Goal: Task Accomplishment & Management: Manage account settings

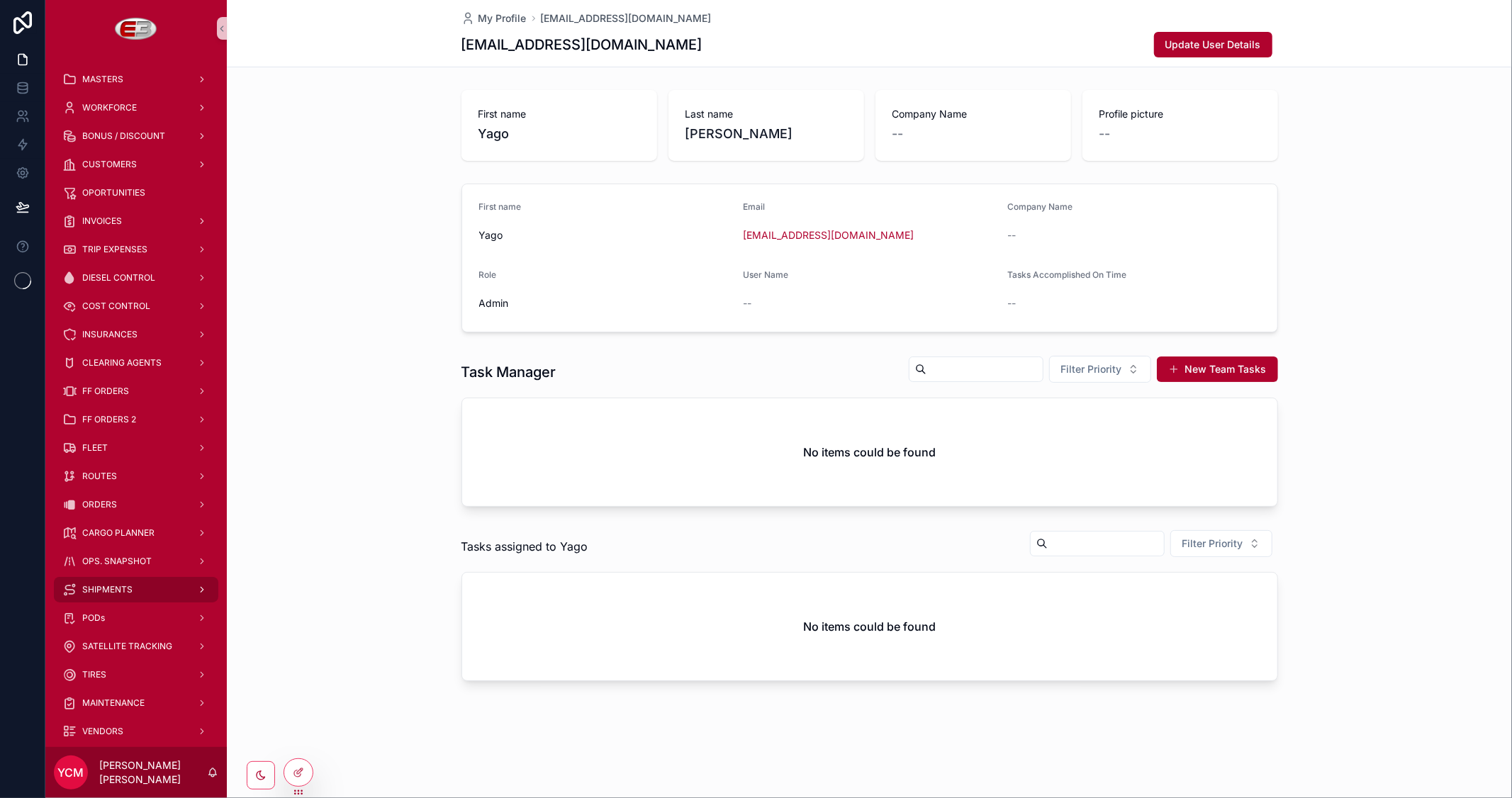
click at [124, 589] on span "SHIPMENTS" at bounding box center [107, 589] width 51 height 12
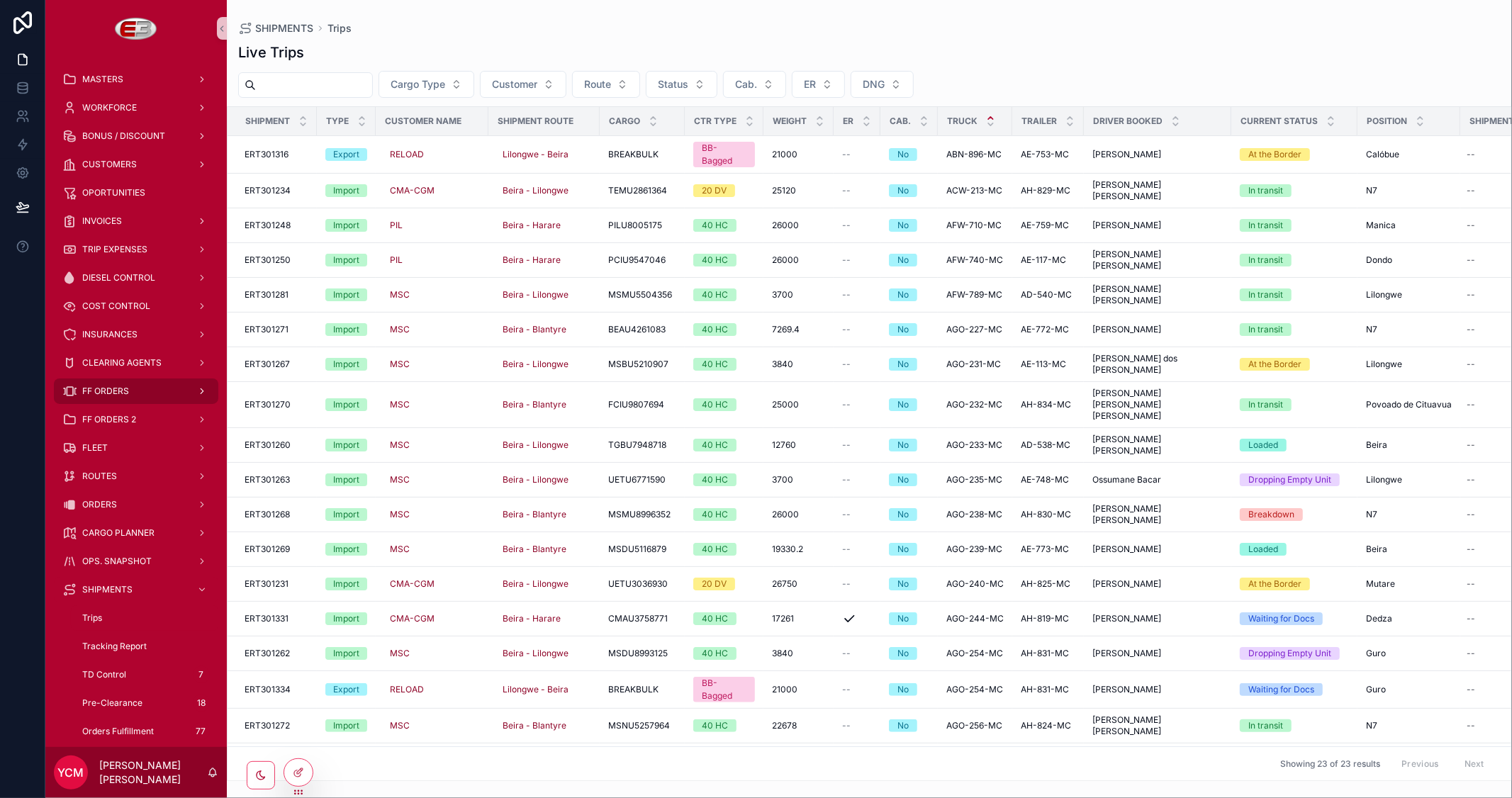
click at [109, 390] on span "FF ORDERS" at bounding box center [106, 391] width 47 height 12
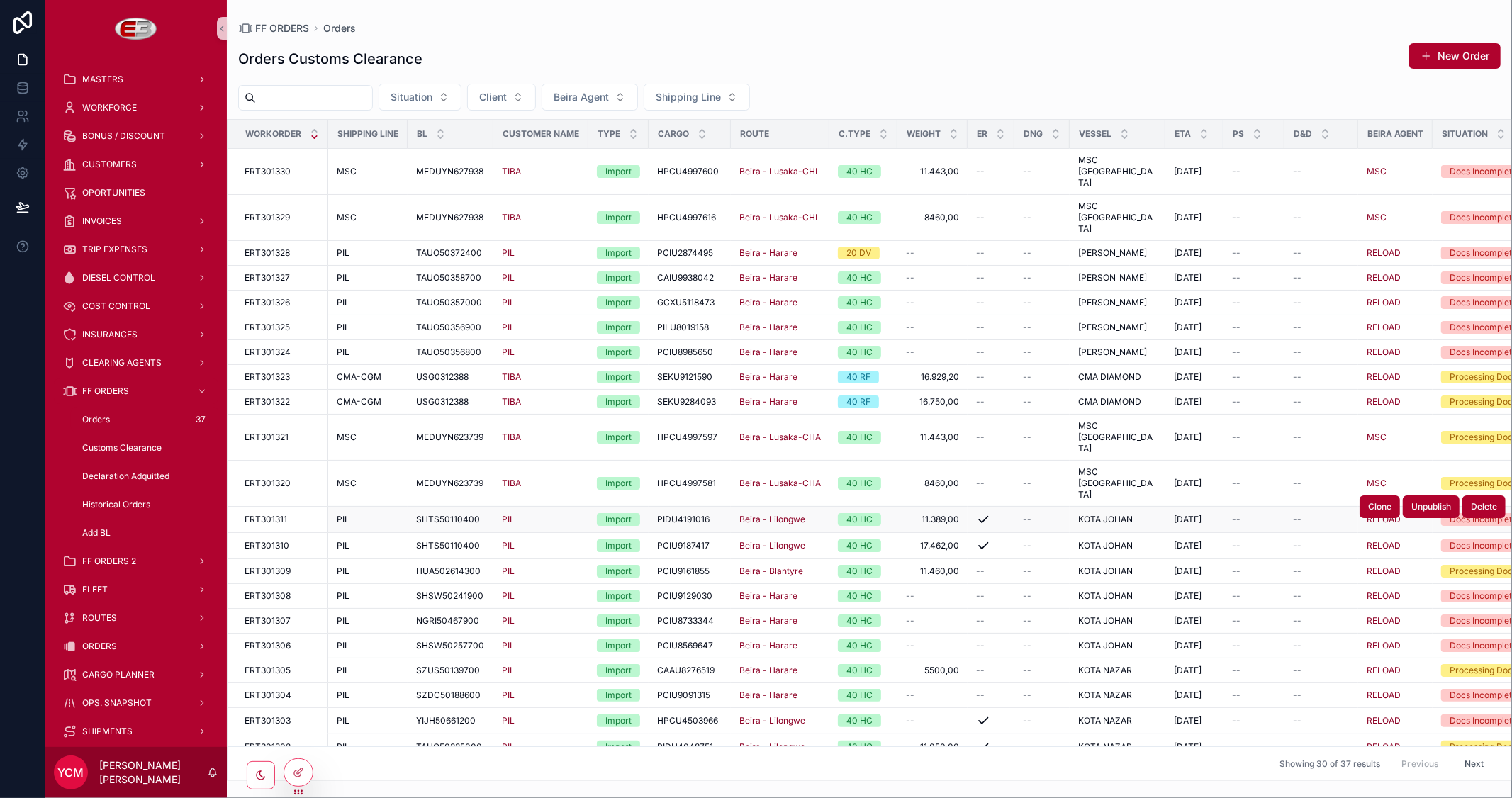
scroll to position [183, 0]
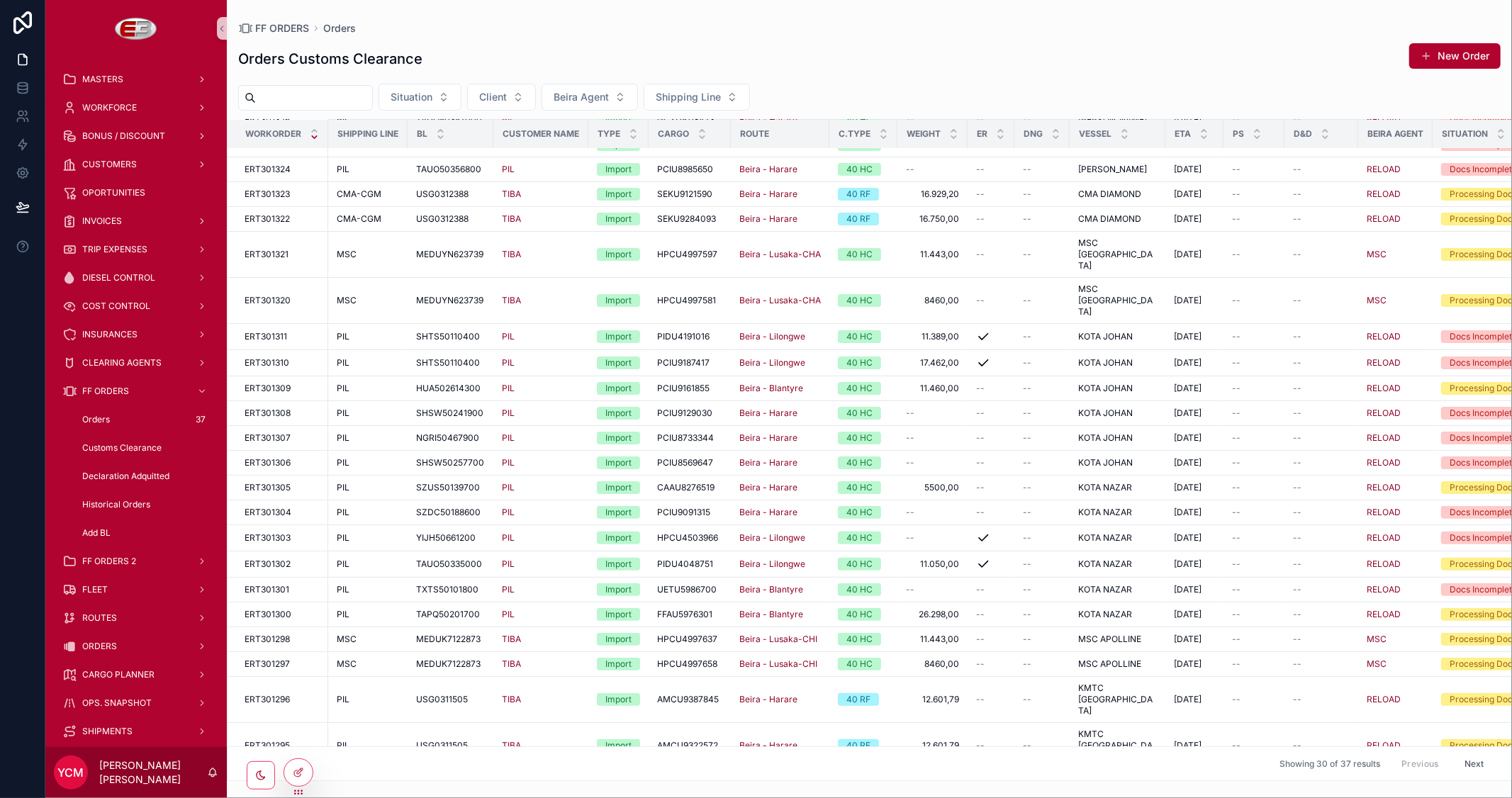
click at [1458, 753] on button "Next" at bounding box center [1475, 764] width 40 height 22
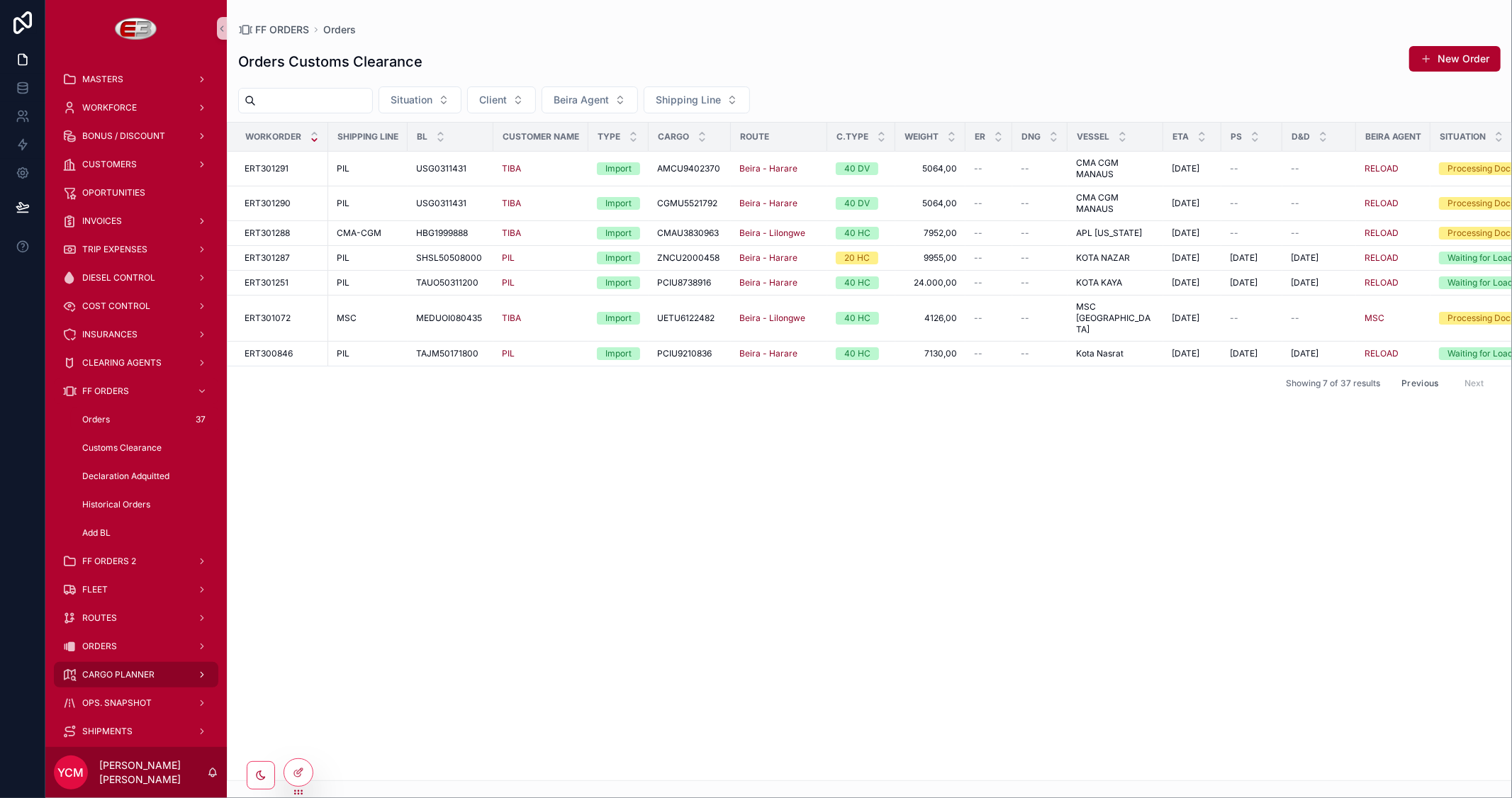
click at [116, 673] on span "CARGO PLANNER" at bounding box center [118, 674] width 72 height 12
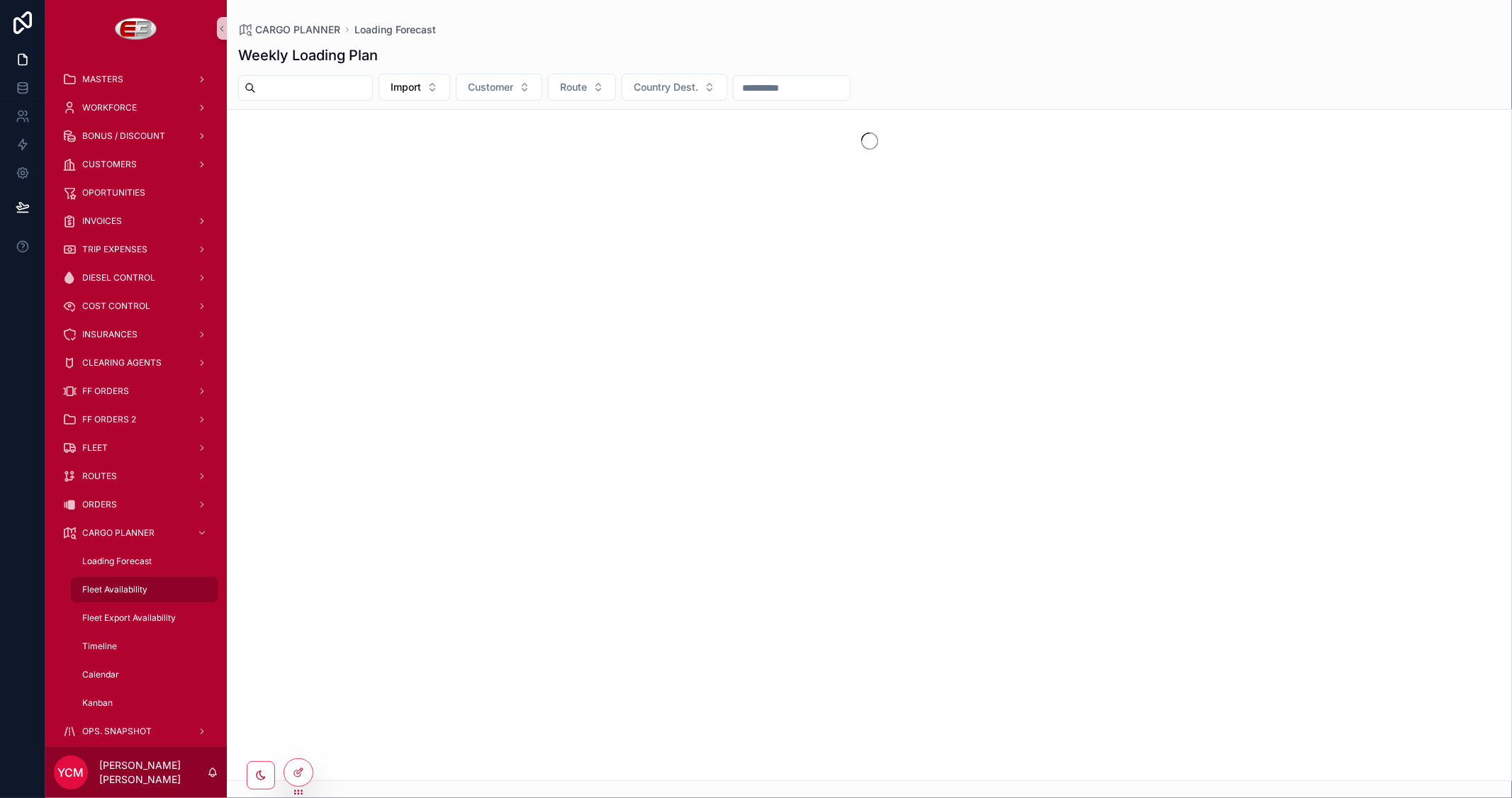
click at [119, 586] on span "Fleet Availability" at bounding box center [115, 589] width 65 height 12
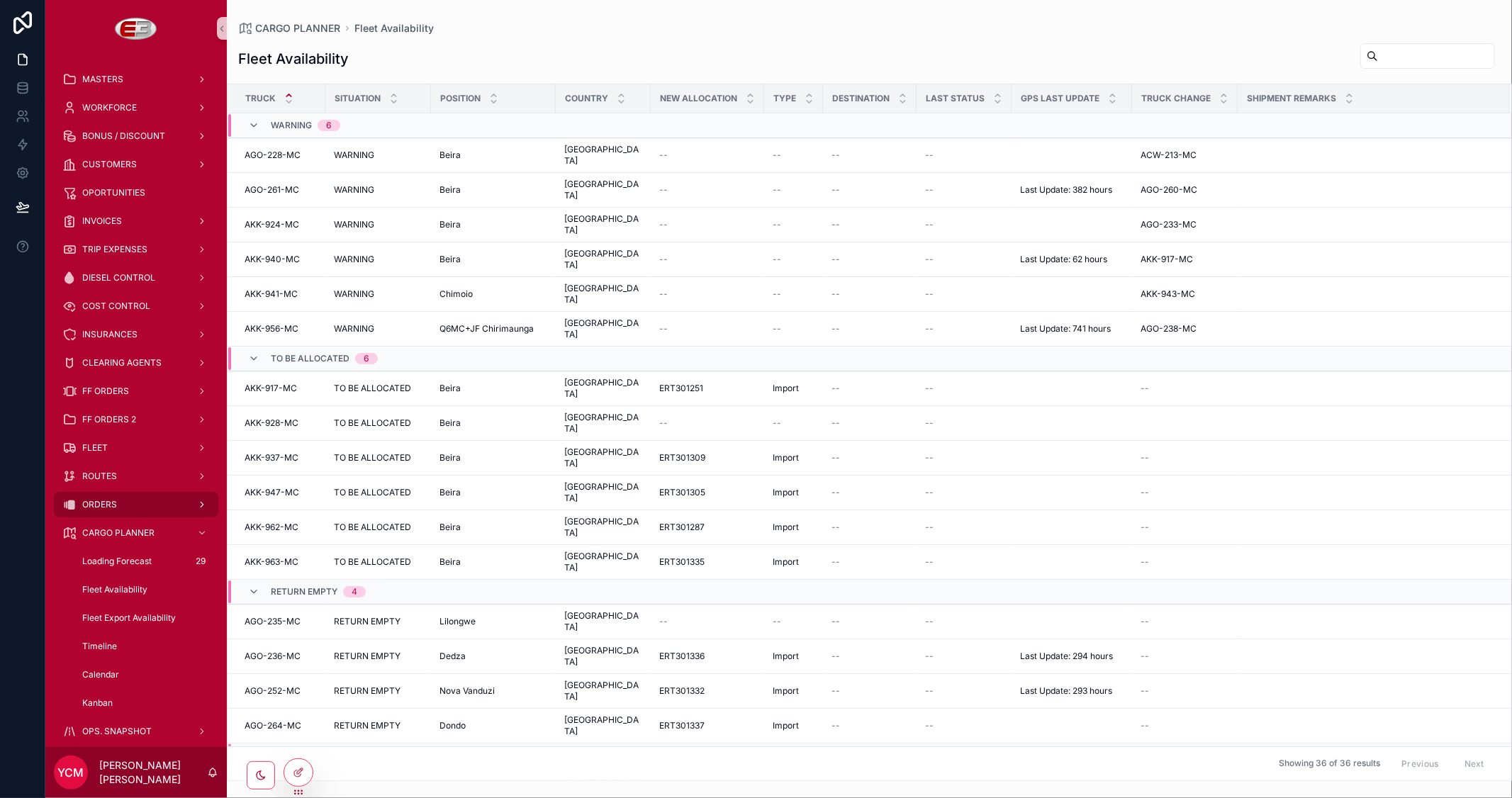
click at [110, 502] on span "ORDERS" at bounding box center [99, 505] width 34 height 12
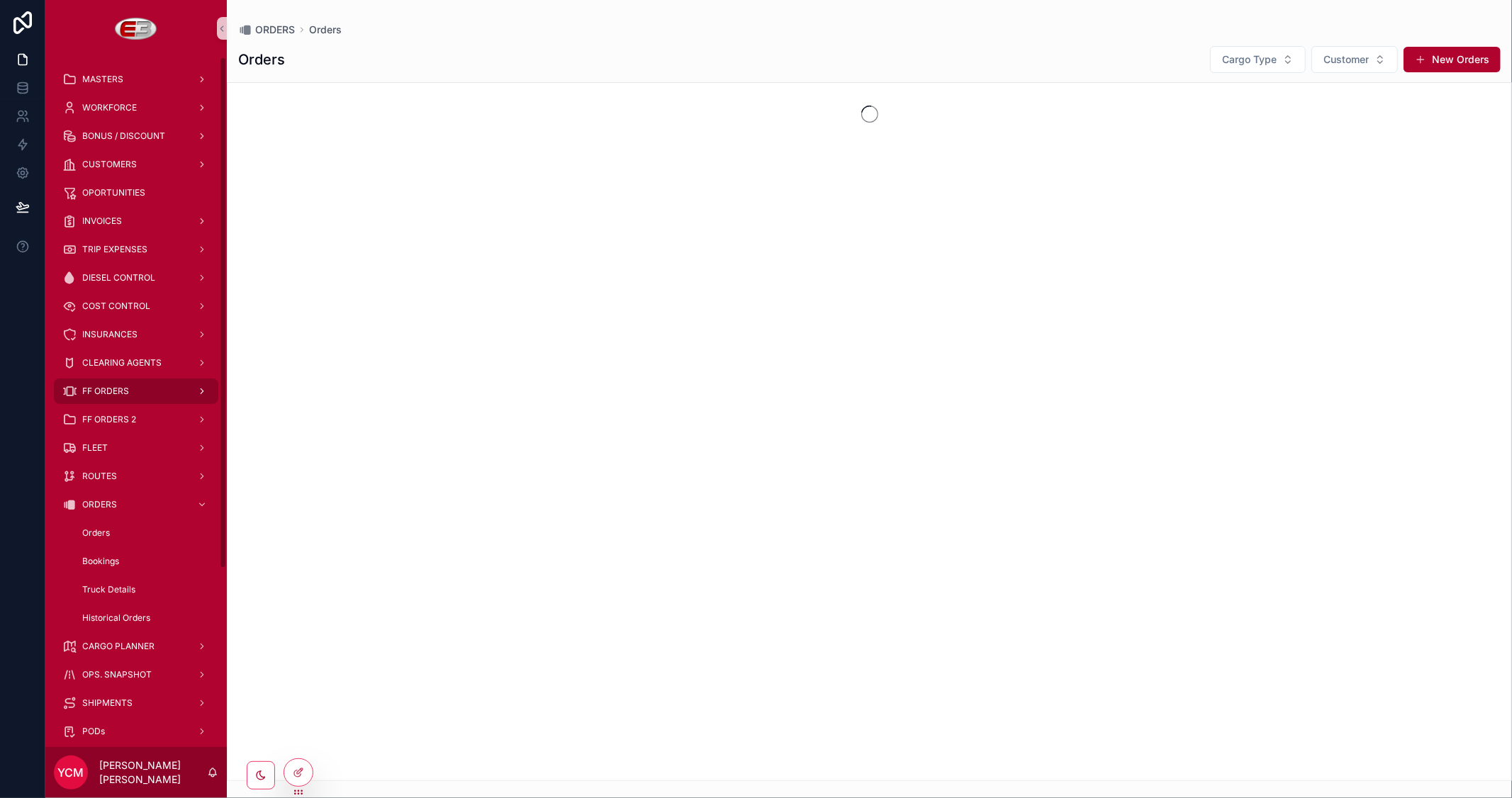
click at [117, 387] on span "FF ORDERS" at bounding box center [106, 391] width 47 height 12
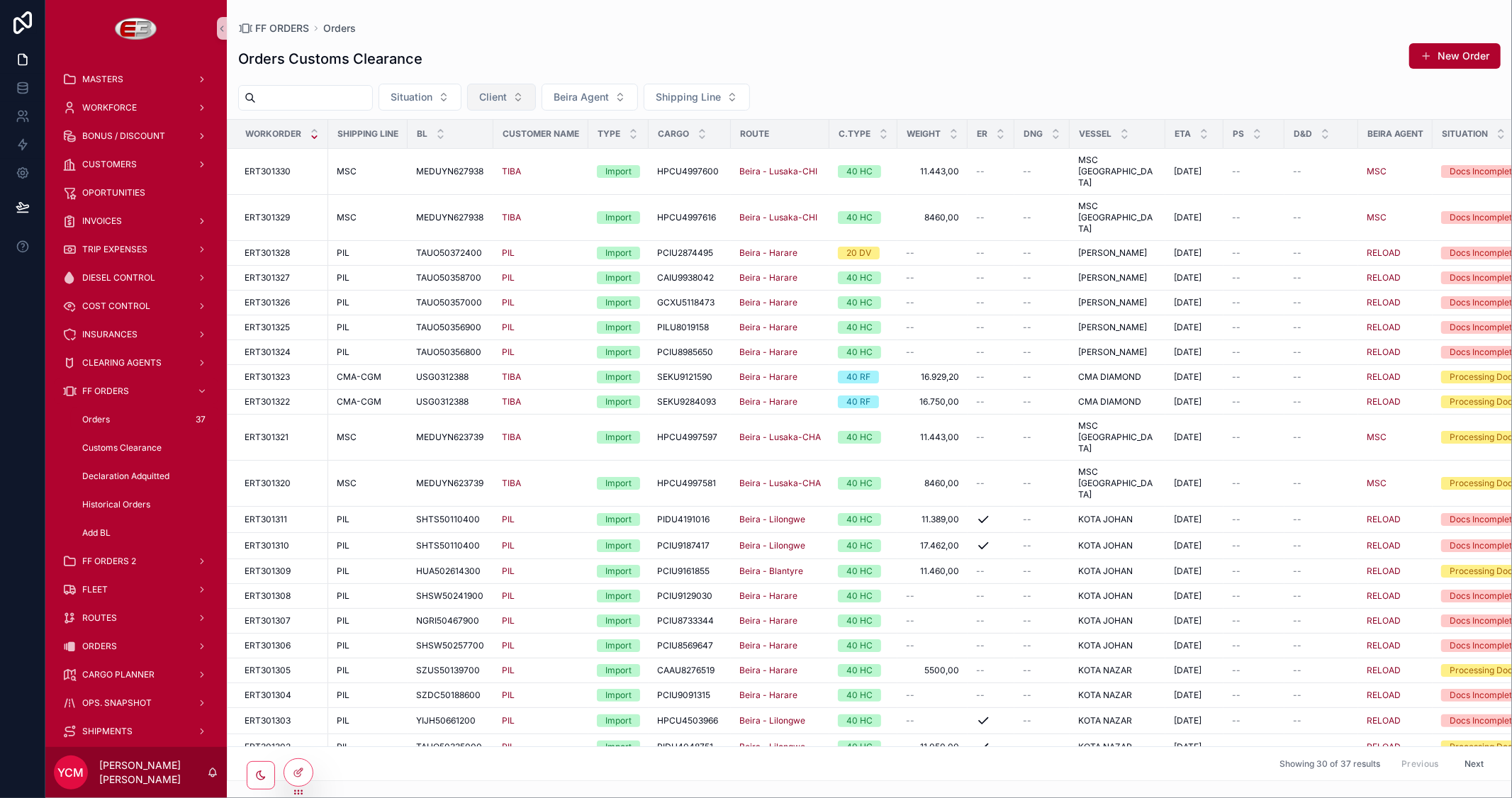
click at [507, 97] on span "Client" at bounding box center [493, 97] width 28 height 14
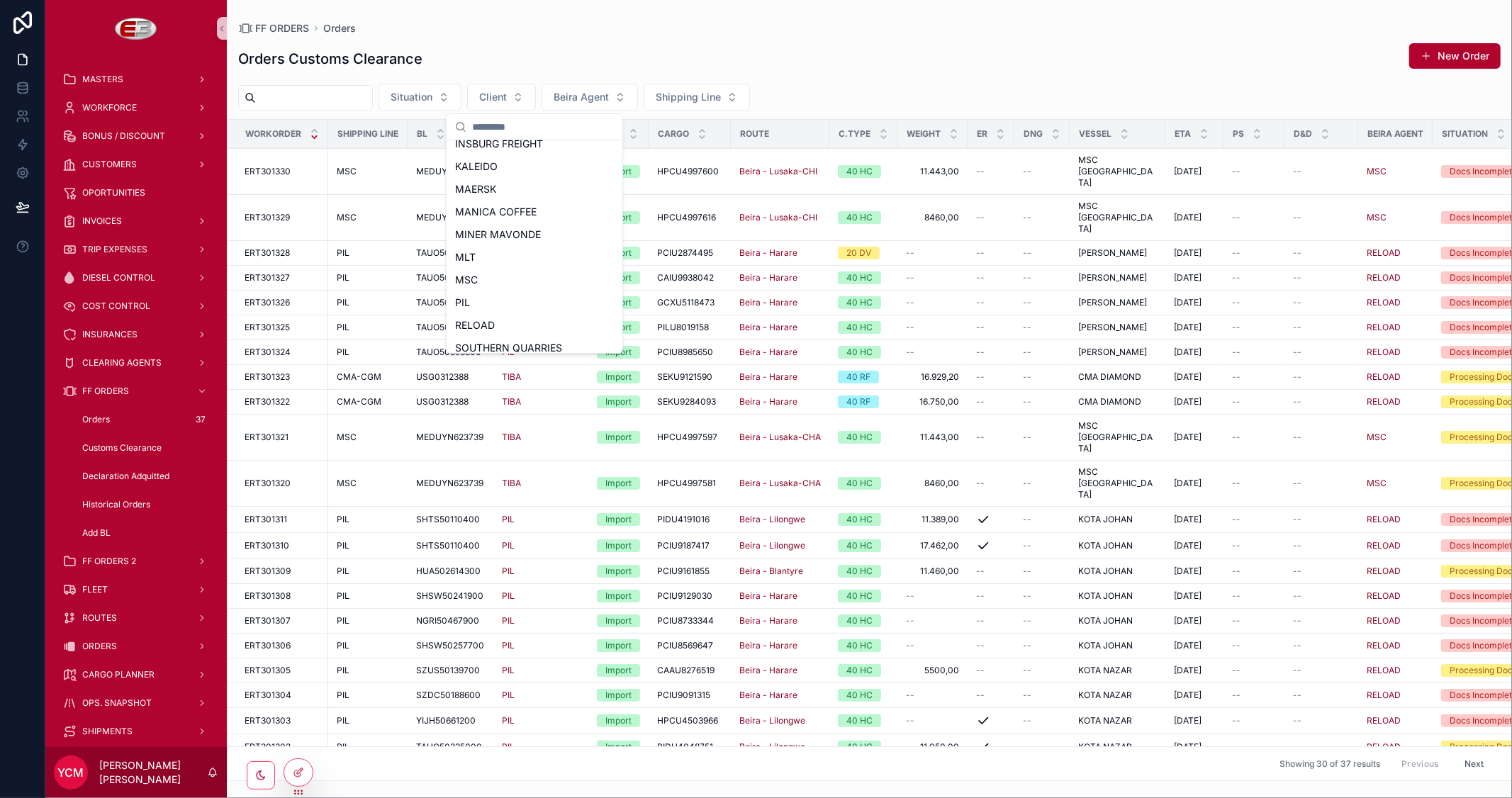
scroll to position [292, 0]
click at [473, 319] on span "TIBA" at bounding box center [466, 317] width 23 height 14
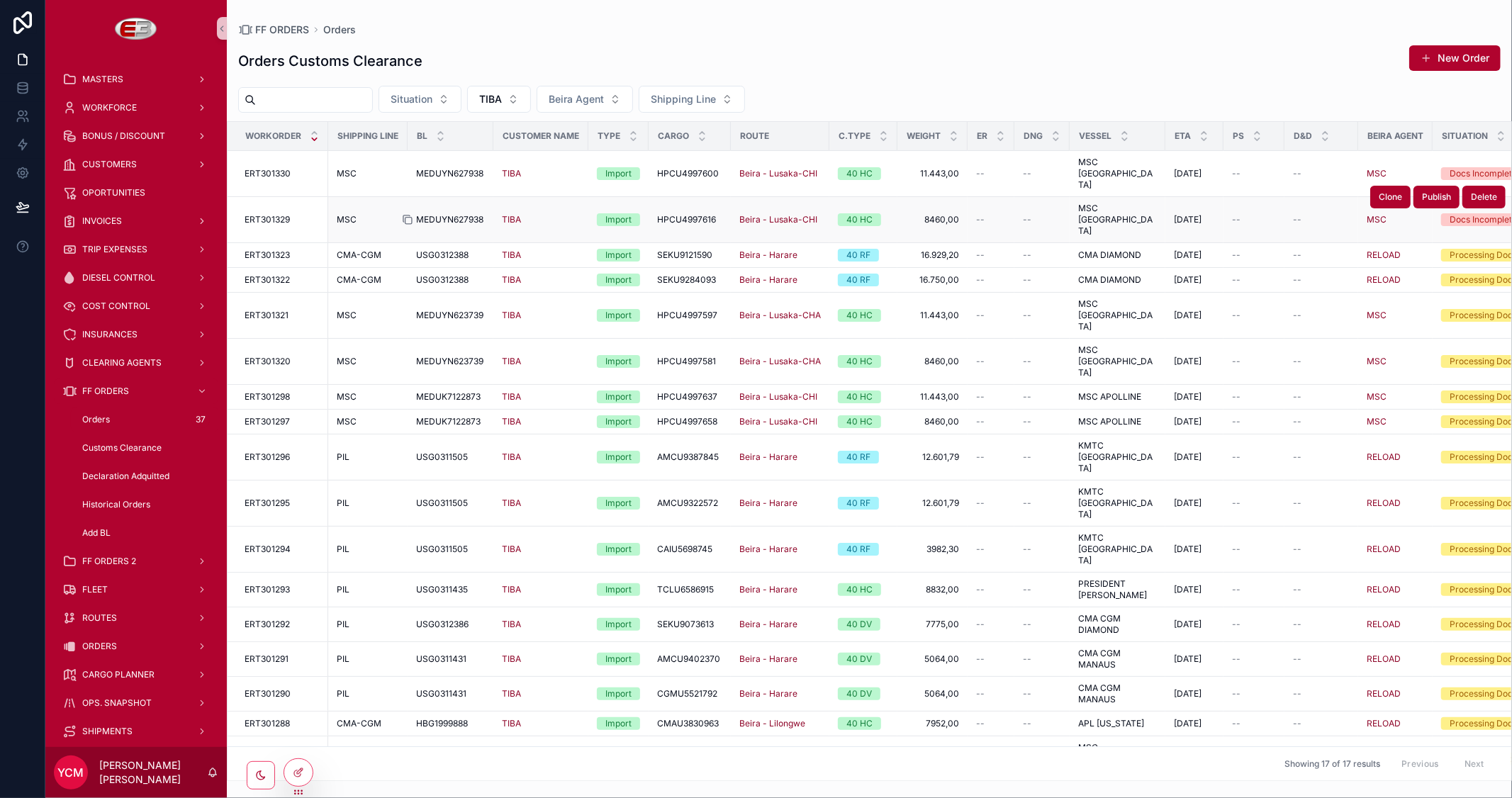
click at [407, 214] on icon "scrollable content" at bounding box center [407, 219] width 12 height 12
click at [408, 394] on icon "scrollable content" at bounding box center [408, 397] width 6 height 6
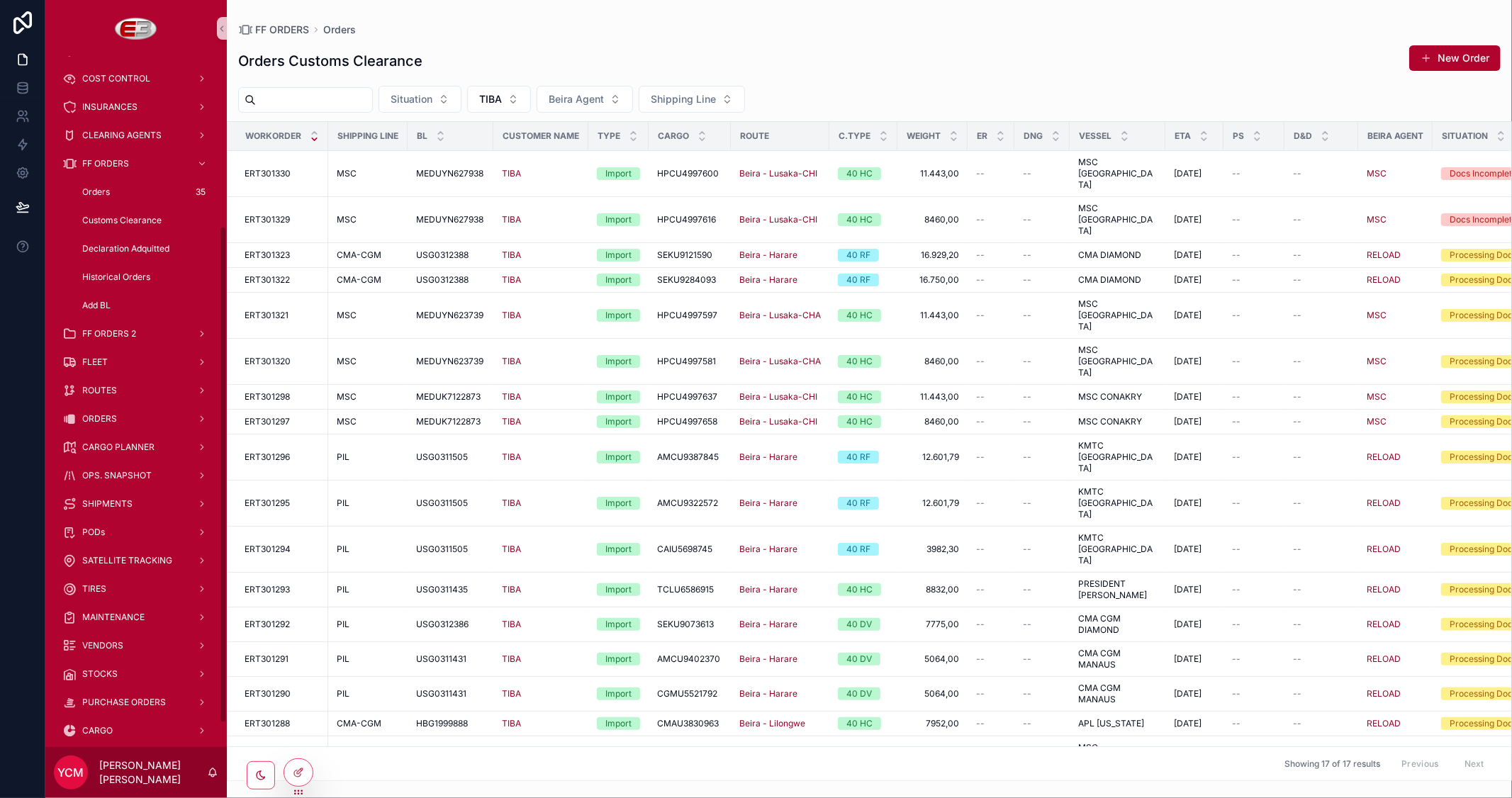
scroll to position [236, 0]
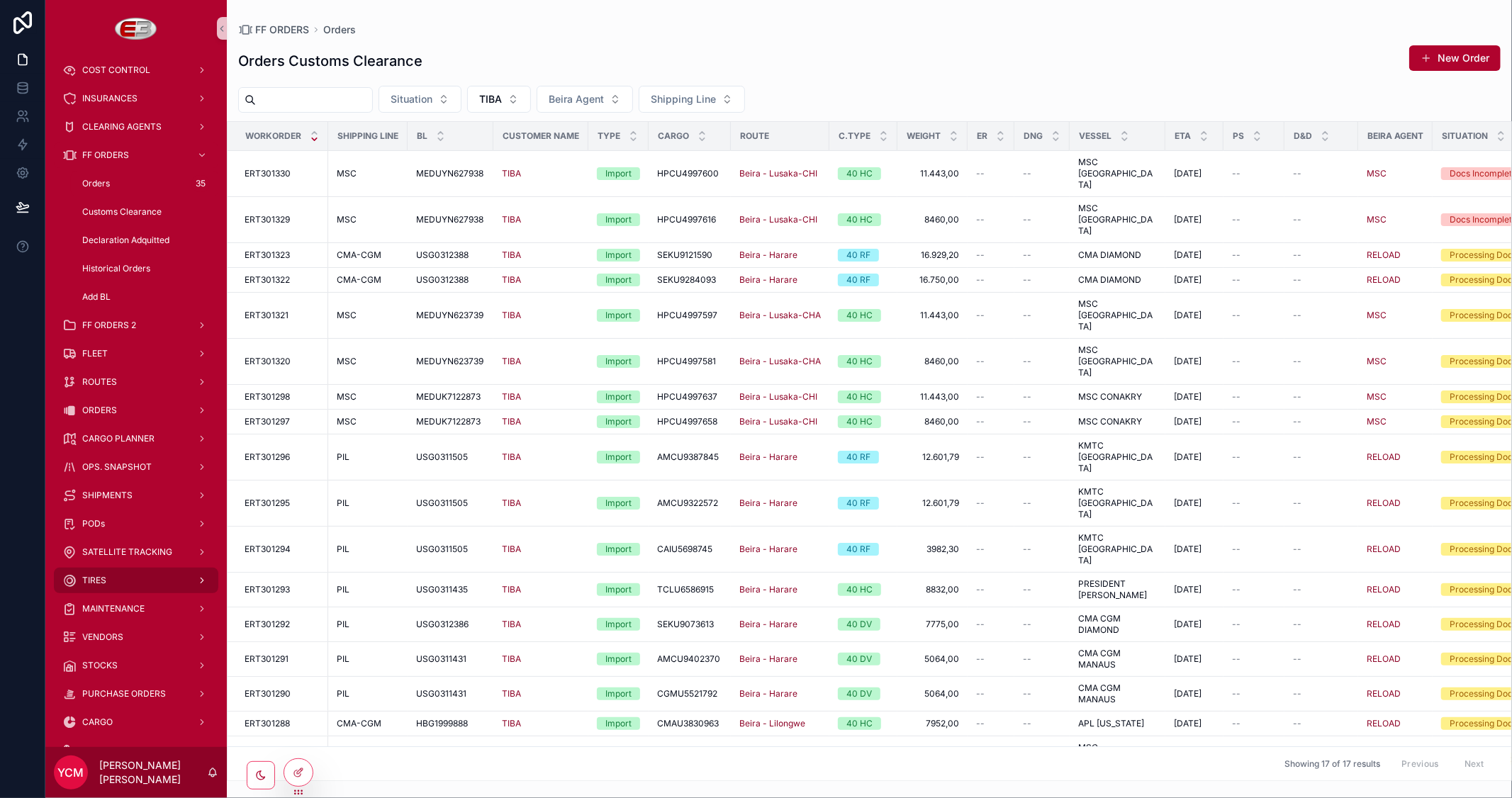
click at [107, 577] on div "TIRES" at bounding box center [135, 580] width 147 height 23
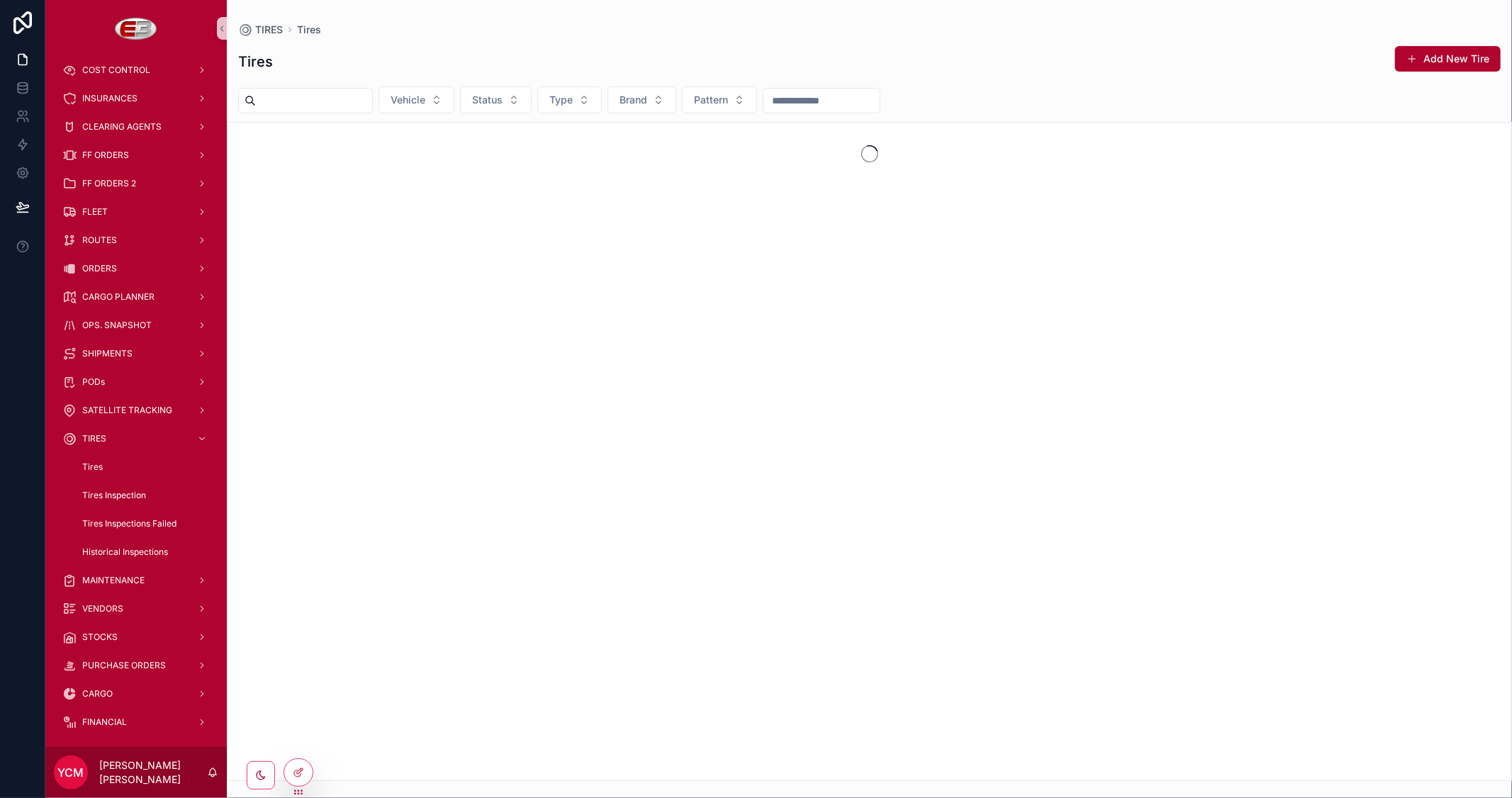
click at [349, 99] on input "scrollable content" at bounding box center [313, 100] width 117 height 20
paste input "**********"
type input "**********"
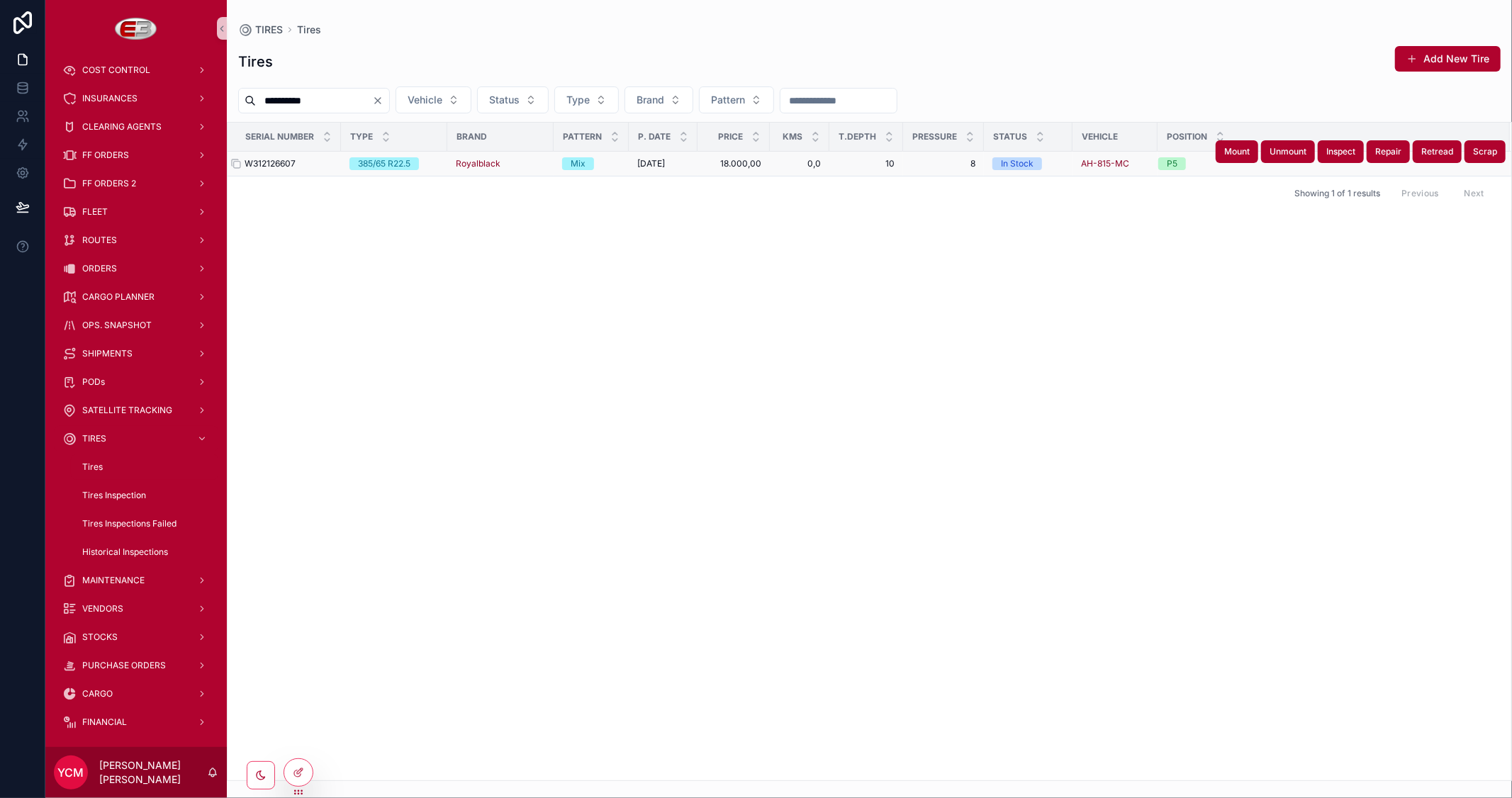
click at [302, 160] on div "W312126607 W312126607" at bounding box center [288, 163] width 88 height 12
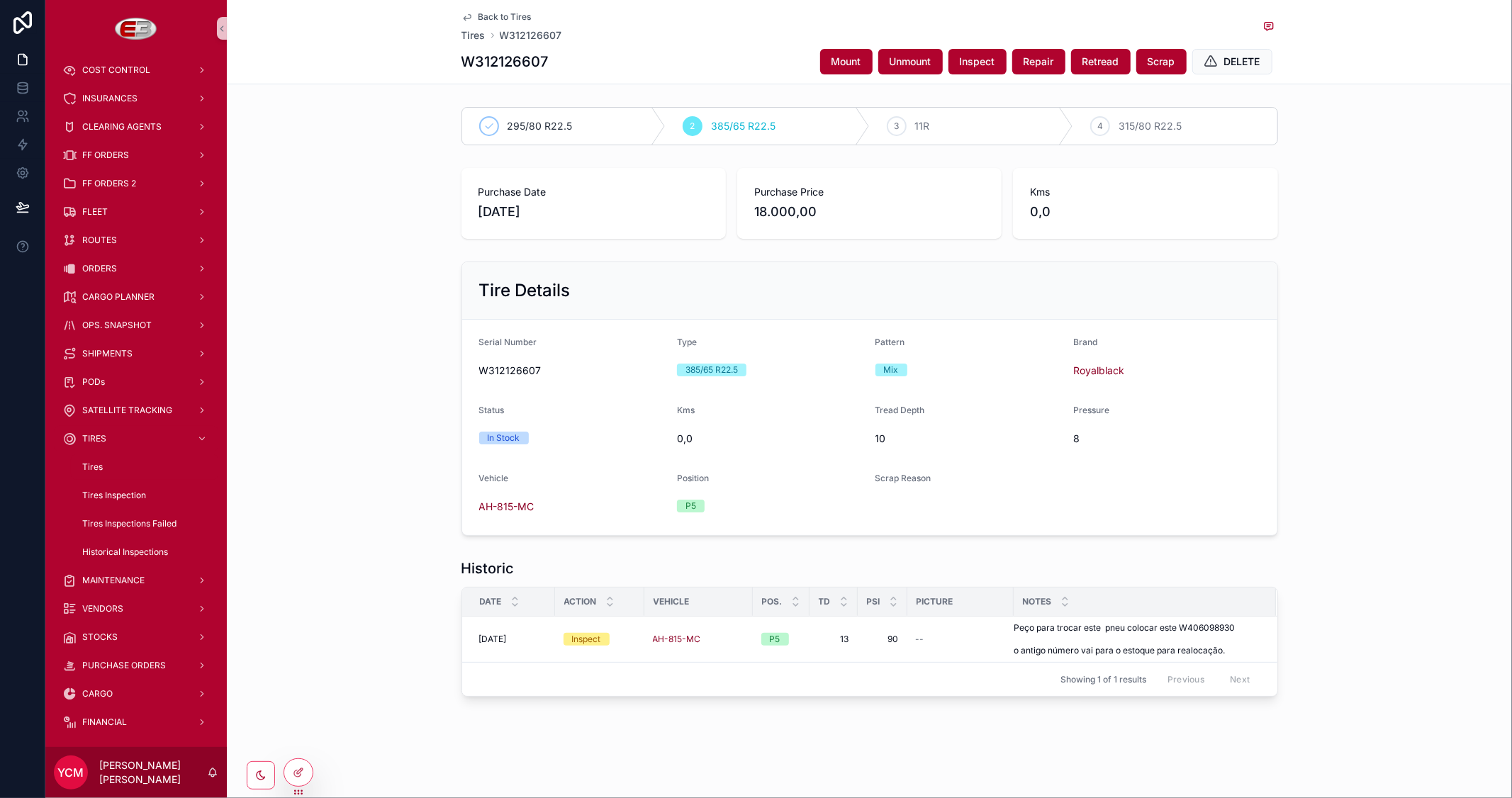
drag, startPoint x: 100, startPoint y: 209, endPoint x: 335, endPoint y: 116, distance: 252.7
click at [335, 116] on div "295/80 R22.5 2 385/65 R22.5 3 11R 4 315/80 R22.5" at bounding box center [869, 125] width 1285 height 50
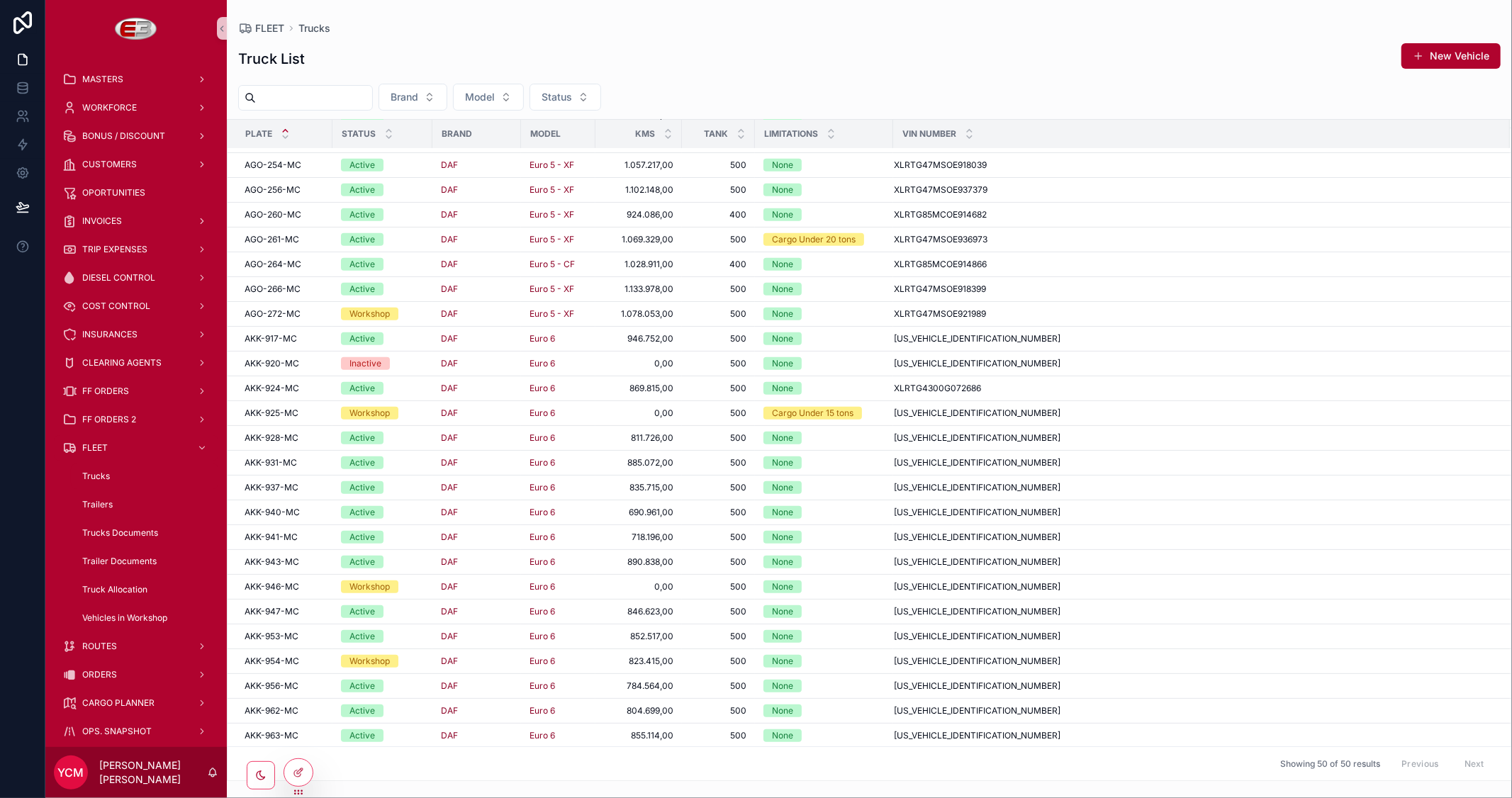
scroll to position [642, 0]
click at [98, 502] on span "Trailers" at bounding box center [98, 505] width 31 height 12
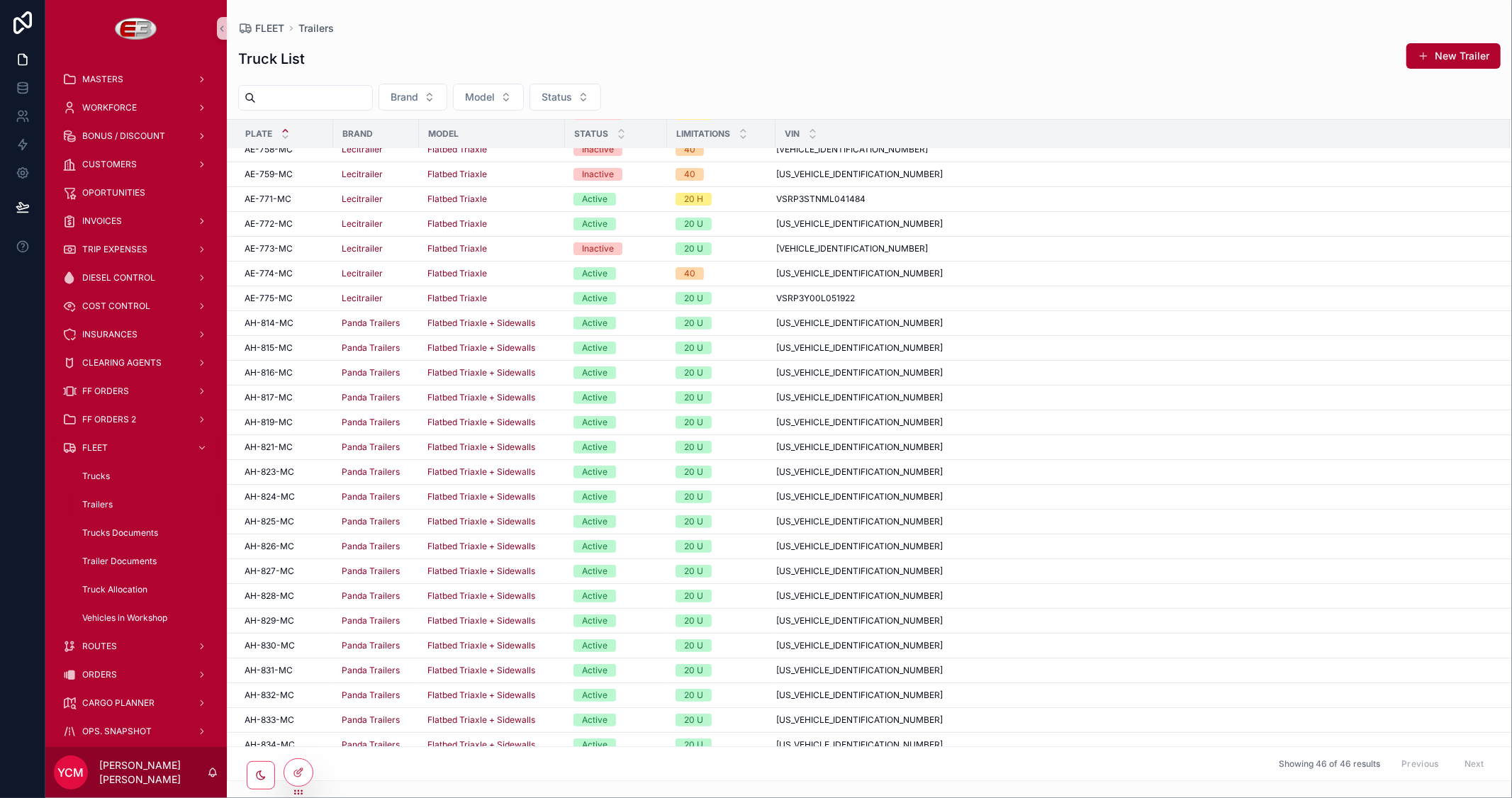
scroll to position [471, 0]
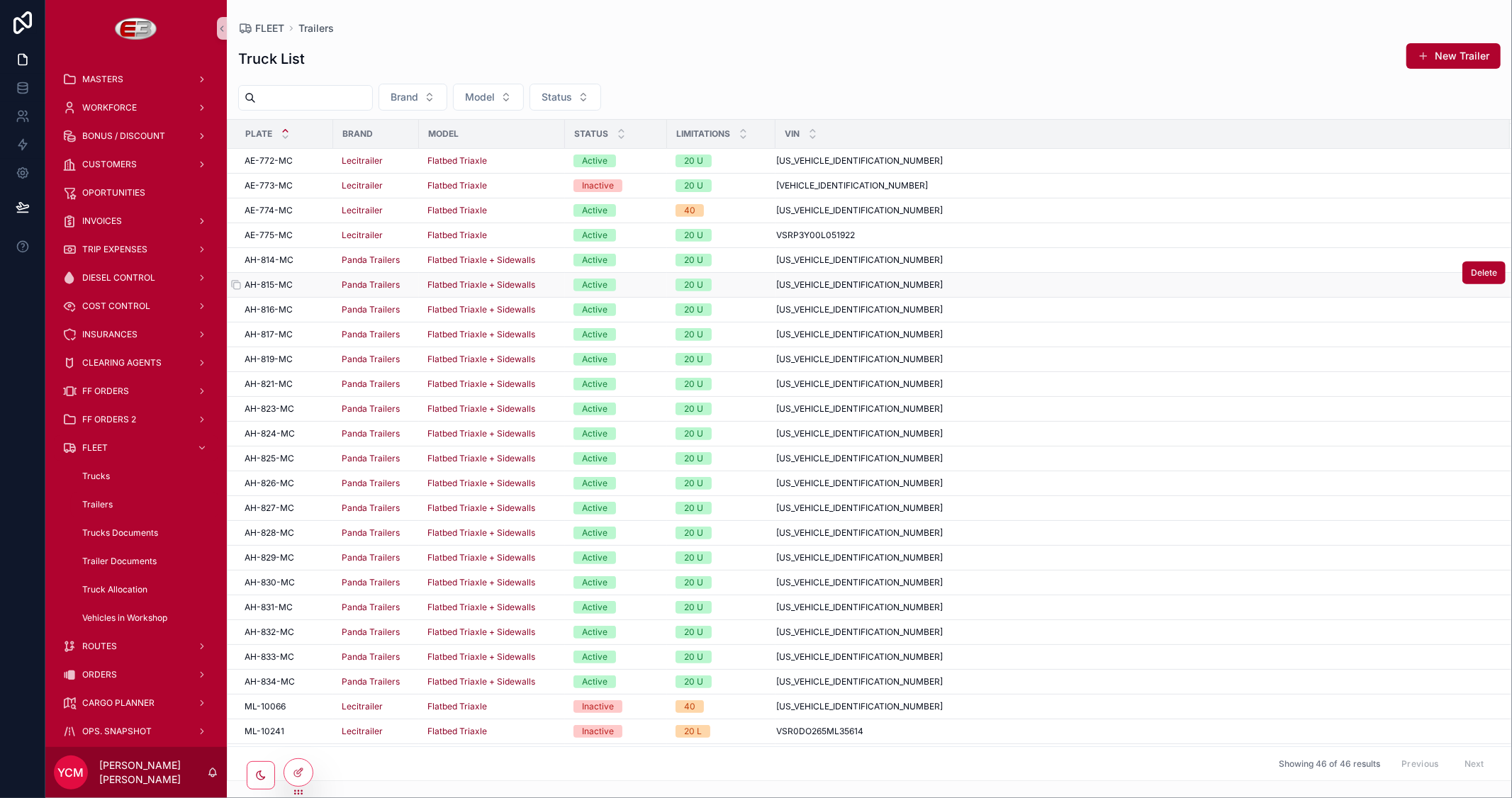
click at [276, 282] on span "AH-815-MC" at bounding box center [268, 284] width 48 height 12
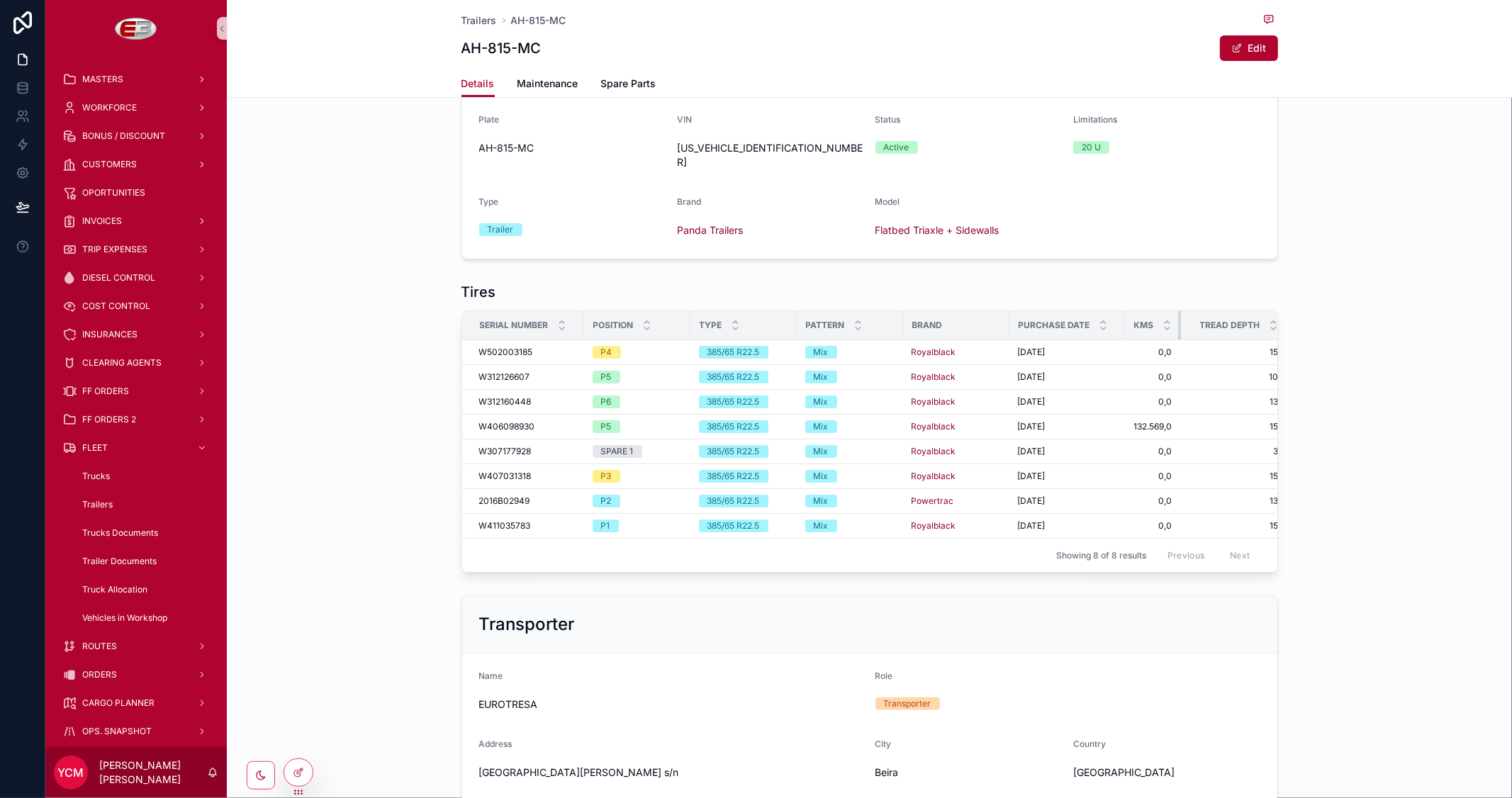
drag, startPoint x: 1222, startPoint y: 308, endPoint x: 1127, endPoint y: 308, distance: 95.0
click at [1127, 311] on th "Kms" at bounding box center [1153, 326] width 56 height 29
drag, startPoint x: 1173, startPoint y: 307, endPoint x: 1212, endPoint y: 307, distance: 39.0
click at [1212, 311] on tr "Serial Number Position Type Pattern Brand Purchase Date Kms Tread Depth Pressure" at bounding box center [942, 326] width 960 height 29
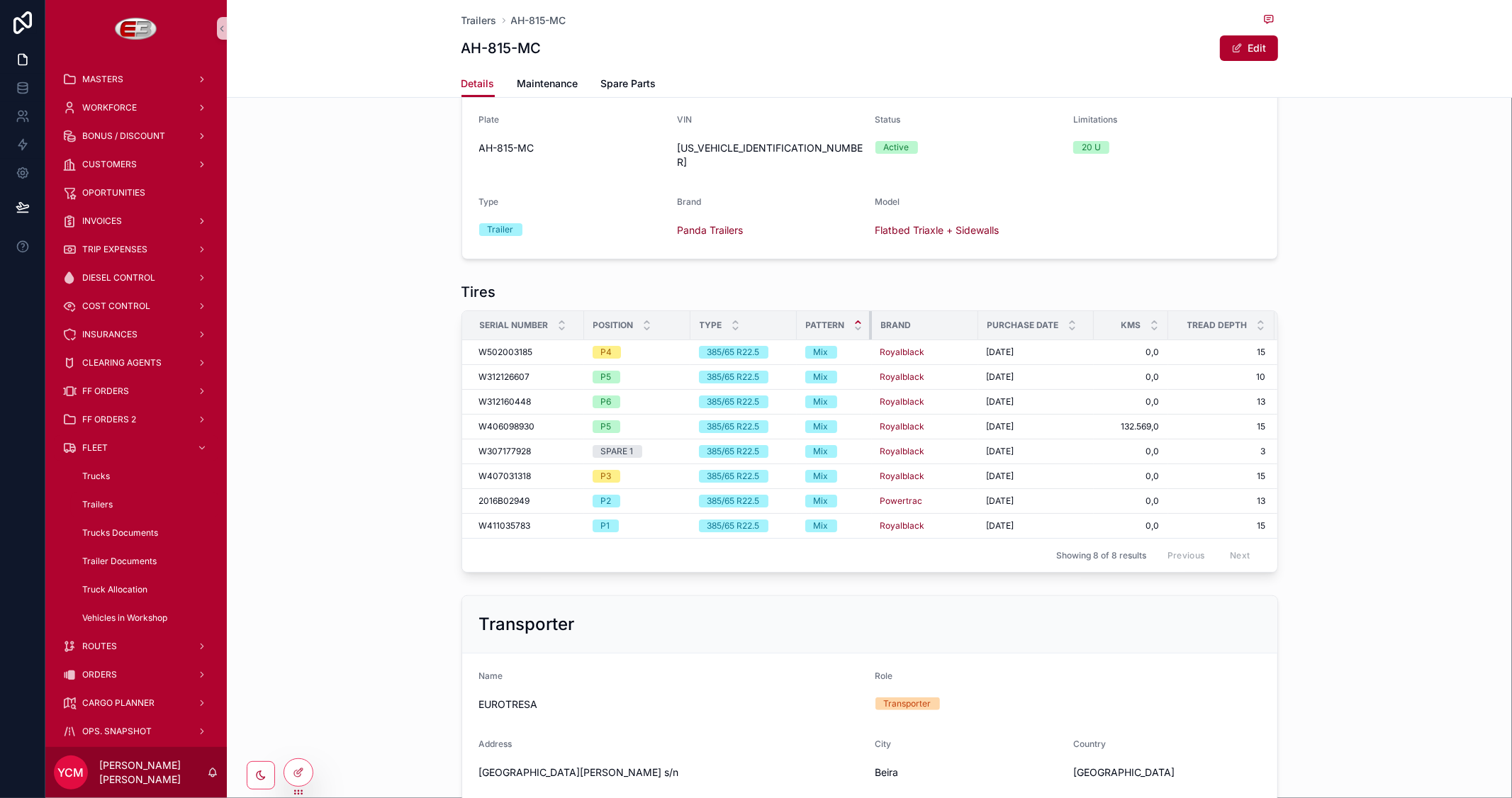
drag, startPoint x: 894, startPoint y: 308, endPoint x: 848, endPoint y: 308, distance: 46.0
click at [848, 311] on th "Pattern" at bounding box center [834, 326] width 75 height 29
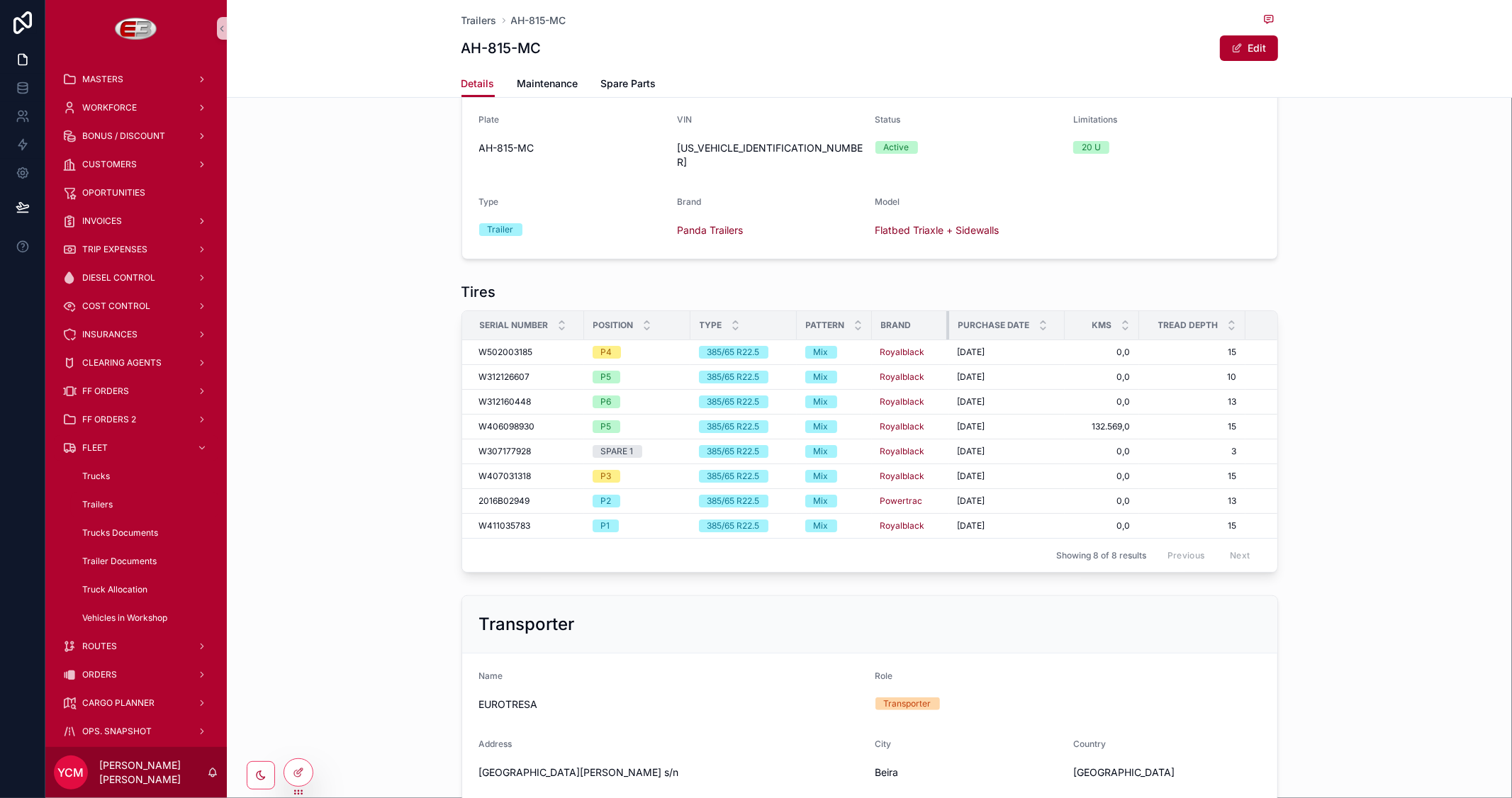
drag, startPoint x: 970, startPoint y: 307, endPoint x: 941, endPoint y: 307, distance: 29.0
click at [947, 311] on div "scrollable content" at bounding box center [949, 325] width 5 height 28
drag, startPoint x: 1236, startPoint y: 310, endPoint x: 1150, endPoint y: 309, distance: 86.0
click at [1150, 311] on th "Tread Depth" at bounding box center [1188, 326] width 97 height 29
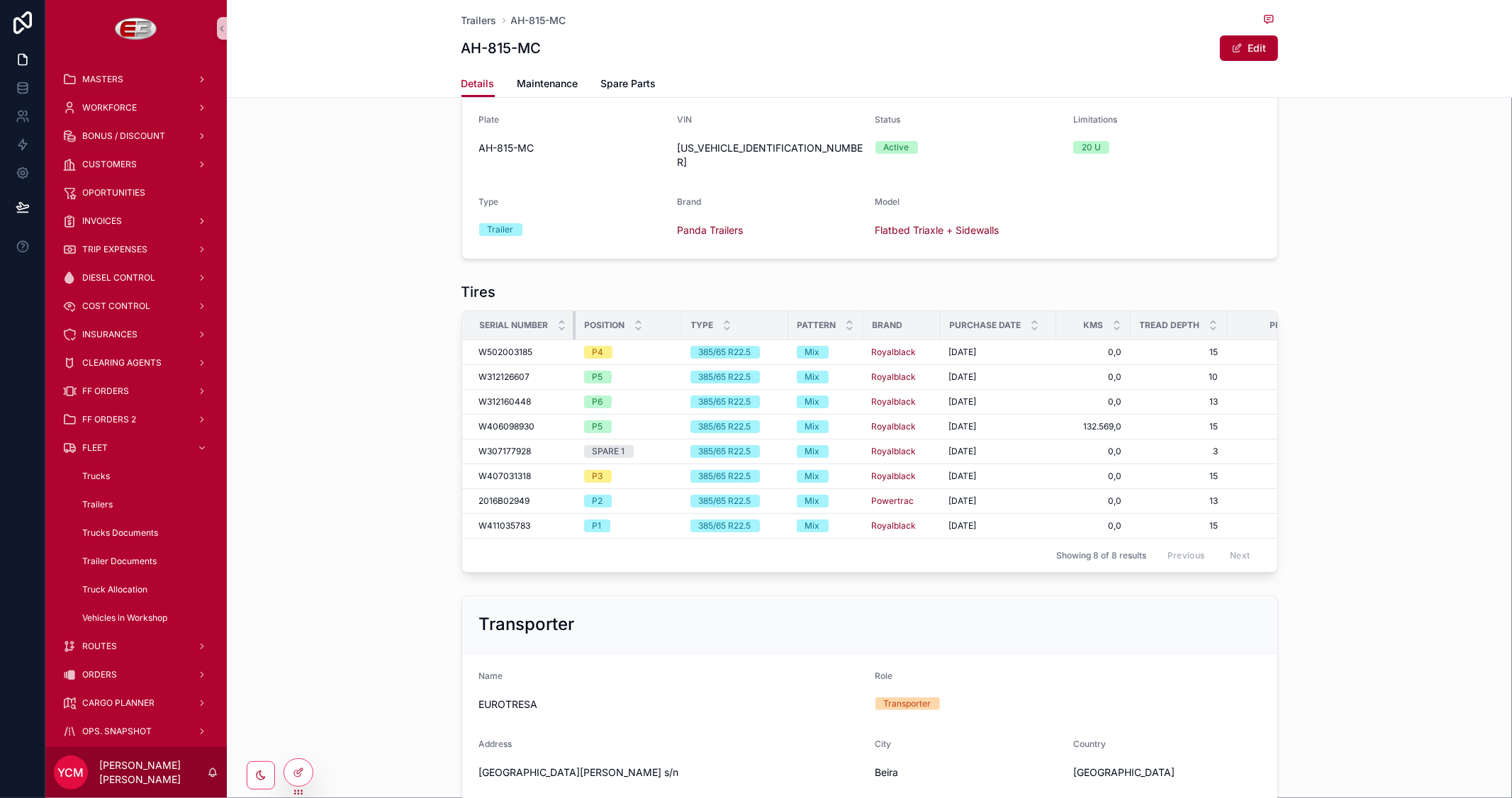
drag, startPoint x: 575, startPoint y: 305, endPoint x: 519, endPoint y: 302, distance: 56.1
click at [519, 311] on th "Serial Number" at bounding box center [519, 326] width 114 height 29
drag, startPoint x: 677, startPoint y: 307, endPoint x: 646, endPoint y: 312, distance: 31.4
click at [646, 312] on tr "Serial Number Position Type Pattern Brand Purchase Date Kms Tread Depth Pressure" at bounding box center [903, 326] width 882 height 29
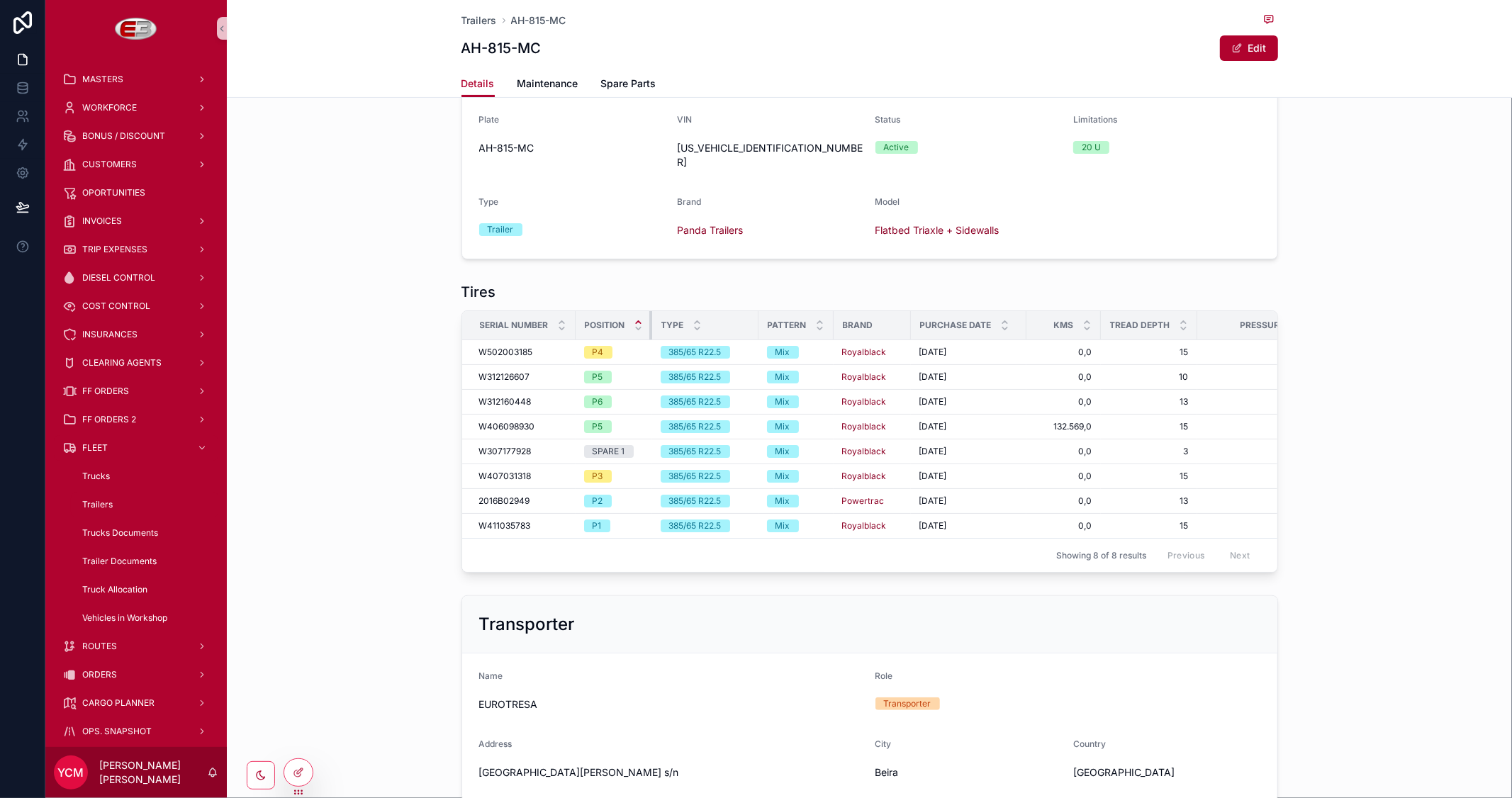
drag, startPoint x: 675, startPoint y: 311, endPoint x: 635, endPoint y: 311, distance: 40.0
click at [635, 311] on th "Position" at bounding box center [613, 326] width 77 height 29
drag, startPoint x: 752, startPoint y: 309, endPoint x: 742, endPoint y: 311, distance: 10.2
click at [742, 311] on tr "Serial Number Position Type Pattern Brand Purchase Date Kms Tread Depth Pressure" at bounding box center [882, 326] width 841 height 29
click at [1081, 312] on div "scrollable content" at bounding box center [1084, 325] width 5 height 28
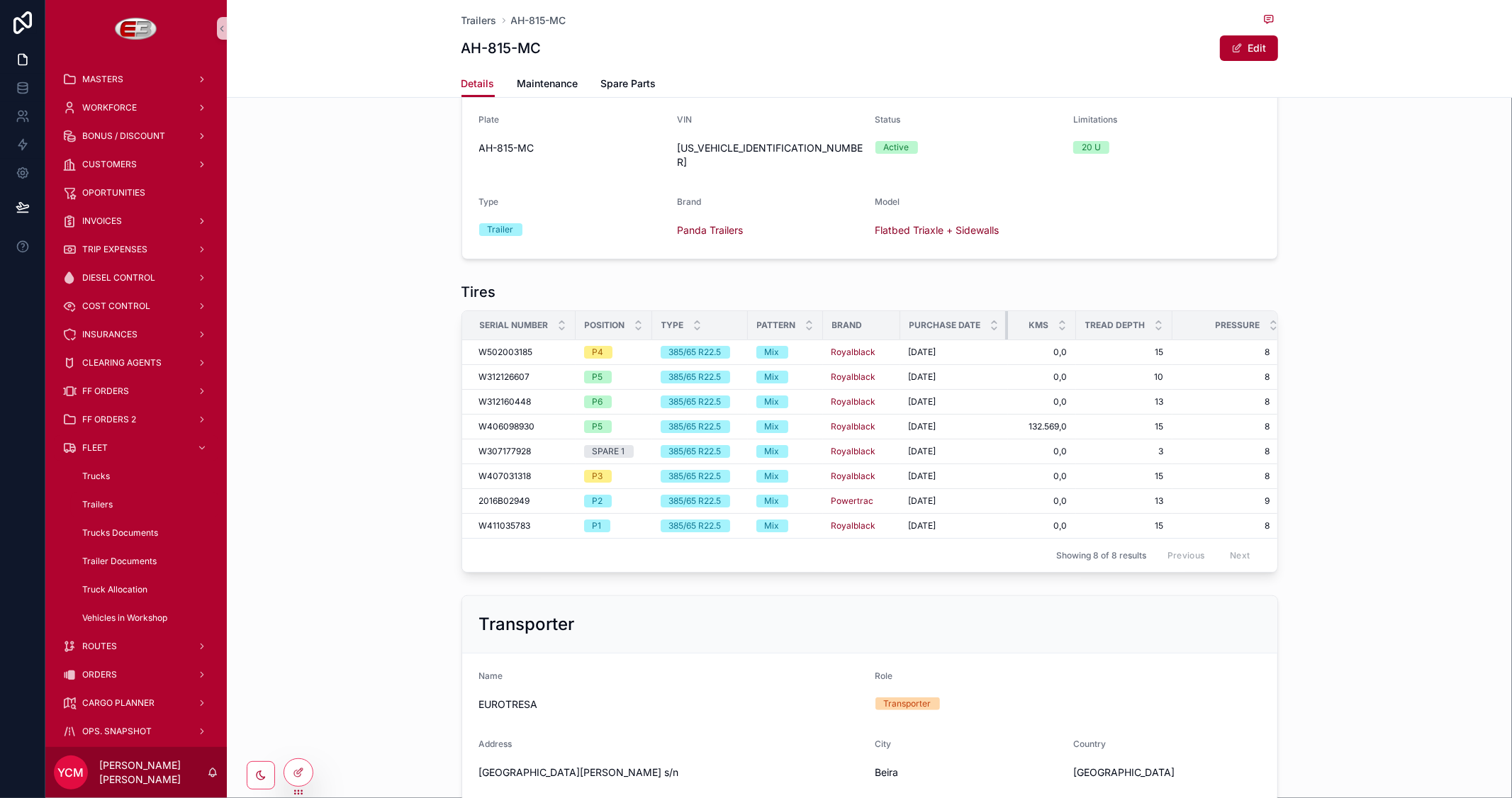
drag, startPoint x: 1009, startPoint y: 313, endPoint x: 876, endPoint y: 311, distance: 133.0
click at [876, 312] on tr "Serial Number Position Type Pattern Brand Purchase Date Kms Tread Depth Pressure" at bounding box center [875, 326] width 826 height 29
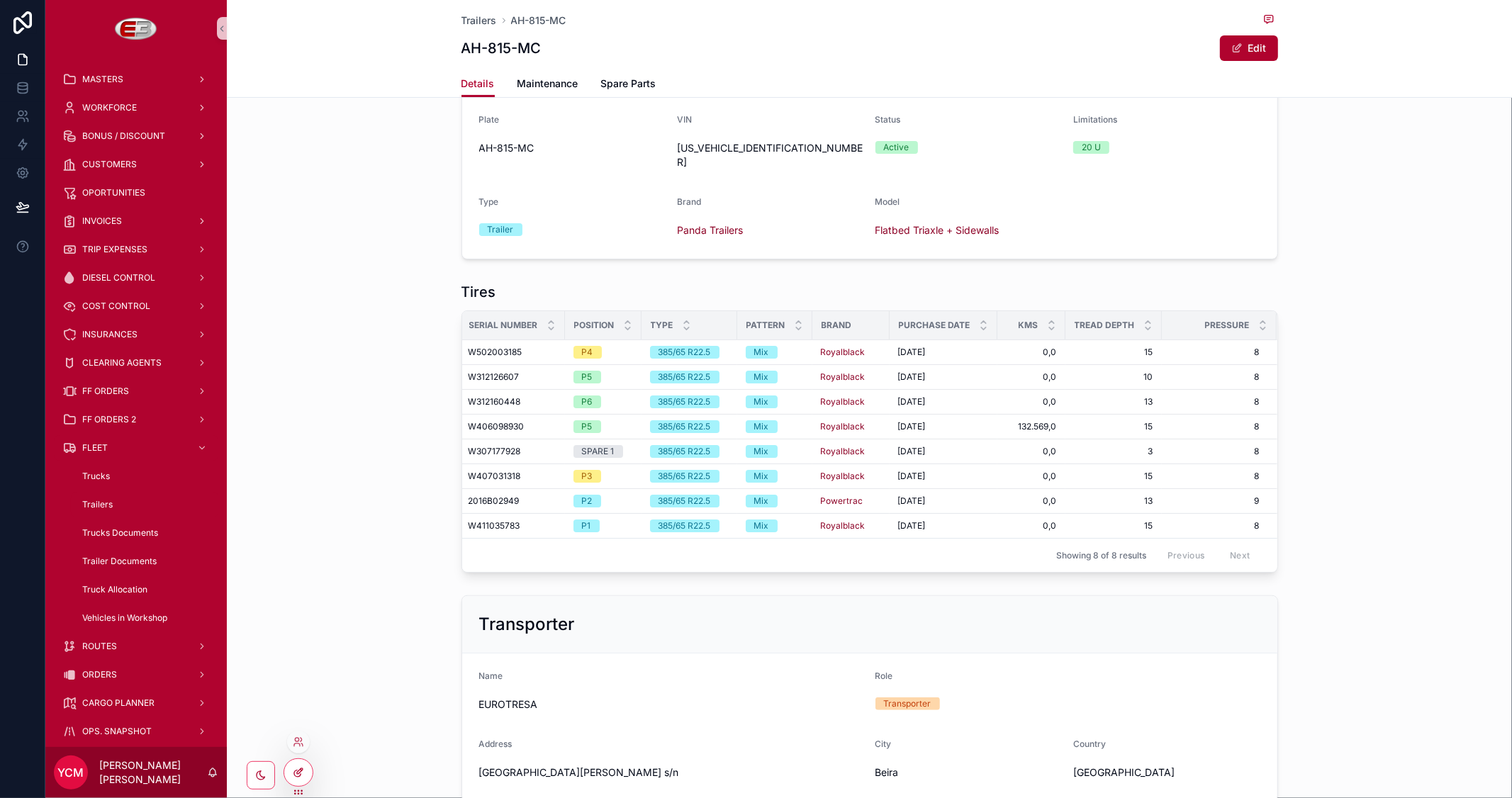
click at [303, 773] on icon at bounding box center [298, 772] width 12 height 12
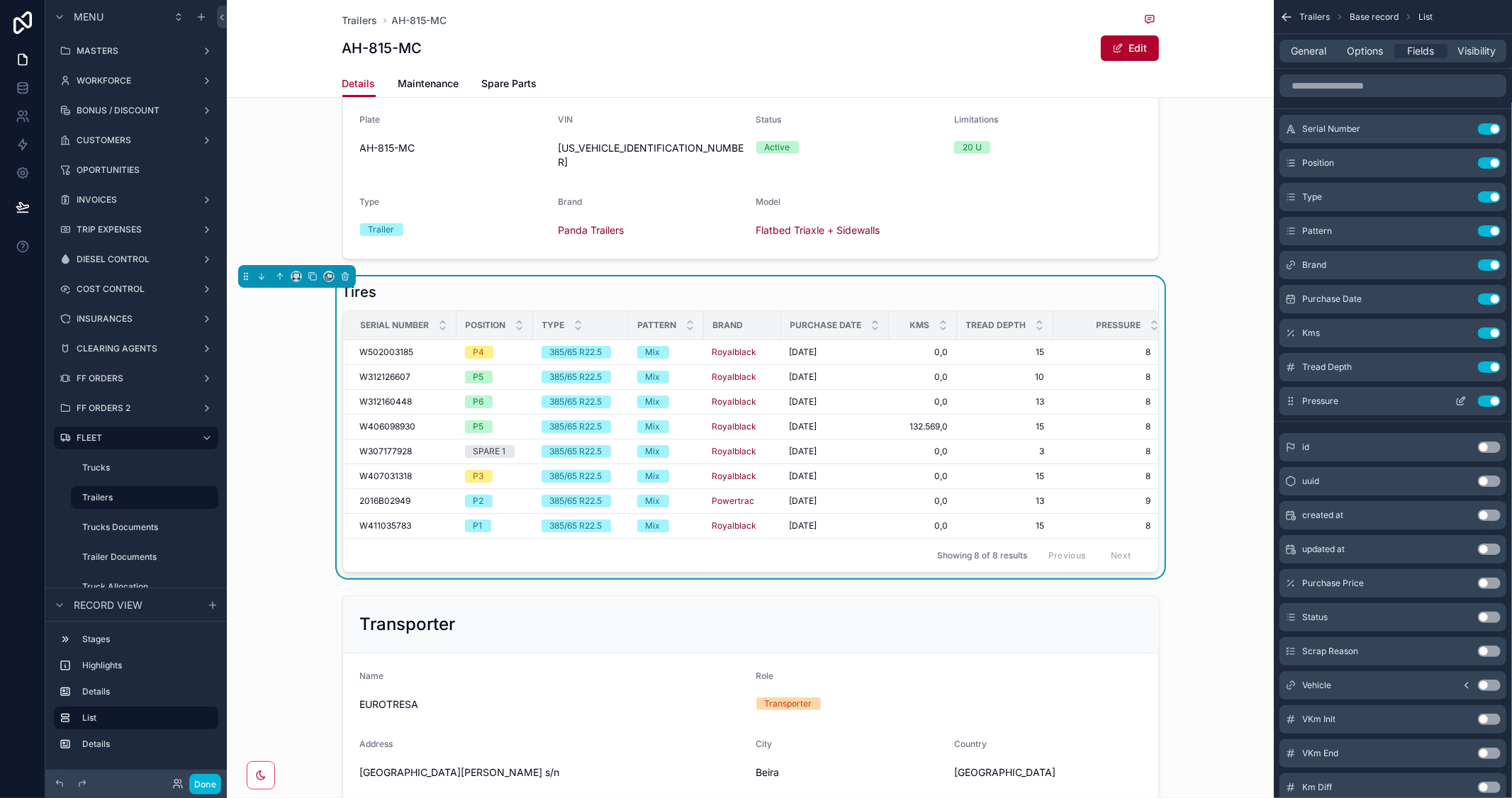
click at [1462, 401] on icon "scrollable content" at bounding box center [1461, 401] width 12 height 12
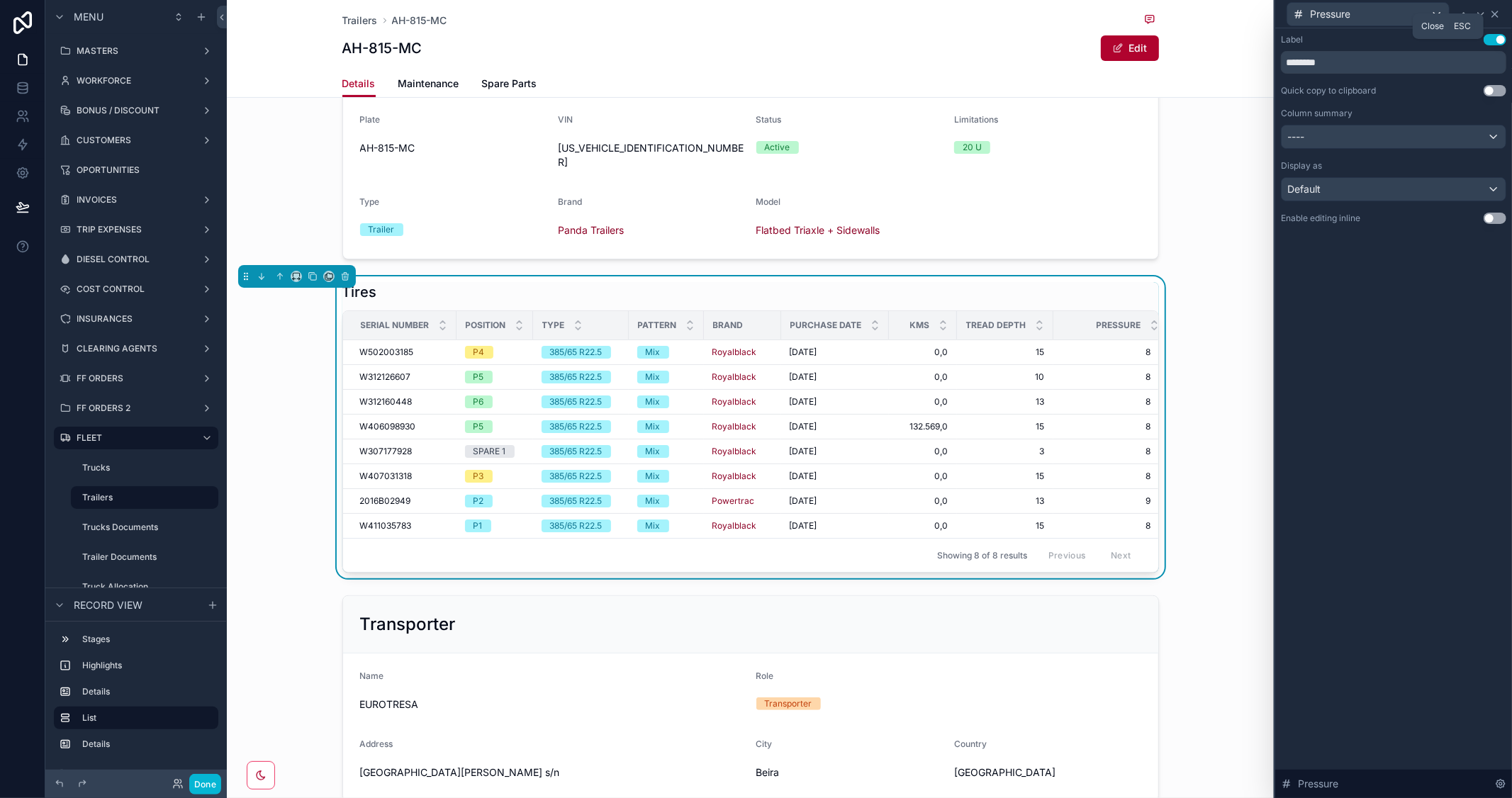
click at [1497, 11] on icon at bounding box center [1495, 14] width 12 height 12
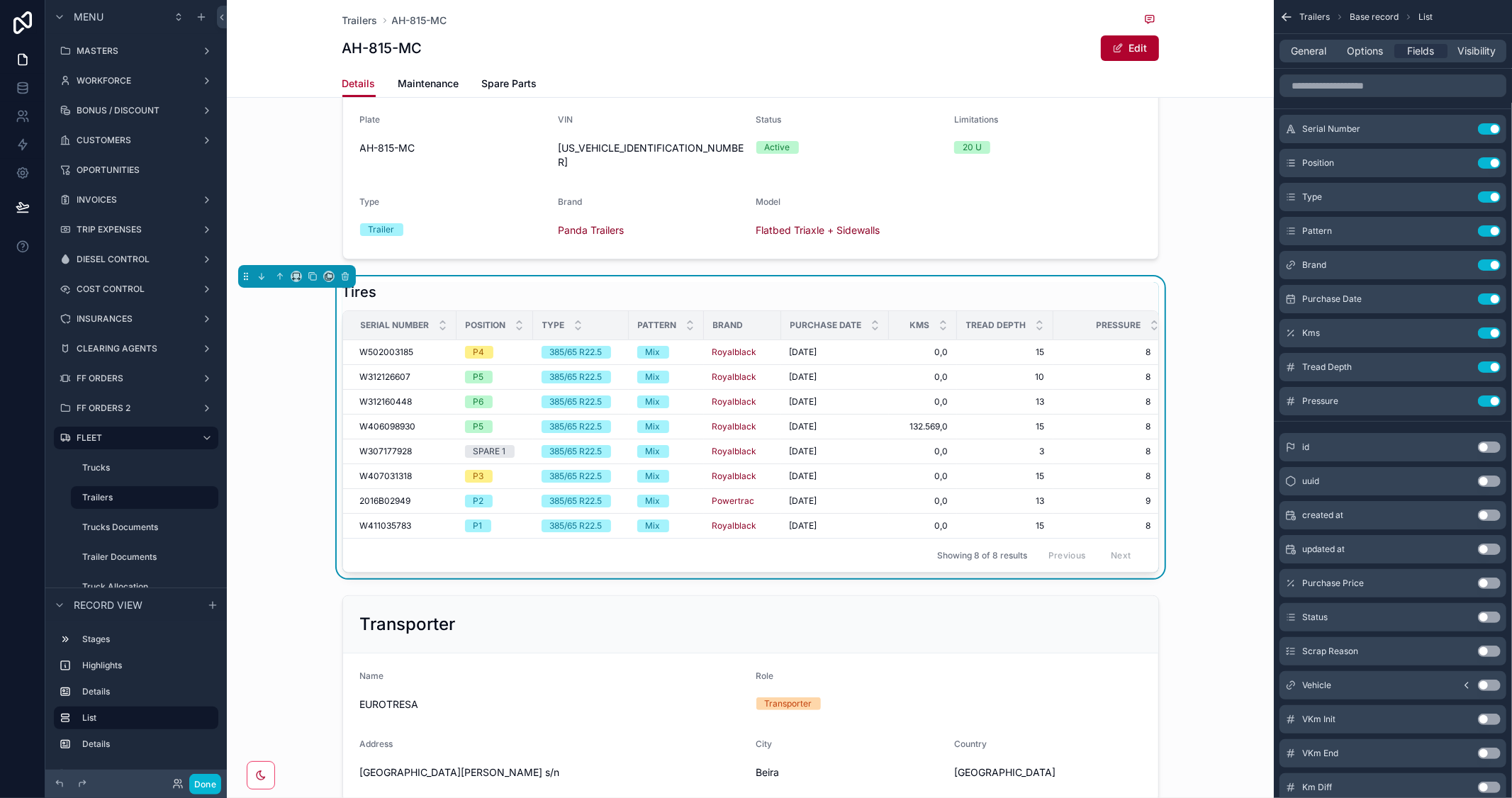
click at [1492, 443] on button "Use setting" at bounding box center [1489, 447] width 23 height 12
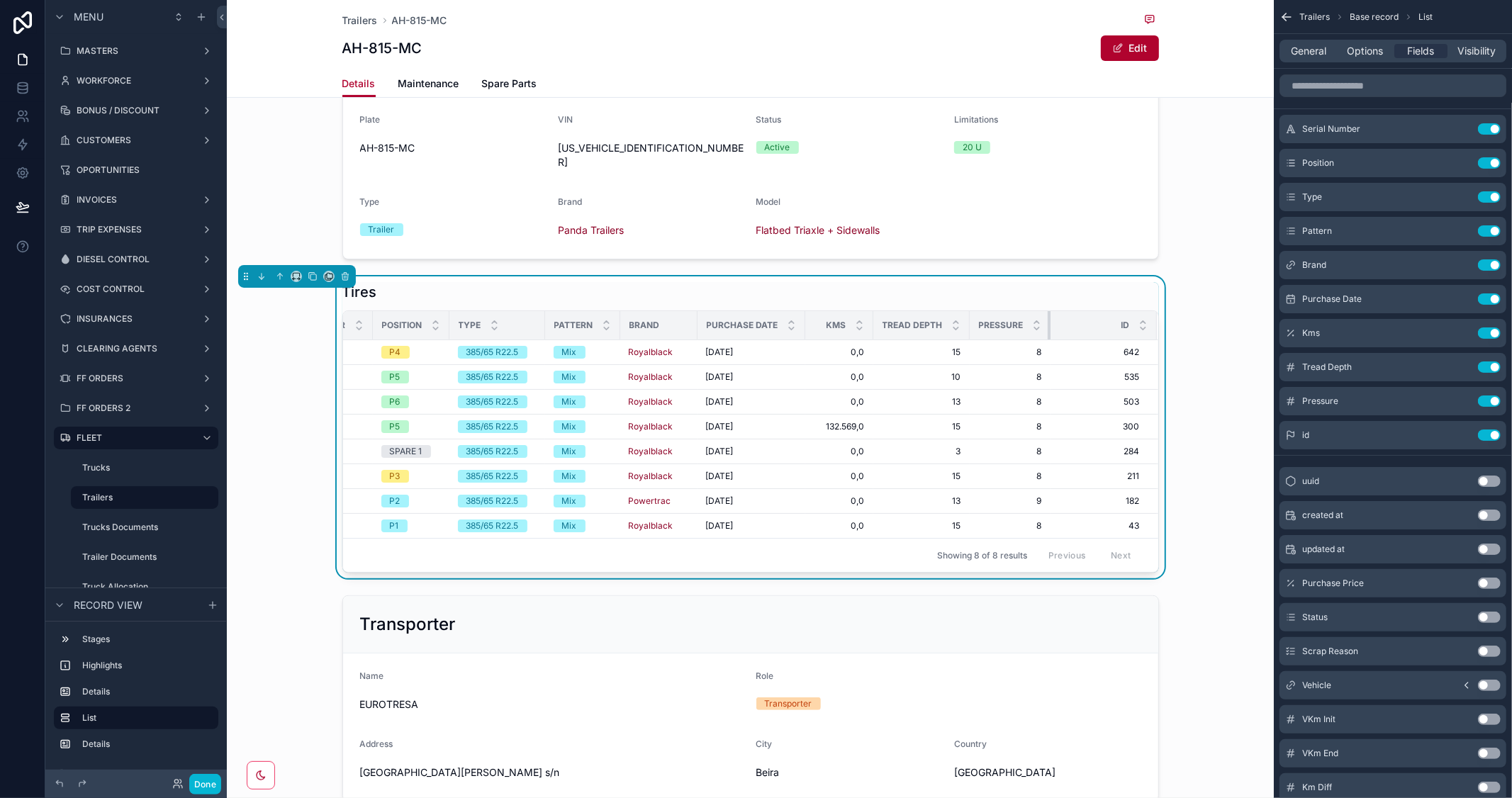
scroll to position [0, 82]
drag, startPoint x: 1042, startPoint y: 314, endPoint x: 873, endPoint y: 320, distance: 169.1
click at [873, 320] on tr "Serial Number Position Type Pattern Brand Purchase Date Kms Tread Depth Pressur…" at bounding box center [710, 326] width 899 height 29
click at [1483, 435] on button "Use setting" at bounding box center [1489, 435] width 23 height 12
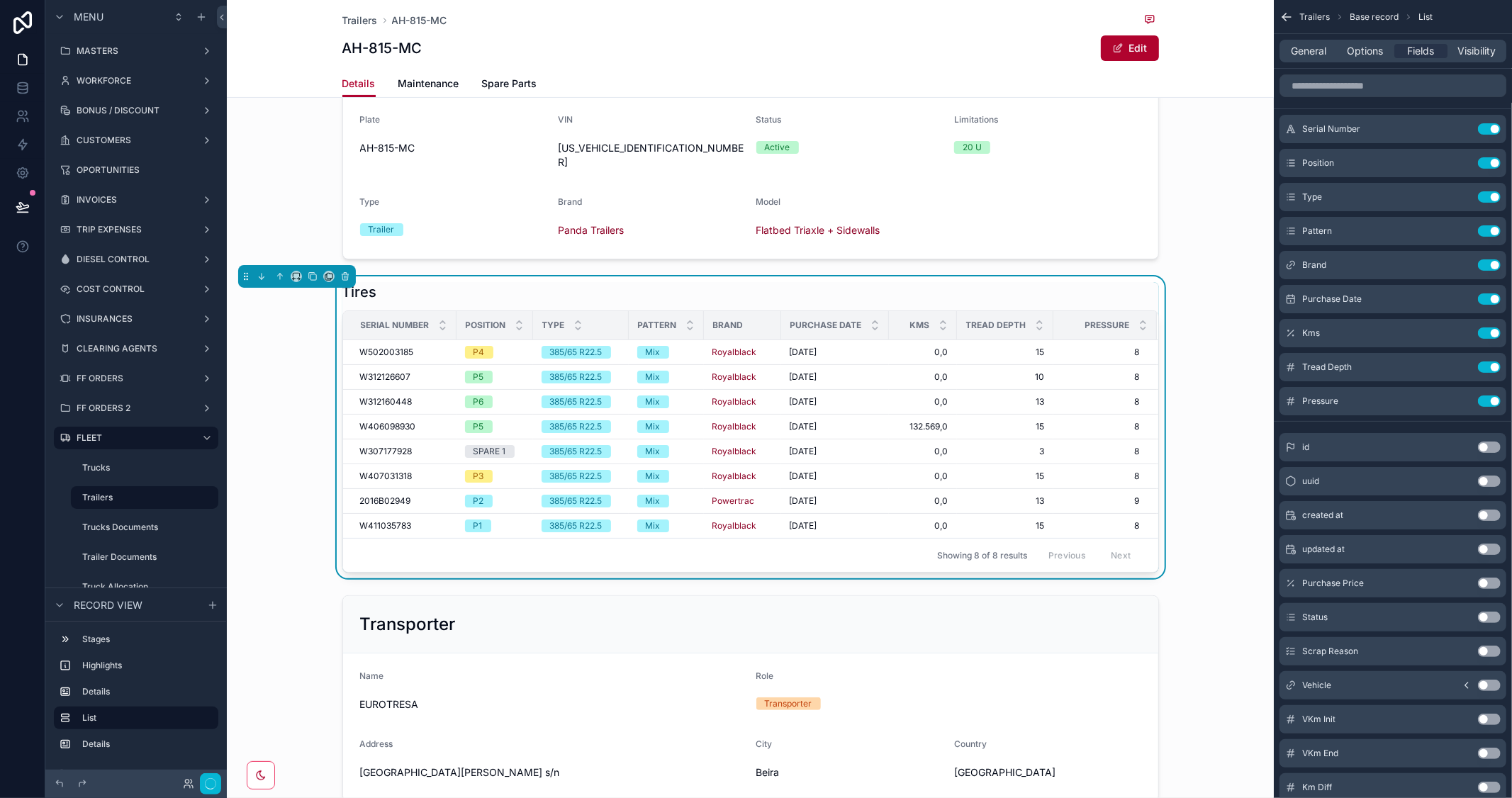
click at [1216, 410] on div "Tires Serial Number Position Type Pattern Brand Purchase Date Kms Tread Depth P…" at bounding box center [750, 427] width 1047 height 302
drag, startPoint x: 948, startPoint y: 309, endPoint x: 958, endPoint y: 309, distance: 10.0
click at [965, 311] on div "scrollable content" at bounding box center [967, 325] width 5 height 28
click at [1203, 504] on div "Tires Serial Number Position Type Pattern Brand Purchase Date Kms Tread Depth P…" at bounding box center [750, 427] width 1047 height 302
click at [1221, 293] on div "Tires Serial Number Position Type Pattern Brand Purchase Date Kms Tread Depth P…" at bounding box center [750, 427] width 1047 height 302
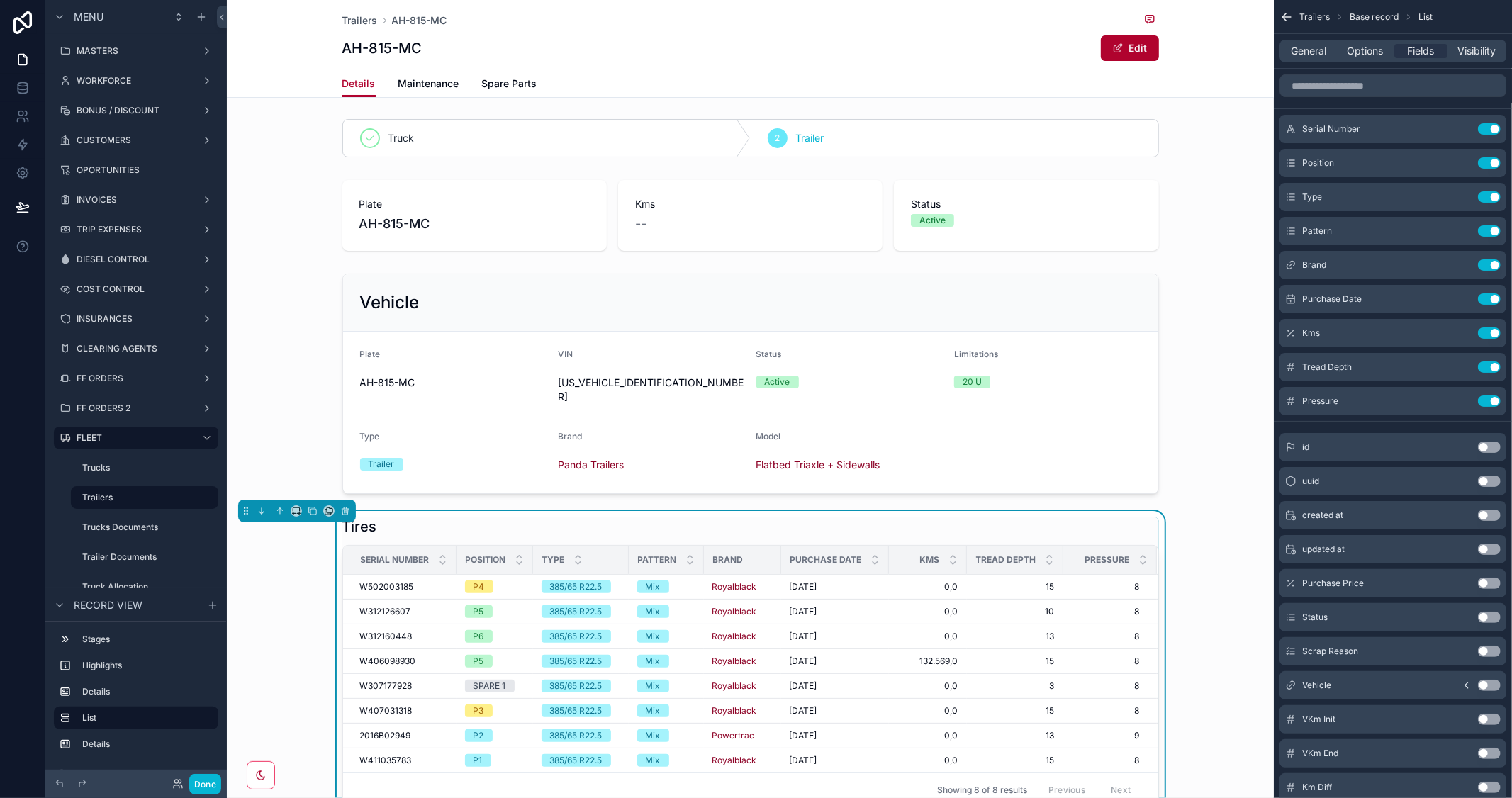
scroll to position [0, 0]
click at [427, 77] on span "Maintenance" at bounding box center [429, 84] width 61 height 14
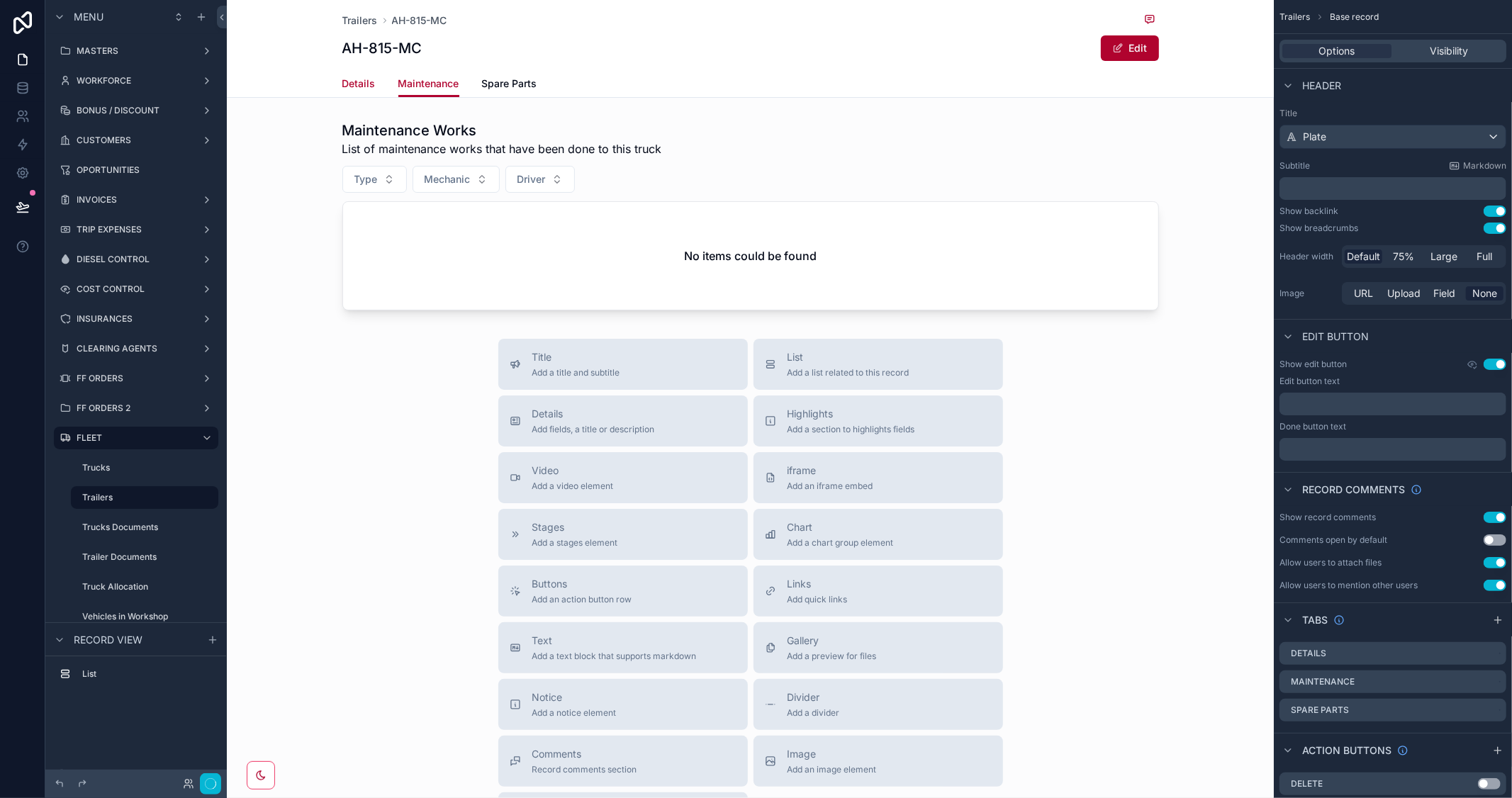
click at [342, 80] on span "Details" at bounding box center [359, 84] width 33 height 14
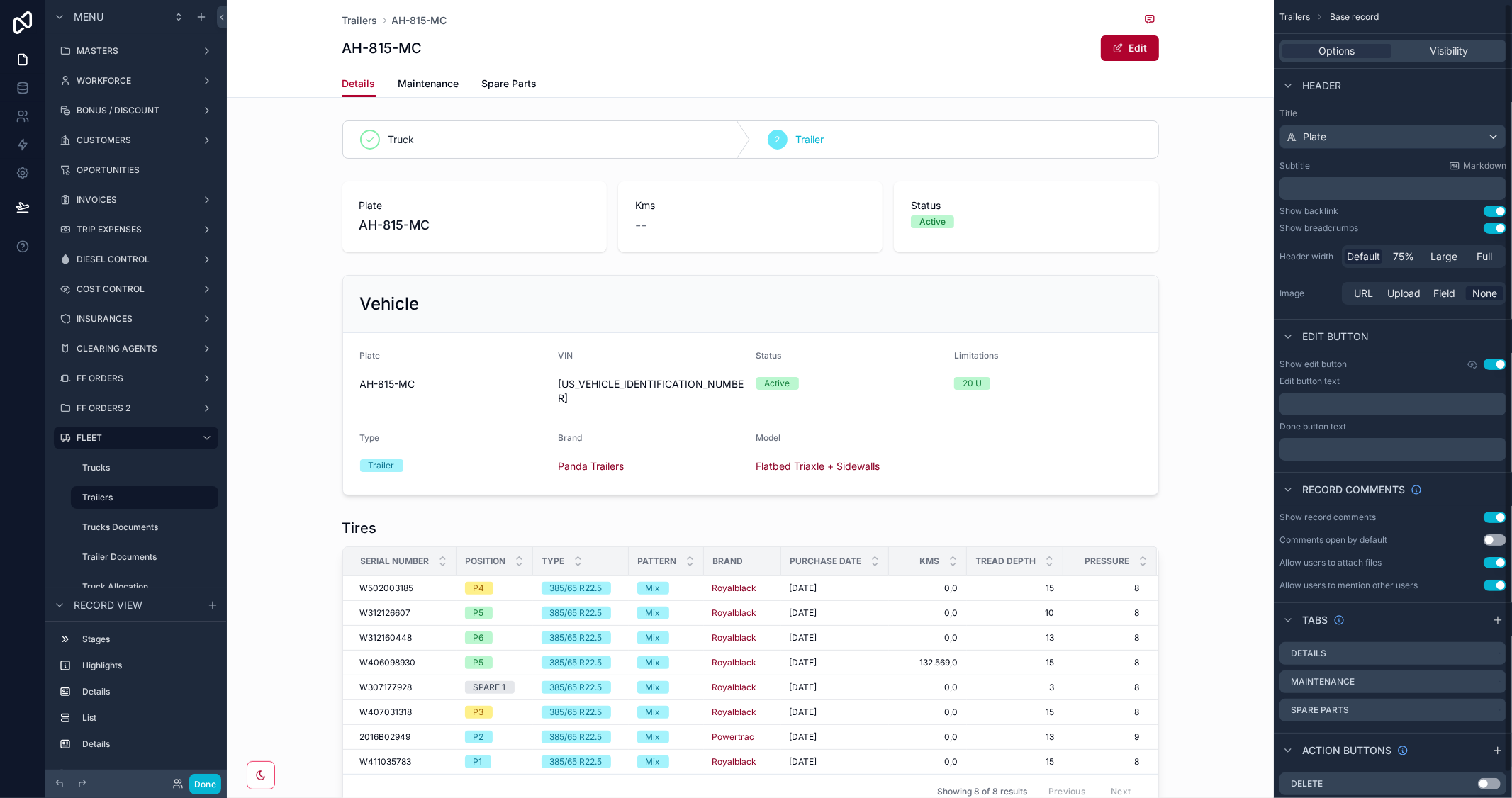
scroll to position [31, 0]
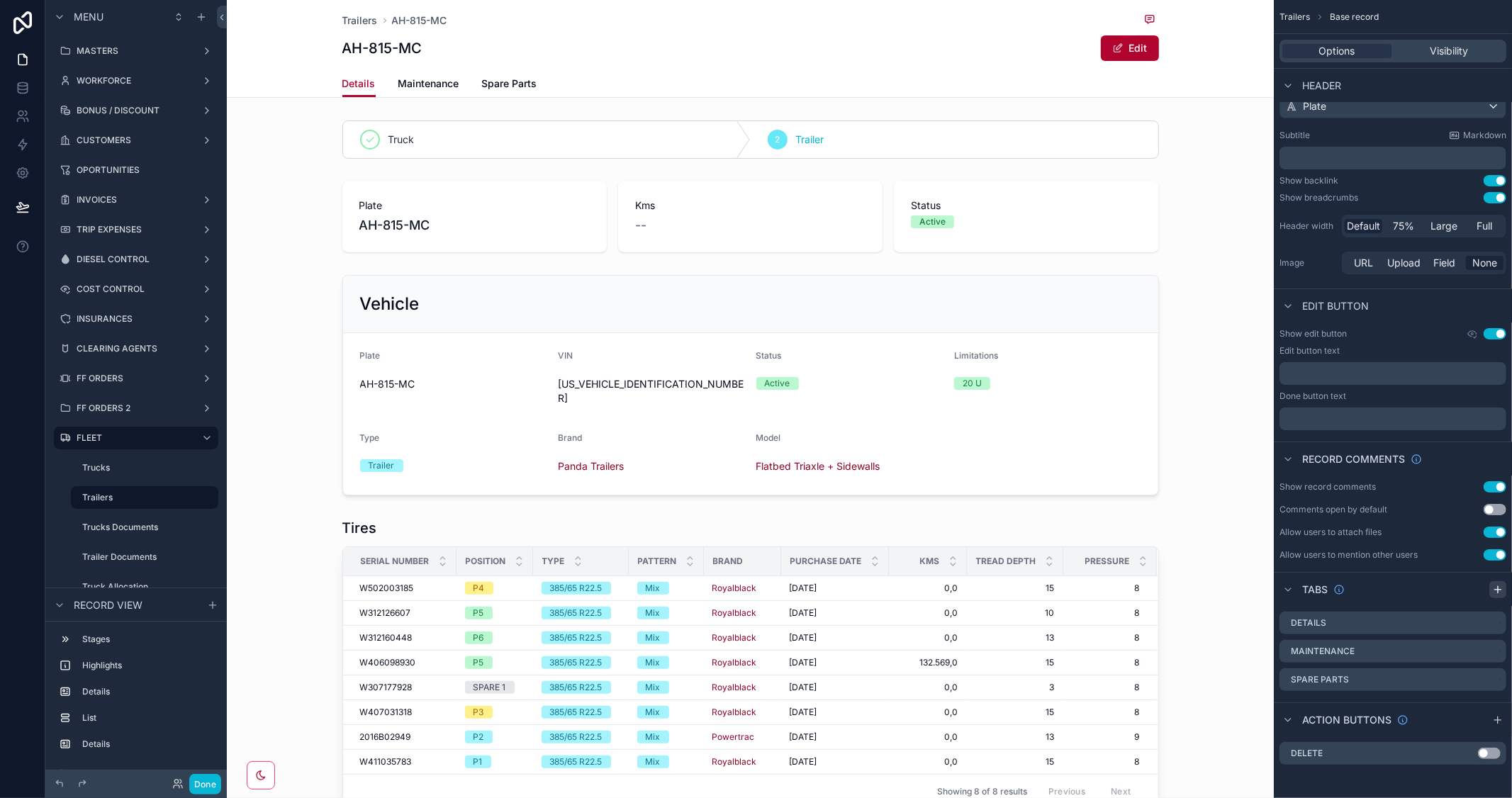
click at [1499, 582] on div "scrollable content" at bounding box center [1498, 589] width 17 height 17
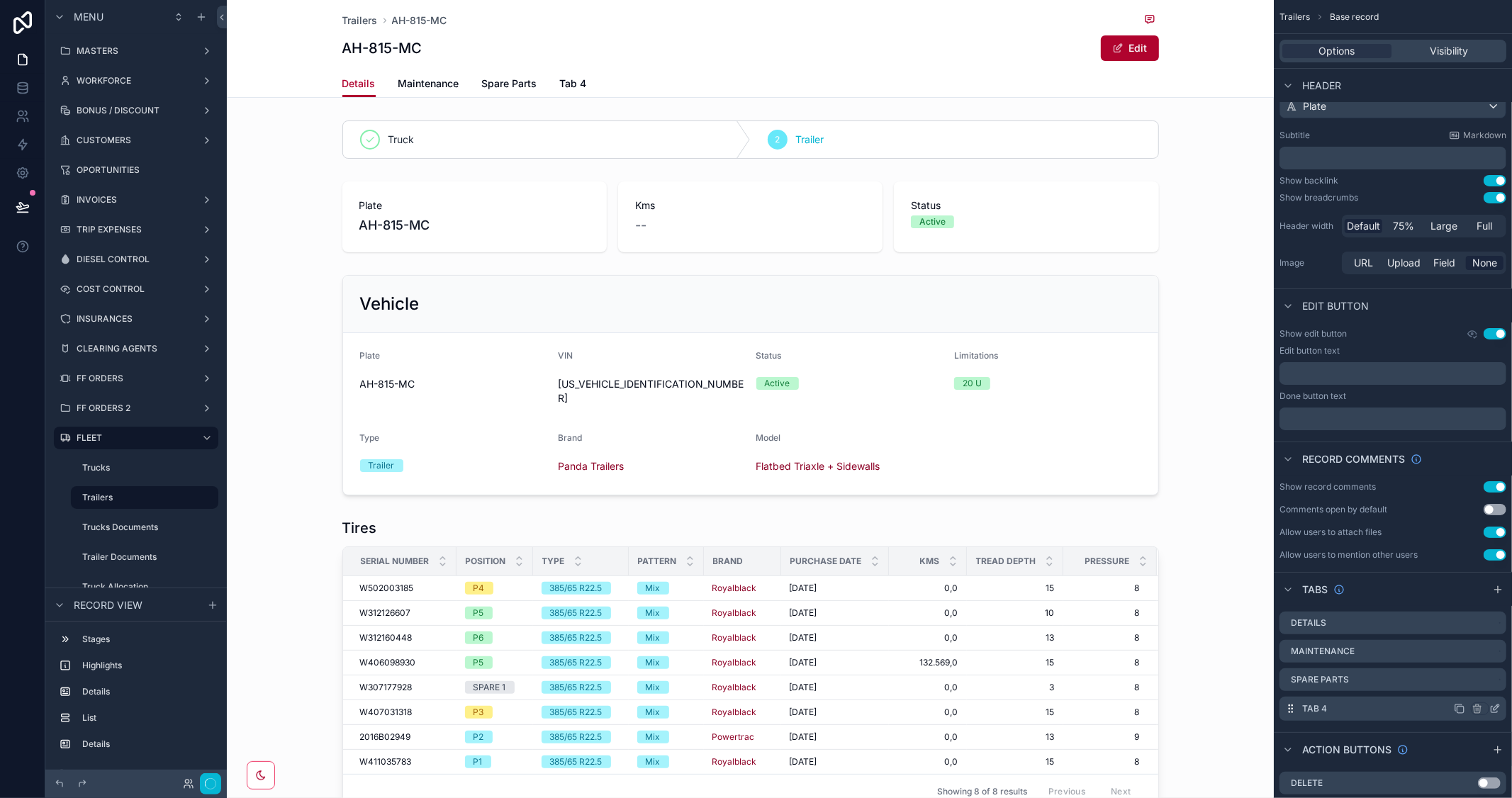
click at [1493, 710] on icon "scrollable content" at bounding box center [1495, 709] width 12 height 12
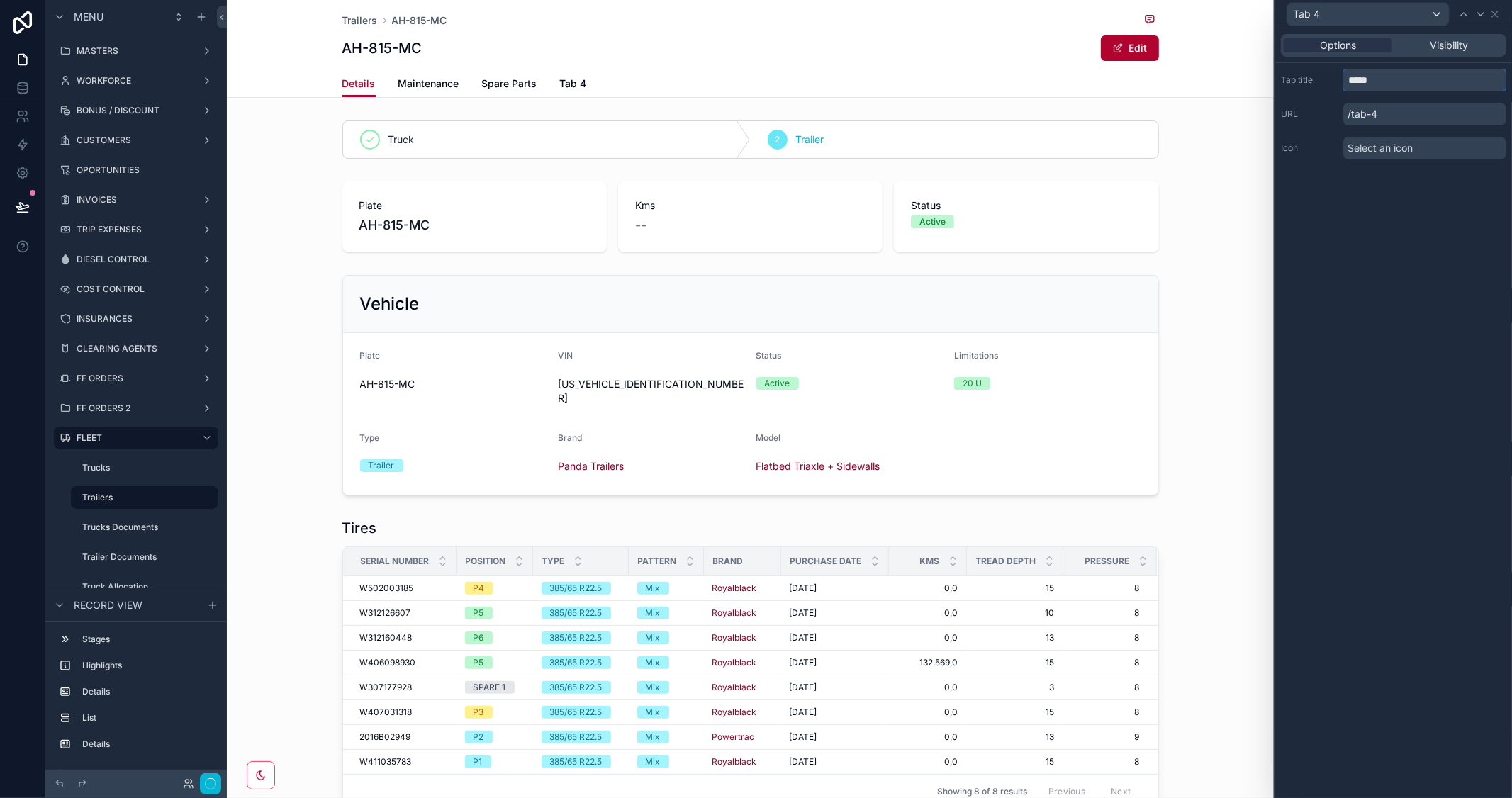
drag, startPoint x: 1395, startPoint y: 80, endPoint x: 1326, endPoint y: 79, distance: 69.0
click at [1326, 79] on div "Tab title *****" at bounding box center [1395, 79] width 226 height 23
type input "*****"
click at [1350, 403] on div "Options Visibility Tab title ***** URL /tires Icon Select an icon" at bounding box center [1394, 413] width 237 height 770
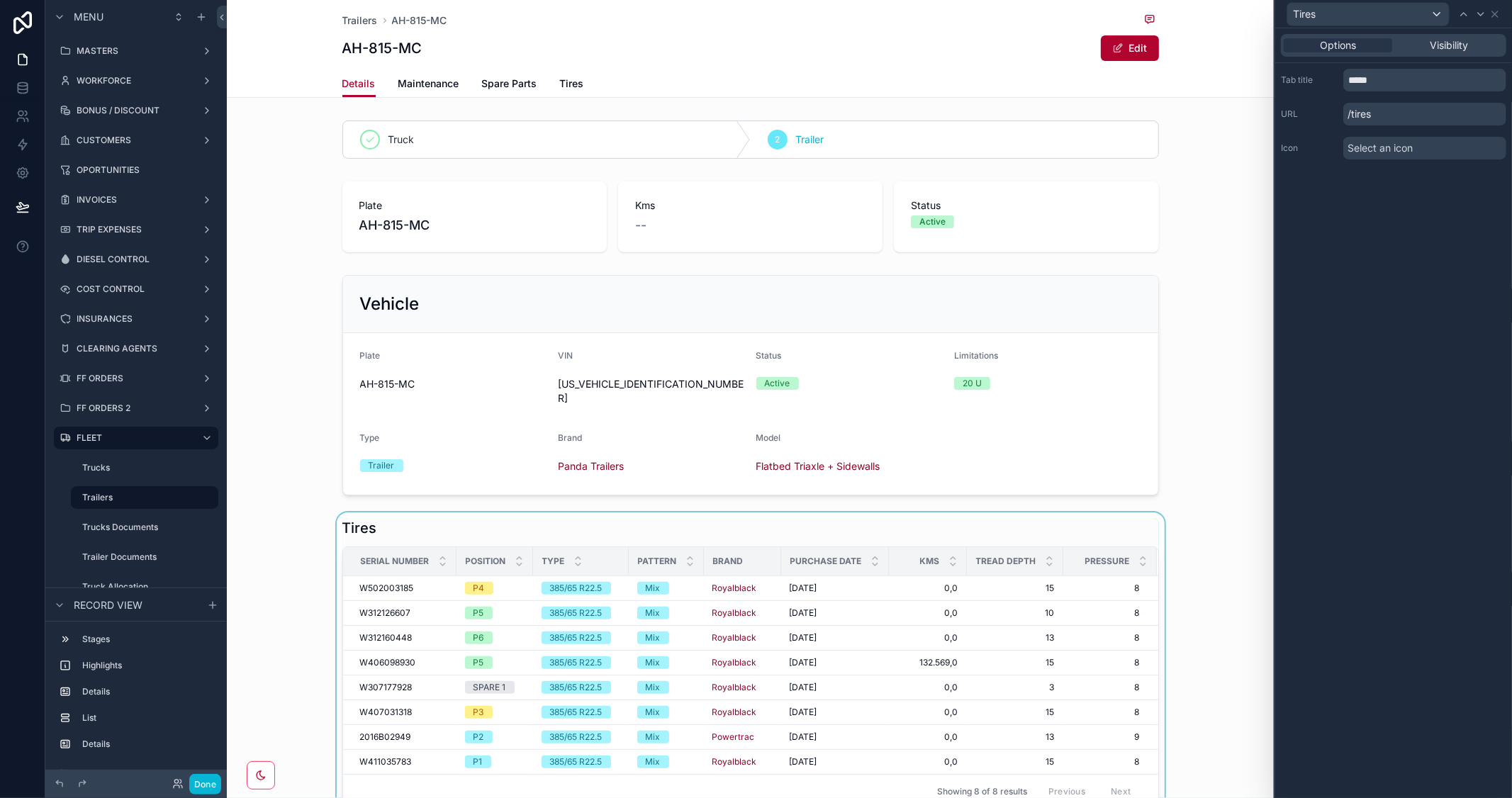
click at [1003, 513] on div "scrollable content" at bounding box center [750, 663] width 1047 height 302
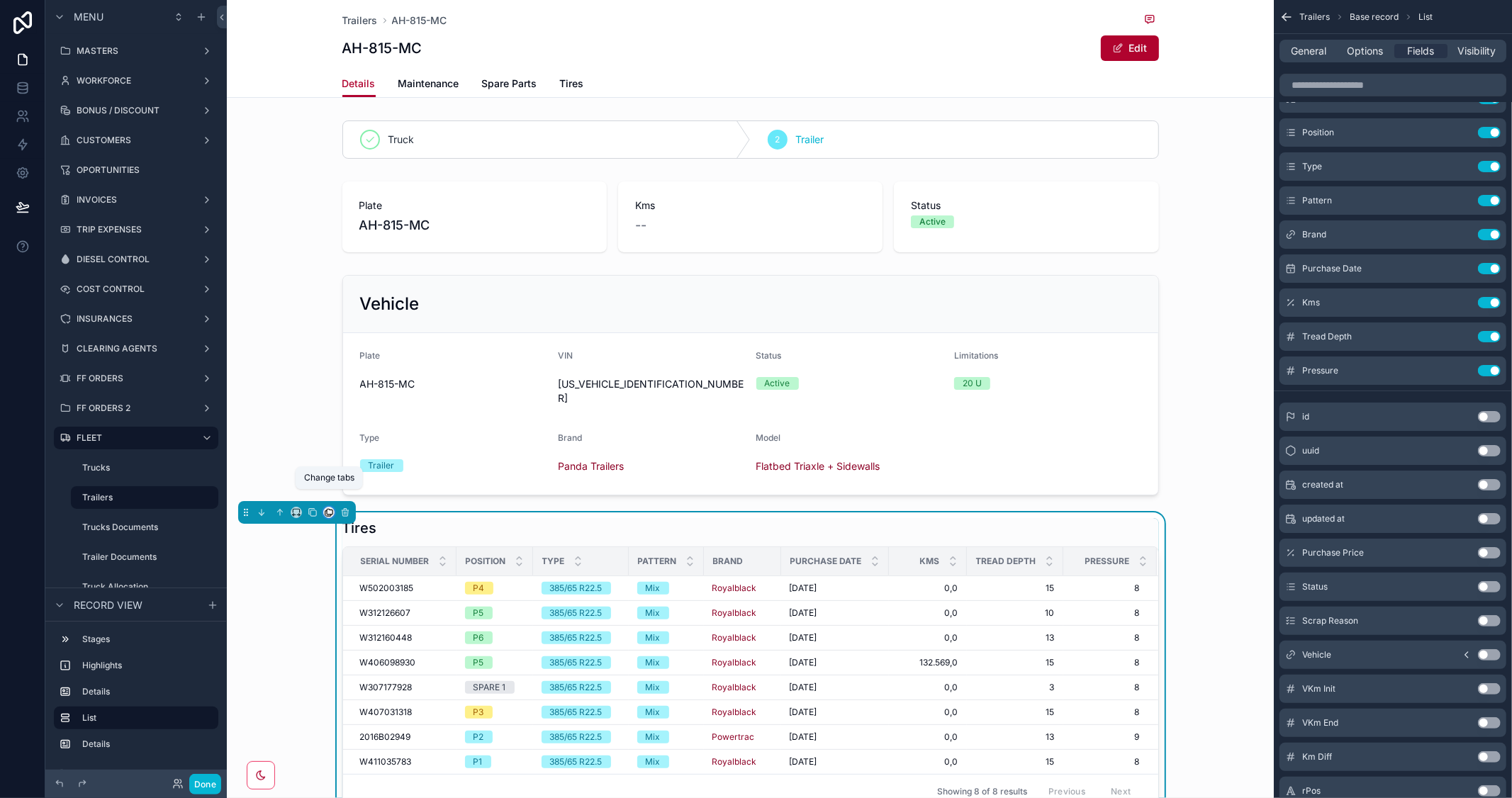
click at [328, 507] on icon "scrollable content" at bounding box center [329, 512] width 10 height 10
click at [361, 658] on span "Tires" at bounding box center [355, 654] width 23 height 17
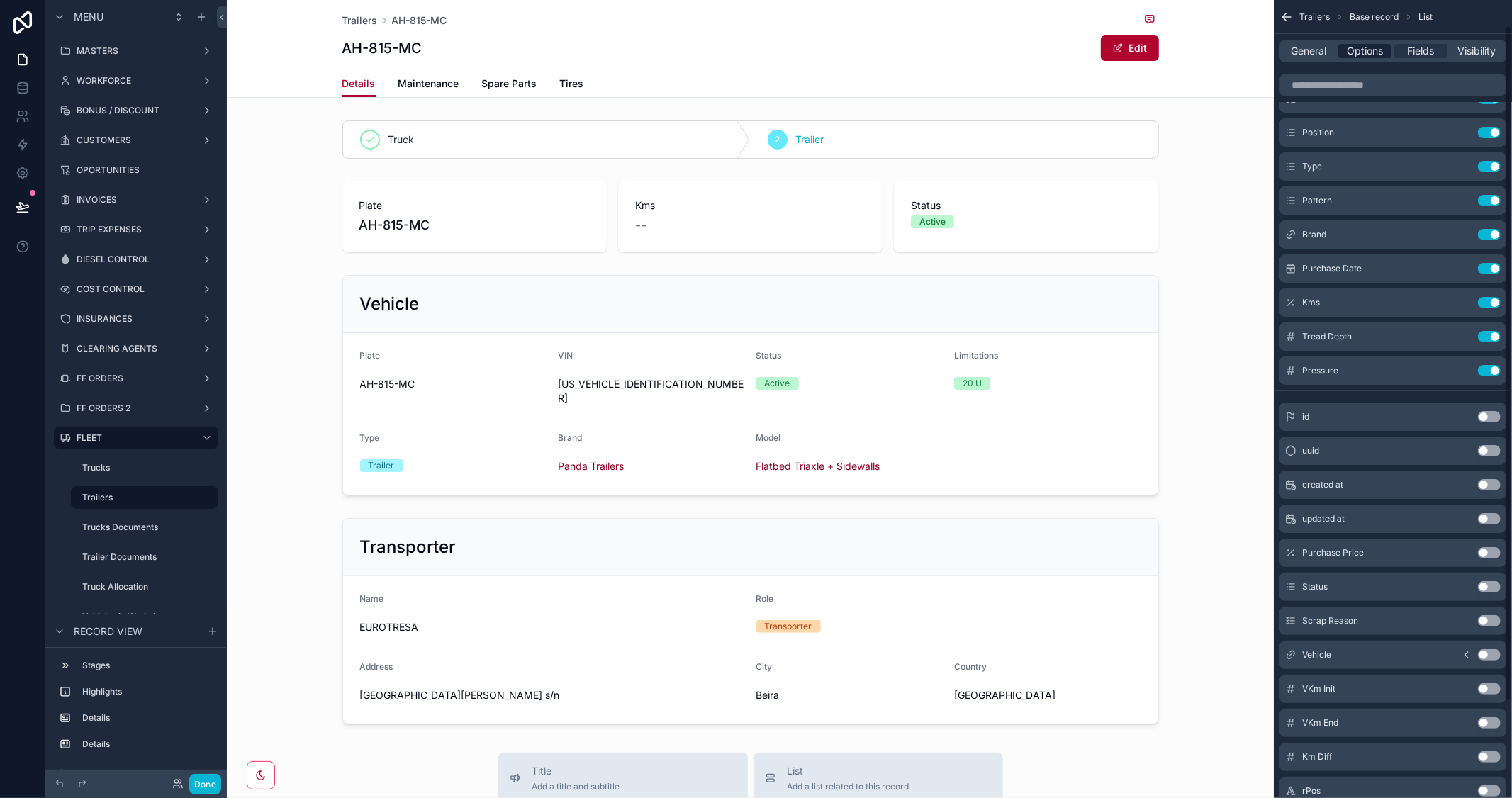
click at [1376, 55] on span "Options" at bounding box center [1366, 51] width 36 height 14
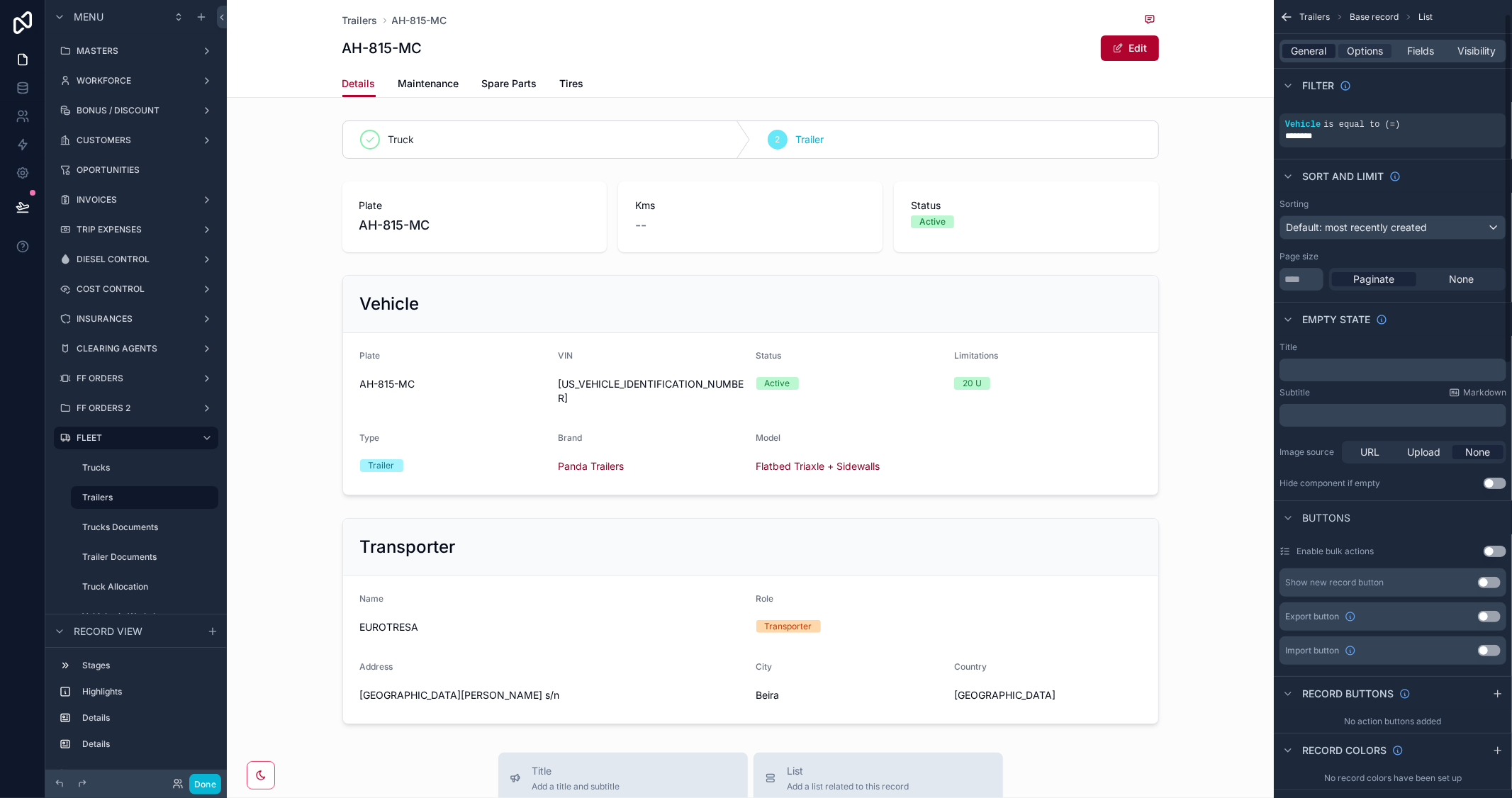
click at [1310, 47] on span "General" at bounding box center [1309, 51] width 35 height 14
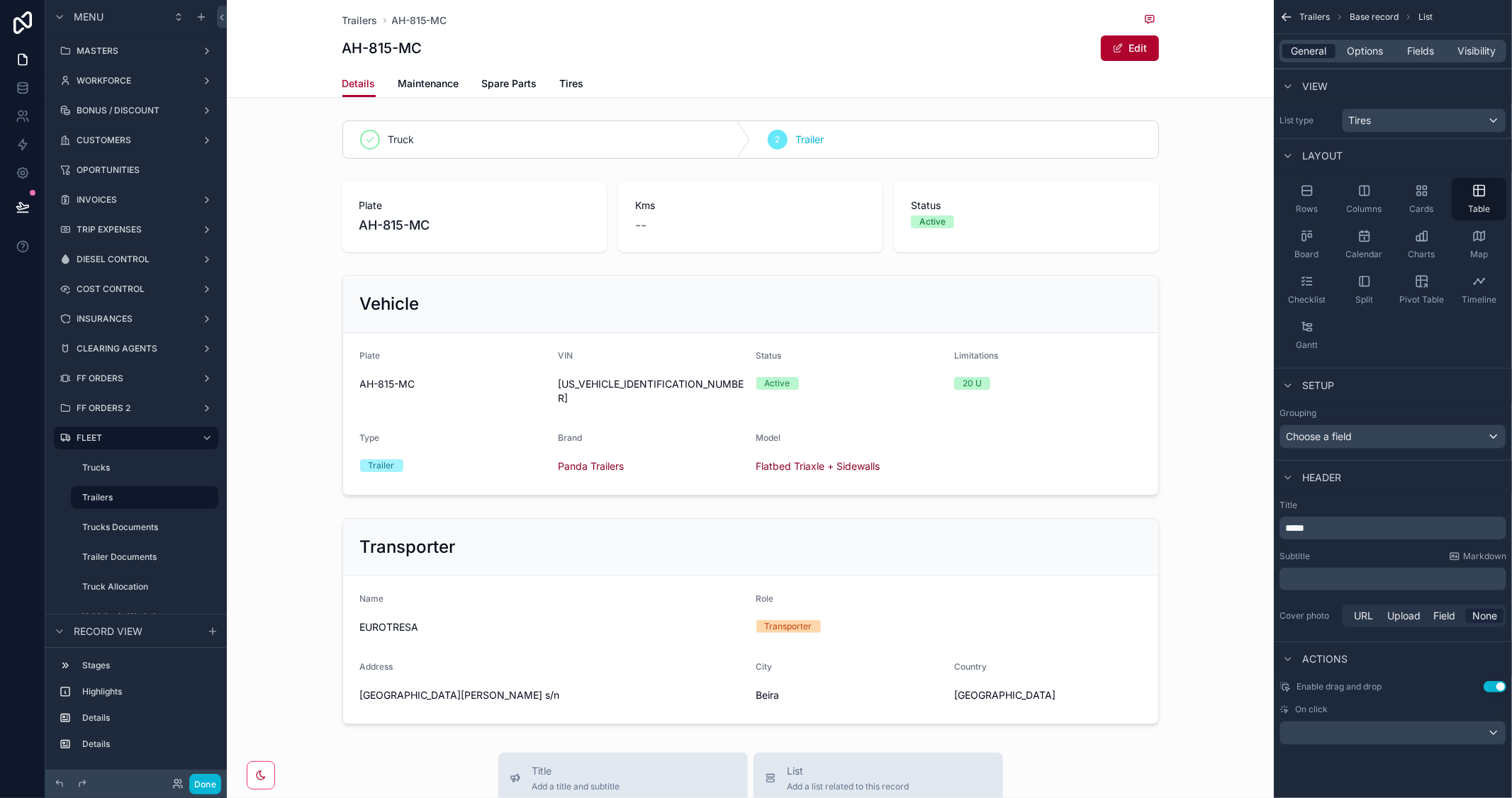
scroll to position [0, 0]
click at [1367, 45] on span "Options" at bounding box center [1366, 51] width 36 height 14
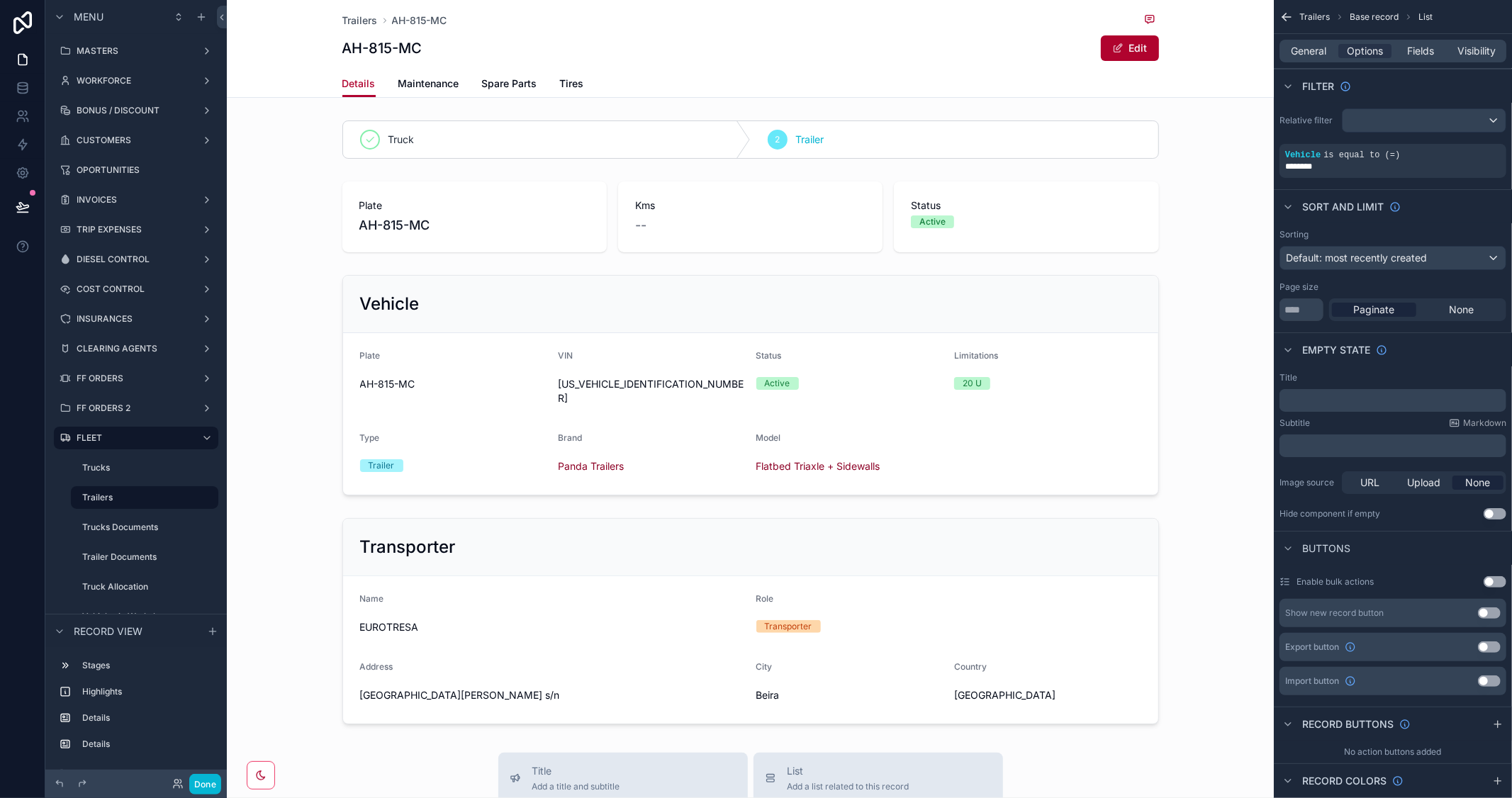
click at [1208, 173] on div "Truck 2 Trailer Plate AH-815-MC Kms -- Status Active Vehicle Plate AH-815-MC VI…" at bounding box center [750, 422] width 1047 height 615
click at [1323, 51] on span "General" at bounding box center [1309, 51] width 35 height 14
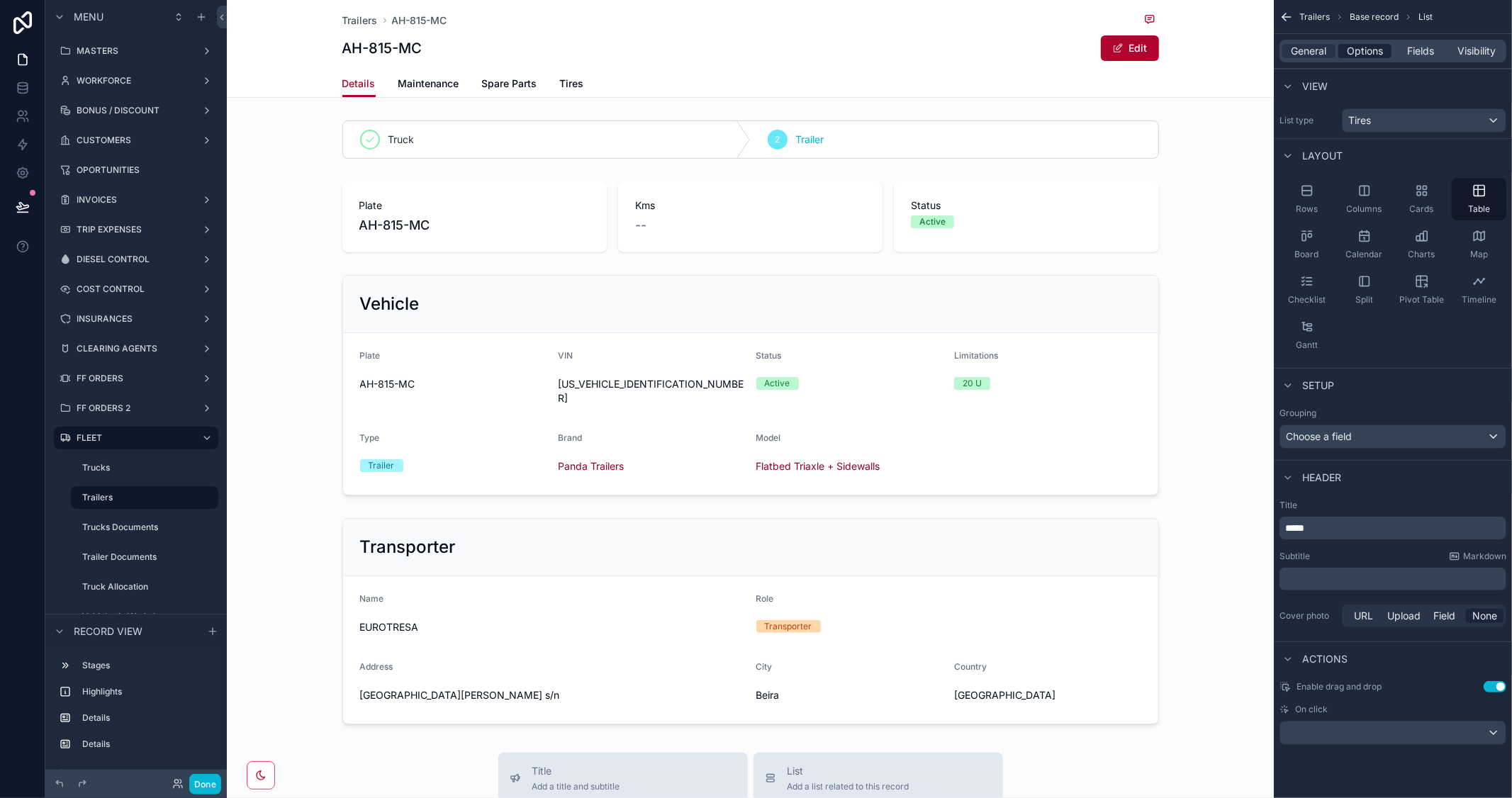
click at [1353, 44] on span "Options" at bounding box center [1366, 51] width 36 height 14
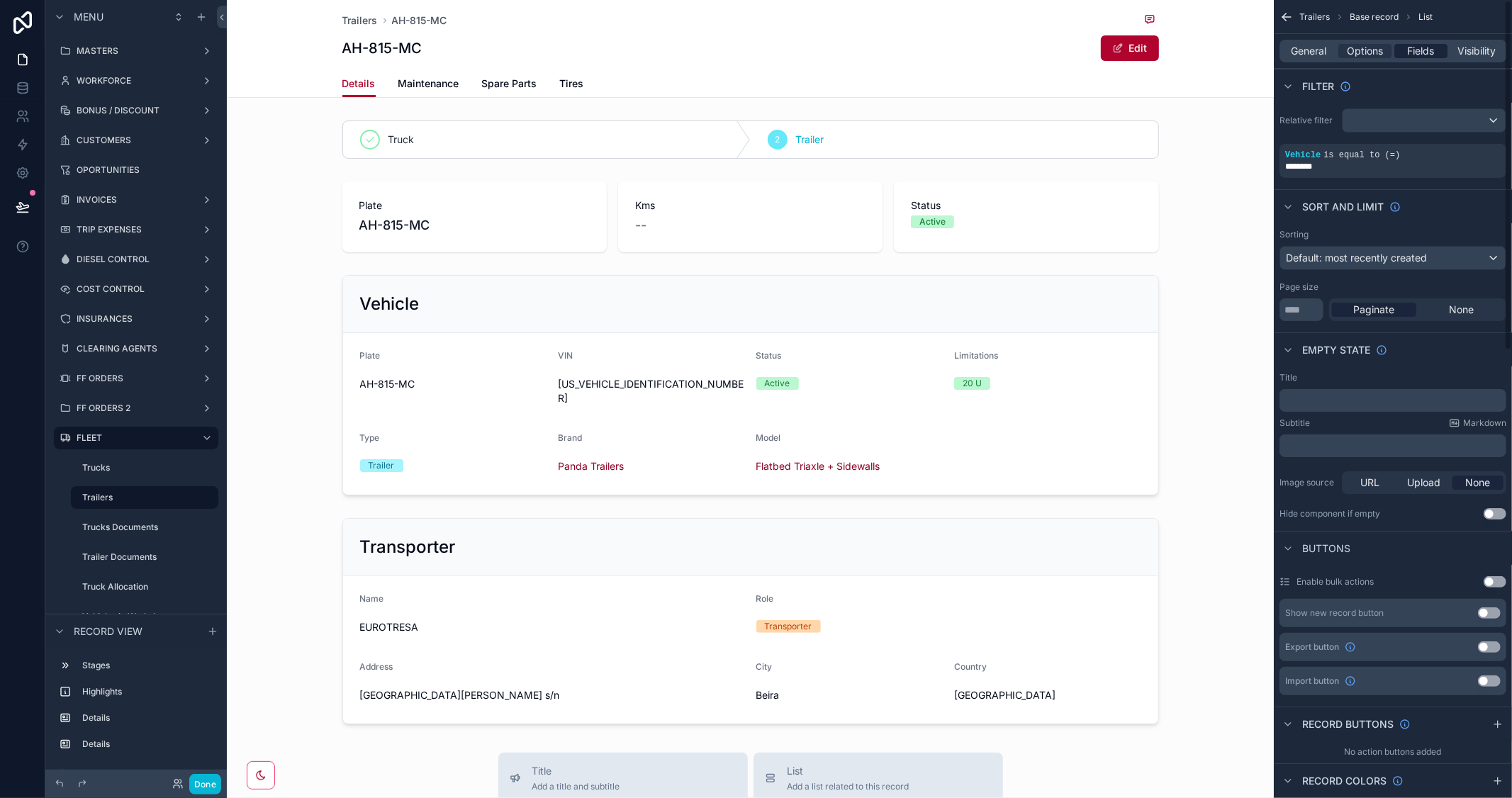
click at [1425, 51] on span "Fields" at bounding box center [1422, 51] width 27 height 14
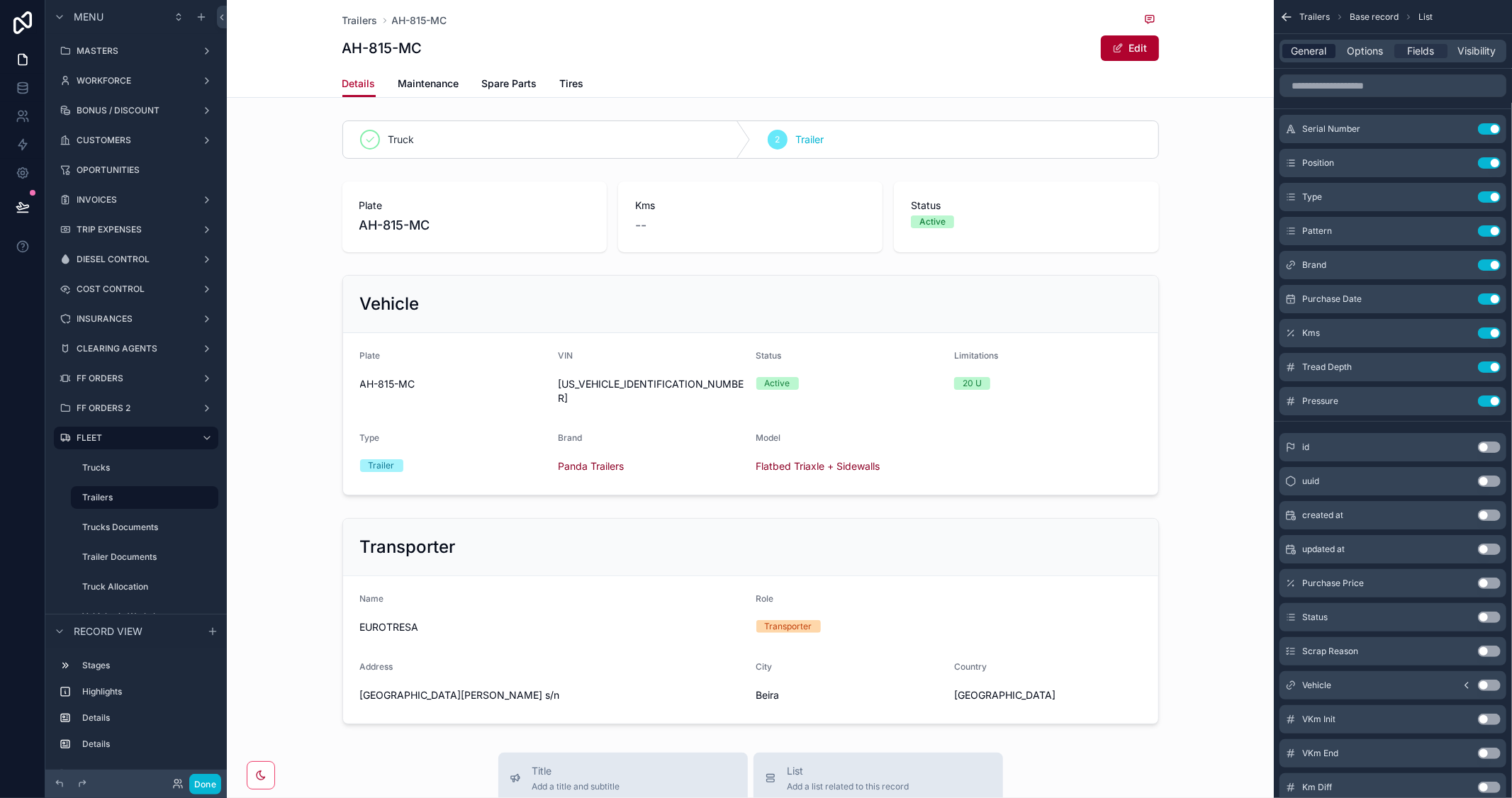
click at [1300, 51] on span "General" at bounding box center [1309, 51] width 35 height 14
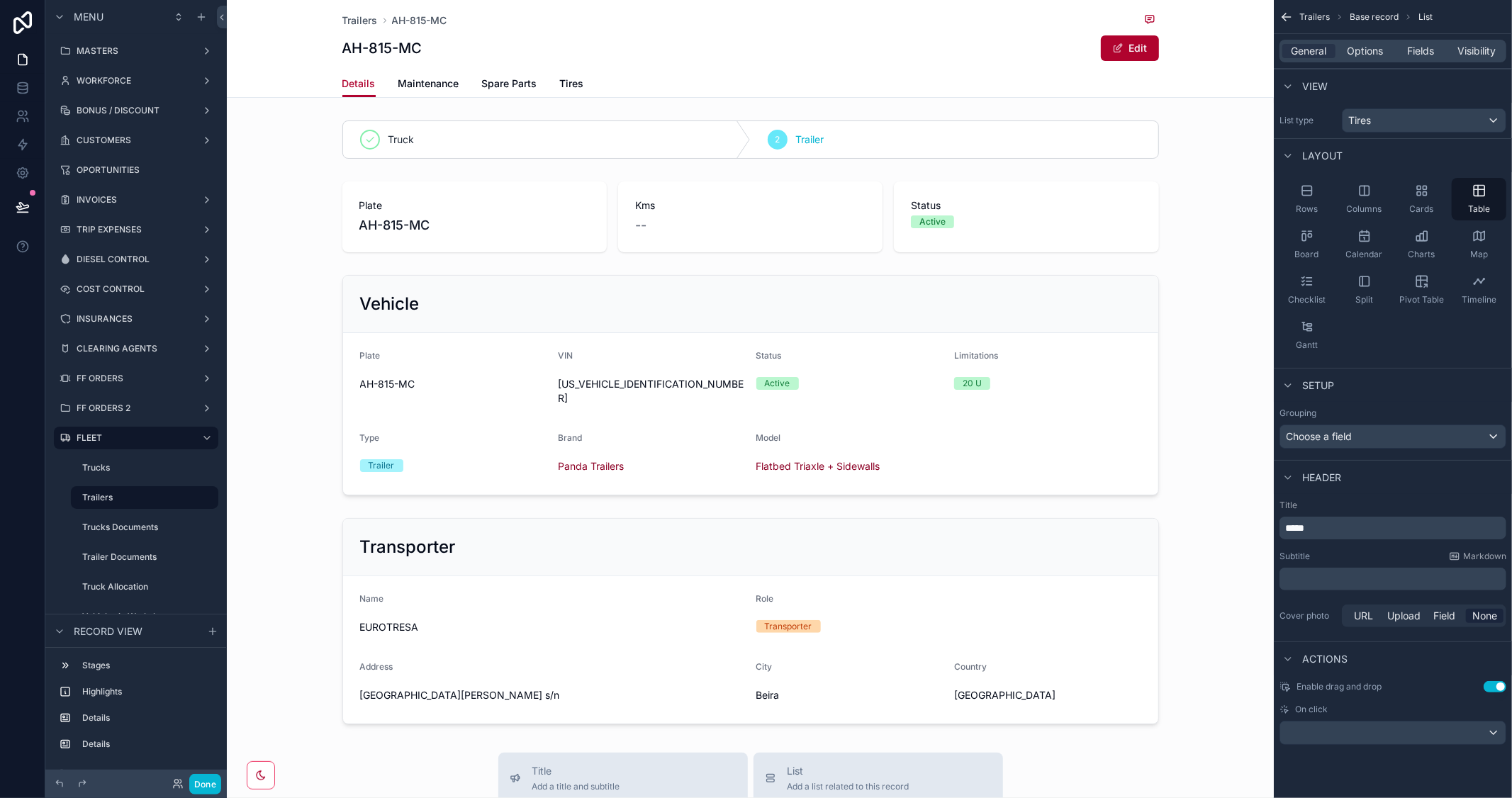
click at [929, 42] on div "AH-815-MC Edit" at bounding box center [751, 48] width 817 height 27
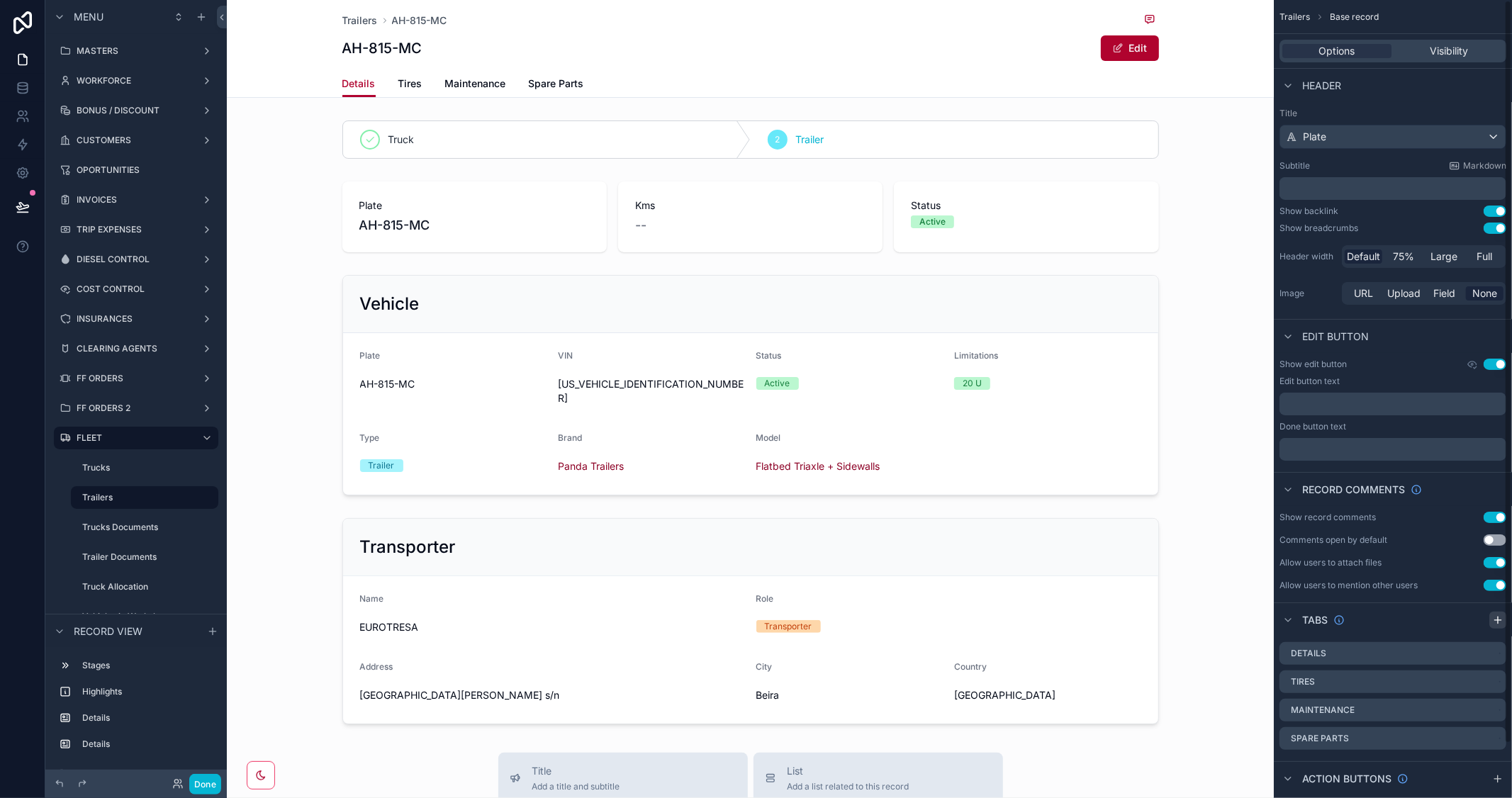
click at [1493, 624] on icon "scrollable content" at bounding box center [1498, 620] width 12 height 12
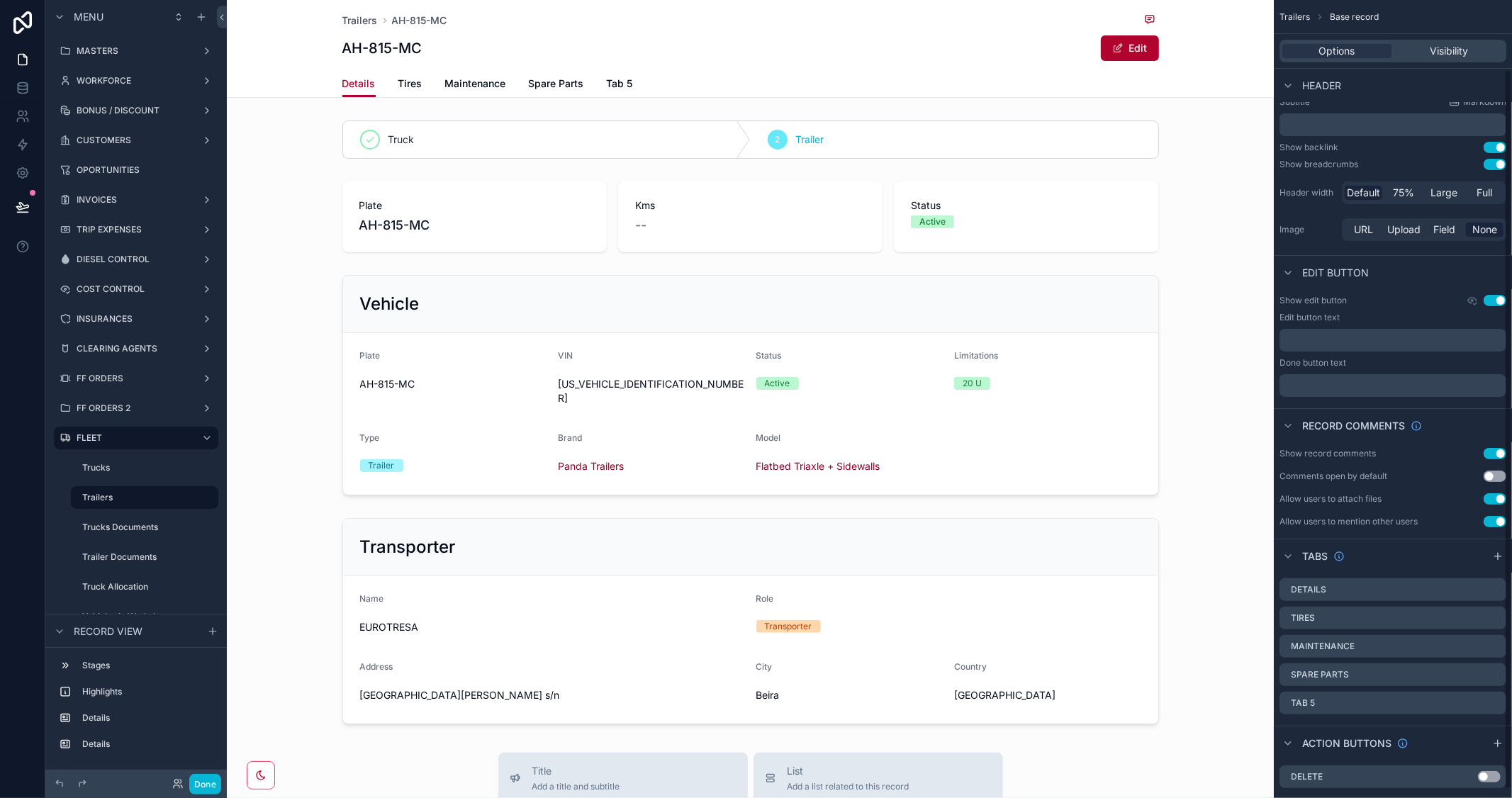
scroll to position [88, 0]
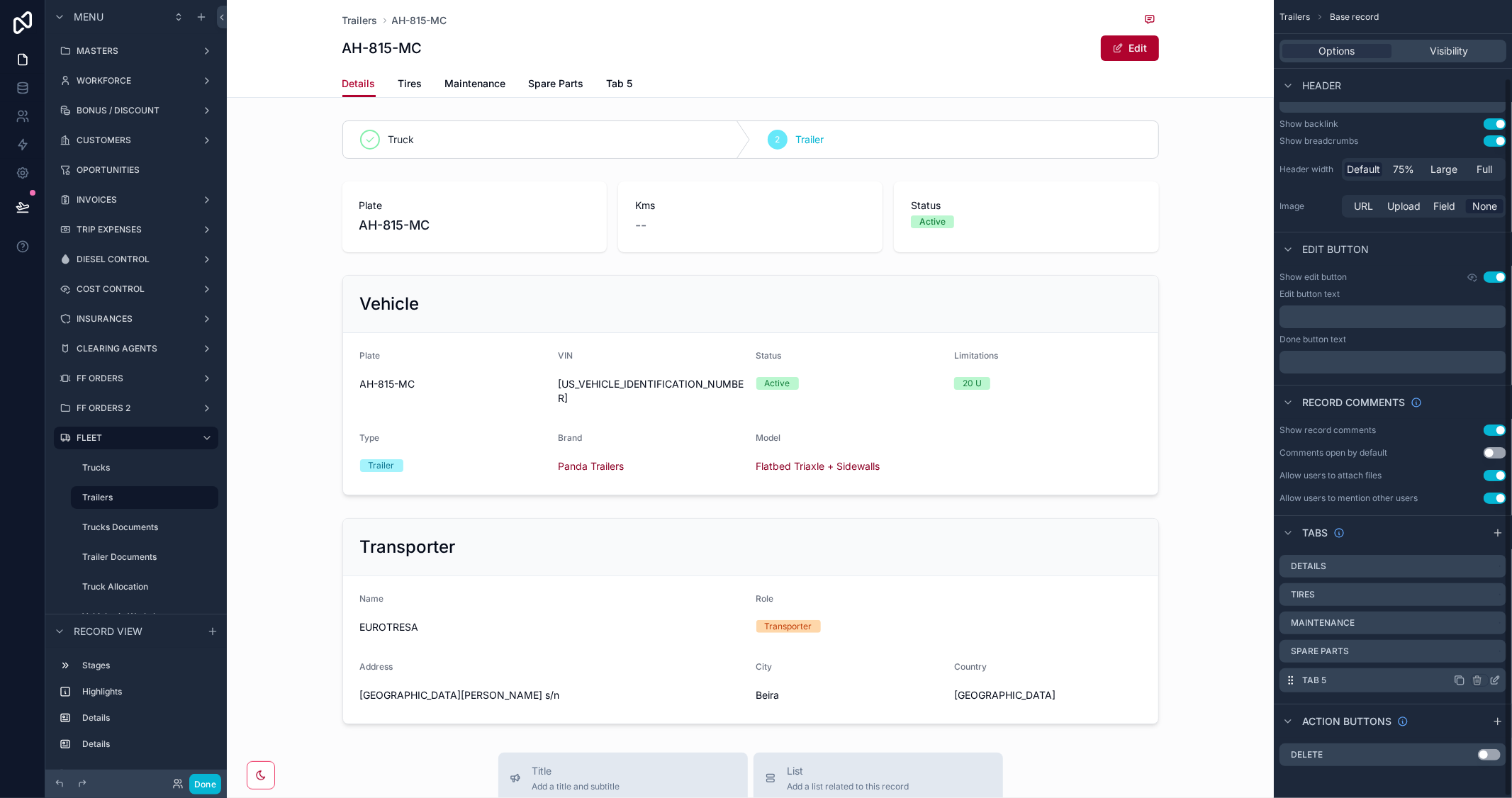
click at [1497, 674] on icon "scrollable content" at bounding box center [1495, 680] width 12 height 12
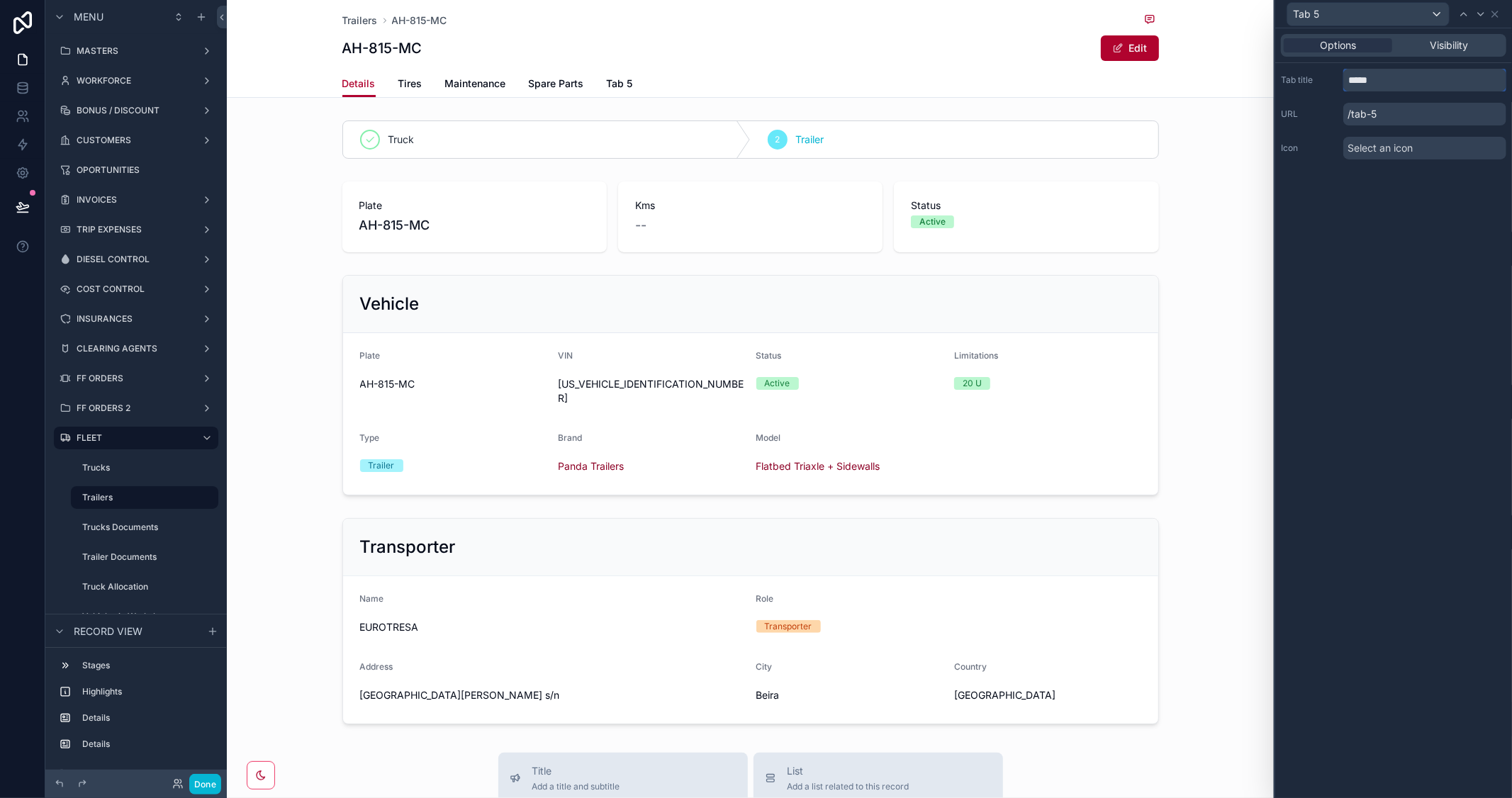
drag, startPoint x: 1400, startPoint y: 73, endPoint x: 1330, endPoint y: 73, distance: 70.0
click at [1330, 73] on div "Tab title *****" at bounding box center [1395, 79] width 226 height 23
type input "*********"
click at [1427, 265] on div "Options Visibility Tab title ********* URL /shipments Icon Select an icon" at bounding box center [1394, 413] width 237 height 770
click at [1500, 14] on icon at bounding box center [1495, 14] width 12 height 12
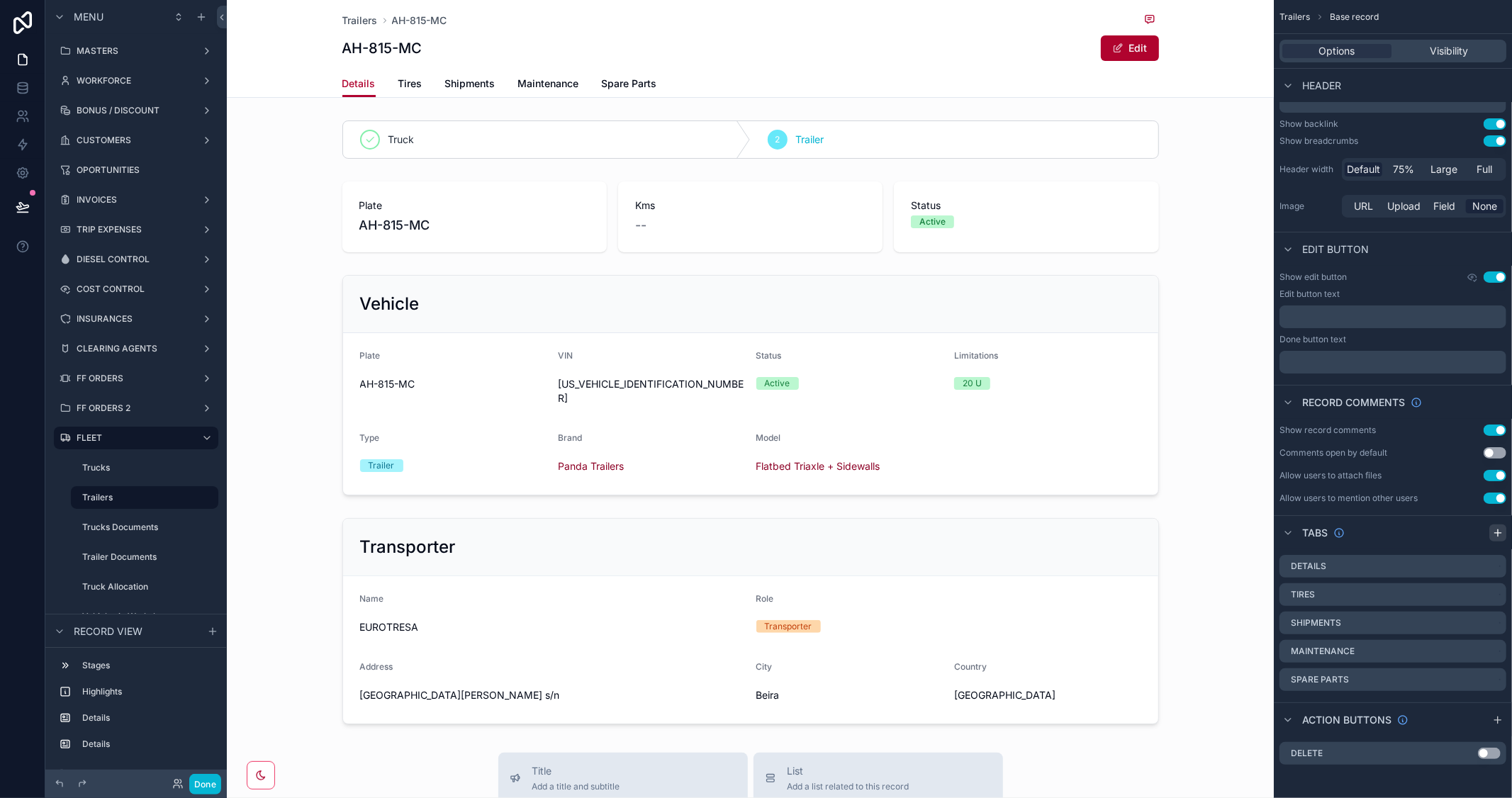
click at [1494, 532] on icon "scrollable content" at bounding box center [1498, 533] width 12 height 12
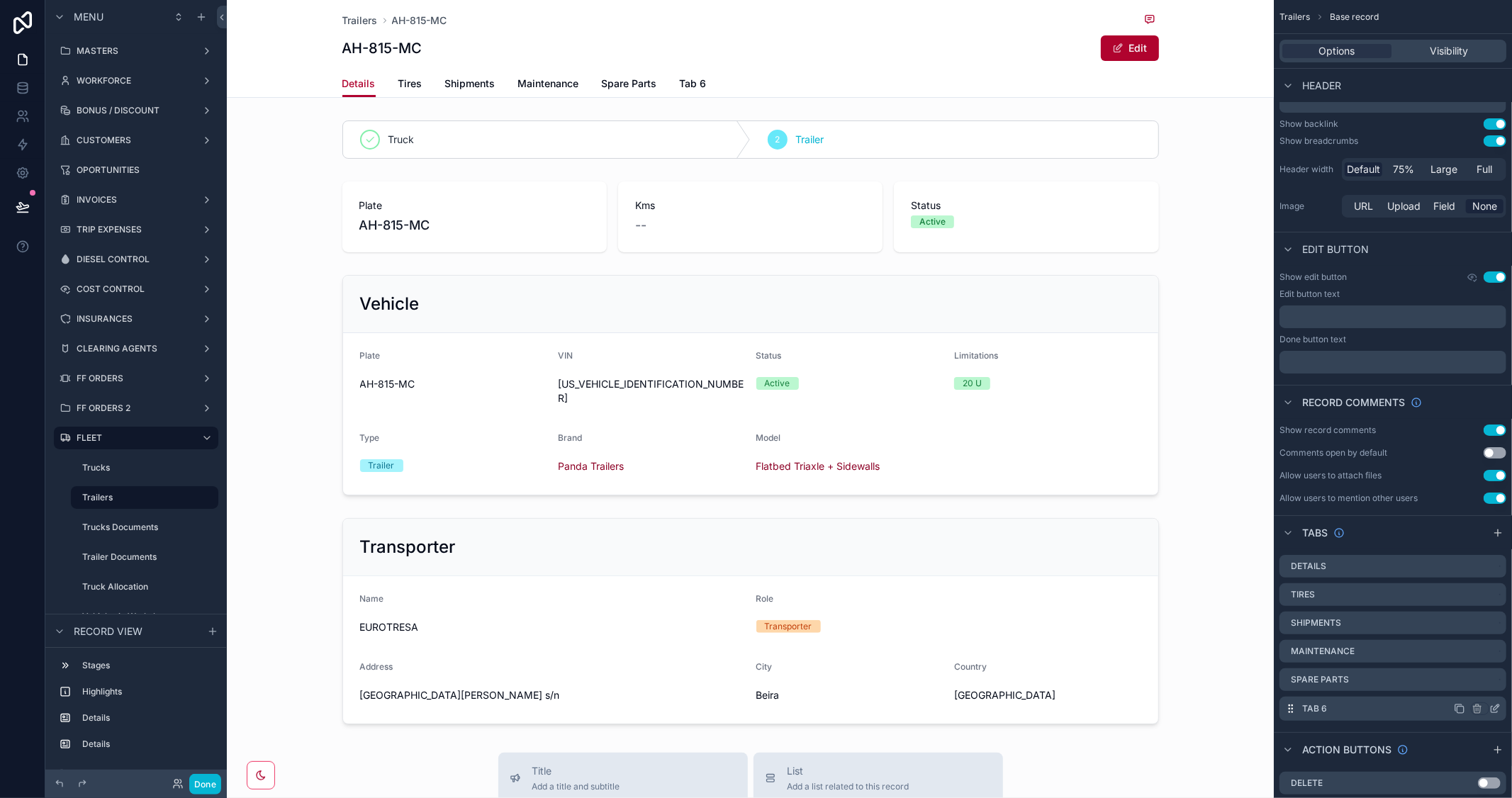
click at [1348, 703] on div "Tab 6" at bounding box center [1393, 709] width 227 height 24
click at [1494, 704] on icon "scrollable content" at bounding box center [1495, 709] width 12 height 12
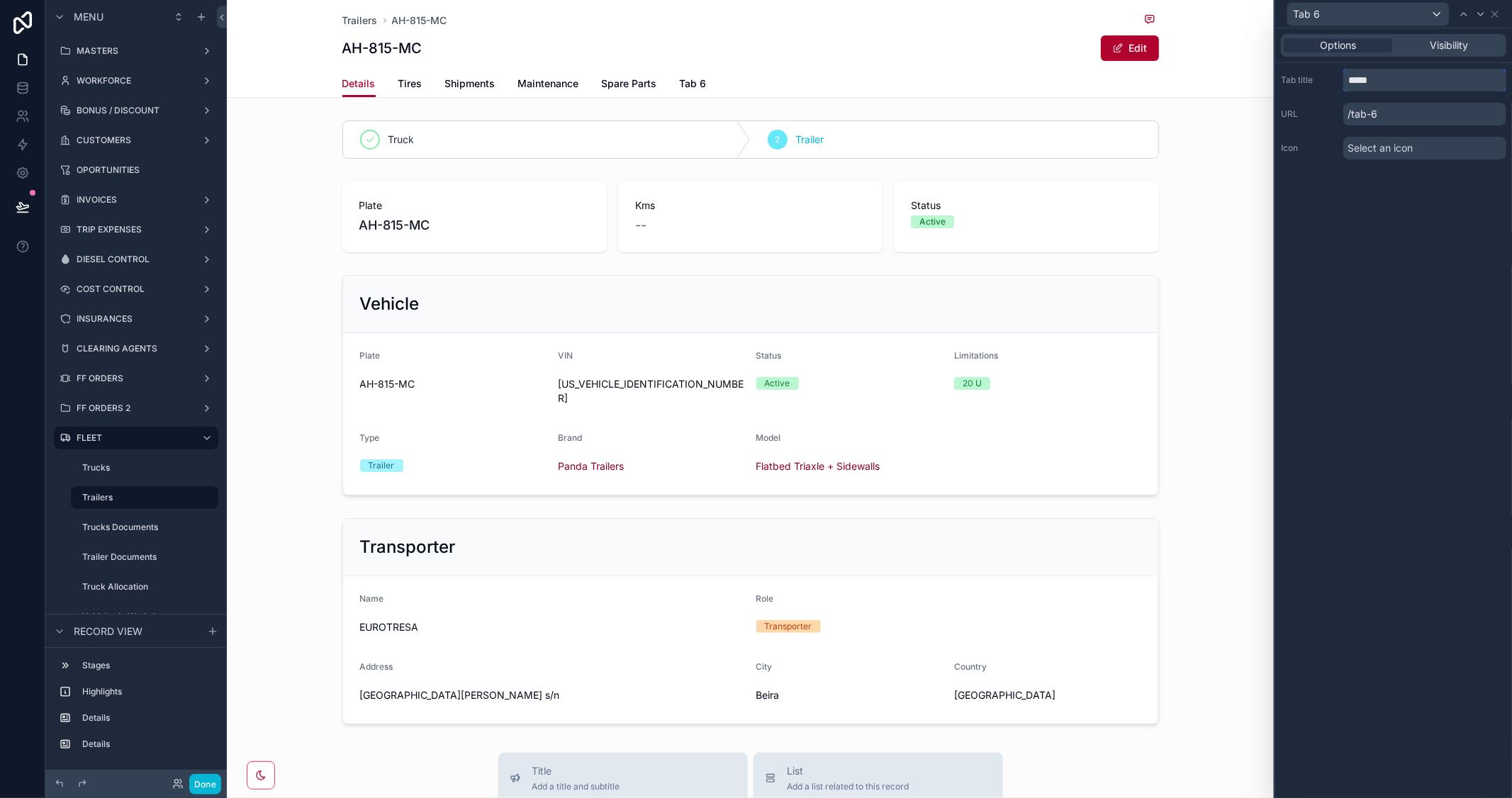
drag, startPoint x: 1397, startPoint y: 79, endPoint x: 1283, endPoint y: 70, distance: 114.4
click at [1283, 70] on div "Tab title *****" at bounding box center [1395, 79] width 226 height 23
type input "**********"
click at [1405, 274] on div "**********" at bounding box center [1394, 413] width 237 height 770
click at [1479, 15] on icon at bounding box center [1481, 14] width 12 height 12
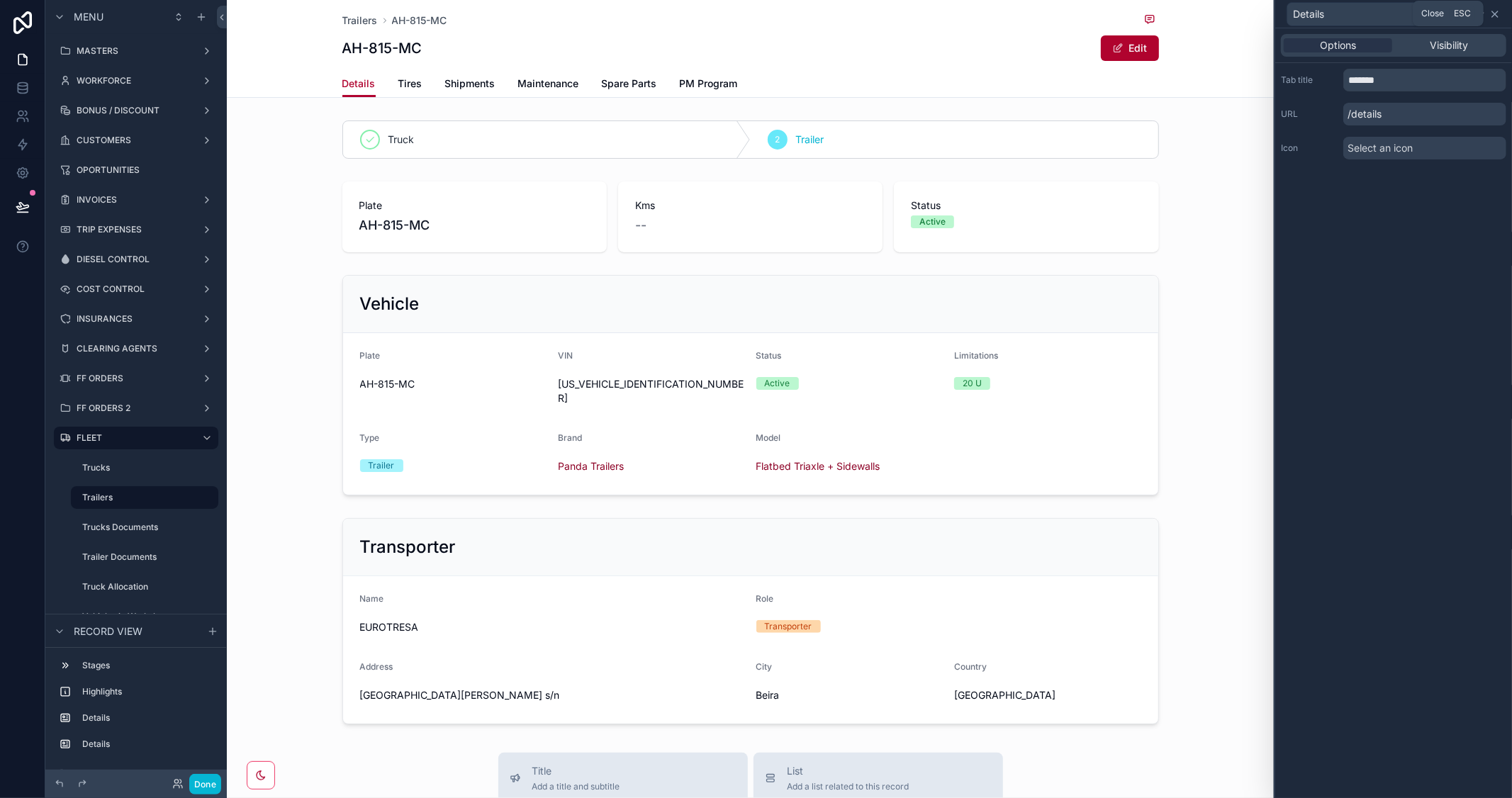
click at [1496, 11] on icon at bounding box center [1495, 14] width 12 height 12
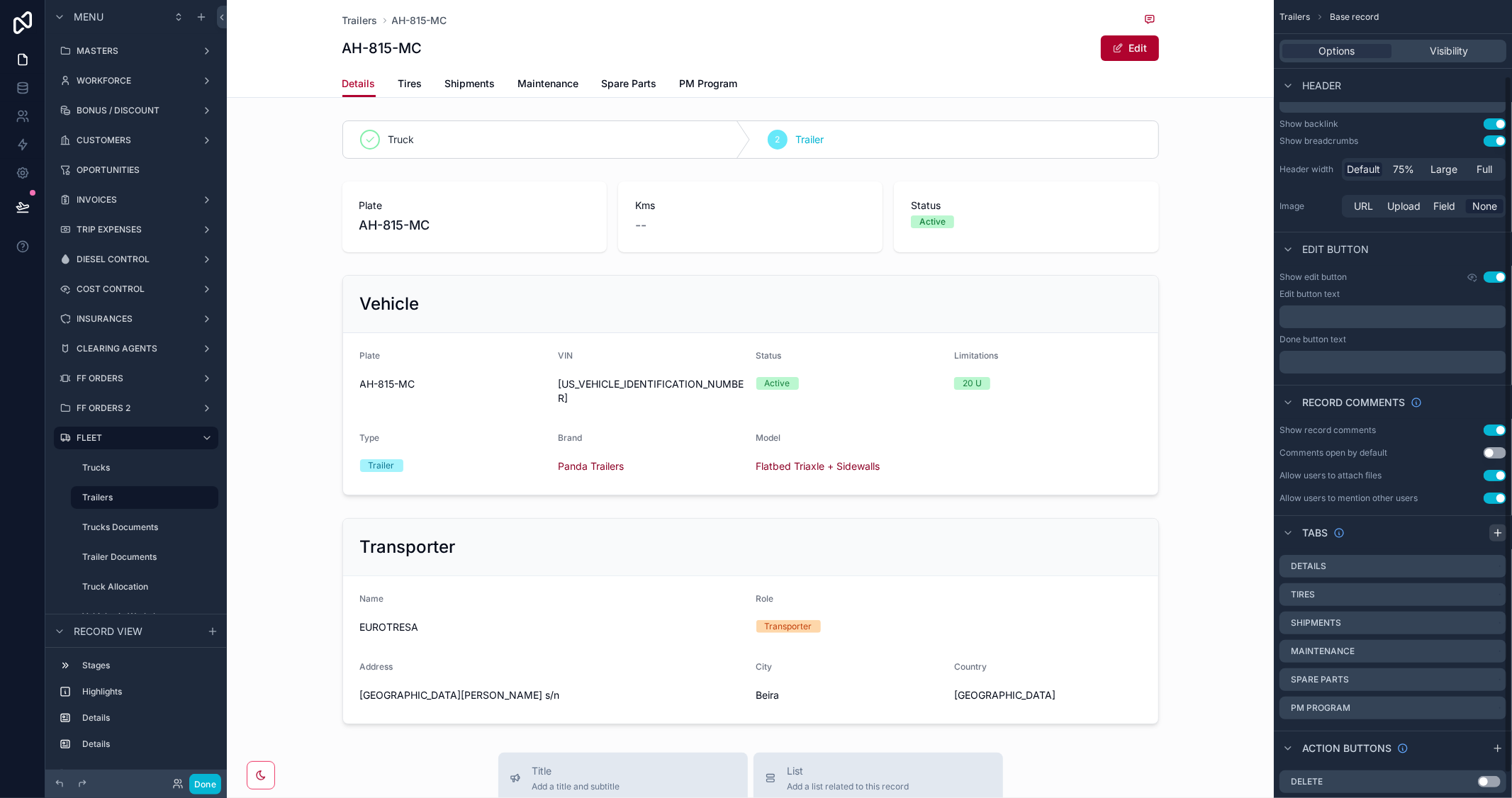
click at [1492, 537] on icon "scrollable content" at bounding box center [1498, 533] width 12 height 12
click at [1493, 738] on icon "scrollable content" at bounding box center [1495, 737] width 12 height 12
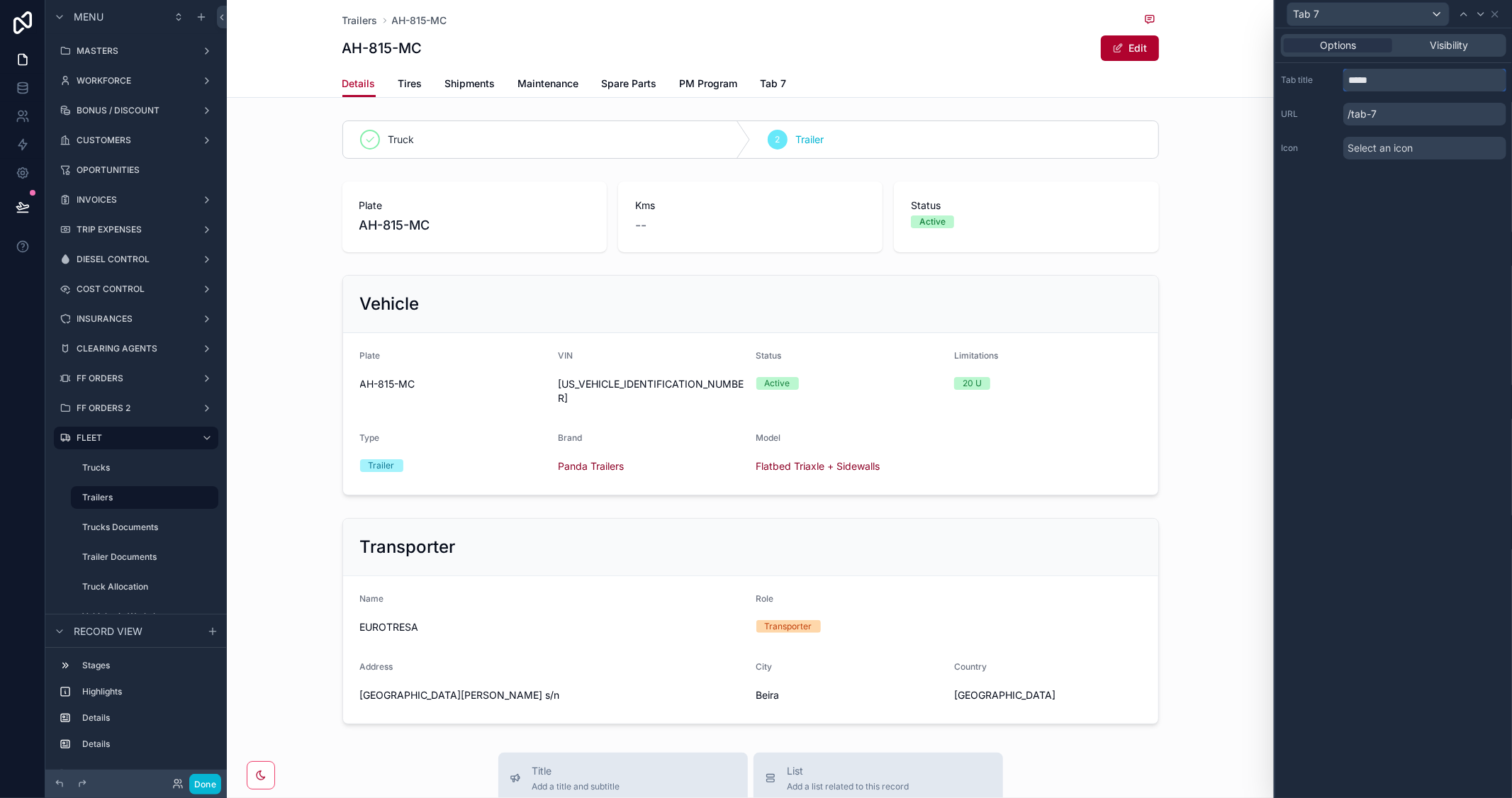
drag, startPoint x: 1397, startPoint y: 79, endPoint x: 1288, endPoint y: 62, distance: 110.3
click at [1288, 63] on div "Tab title ***** URL /tab-7 Icon Select an icon" at bounding box center [1394, 114] width 237 height 102
type input "**********"
click at [483, 203] on div "scrollable content" at bounding box center [750, 217] width 1047 height 82
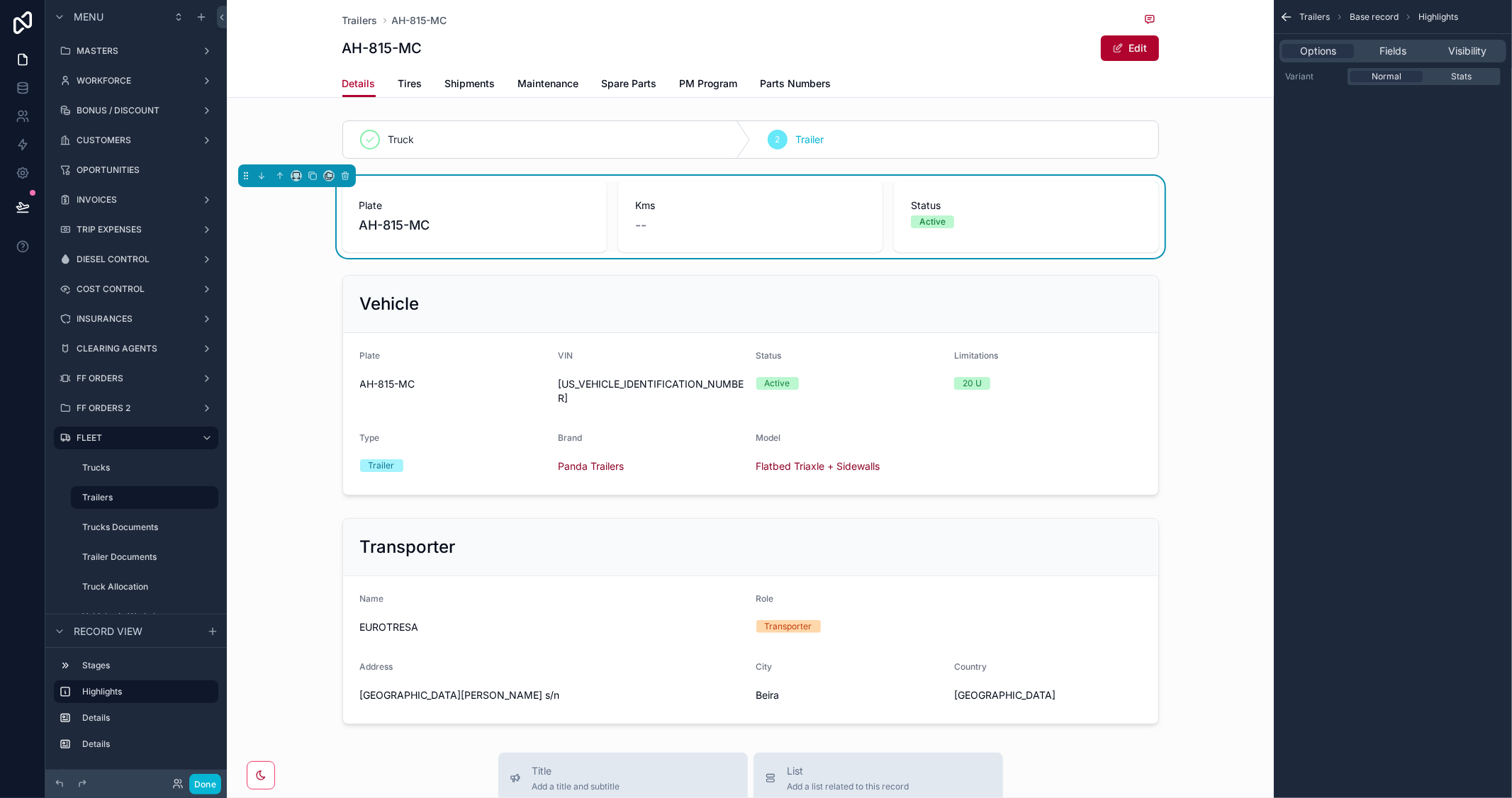
scroll to position [0, 0]
click at [1051, 126] on div "scrollable content" at bounding box center [750, 139] width 1047 height 50
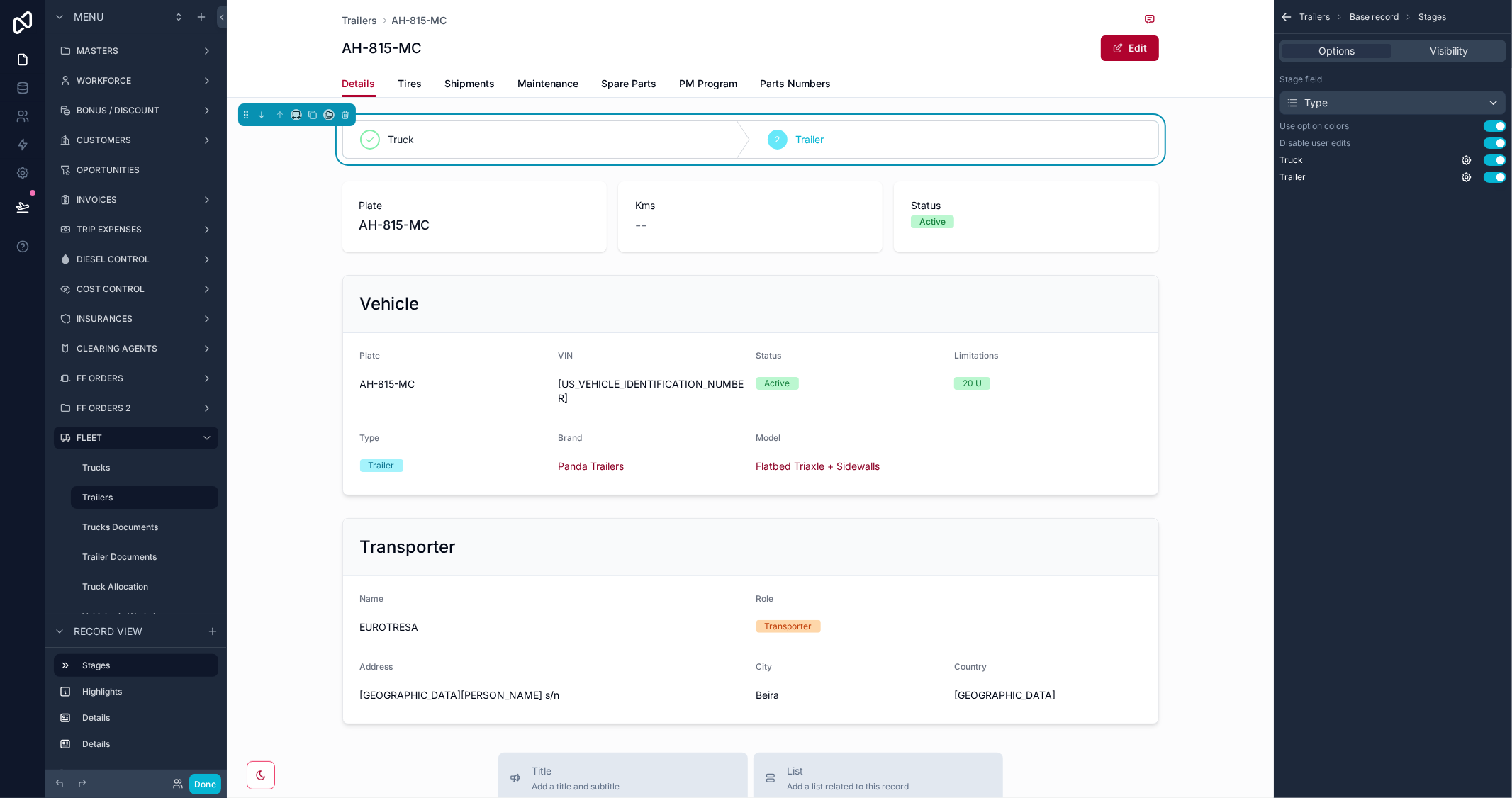
click at [1209, 189] on div "scrollable content" at bounding box center [750, 217] width 1047 height 82
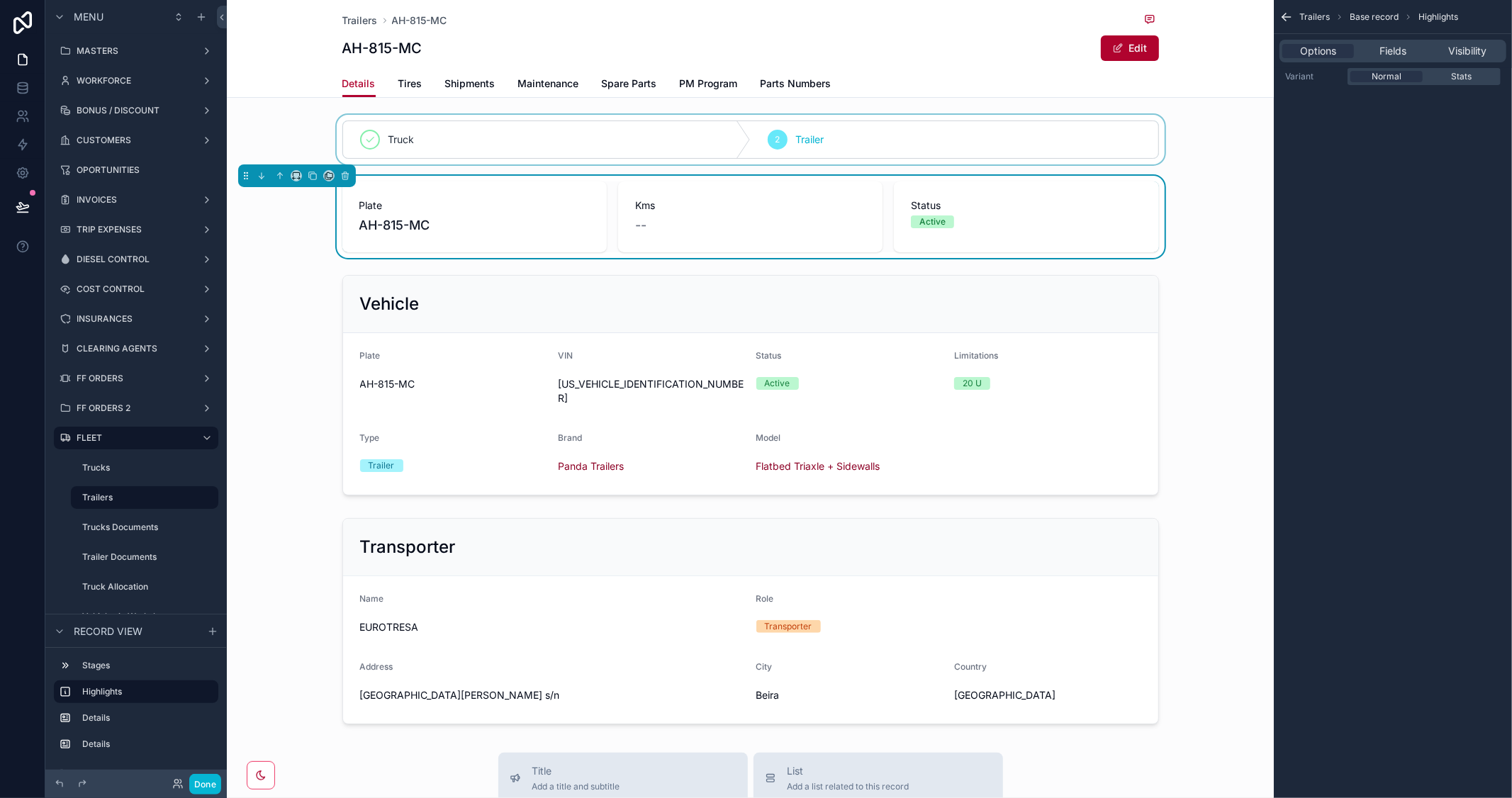
click at [1286, 15] on icon "scrollable content" at bounding box center [1287, 17] width 14 height 14
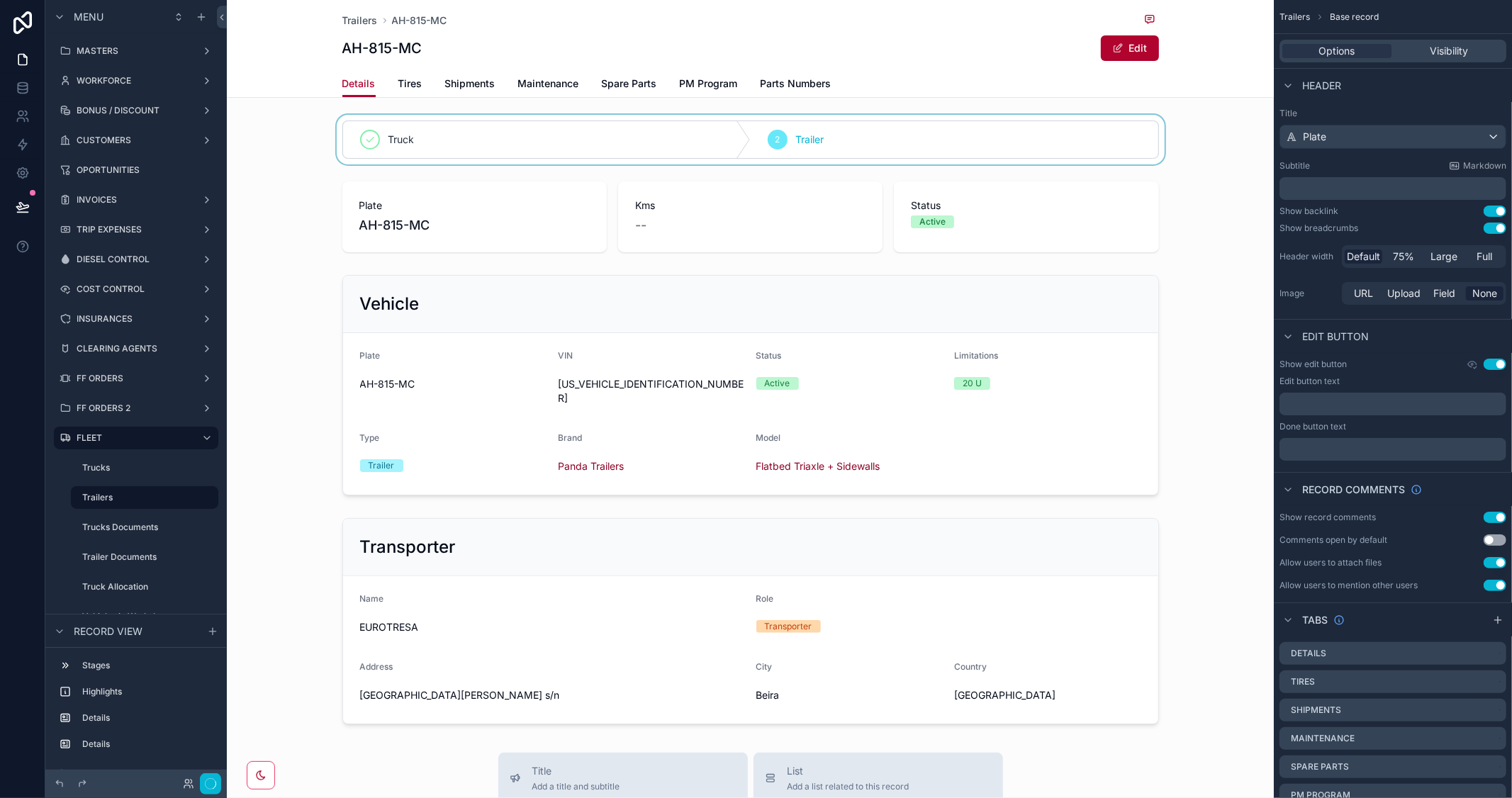
click at [1144, 149] on div "scrollable content" at bounding box center [750, 139] width 1047 height 50
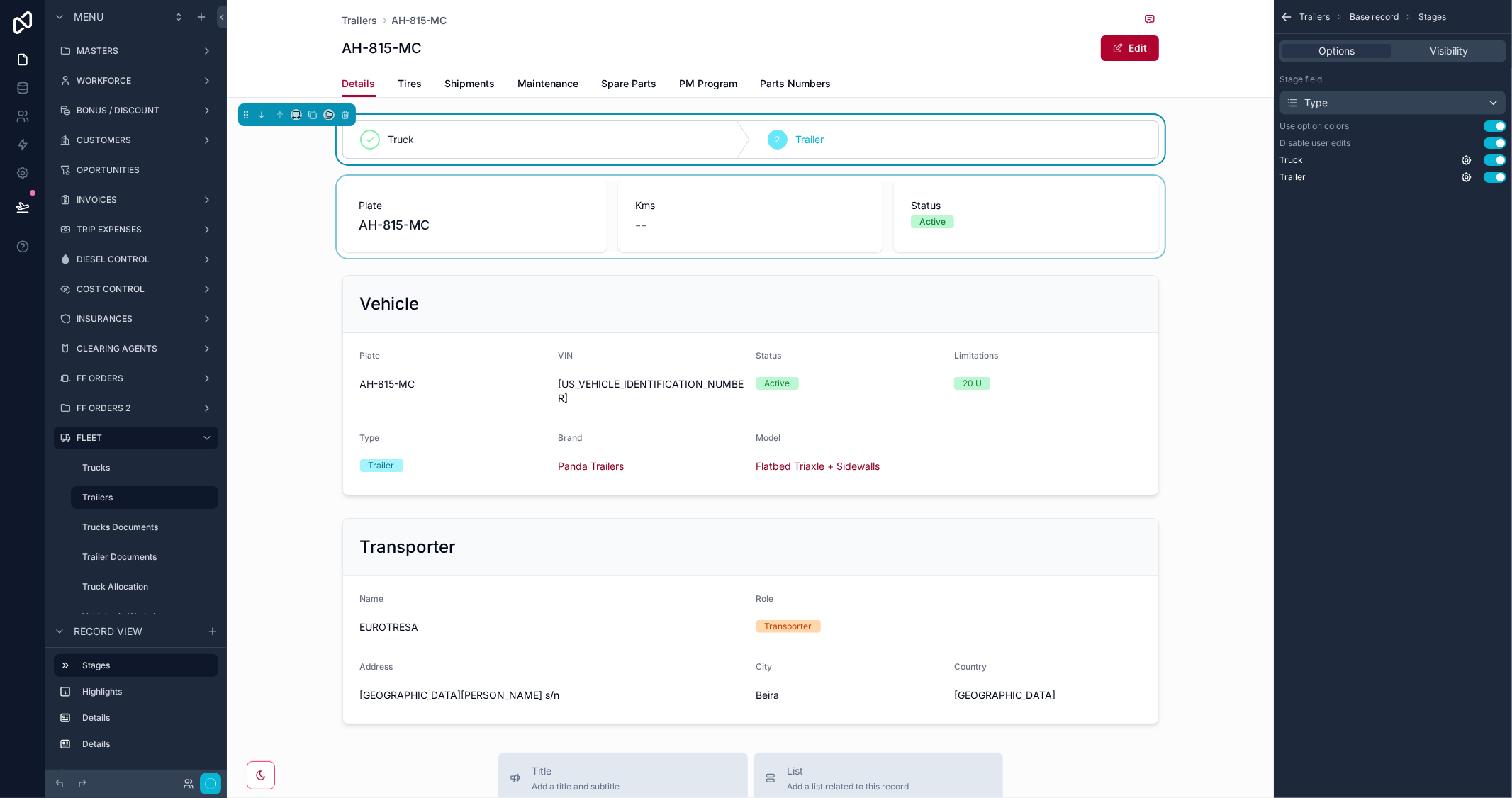
click at [1206, 200] on div "scrollable content" at bounding box center [750, 217] width 1047 height 82
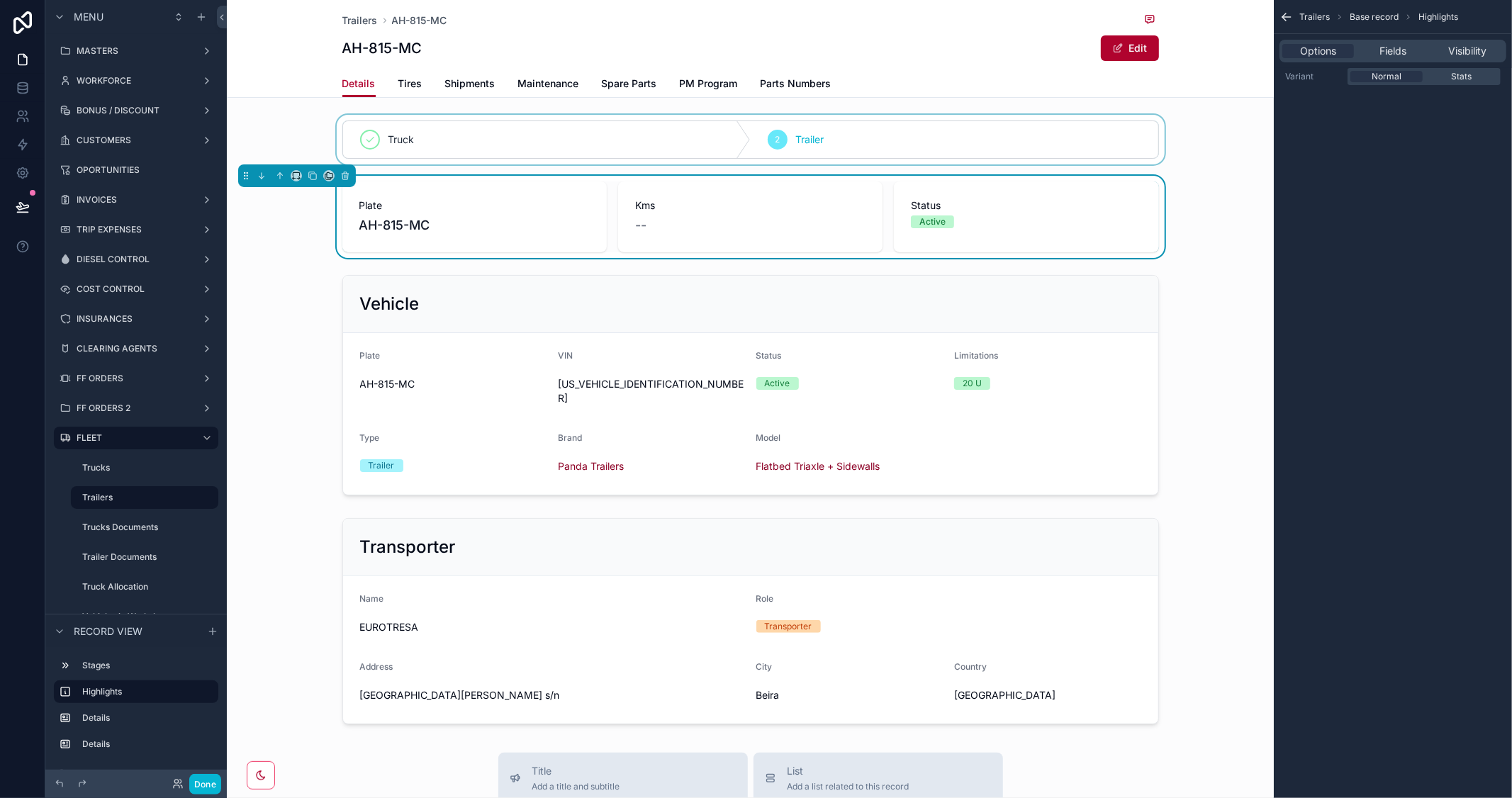
click at [554, 145] on div "scrollable content" at bounding box center [750, 139] width 1047 height 50
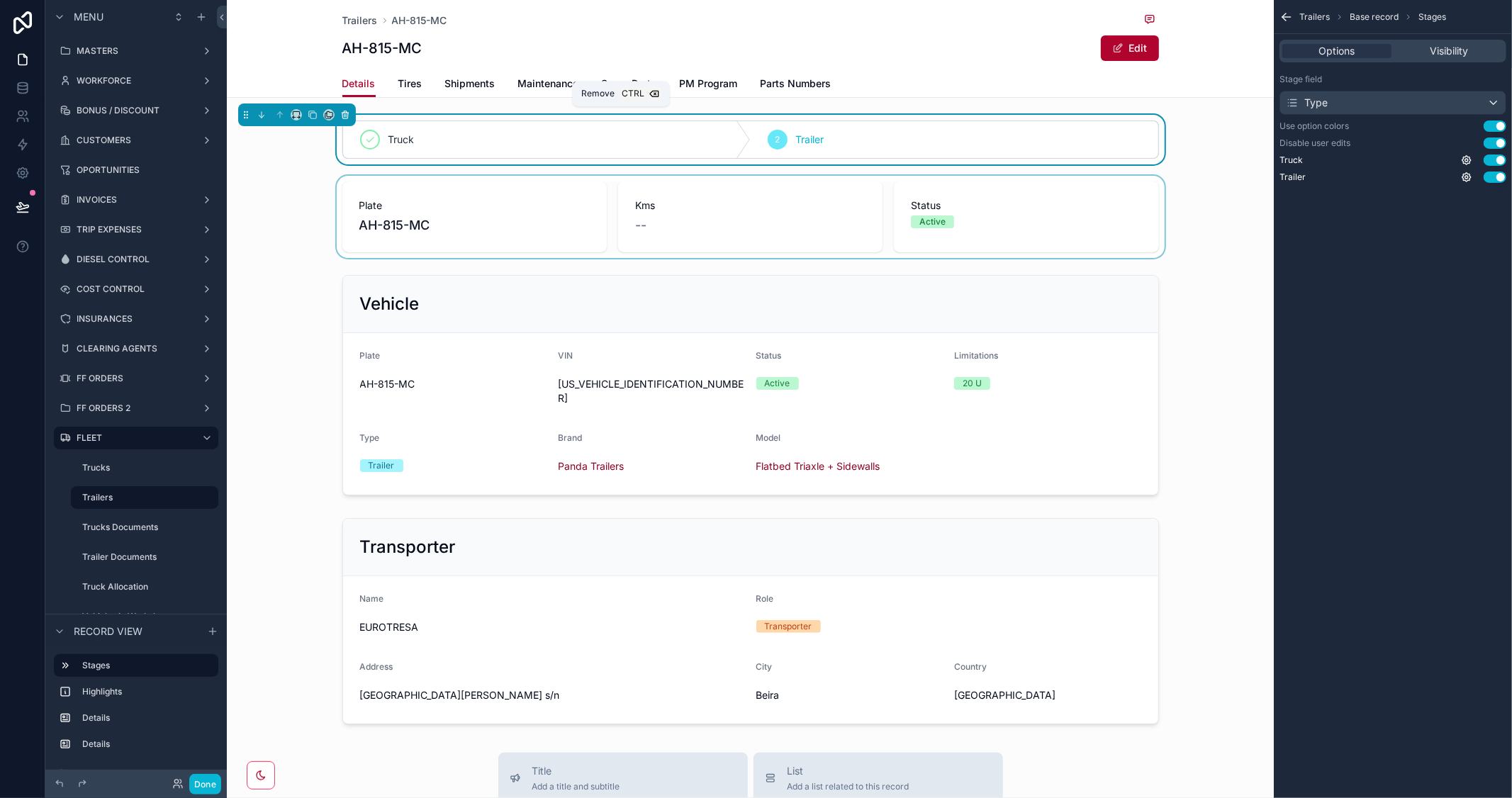
click at [349, 110] on icon "scrollable content" at bounding box center [345, 115] width 10 height 10
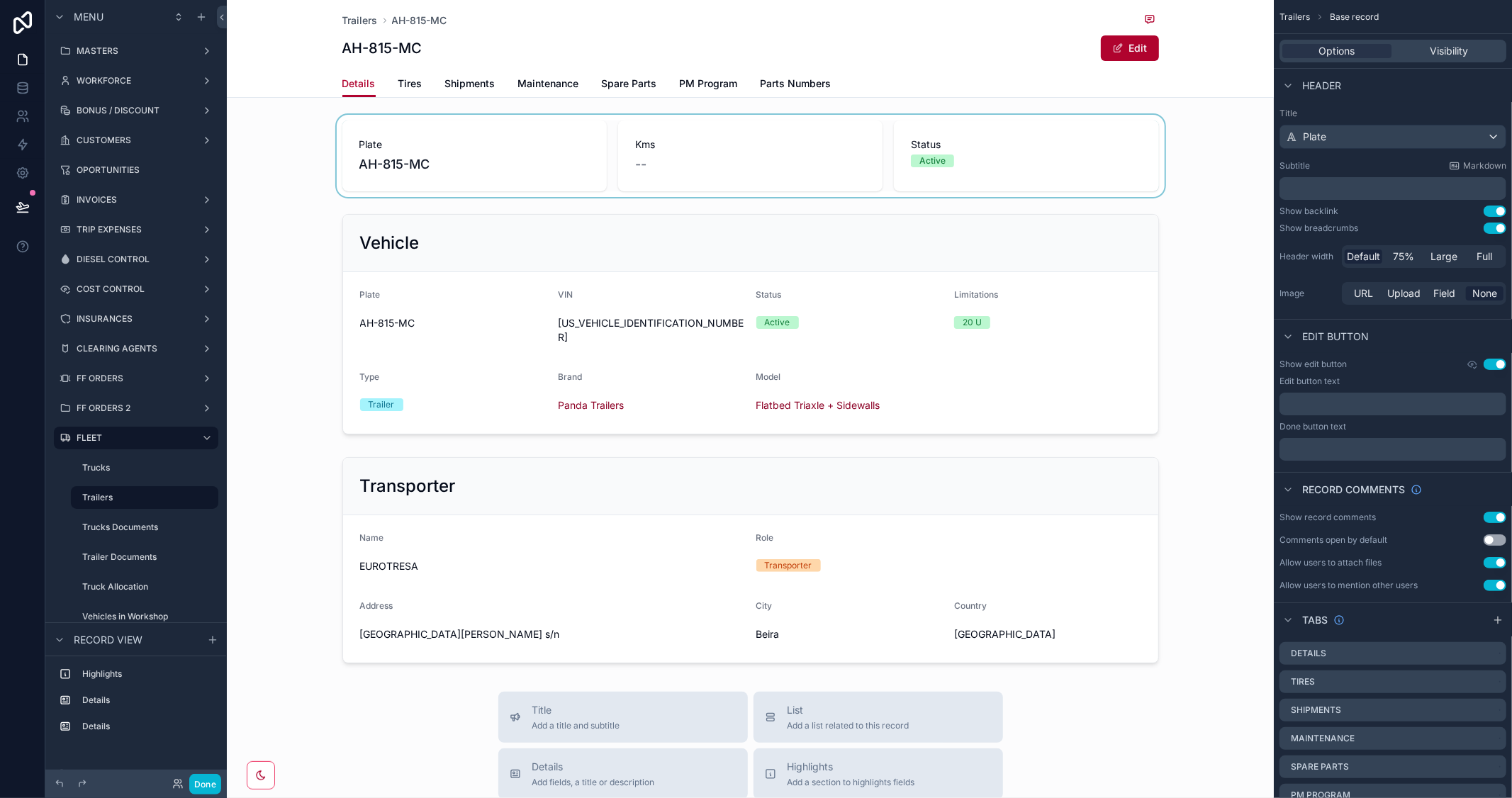
click at [1093, 151] on div "scrollable content" at bounding box center [750, 155] width 1047 height 82
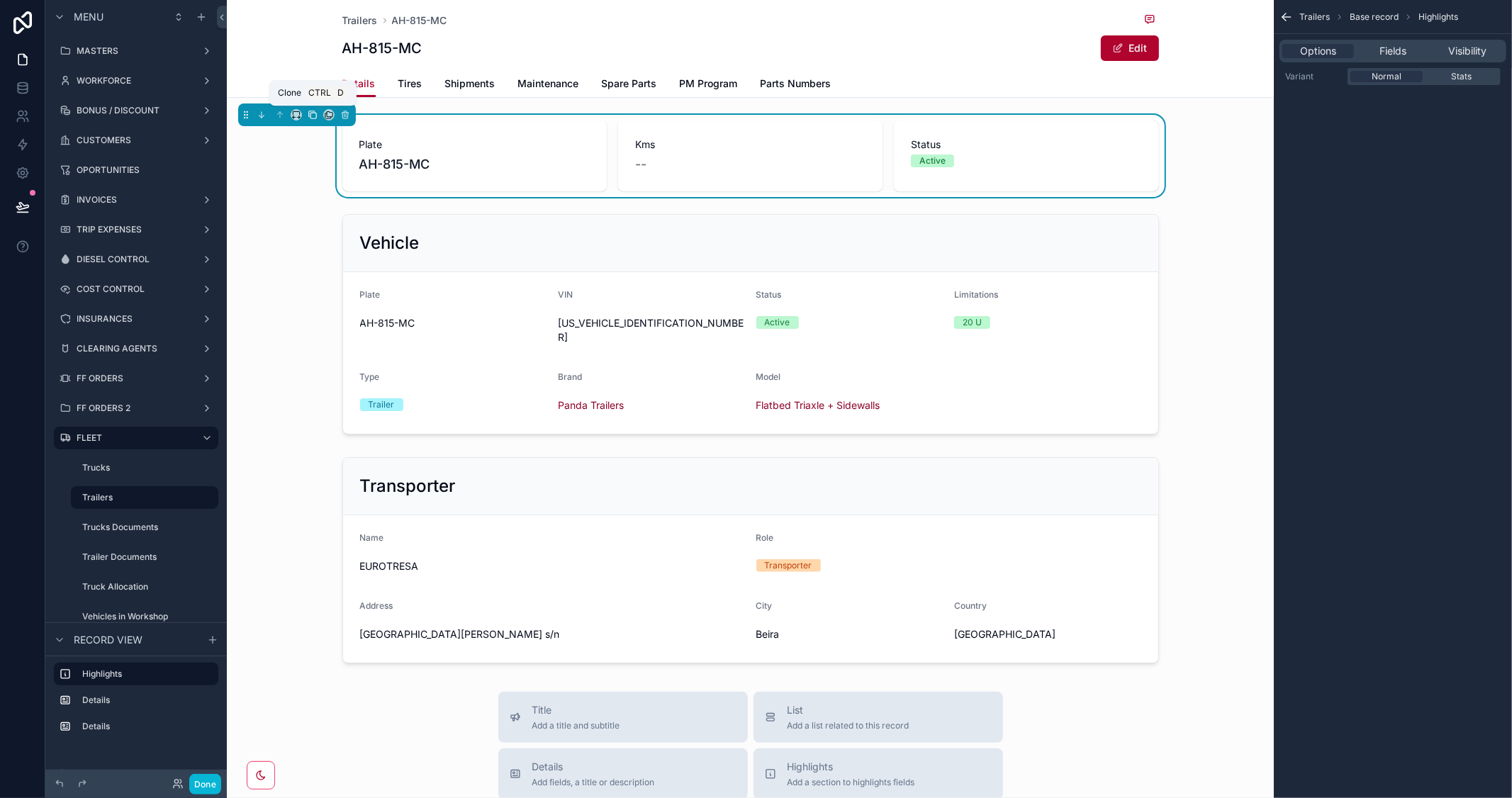
click at [313, 114] on icon "scrollable content" at bounding box center [313, 115] width 10 height 10
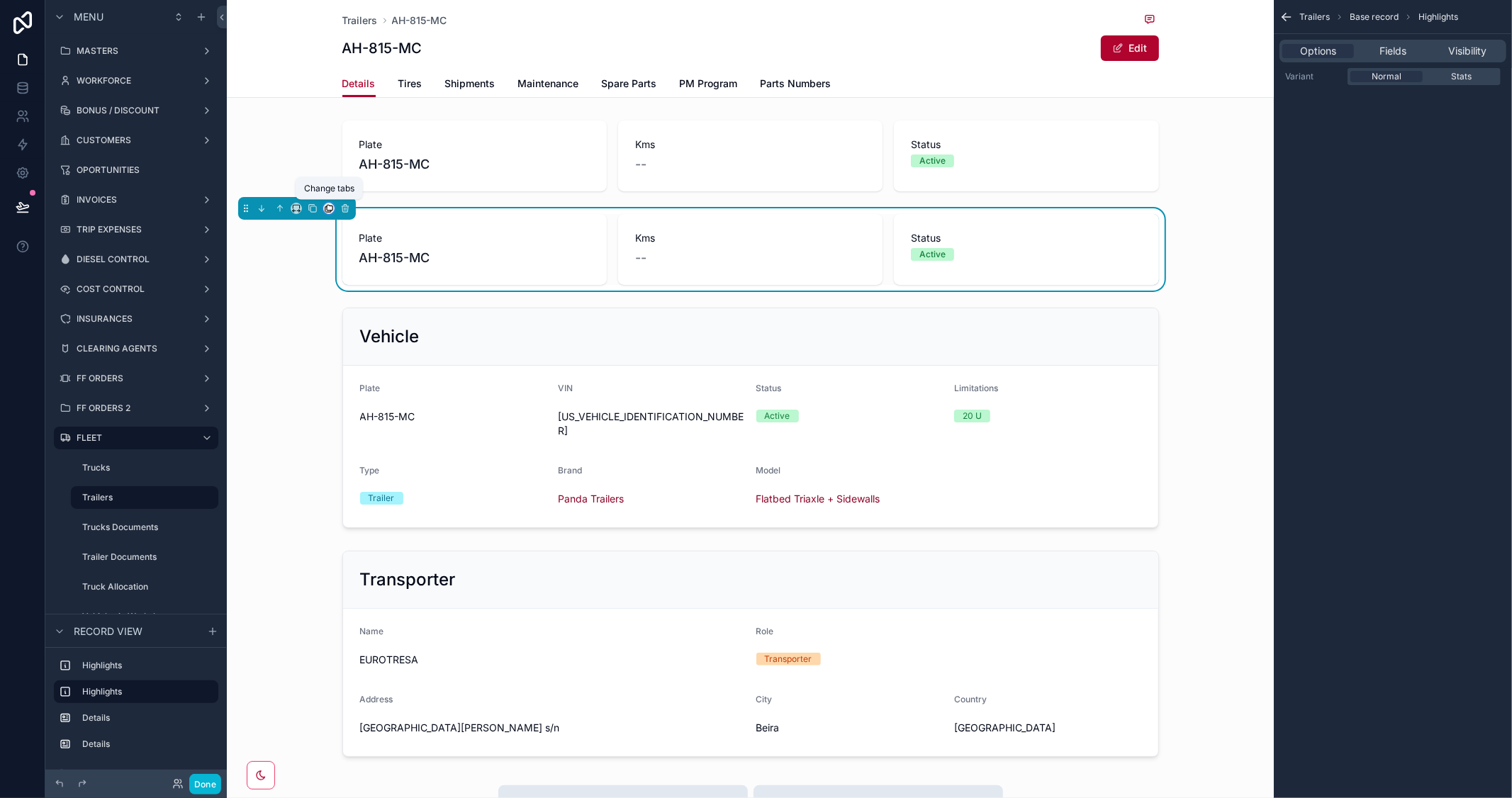
click at [330, 209] on icon "scrollable content" at bounding box center [329, 208] width 10 height 10
click at [367, 292] on div "Tires" at bounding box center [378, 282] width 104 height 40
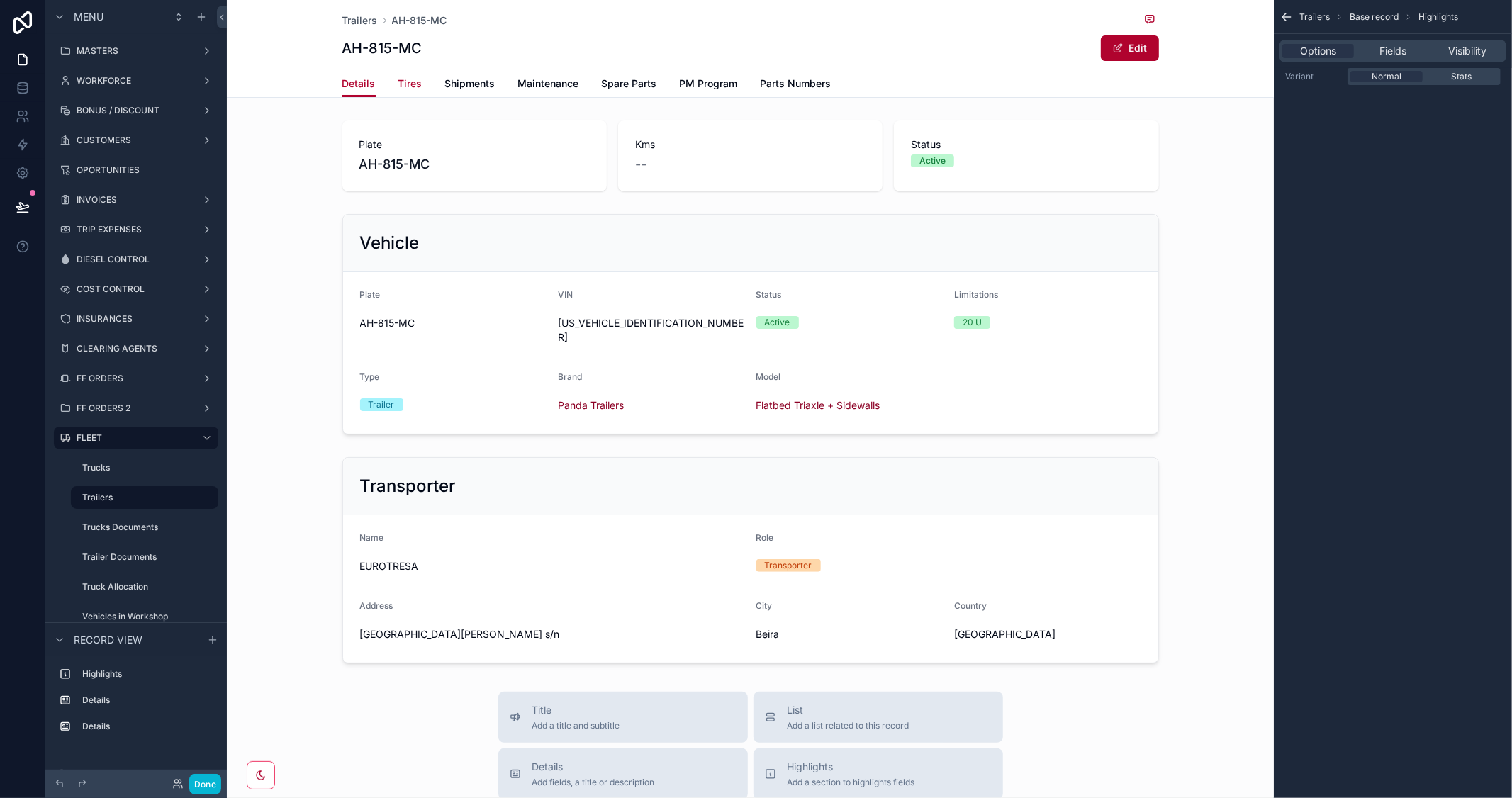
click at [409, 88] on span "Tires" at bounding box center [410, 84] width 24 height 14
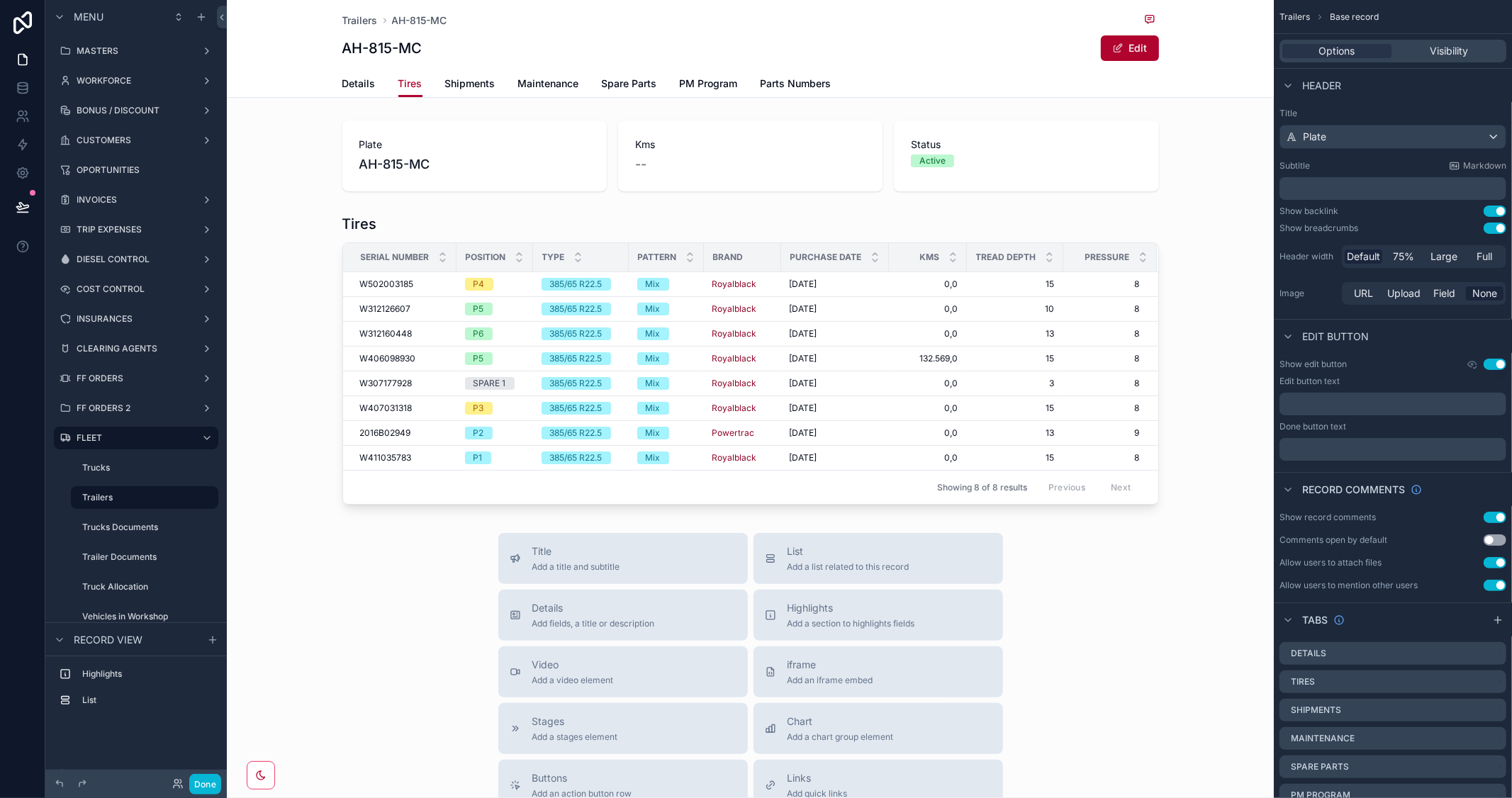
click at [401, 79] on span "Tires" at bounding box center [410, 84] width 24 height 14
click at [349, 87] on span "Details" at bounding box center [359, 84] width 33 height 14
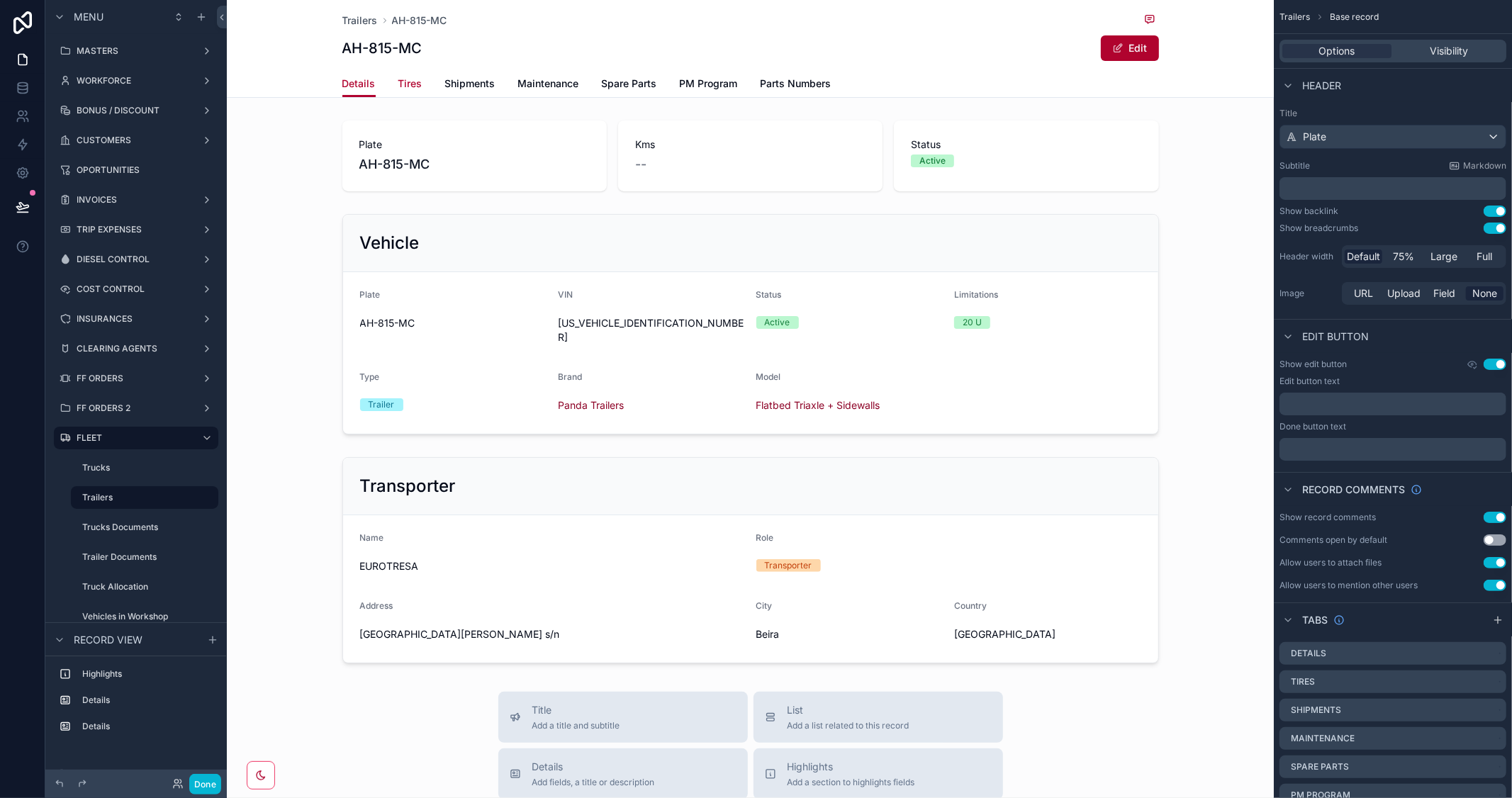
click at [411, 82] on span "Tires" at bounding box center [410, 84] width 24 height 14
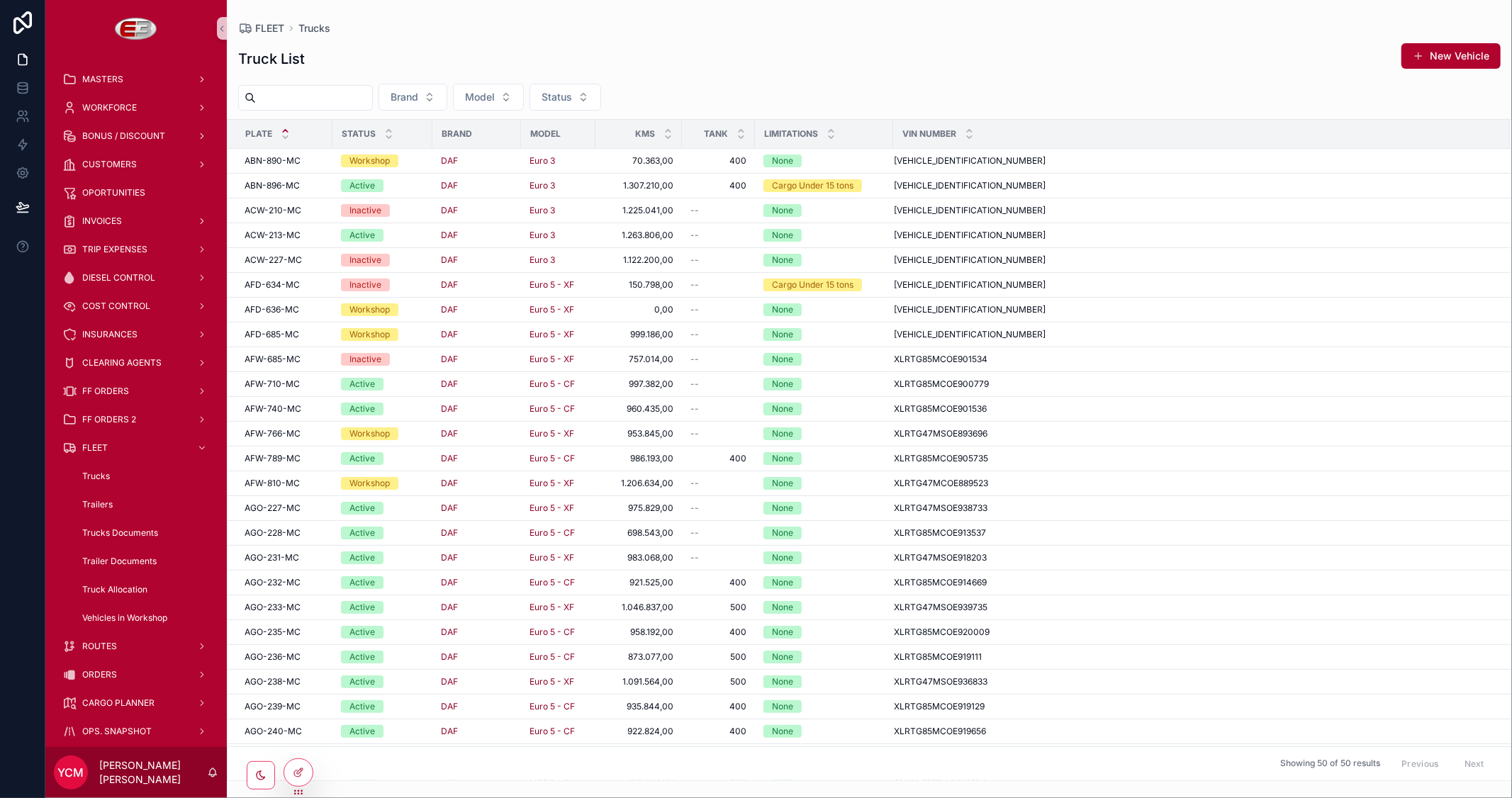
click at [282, 405] on span "AFW-740-MC" at bounding box center [273, 409] width 57 height 12
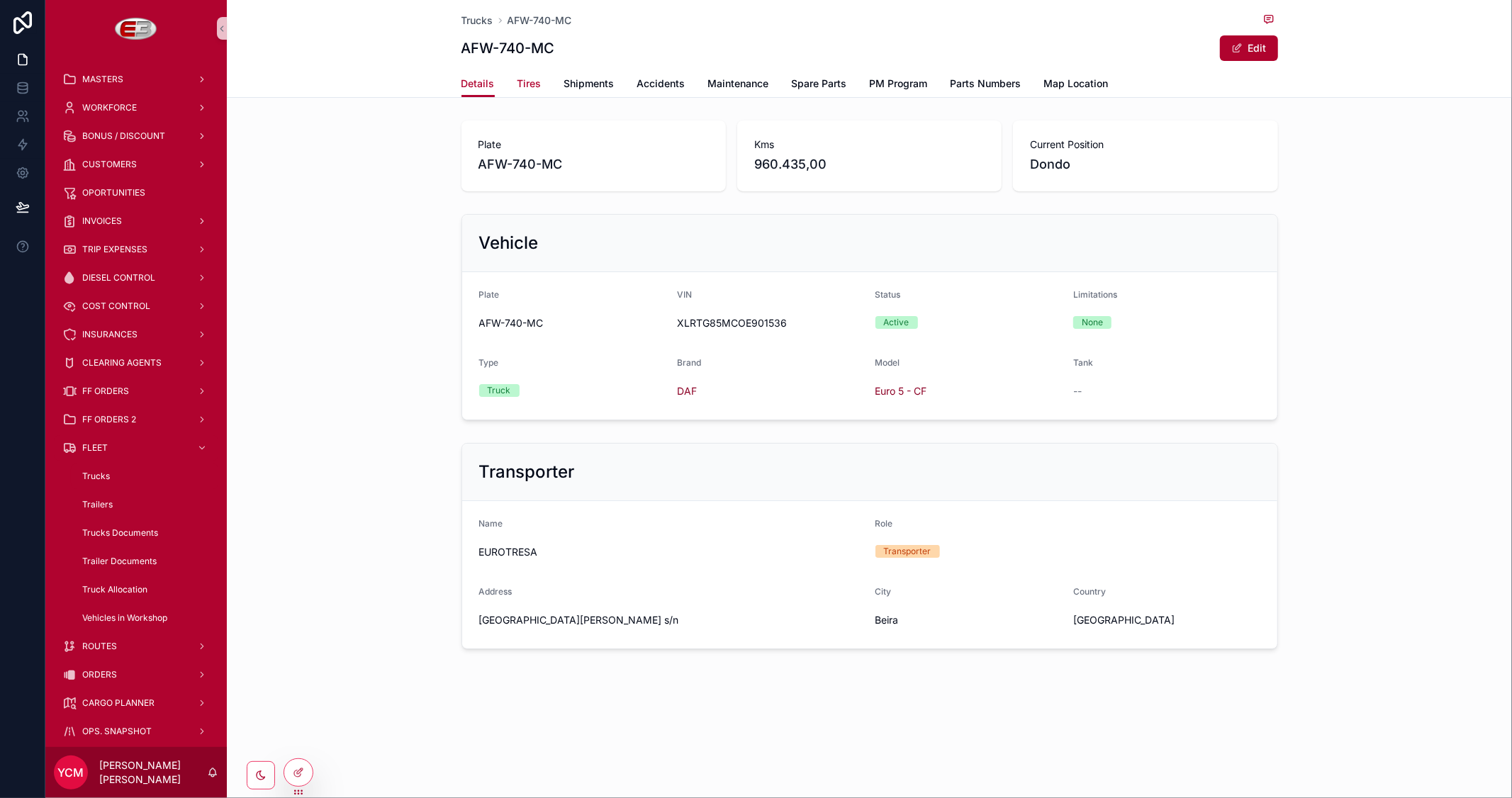
click at [518, 83] on span "Tires" at bounding box center [529, 84] width 24 height 14
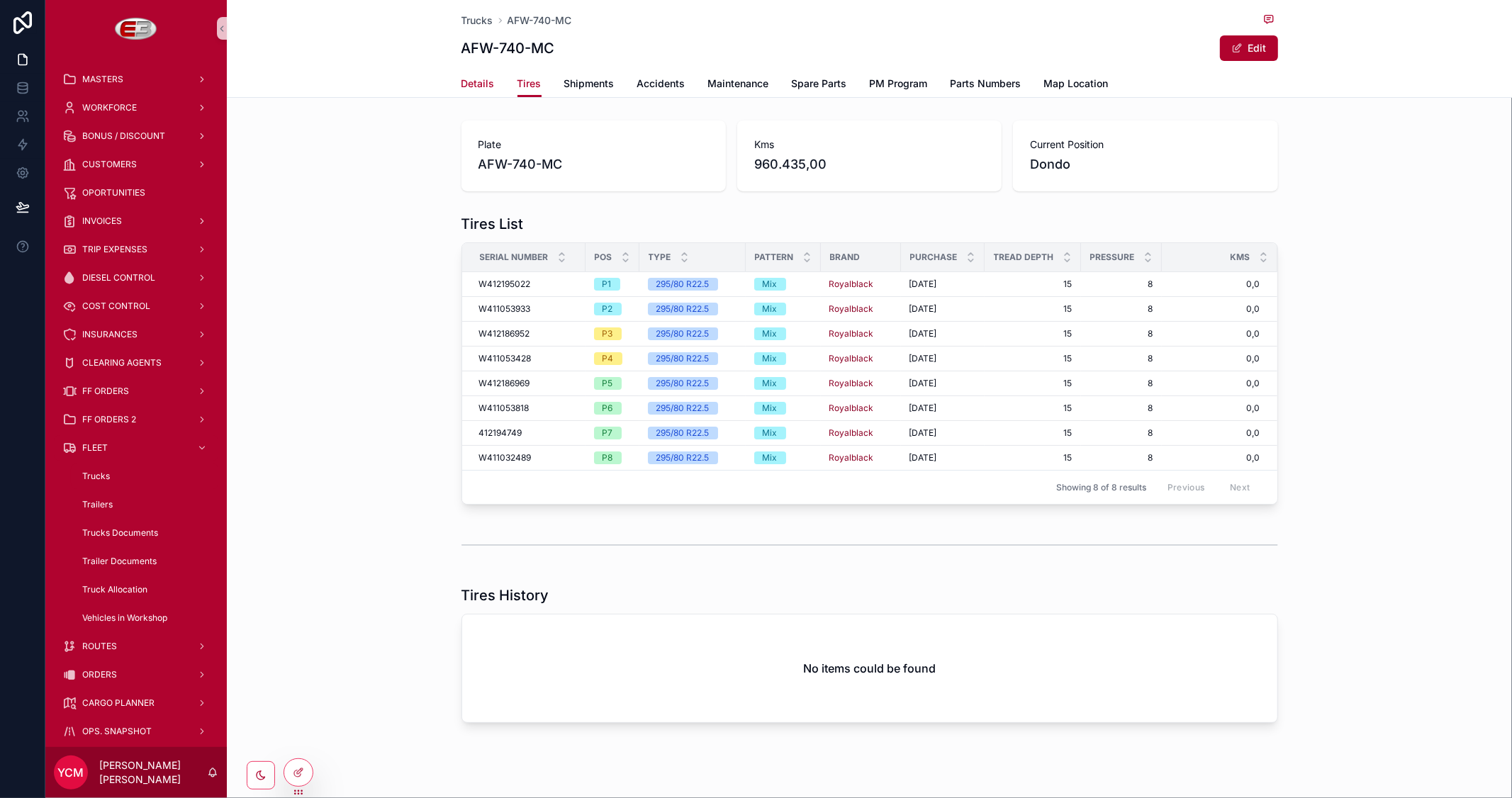
click at [467, 87] on span "Details" at bounding box center [478, 84] width 33 height 14
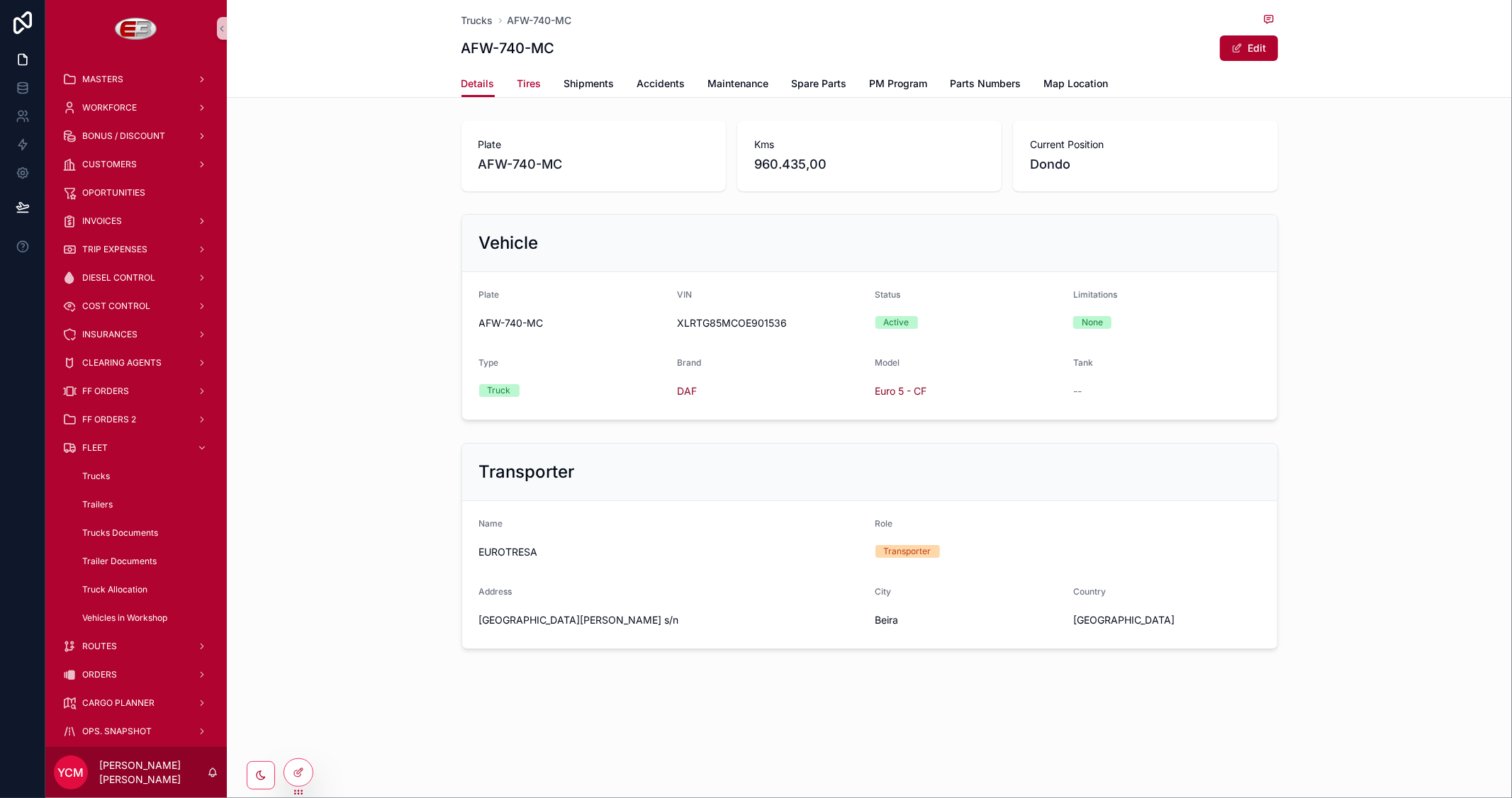
click at [527, 85] on span "Tires" at bounding box center [529, 84] width 24 height 14
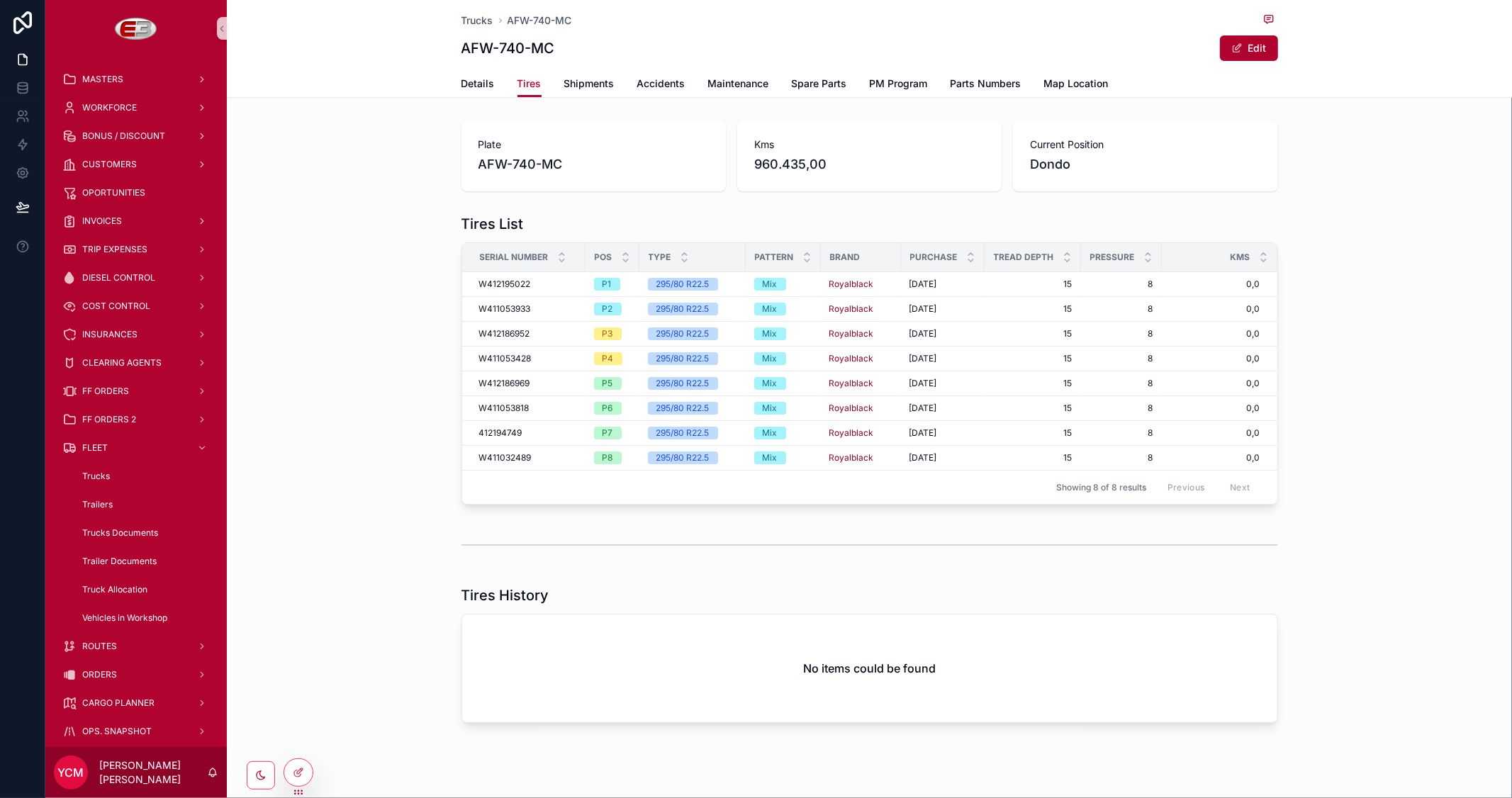
click at [721, 550] on div "scrollable content" at bounding box center [870, 544] width 817 height 35
click at [749, 645] on div "No items could be found" at bounding box center [870, 668] width 816 height 107
click at [295, 767] on icon at bounding box center [298, 772] width 12 height 12
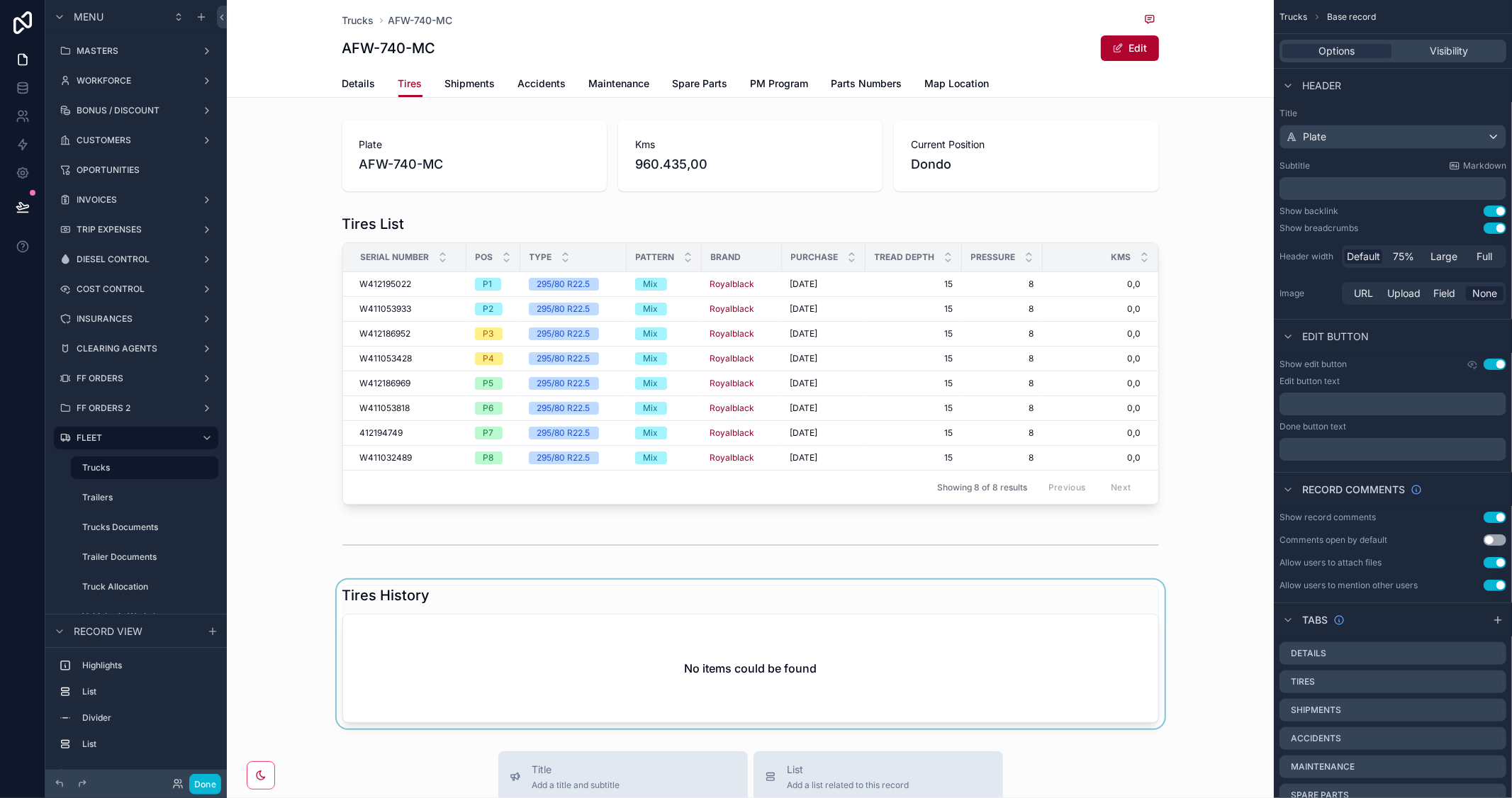
click at [793, 653] on div "scrollable content" at bounding box center [750, 654] width 1047 height 149
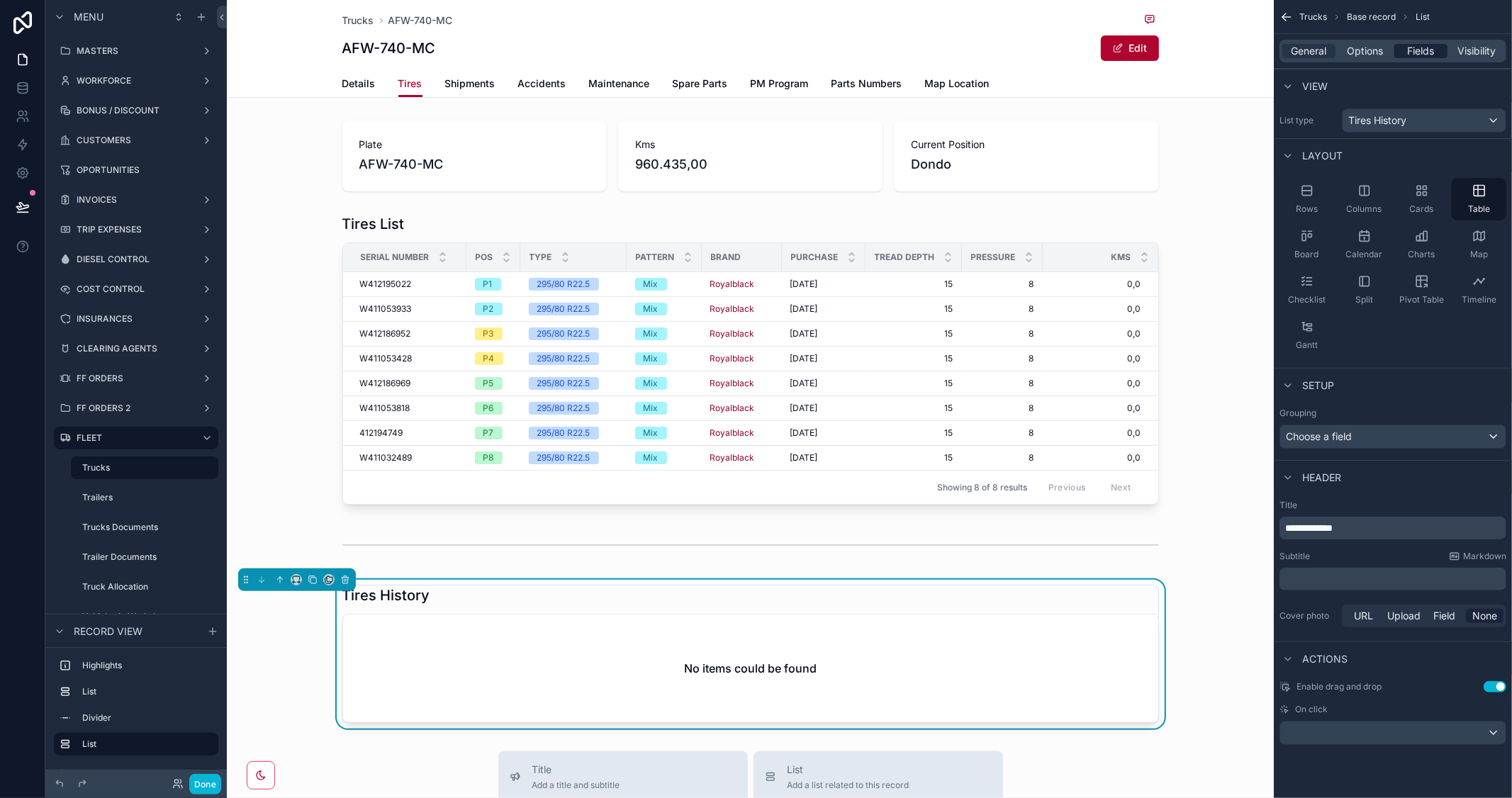
click at [1434, 44] on span "Fields" at bounding box center [1422, 51] width 27 height 14
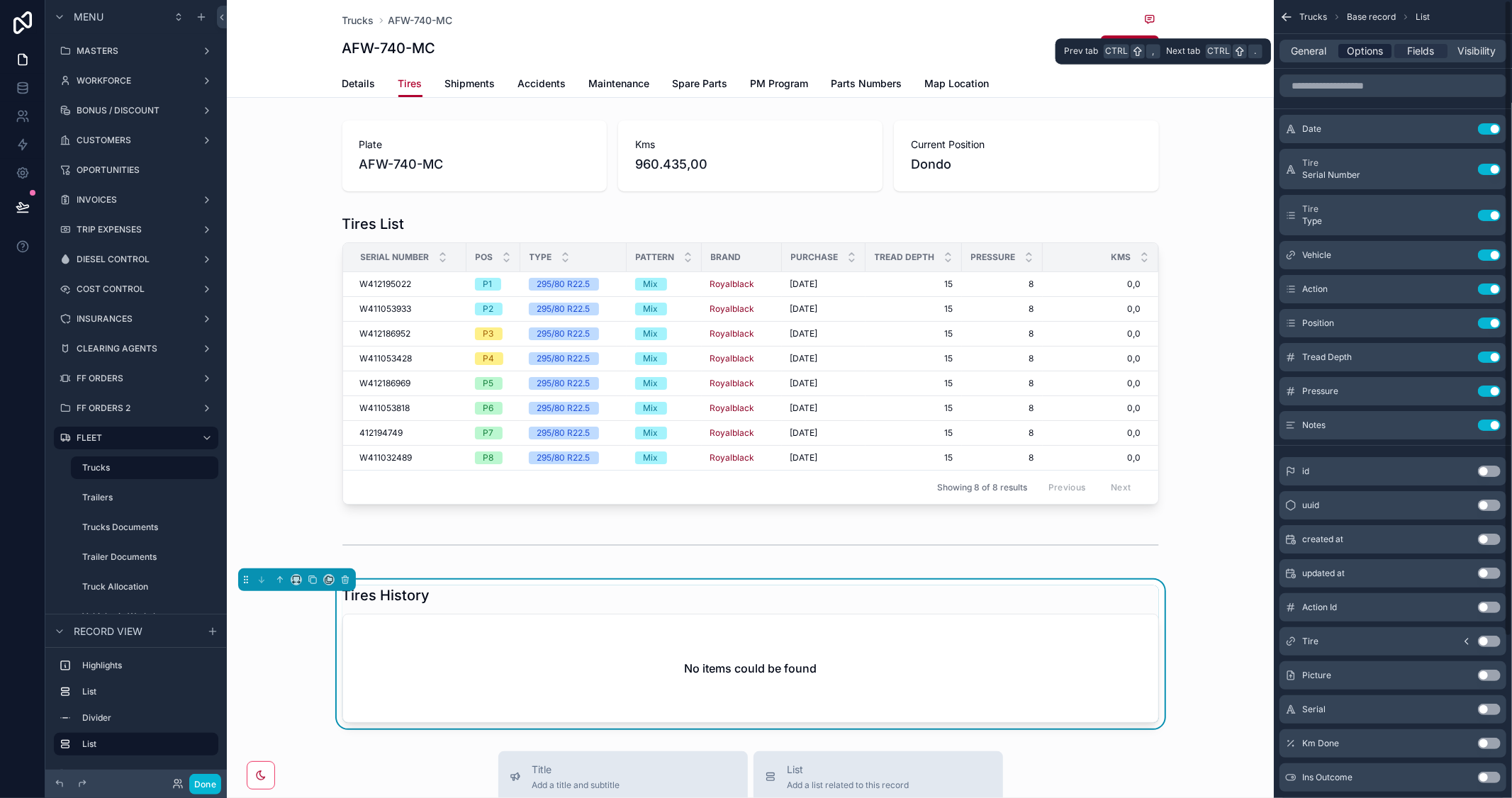
click at [1358, 48] on span "Options" at bounding box center [1366, 51] width 36 height 14
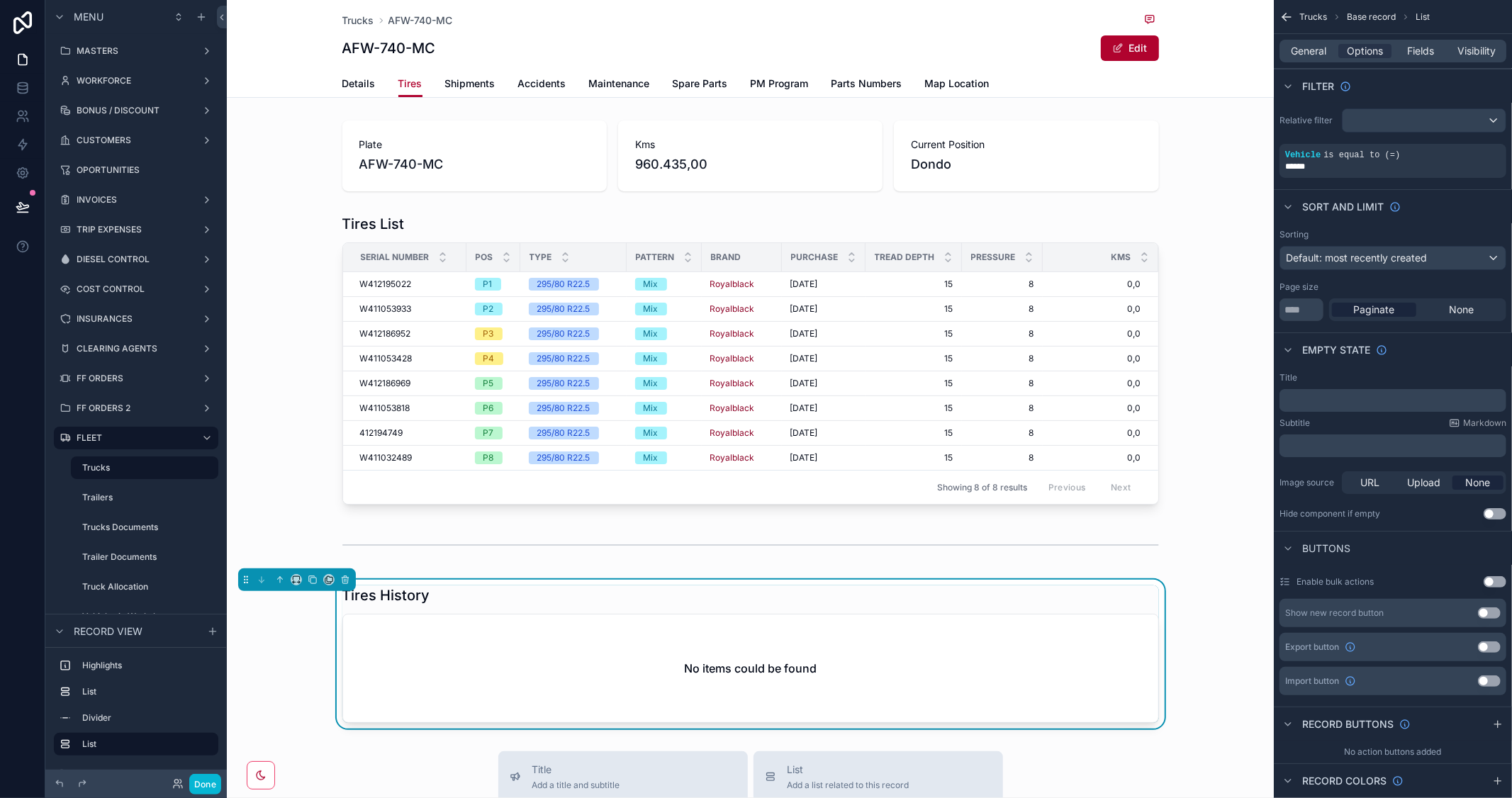
click at [899, 587] on div "Tires History" at bounding box center [751, 595] width 817 height 20
click at [1472, 149] on icon "scrollable content" at bounding box center [1470, 144] width 8 height 8
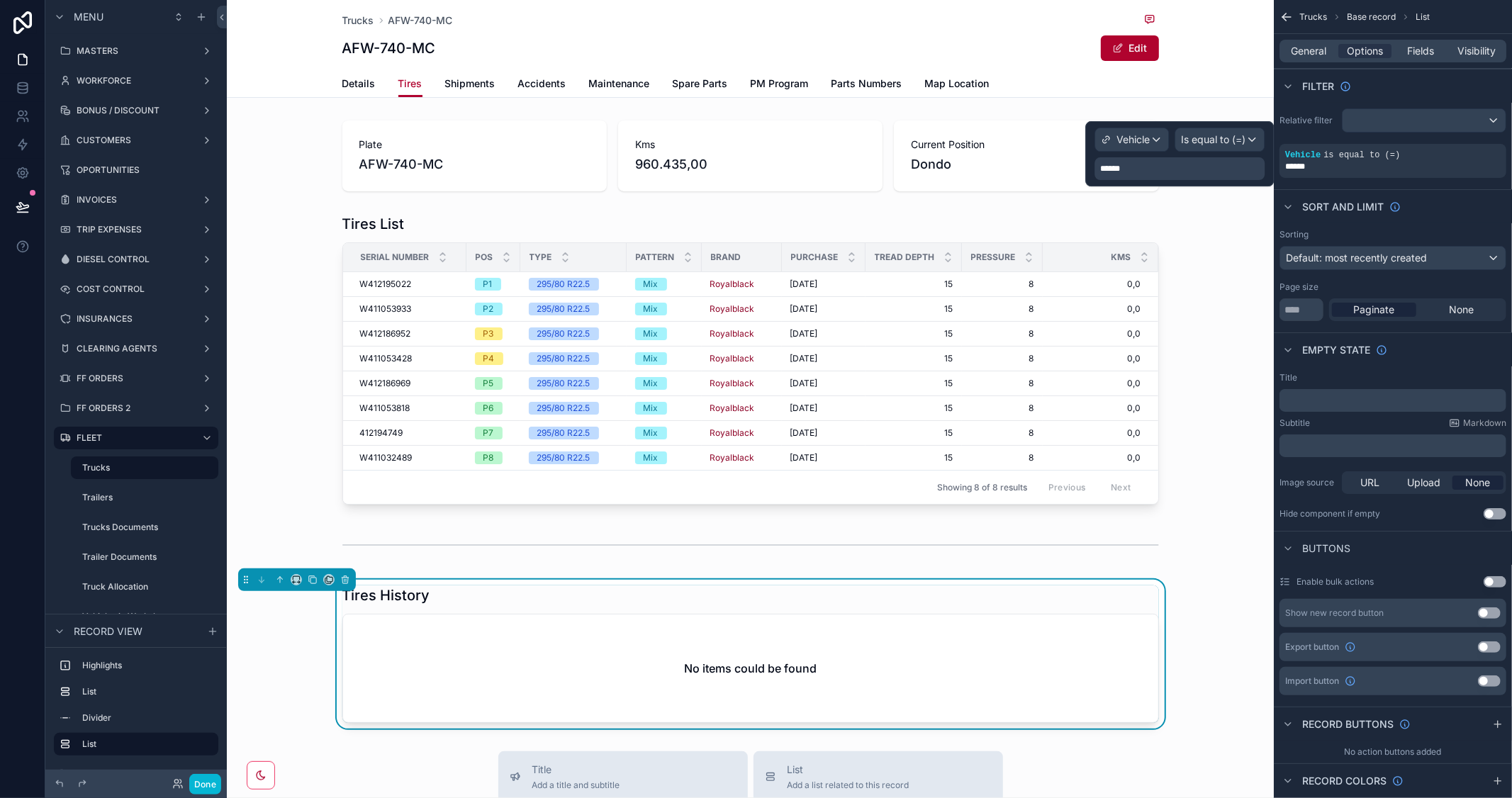
click at [1188, 167] on div "******" at bounding box center [1180, 168] width 170 height 23
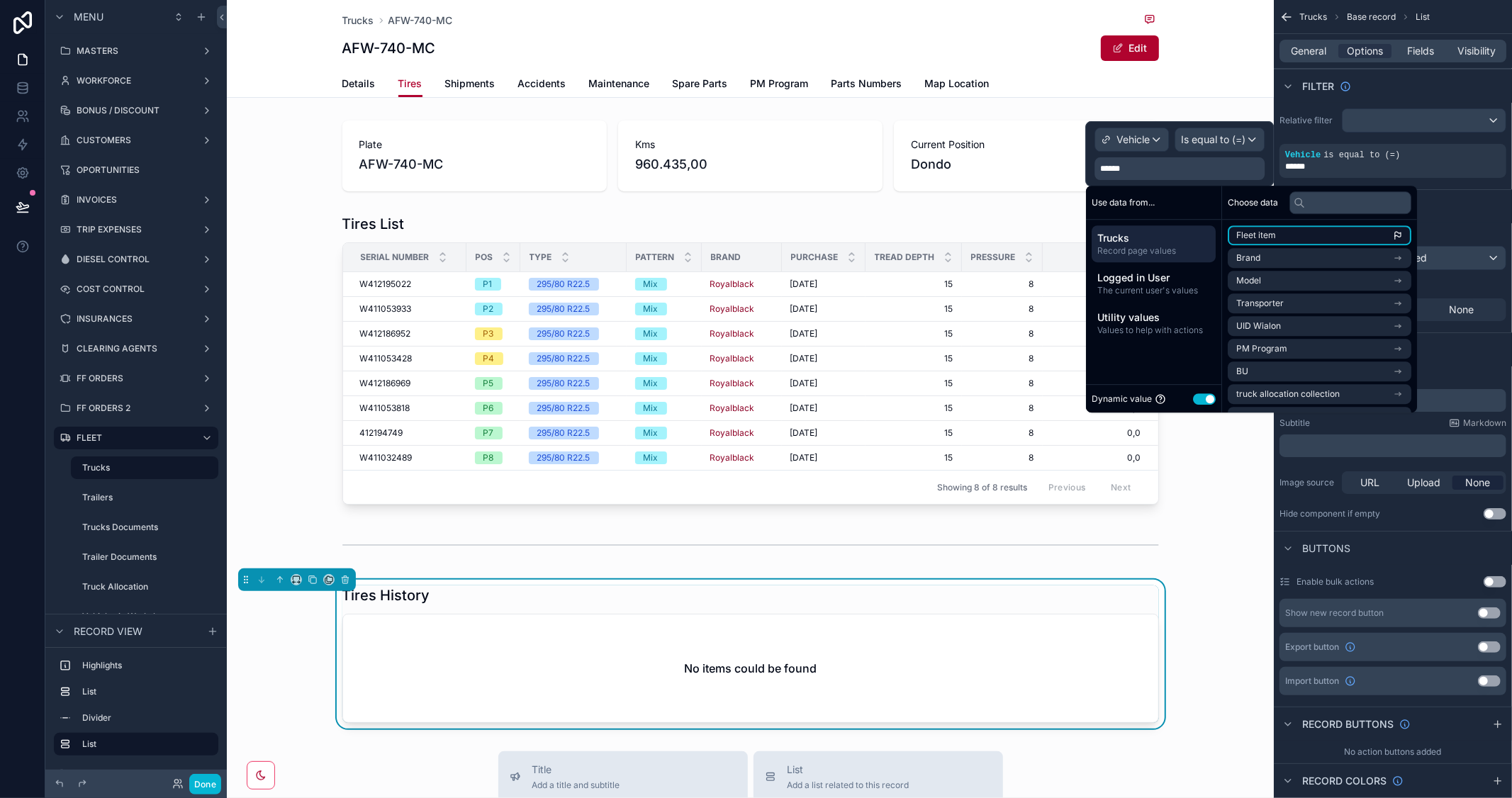
click at [1385, 236] on li "Fleet item" at bounding box center [1320, 236] width 183 height 20
click at [1349, 237] on li "Fleet item" at bounding box center [1320, 236] width 183 height 20
click at [1267, 253] on li "Brand" at bounding box center [1320, 258] width 183 height 20
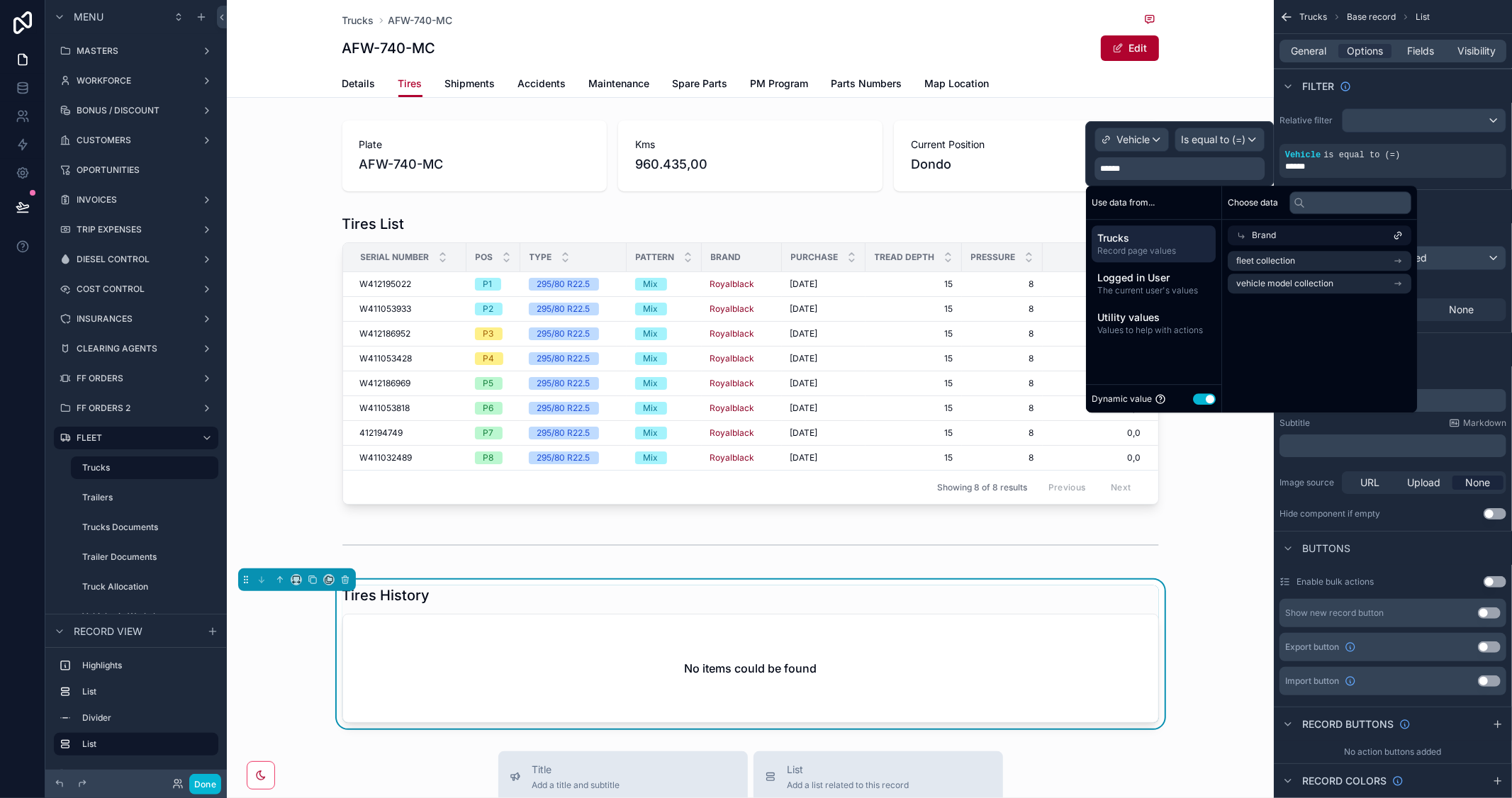
click at [1142, 241] on span "Trucks" at bounding box center [1153, 238] width 113 height 14
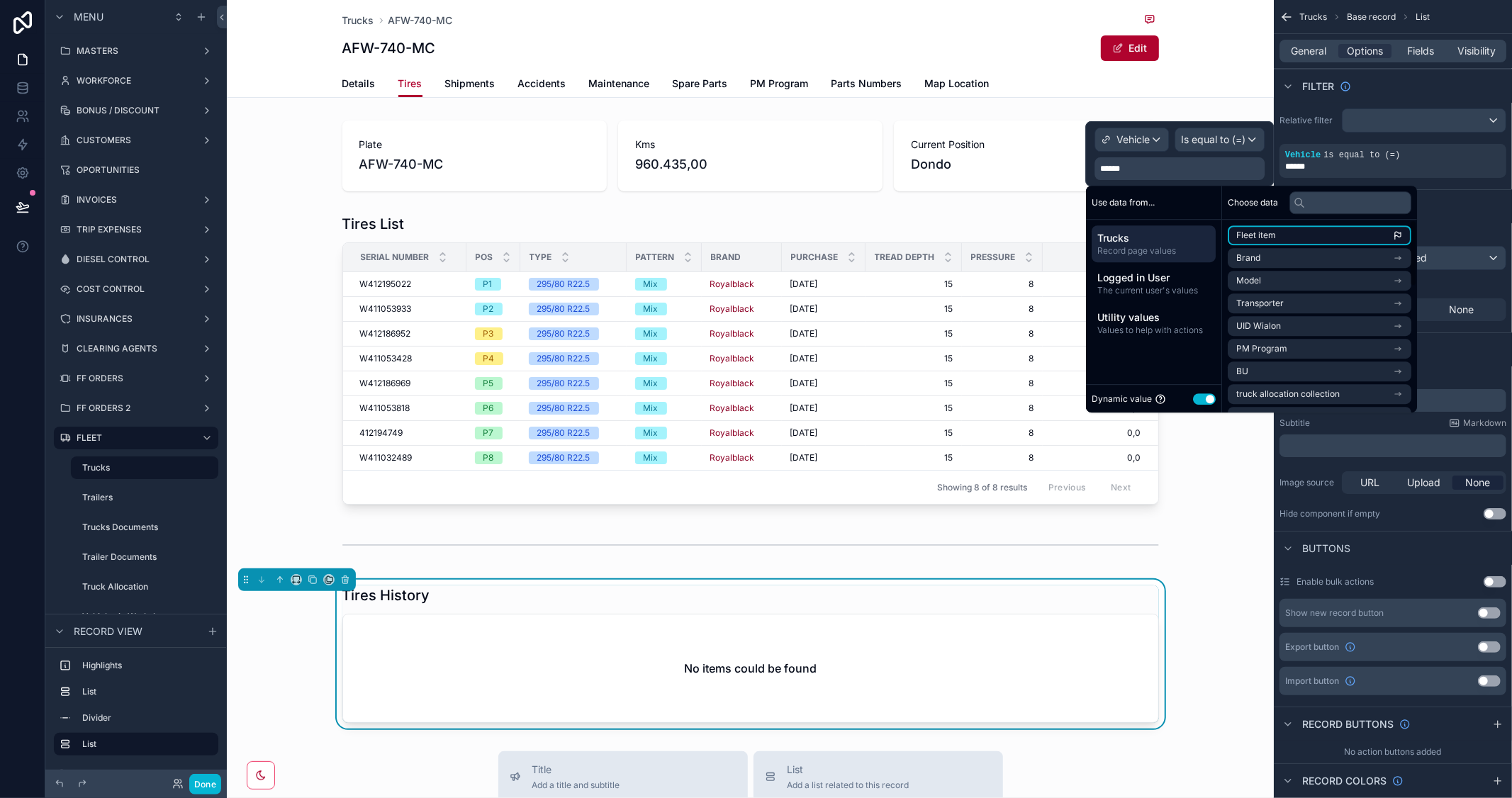
click at [1283, 232] on li "Fleet item" at bounding box center [1320, 236] width 183 height 20
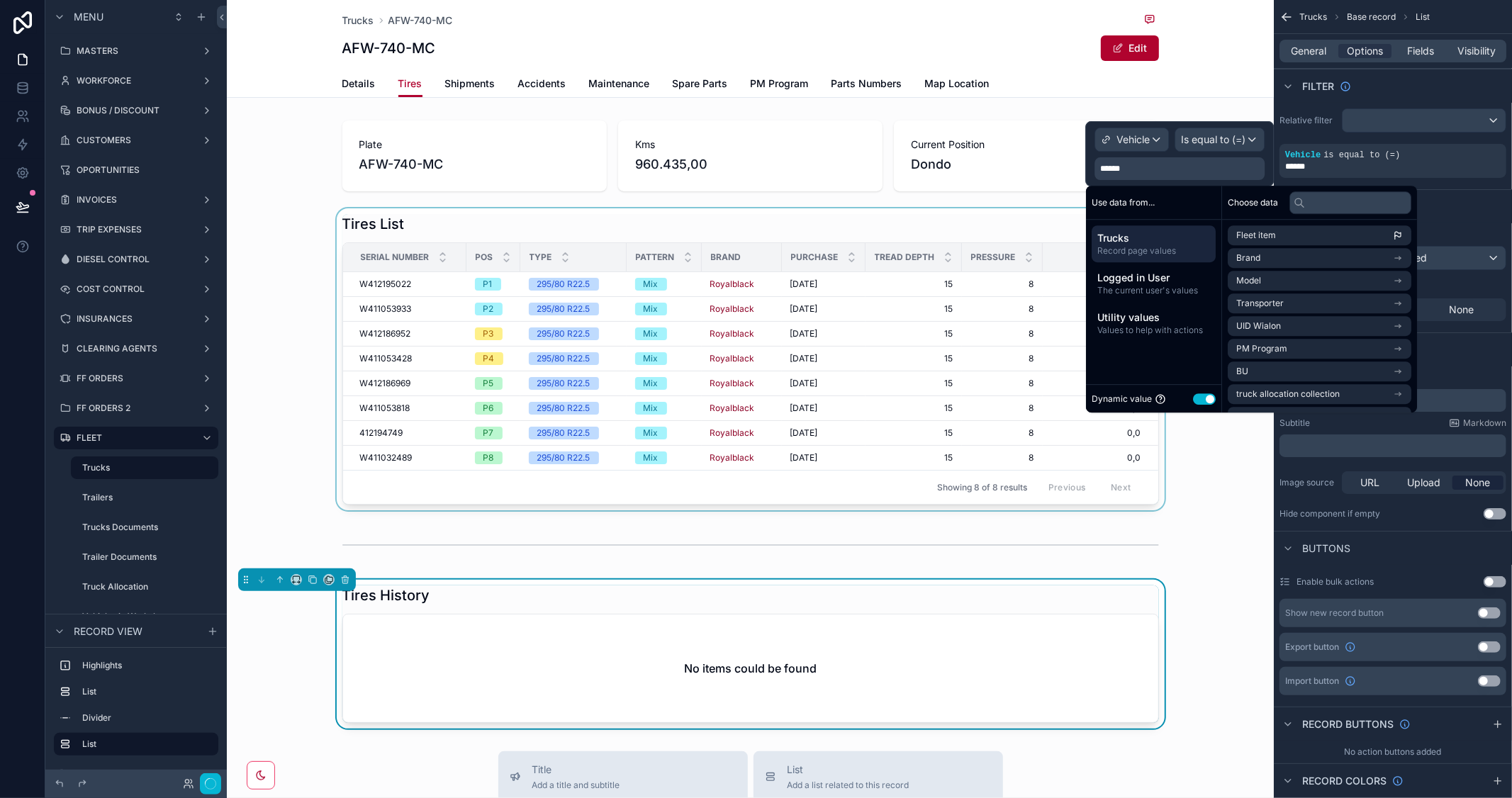
click at [1200, 497] on div "scrollable content" at bounding box center [750, 359] width 1047 height 302
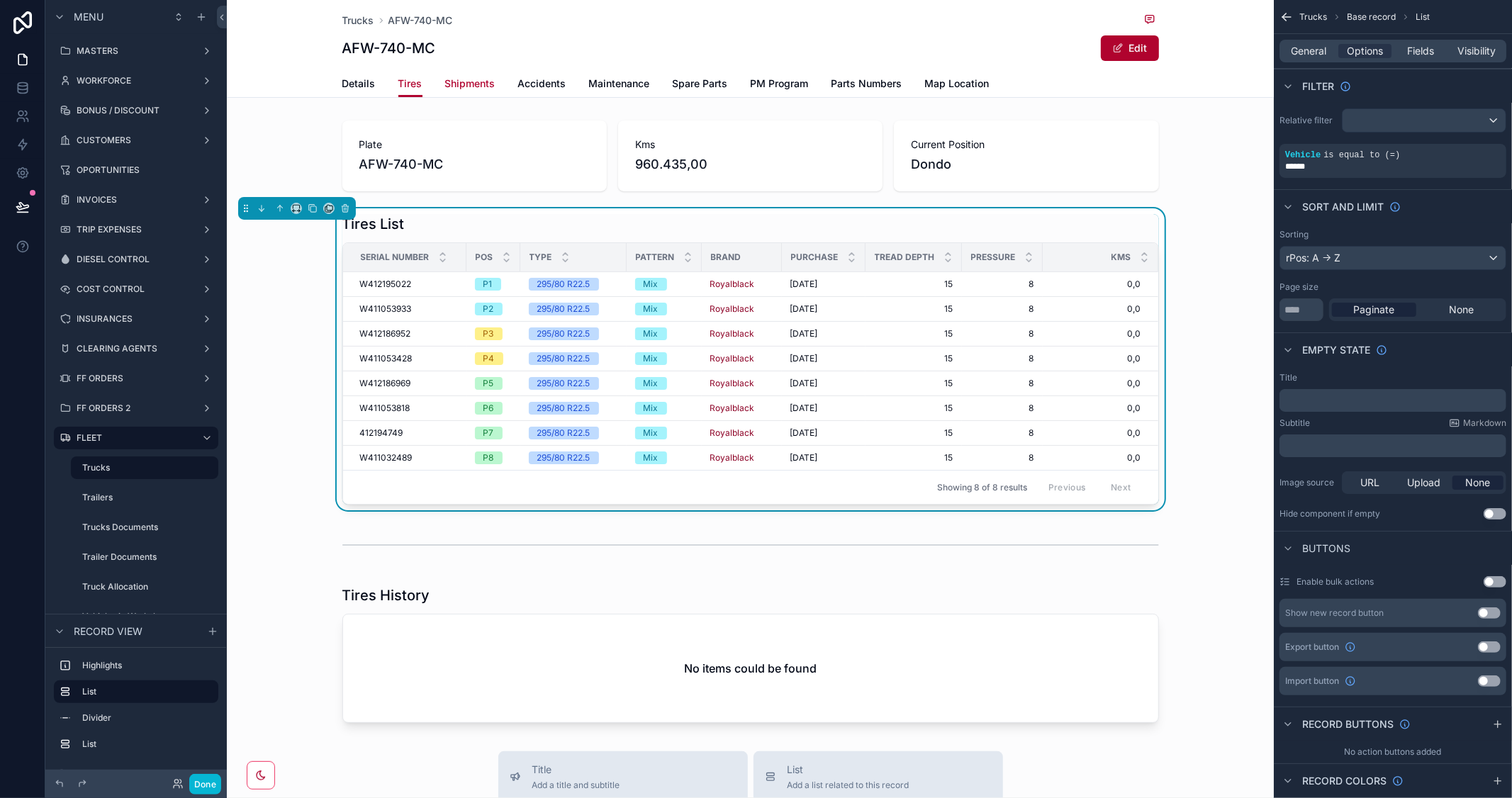
click at [479, 81] on span "Shipments" at bounding box center [471, 84] width 51 height 14
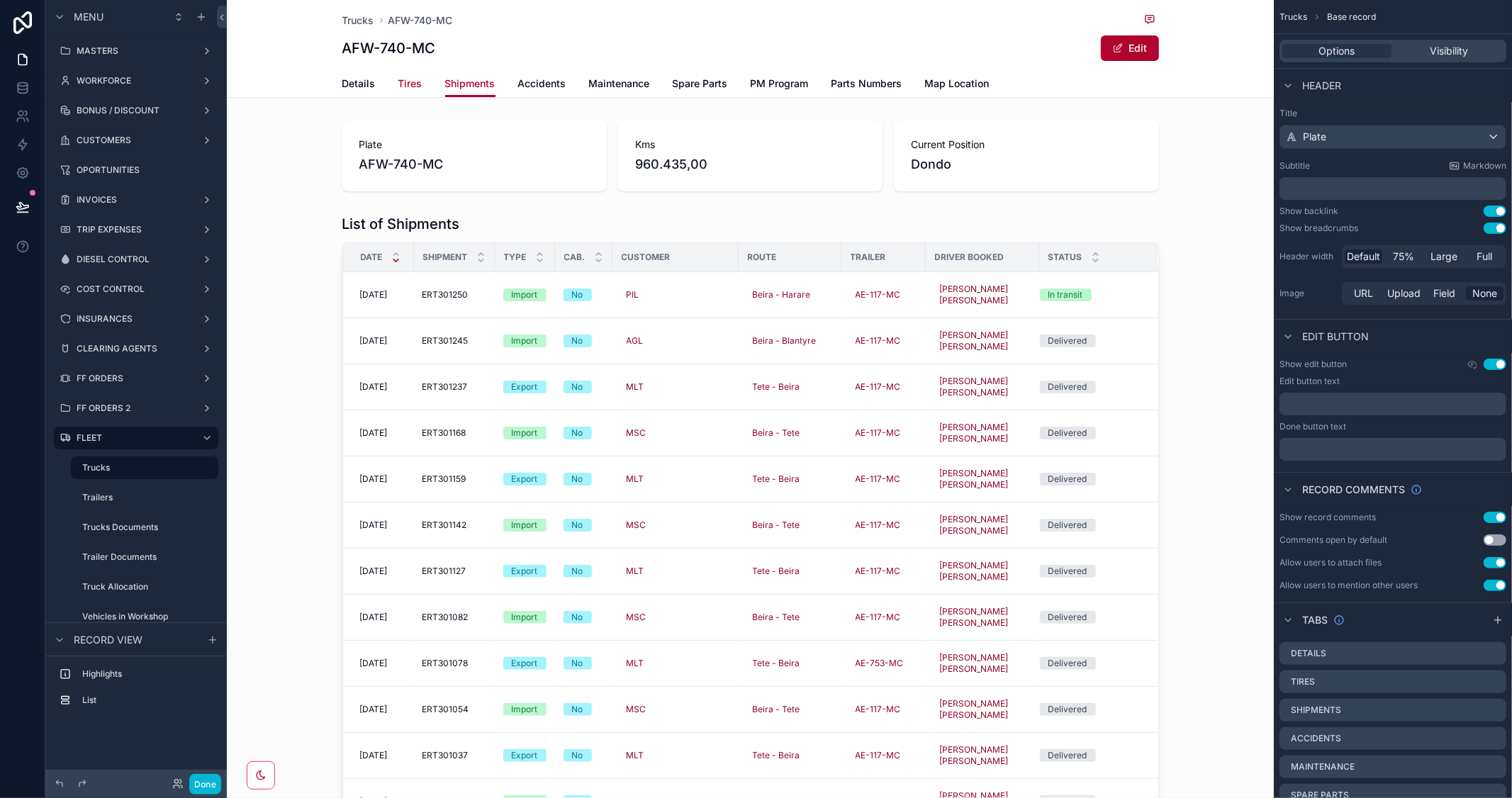
click at [406, 79] on span "Tires" at bounding box center [410, 84] width 24 height 14
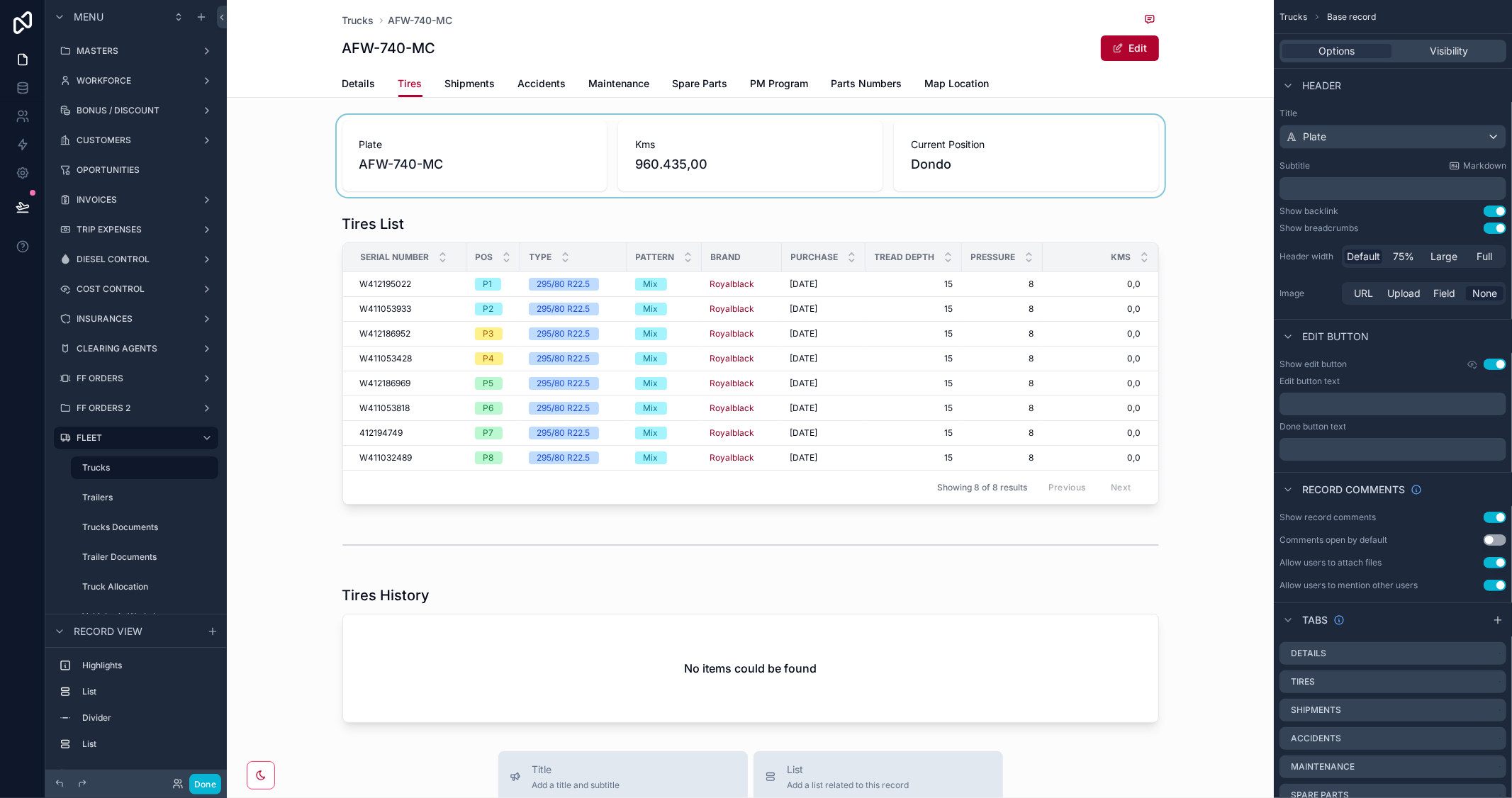
click at [429, 126] on div "scrollable content" at bounding box center [750, 155] width 1047 height 82
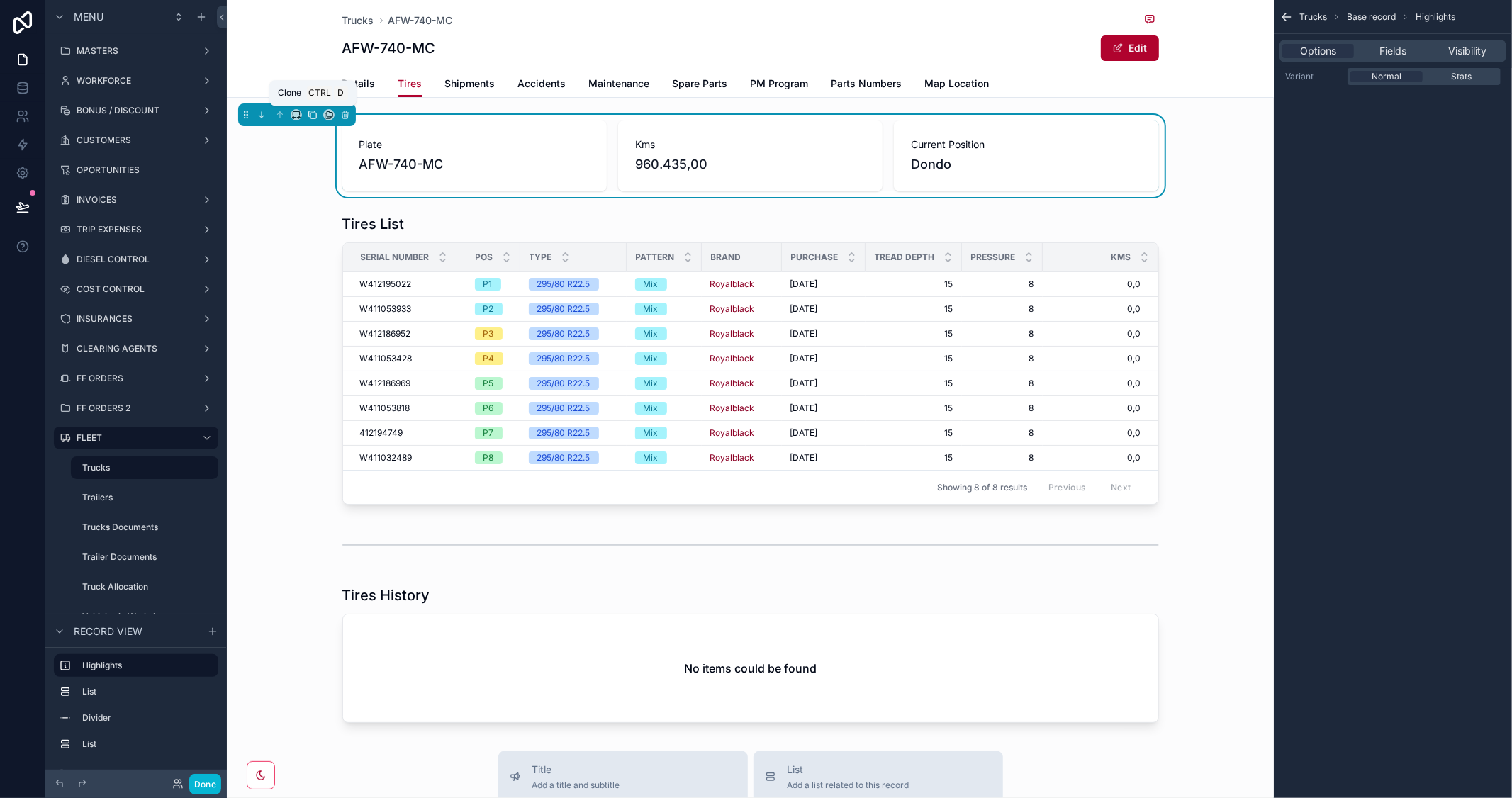
click at [315, 116] on icon "scrollable content" at bounding box center [313, 115] width 10 height 10
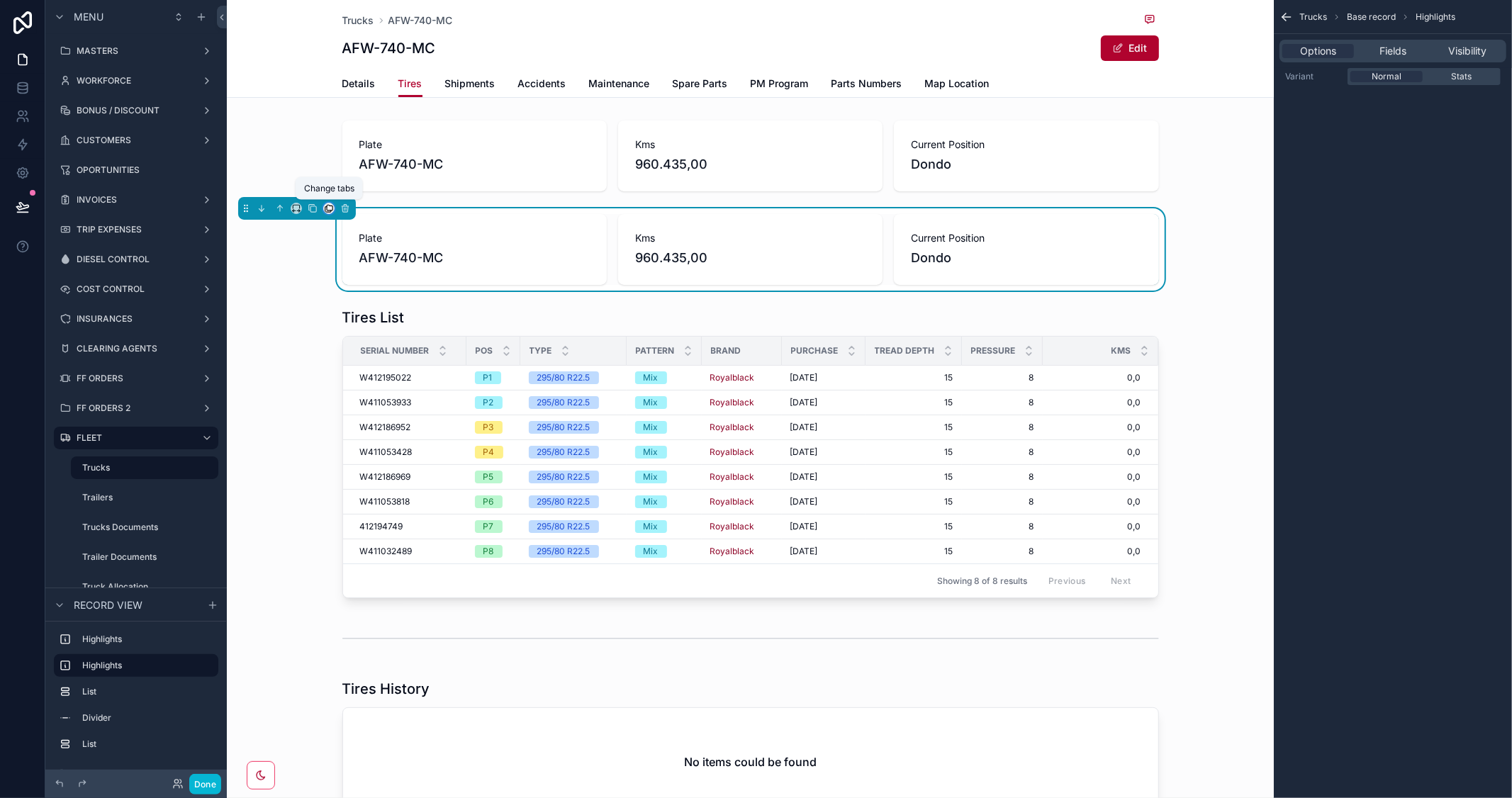
click at [329, 208] on icon "scrollable content" at bounding box center [329, 208] width 10 height 10
click at [606, 231] on div "scrollable content" at bounding box center [756, 399] width 1512 height 798
click at [349, 213] on icon "scrollable content" at bounding box center [345, 208] width 10 height 10
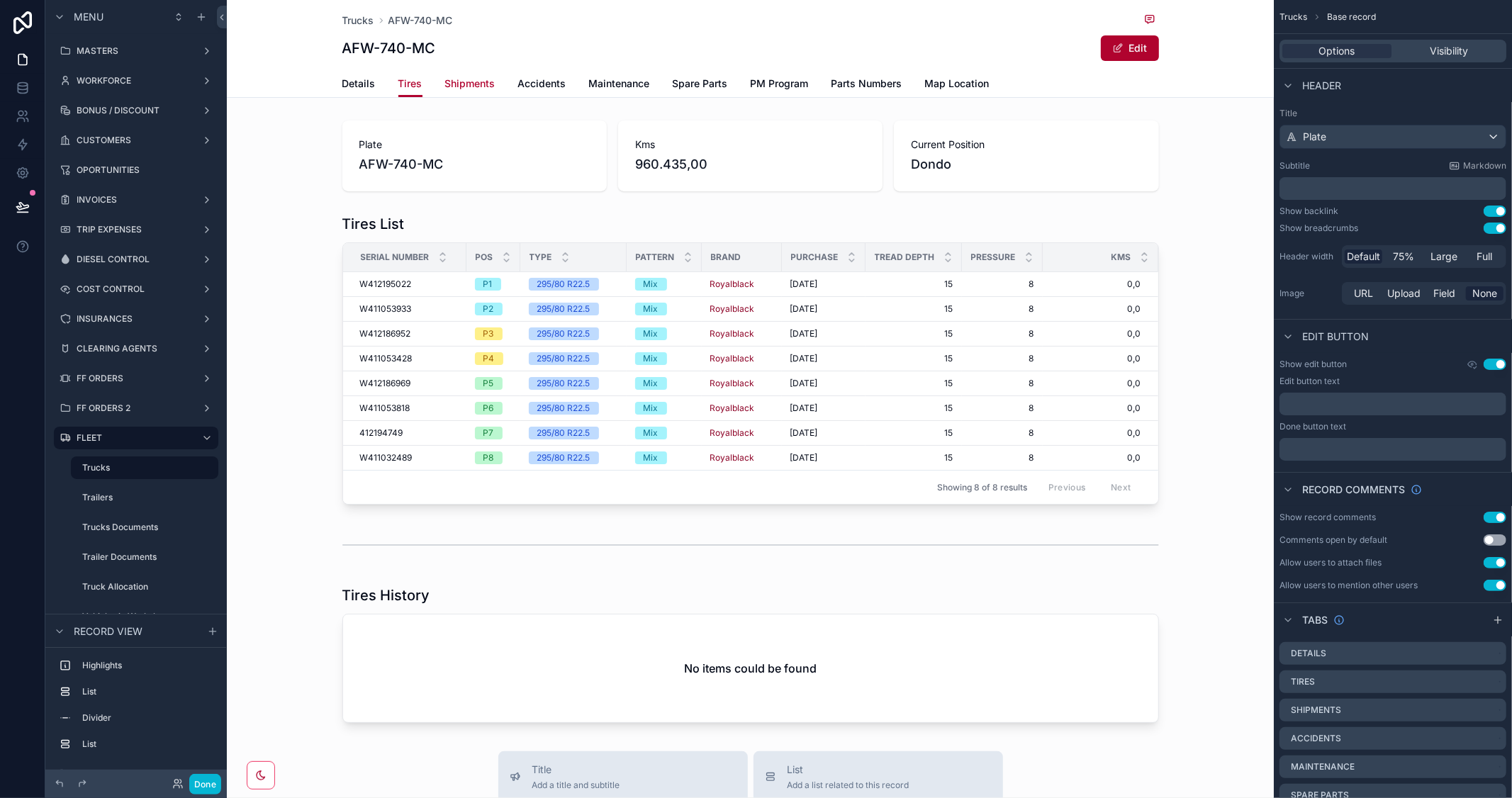
click at [457, 88] on span "Shipments" at bounding box center [471, 84] width 51 height 14
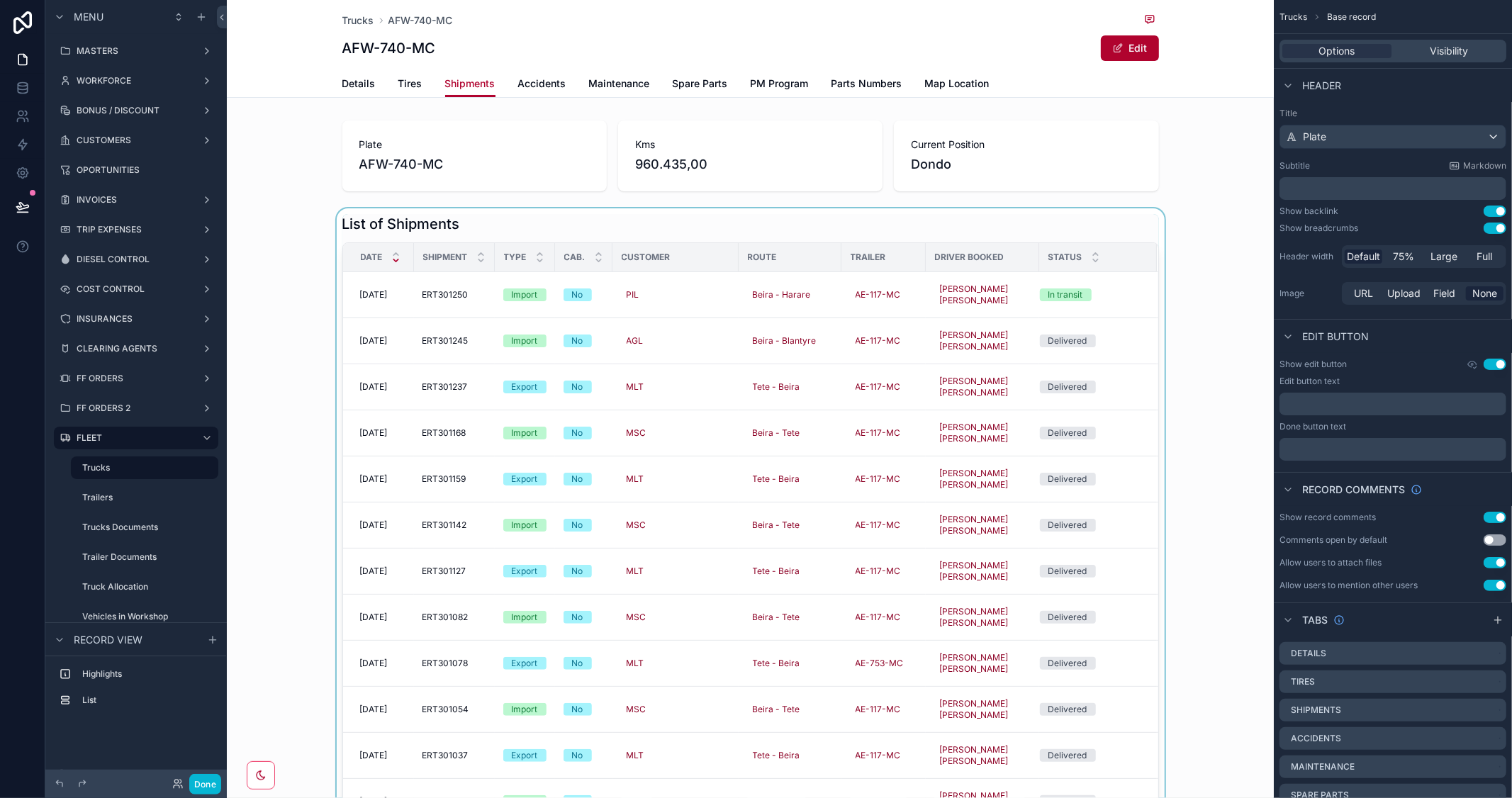
click at [705, 220] on div "scrollable content" at bounding box center [750, 528] width 1047 height 640
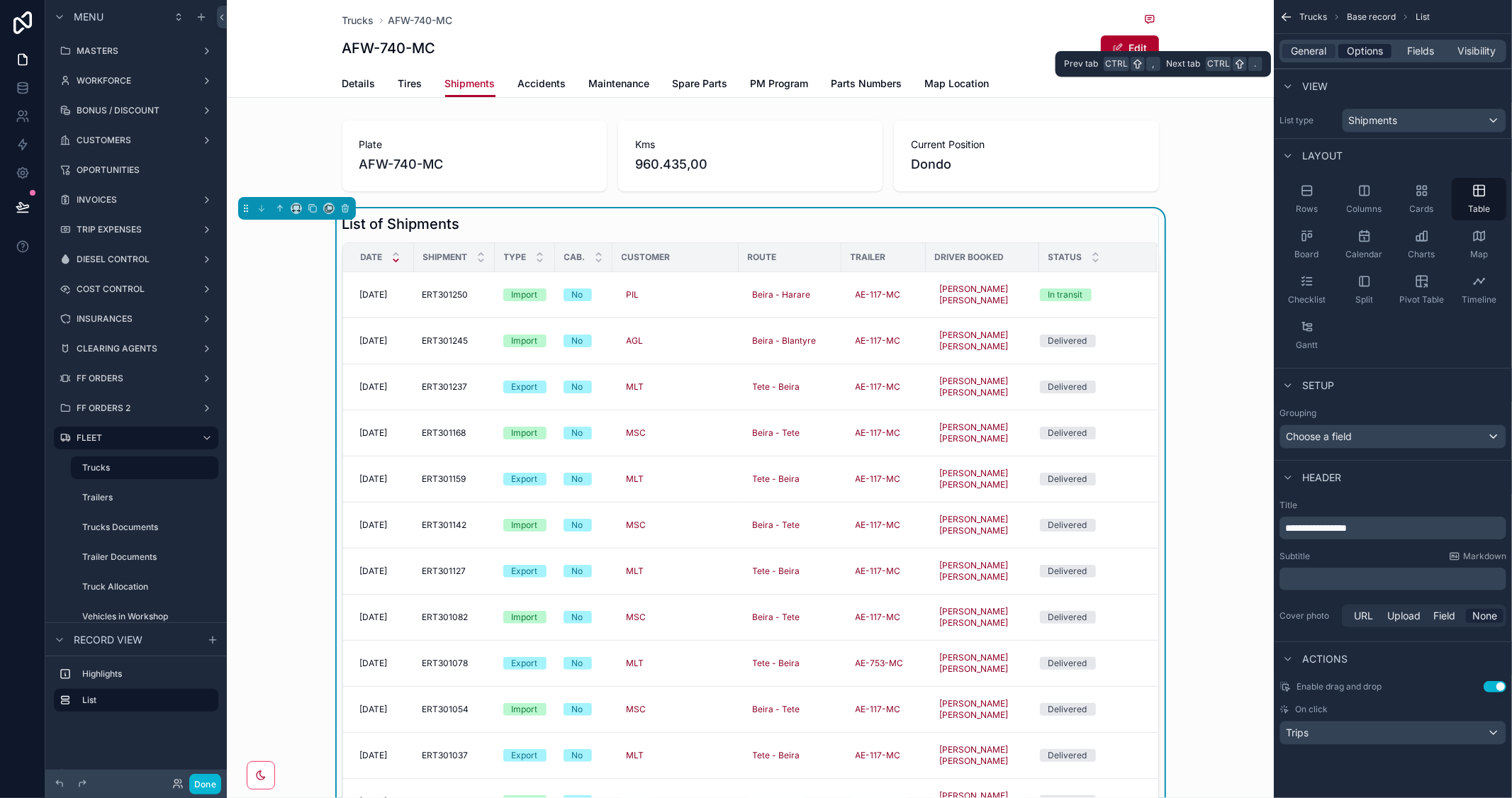
click at [1363, 53] on span "Options" at bounding box center [1366, 51] width 36 height 14
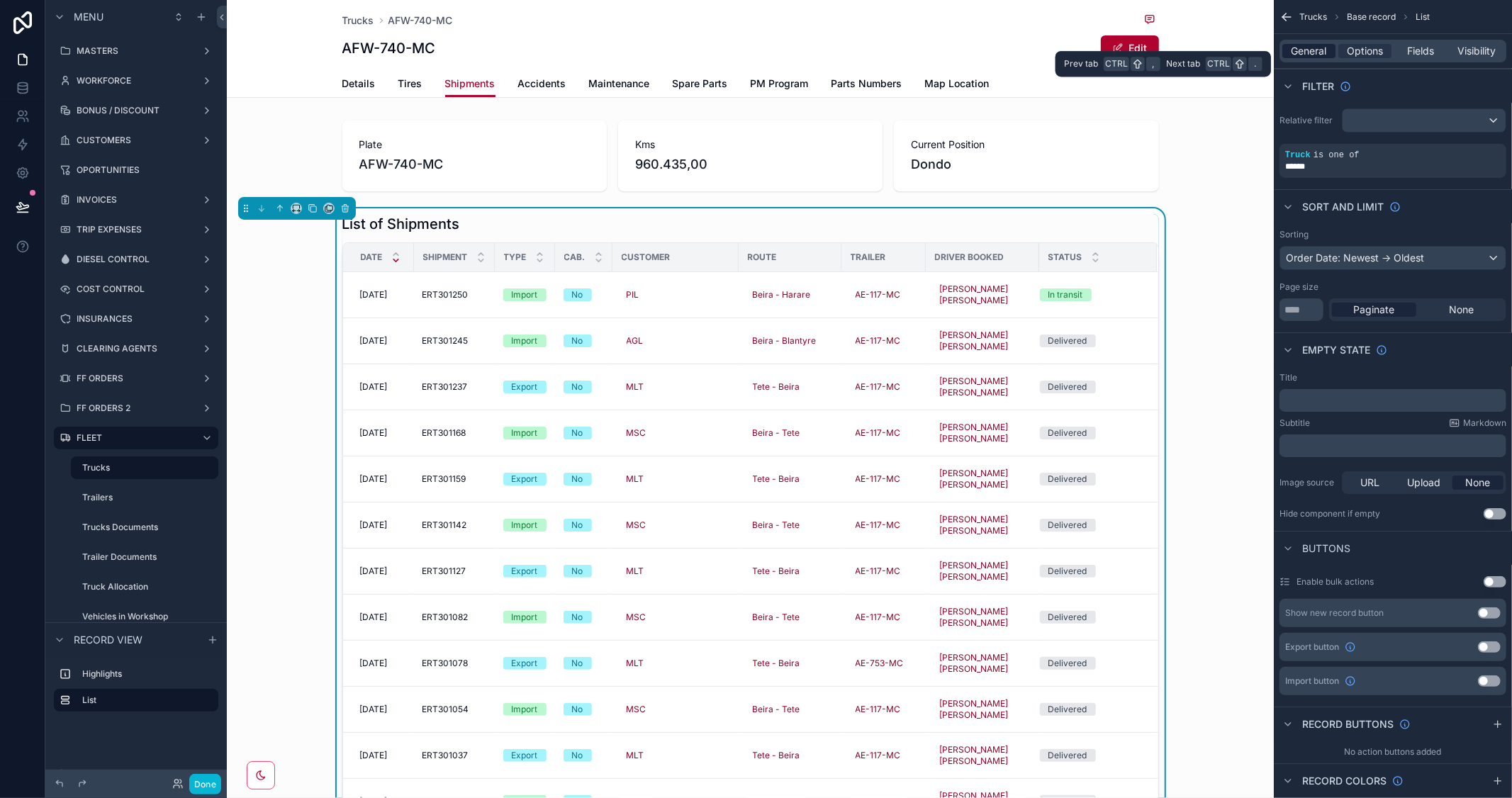
click at [1316, 51] on span "General" at bounding box center [1309, 51] width 35 height 14
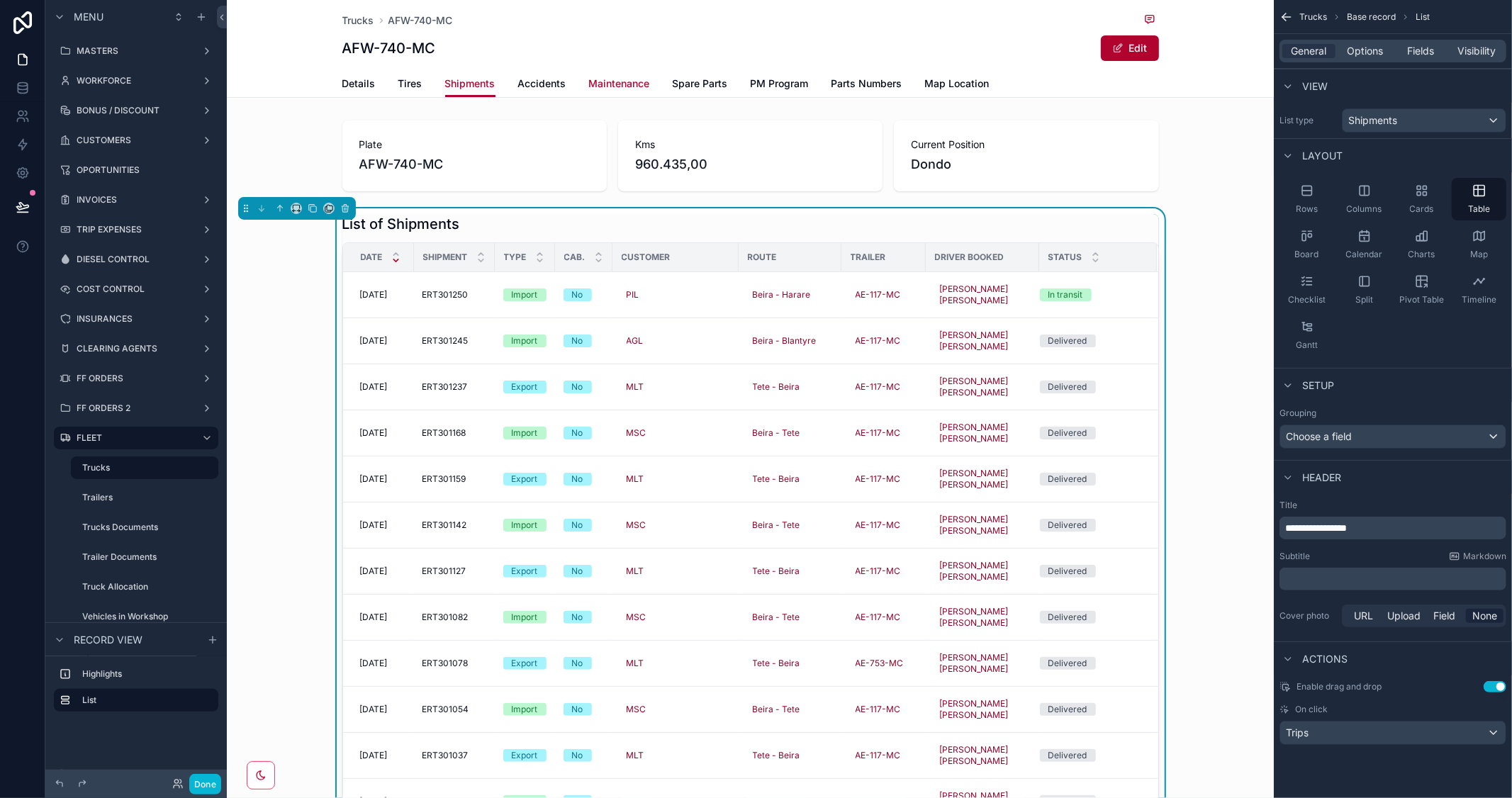
click at [611, 78] on span "Maintenance" at bounding box center [620, 84] width 61 height 14
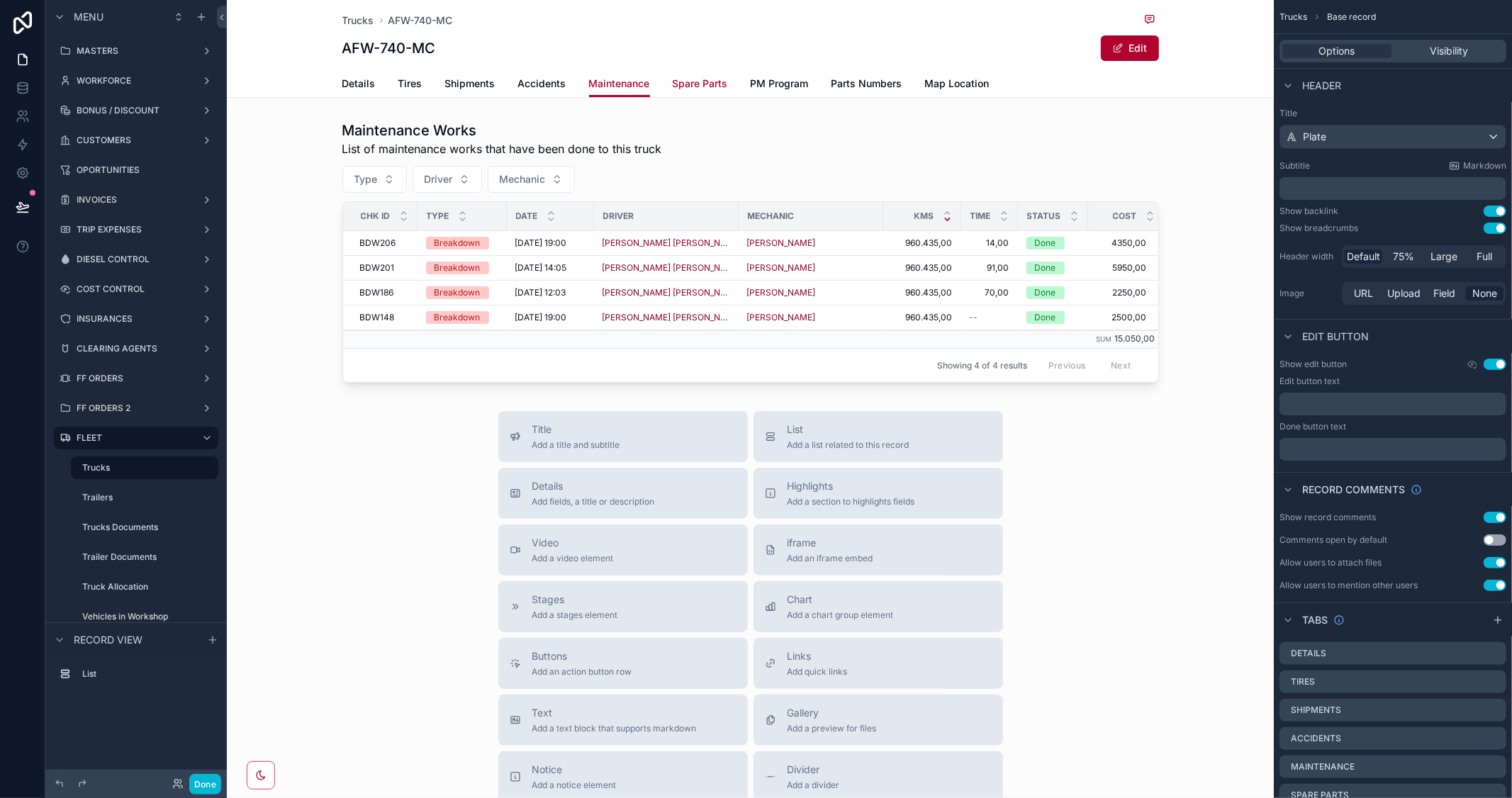
click at [695, 79] on span "Spare Parts" at bounding box center [700, 84] width 55 height 14
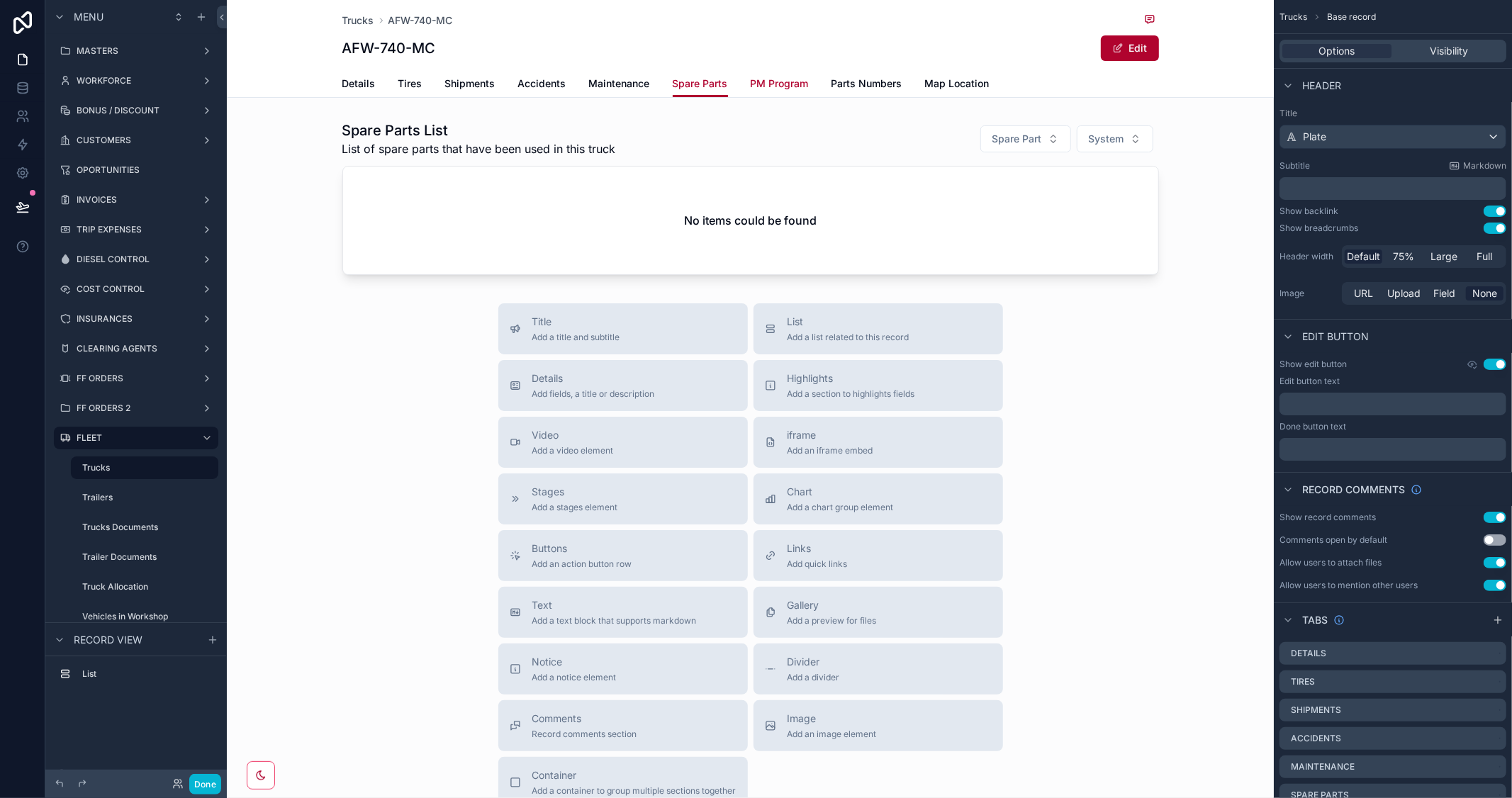
click at [767, 78] on span "PM Program" at bounding box center [779, 84] width 58 height 14
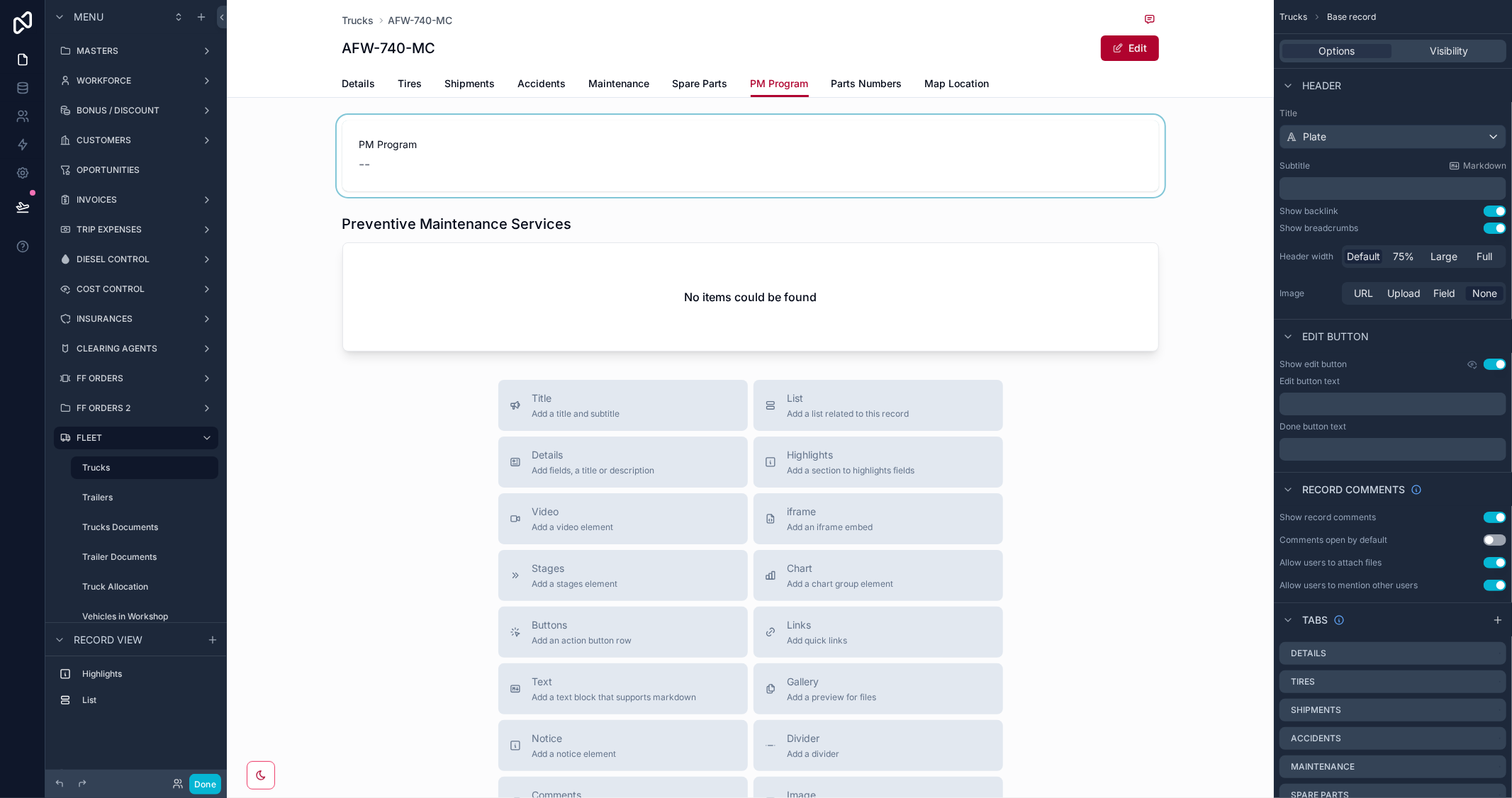
click at [805, 164] on div "scrollable content" at bounding box center [750, 155] width 1047 height 82
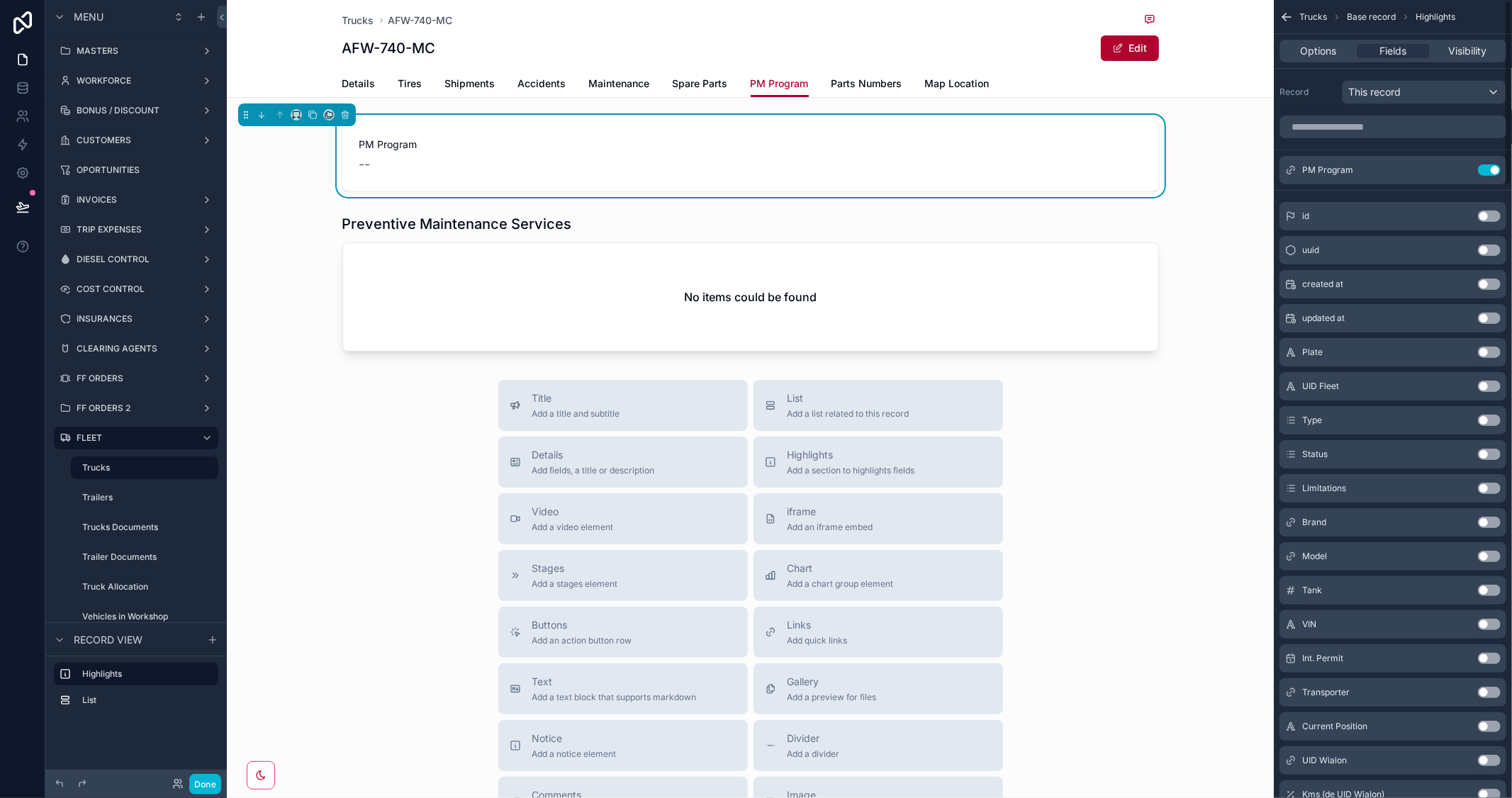
click at [1036, 166] on div "--" at bounding box center [751, 164] width 783 height 20
click at [1456, 170] on button "scrollable content" at bounding box center [1461, 170] width 23 height 12
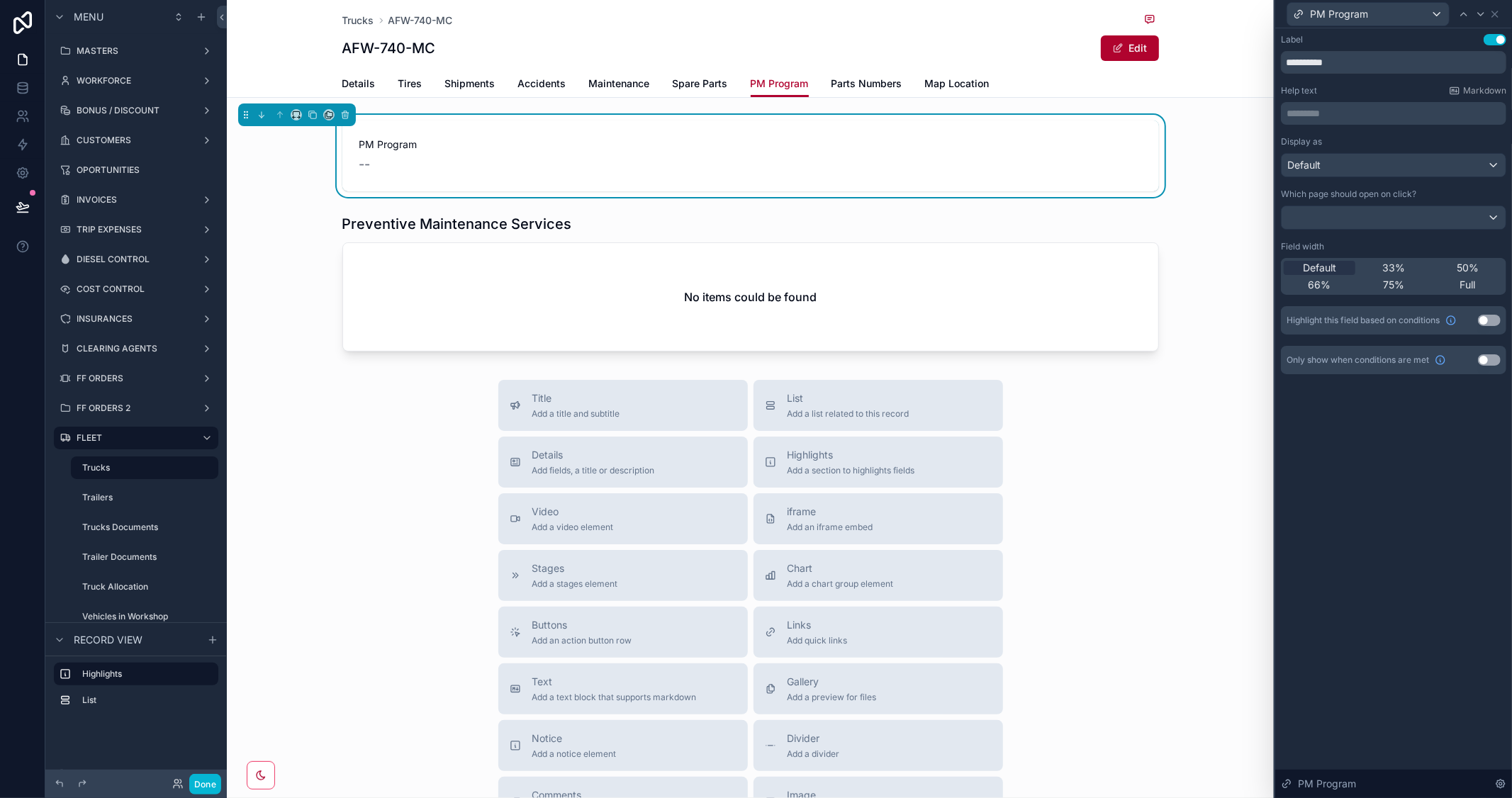
click at [1461, 277] on div "Default 33% 50% 66% 75% Full" at bounding box center [1395, 276] width 226 height 37
click at [1463, 285] on span "Full" at bounding box center [1468, 285] width 15 height 14
click at [873, 248] on div "scrollable content" at bounding box center [750, 283] width 1047 height 149
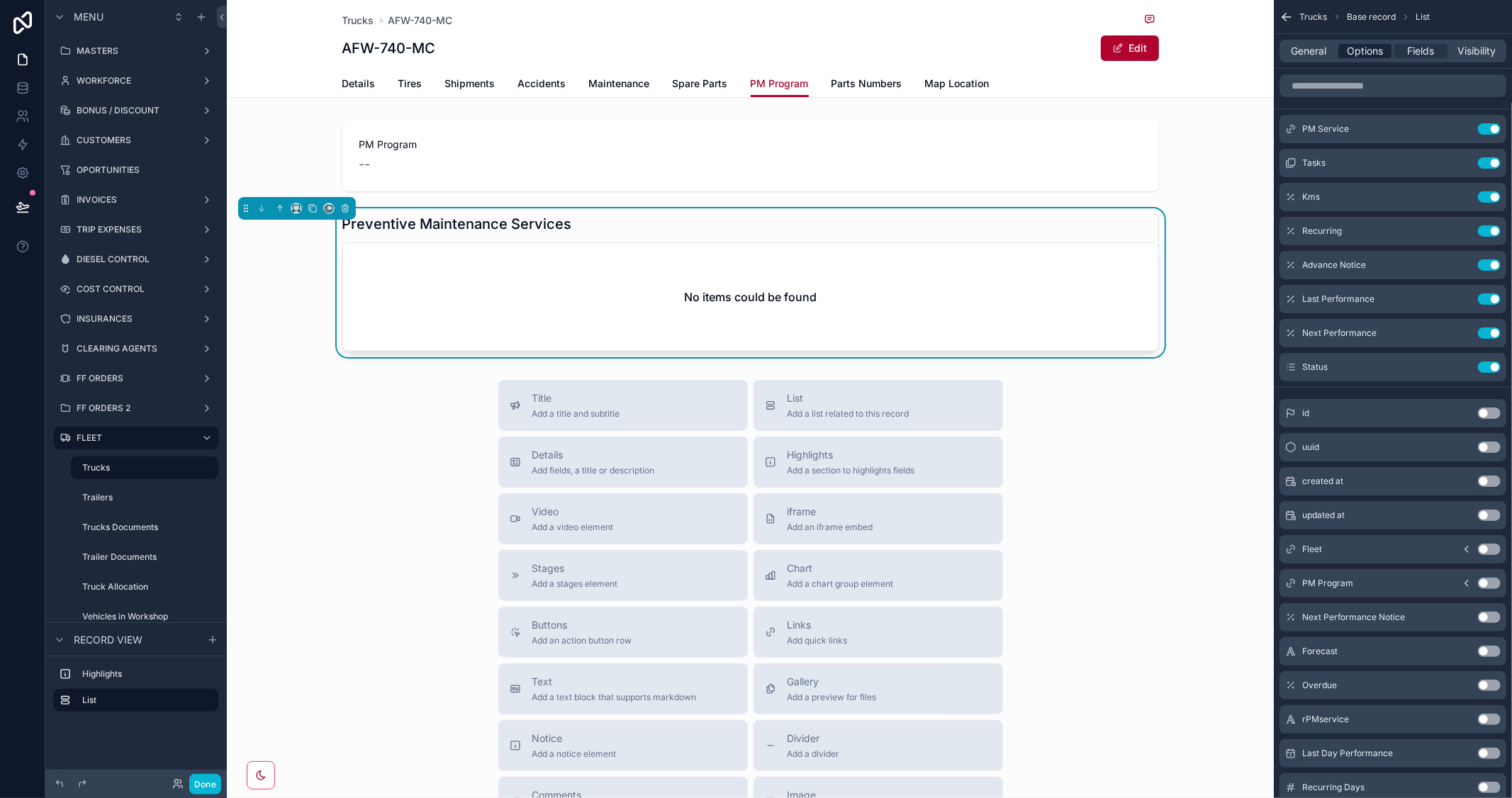
click at [1343, 48] on div "Options" at bounding box center [1365, 51] width 53 height 14
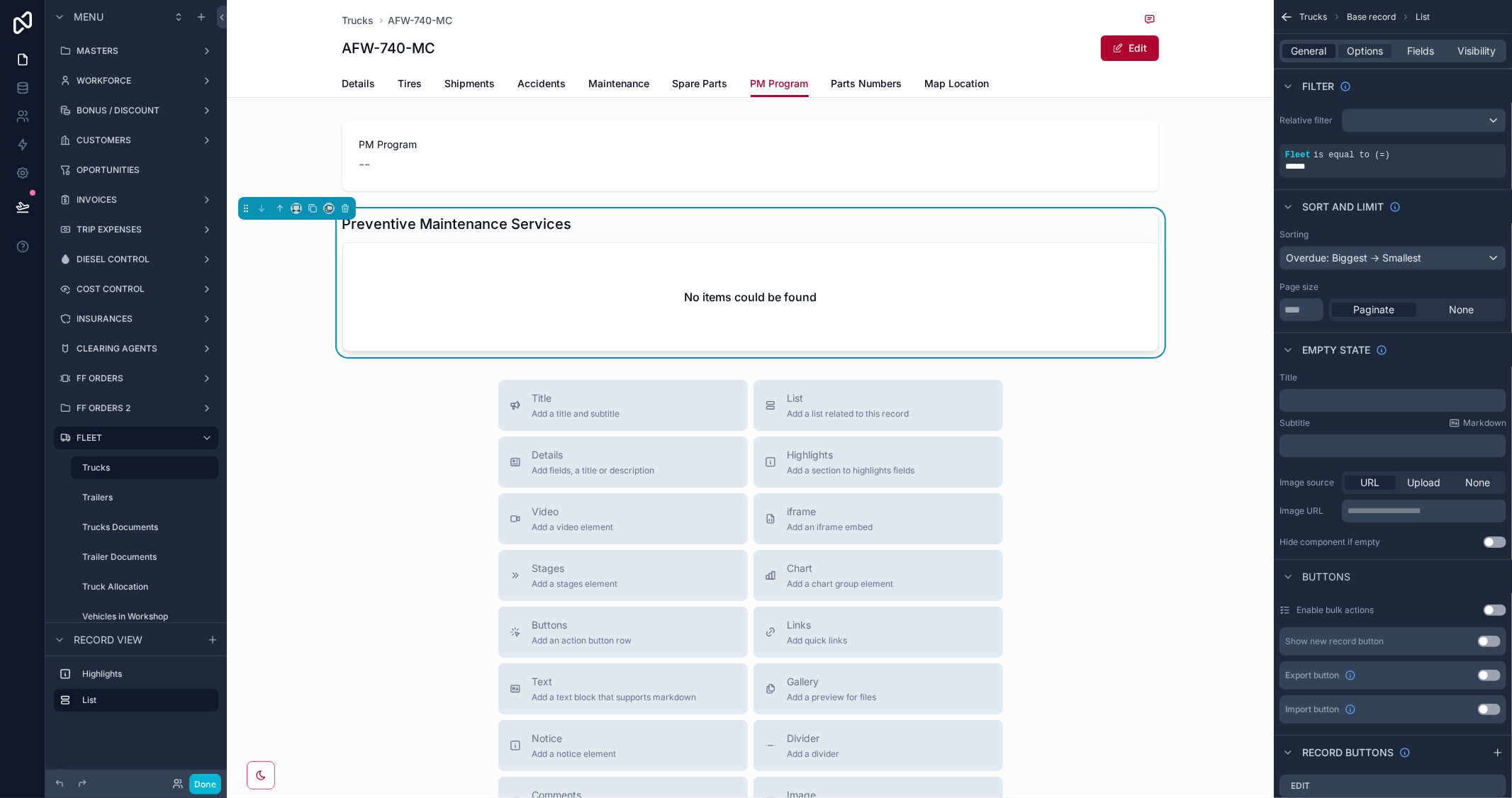
click at [1312, 51] on span "General" at bounding box center [1309, 51] width 35 height 14
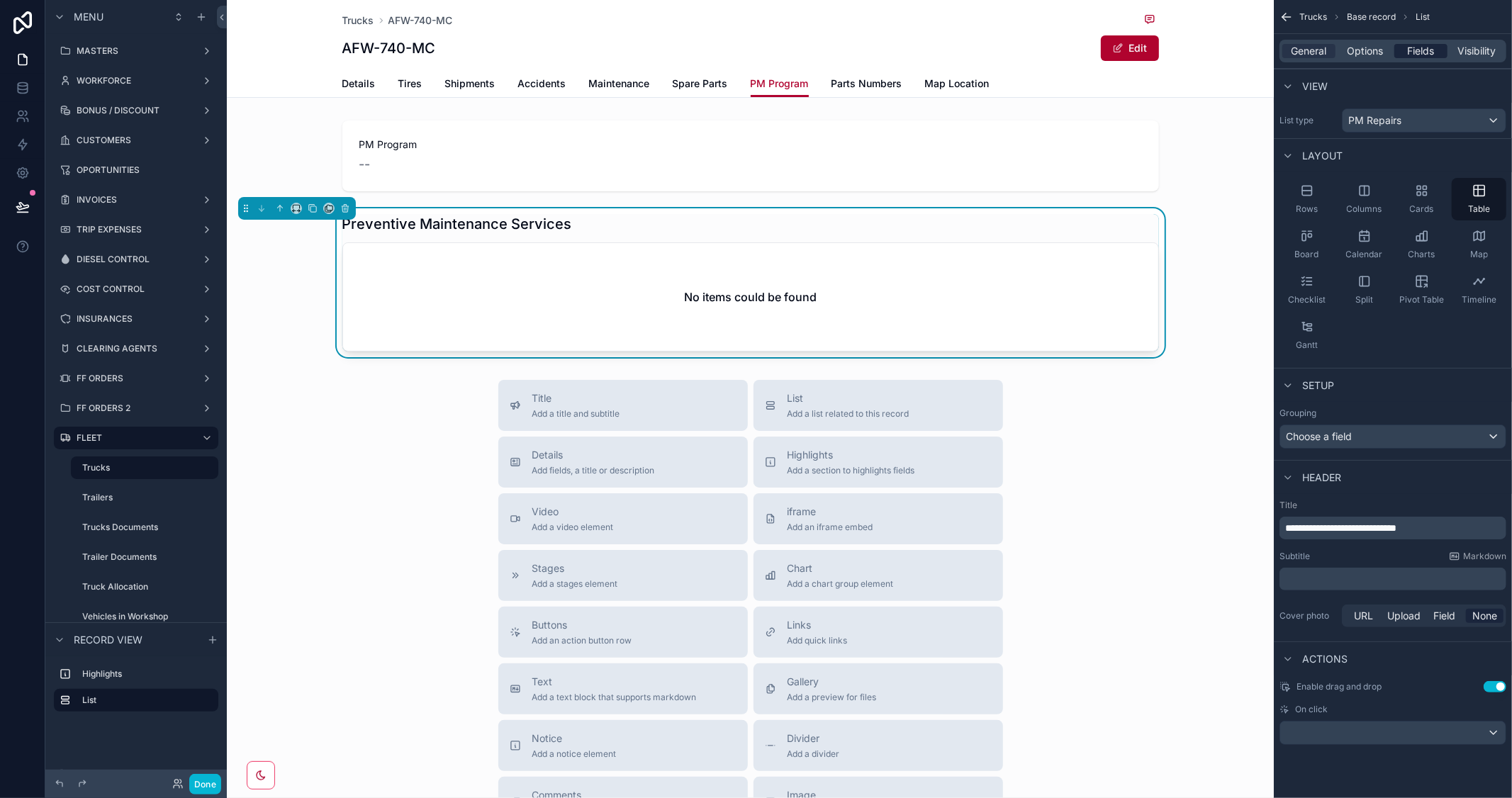
click at [1421, 50] on span "Fields" at bounding box center [1422, 51] width 27 height 14
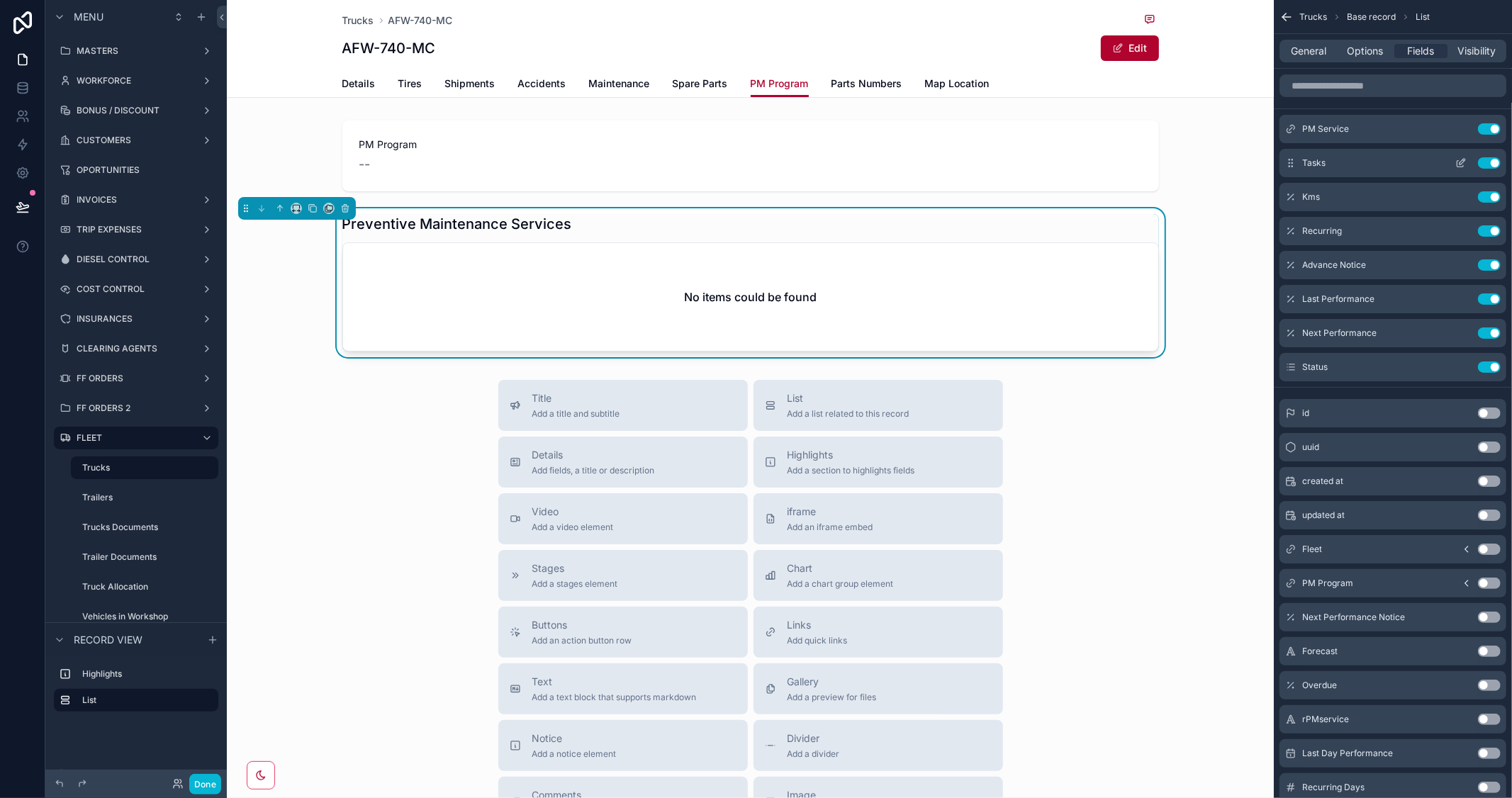
click at [1462, 163] on icon "scrollable content" at bounding box center [1462, 162] width 5 height 5
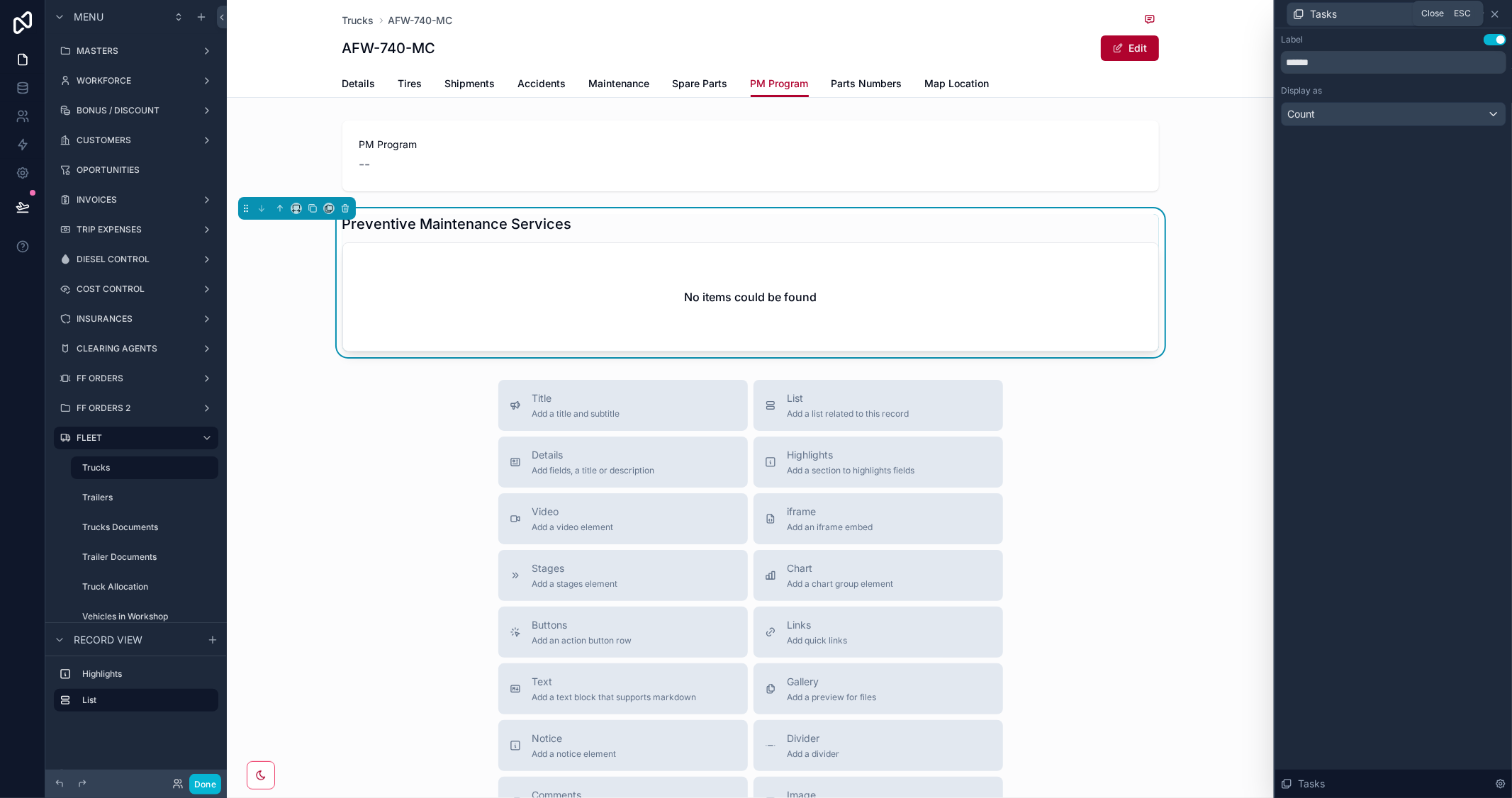
click at [1495, 13] on icon at bounding box center [1495, 14] width 5 height 5
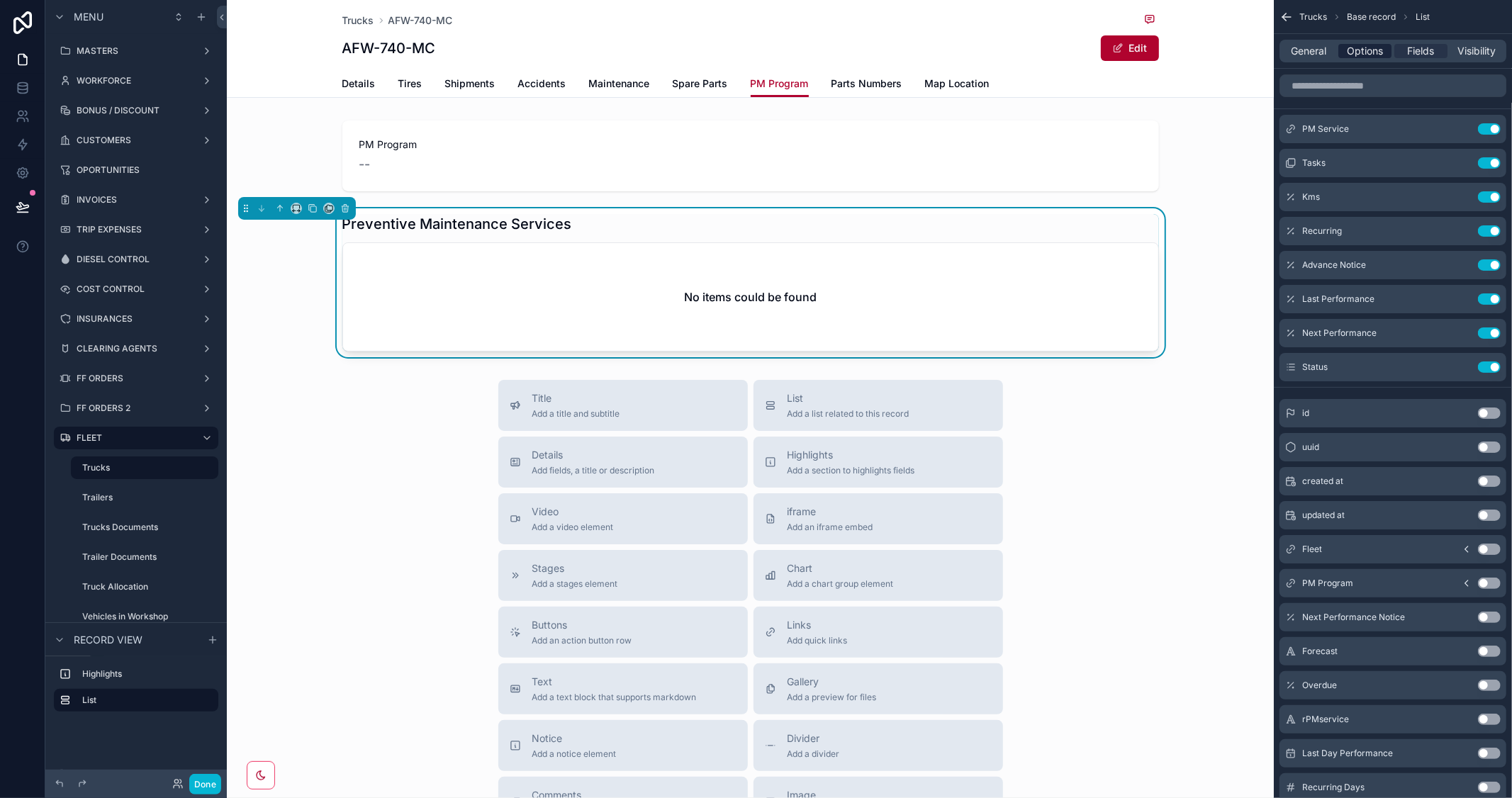
click at [1352, 53] on span "Options" at bounding box center [1366, 51] width 36 height 14
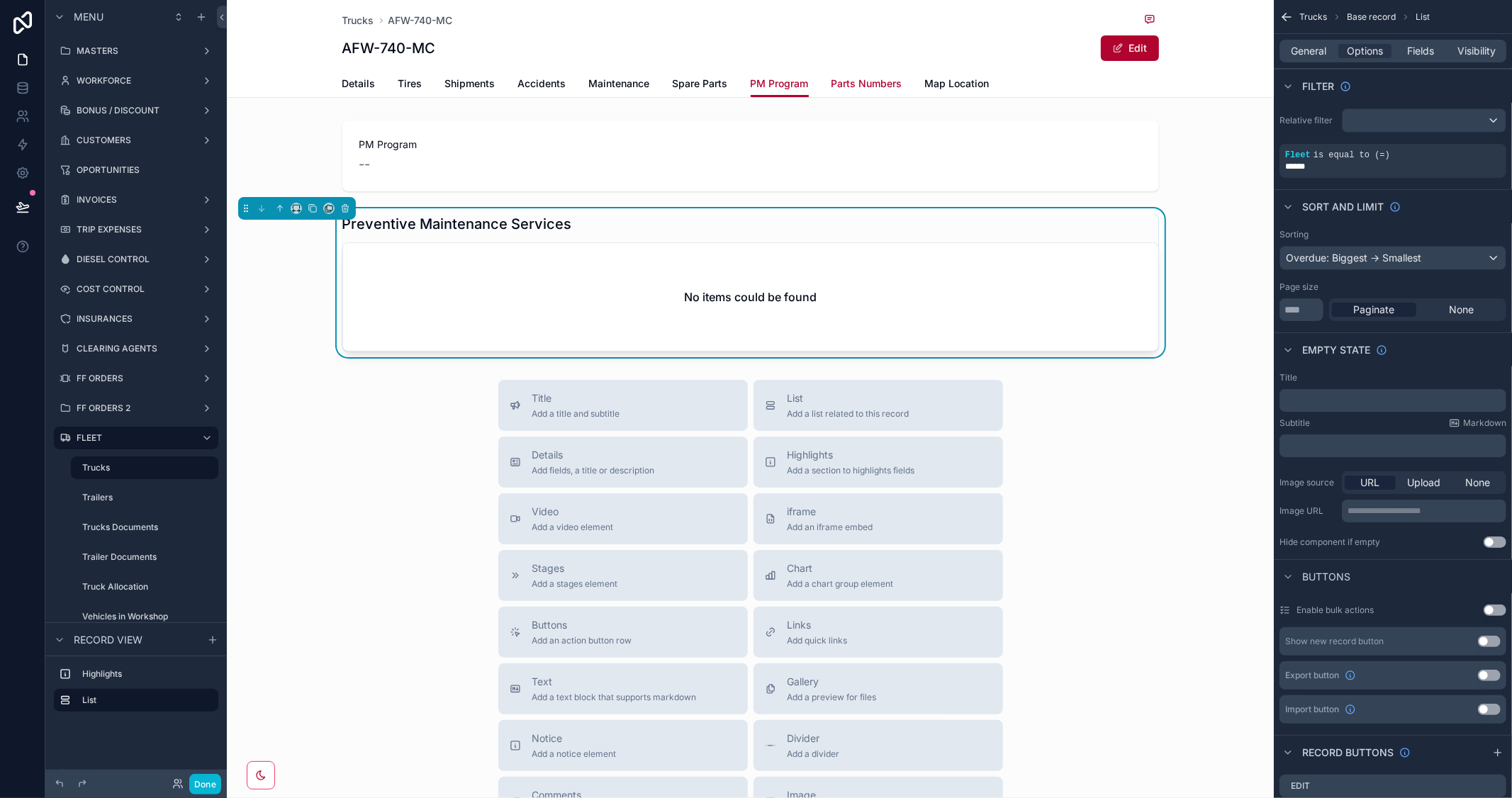
click at [853, 82] on span "Parts Numbers" at bounding box center [867, 84] width 71 height 14
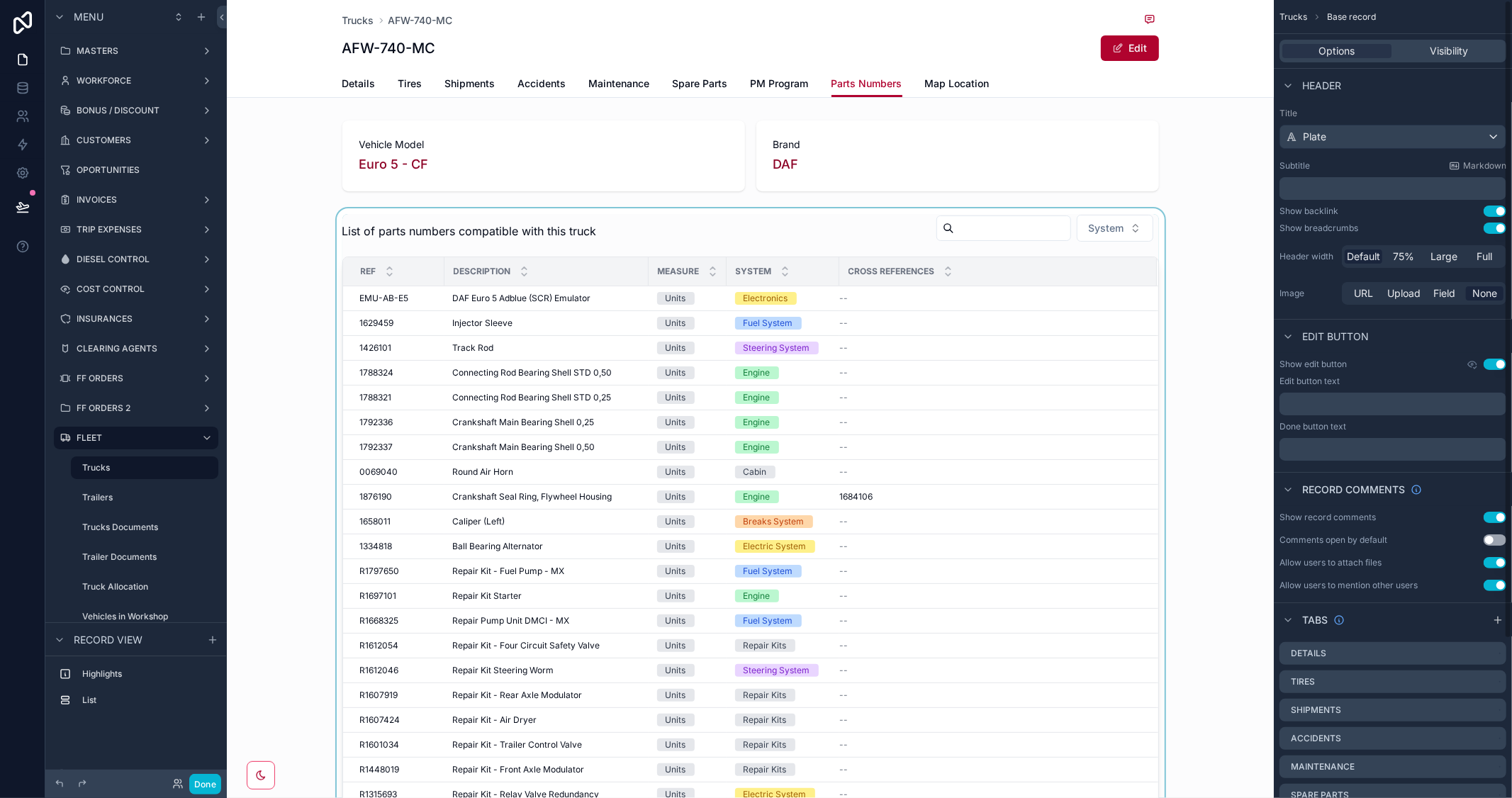
click at [853, 218] on div "scrollable content" at bounding box center [750, 535] width 1047 height 654
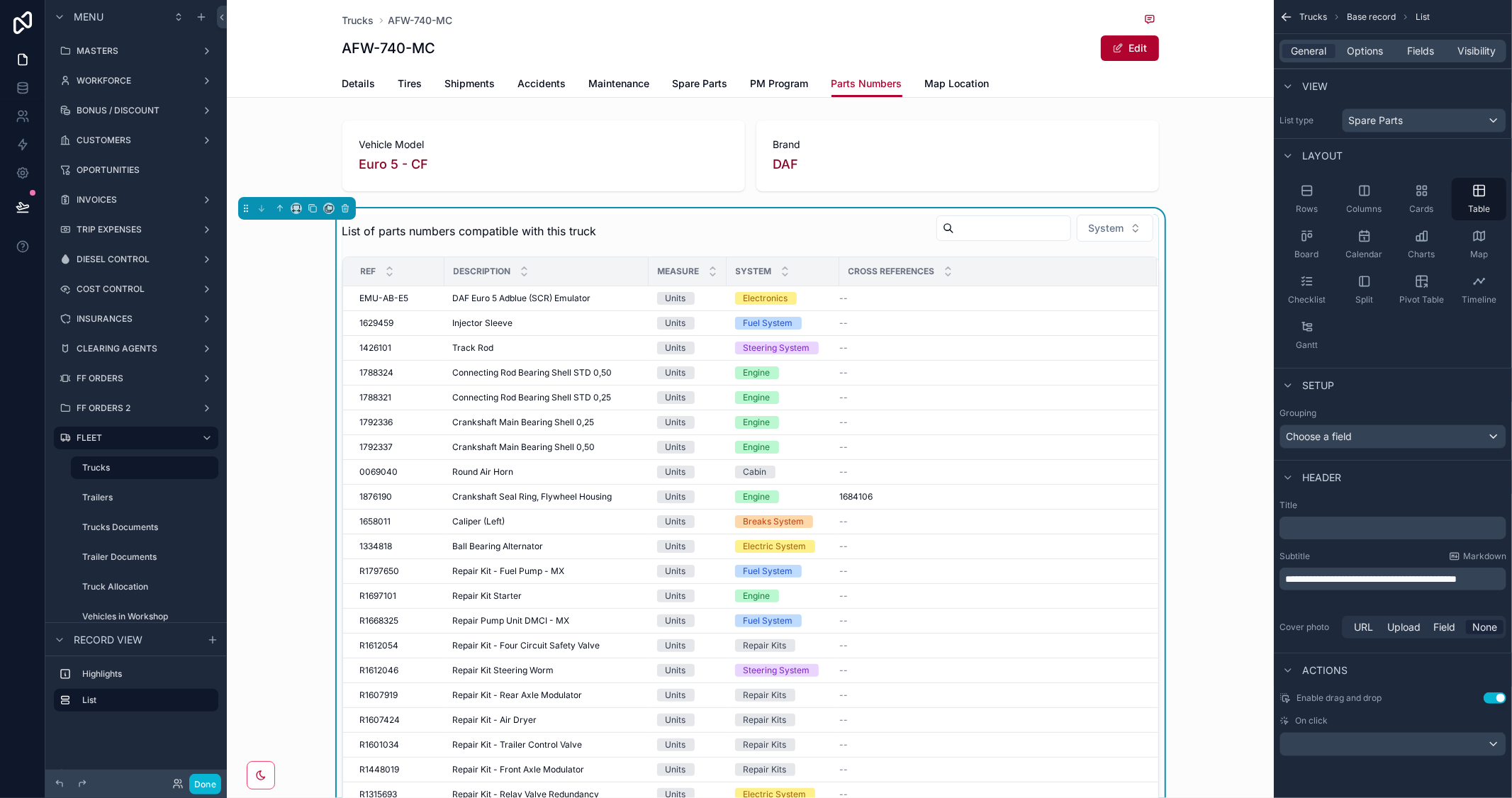
click at [593, 228] on div "List of parts numbers compatible with this truck System" at bounding box center [751, 231] width 817 height 34
drag, startPoint x: 1321, startPoint y: 596, endPoint x: 1270, endPoint y: 576, distance: 54.8
click at [1270, 576] on div "MASTERS WORKFORCE BONUS / DISCOUNT CUSTOMERS OPORTUNITIES INVOICES TRIP EXPENSE…" at bounding box center [869, 399] width 1285 height 798
copy span "**********"
click at [828, 230] on div "List of parts numbers compatible with this truck System" at bounding box center [751, 231] width 817 height 34
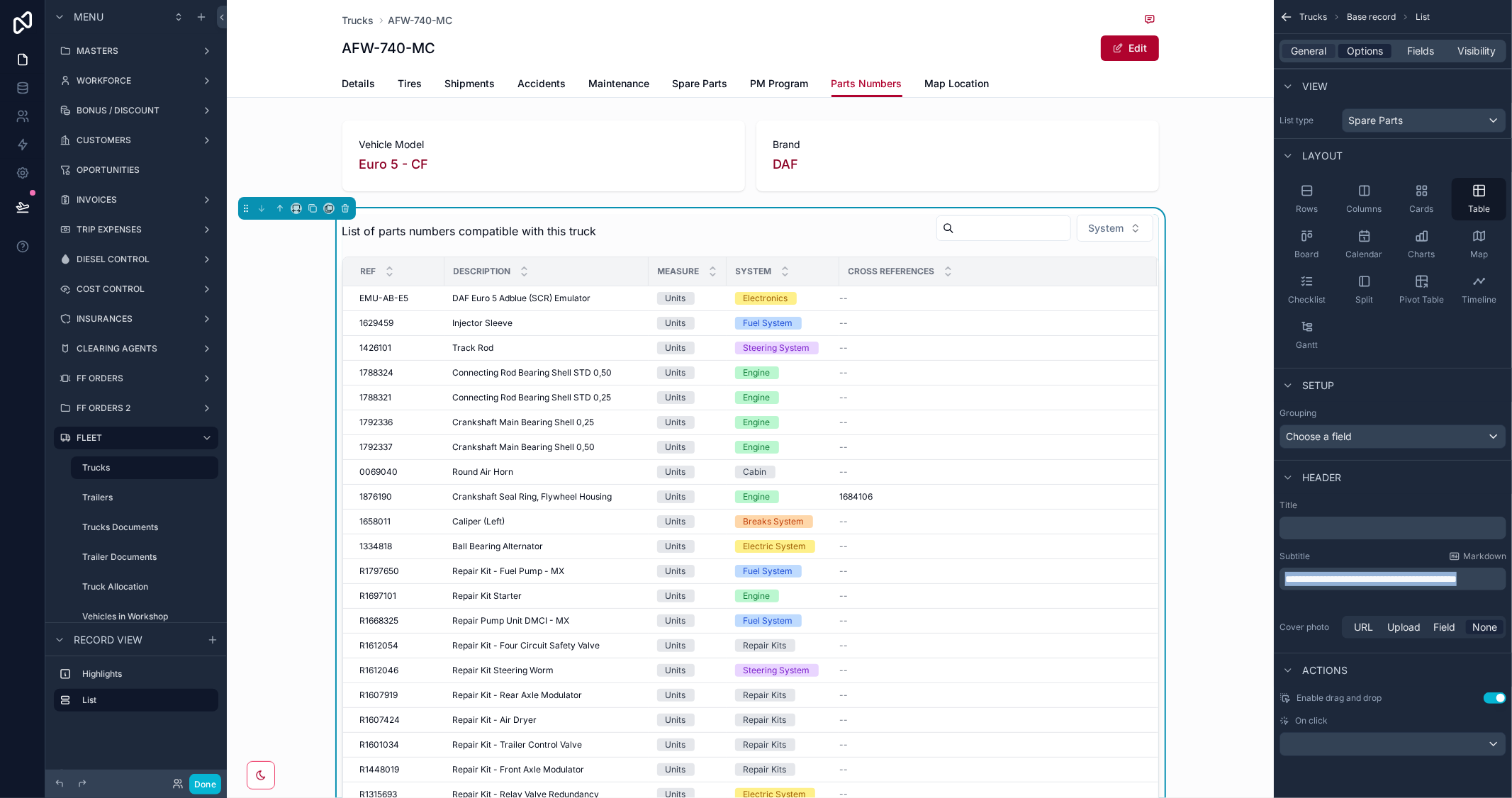
click at [1370, 44] on span "Options" at bounding box center [1366, 51] width 36 height 14
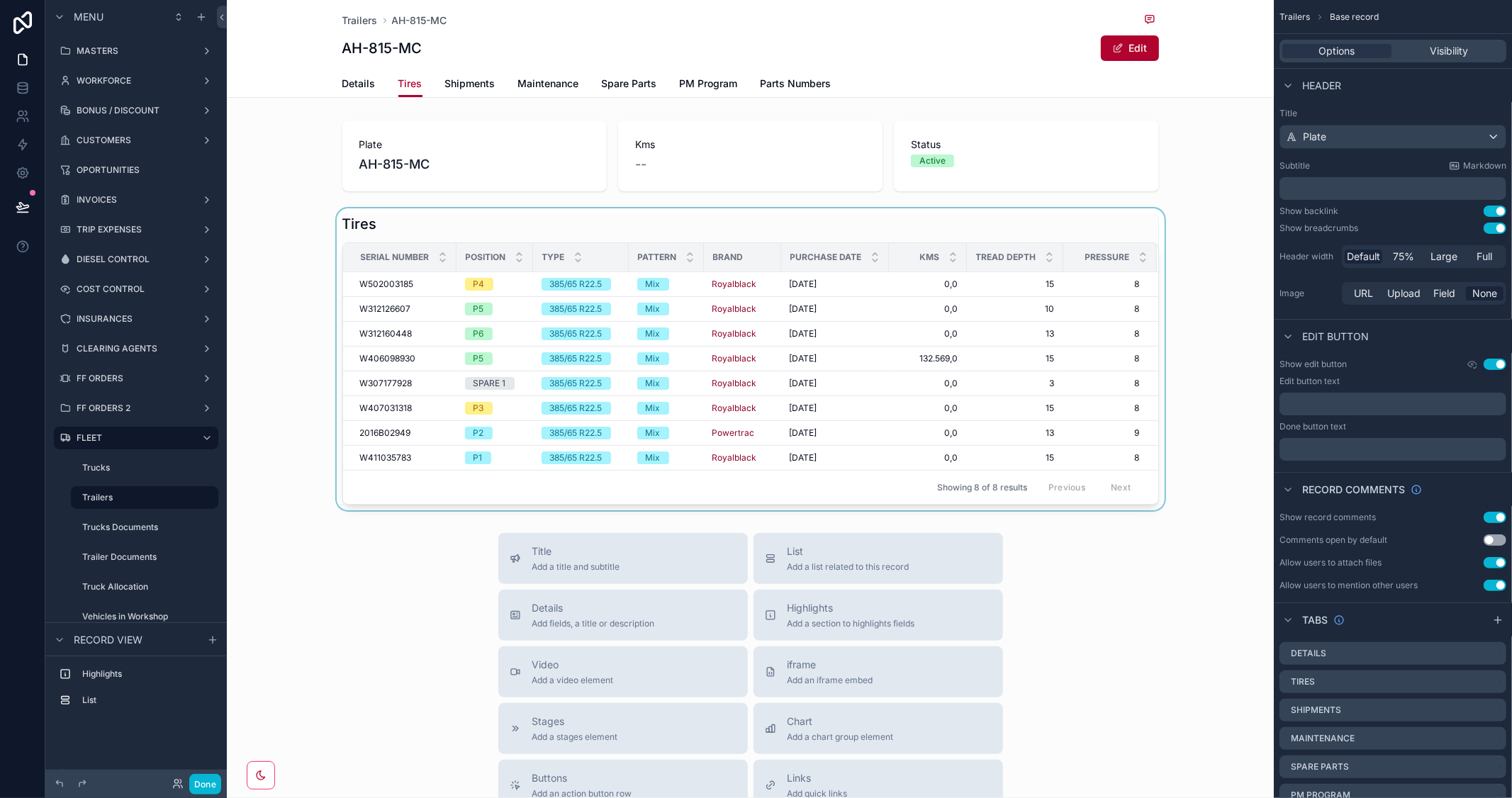
click at [1195, 483] on div "scrollable content" at bounding box center [750, 359] width 1047 height 302
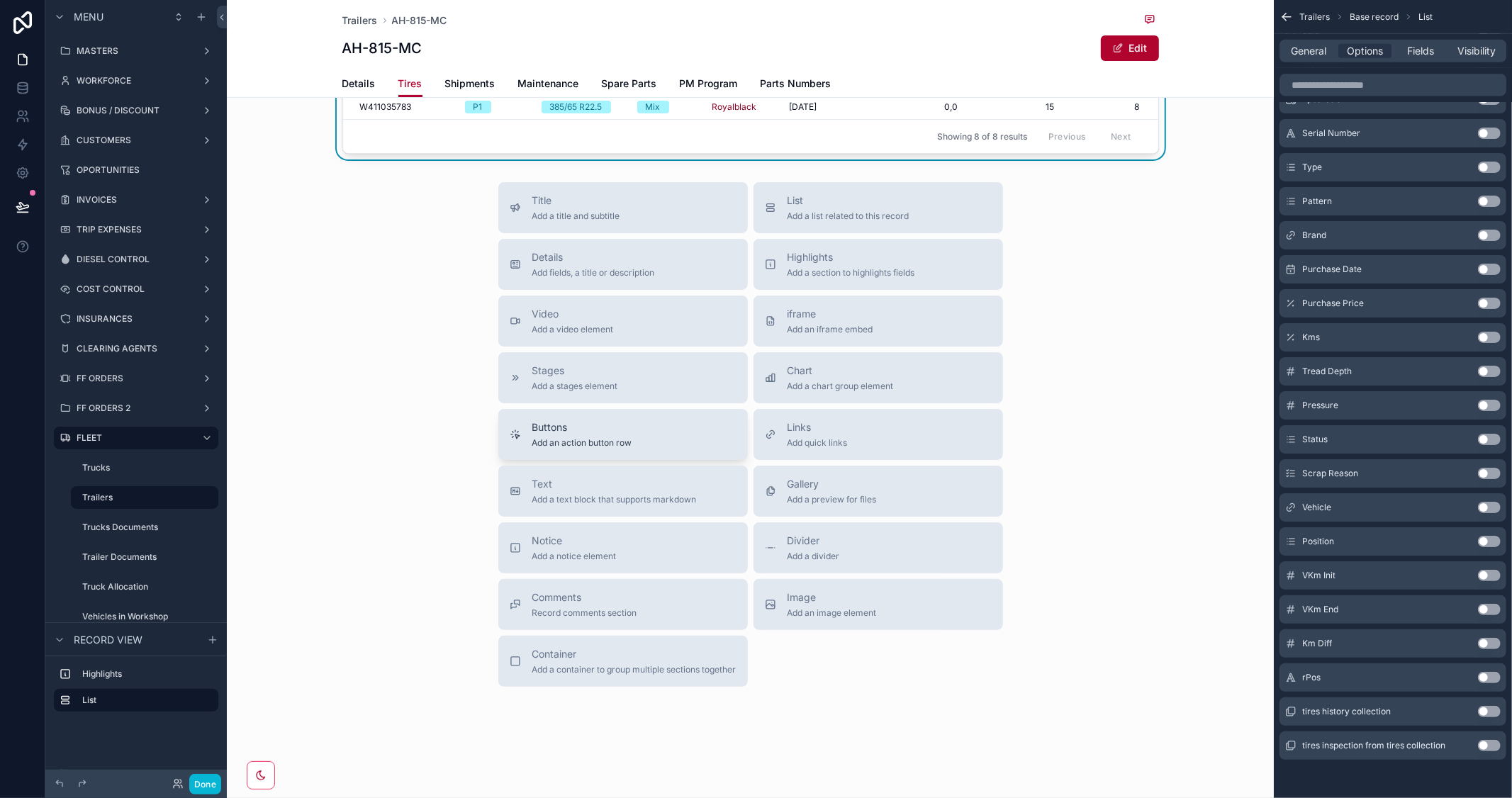
scroll to position [272, 0]
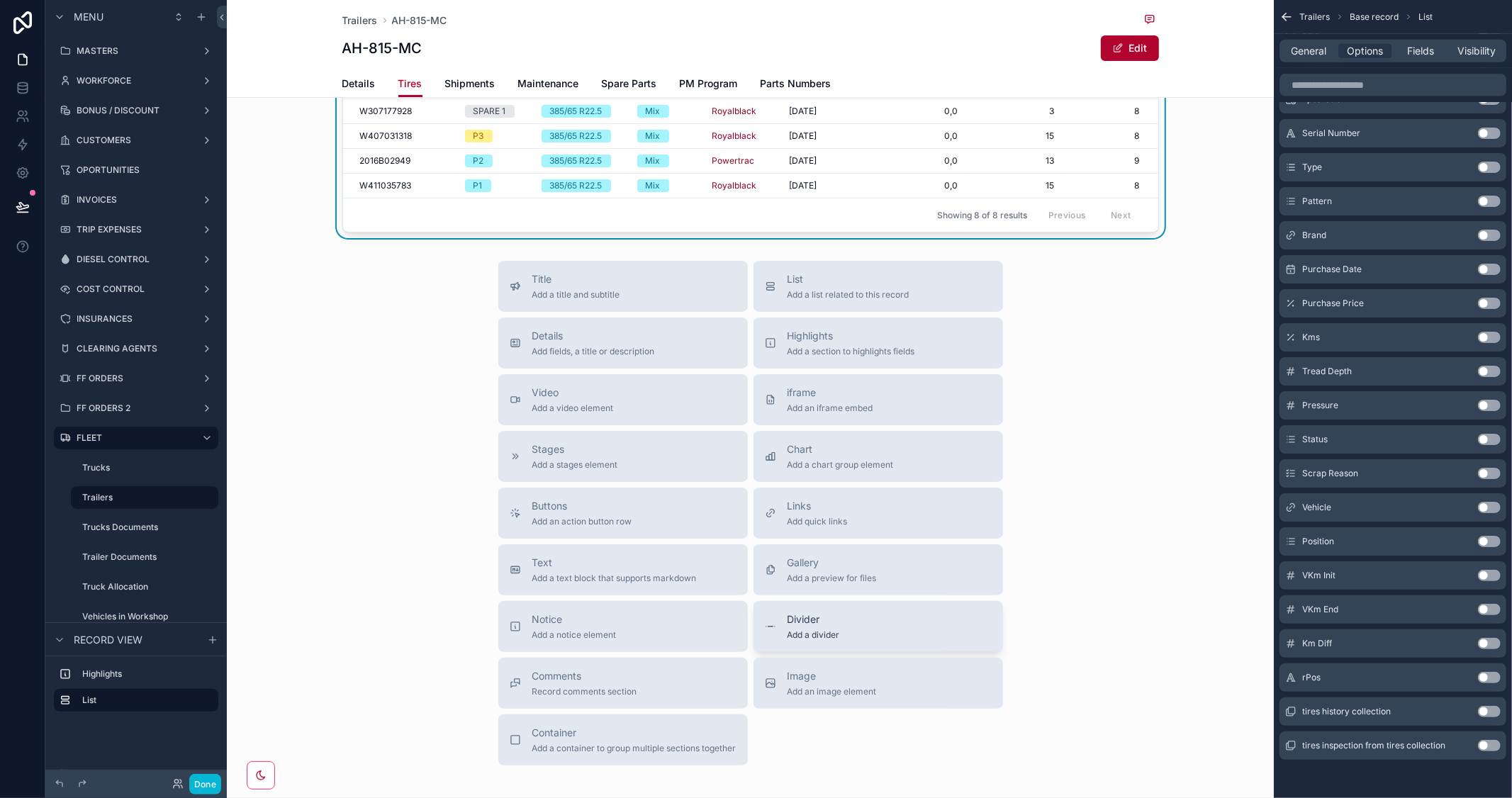
click at [828, 629] on span "Add a divider" at bounding box center [814, 635] width 52 height 12
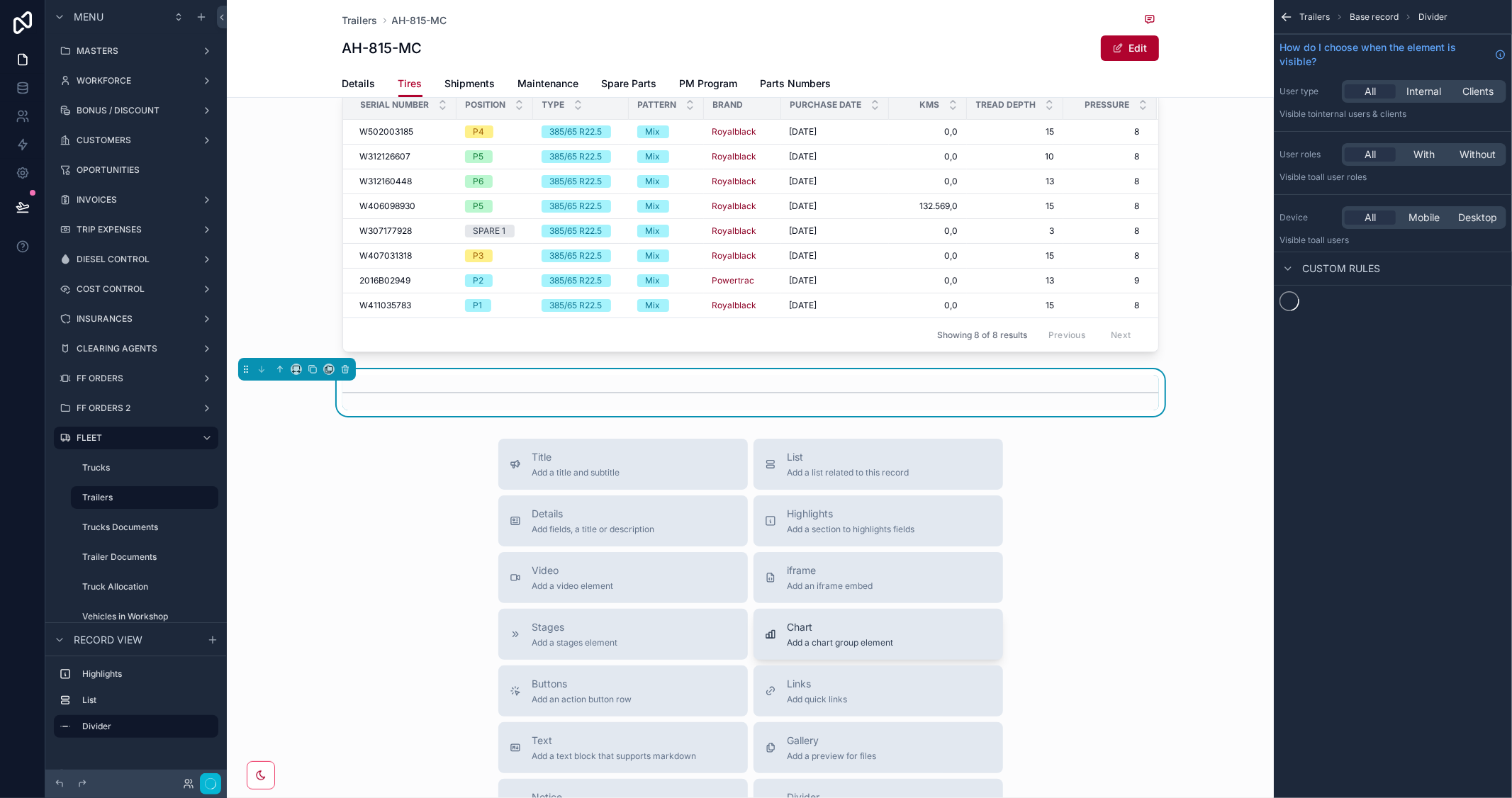
scroll to position [144, 0]
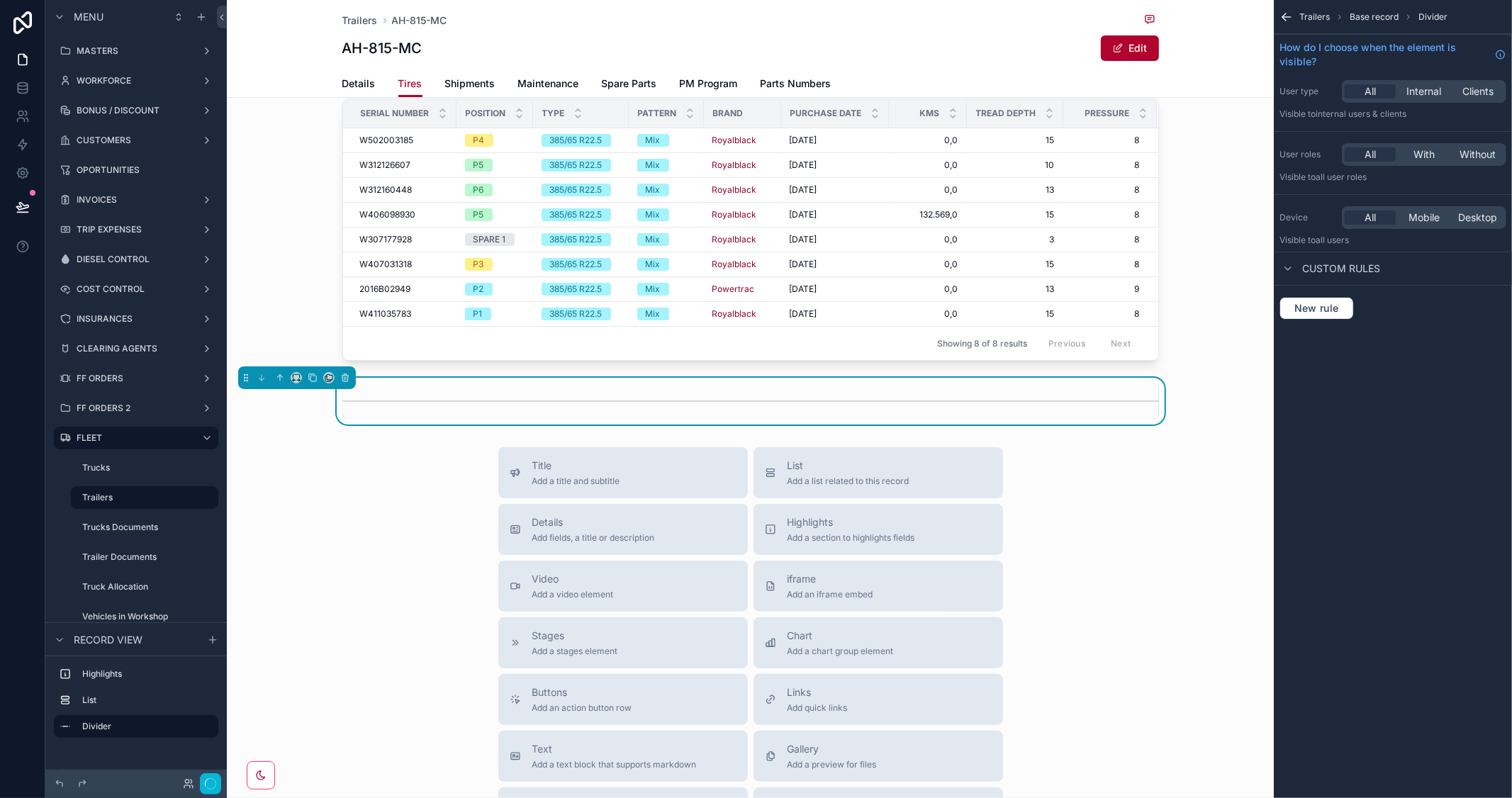
click at [1143, 519] on div "Title Add a title and subtitle List Add a list related to this record Details A…" at bounding box center [750, 699] width 1047 height 505
click at [319, 469] on div "Title Add a title and subtitle List Add a list related to this record Details A…" at bounding box center [750, 699] width 1047 height 505
click at [372, 453] on div "Title Add a title and subtitle List Add a list related to this record Details A…" at bounding box center [750, 699] width 1047 height 505
click at [826, 477] on span "Add a list related to this record" at bounding box center [848, 481] width 122 height 12
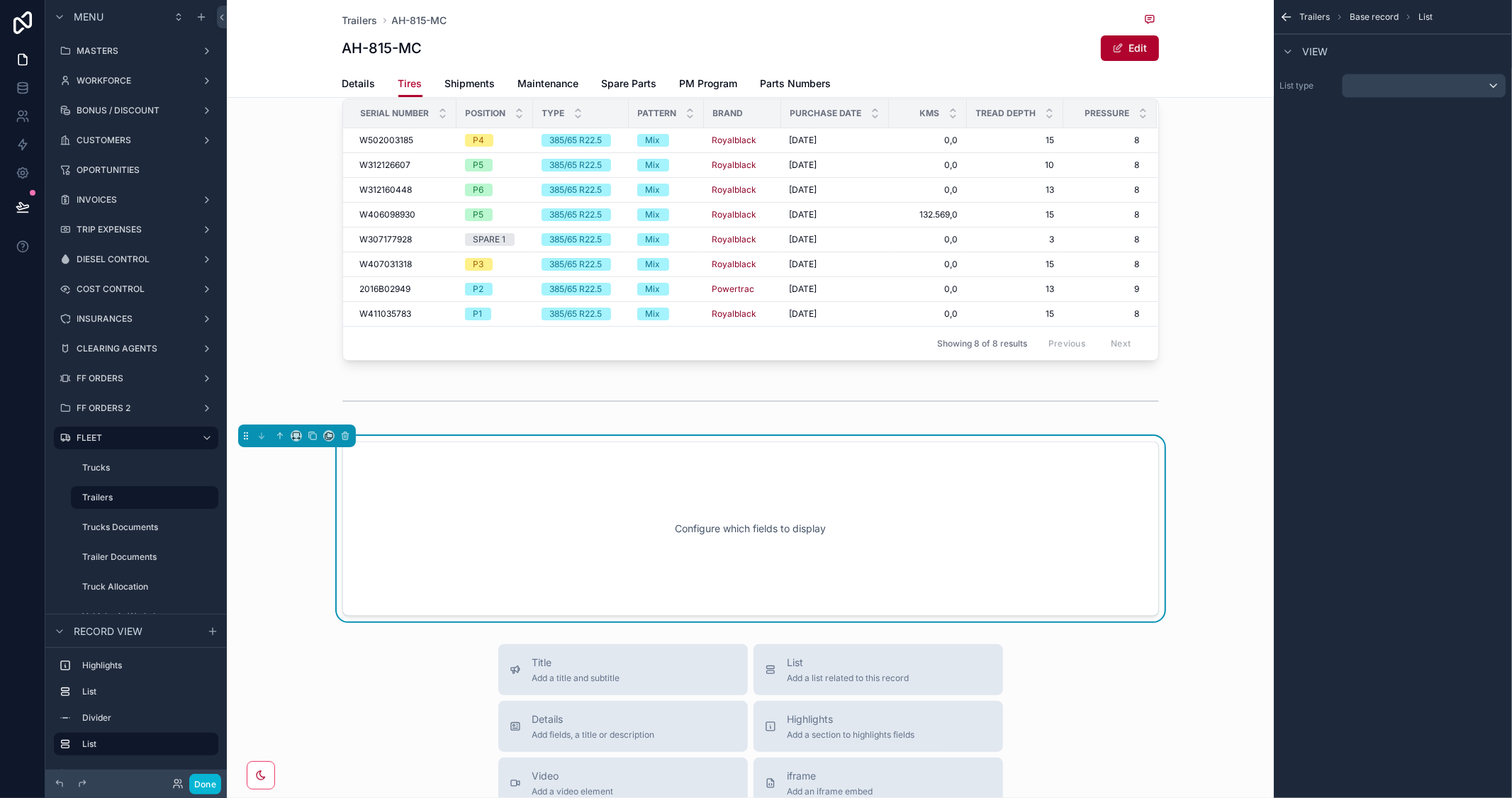
scroll to position [272, 0]
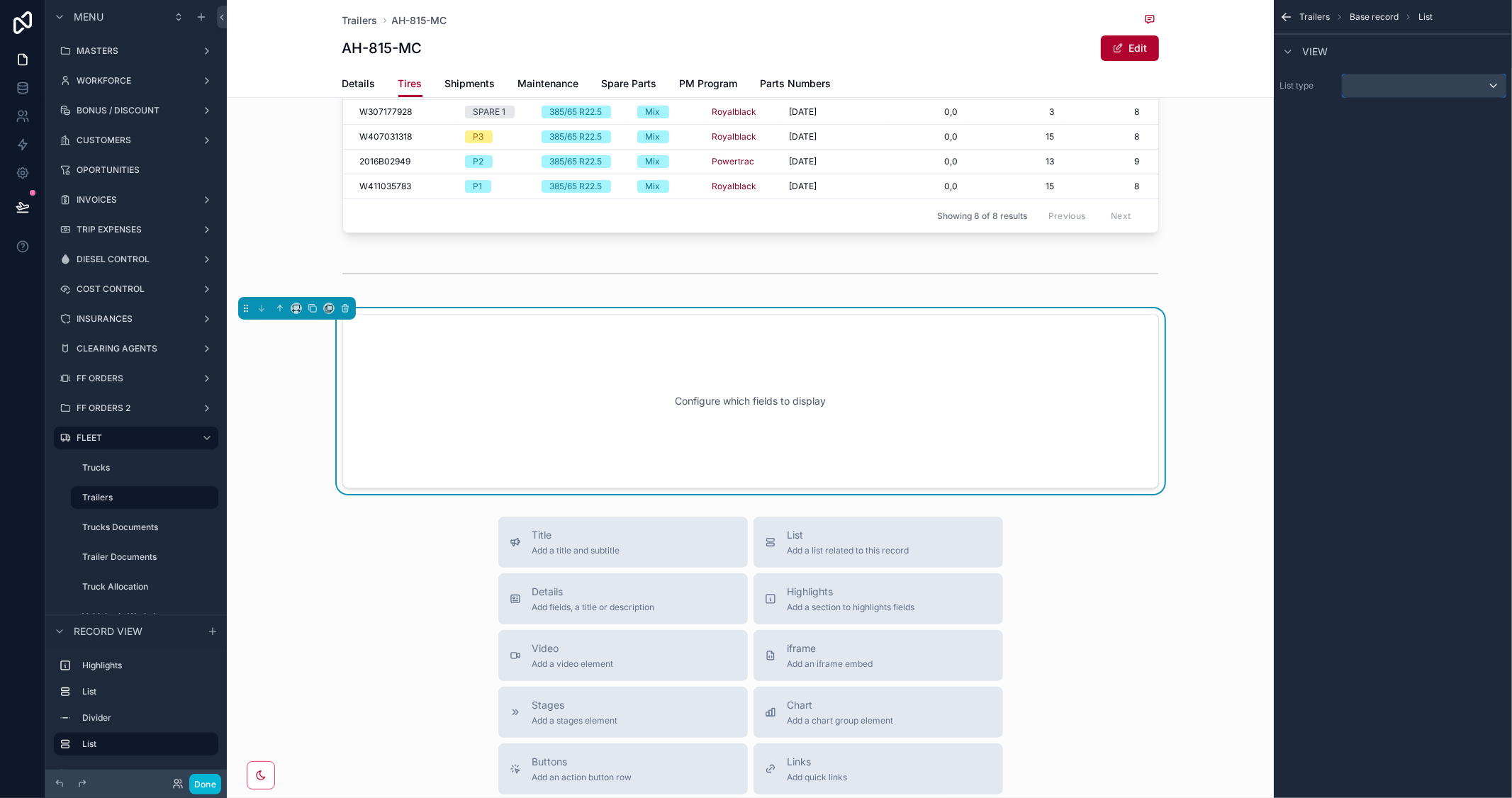
click at [1449, 79] on div "scrollable content" at bounding box center [1424, 85] width 163 height 23
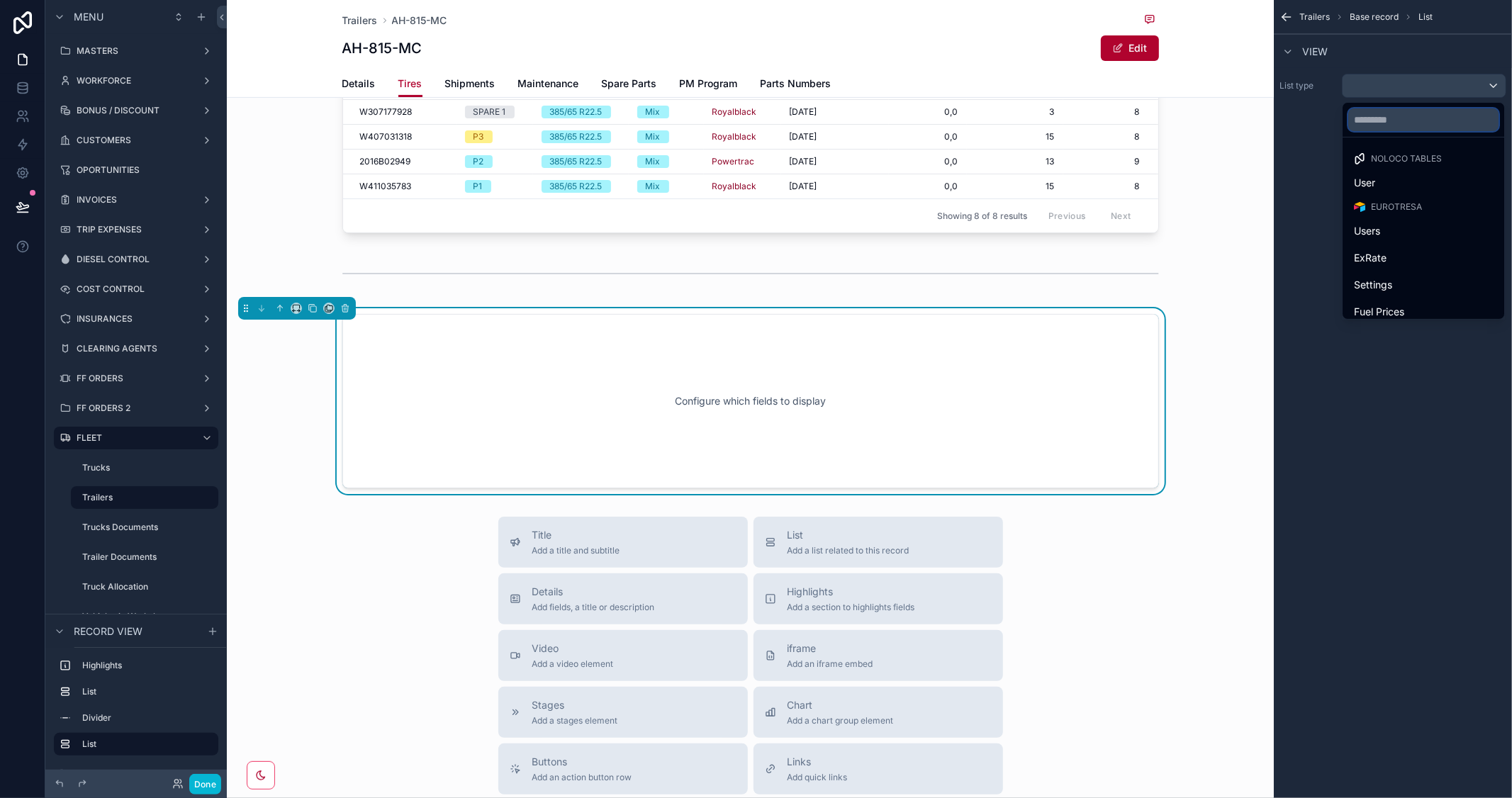
click at [1406, 124] on input "text" at bounding box center [1423, 119] width 150 height 23
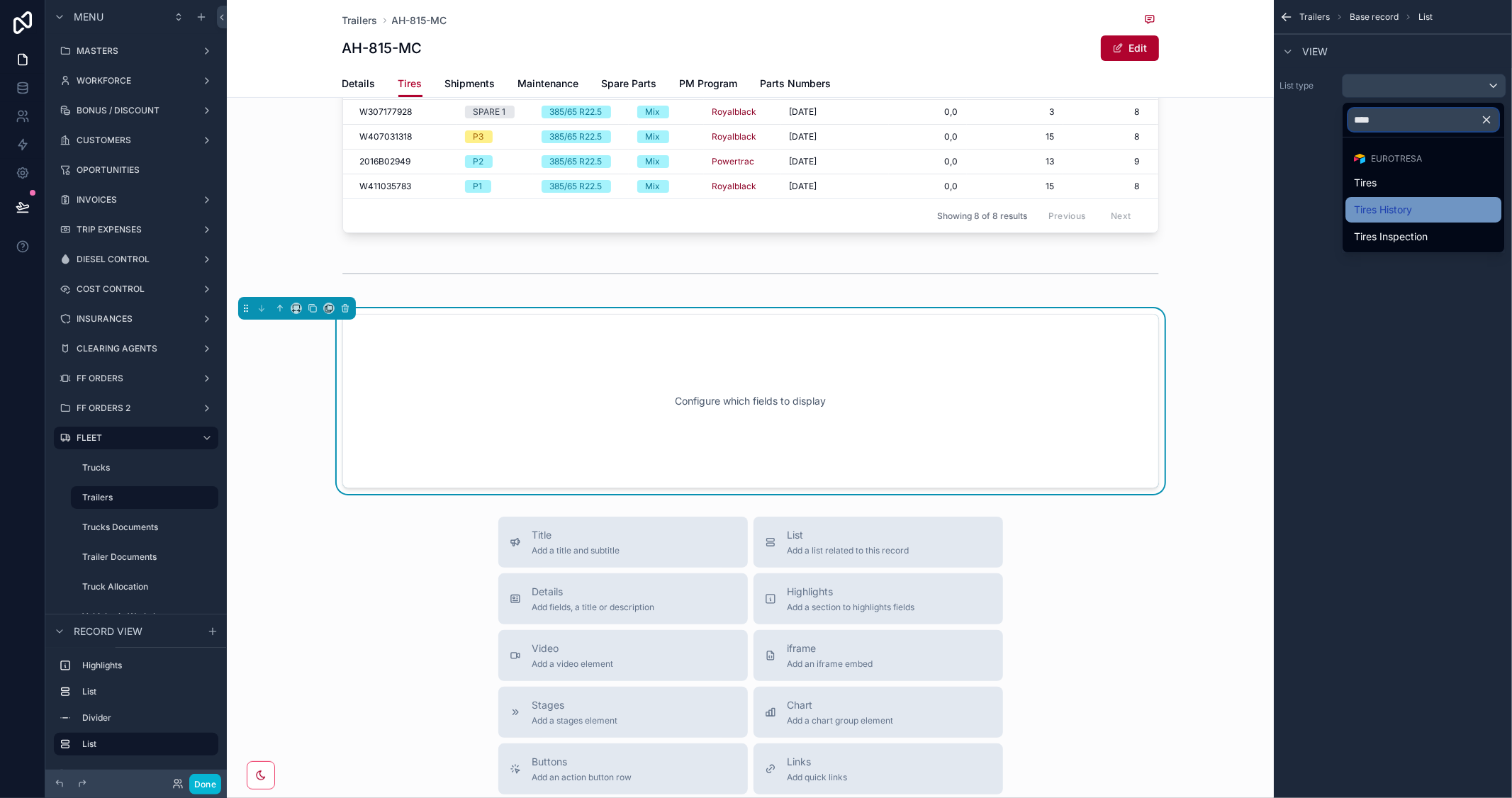
type input "****"
click at [1406, 206] on span "Tires History" at bounding box center [1383, 209] width 58 height 17
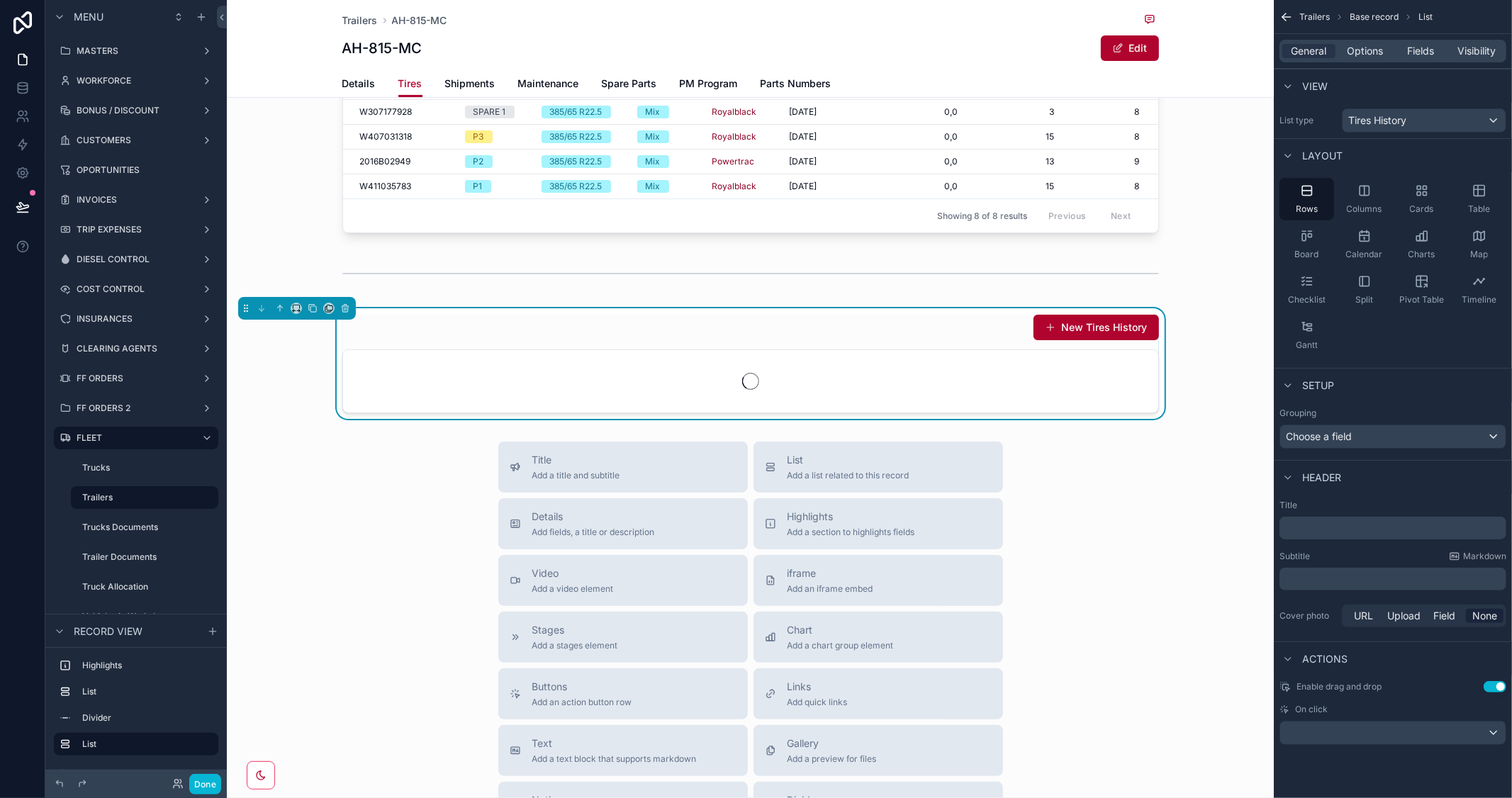
click at [1358, 533] on p "﻿" at bounding box center [1395, 528] width 219 height 14
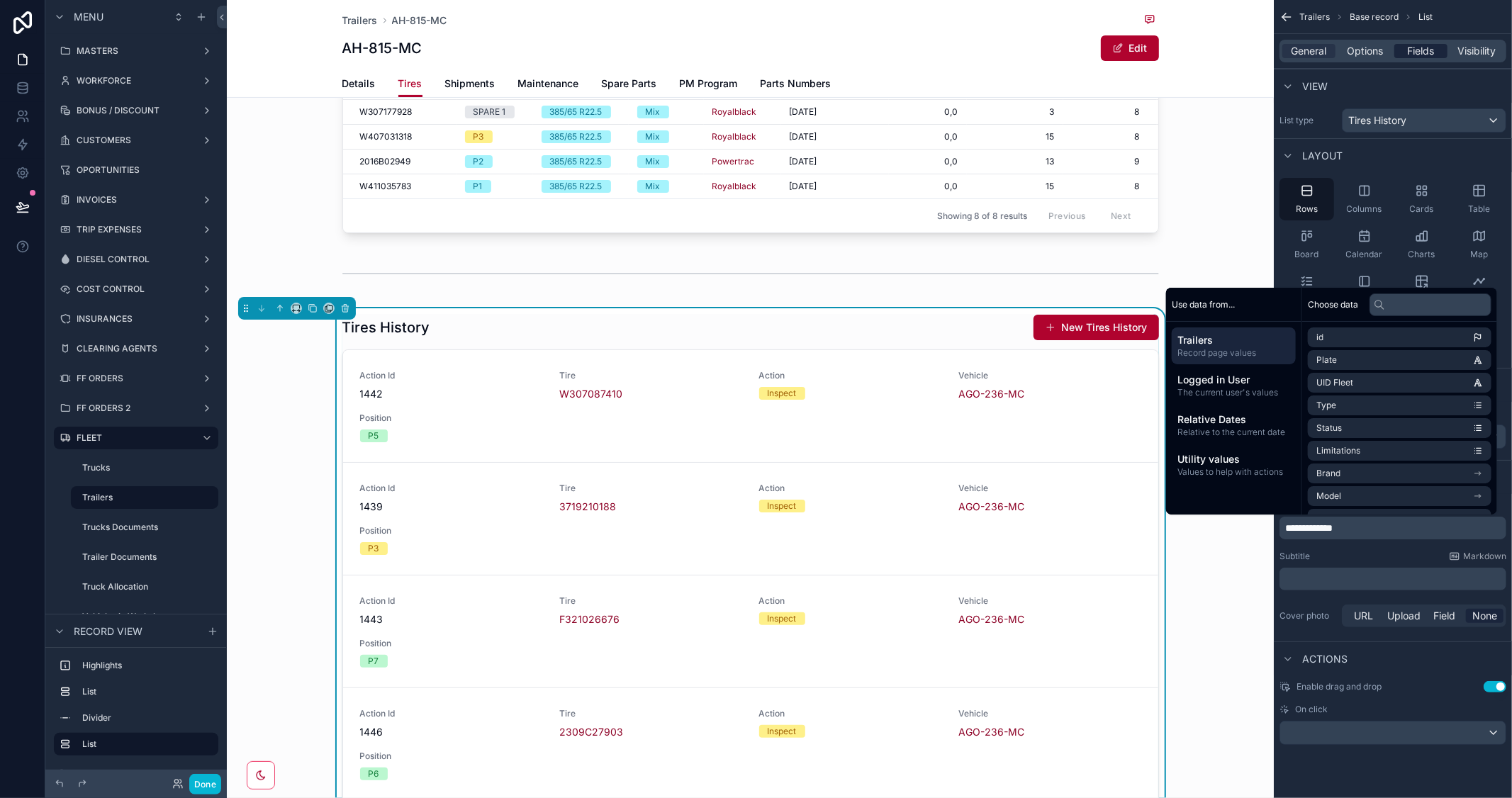
click at [1423, 47] on span "Fields" at bounding box center [1422, 51] width 27 height 14
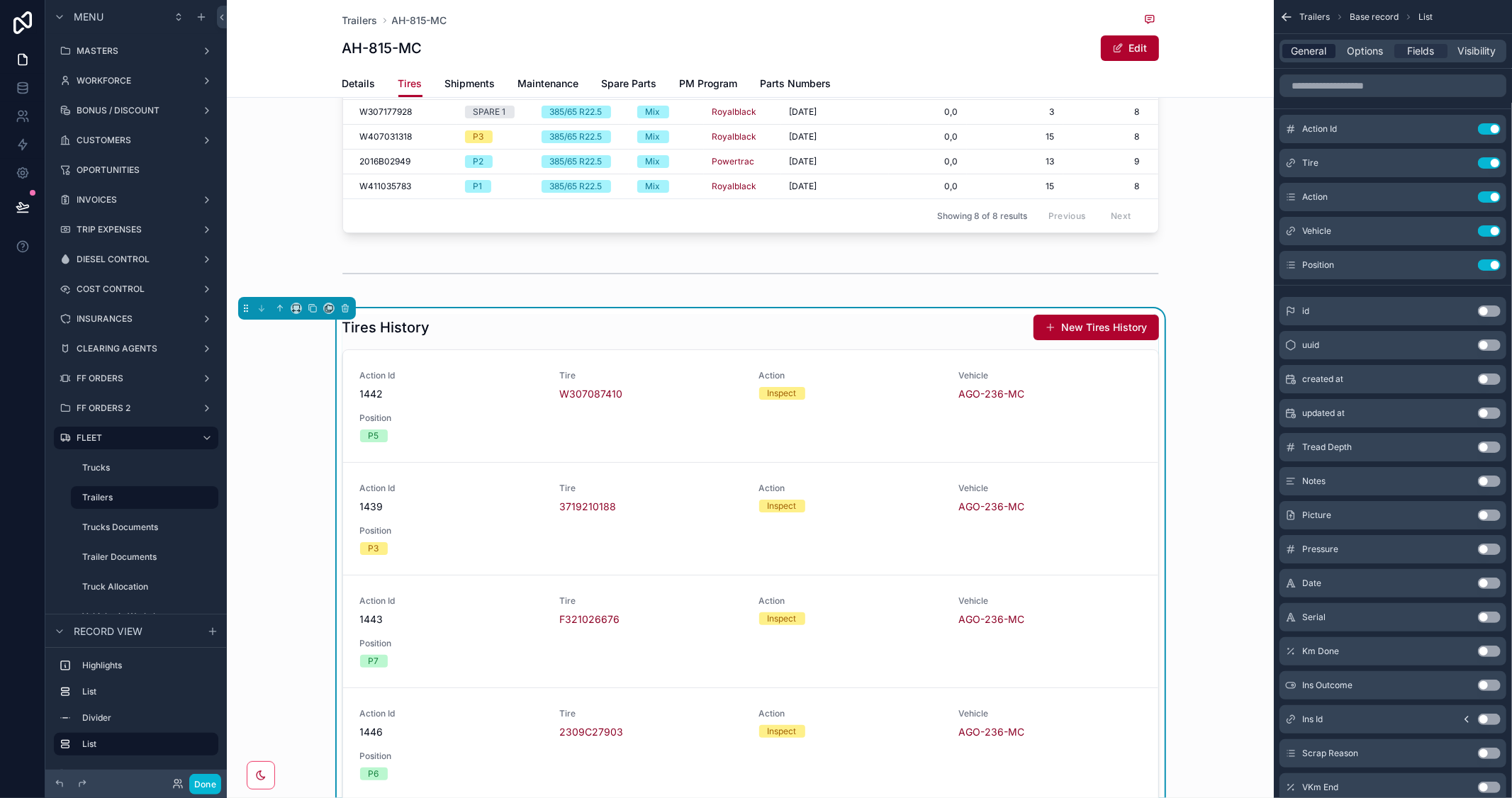
click at [1311, 53] on span "General" at bounding box center [1309, 51] width 35 height 14
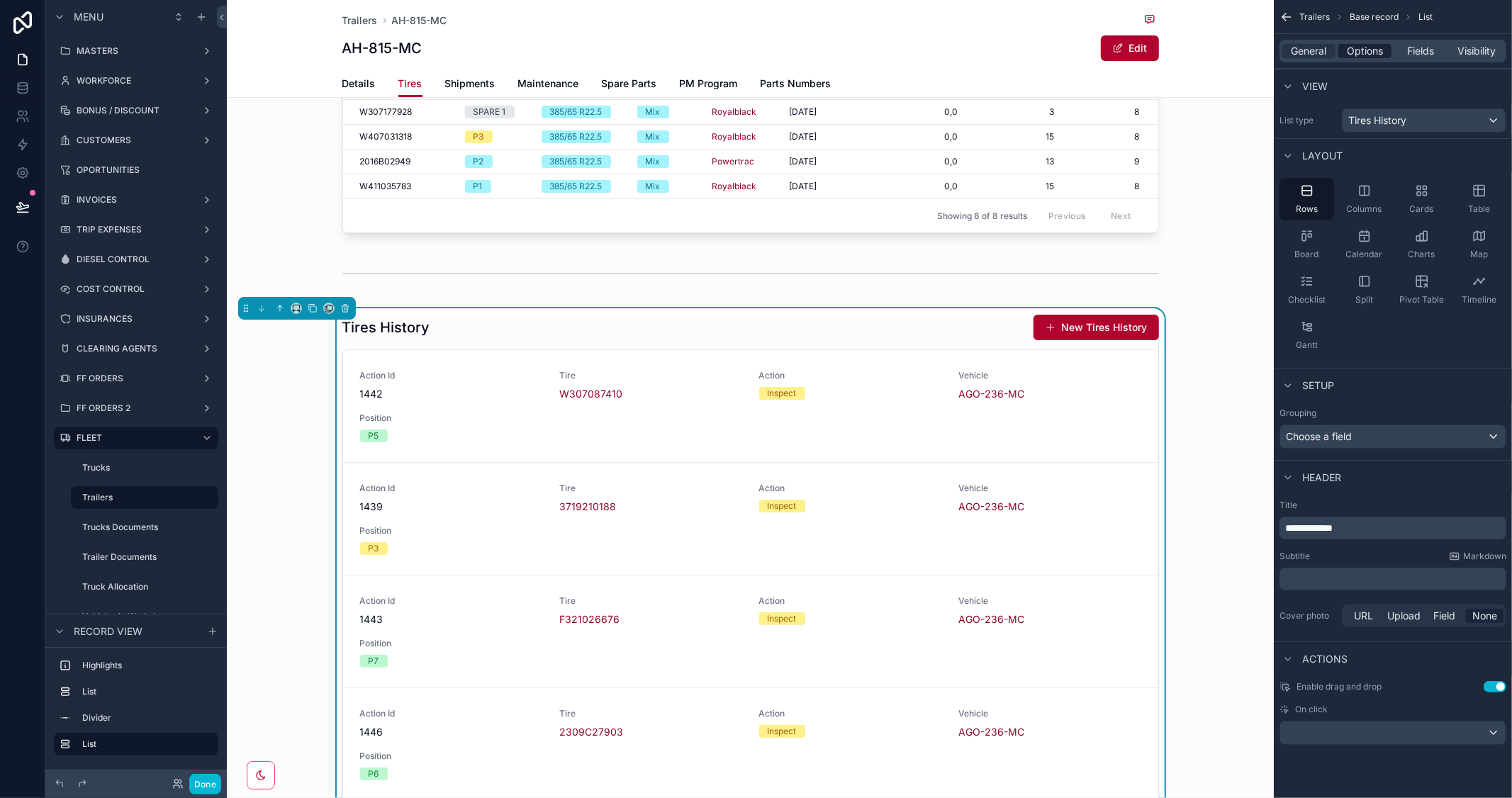
click at [1367, 53] on span "Options" at bounding box center [1366, 51] width 36 height 14
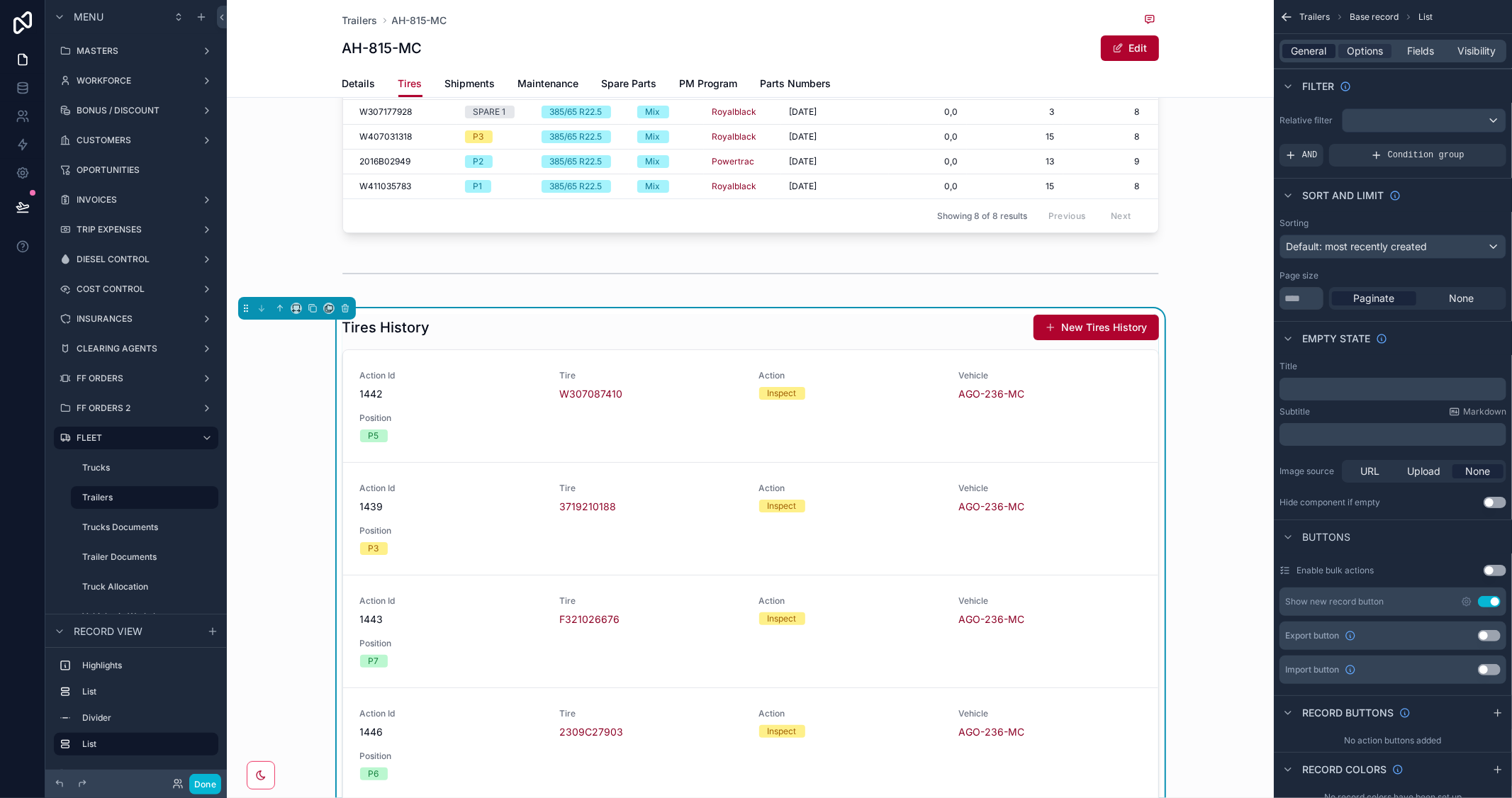
click at [1308, 51] on span "General" at bounding box center [1309, 51] width 35 height 14
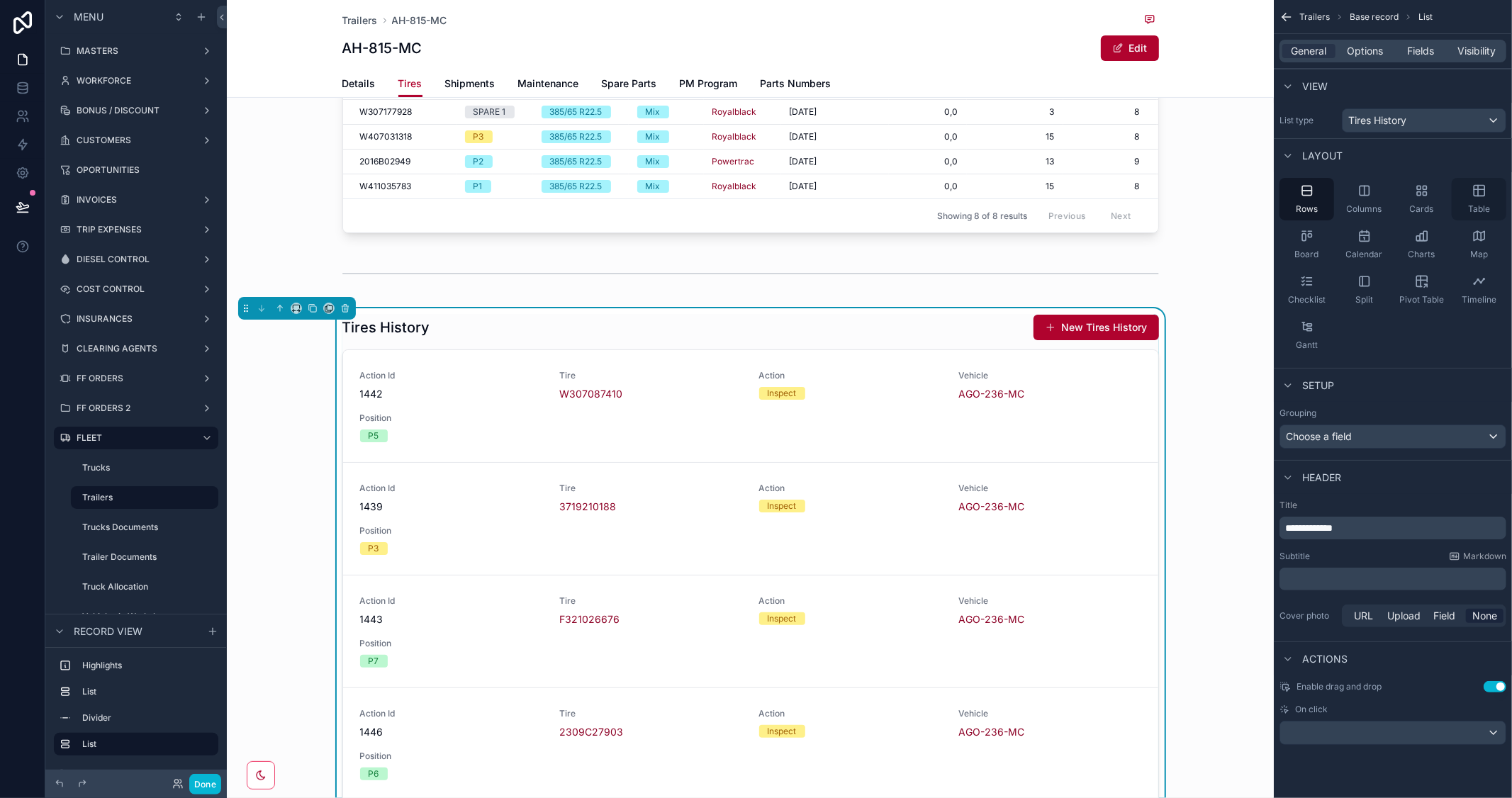
click at [1485, 191] on icon "scrollable content" at bounding box center [1479, 191] width 11 height 11
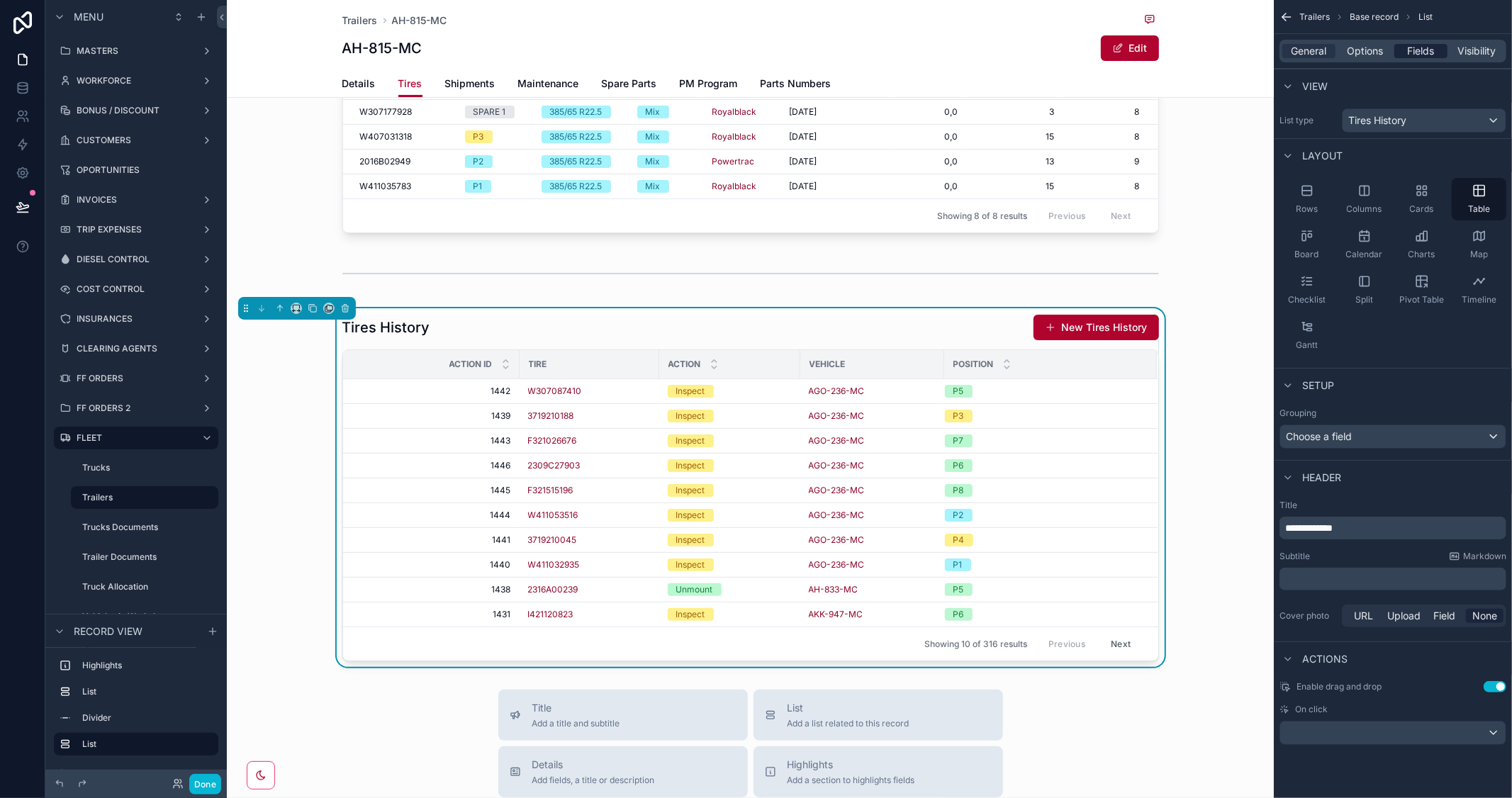
click at [1427, 51] on span "Fields" at bounding box center [1422, 51] width 27 height 14
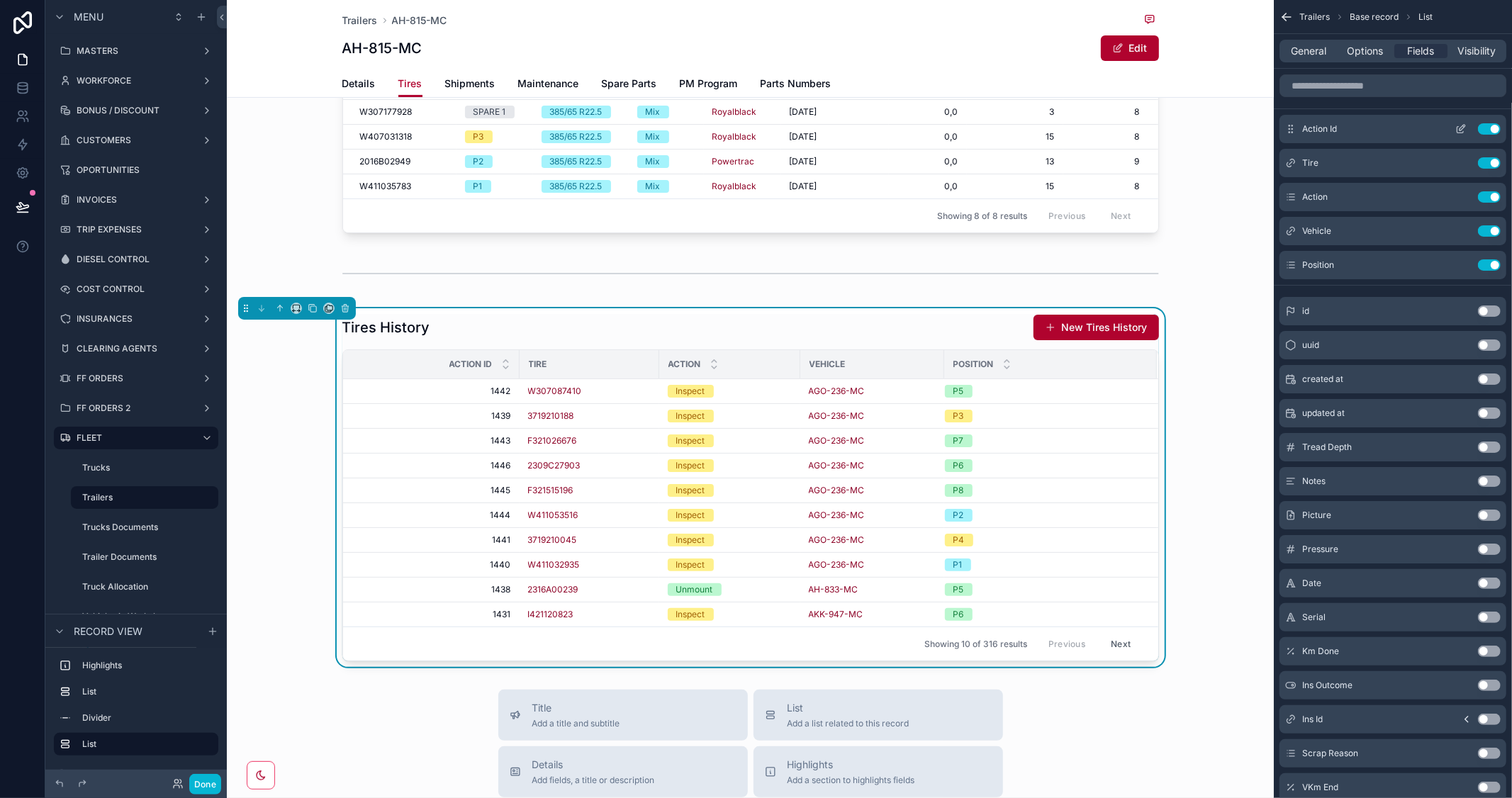
click at [1483, 128] on button "Use setting" at bounding box center [1489, 129] width 23 height 12
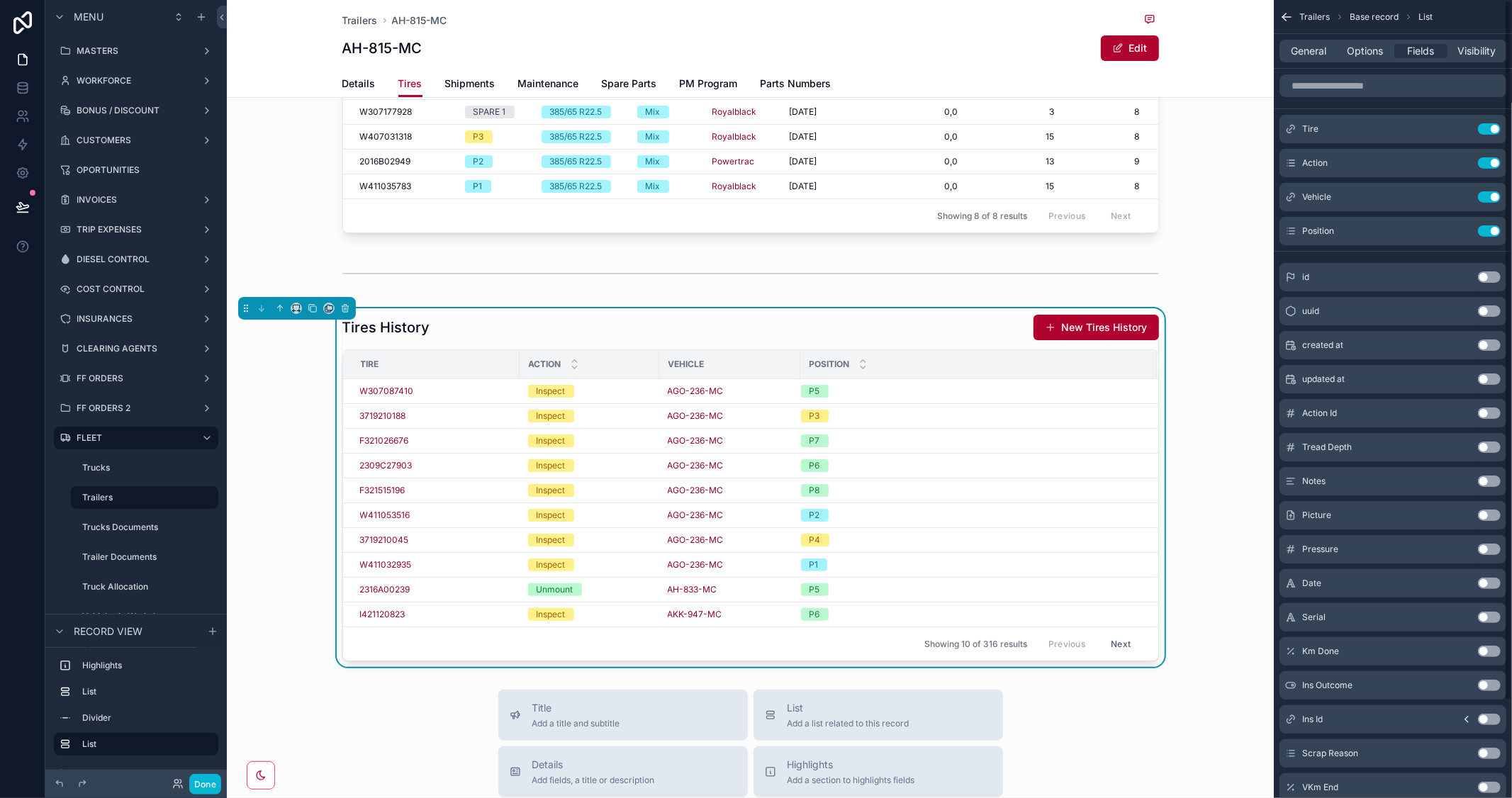
click at [1483, 128] on button "Use setting" at bounding box center [1489, 129] width 23 height 12
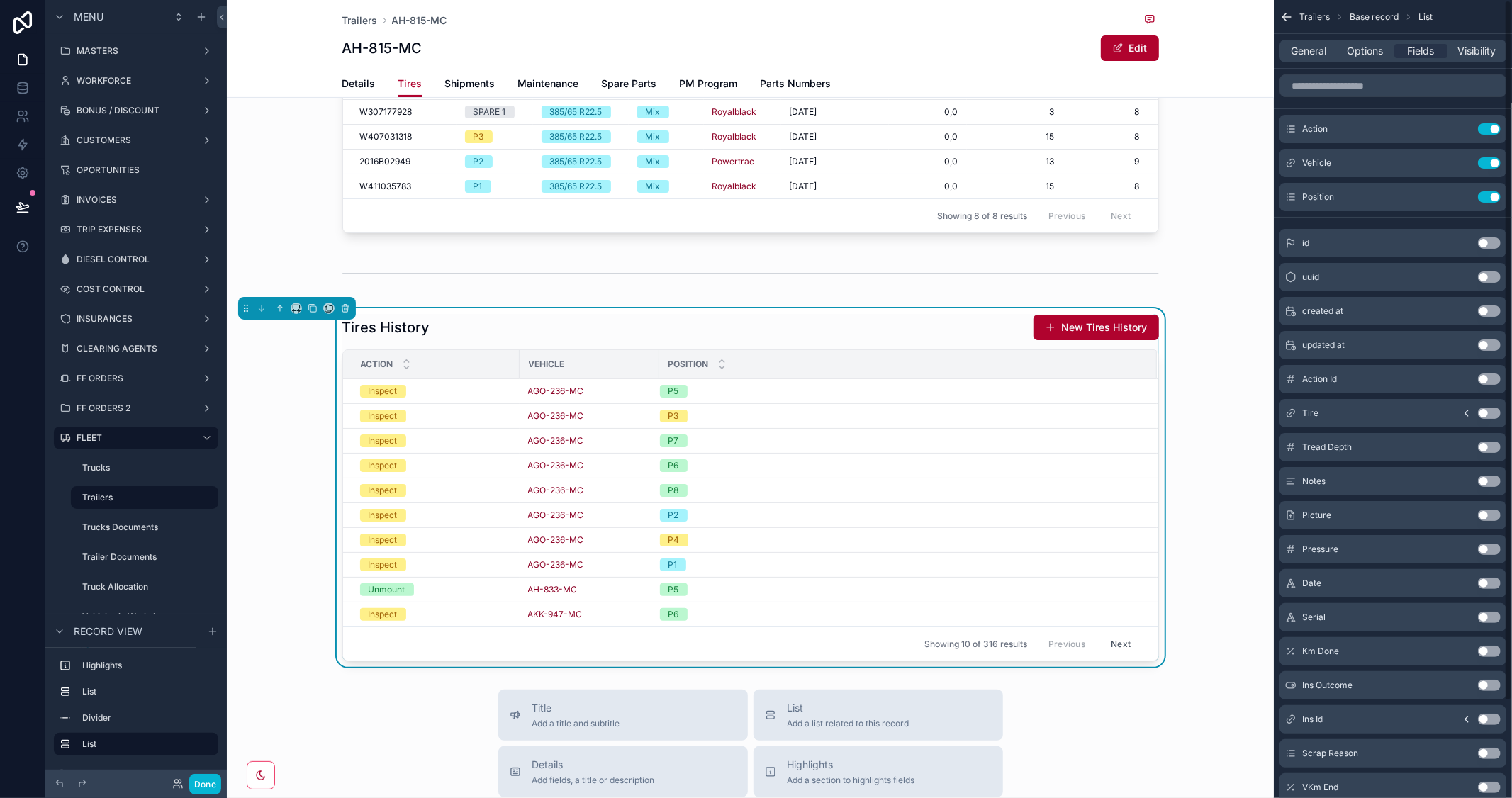
click at [1483, 128] on button "Use setting" at bounding box center [1489, 129] width 23 height 12
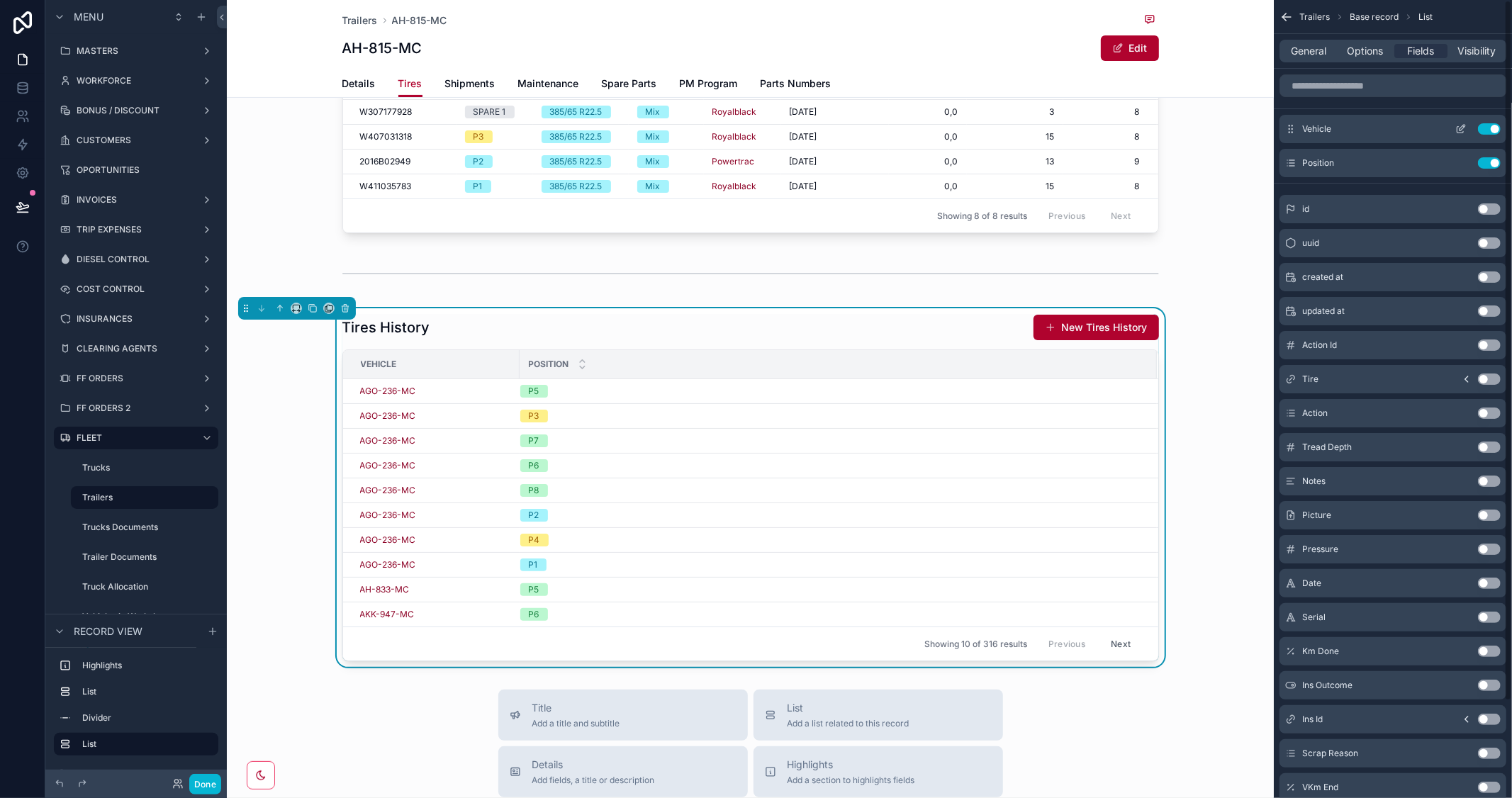
click at [1485, 129] on button "Use setting" at bounding box center [1489, 129] width 23 height 12
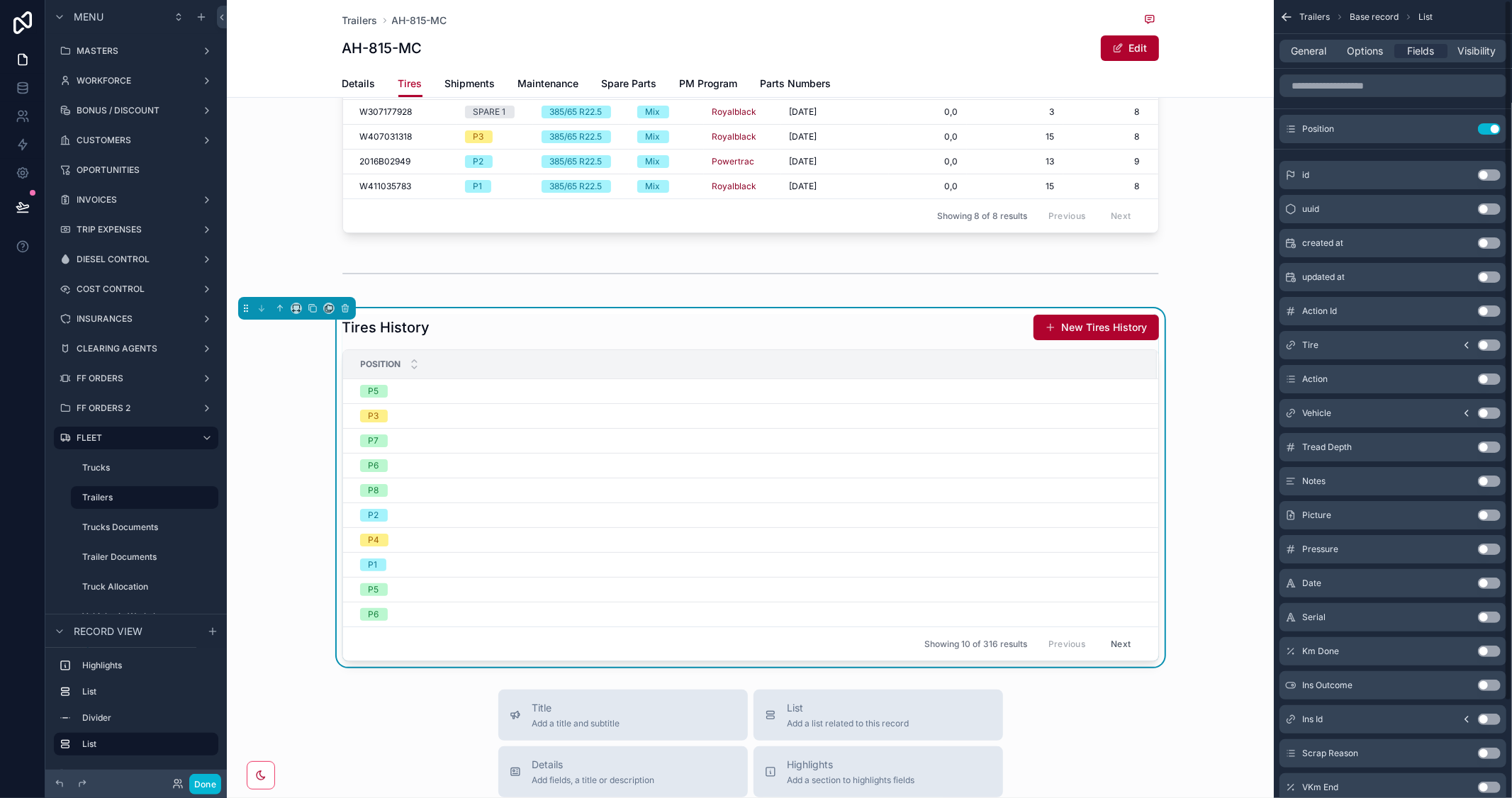
click at [1485, 129] on button "Use setting" at bounding box center [1489, 129] width 23 height 12
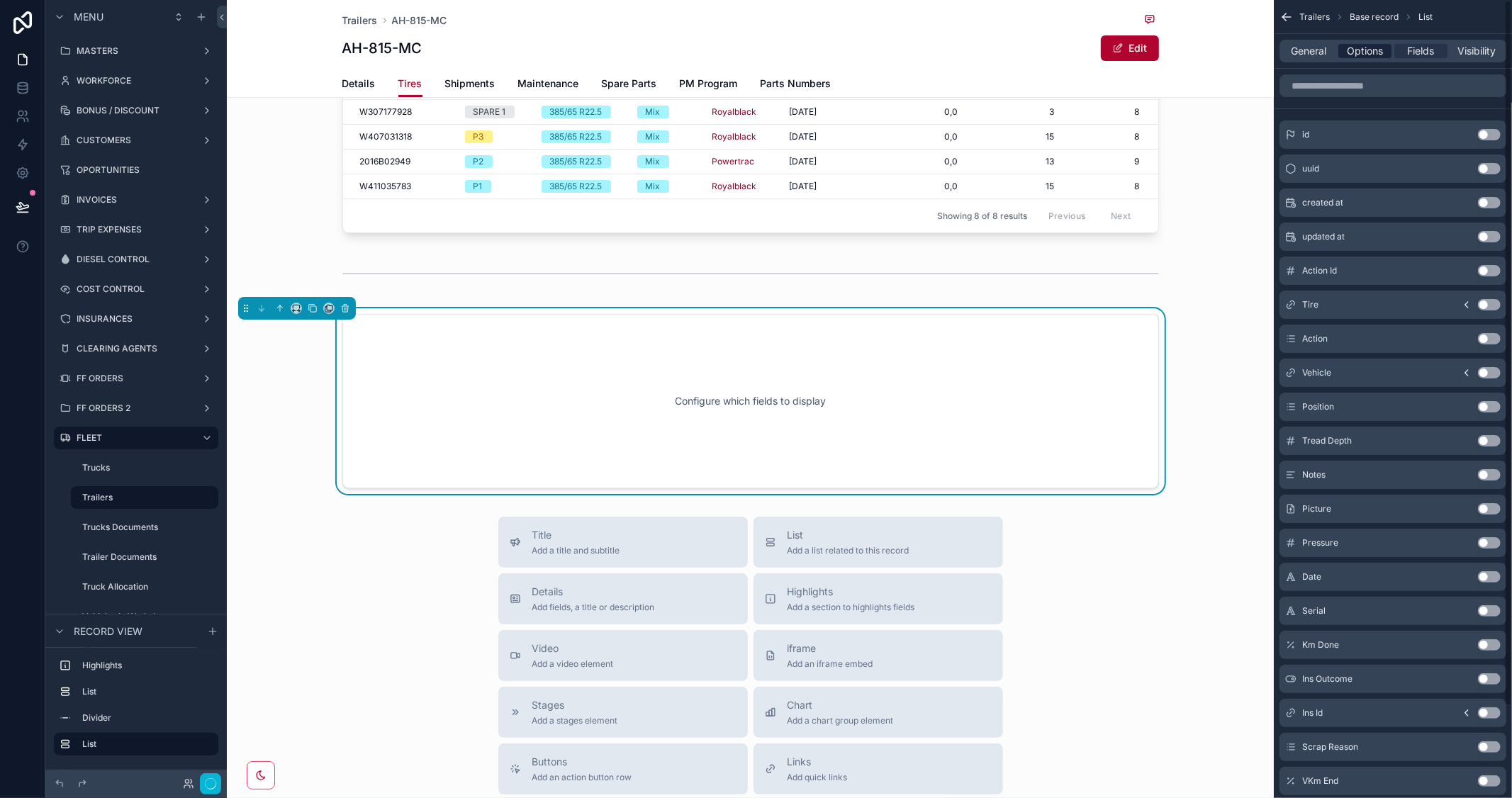
click at [1357, 47] on span "Options" at bounding box center [1366, 51] width 36 height 14
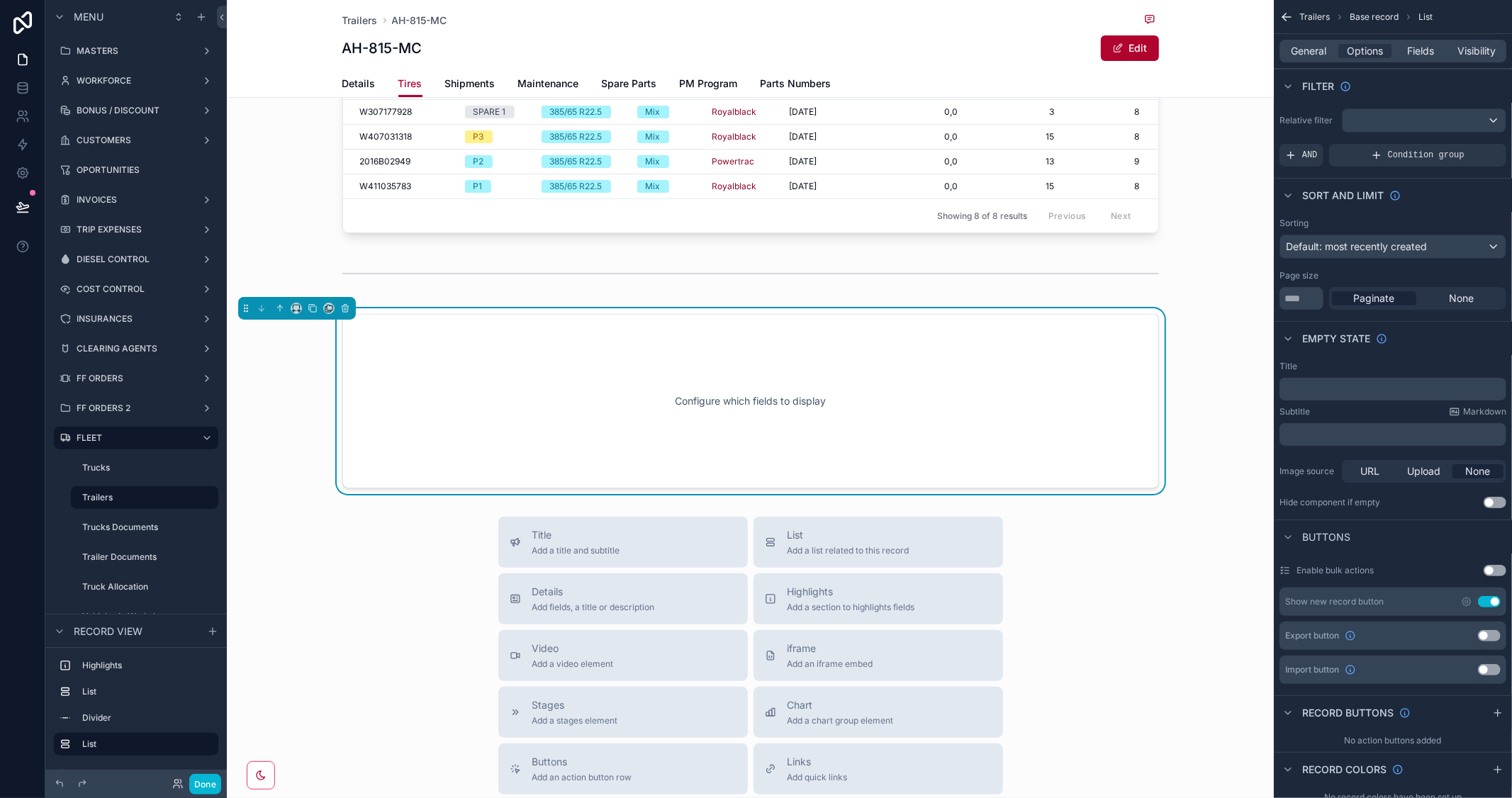
click at [1489, 596] on button "Use setting" at bounding box center [1489, 601] width 23 height 12
click at [1414, 41] on div "General Options Fields Visibility" at bounding box center [1393, 51] width 227 height 23
click at [1416, 48] on span "Fields" at bounding box center [1422, 51] width 27 height 14
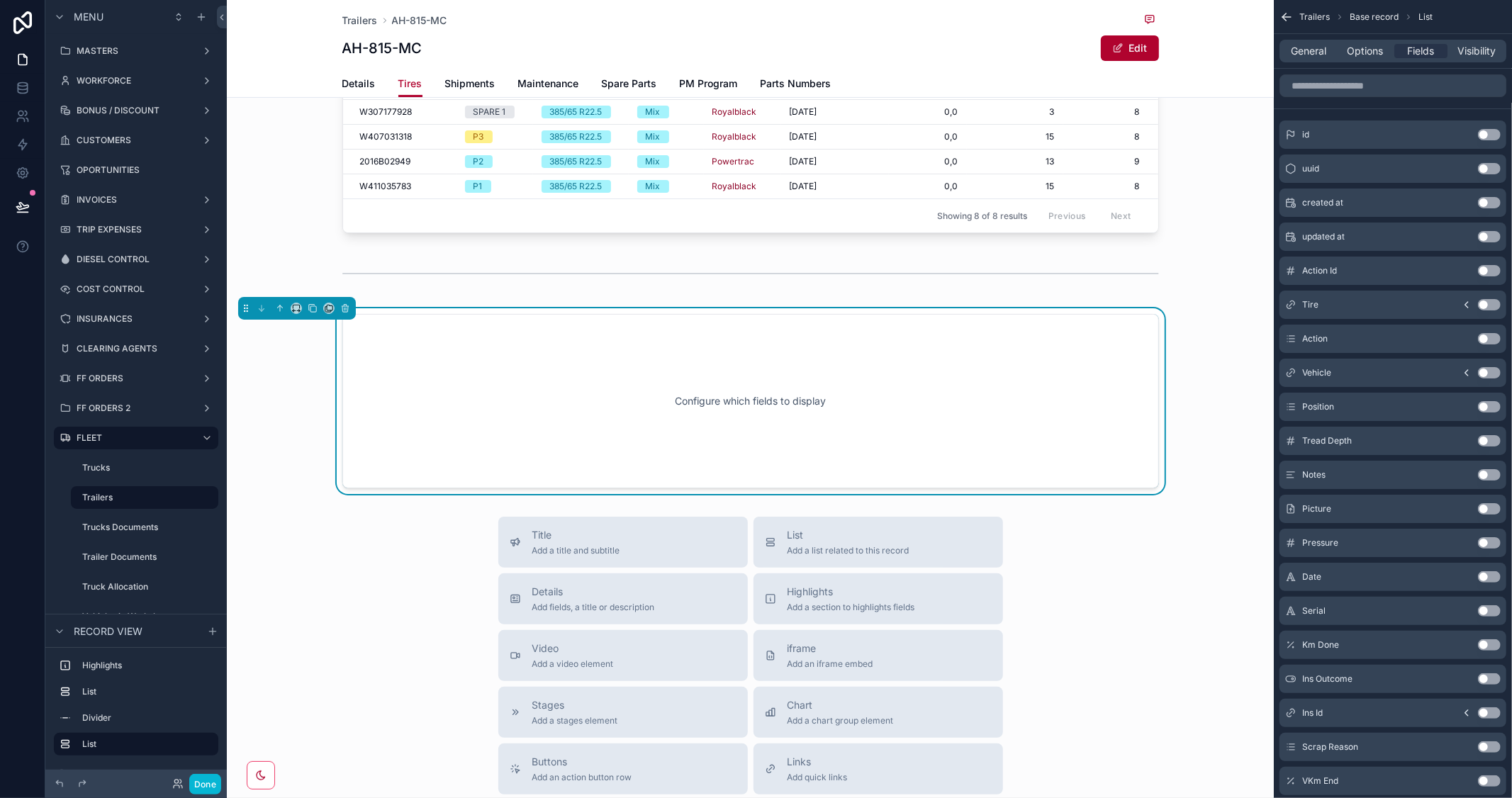
click at [1492, 578] on button "Use setting" at bounding box center [1489, 577] width 23 height 12
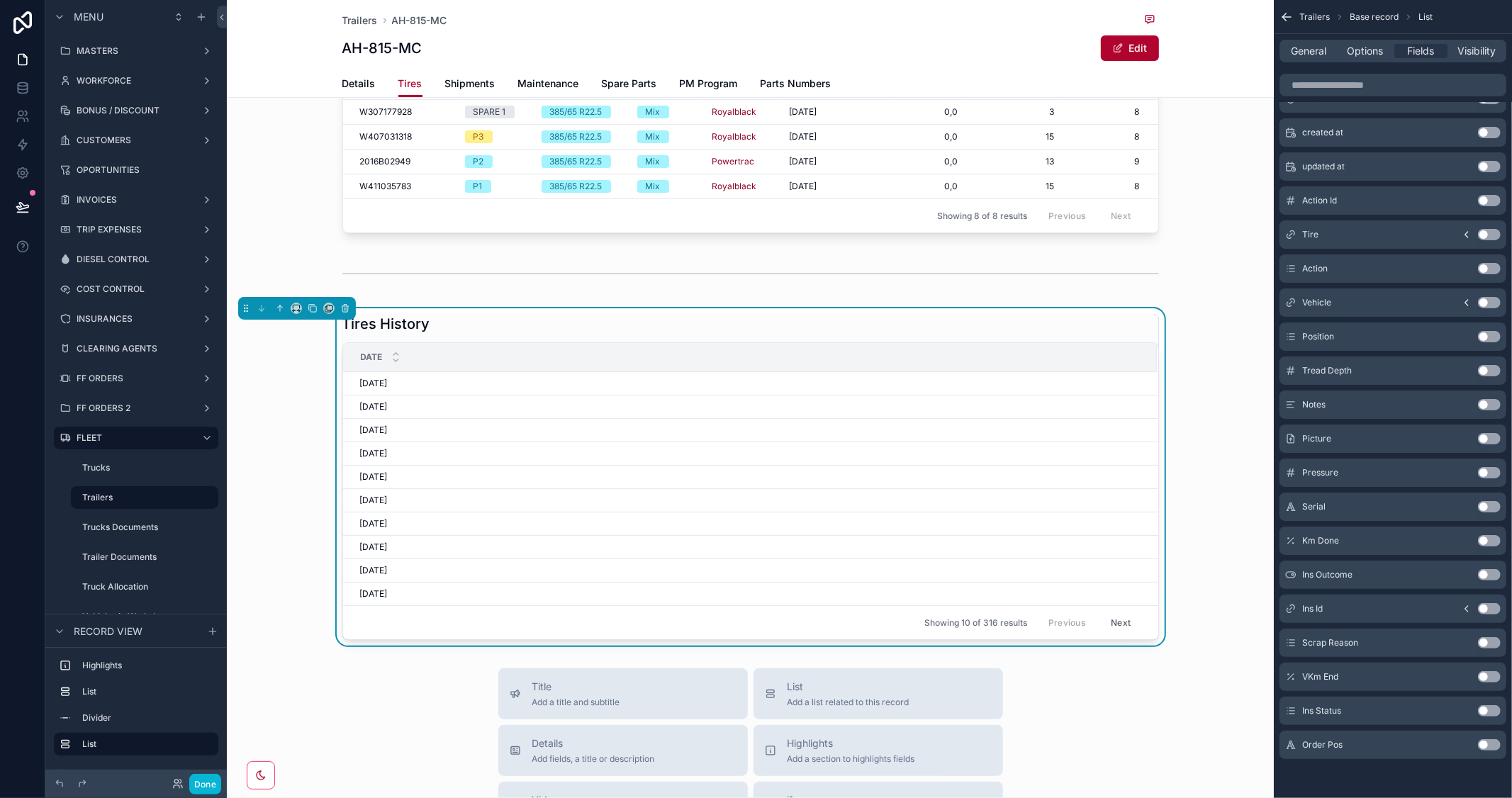
scroll to position [32, 0]
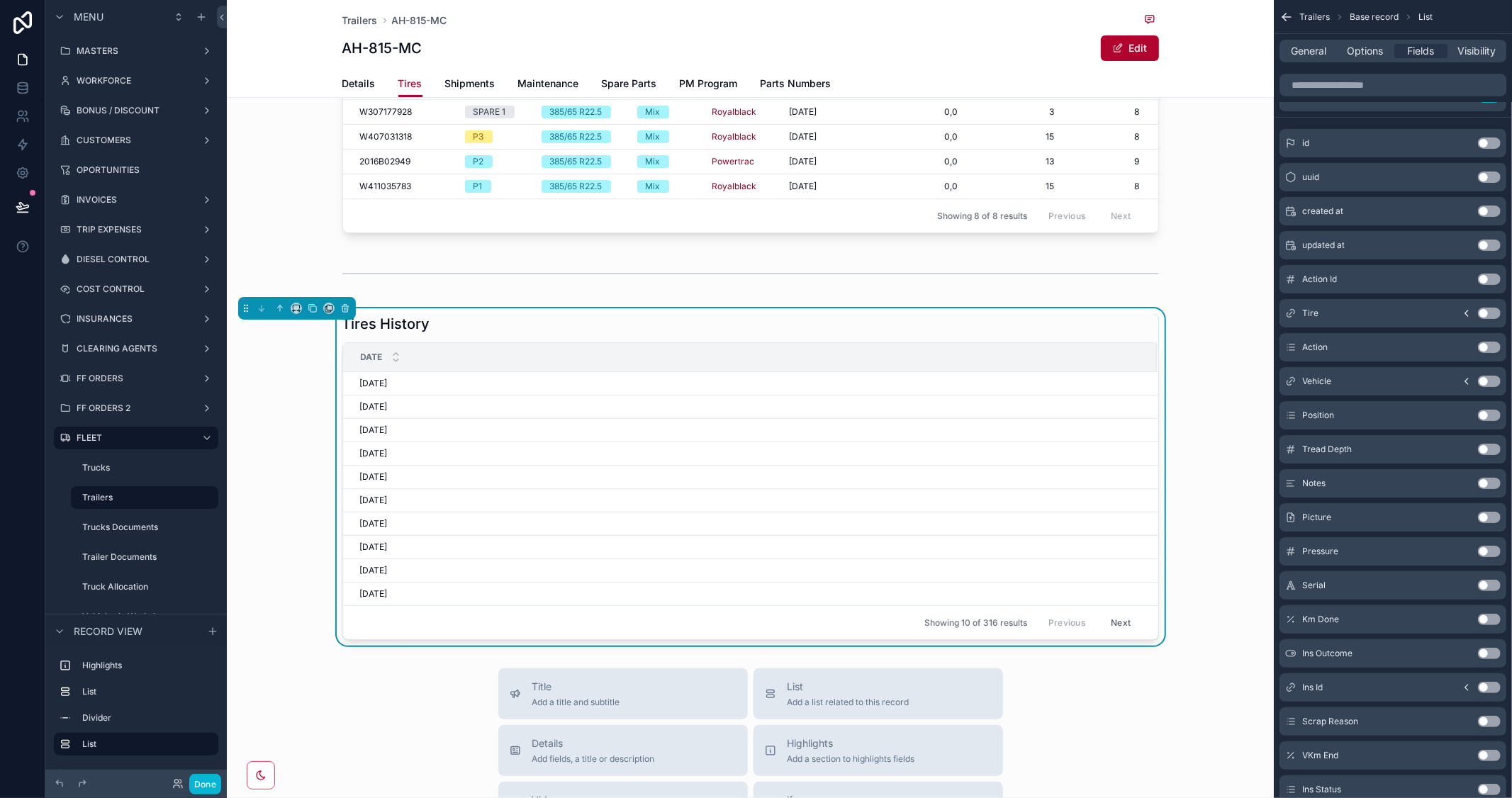
click at [1466, 313] on icon "scrollable content" at bounding box center [1467, 313] width 3 height 5
click at [1492, 480] on button "Use setting" at bounding box center [1489, 483] width 23 height 12
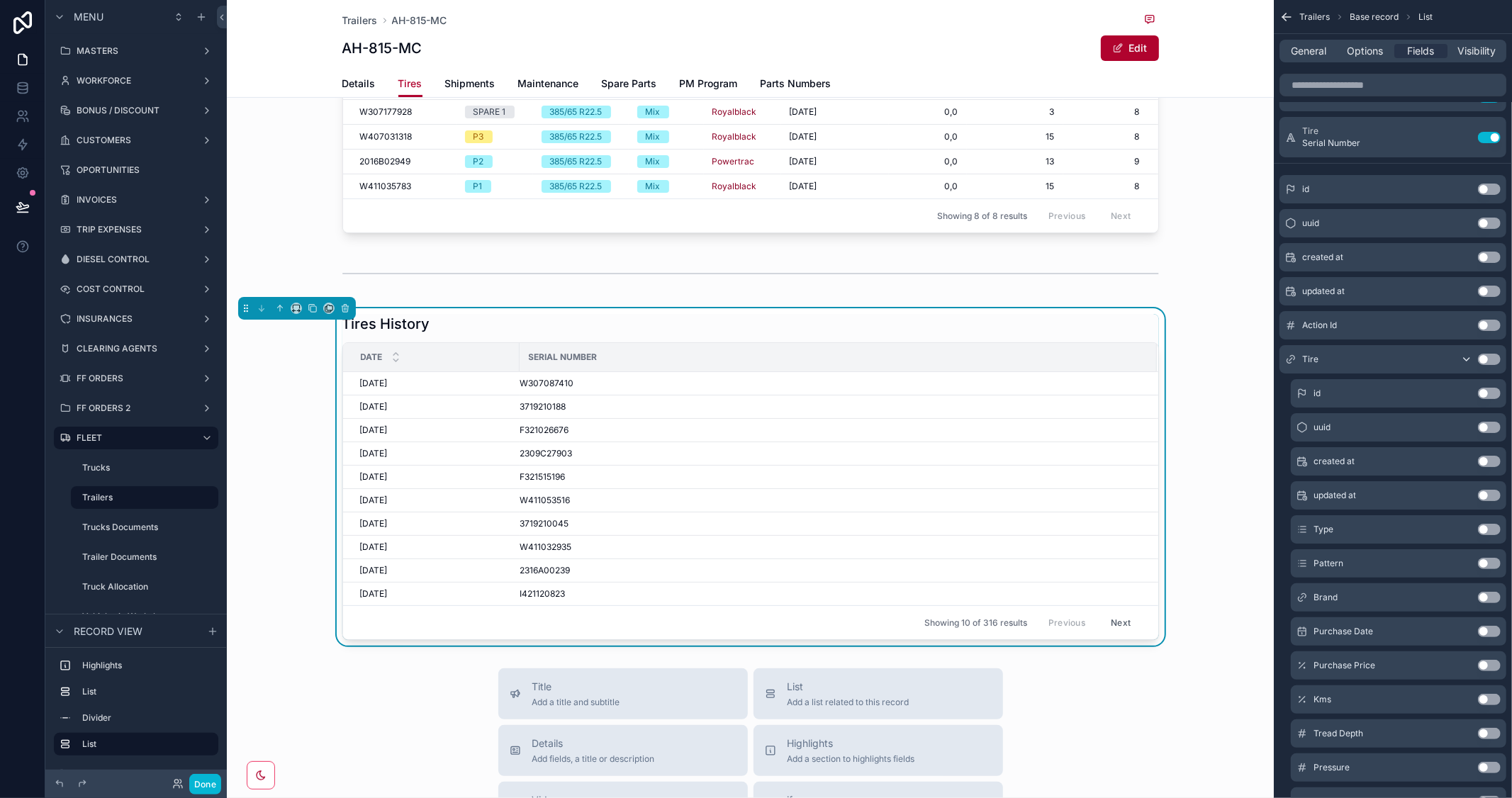
click at [1497, 529] on button "Use setting" at bounding box center [1489, 529] width 23 height 12
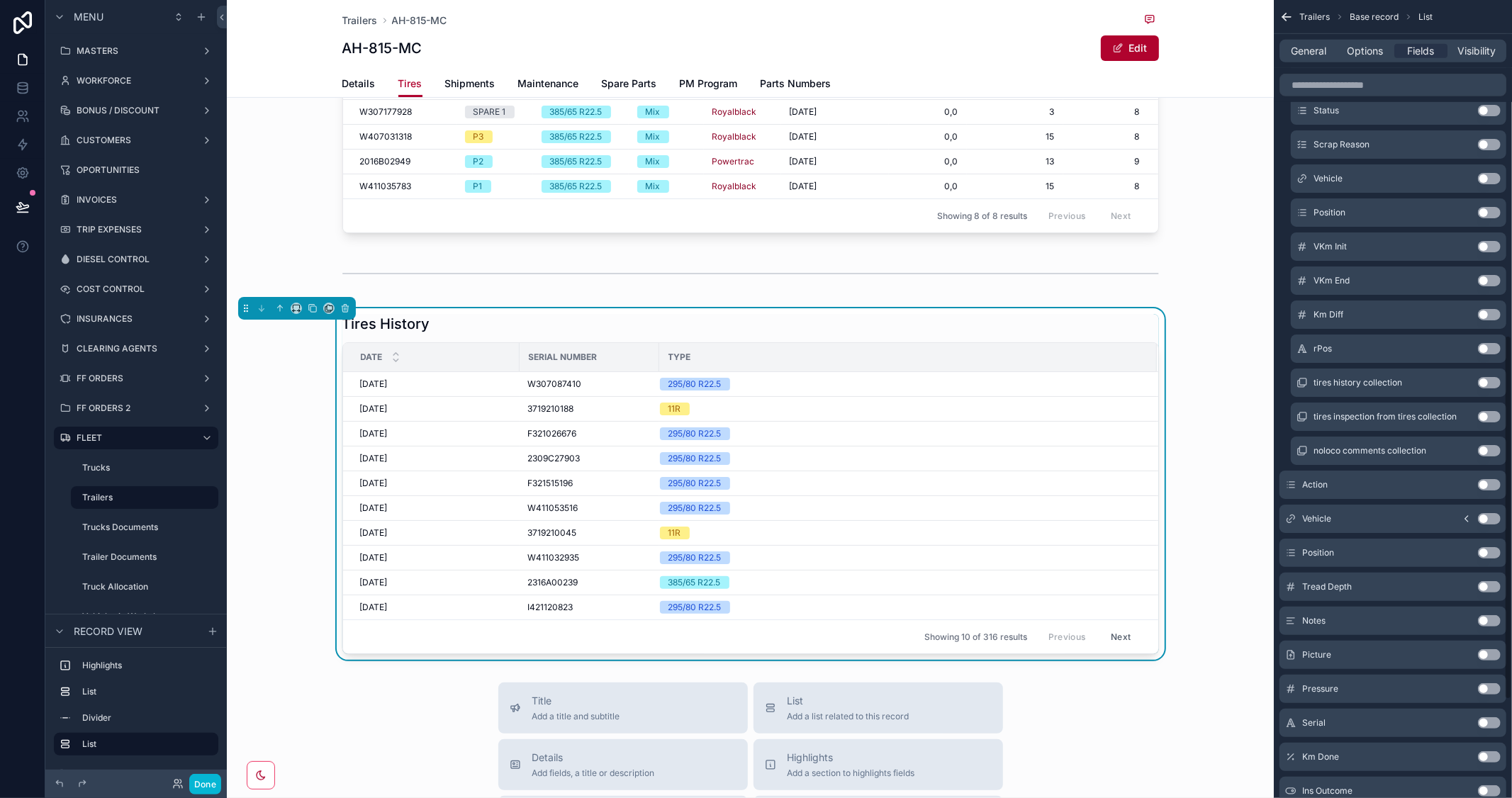
scroll to position [740, 0]
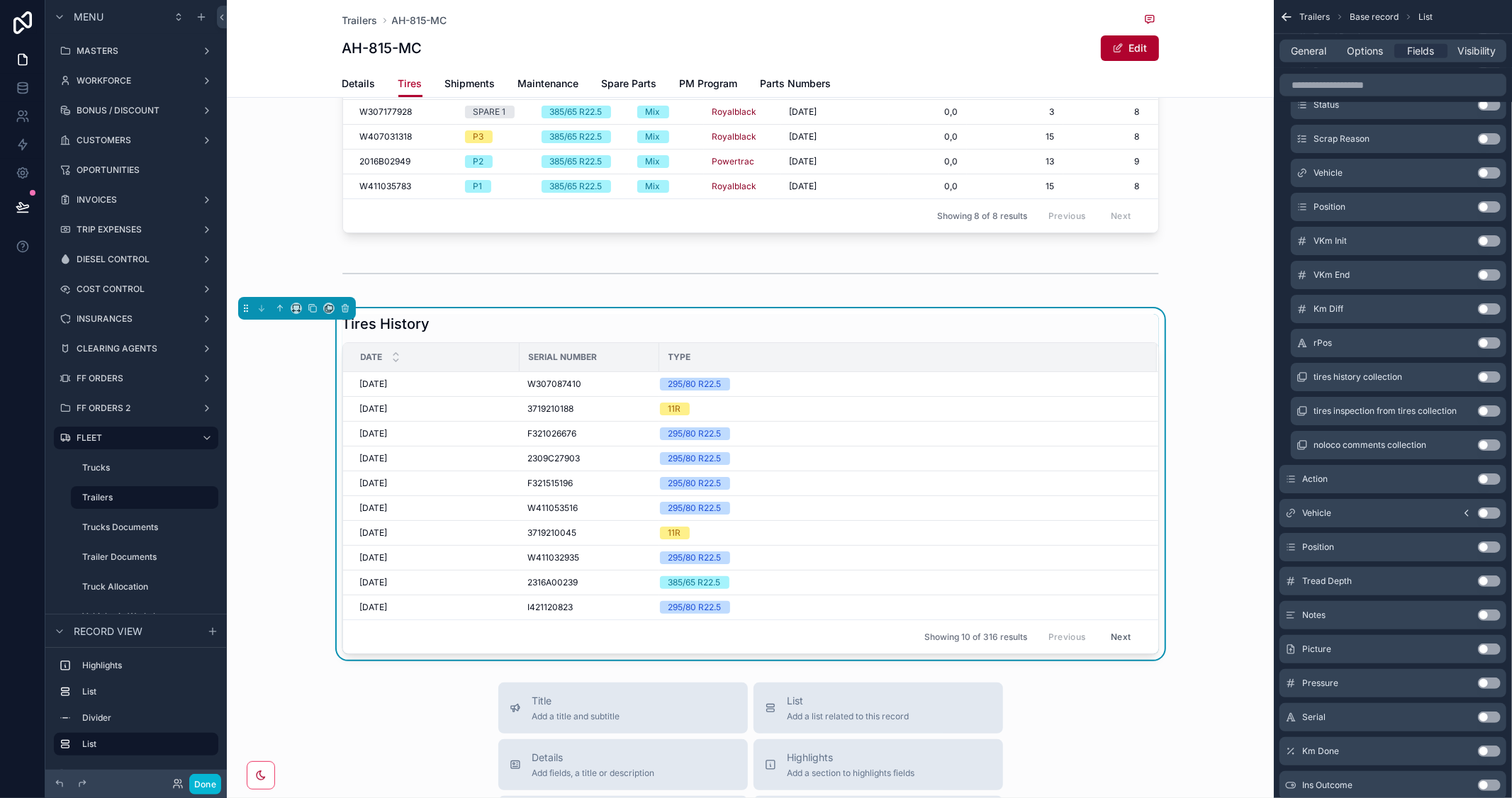
click at [1470, 510] on icon "scrollable content" at bounding box center [1467, 513] width 12 height 12
click at [1497, 682] on button "Use setting" at bounding box center [1489, 682] width 23 height 12
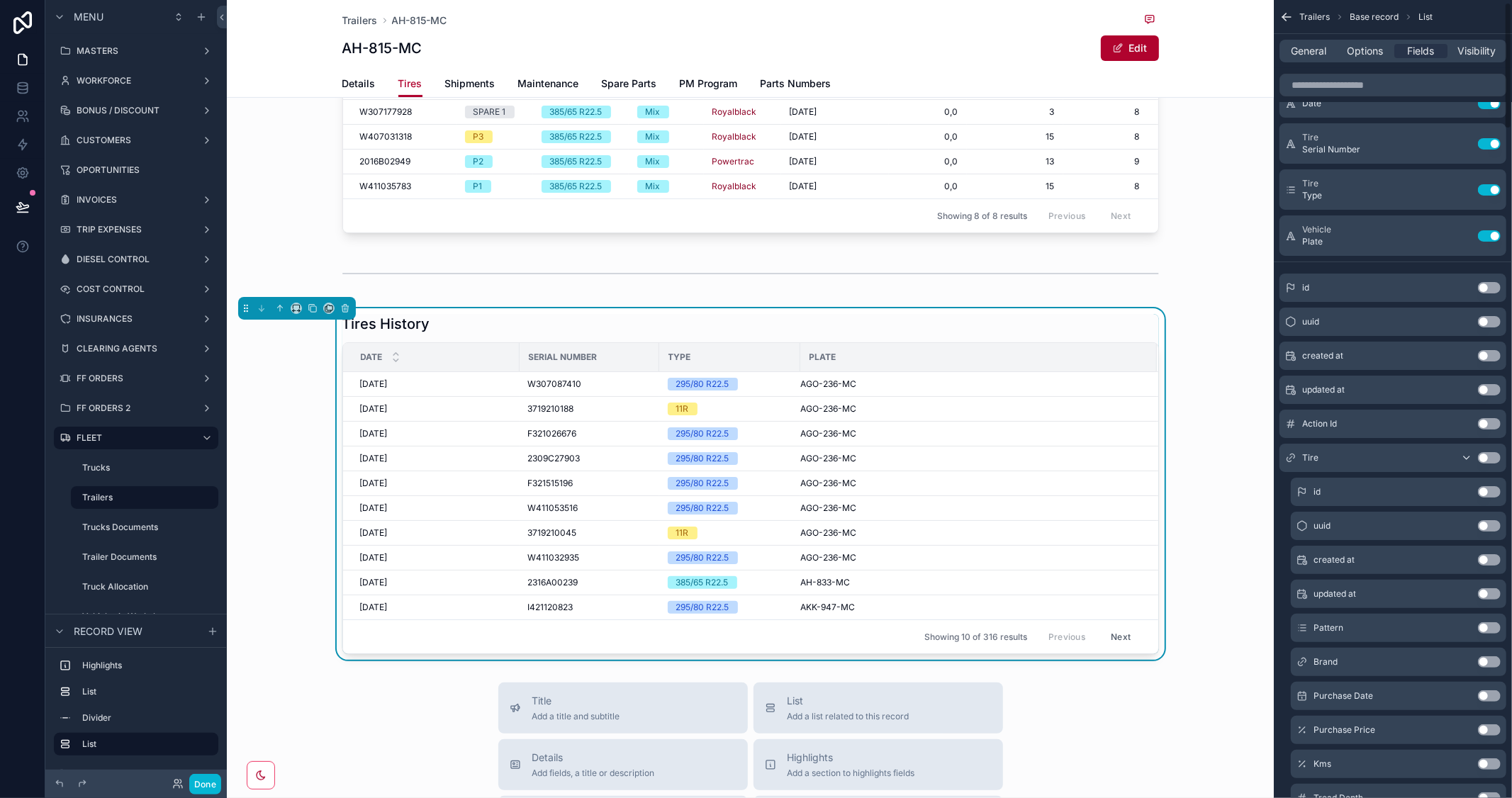
scroll to position [0, 0]
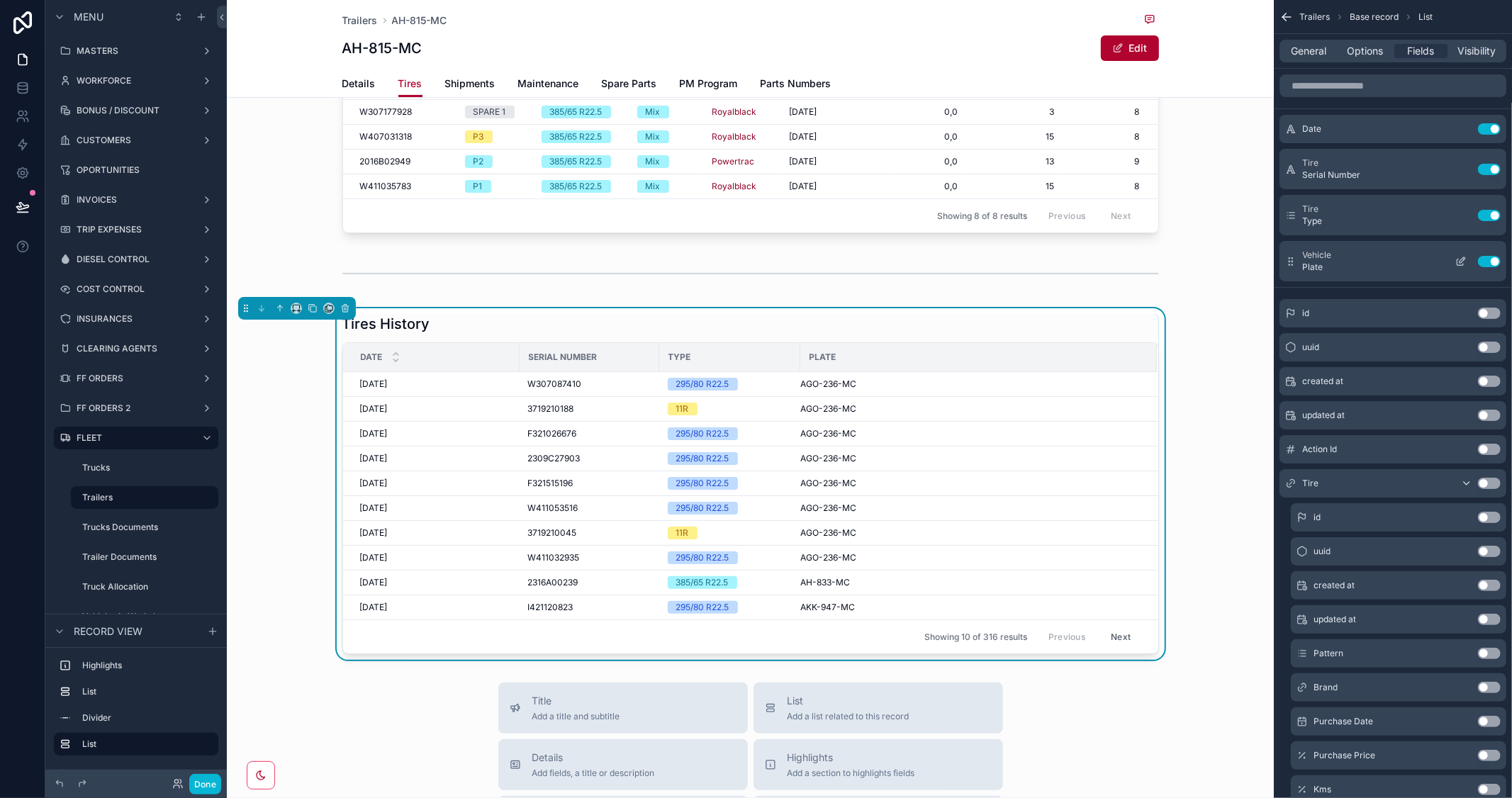
click at [1484, 260] on button "Use setting" at bounding box center [1489, 261] width 23 height 12
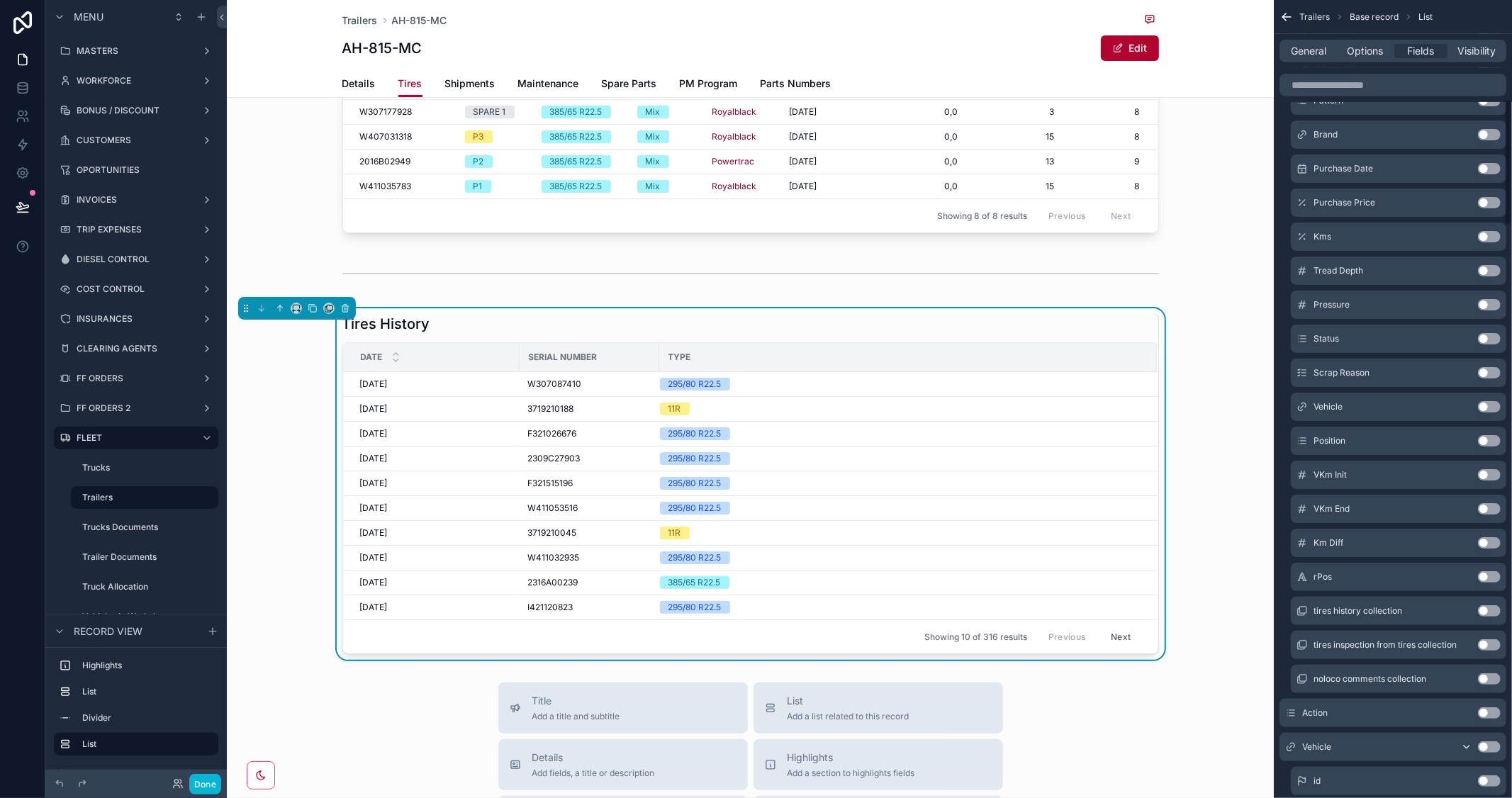
scroll to position [629, 0]
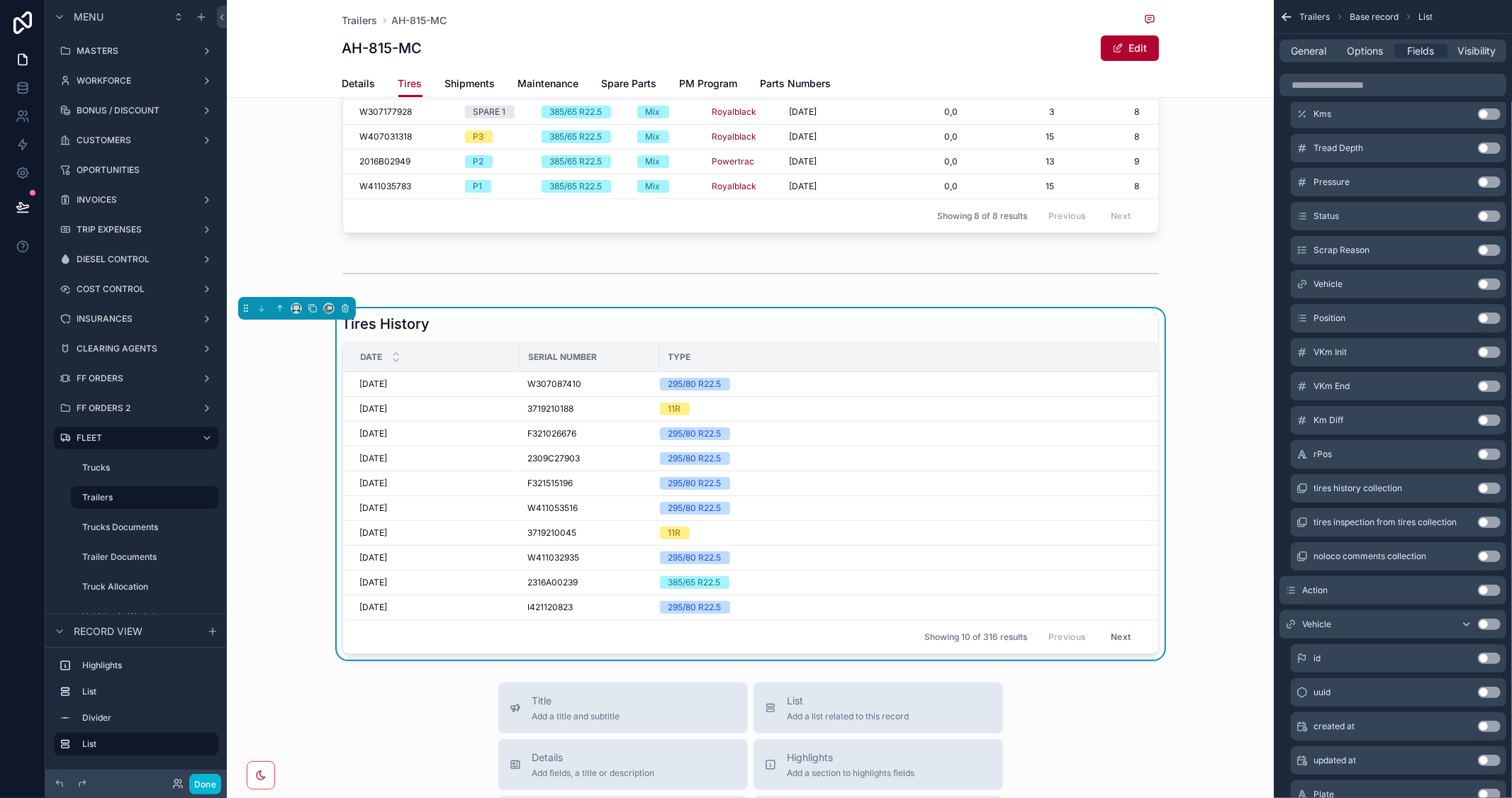
click at [1492, 622] on button "Use setting" at bounding box center [1489, 624] width 23 height 12
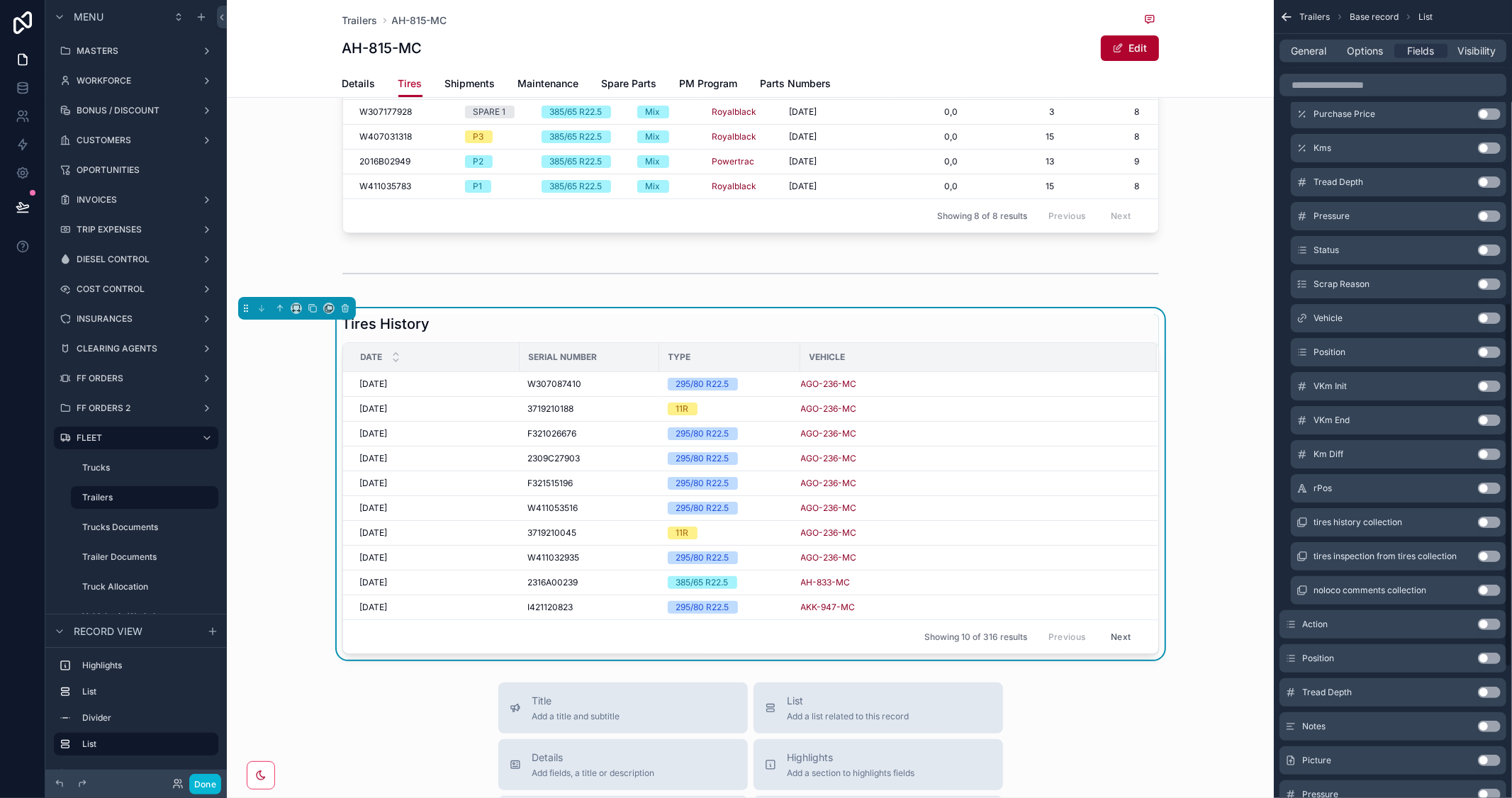
scroll to position [663, 0]
click at [1493, 586] on button "Use setting" at bounding box center [1489, 590] width 23 height 12
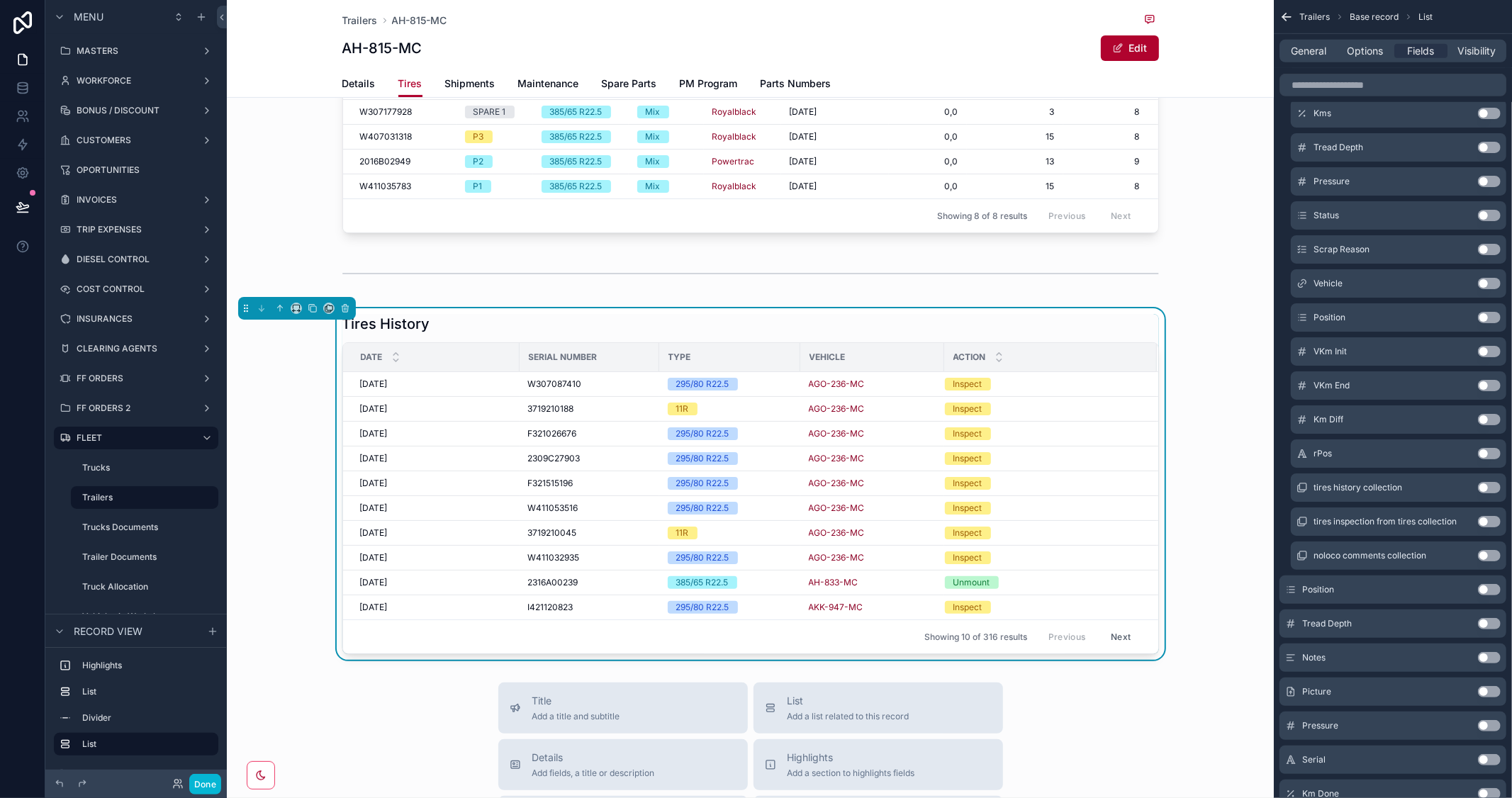
click at [1493, 590] on button "Use setting" at bounding box center [1489, 589] width 23 height 12
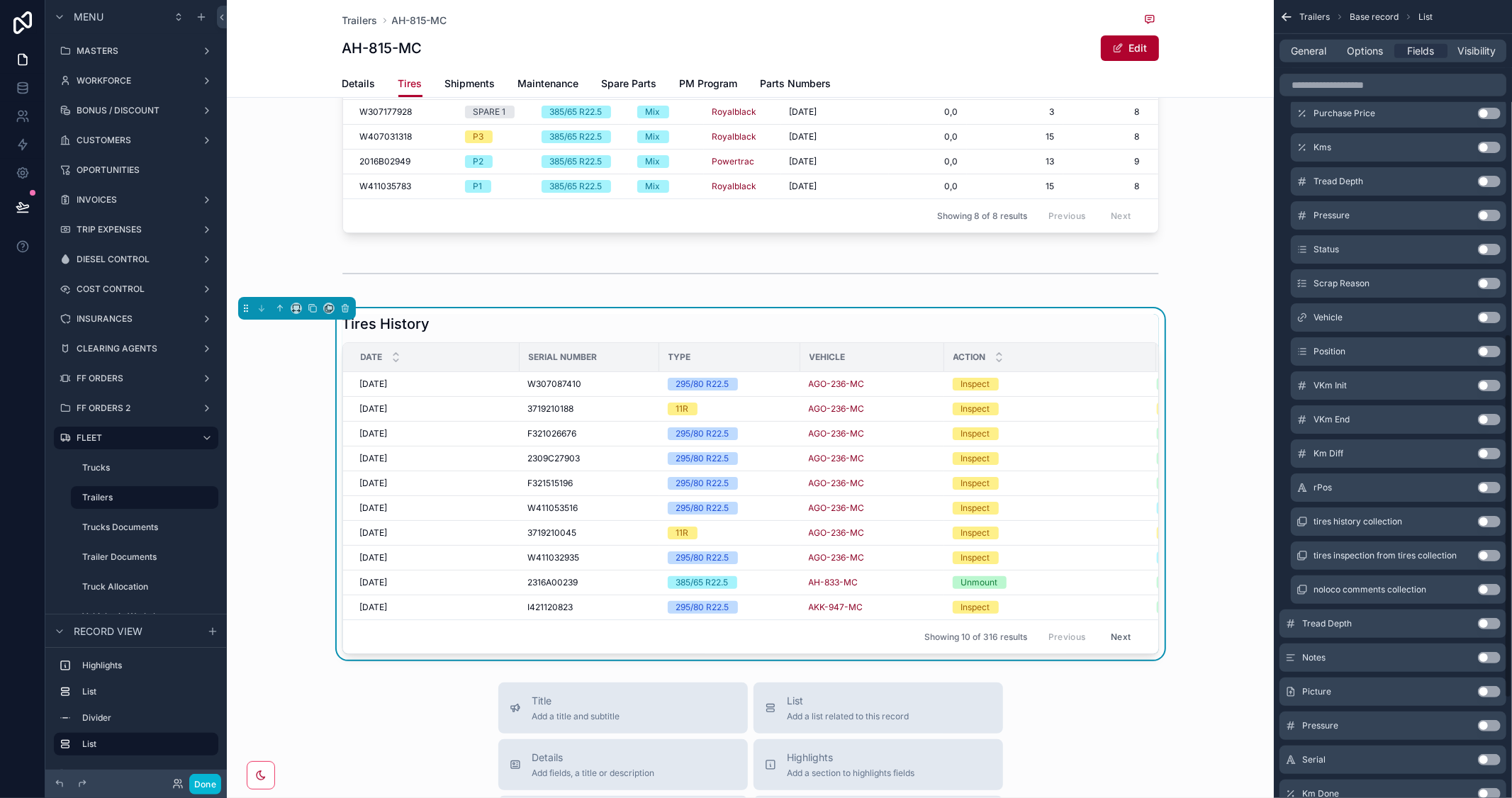
scroll to position [732, 0]
click at [1489, 586] on button "Use setting" at bounding box center [1489, 589] width 23 height 12
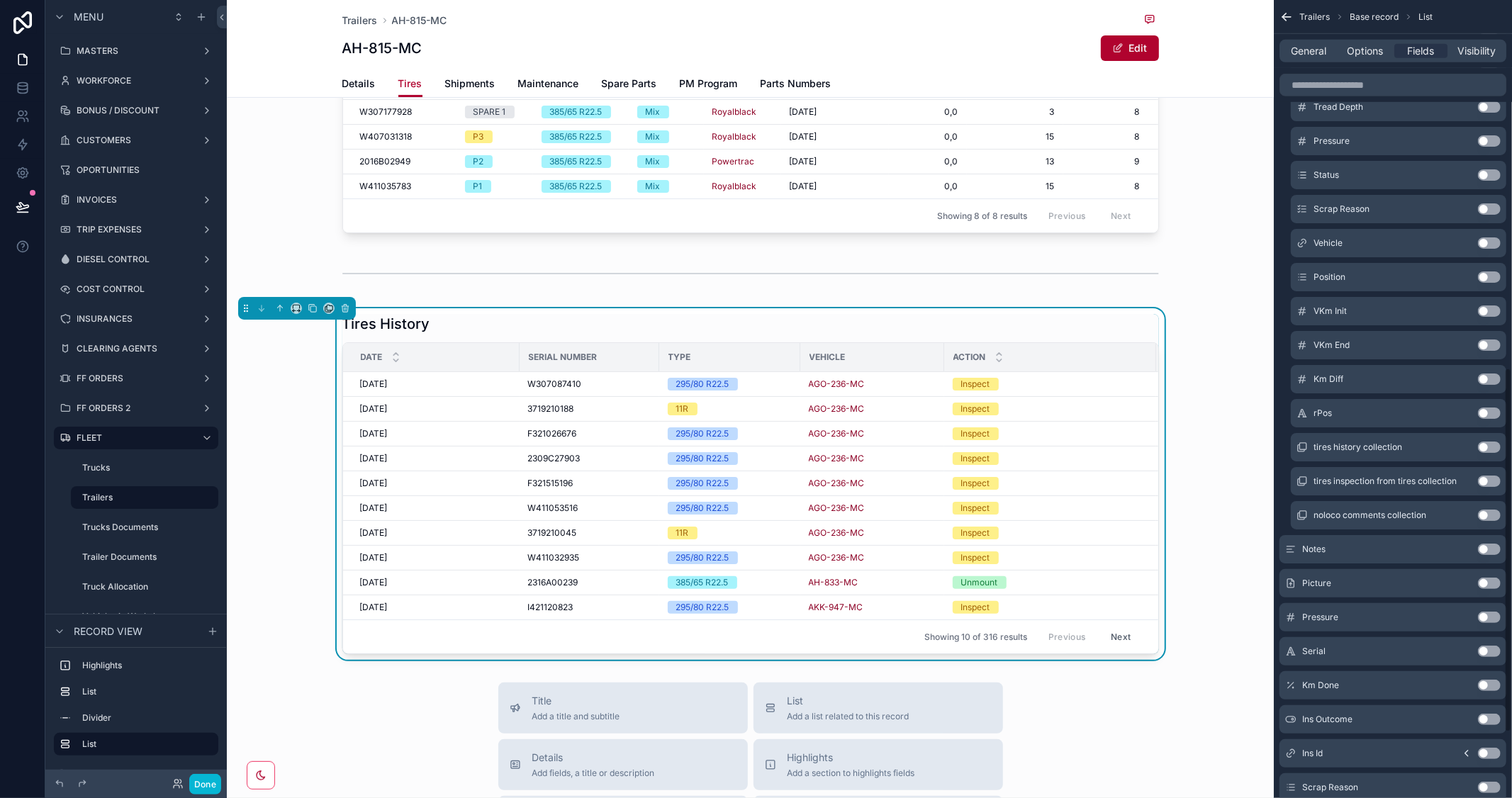
scroll to position [845, 0]
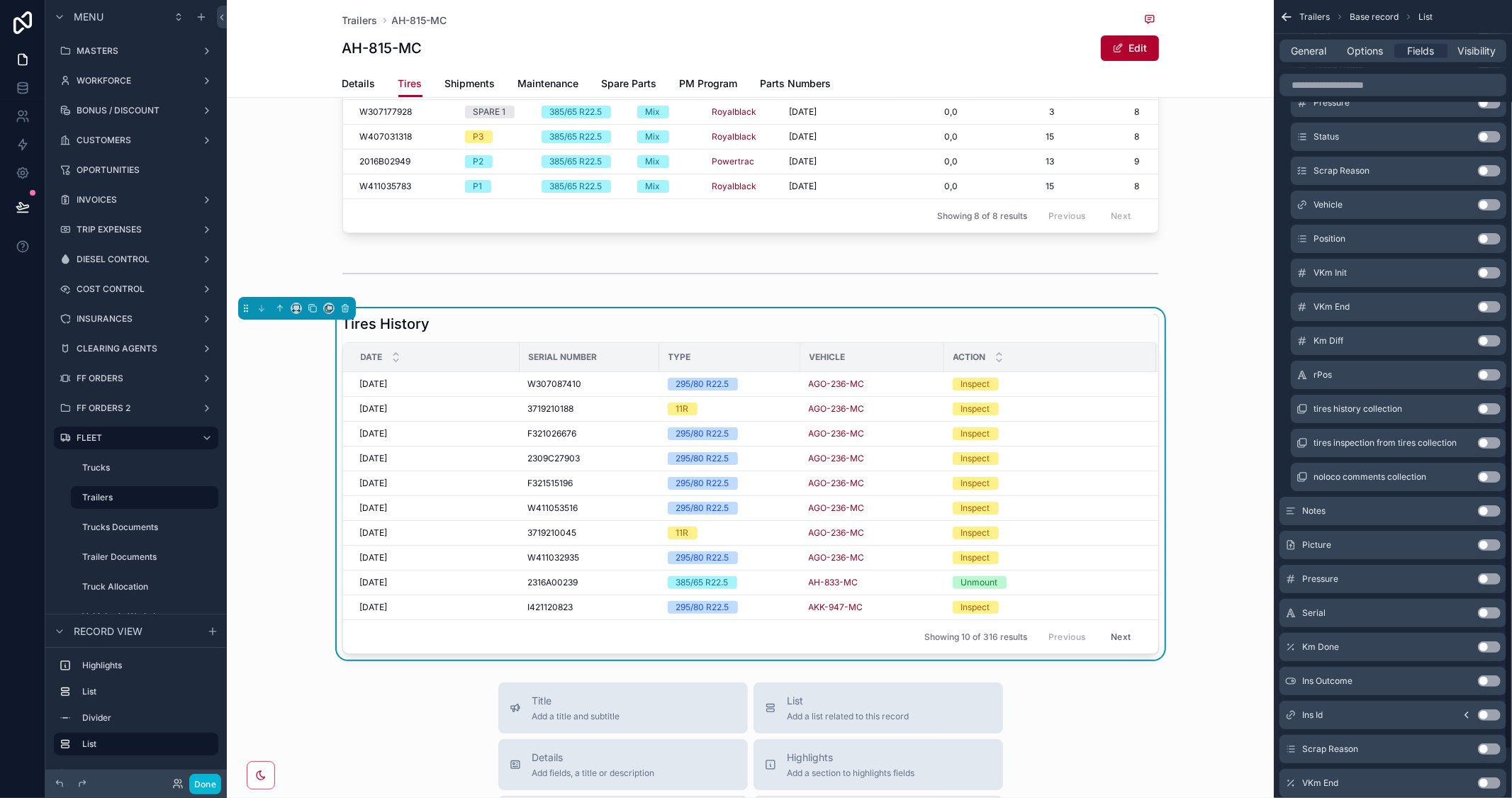
click at [1495, 578] on button "Use setting" at bounding box center [1489, 579] width 23 height 12
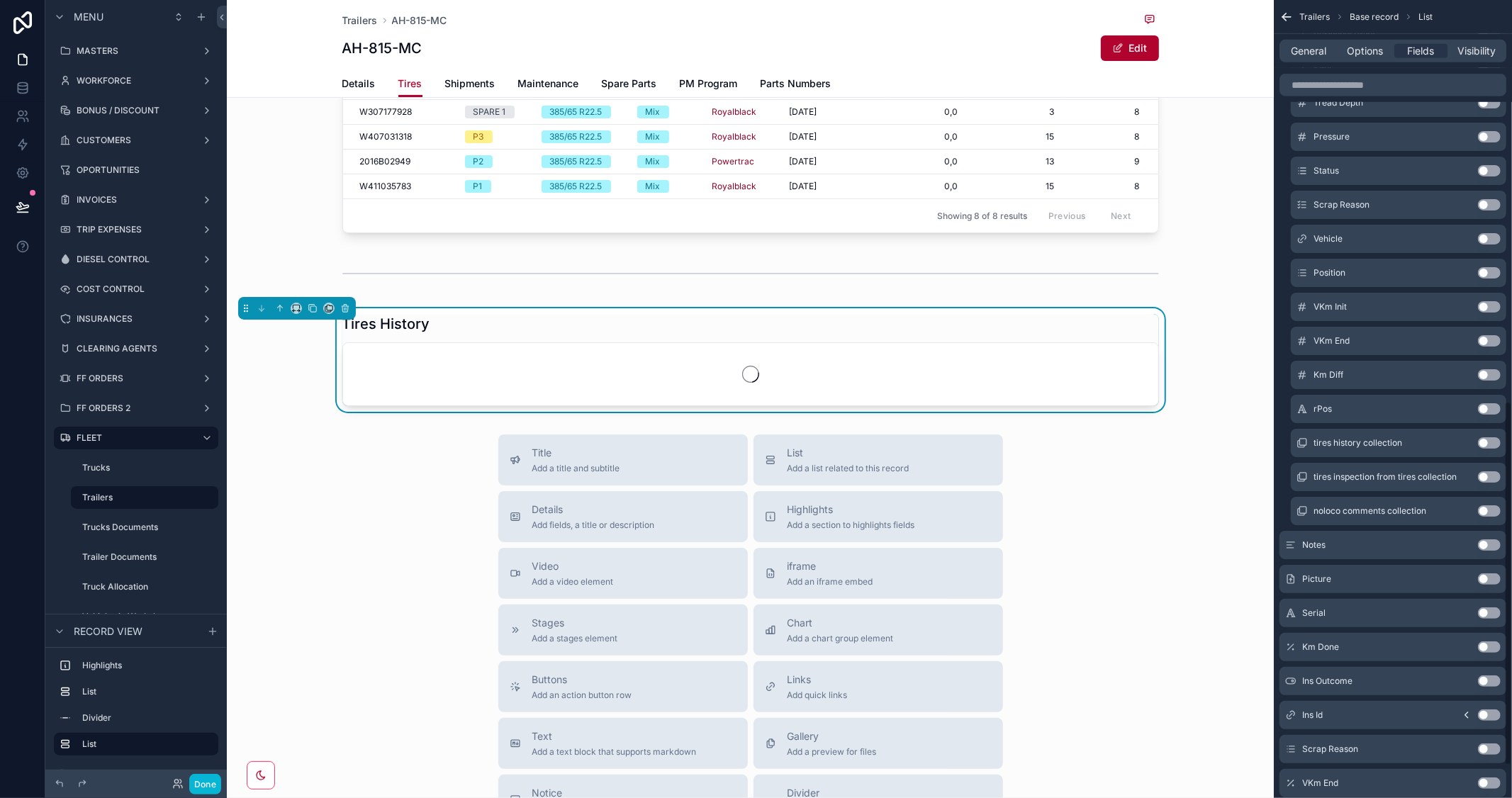
scroll to position [879, 0]
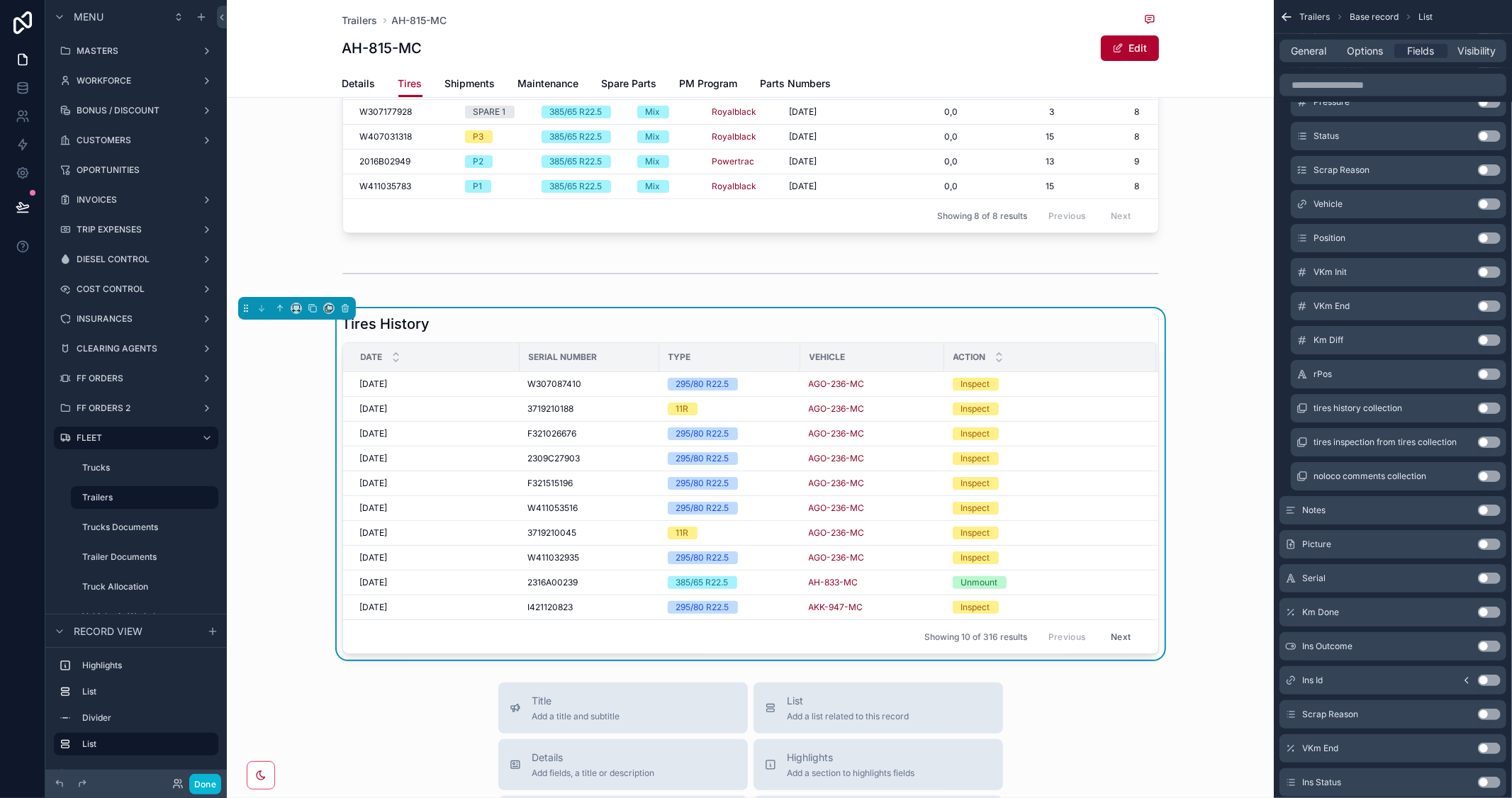
click at [1496, 506] on button "Use setting" at bounding box center [1489, 510] width 23 height 12
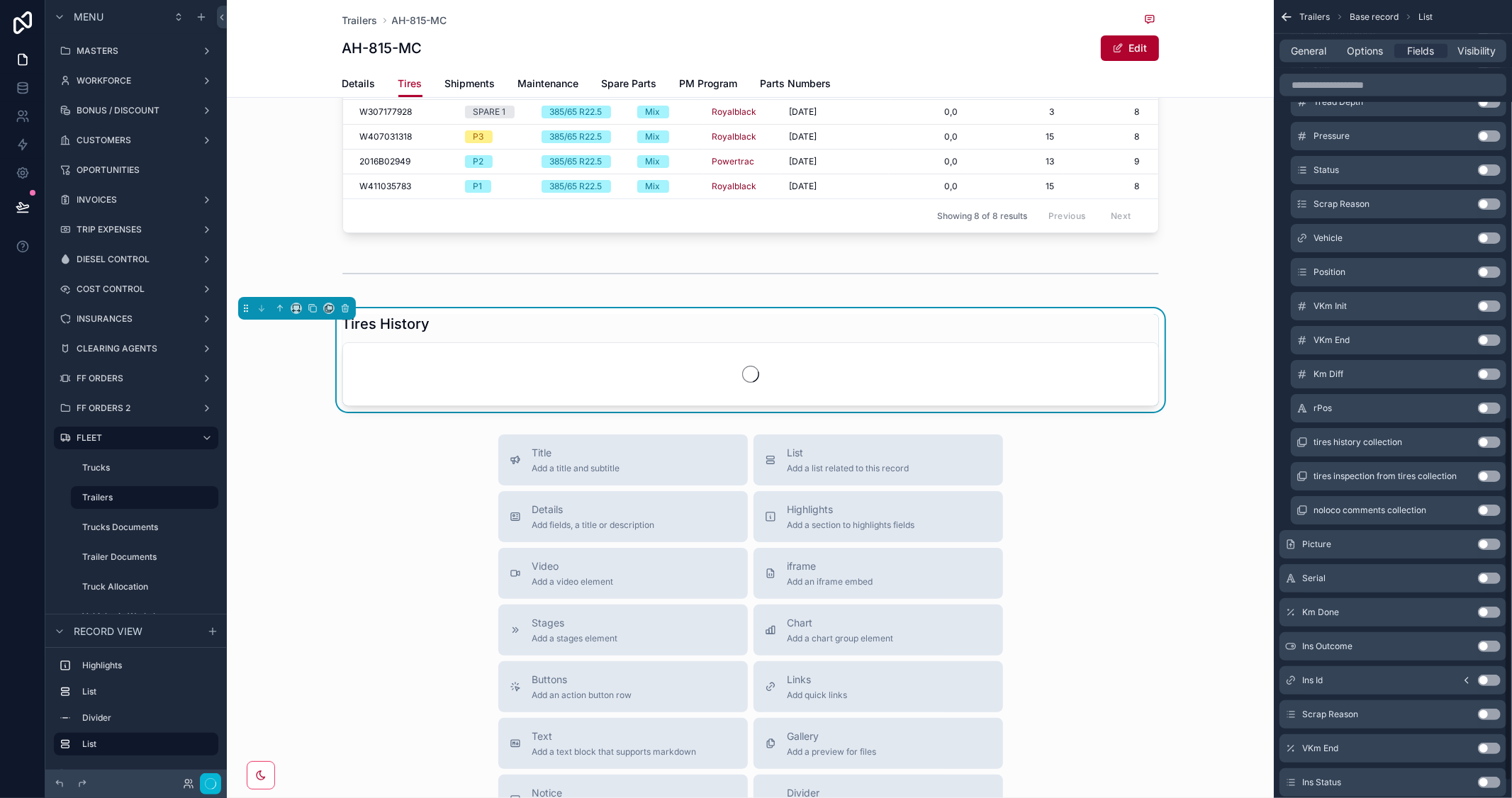
scroll to position [913, 0]
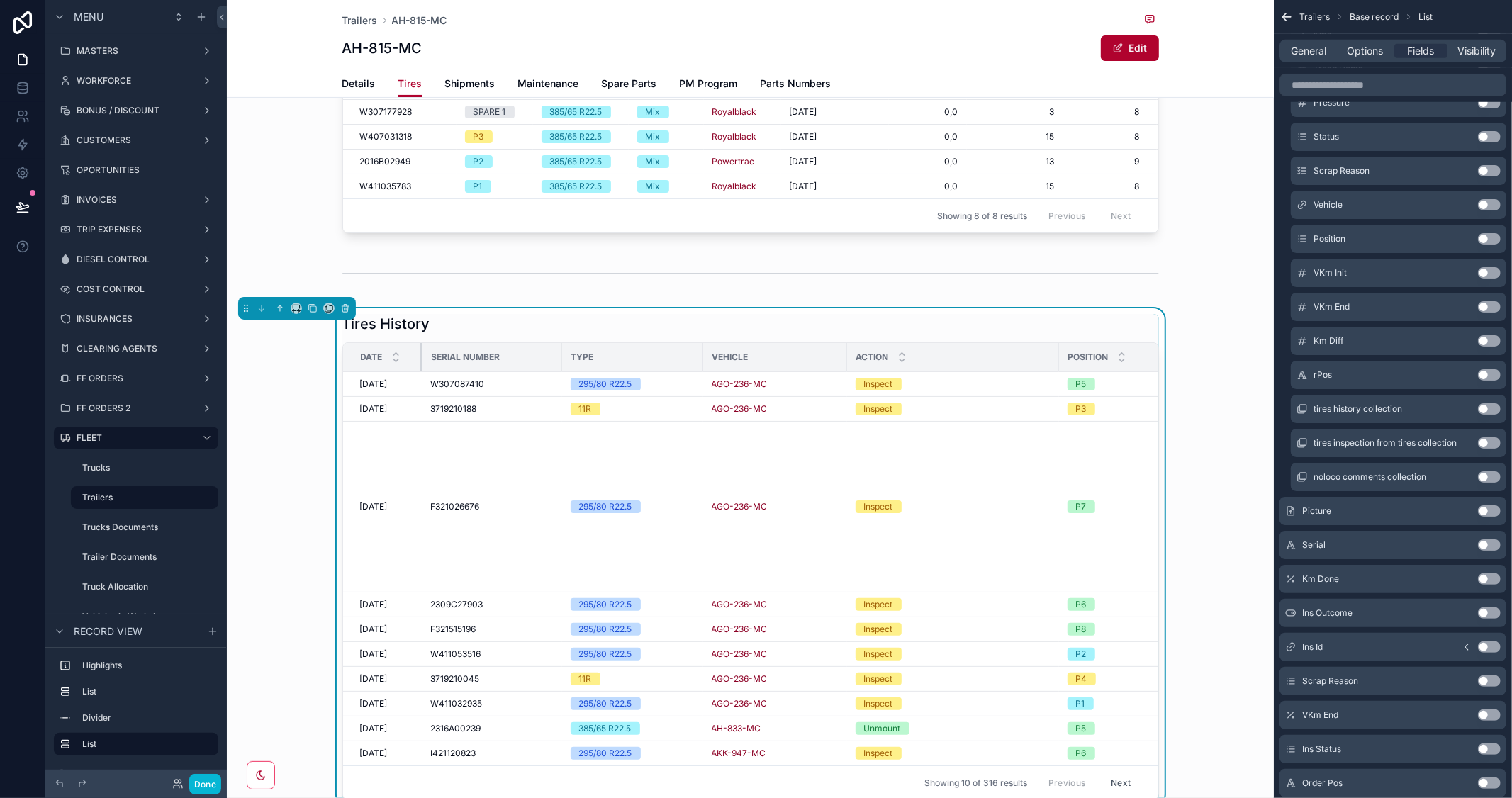
drag, startPoint x: 512, startPoint y: 353, endPoint x: 415, endPoint y: 356, distance: 97.0
click at [420, 356] on div "scrollable content" at bounding box center [423, 357] width 5 height 28
click at [563, 348] on th "Type" at bounding box center [633, 357] width 141 height 29
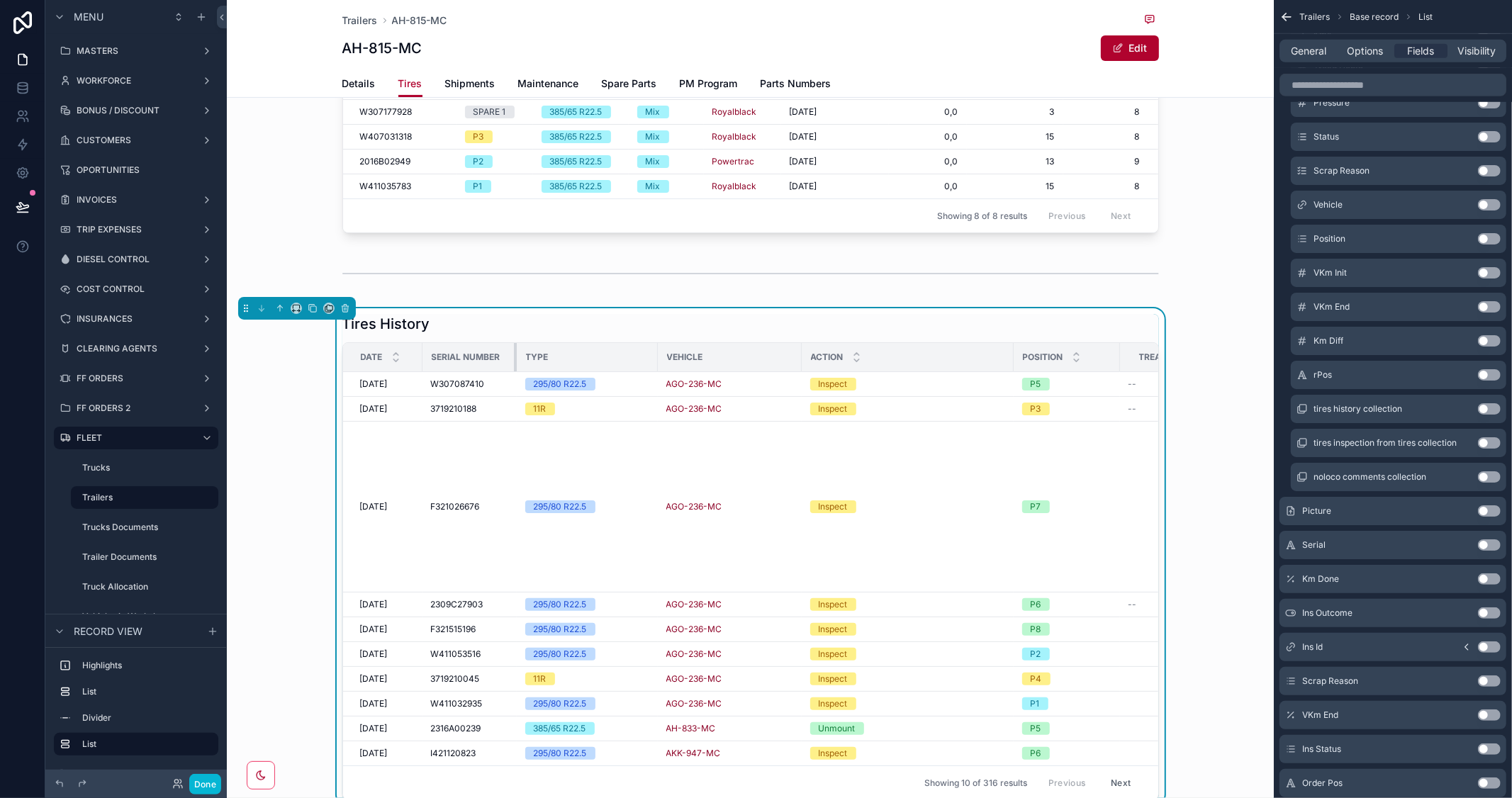
drag, startPoint x: 553, startPoint y: 351, endPoint x: 508, endPoint y: 355, distance: 45.2
click at [514, 355] on div "scrollable content" at bounding box center [517, 357] width 5 height 28
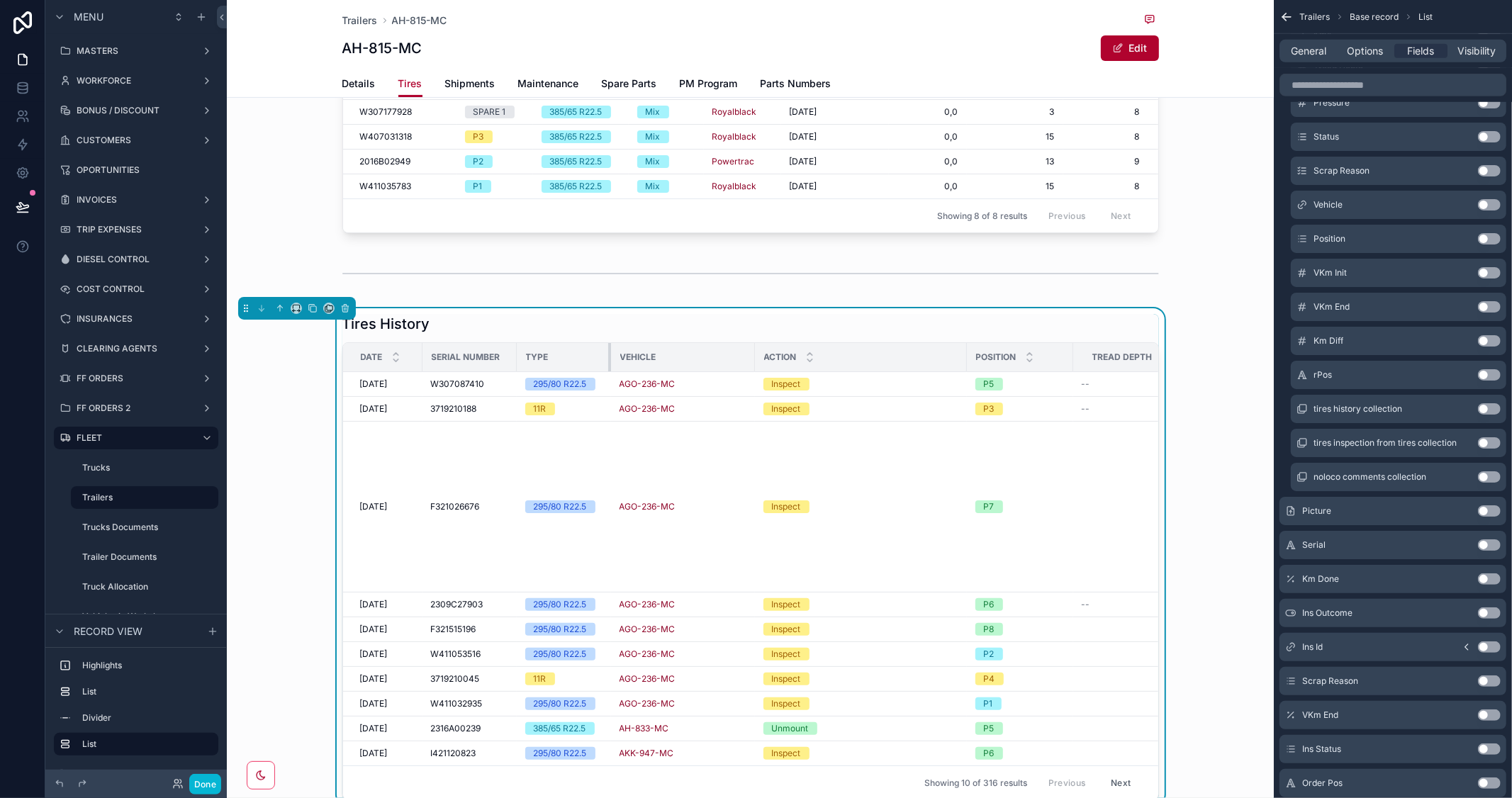
drag, startPoint x: 649, startPoint y: 351, endPoint x: 602, endPoint y: 351, distance: 47.0
click at [609, 351] on div "scrollable content" at bounding box center [611, 357] width 5 height 28
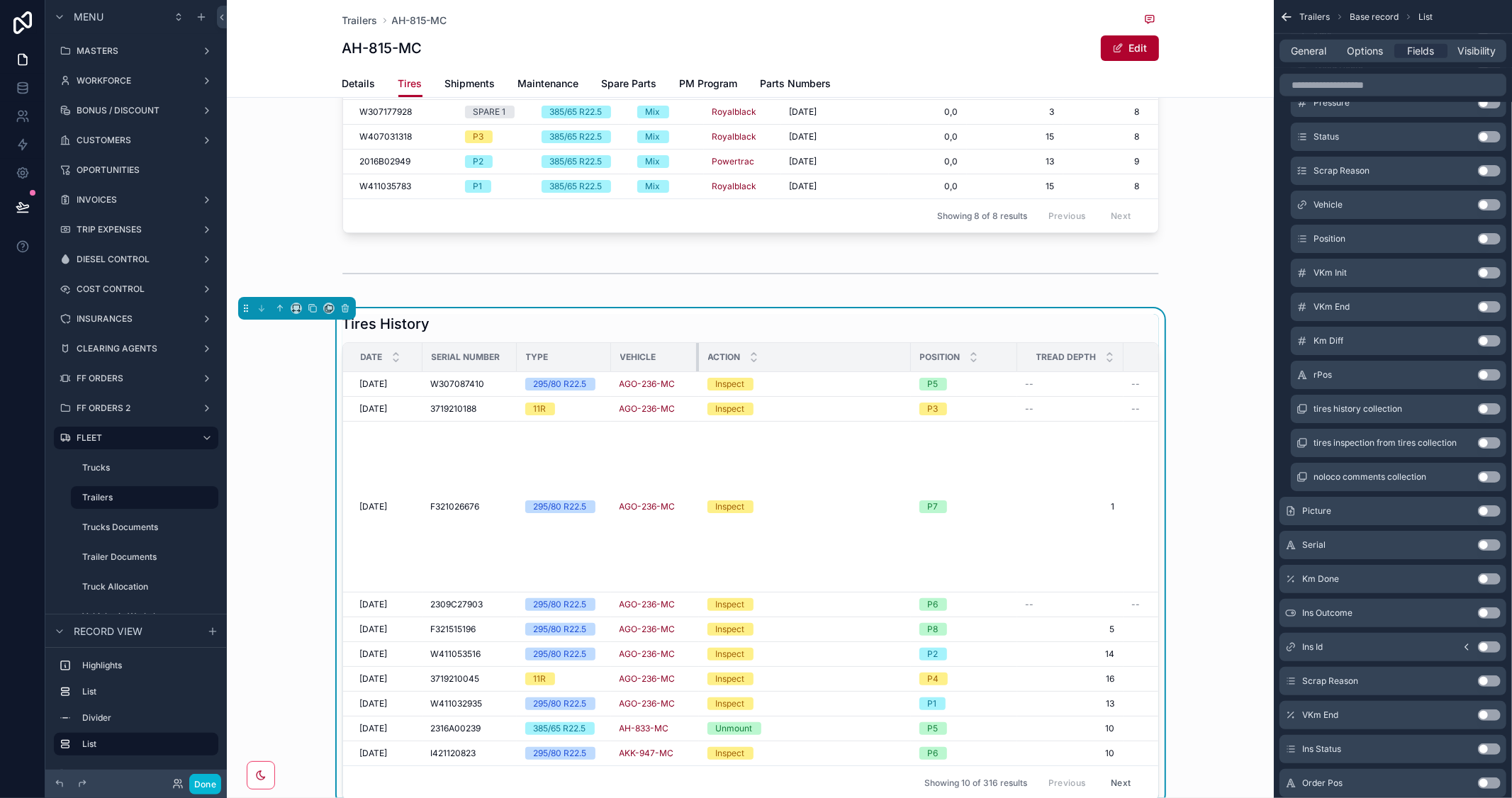
drag, startPoint x: 747, startPoint y: 348, endPoint x: 691, endPoint y: 351, distance: 56.1
click at [696, 351] on div "scrollable content" at bounding box center [699, 357] width 5 height 28
drag, startPoint x: 901, startPoint y: 350, endPoint x: 789, endPoint y: 360, distance: 112.4
click at [789, 360] on div "Action" at bounding box center [805, 357] width 210 height 27
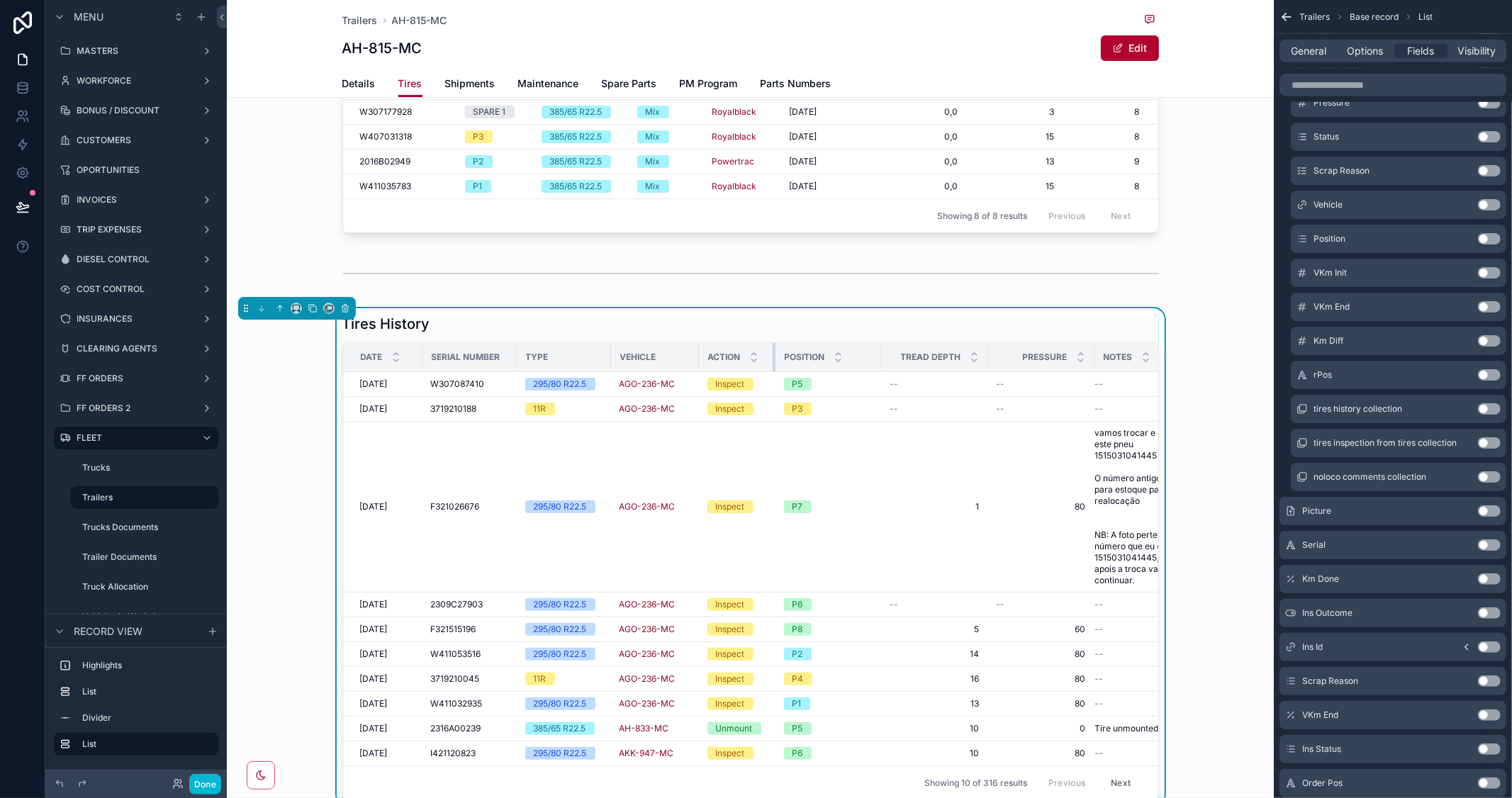
drag, startPoint x: 902, startPoint y: 356, endPoint x: 767, endPoint y: 362, distance: 135.1
click at [773, 362] on div "scrollable content" at bounding box center [776, 357] width 5 height 28
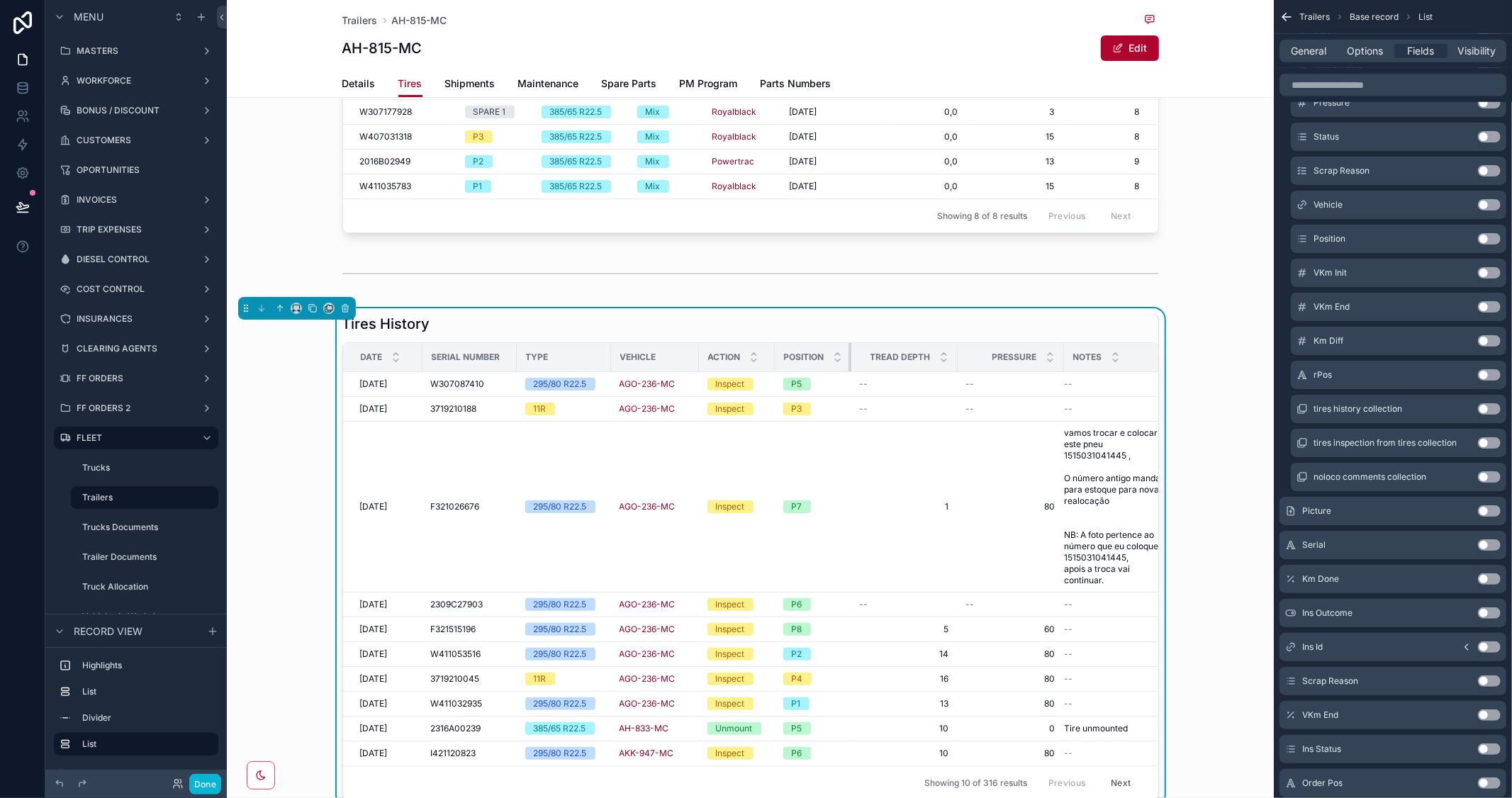
drag, startPoint x: 873, startPoint y: 352, endPoint x: 801, endPoint y: 355, distance: 72.1
click at [801, 355] on th "Position" at bounding box center [813, 357] width 77 height 29
drag, startPoint x: 950, startPoint y: 350, endPoint x: 845, endPoint y: 357, distance: 105.2
click at [816, 357] on tr "Date Serial Number Type Vehicle Action Position Tread Depth Pressure Notes" at bounding box center [758, 357] width 830 height 29
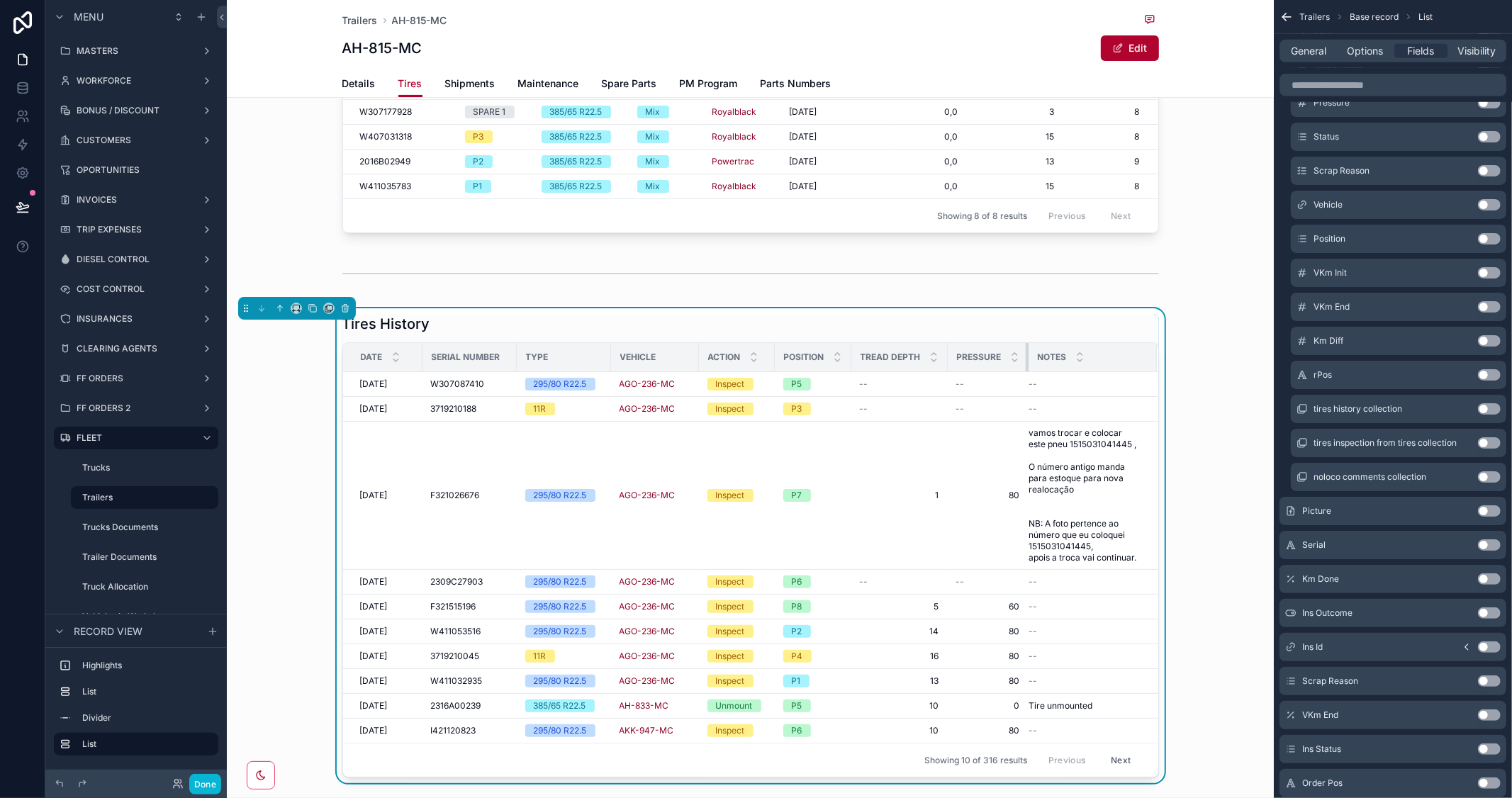
drag, startPoint x: 1047, startPoint y: 355, endPoint x: 809, endPoint y: 357, distance: 238.0
click at [809, 357] on tr "Date Serial Number Type Vehicle Action Position Tread Depth Pressure Notes" at bounding box center [751, 357] width 816 height 29
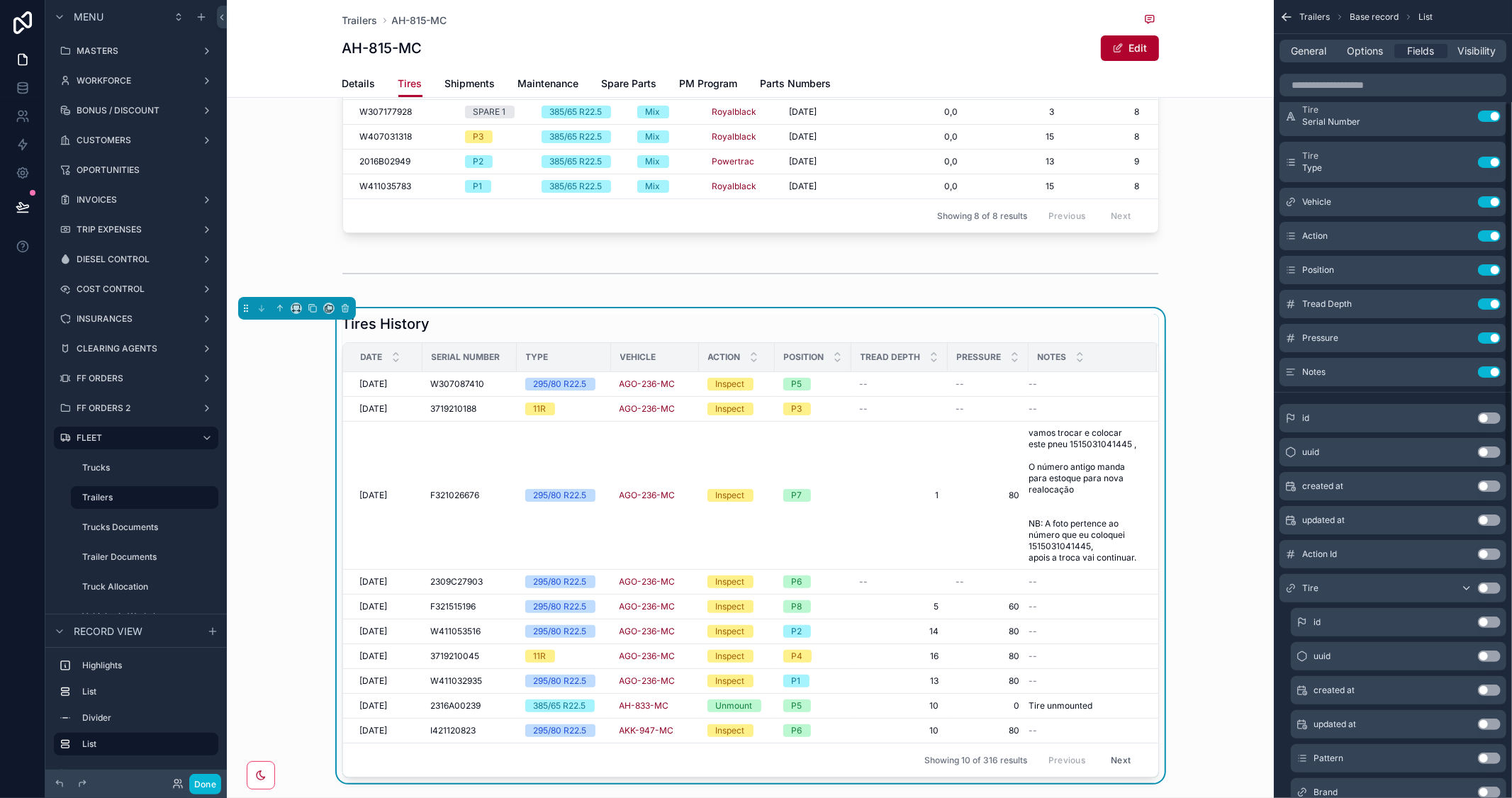
scroll to position [0, 0]
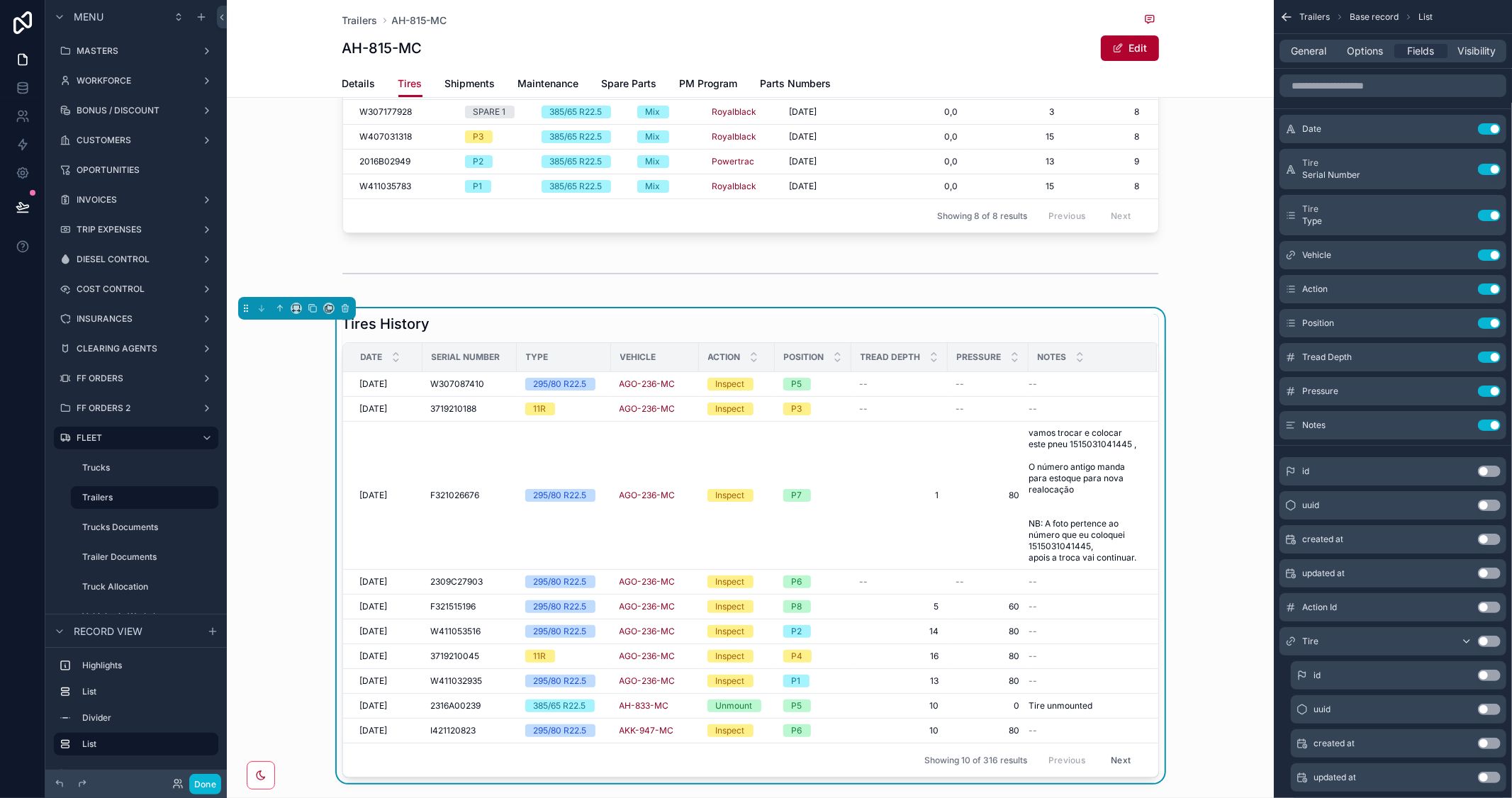
click at [1489, 469] on button "Use setting" at bounding box center [1489, 471] width 23 height 12
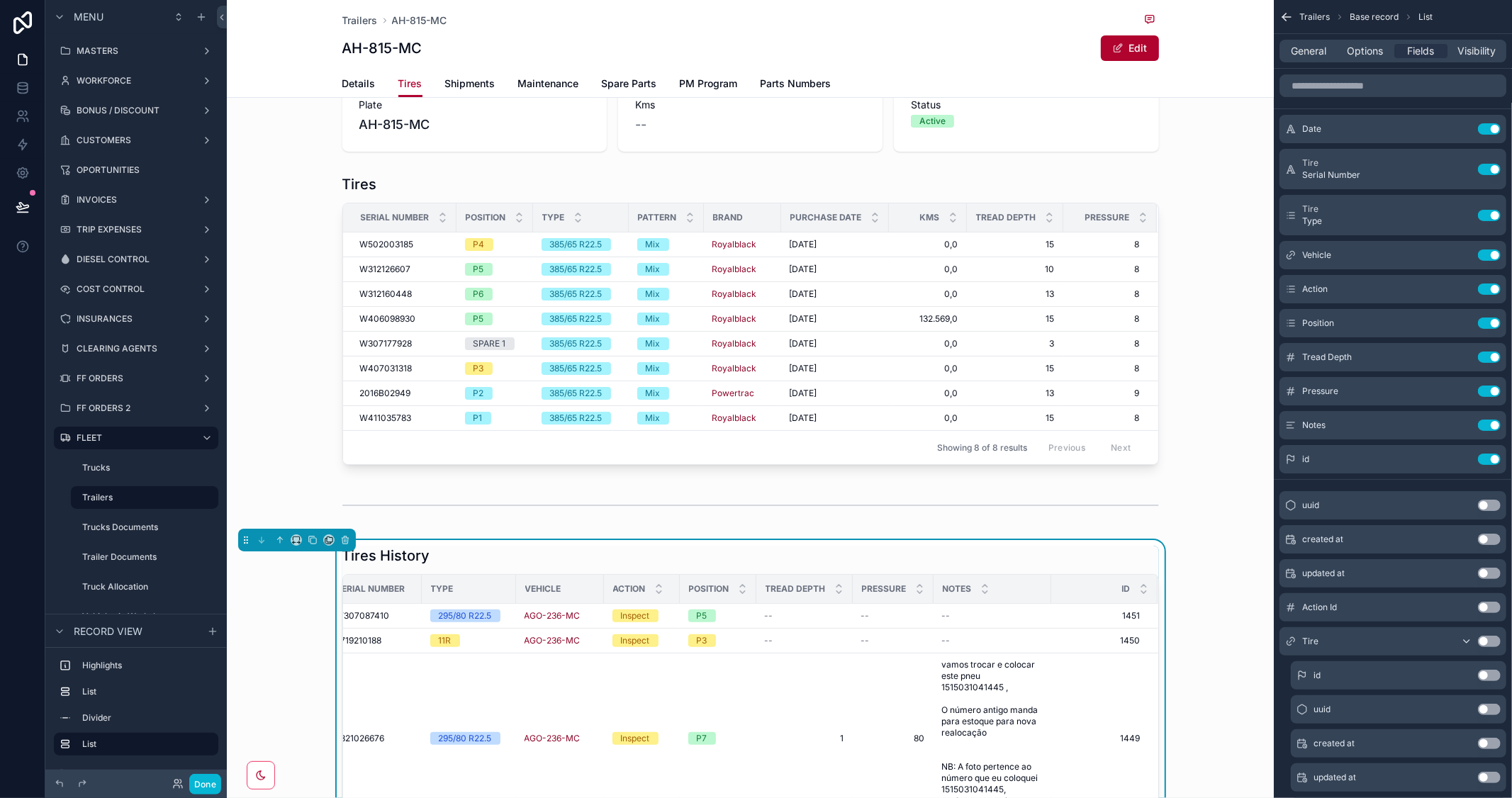
scroll to position [35, 0]
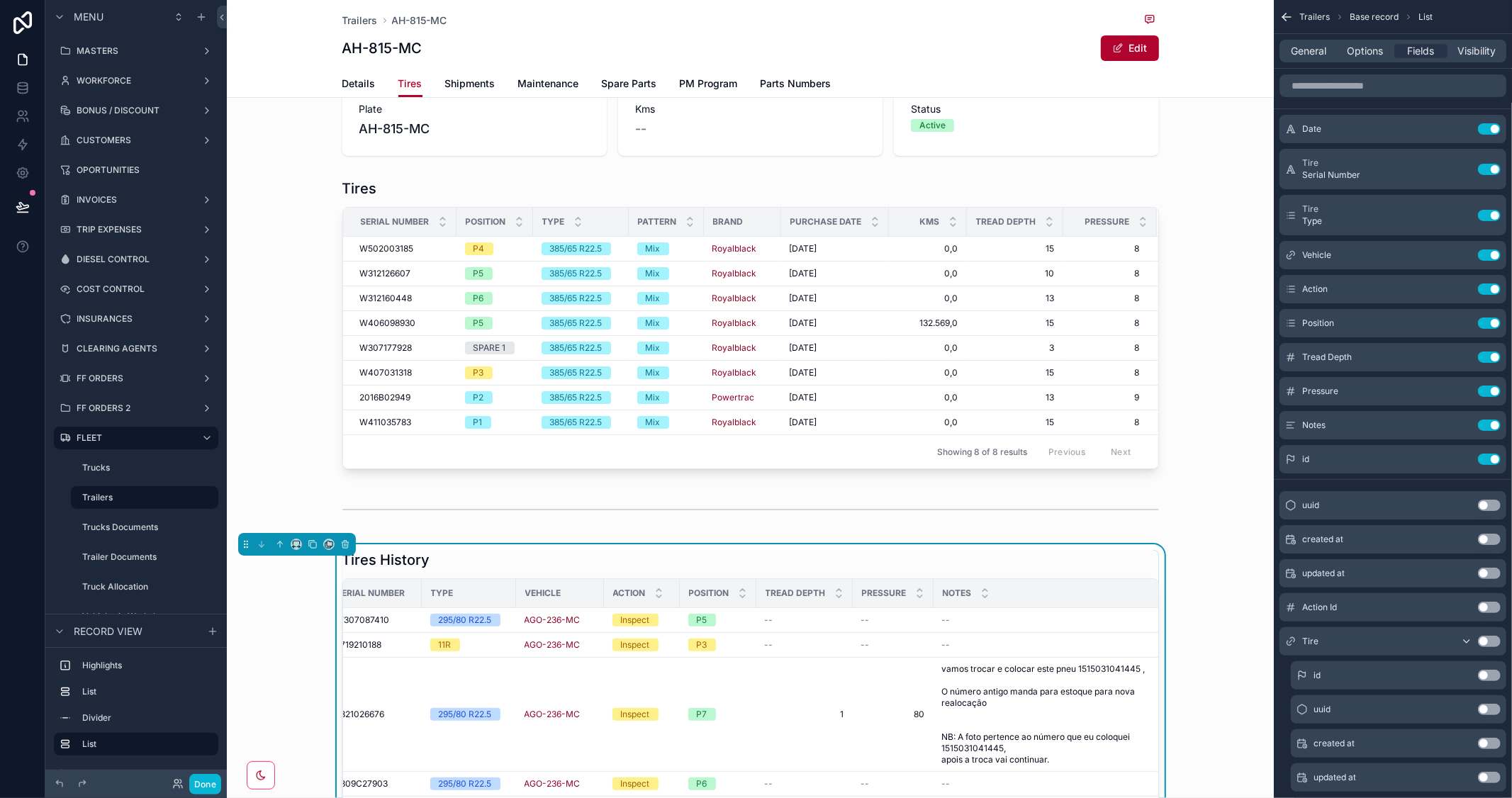
drag, startPoint x: 1041, startPoint y: 589, endPoint x: 1174, endPoint y: 591, distance: 133.0
click at [1175, 598] on div "Tires History Date Serial Number Type Vehicle Action Position Tread Depth Press…" at bounding box center [750, 765] width 1047 height 441
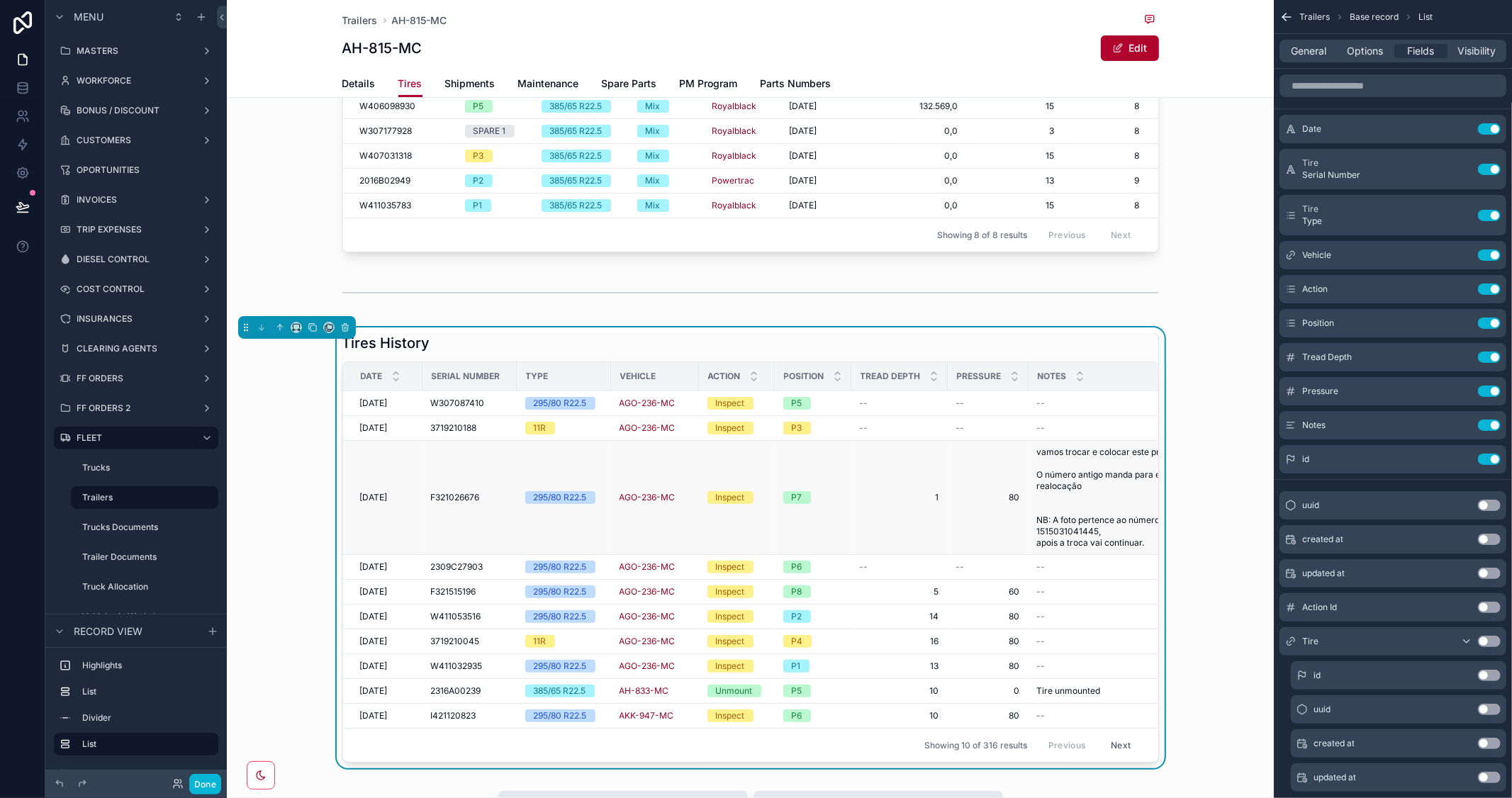
scroll to position [272, 0]
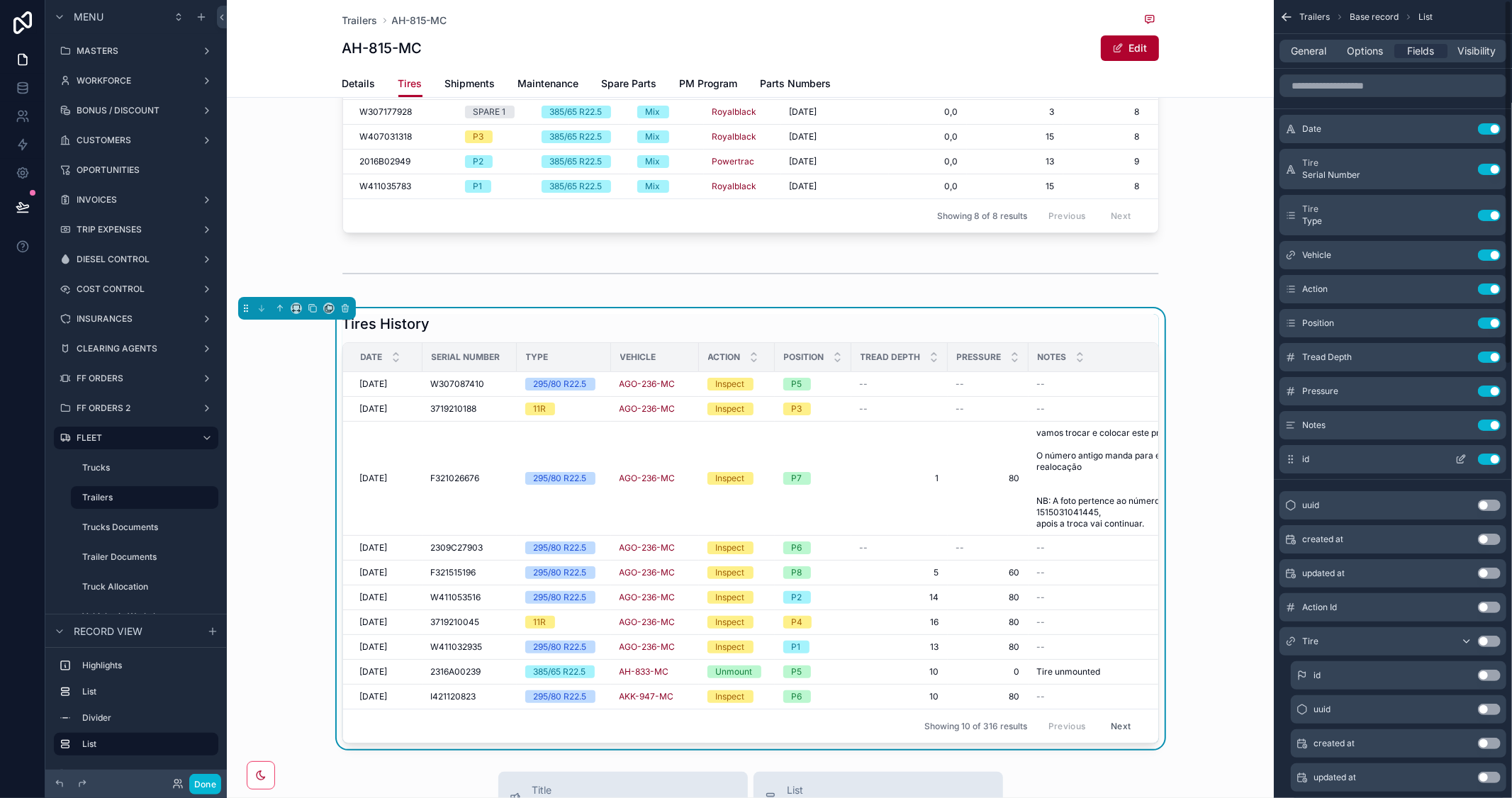
click at [1479, 457] on button "Use setting" at bounding box center [1489, 459] width 23 height 12
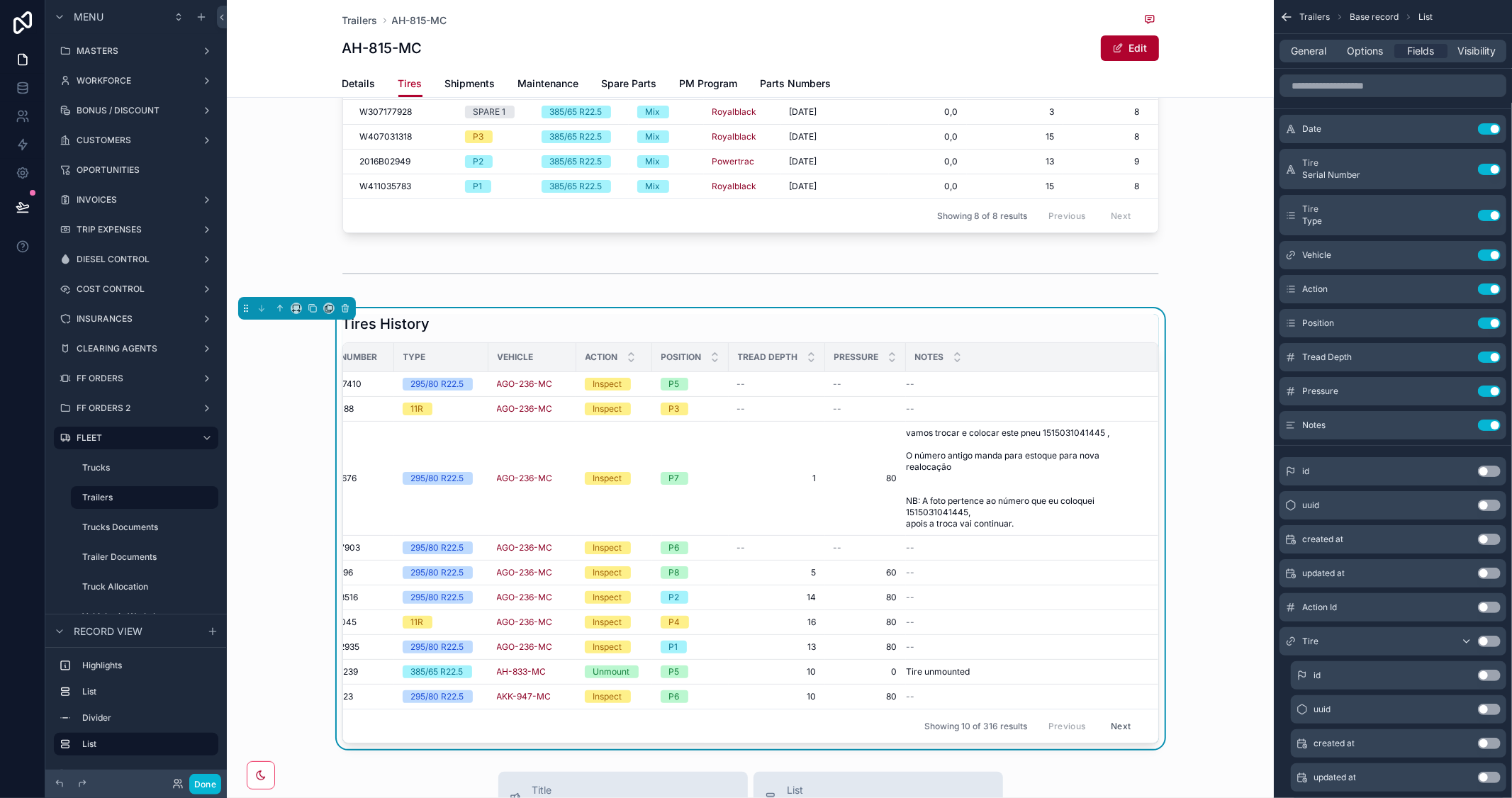
scroll to position [0, 0]
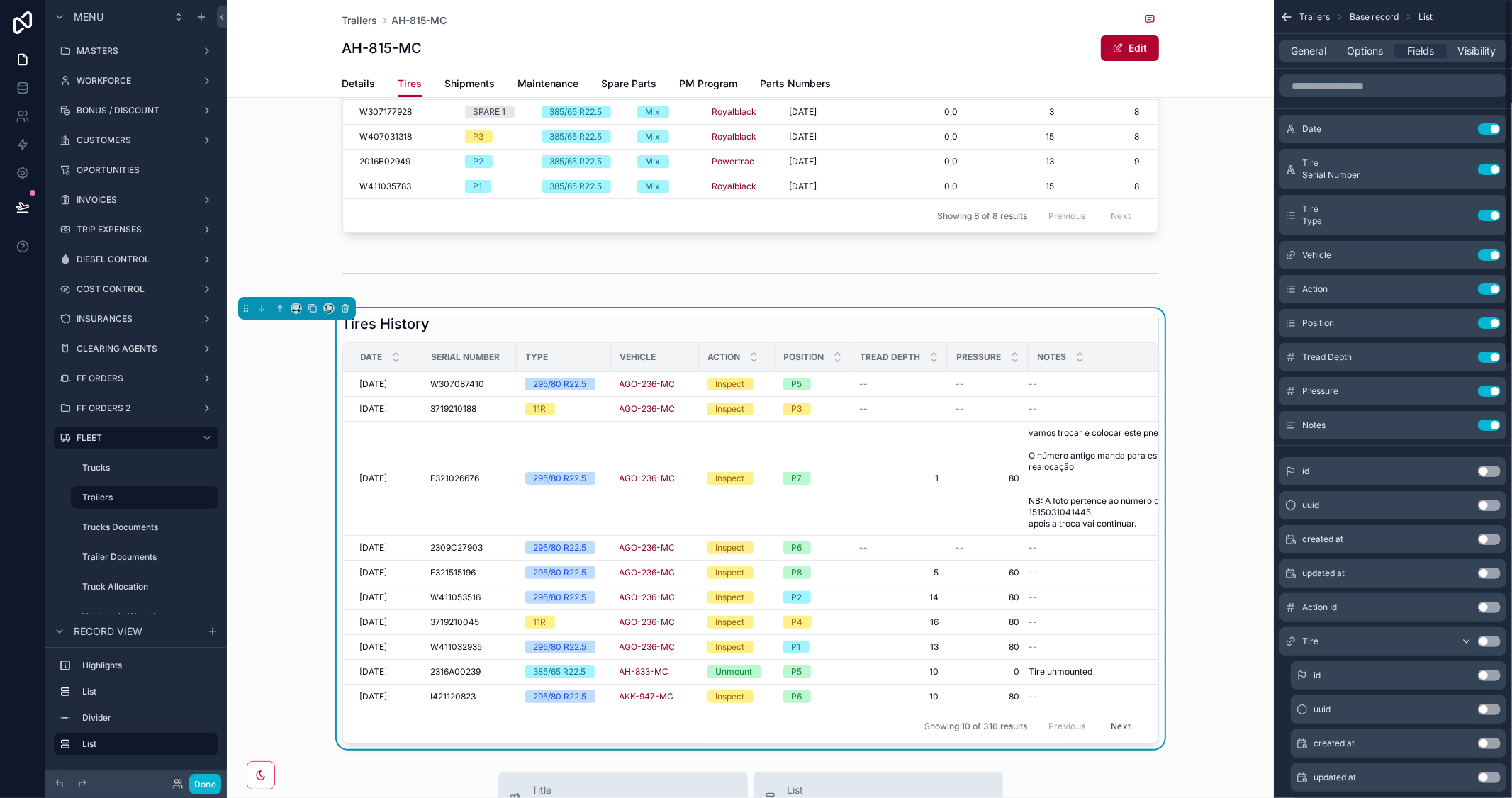
click at [1216, 311] on div "Tires History Date Serial Number Type Vehicle Action Position Tread Depth Press…" at bounding box center [750, 528] width 1047 height 441
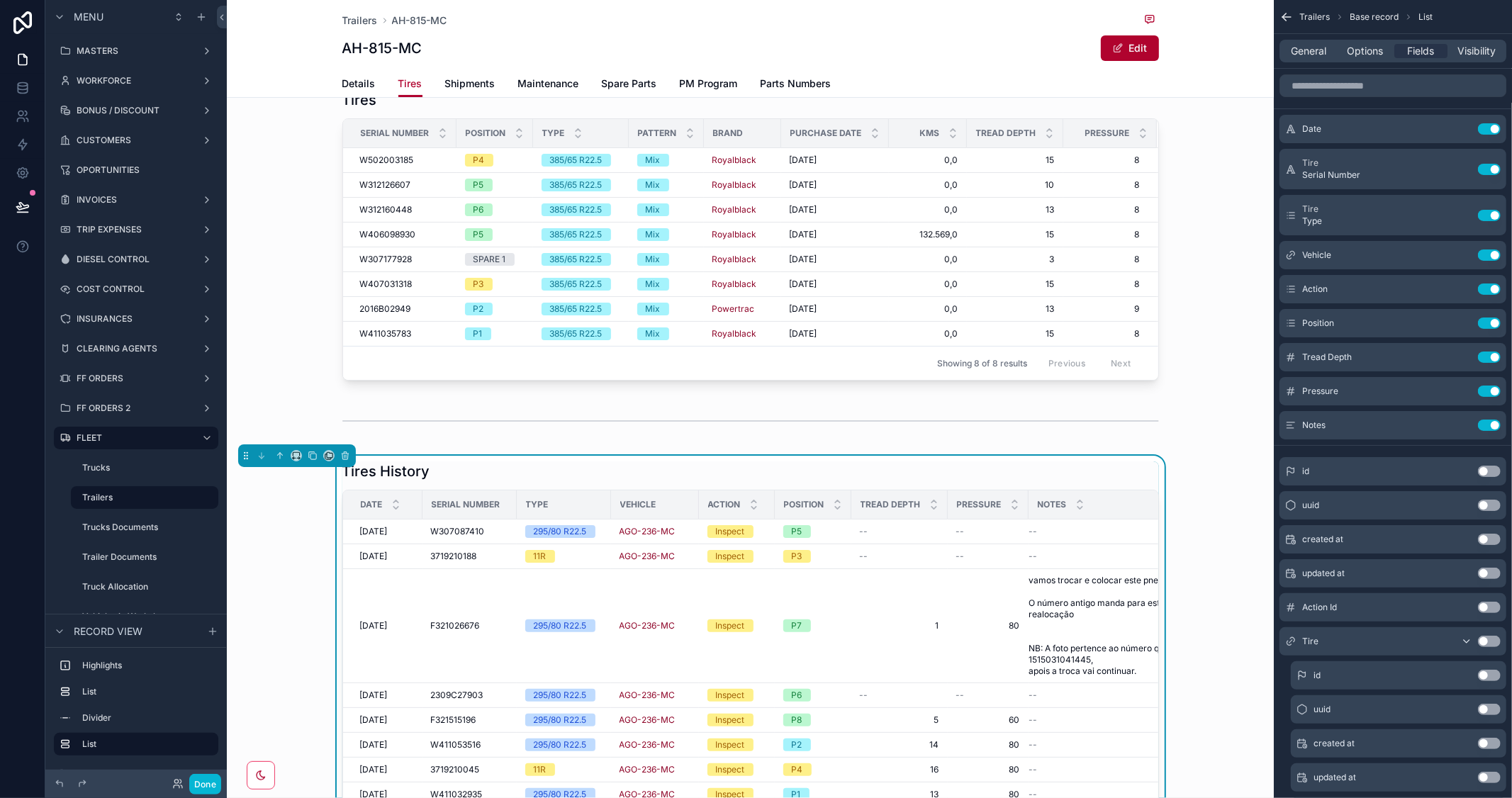
scroll to position [114, 0]
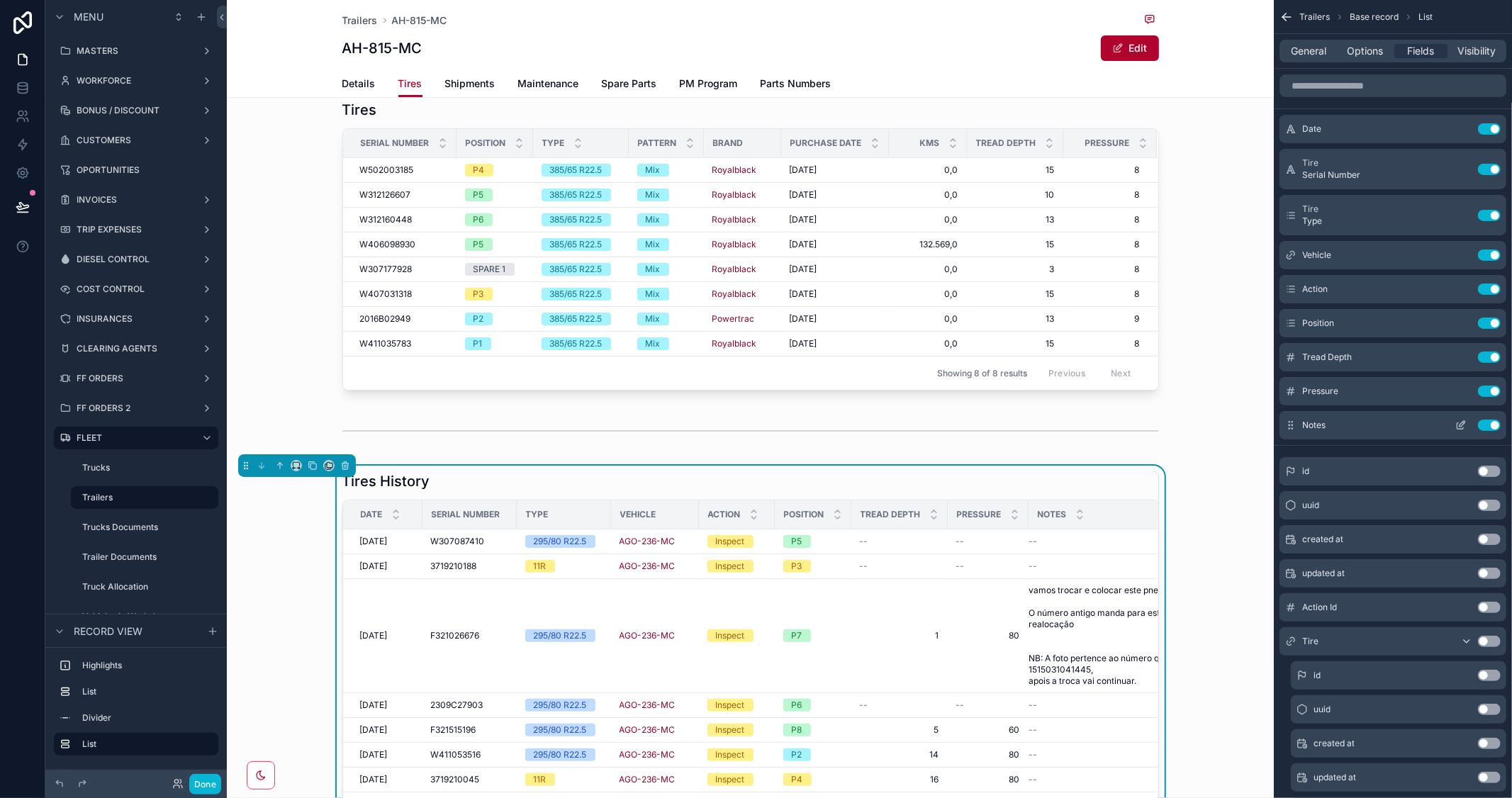
click at [1466, 423] on icon "scrollable content" at bounding box center [1461, 425] width 12 height 12
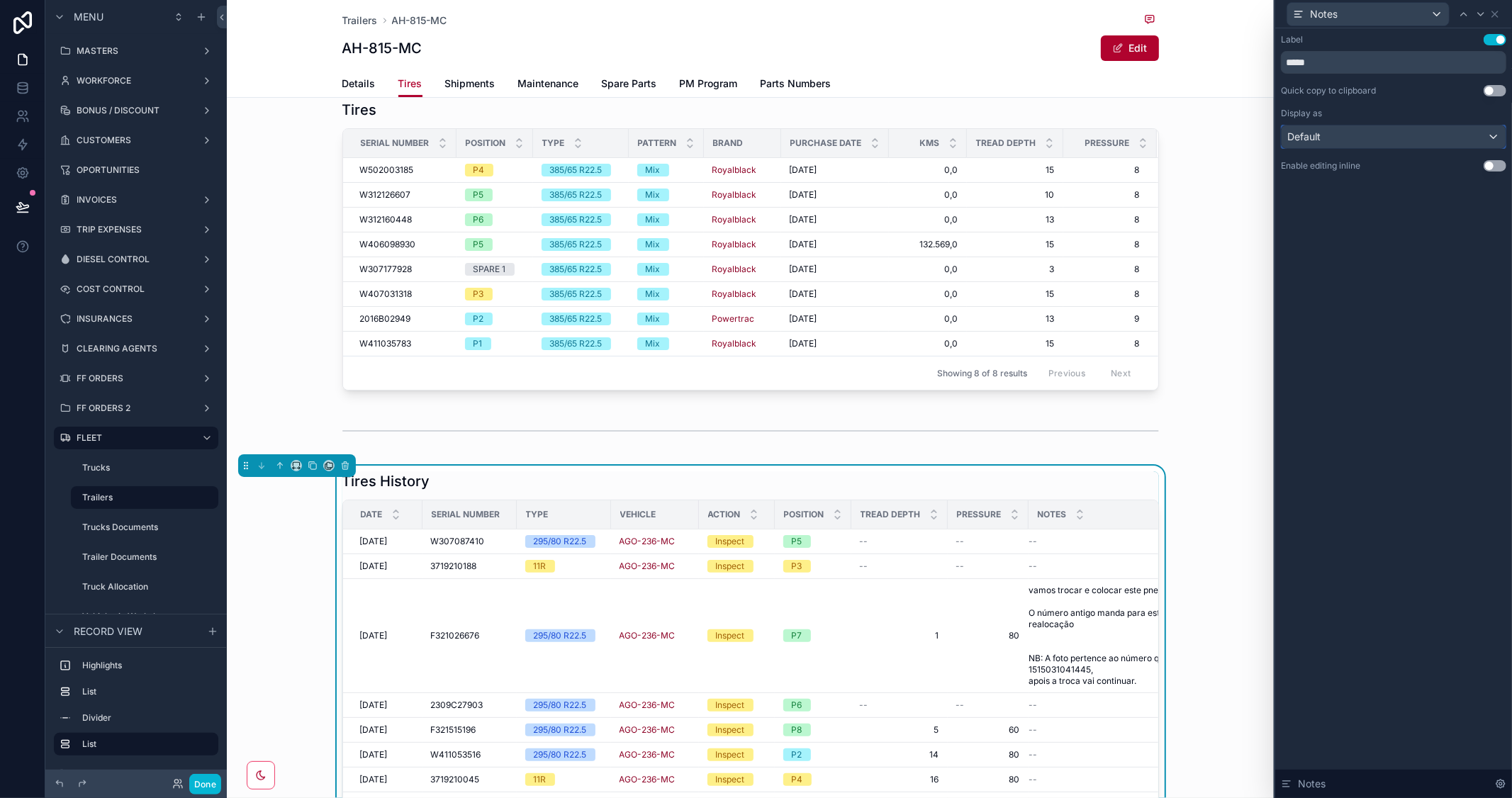
click at [1461, 144] on div "Default" at bounding box center [1394, 136] width 224 height 23
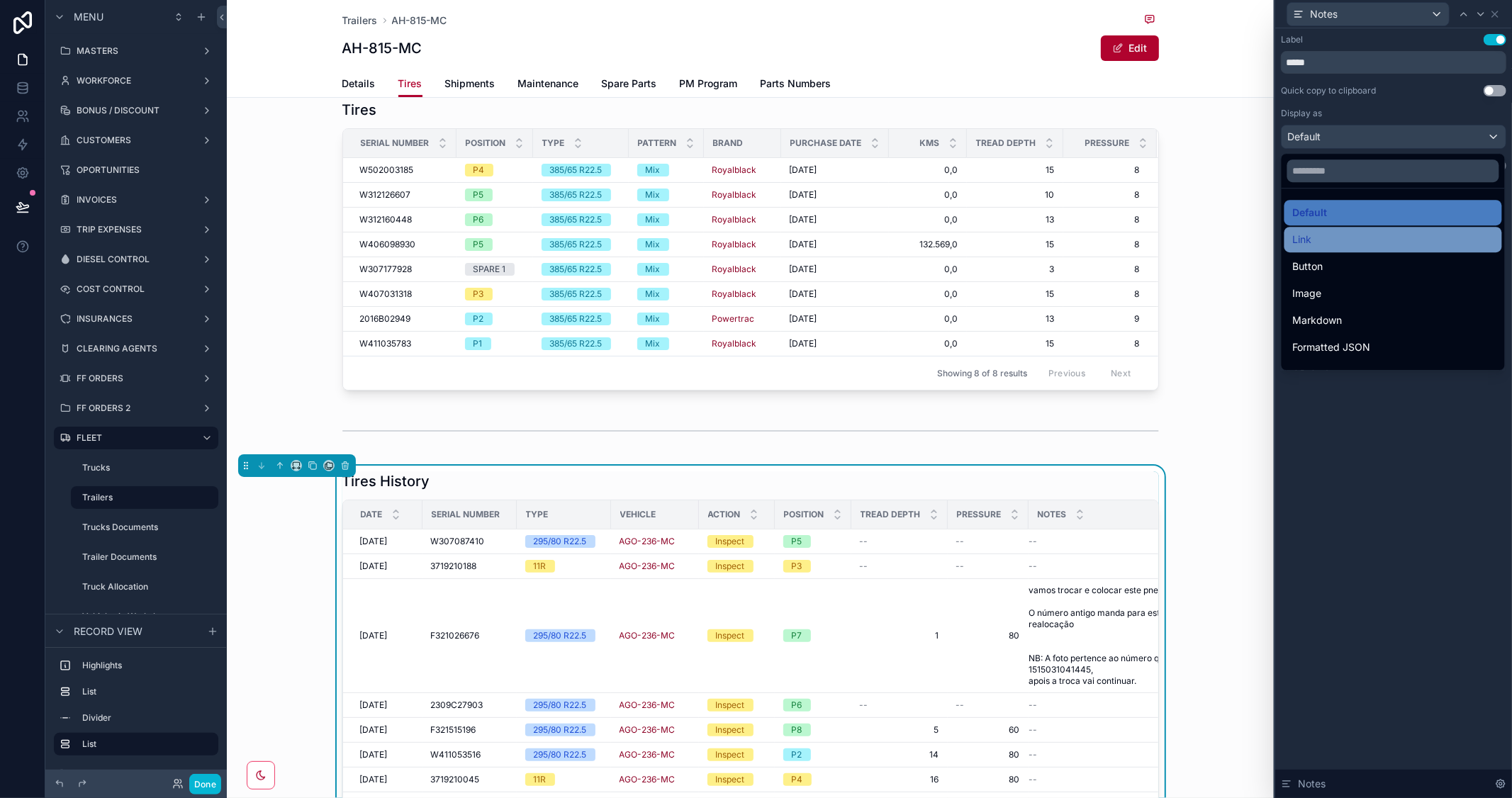
click at [1346, 231] on div "Link" at bounding box center [1394, 239] width 201 height 17
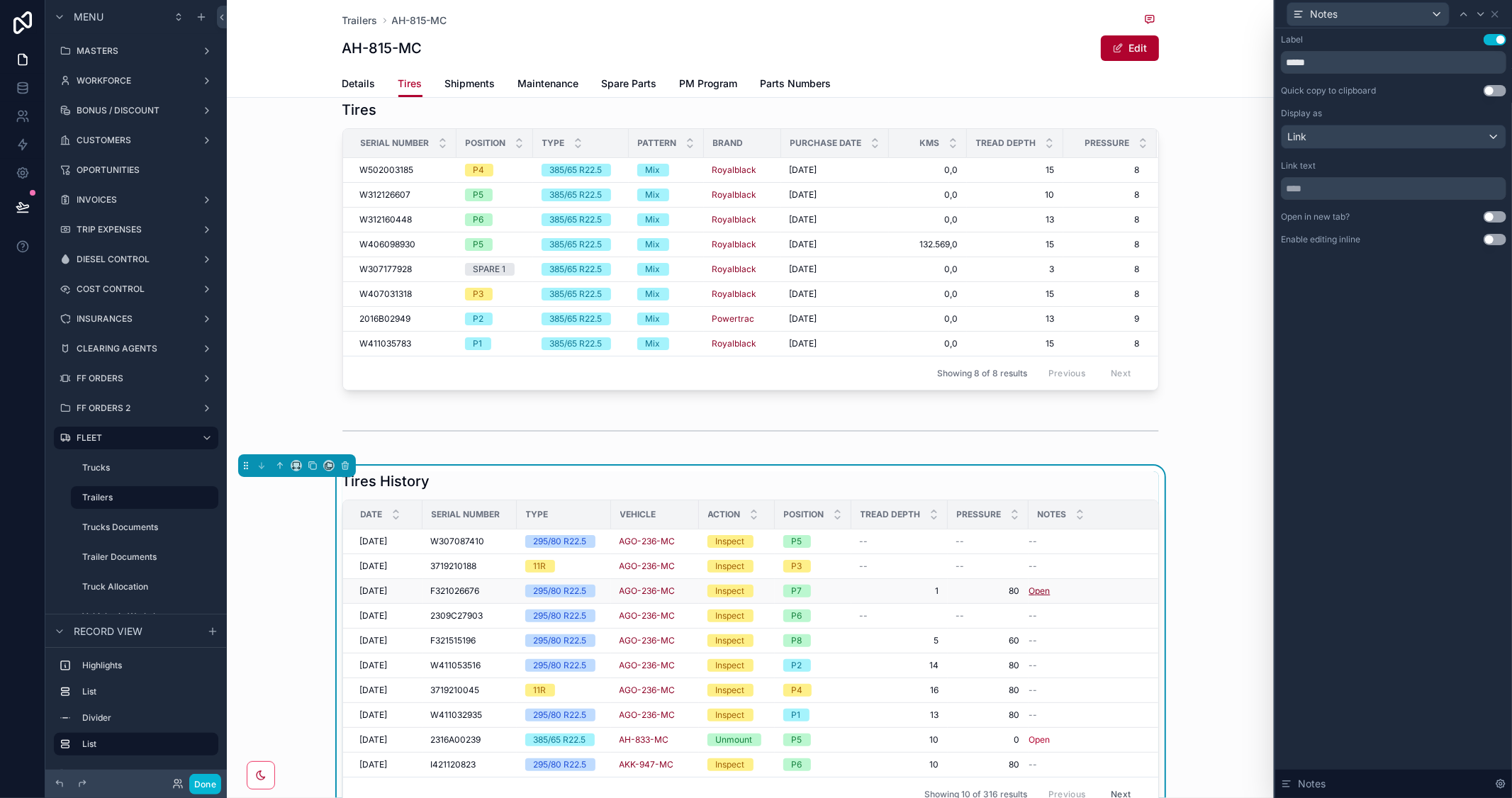
click at [1041, 589] on link "Open" at bounding box center [1041, 590] width 22 height 11
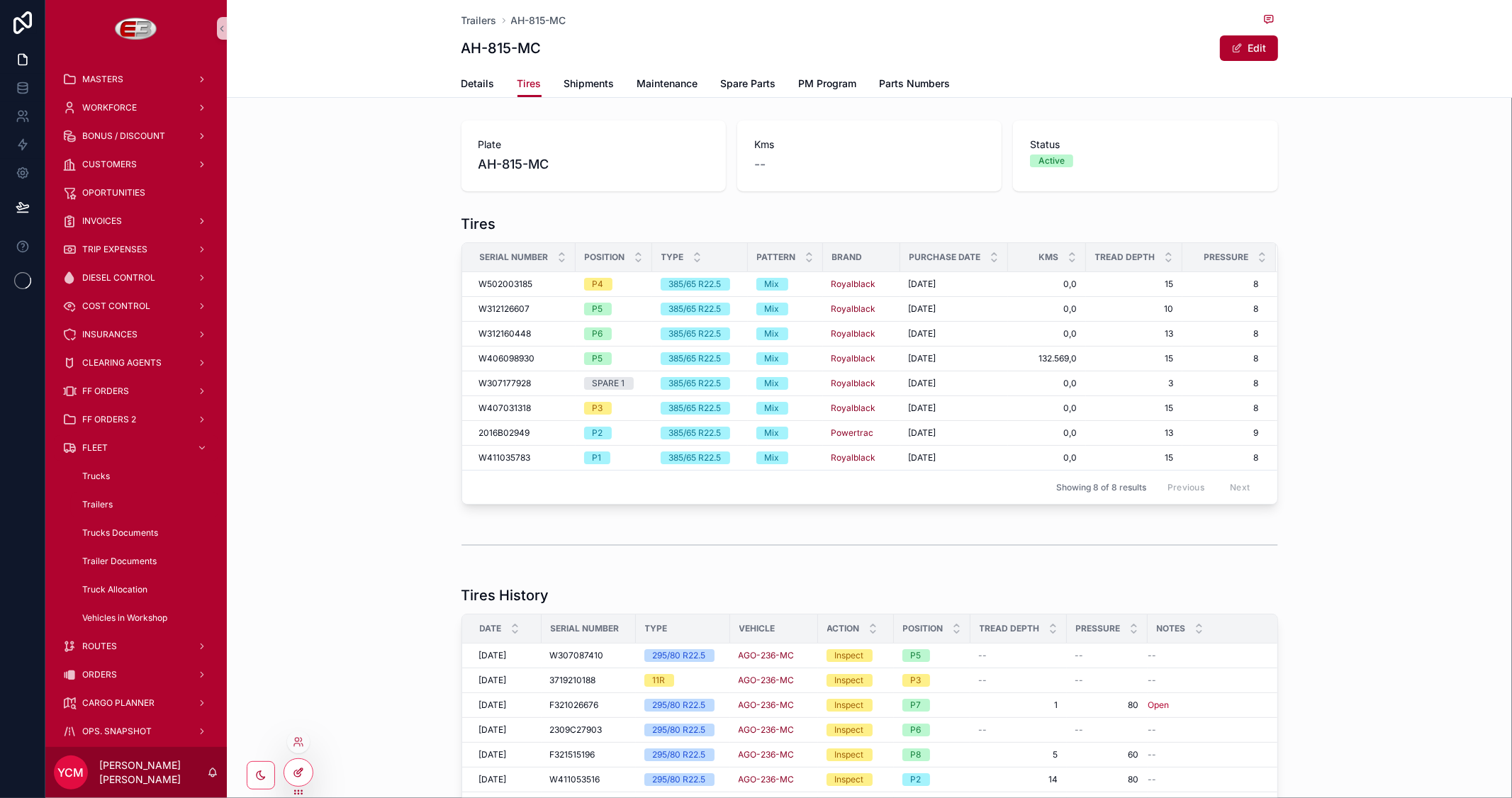
click at [305, 775] on div at bounding box center [298, 773] width 28 height 27
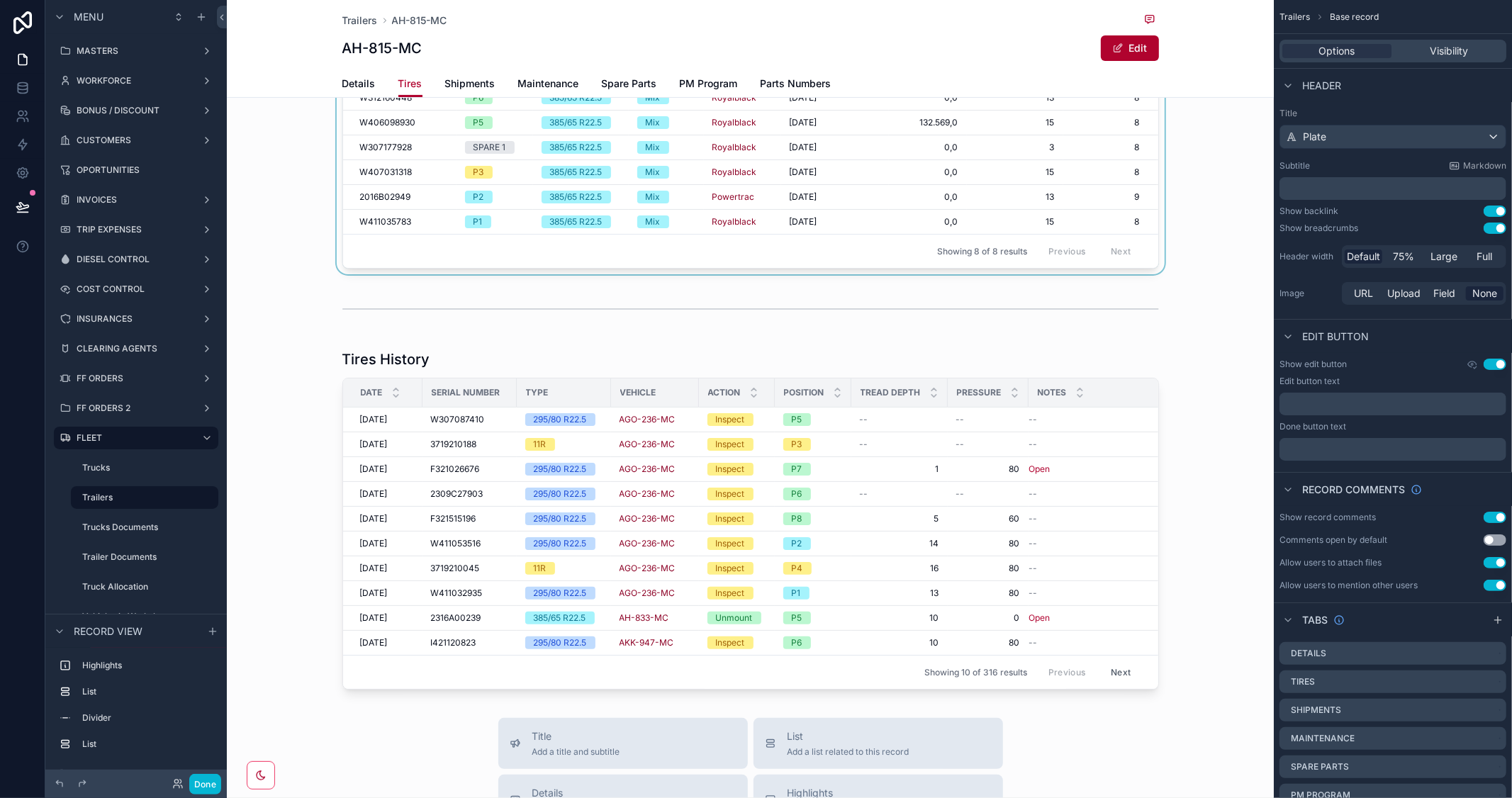
scroll to position [315, 0]
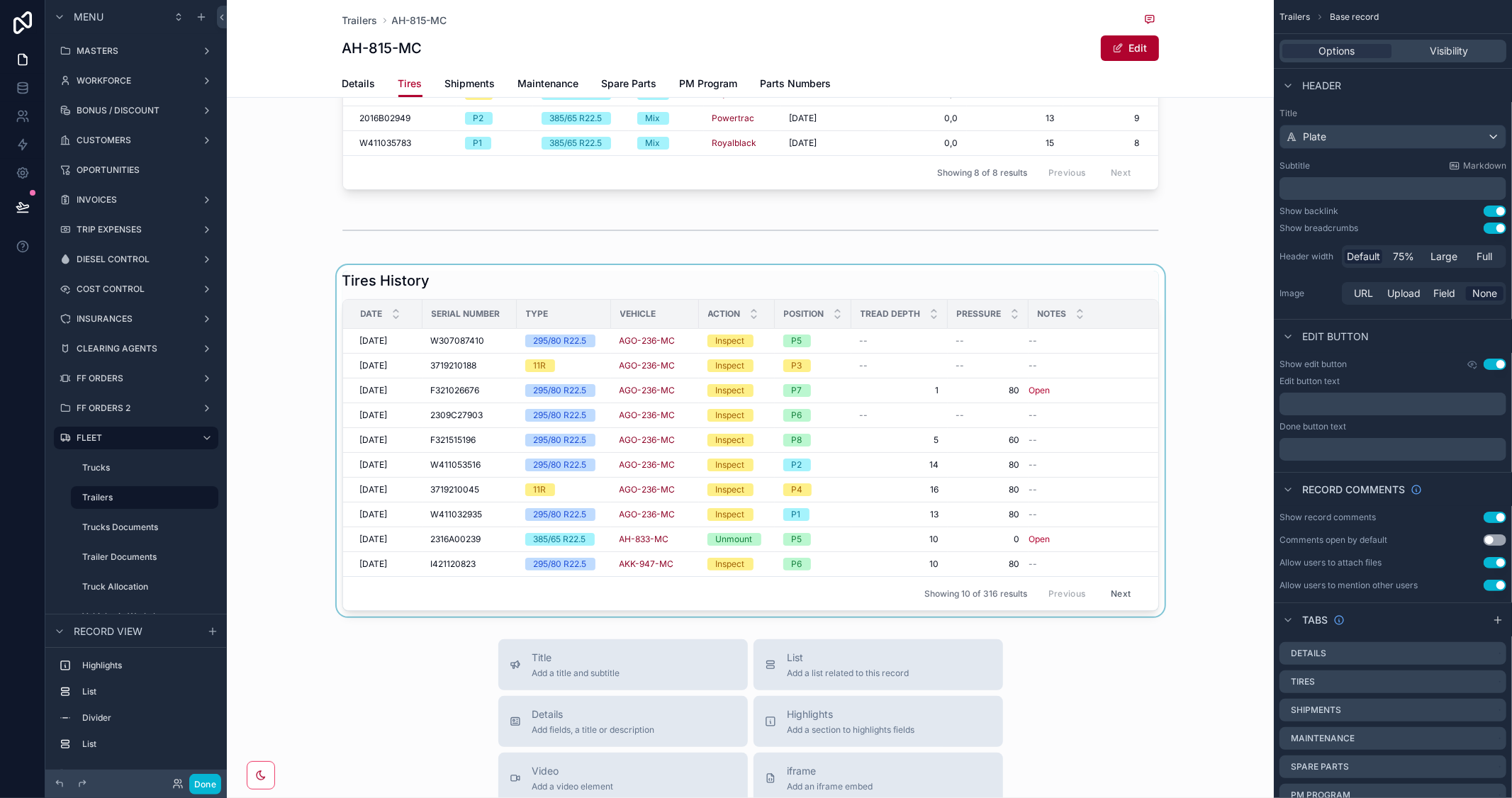
click at [1037, 536] on div "scrollable content" at bounding box center [750, 441] width 1047 height 351
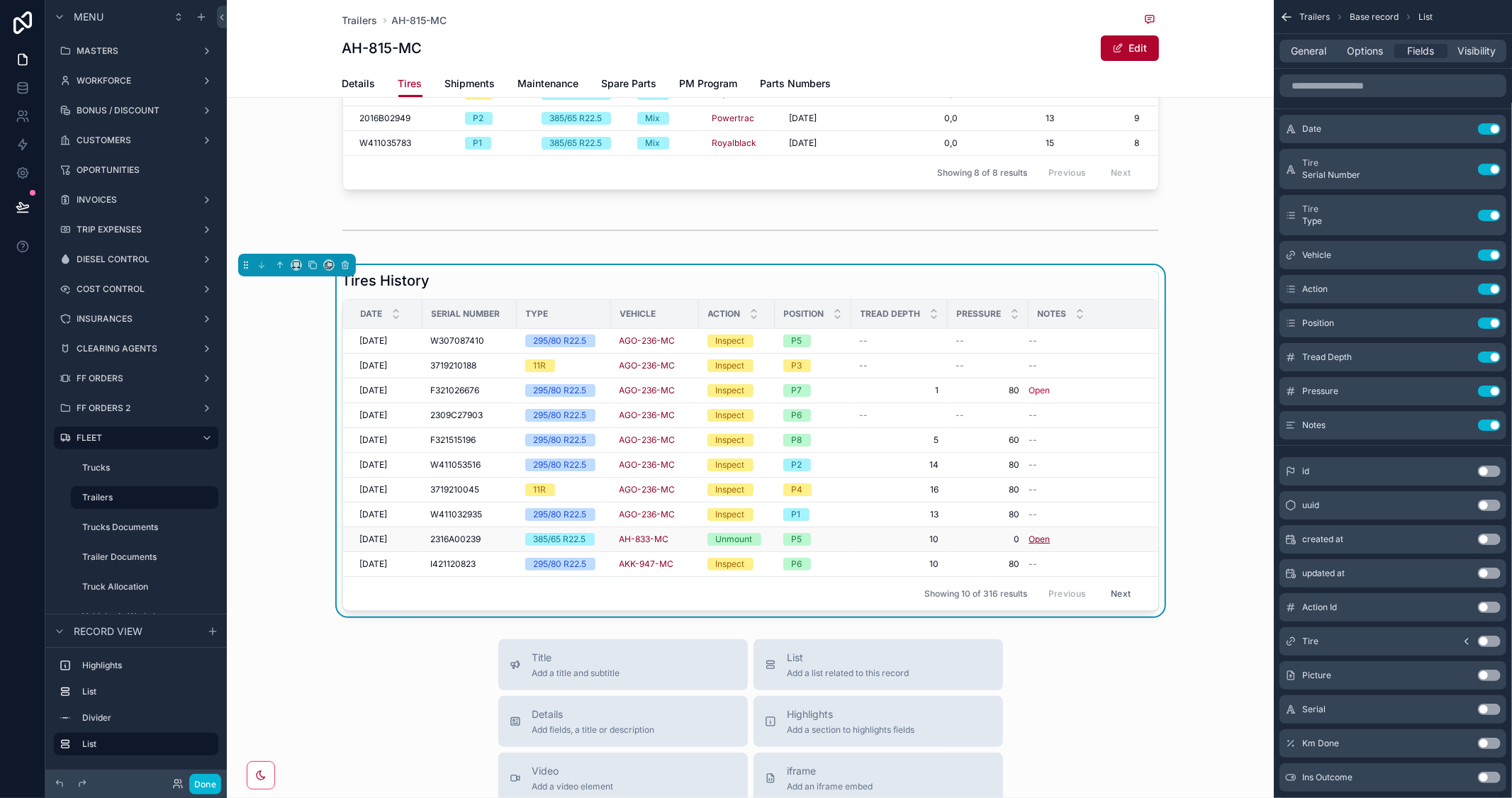
click at [1036, 536] on link "Open" at bounding box center [1041, 539] width 22 height 11
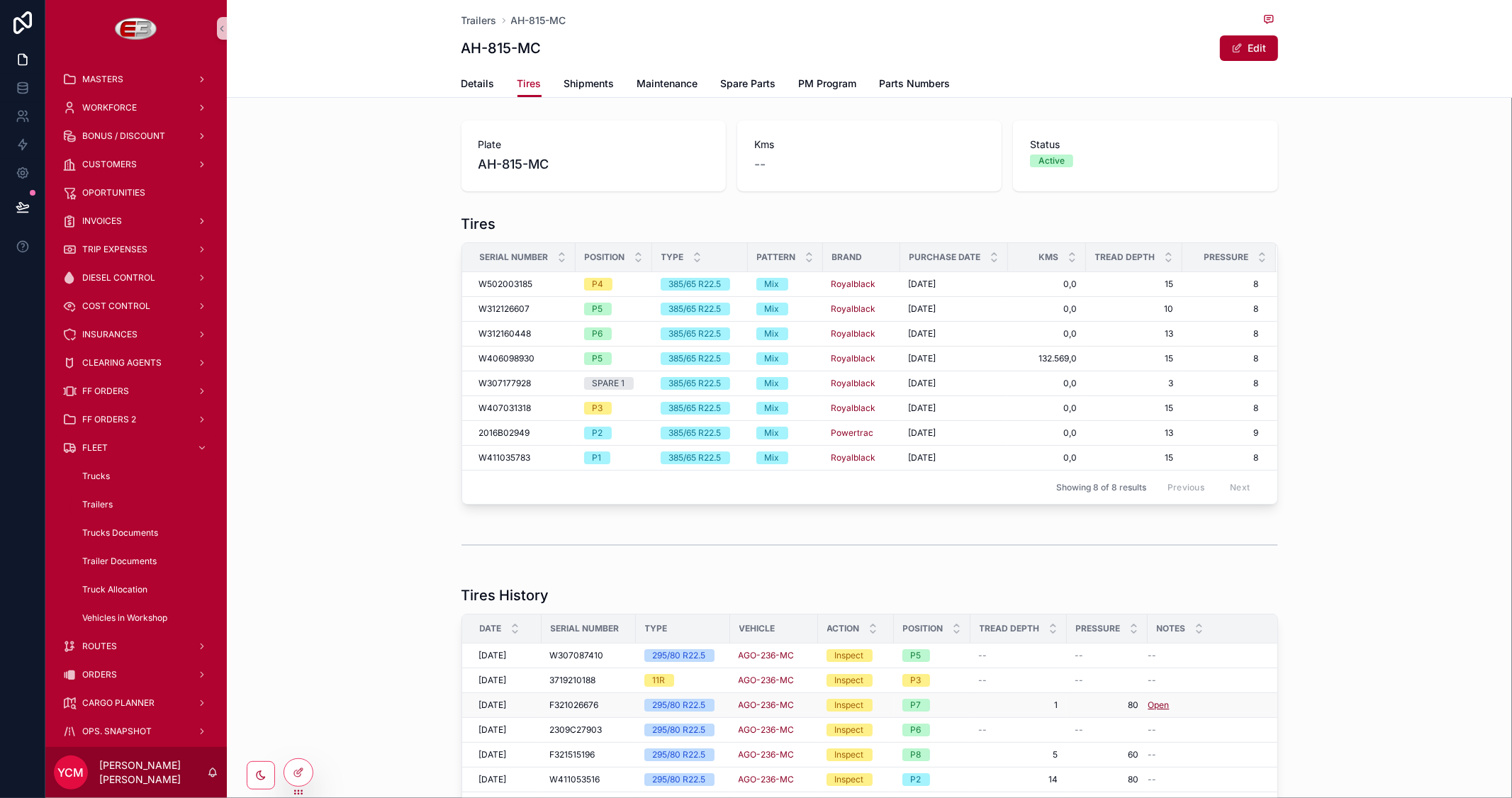
click at [1156, 700] on link "Open" at bounding box center [1160, 705] width 22 height 11
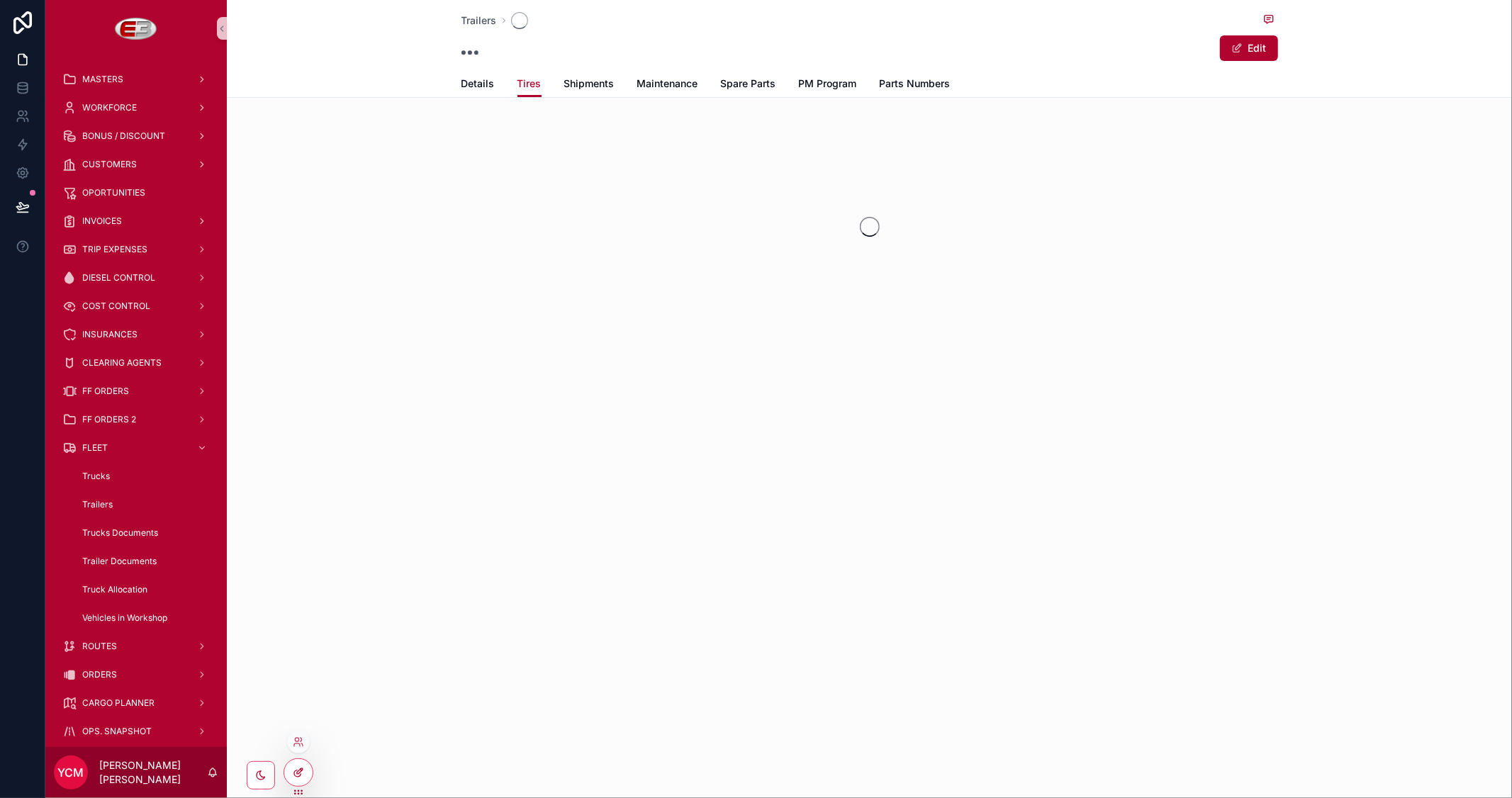
click at [294, 768] on icon at bounding box center [298, 772] width 12 height 12
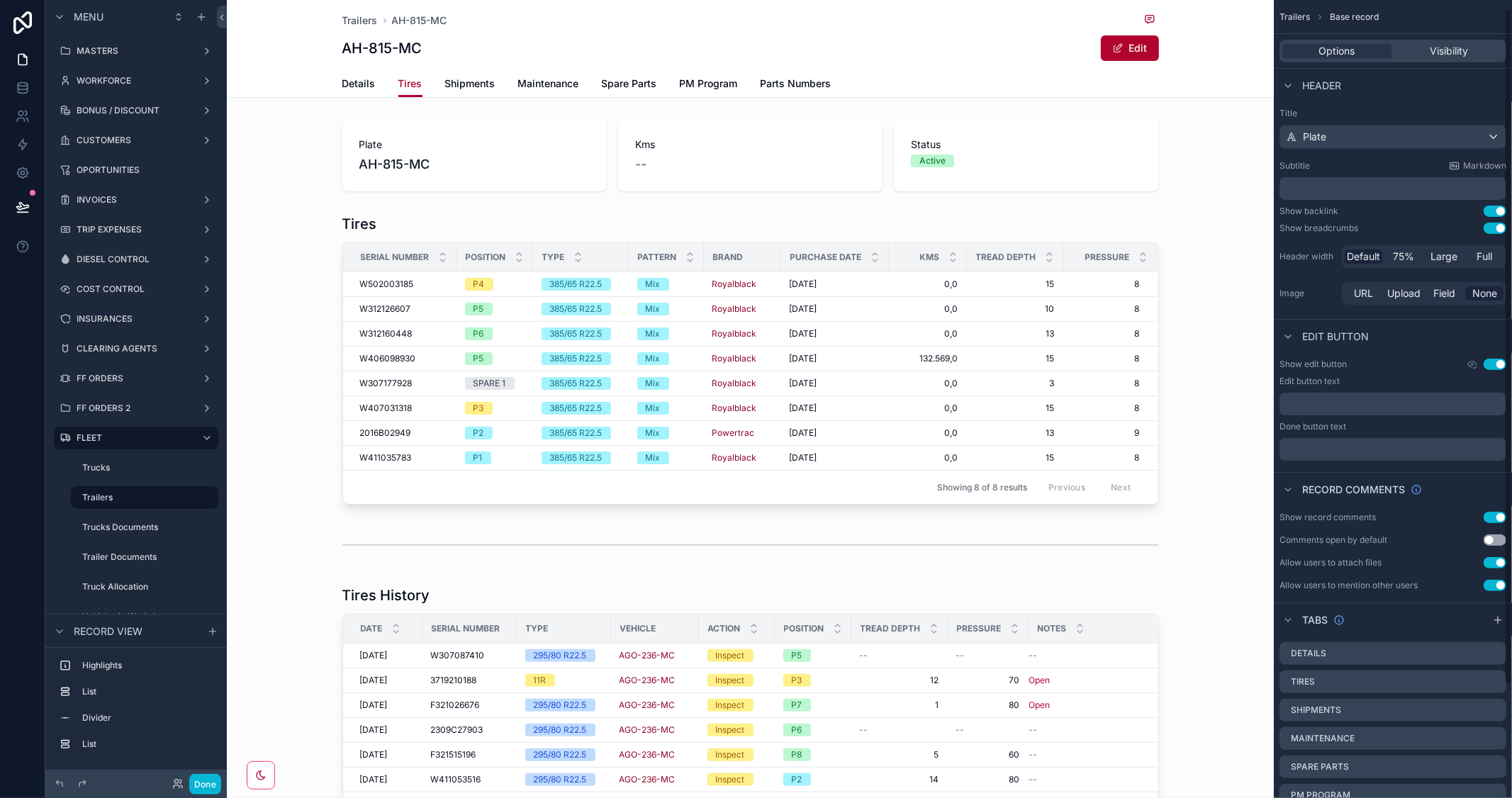
scroll to position [144, 0]
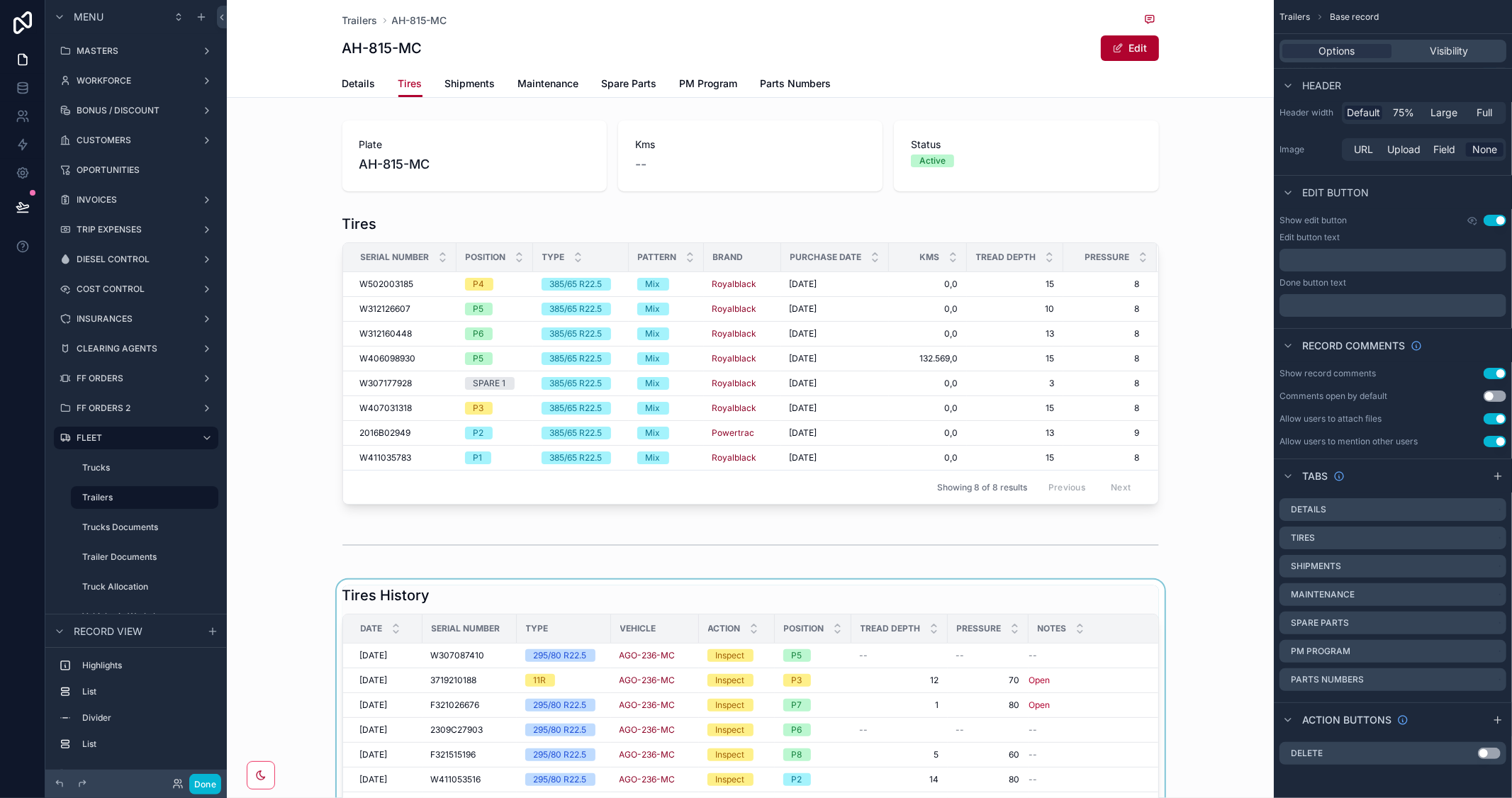
click at [1137, 593] on div "scrollable content" at bounding box center [750, 755] width 1047 height 351
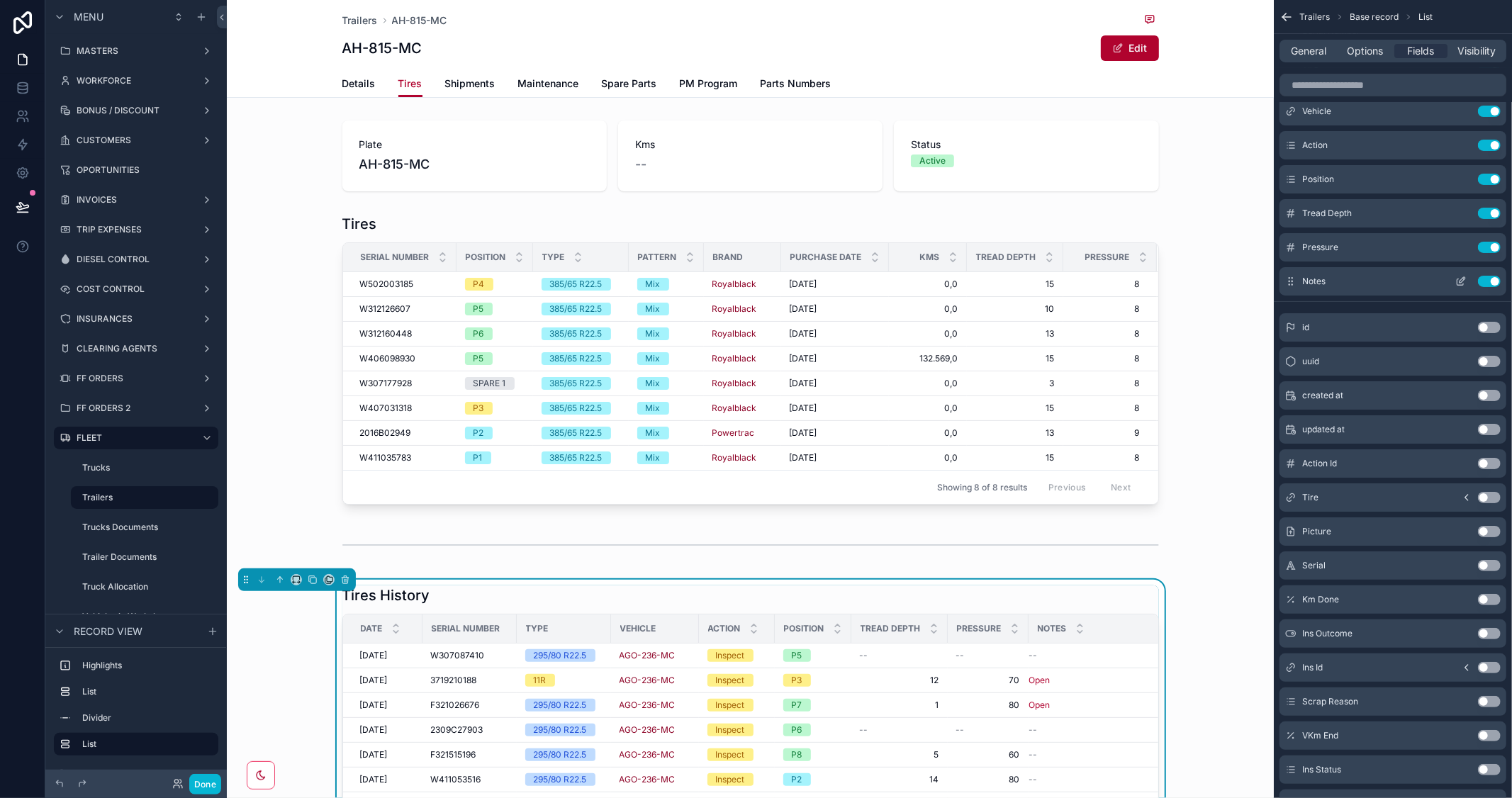
click at [1462, 283] on icon "scrollable content" at bounding box center [1461, 281] width 12 height 12
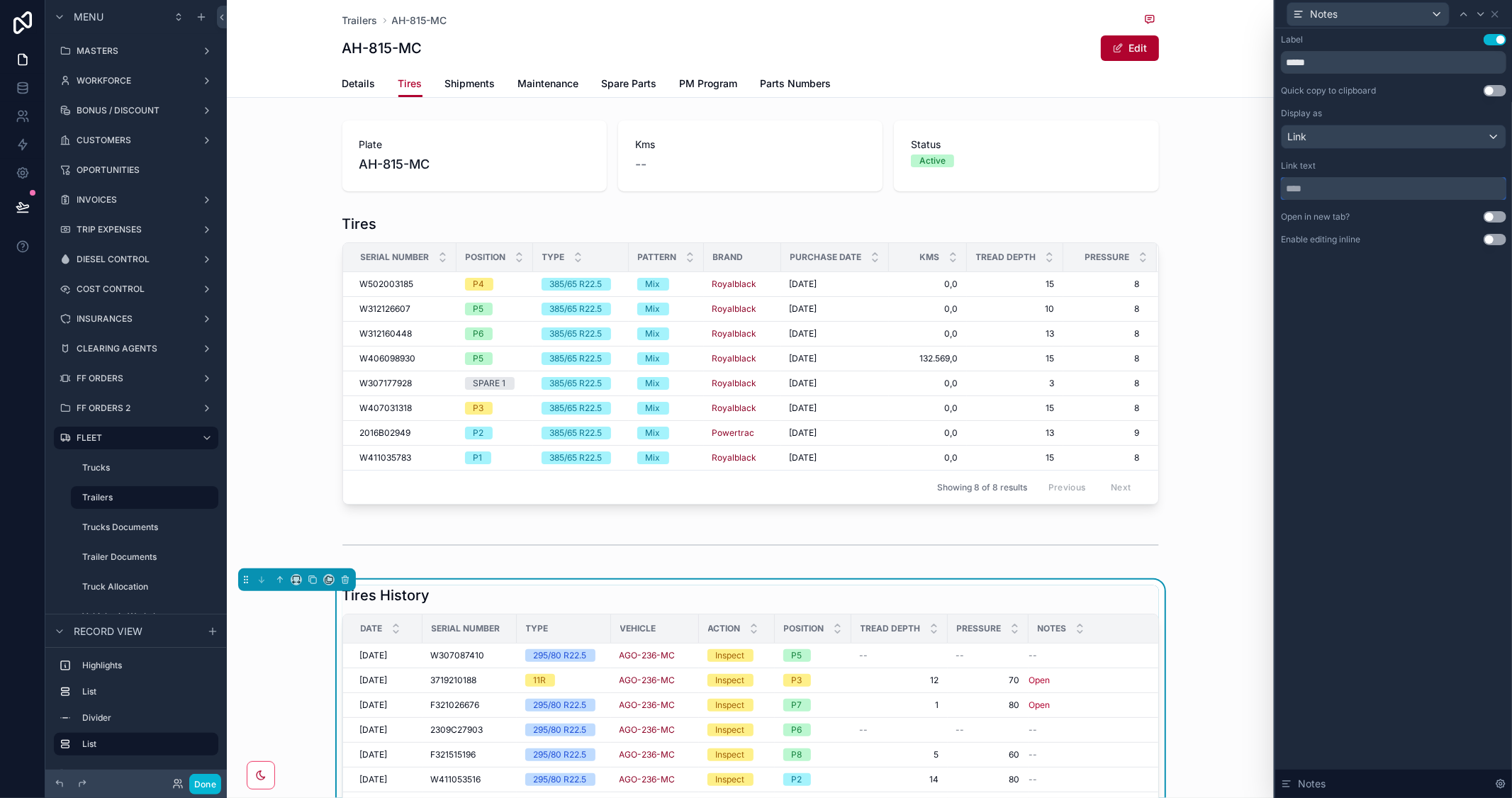
click at [1436, 186] on input "text" at bounding box center [1395, 188] width 226 height 23
click at [1484, 132] on div "Link" at bounding box center [1394, 136] width 224 height 23
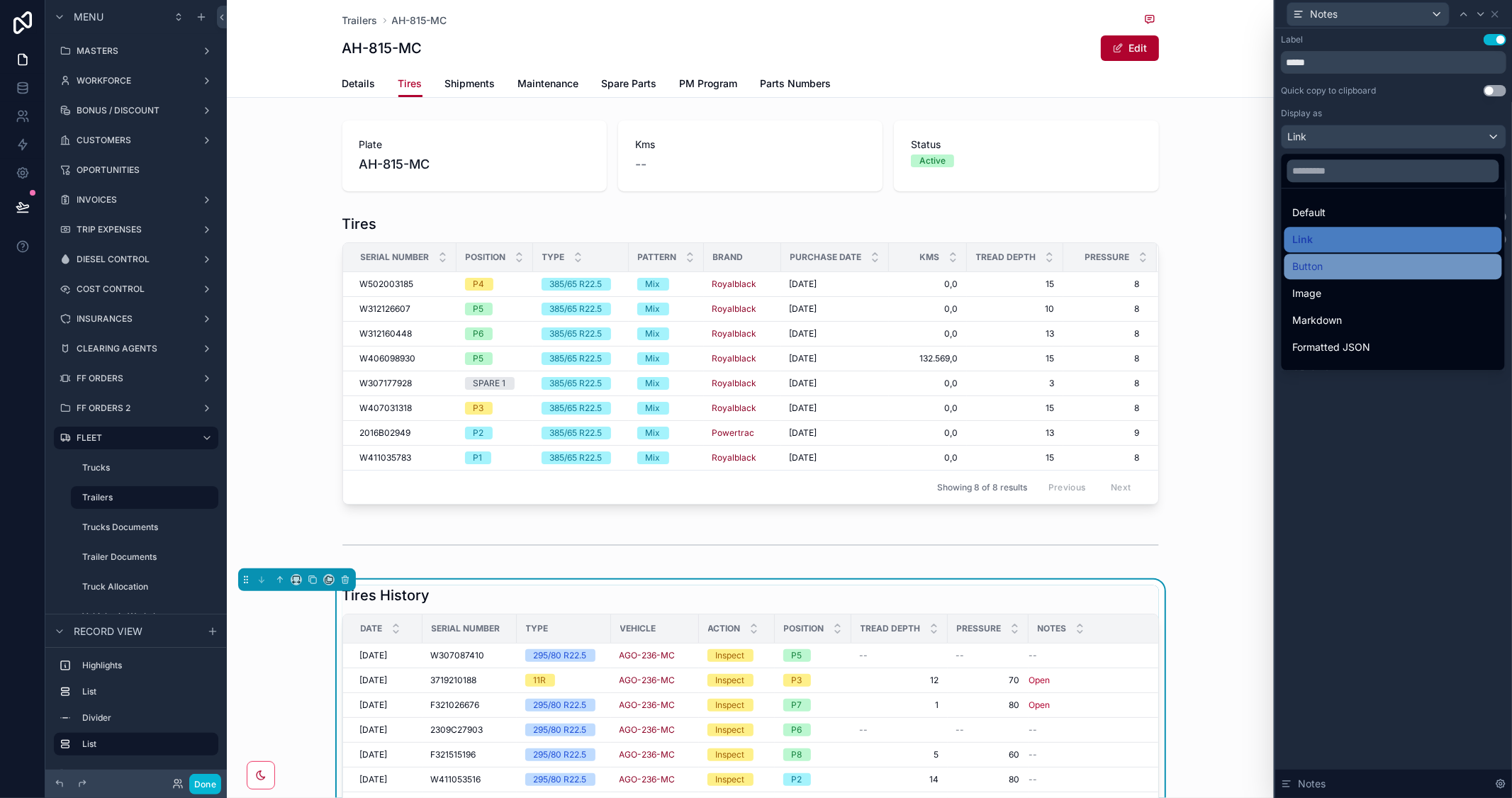
click at [1340, 258] on div "Button" at bounding box center [1394, 266] width 201 height 17
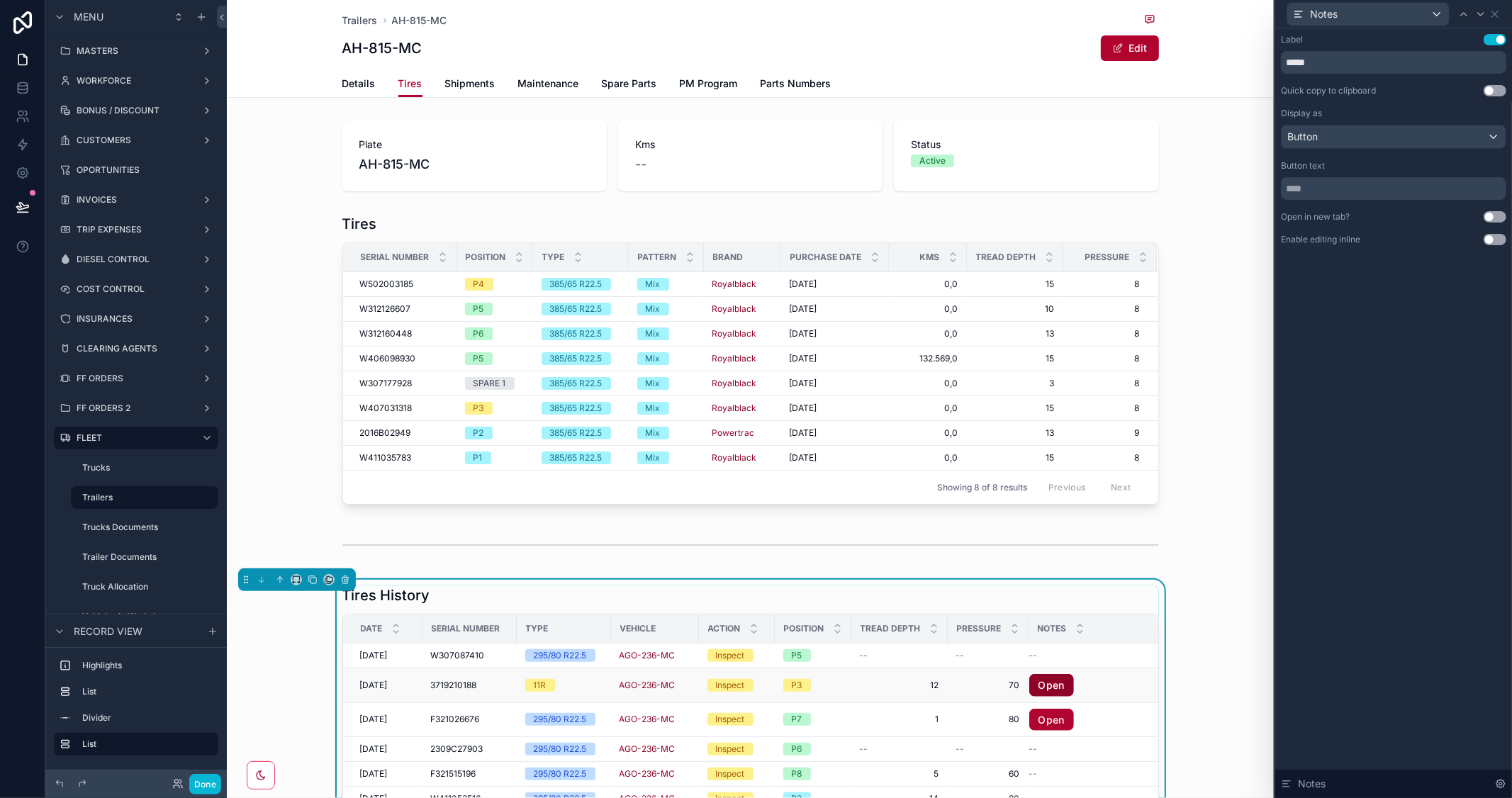
click at [1050, 689] on link "Open" at bounding box center [1051, 685] width 44 height 23
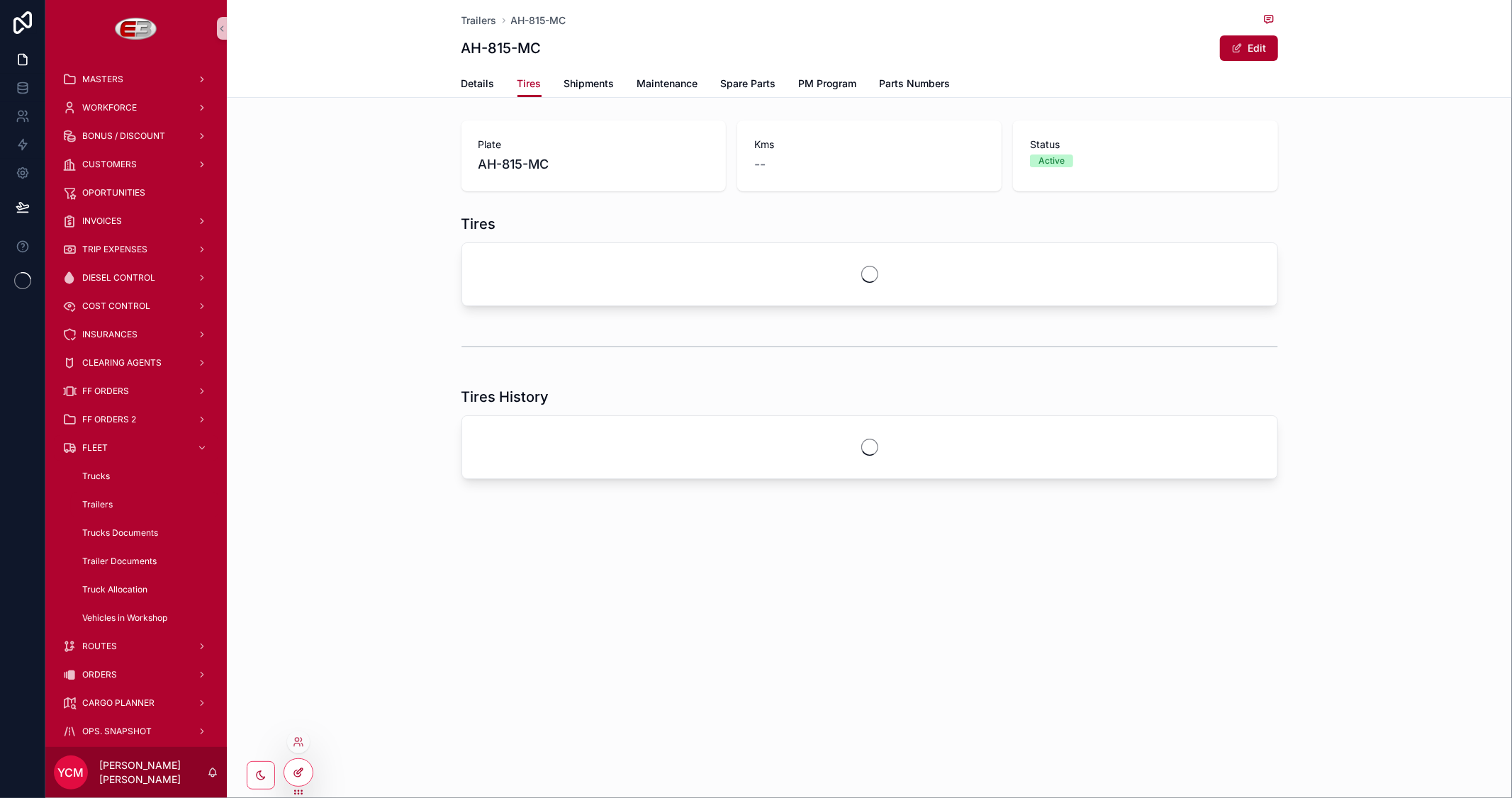
click at [298, 767] on icon at bounding box center [298, 772] width 12 height 12
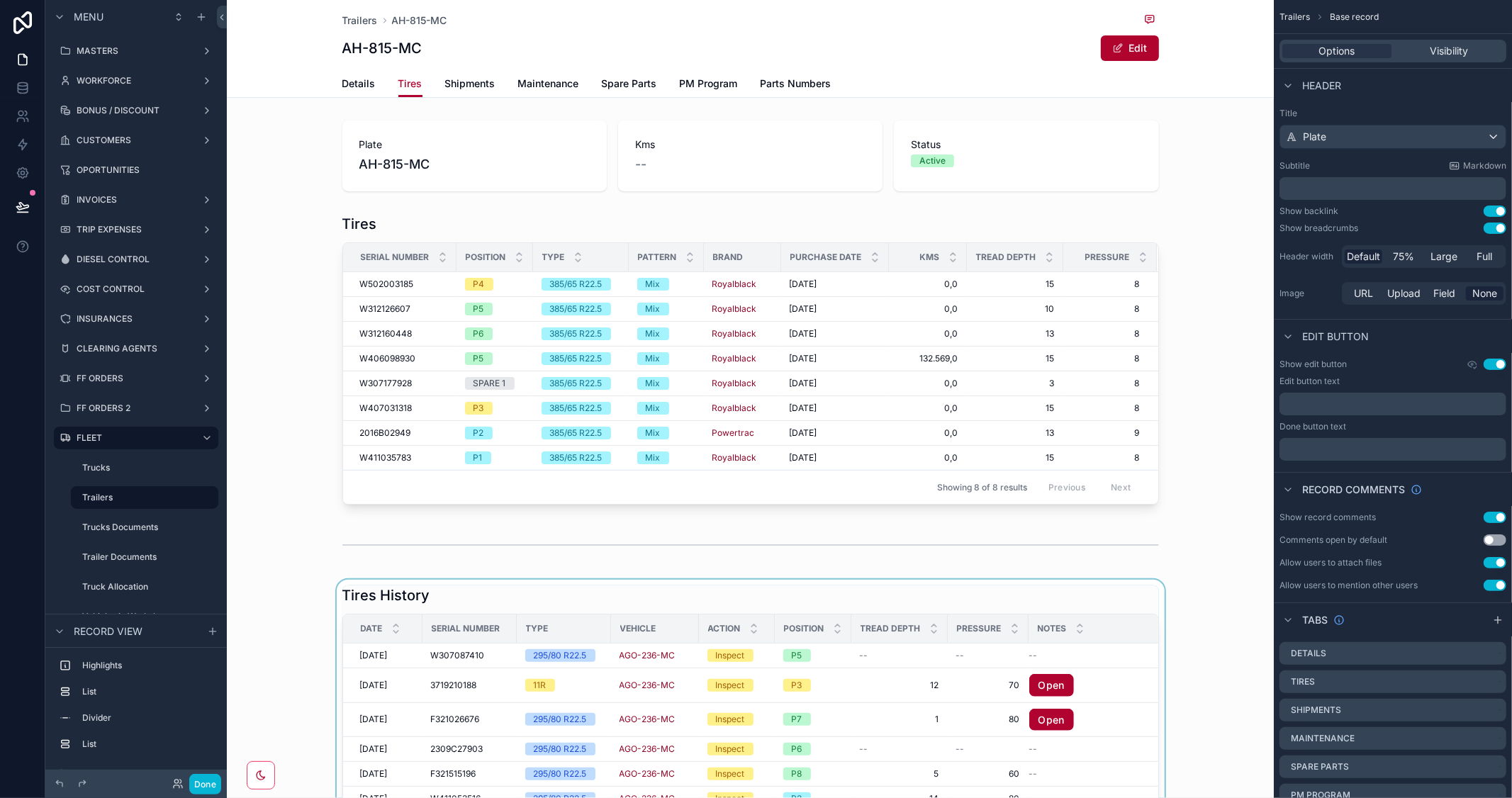
click at [1116, 591] on div "scrollable content" at bounding box center [750, 770] width 1047 height 381
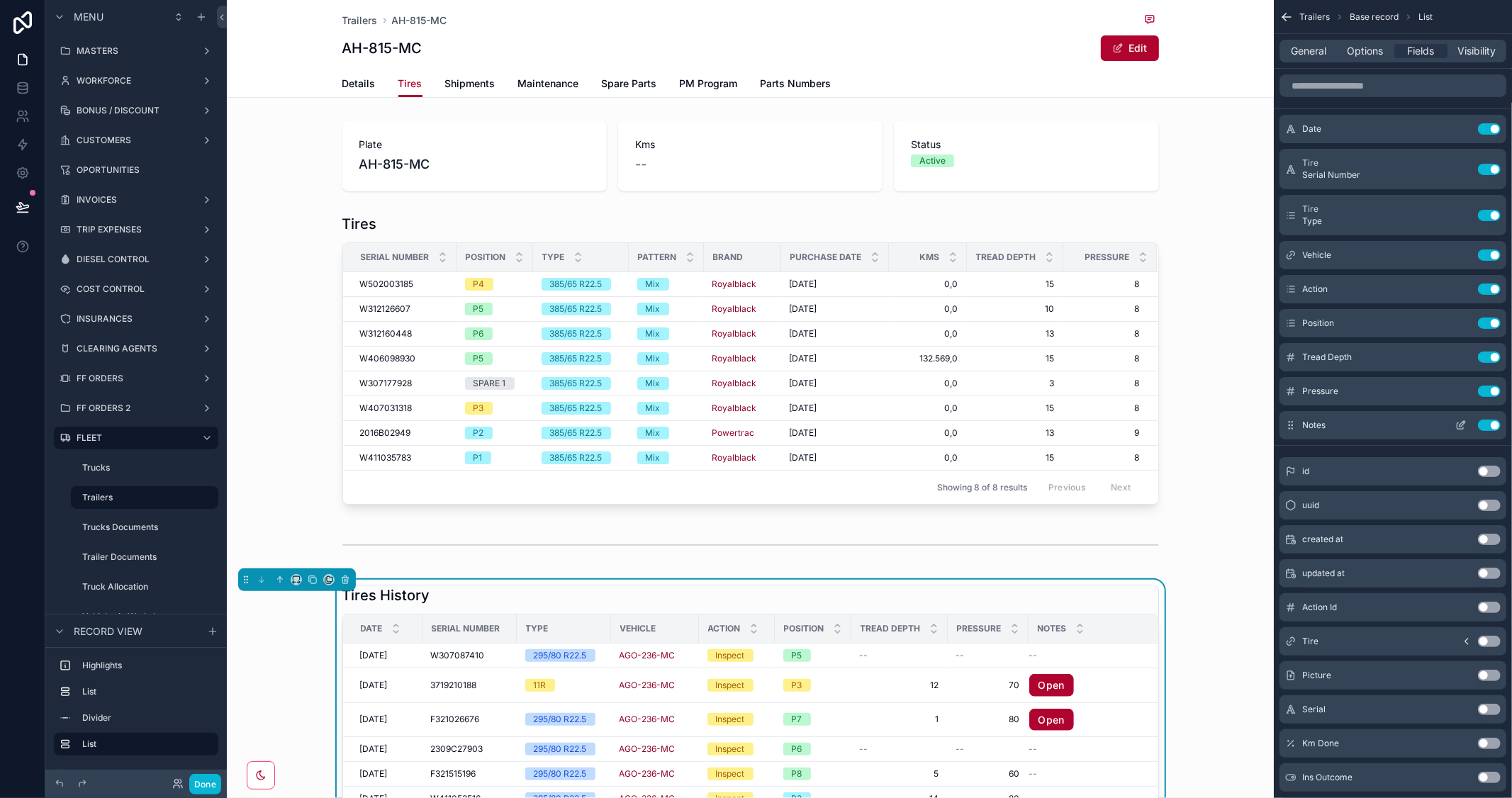
click at [1462, 427] on icon "scrollable content" at bounding box center [1461, 425] width 12 height 12
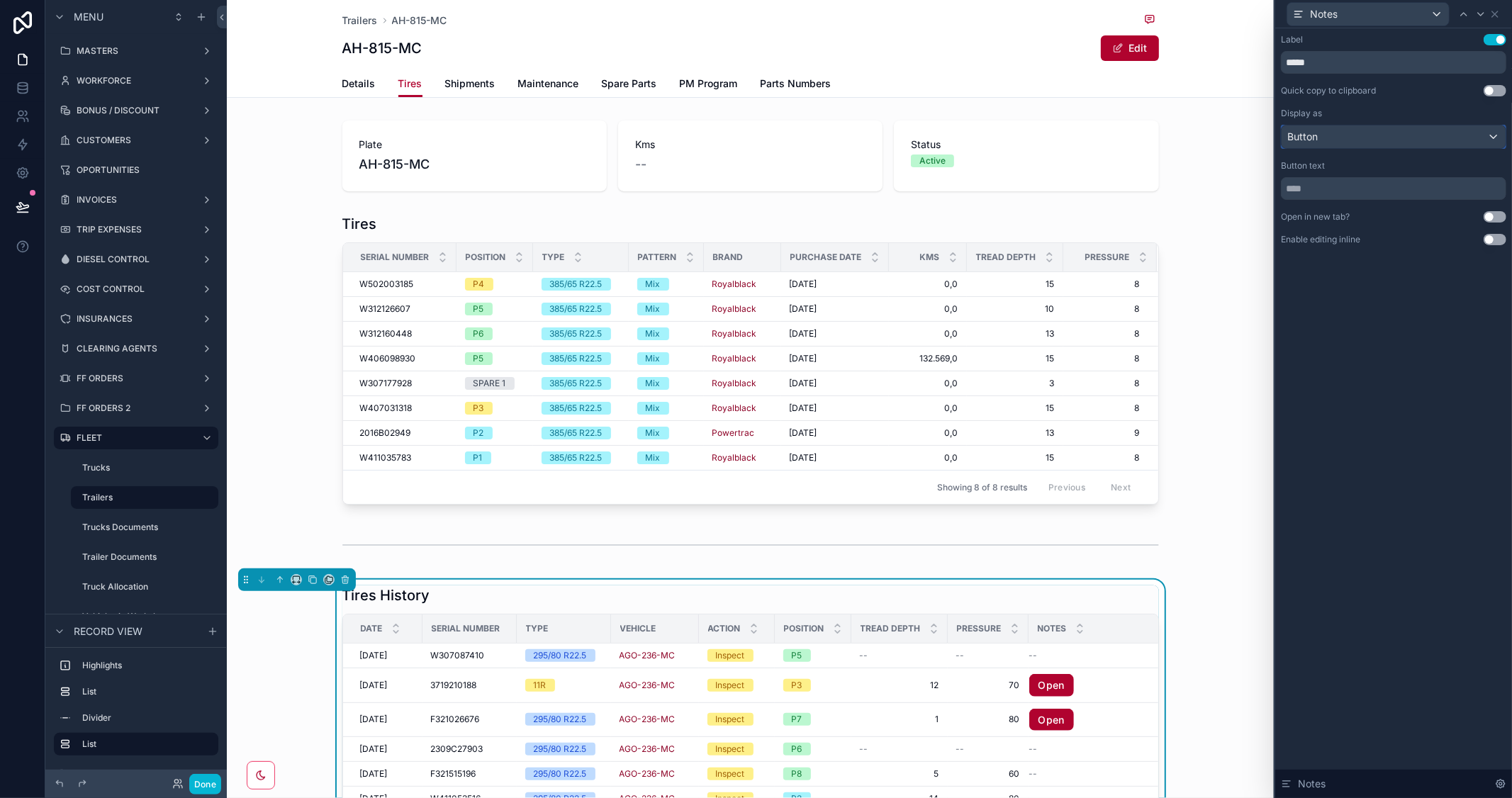
click at [1480, 138] on div "Button" at bounding box center [1394, 136] width 224 height 23
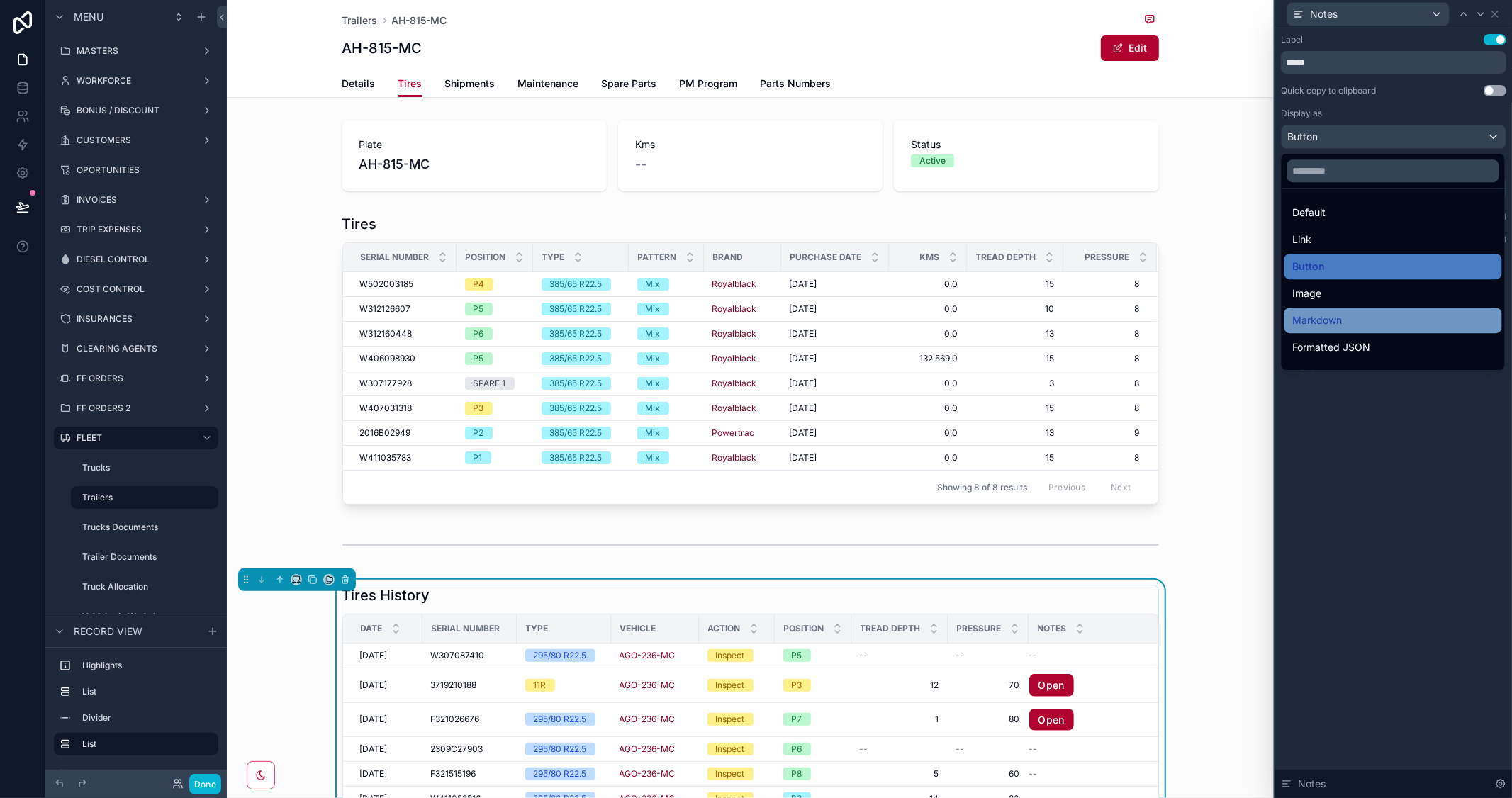
click at [1374, 310] on div "Markdown" at bounding box center [1393, 320] width 218 height 25
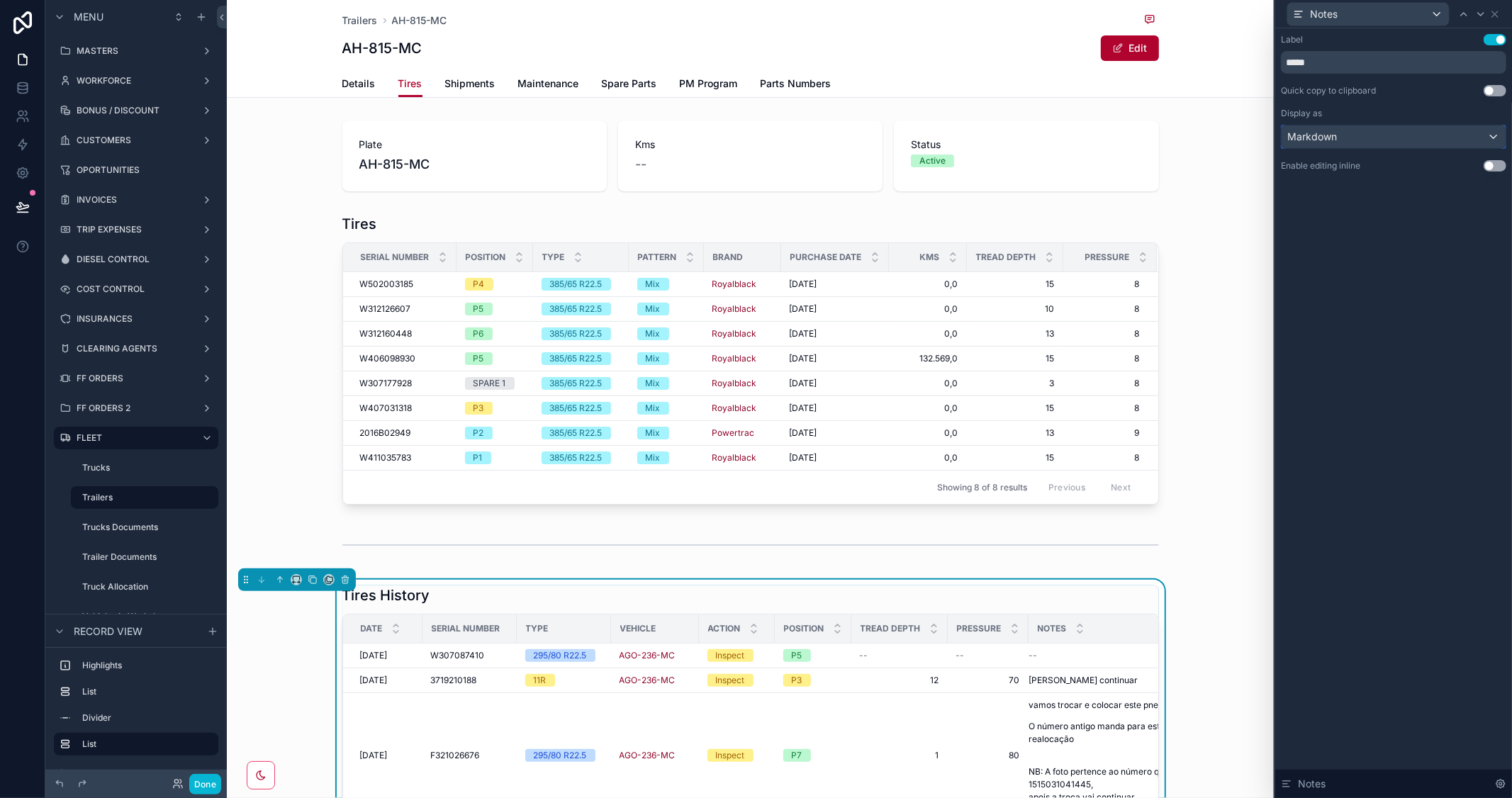
click at [1419, 143] on div "Markdown" at bounding box center [1394, 136] width 224 height 23
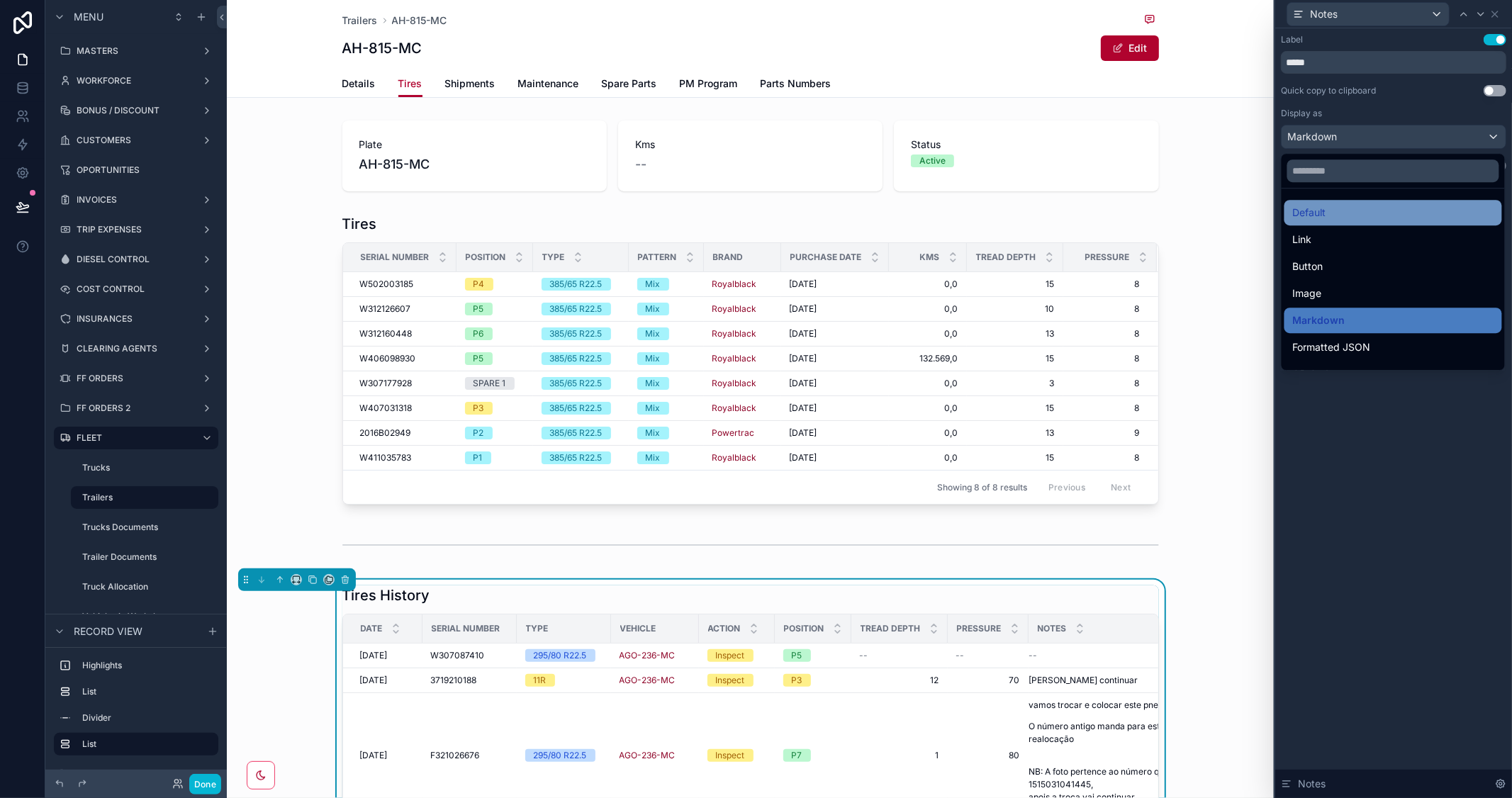
click at [1349, 213] on div "Default" at bounding box center [1394, 212] width 201 height 17
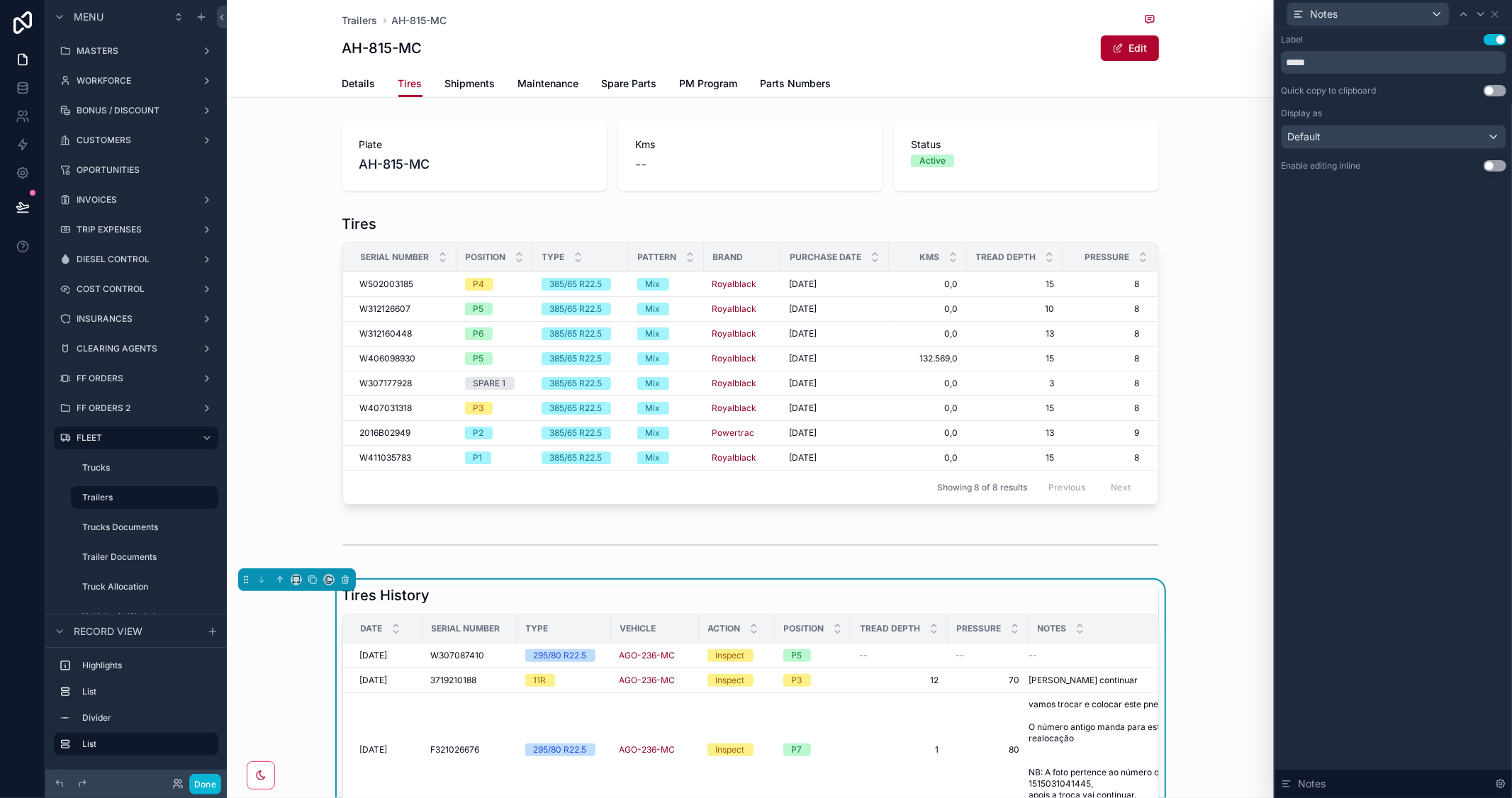
click at [1380, 496] on div "Label Use setting ***** Quick copy to clipboard Use setting Display as Default …" at bounding box center [1394, 413] width 237 height 770
click at [1223, 79] on div "Details Tires Shipments Maintenance Spare Parts PM Program Parts Numbers" at bounding box center [751, 84] width 1031 height 27
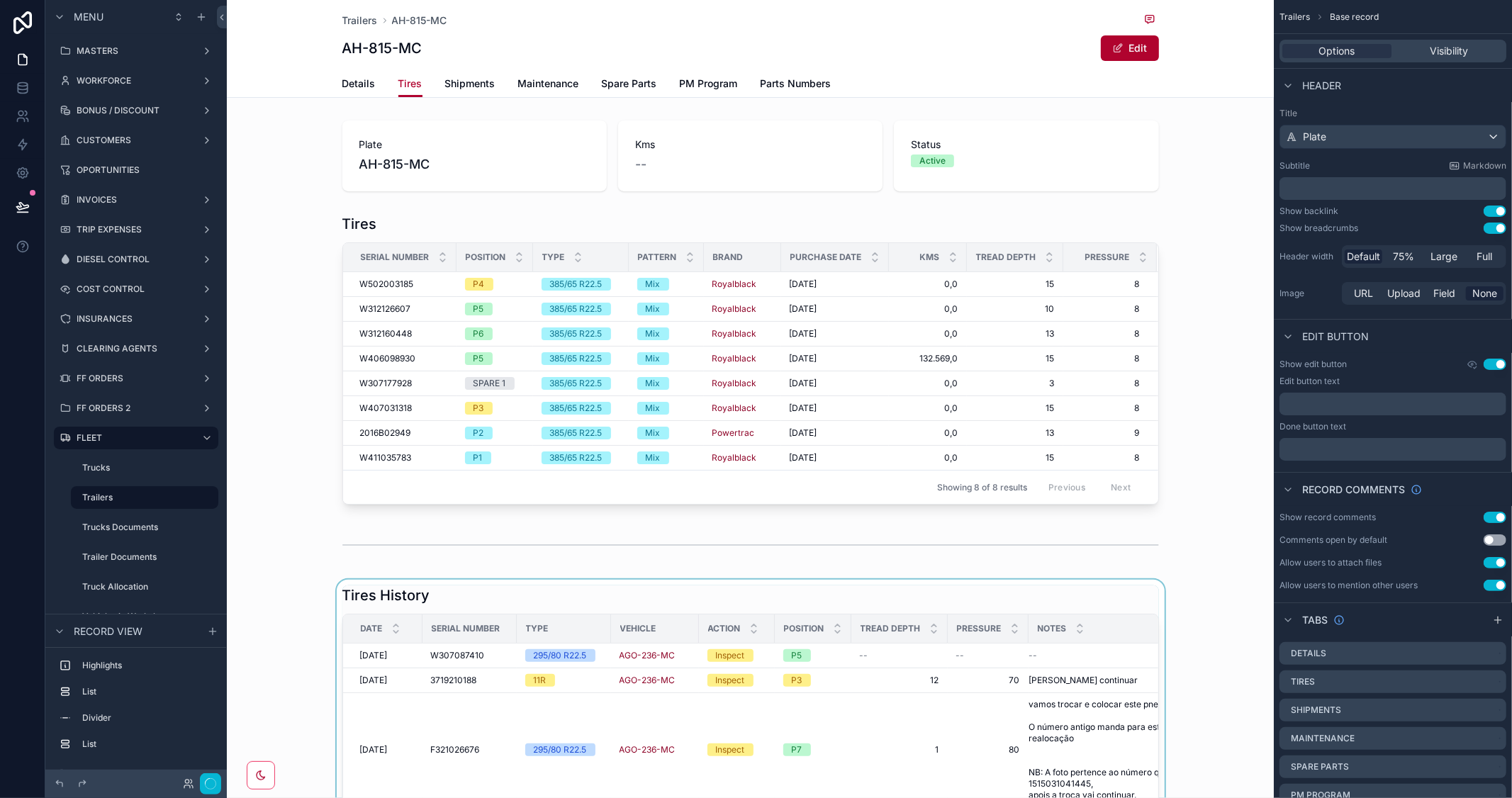
click at [1099, 606] on div "scrollable content" at bounding box center [750, 800] width 1047 height 441
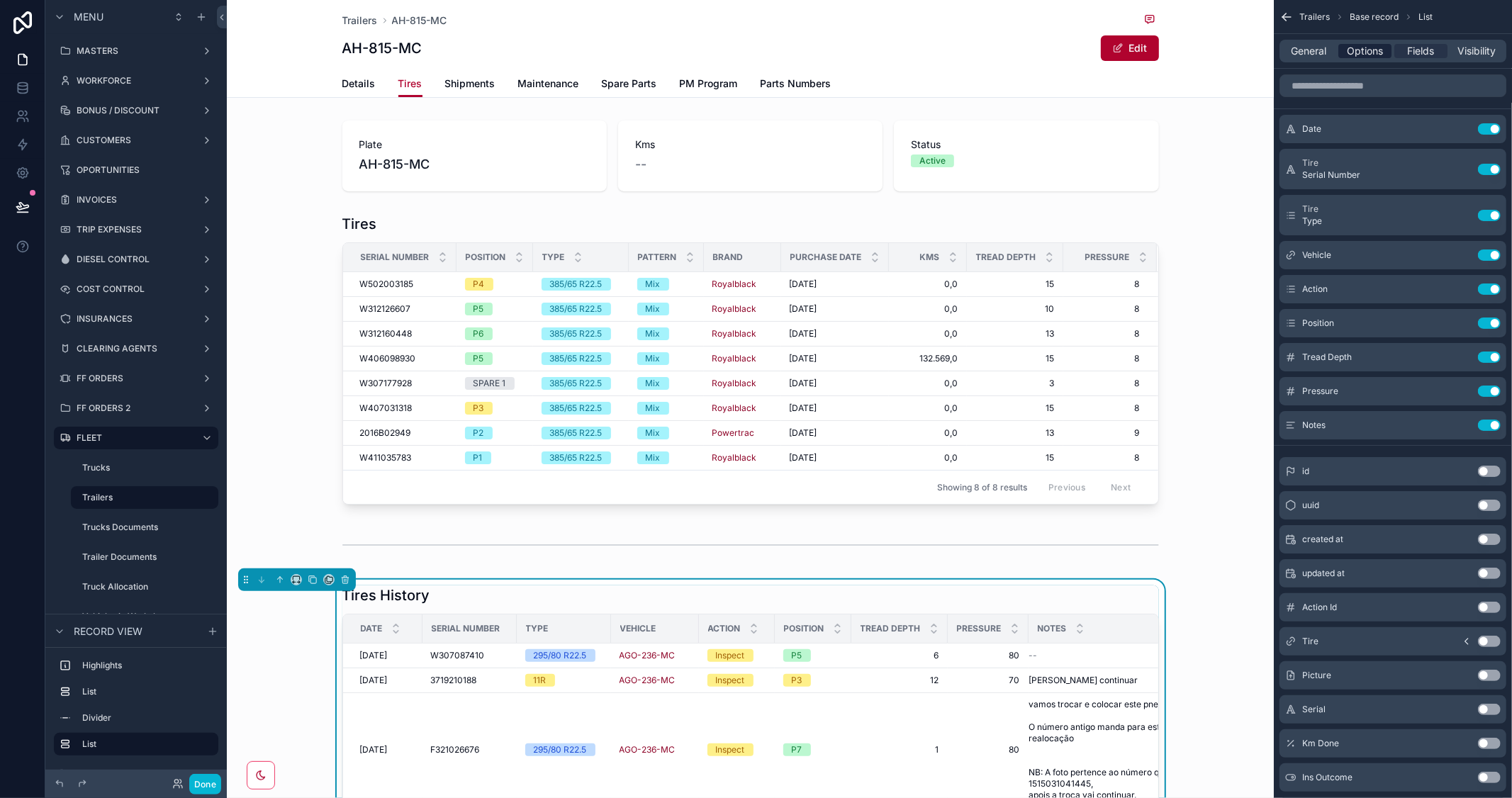
click at [1377, 52] on span "Options" at bounding box center [1366, 51] width 36 height 14
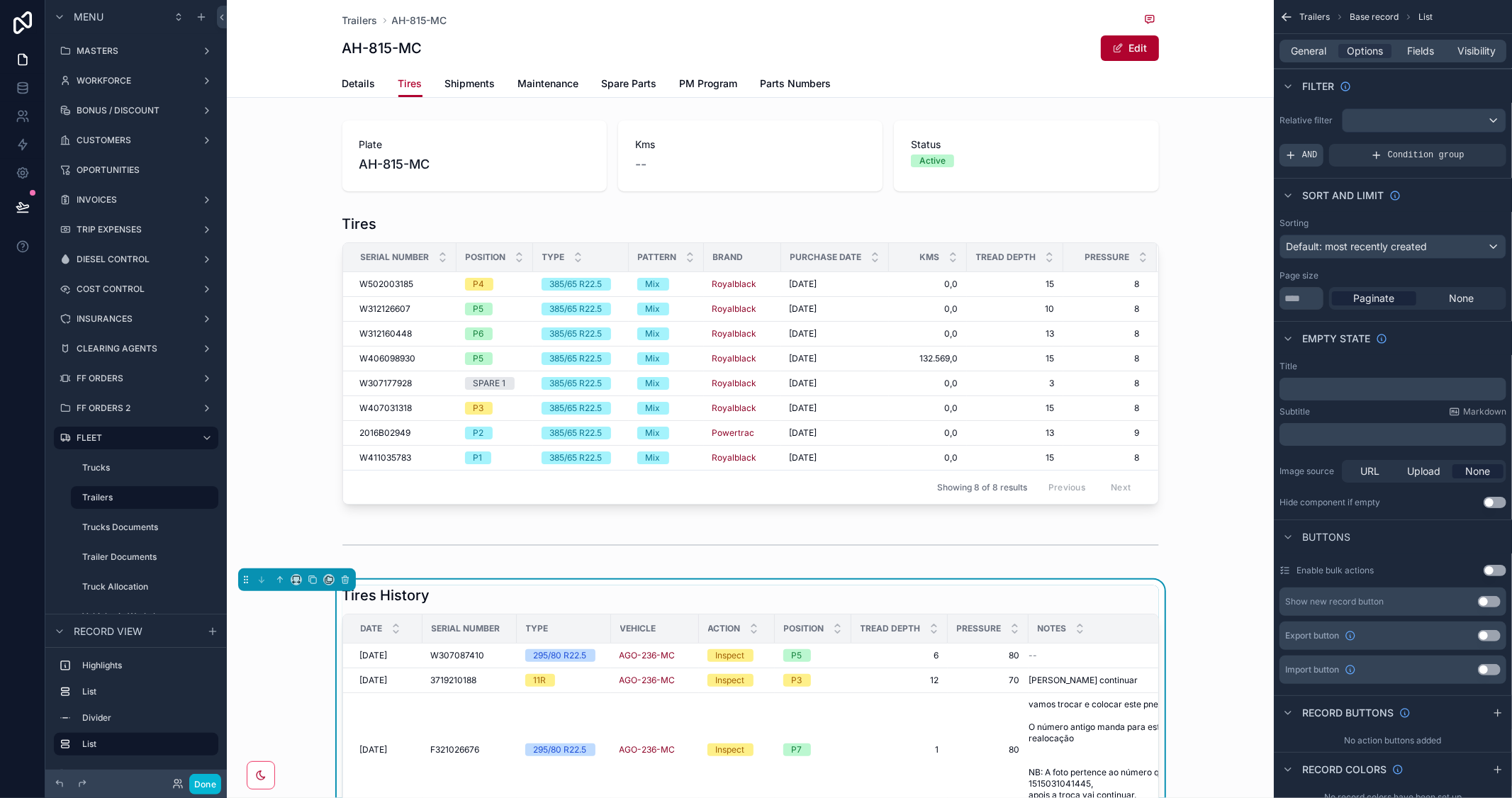
click at [1308, 153] on span "AND" at bounding box center [1310, 155] width 15 height 12
click at [1470, 144] on icon "scrollable content" at bounding box center [1470, 144] width 8 height 8
click at [1164, 137] on span "Select a field" at bounding box center [1136, 133] width 61 height 12
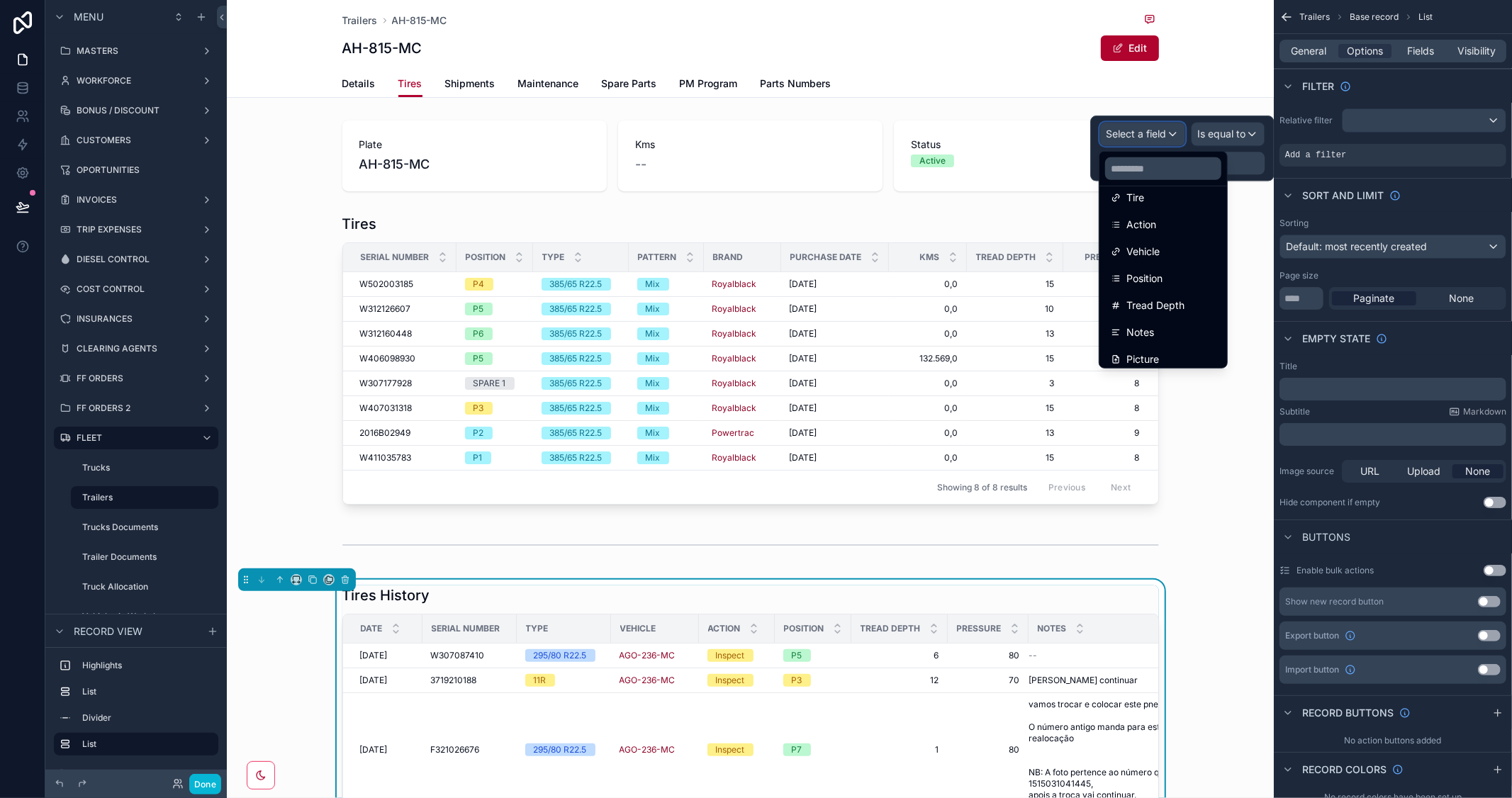
scroll to position [157, 0]
click at [1162, 236] on div "Vehicle" at bounding box center [1163, 241] width 105 height 17
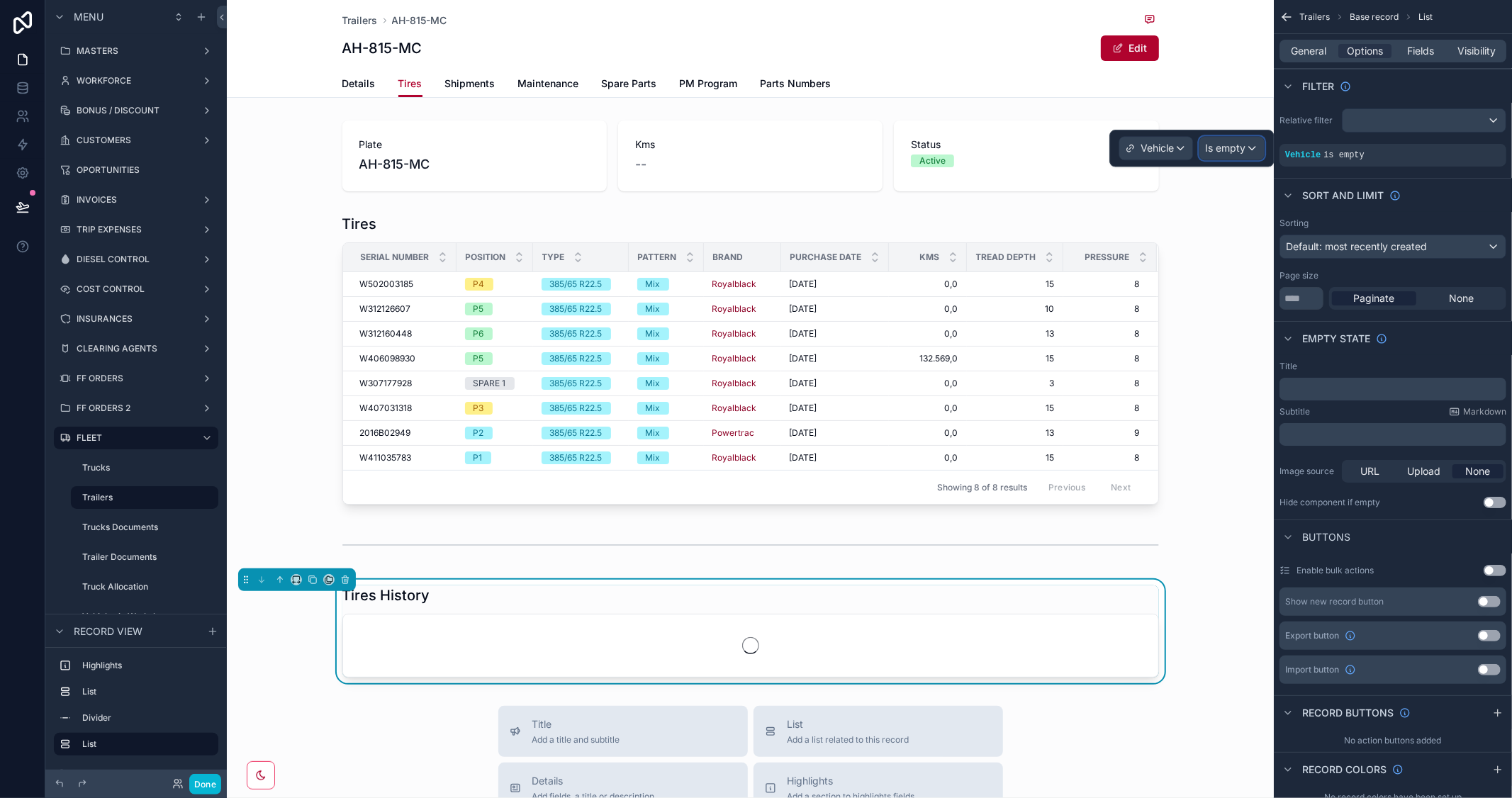
click at [1238, 145] on span "Is empty" at bounding box center [1226, 148] width 41 height 14
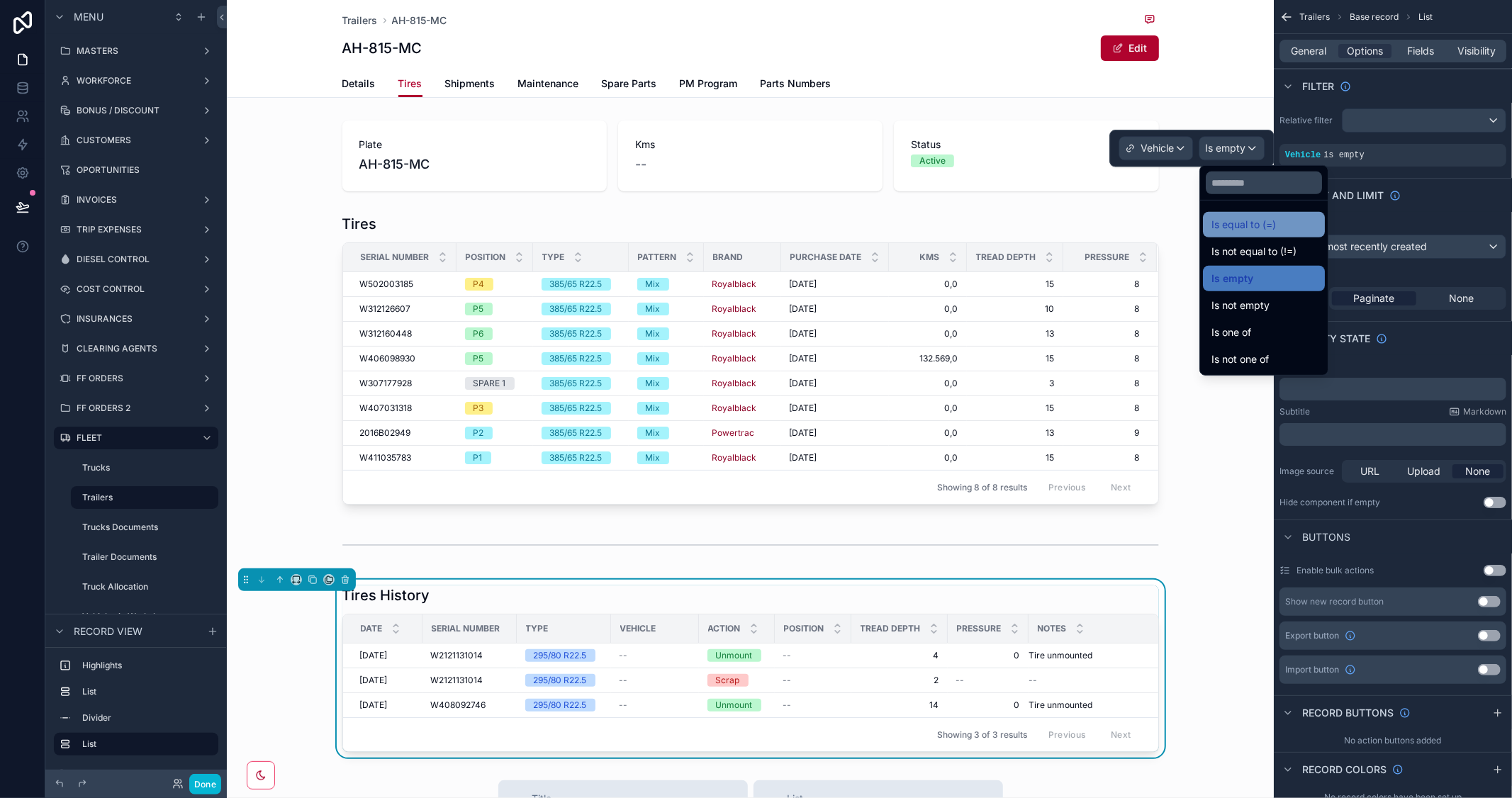
click at [1246, 217] on span "Is equal to (=)" at bounding box center [1244, 224] width 64 height 17
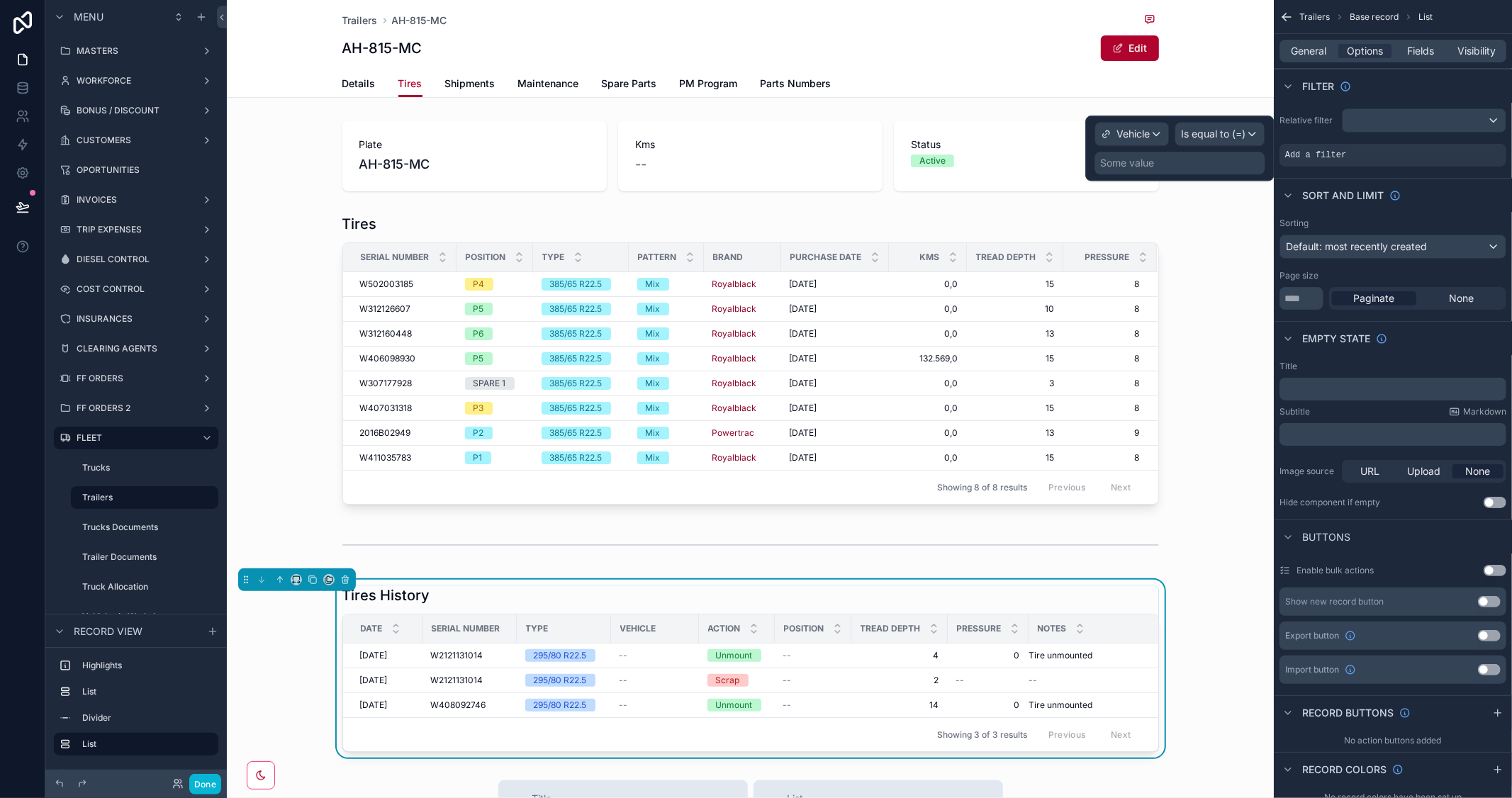
click at [1173, 169] on div "Some value" at bounding box center [1180, 162] width 170 height 23
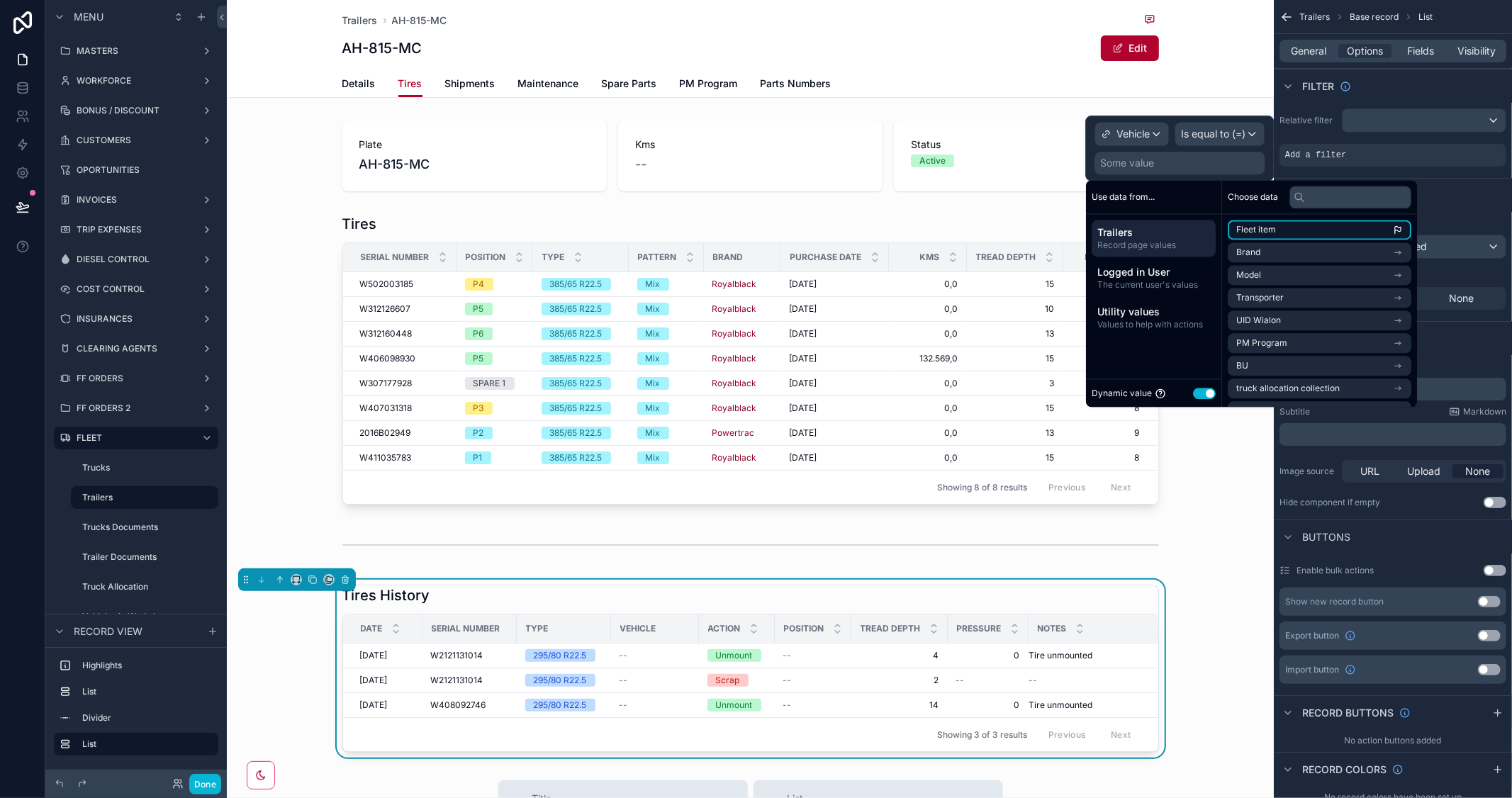
click at [1312, 224] on li "Fleet item" at bounding box center [1320, 229] width 183 height 20
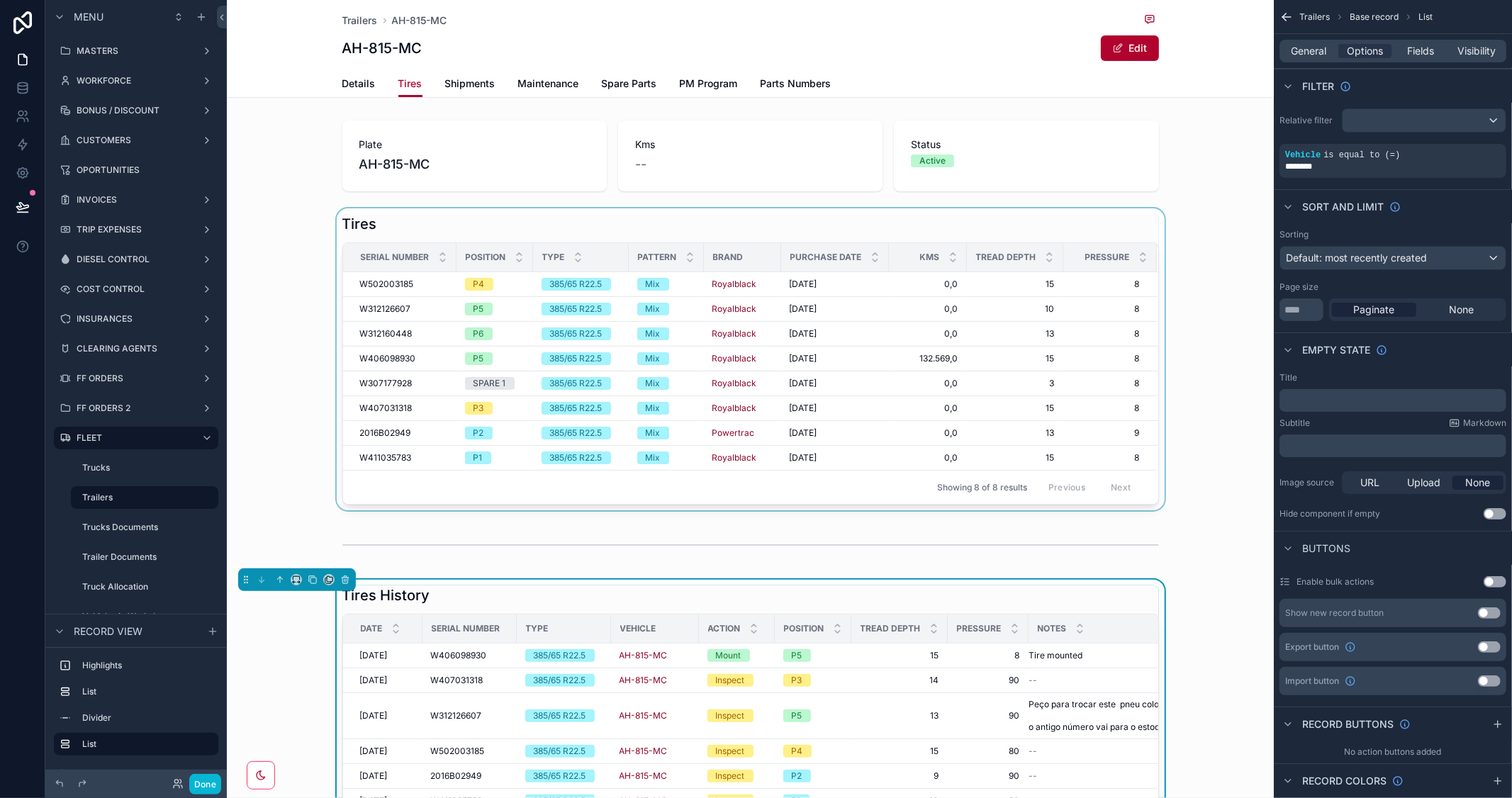
click at [1186, 507] on div "scrollable content" at bounding box center [750, 359] width 1047 height 302
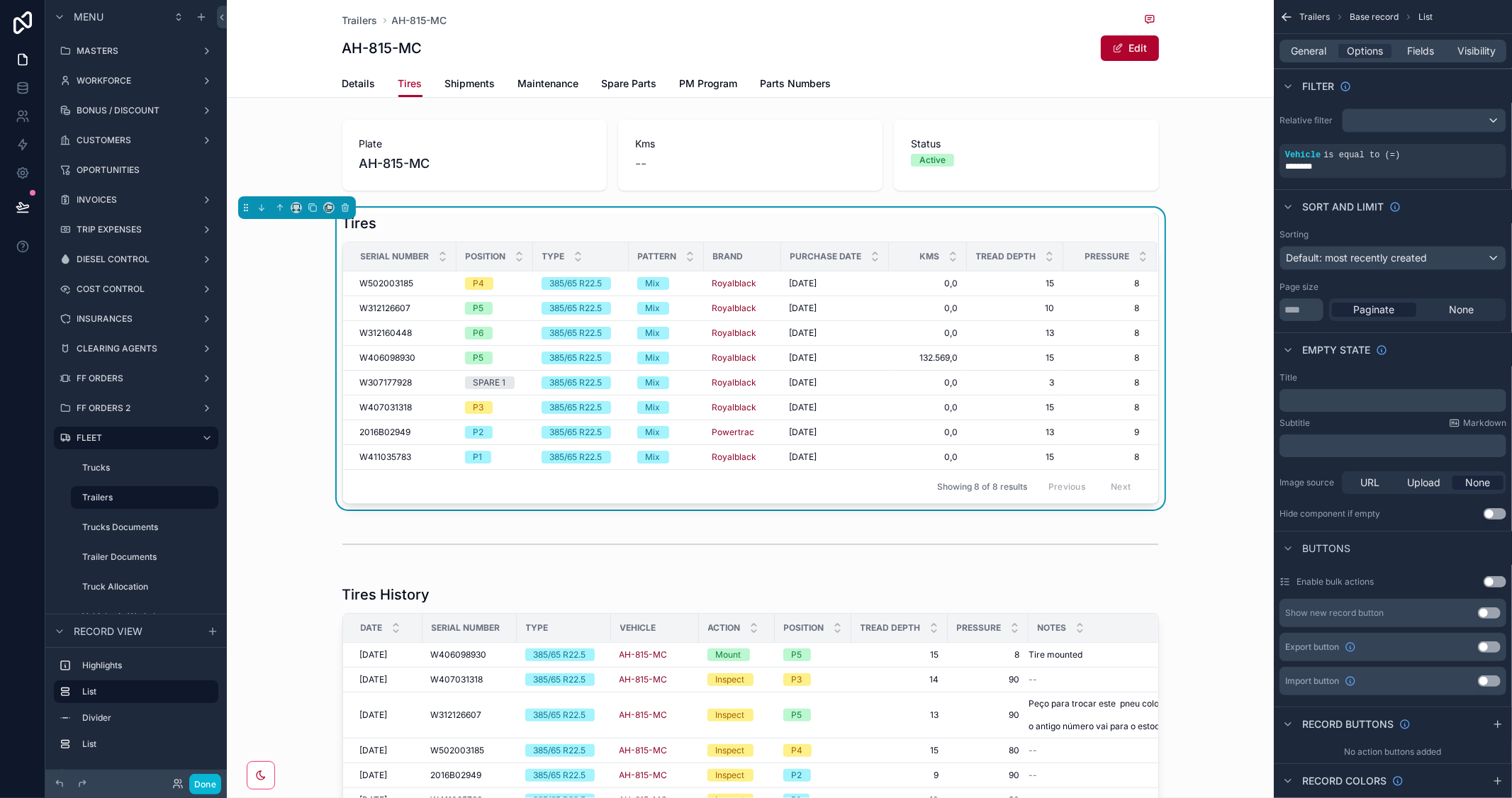
scroll to position [0, 0]
click at [487, 89] on span "Shipments" at bounding box center [471, 84] width 51 height 14
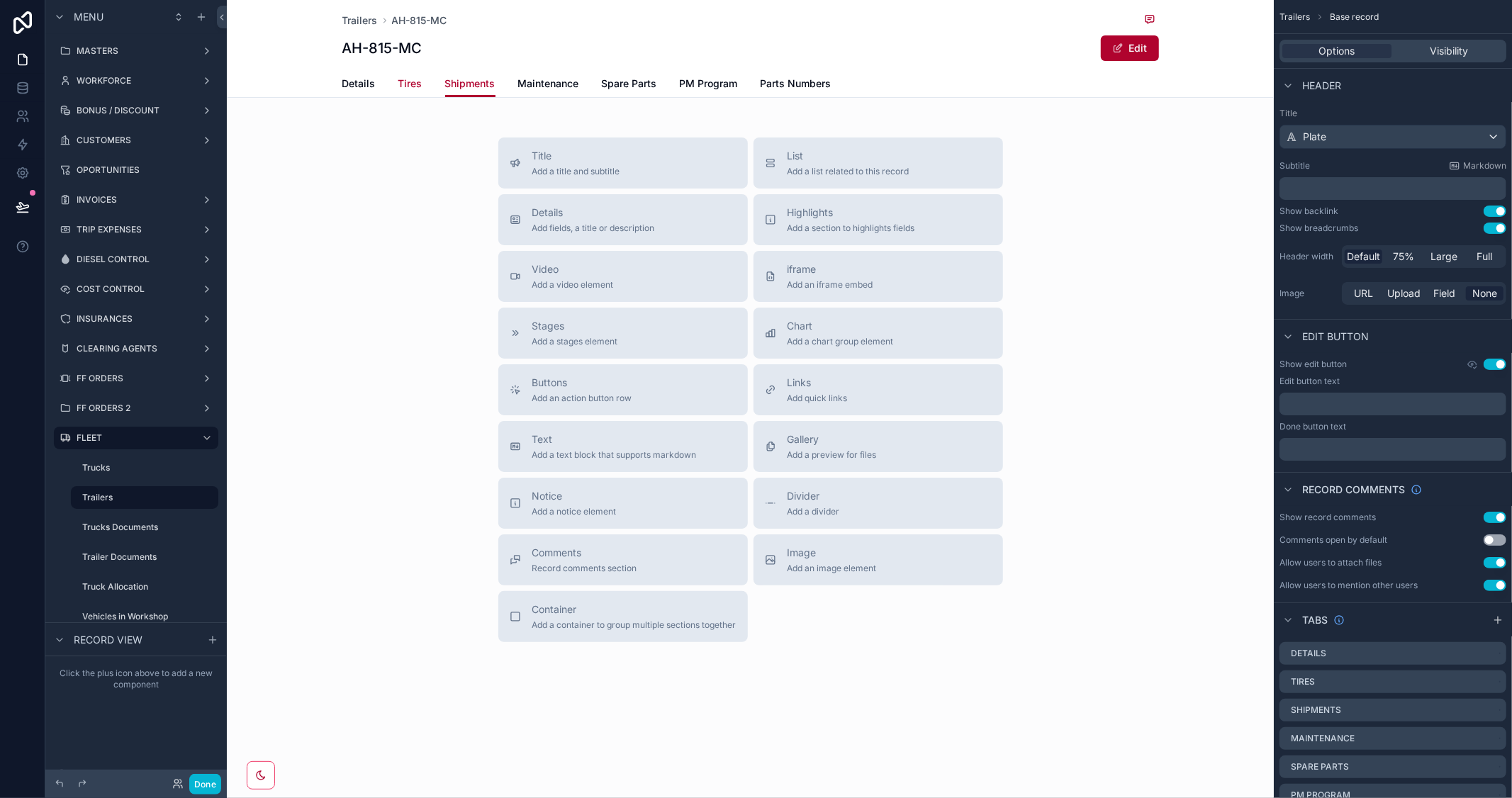
click at [406, 88] on span "Tires" at bounding box center [410, 84] width 24 height 14
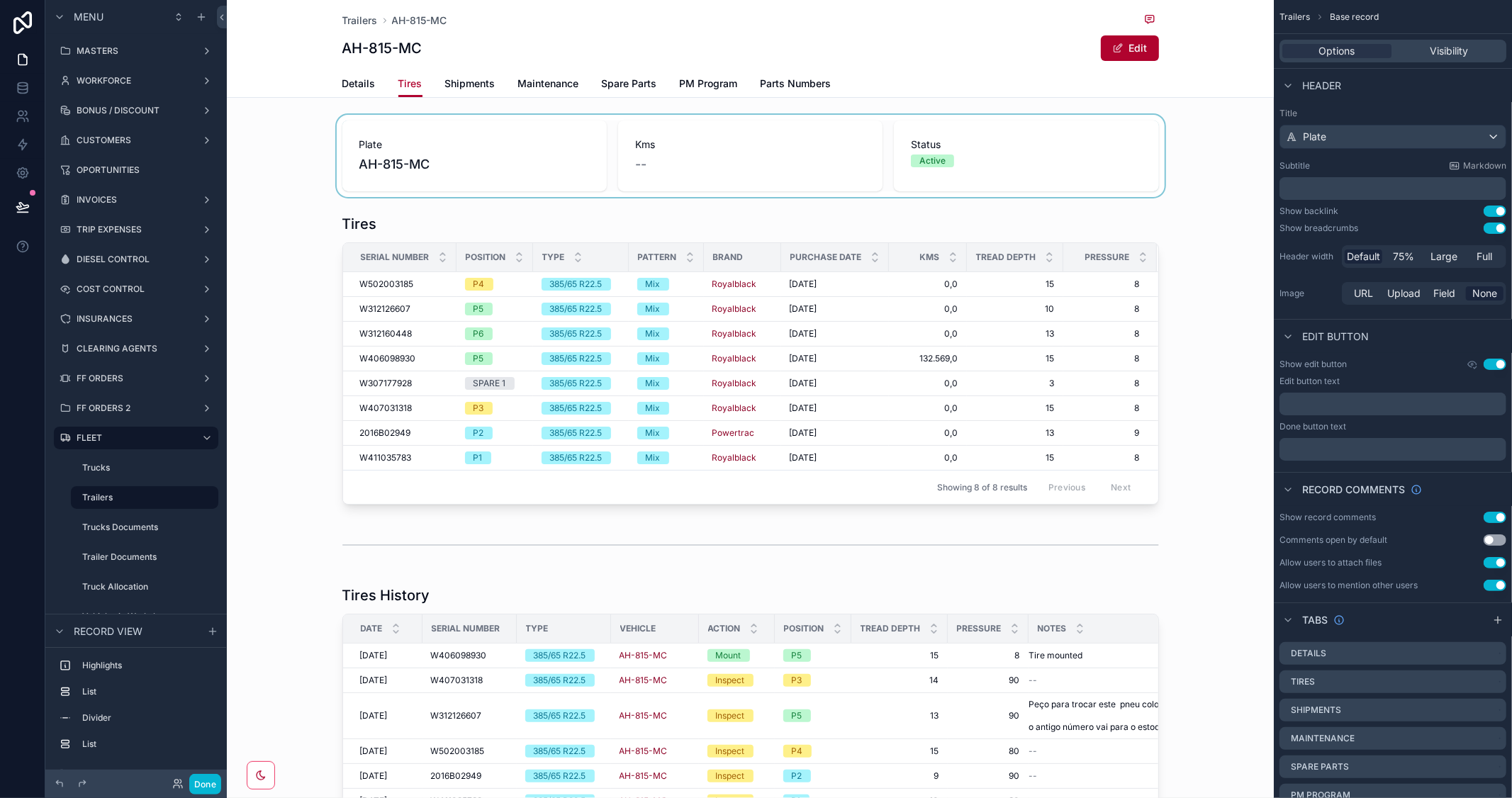
click at [441, 140] on div "scrollable content" at bounding box center [750, 155] width 1047 height 82
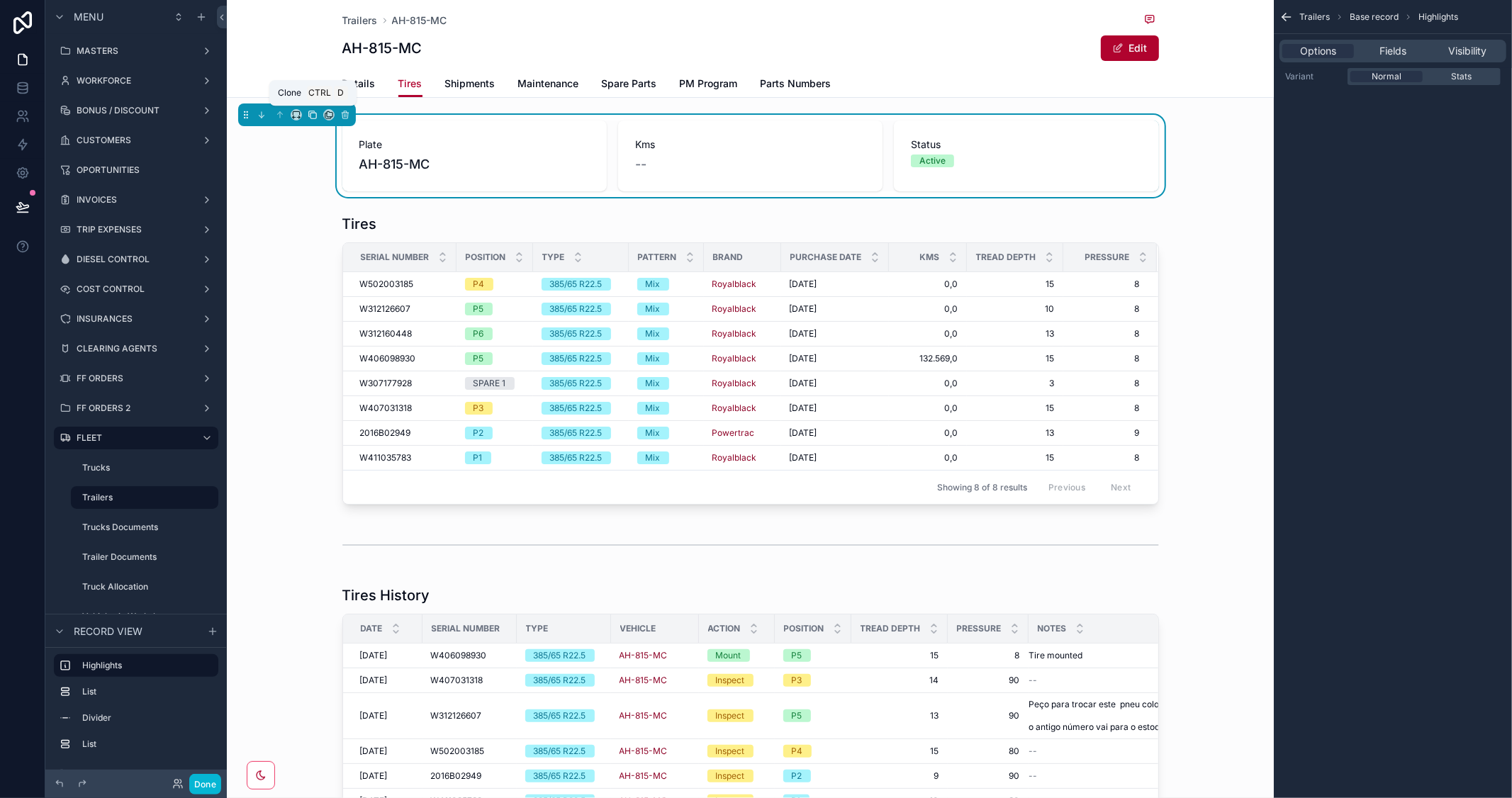
click at [308, 110] on icon "scrollable content" at bounding box center [313, 115] width 10 height 10
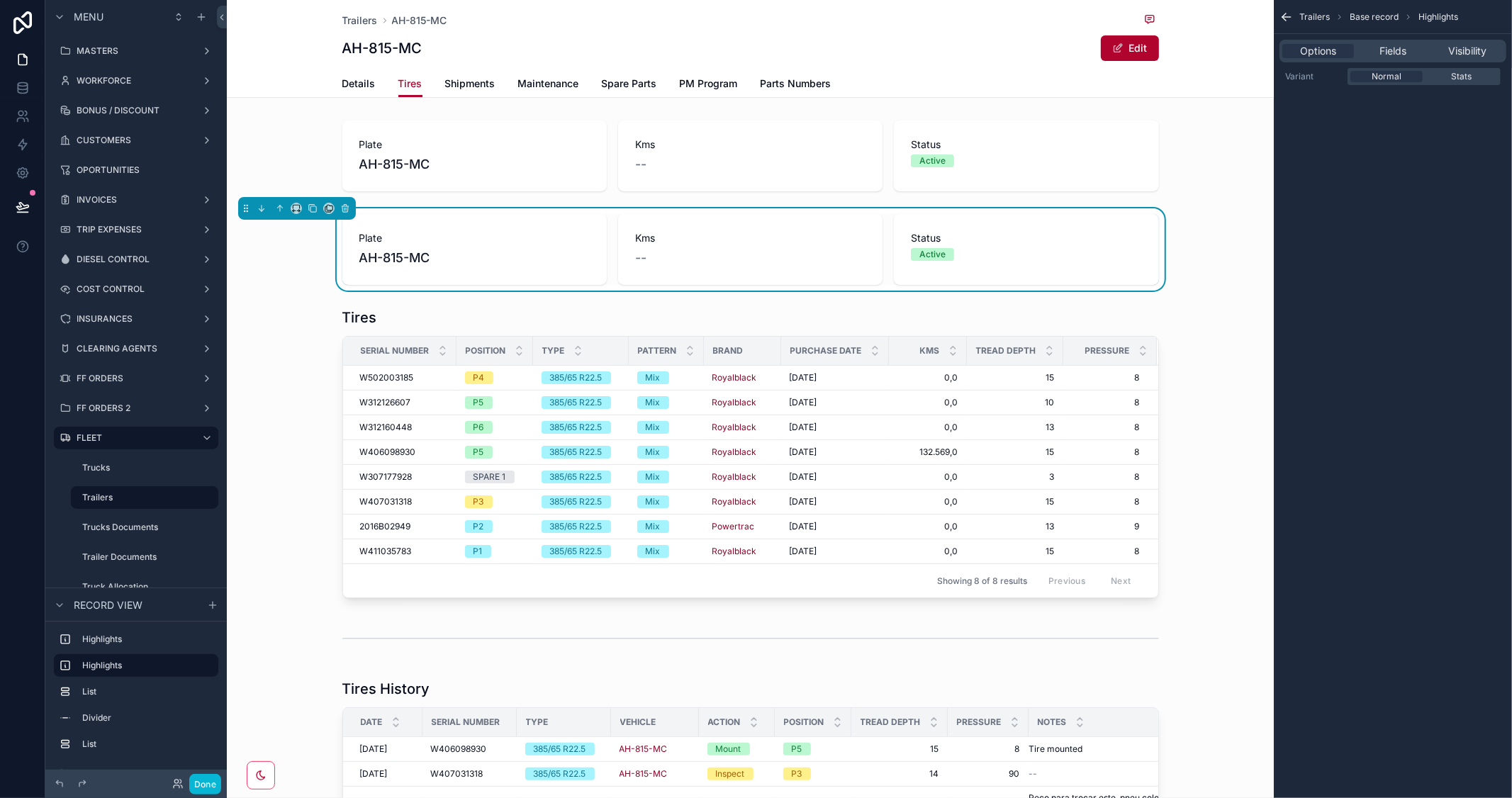
click at [420, 220] on div "Plate AH-815-MC" at bounding box center [474, 249] width 265 height 71
click at [324, 209] on icon "scrollable content" at bounding box center [329, 208] width 10 height 10
click at [380, 318] on span "Shipments" at bounding box center [369, 323] width 49 height 17
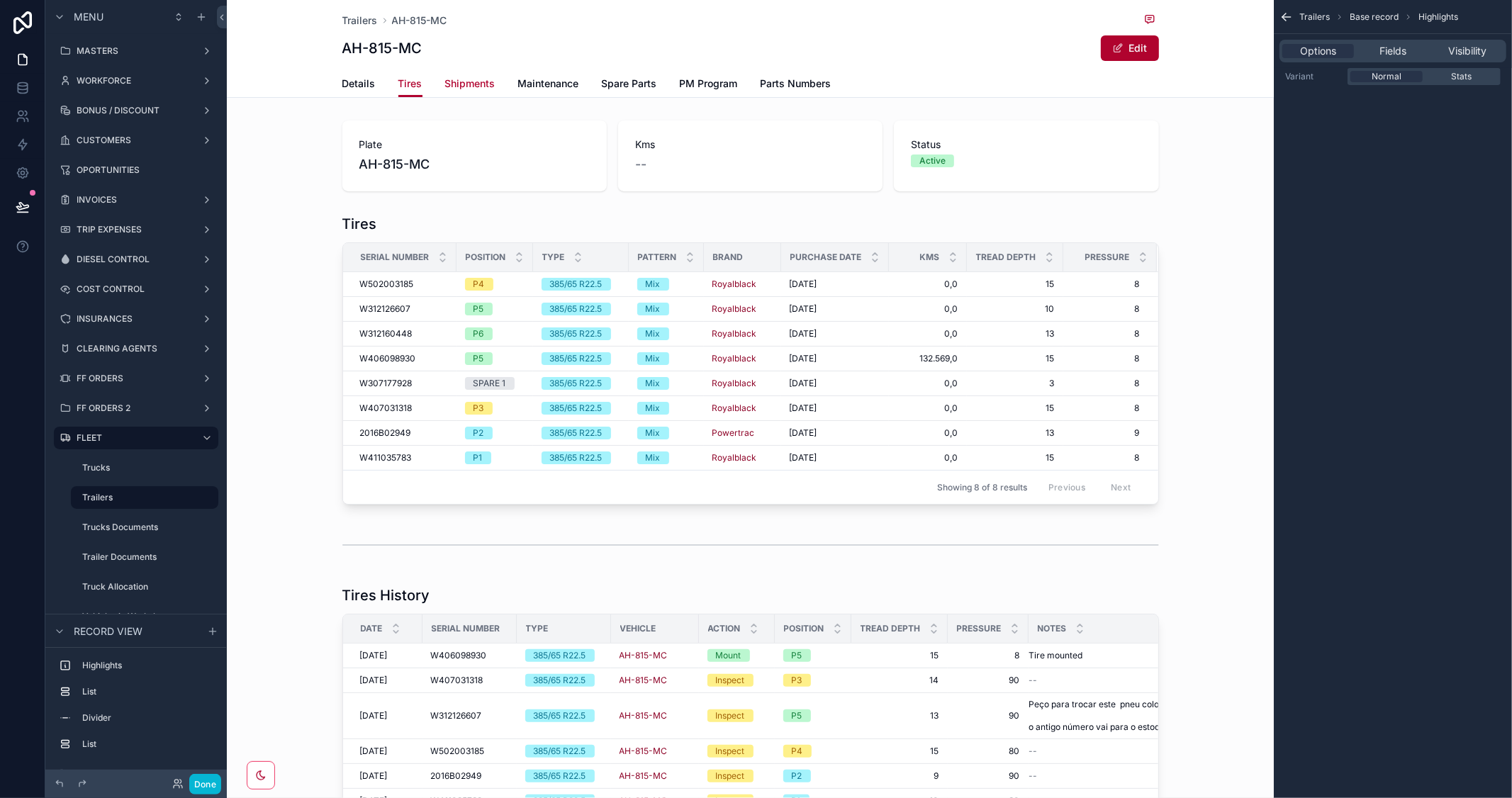
click at [462, 82] on span "Shipments" at bounding box center [471, 84] width 51 height 14
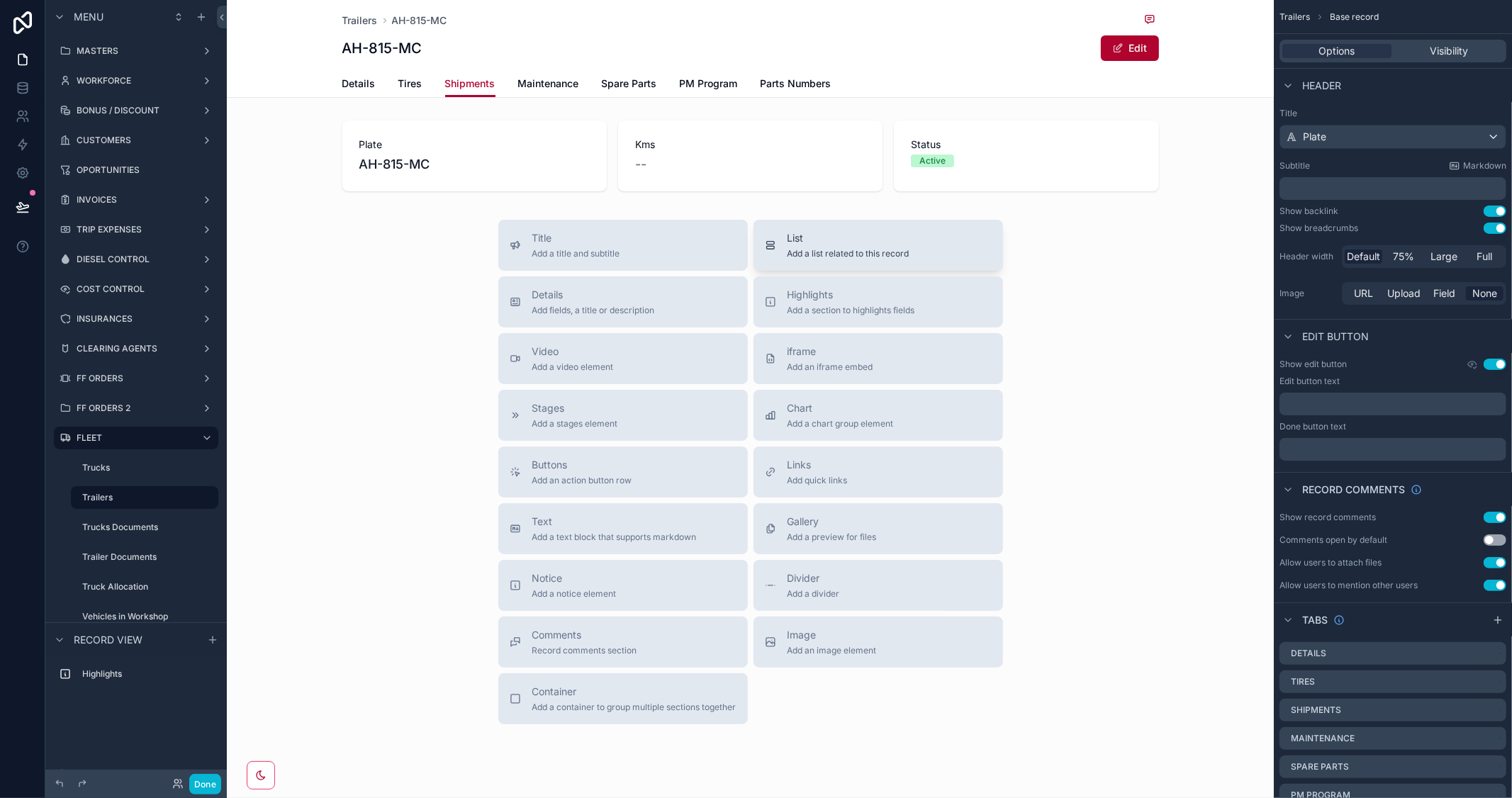
click at [806, 237] on span "List" at bounding box center [848, 238] width 122 height 14
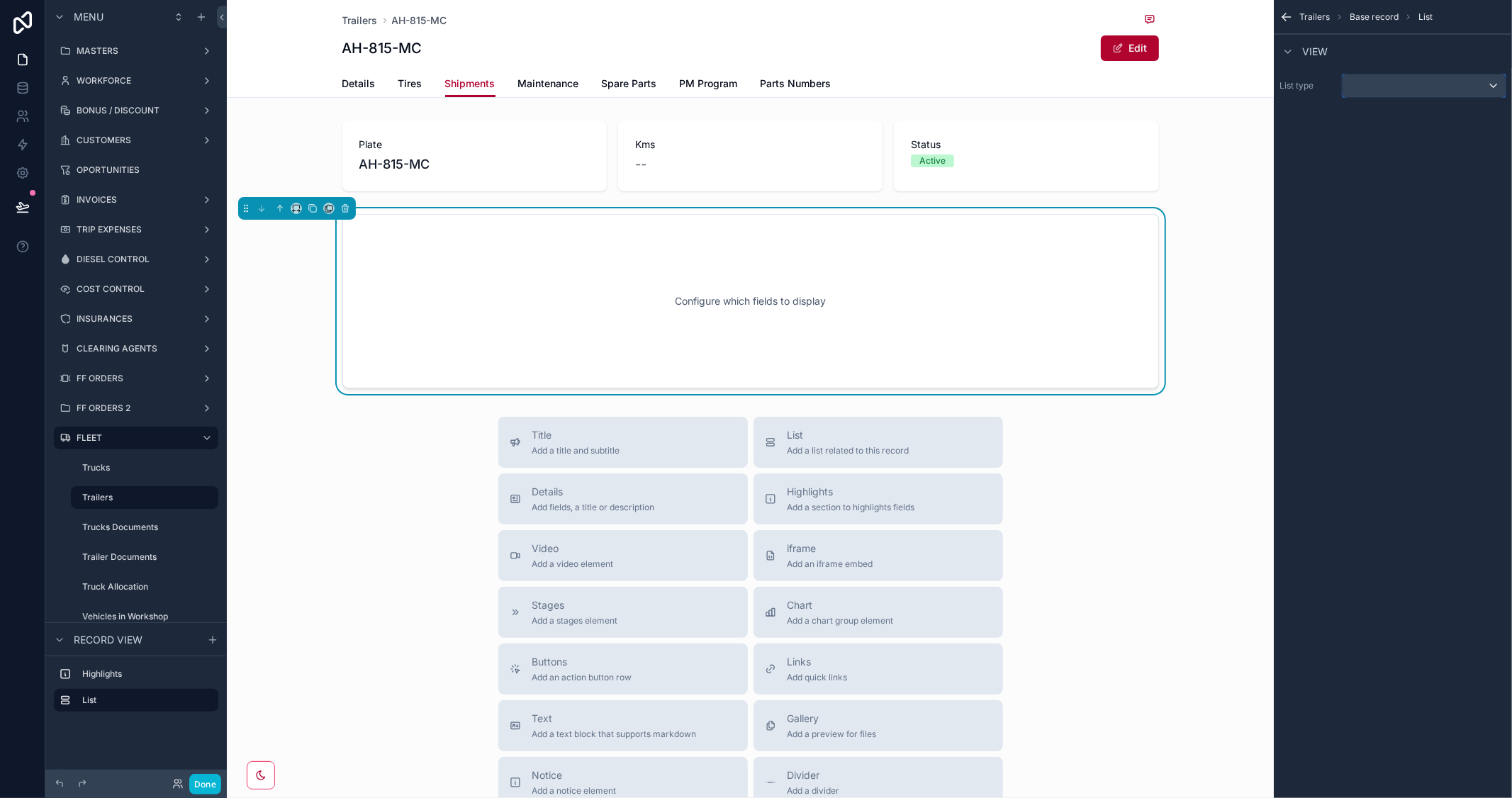
click at [1383, 84] on div "scrollable content" at bounding box center [1424, 85] width 163 height 23
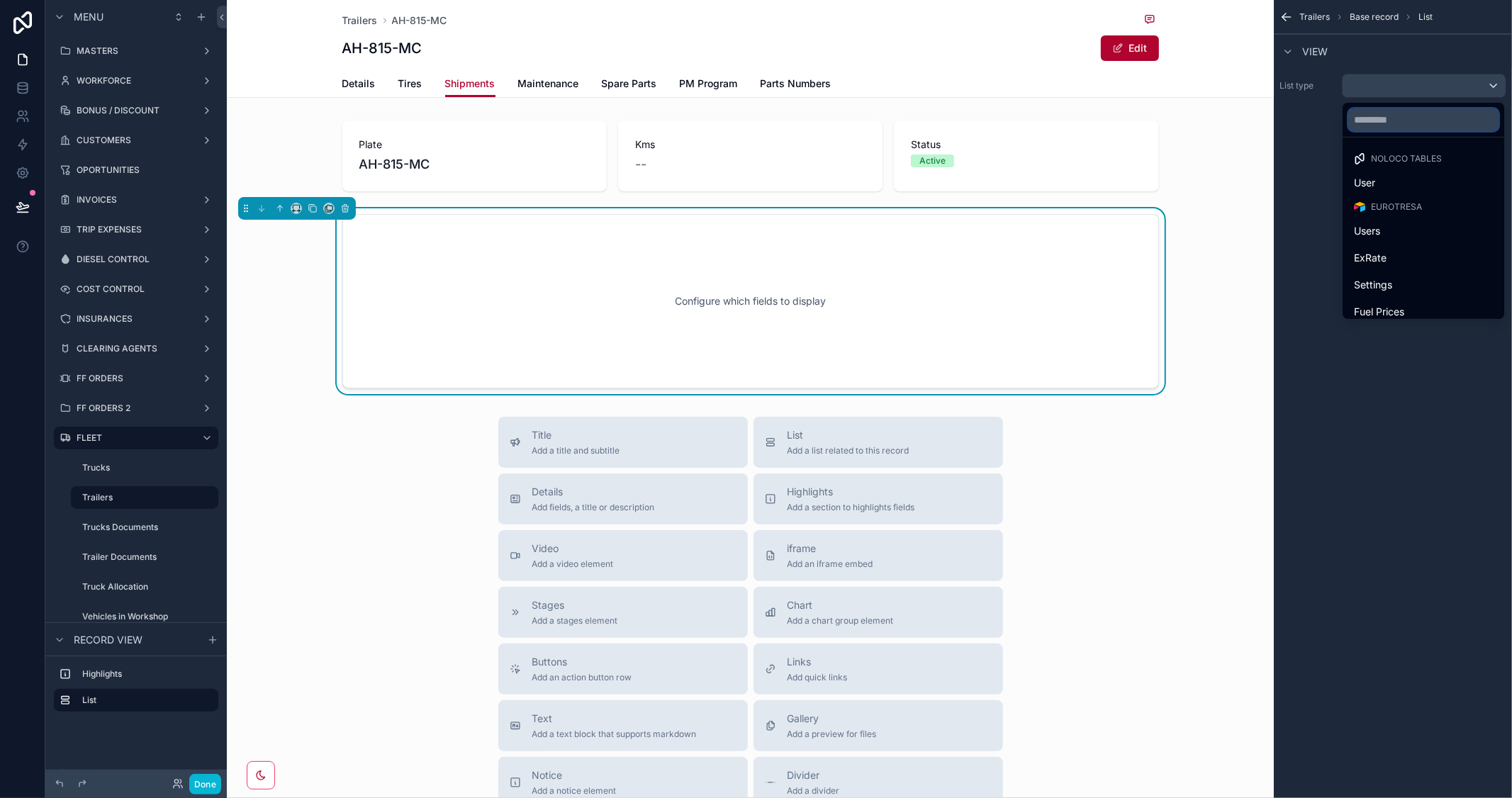
click at [1399, 124] on input "text" at bounding box center [1423, 119] width 150 height 23
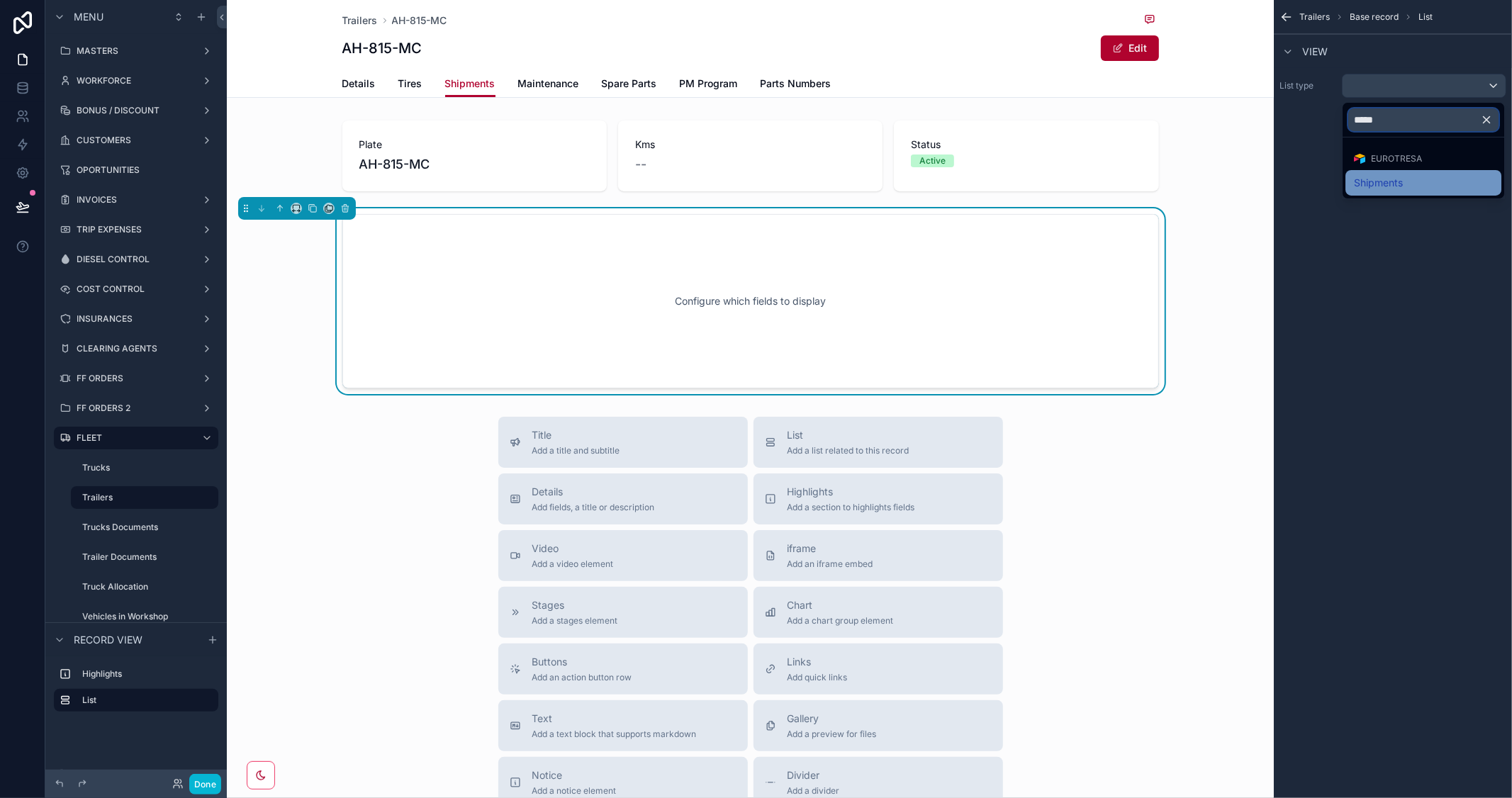
type input "*****"
click at [1388, 180] on span "Shipments" at bounding box center [1378, 182] width 49 height 17
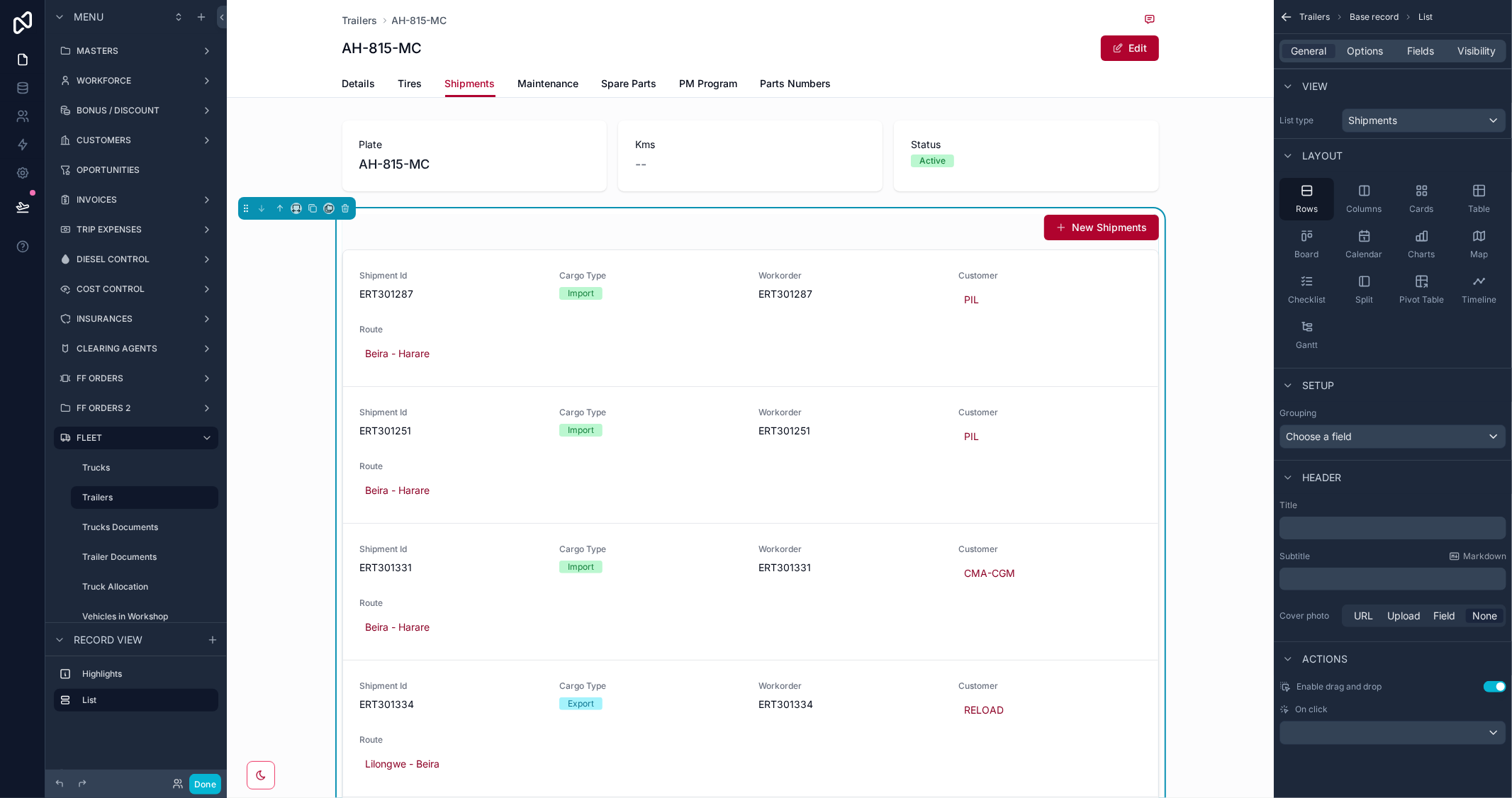
click at [1323, 523] on p "﻿" at bounding box center [1395, 528] width 219 height 14
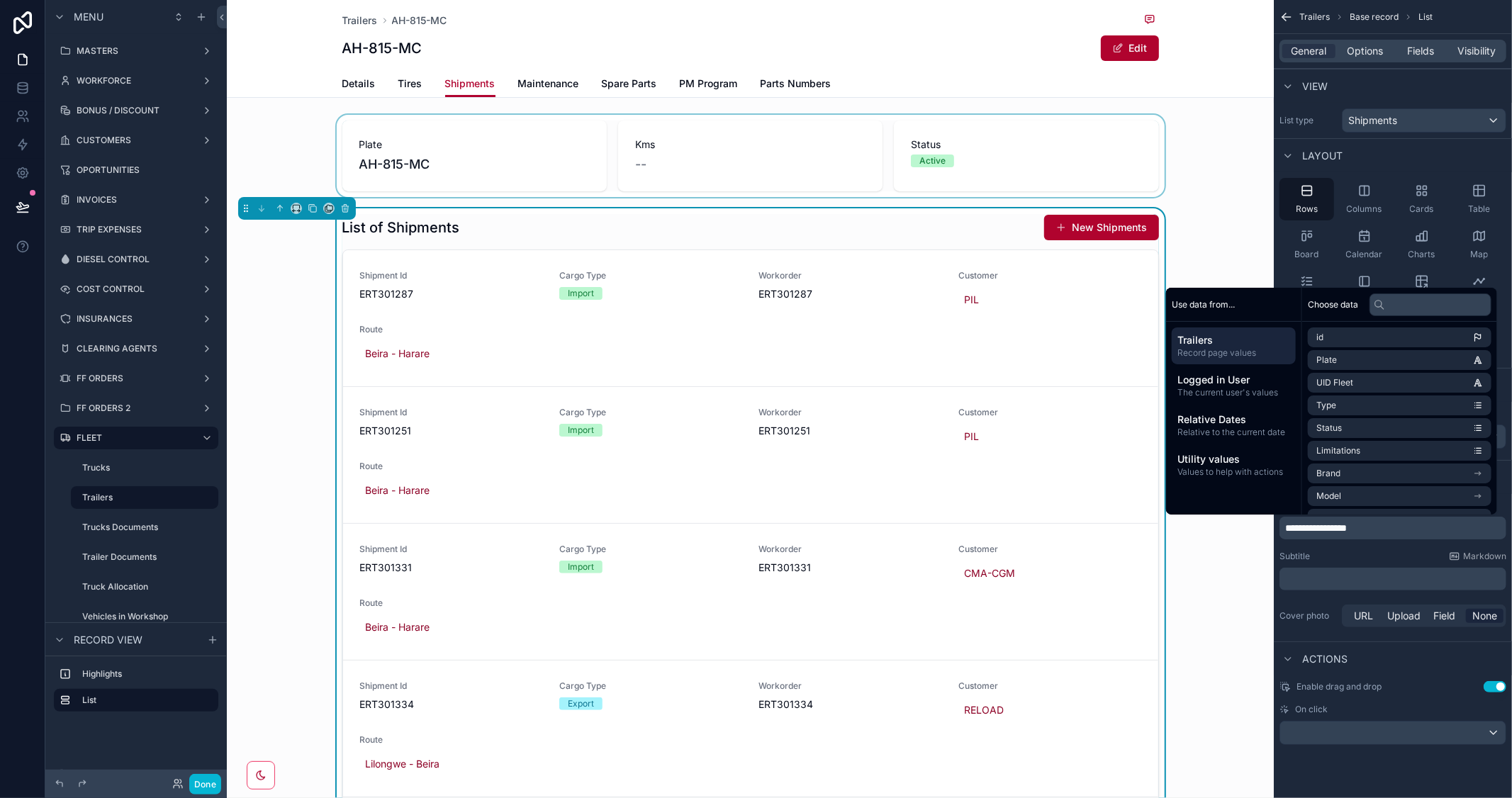
click at [1243, 161] on div "scrollable content" at bounding box center [750, 155] width 1047 height 82
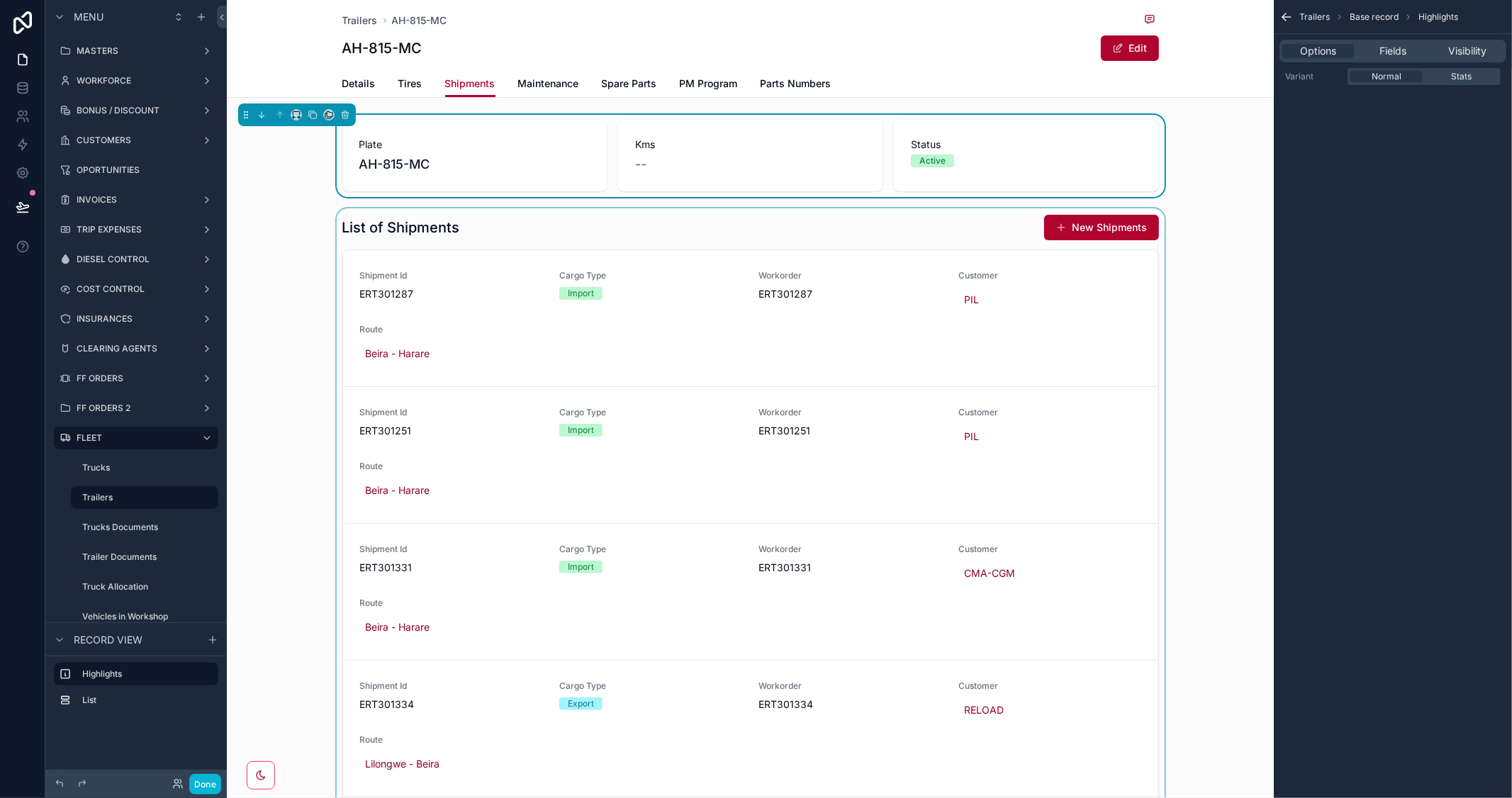
click at [956, 228] on div "scrollable content" at bounding box center [750, 531] width 1047 height 645
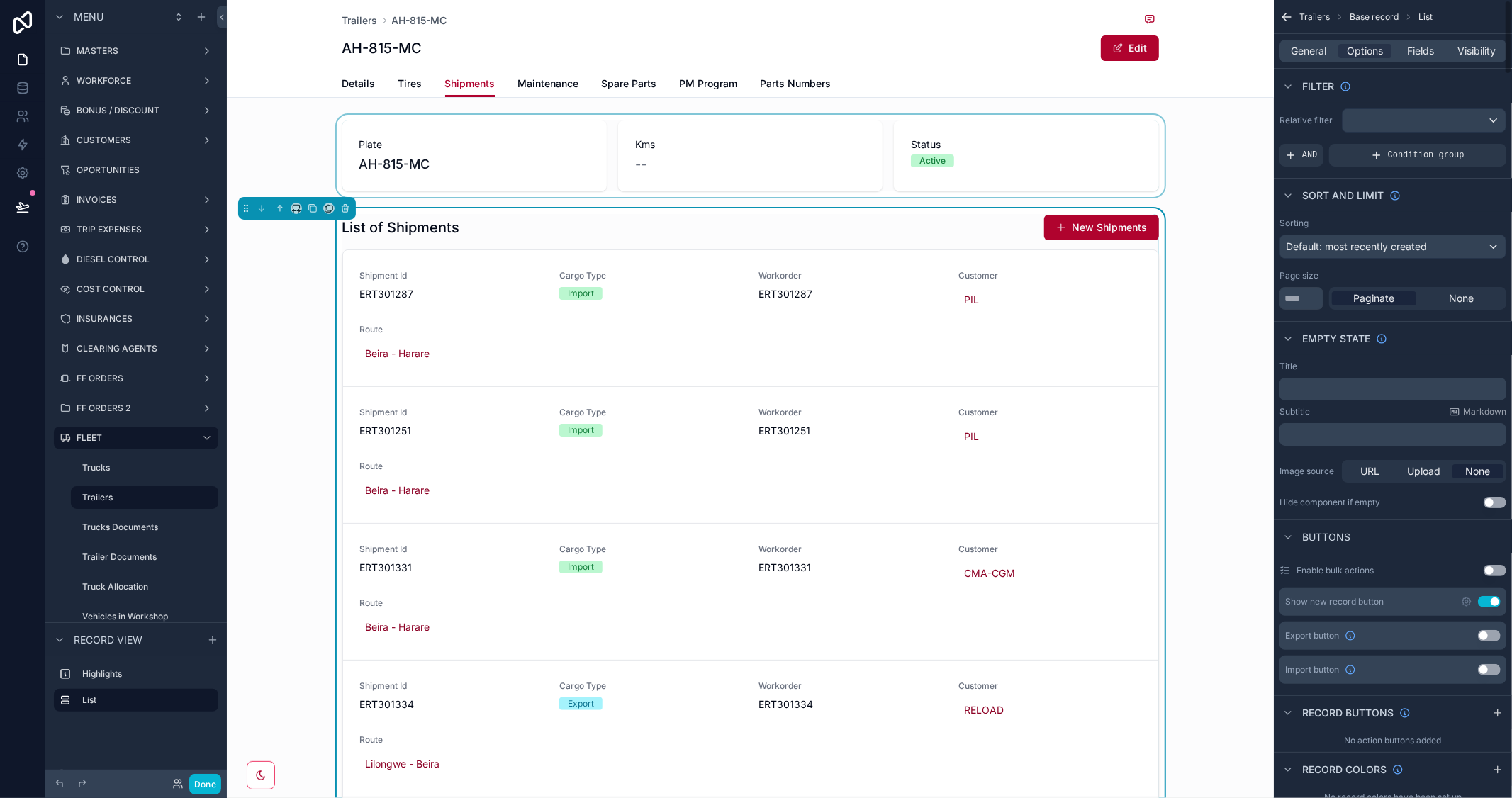
click at [1486, 601] on button "Use setting" at bounding box center [1489, 601] width 23 height 12
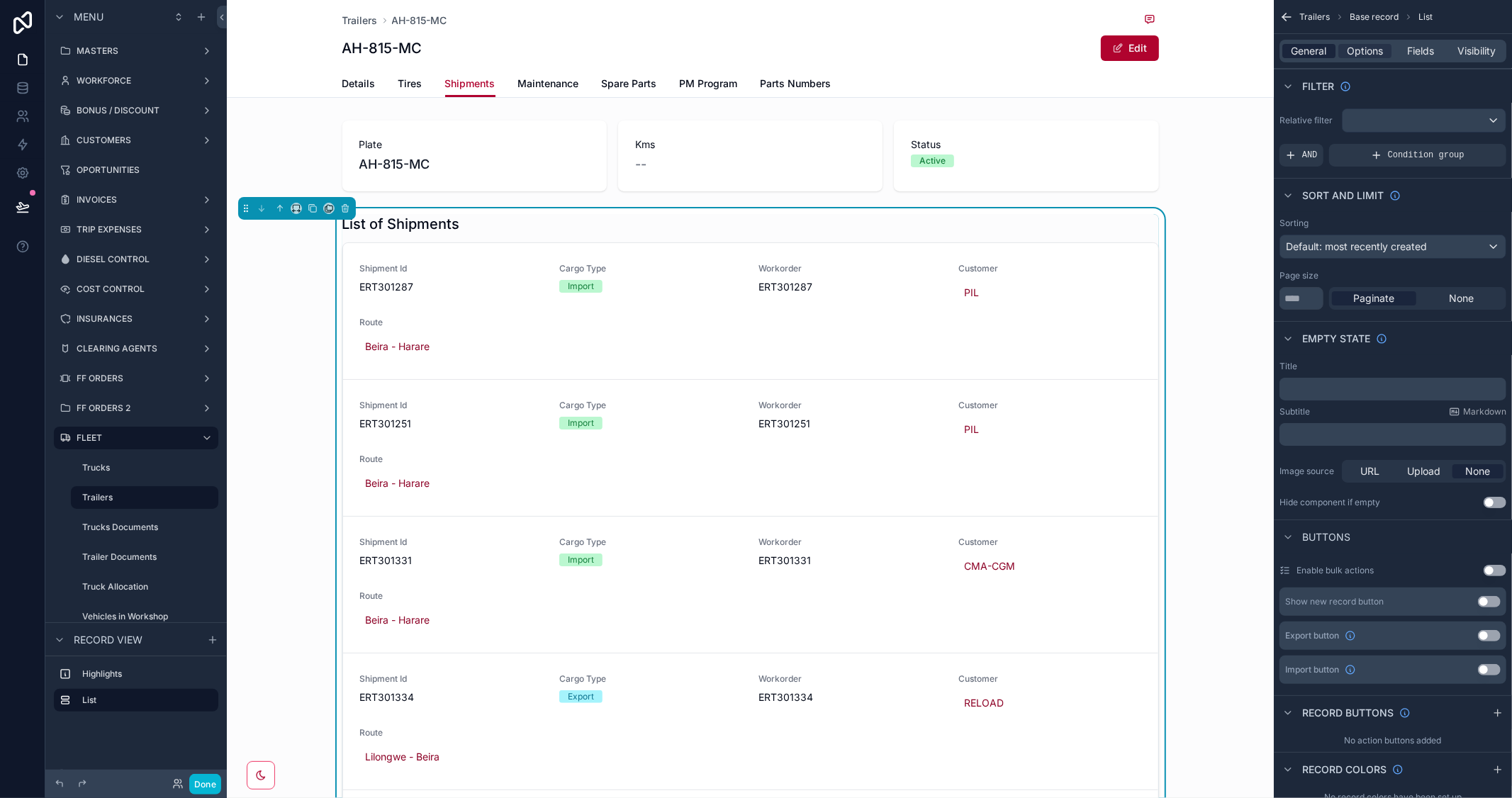
click at [1308, 53] on span "General" at bounding box center [1309, 51] width 35 height 14
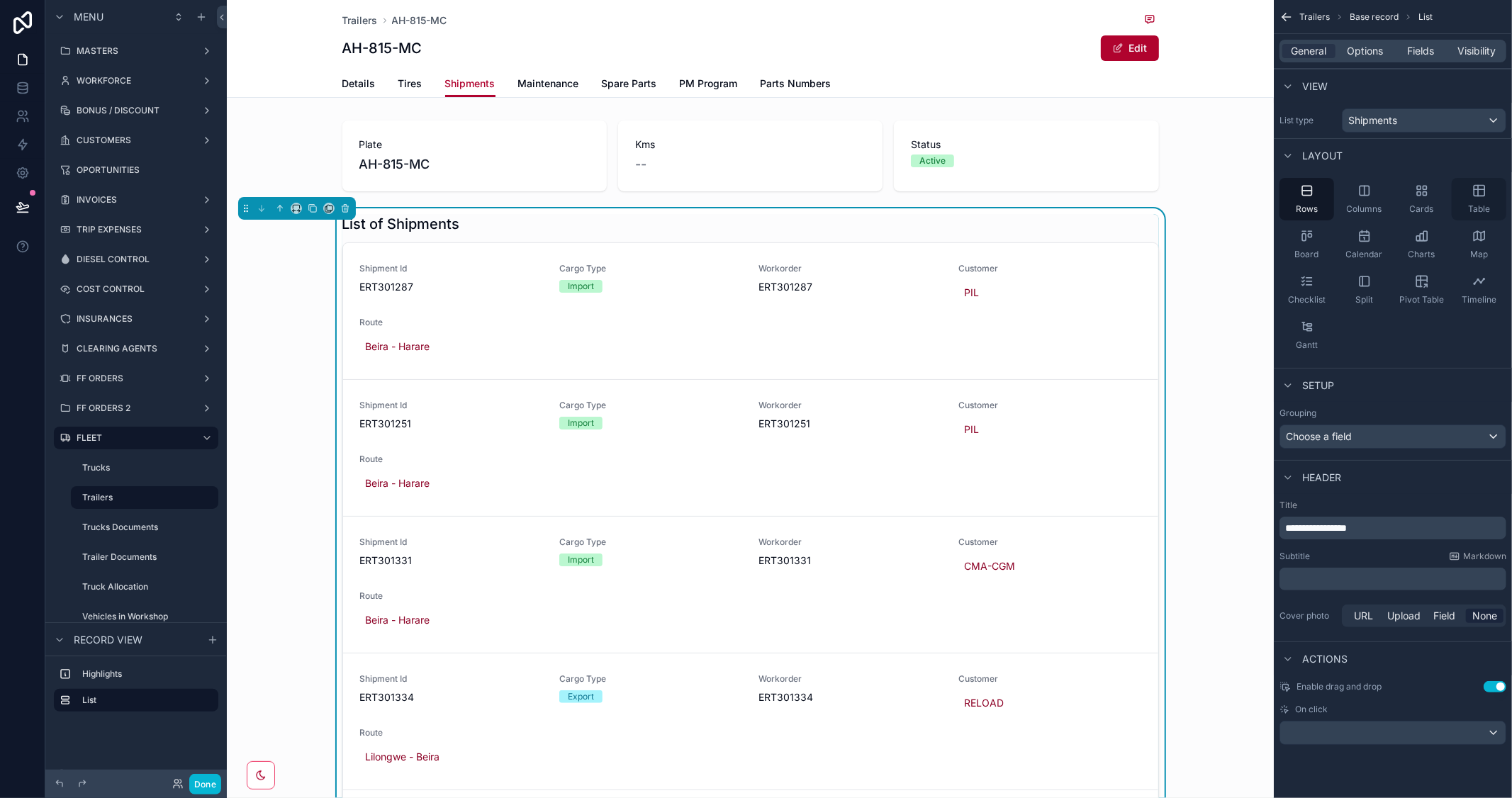
click at [1476, 195] on icon "scrollable content" at bounding box center [1479, 190] width 14 height 14
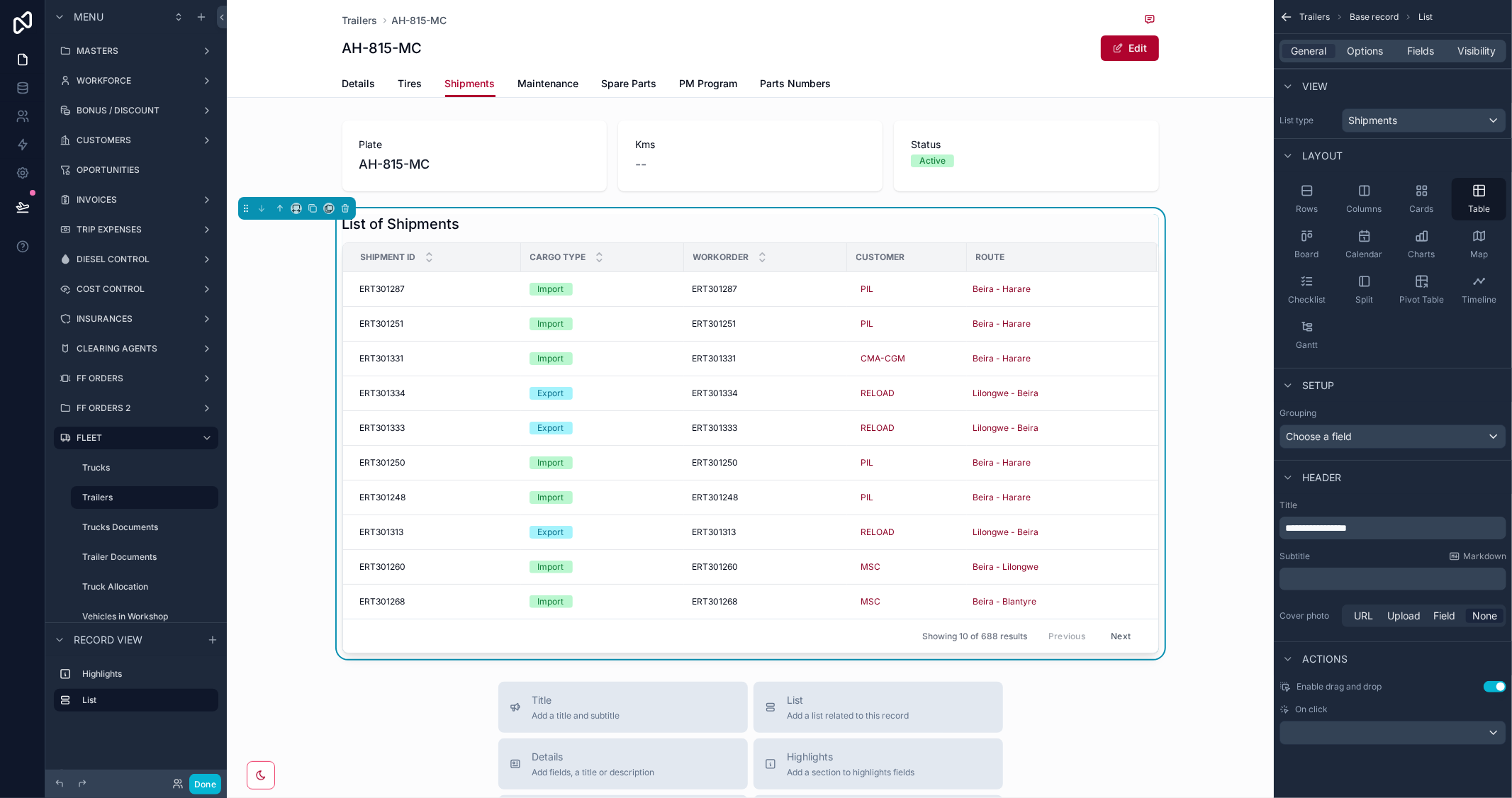
click at [890, 224] on div "List of Shipments" at bounding box center [751, 224] width 817 height 20
click at [649, 229] on div "List of Shipments" at bounding box center [751, 224] width 817 height 20
click at [1367, 44] on span "Options" at bounding box center [1366, 51] width 36 height 14
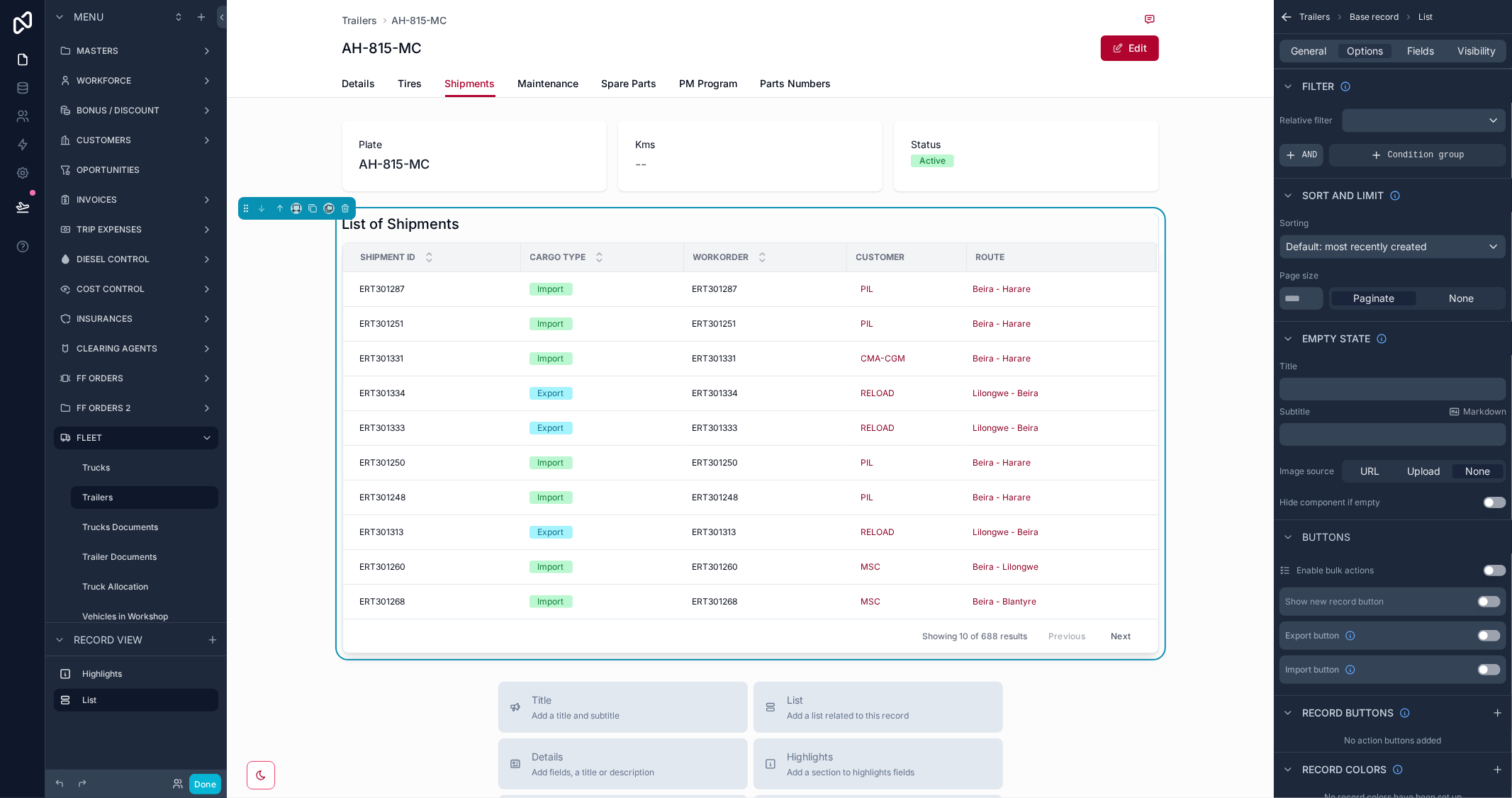
click at [1311, 154] on span "AND" at bounding box center [1310, 155] width 15 height 12
click at [1477, 144] on div "scrollable content" at bounding box center [1471, 145] width 20 height 20
click at [1166, 137] on div "Select a field" at bounding box center [1142, 134] width 84 height 23
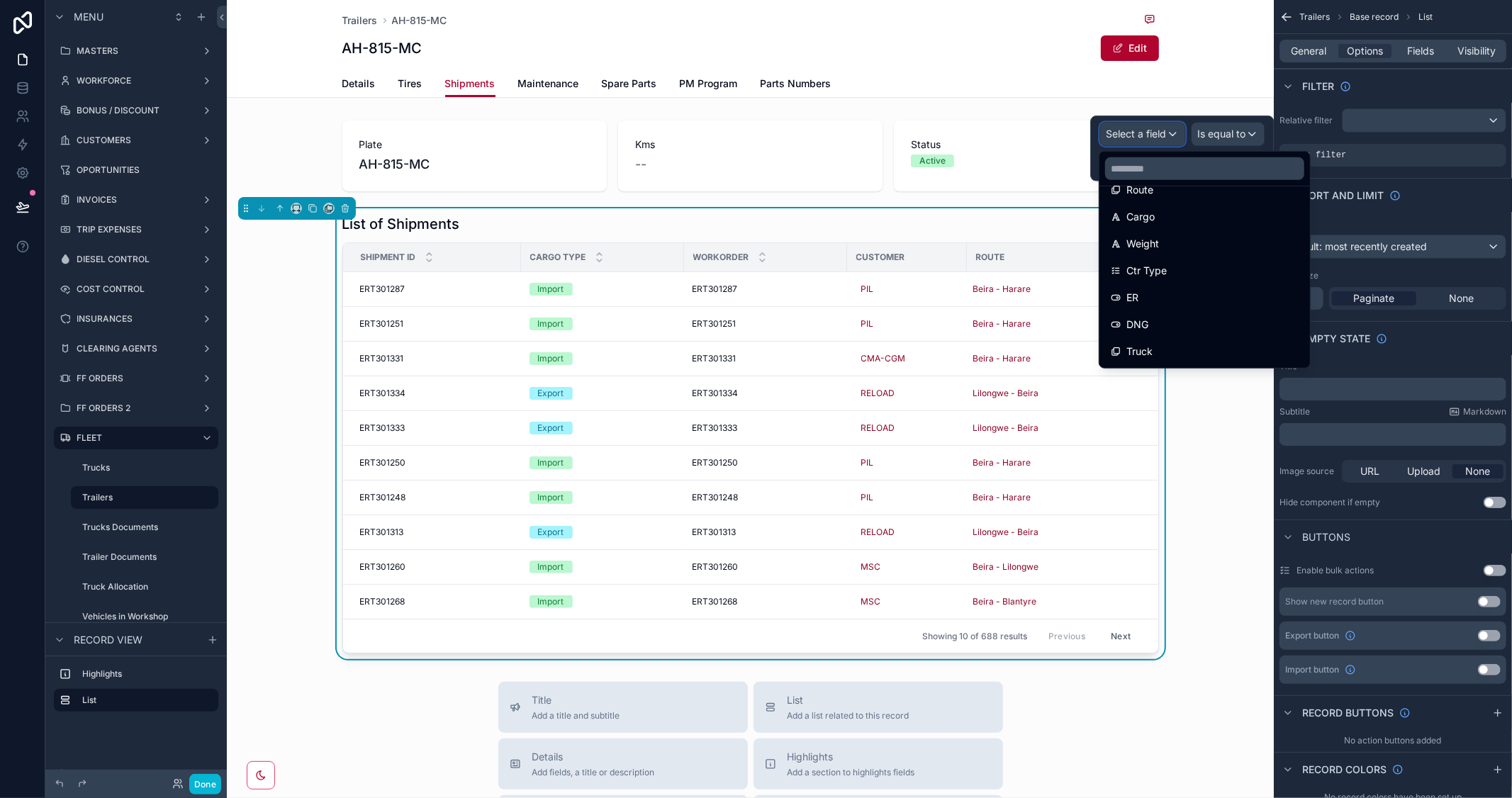
scroll to position [315, 0]
click at [1180, 264] on div "Truck" at bounding box center [1205, 273] width 188 height 17
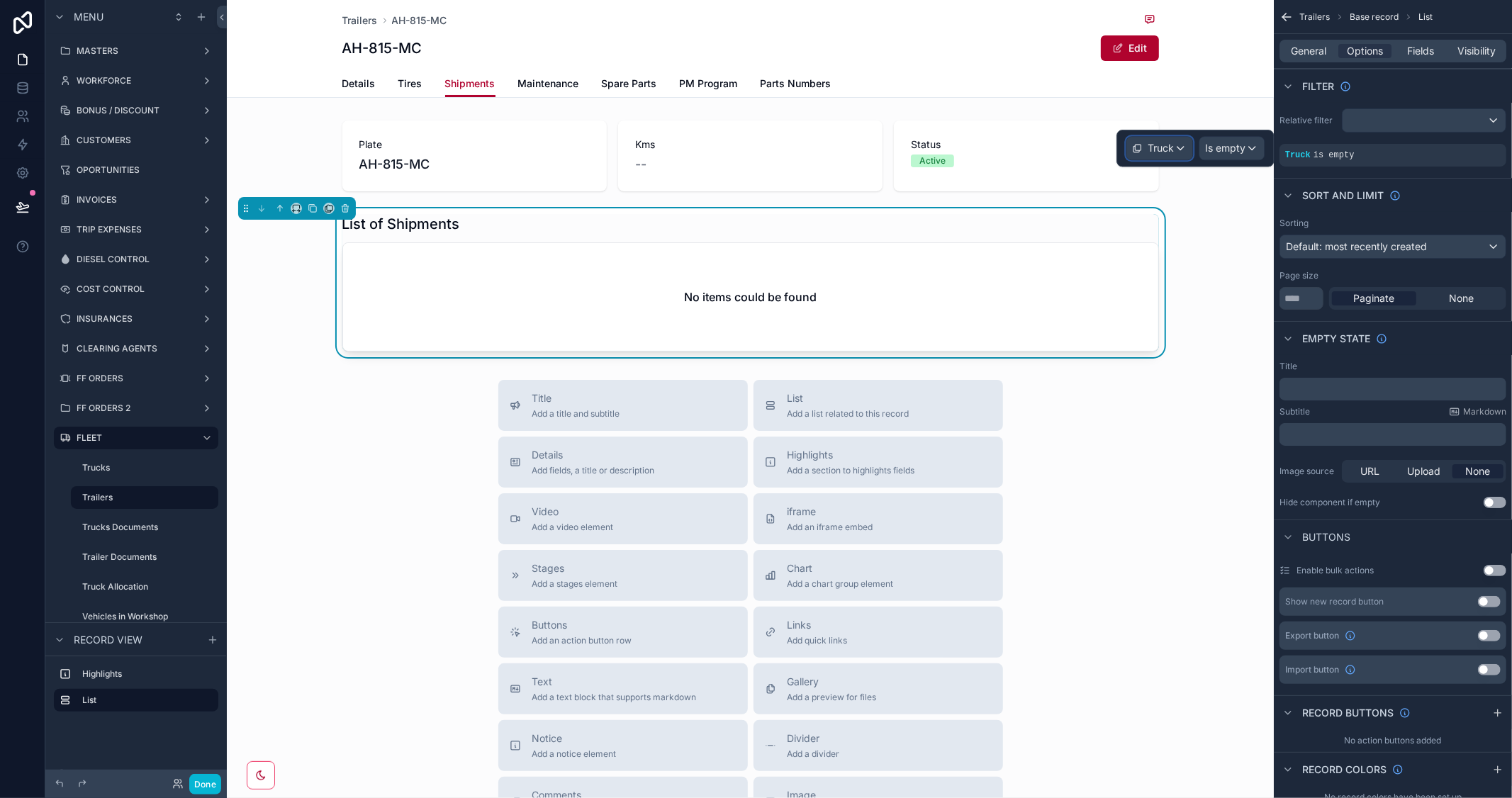
click at [1178, 147] on div "Truck" at bounding box center [1159, 148] width 66 height 23
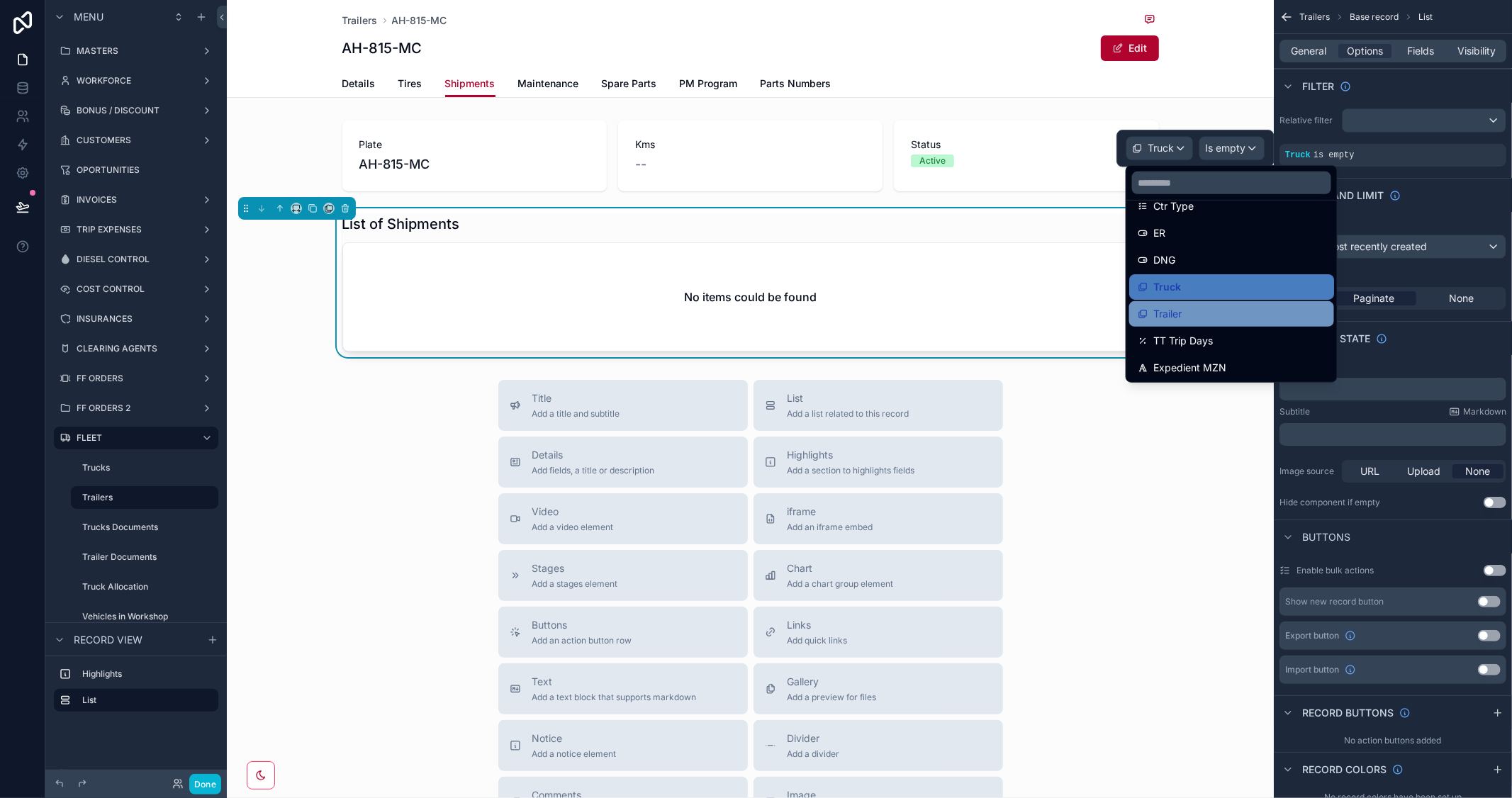
click at [1166, 307] on span "Trailer" at bounding box center [1167, 313] width 28 height 17
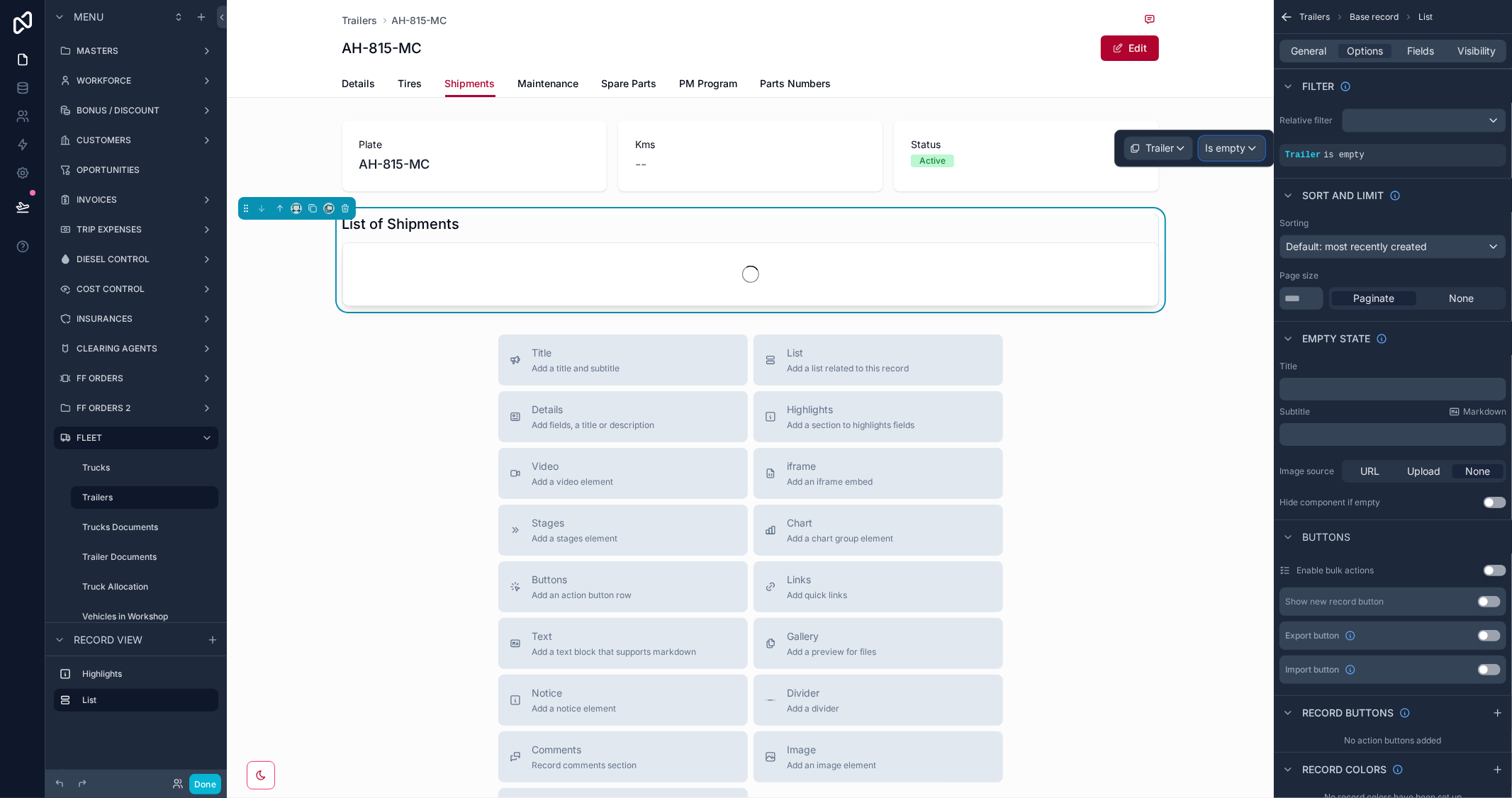
click at [1239, 145] on span "Is empty" at bounding box center [1226, 148] width 41 height 14
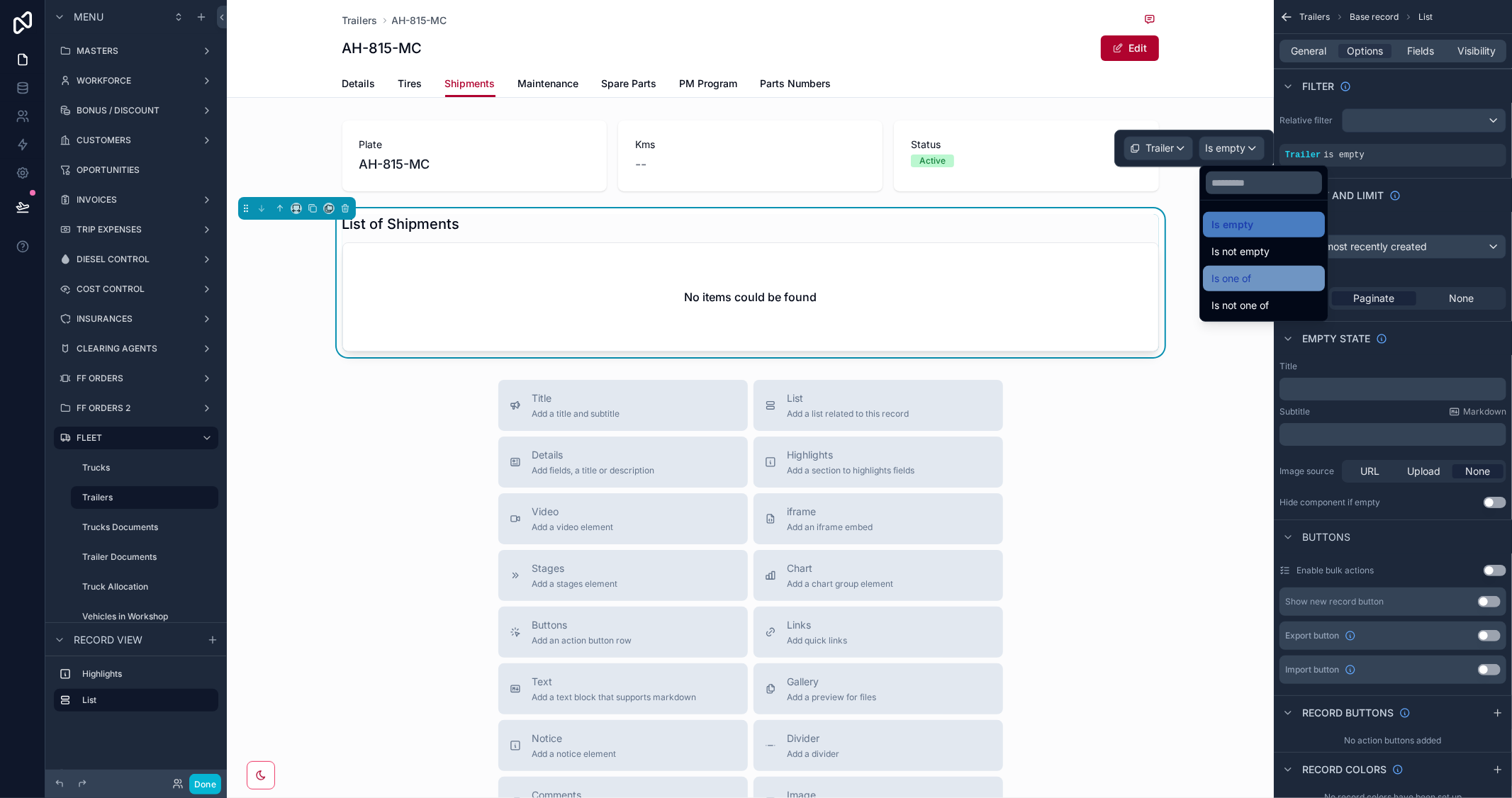
click at [1246, 272] on span "Is one of" at bounding box center [1232, 278] width 40 height 17
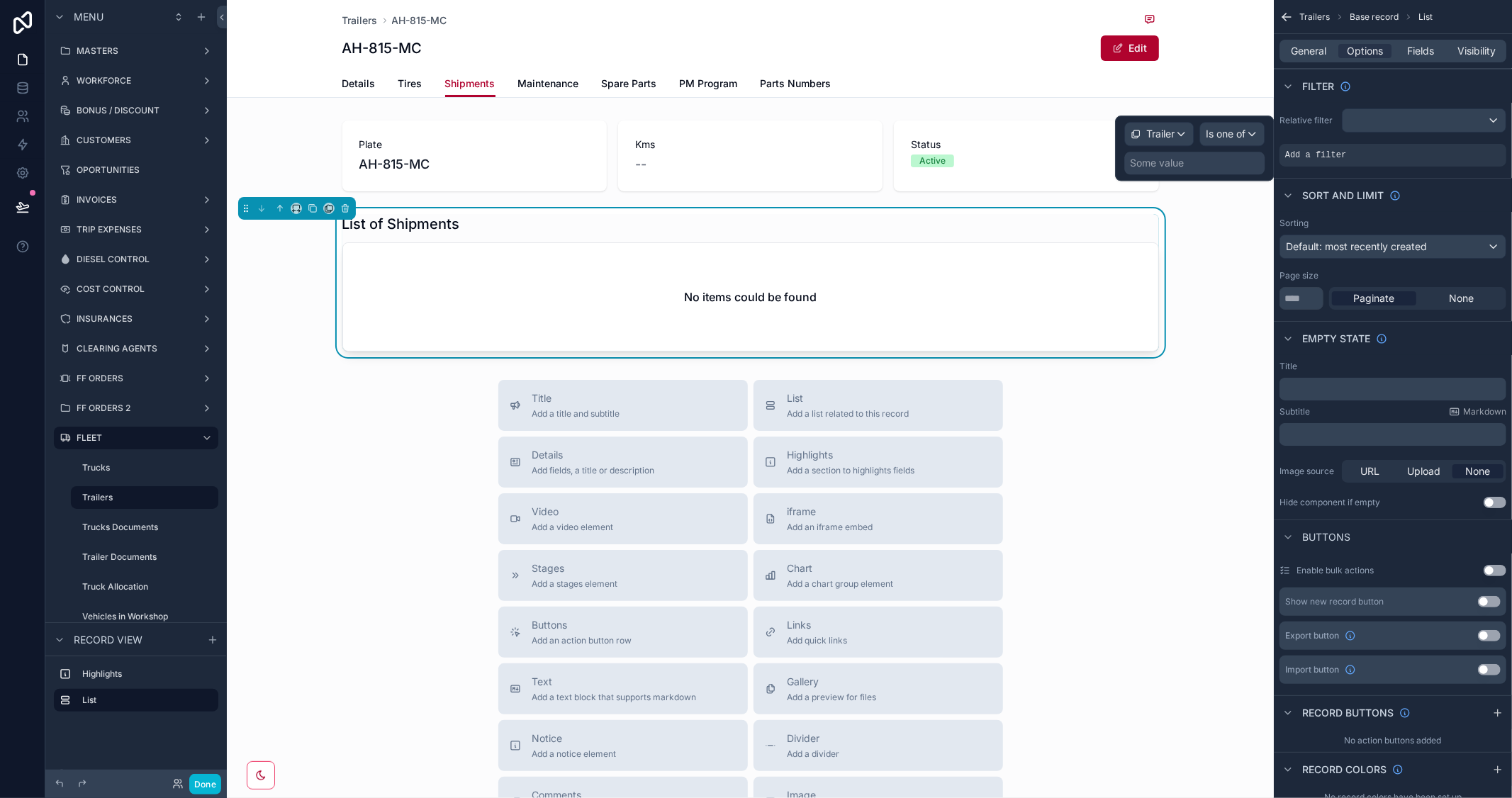
click at [1171, 166] on div "Some value" at bounding box center [1157, 163] width 54 height 14
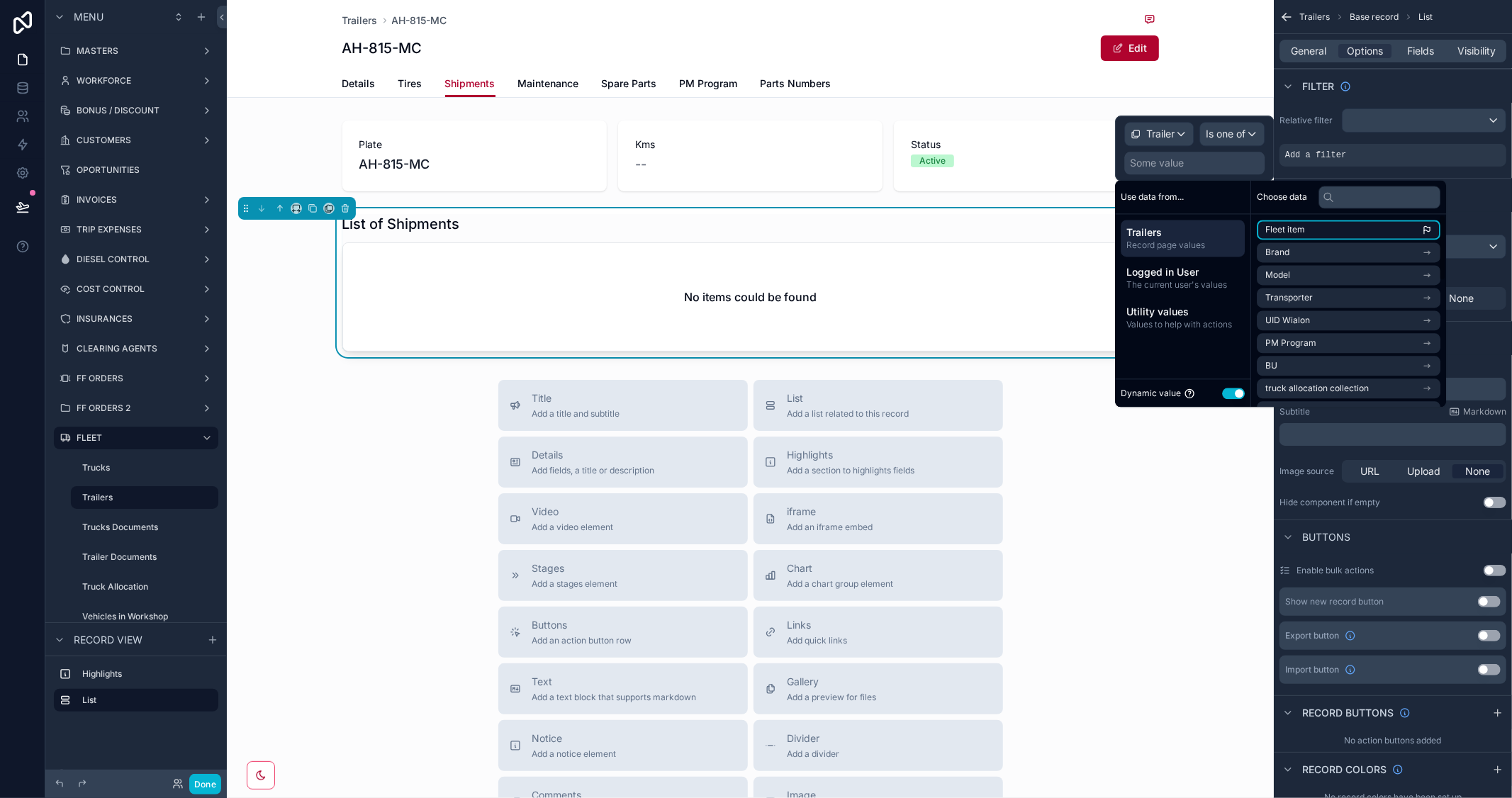
click at [1295, 230] on span "Fleet item" at bounding box center [1285, 229] width 40 height 12
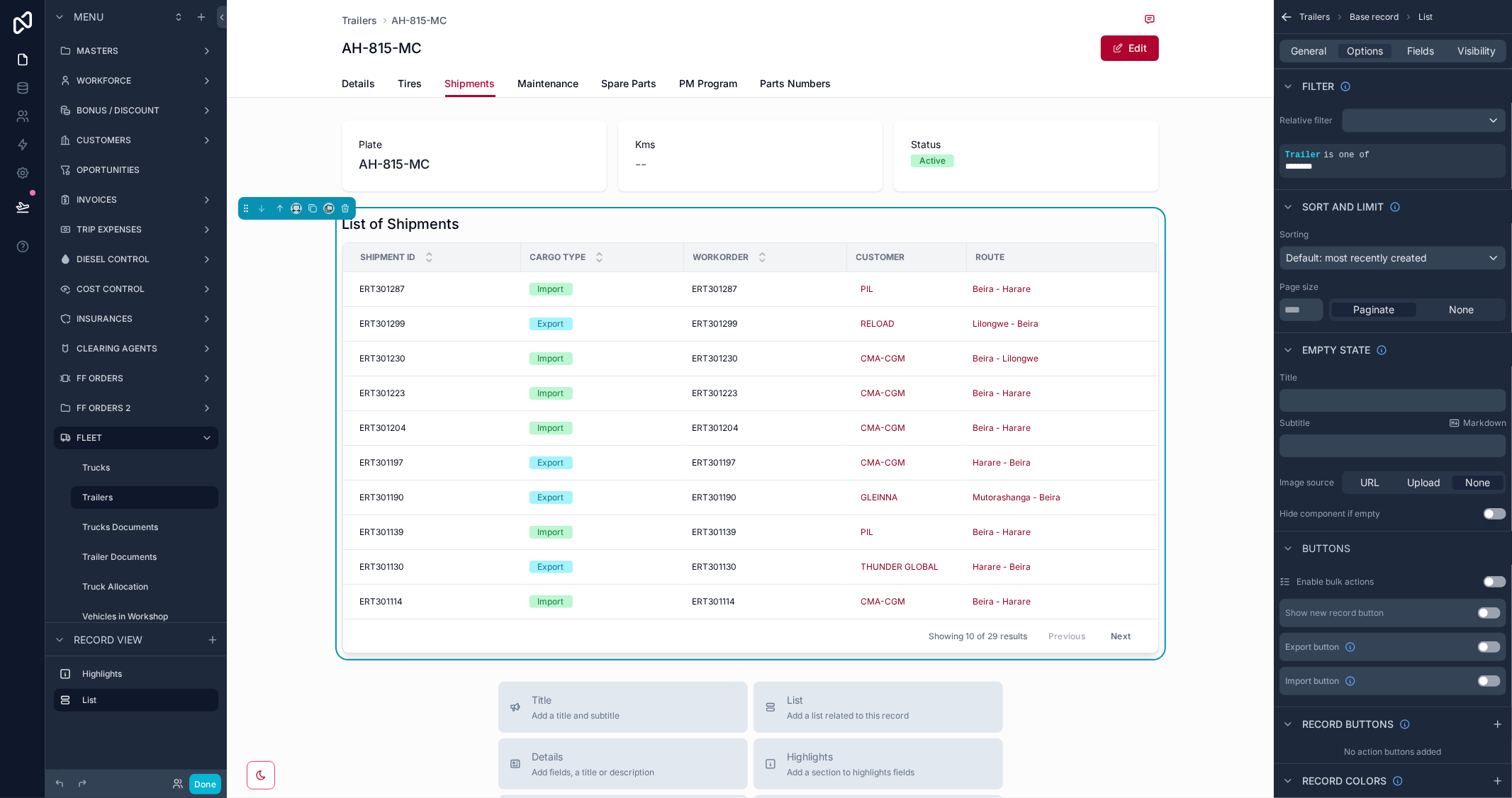
click at [1201, 496] on div "List of Shipments Shipment Id Cargo Type Workorder Customer Route ERT301287 ERT…" at bounding box center [750, 433] width 1047 height 450
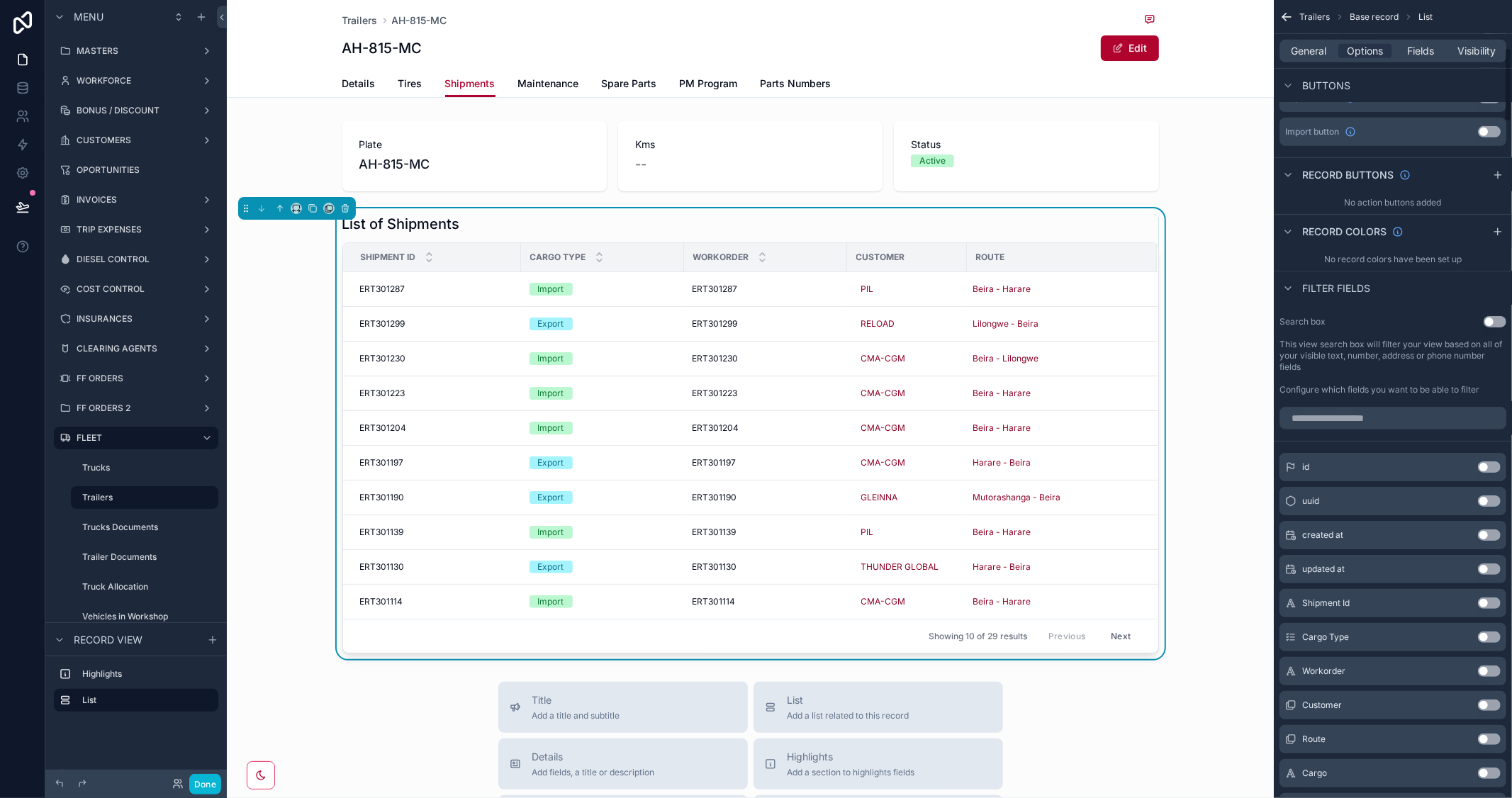
scroll to position [0, 0]
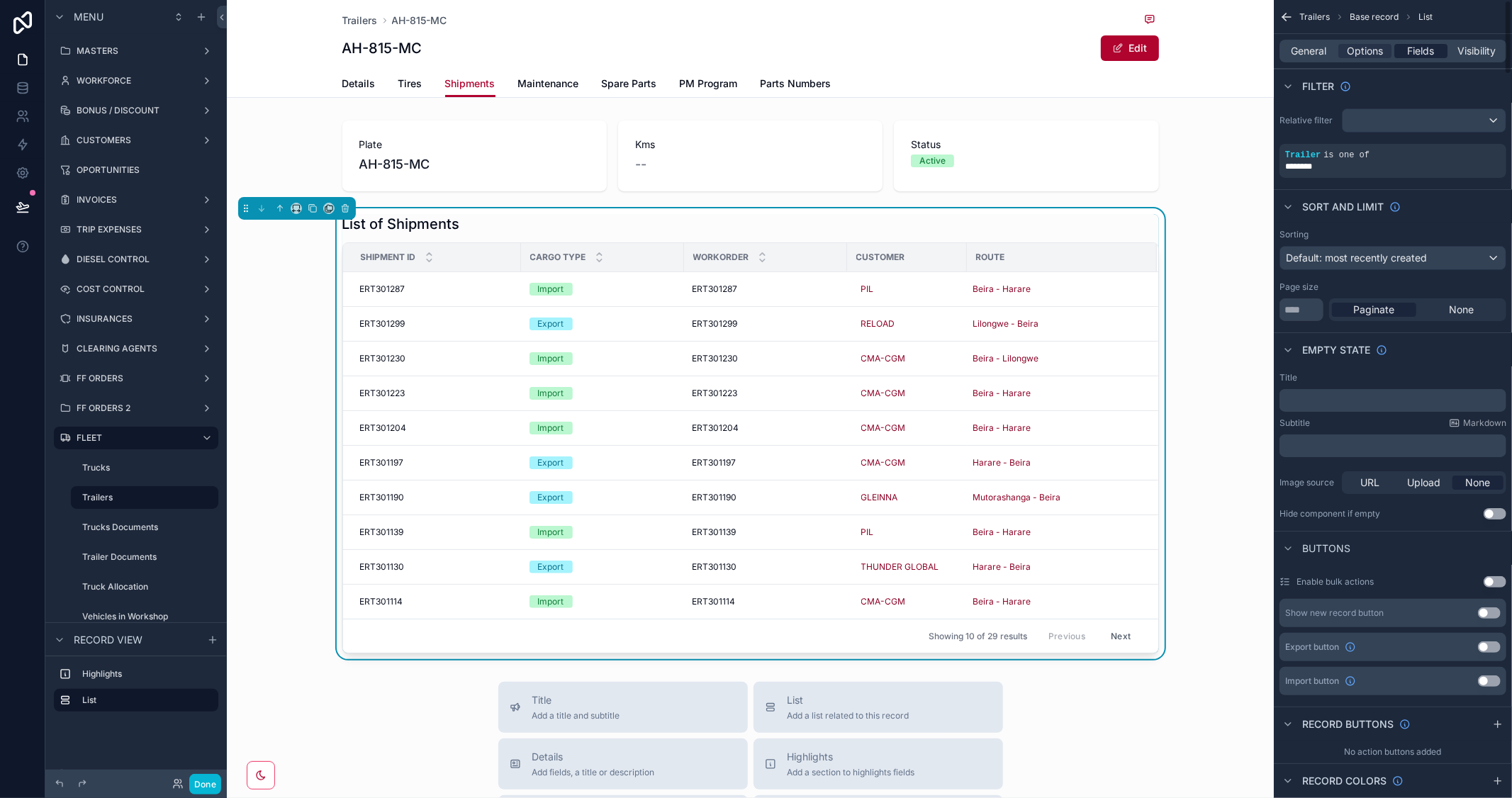
click at [1422, 45] on span "Fields" at bounding box center [1422, 51] width 27 height 14
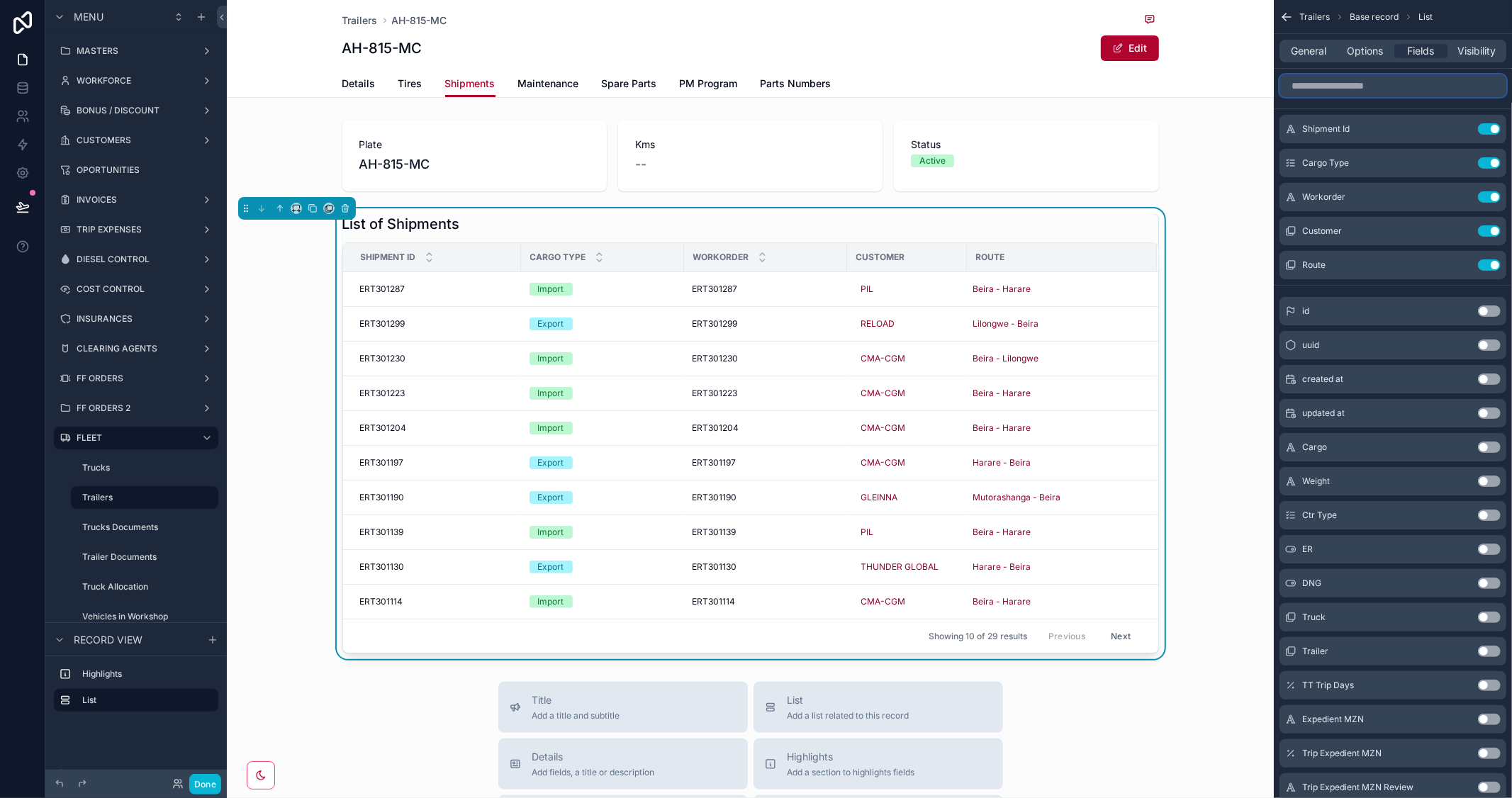
click at [1333, 86] on input "scrollable content" at bounding box center [1393, 85] width 227 height 23
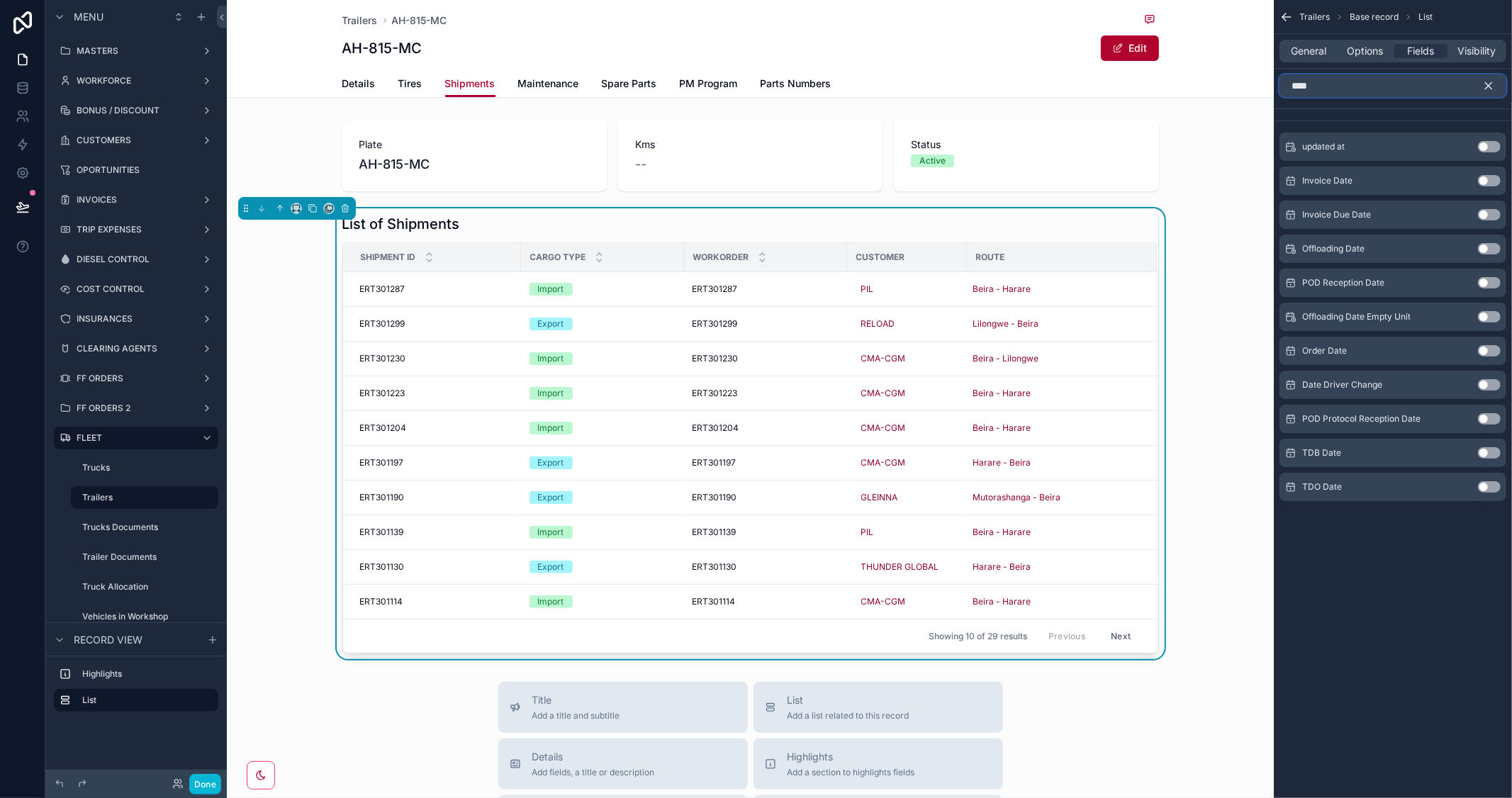
type input "****"
click at [1492, 348] on button "Use setting" at bounding box center [1489, 350] width 23 height 12
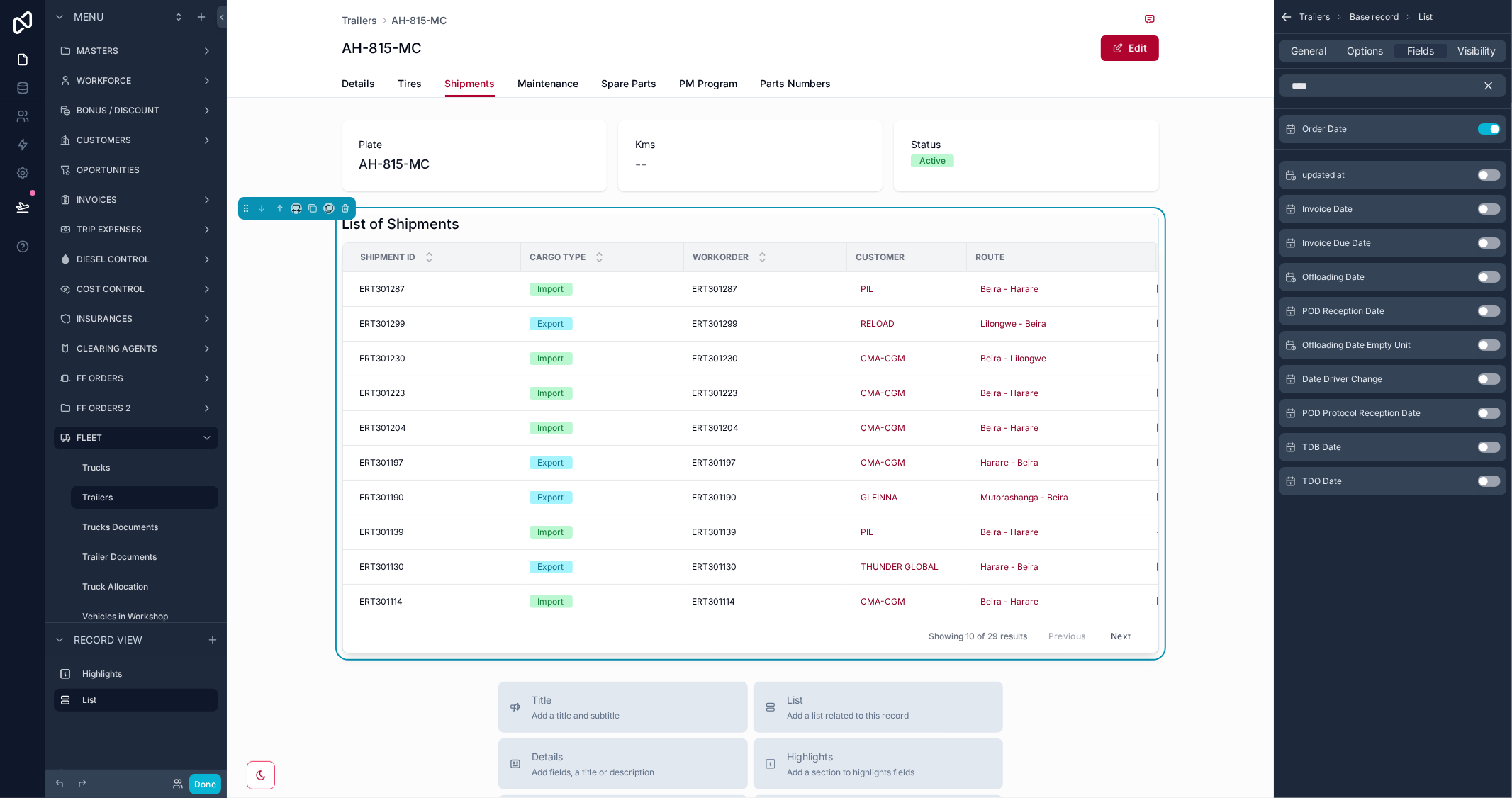
click at [1486, 90] on icon "scrollable content" at bounding box center [1489, 86] width 13 height 13
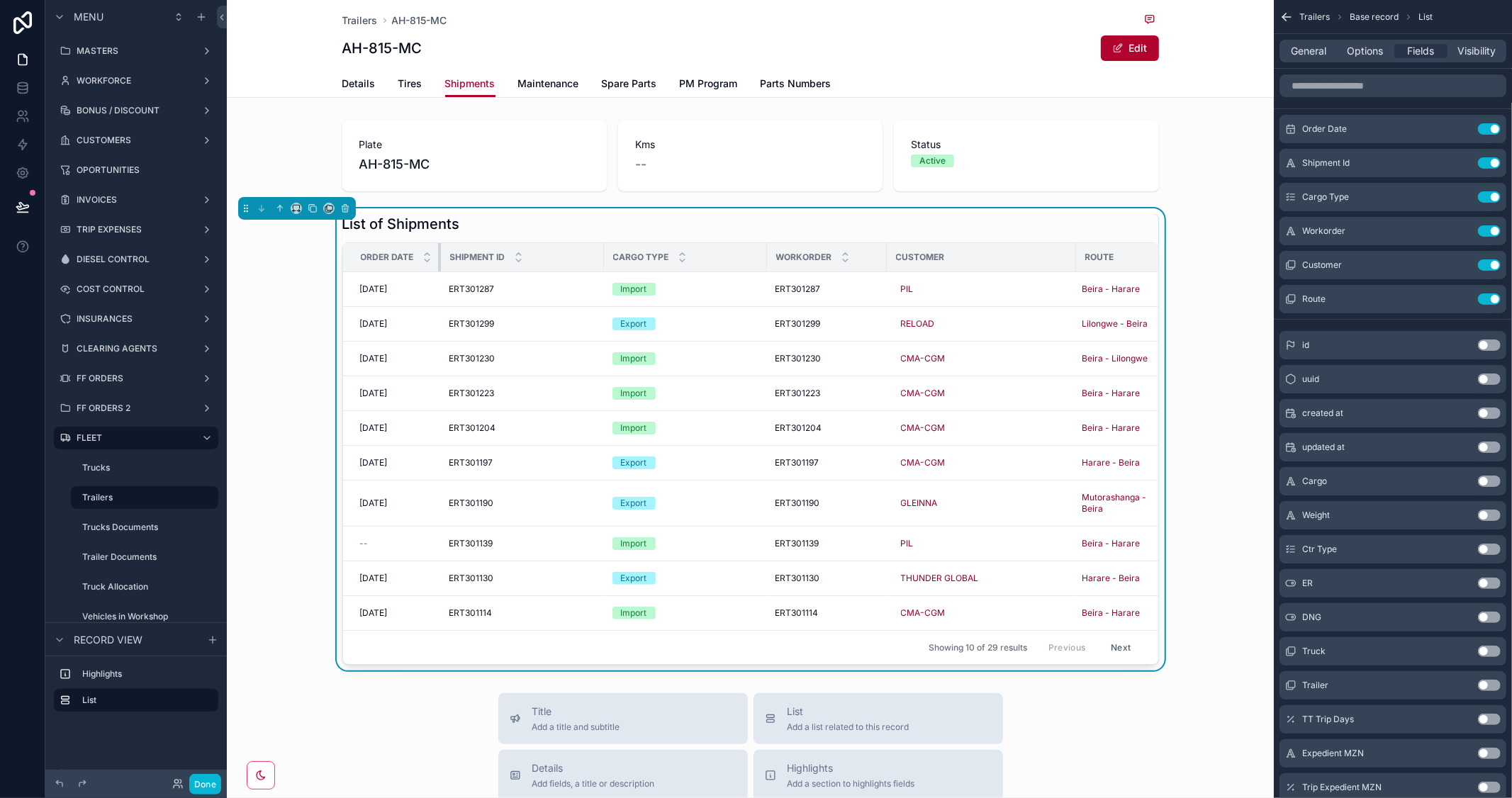
drag, startPoint x: 513, startPoint y: 246, endPoint x: 401, endPoint y: 260, distance: 112.9
click at [401, 260] on th "Order Date" at bounding box center [392, 257] width 98 height 29
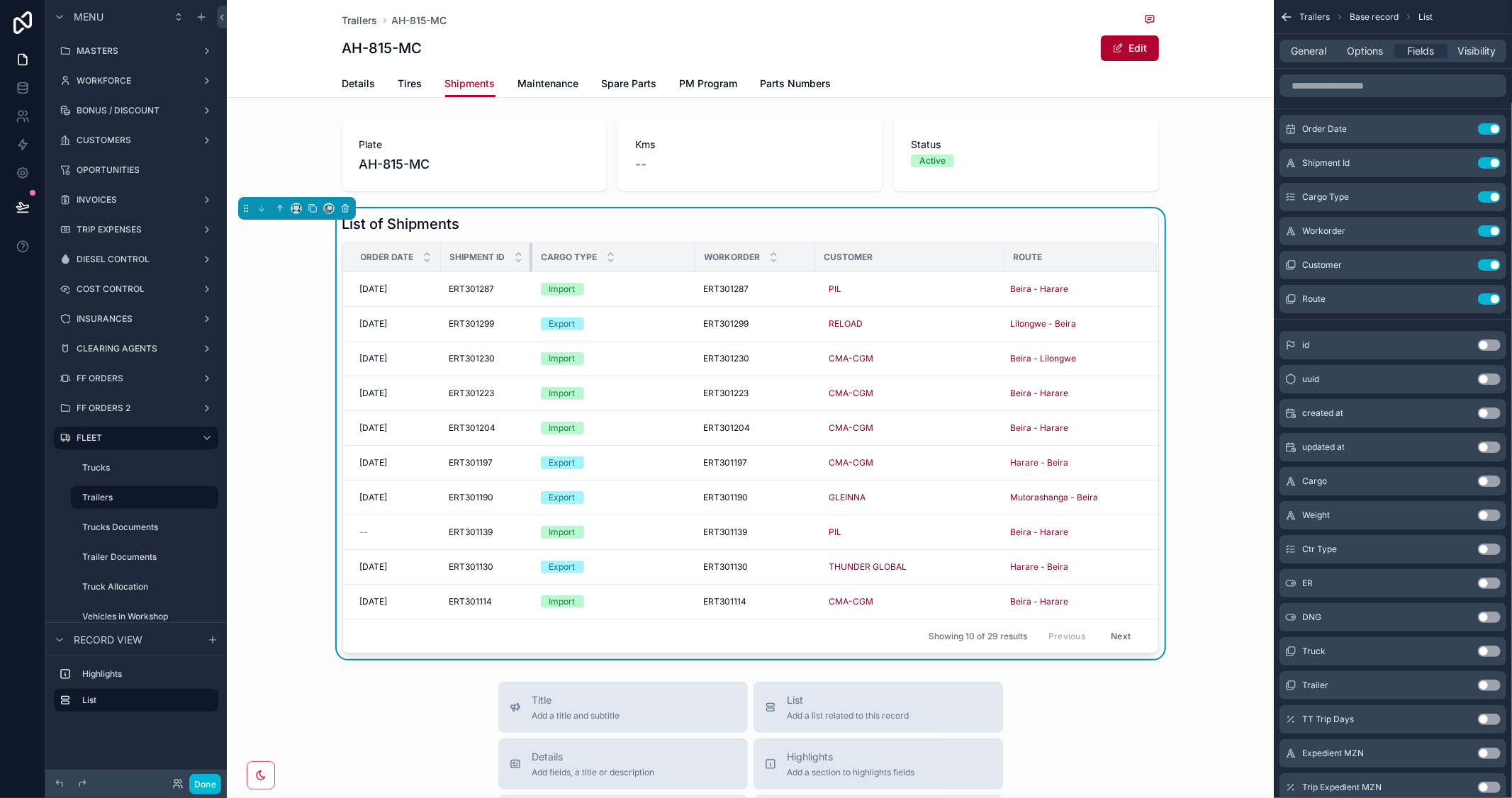
drag, startPoint x: 595, startPoint y: 251, endPoint x: 470, endPoint y: 259, distance: 125.3
click at [470, 259] on th "Shipment Id" at bounding box center [486, 257] width 91 height 29
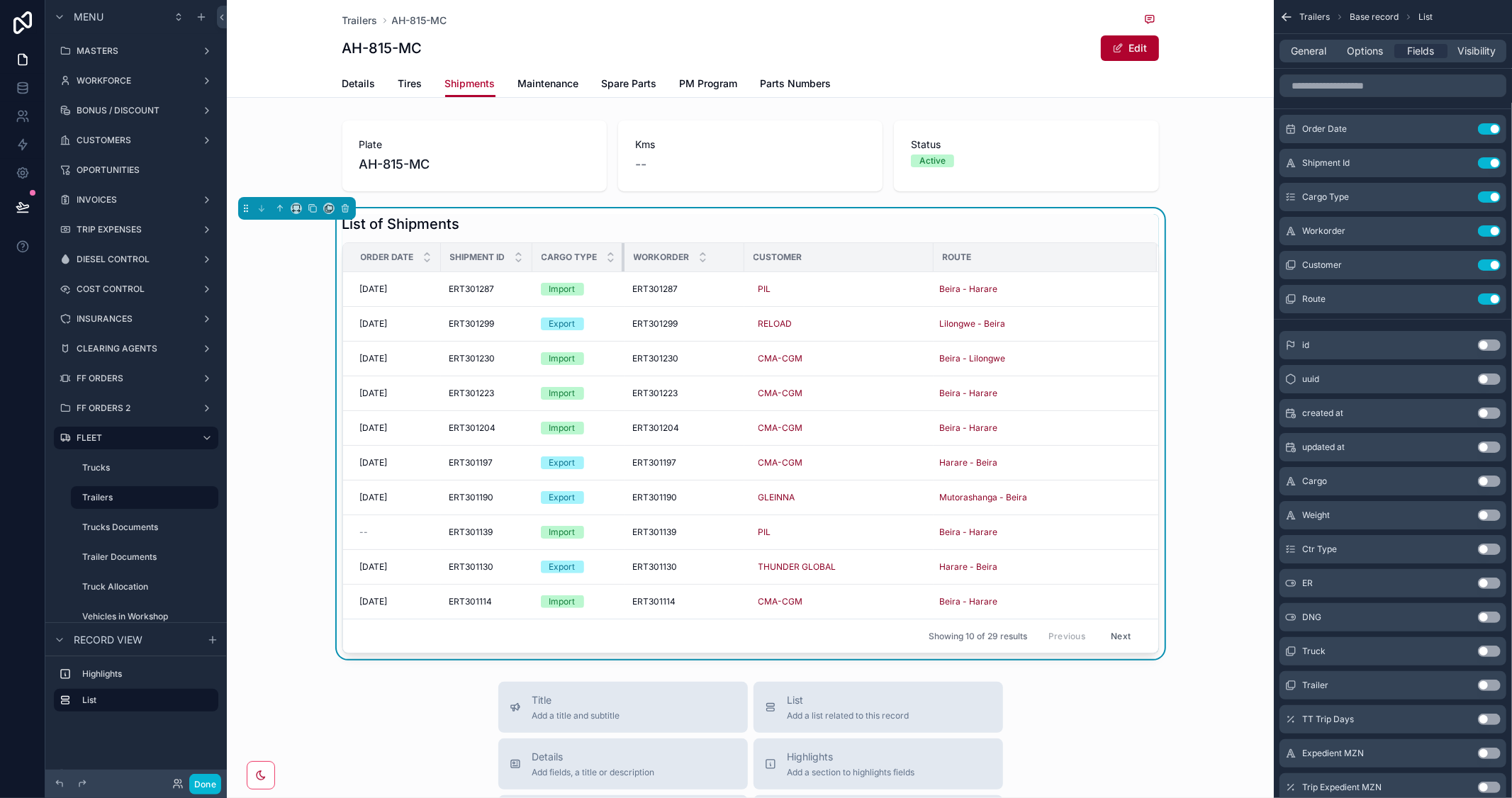
drag, startPoint x: 688, startPoint y: 256, endPoint x: 569, endPoint y: 264, distance: 119.3
click at [569, 264] on th "Cargo Type" at bounding box center [579, 257] width 92 height 29
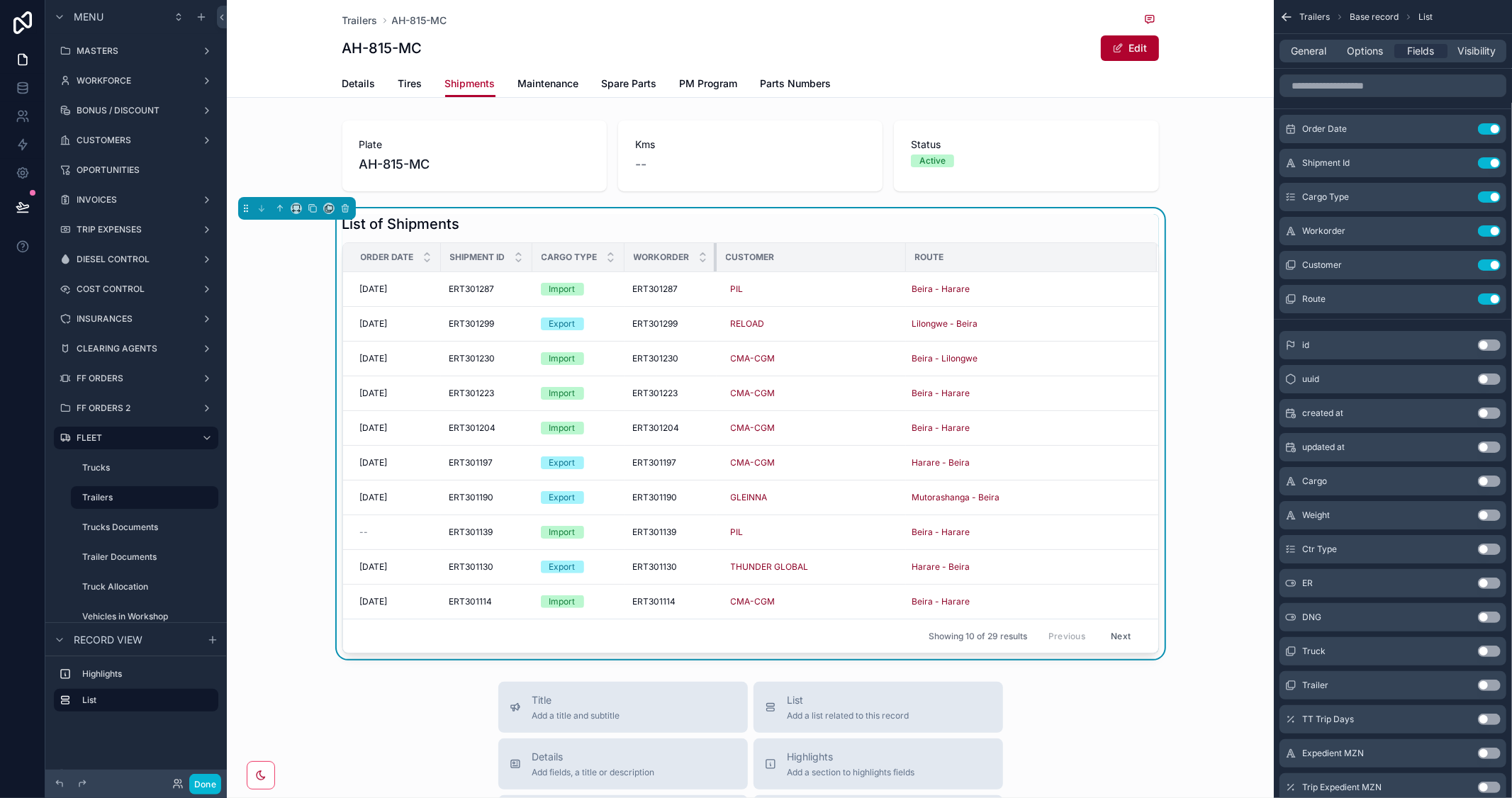
drag, startPoint x: 737, startPoint y: 250, endPoint x: 748, endPoint y: 253, distance: 11.4
click at [664, 253] on th "Workorder" at bounding box center [671, 257] width 92 height 29
click at [907, 255] on div "Route" at bounding box center [1031, 256] width 249 height 23
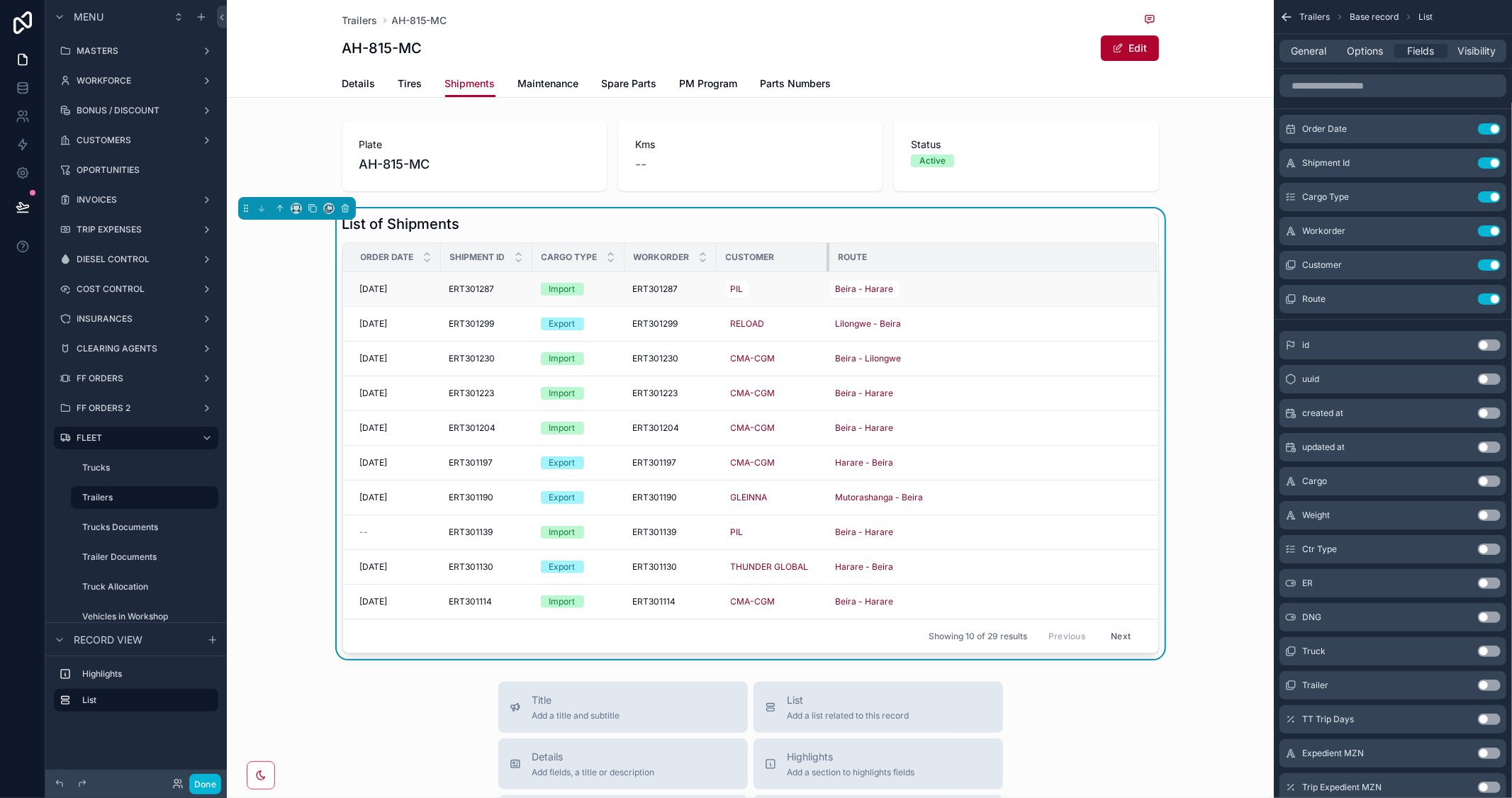
drag, startPoint x: 896, startPoint y: 256, endPoint x: 819, endPoint y: 284, distance: 81.9
click at [819, 284] on table "Order Date Shipment Id Cargo Type Workorder Customer Route 18/8/2025 18/8/2025 …" at bounding box center [751, 431] width 816 height 376
click at [1383, 80] on input "scrollable content" at bounding box center [1393, 85] width 227 height 23
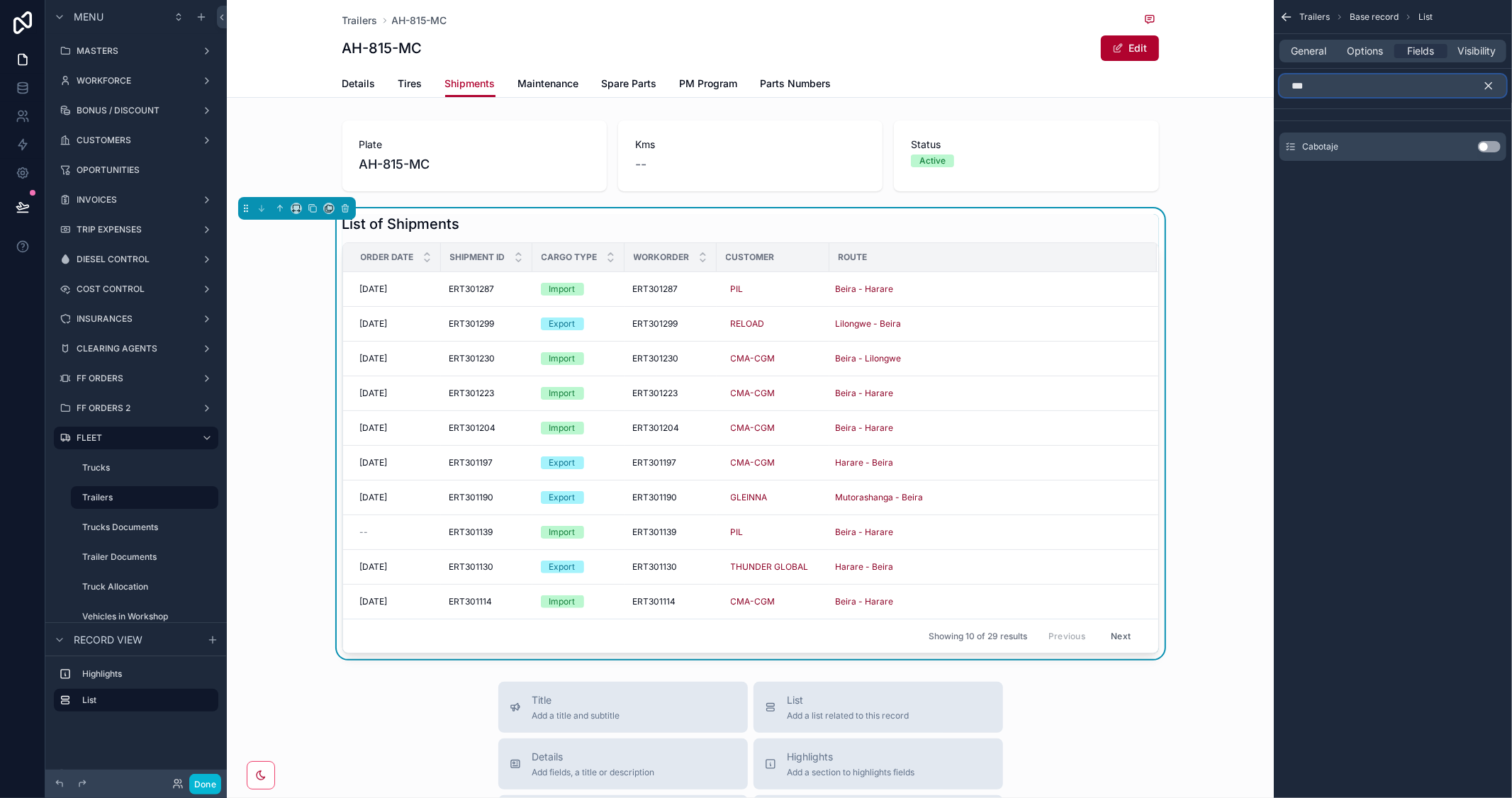
type input "***"
click at [1495, 147] on button "Use setting" at bounding box center [1489, 146] width 23 height 12
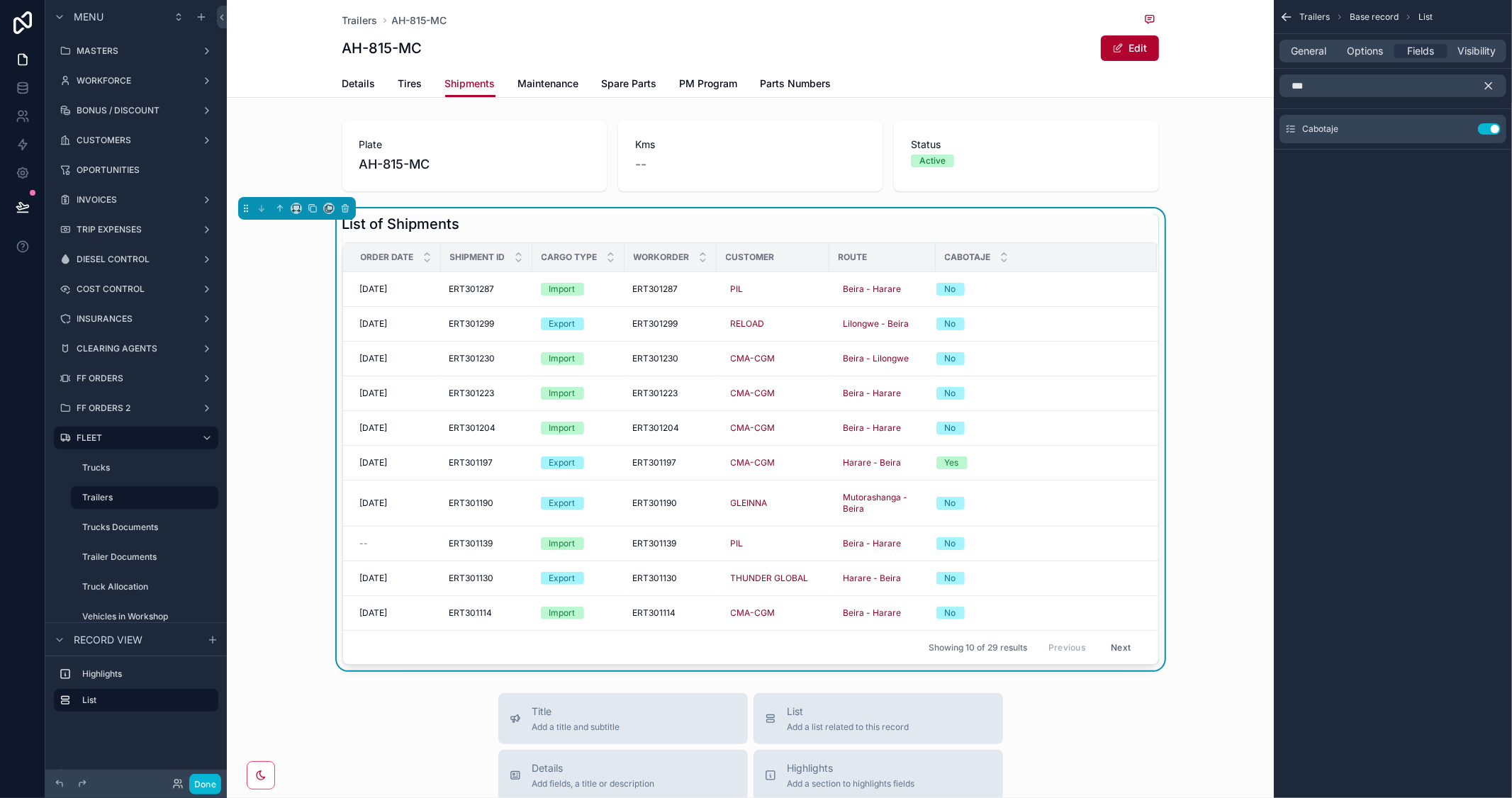
click at [1492, 85] on icon "scrollable content" at bounding box center [1489, 86] width 13 height 13
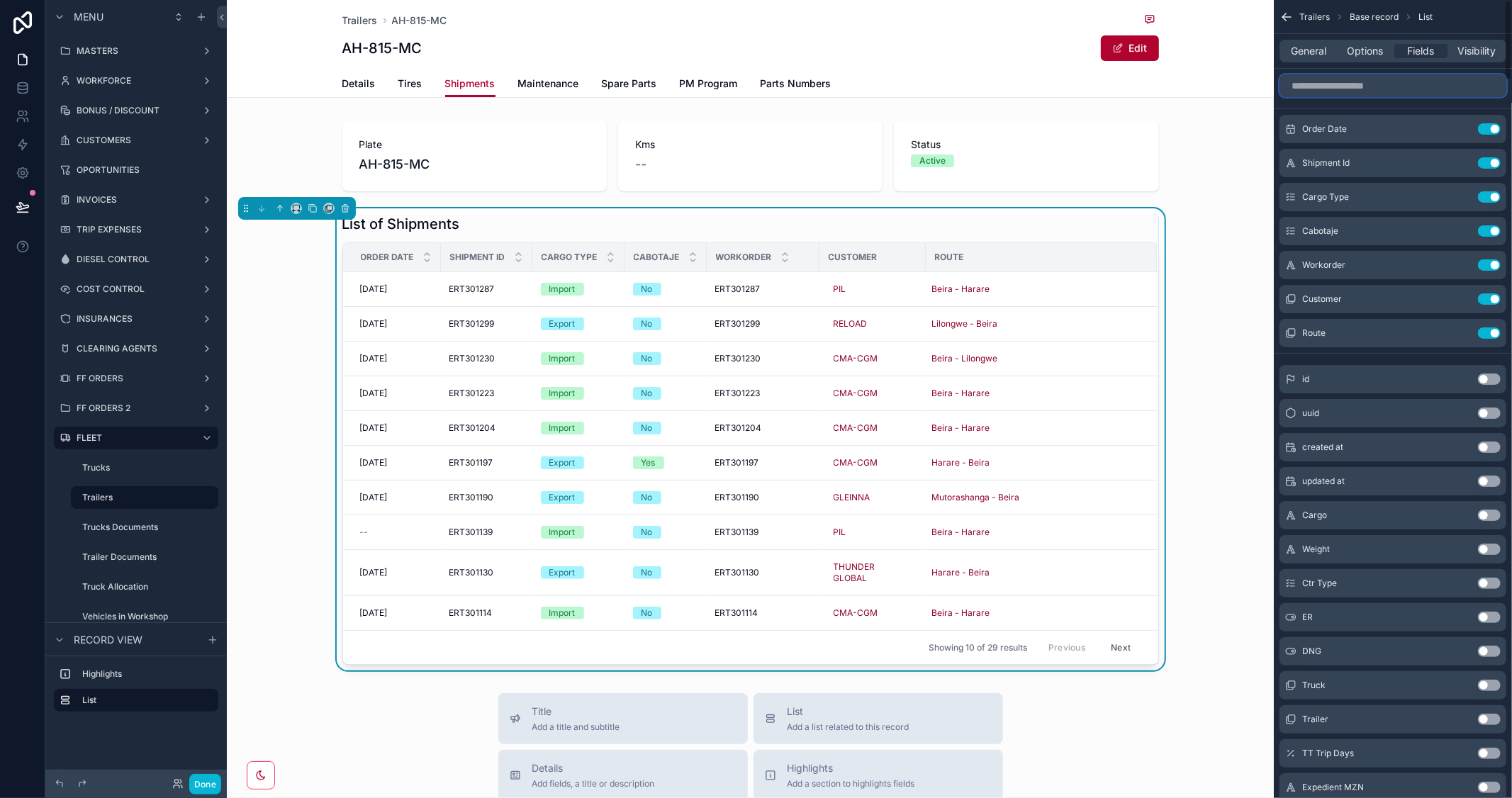
click at [1366, 88] on input "scrollable content" at bounding box center [1393, 85] width 227 height 23
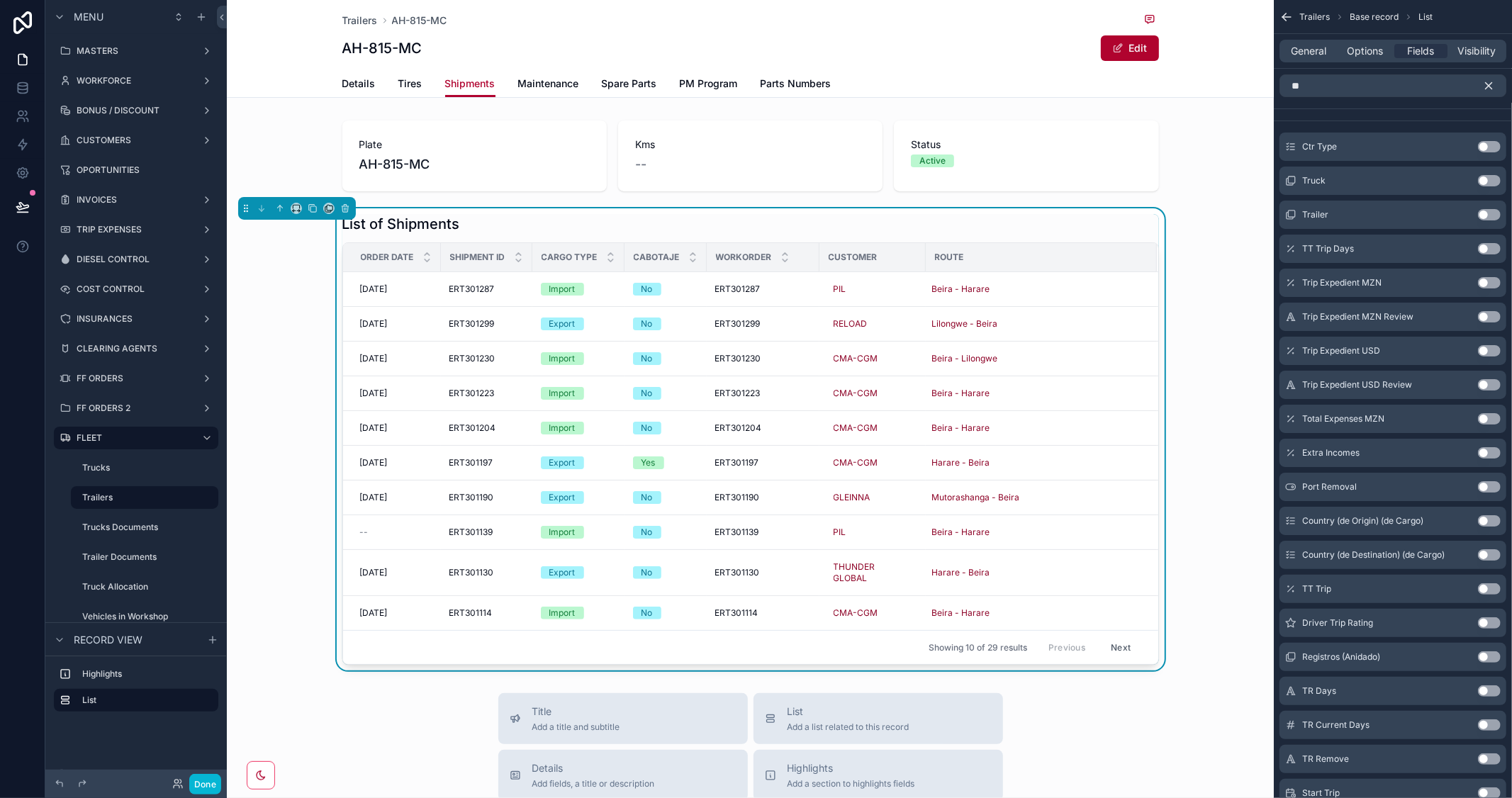
click at [1492, 180] on button "Use setting" at bounding box center [1489, 181] width 23 height 12
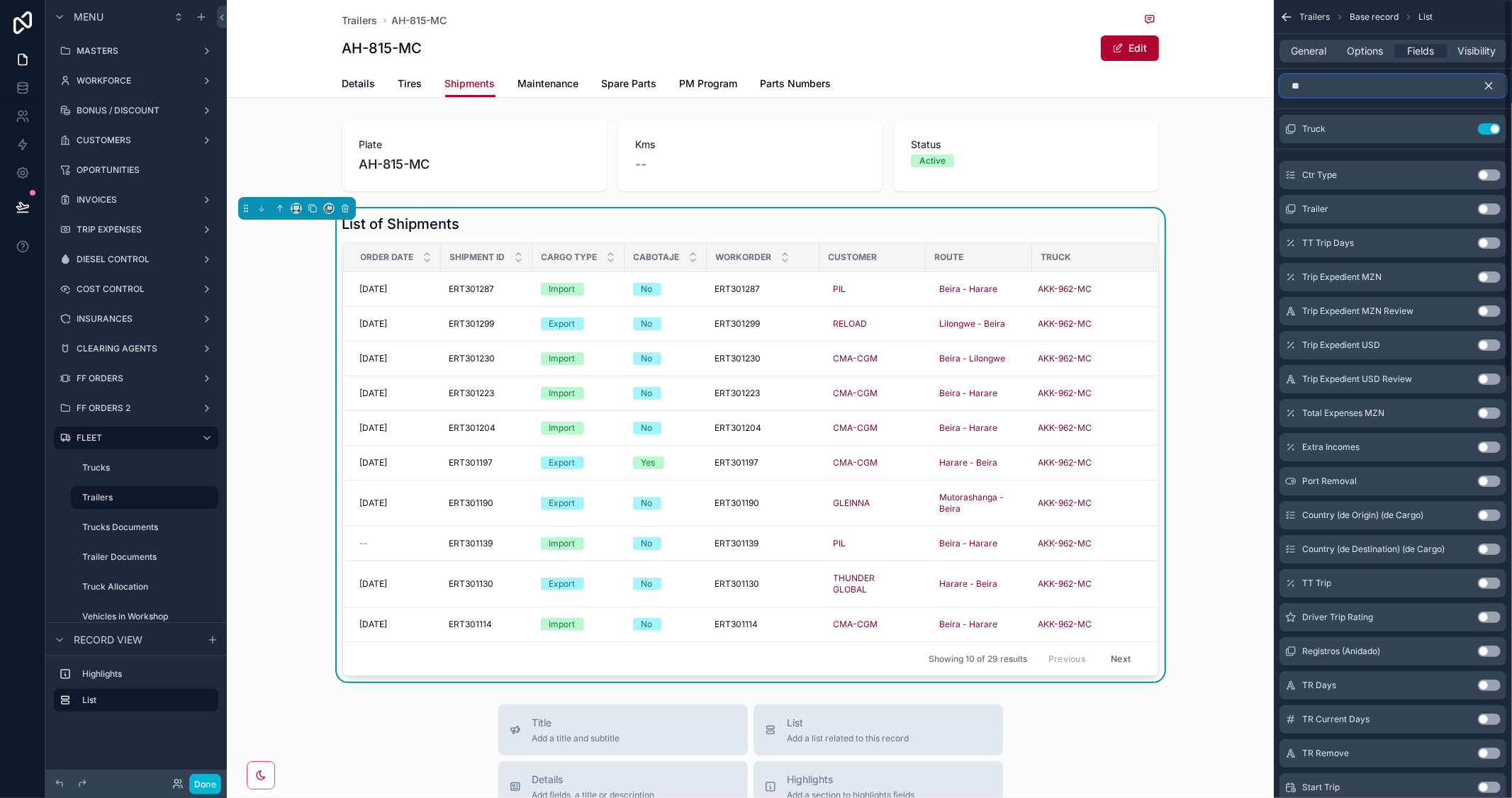
drag, startPoint x: 1330, startPoint y: 90, endPoint x: 1262, endPoint y: 79, distance: 68.9
click at [1262, 79] on div "MASTERS WORKFORCE BONUS / DISCOUNT CUSTOMERS OPORTUNITIES INVOICES TRIP EXPENSE…" at bounding box center [869, 399] width 1285 height 798
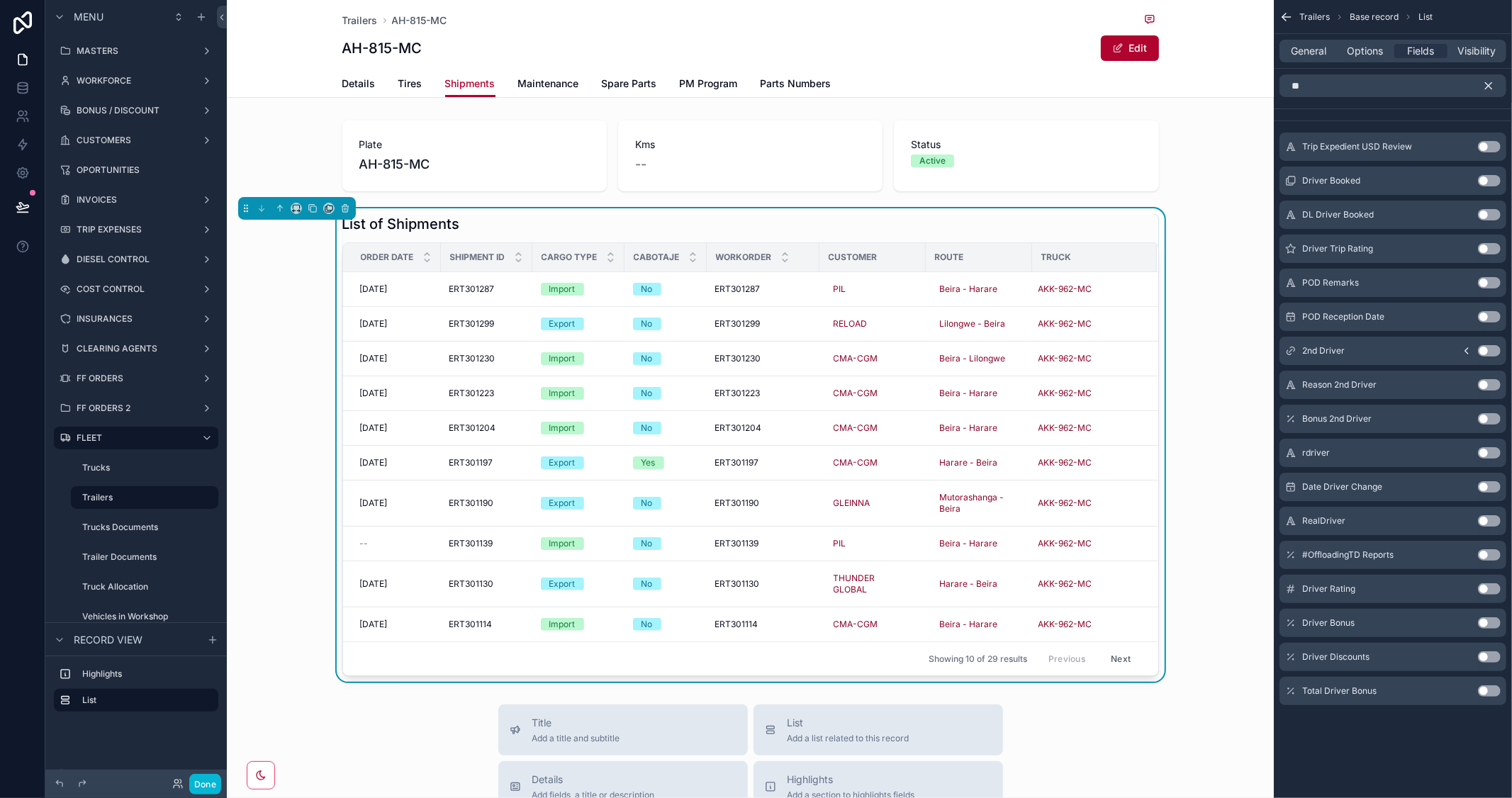
click at [1489, 176] on button "Use setting" at bounding box center [1489, 181] width 23 height 12
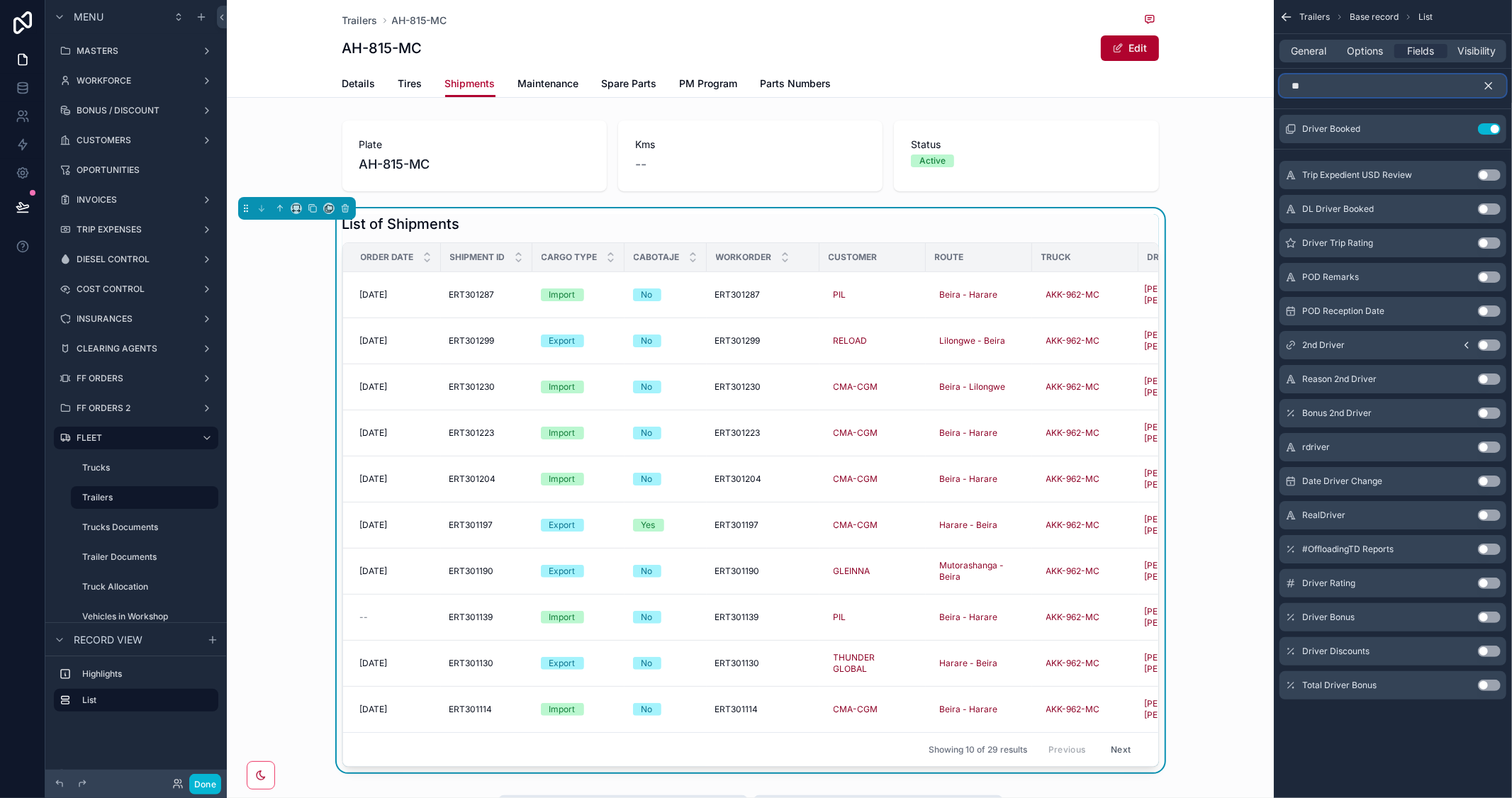
drag, startPoint x: 1355, startPoint y: 88, endPoint x: 1246, endPoint y: 85, distance: 109.0
click at [1246, 85] on div "MASTERS WORKFORCE BONUS / DISCOUNT CUSTOMERS OPORTUNITIES INVOICES TRIP EXPENSE…" at bounding box center [869, 399] width 1285 height 798
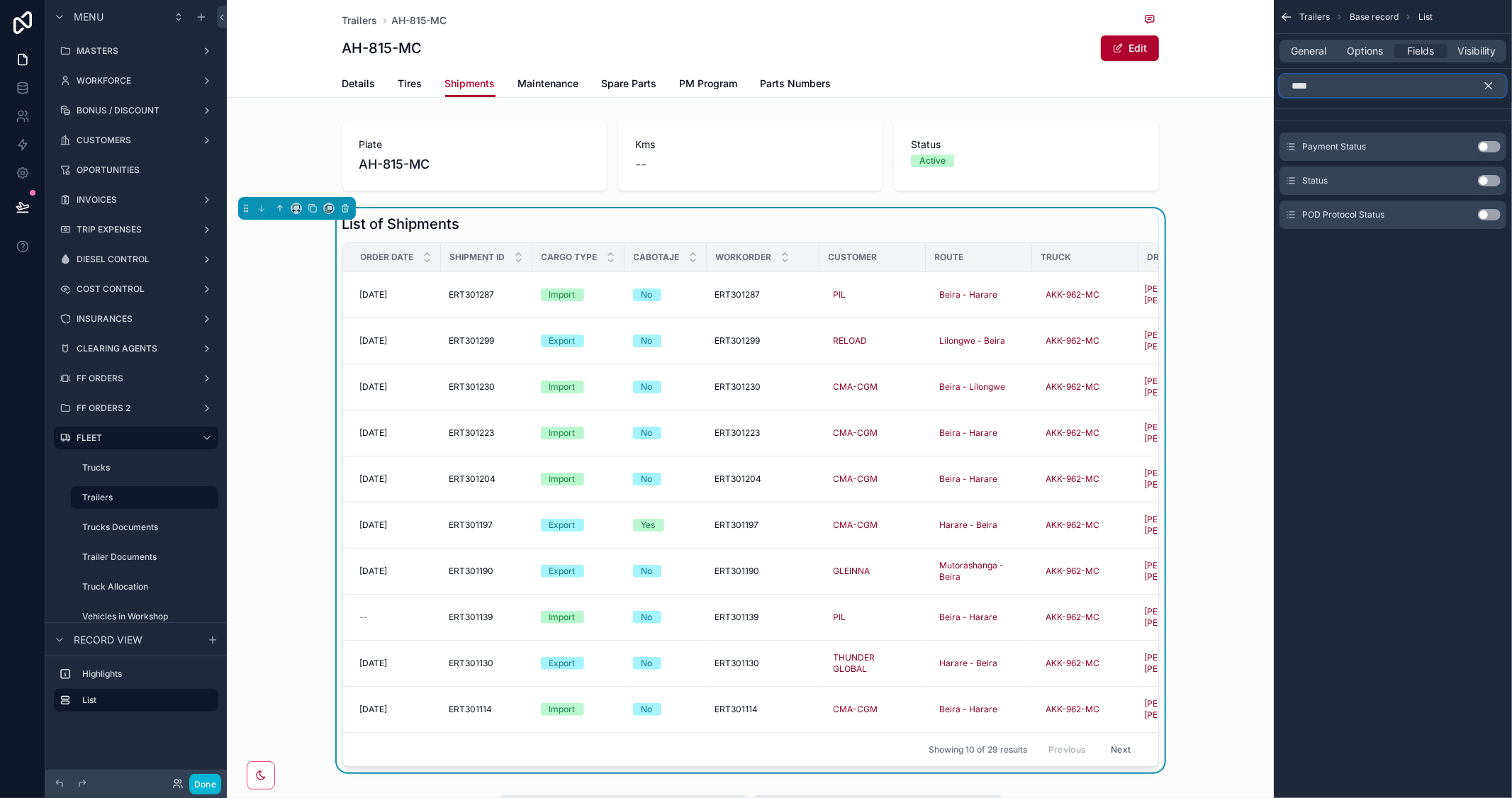
type input "****"
click at [1492, 178] on button "Use setting" at bounding box center [1489, 181] width 23 height 12
click at [1490, 82] on icon "scrollable content" at bounding box center [1489, 86] width 13 height 13
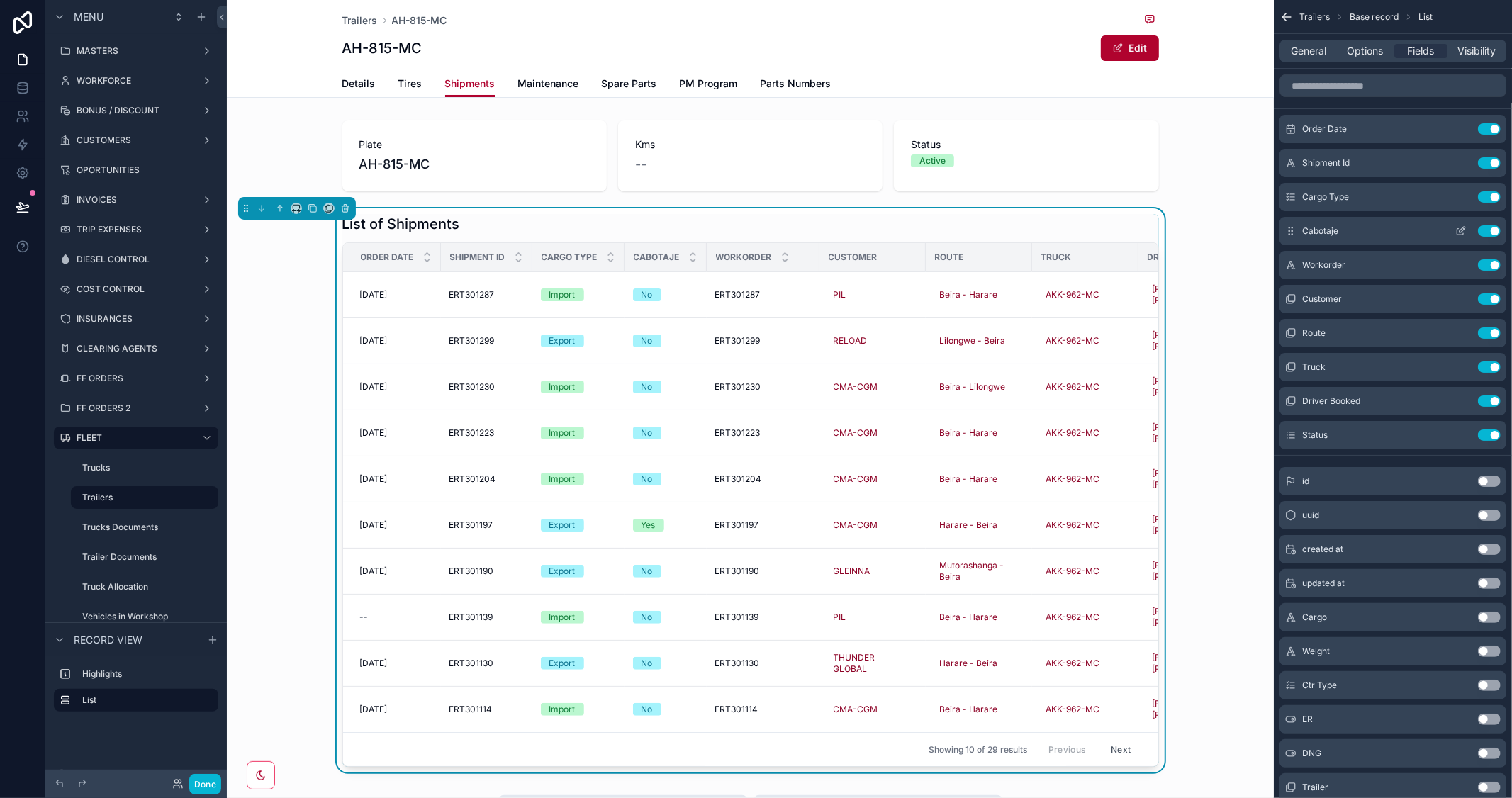
click at [1458, 231] on icon "scrollable content" at bounding box center [1461, 232] width 6 height 6
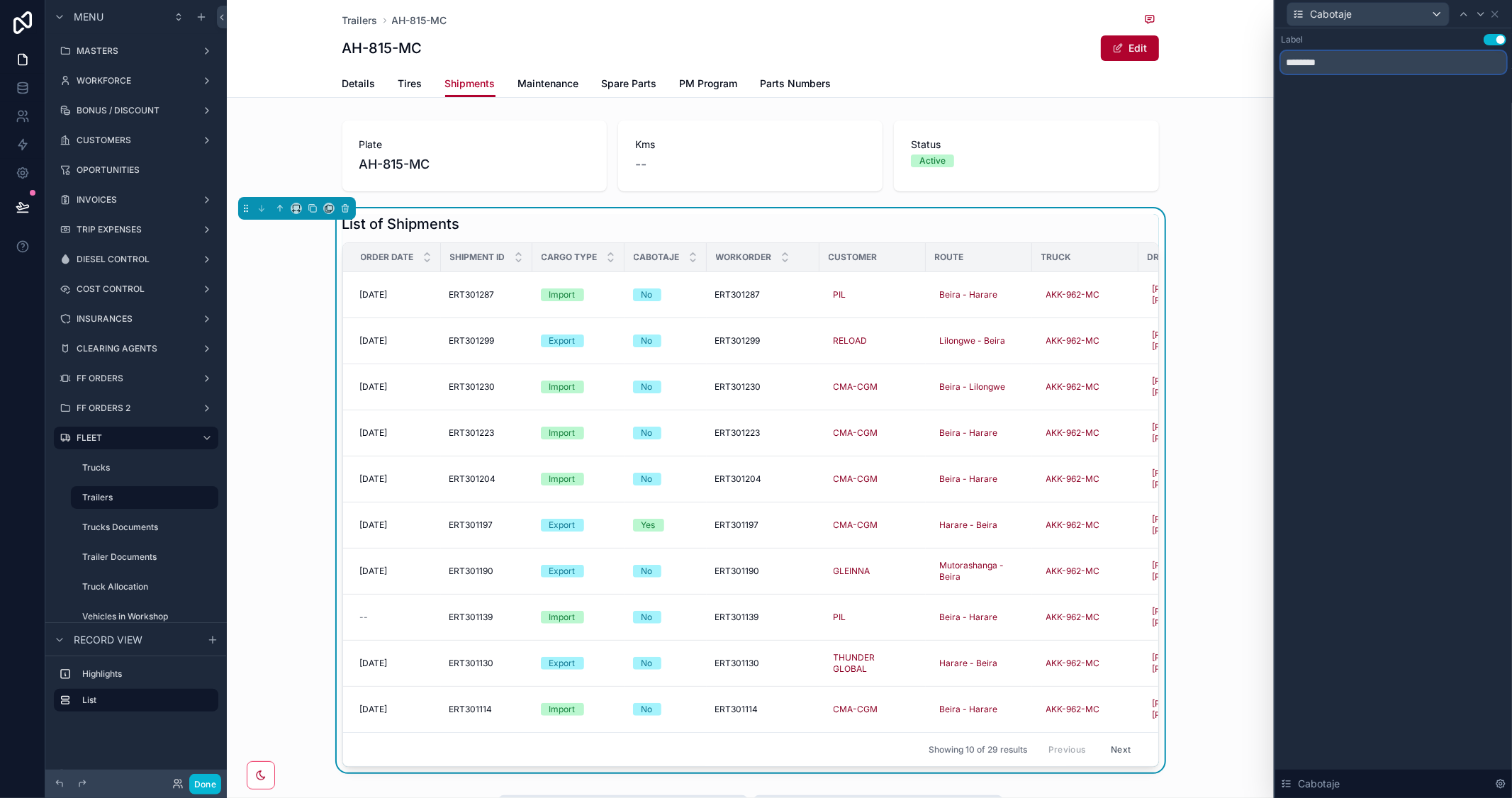
drag, startPoint x: 1305, startPoint y: 65, endPoint x: 1383, endPoint y: 65, distance: 78.0
click at [1383, 65] on input "********" at bounding box center [1395, 62] width 226 height 23
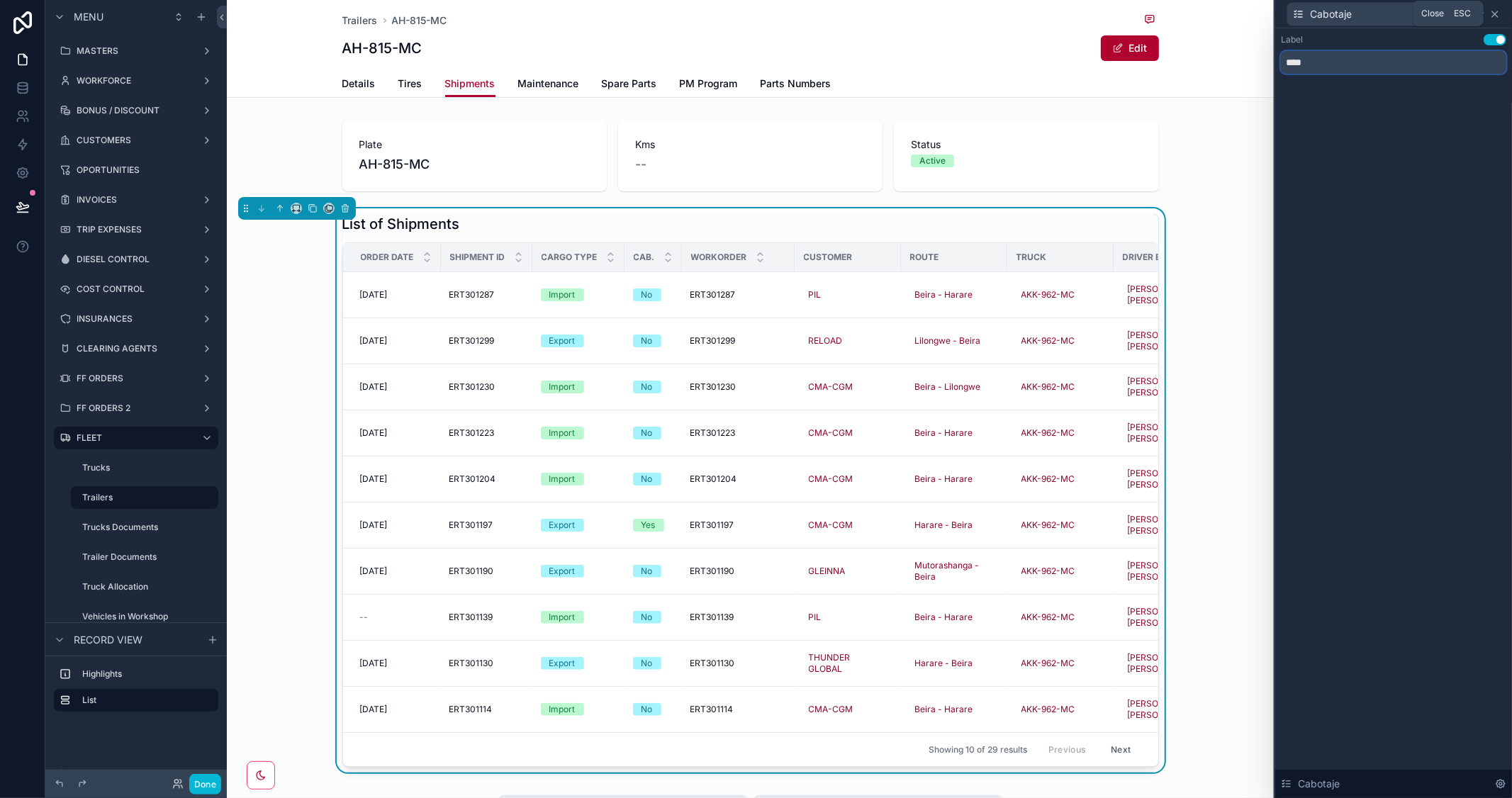
type input "****"
click at [1493, 14] on icon at bounding box center [1495, 14] width 12 height 12
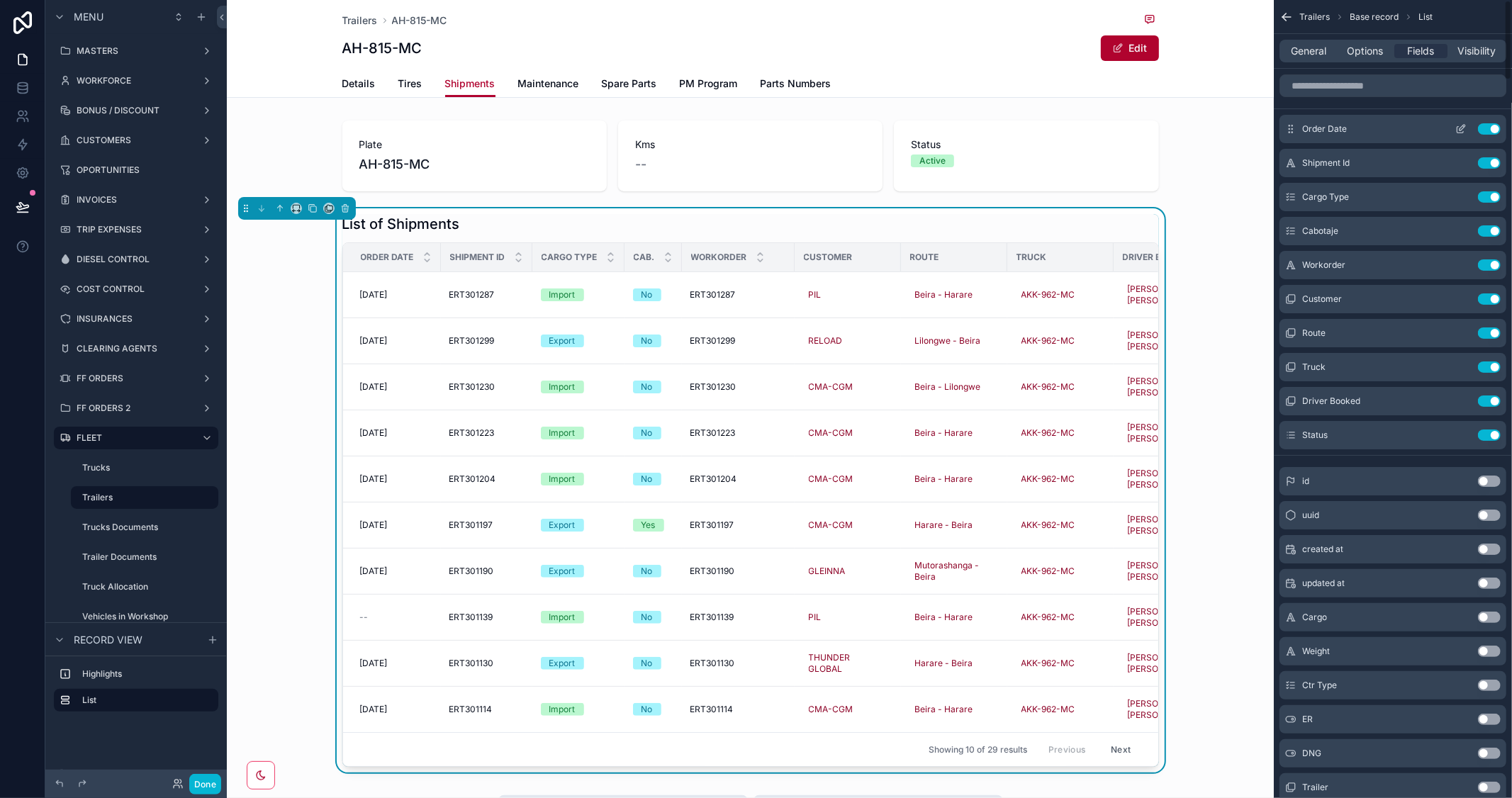
click at [1463, 127] on icon "scrollable content" at bounding box center [1461, 129] width 12 height 12
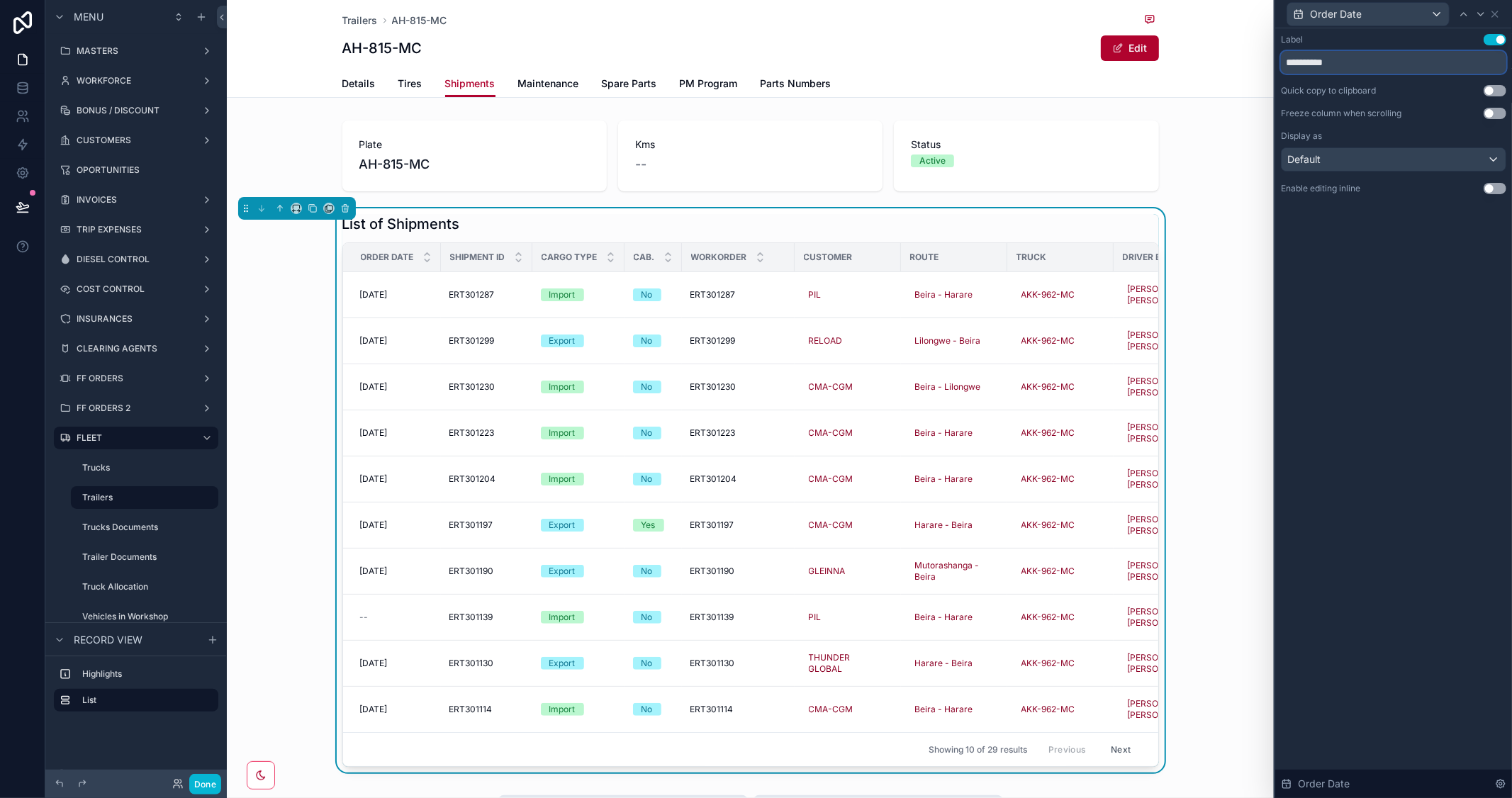
drag, startPoint x: 1313, startPoint y: 60, endPoint x: 1185, endPoint y: 53, distance: 128.2
click at [1185, 53] on div "**********" at bounding box center [756, 399] width 1512 height 798
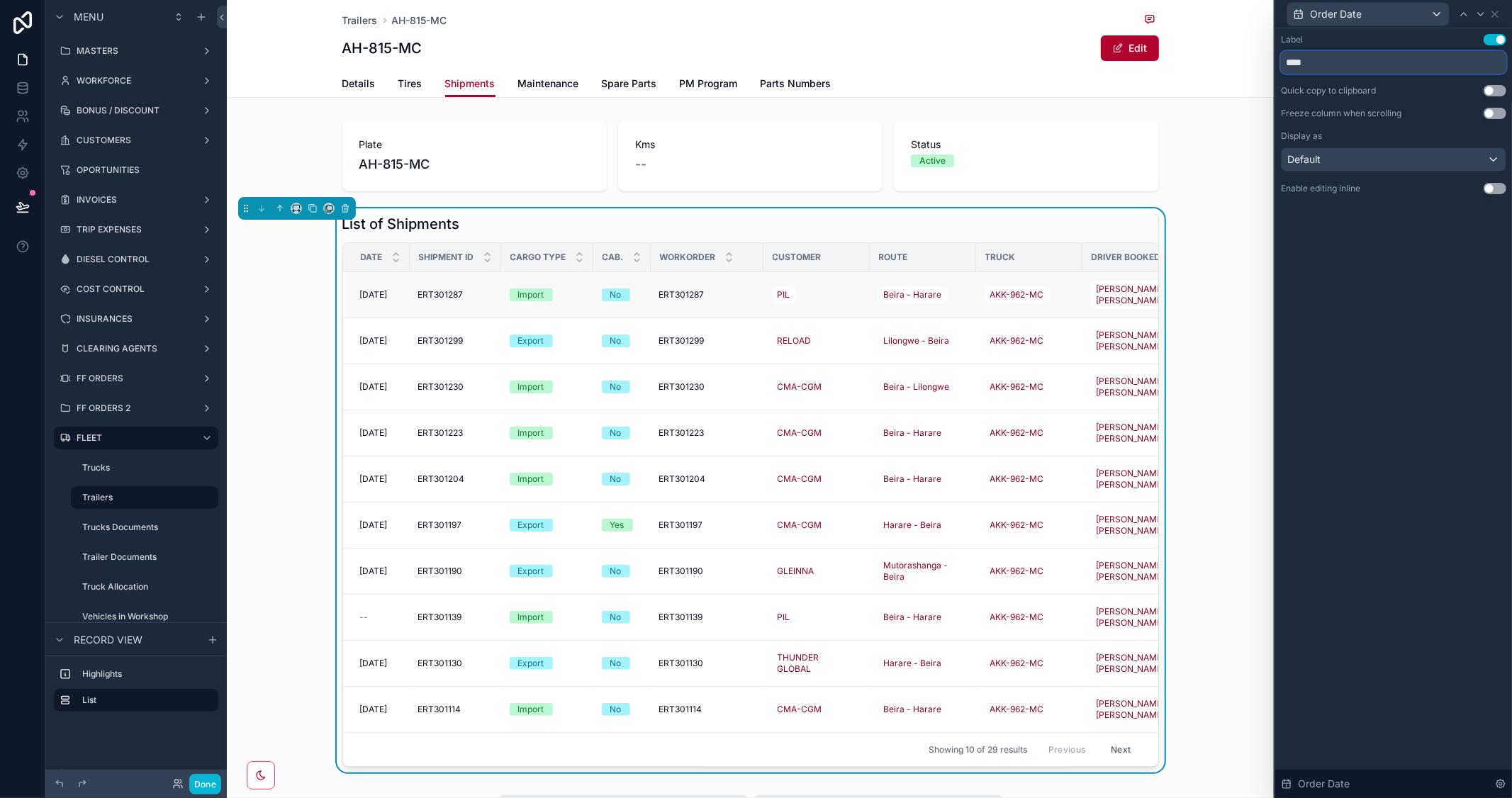
type input "****"
click at [1480, 14] on icon at bounding box center [1481, 14] width 5 height 3
drag, startPoint x: 1330, startPoint y: 58, endPoint x: 1365, endPoint y: 58, distance: 35.0
click at [1365, 58] on input "**********" at bounding box center [1395, 62] width 226 height 23
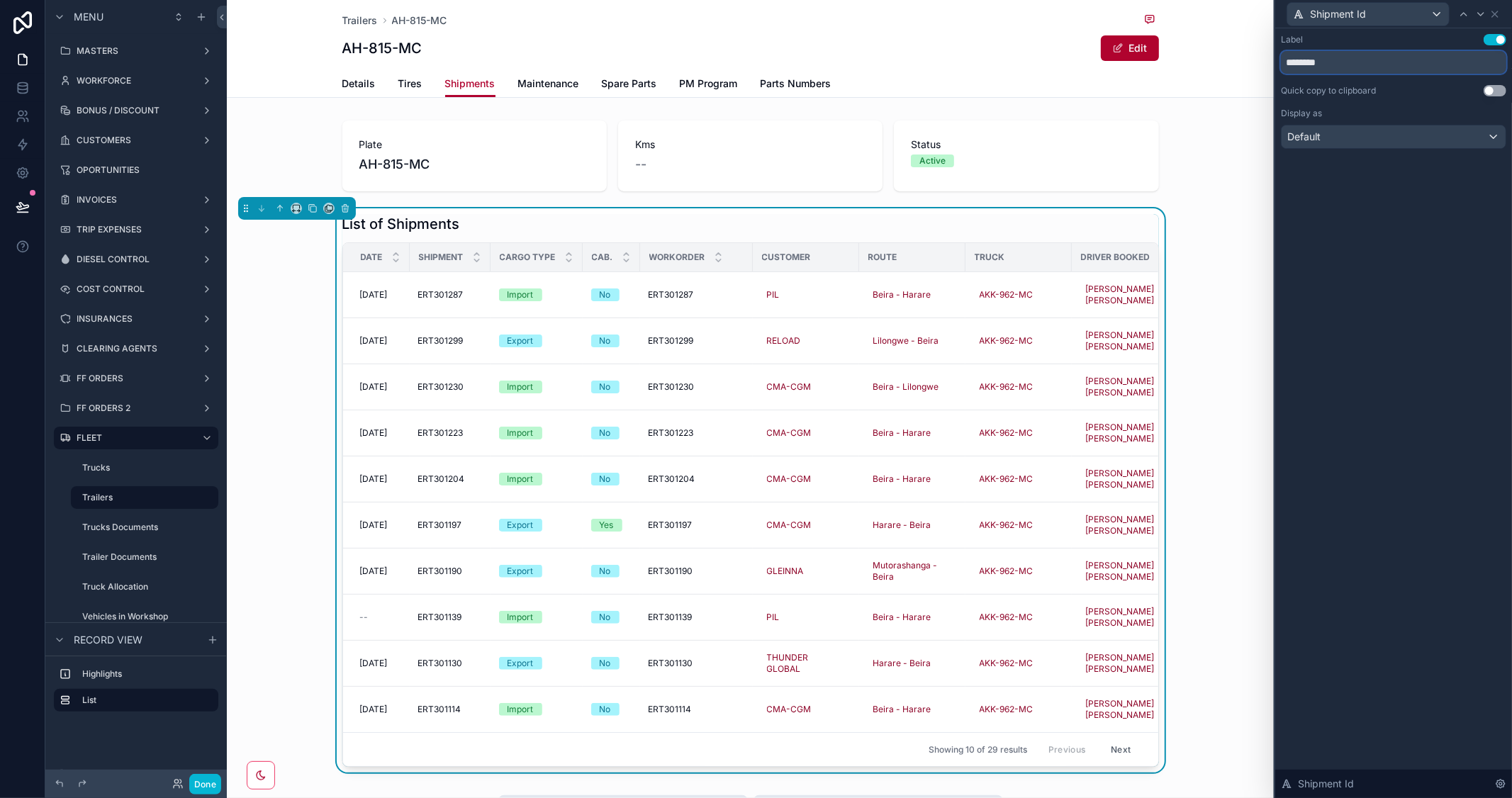
type input "********"
click at [1482, 14] on icon at bounding box center [1481, 14] width 5 height 3
click at [1299, 61] on input "**********" at bounding box center [1395, 62] width 226 height 23
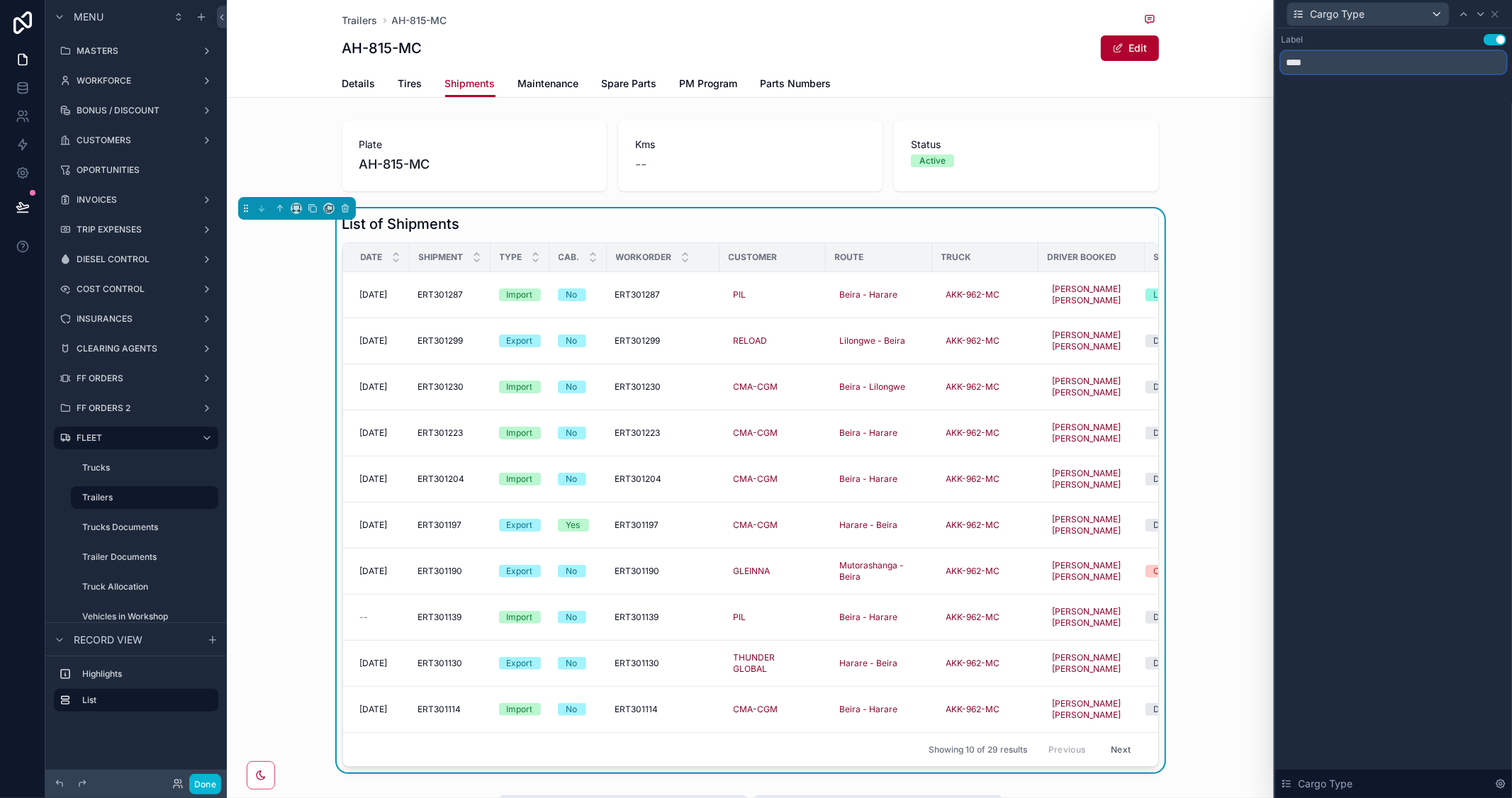
type input "****"
click at [491, 256] on div "Type" at bounding box center [520, 257] width 58 height 27
drag, startPoint x: 484, startPoint y: 262, endPoint x: 452, endPoint y: 259, distance: 32.1
click at [452, 259] on th "Shipment" at bounding box center [450, 257] width 80 height 29
click at [1069, 220] on div "List of Shipments" at bounding box center [751, 224] width 817 height 20
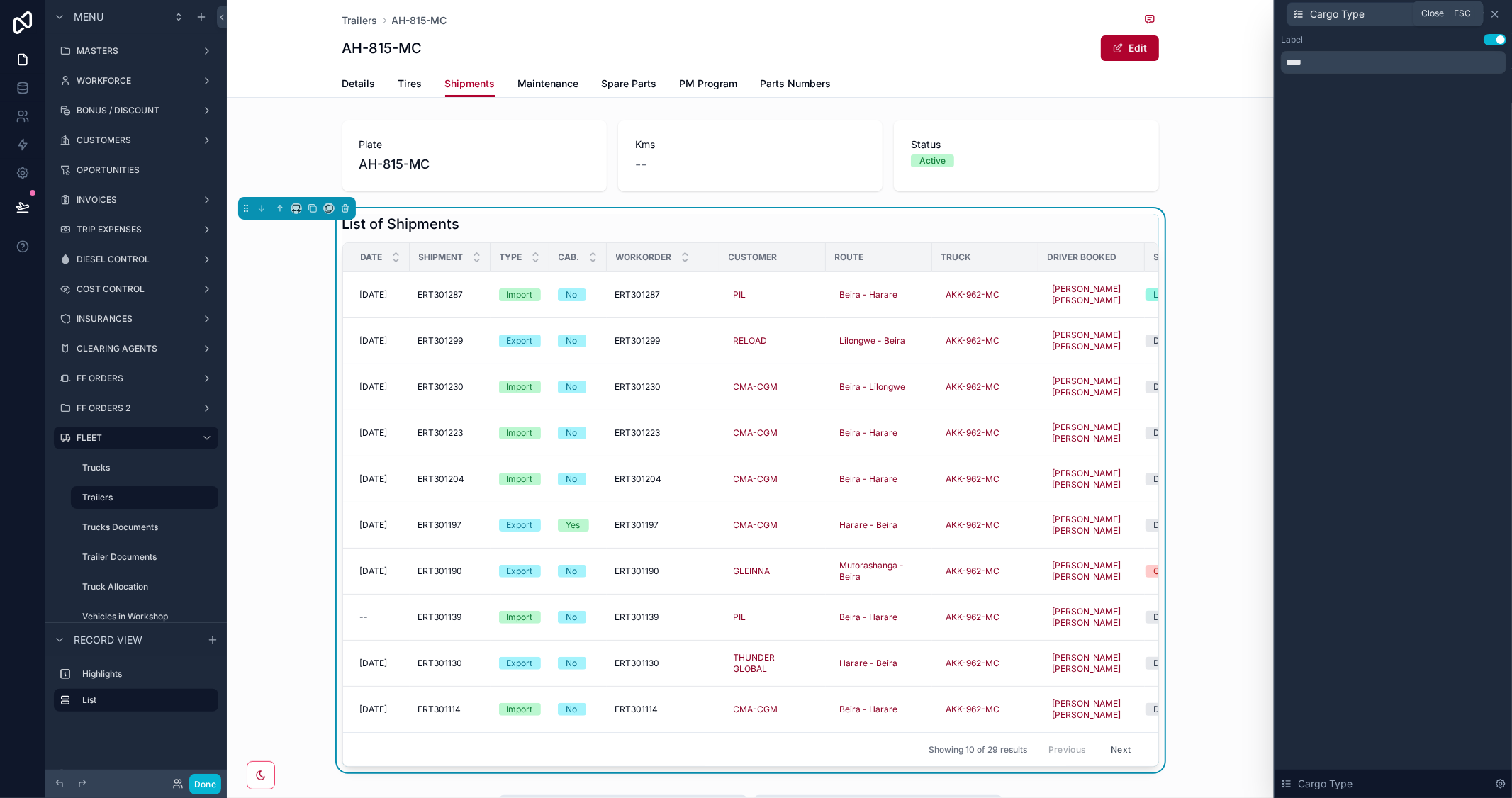
click at [1493, 8] on icon at bounding box center [1495, 14] width 12 height 12
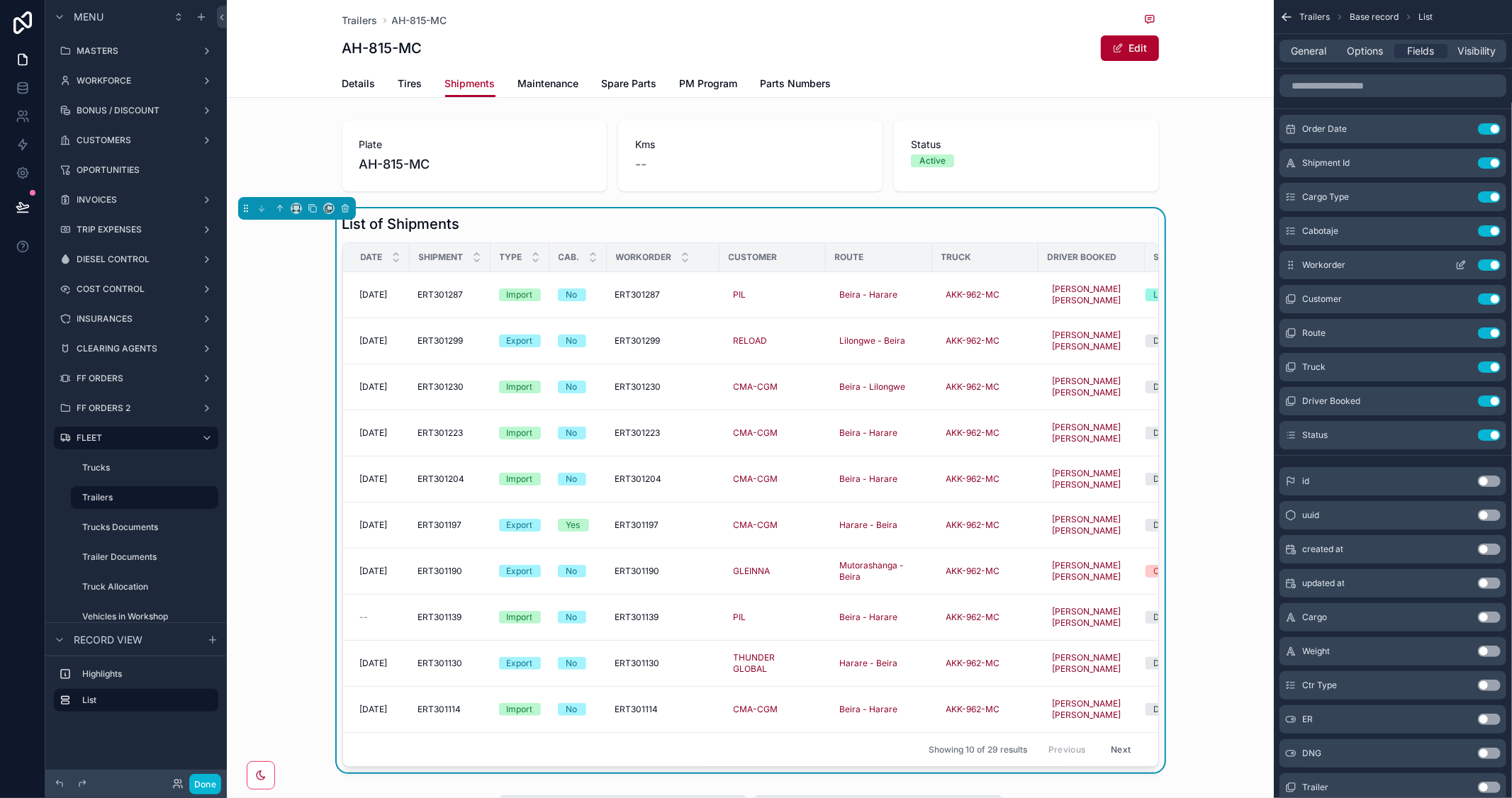
click at [1484, 265] on button "Use setting" at bounding box center [1489, 264] width 23 height 12
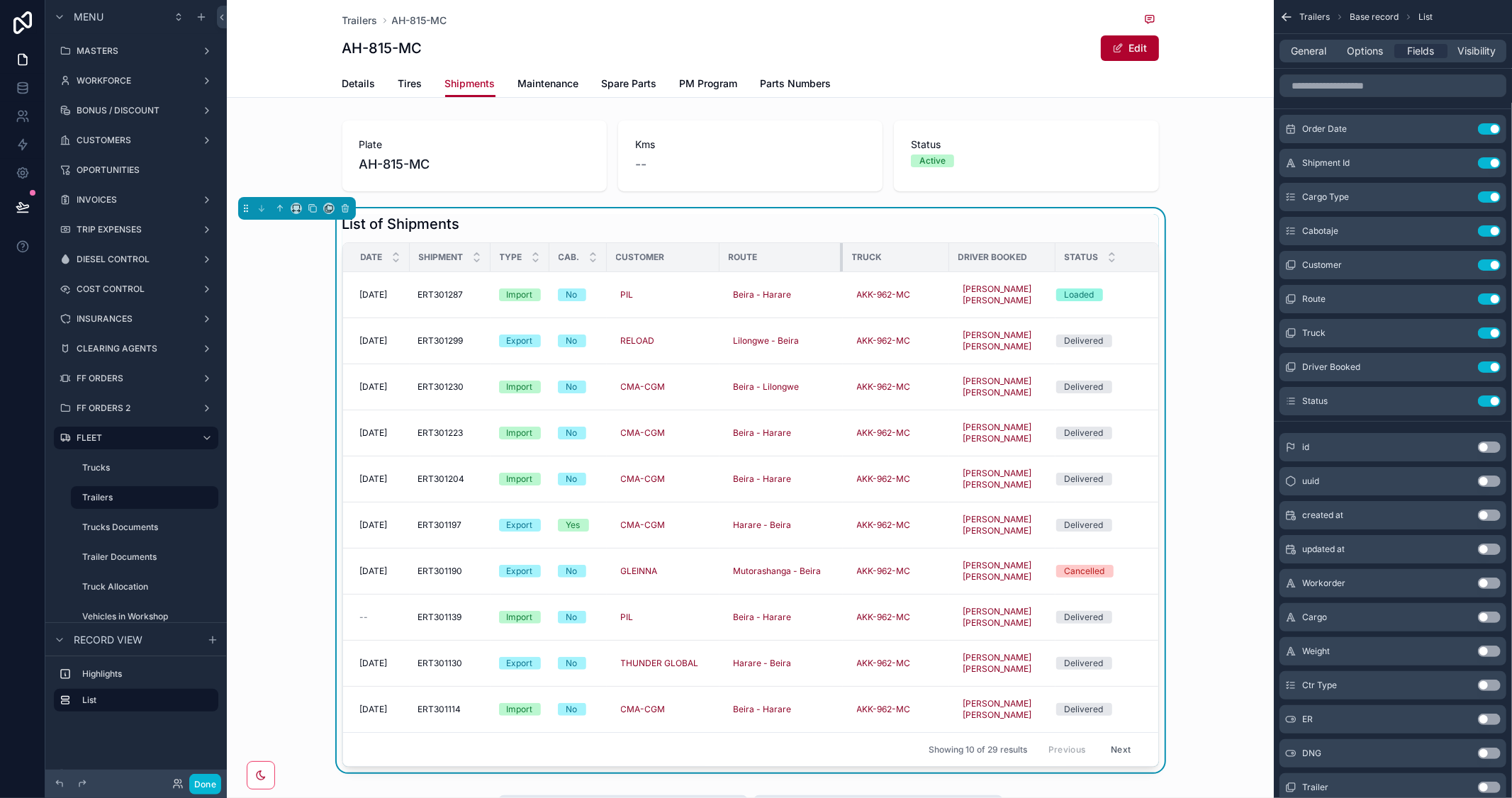
drag, startPoint x: 818, startPoint y: 254, endPoint x: 835, endPoint y: 252, distance: 17.1
click at [840, 252] on div "scrollable content" at bounding box center [843, 256] width 5 height 28
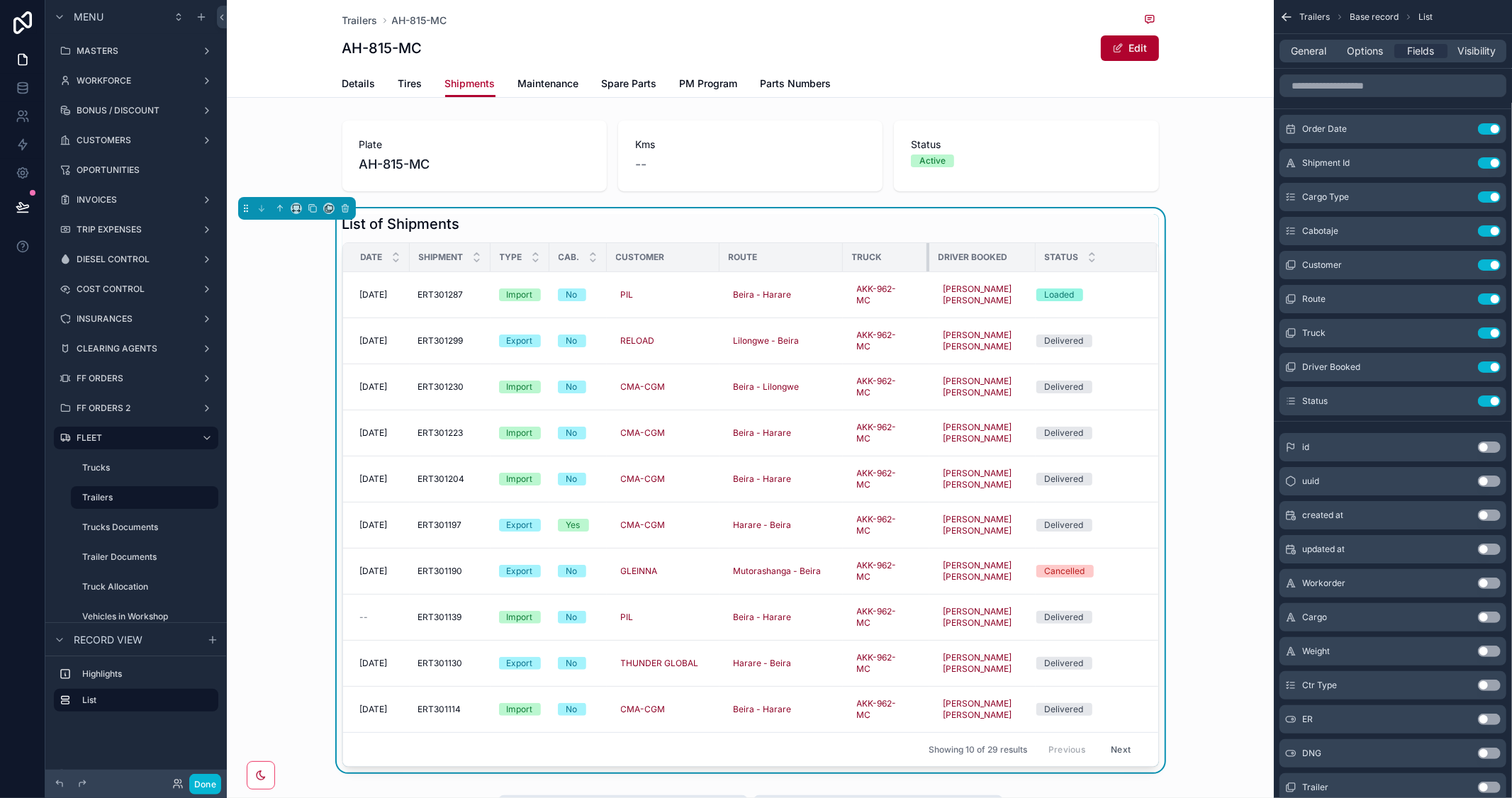
drag, startPoint x: 943, startPoint y: 254, endPoint x: 923, endPoint y: 255, distance: 20.0
click at [927, 255] on div "scrollable content" at bounding box center [929, 256] width 5 height 28
drag, startPoint x: 1027, startPoint y: 255, endPoint x: 1060, endPoint y: 259, distance: 33.2
click at [1067, 259] on div "scrollable content" at bounding box center [1069, 256] width 5 height 28
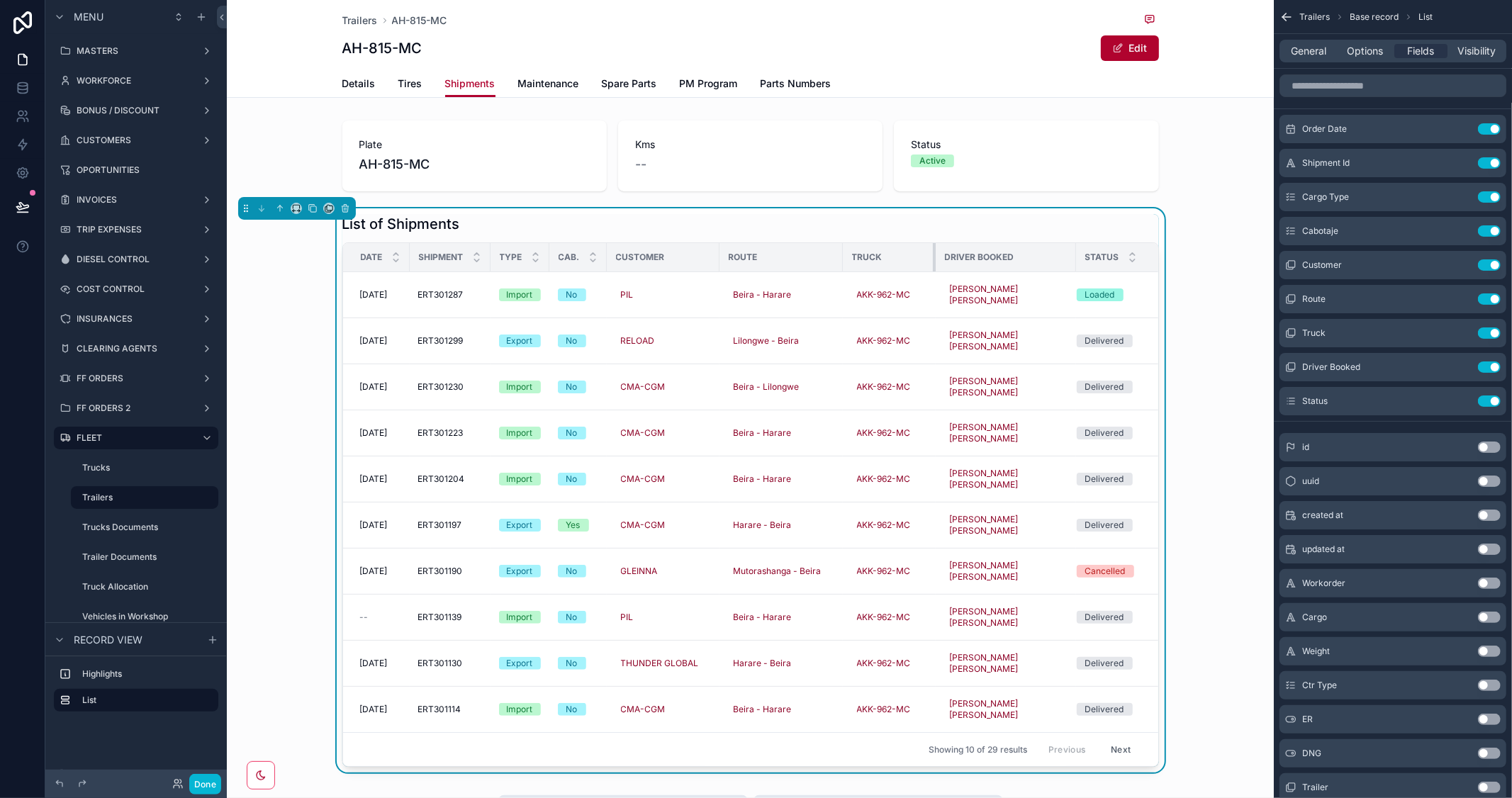
click at [933, 258] on div "scrollable content" at bounding box center [936, 256] width 5 height 28
click at [1498, 448] on button "Use setting" at bounding box center [1489, 447] width 23 height 12
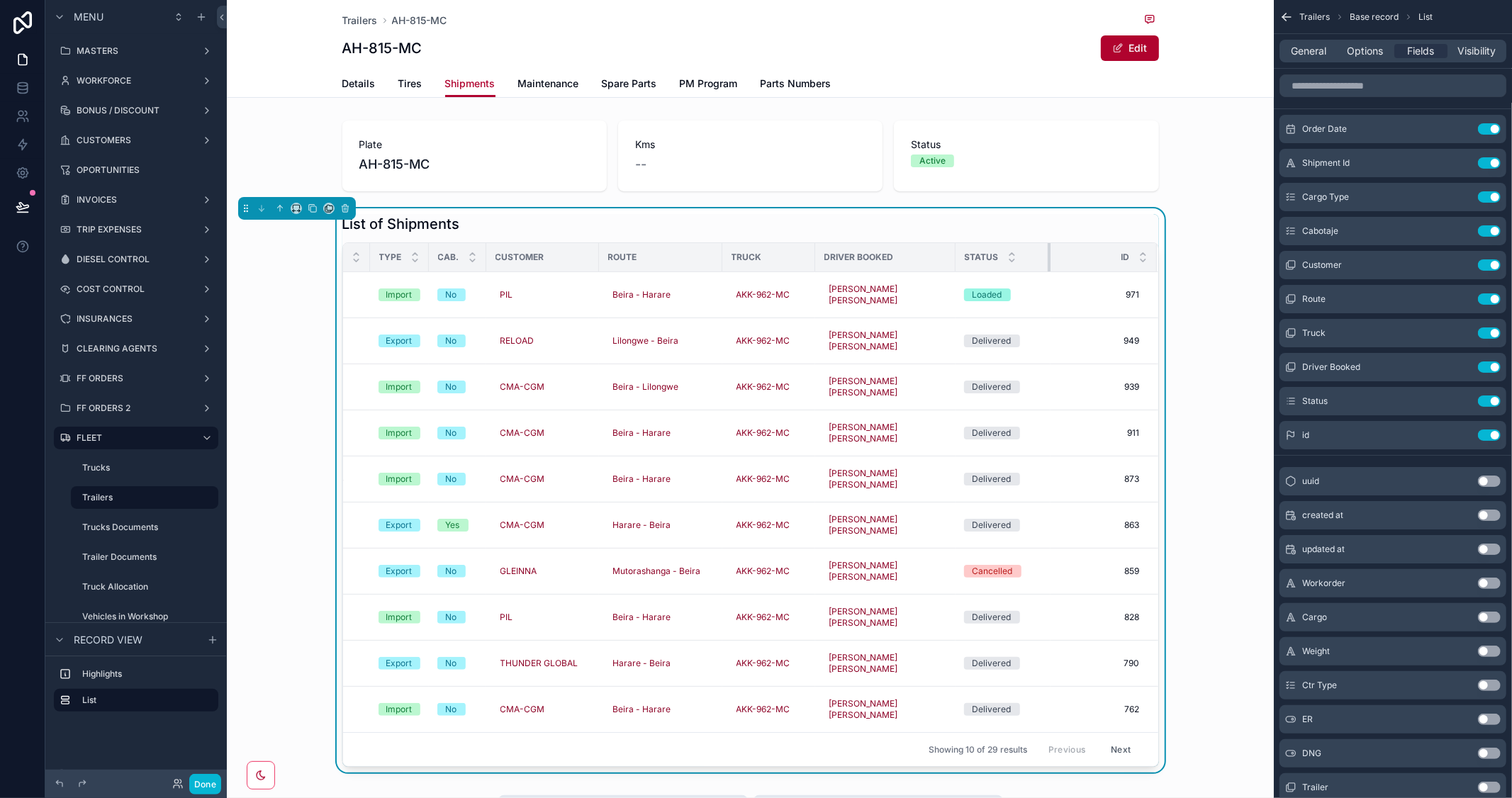
scroll to position [0, 121]
drag, startPoint x: 1043, startPoint y: 254, endPoint x: 1031, endPoint y: 255, distance: 12.0
click at [1031, 255] on th "Status" at bounding box center [1003, 257] width 95 height 29
click at [585, 253] on th "Customer" at bounding box center [545, 257] width 107 height 29
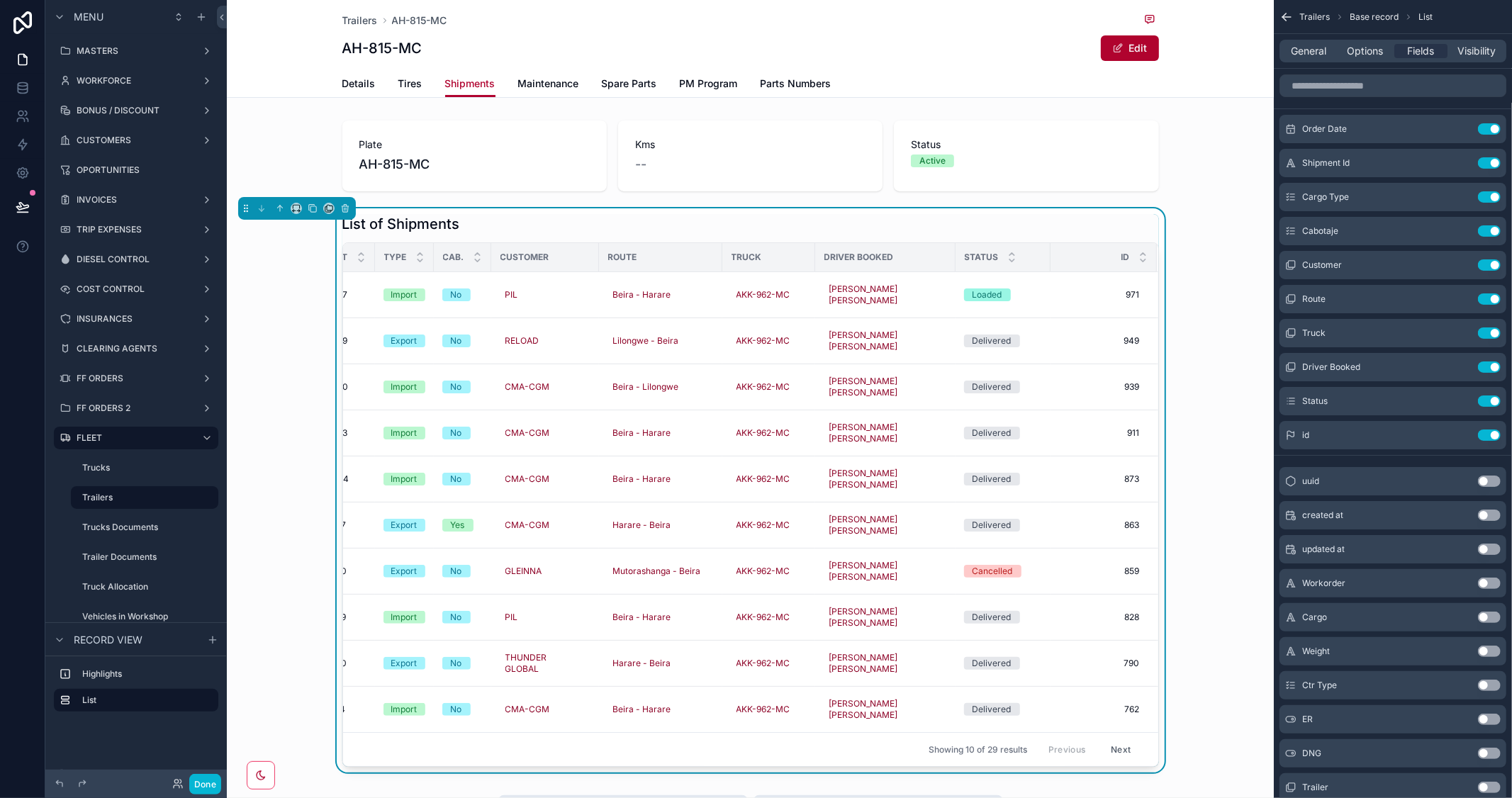
scroll to position [0, 0]
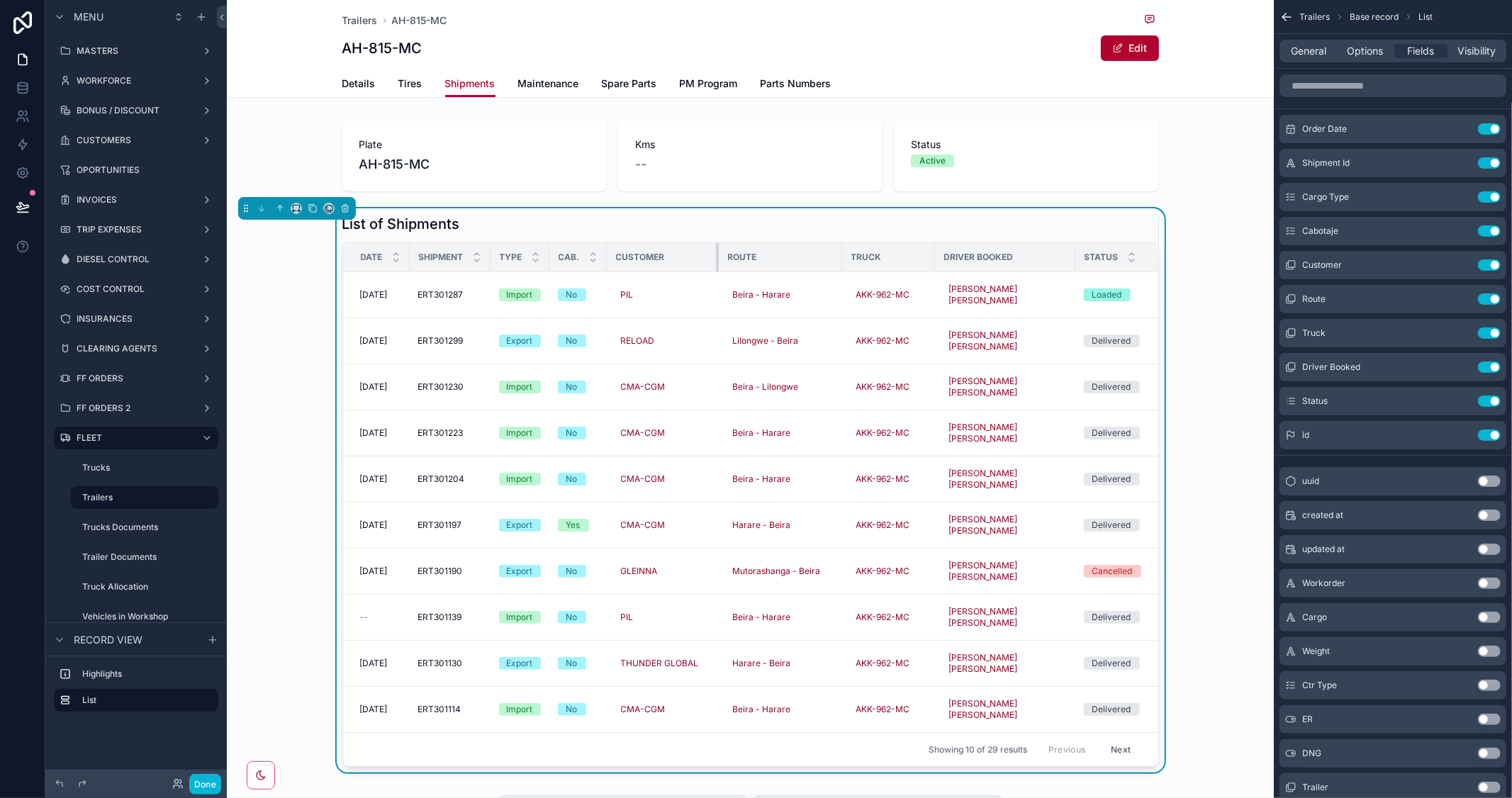
drag, startPoint x: 707, startPoint y: 259, endPoint x: 712, endPoint y: 267, distance: 9.4
click at [716, 267] on div "scrollable content" at bounding box center [719, 256] width 5 height 28
click at [837, 252] on div "scrollable content" at bounding box center [840, 256] width 5 height 28
click at [925, 249] on div "scrollable content" at bounding box center [928, 256] width 5 height 28
drag, startPoint x: 1061, startPoint y: 258, endPoint x: 1052, endPoint y: 256, distance: 9.2
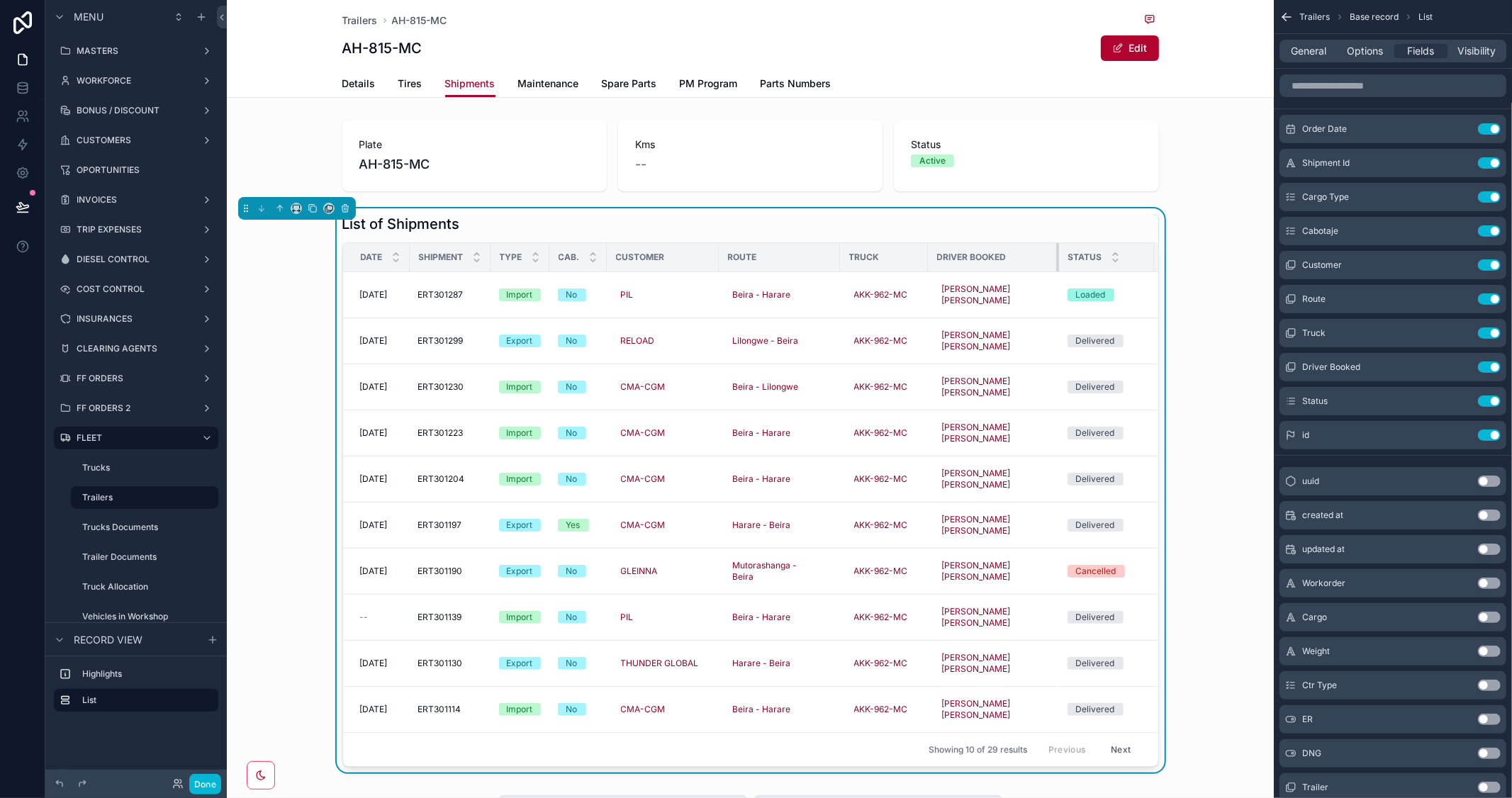
click at [1057, 256] on div "scrollable content" at bounding box center [1059, 256] width 5 height 28
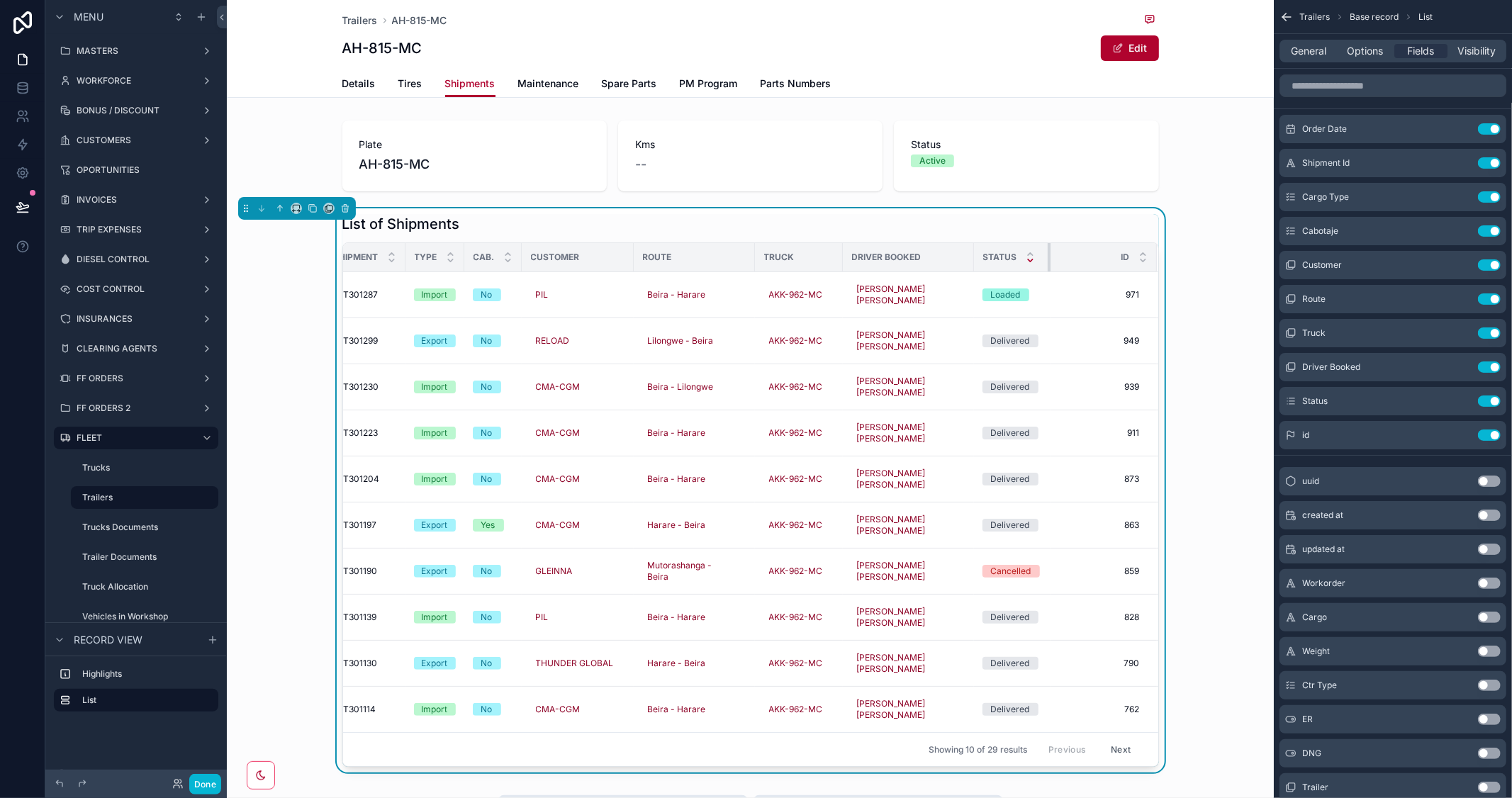
scroll to position [0, 84]
drag, startPoint x: 1043, startPoint y: 257, endPoint x: 1023, endPoint y: 263, distance: 20.9
click at [1023, 263] on th "Status" at bounding box center [1013, 257] width 75 height 29
drag, startPoint x: 1042, startPoint y: 260, endPoint x: 1054, endPoint y: 261, distance: 12.0
click at [1059, 261] on div "scrollable content" at bounding box center [1062, 256] width 5 height 28
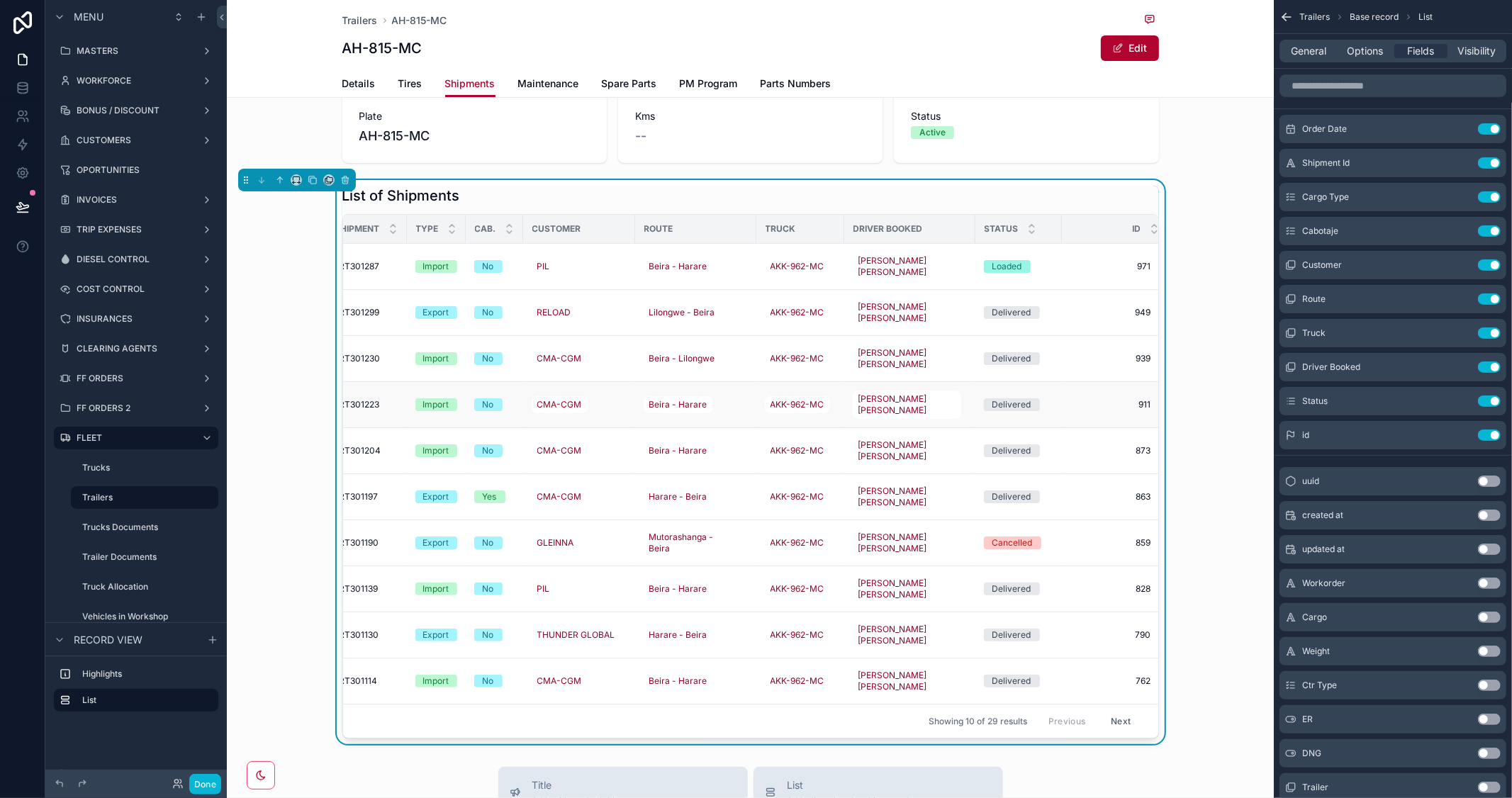
scroll to position [0, 0]
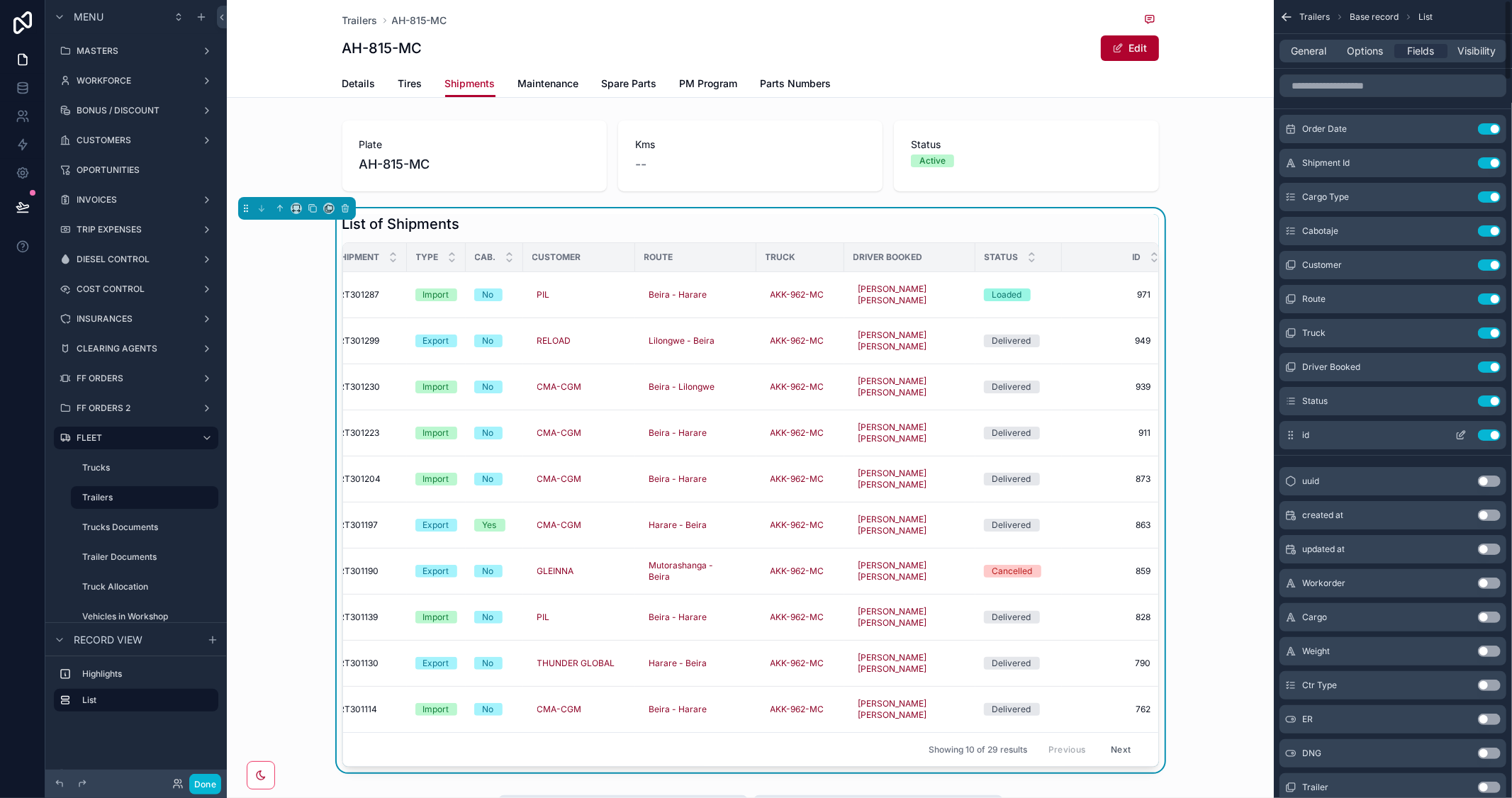
click at [1487, 430] on button "Use setting" at bounding box center [1489, 435] width 23 height 12
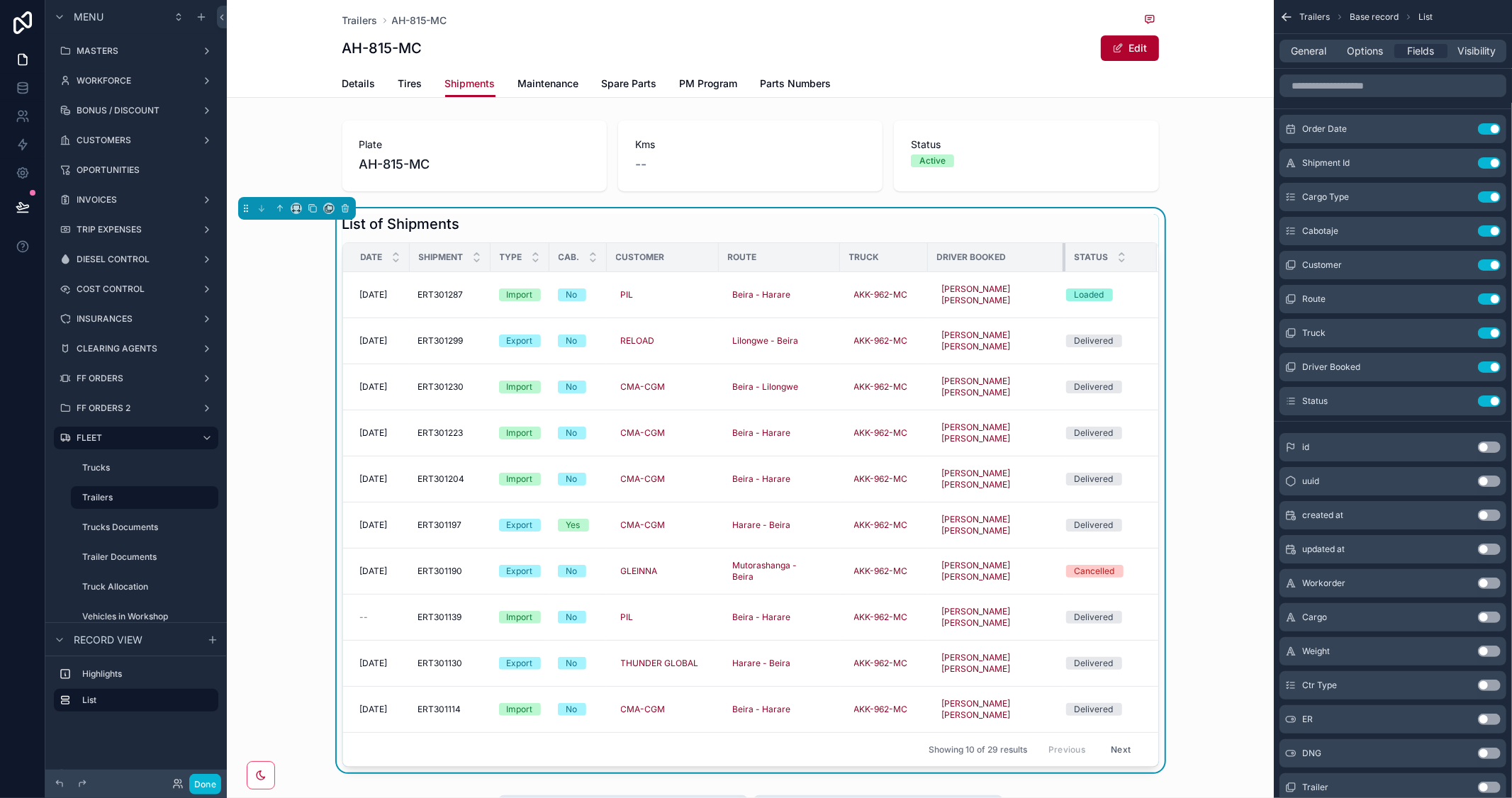
click at [1063, 262] on div "scrollable content" at bounding box center [1066, 256] width 5 height 28
click at [530, 88] on span "Maintenance" at bounding box center [549, 84] width 61 height 14
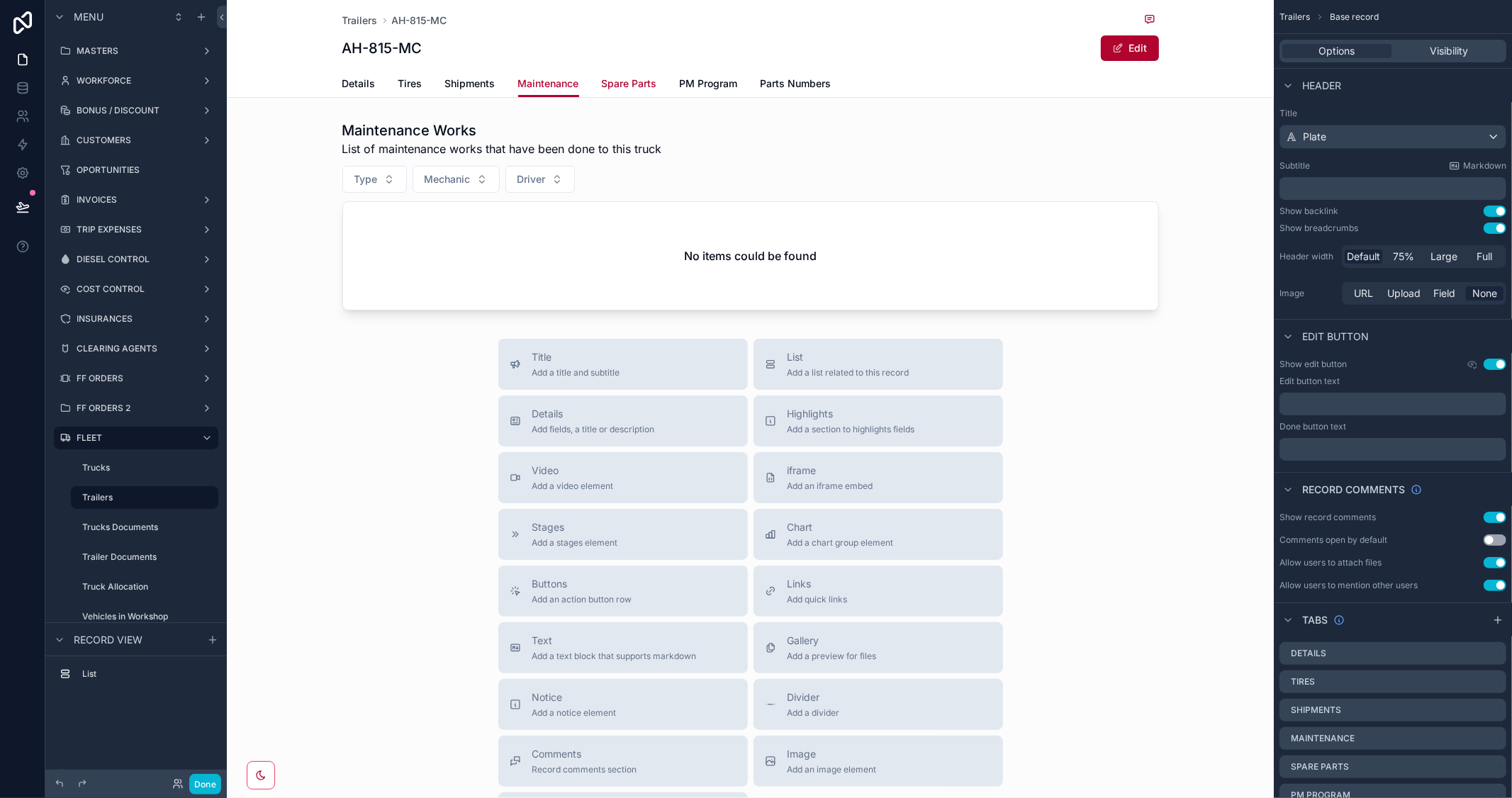
click at [624, 82] on span "Spare Parts" at bounding box center [629, 84] width 55 height 14
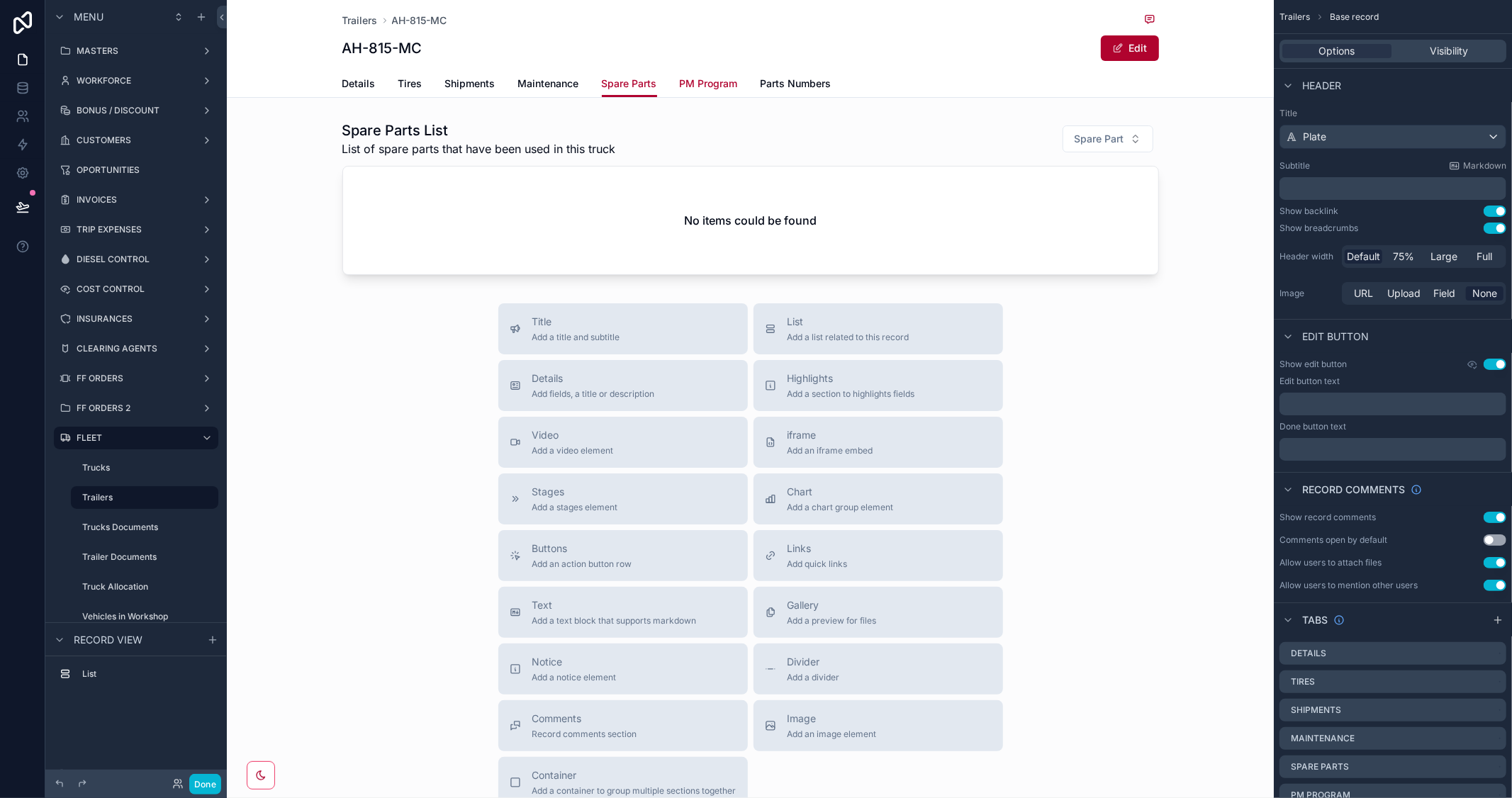
click at [687, 79] on span "PM Program" at bounding box center [709, 84] width 58 height 14
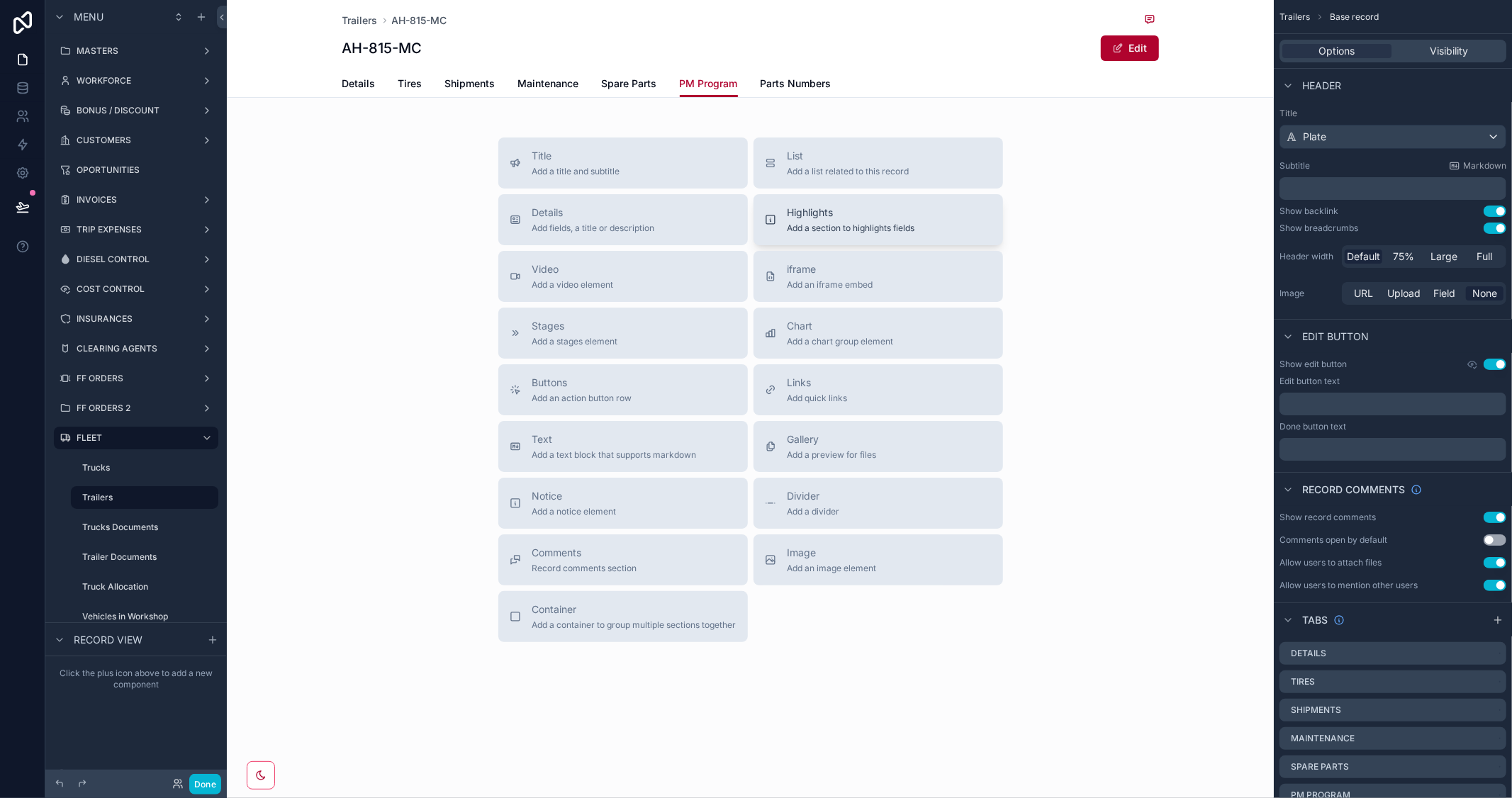
click at [849, 223] on span "Add a section to highlights fields" at bounding box center [851, 227] width 127 height 12
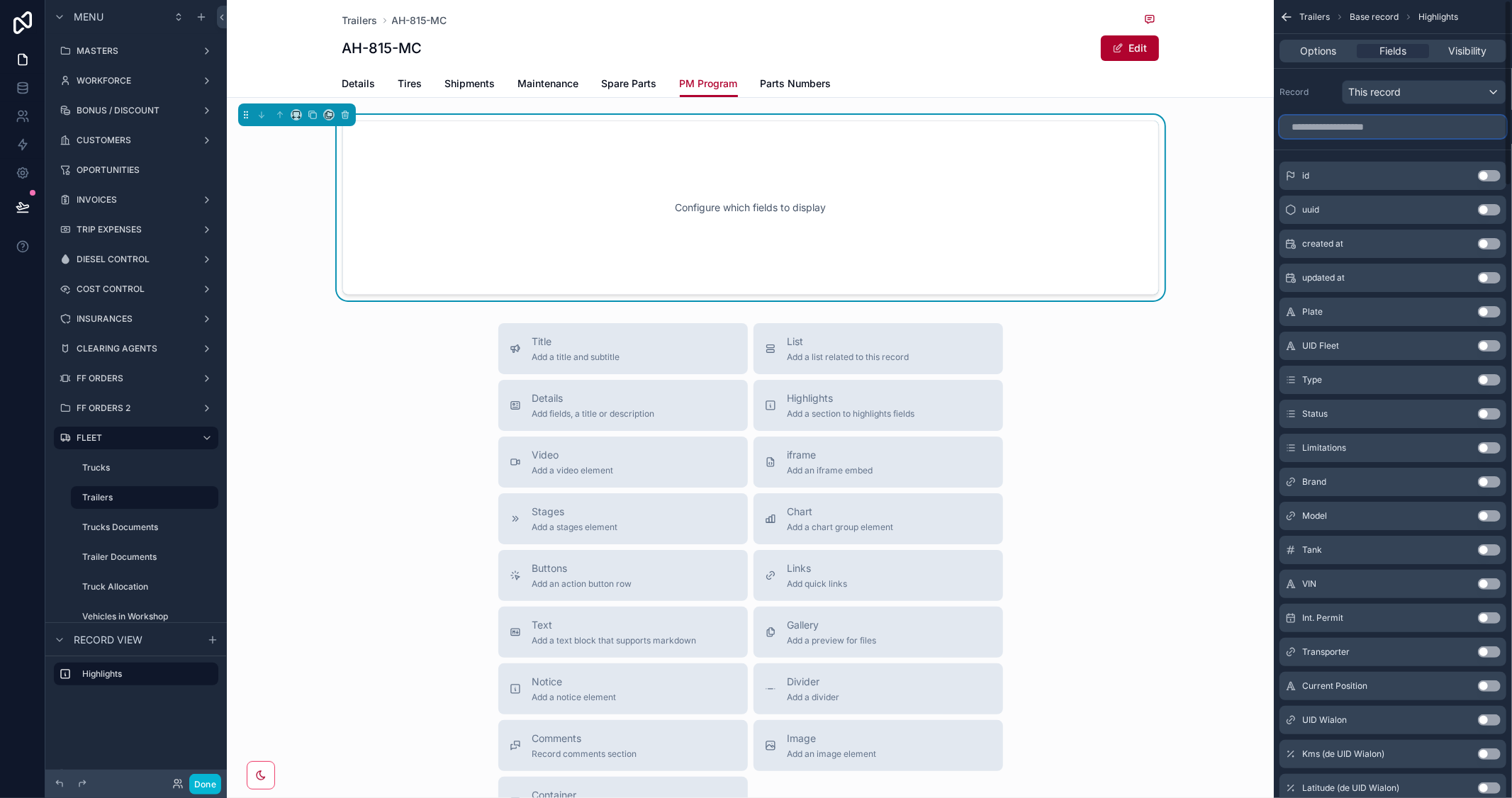
click at [1370, 127] on input "scrollable content" at bounding box center [1393, 126] width 227 height 23
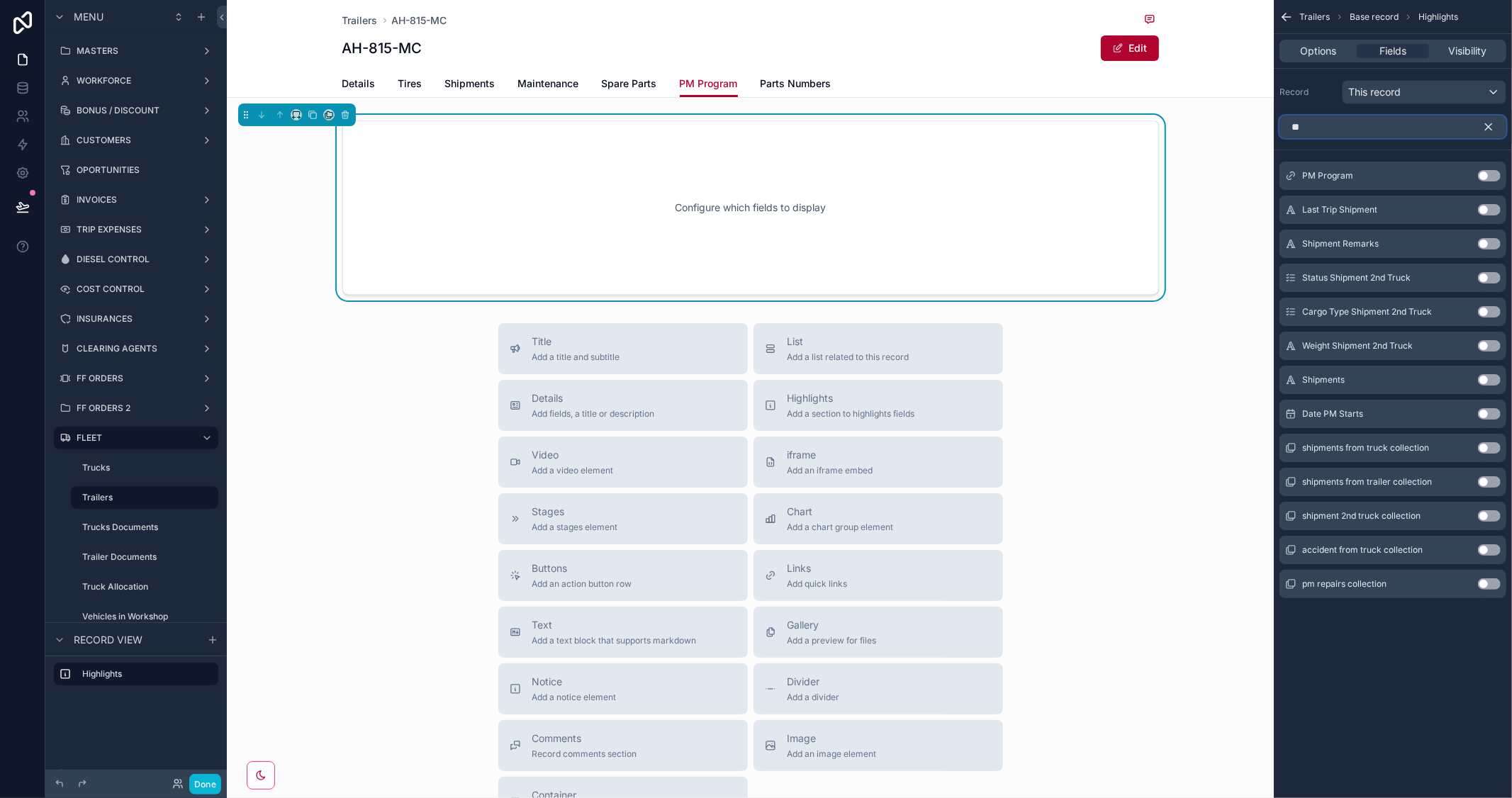
type input "**"
click at [1493, 172] on button "Use setting" at bounding box center [1489, 175] width 23 height 12
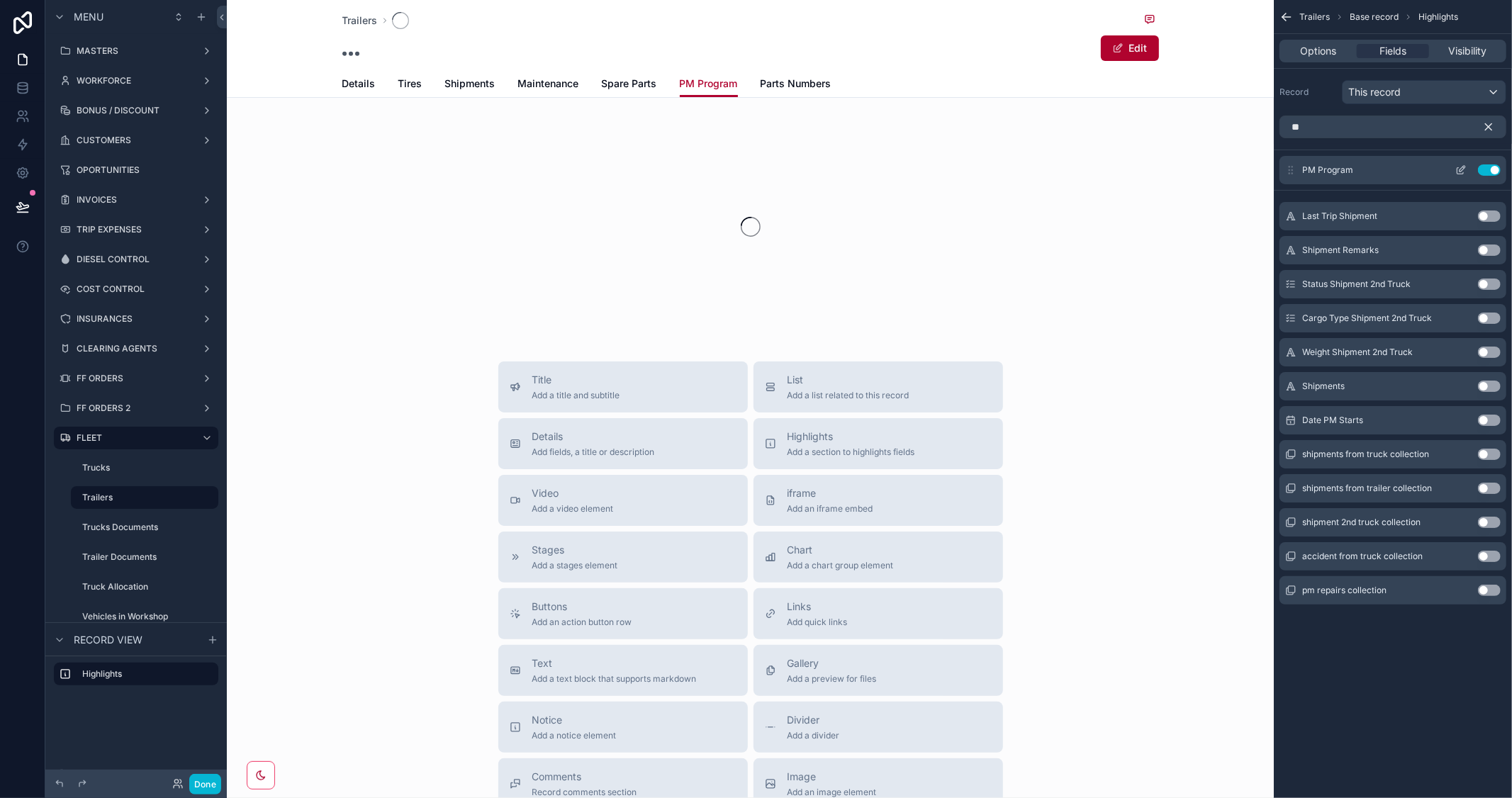
click at [1461, 163] on div "PM Program Use setting" at bounding box center [1393, 170] width 227 height 28
click at [1465, 168] on icon "scrollable content" at bounding box center [1464, 167] width 2 height 2
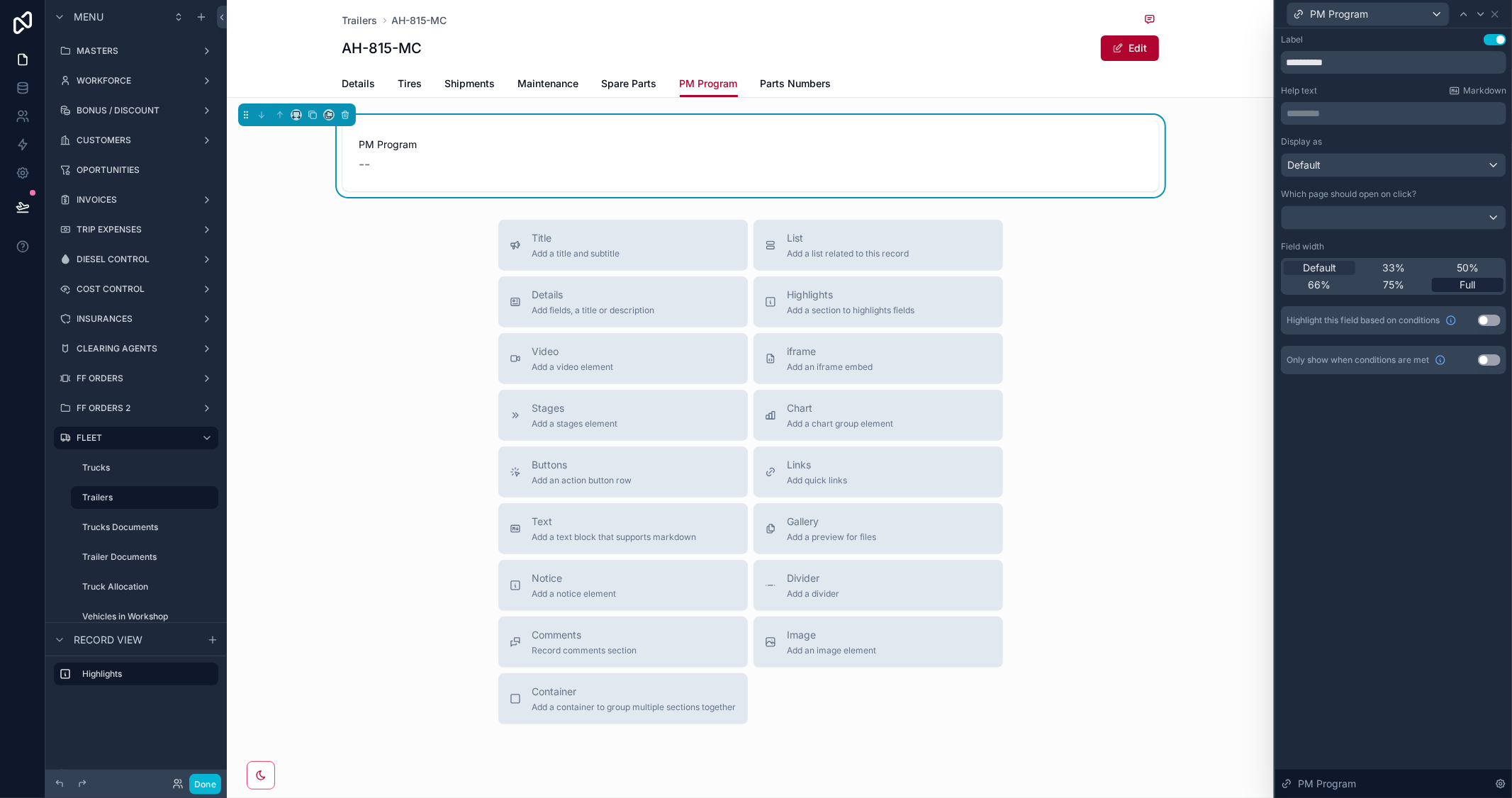
click at [1475, 287] on span "Full" at bounding box center [1468, 285] width 15 height 14
click at [817, 249] on span "Add a list related to this record" at bounding box center [848, 254] width 122 height 12
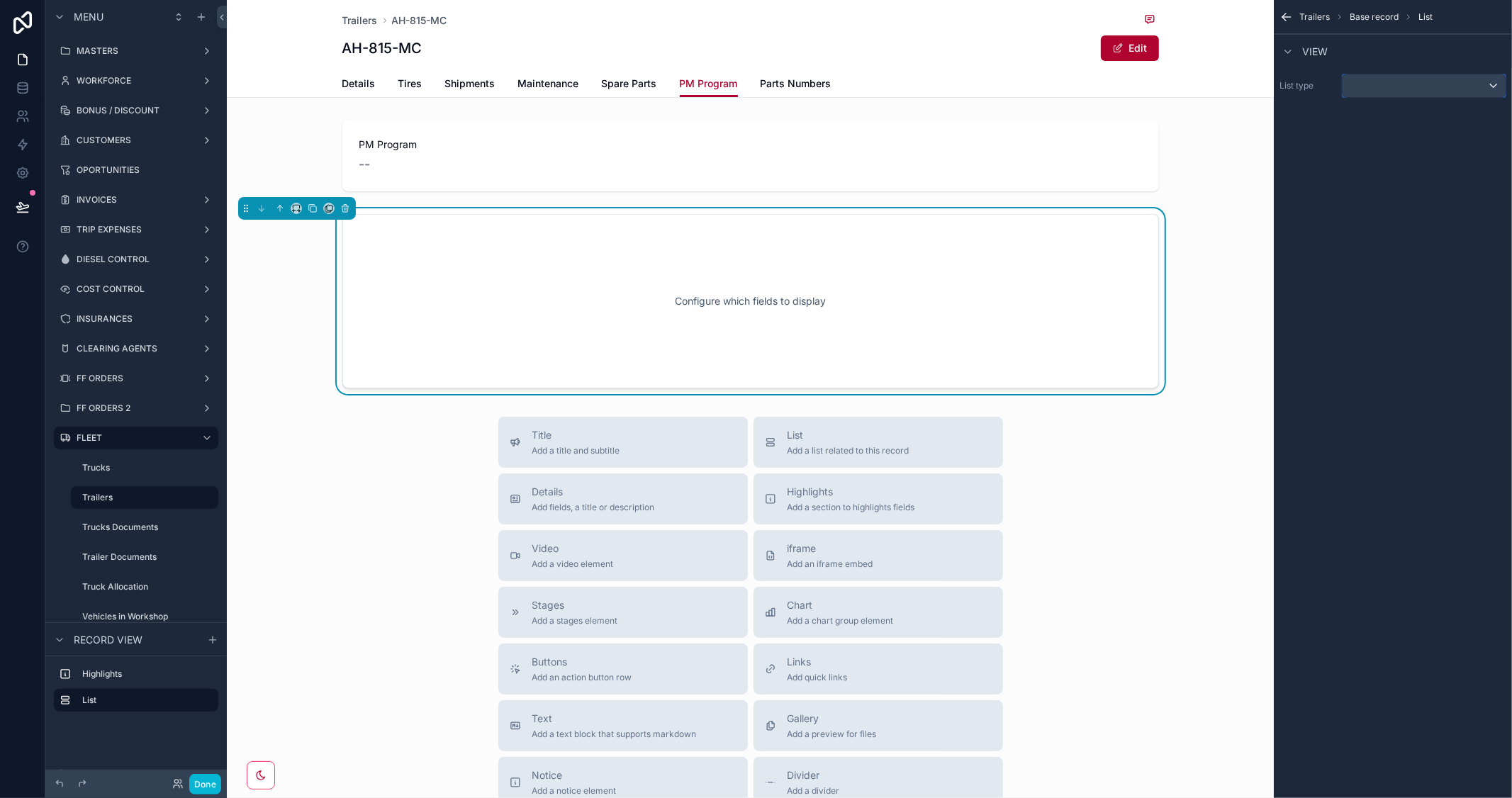
click at [1438, 88] on div "scrollable content" at bounding box center [1424, 85] width 163 height 23
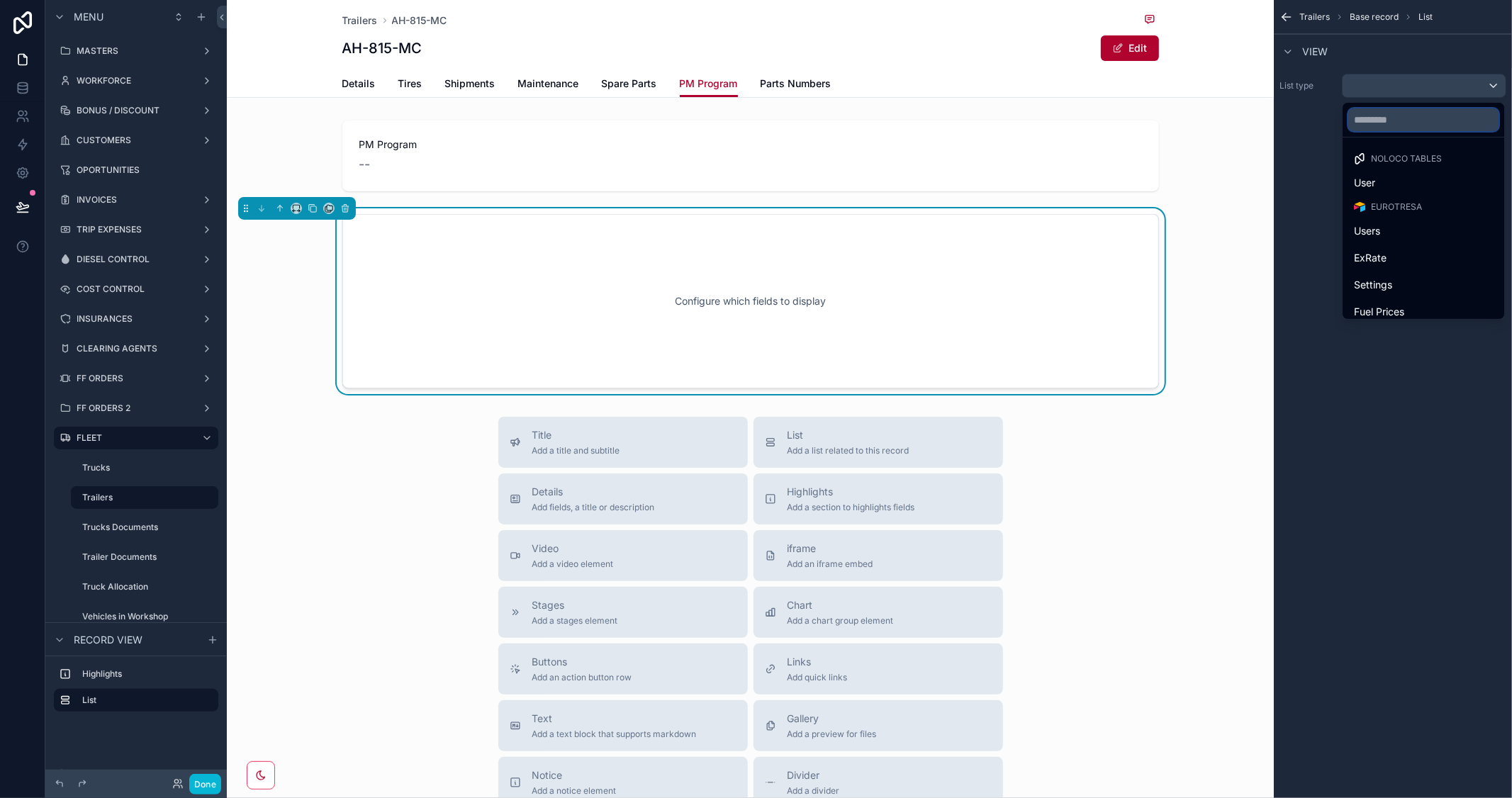
click at [1423, 127] on input "text" at bounding box center [1423, 119] width 150 height 23
type input "**"
click at [1409, 282] on div "PM Repairs" at bounding box center [1423, 291] width 156 height 25
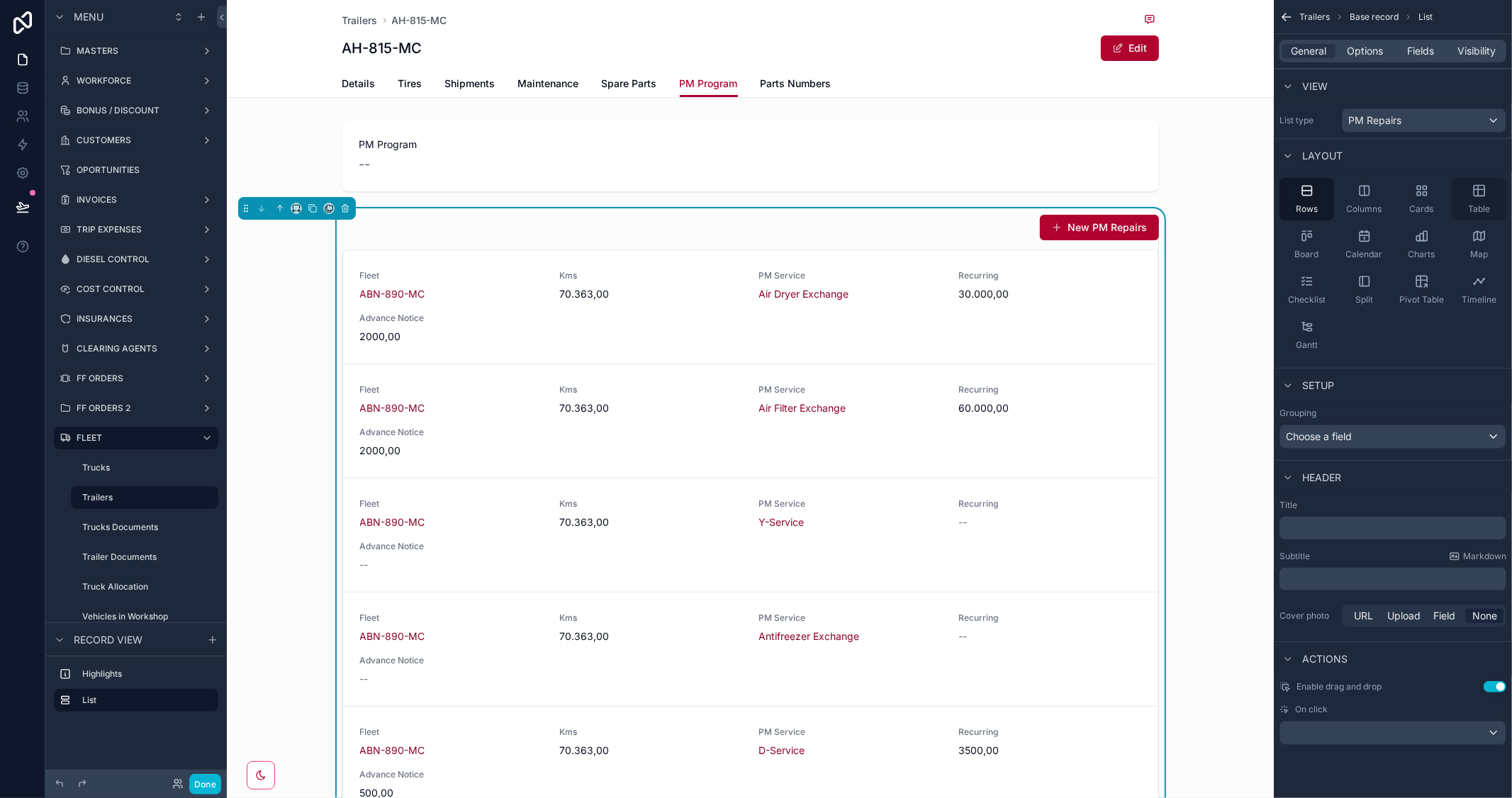
click at [1482, 206] on span "Table" at bounding box center [1479, 209] width 22 height 12
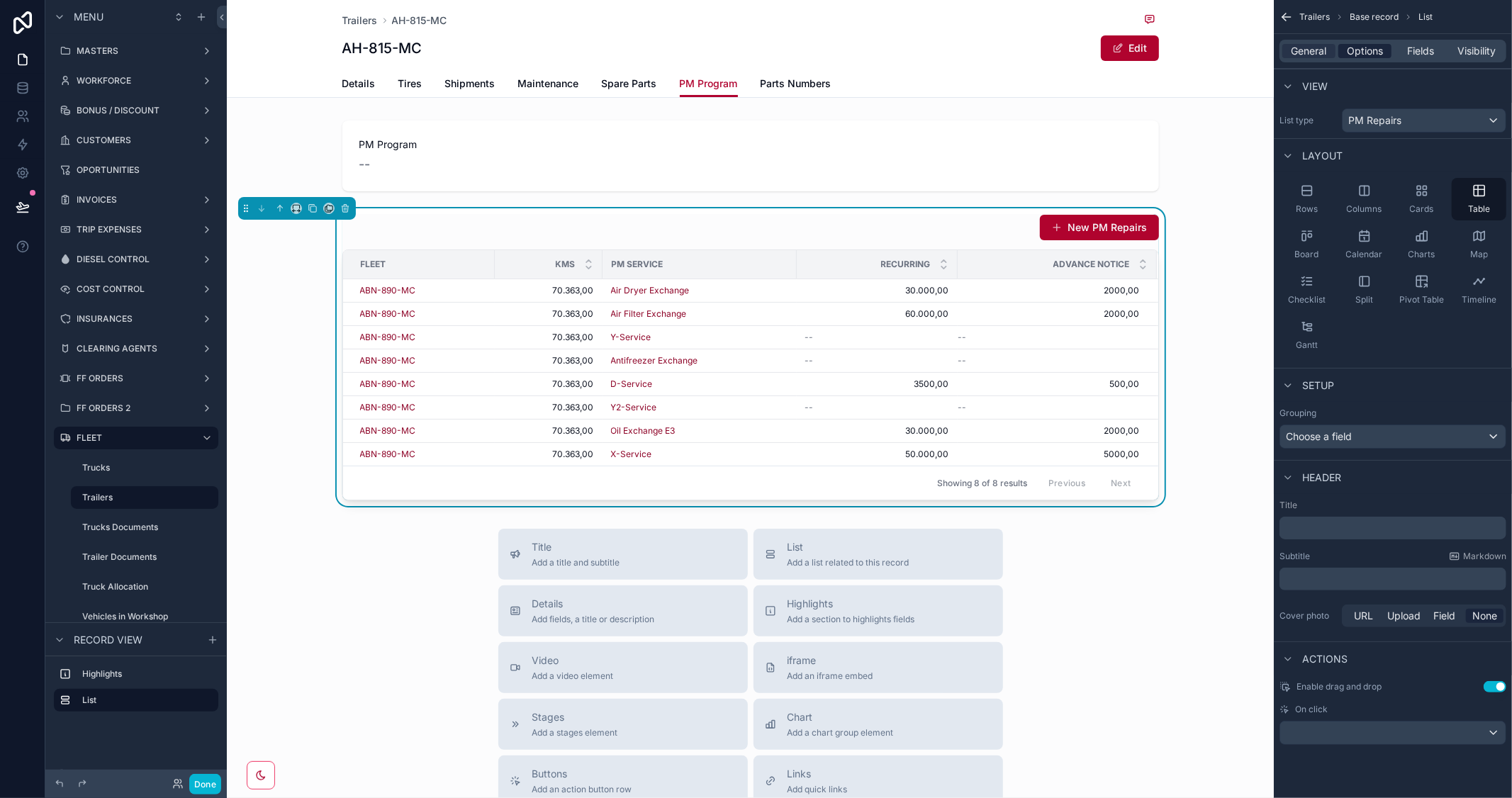
click at [1367, 53] on span "Options" at bounding box center [1366, 51] width 36 height 14
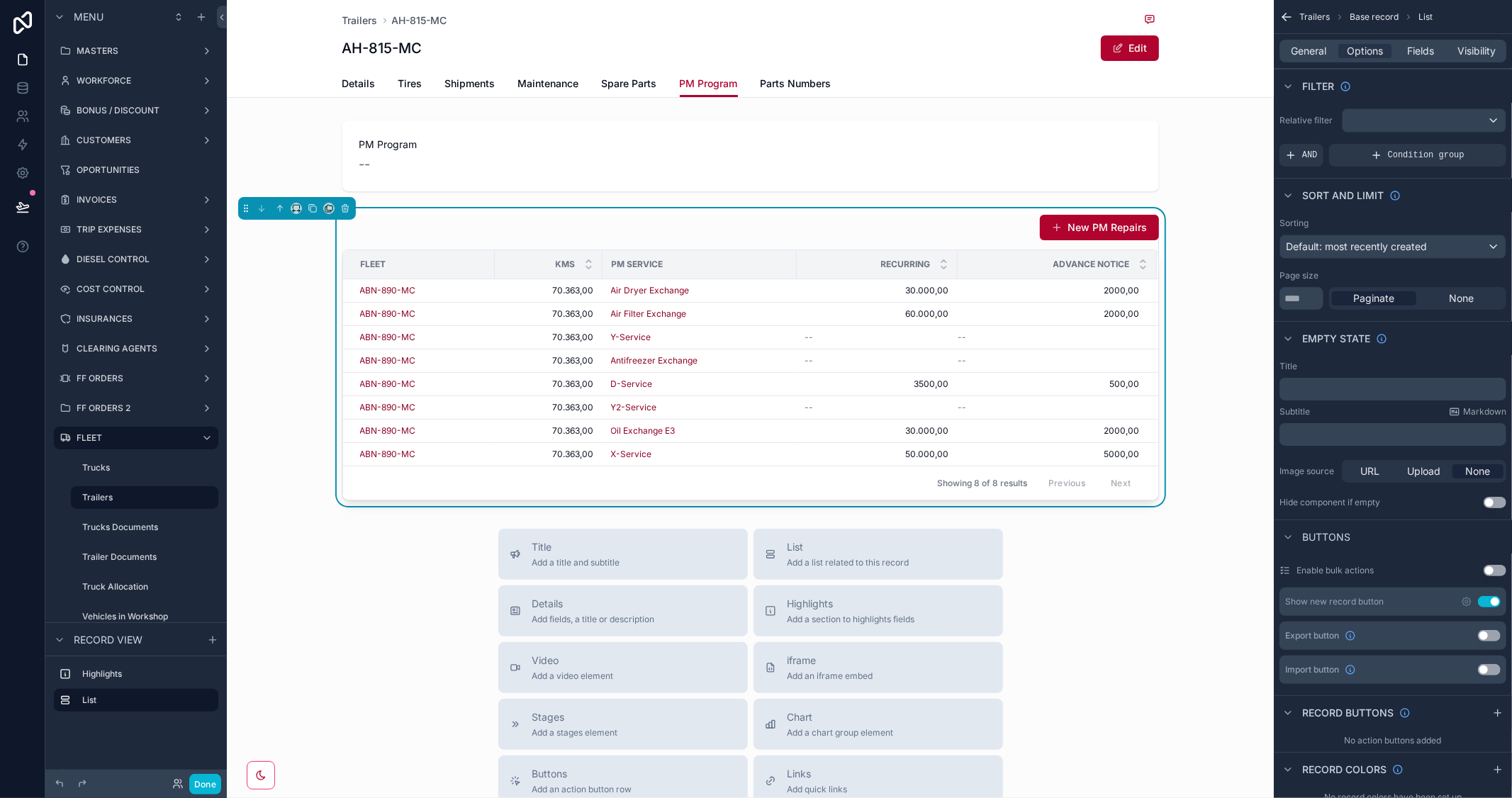
click at [1484, 598] on button "Use setting" at bounding box center [1489, 601] width 23 height 12
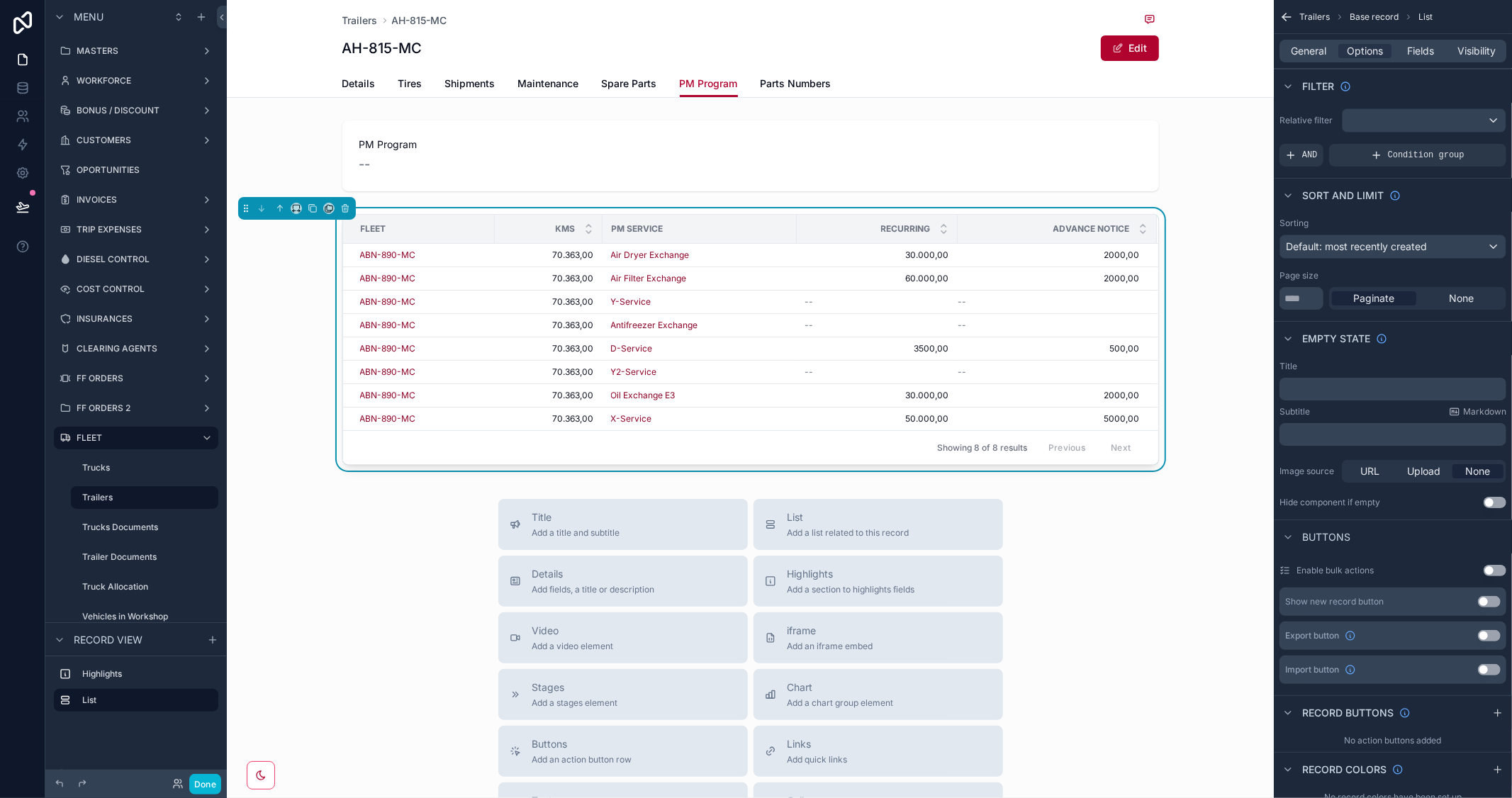
click at [1338, 392] on p "﻿" at bounding box center [1395, 389] width 219 height 12
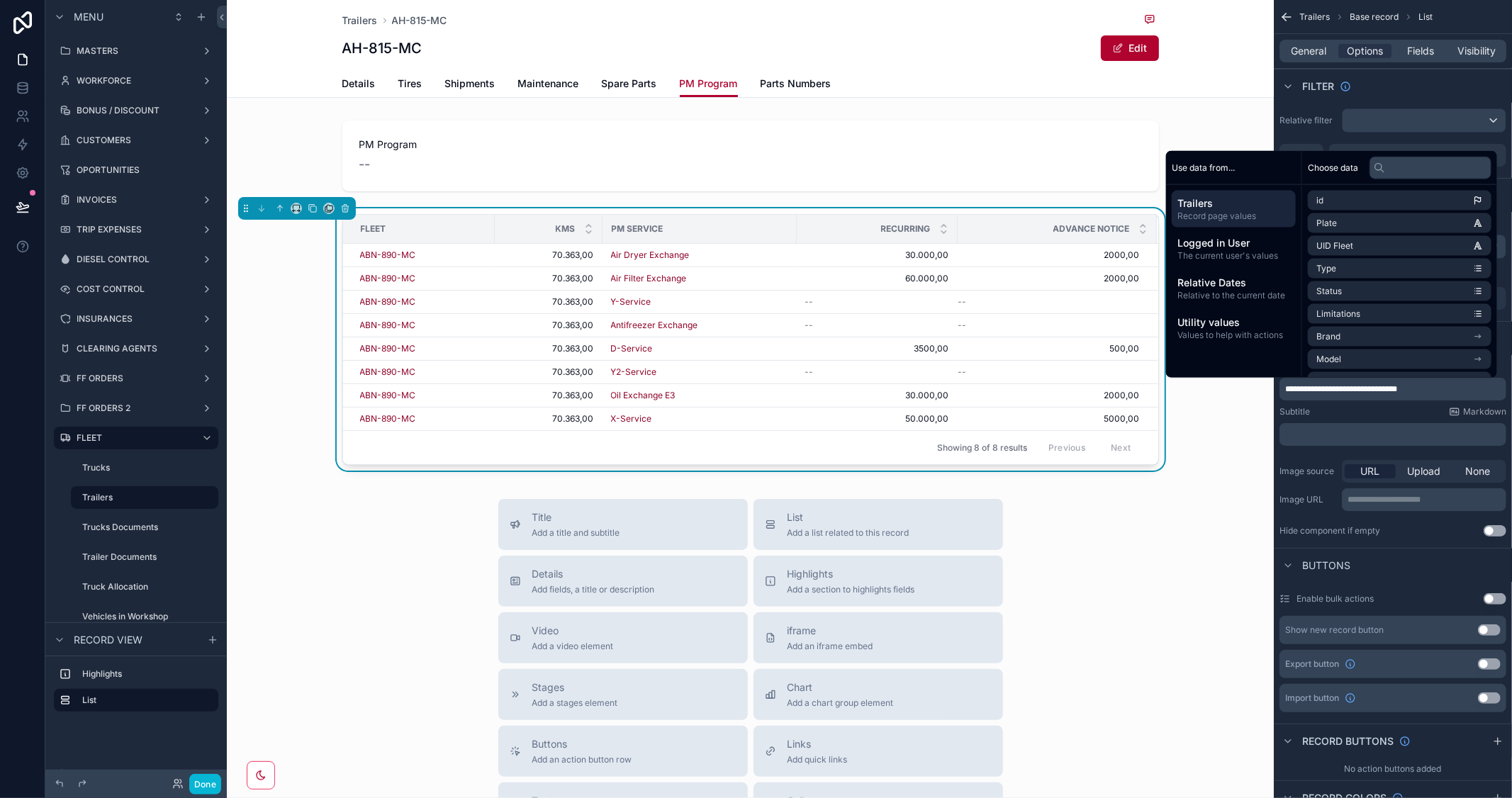
click at [1187, 122] on div "scrollable content" at bounding box center [750, 155] width 1047 height 82
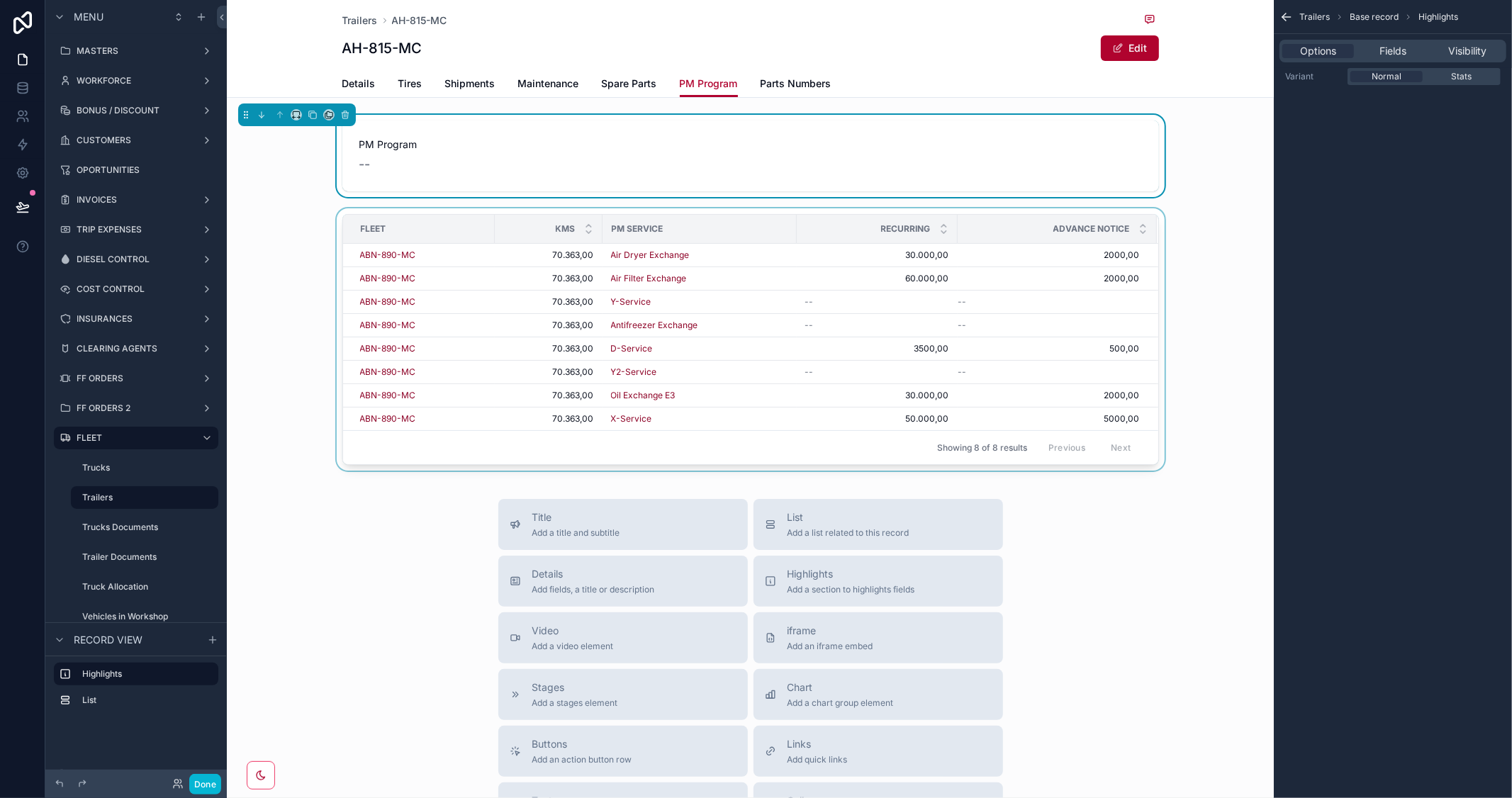
click at [1167, 258] on div "scrollable content" at bounding box center [750, 342] width 1047 height 268
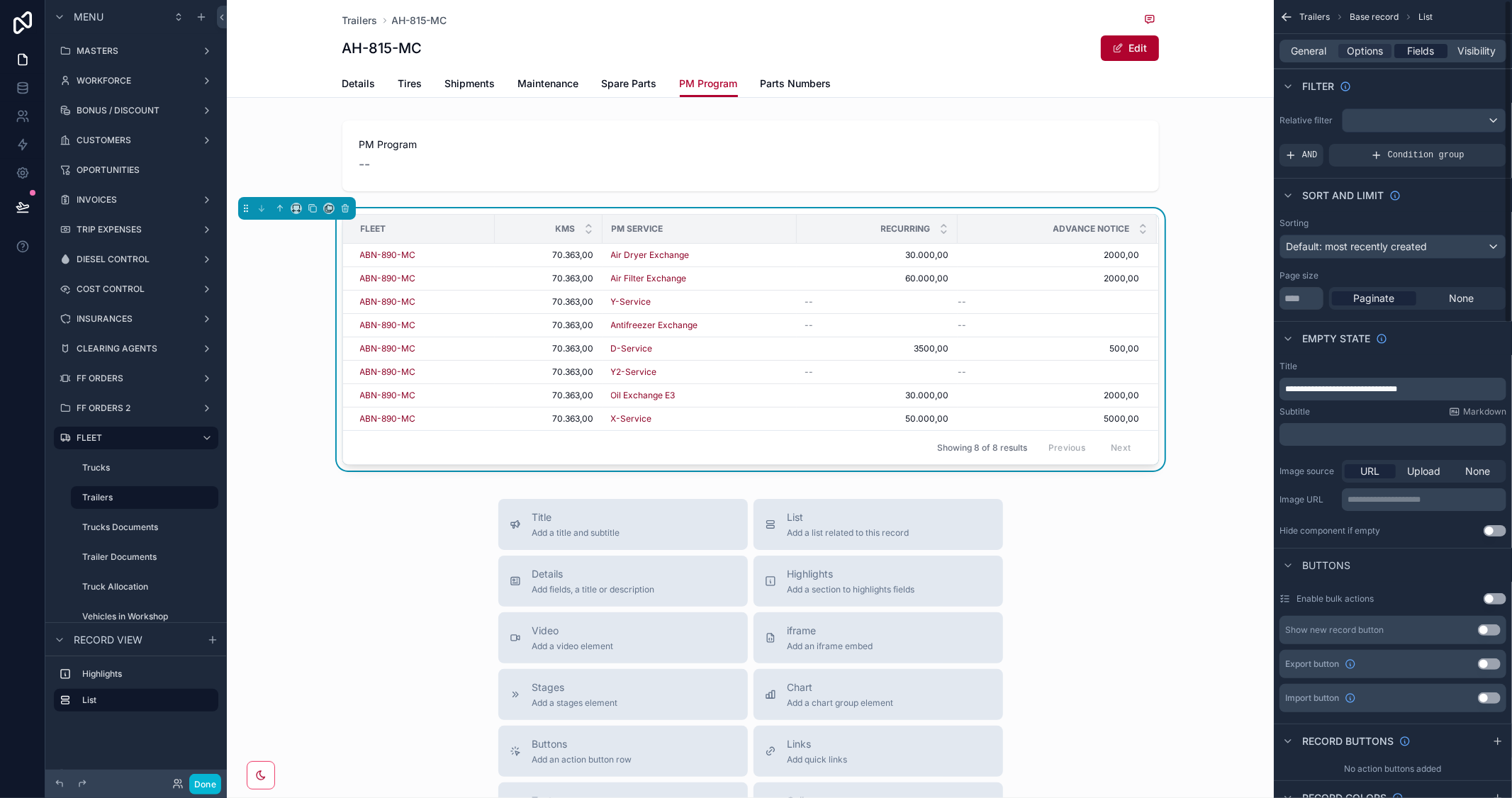
click at [1427, 51] on span "Fields" at bounding box center [1422, 51] width 27 height 14
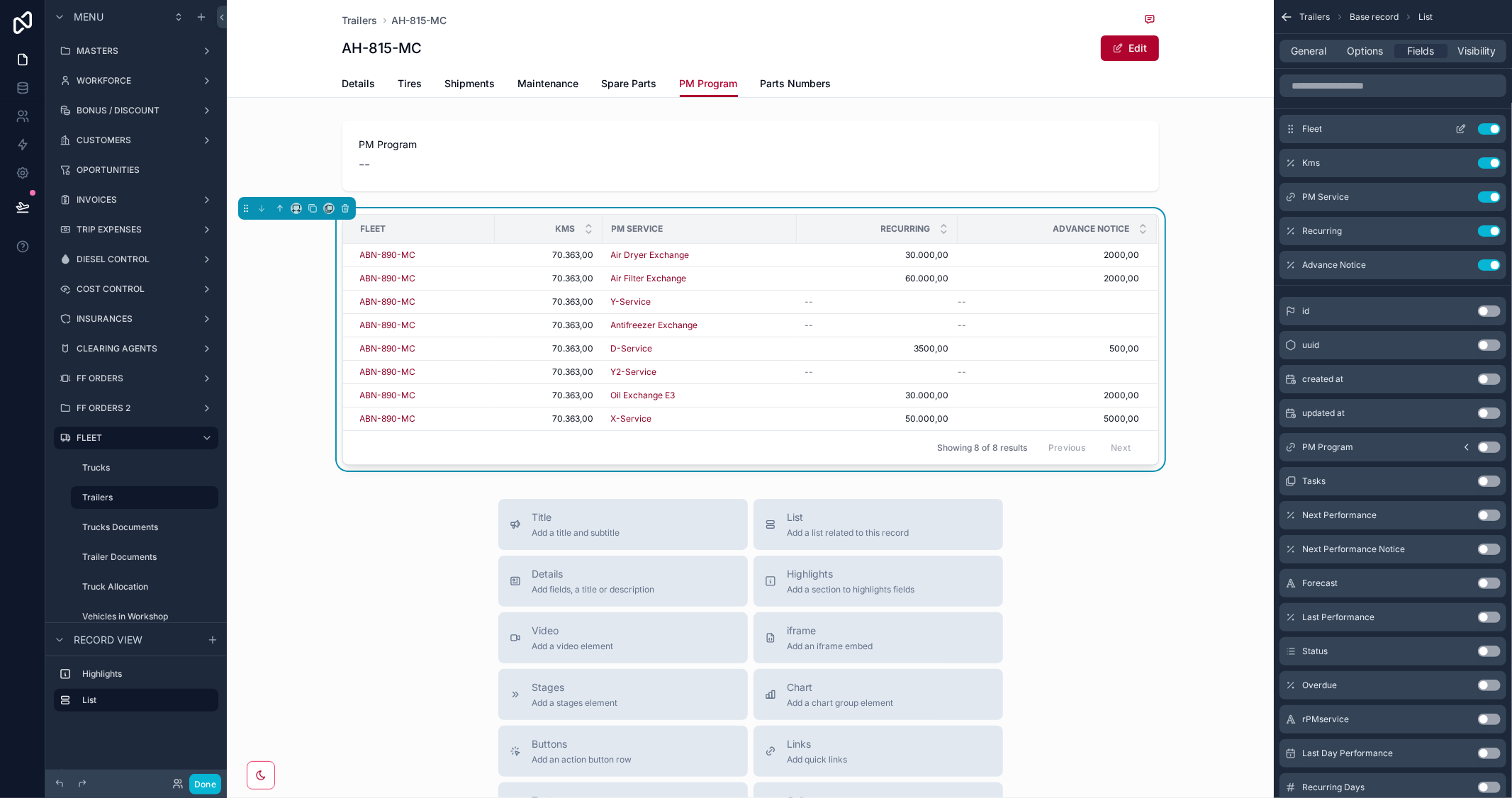
click at [1485, 130] on button "Use setting" at bounding box center [1489, 129] width 23 height 12
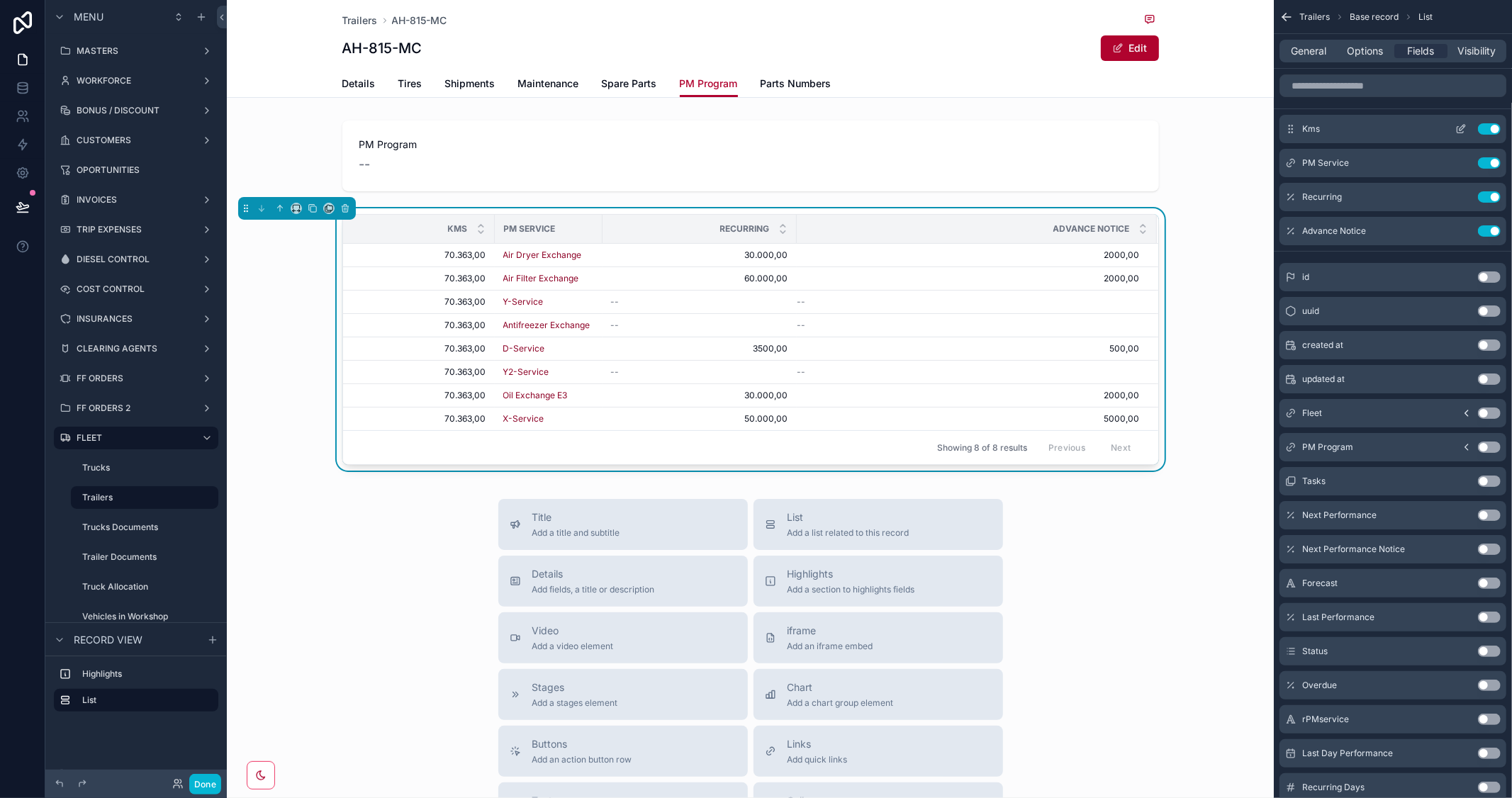
click at [1479, 126] on button "Use setting" at bounding box center [1489, 129] width 23 height 12
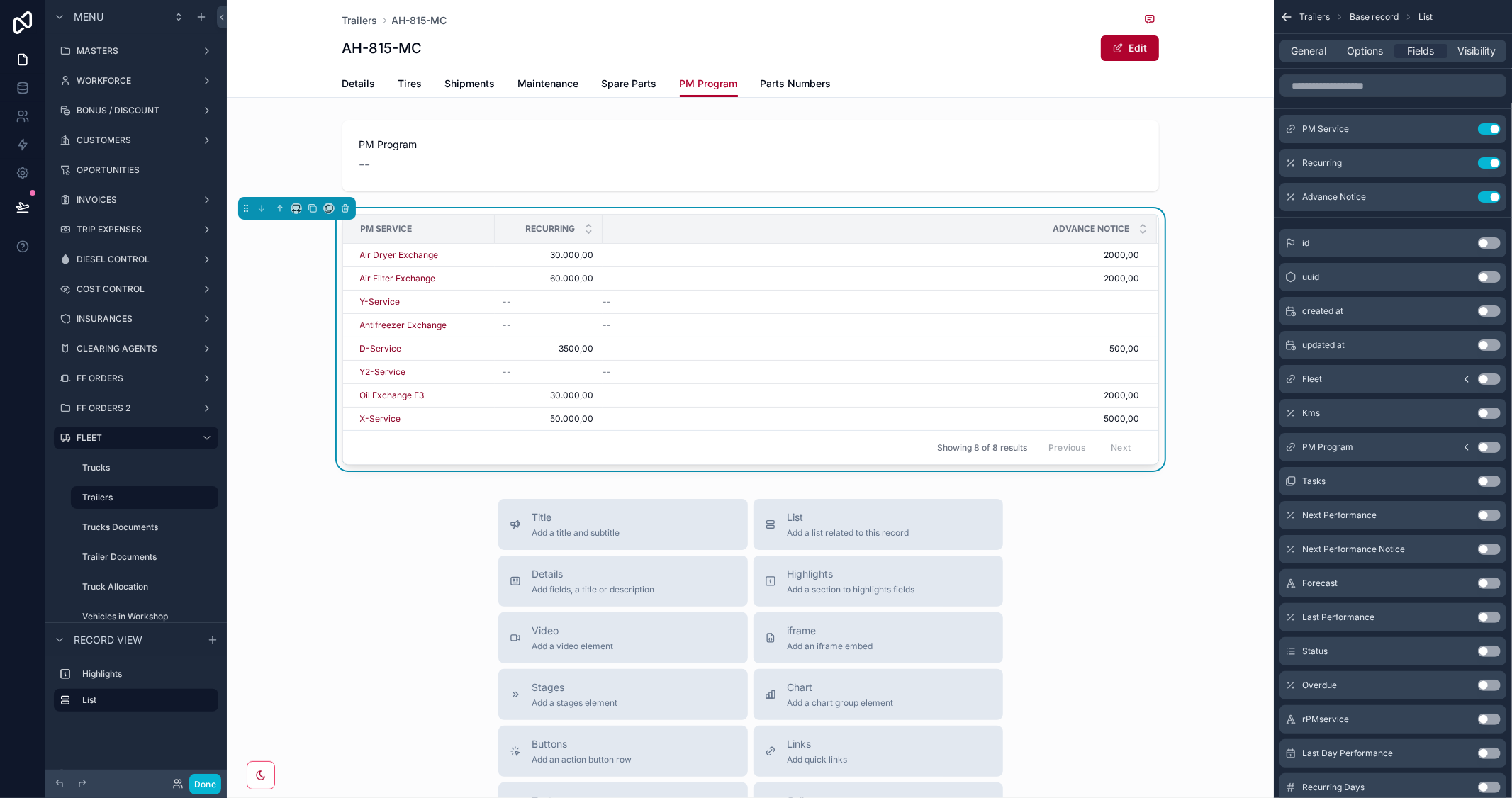
click at [1497, 479] on button "Use setting" at bounding box center [1489, 481] width 23 height 12
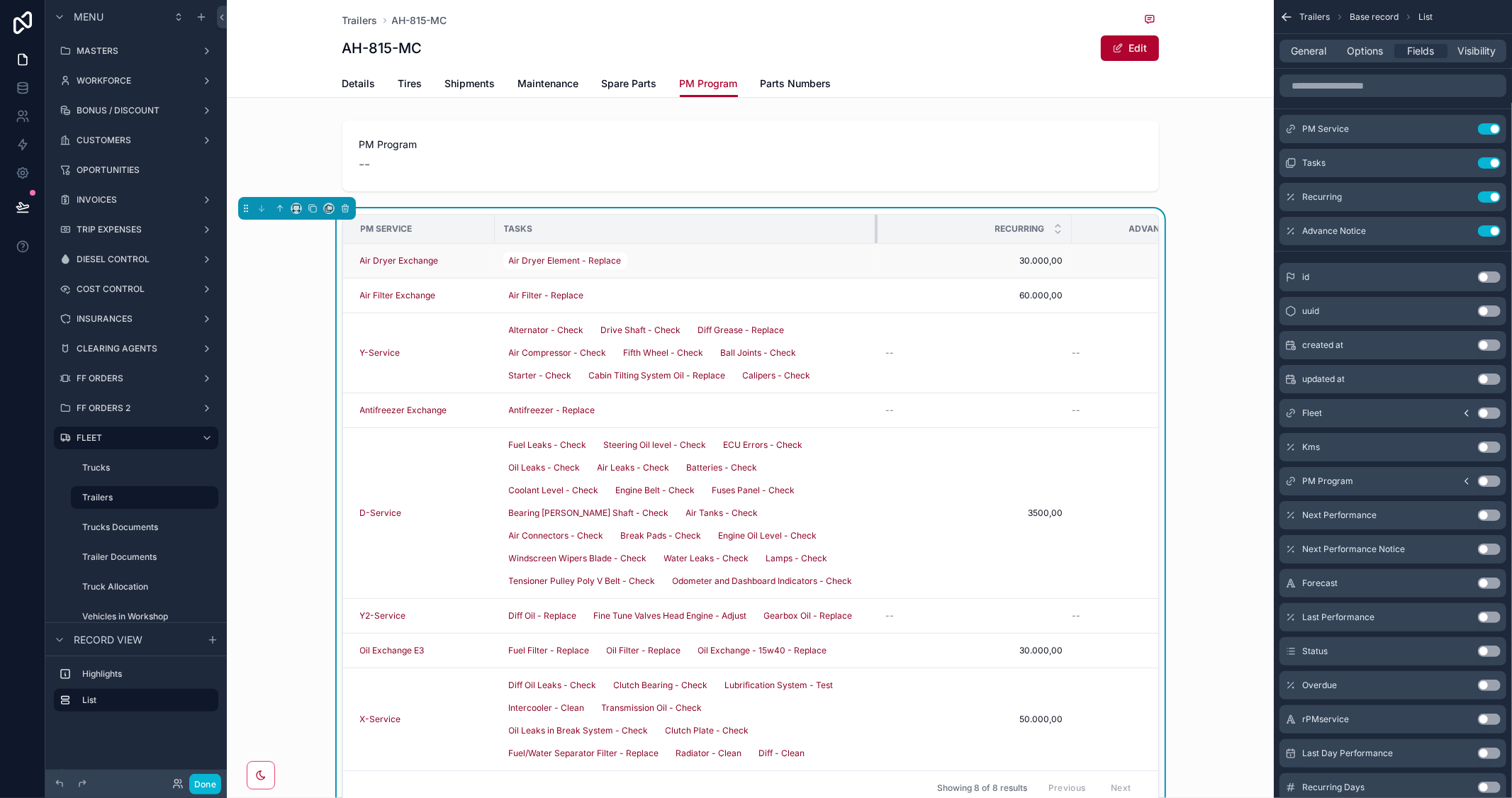
drag, startPoint x: 593, startPoint y: 227, endPoint x: 869, endPoint y: 249, distance: 276.9
click at [869, 249] on table "PM Service Tasks Recurring Advance Notice Air Dryer Exchange Air Dryer Element …" at bounding box center [789, 492] width 891 height 555
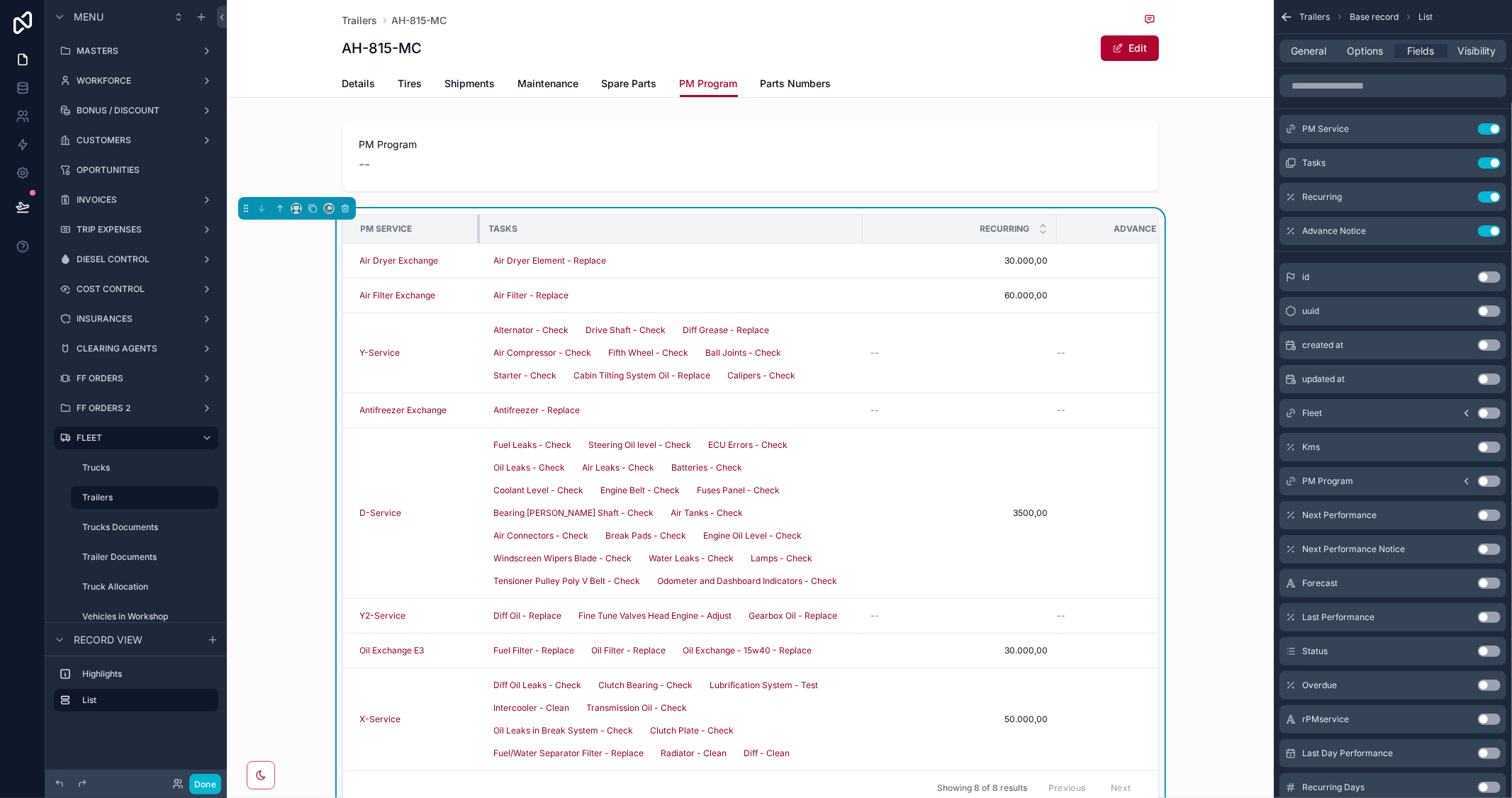
drag, startPoint x: 487, startPoint y: 226, endPoint x: 471, endPoint y: 226, distance: 16.0
click at [477, 226] on div "scrollable content" at bounding box center [480, 228] width 5 height 28
click at [729, 228] on div "Tasks" at bounding box center [670, 228] width 381 height 23
click at [1463, 163] on icon "scrollable content" at bounding box center [1462, 162] width 5 height 5
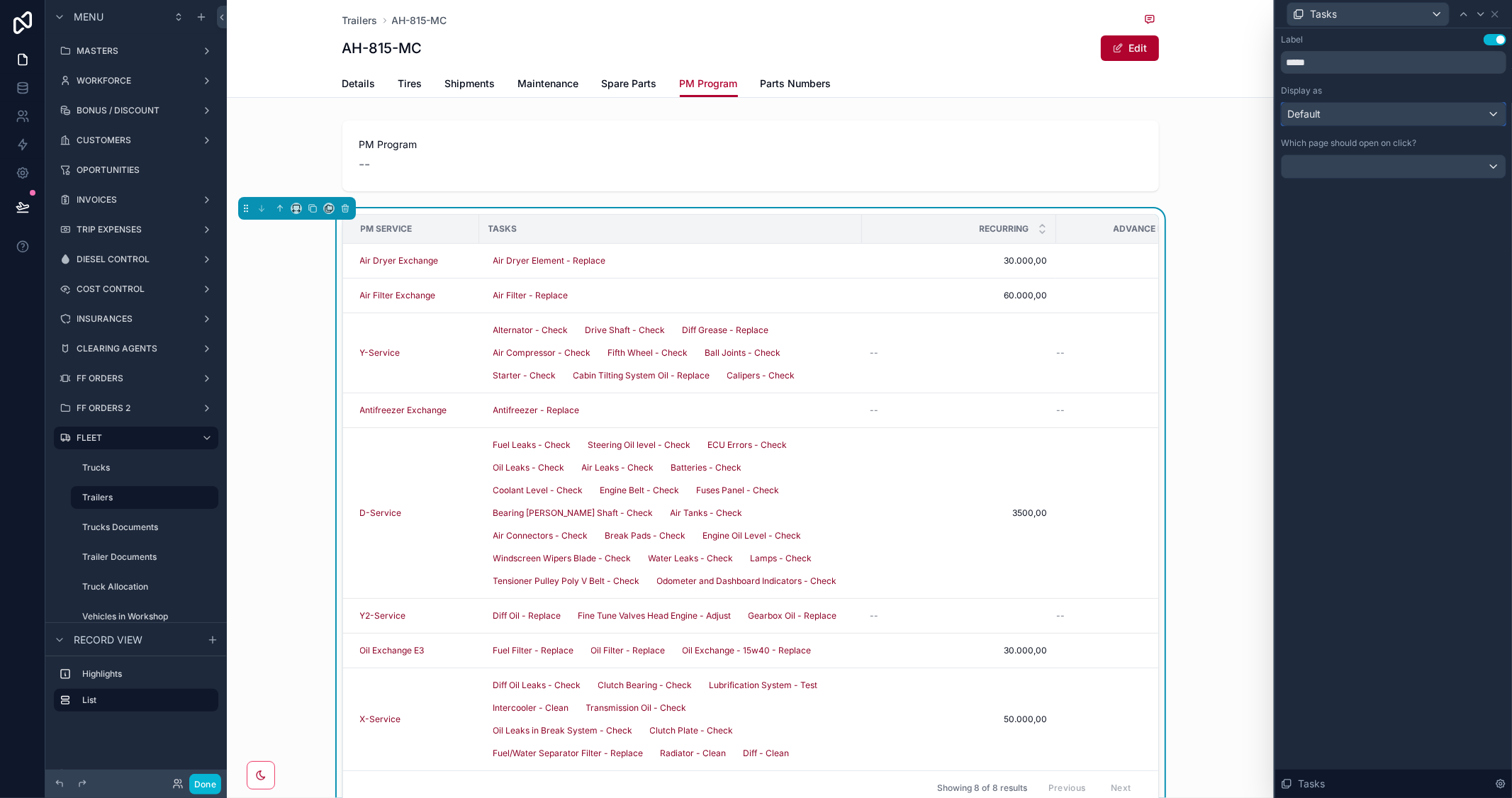
click at [1466, 115] on div "Default" at bounding box center [1394, 114] width 224 height 23
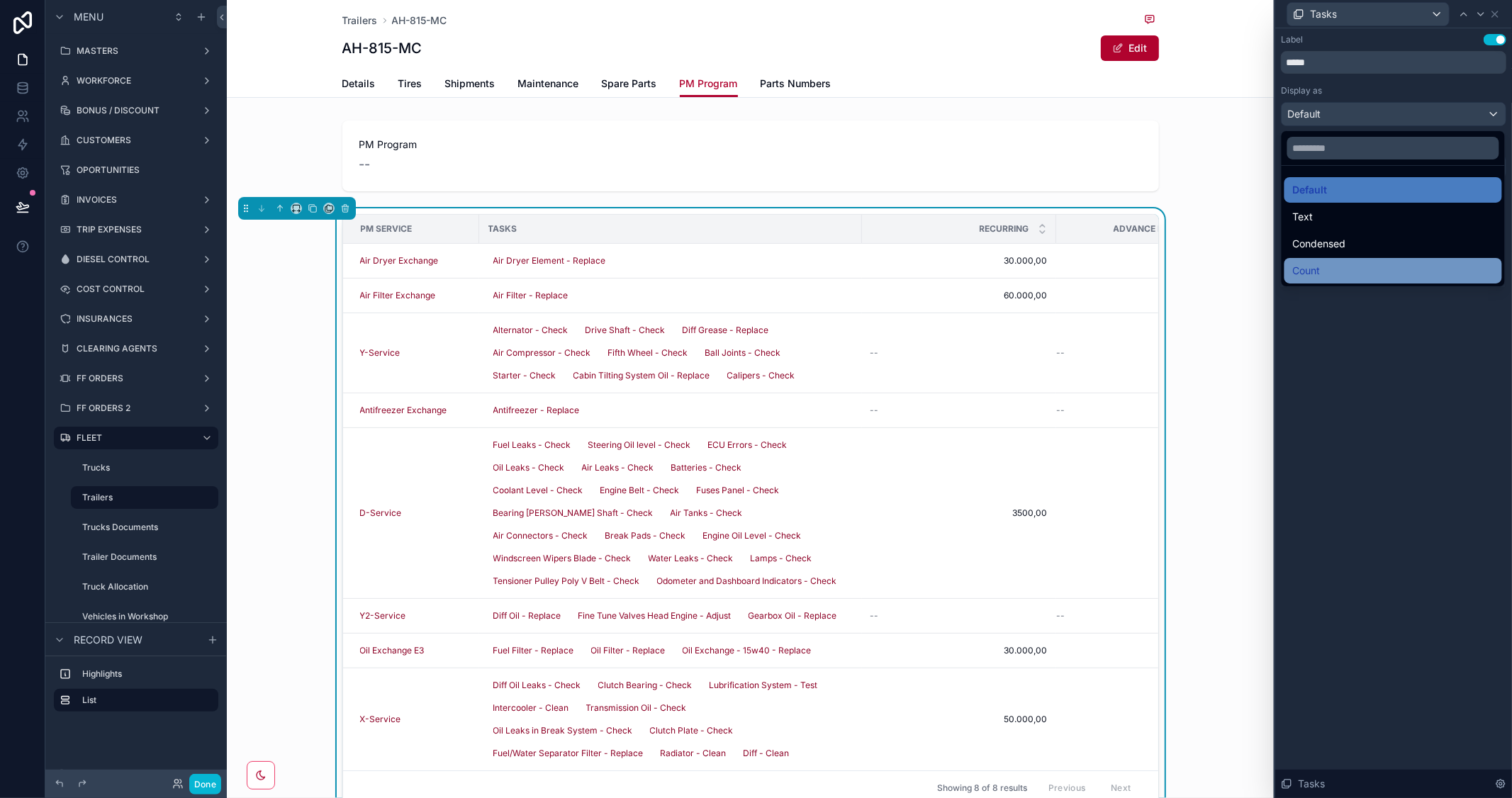
click at [1340, 265] on div "Count" at bounding box center [1394, 270] width 201 height 17
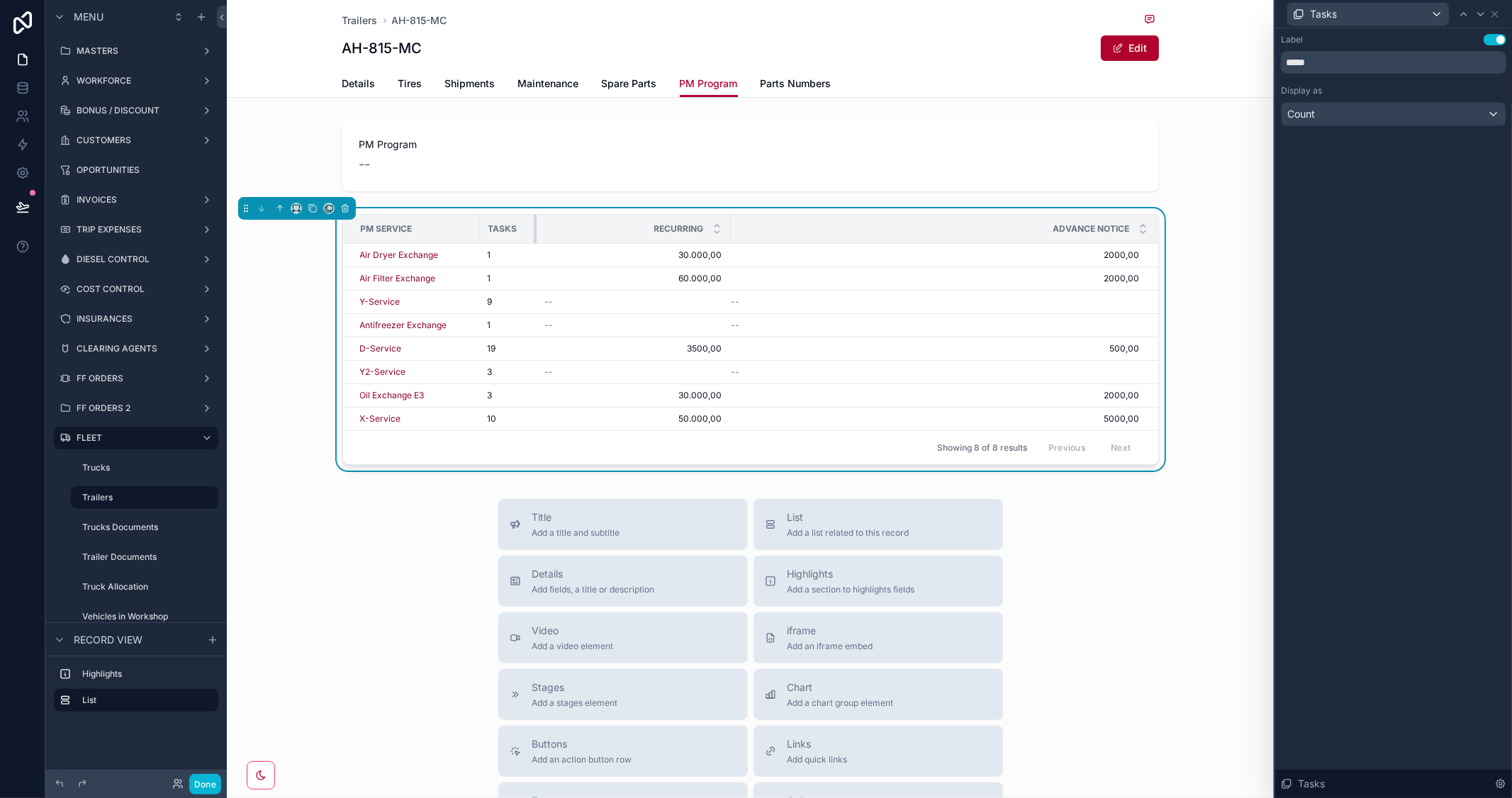
drag, startPoint x: 853, startPoint y: 225, endPoint x: 521, endPoint y: 231, distance: 332.1
click at [521, 231] on th "Tasks" at bounding box center [509, 229] width 58 height 29
click at [942, 223] on div "Advance Notice" at bounding box center [944, 229] width 425 height 27
click at [1492, 16] on icon at bounding box center [1495, 14] width 5 height 5
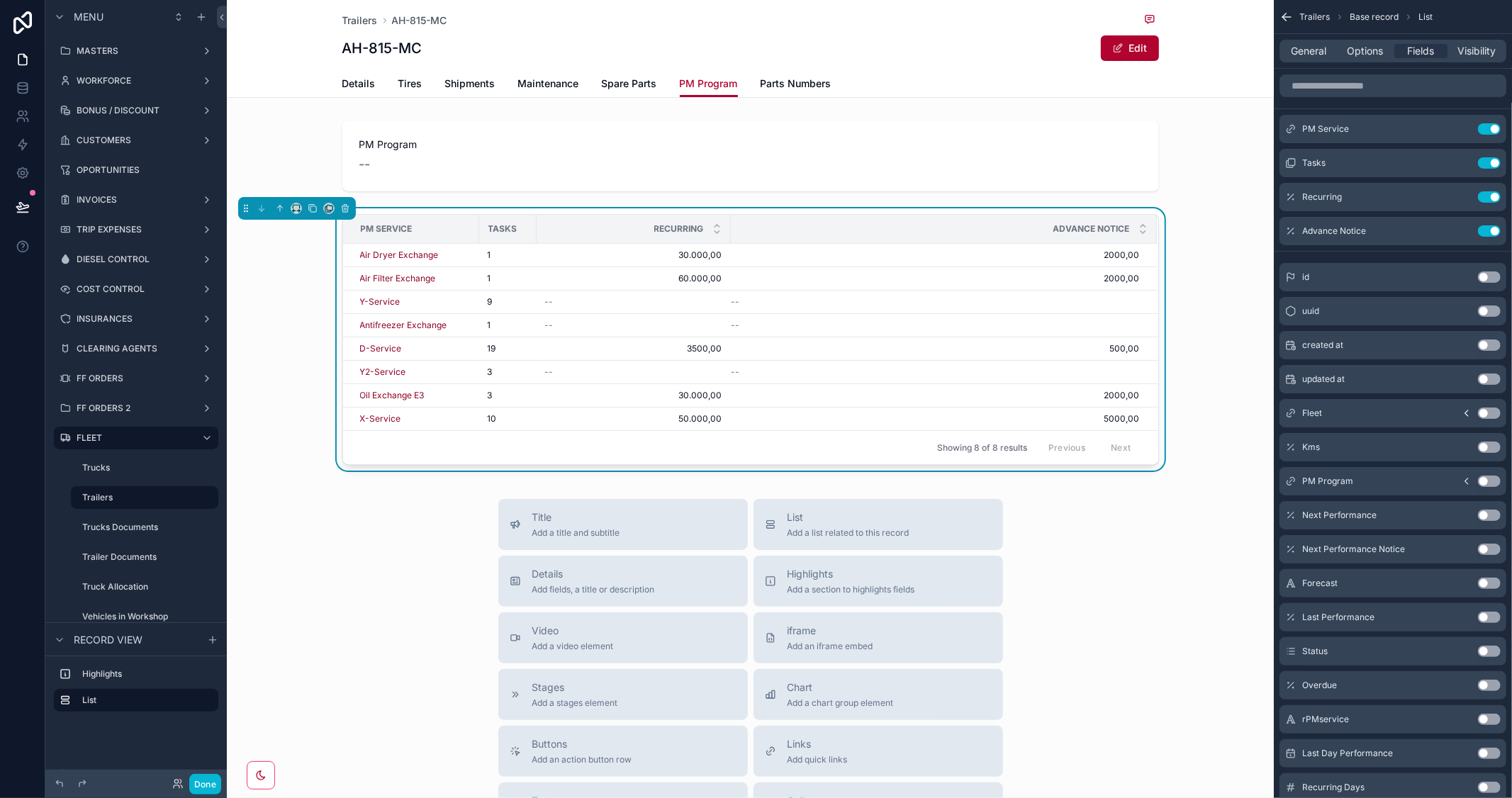
click at [1496, 447] on button "Use setting" at bounding box center [1489, 447] width 23 height 12
click at [1489, 613] on button "Use setting" at bounding box center [1489, 617] width 23 height 12
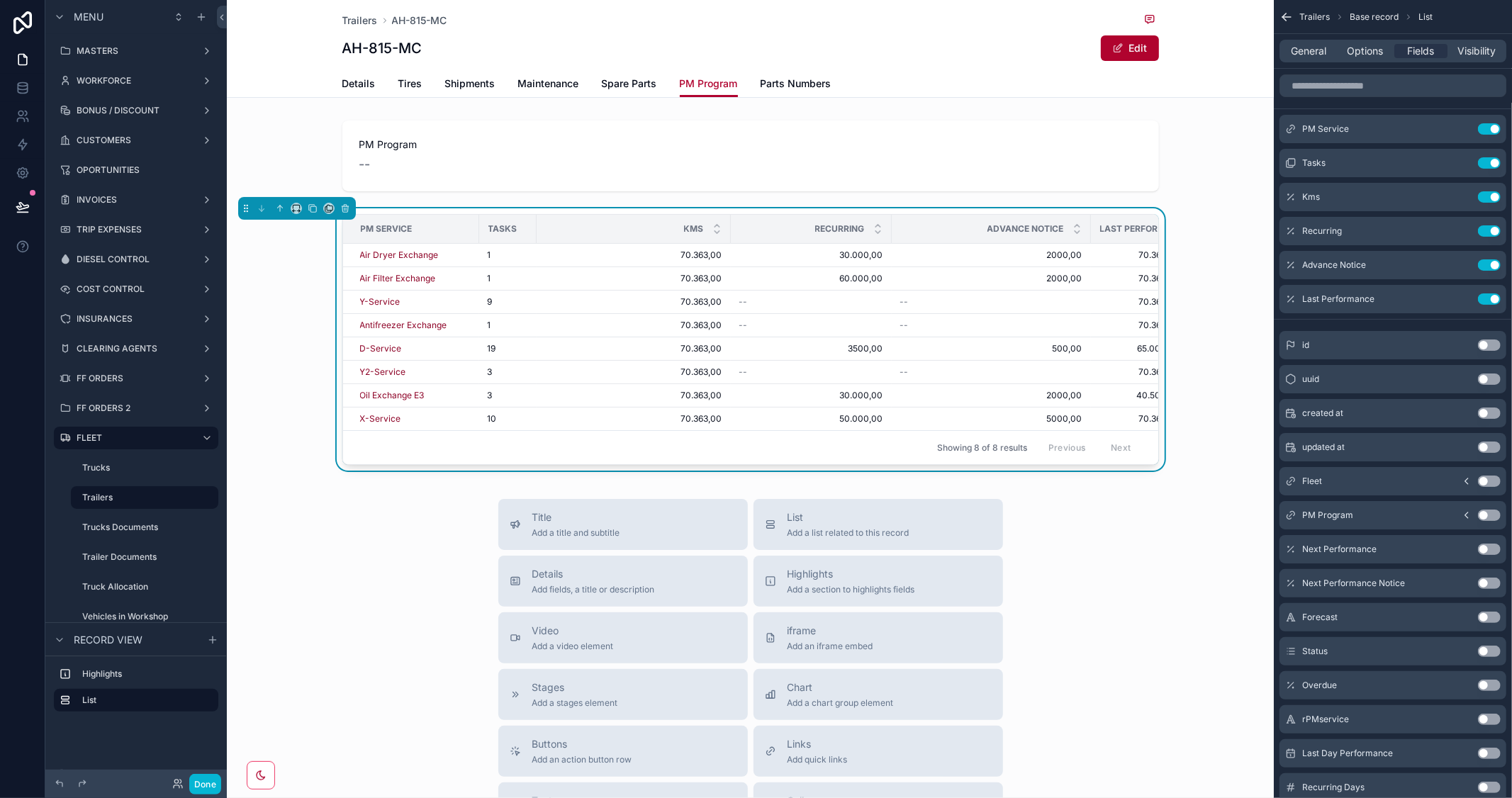
drag, startPoint x: 1495, startPoint y: 547, endPoint x: 1502, endPoint y: 582, distance: 35.7
click at [1495, 546] on button "Use setting" at bounding box center [1489, 549] width 23 height 12
click at [1494, 651] on button "Use setting" at bounding box center [1489, 651] width 23 height 12
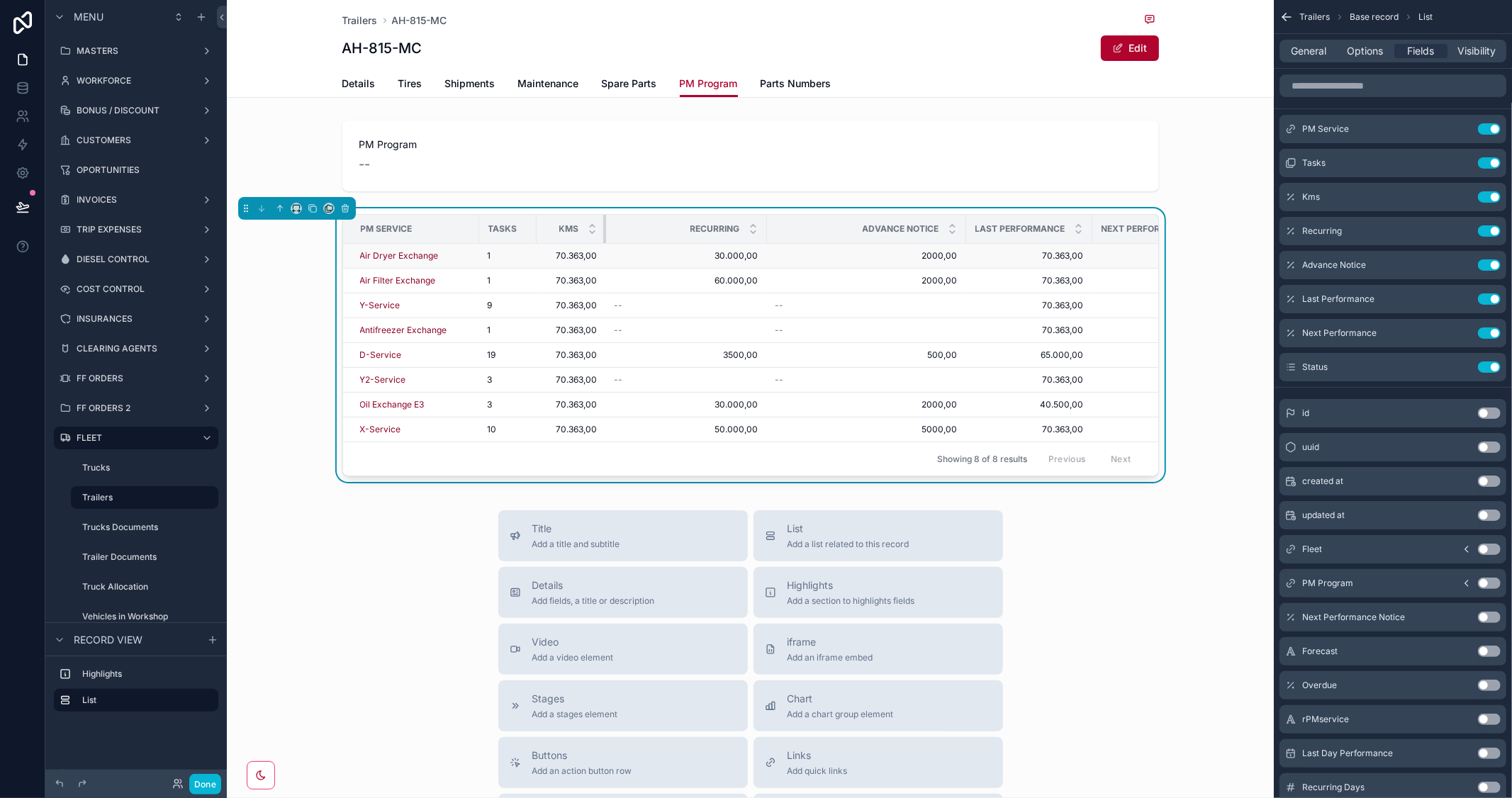
drag, startPoint x: 723, startPoint y: 230, endPoint x: 599, endPoint y: 251, distance: 125.8
click at [599, 251] on table "PM Service Tasks Kms Recurring Advance Notice Last Performance Next Performance…" at bounding box center [835, 328] width 985 height 227
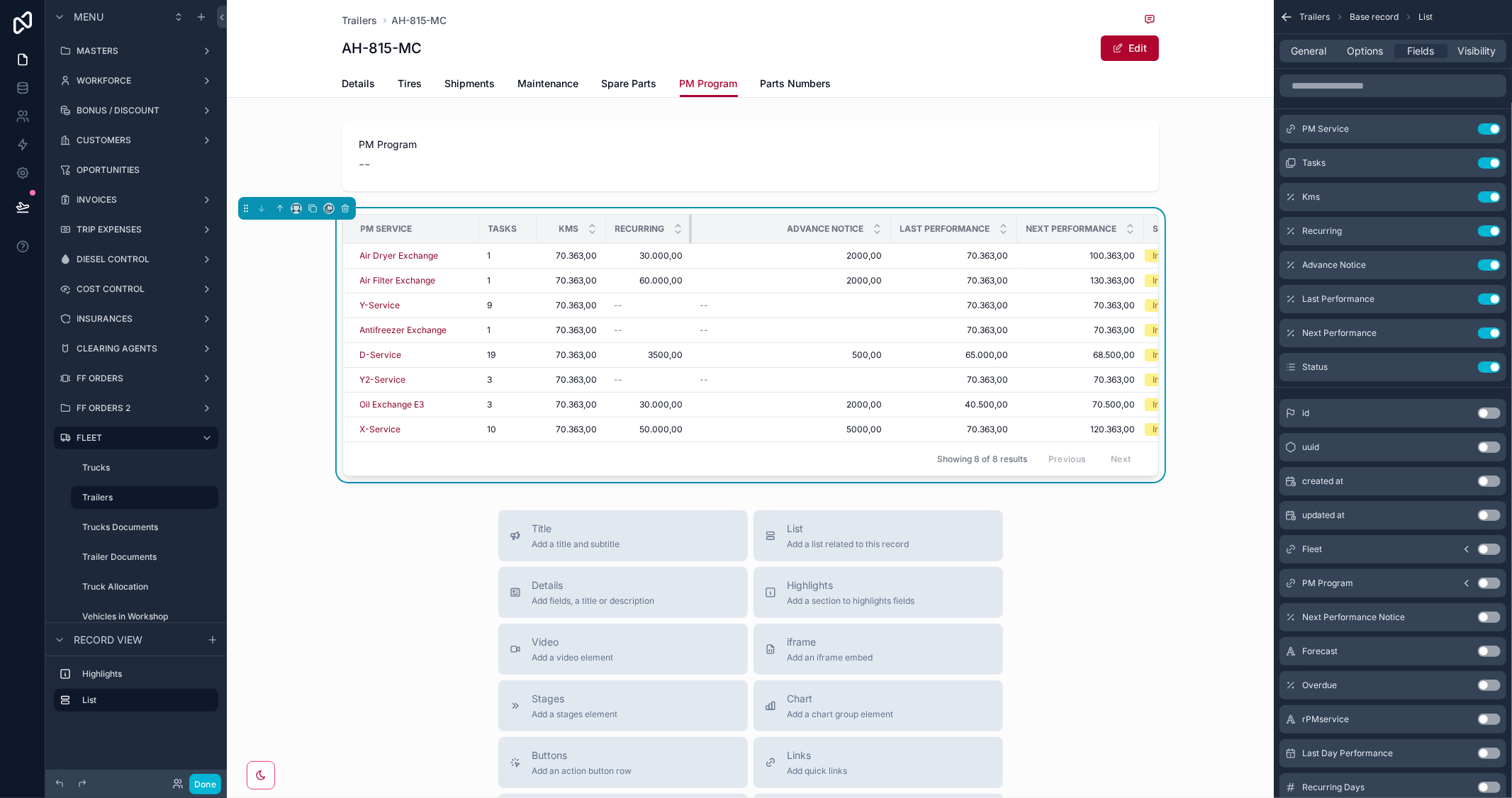
drag, startPoint x: 757, startPoint y: 228, endPoint x: 625, endPoint y: 229, distance: 132.0
click at [625, 229] on th "Recurring" at bounding box center [649, 229] width 86 height 29
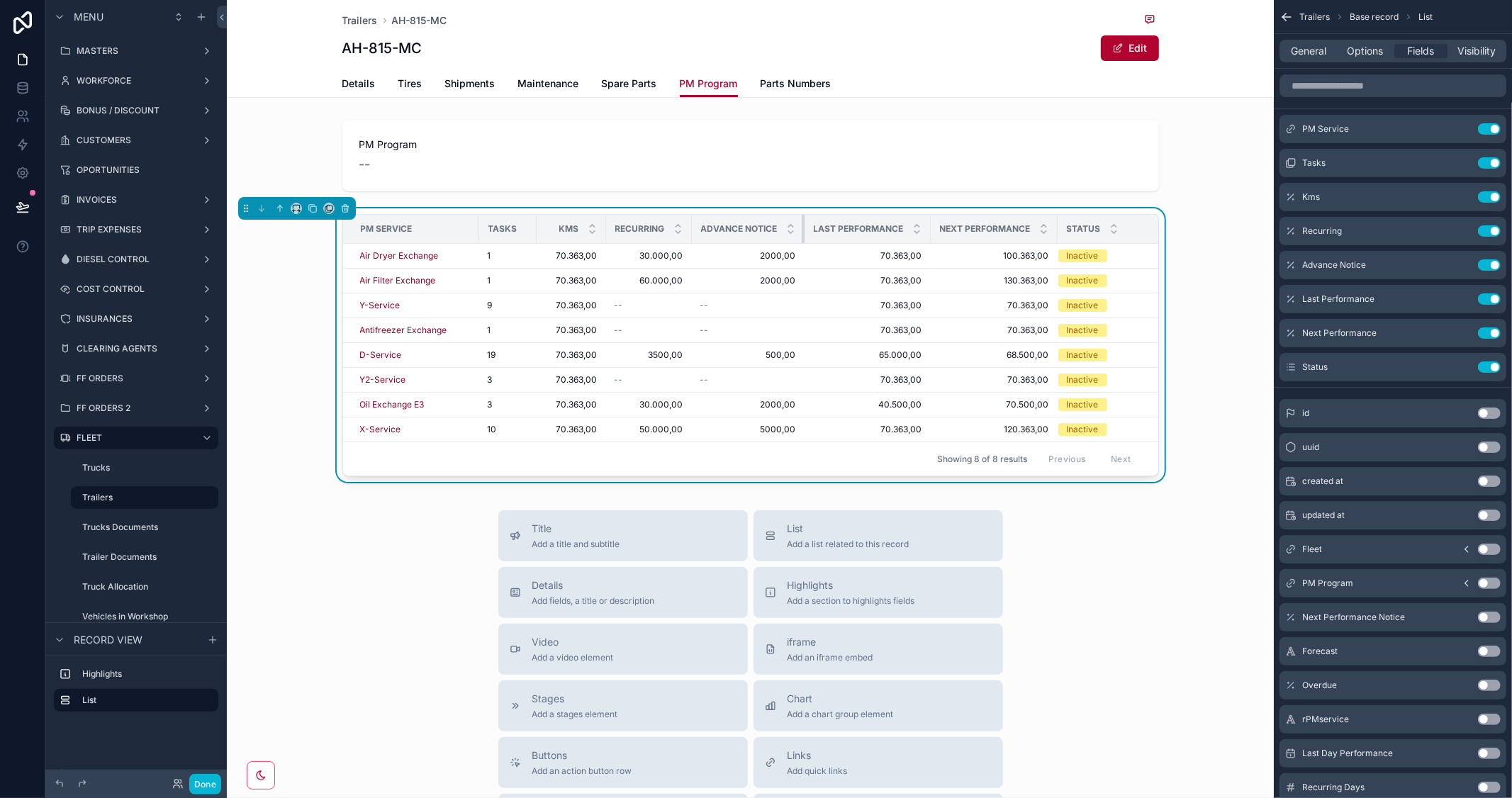
drag, startPoint x: 882, startPoint y: 227, endPoint x: 660, endPoint y: 235, distance: 222.1
click at [660, 235] on tr "PM Service Tasks Kms Recurring Advance Notice Last Performance Next Performance…" at bounding box center [754, 229] width 823 height 29
click at [1493, 411] on button "Use setting" at bounding box center [1489, 413] width 23 height 12
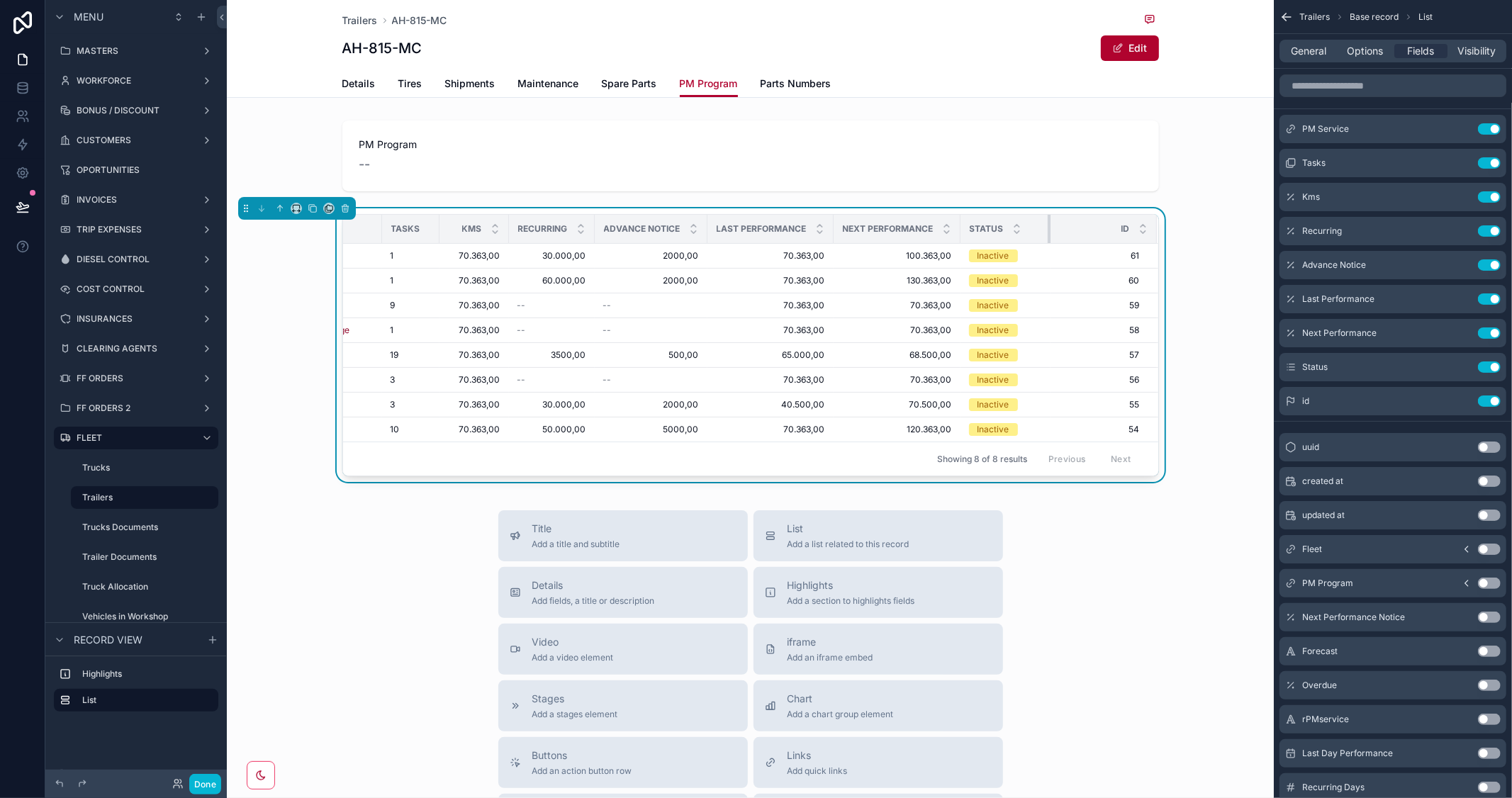
scroll to position [0, 97]
drag, startPoint x: 1043, startPoint y: 229, endPoint x: 1027, endPoint y: 232, distance: 16.3
click at [1027, 232] on th "Status" at bounding box center [1006, 229] width 90 height 29
click at [1483, 398] on button "Use setting" at bounding box center [1489, 401] width 23 height 12
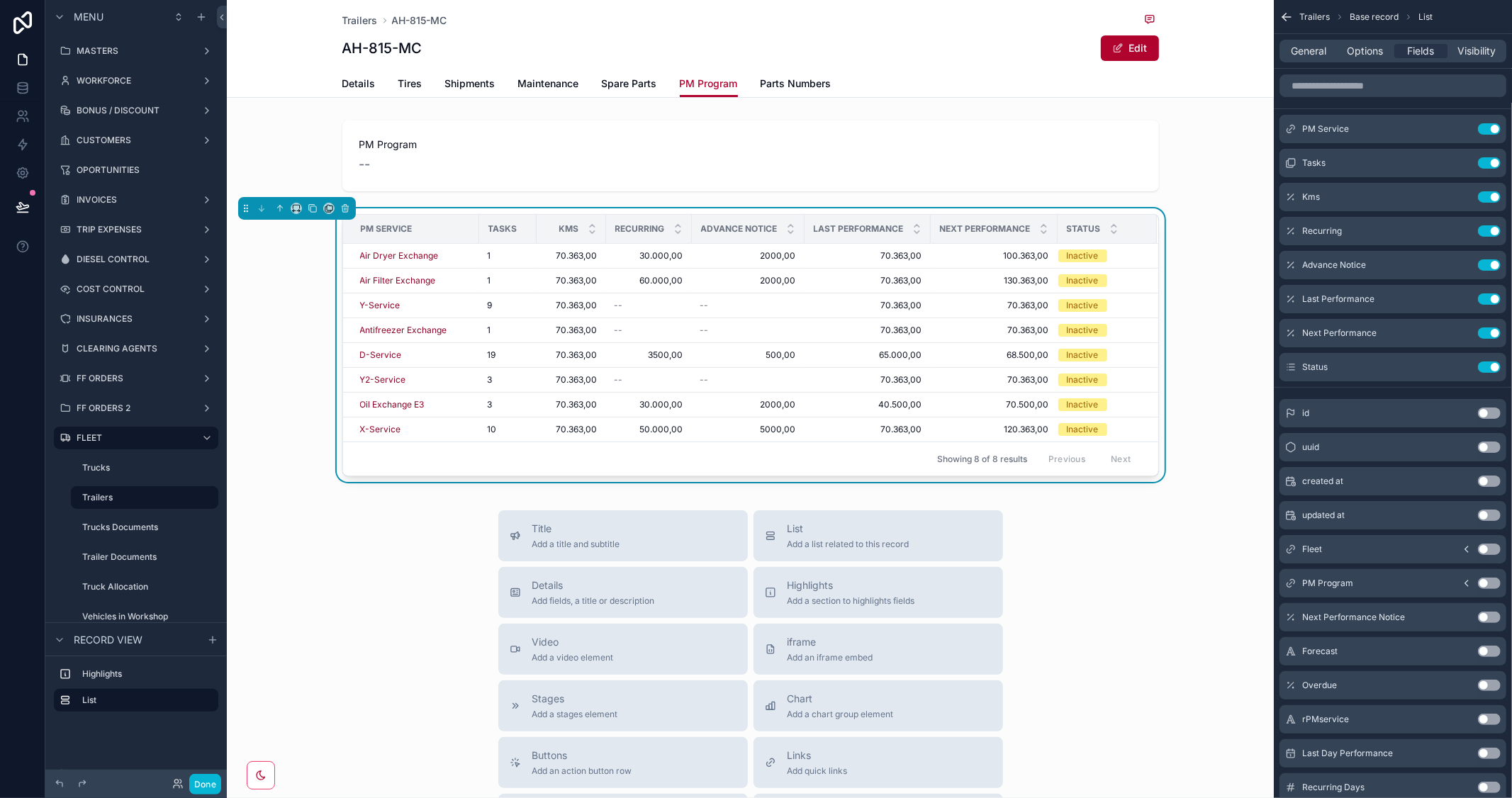
click at [1206, 421] on div "PM Service Tasks Kms Recurring Advance Notice Last Performance Next Performance…" at bounding box center [750, 348] width 1047 height 279
click at [1351, 46] on span "Options" at bounding box center [1366, 51] width 36 height 14
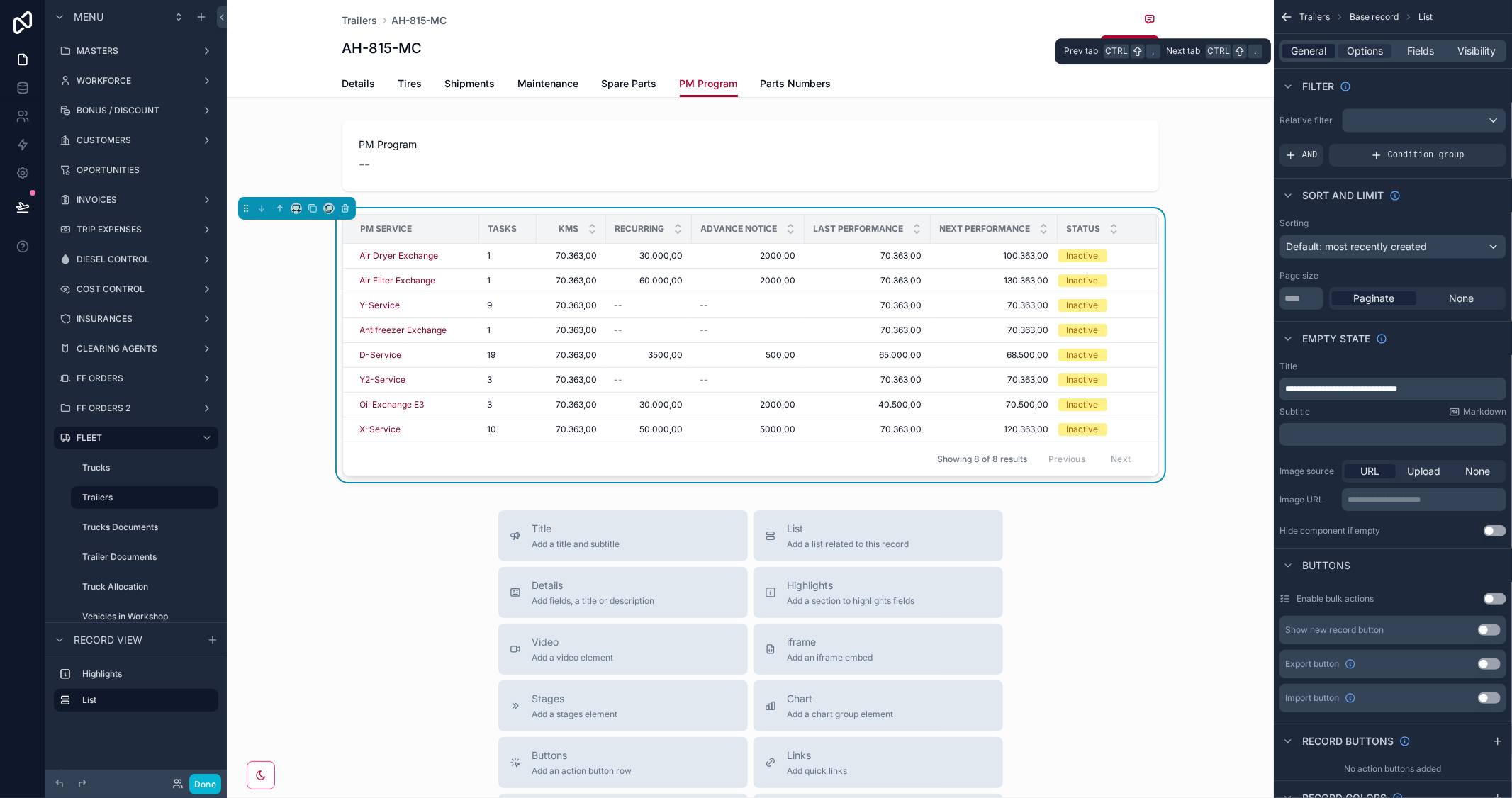
click at [1319, 54] on span "General" at bounding box center [1309, 51] width 35 height 14
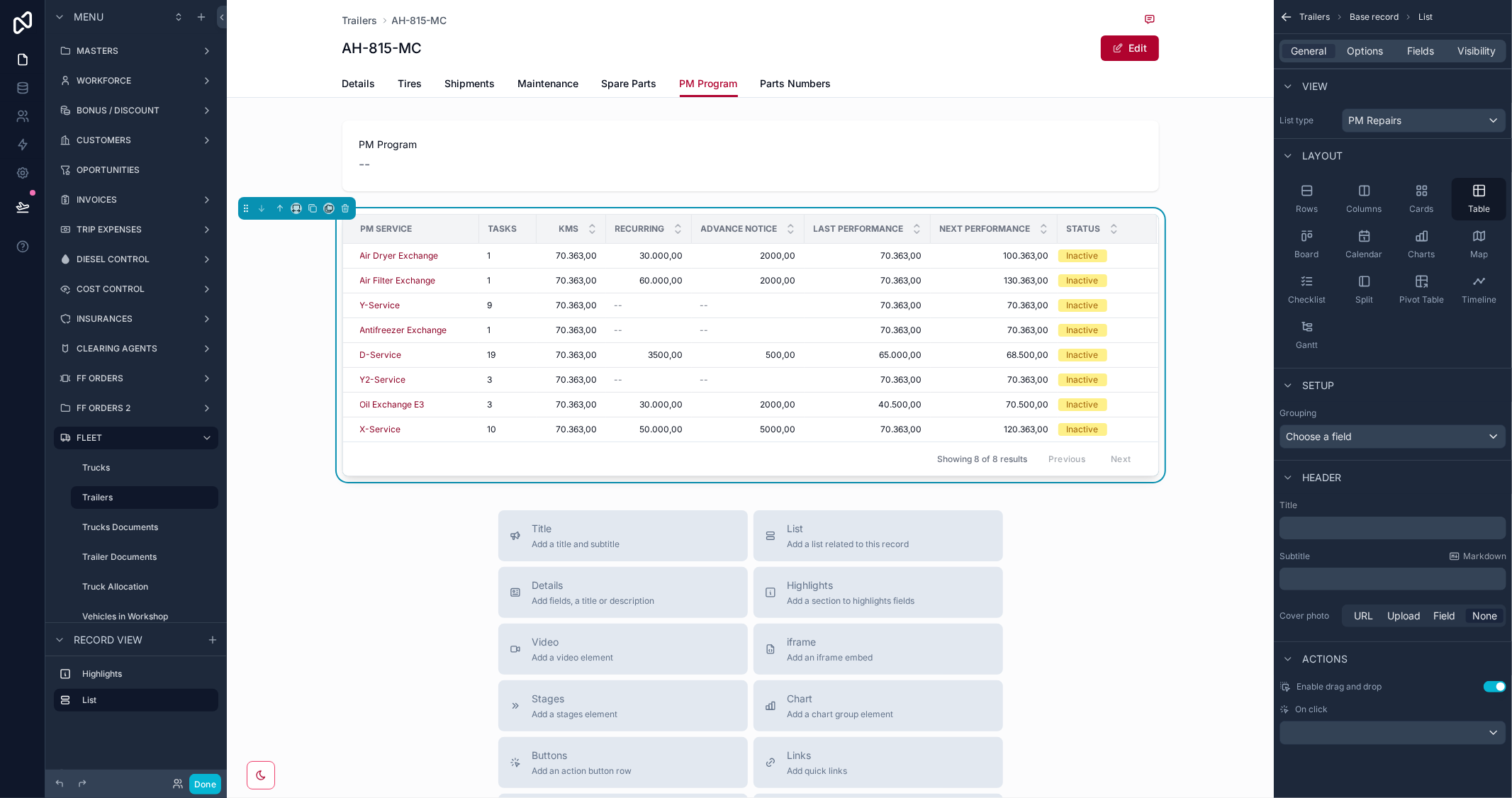
click at [1353, 525] on p "﻿" at bounding box center [1395, 528] width 219 height 14
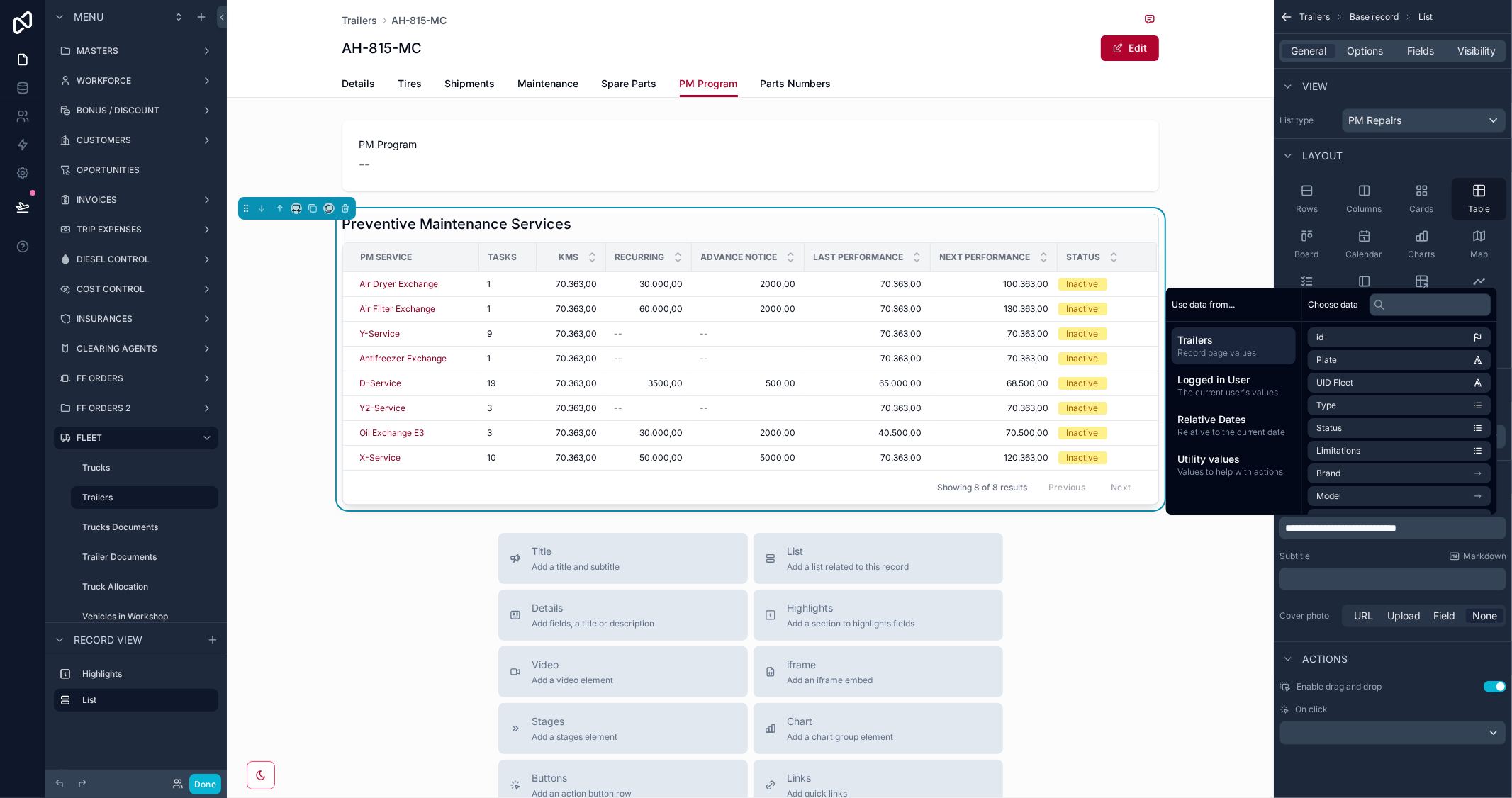
click at [1367, 97] on div "View" at bounding box center [1394, 86] width 238 height 34
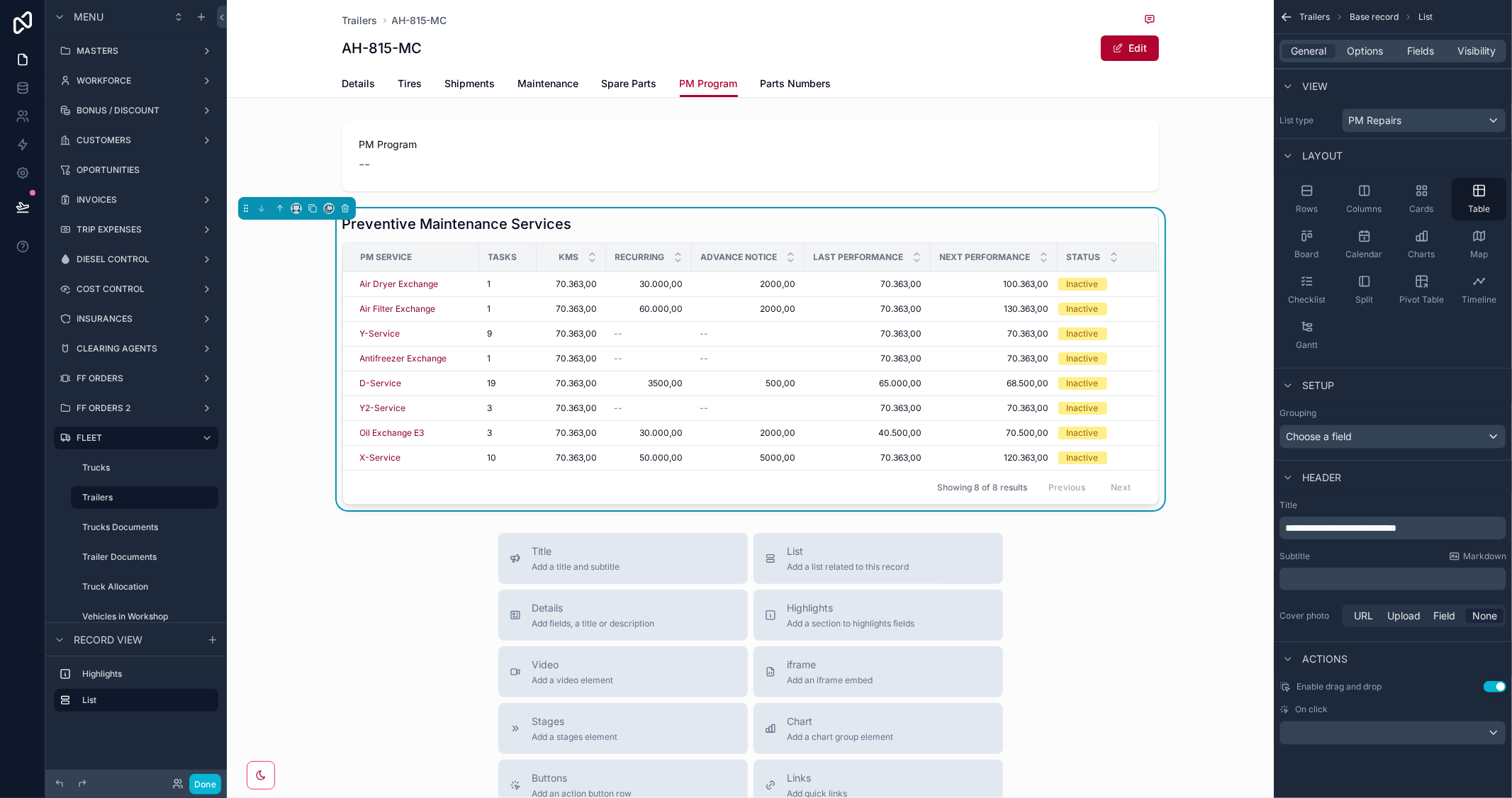
click at [1082, 219] on div "Preventive Maintenance Services" at bounding box center [751, 224] width 817 height 20
click at [1358, 58] on span "Options" at bounding box center [1366, 51] width 36 height 14
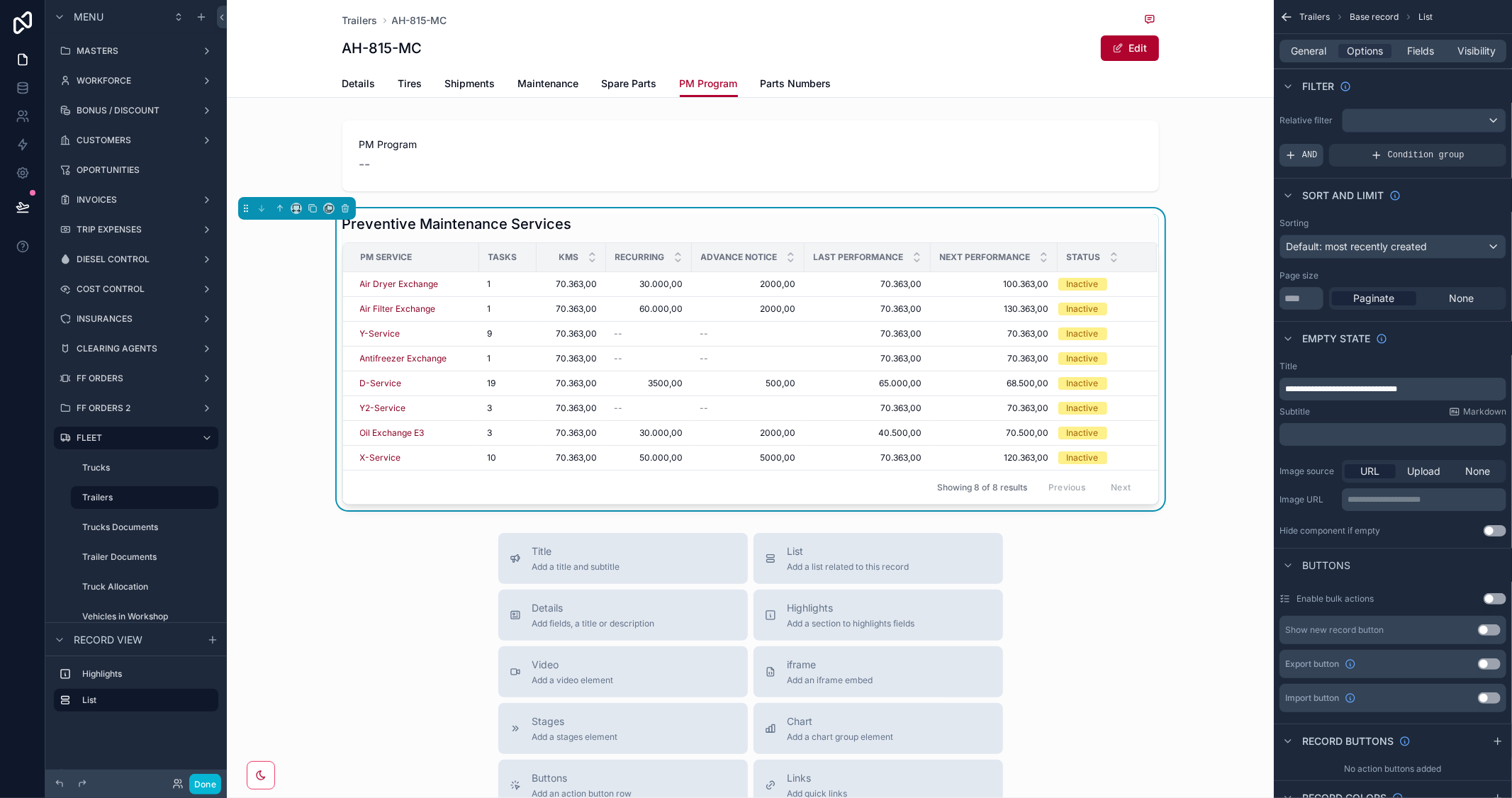
click at [1309, 153] on span "AND" at bounding box center [1310, 155] width 15 height 12
click at [1469, 144] on icon "scrollable content" at bounding box center [1470, 144] width 8 height 8
click at [1140, 136] on span "Select a field" at bounding box center [1136, 133] width 61 height 12
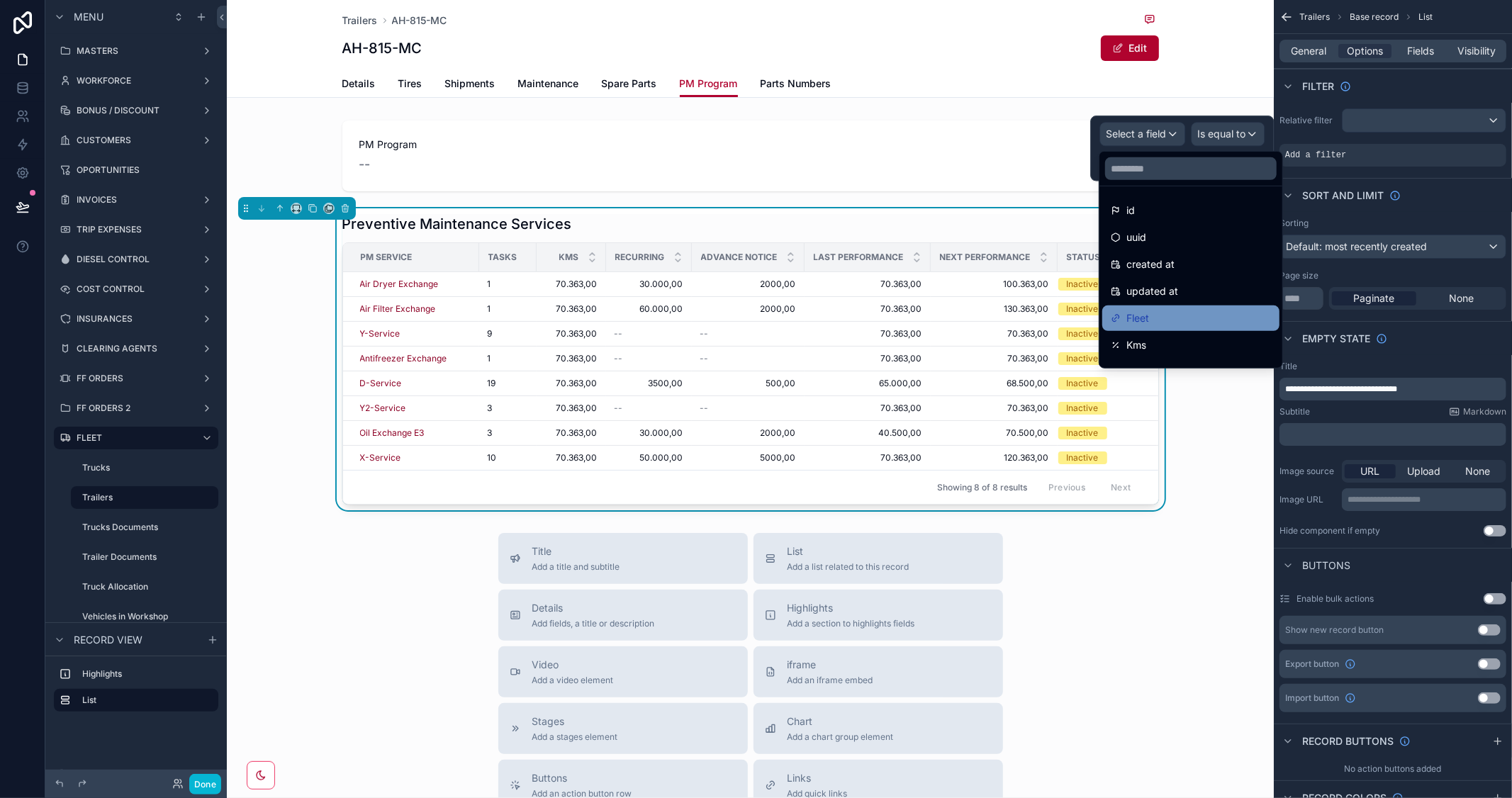
click at [1126, 310] on span "Fleet" at bounding box center [1137, 318] width 23 height 17
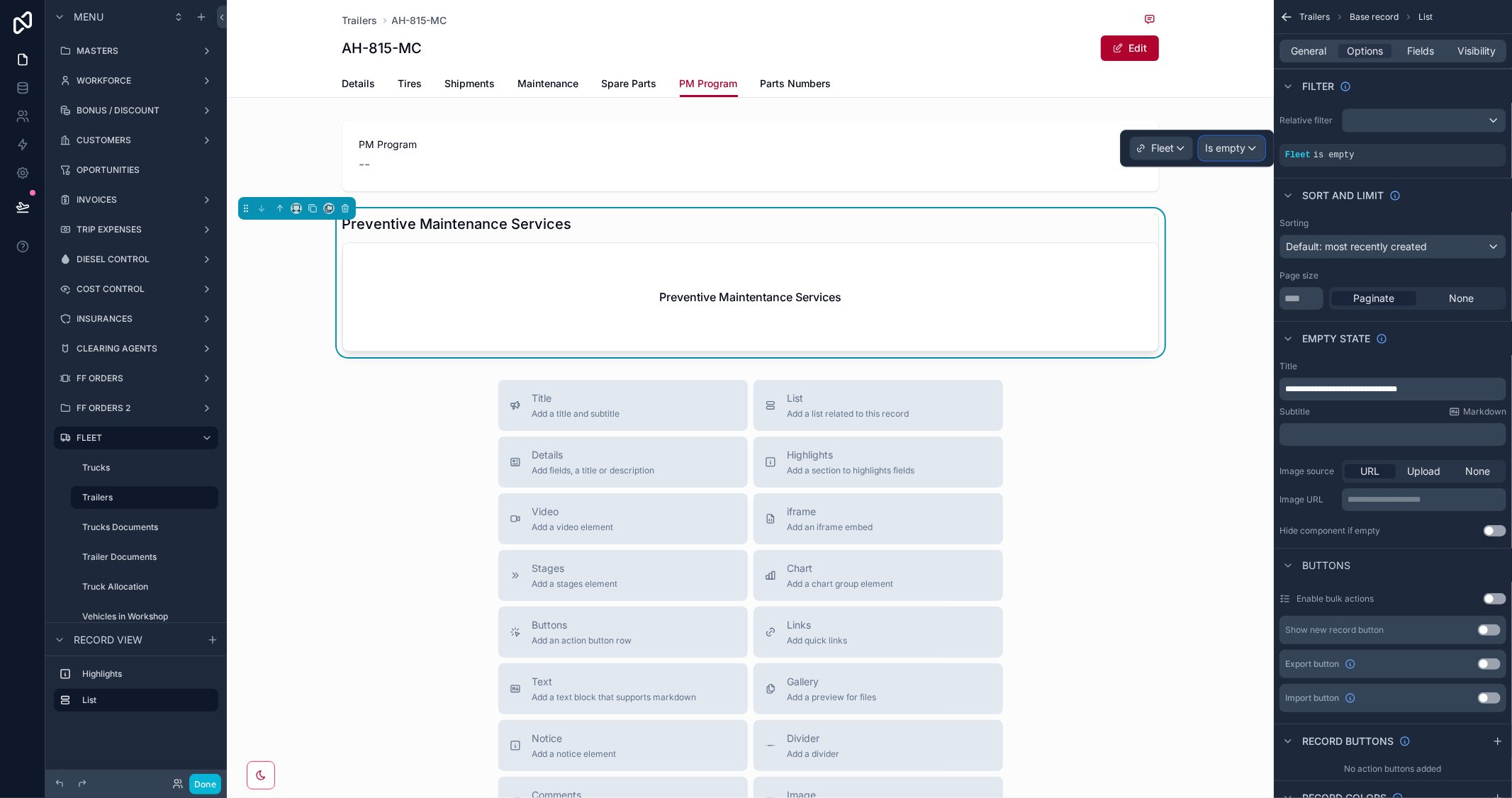
click at [1238, 152] on span "Is empty" at bounding box center [1226, 148] width 41 height 14
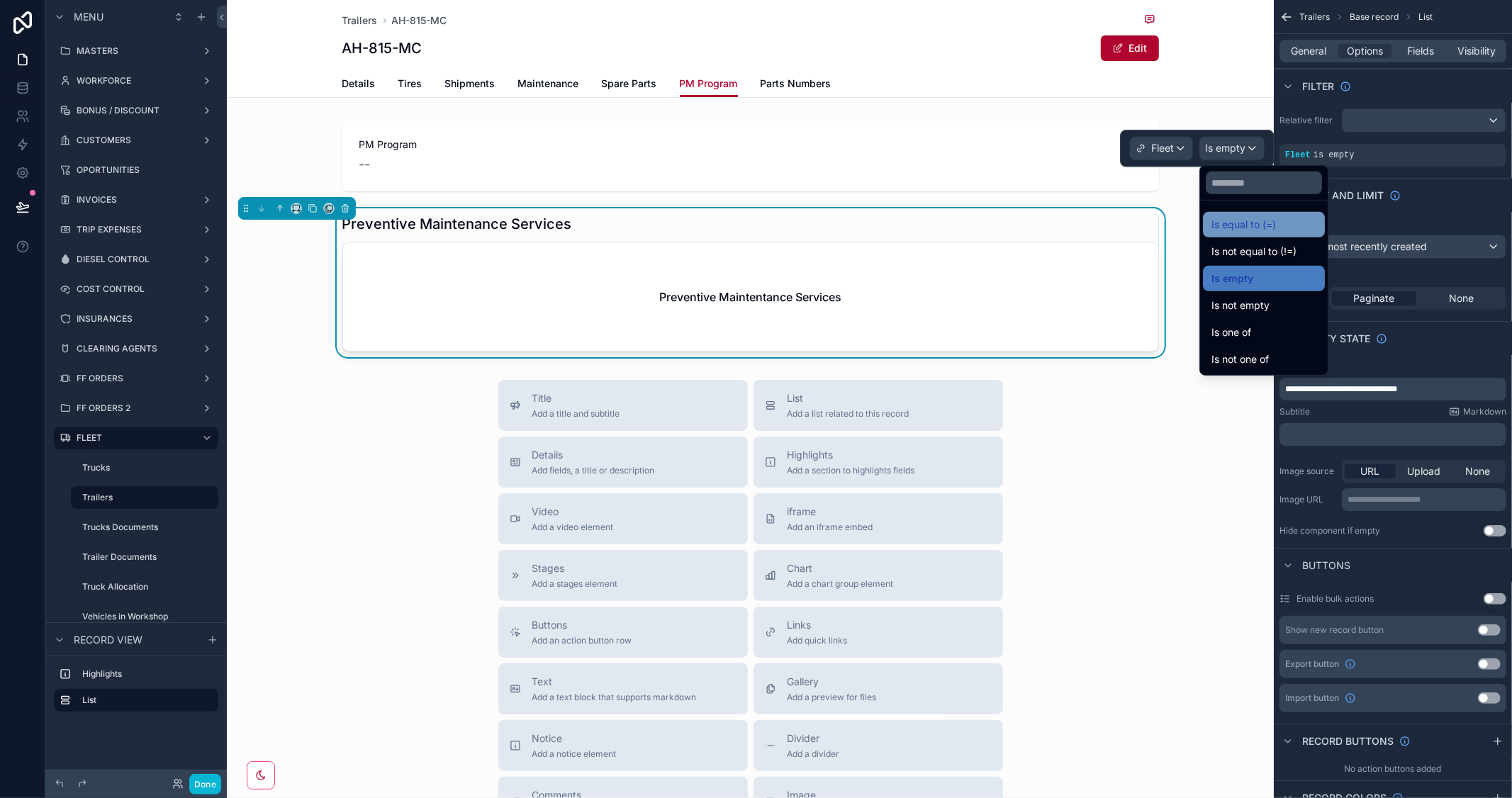
click at [1248, 226] on span "Is equal to (=)" at bounding box center [1244, 224] width 64 height 17
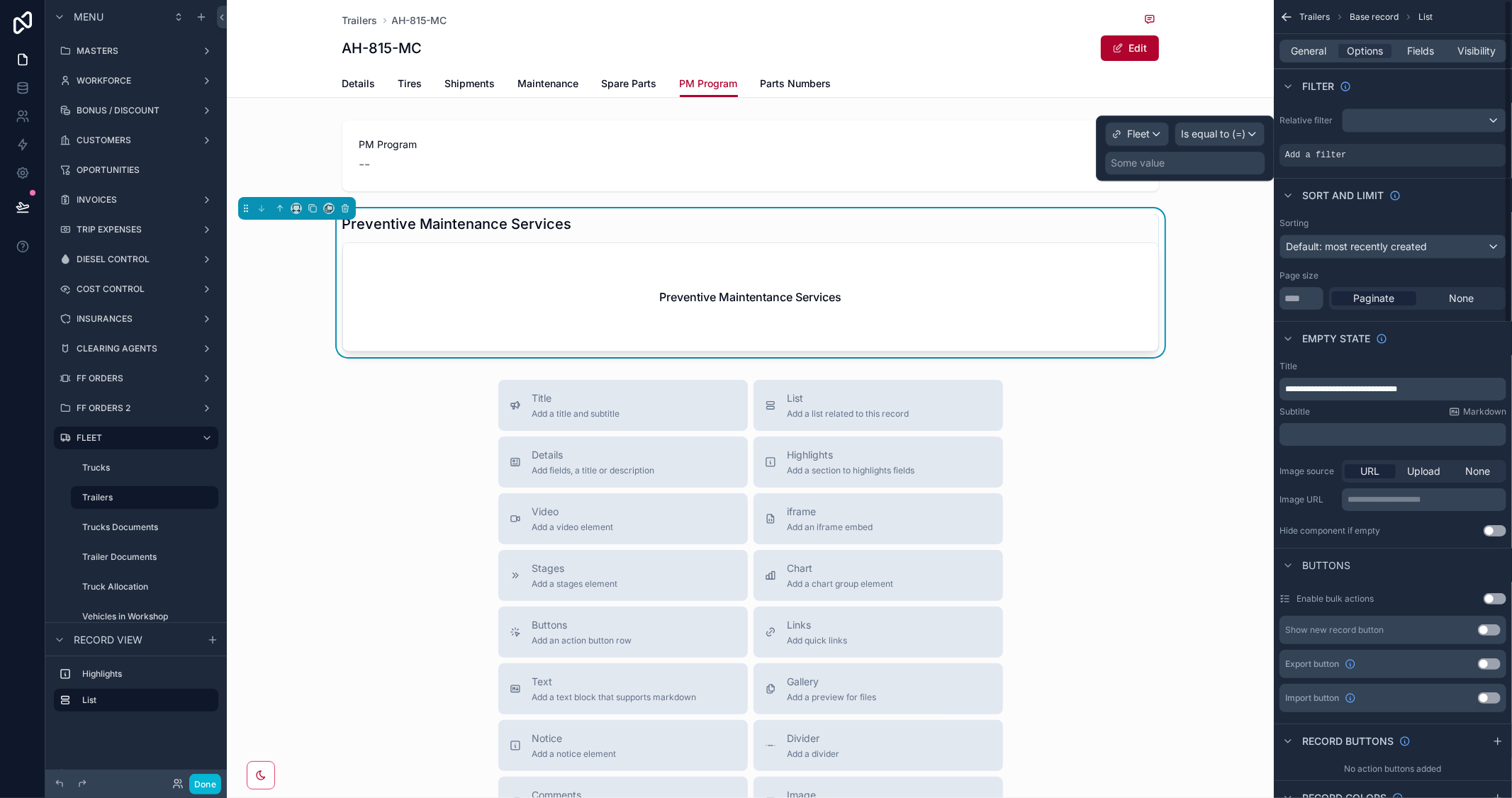
click at [1161, 167] on div "Some value" at bounding box center [1138, 163] width 54 height 14
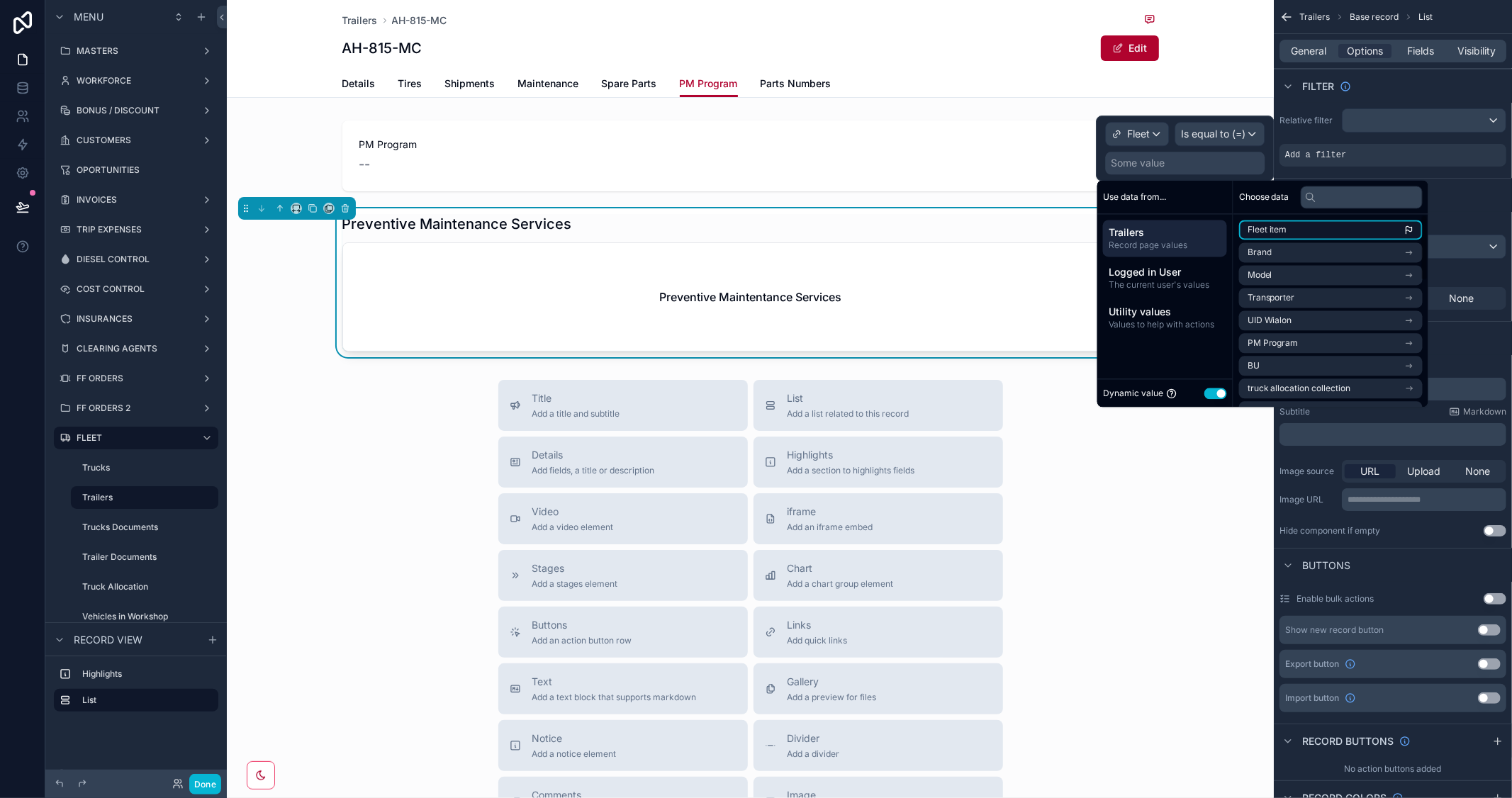
click at [1294, 232] on li "Fleet item" at bounding box center [1330, 229] width 183 height 20
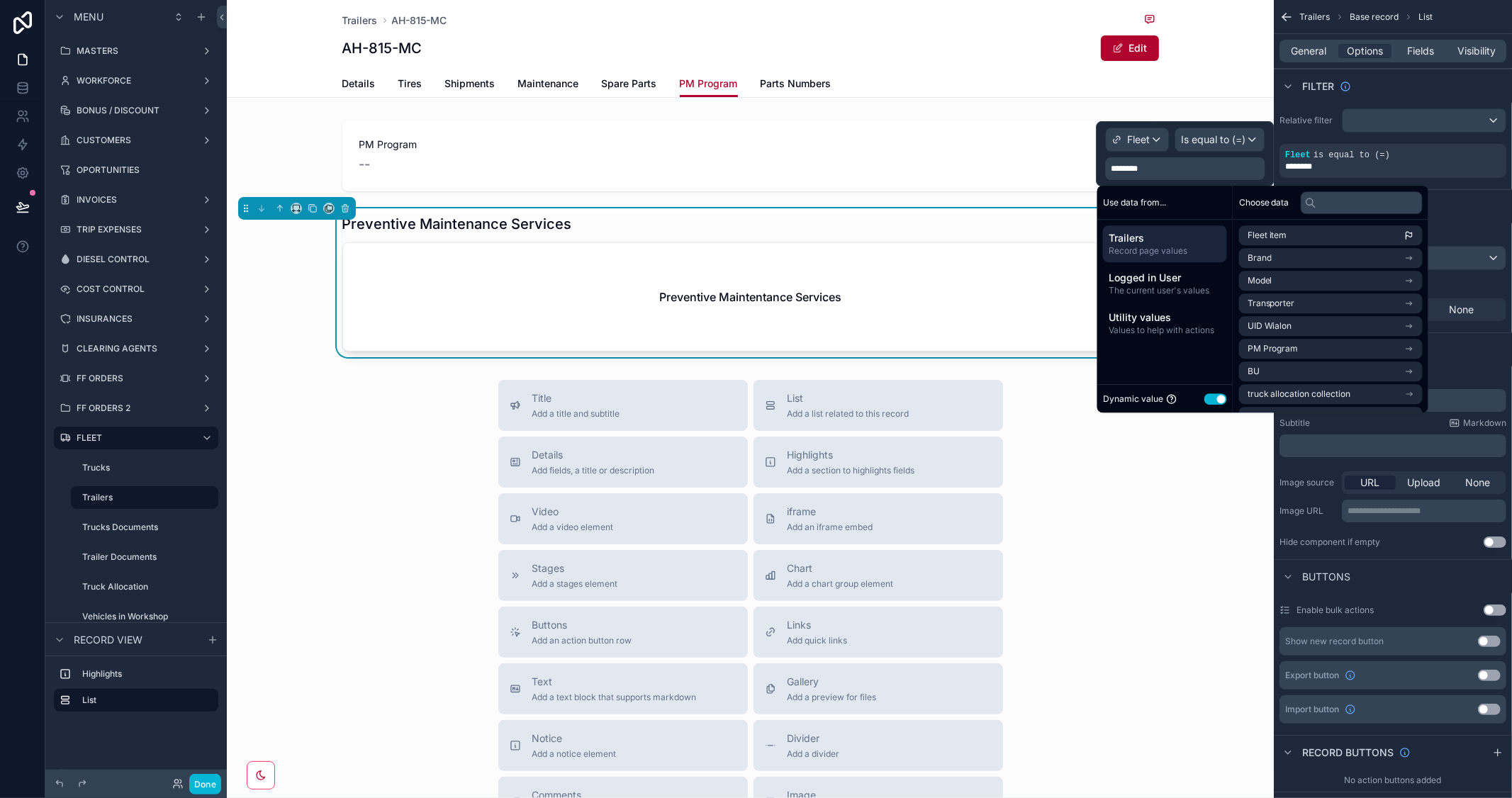
click at [1116, 529] on div "Title Add a title and subtitle List Add a list related to this record Details A…" at bounding box center [750, 632] width 1047 height 505
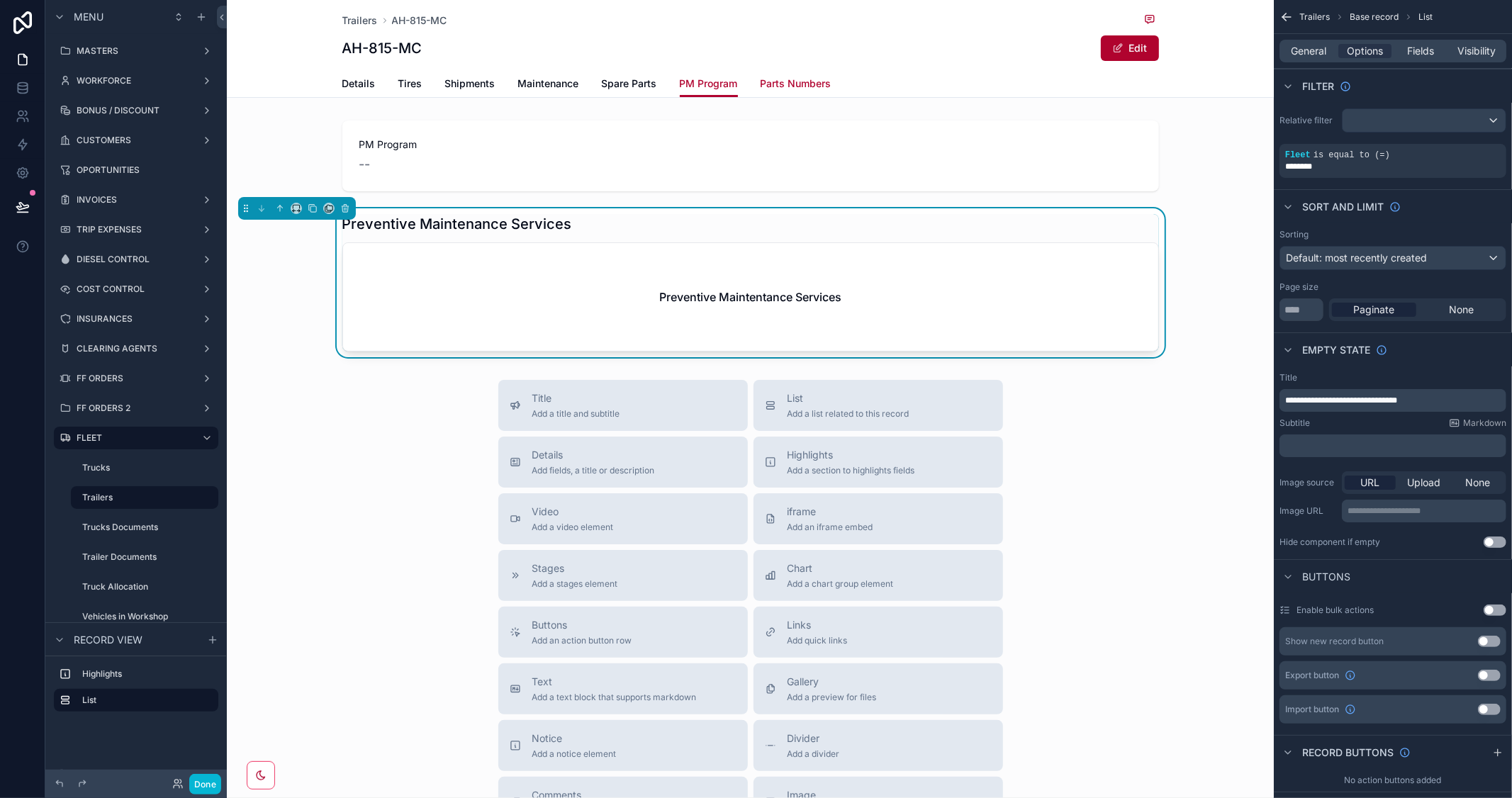
click at [783, 84] on span "Parts Numbers" at bounding box center [796, 84] width 71 height 14
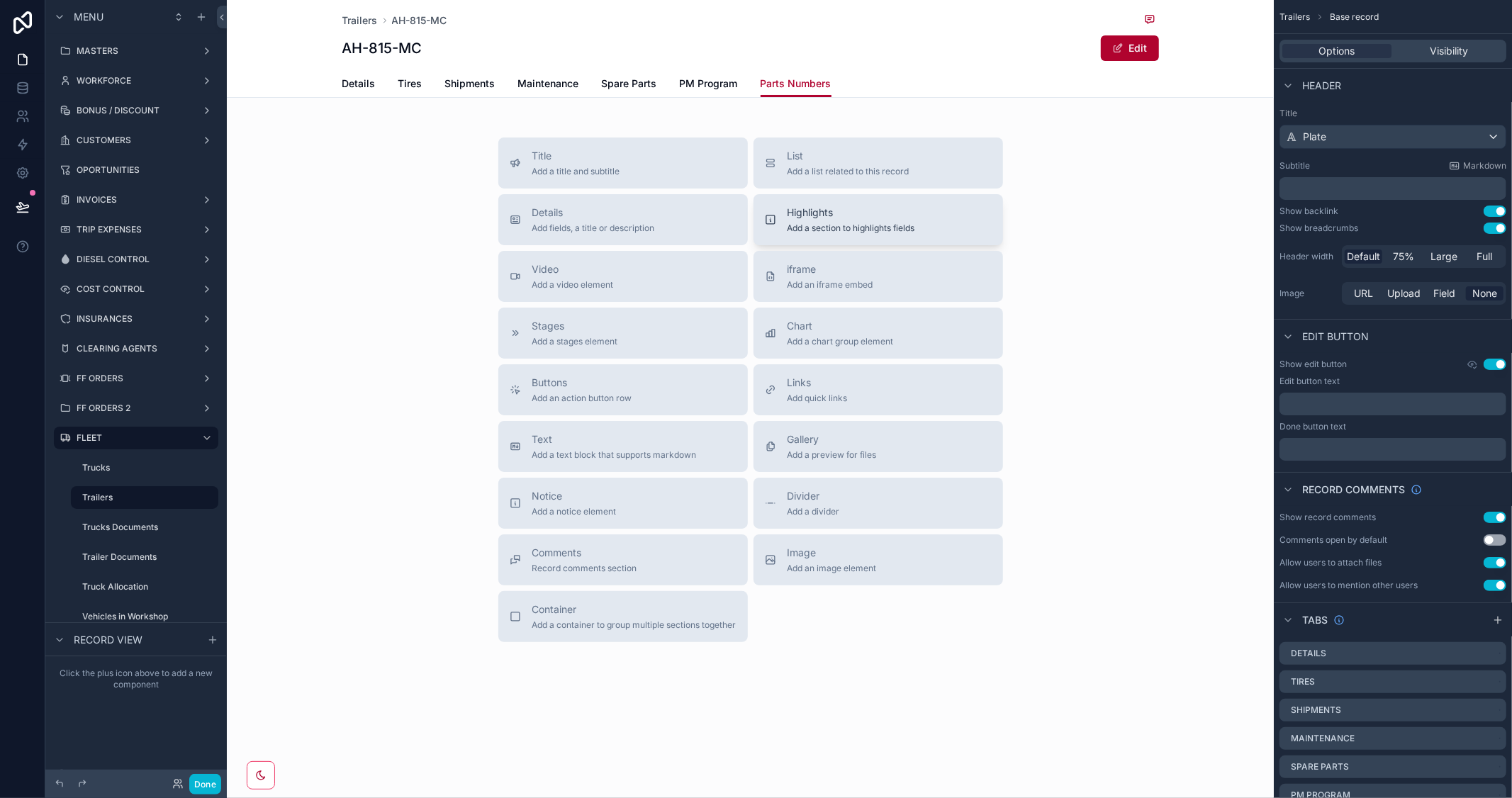
click at [858, 218] on span "Highlights" at bounding box center [851, 213] width 127 height 14
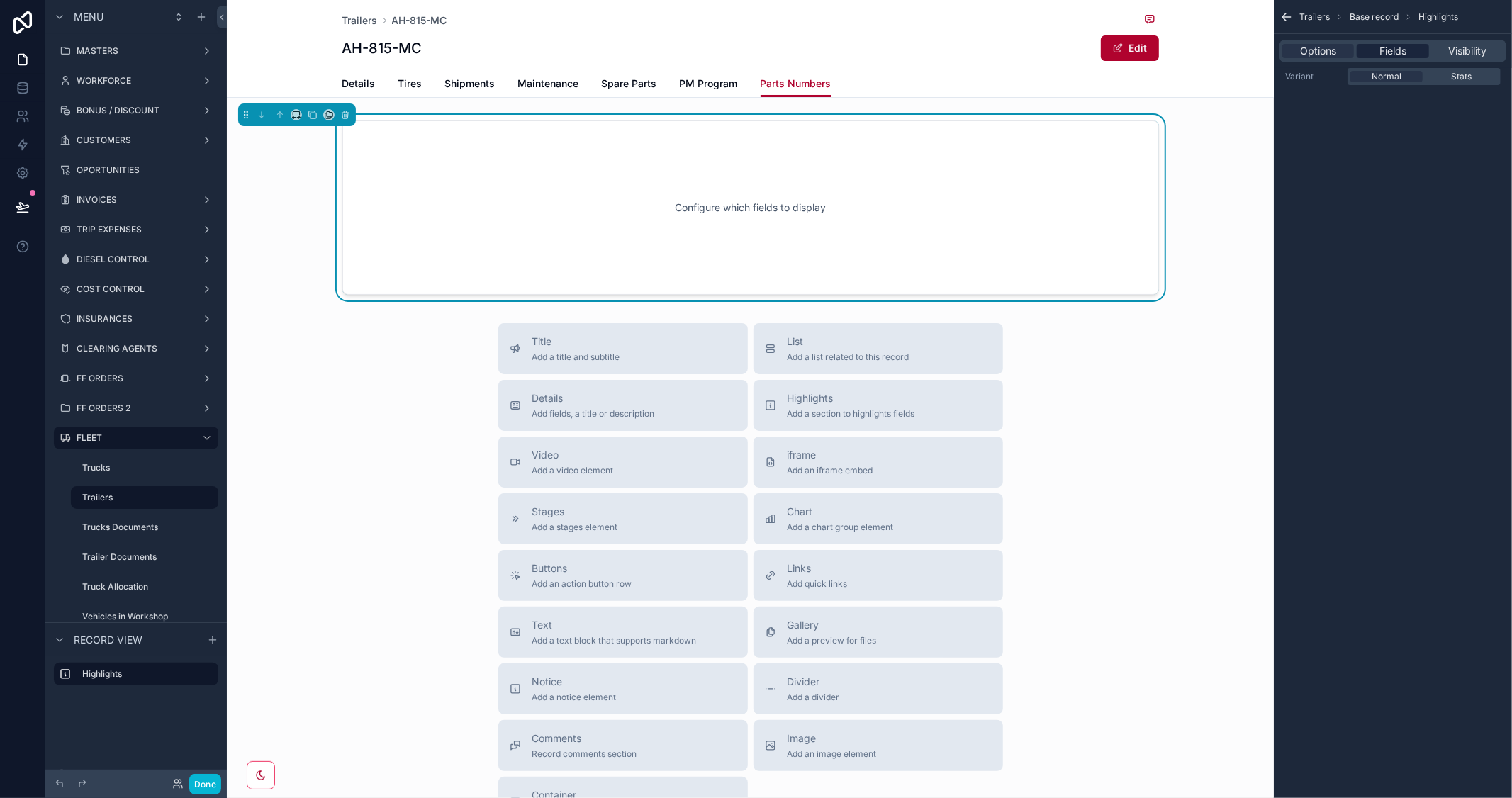
click at [1396, 51] on span "Fields" at bounding box center [1394, 51] width 27 height 14
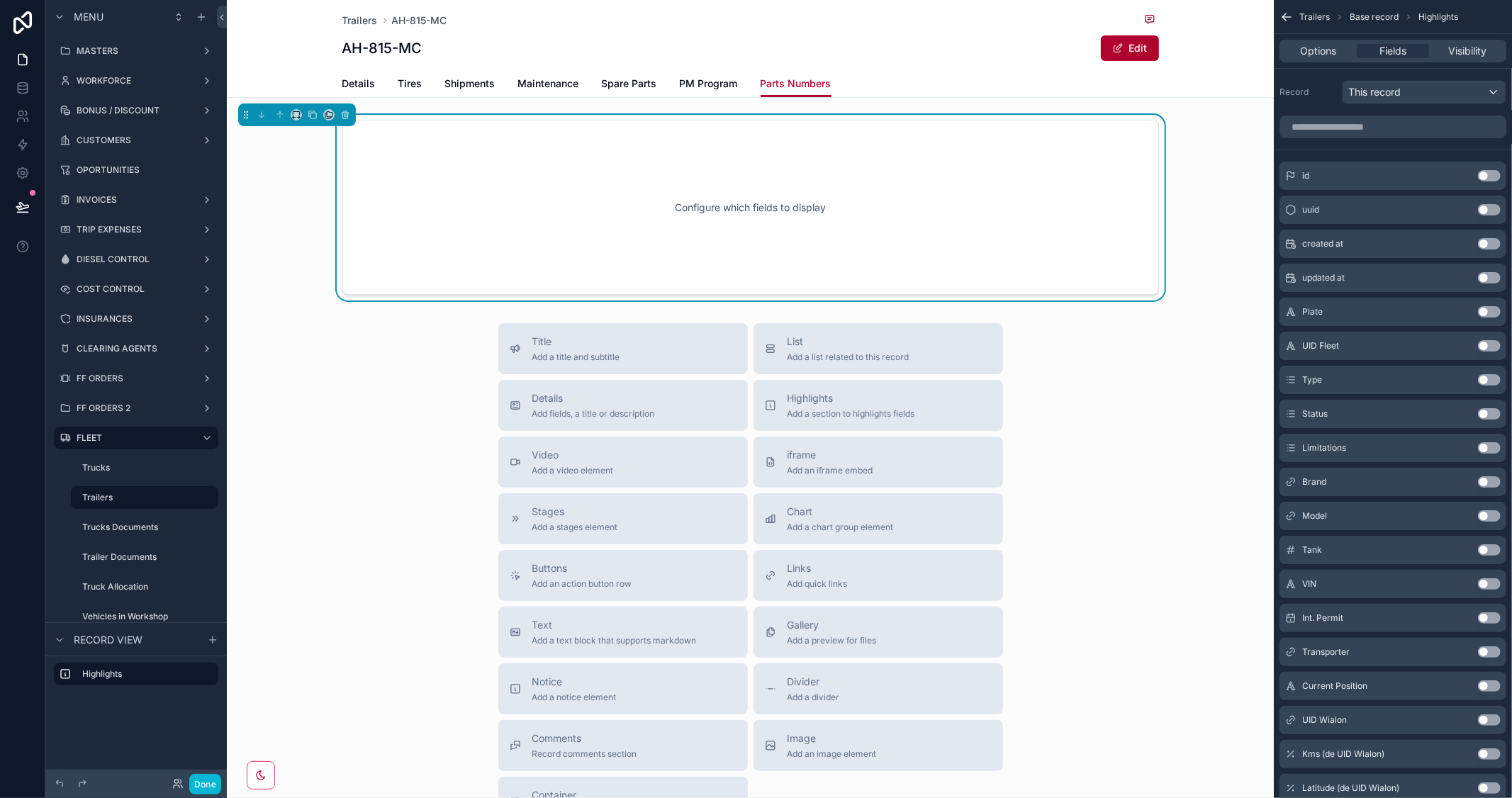
click at [1495, 514] on button "Use setting" at bounding box center [1489, 515] width 23 height 12
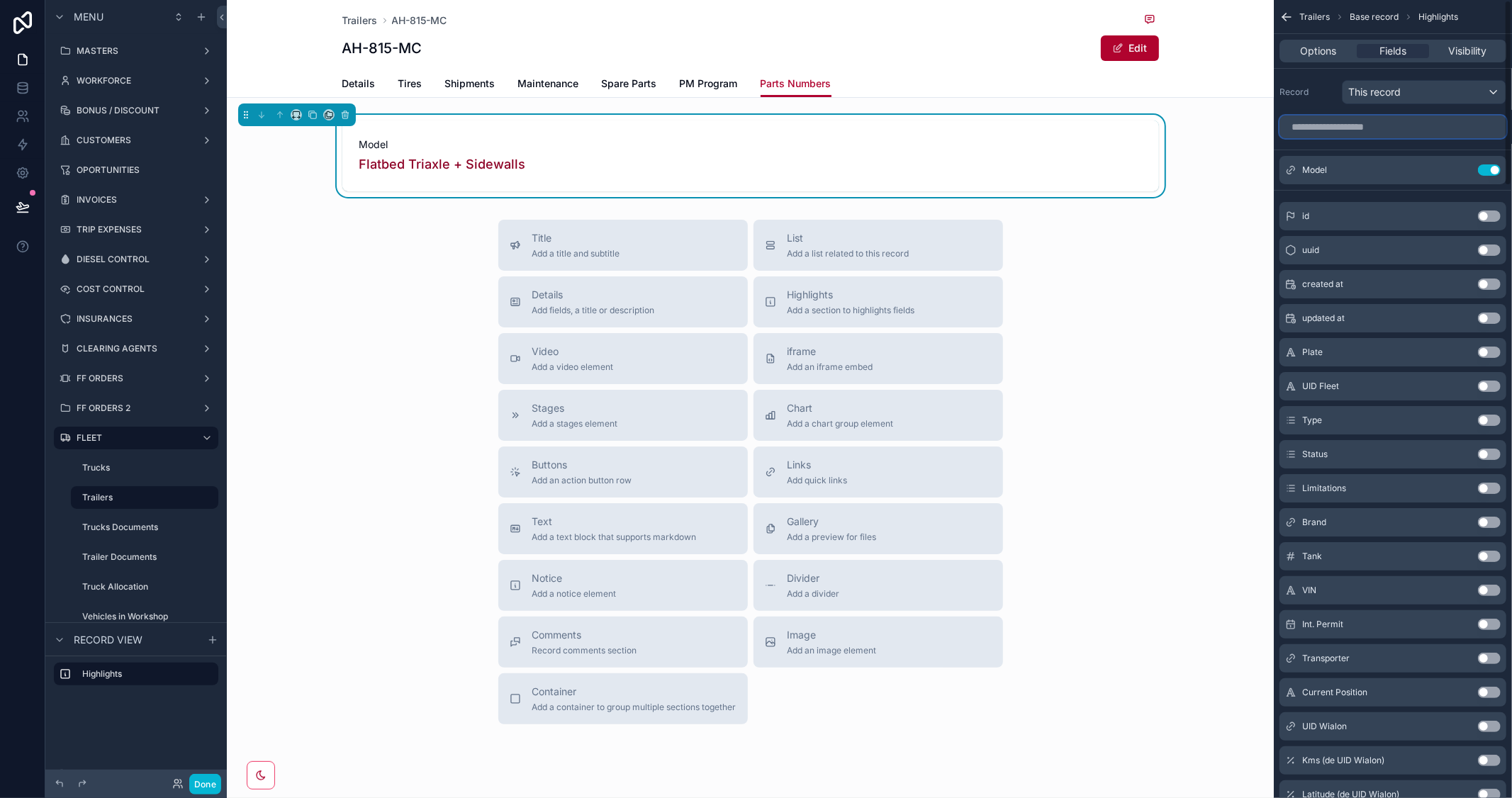
click at [1359, 125] on input "scrollable content" at bounding box center [1393, 126] width 227 height 23
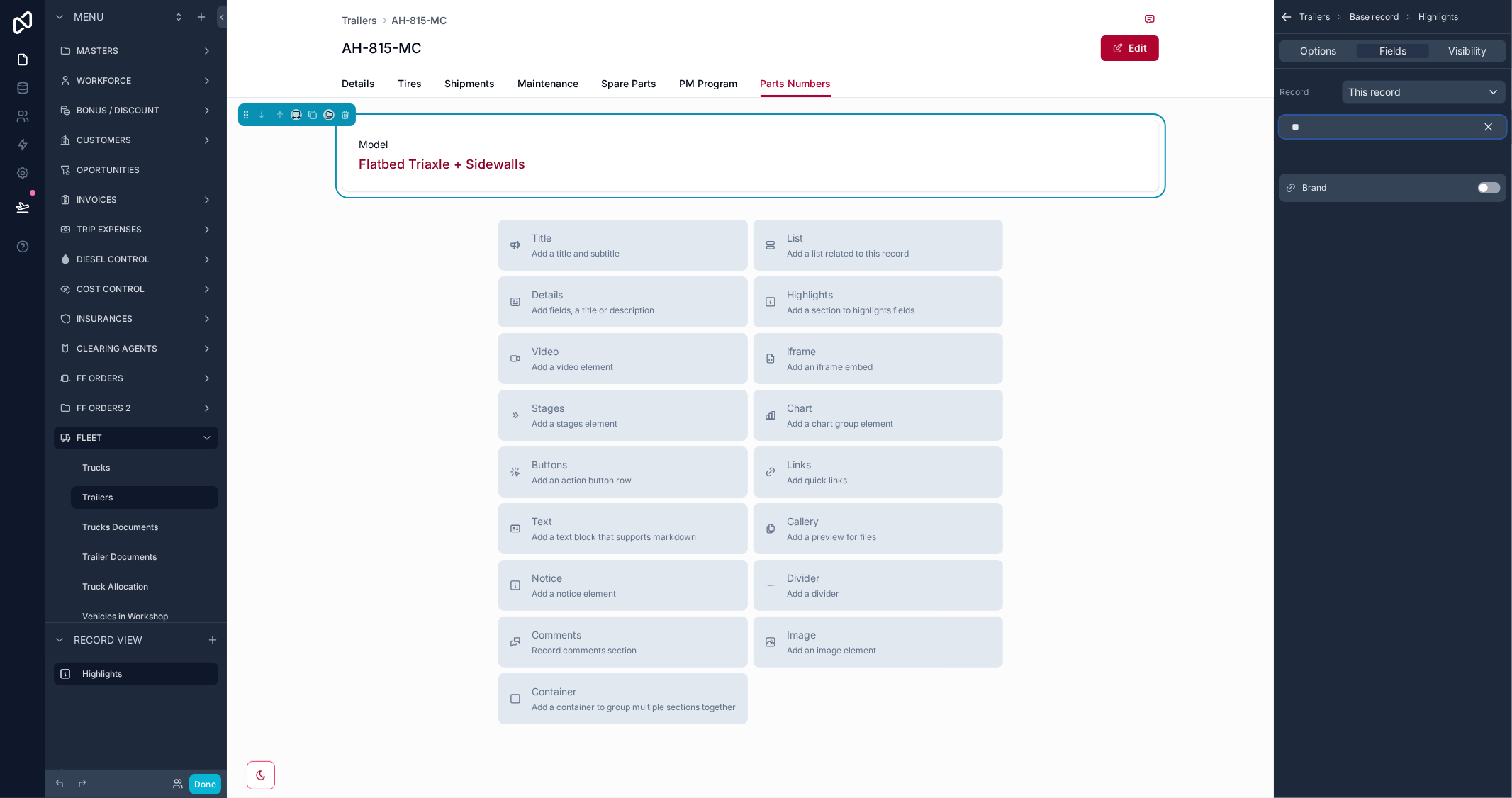
type input "**"
click at [1488, 189] on button "Use setting" at bounding box center [1489, 188] width 23 height 12
click at [1164, 336] on div "Title Add a title and subtitle List Add a list related to this record Details A…" at bounding box center [750, 471] width 1047 height 505
click at [848, 250] on span "Add a list related to this record" at bounding box center [848, 254] width 122 height 12
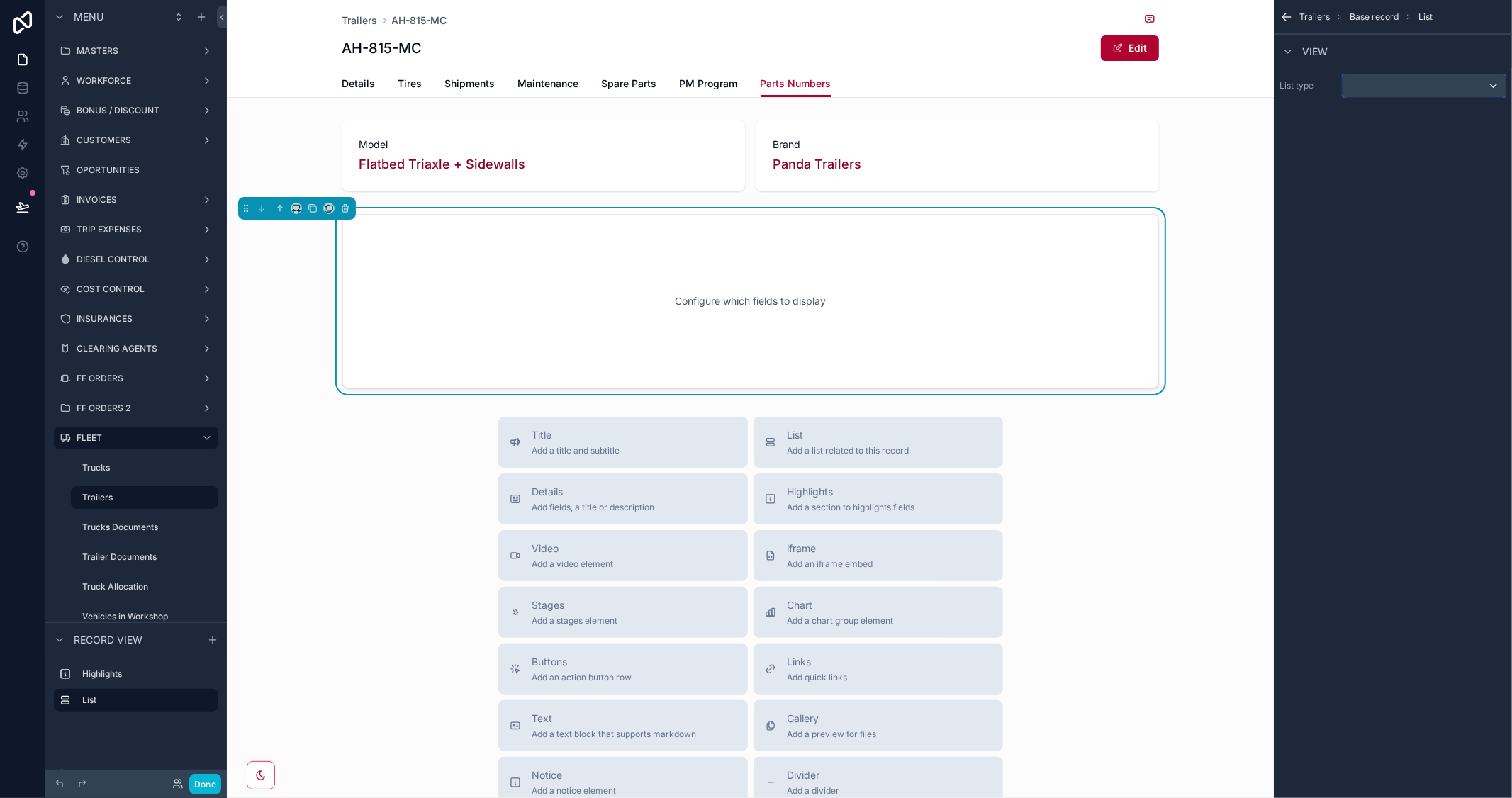
click at [1387, 81] on div "scrollable content" at bounding box center [1424, 85] width 163 height 23
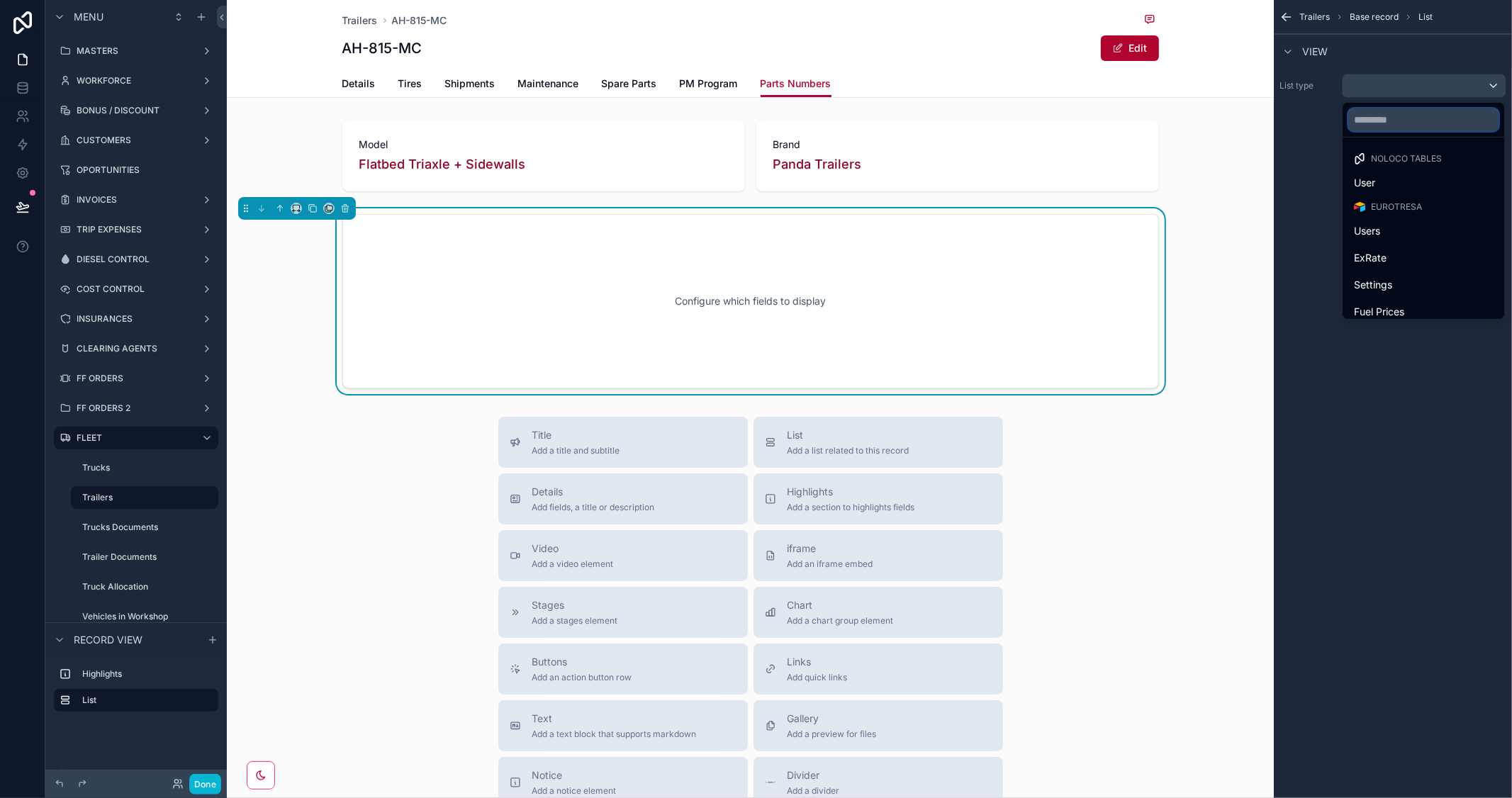
click at [1384, 120] on input "text" at bounding box center [1423, 119] width 150 height 23
click at [1374, 81] on div "scrollable content" at bounding box center [756, 399] width 1512 height 798
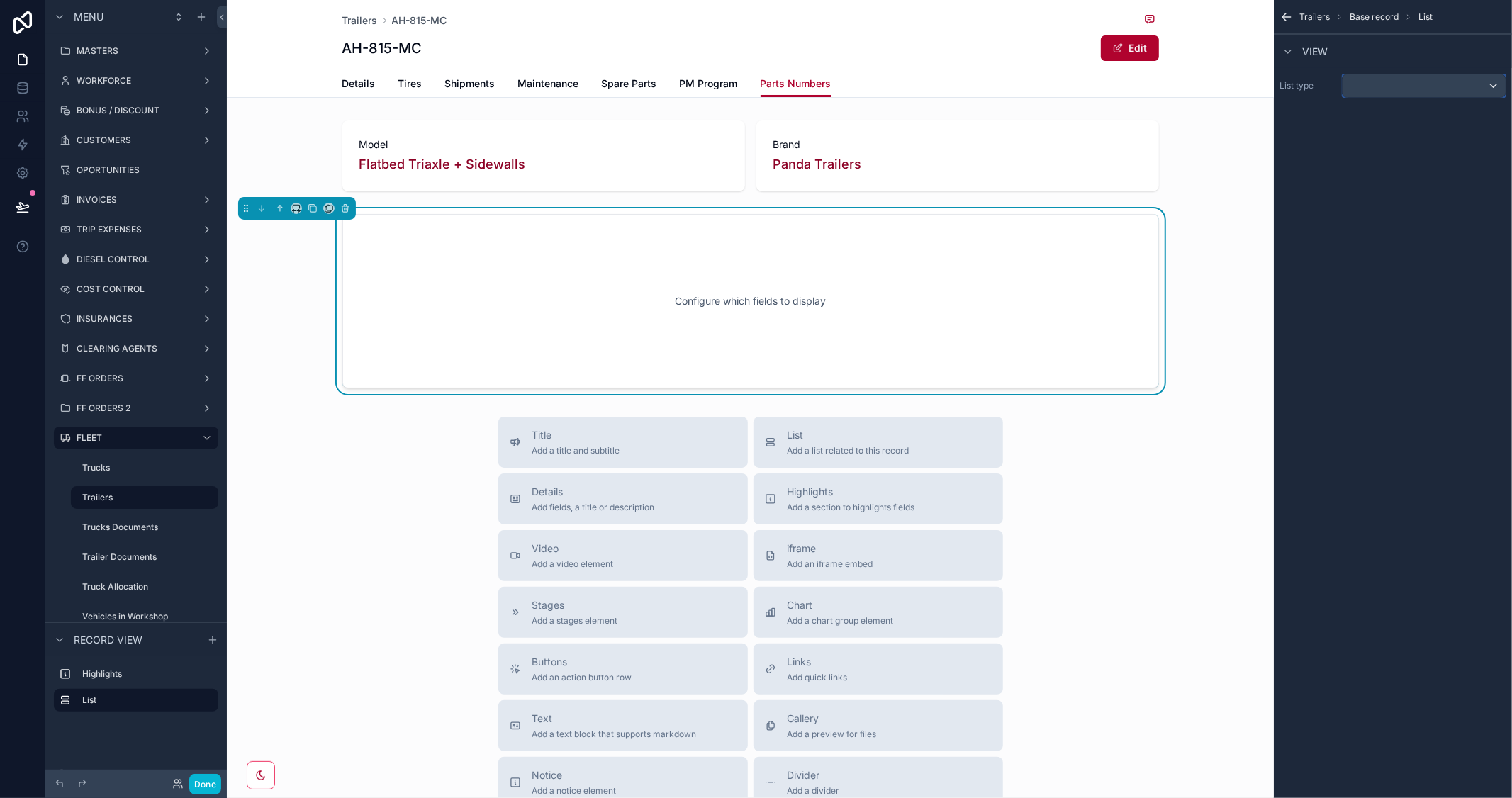
click at [1383, 86] on div "scrollable content" at bounding box center [1424, 85] width 163 height 23
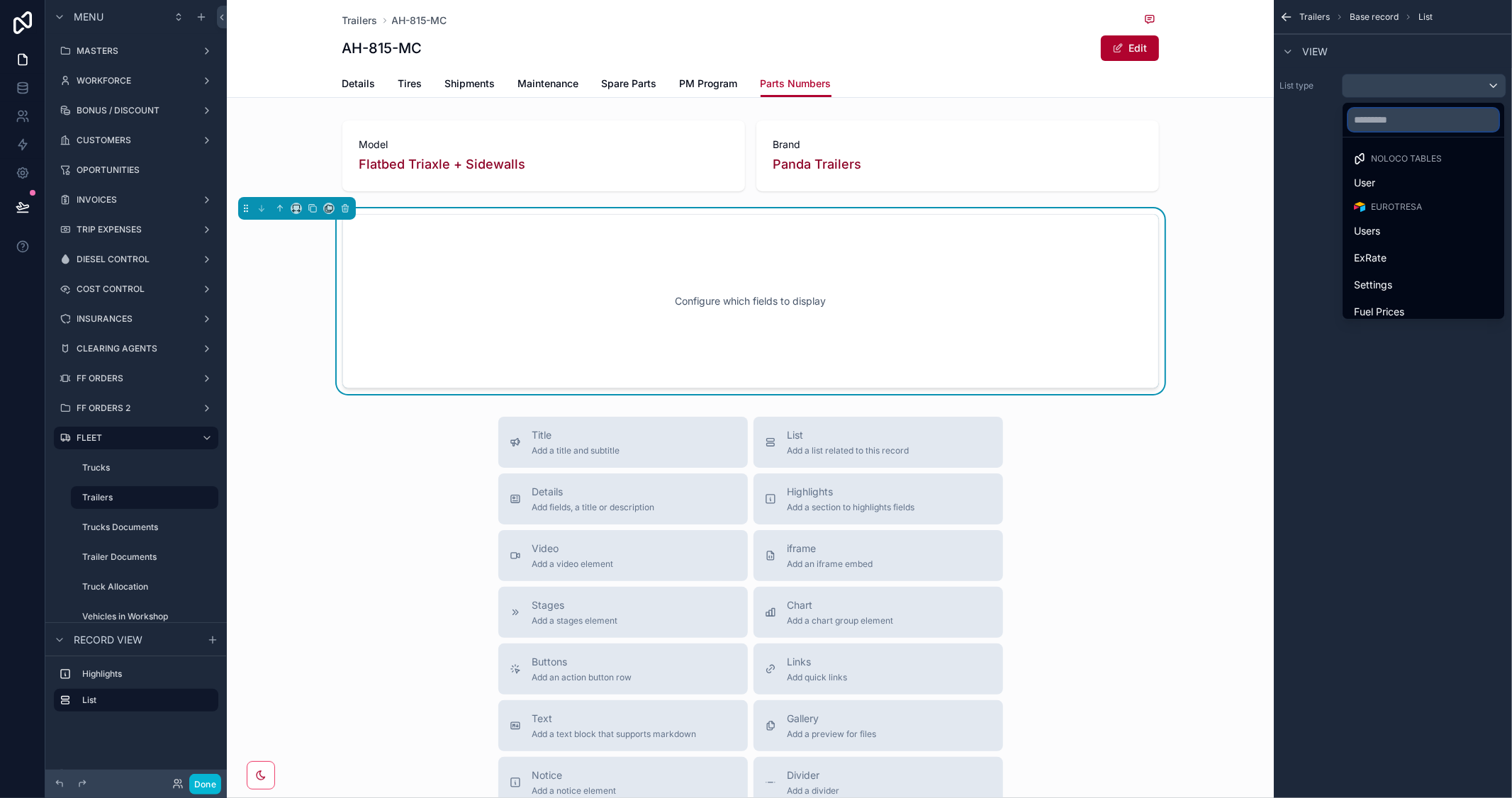
click at [1377, 125] on input "text" at bounding box center [1423, 119] width 150 height 23
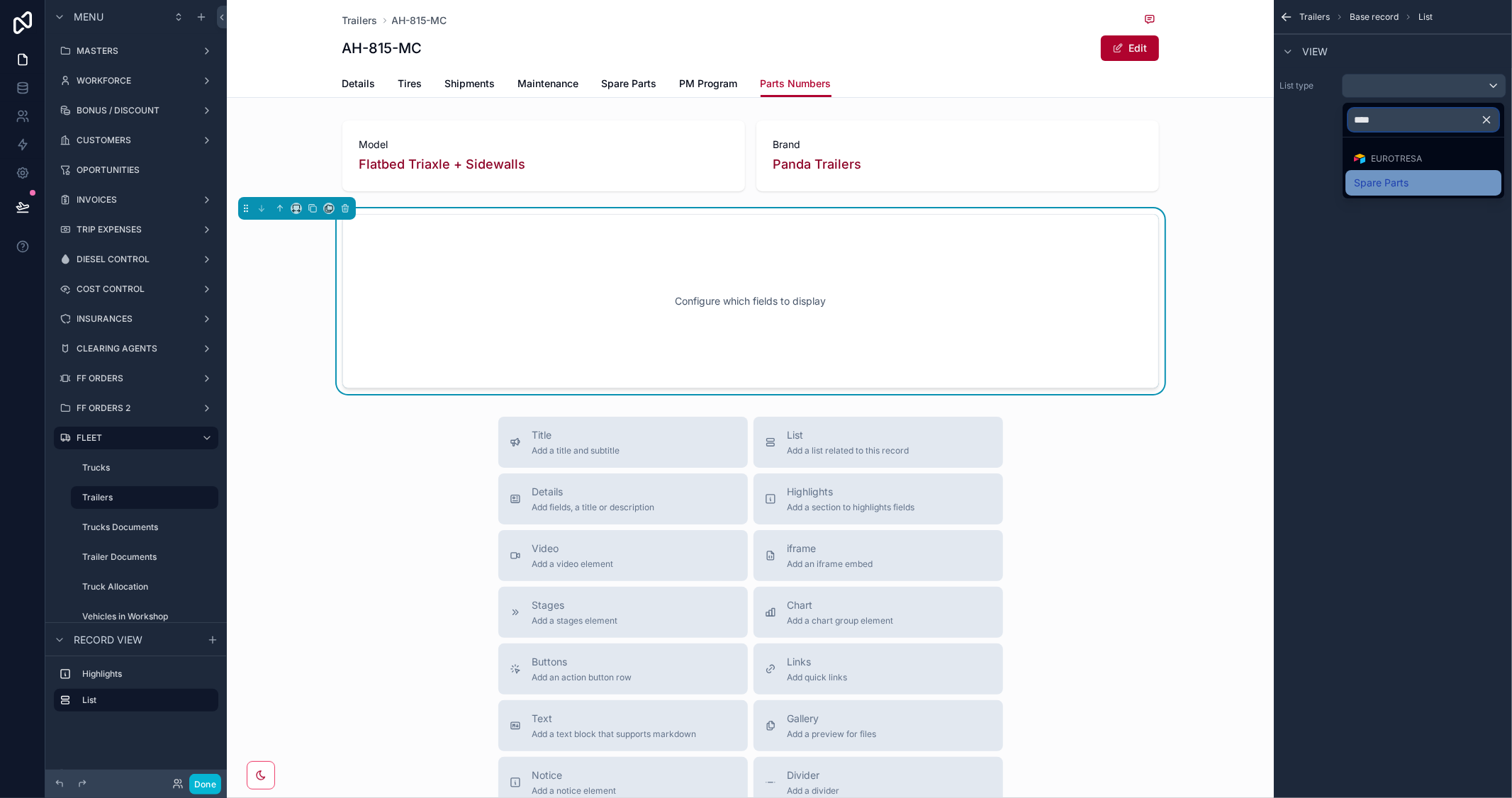
type input "****"
click at [1397, 182] on span "Spare Parts" at bounding box center [1381, 182] width 54 height 17
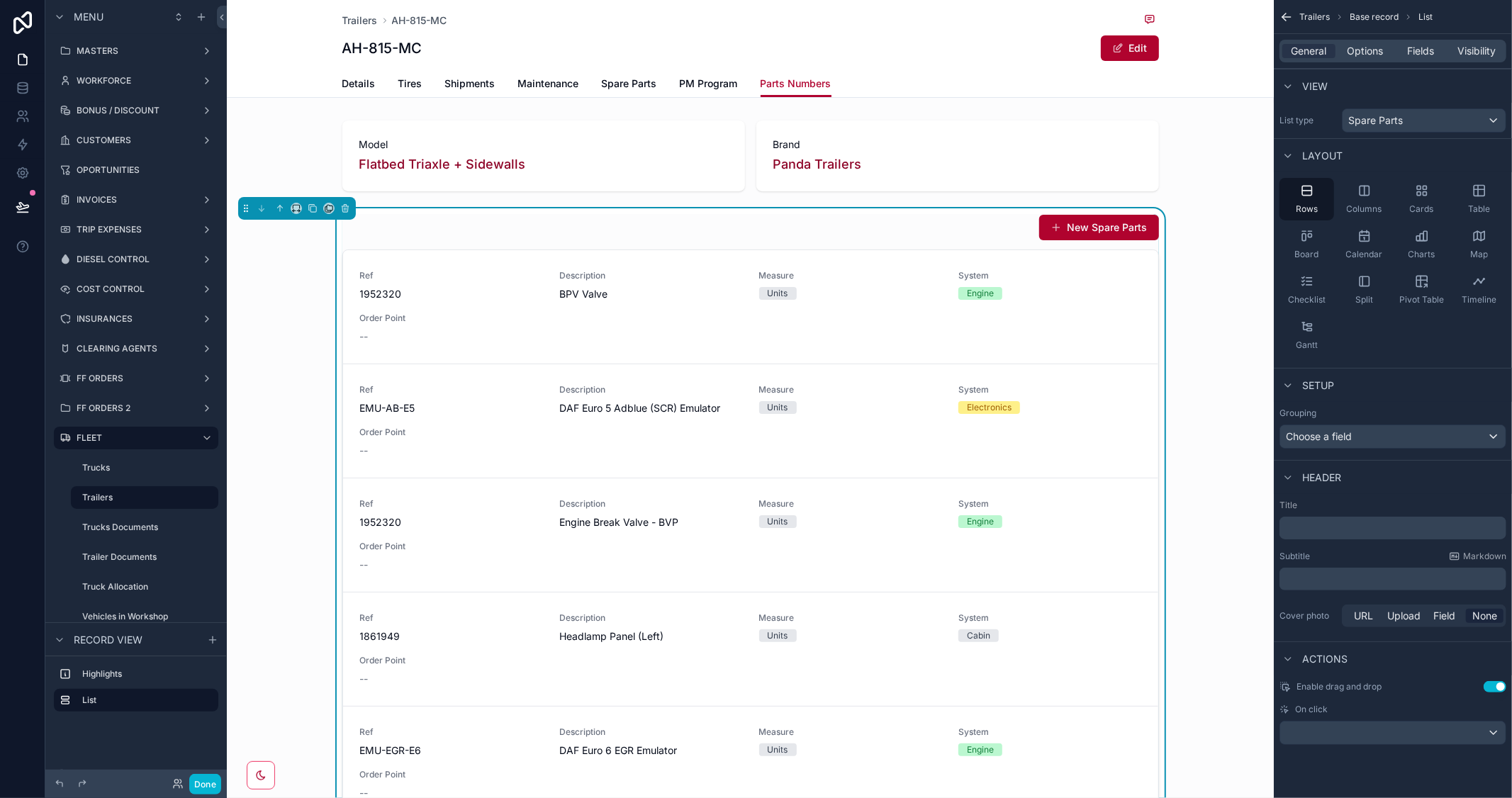
click at [1334, 583] on p "﻿" at bounding box center [1395, 580] width 219 height 14
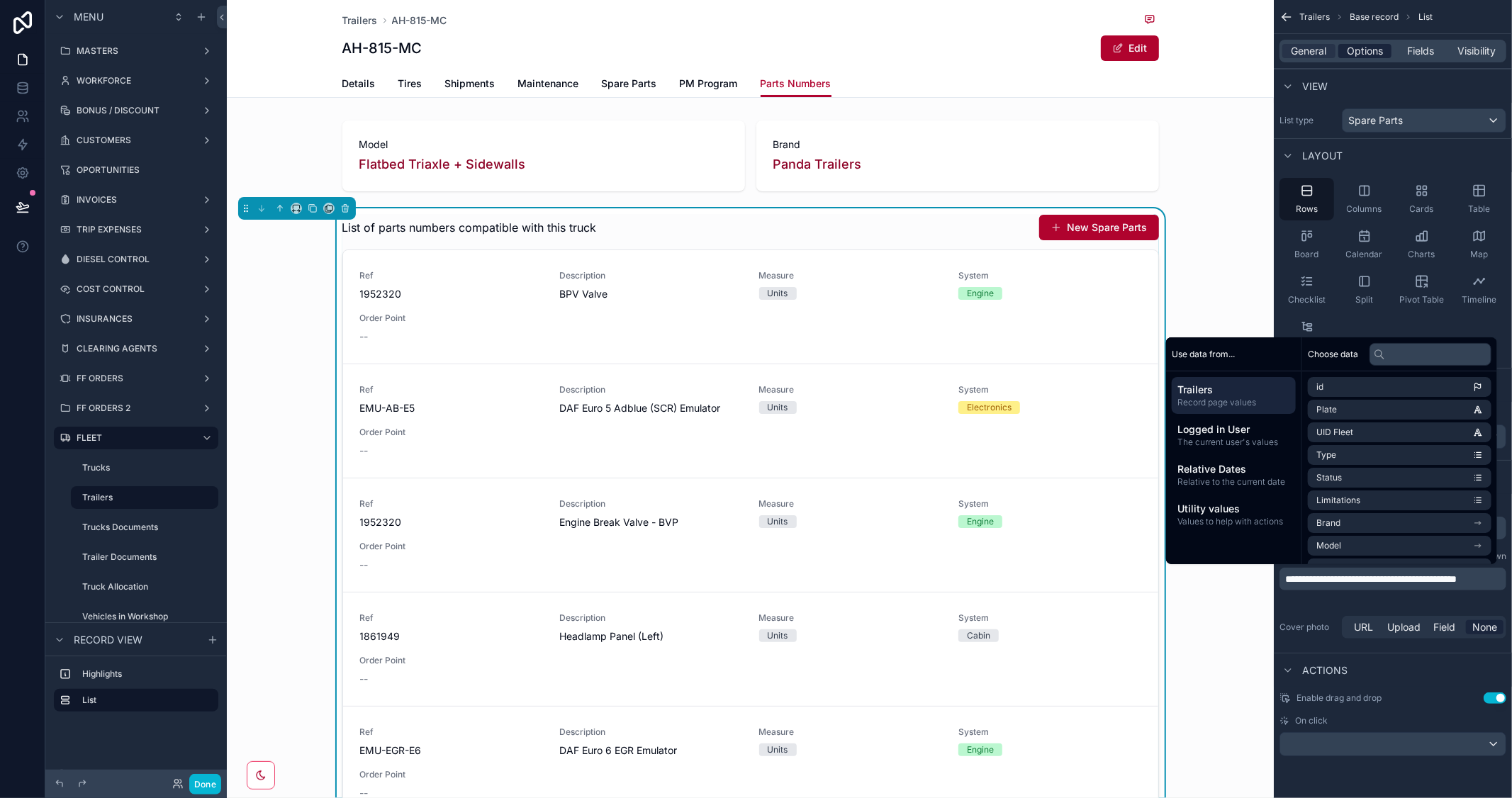
click at [1372, 48] on span "Options" at bounding box center [1366, 51] width 36 height 14
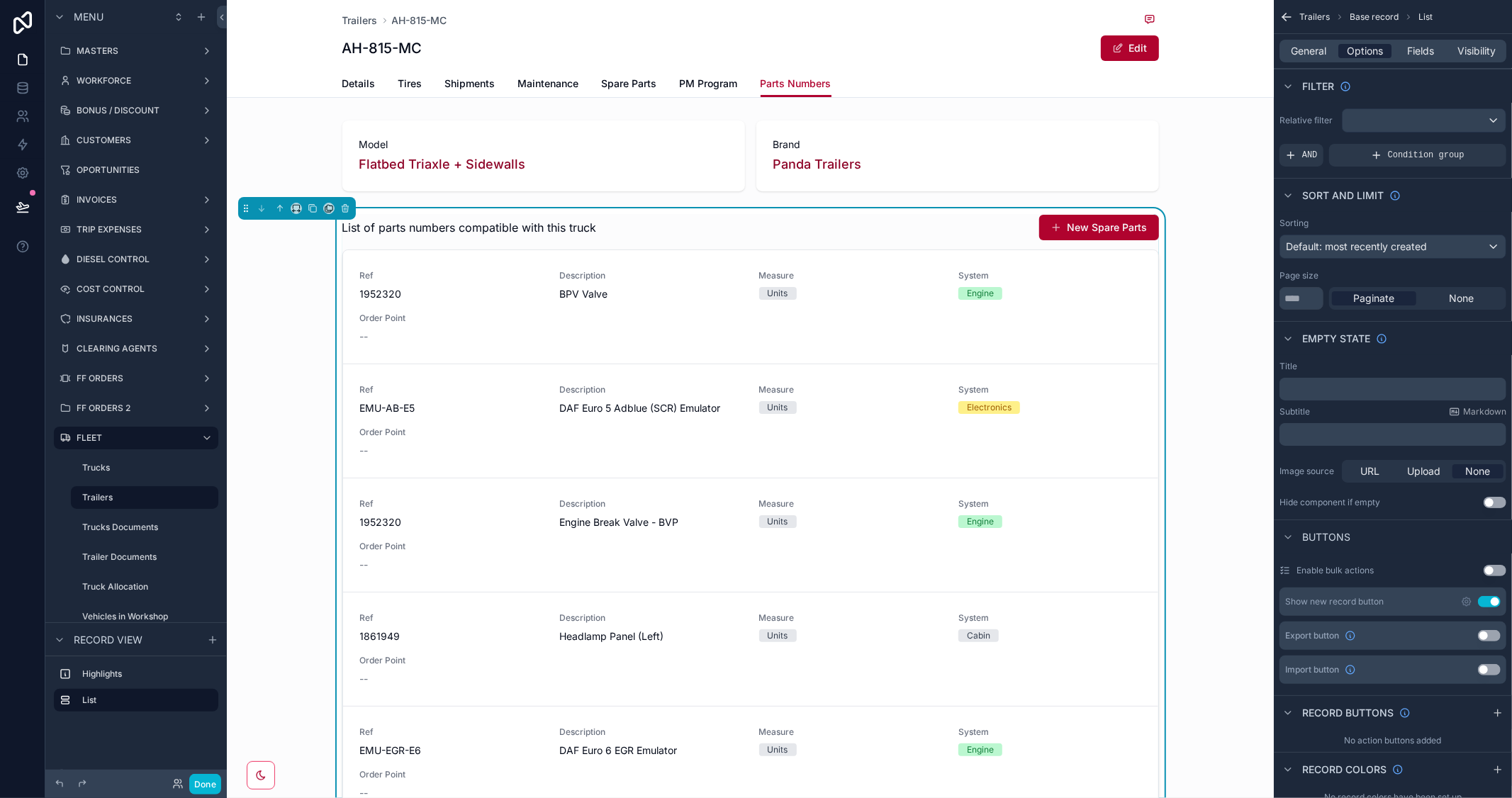
drag, startPoint x: 1489, startPoint y: 600, endPoint x: 1391, endPoint y: 51, distance: 557.7
click at [1489, 601] on button "Use setting" at bounding box center [1489, 601] width 23 height 12
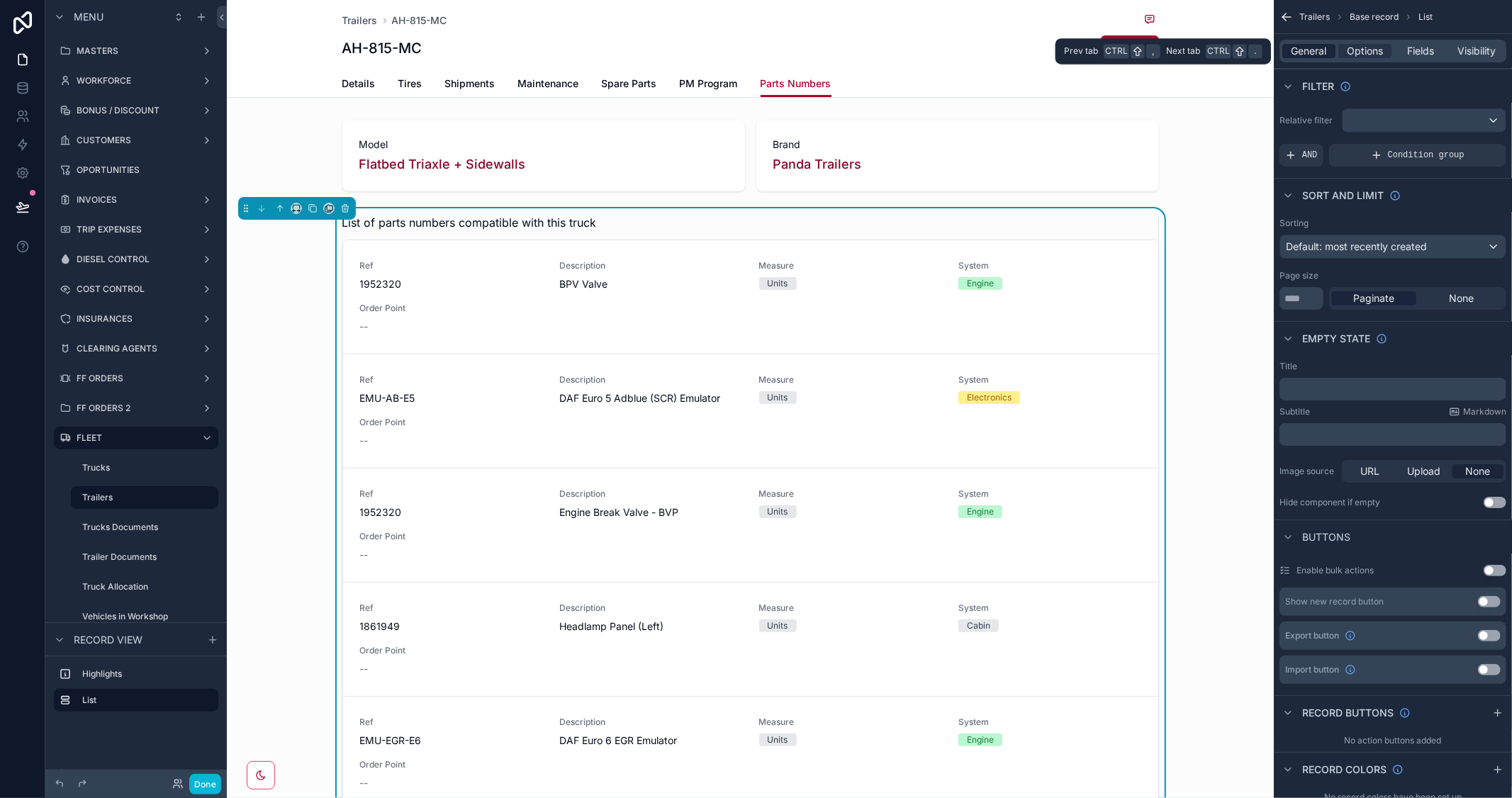
click at [1296, 52] on span "General" at bounding box center [1309, 51] width 35 height 14
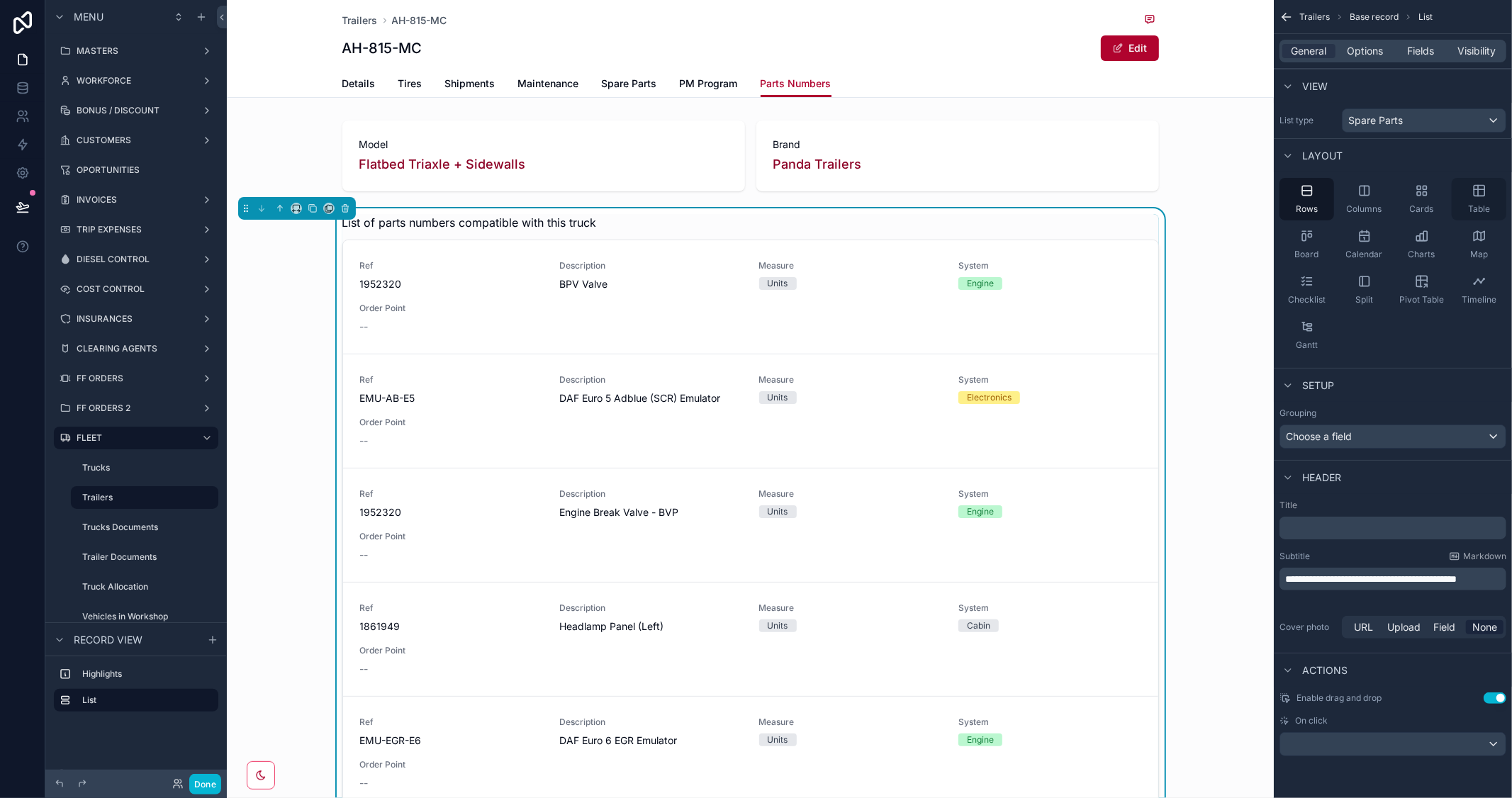
click at [1479, 194] on icon "scrollable content" at bounding box center [1479, 190] width 14 height 14
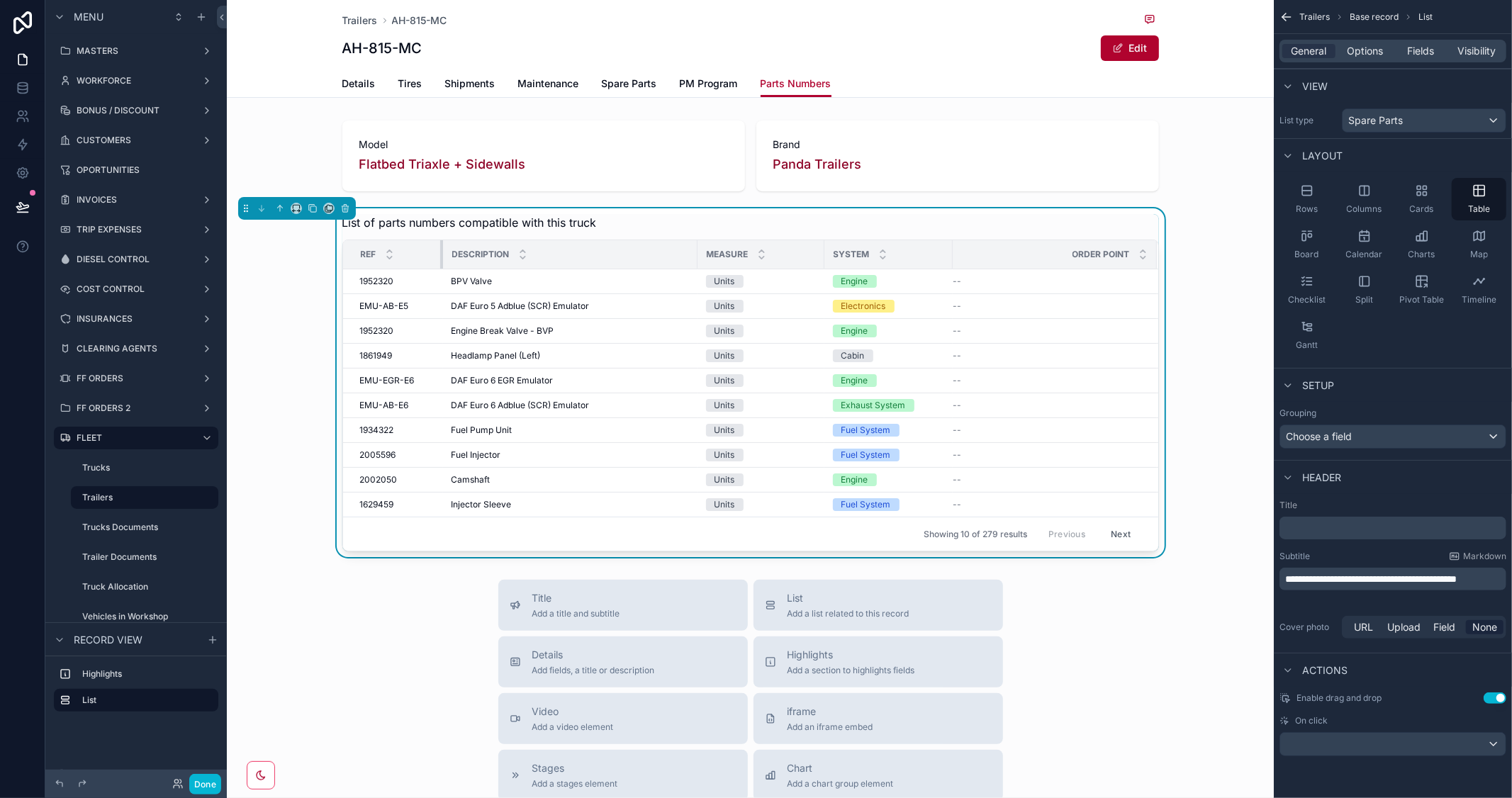
drag, startPoint x: 463, startPoint y: 253, endPoint x: 434, endPoint y: 258, distance: 29.4
click at [434, 258] on th "Ref" at bounding box center [393, 255] width 100 height 29
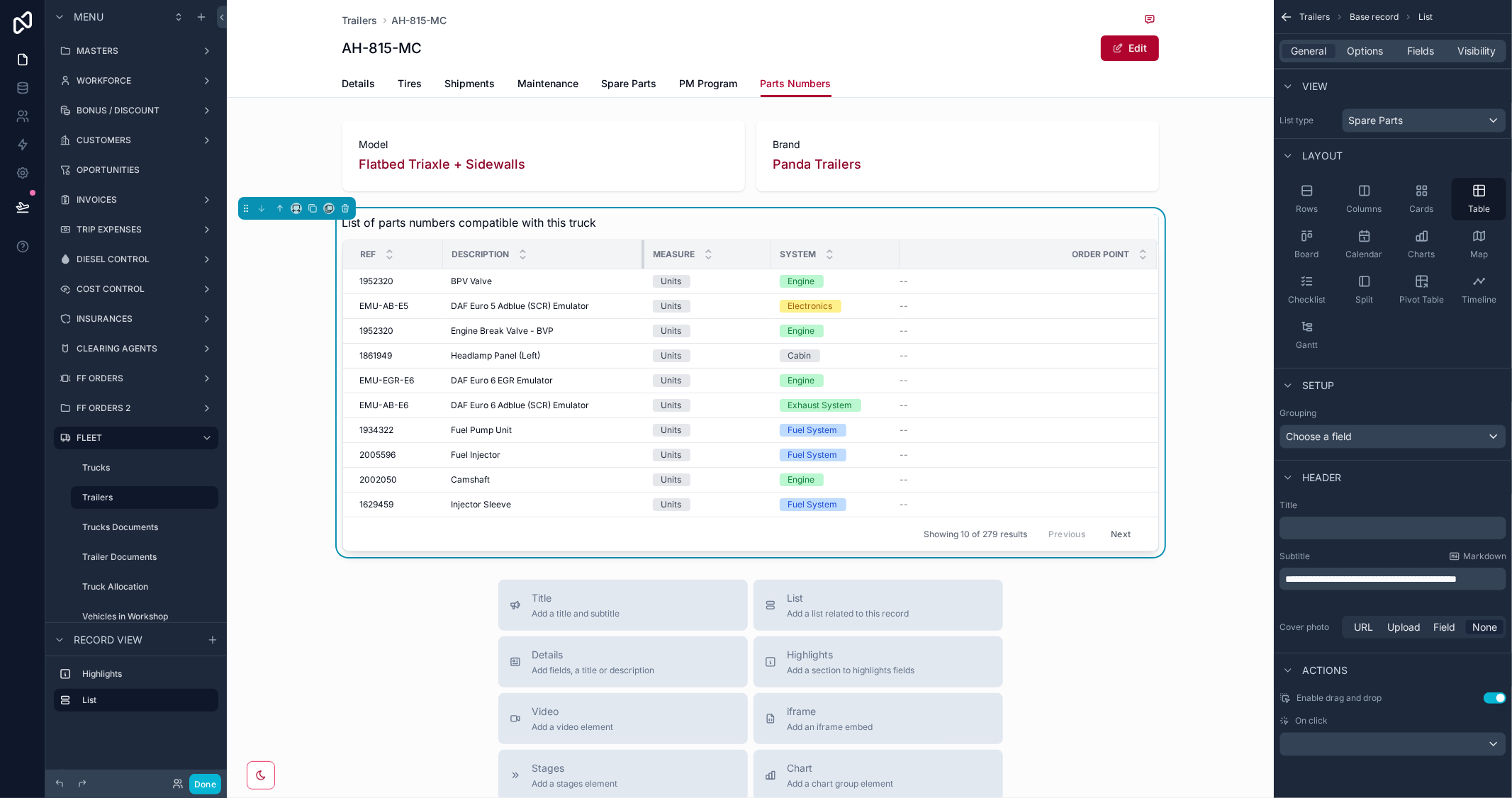
drag, startPoint x: 689, startPoint y: 252, endPoint x: 636, endPoint y: 259, distance: 53.5
click at [641, 259] on div "scrollable content" at bounding box center [644, 254] width 5 height 28
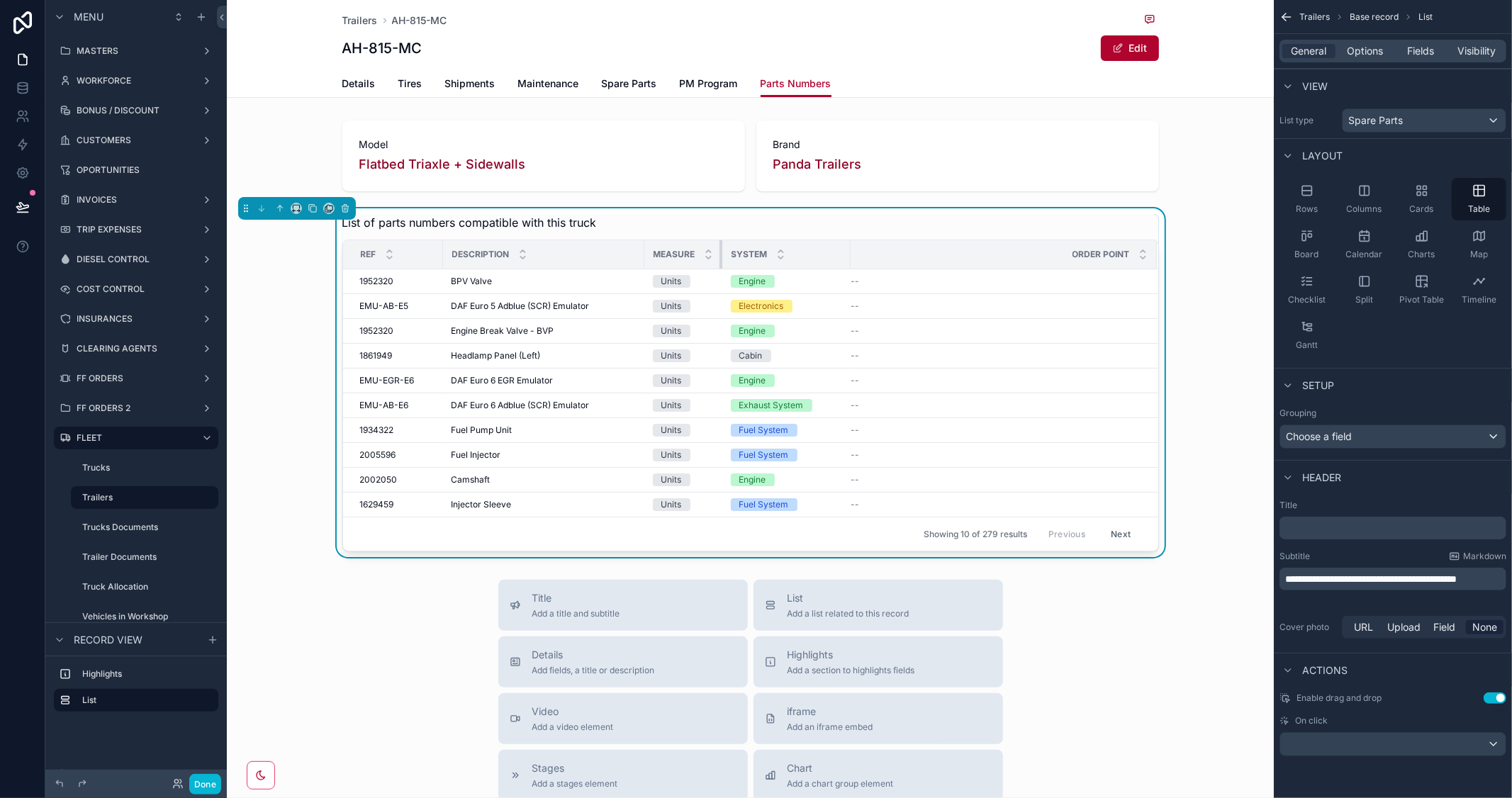
drag, startPoint x: 763, startPoint y: 249, endPoint x: 710, endPoint y: 259, distance: 53.9
click at [710, 259] on th "Measure" at bounding box center [684, 255] width 78 height 29
drag, startPoint x: 843, startPoint y: 259, endPoint x: 831, endPoint y: 262, distance: 12.4
click at [836, 262] on div "scrollable content" at bounding box center [839, 254] width 5 height 28
click at [844, 250] on div "scrollable content" at bounding box center [846, 254] width 5 height 28
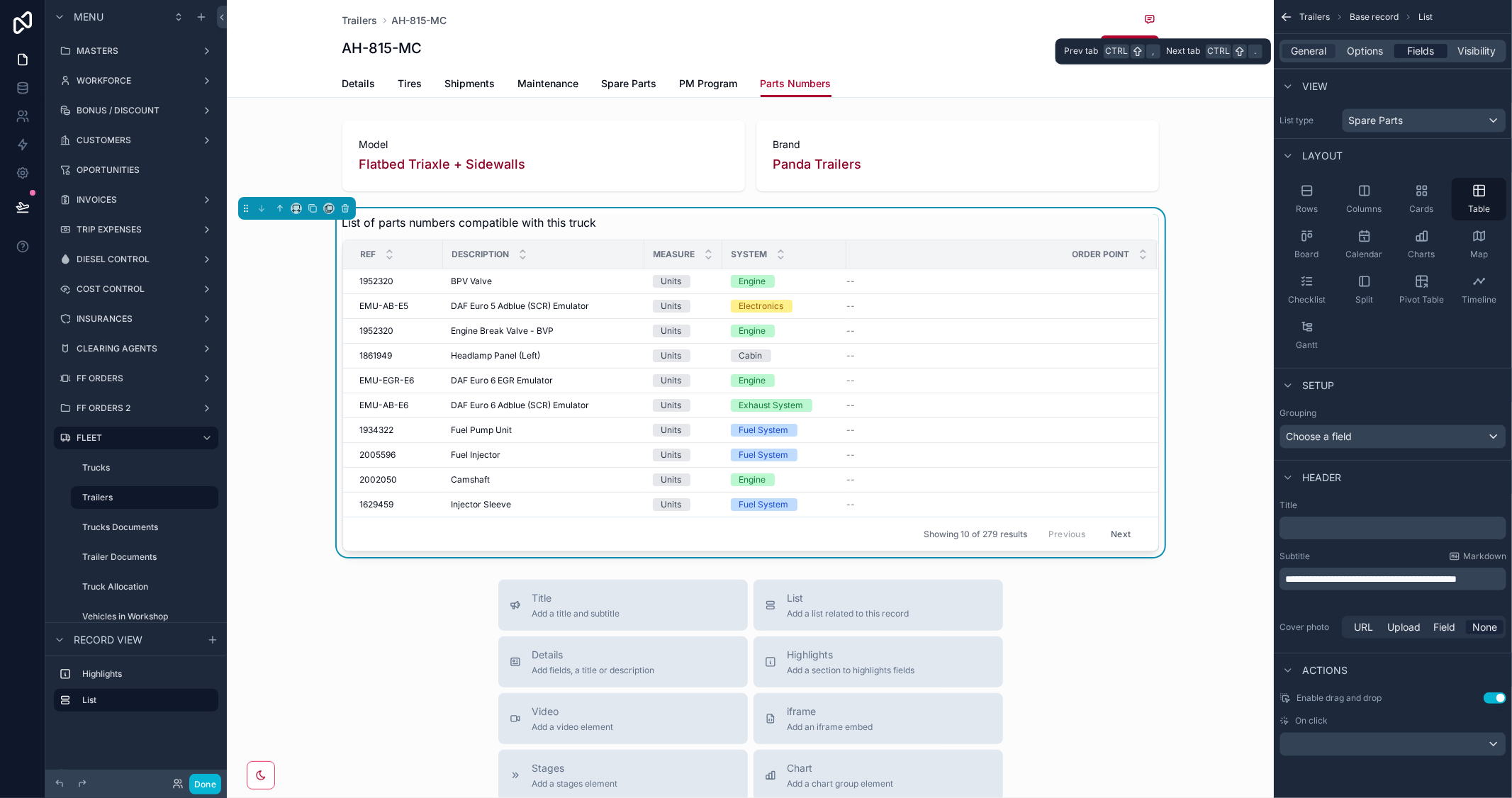
click at [1414, 45] on span "Fields" at bounding box center [1422, 51] width 27 height 14
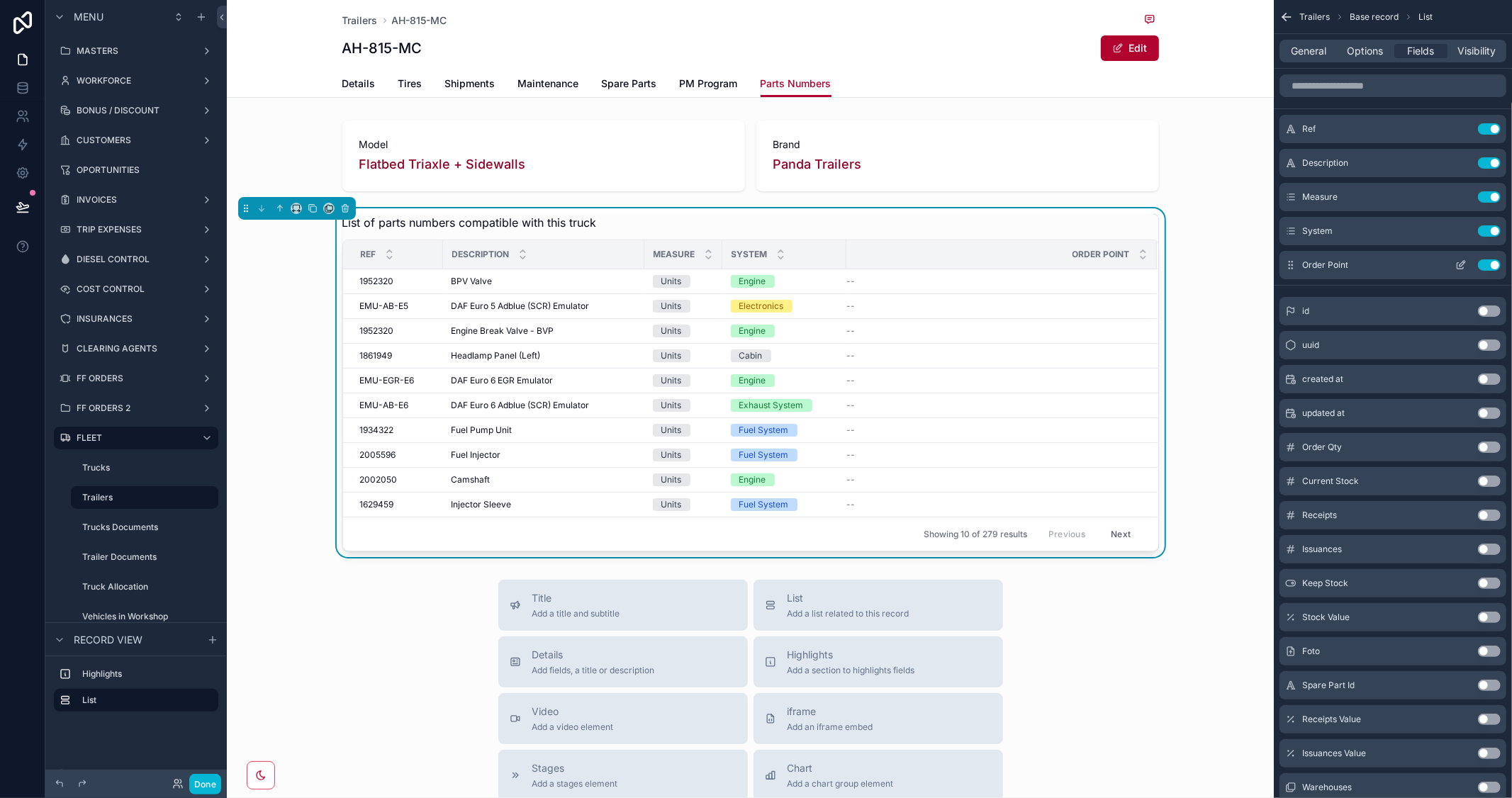
click at [1483, 264] on button "Use setting" at bounding box center [1489, 264] width 23 height 12
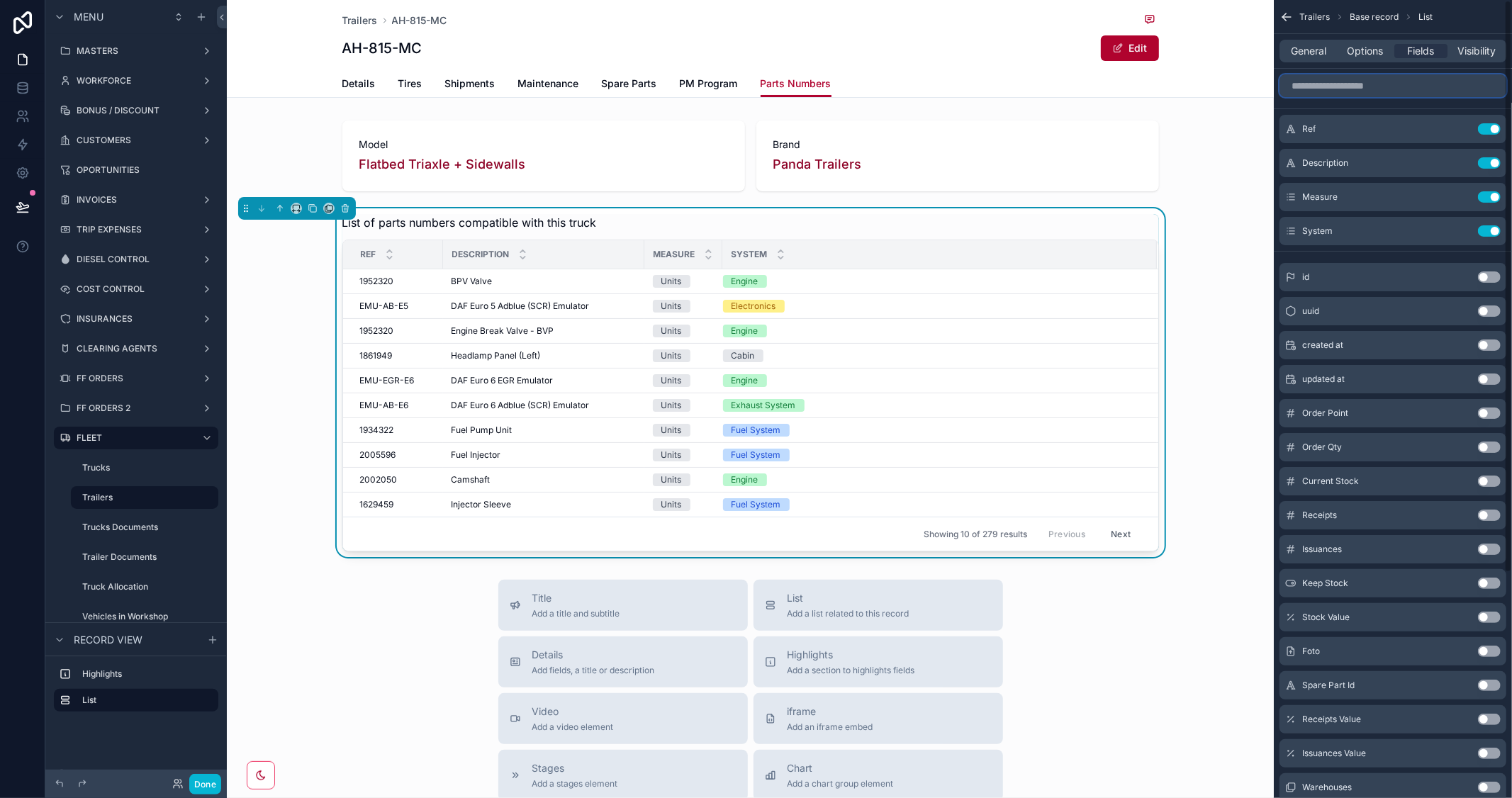
click at [1346, 86] on input "scrollable content" at bounding box center [1393, 85] width 227 height 23
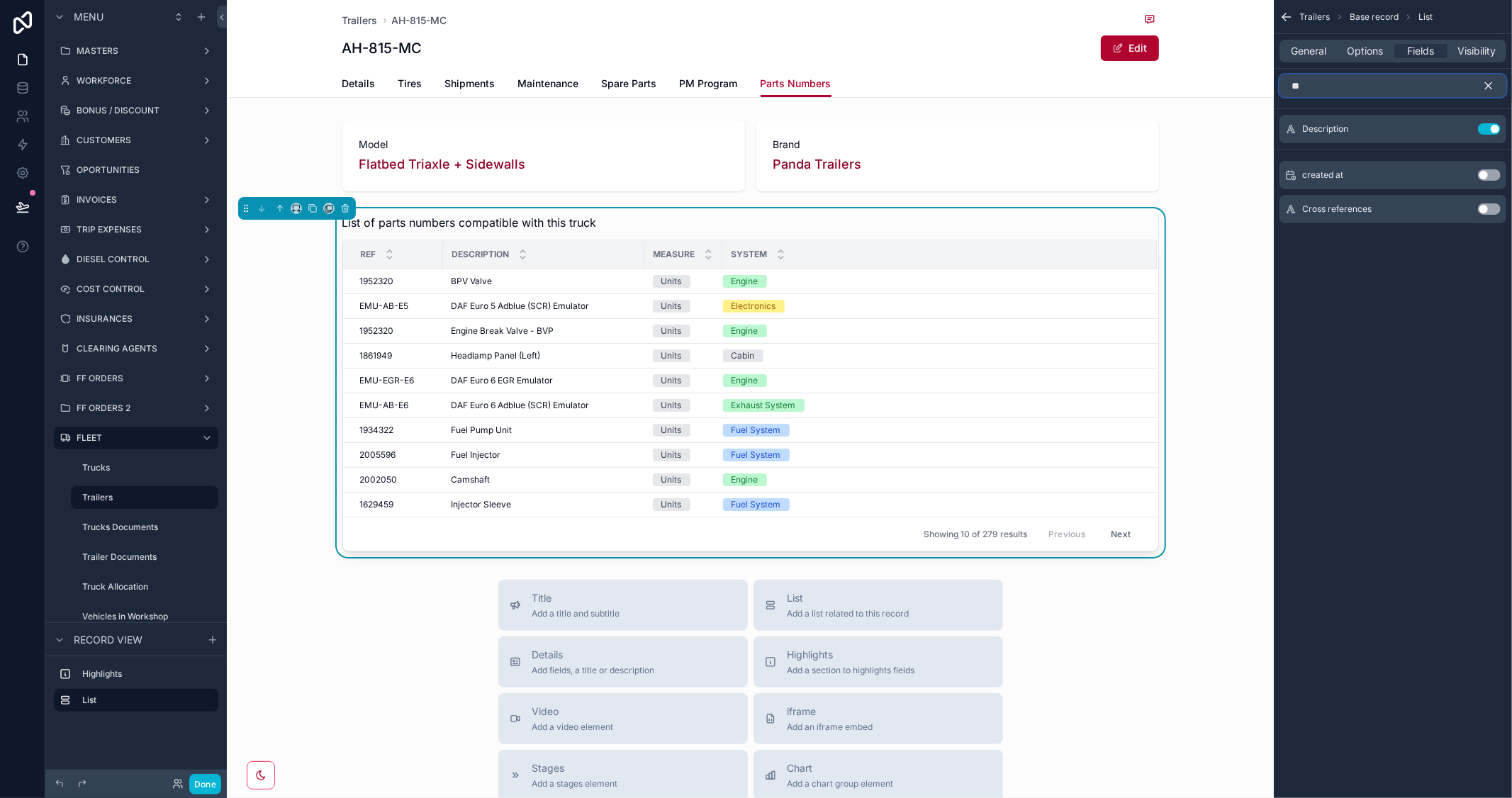
type input "**"
click at [1494, 209] on button "Use setting" at bounding box center [1489, 209] width 23 height 12
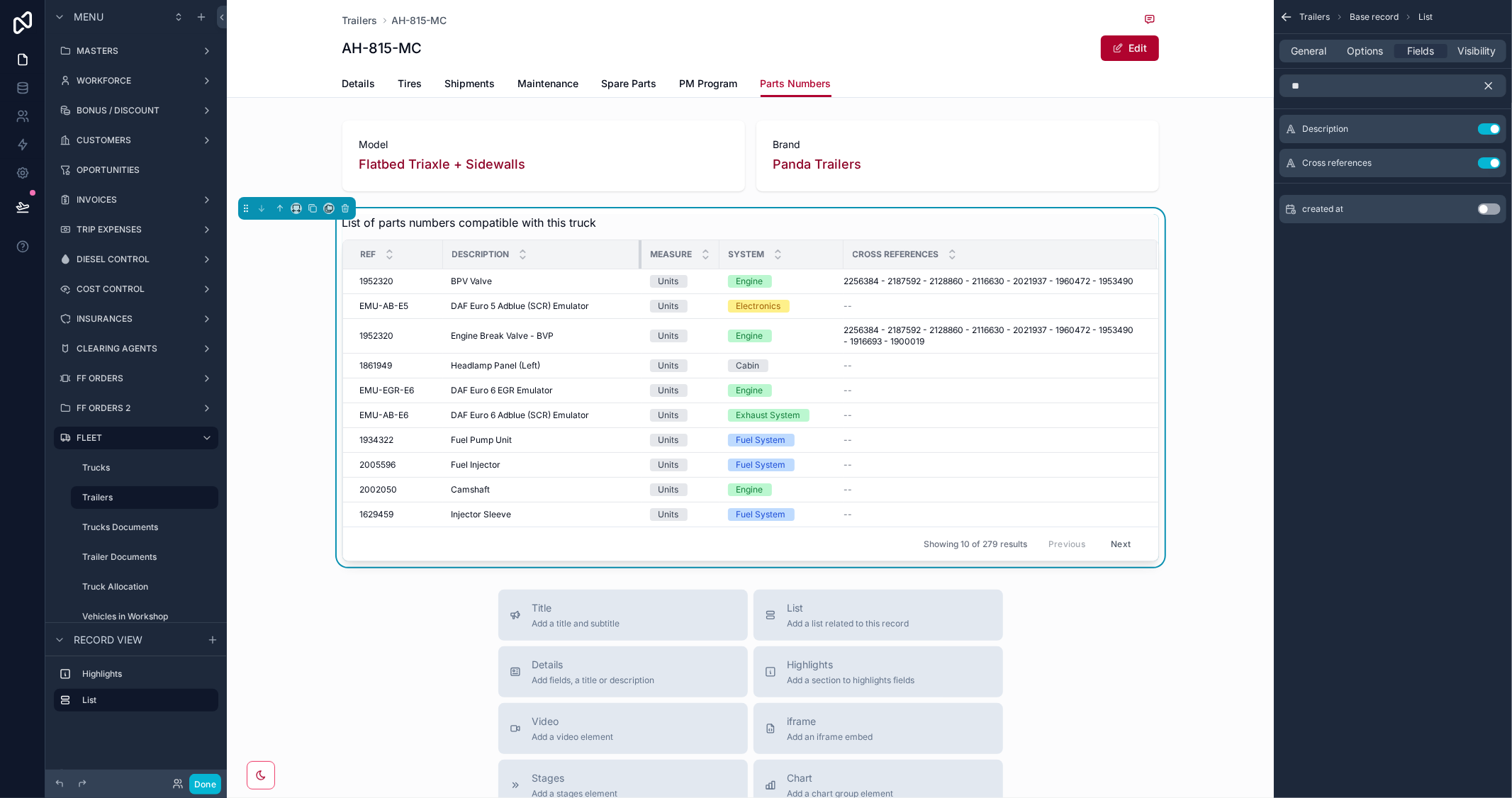
click at [639, 255] on div "scrollable content" at bounding box center [641, 254] width 5 height 28
click at [1370, 57] on span "Options" at bounding box center [1366, 51] width 36 height 14
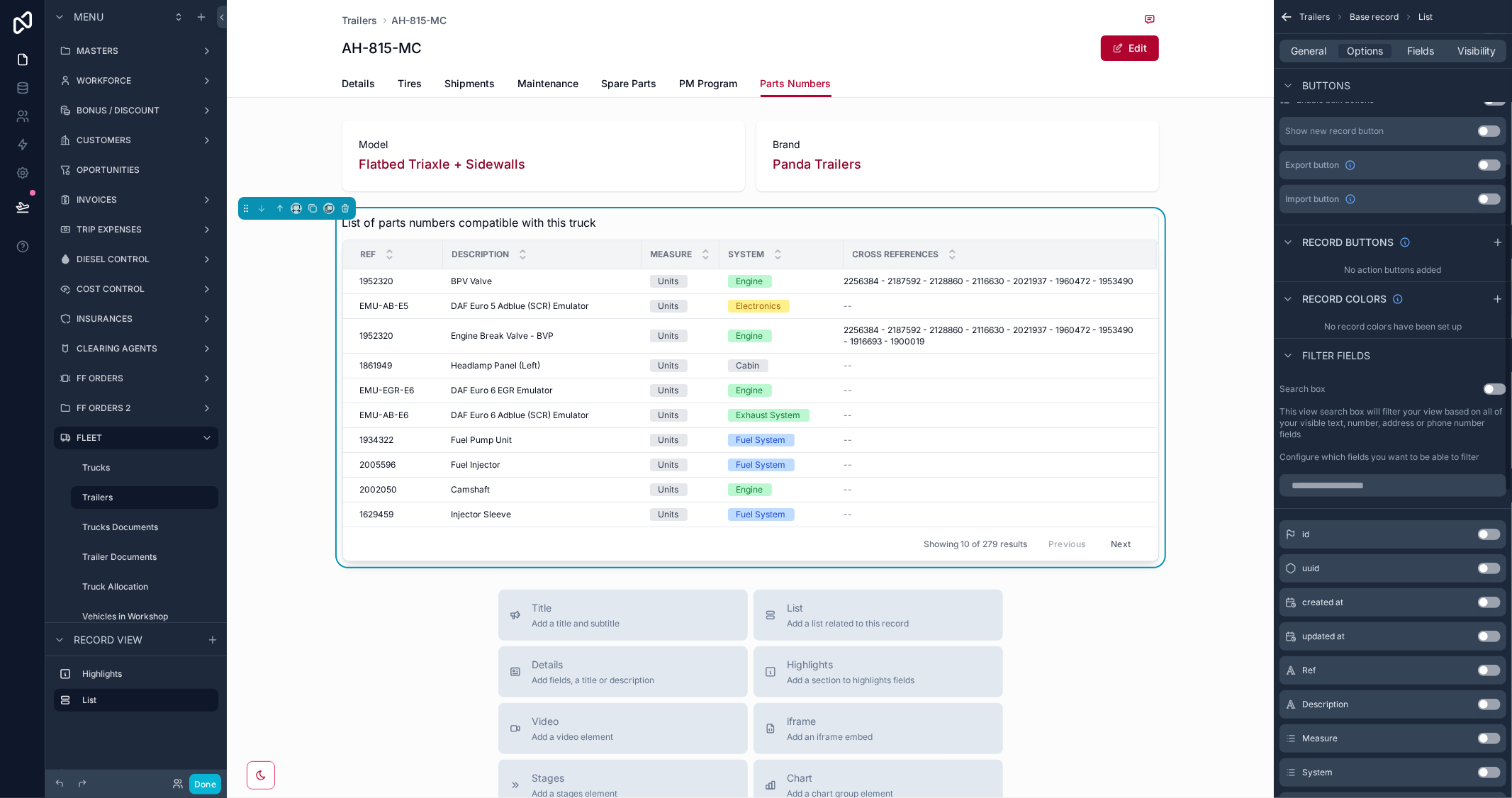
scroll to position [472, 0]
click at [1499, 387] on button "Use setting" at bounding box center [1495, 387] width 23 height 12
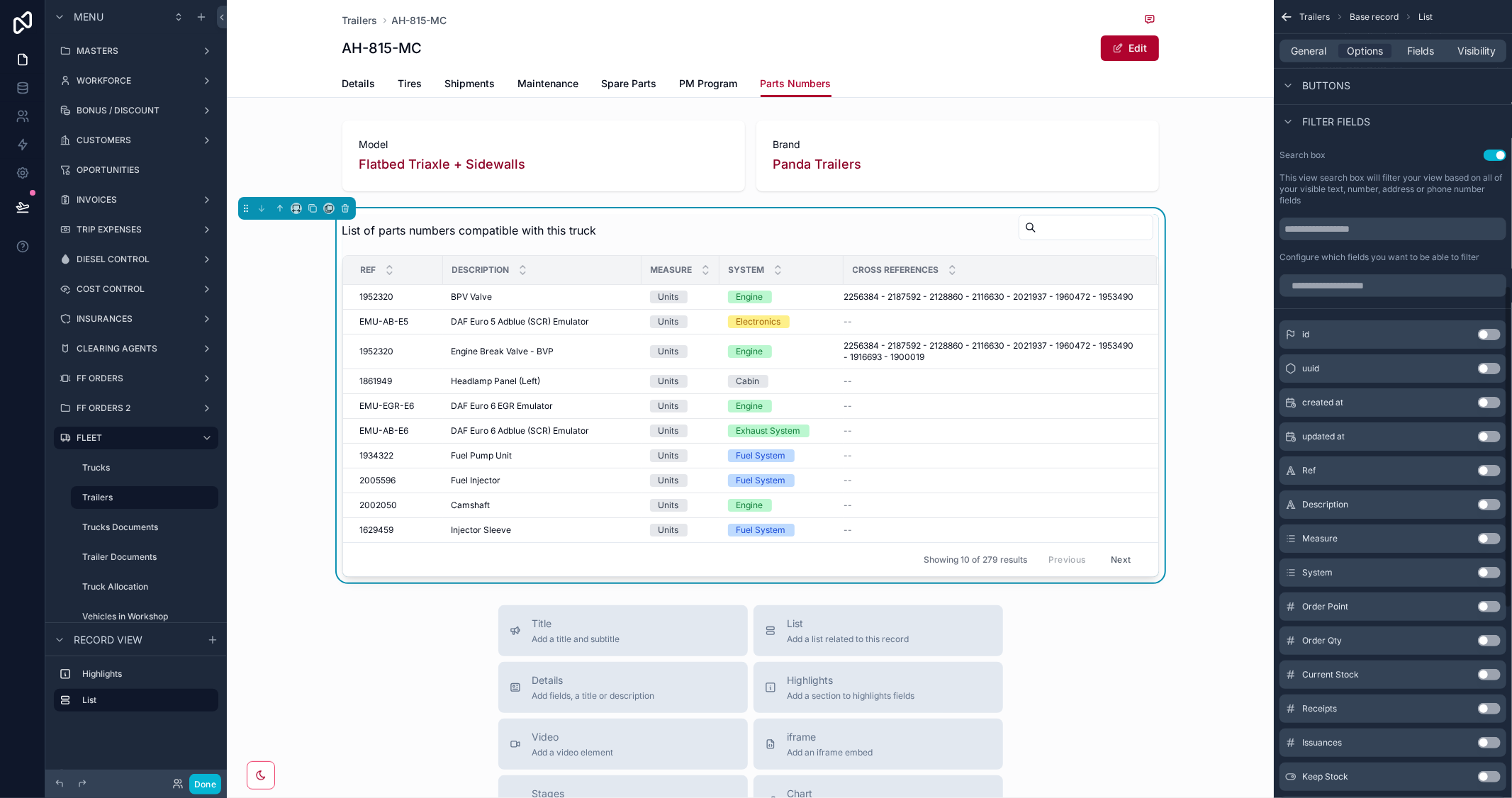
scroll to position [709, 0]
click at [1487, 562] on div "System Use setting" at bounding box center [1393, 568] width 227 height 28
click at [1489, 567] on button "Use setting" at bounding box center [1489, 568] width 23 height 12
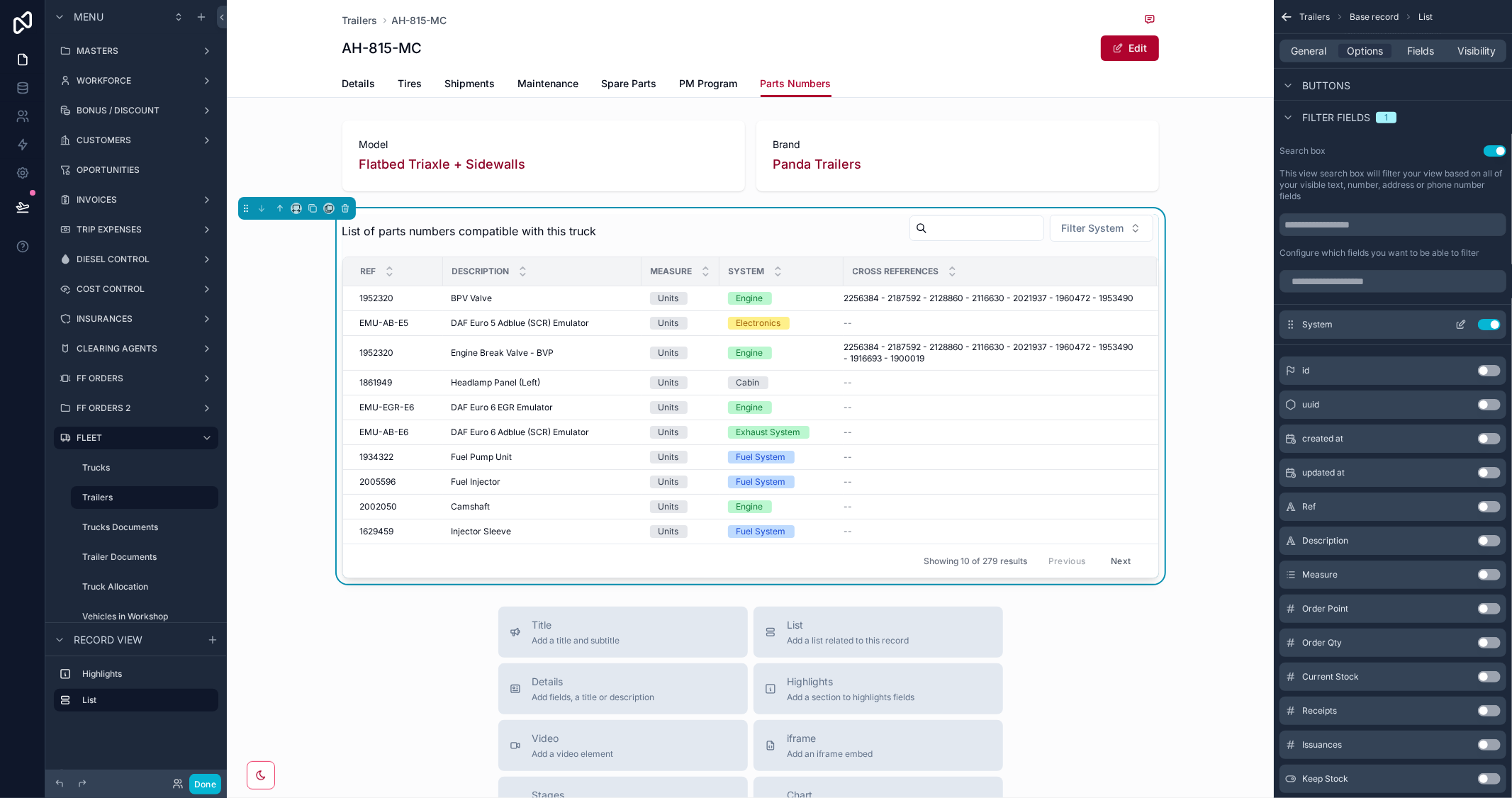
click at [1461, 324] on icon "scrollable content" at bounding box center [1461, 324] width 12 height 12
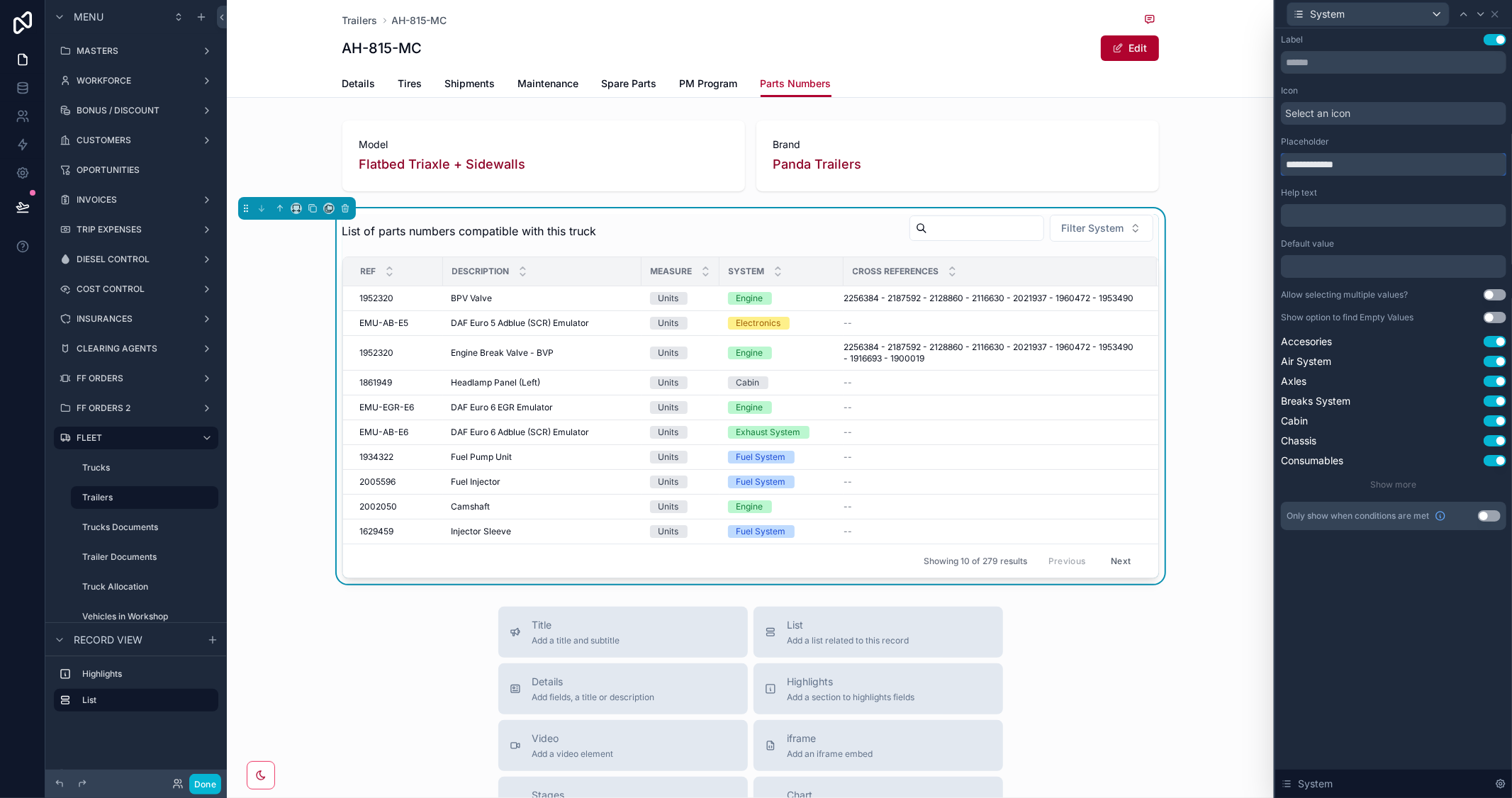
click at [1293, 168] on input "**********" at bounding box center [1395, 164] width 226 height 23
type input "******"
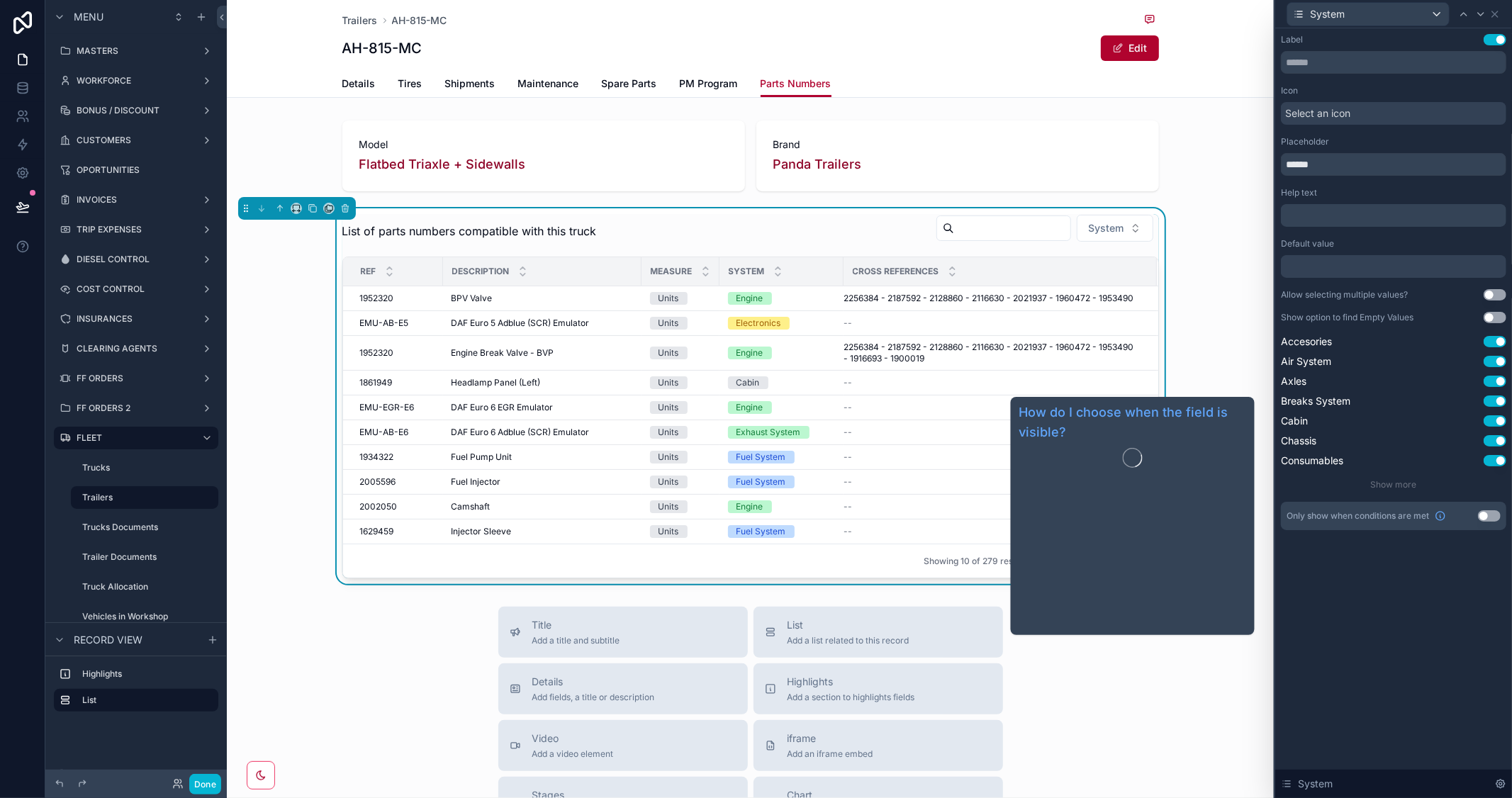
click at [1408, 601] on div "Label Use setting Icon Select an icon Placeholder ****** Help text ﻿ Default va…" at bounding box center [1394, 413] width 237 height 770
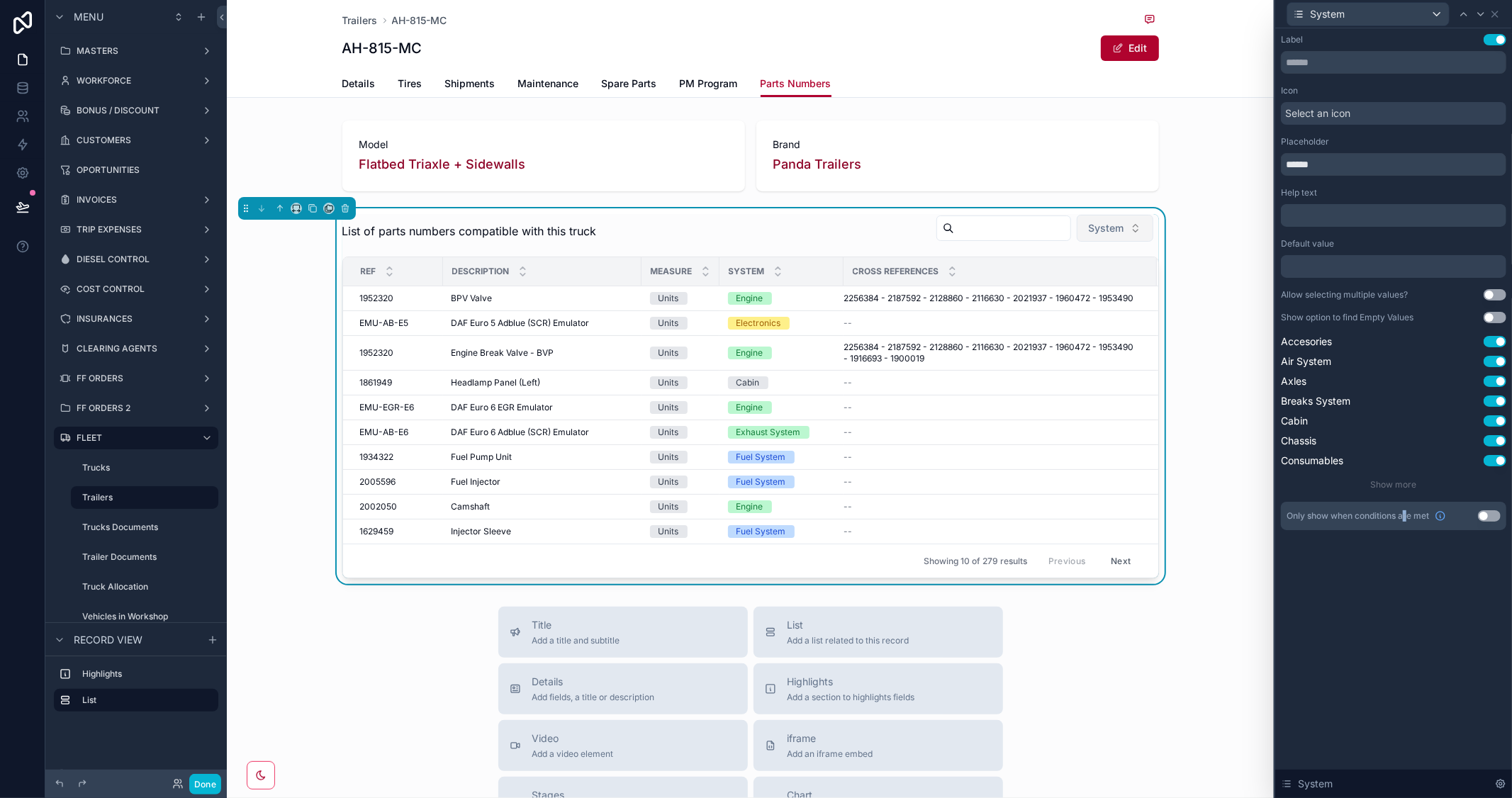
click at [1125, 230] on button "System" at bounding box center [1115, 228] width 77 height 27
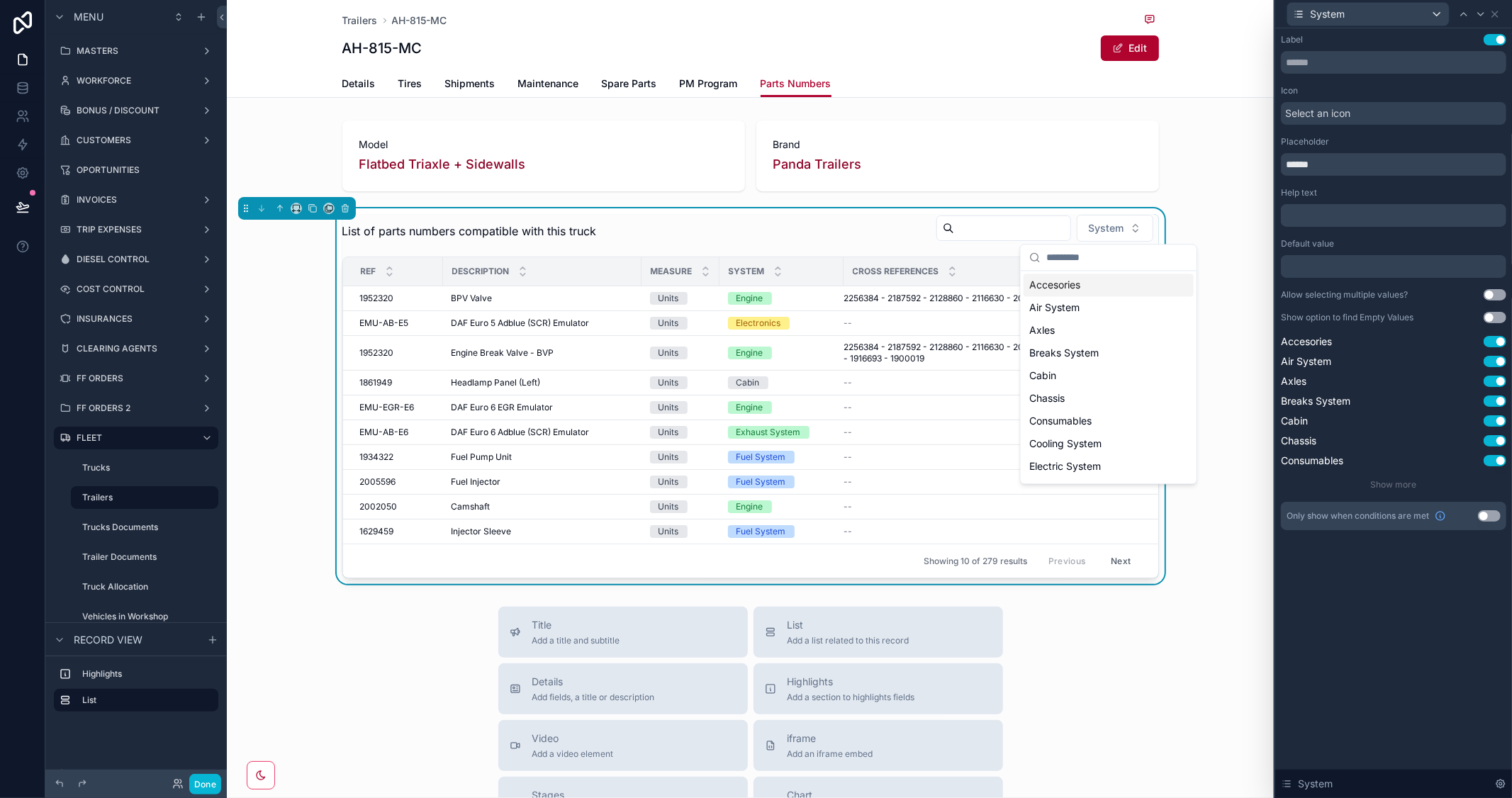
click at [1378, 621] on div "Label Use setting Icon Select an icon Placeholder ****** Help text ﻿ Default va…" at bounding box center [1394, 413] width 237 height 770
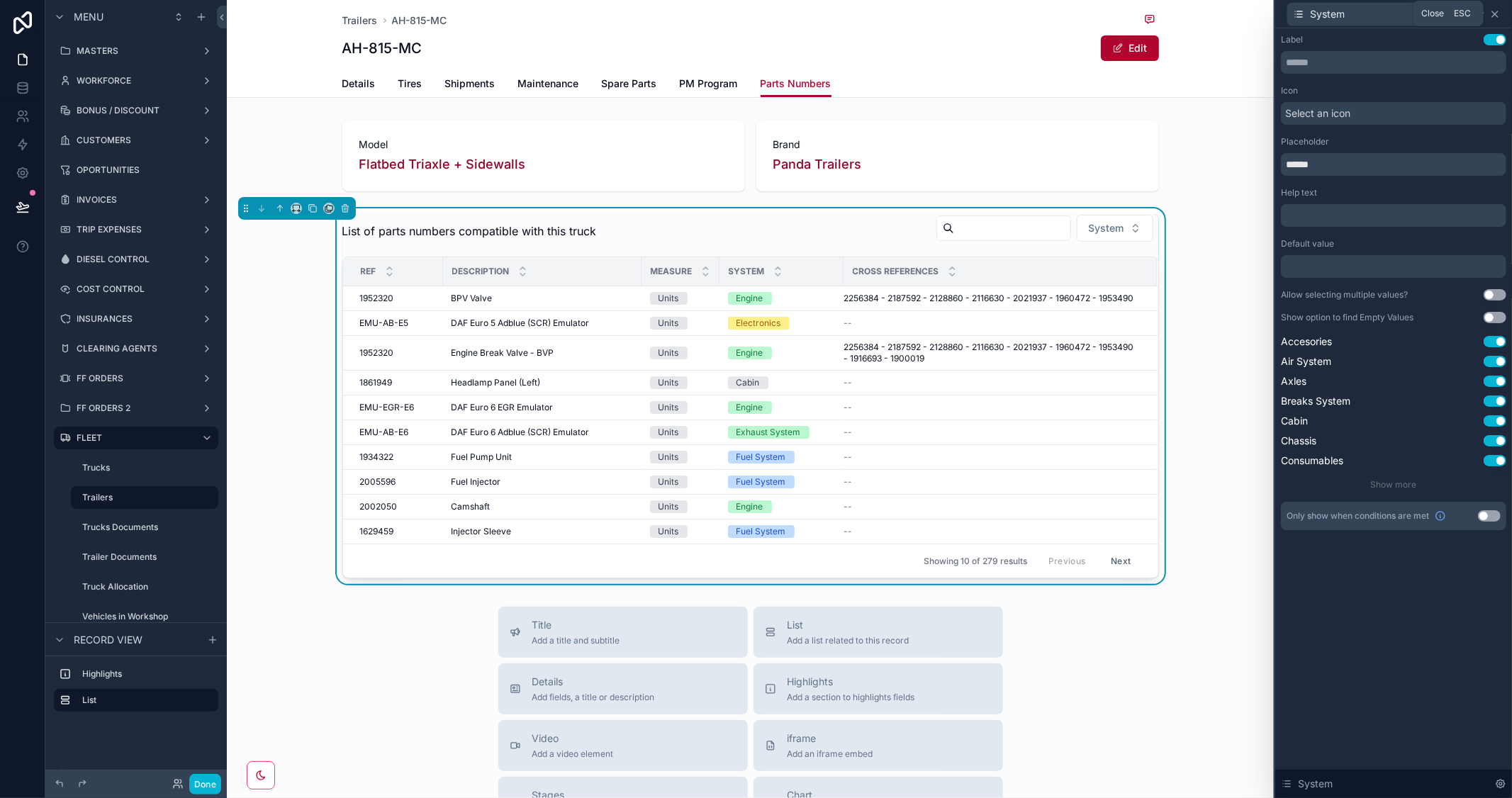
click at [1497, 11] on icon at bounding box center [1495, 14] width 12 height 12
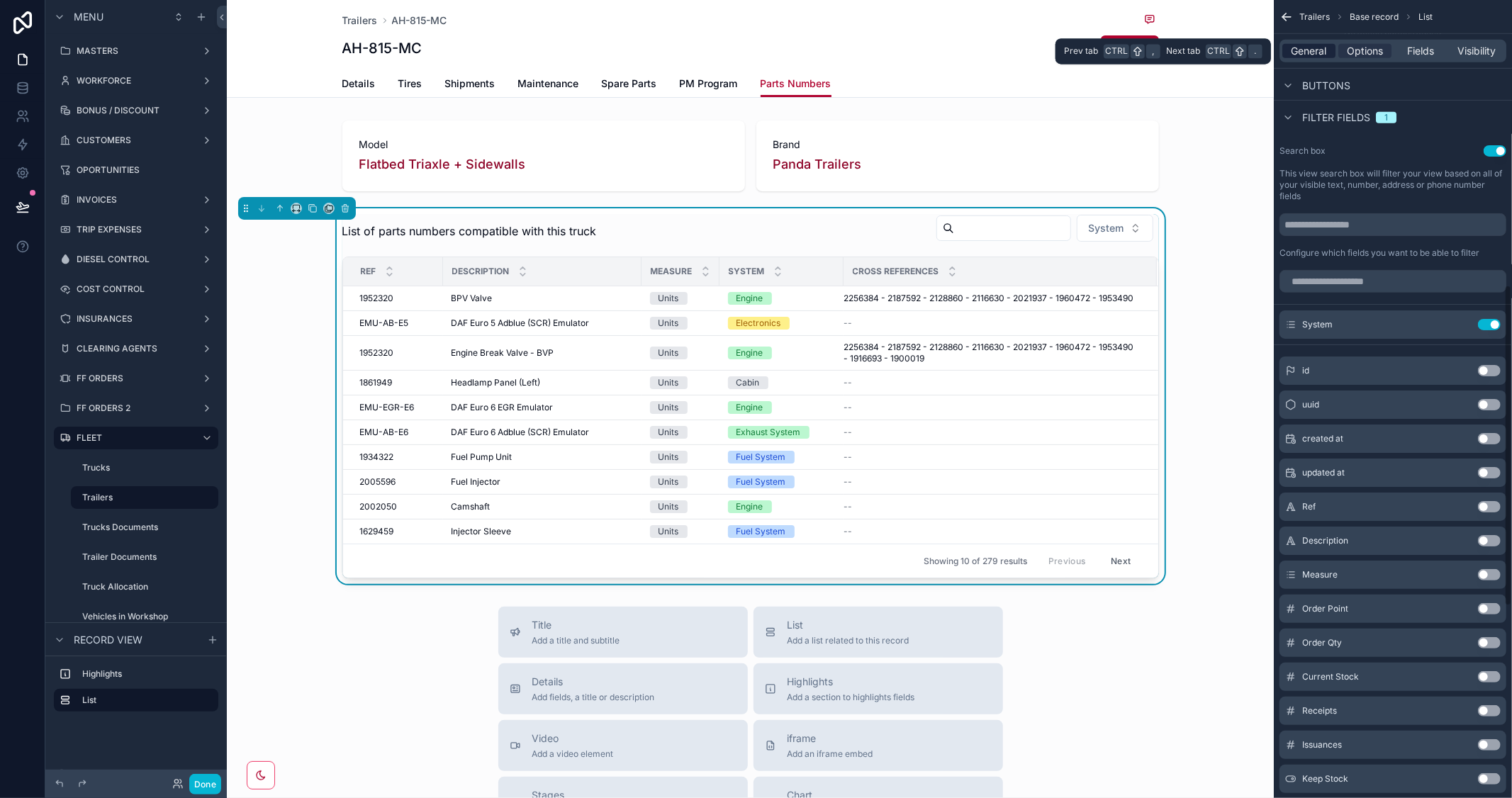
click at [1314, 50] on span "General" at bounding box center [1309, 51] width 35 height 14
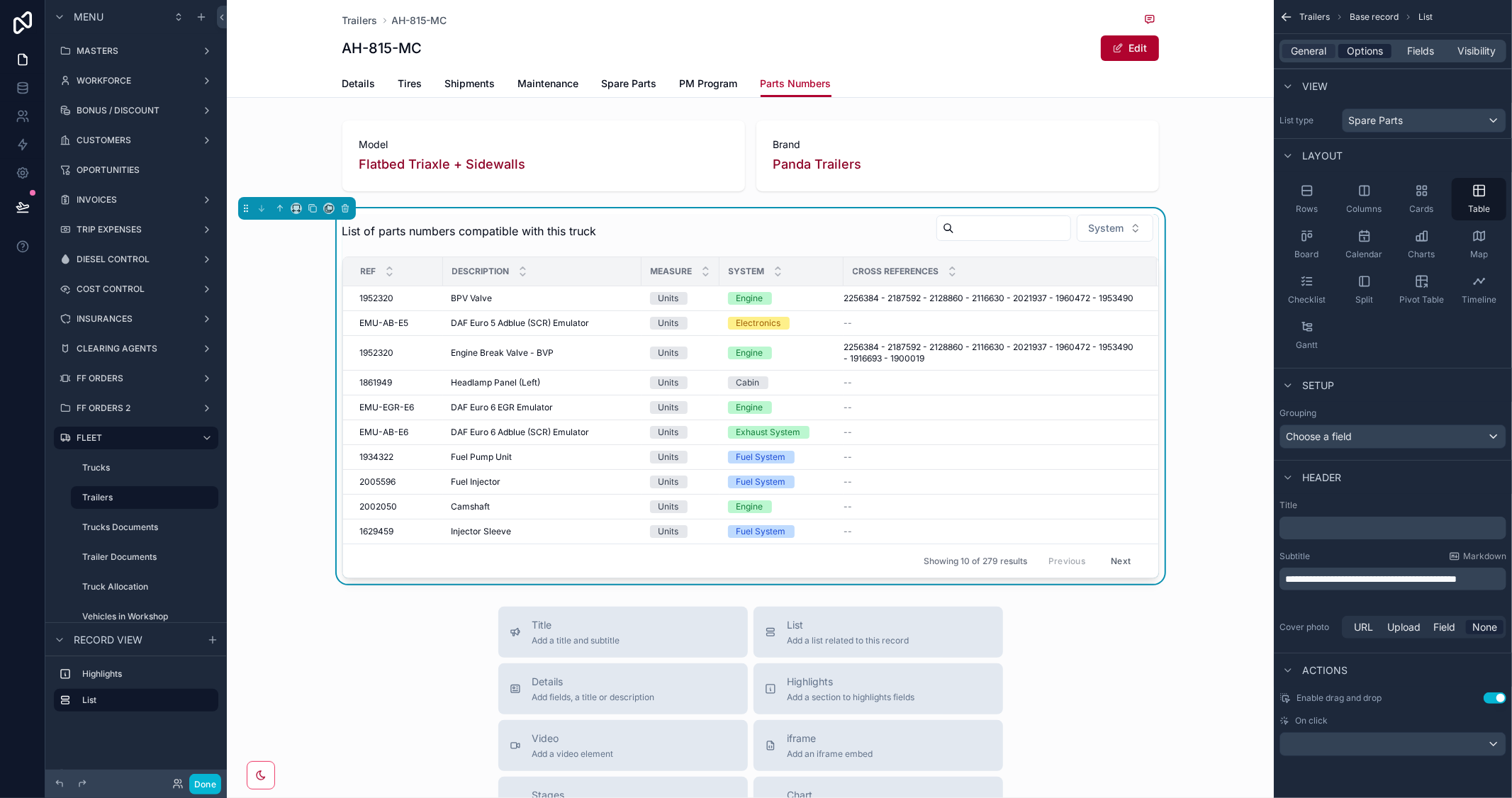
click at [1365, 53] on span "Options" at bounding box center [1366, 51] width 36 height 14
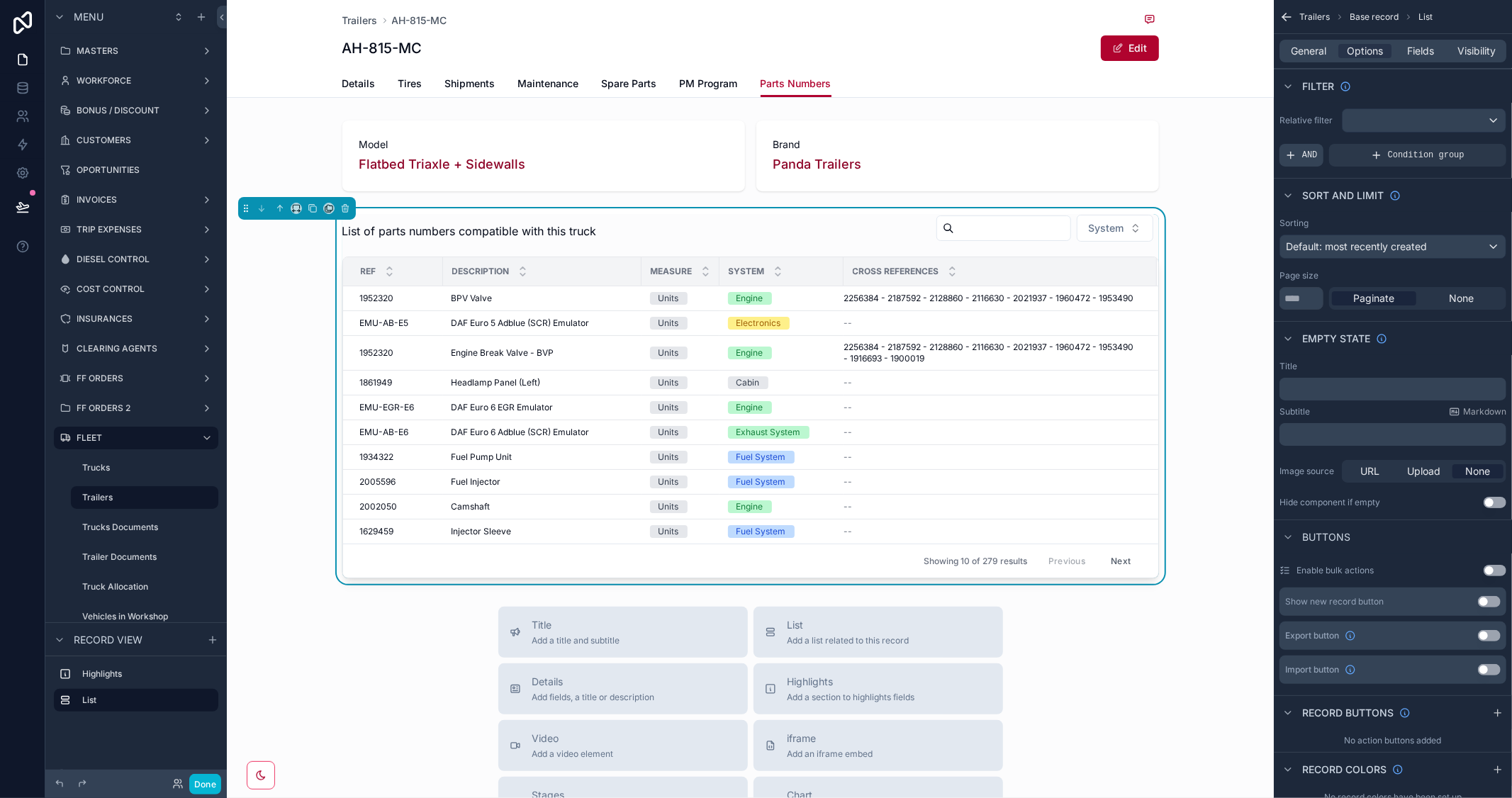
click at [1302, 150] on div "AND" at bounding box center [1302, 154] width 44 height 23
click at [1471, 146] on icon "scrollable content" at bounding box center [1472, 144] width 5 height 5
click at [1156, 135] on span "Select a field" at bounding box center [1136, 133] width 61 height 12
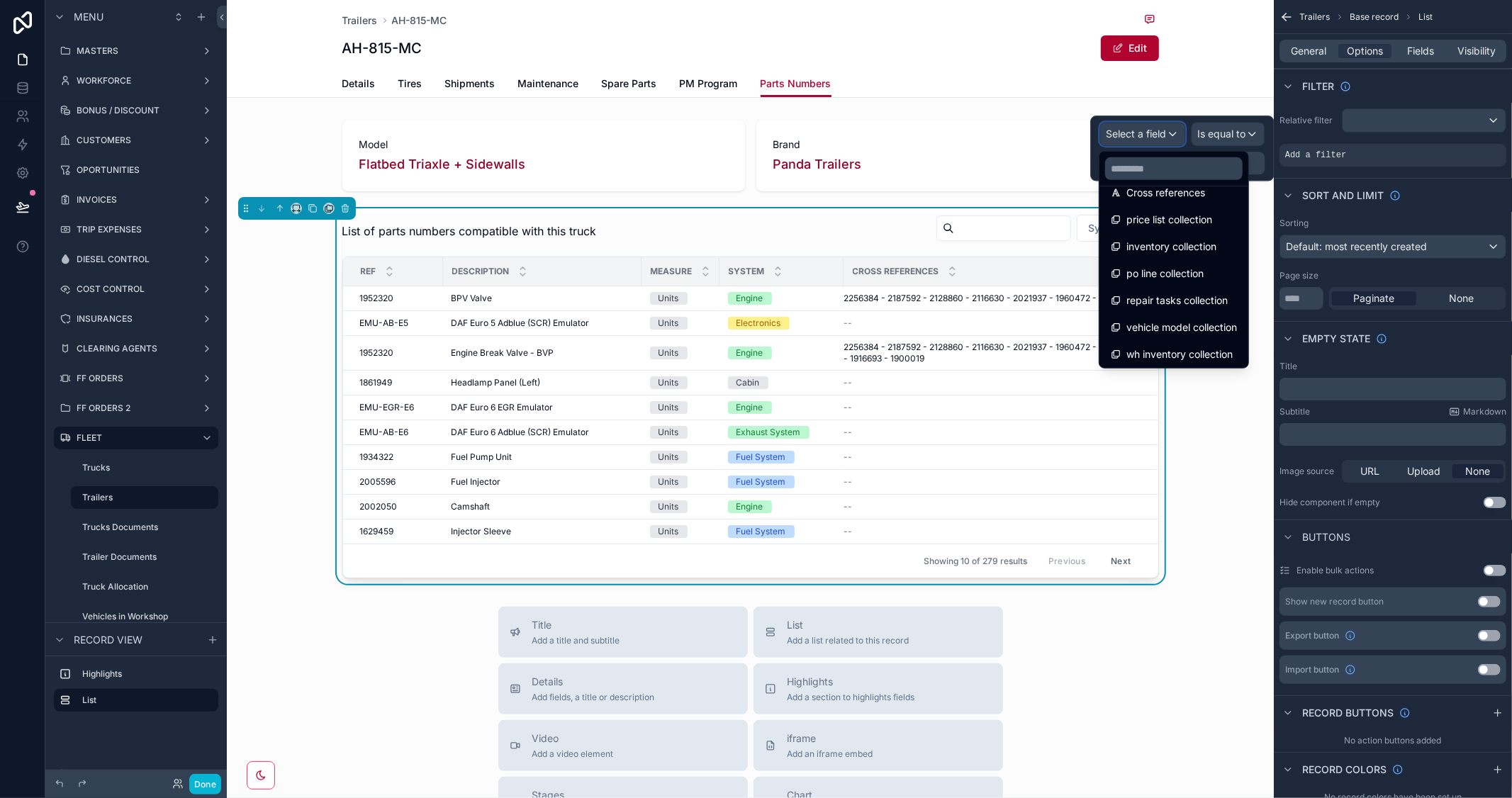
scroll to position [585, 0]
click at [1179, 166] on input "text" at bounding box center [1174, 168] width 137 height 23
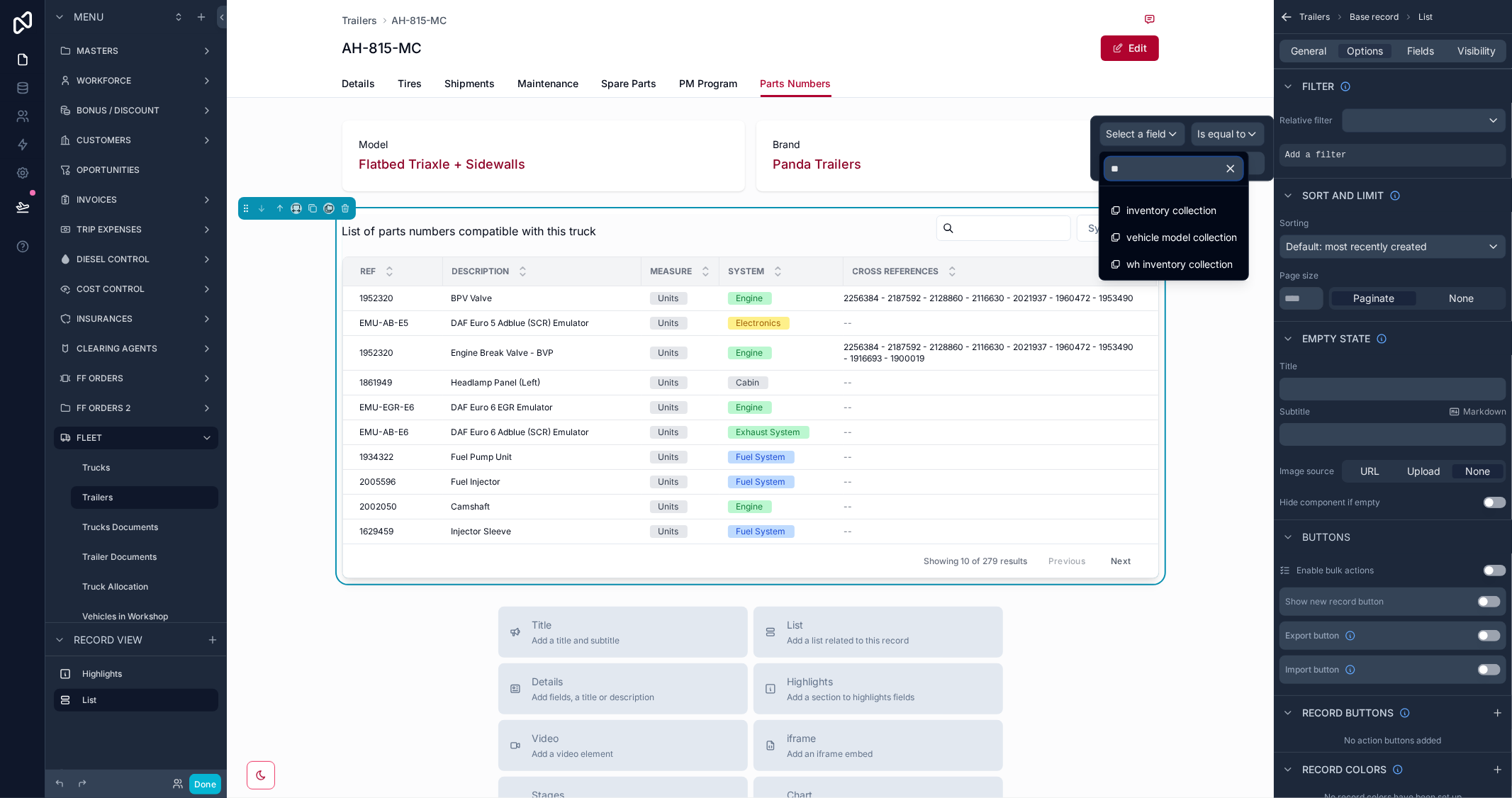
scroll to position [0, 0]
type input "**"
click at [1192, 234] on span "vehicle model collection" at bounding box center [1181, 237] width 110 height 17
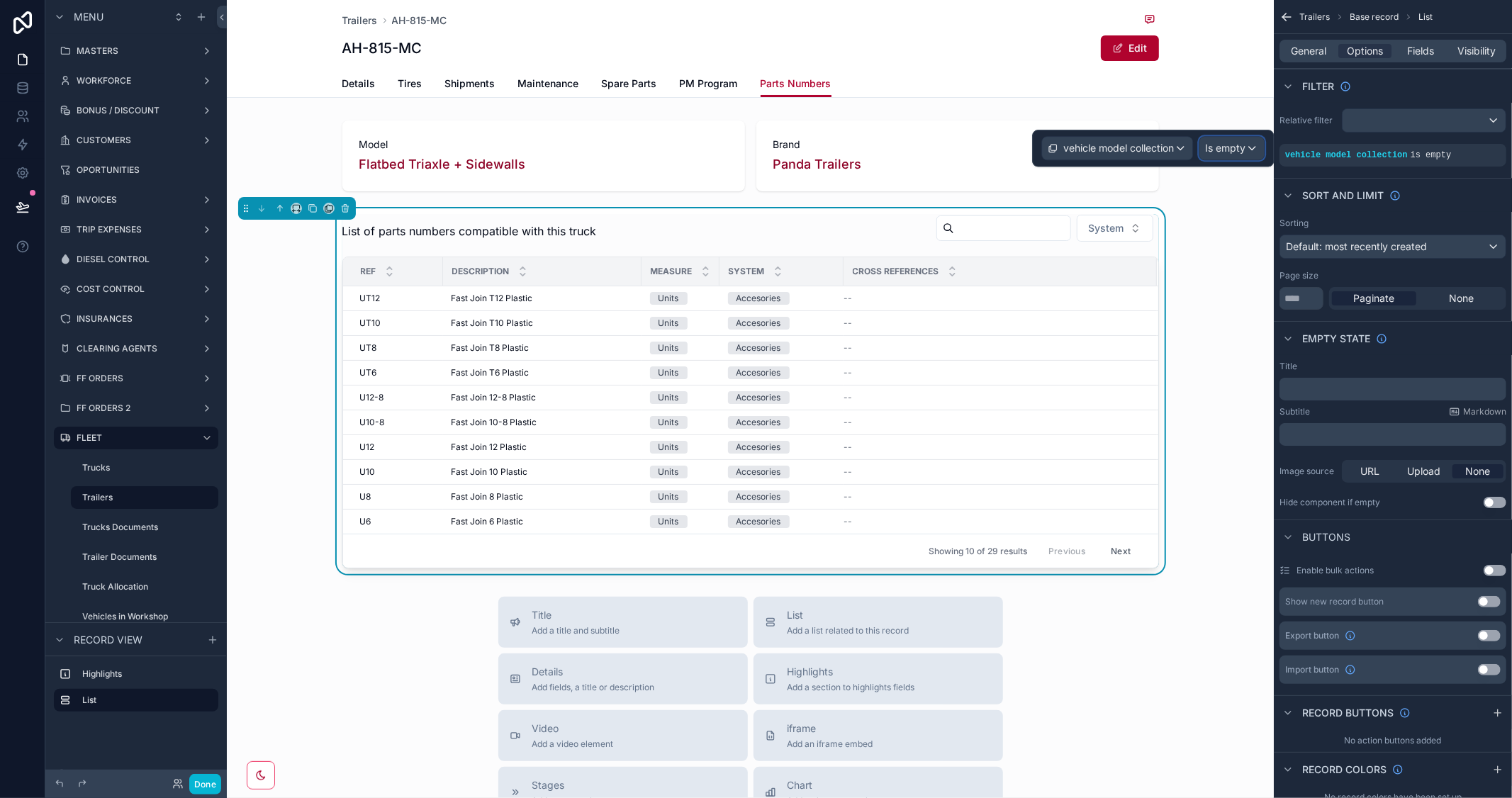
click at [1246, 146] on div "Is empty" at bounding box center [1231, 148] width 64 height 23
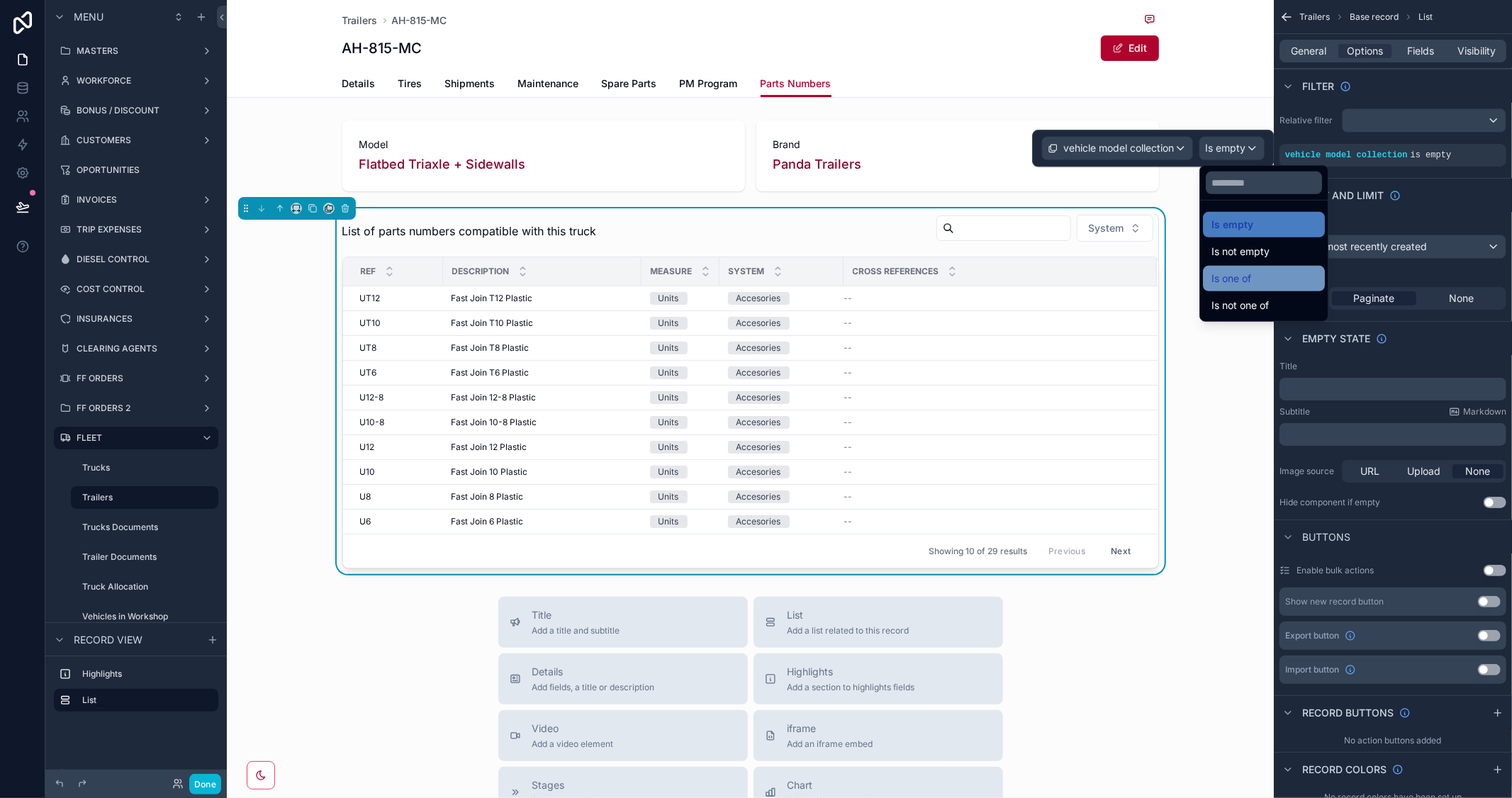
click at [1248, 274] on span "Is one of" at bounding box center [1232, 278] width 40 height 17
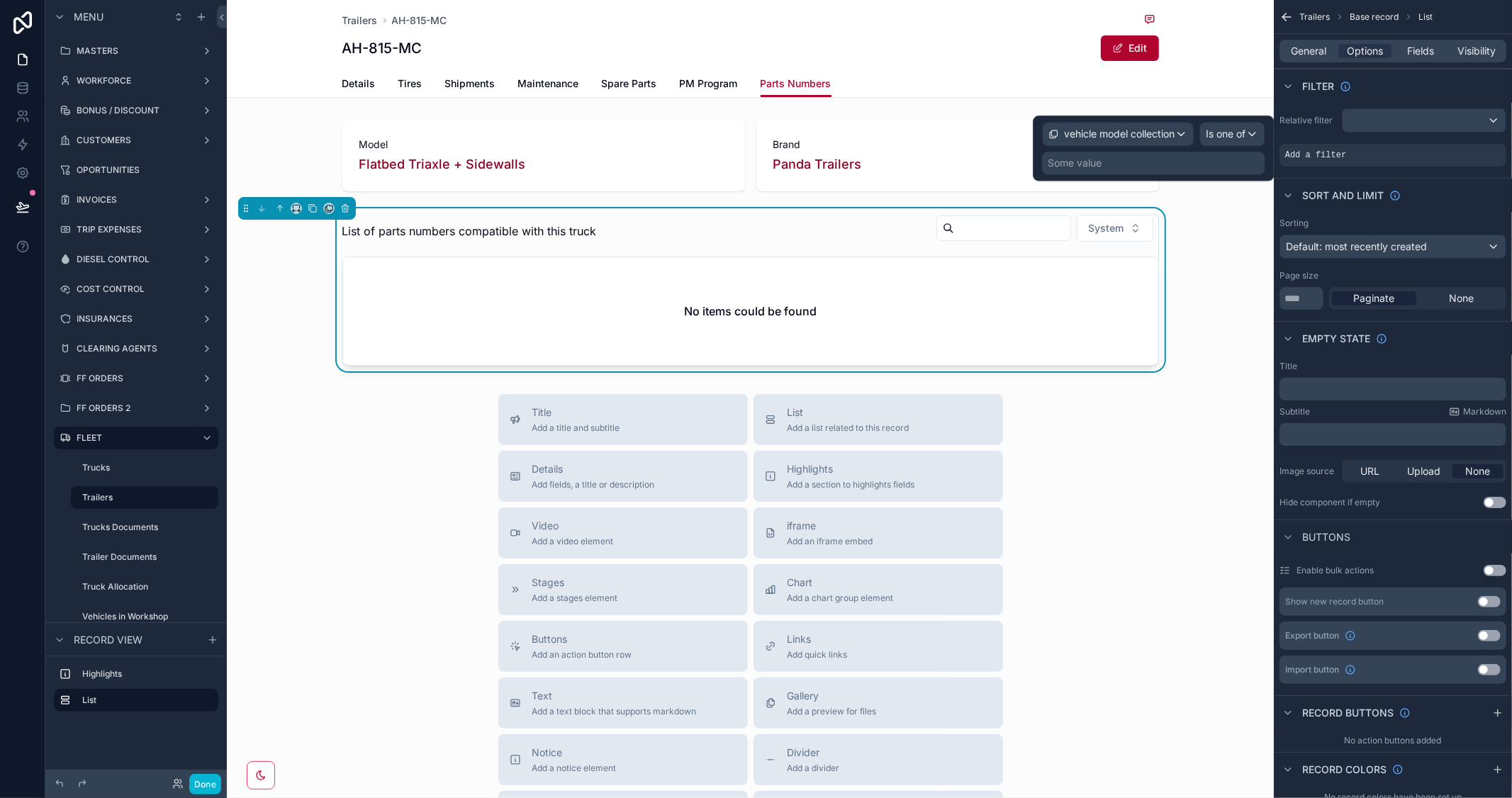
click at [1133, 165] on div "Some value" at bounding box center [1153, 162] width 222 height 23
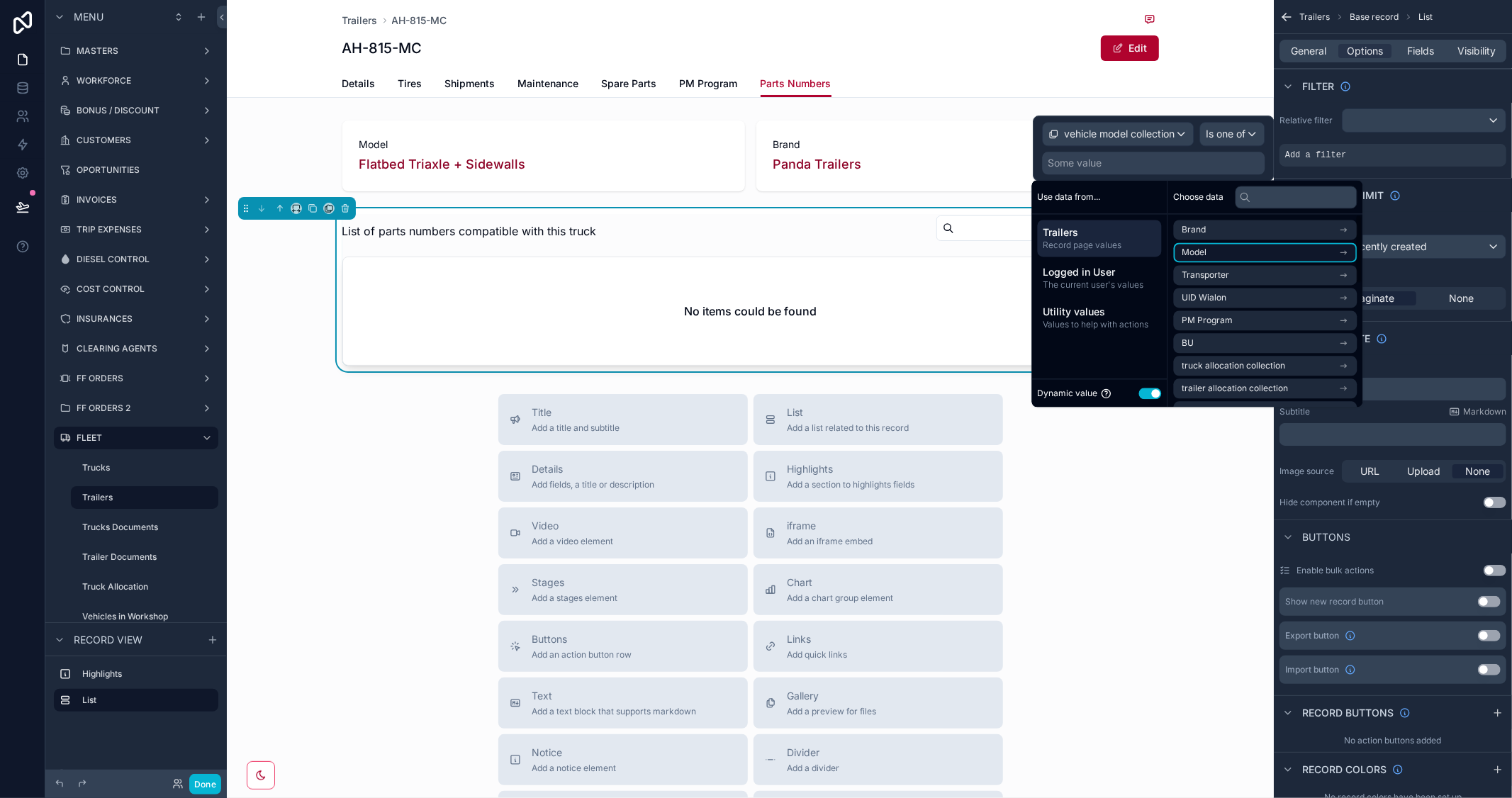
click at [1238, 249] on li "Model" at bounding box center [1265, 252] width 183 height 20
click at [1260, 255] on li "Model" at bounding box center [1265, 255] width 183 height 20
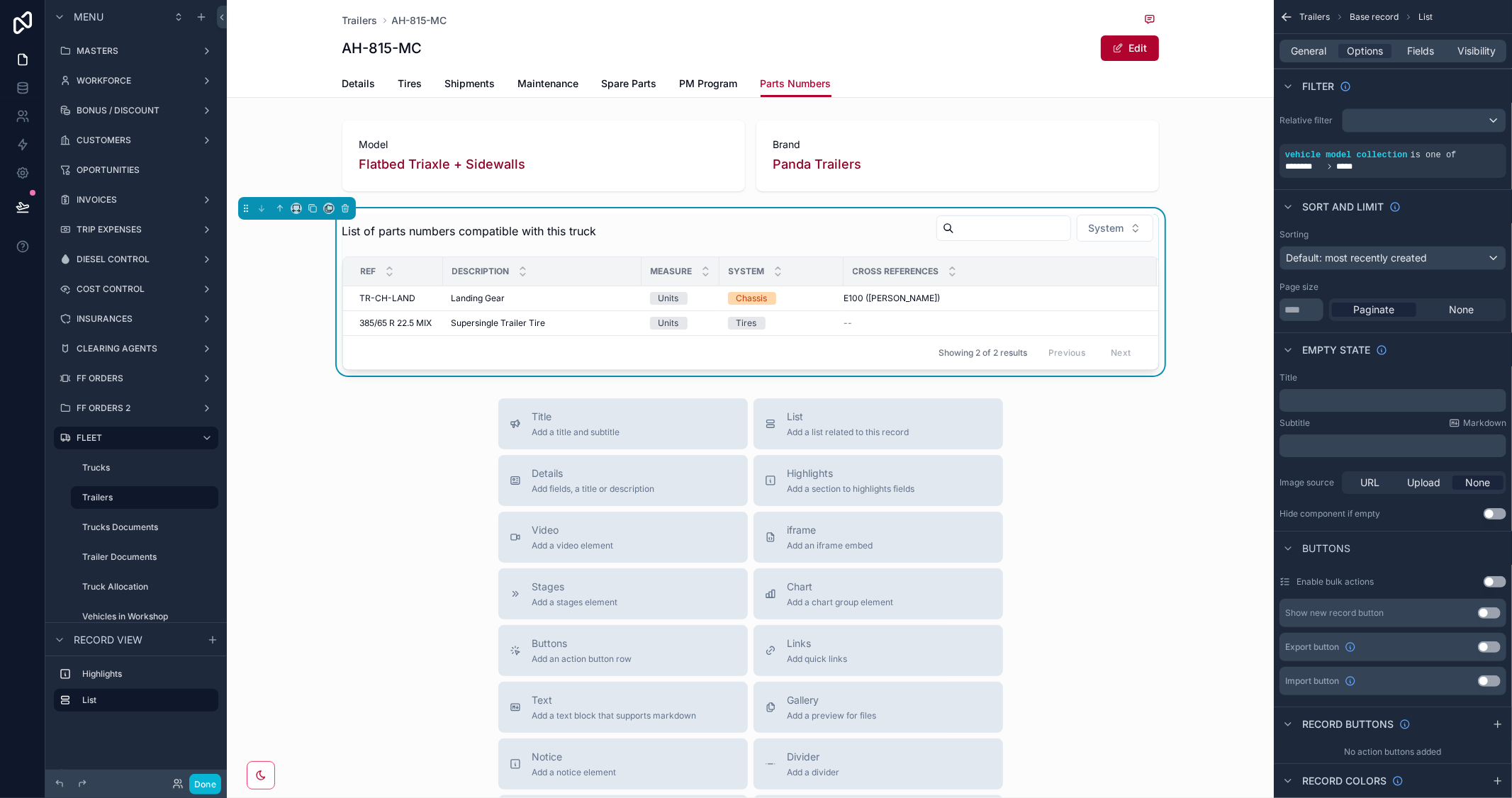
click at [1127, 528] on div "Title Add a title and subtitle List Add a list related to this record Details A…" at bounding box center [750, 650] width 1047 height 505
click at [1139, 469] on div "Title Add a title and subtitle List Add a list related to this record Details A…" at bounding box center [750, 650] width 1047 height 505
click at [203, 781] on button "Done" at bounding box center [205, 784] width 32 height 21
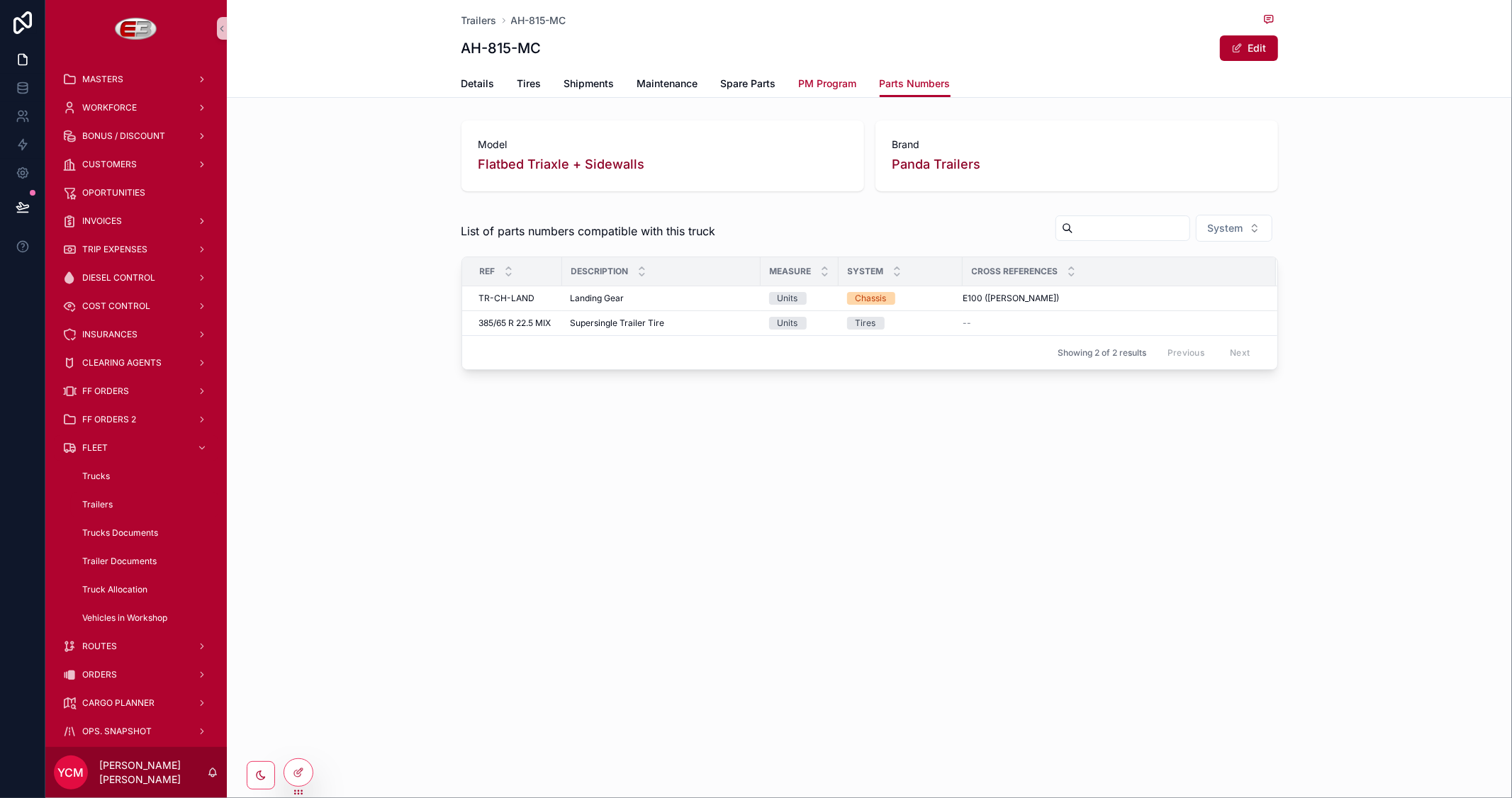
click at [838, 84] on span "PM Program" at bounding box center [828, 84] width 58 height 14
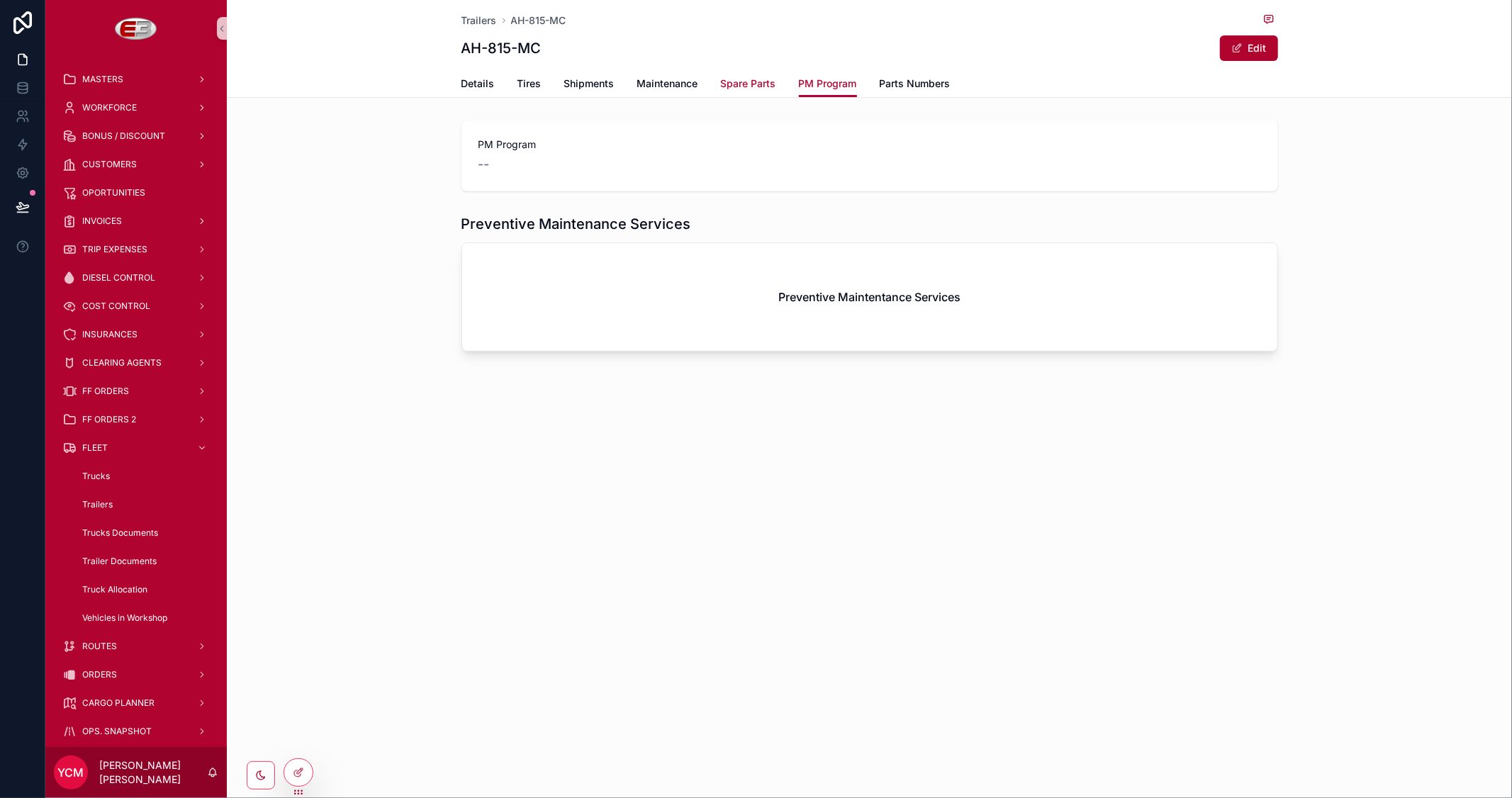
click at [757, 83] on span "Spare Parts" at bounding box center [748, 84] width 55 height 14
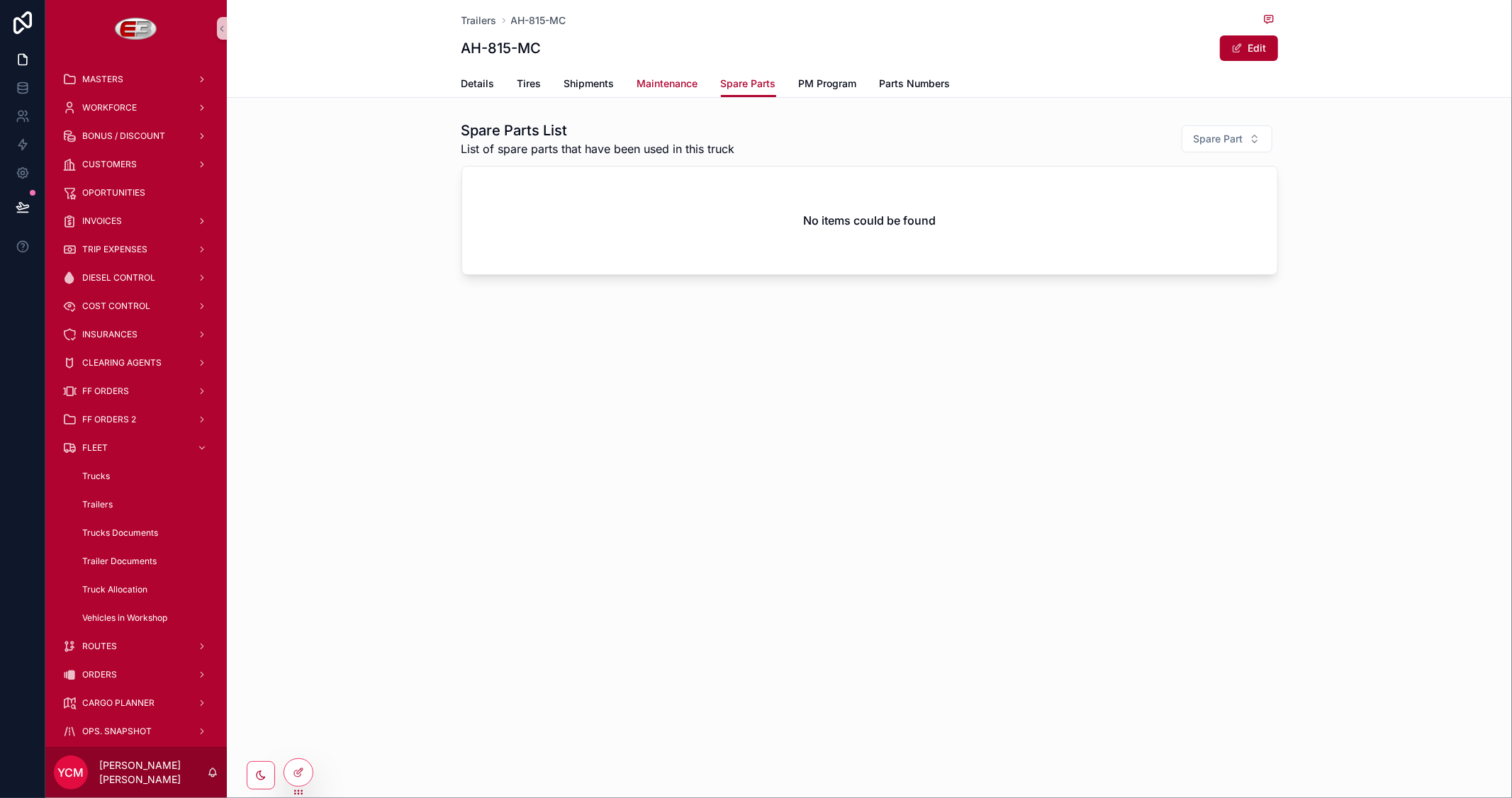
click at [678, 83] on span "Maintenance" at bounding box center [668, 84] width 61 height 14
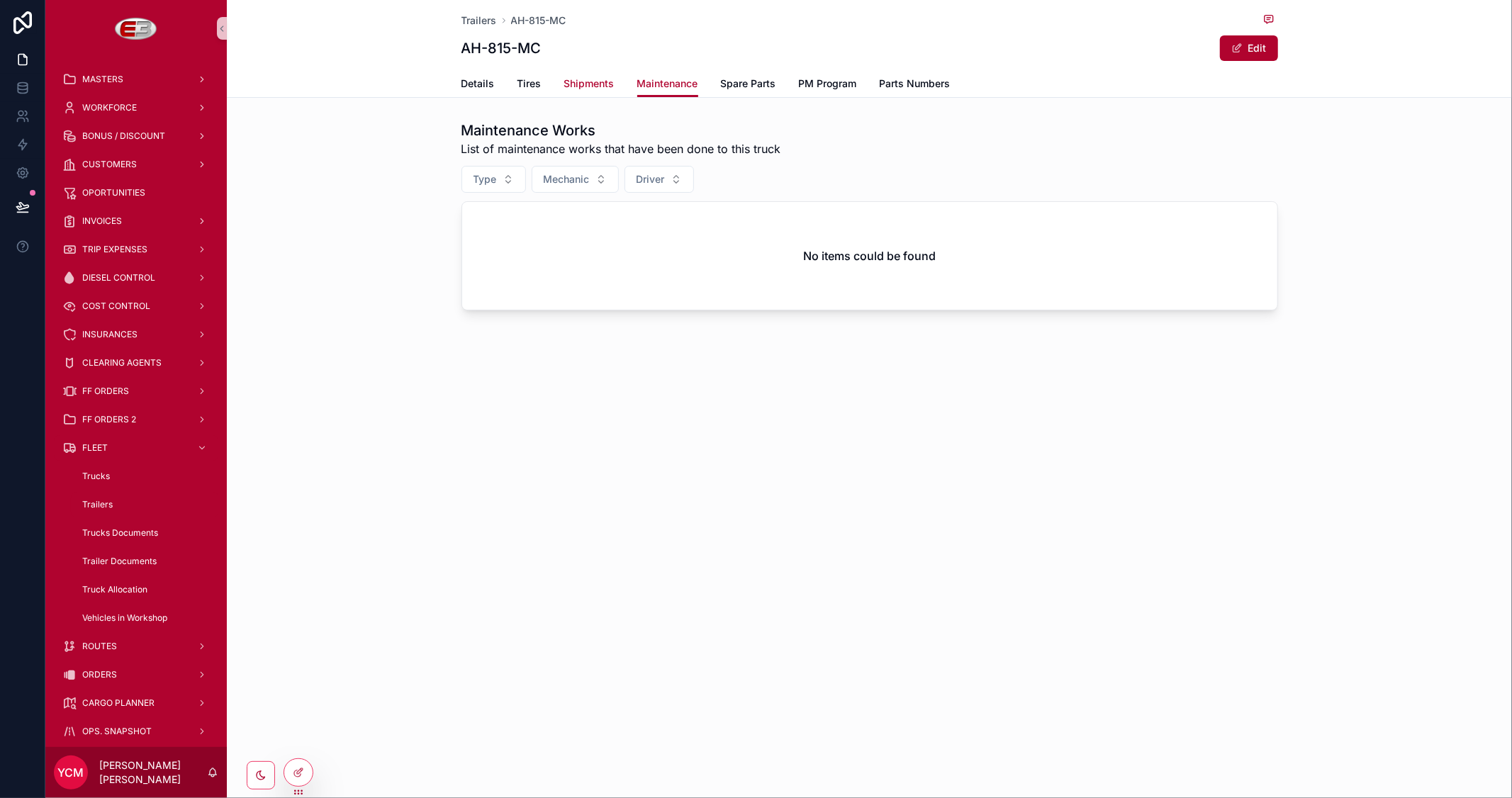
click at [589, 83] on span "Shipments" at bounding box center [590, 84] width 51 height 14
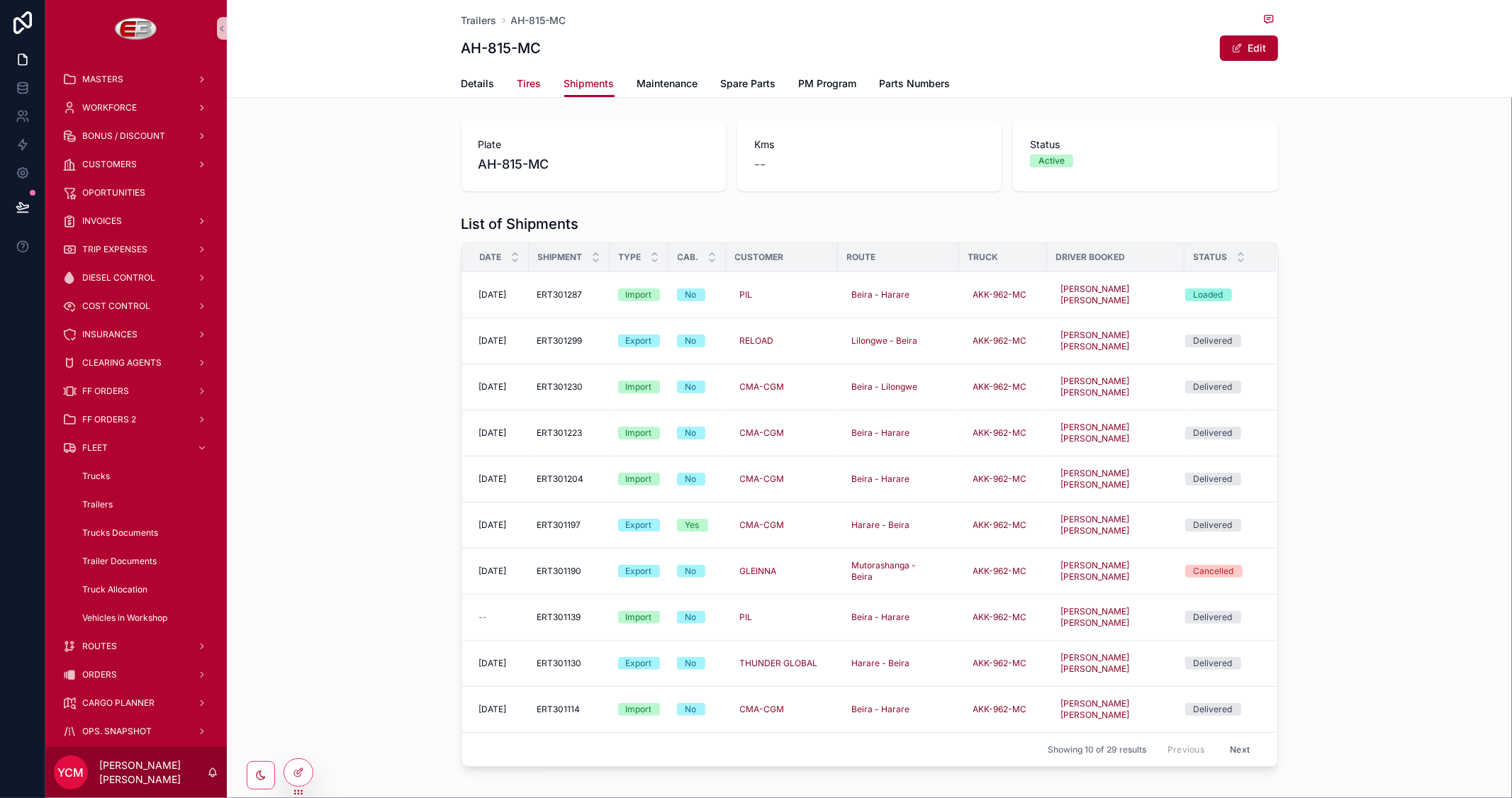
click at [527, 84] on span "Tires" at bounding box center [529, 84] width 24 height 14
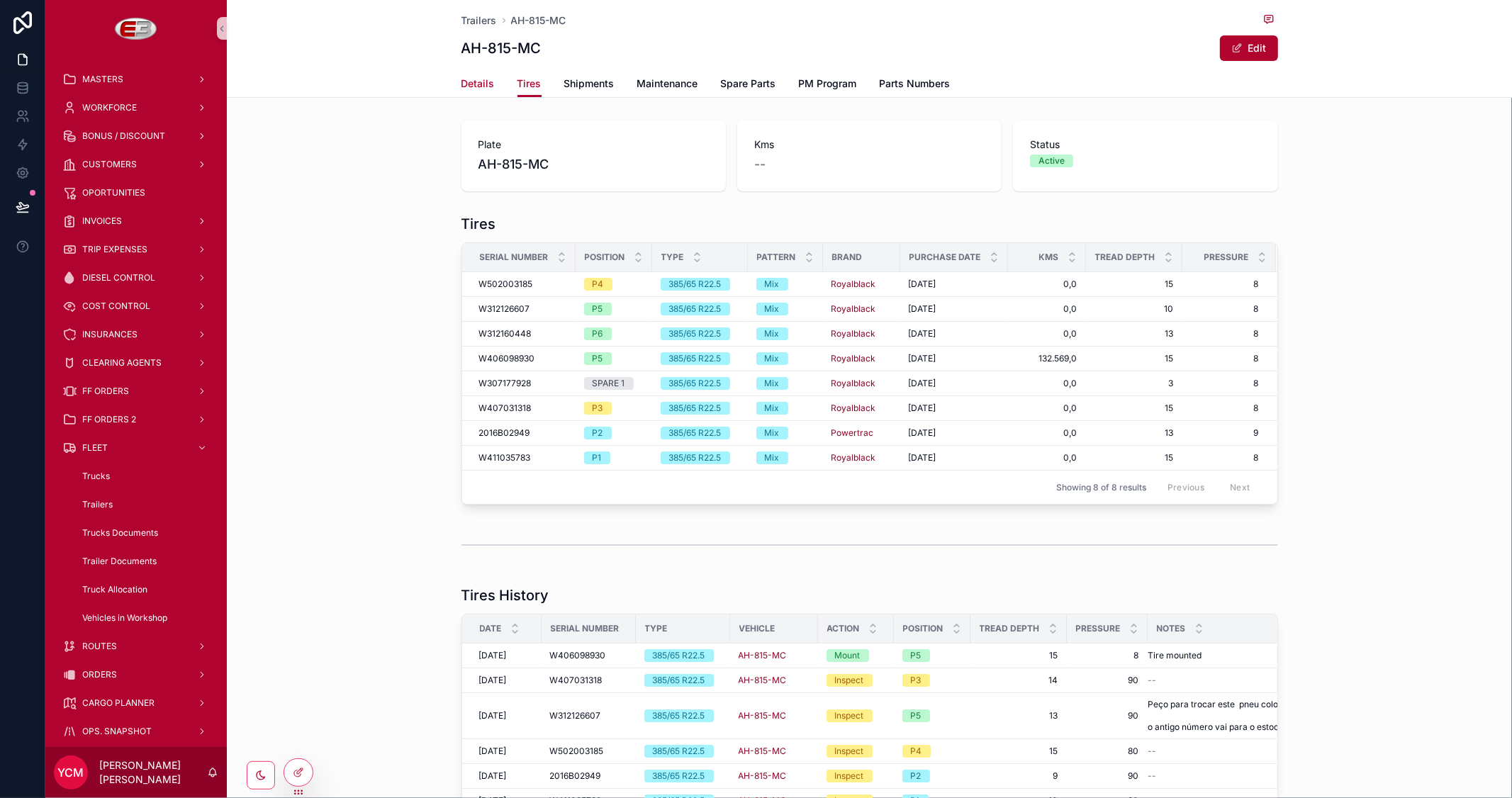
click at [477, 84] on span "Details" at bounding box center [478, 84] width 33 height 14
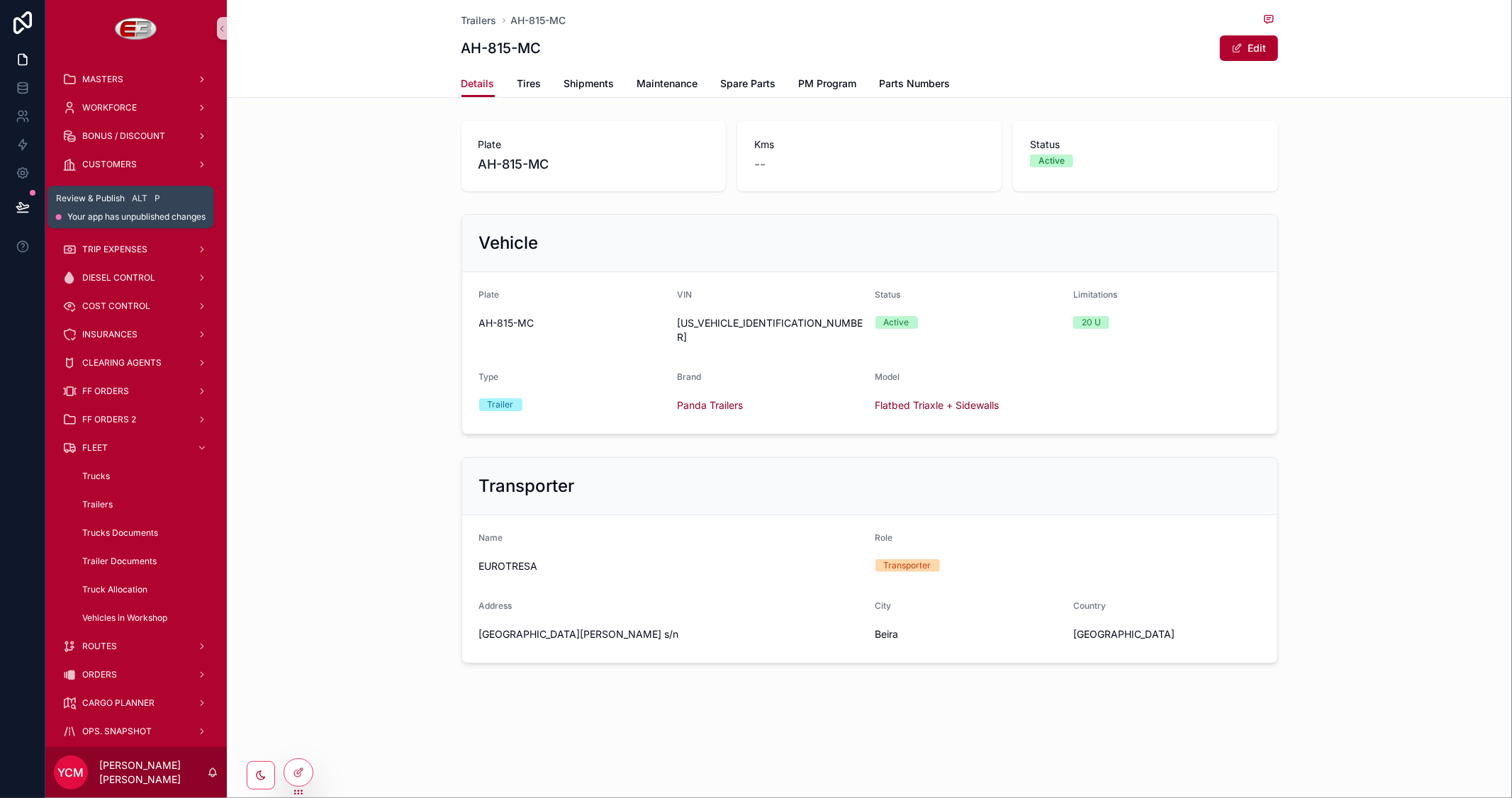
click at [23, 203] on icon at bounding box center [23, 207] width 14 height 14
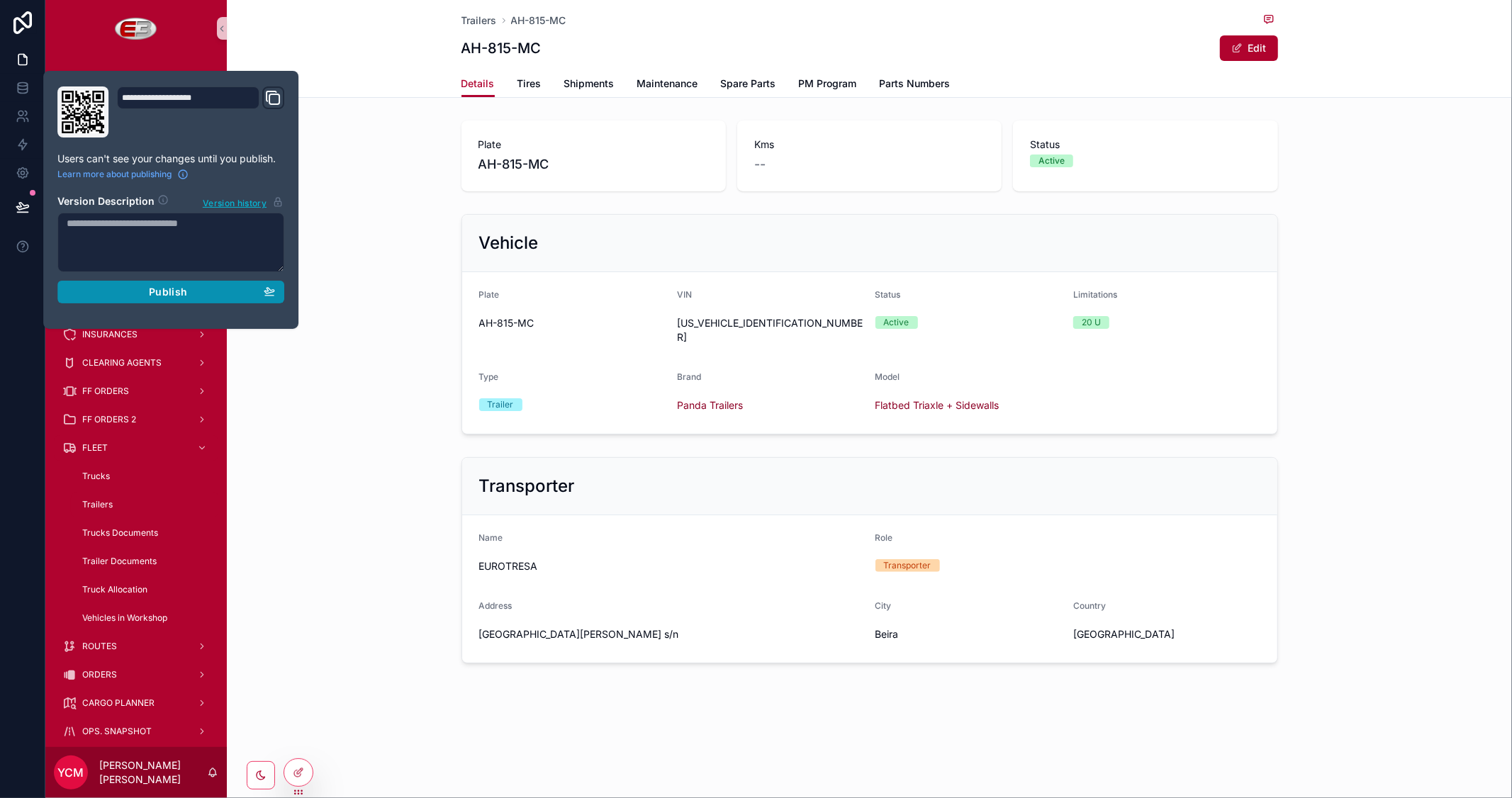
click at [147, 291] on div "Publish" at bounding box center [171, 292] width 209 height 13
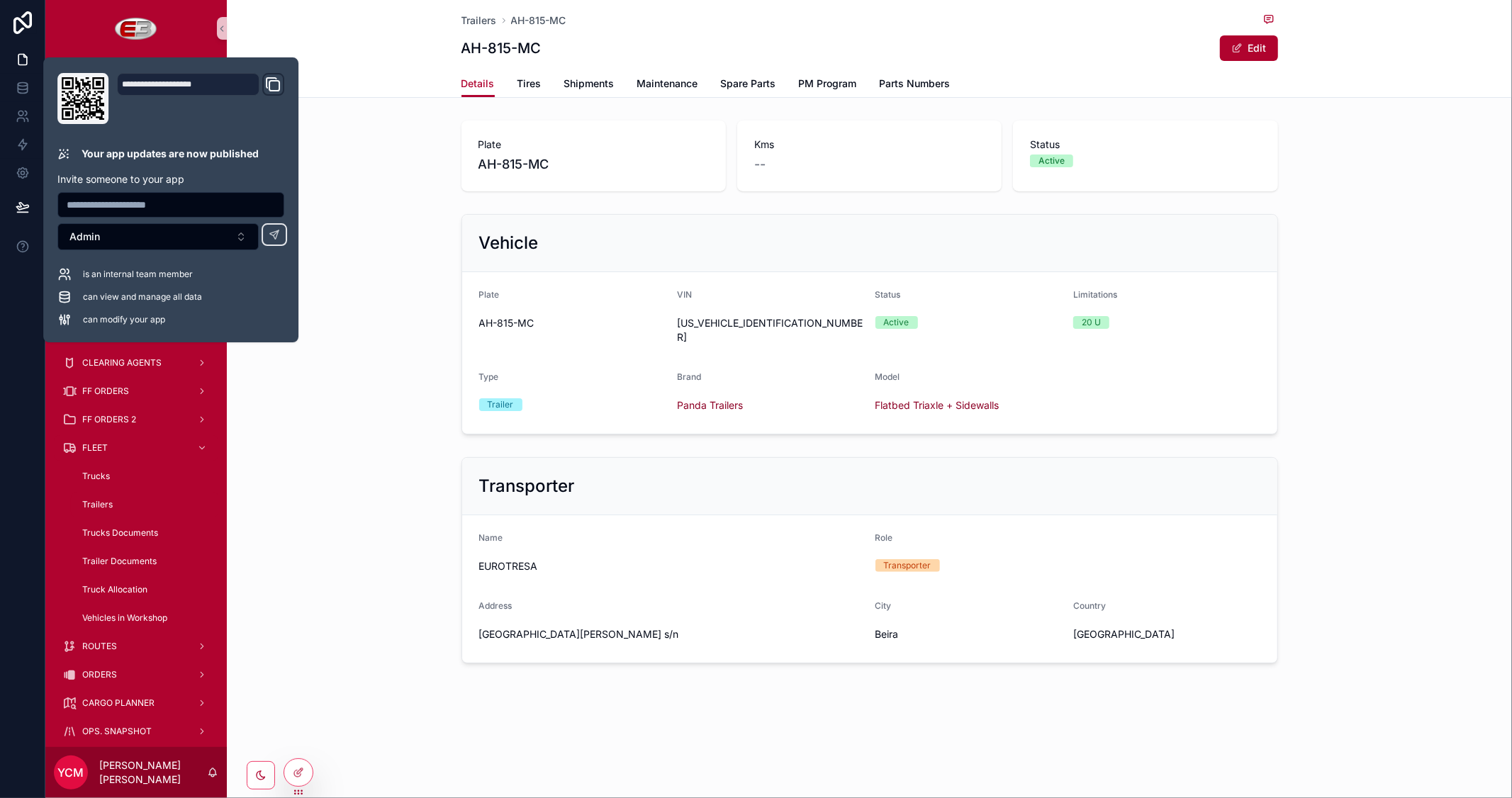
click at [364, 264] on div "Vehicle Plate AH-815-MC VIN LPD940L37M0007690 Status Active Limitations 20 U Ty…" at bounding box center [869, 324] width 1285 height 232
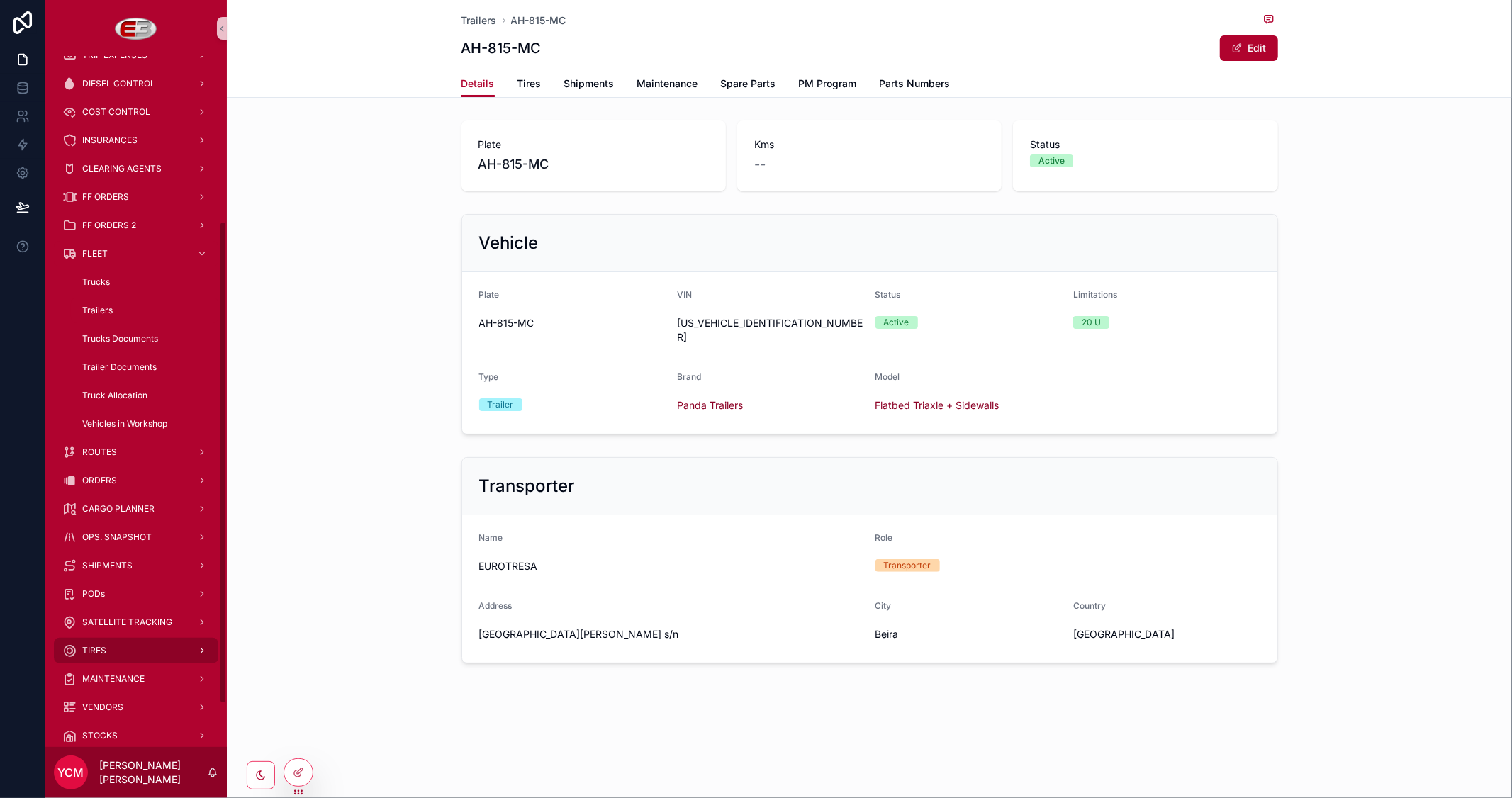
scroll to position [236, 0]
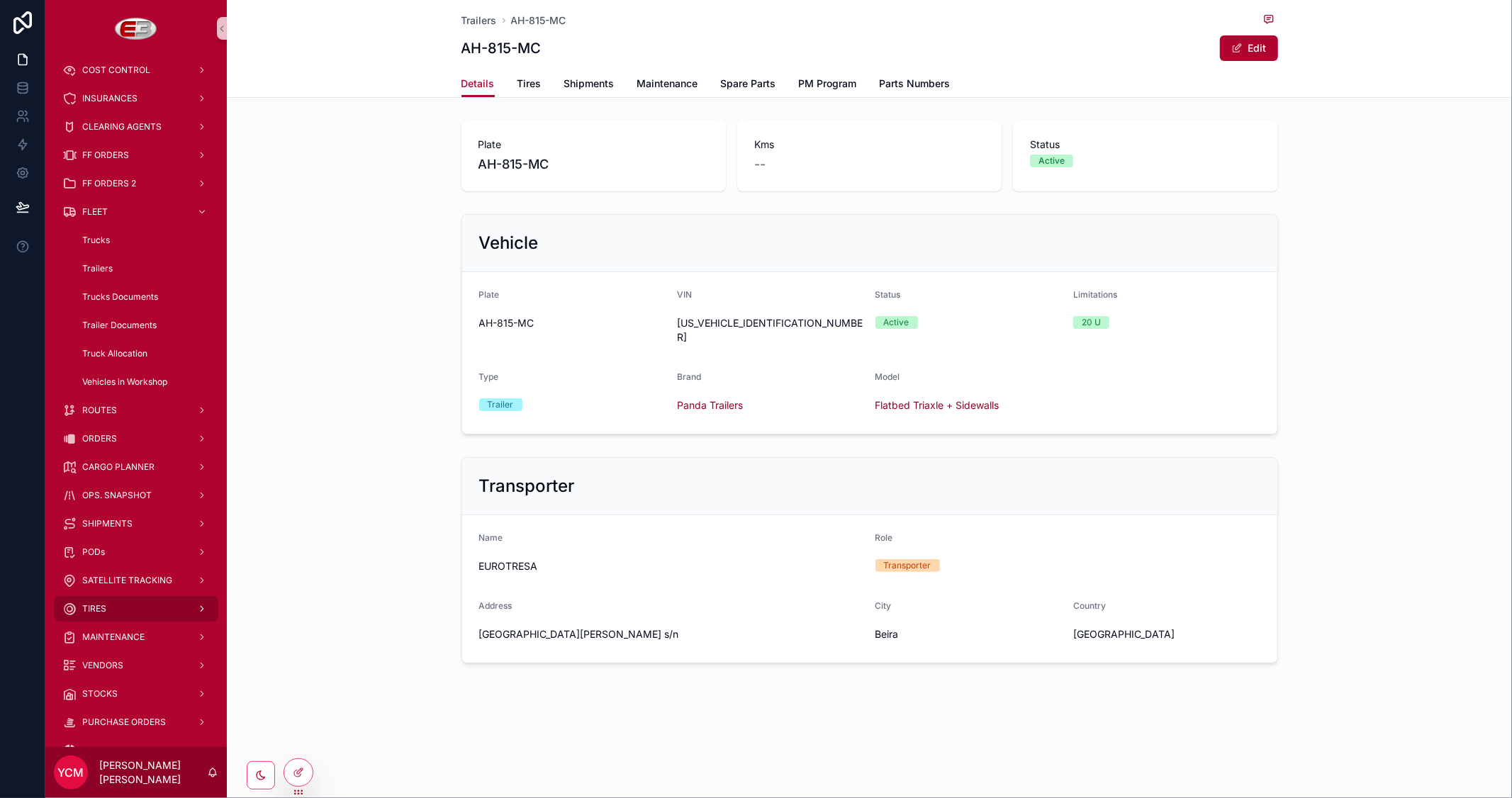
click at [107, 601] on div "TIRES" at bounding box center [135, 608] width 147 height 23
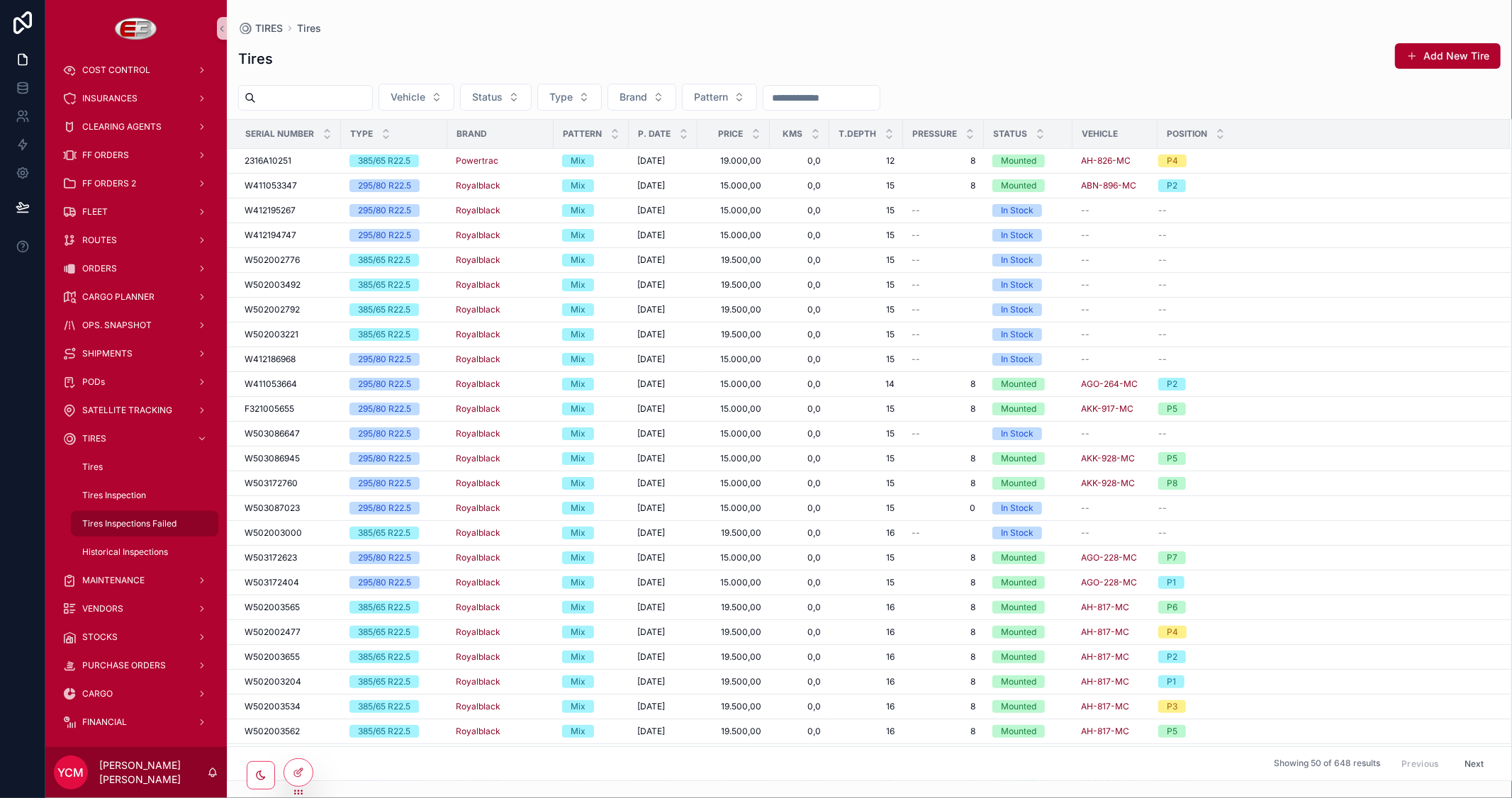
click at [135, 521] on span "Tires Inspections Failed" at bounding box center [129, 524] width 94 height 12
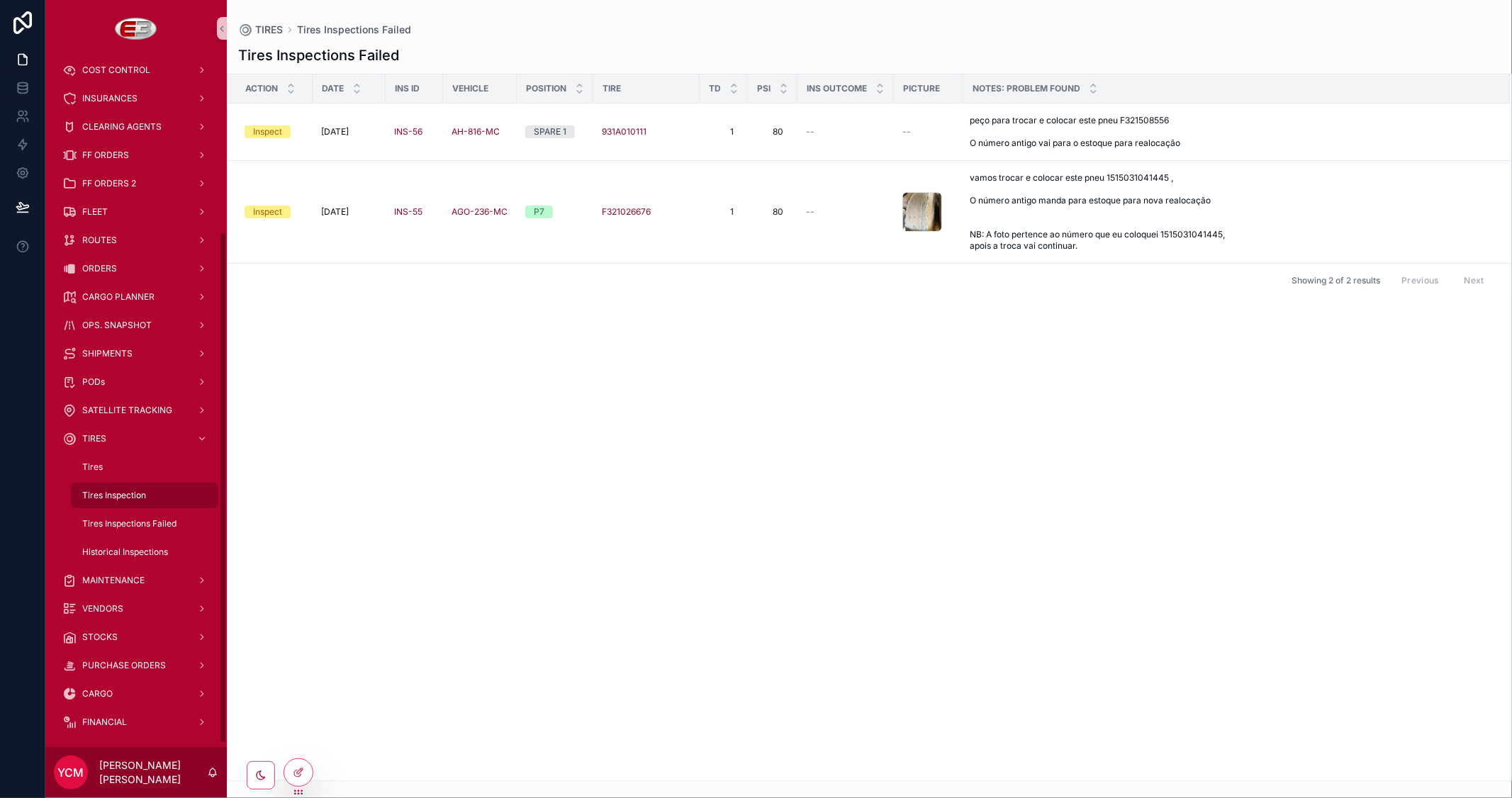
click at [109, 491] on span "Tires Inspection" at bounding box center [114, 495] width 64 height 12
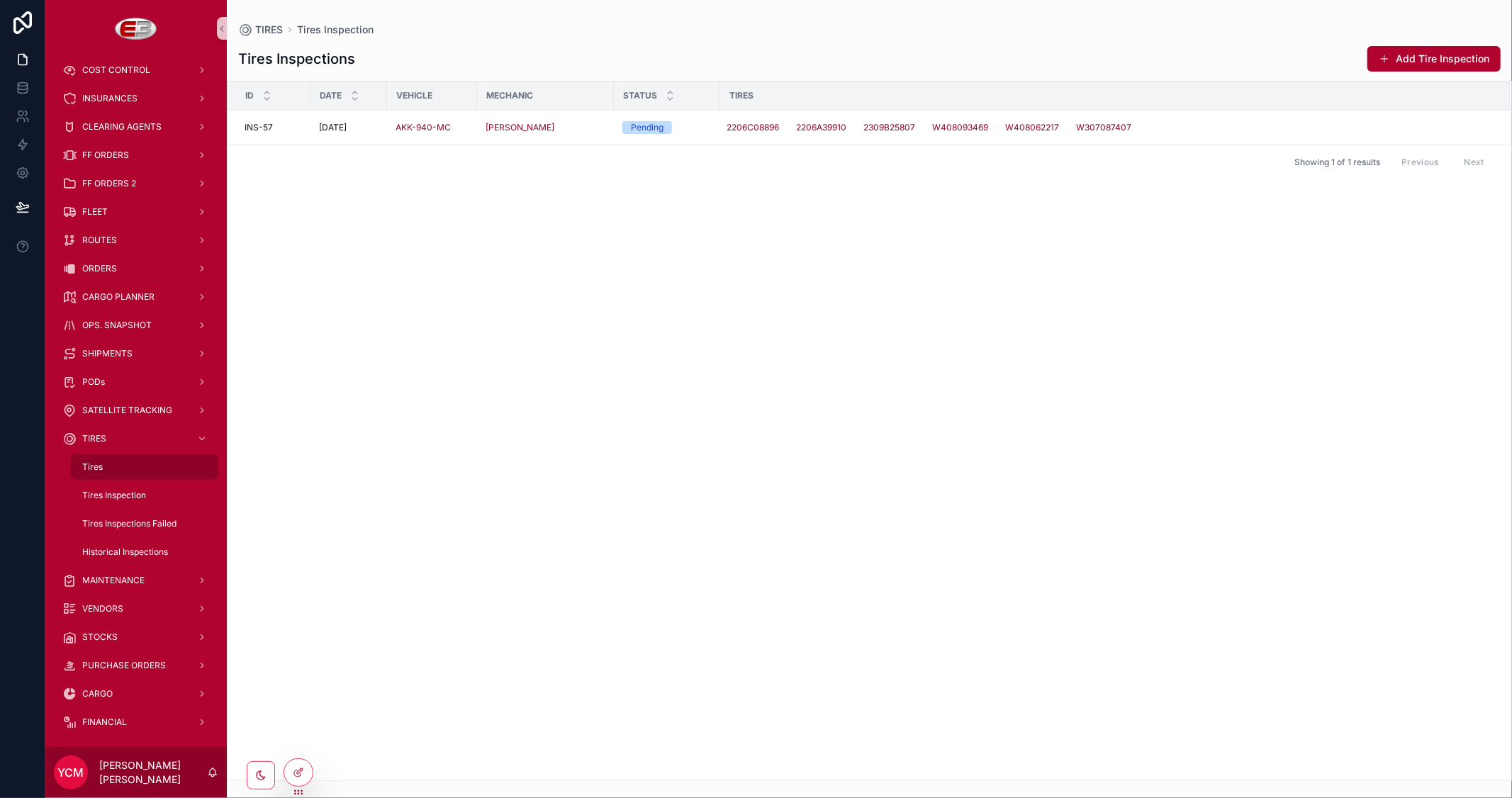
click at [97, 464] on span "Tires" at bounding box center [92, 467] width 21 height 12
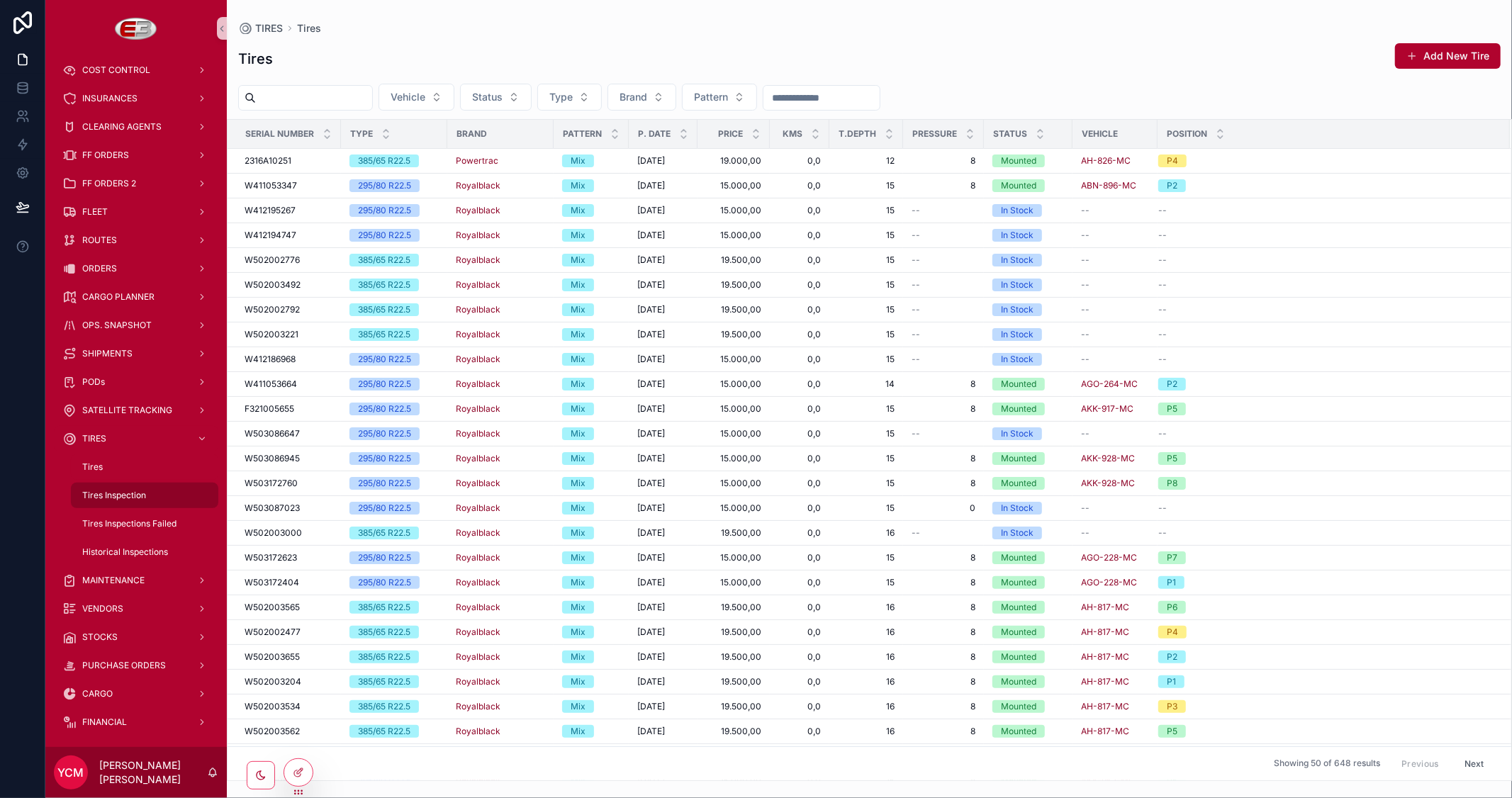
click at [107, 491] on span "Tires Inspection" at bounding box center [114, 495] width 64 height 12
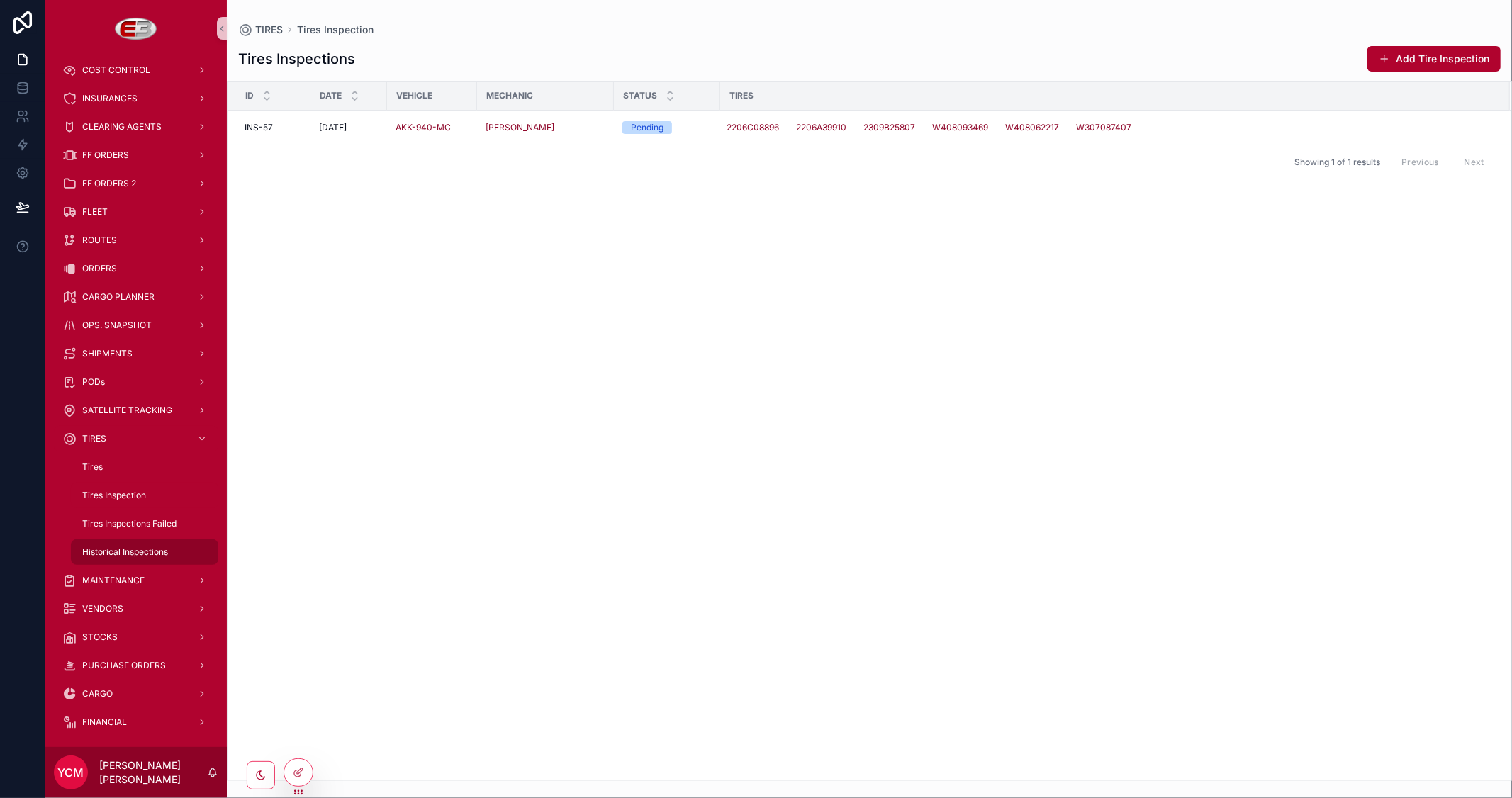
click at [124, 543] on div "Historical Inspections" at bounding box center [145, 552] width 130 height 23
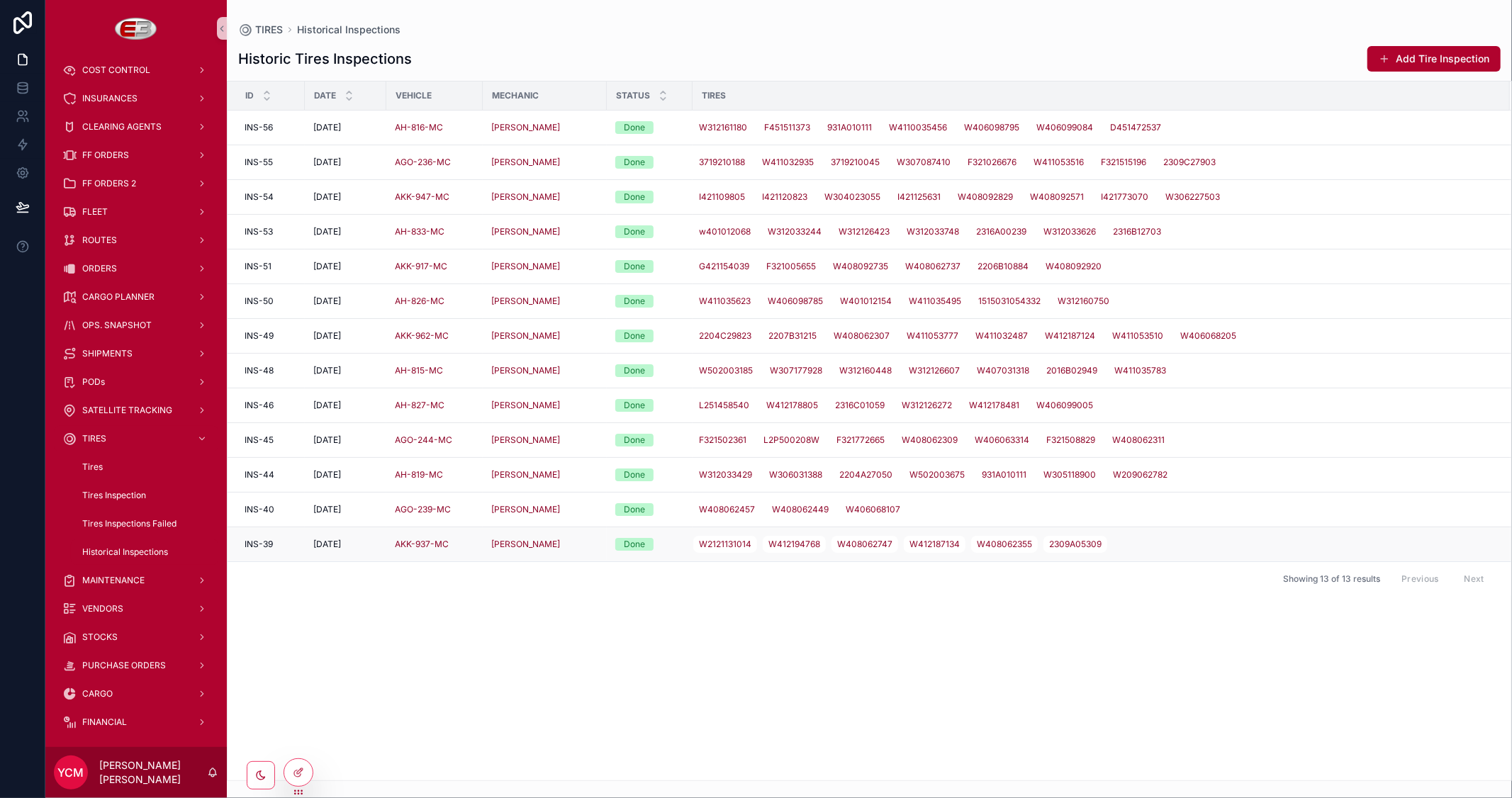
click at [461, 544] on div "AKK-937-MC" at bounding box center [434, 544] width 79 height 12
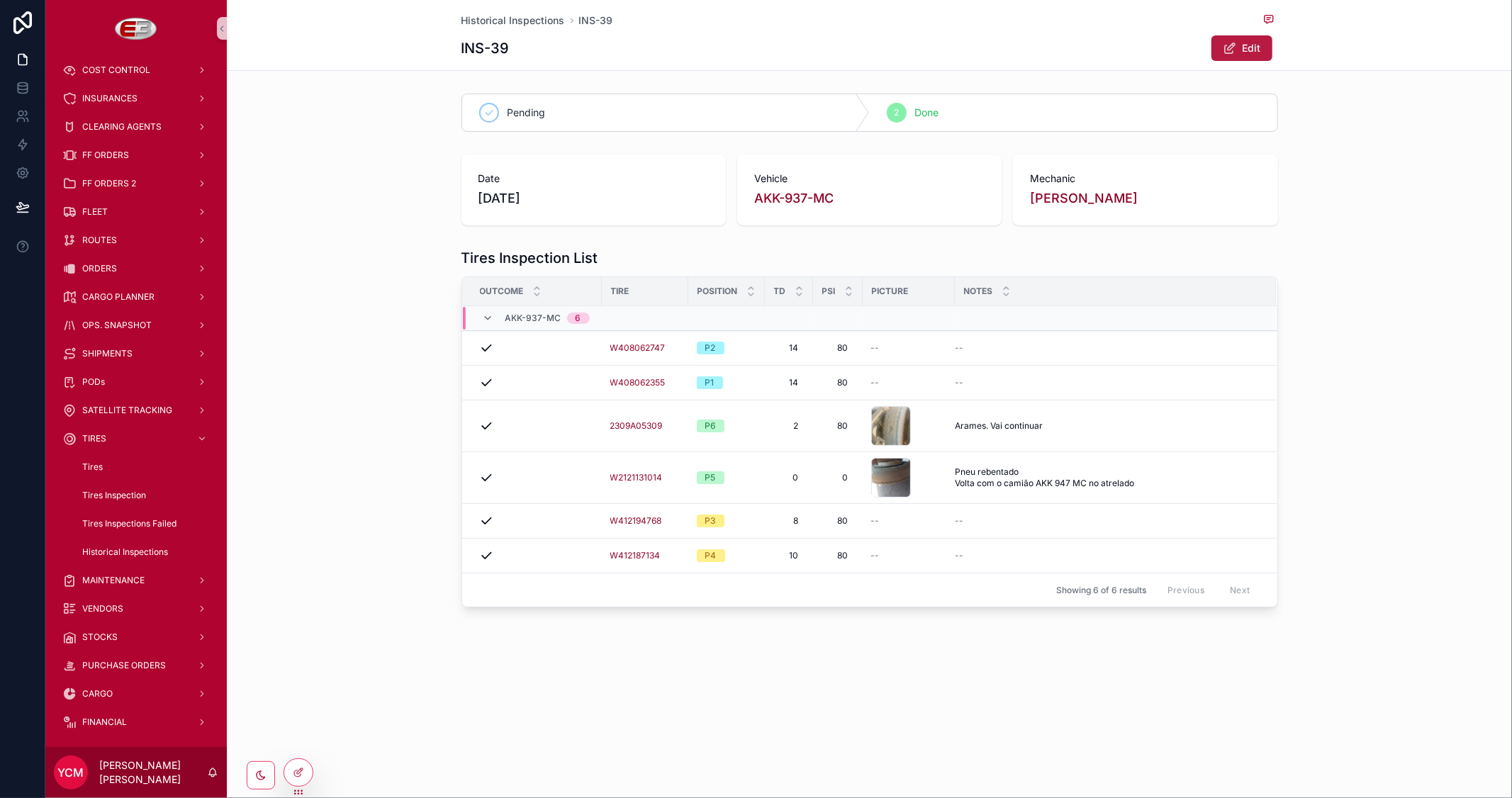
click at [1246, 48] on span "Edit" at bounding box center [1252, 49] width 18 height 14
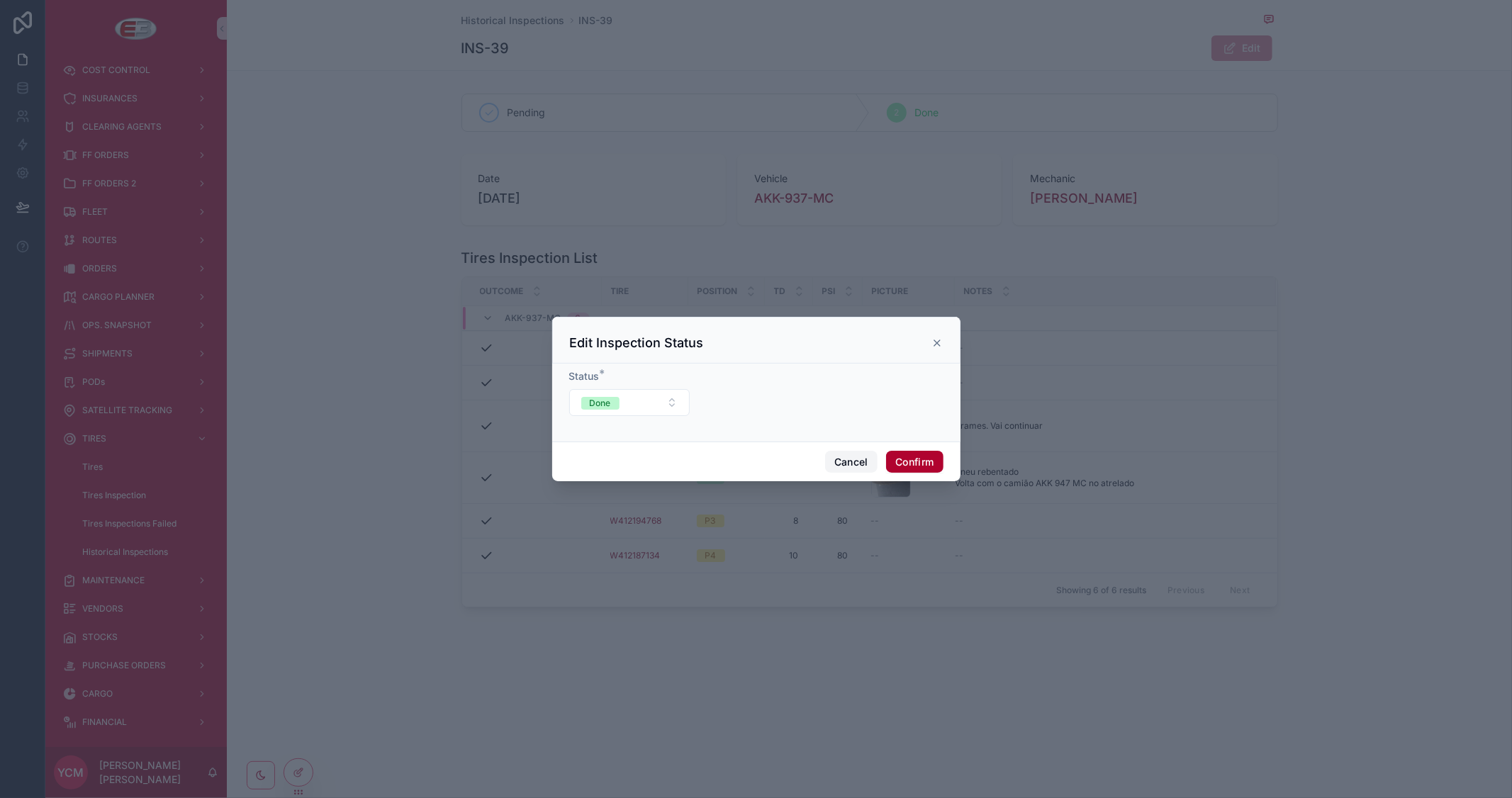
click at [852, 461] on button "Cancel" at bounding box center [852, 461] width 52 height 23
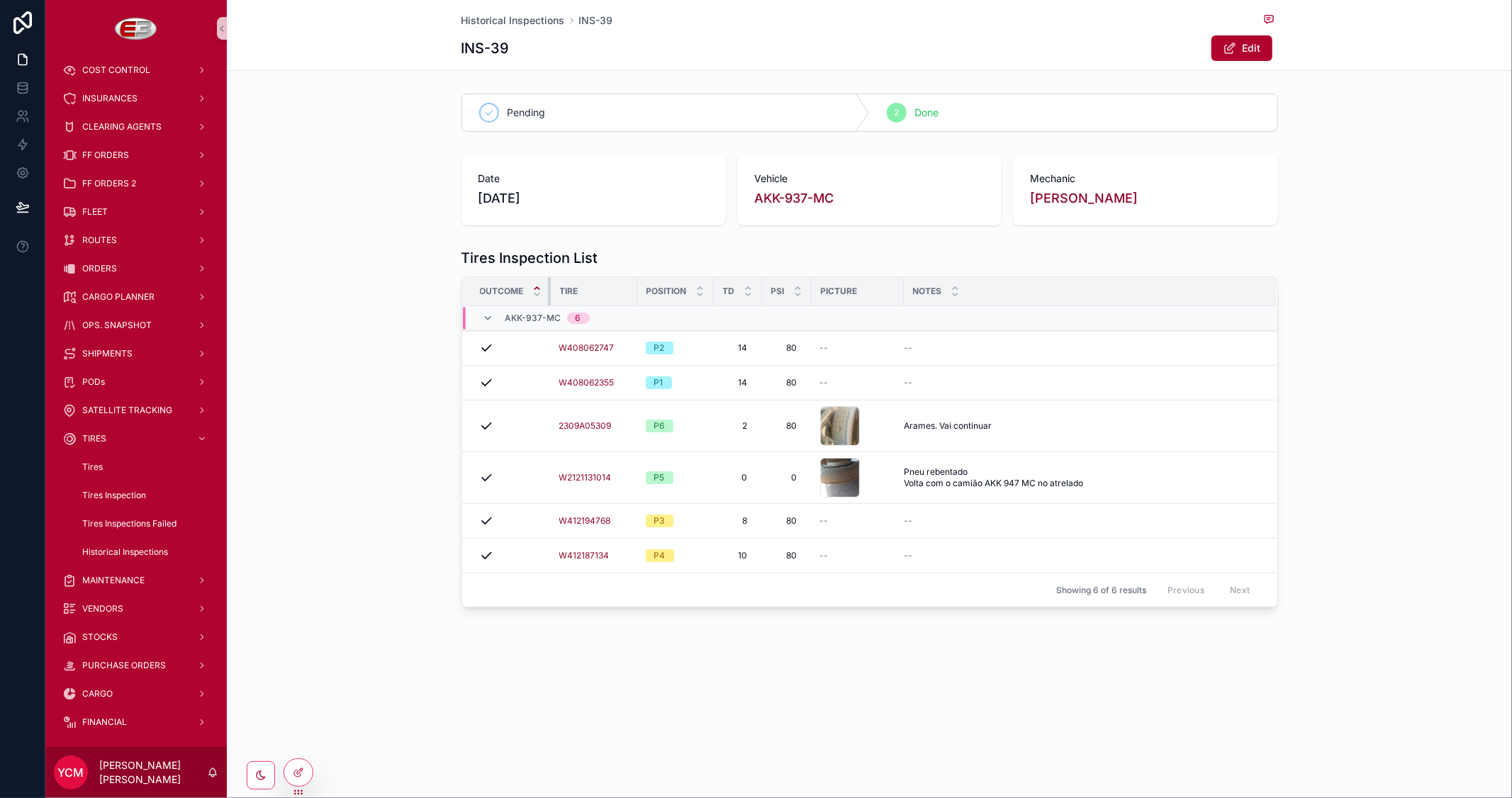
drag, startPoint x: 600, startPoint y: 286, endPoint x: 537, endPoint y: 285, distance: 63.0
click at [537, 285] on th "Outcome" at bounding box center [507, 292] width 89 height 29
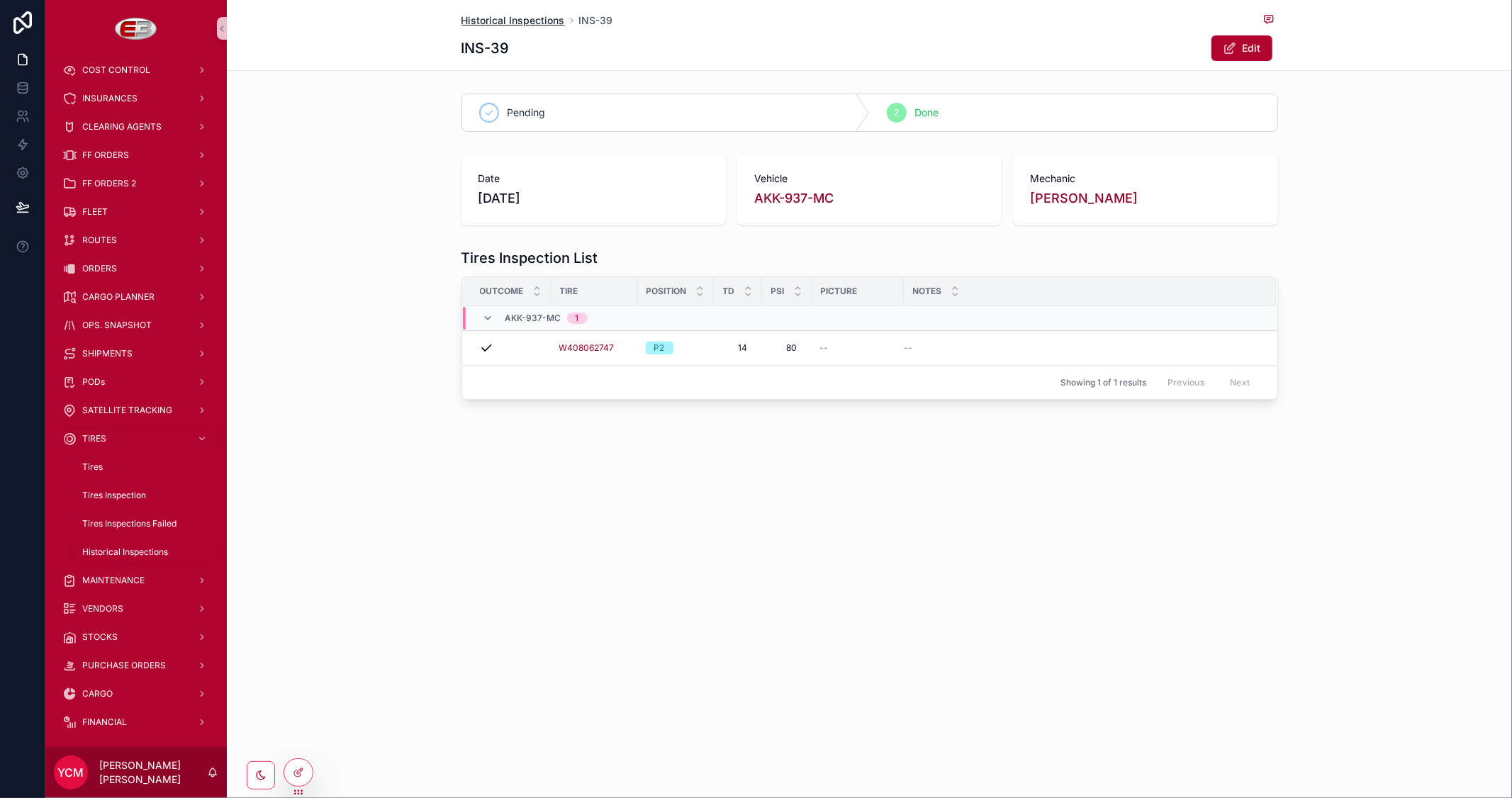
click at [522, 14] on span "Historical Inspections" at bounding box center [513, 21] width 104 height 14
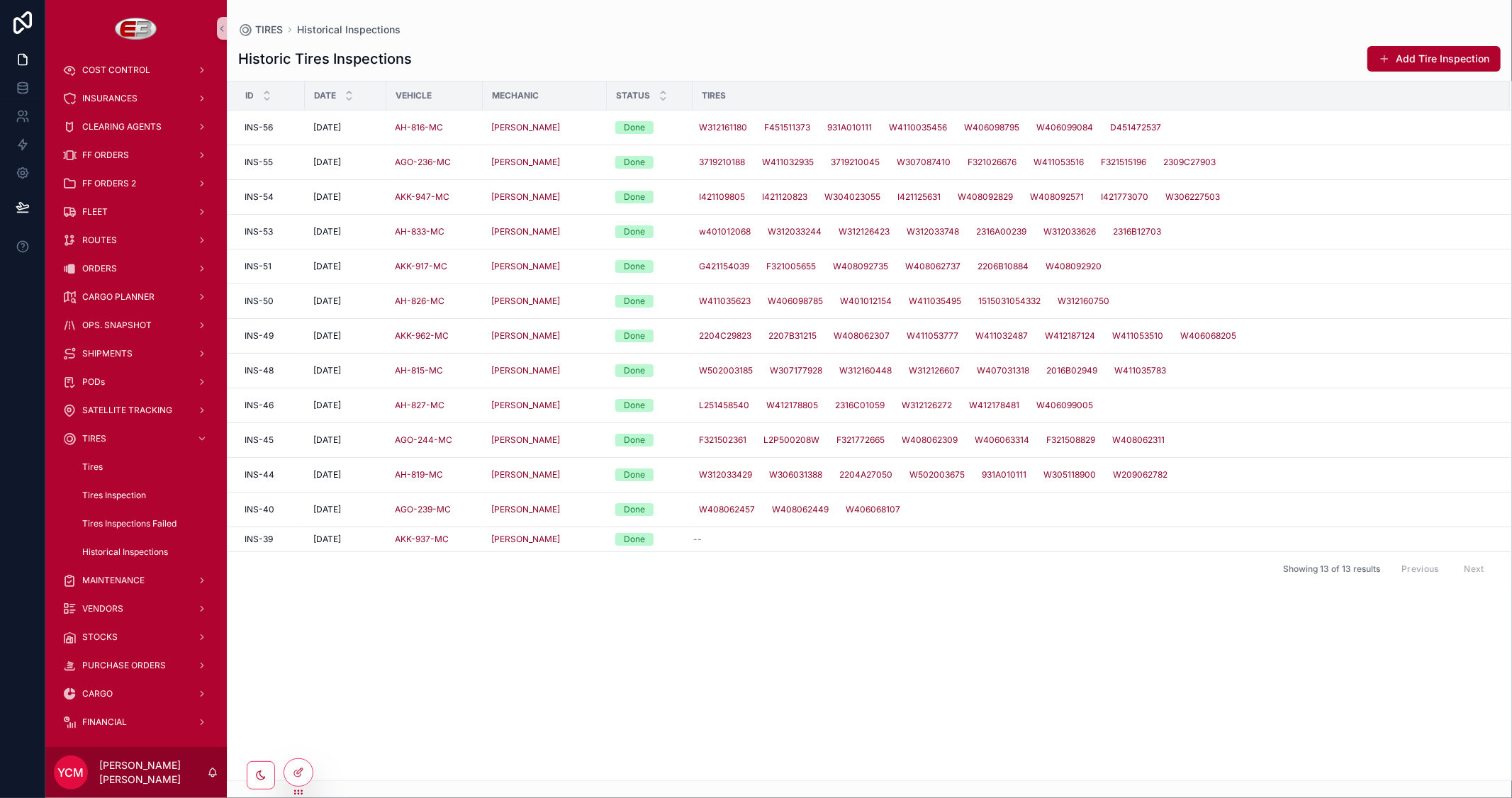
click at [452, 587] on div "Id Date Vehicle Mechanic Status Tires INS-56 INS-56 29/8/2025 29/8/2025 AH-816-…" at bounding box center [870, 431] width 1284 height 699
click at [263, 541] on span "INS-39" at bounding box center [258, 539] width 28 height 12
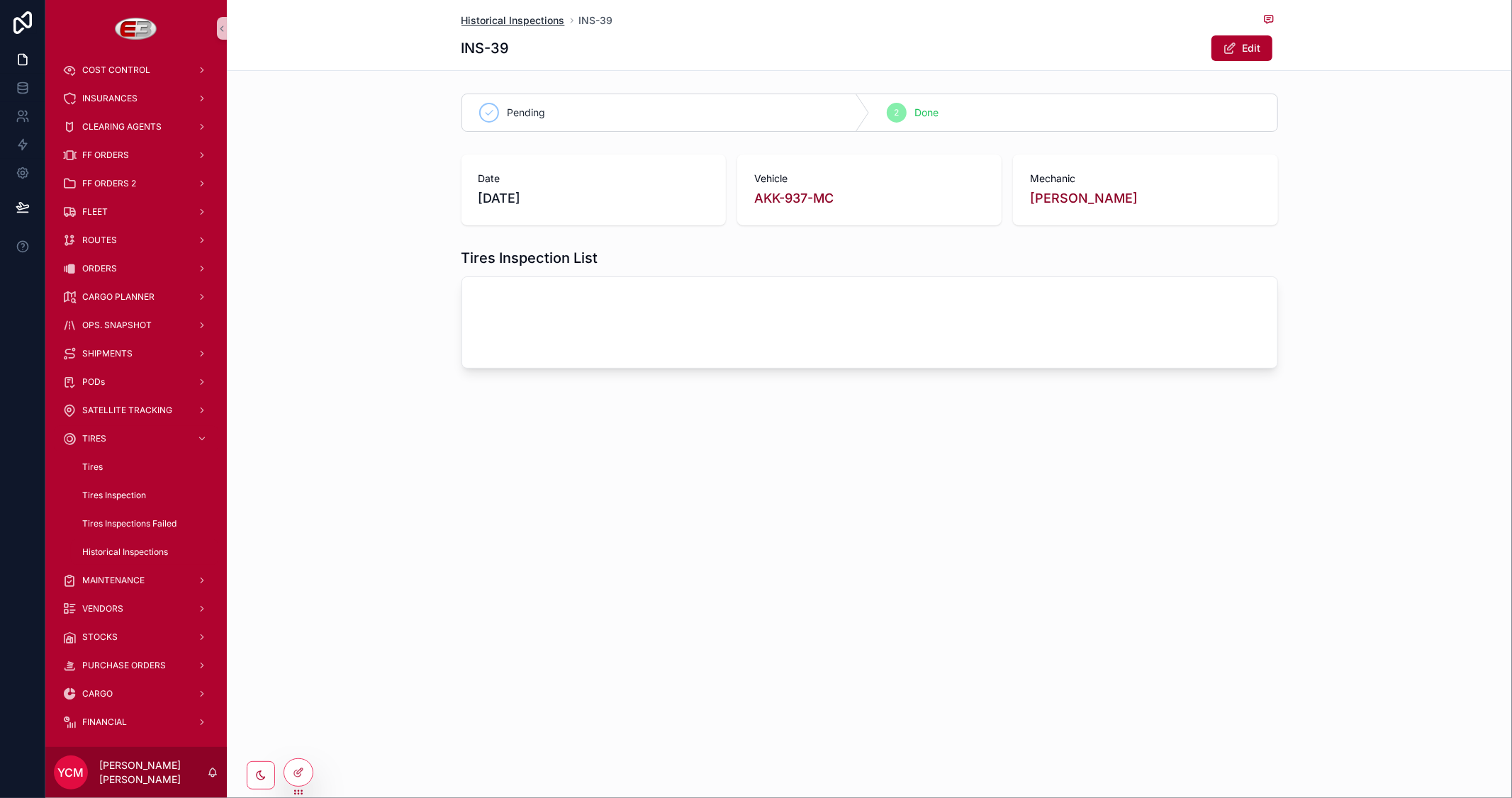
click at [497, 22] on span "Historical Inspections" at bounding box center [513, 21] width 104 height 14
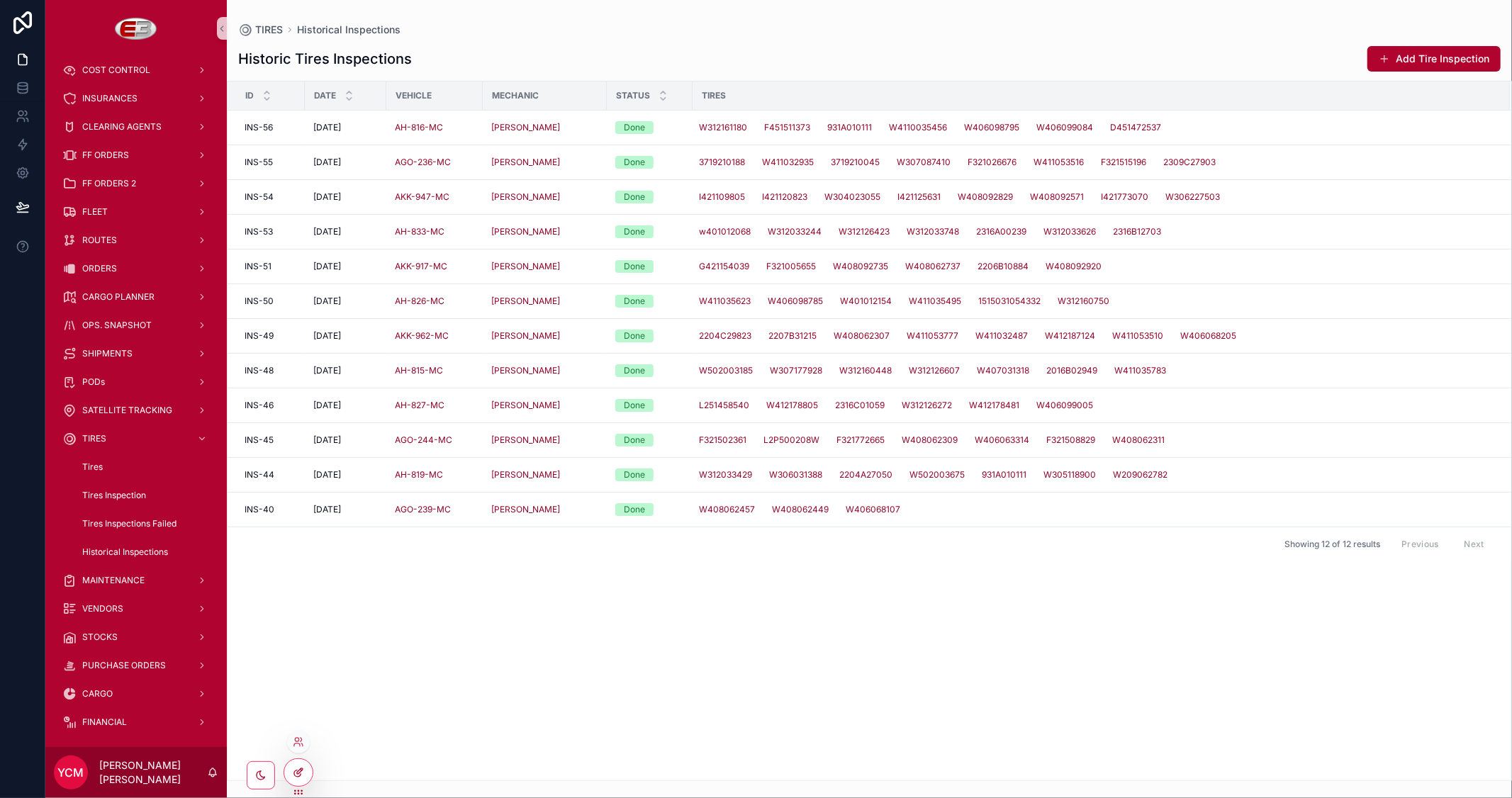
click at [303, 773] on icon at bounding box center [298, 772] width 12 height 12
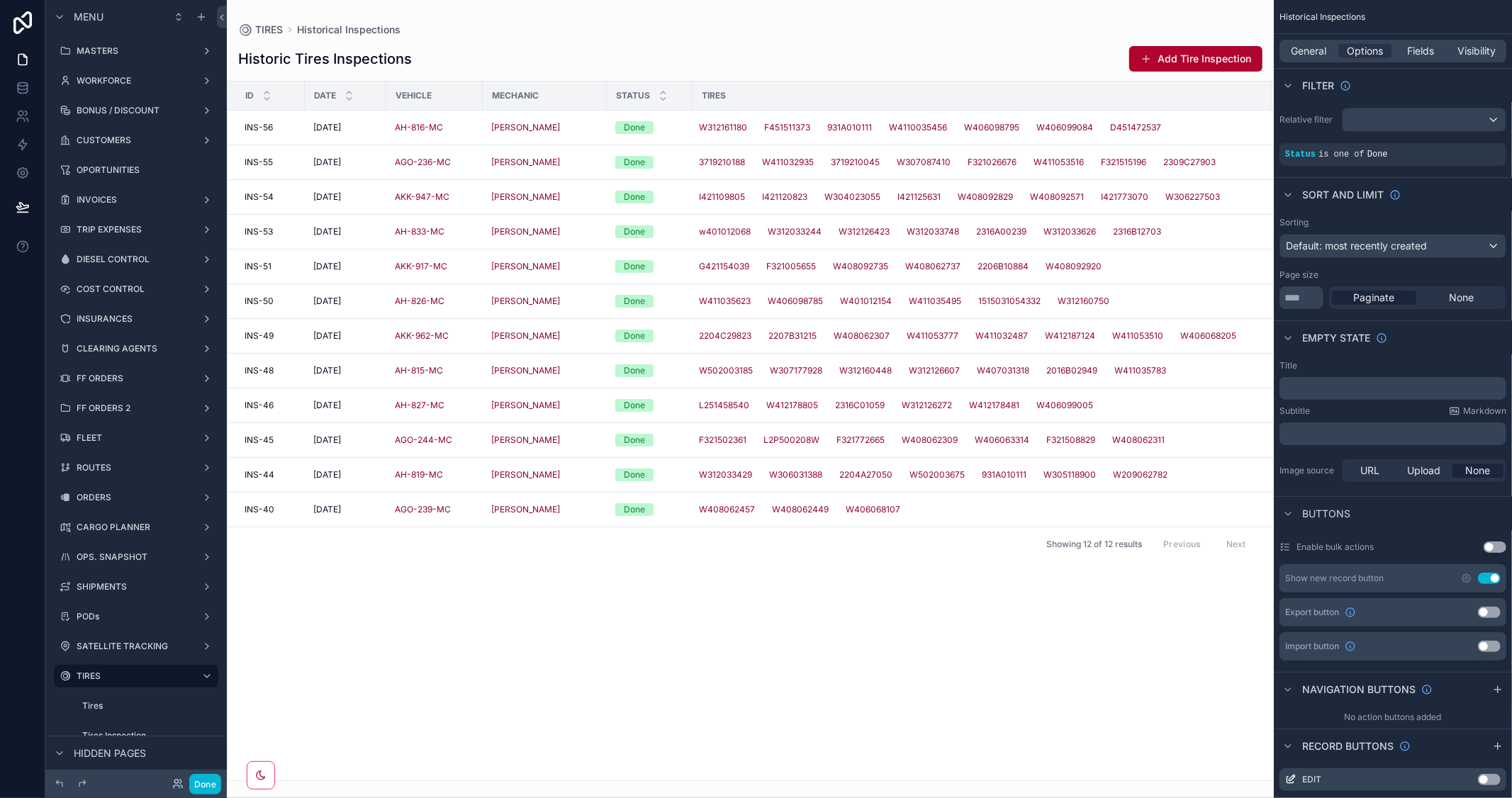
click at [1483, 578] on button "Use setting" at bounding box center [1489, 578] width 23 height 12
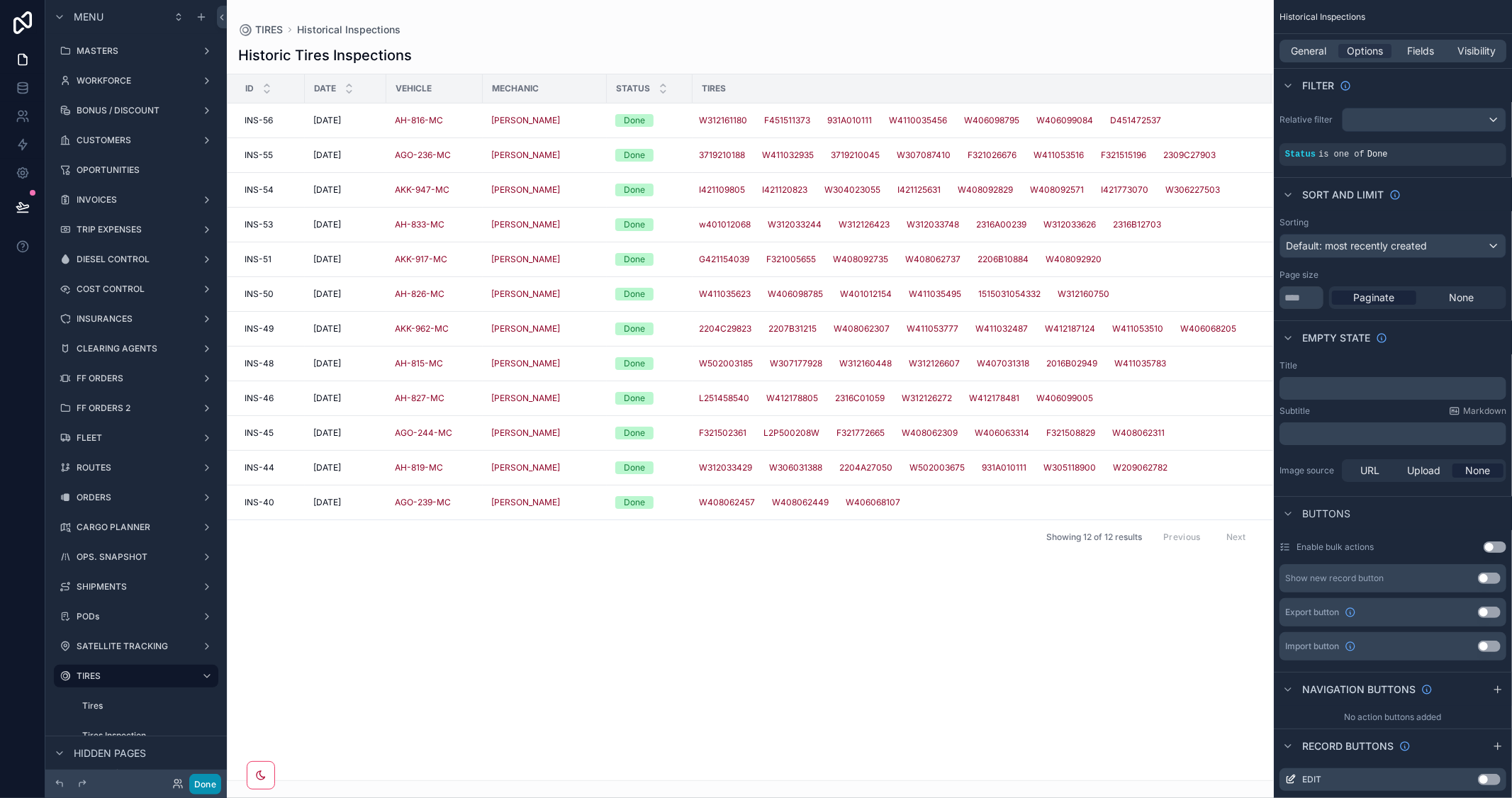
click at [210, 782] on button "Done" at bounding box center [205, 784] width 32 height 21
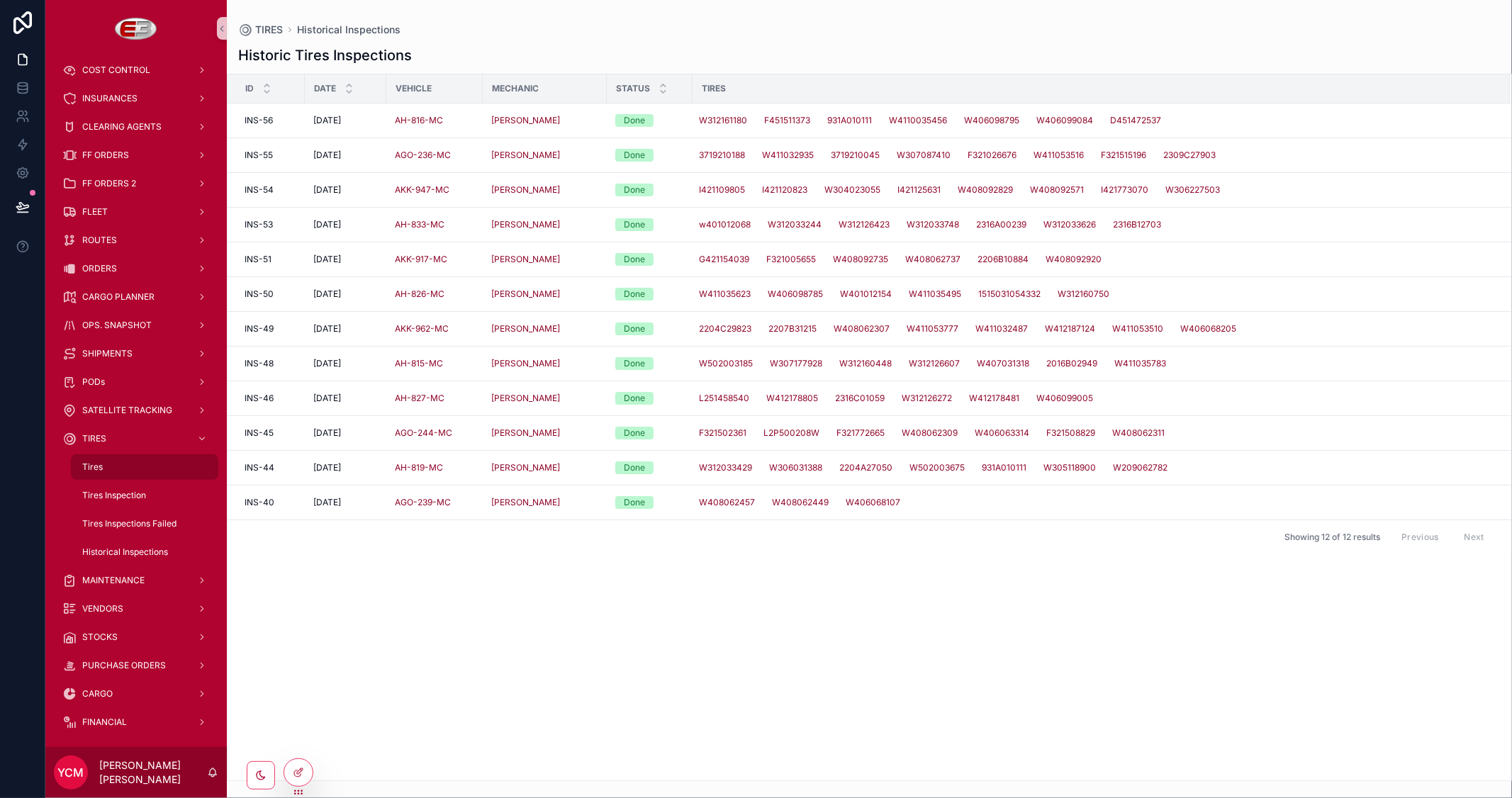
click at [145, 471] on div "Tires" at bounding box center [145, 467] width 130 height 23
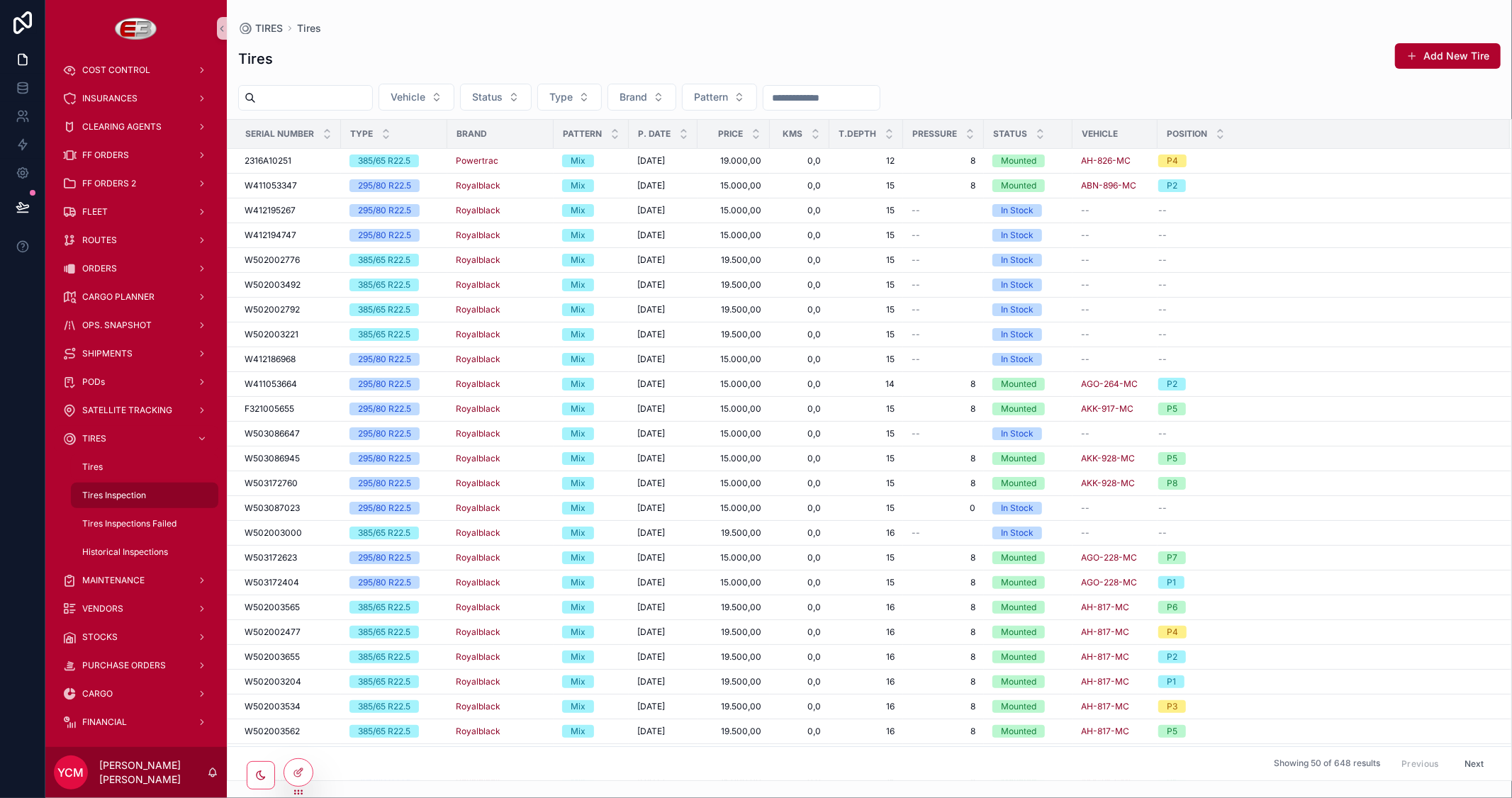
click at [139, 489] on span "Tires Inspection" at bounding box center [114, 495] width 64 height 12
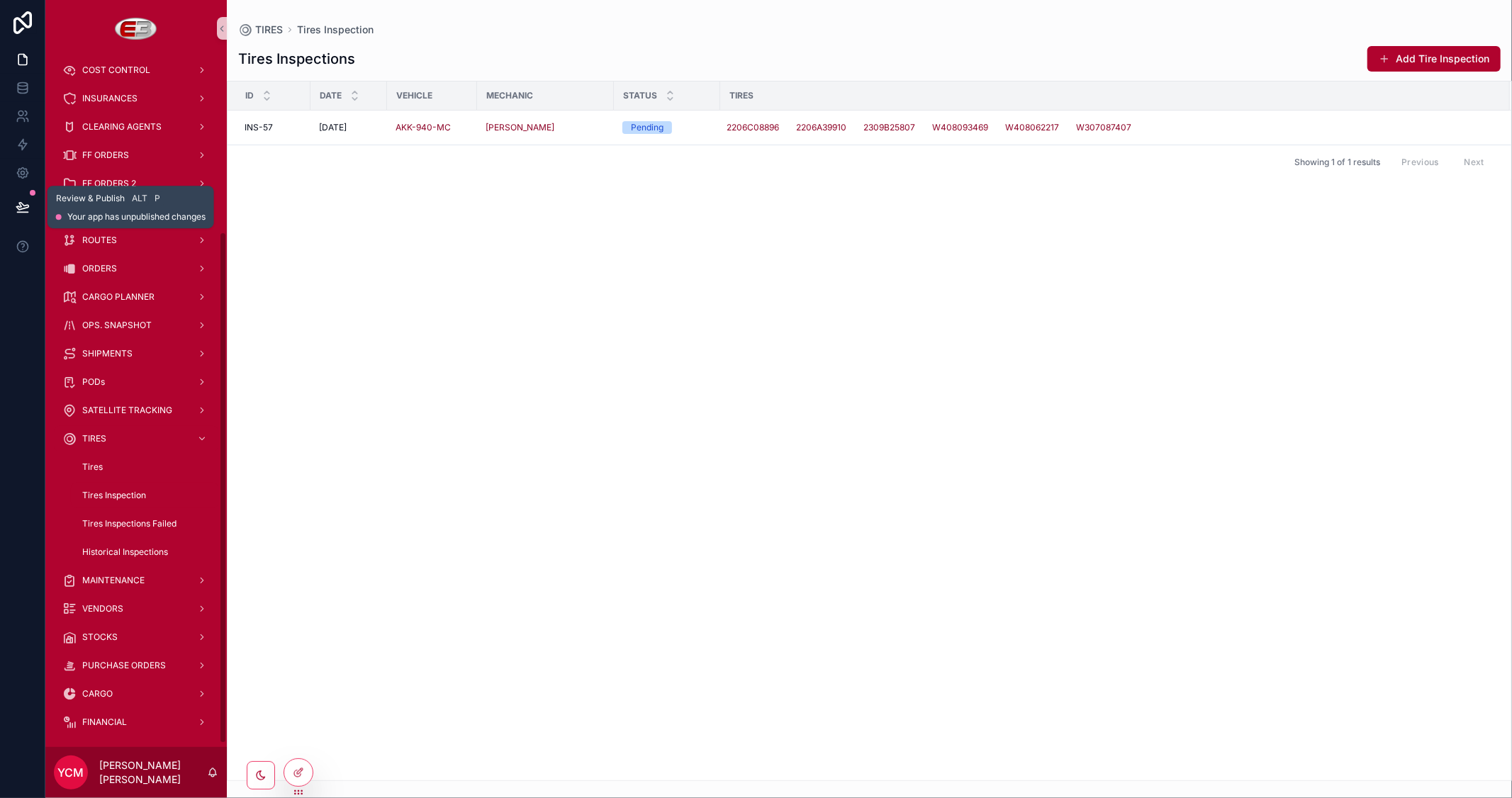
click at [22, 199] on button at bounding box center [23, 207] width 32 height 40
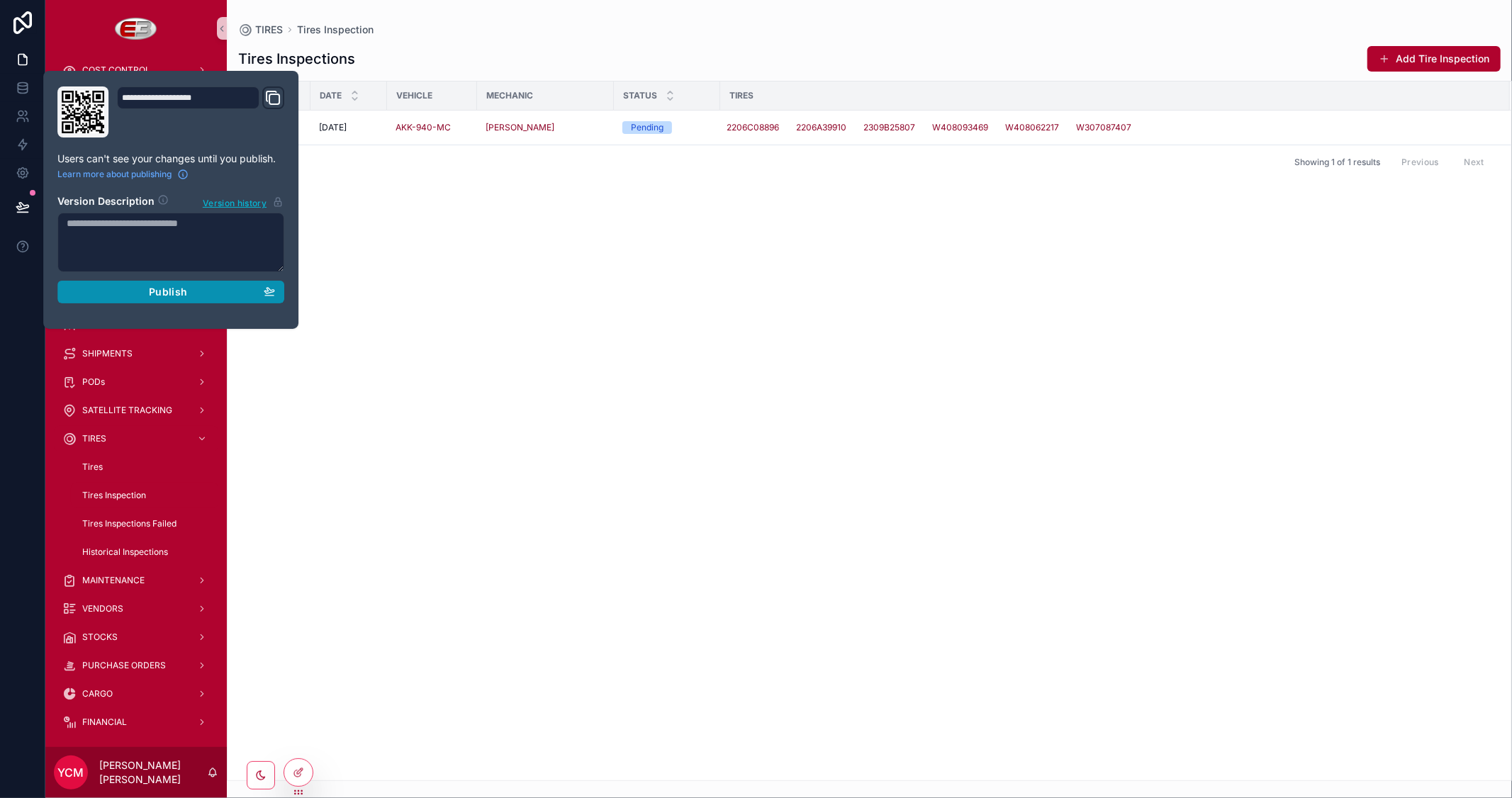
click at [154, 289] on span "Publish" at bounding box center [168, 292] width 38 height 13
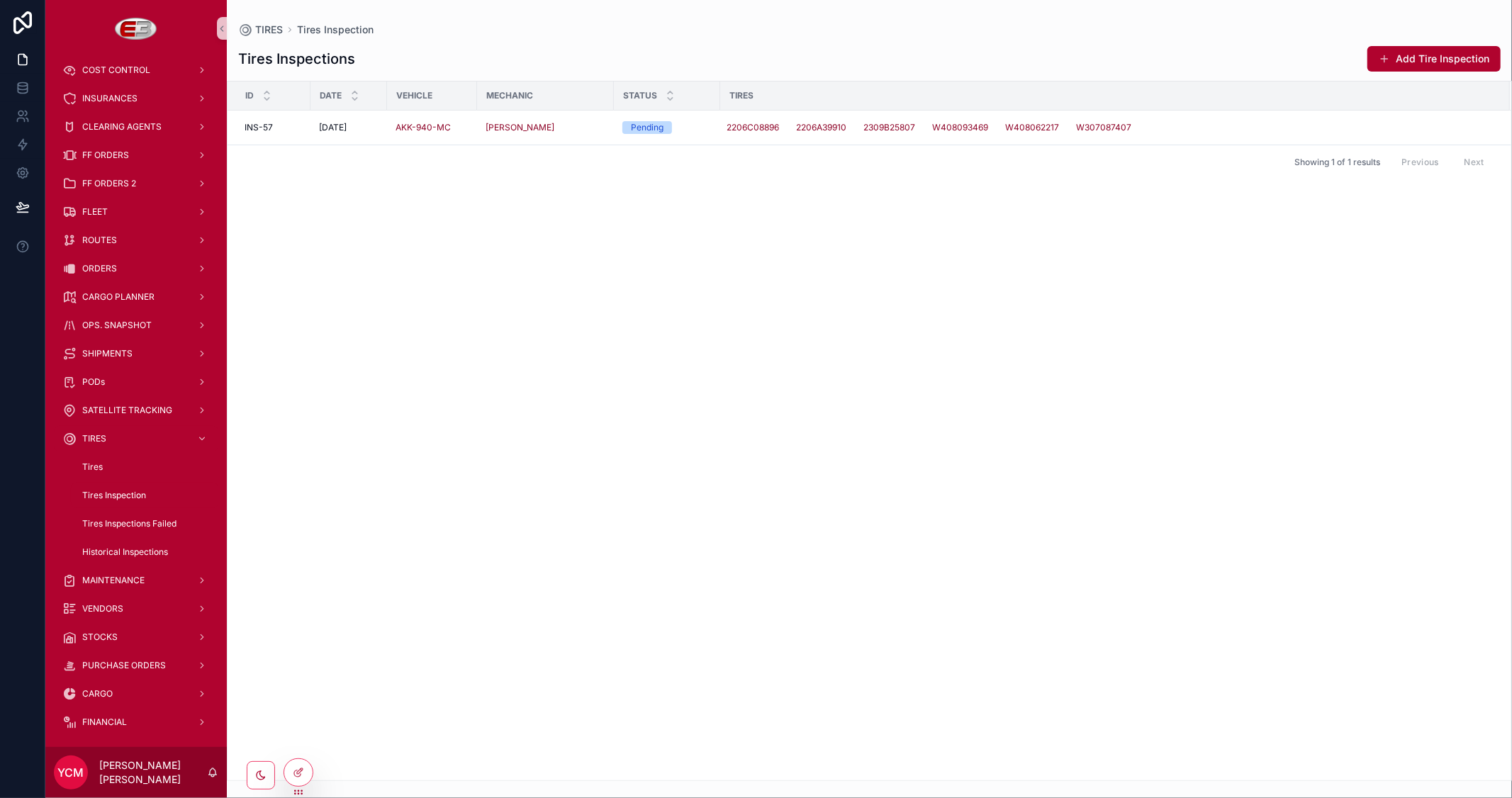
click at [457, 351] on div "Id Date Vehicle Mechanic Status Tires INS-57 INS-57 29/8/2025 29/8/2025 AKK-940…" at bounding box center [870, 431] width 1284 height 699
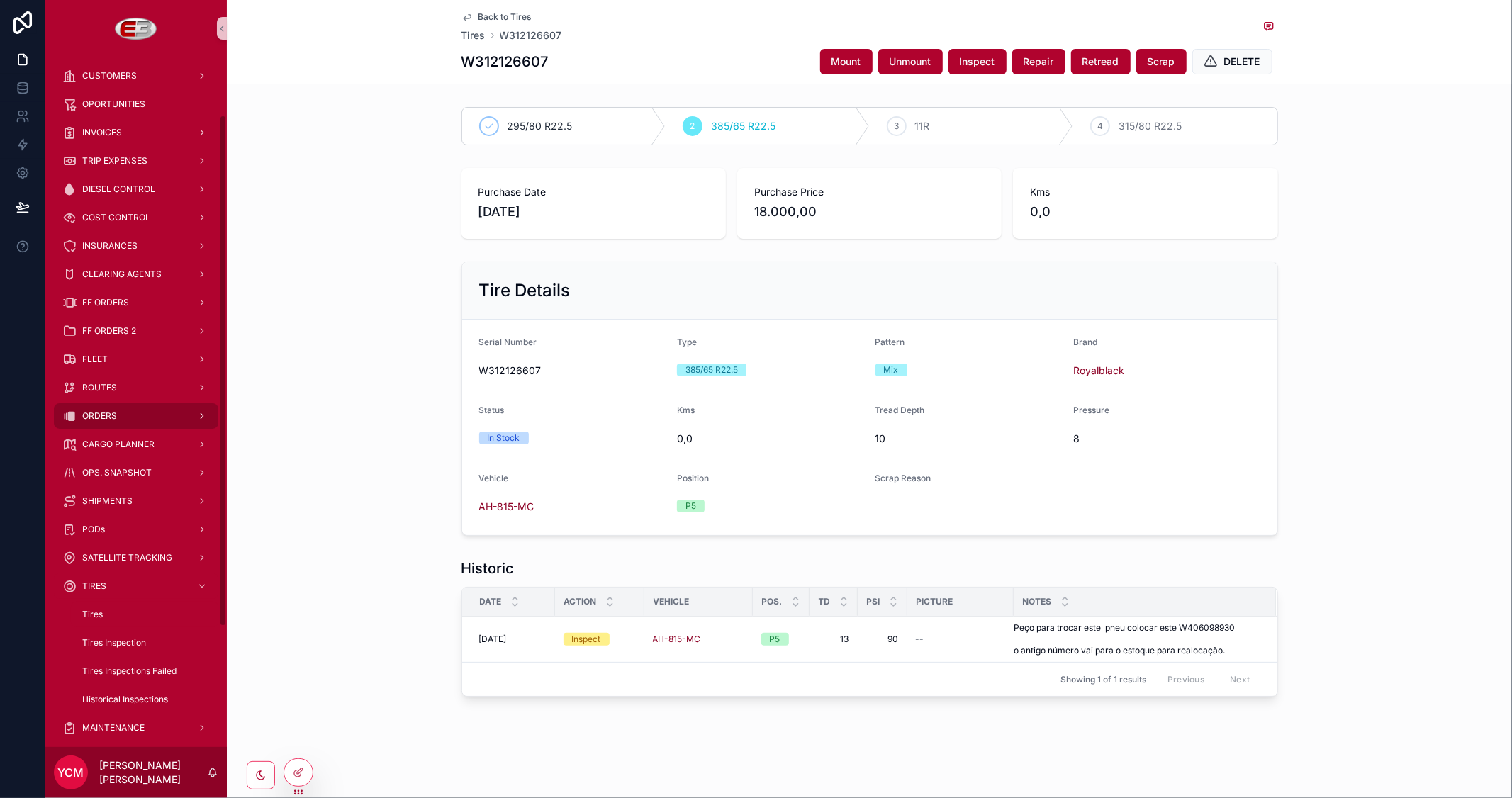
scroll to position [79, 0]
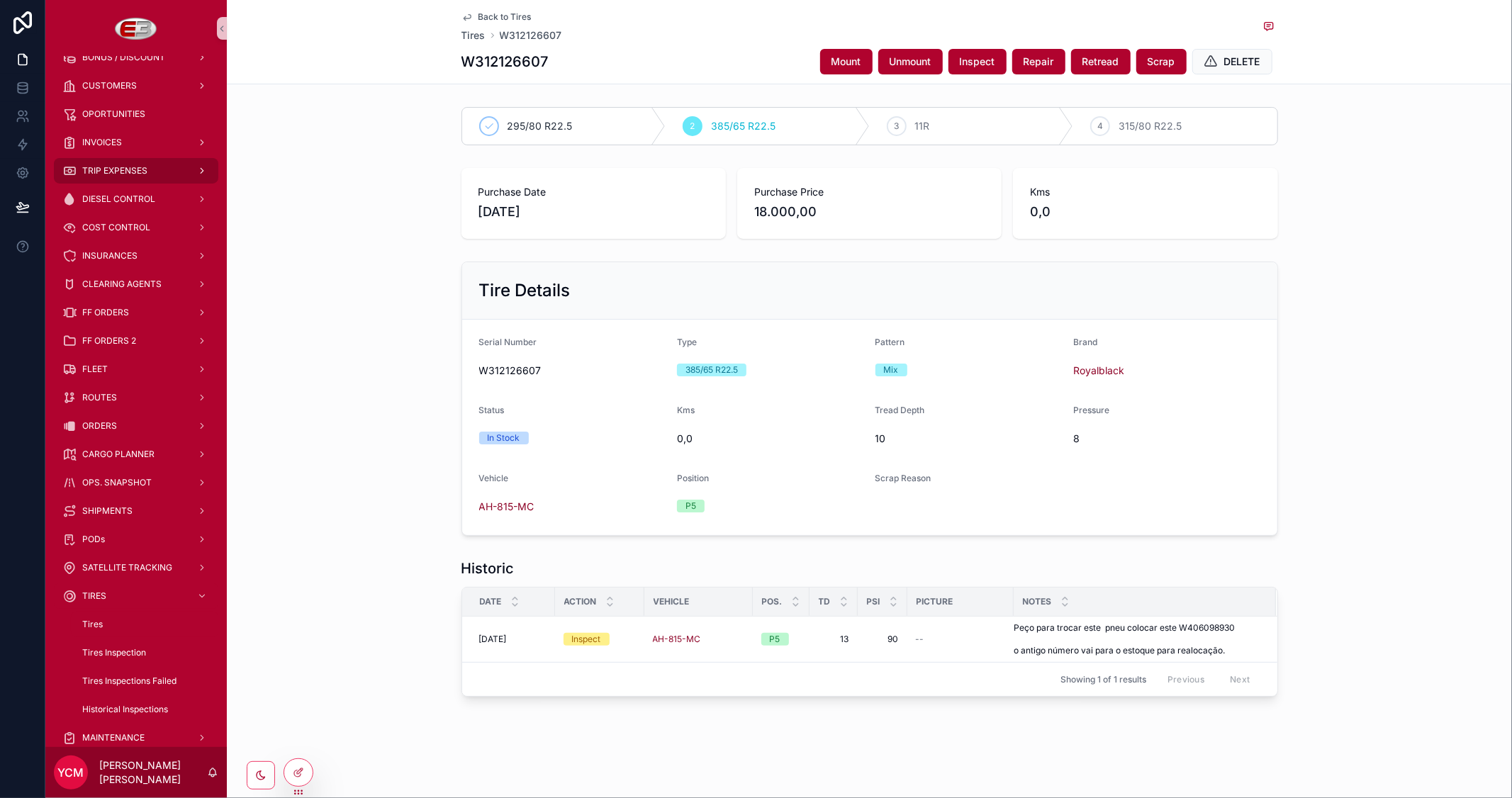
click at [126, 167] on span "TRIP EXPENSES" at bounding box center [115, 171] width 65 height 12
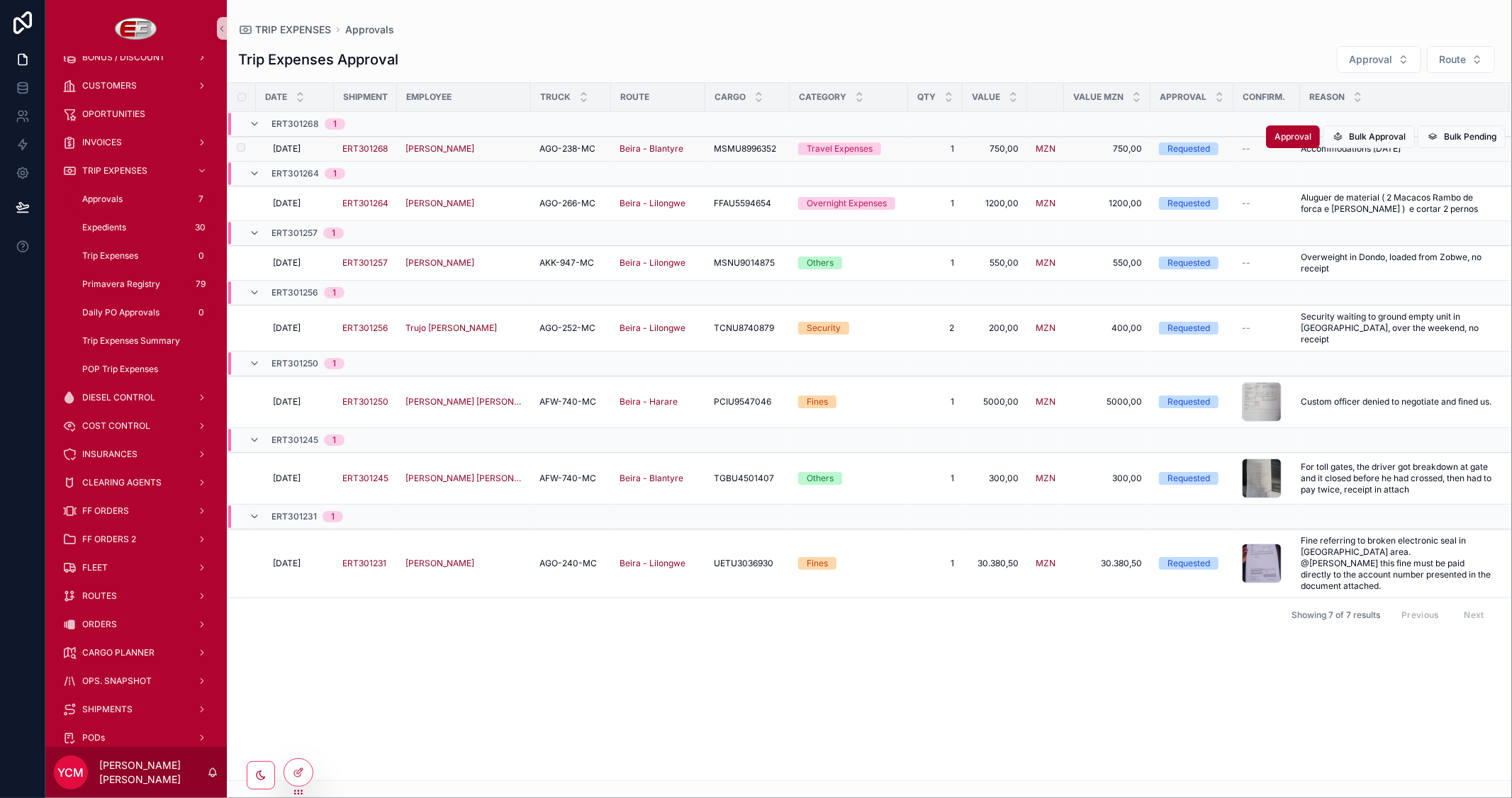
click at [248, 149] on td "scrollable content" at bounding box center [241, 149] width 28 height 24
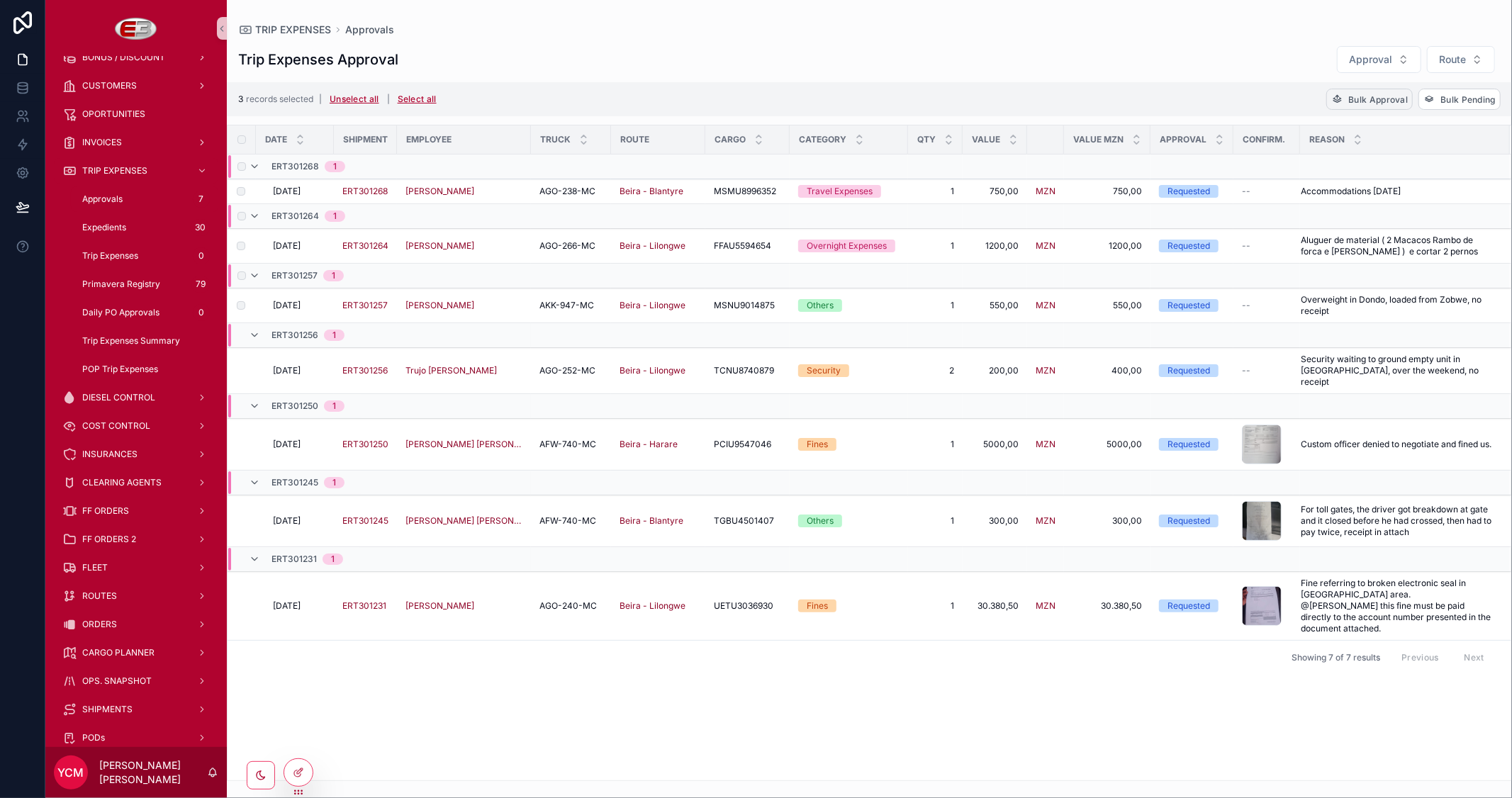
click at [1353, 88] on button "Bulk Approval" at bounding box center [1370, 99] width 87 height 22
click at [1436, 73] on icon "scrollable content" at bounding box center [1439, 70] width 12 height 12
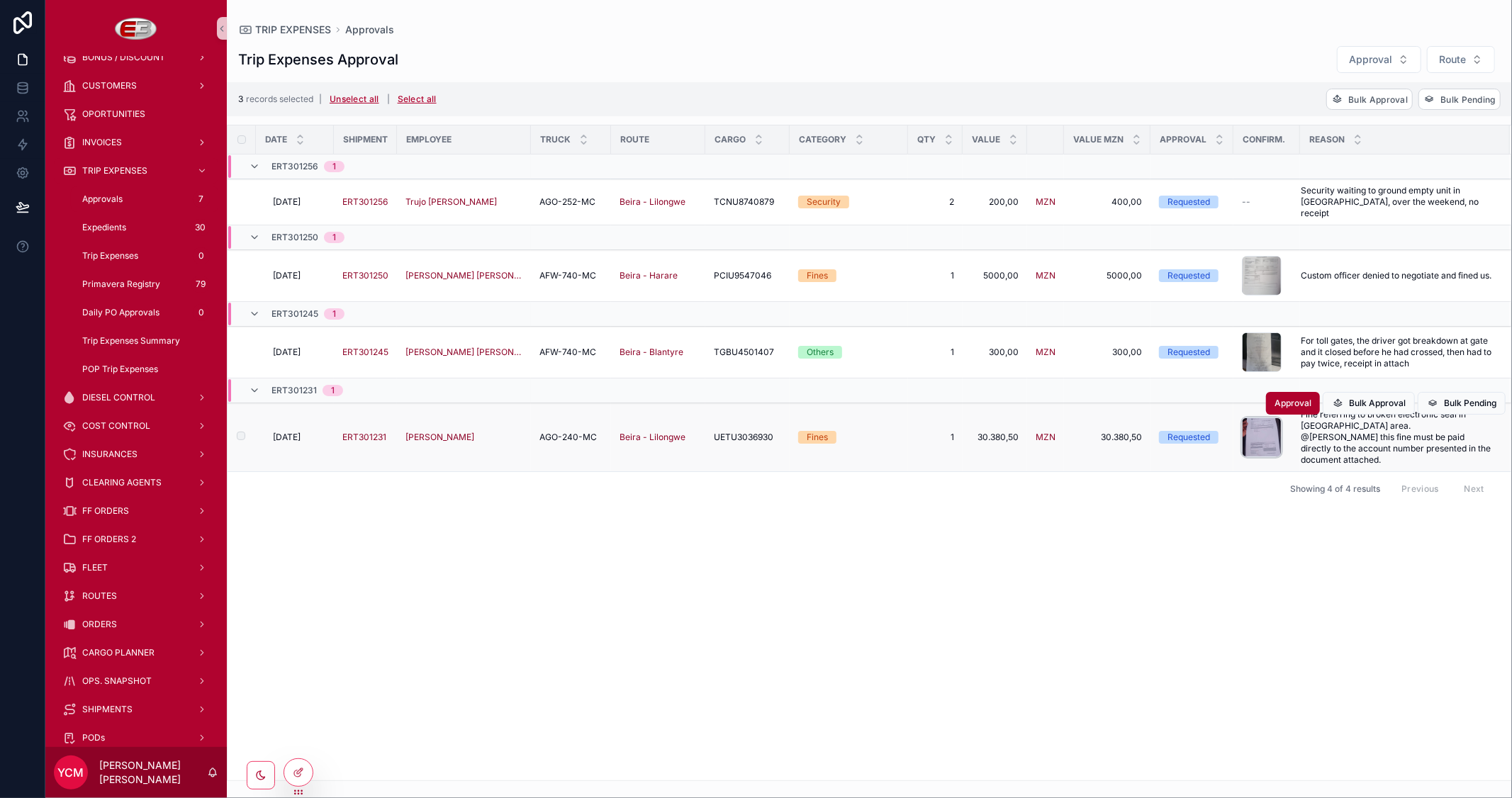
click at [1251, 425] on div "scrollable content" at bounding box center [1262, 437] width 40 height 40
click at [1361, 397] on span "Bulk Approval" at bounding box center [1377, 403] width 57 height 12
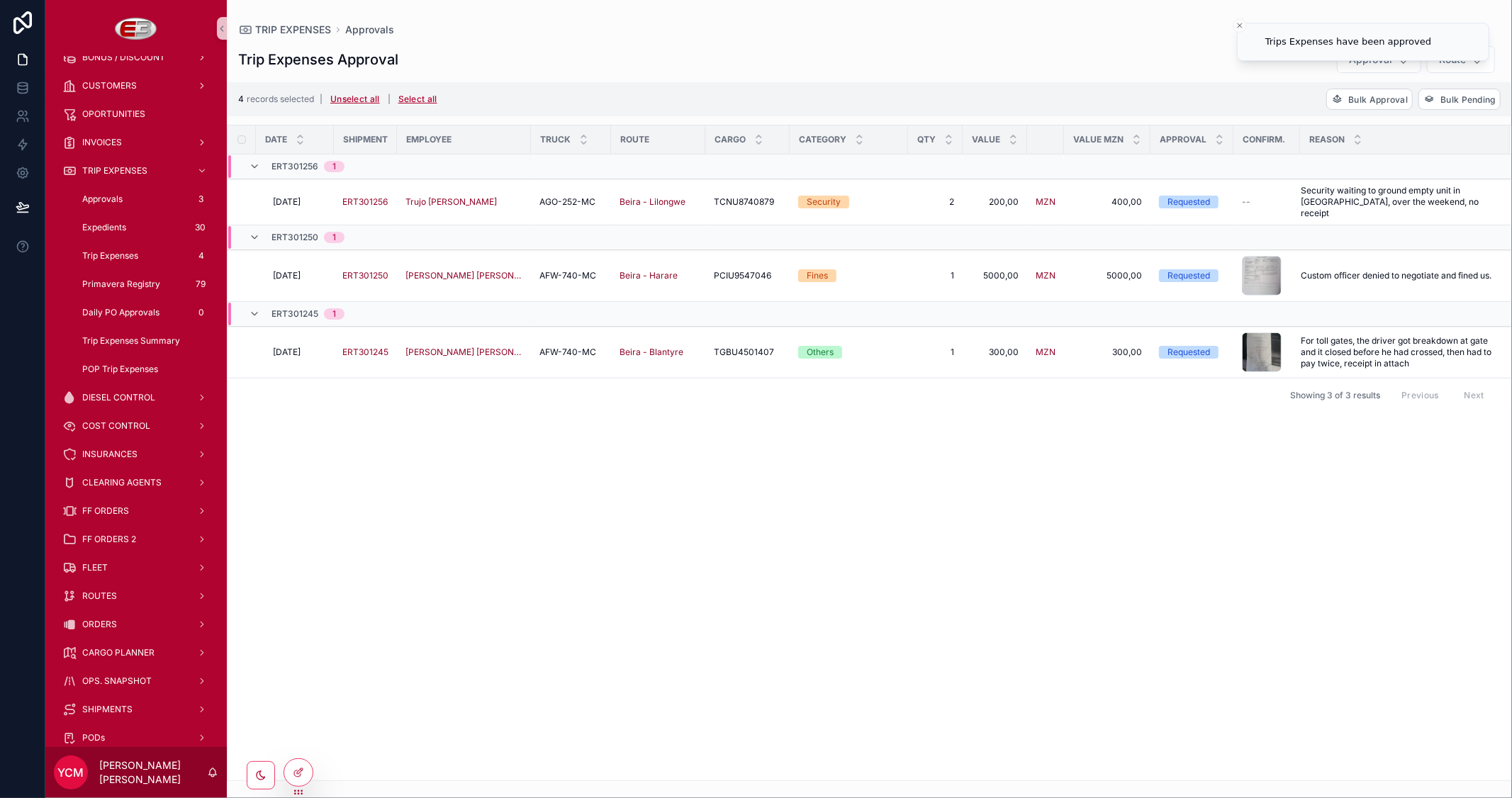
click at [988, 565] on div "Date Shipment Employee Truck Route Cargo Category Qty Value Value MZN Approval …" at bounding box center [870, 452] width 1284 height 654
click at [1311, 181] on span "Approval" at bounding box center [1293, 179] width 37 height 12
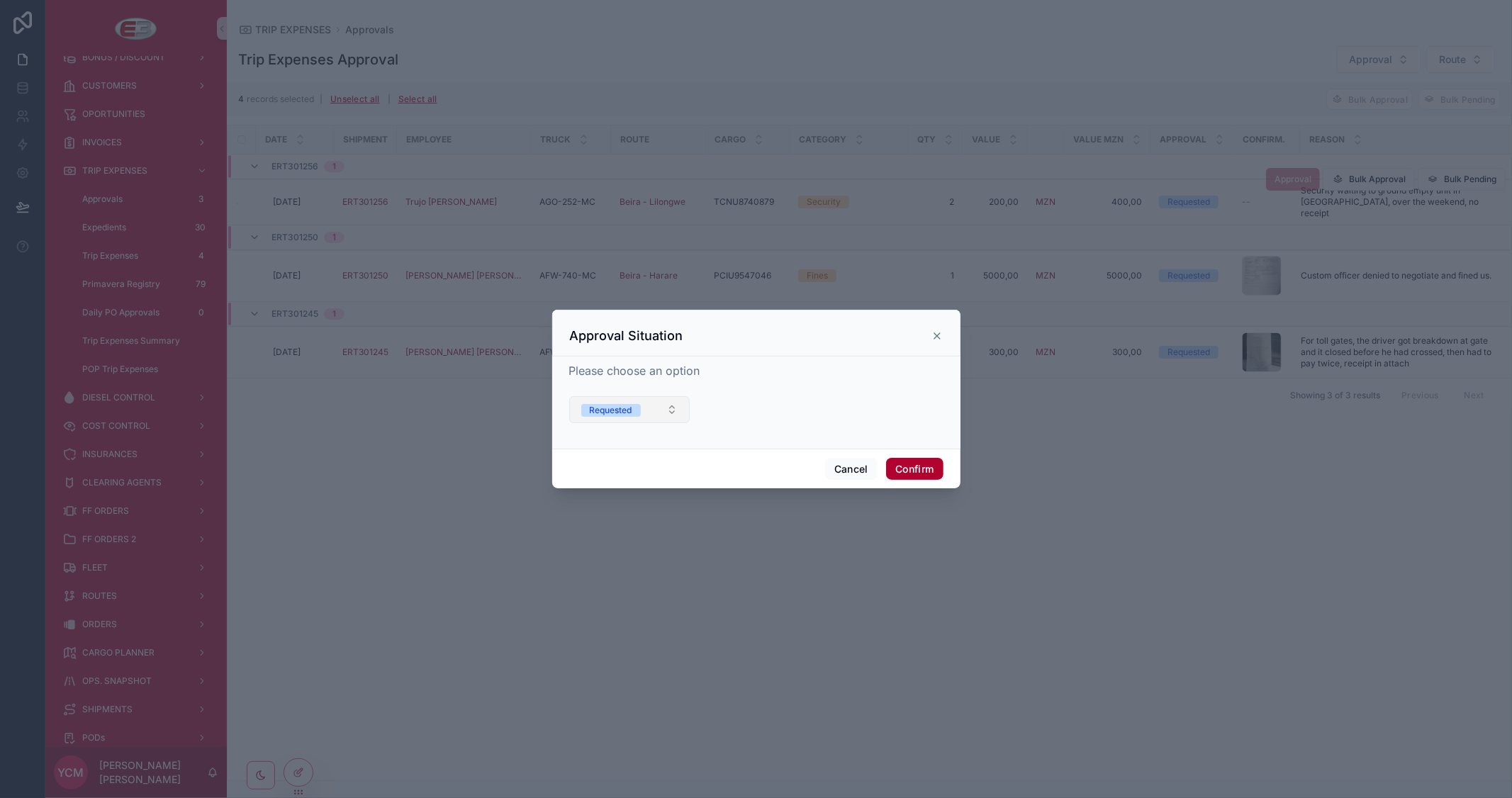
click at [686, 407] on button "Requested" at bounding box center [630, 410] width 121 height 27
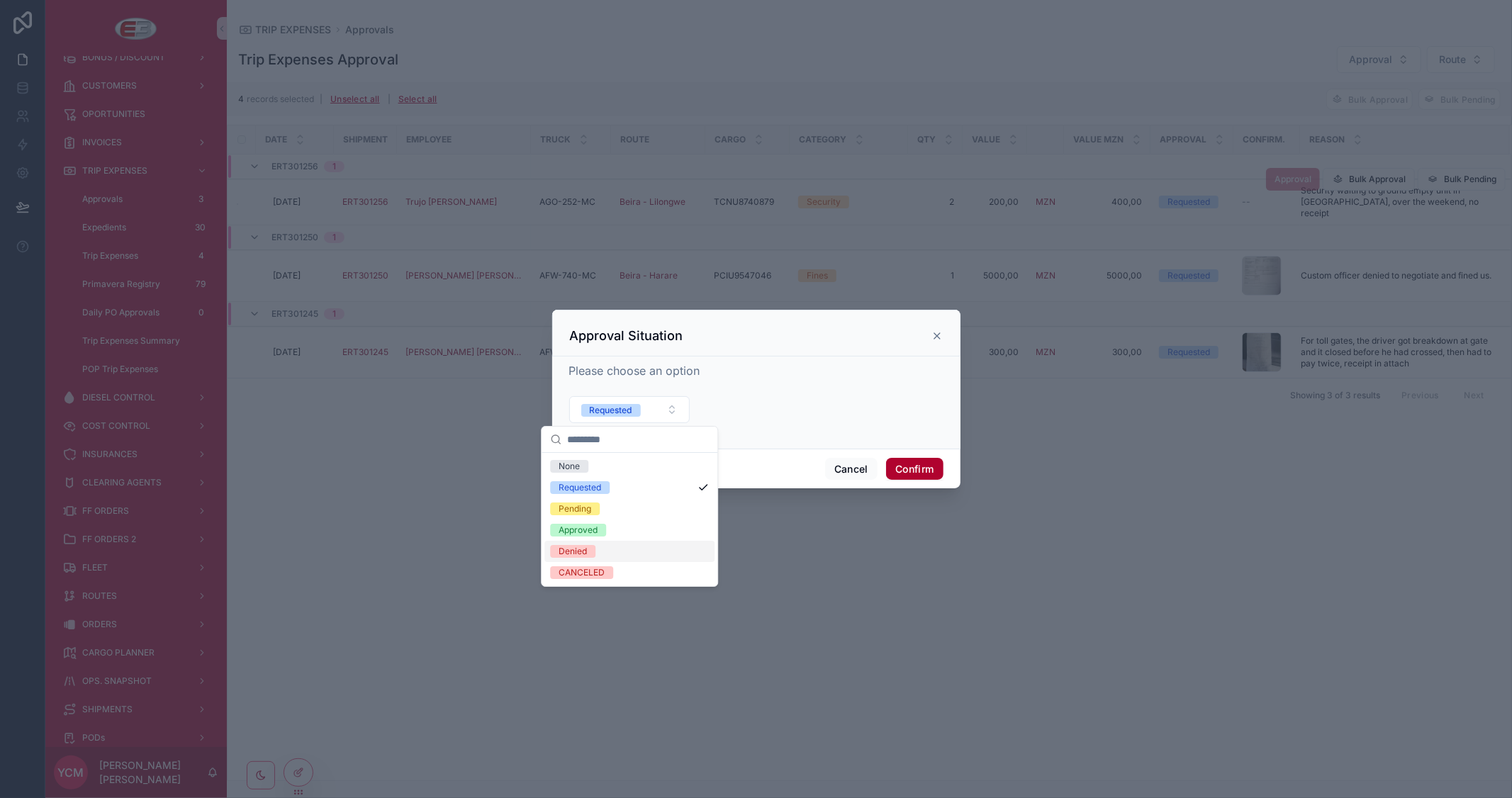
click at [591, 546] on span "Denied" at bounding box center [573, 552] width 45 height 13
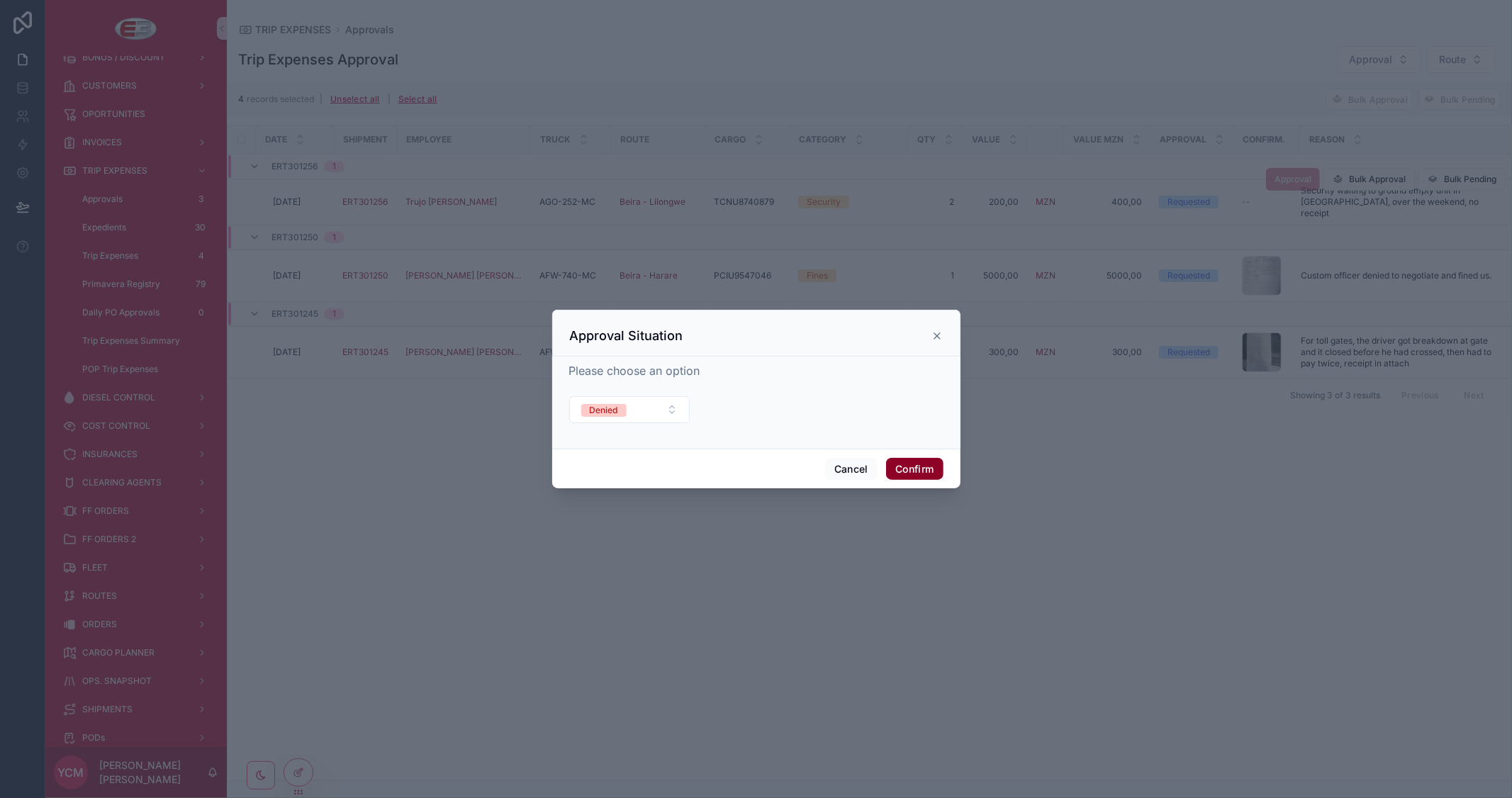
click at [915, 471] on button "Confirm" at bounding box center [914, 469] width 57 height 23
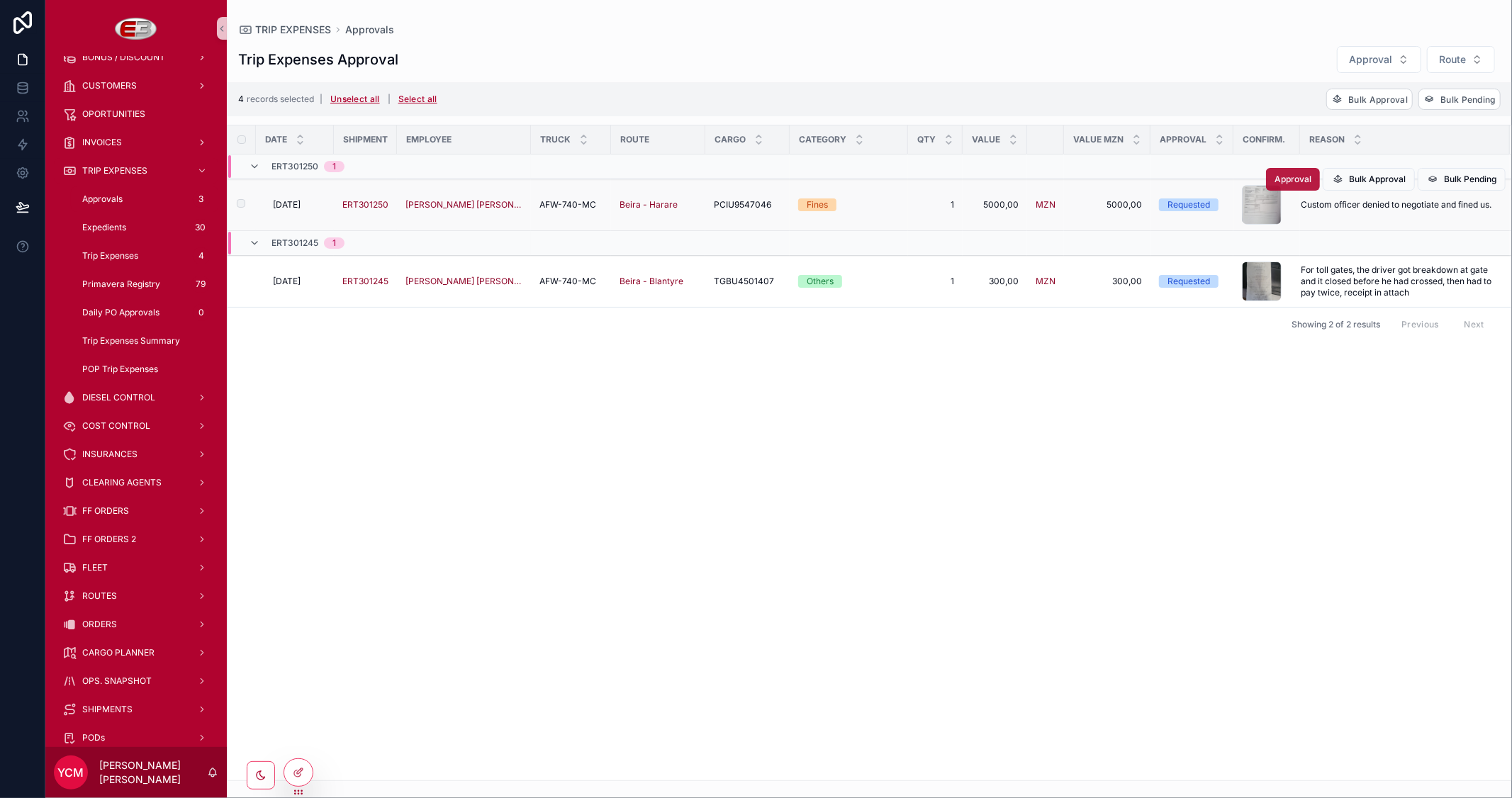
click at [1292, 185] on span "Approval" at bounding box center [1293, 179] width 37 height 12
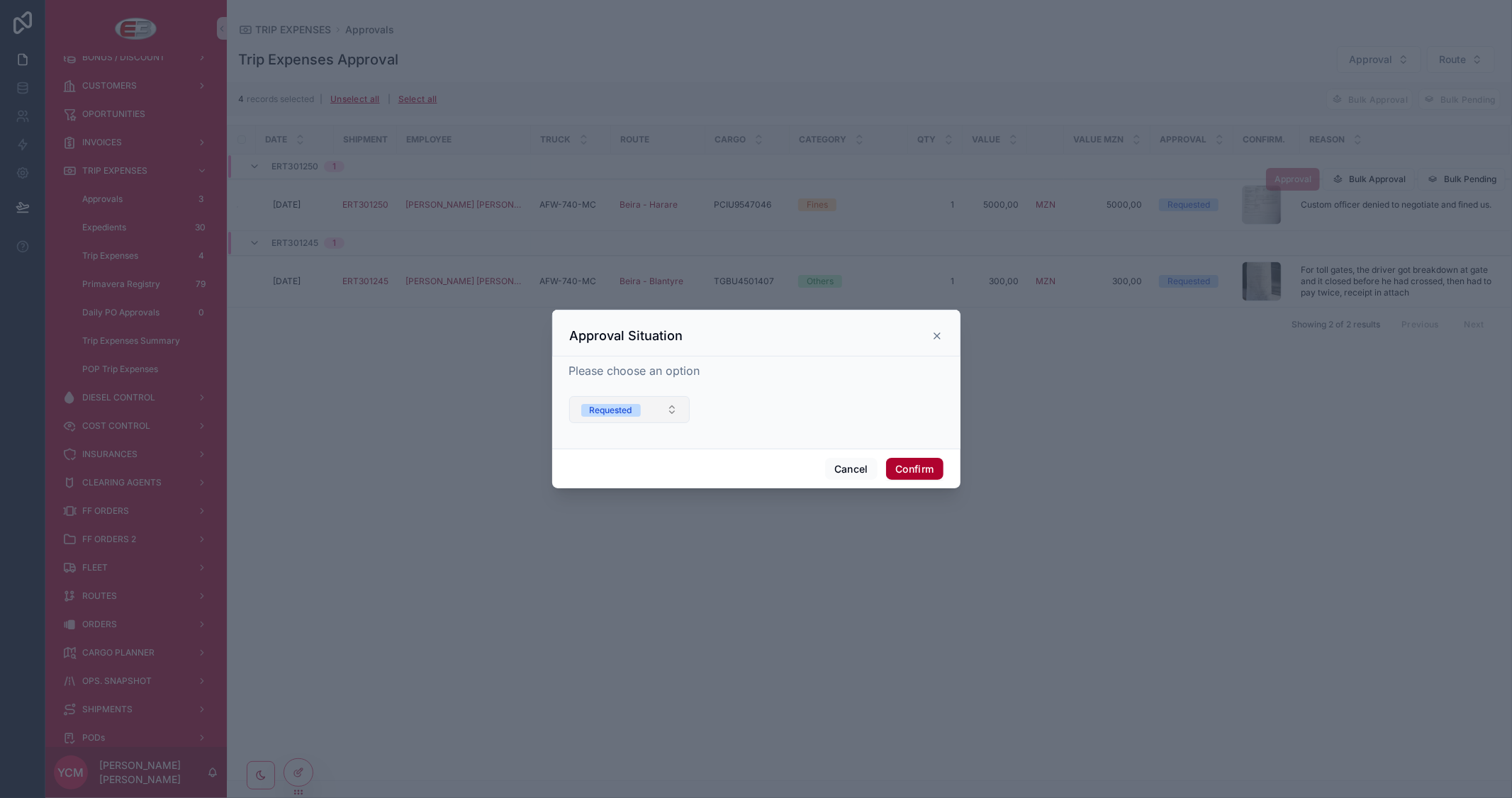
click at [672, 403] on button "Requested" at bounding box center [630, 410] width 121 height 27
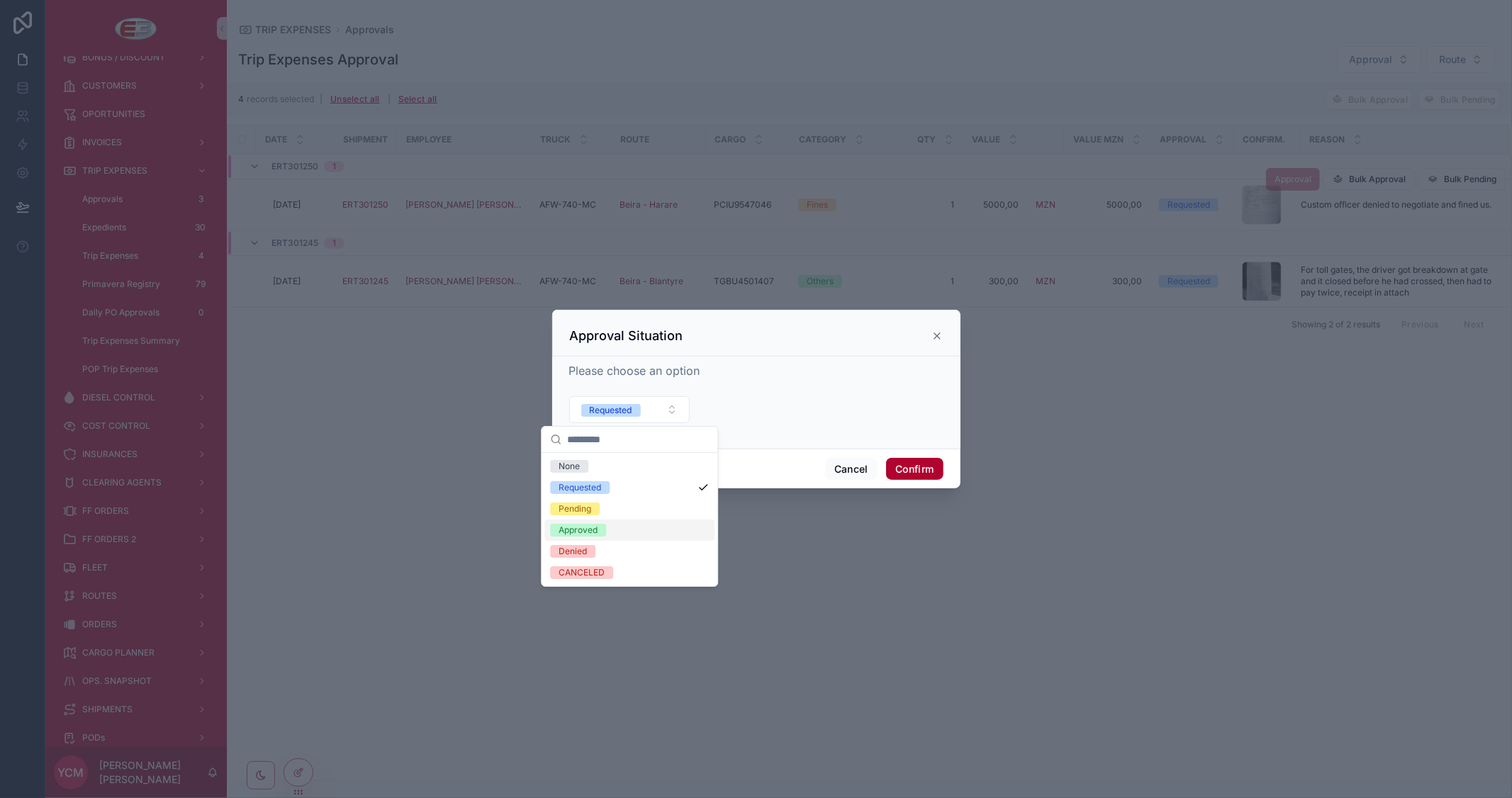
click at [592, 529] on div "Approved" at bounding box center [578, 530] width 39 height 13
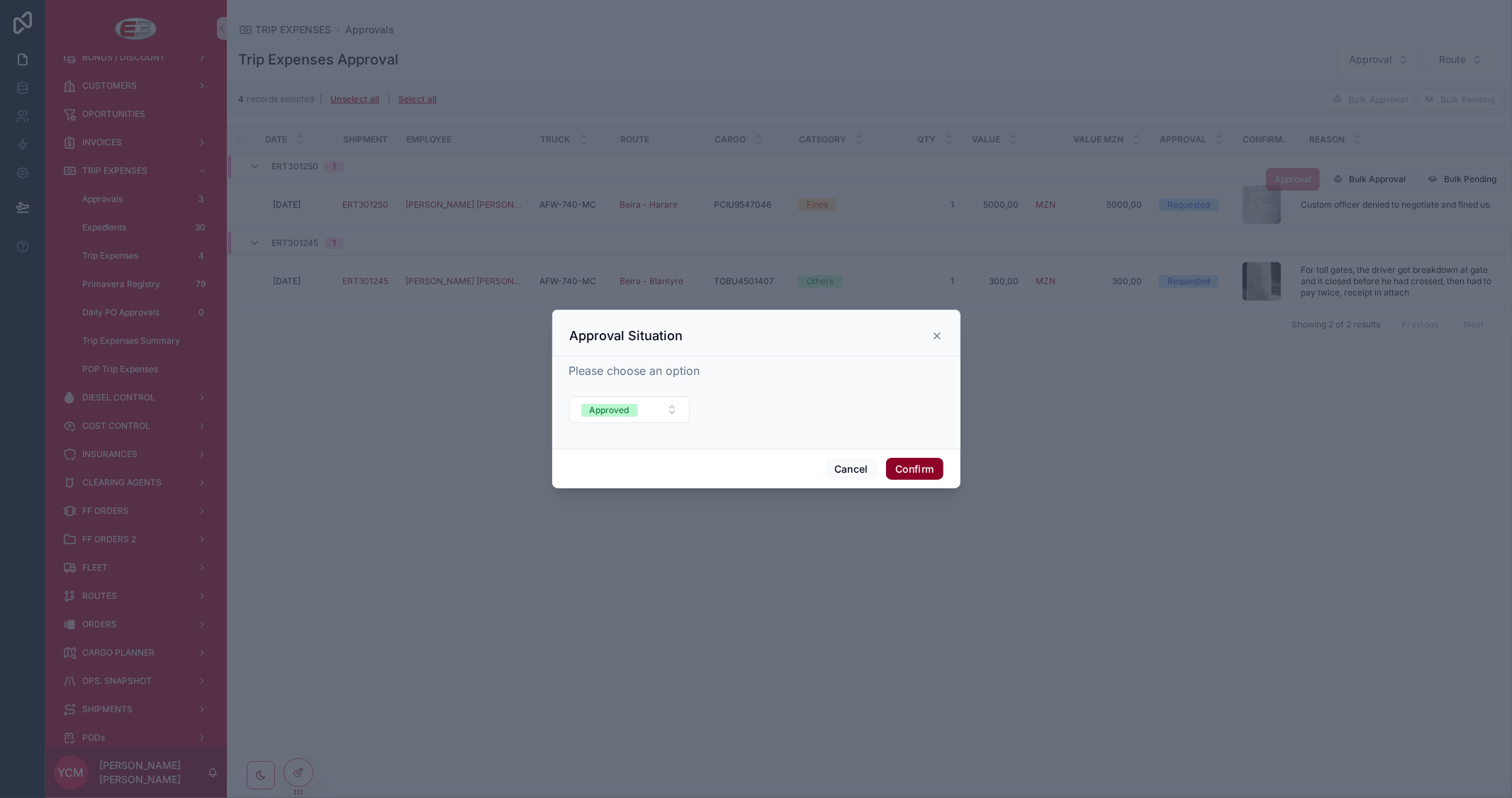
click at [923, 466] on button "Confirm" at bounding box center [914, 469] width 57 height 23
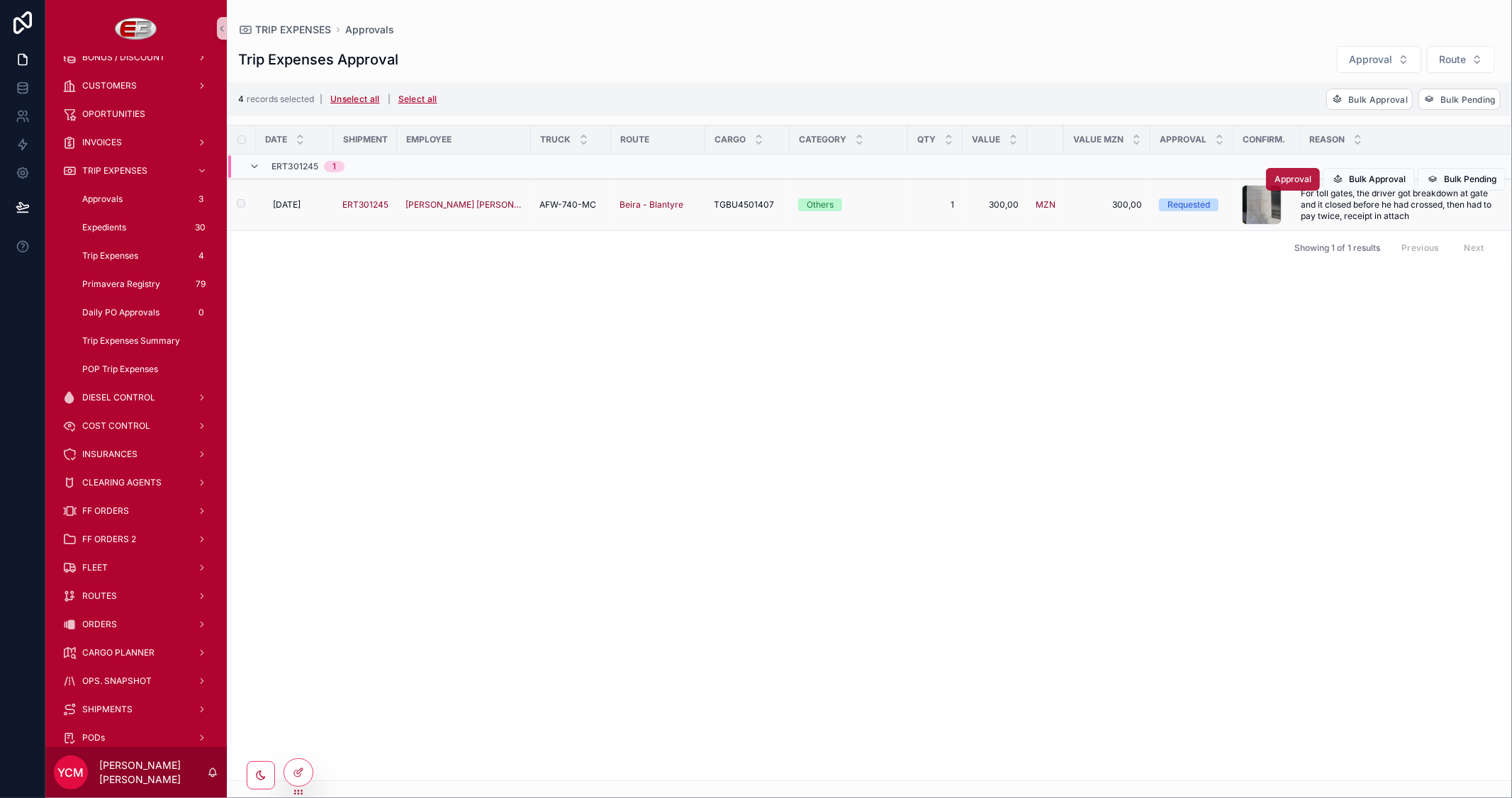
click at [1286, 173] on button "Approval" at bounding box center [1293, 179] width 54 height 23
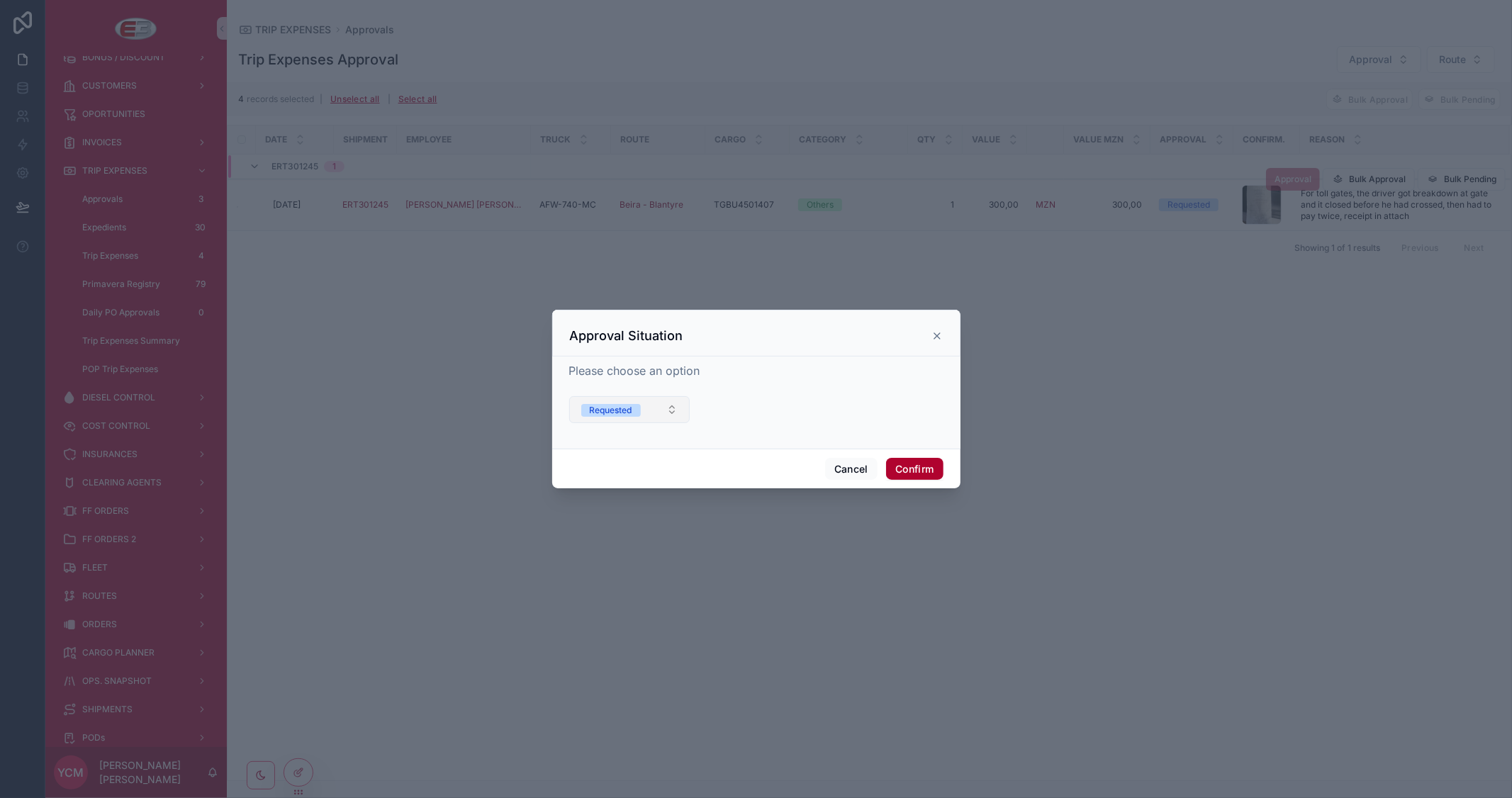
click at [655, 410] on button "Requested" at bounding box center [630, 410] width 121 height 27
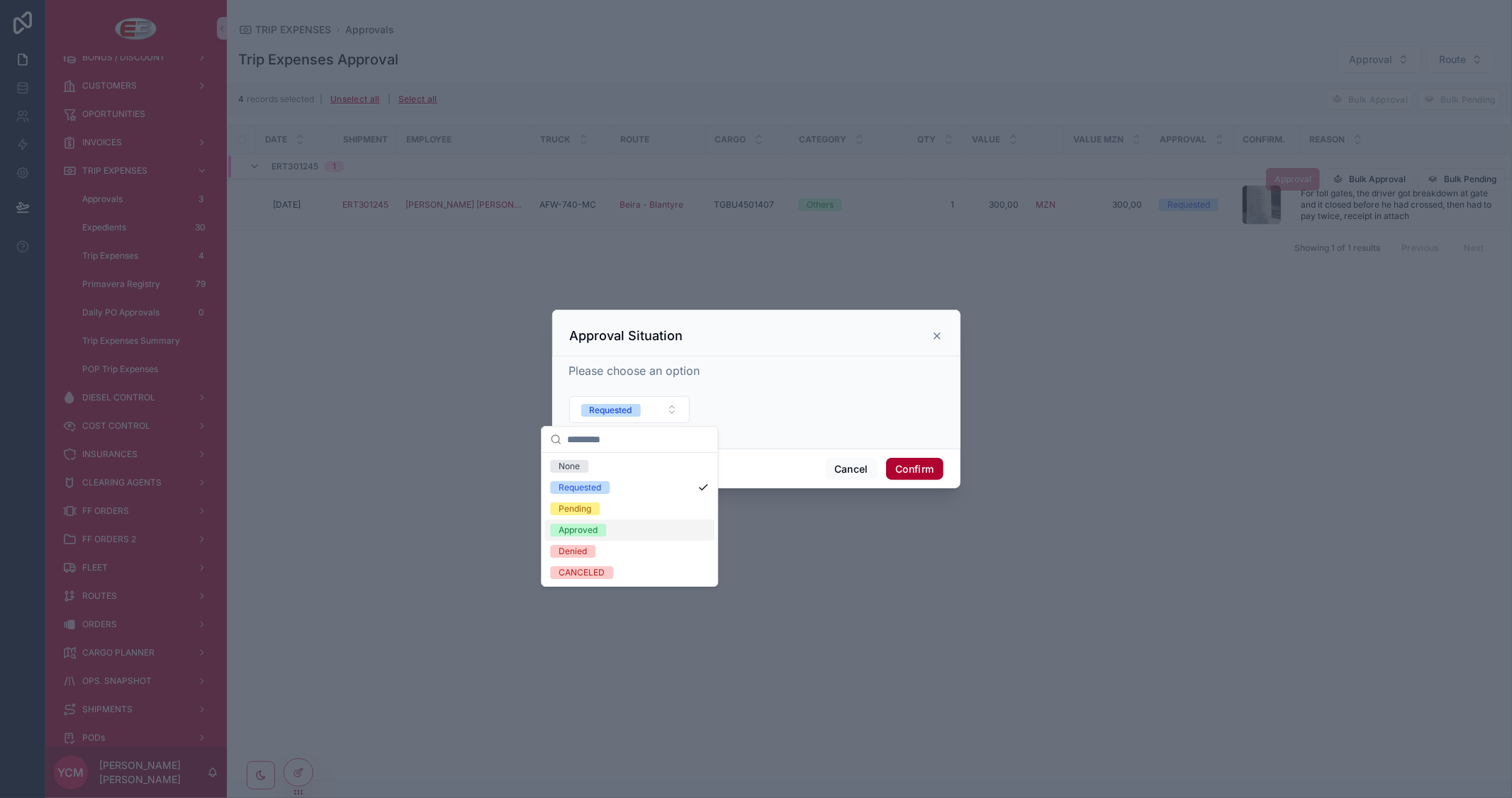
click at [590, 533] on div "Approved" at bounding box center [578, 530] width 39 height 13
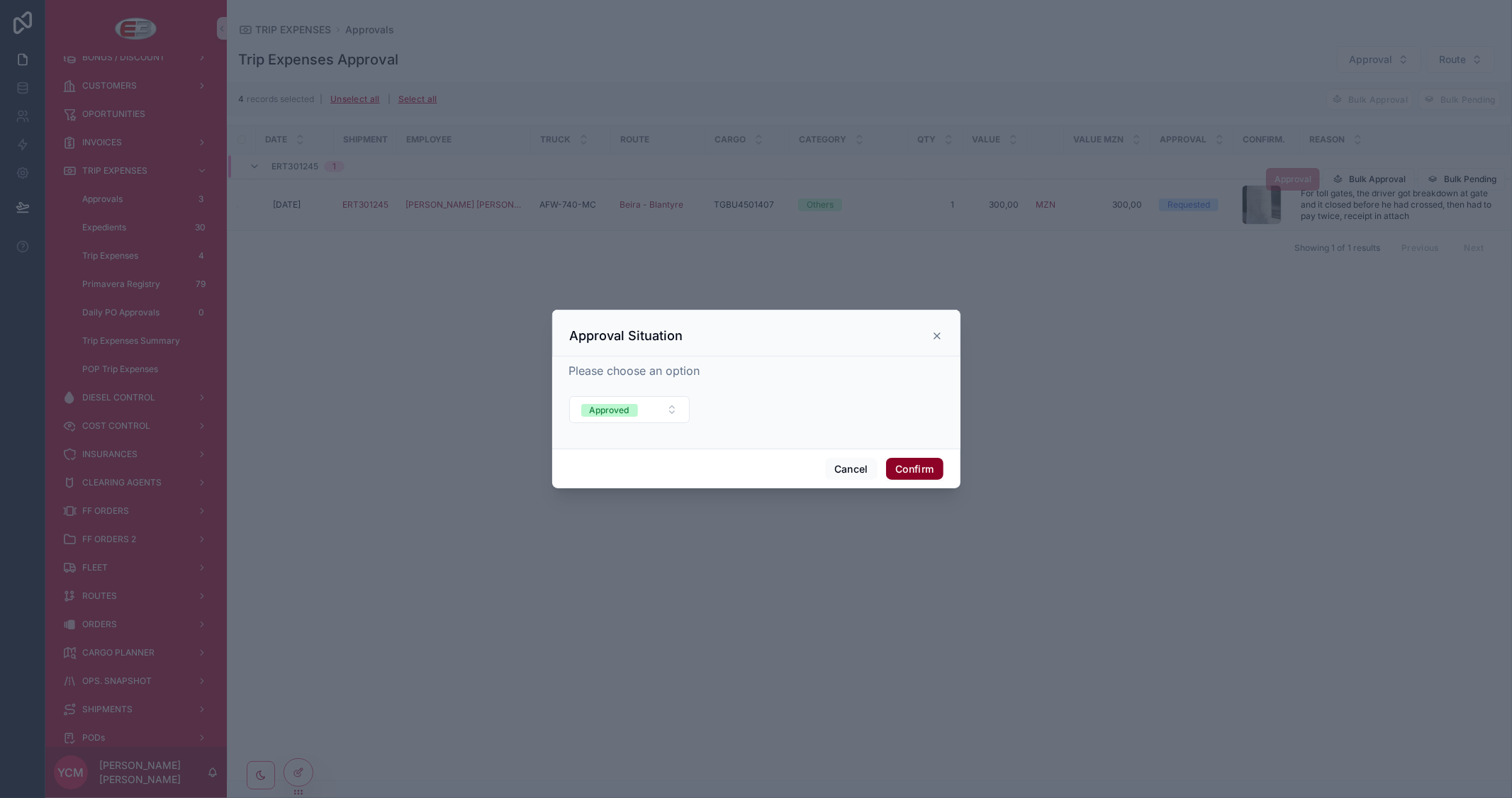
click at [933, 469] on button "Confirm" at bounding box center [914, 469] width 57 height 23
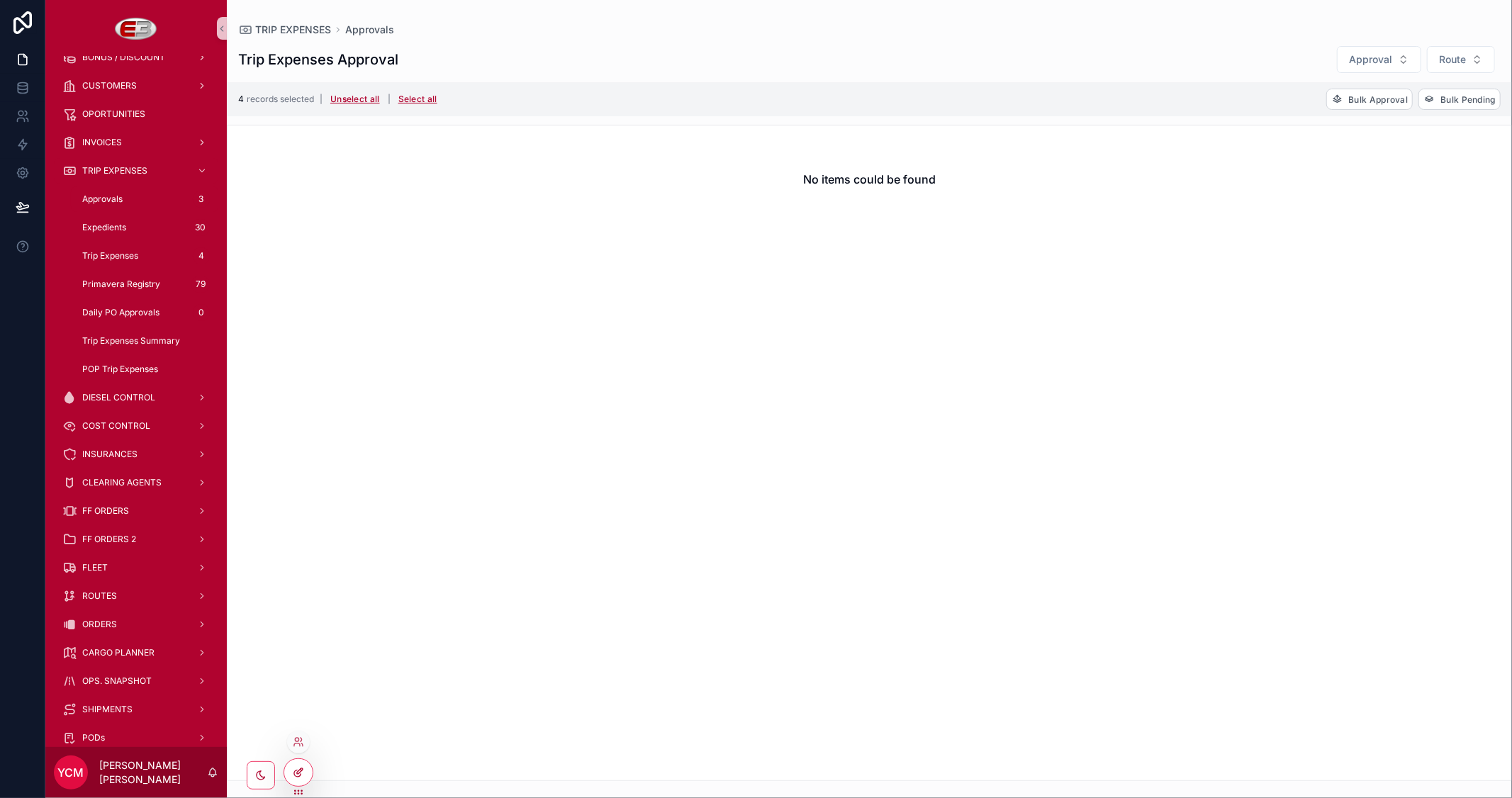
click at [288, 776] on div at bounding box center [298, 773] width 28 height 27
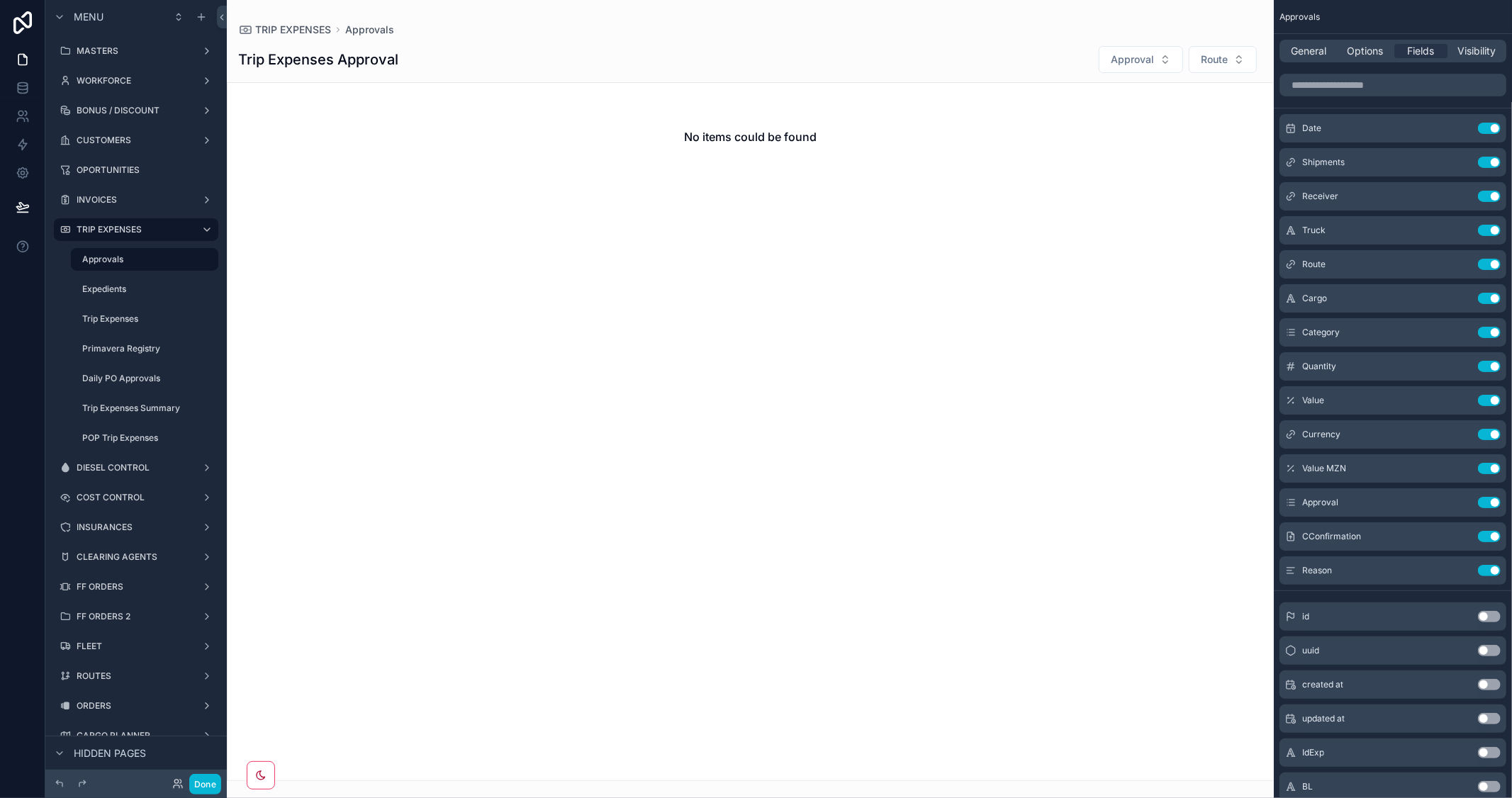
click at [1384, 41] on div "General Options Fields Visibility" at bounding box center [1393, 51] width 227 height 23
click at [1354, 58] on span "Options" at bounding box center [1366, 51] width 36 height 14
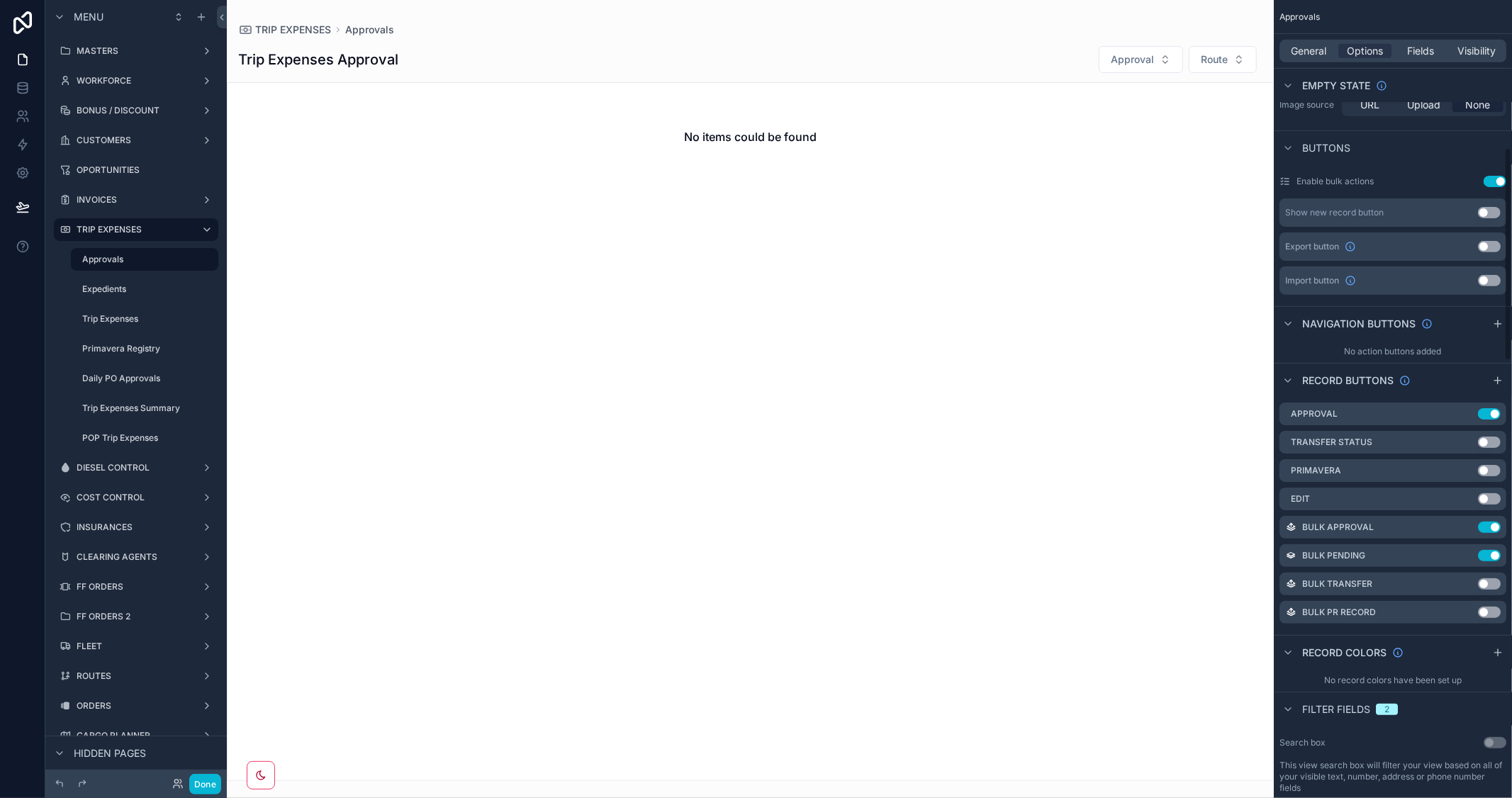
scroll to position [551, 0]
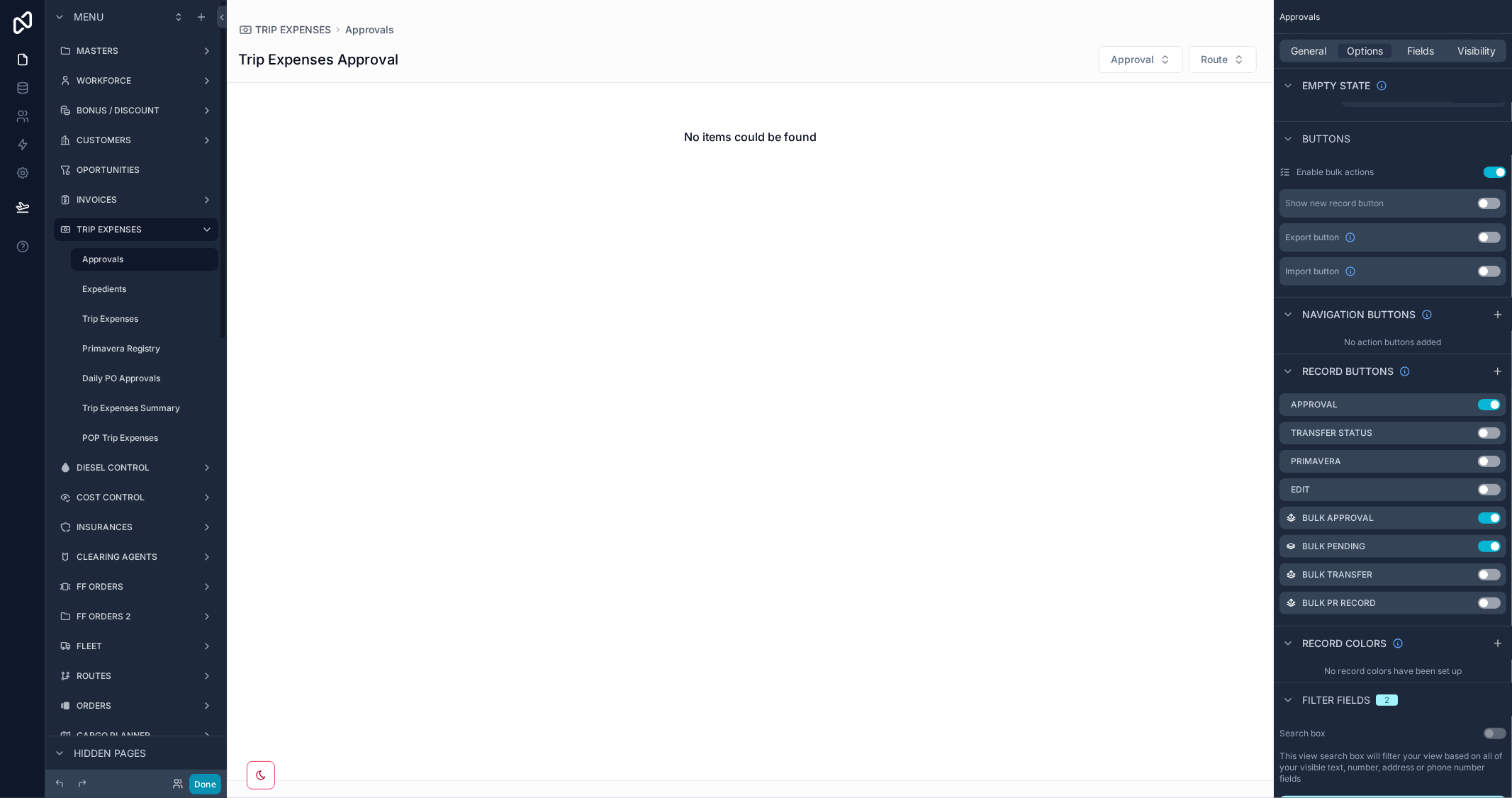
click at [191, 780] on button "Done" at bounding box center [205, 784] width 32 height 21
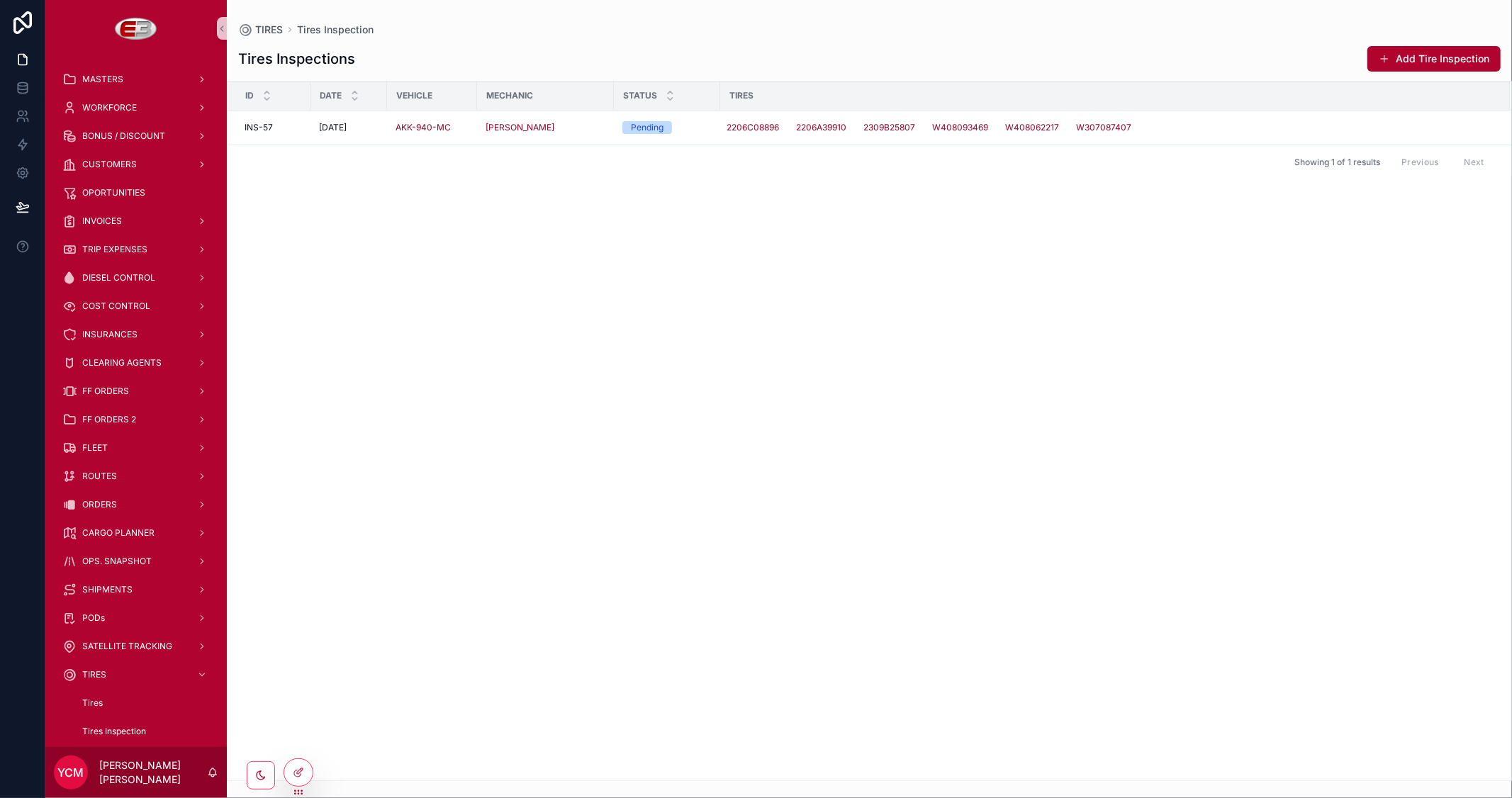
scroll to position [236, 0]
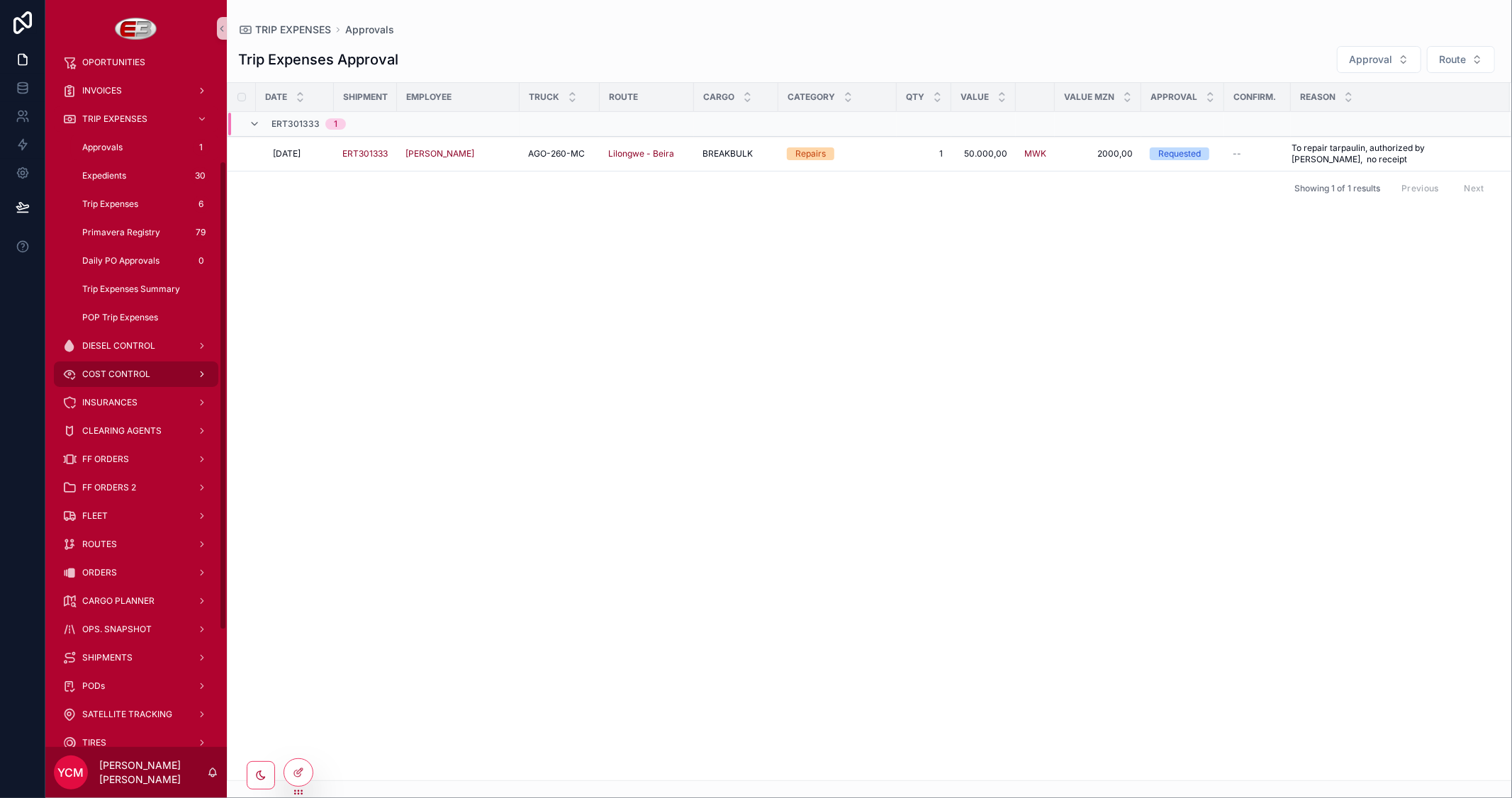
scroll to position [157, 0]
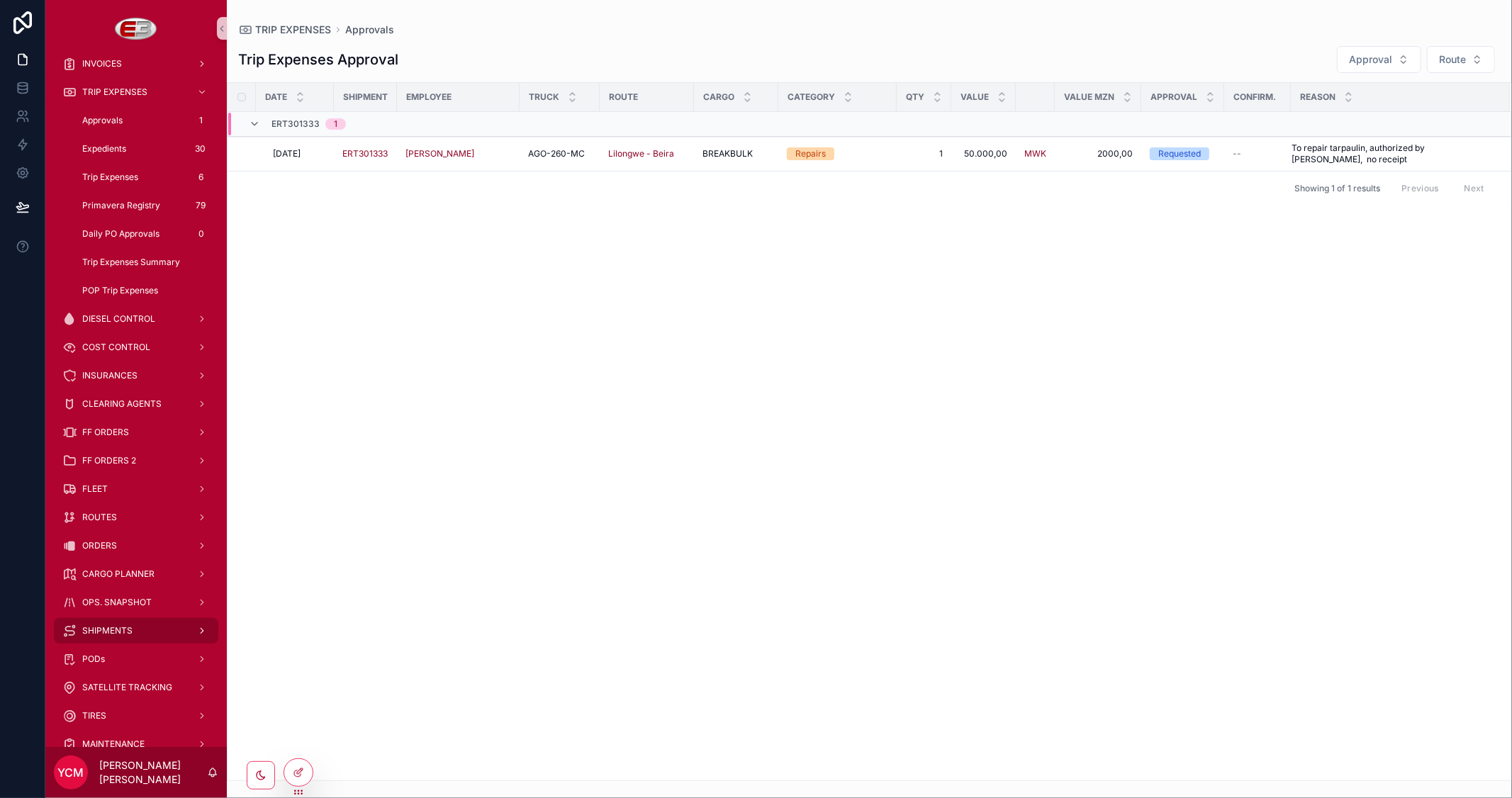
click at [116, 628] on span "SHIPMENTS" at bounding box center [107, 630] width 51 height 12
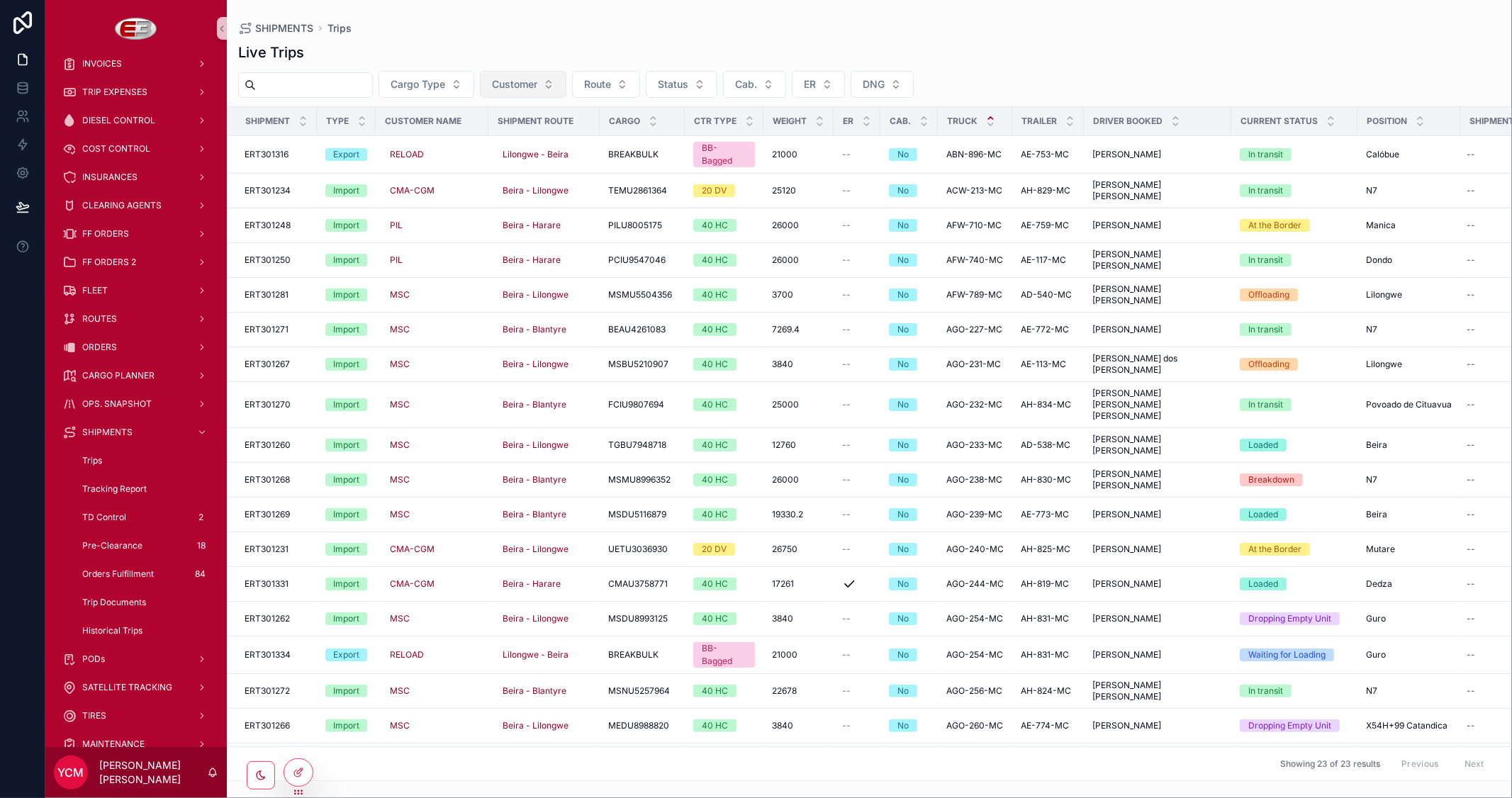
click at [537, 88] on span "Customer" at bounding box center [515, 85] width 45 height 14
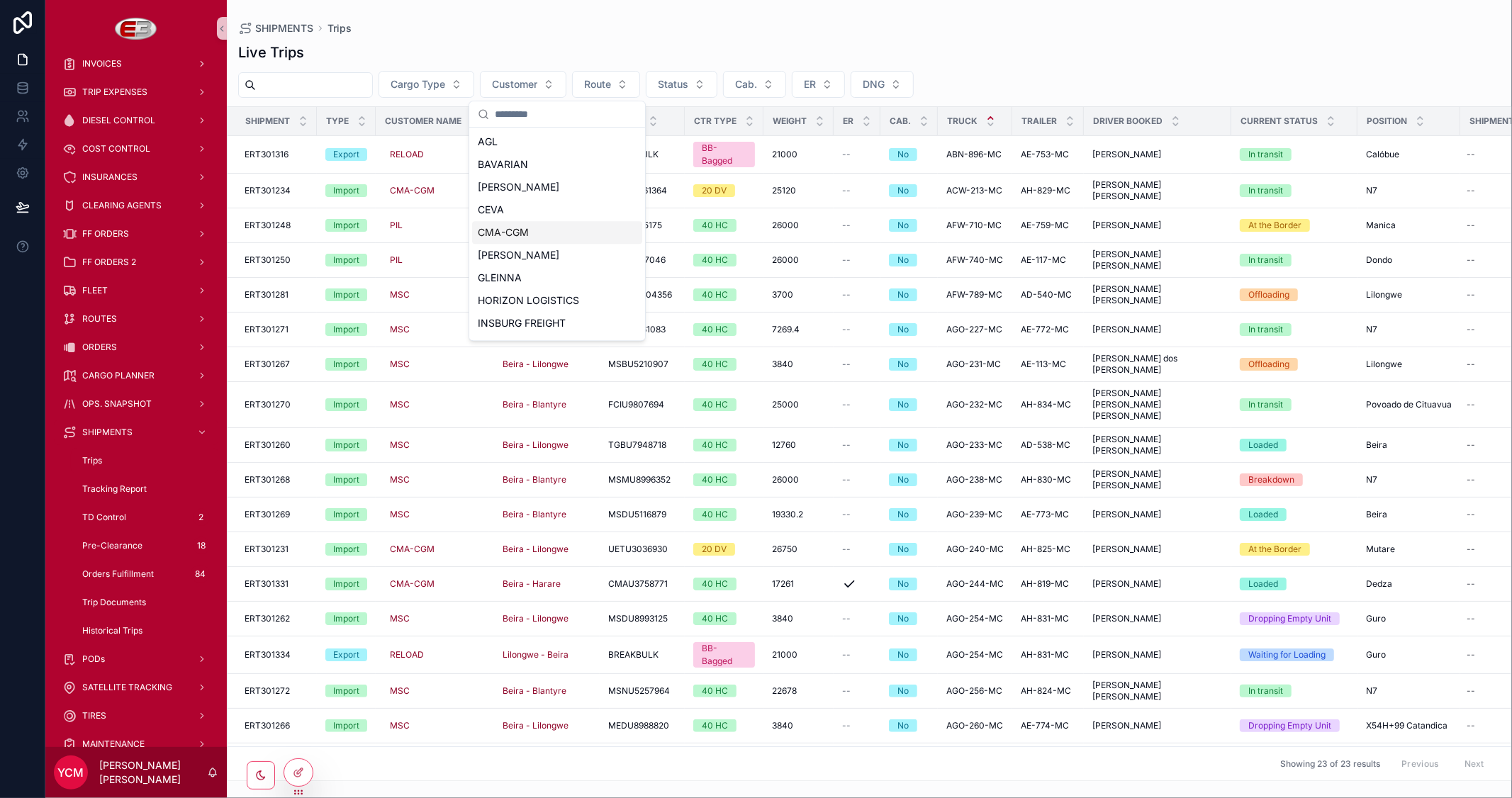
click at [516, 234] on span "CMA-CGM" at bounding box center [503, 233] width 51 height 14
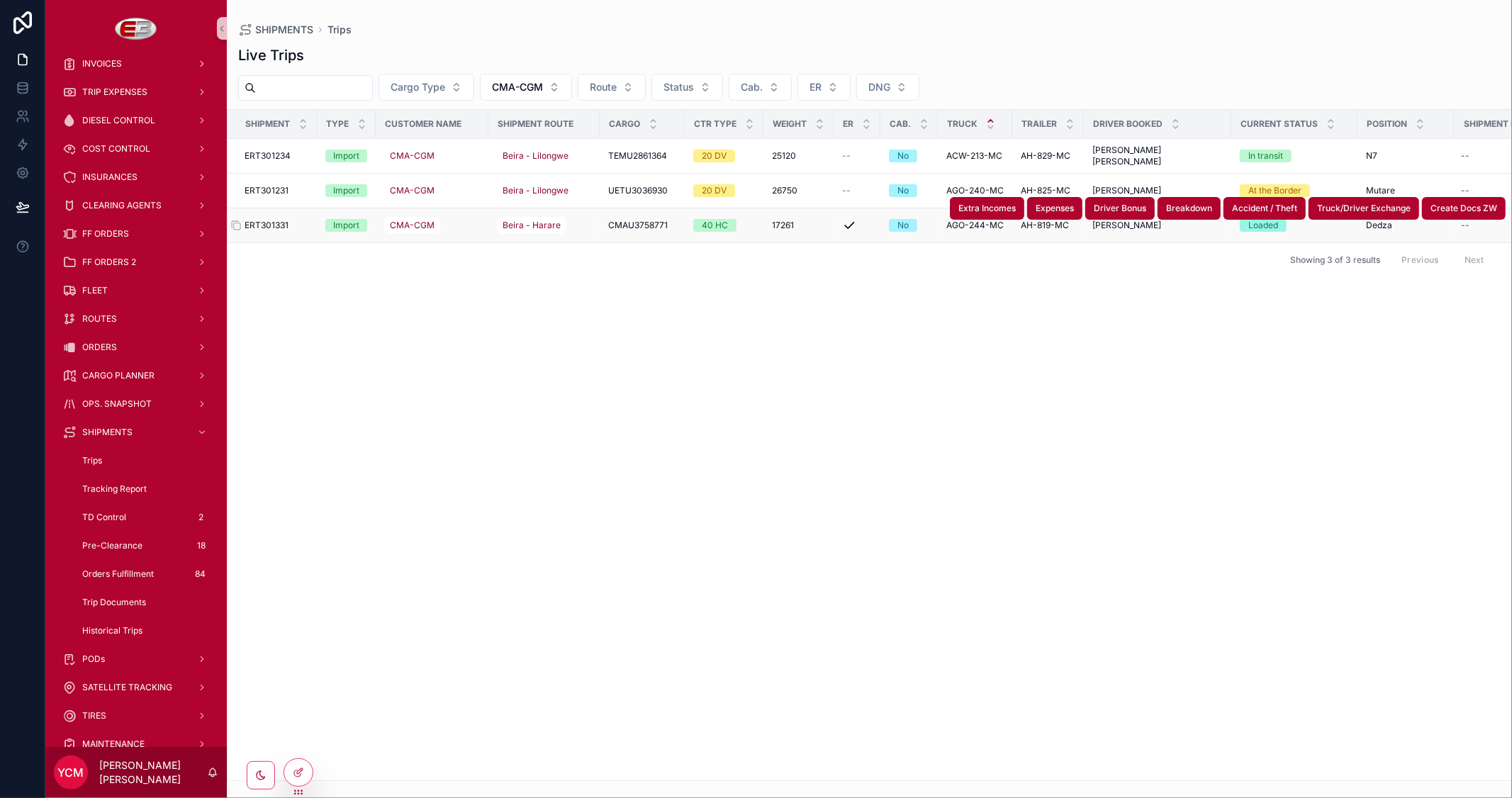
click at [293, 226] on div "ERT301331 ERT301331" at bounding box center [276, 225] width 64 height 12
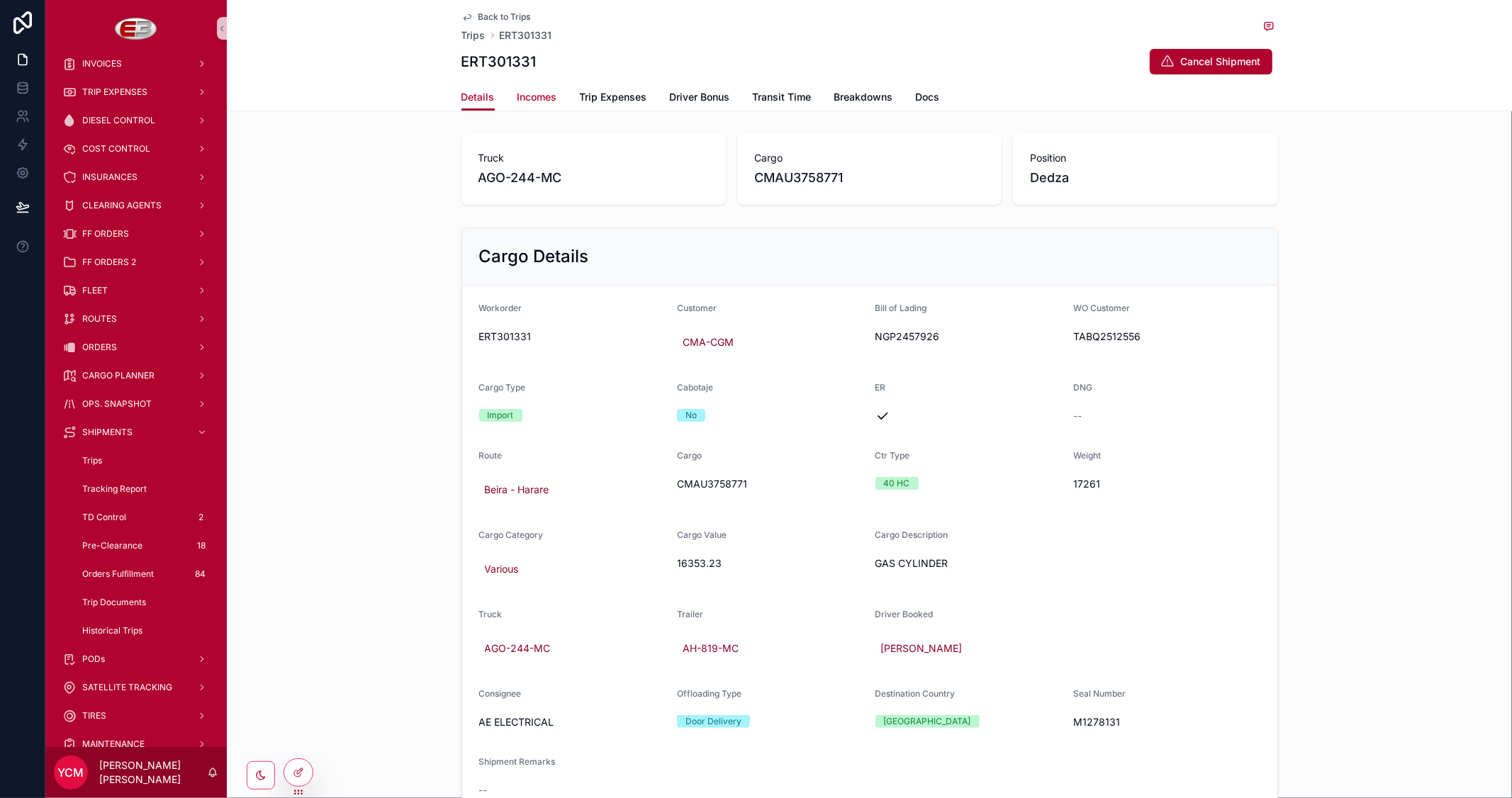
click at [526, 101] on span "Incomes" at bounding box center [537, 97] width 40 height 14
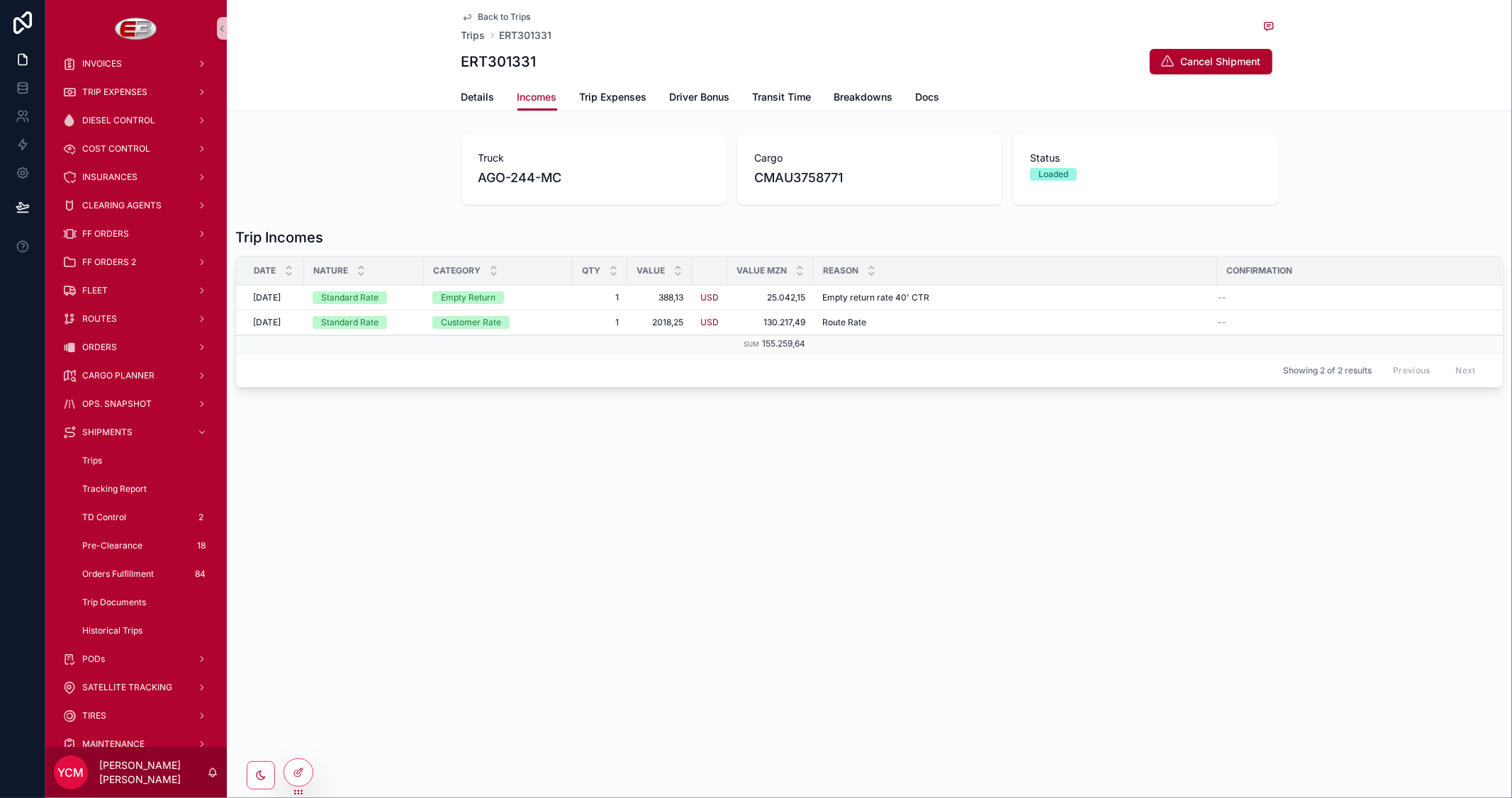
click at [488, 15] on span "Back to Trips" at bounding box center [505, 17] width 52 height 12
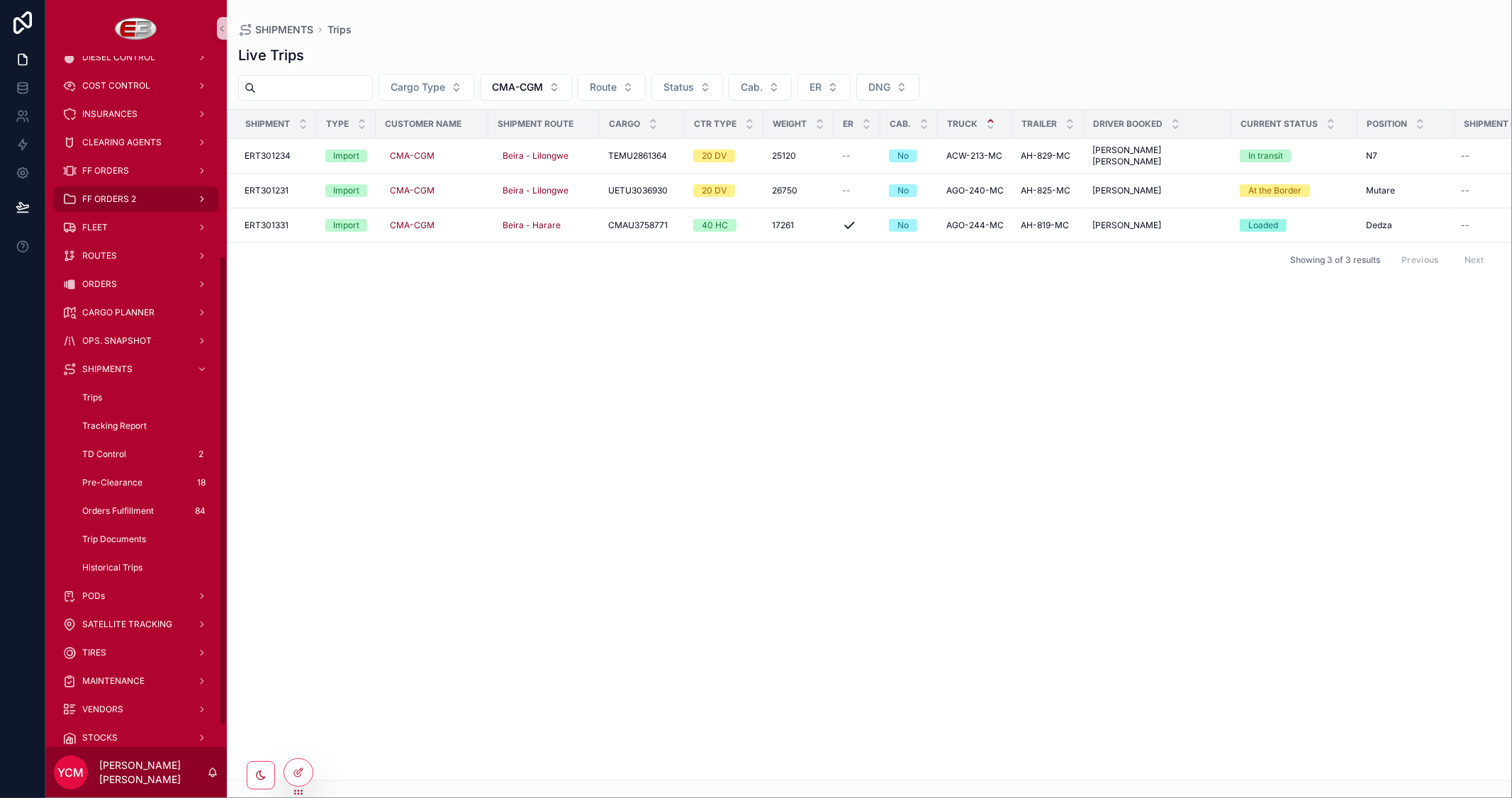
scroll to position [315, 0]
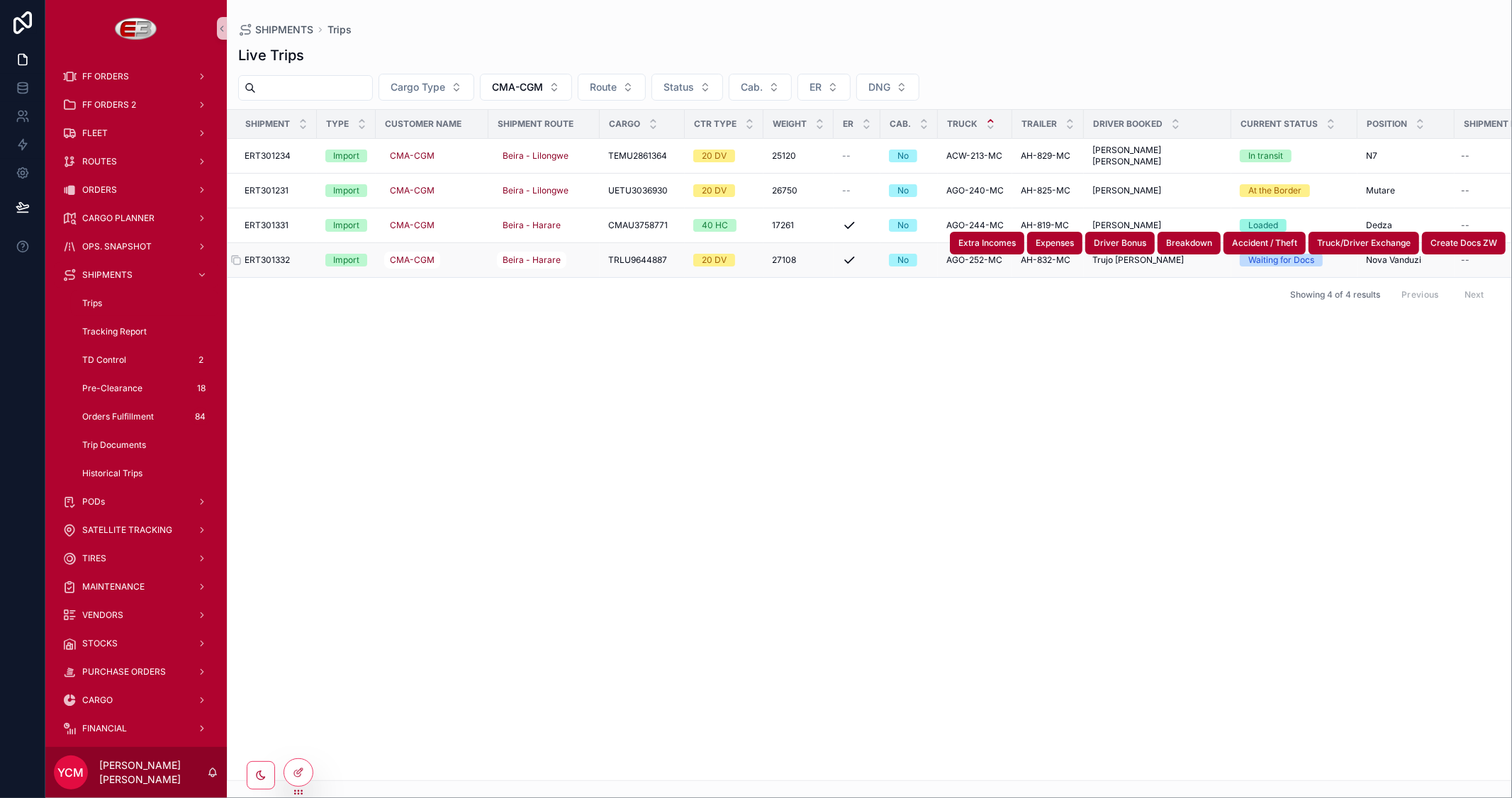
click at [282, 261] on span "ERT301332" at bounding box center [267, 260] width 45 height 12
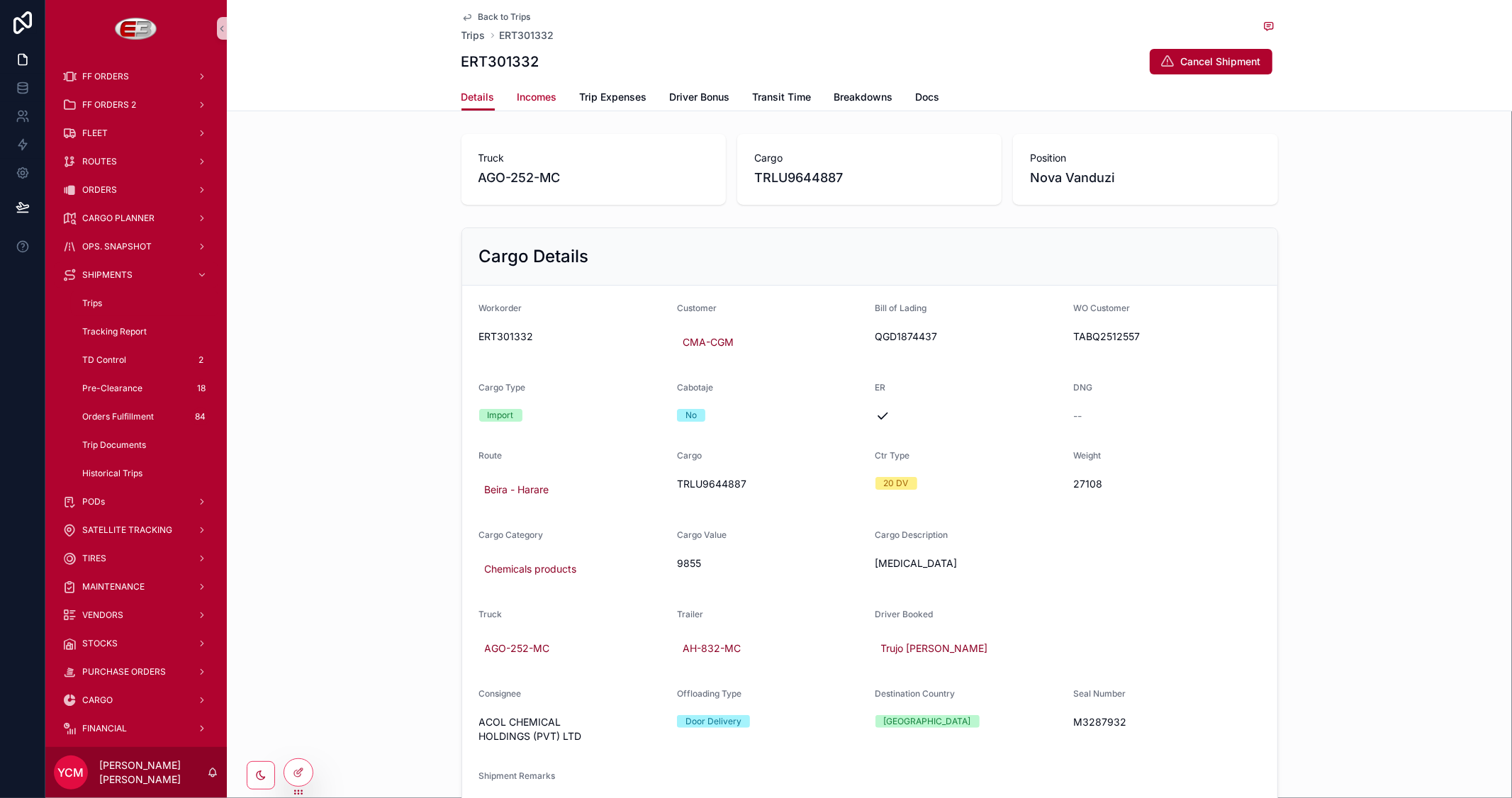
click at [532, 90] on span "Incomes" at bounding box center [537, 97] width 40 height 14
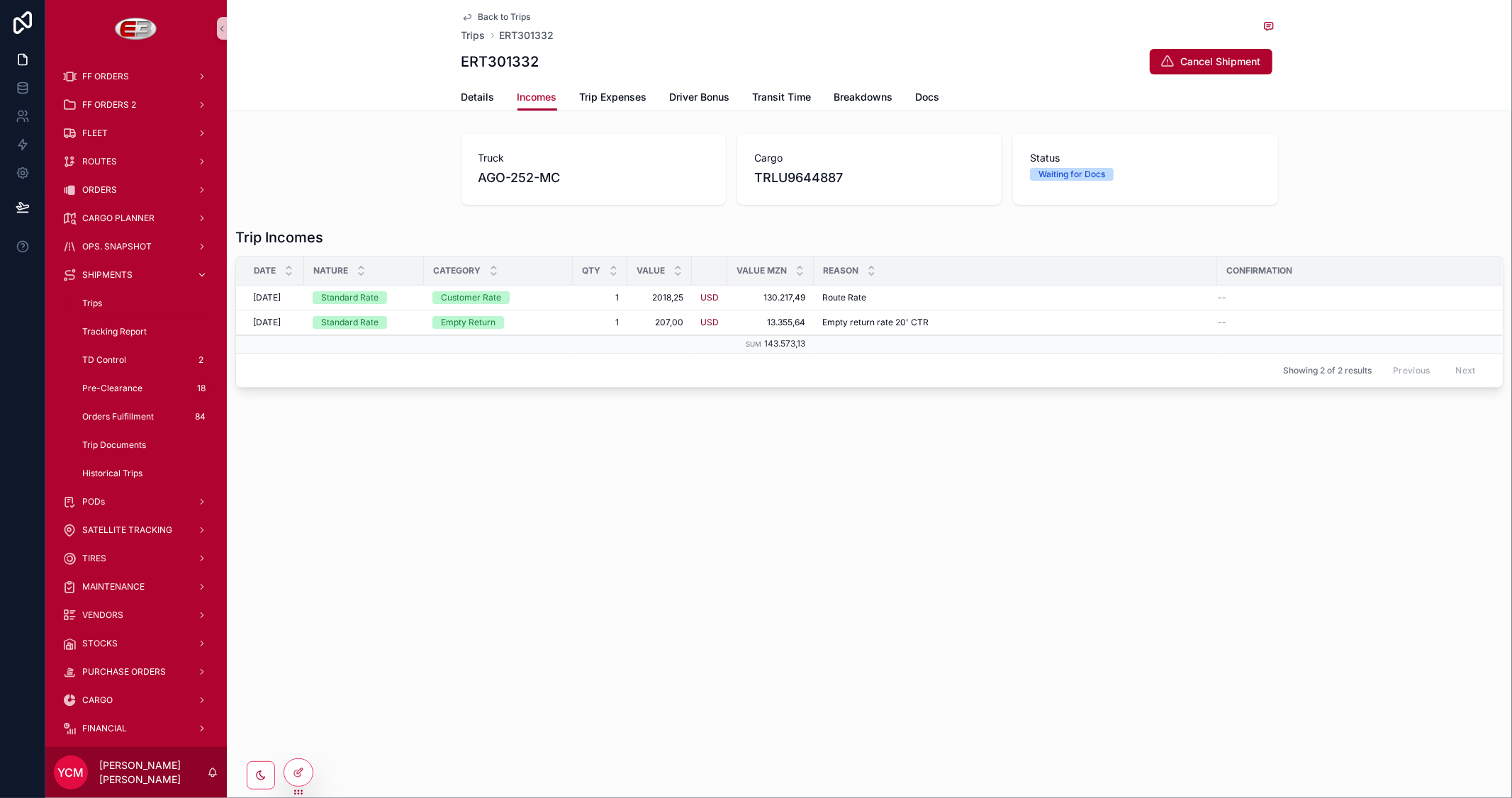
click at [103, 269] on span "SHIPMENTS" at bounding box center [107, 274] width 51 height 12
click at [97, 188] on span "ORDERS" at bounding box center [99, 190] width 34 height 12
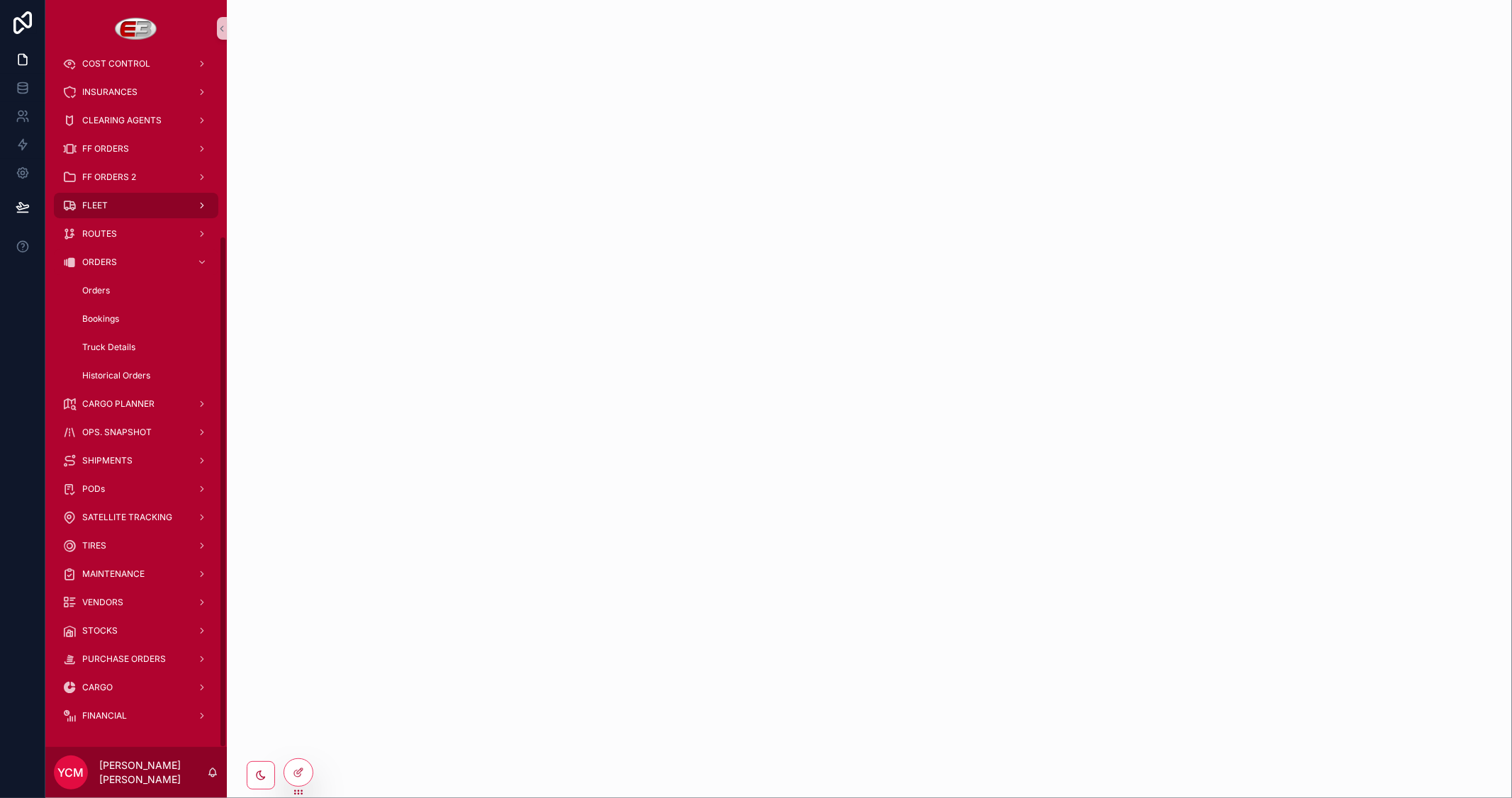
scroll to position [242, 0]
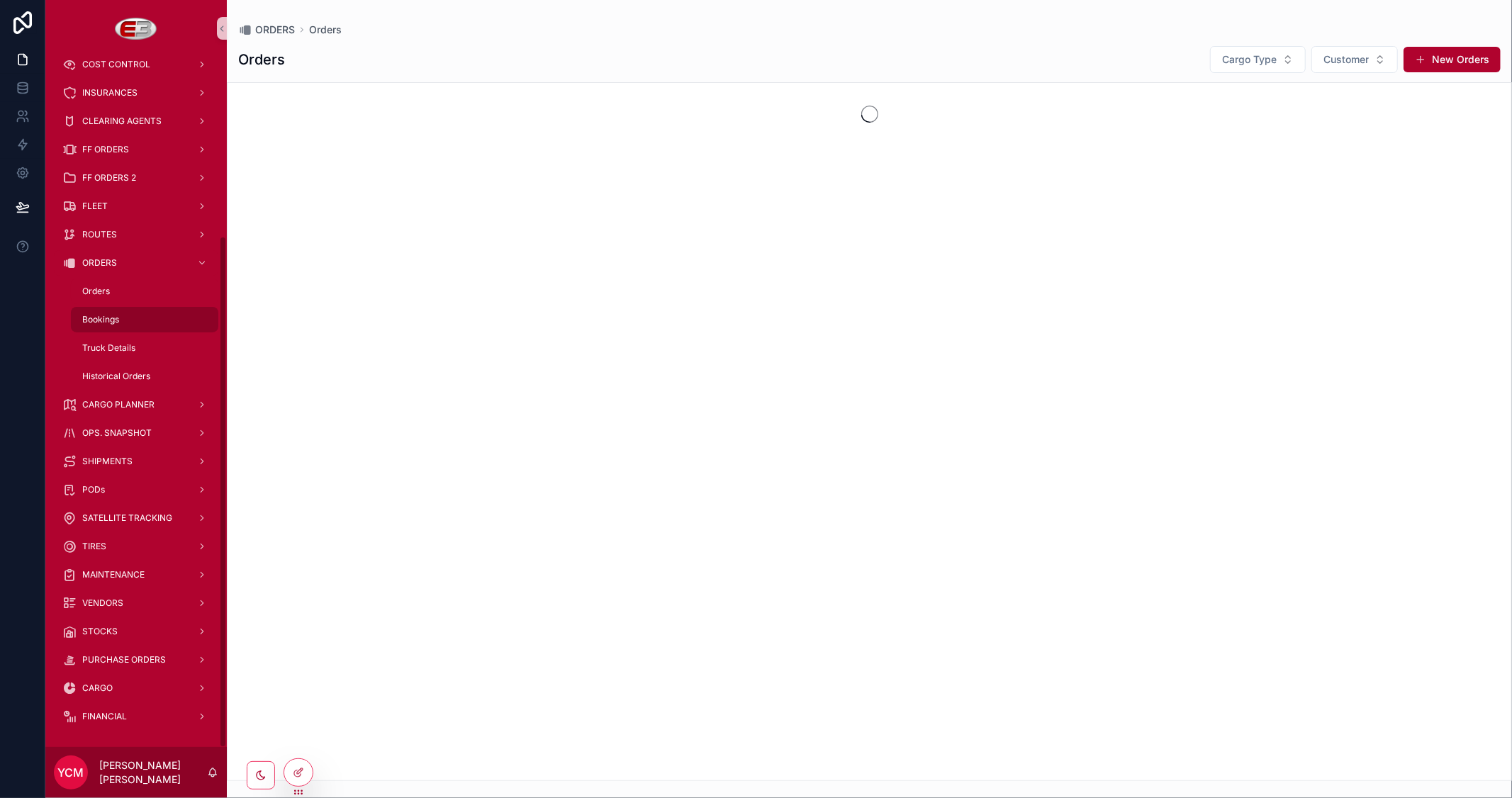
click at [110, 312] on div "Bookings" at bounding box center [145, 319] width 130 height 23
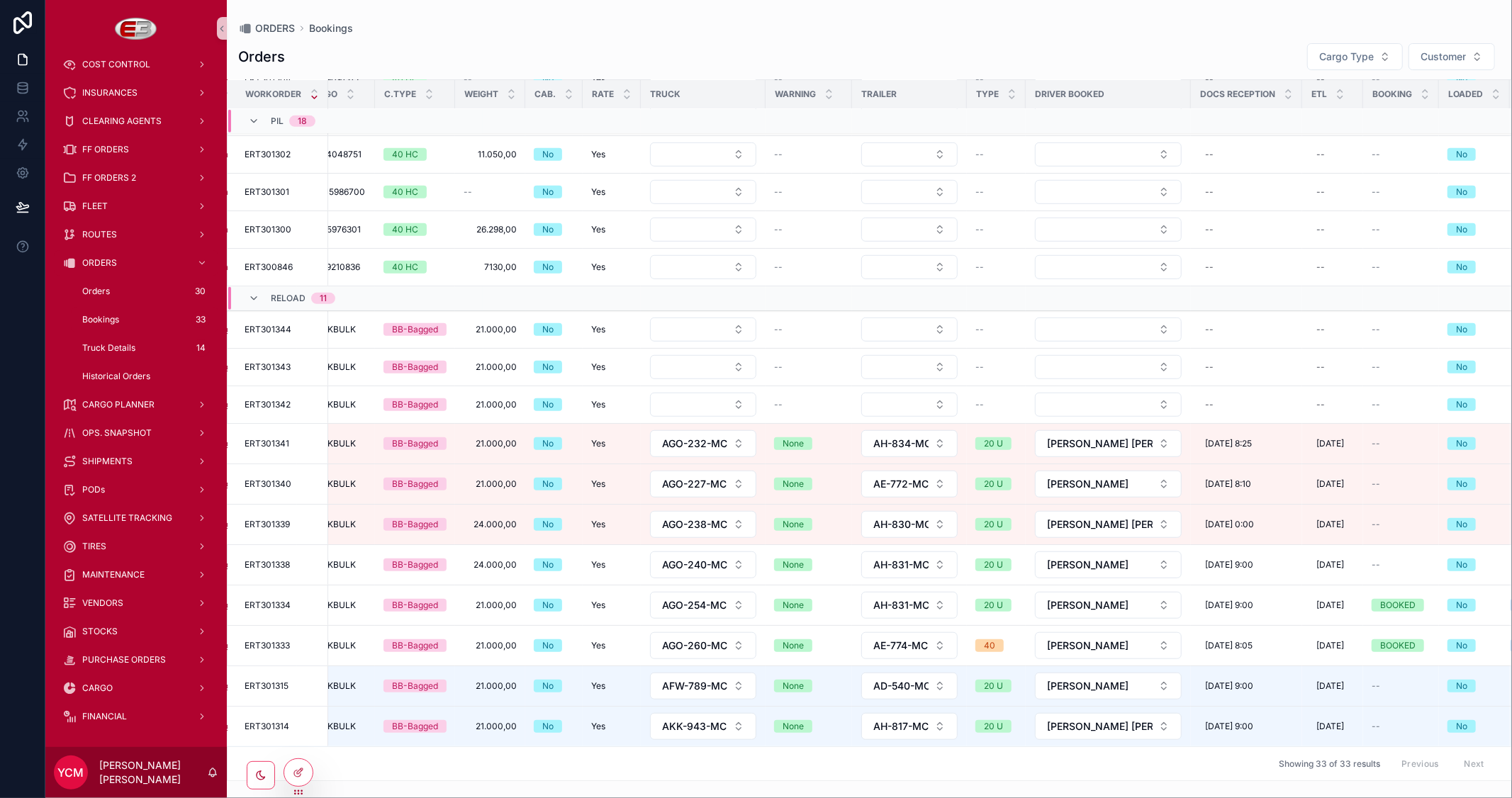
scroll to position [766, 353]
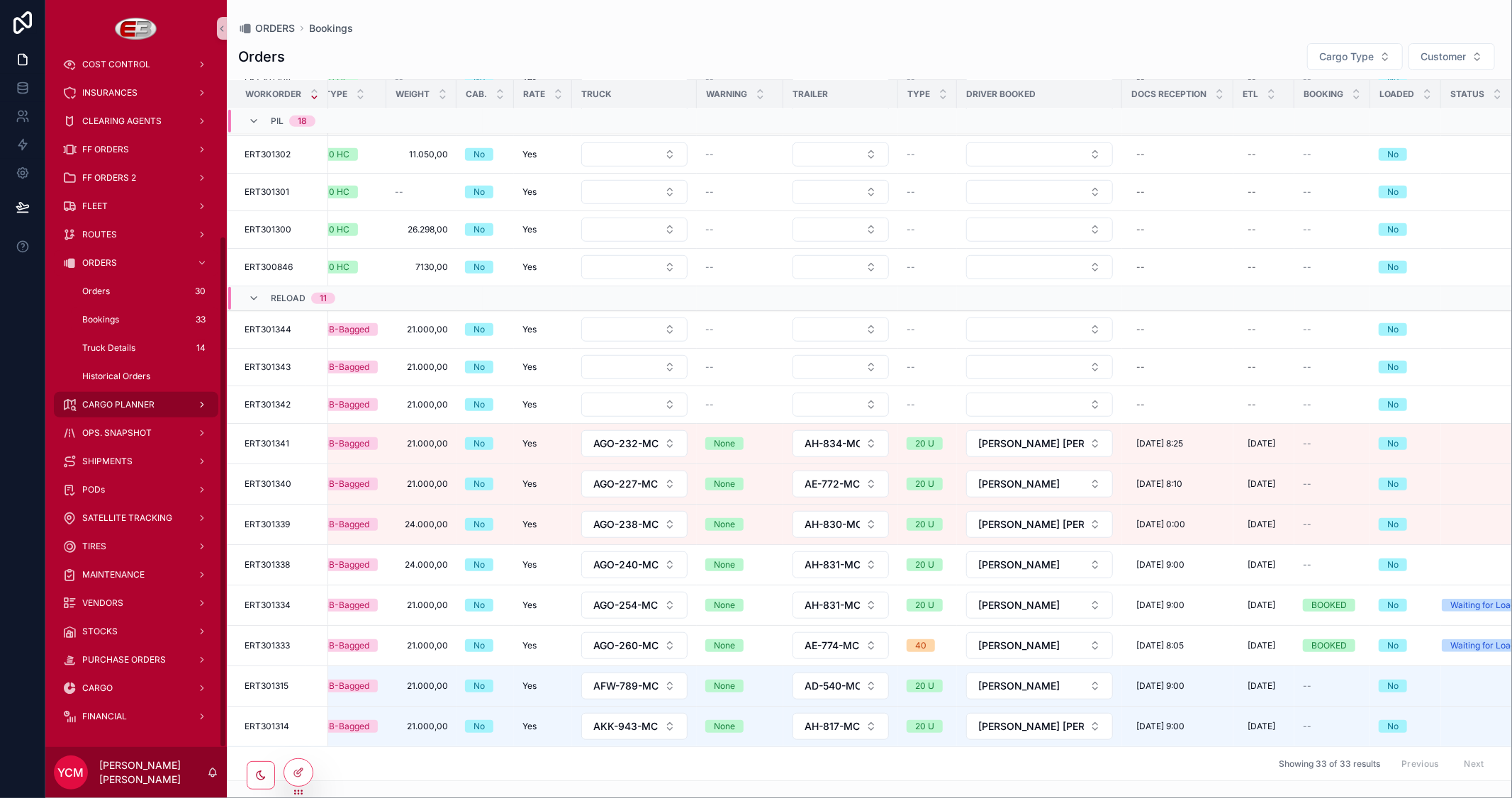
click at [126, 403] on span "CARGO PLANNER" at bounding box center [118, 404] width 72 height 12
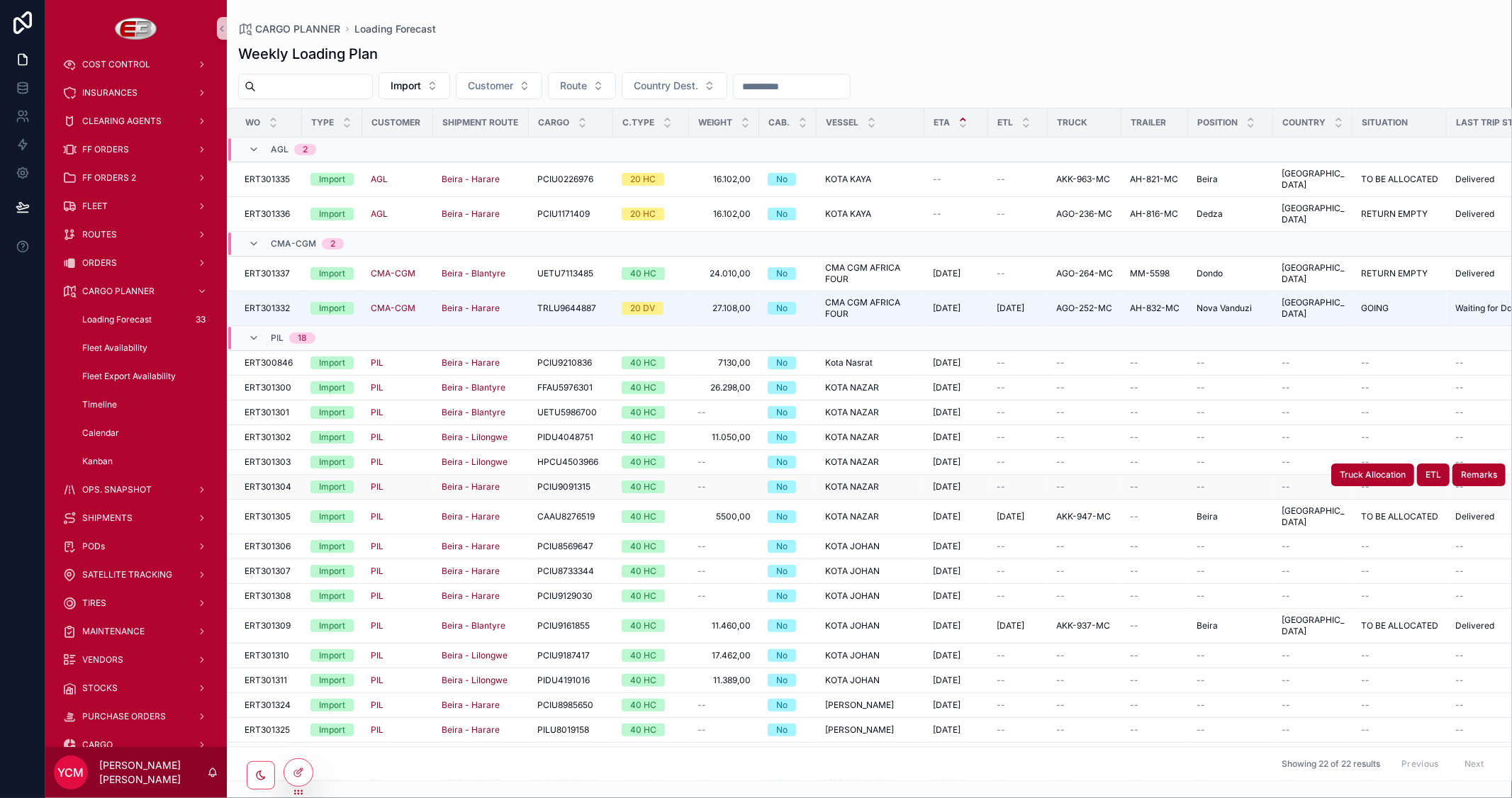
scroll to position [42, 0]
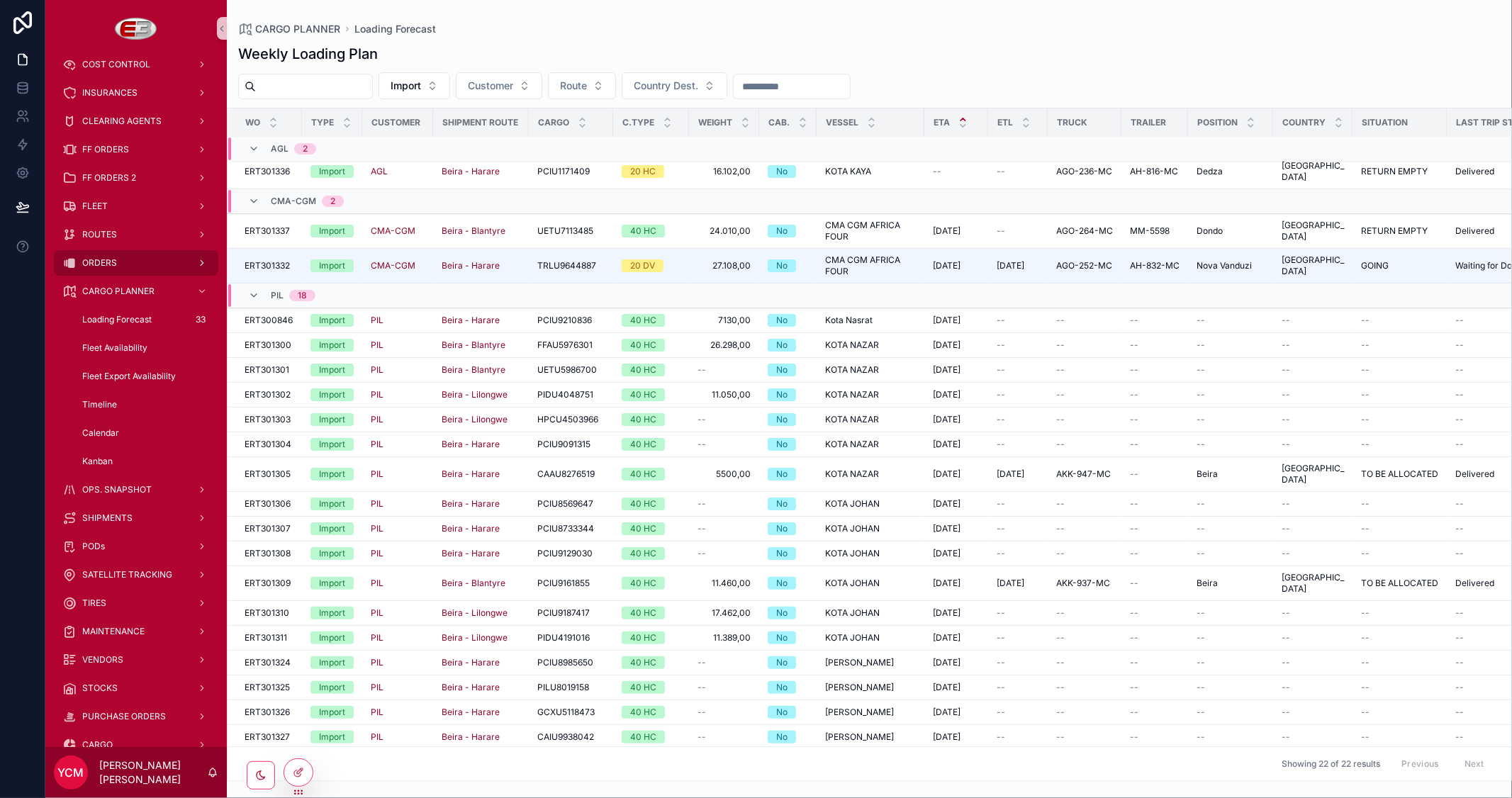
click at [127, 261] on div "ORDERS" at bounding box center [135, 263] width 147 height 23
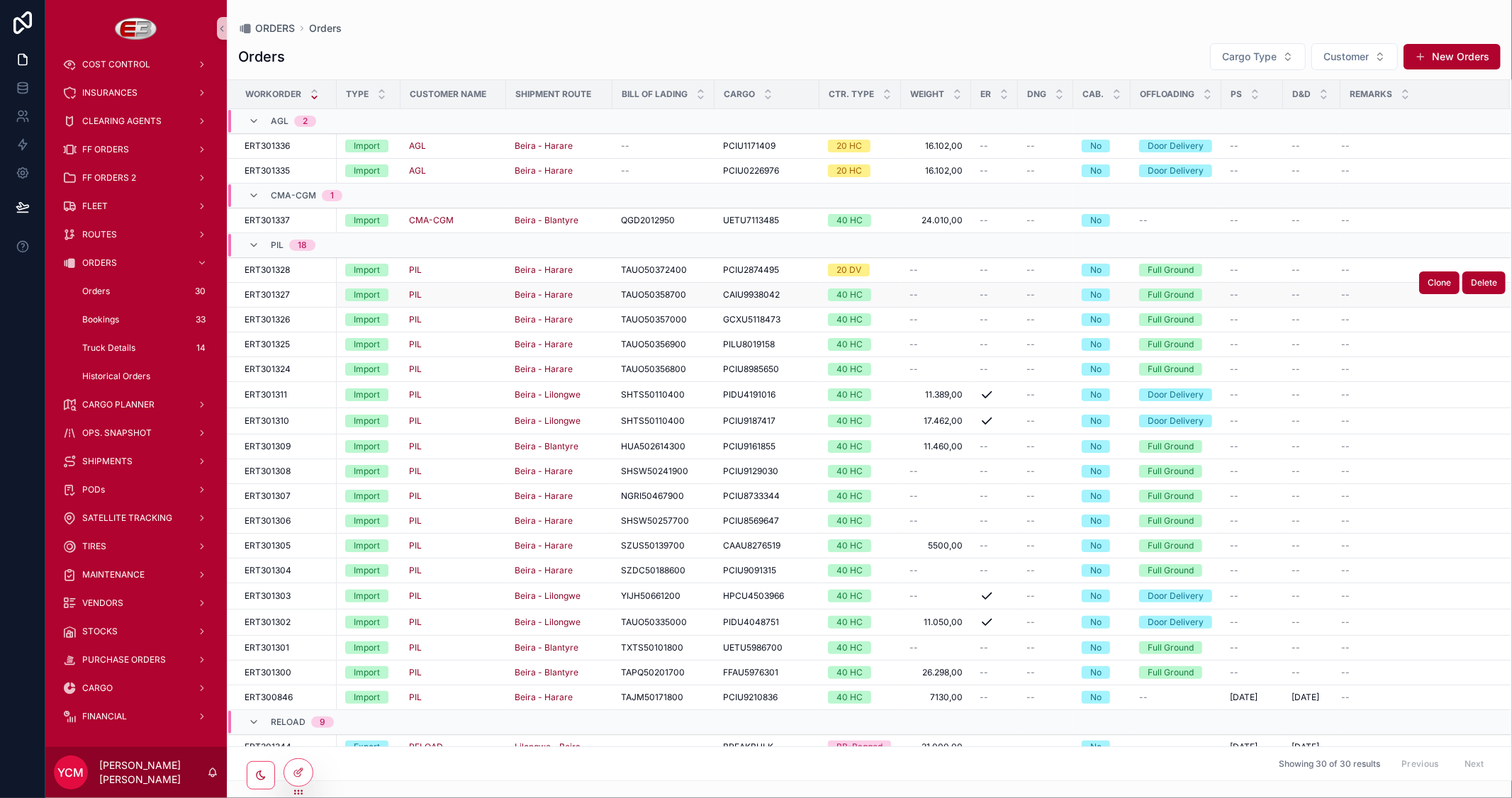
scroll to position [211, 0]
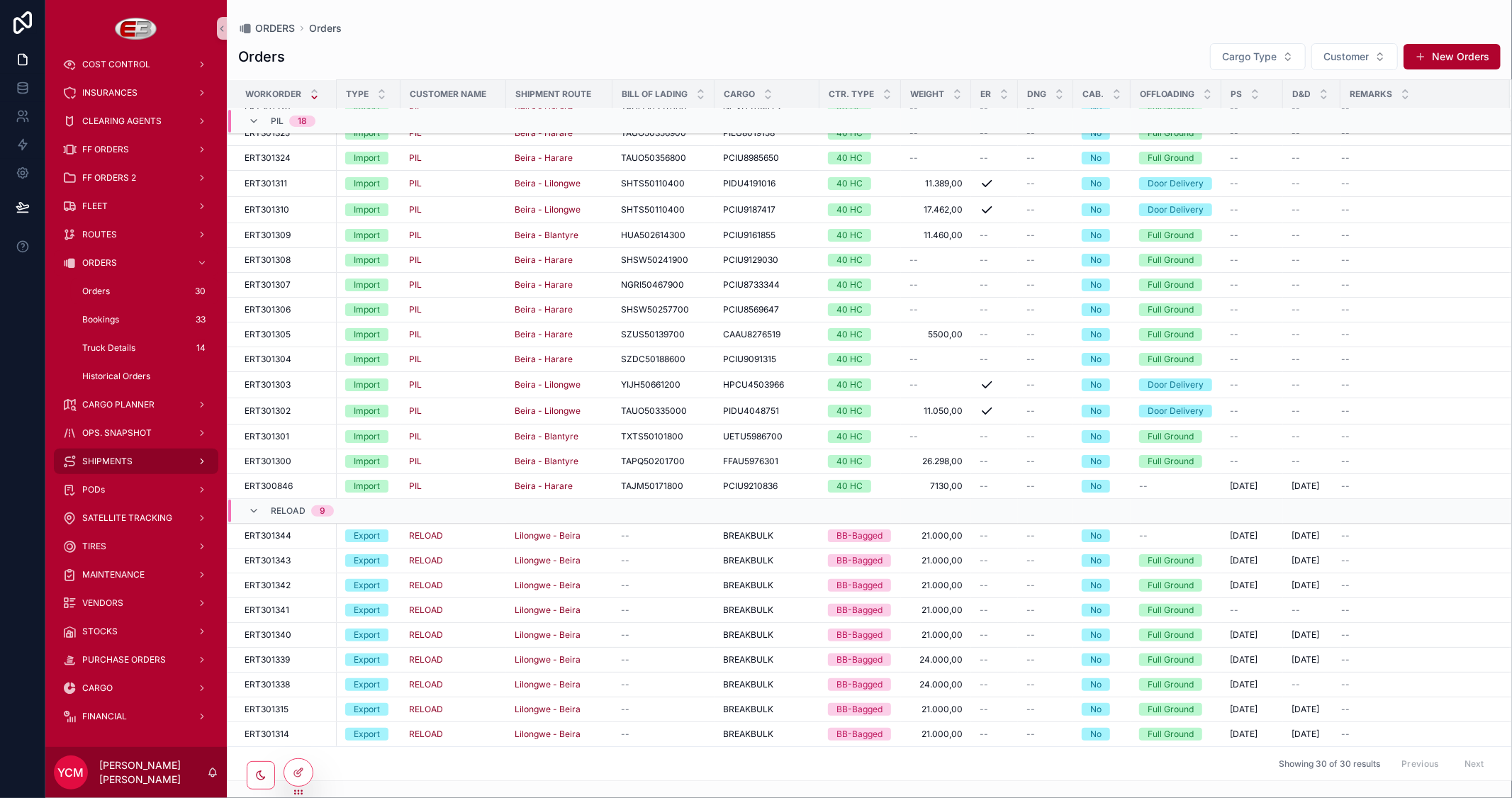
click at [117, 458] on span "SHIPMENTS" at bounding box center [107, 461] width 51 height 12
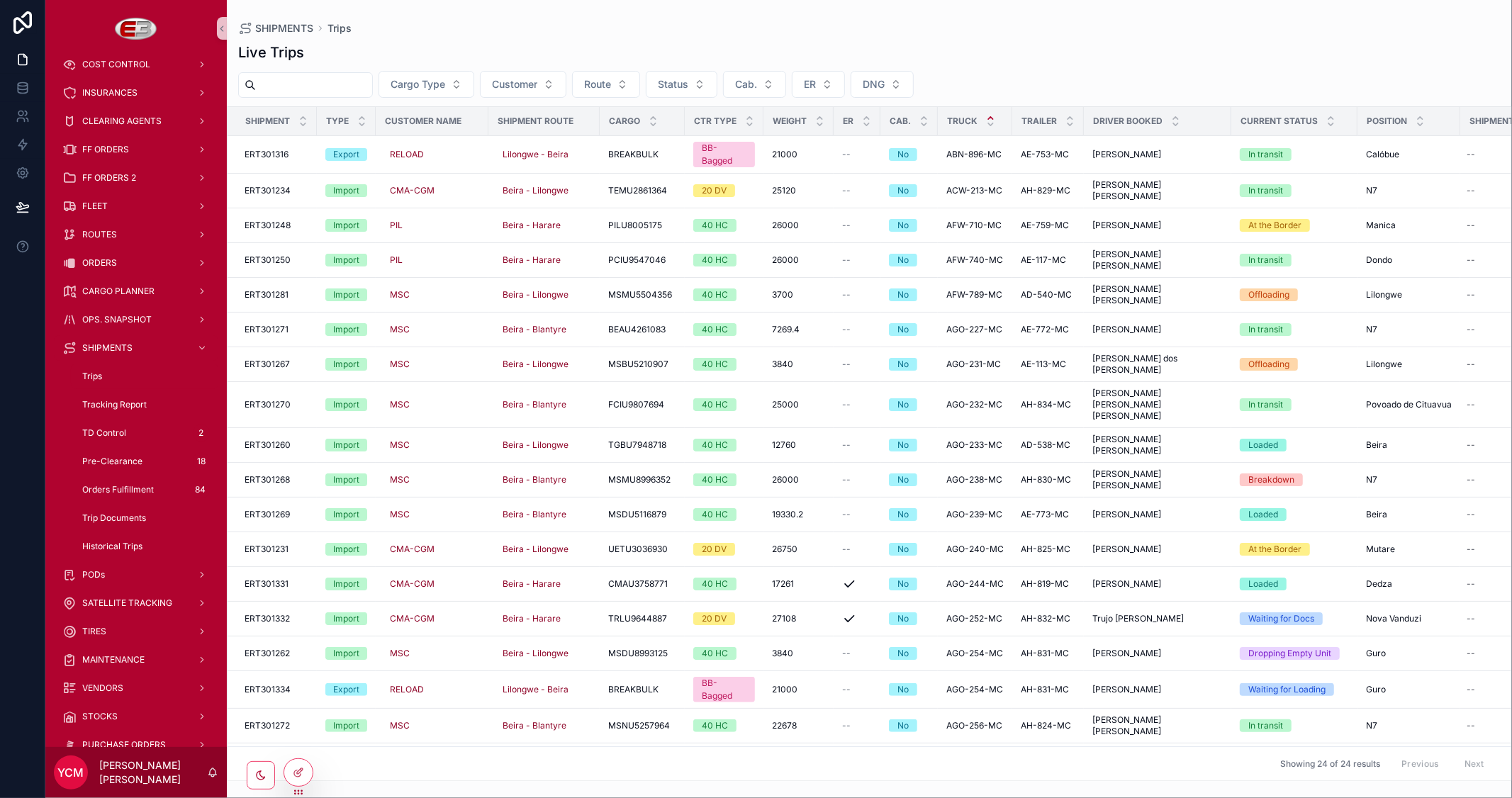
click at [339, 88] on input "scrollable content" at bounding box center [313, 85] width 117 height 20
paste input "**********"
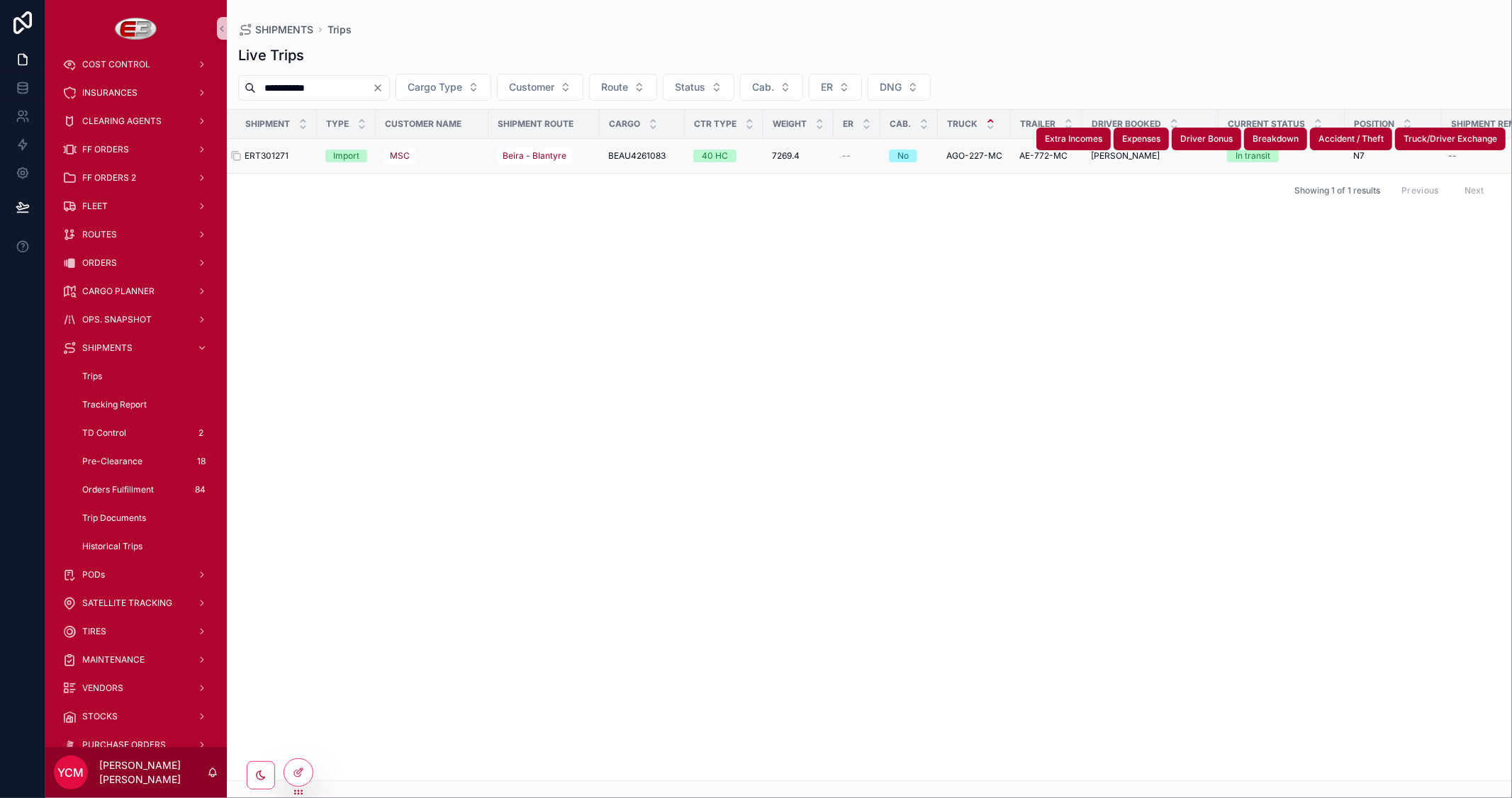
type input "**********"
click at [263, 160] on span "ERT301271" at bounding box center [266, 155] width 44 height 12
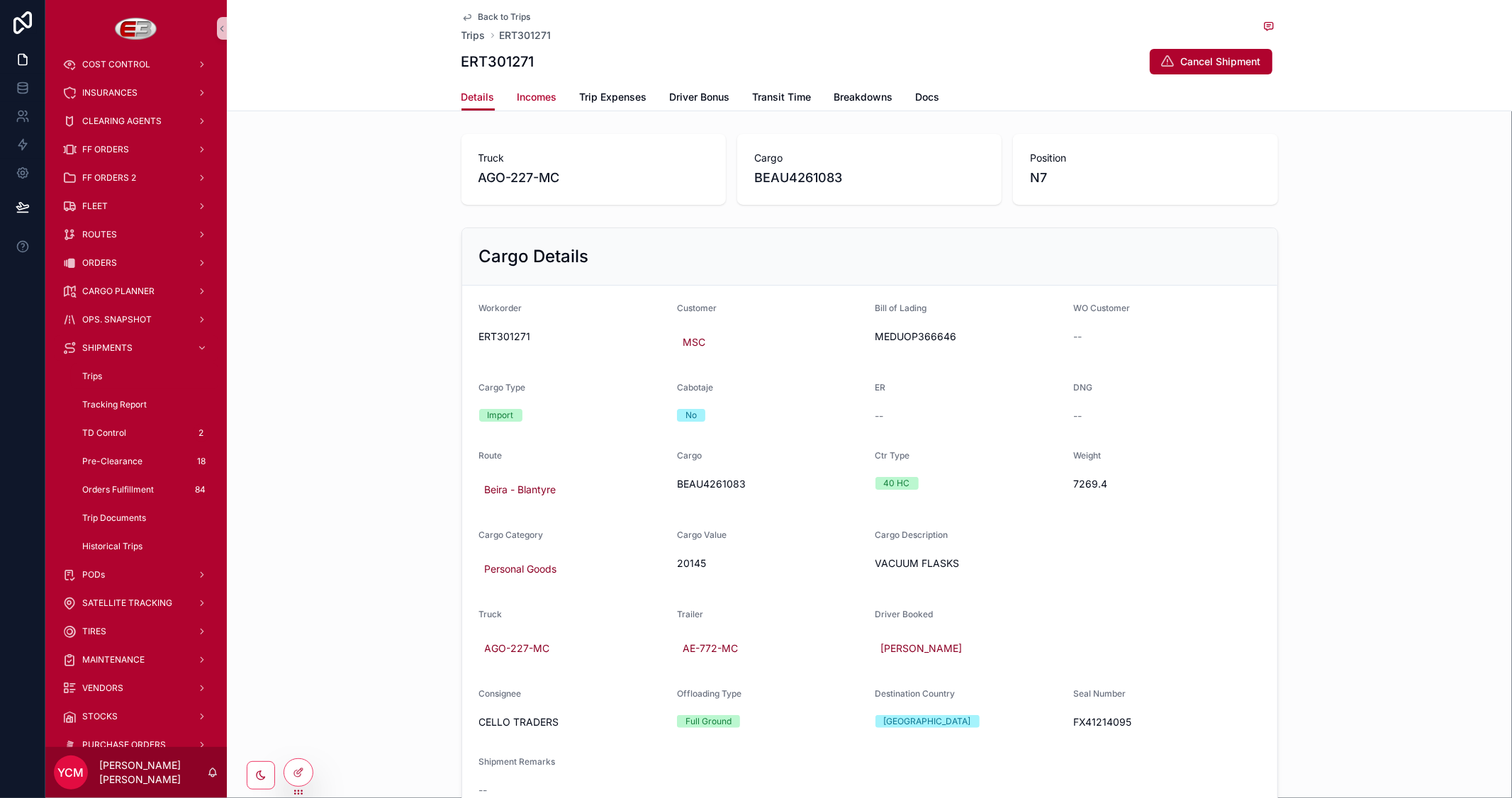
click at [543, 97] on span "Incomes" at bounding box center [537, 97] width 40 height 14
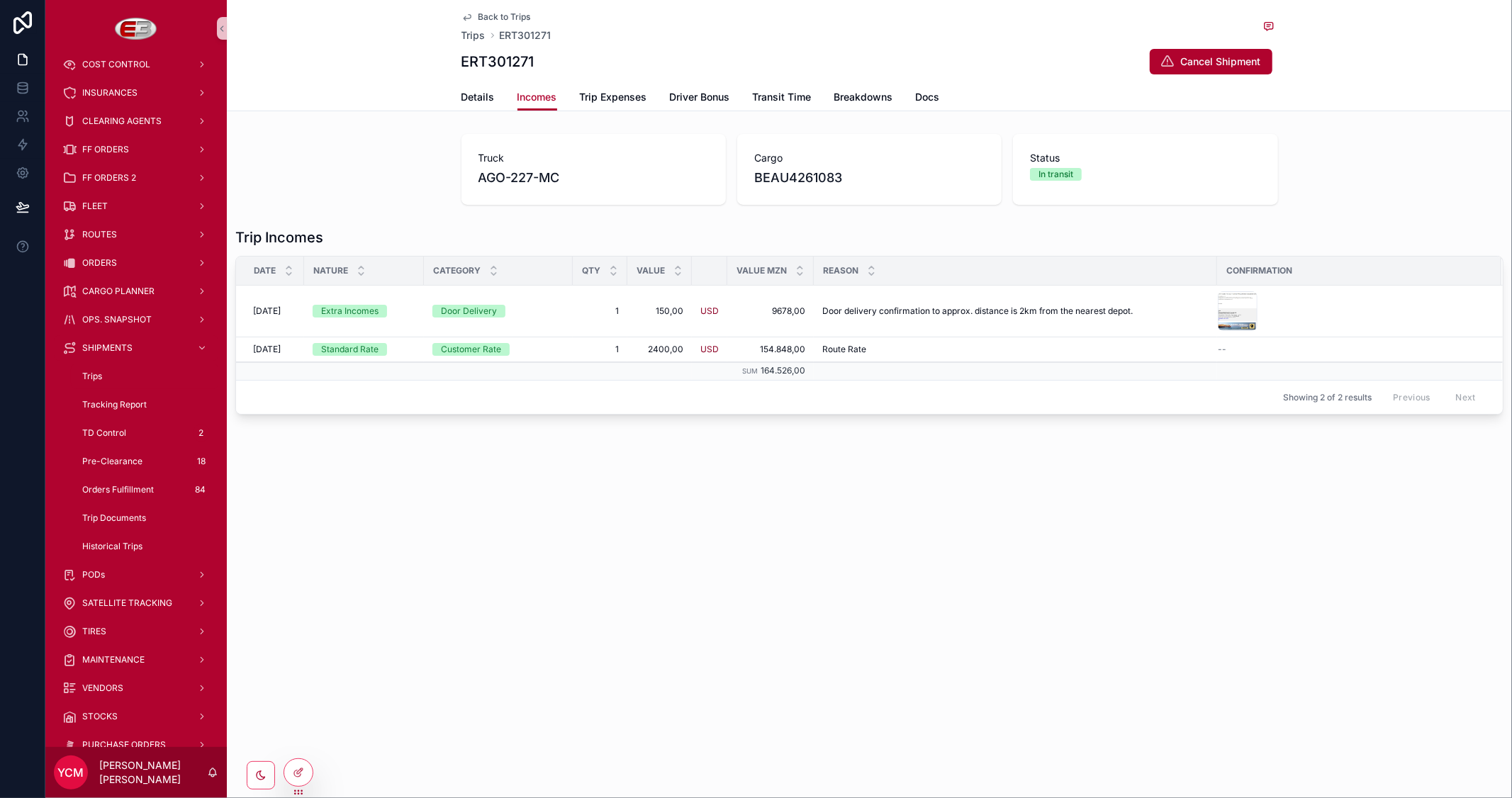
click at [487, 10] on div "Back to Trips Trips ERT301271 ERT301271 Cancel Shipment" at bounding box center [870, 42] width 817 height 84
click at [487, 20] on span "Back to Trips" at bounding box center [505, 17] width 52 height 12
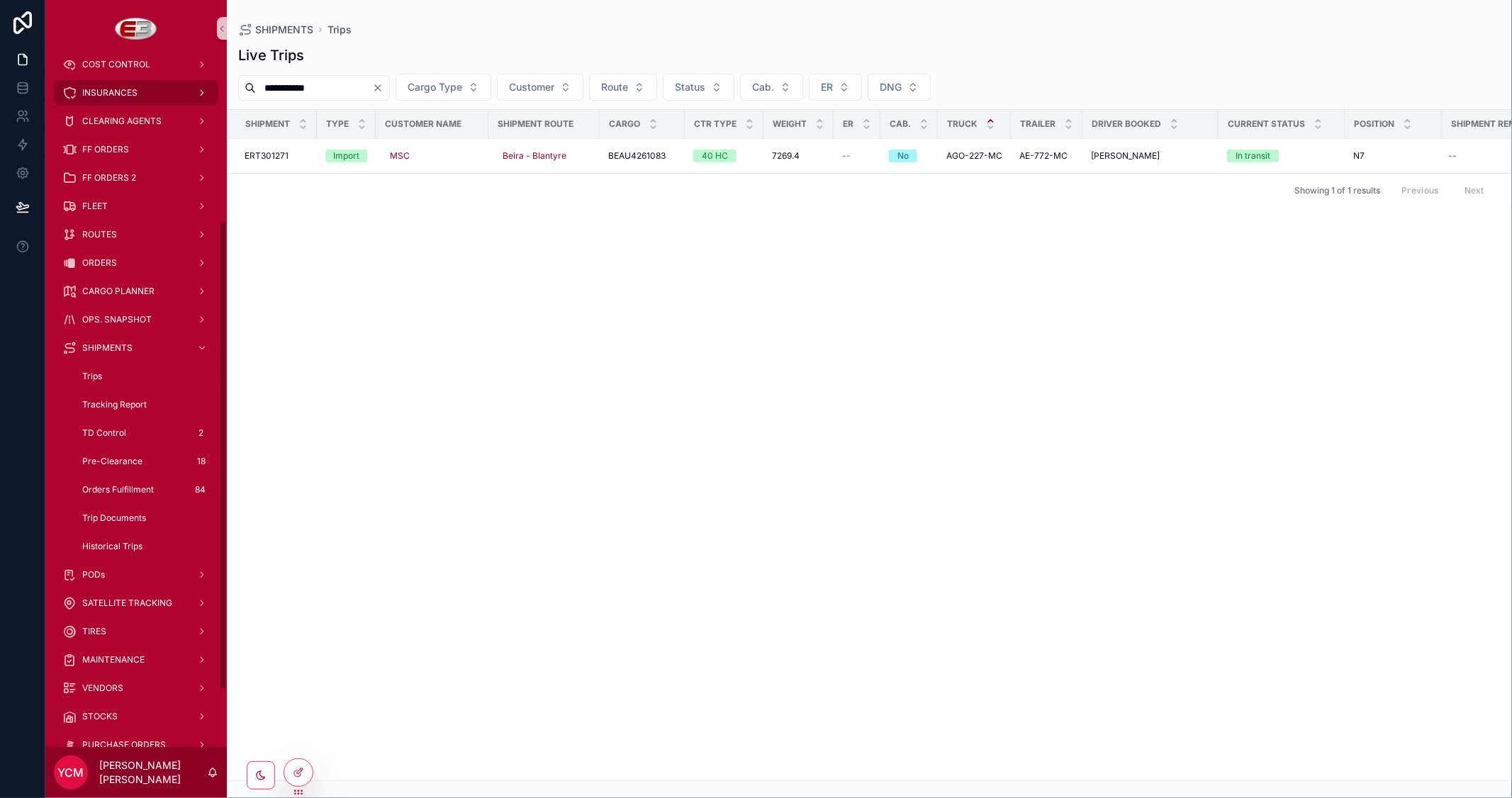
drag, startPoint x: 353, startPoint y: 88, endPoint x: 196, endPoint y: 88, distance: 157.0
click at [196, 88] on div "**********" at bounding box center [779, 399] width 1467 height 798
paste input "scrollable content"
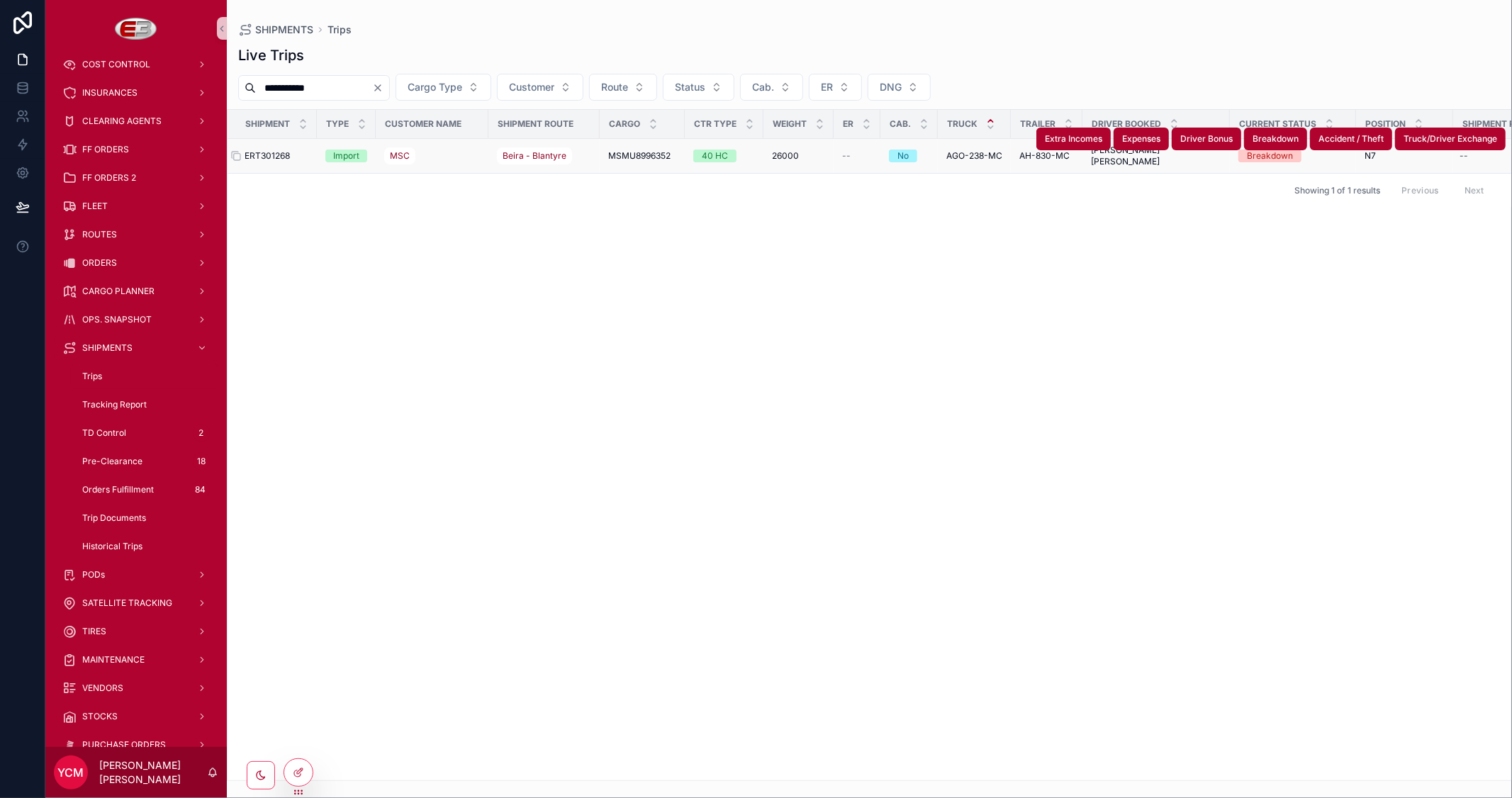
type input "**********"
click at [276, 156] on span "ERT301268" at bounding box center [267, 155] width 45 height 12
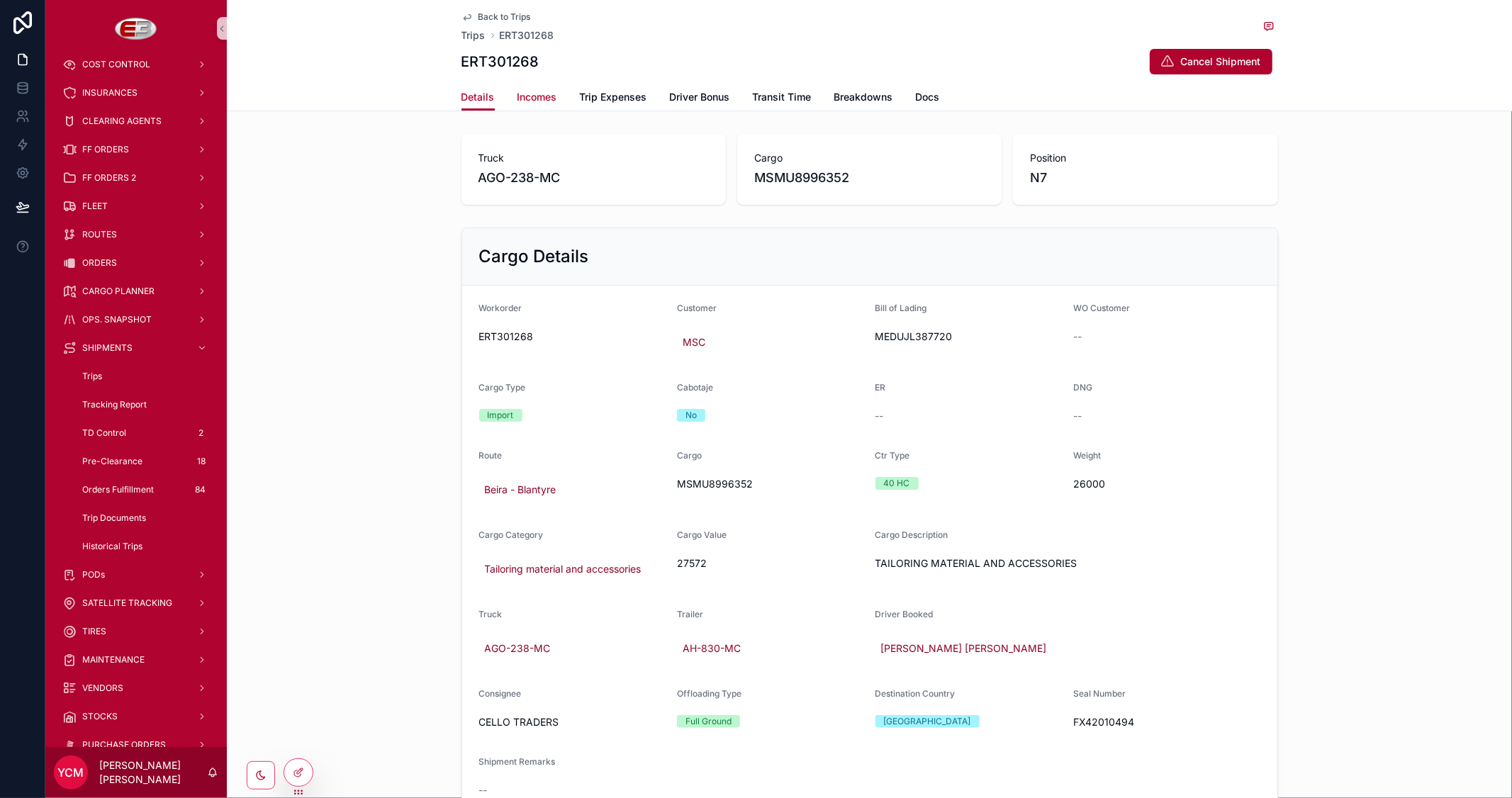
click at [537, 90] on span "Incomes" at bounding box center [537, 97] width 40 height 14
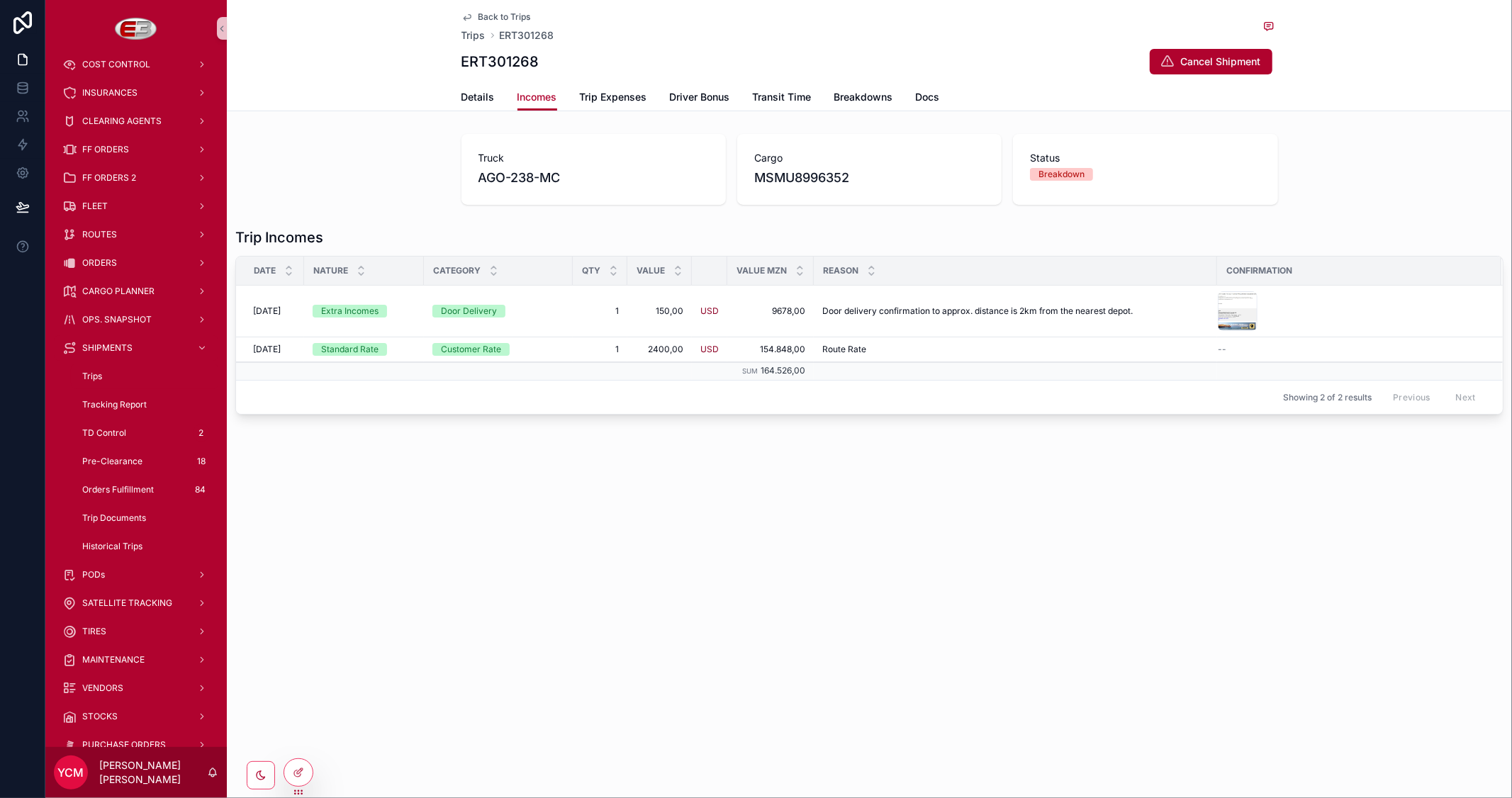
click at [495, 15] on span "Back to Trips" at bounding box center [505, 17] width 52 height 12
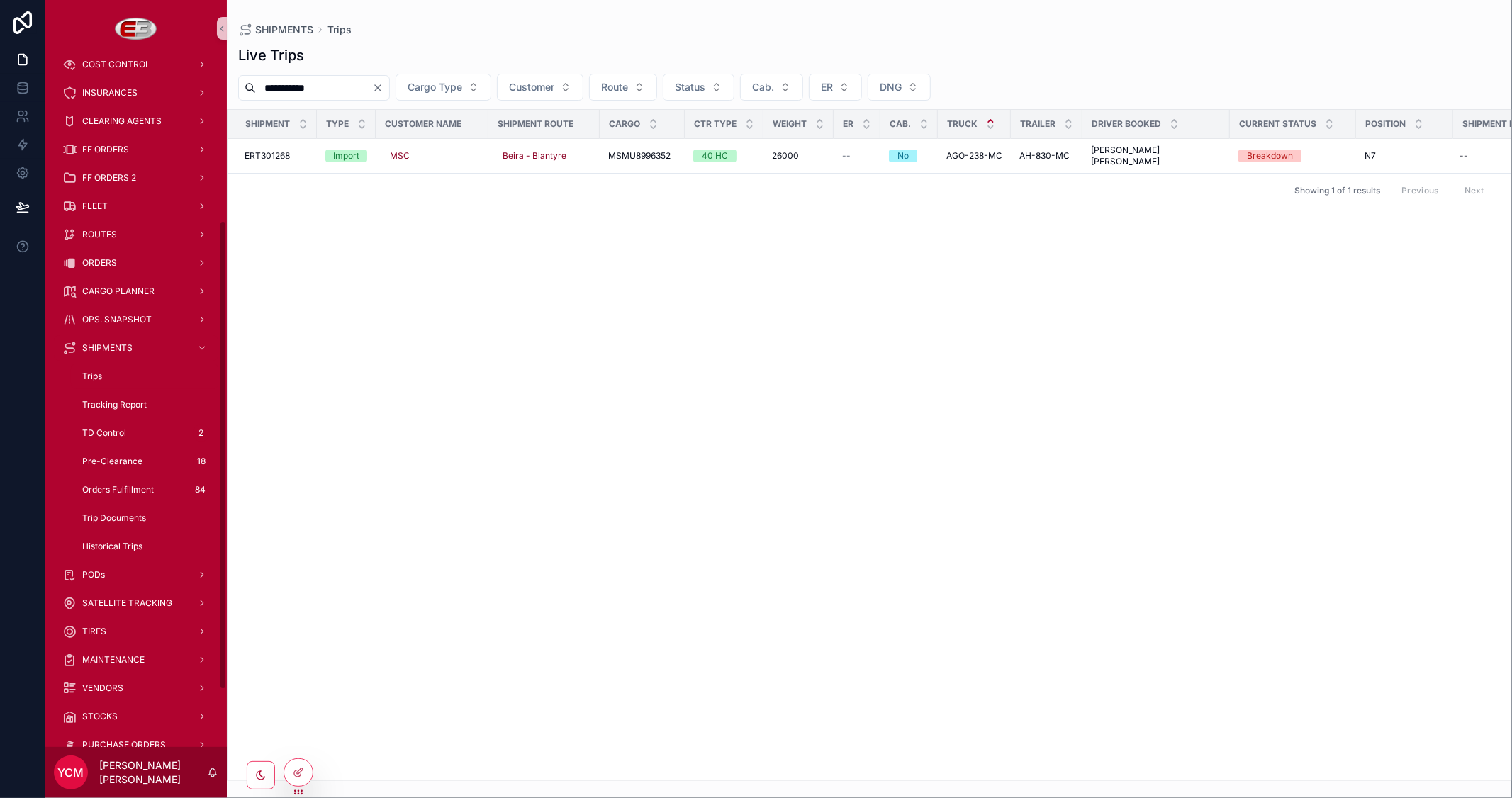
drag, startPoint x: 365, startPoint y: 89, endPoint x: 223, endPoint y: 79, distance: 142.4
click at [223, 79] on div "**********" at bounding box center [779, 399] width 1467 height 798
paste input "scrollable content"
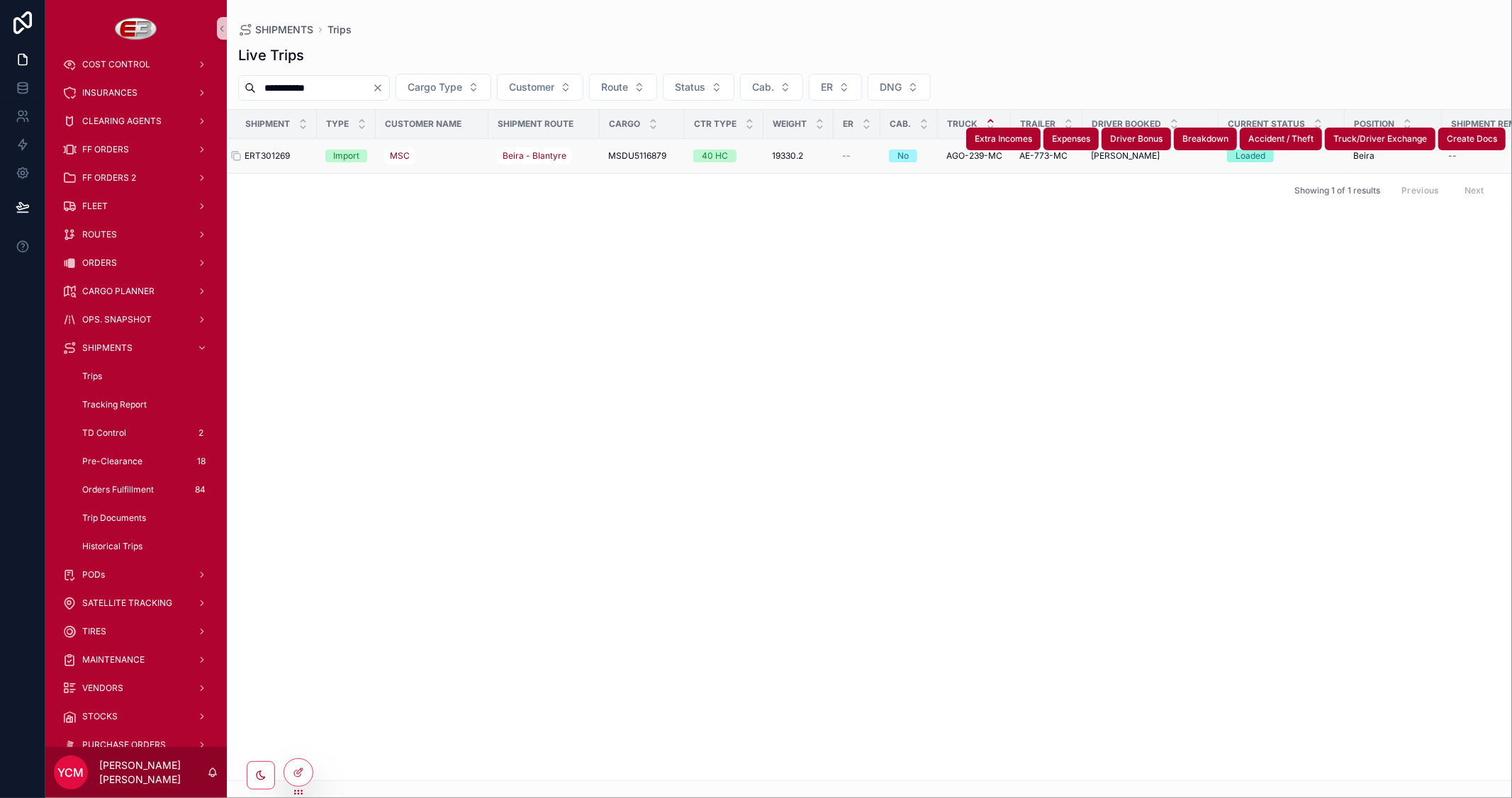
type input "**********"
click at [276, 150] on span "ERT301269" at bounding box center [267, 155] width 45 height 12
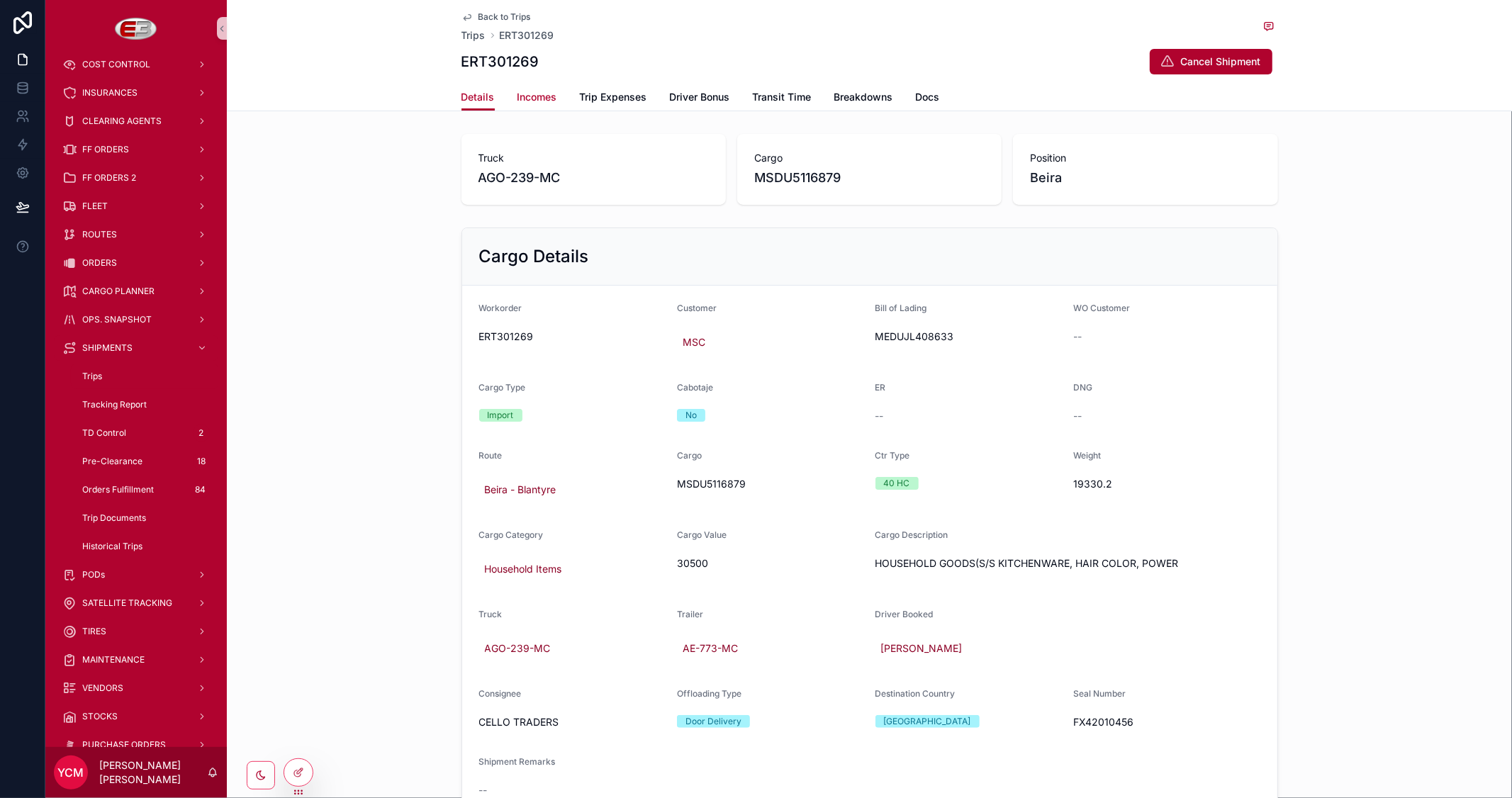
click at [519, 101] on span "Incomes" at bounding box center [537, 97] width 40 height 14
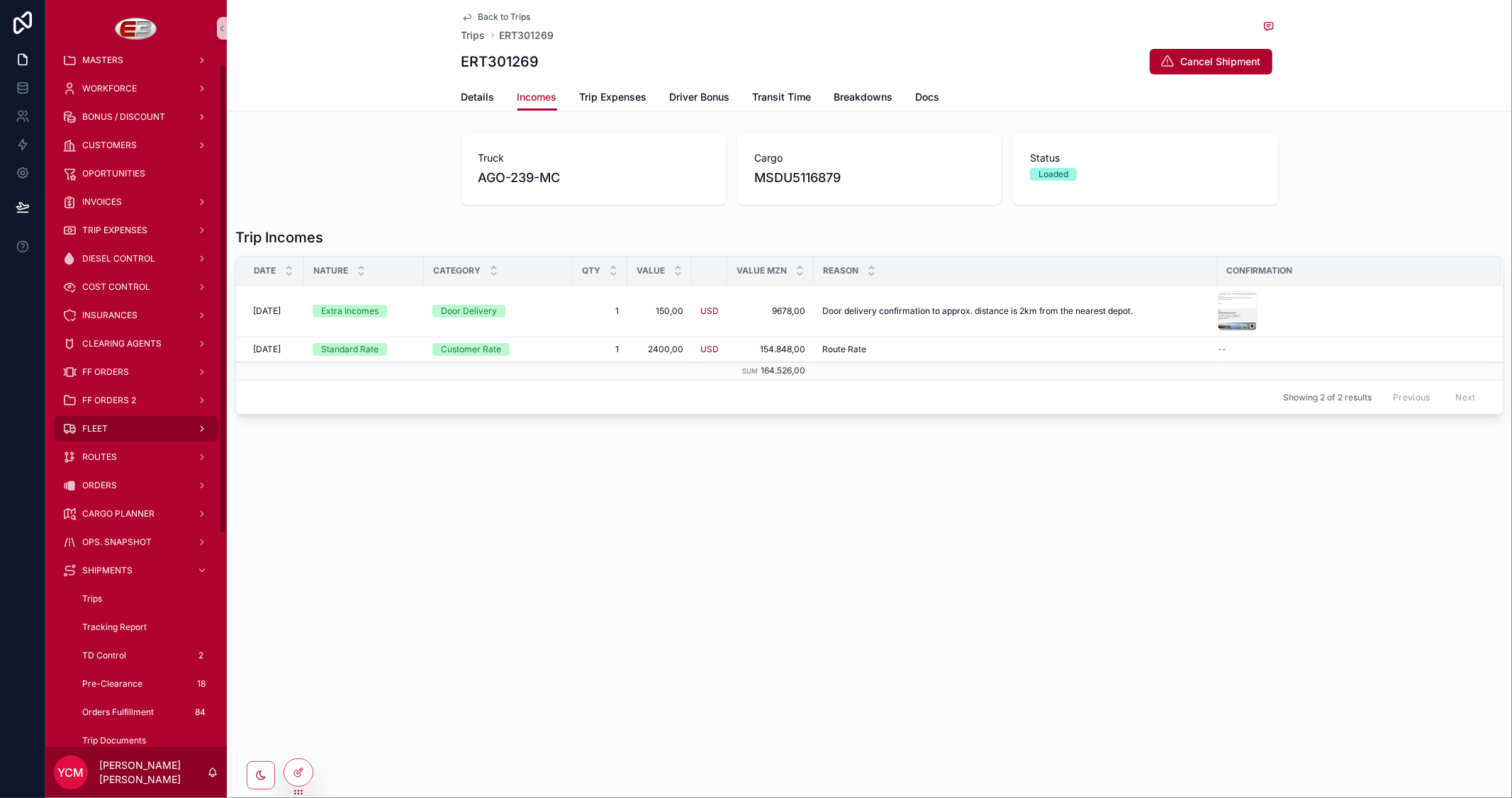
scroll to position [12, 0]
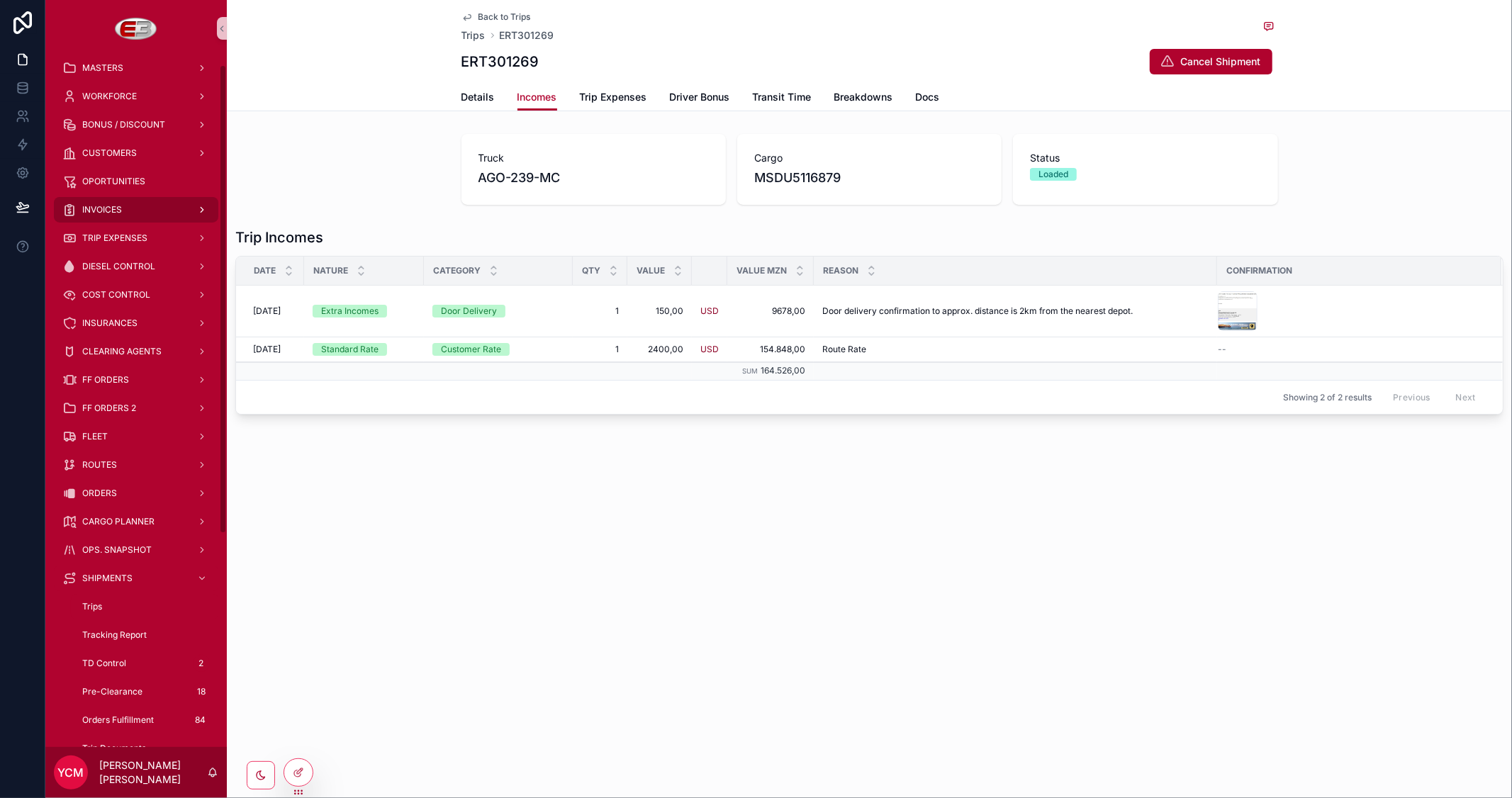
click at [108, 207] on span "INVOICES" at bounding box center [102, 209] width 40 height 12
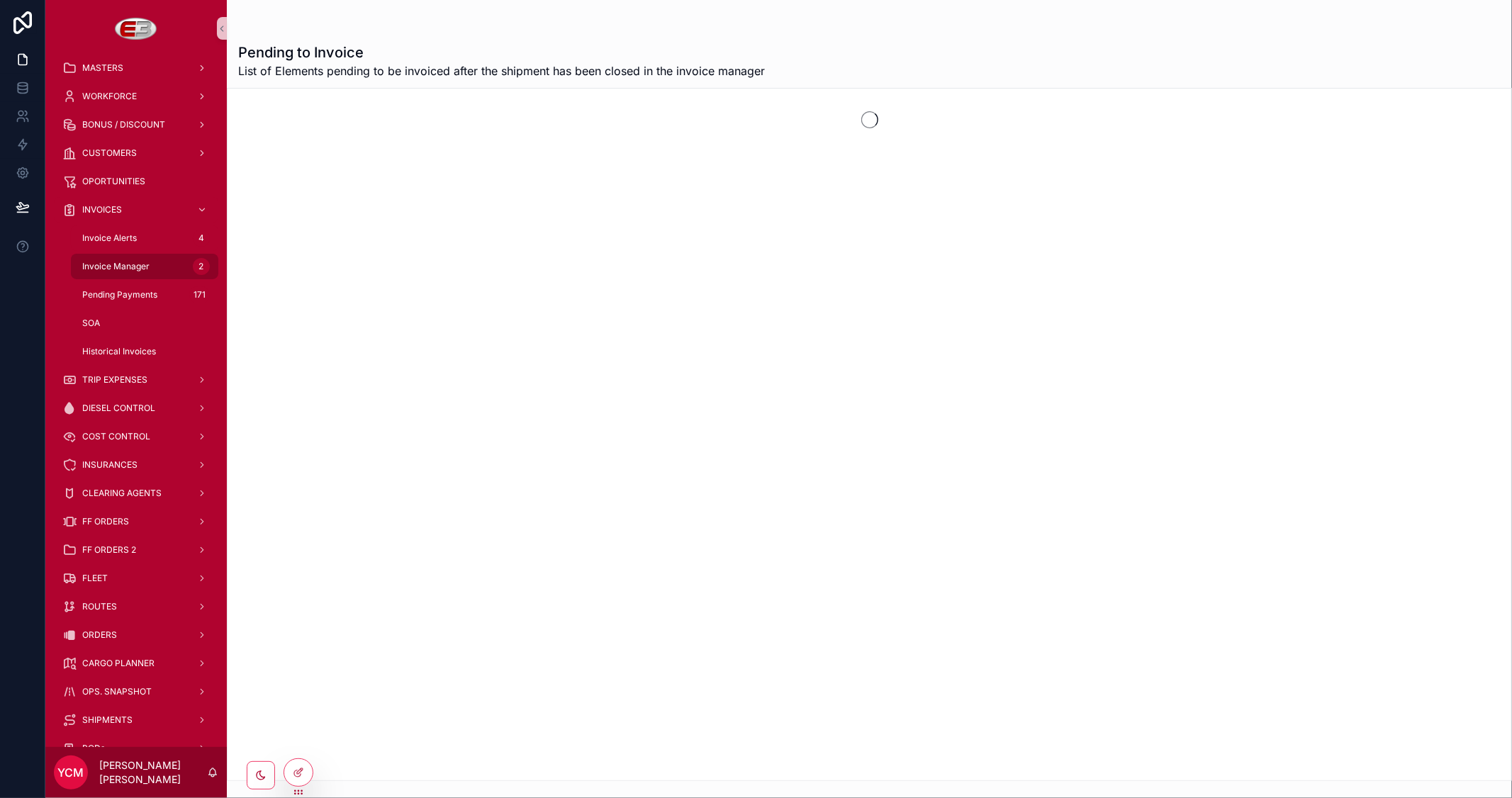
click at [109, 264] on span "Invoice Manager" at bounding box center [116, 266] width 68 height 12
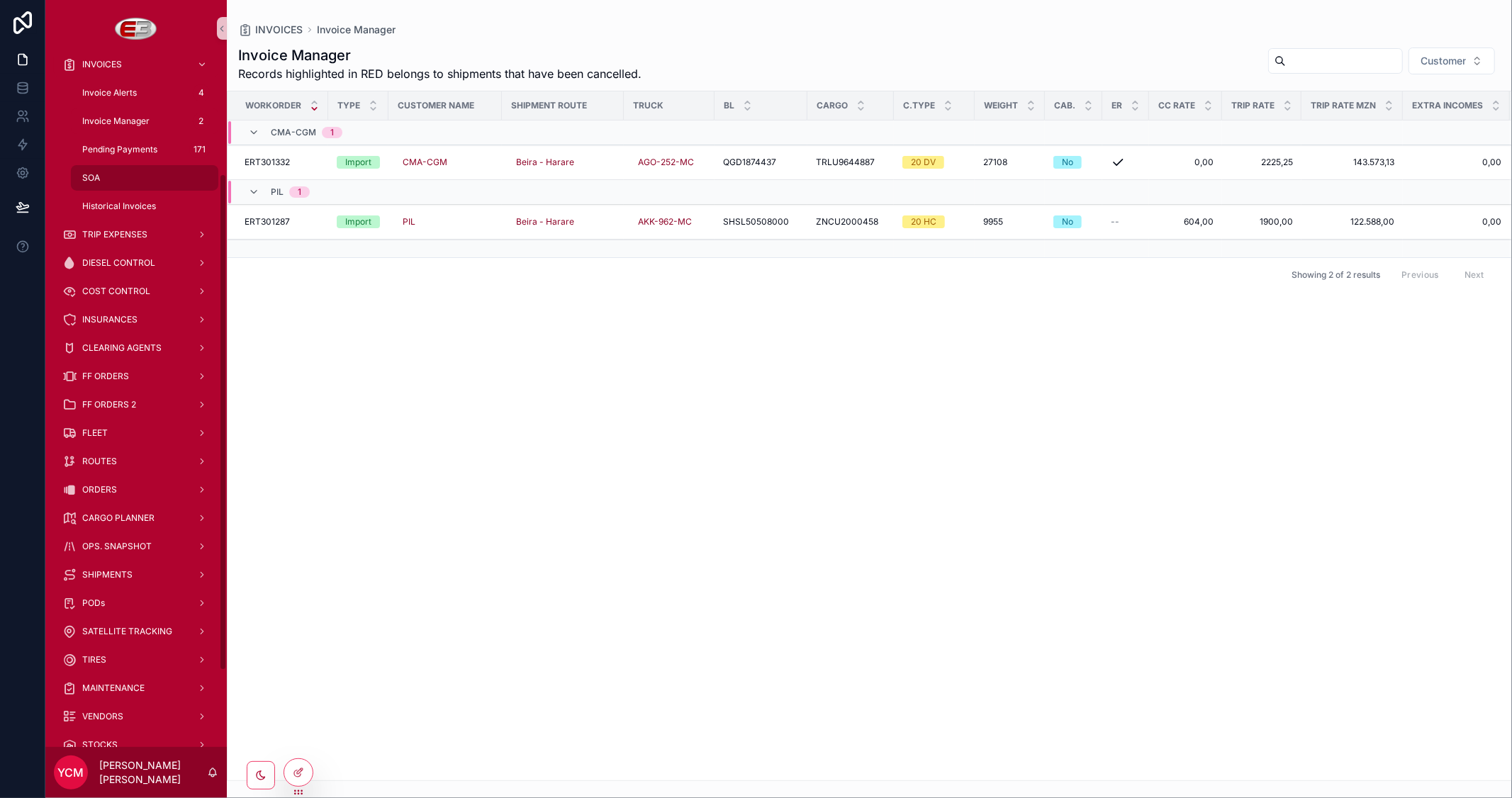
scroll to position [169, 0]
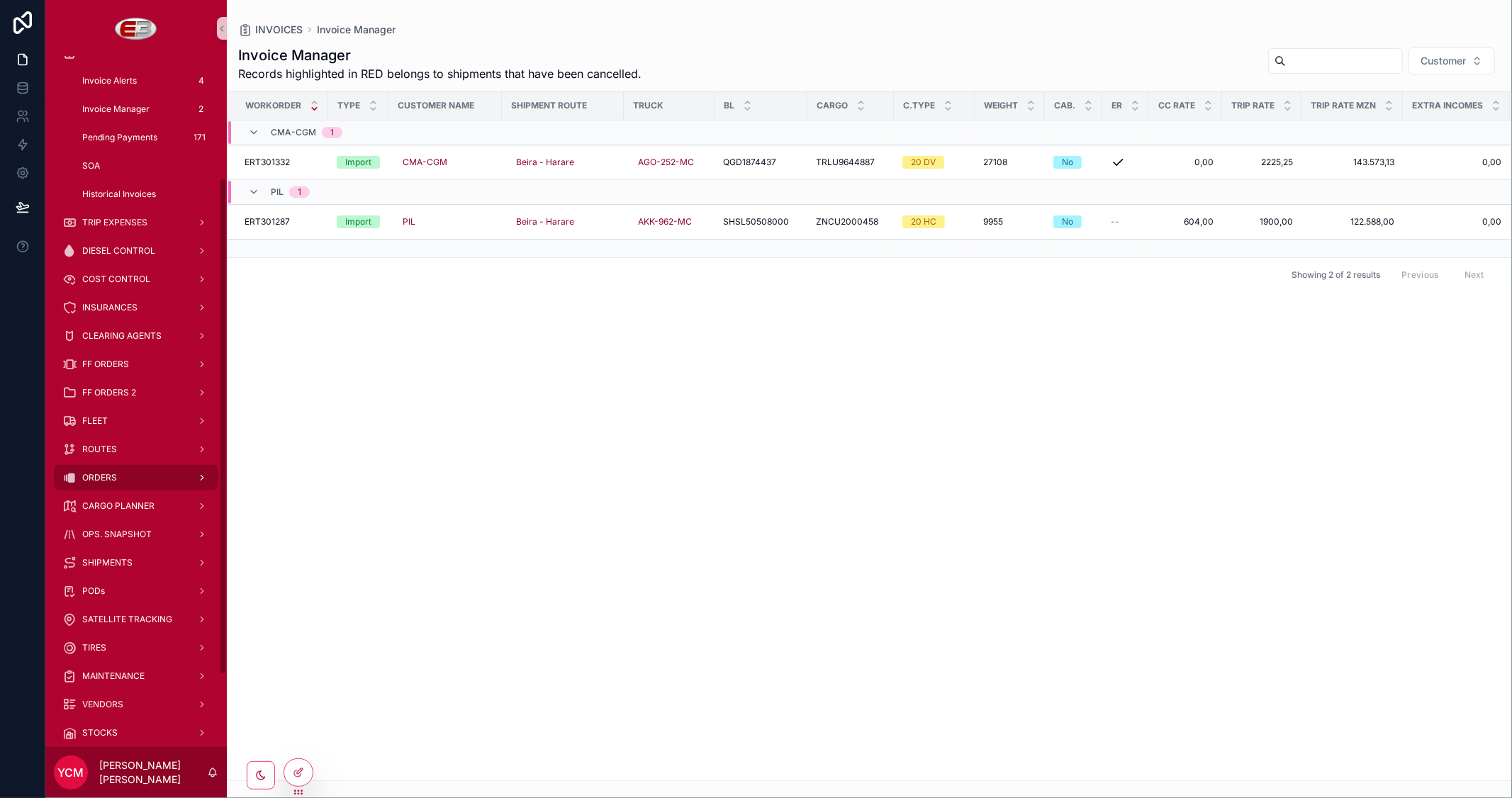
click at [135, 473] on div "ORDERS" at bounding box center [135, 478] width 147 height 23
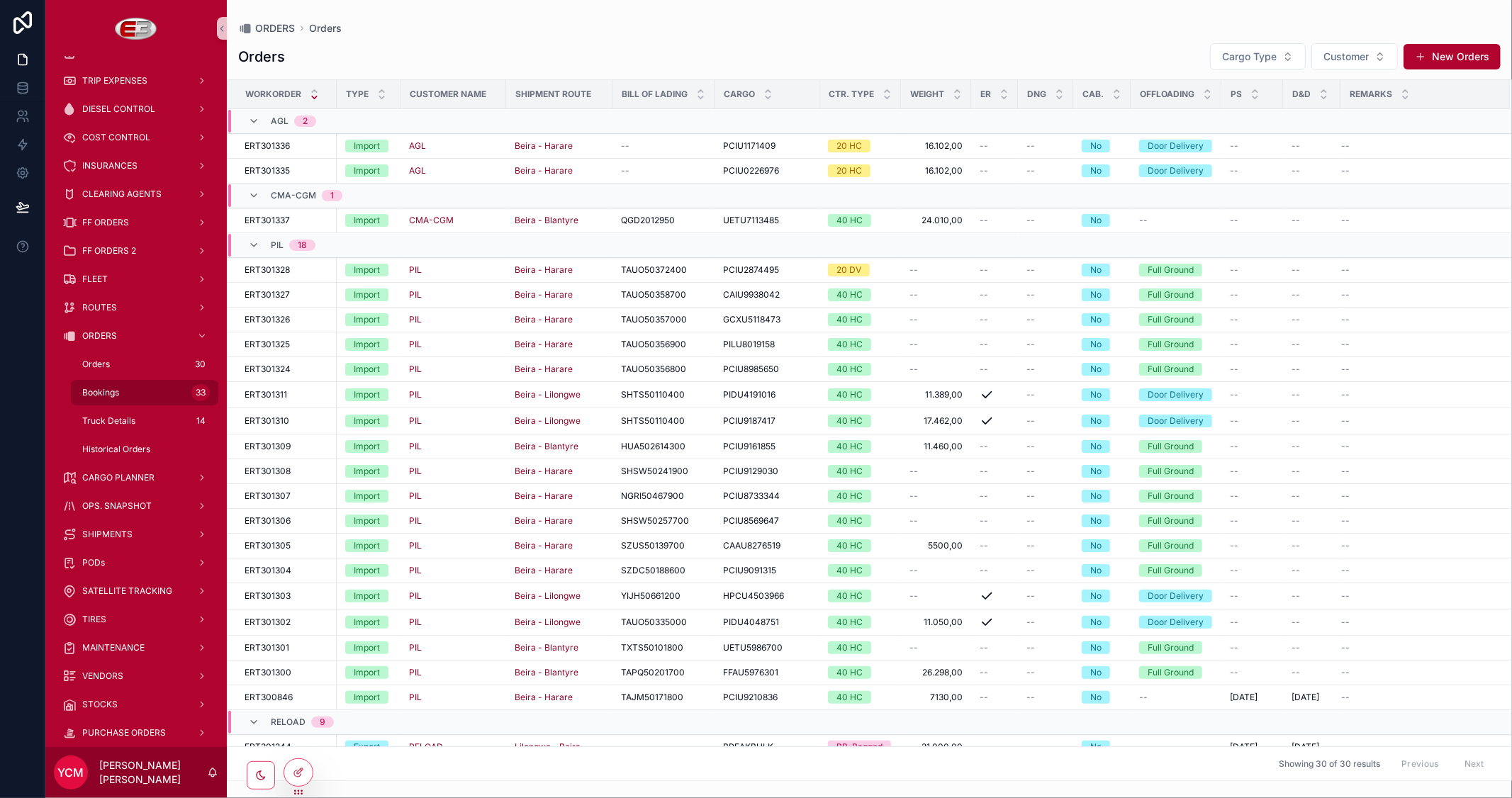
click at [110, 387] on span "Bookings" at bounding box center [100, 393] width 37 height 12
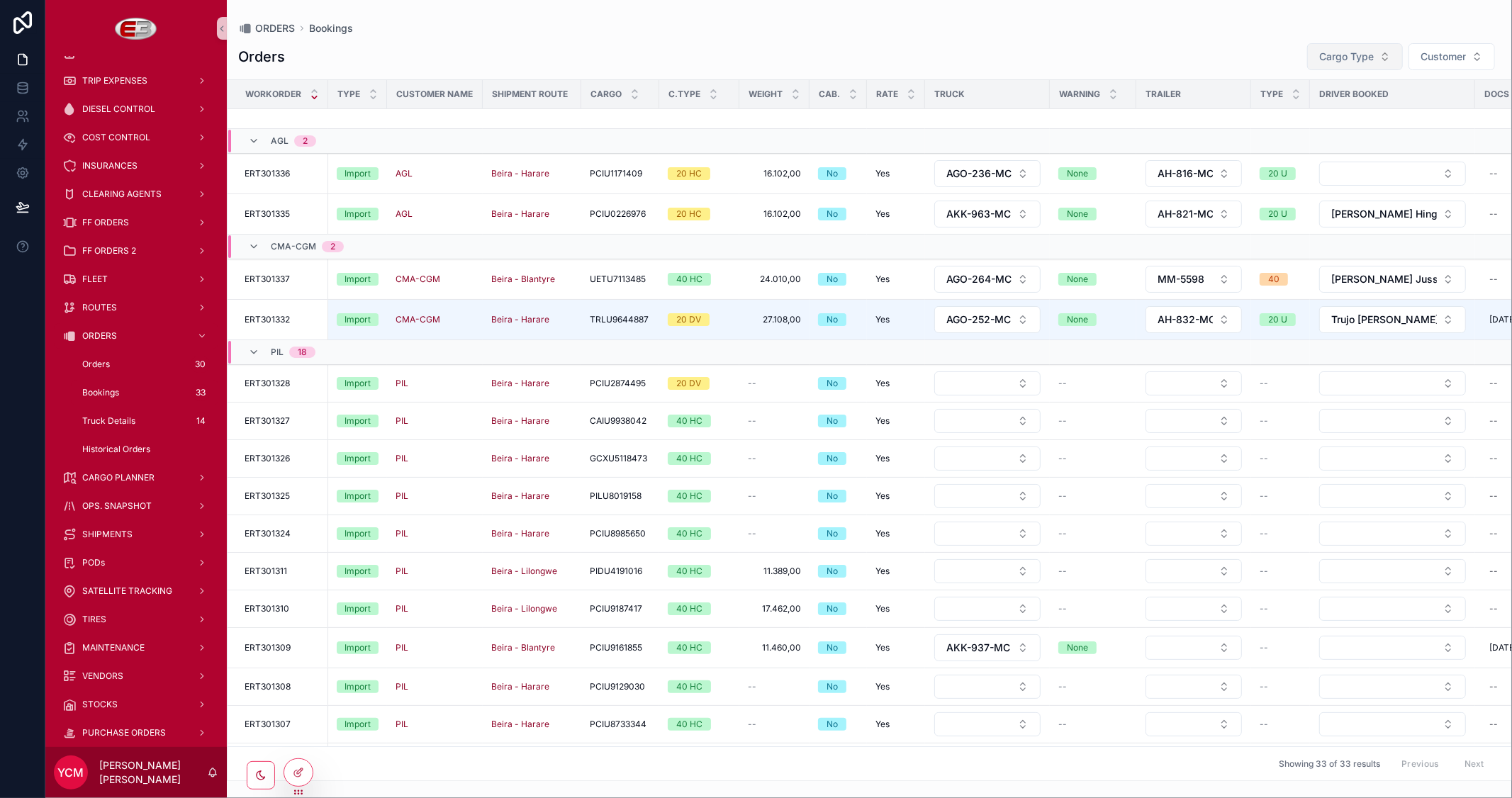
click at [1353, 60] on span "Cargo Type" at bounding box center [1347, 57] width 54 height 14
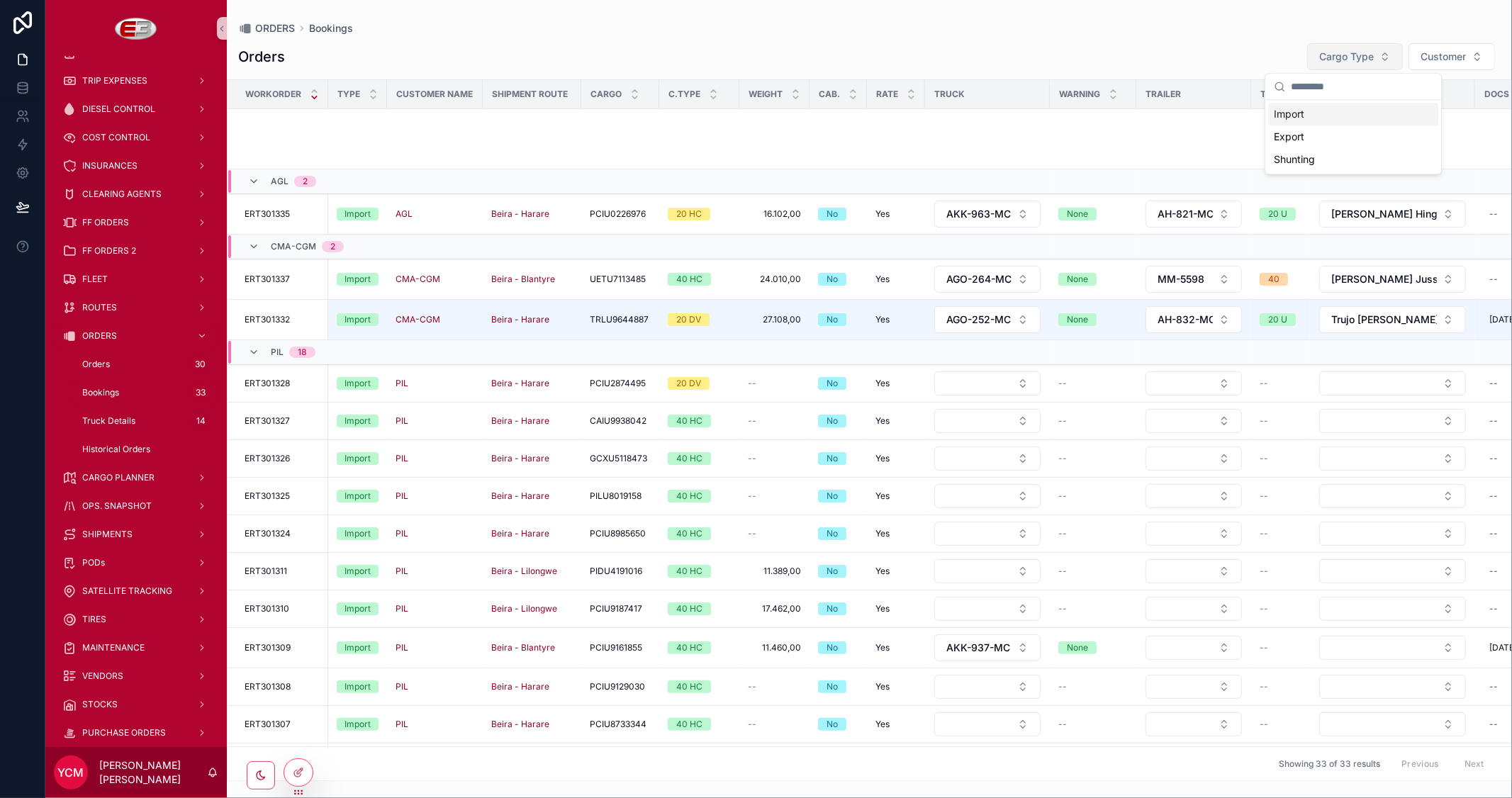
scroll to position [19, 0]
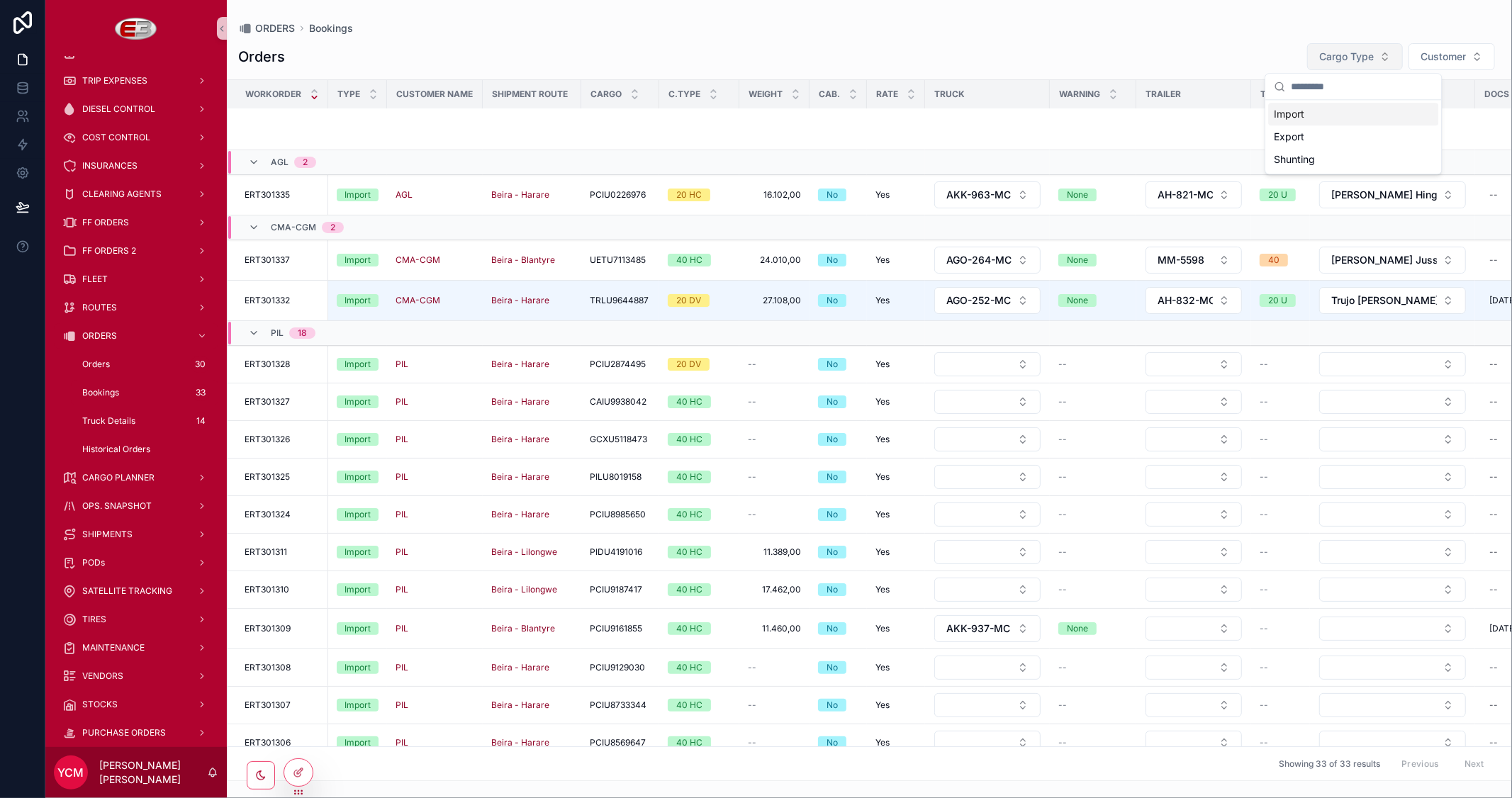
click at [1353, 60] on span "Cargo Type" at bounding box center [1347, 57] width 54 height 14
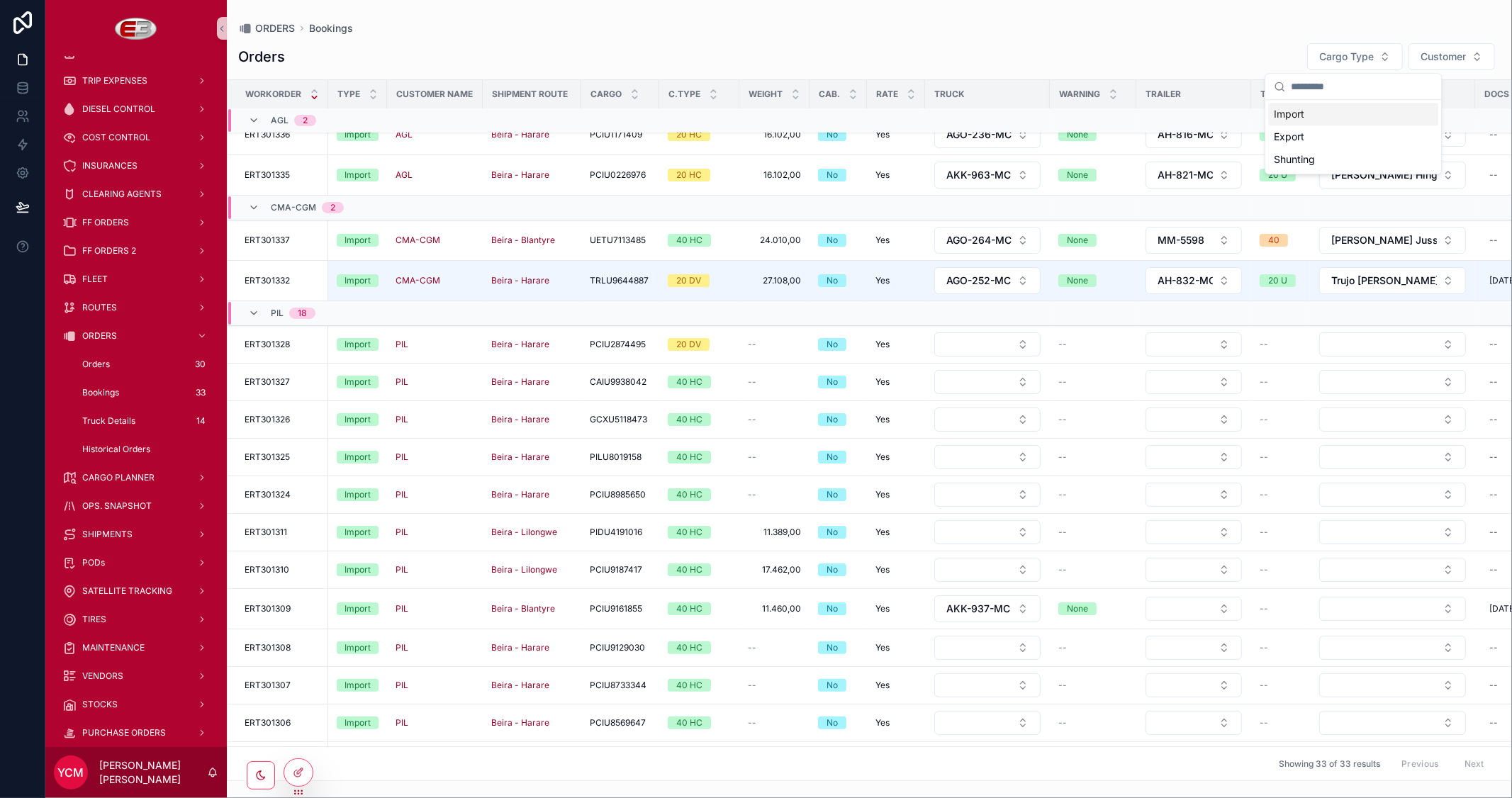
scroll to position [0, 0]
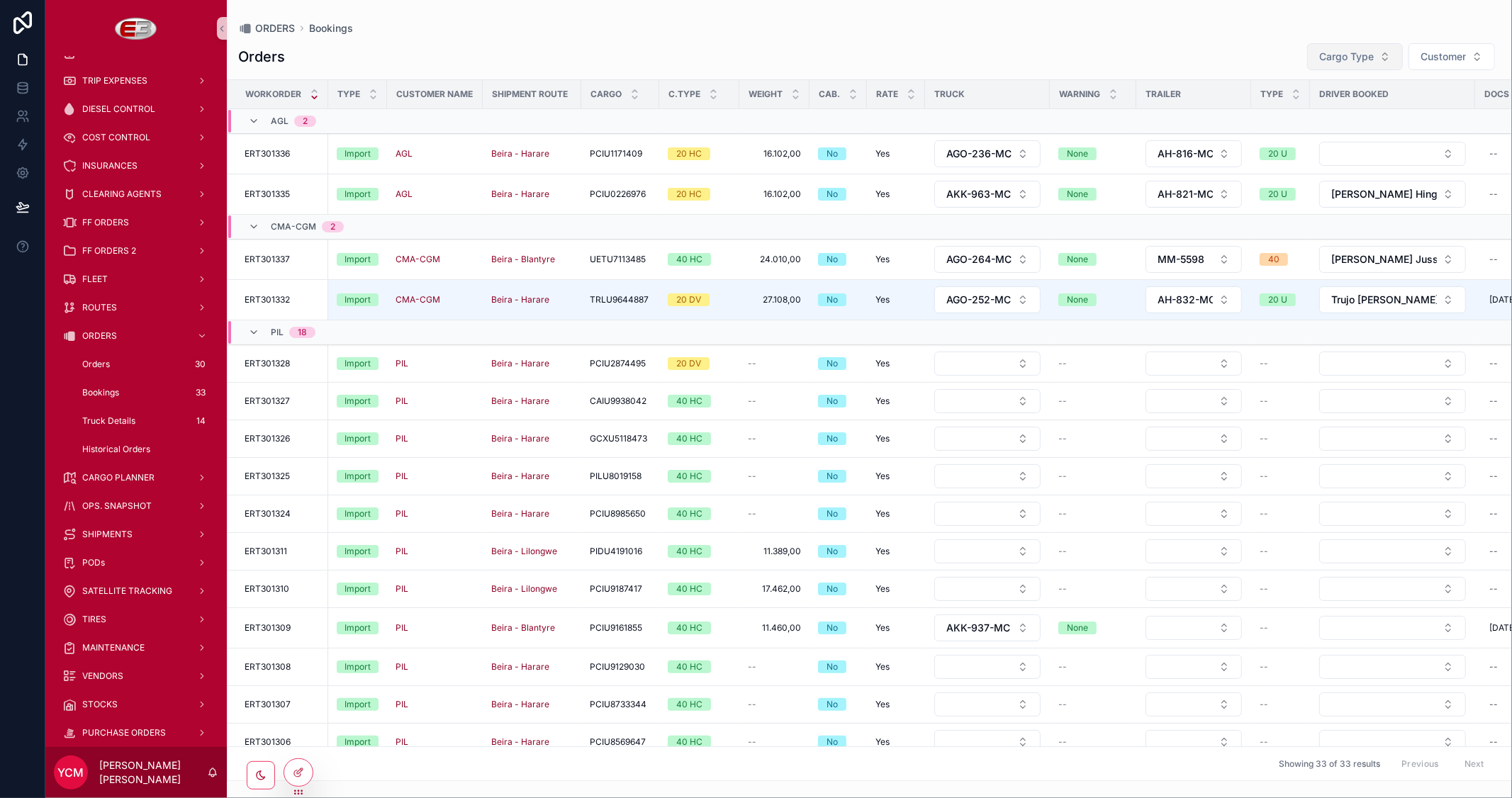
click at [1335, 60] on span "Cargo Type" at bounding box center [1347, 57] width 54 height 14
click at [1278, 137] on div "Export" at bounding box center [1353, 136] width 170 height 23
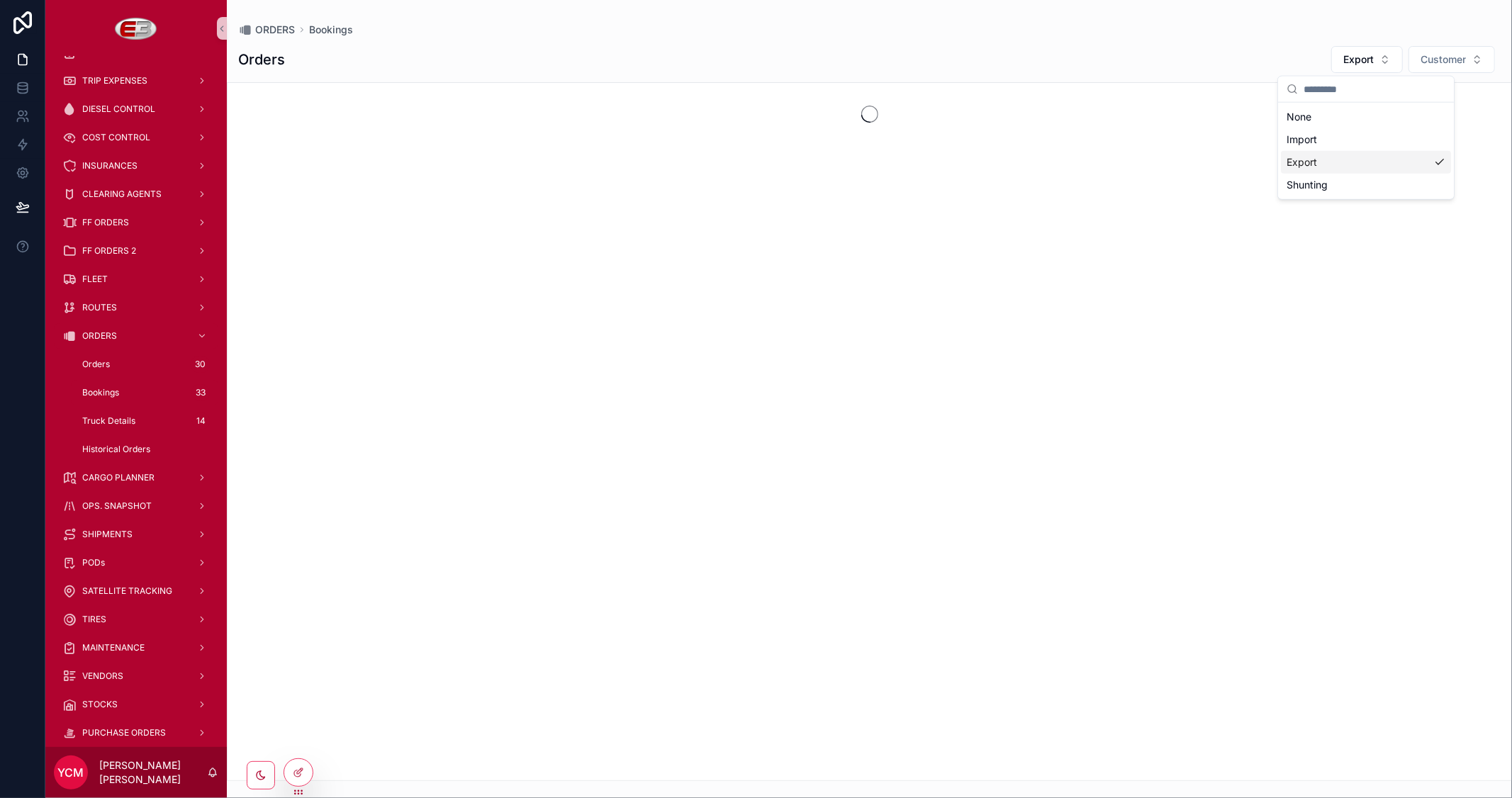
click at [1140, 55] on div "Orders Export Customer" at bounding box center [870, 59] width 1263 height 28
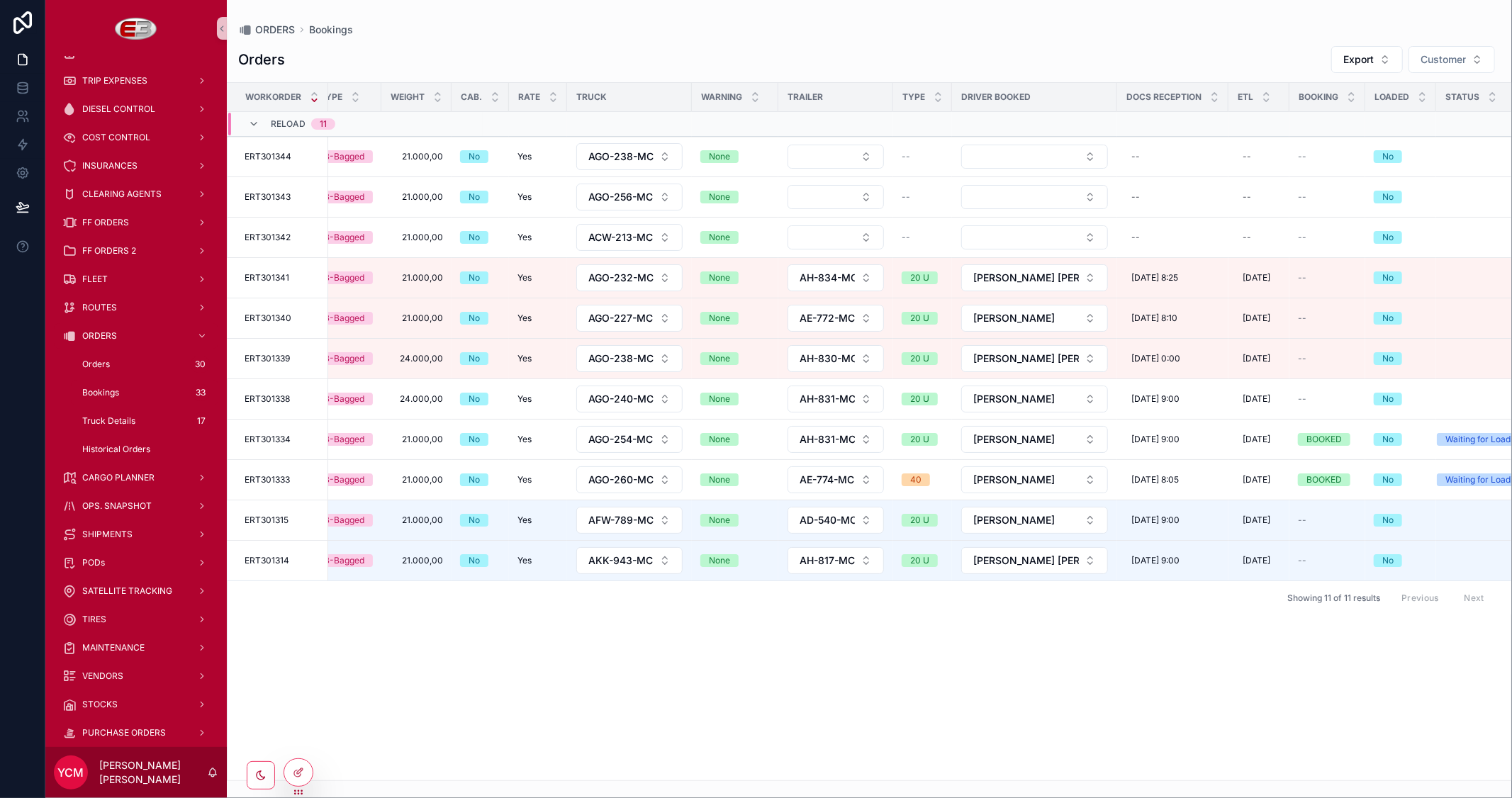
scroll to position [0, 414]
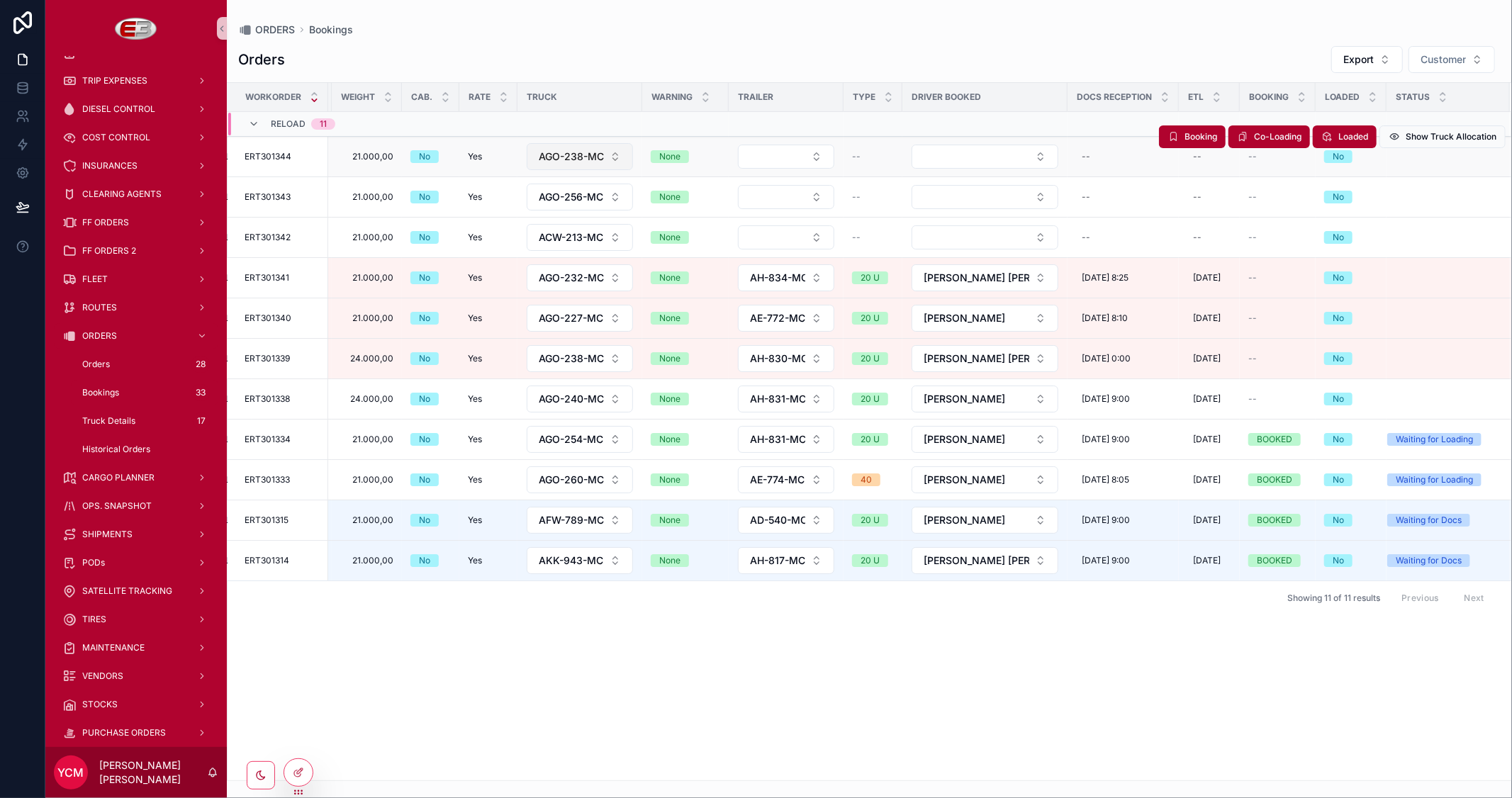
click at [605, 153] on button "AGO-238-MC" at bounding box center [580, 157] width 107 height 27
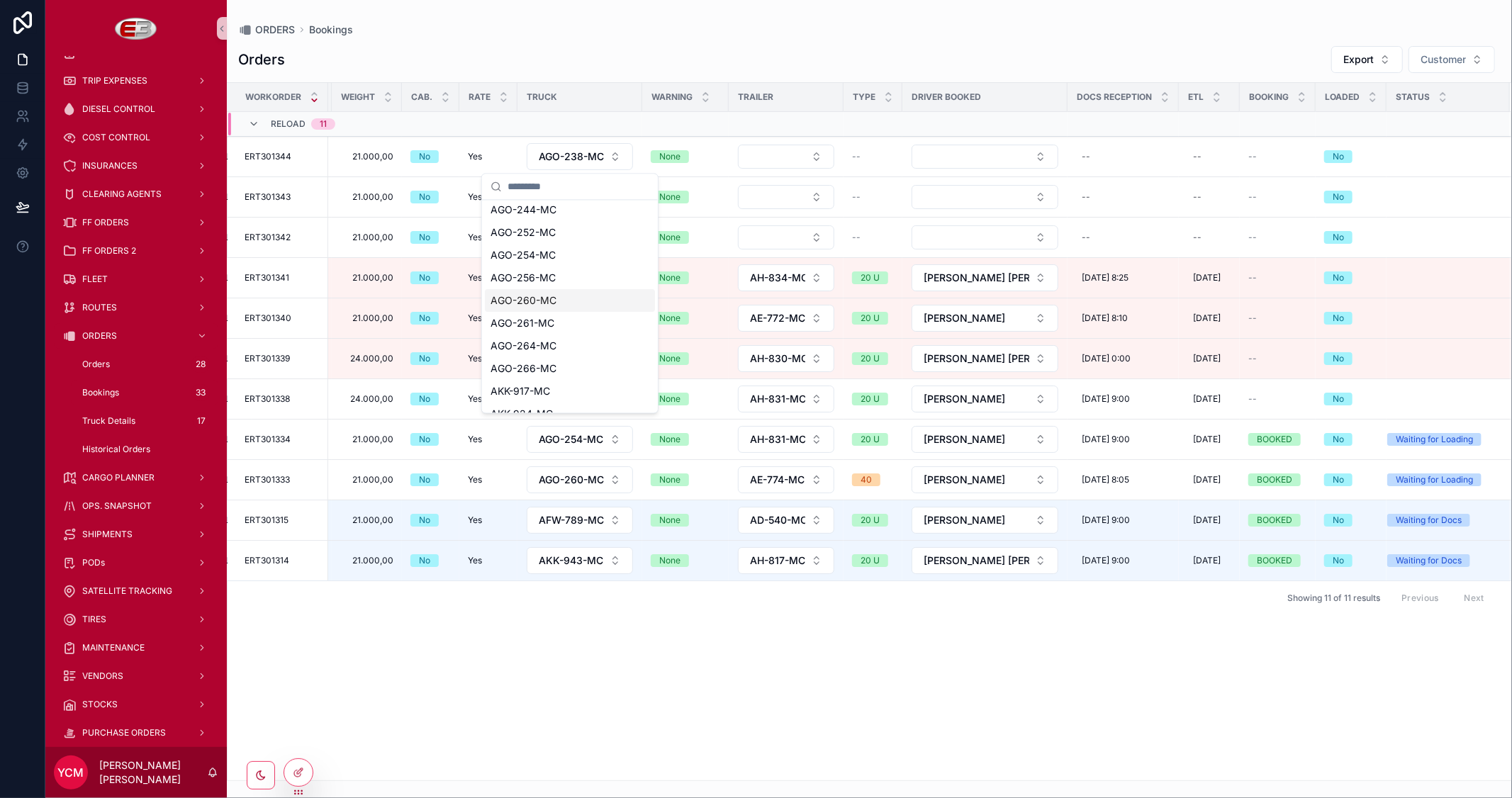
scroll to position [394, 0]
click at [561, 335] on div "AGO-266-MC" at bounding box center [570, 342] width 170 height 23
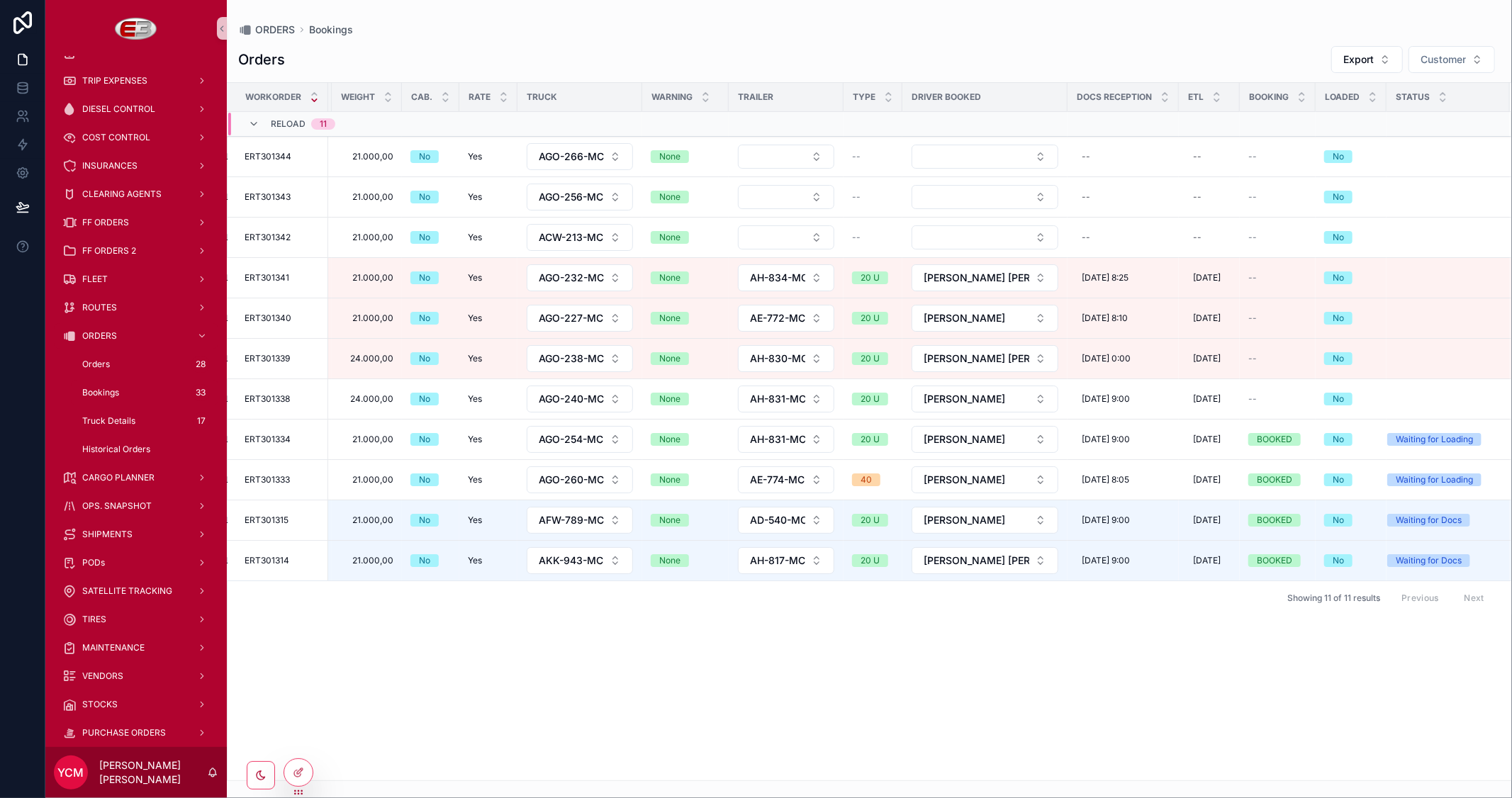
click at [801, 635] on div "Workorder Type Customer Name Shipment Route Cargo C.Type Weight Cab. Rate Truck…" at bounding box center [870, 431] width 1284 height 697
click at [1351, 57] on span "Export" at bounding box center [1359, 60] width 31 height 14
click at [1321, 146] on div "Import" at bounding box center [1367, 139] width 170 height 23
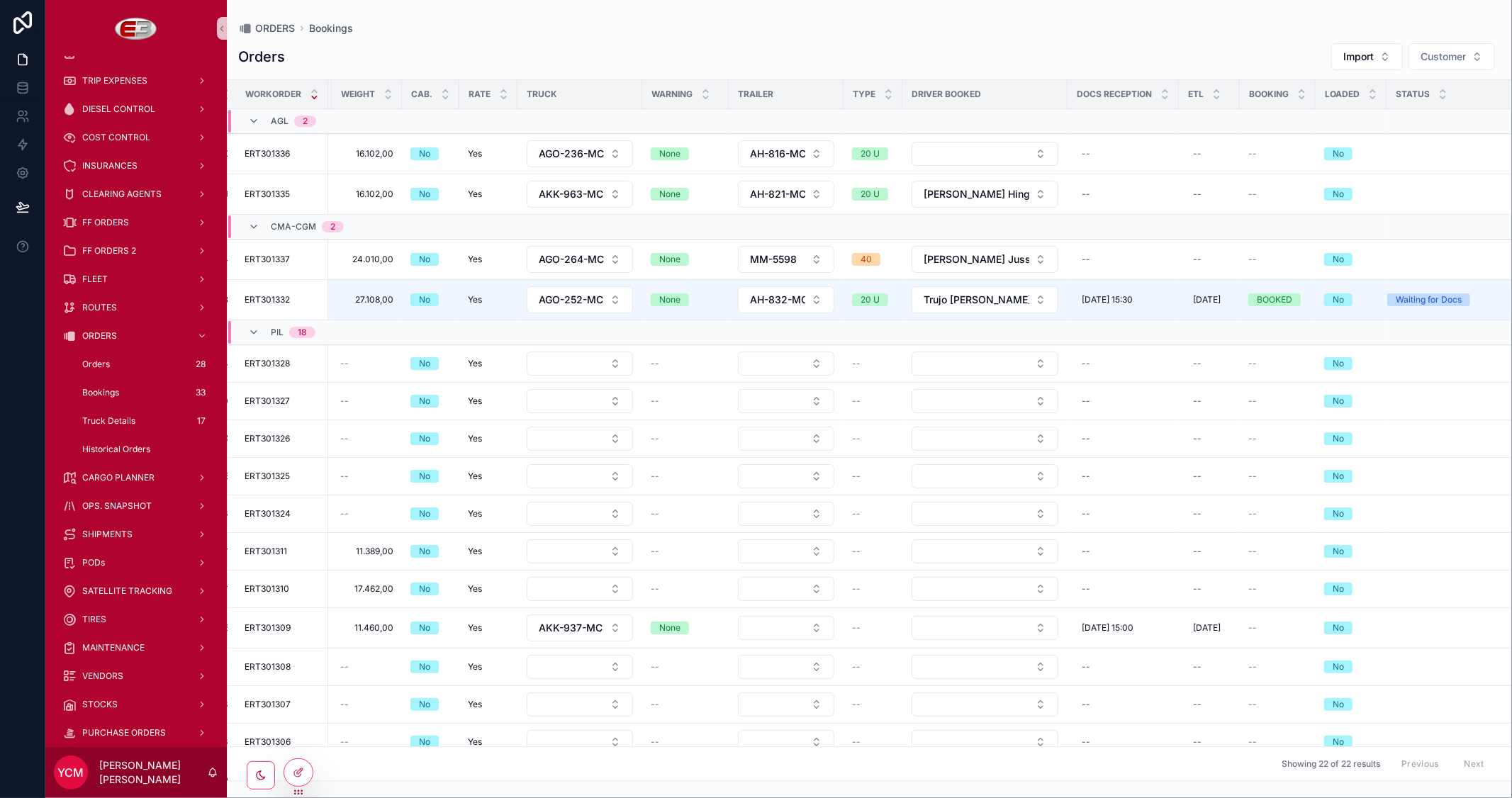
scroll to position [0, 430]
click at [997, 153] on button "Select Button" at bounding box center [985, 153] width 147 height 24
type input "**"
click at [952, 273] on div "[PERSON_NAME]" at bounding box center [963, 283] width 170 height 23
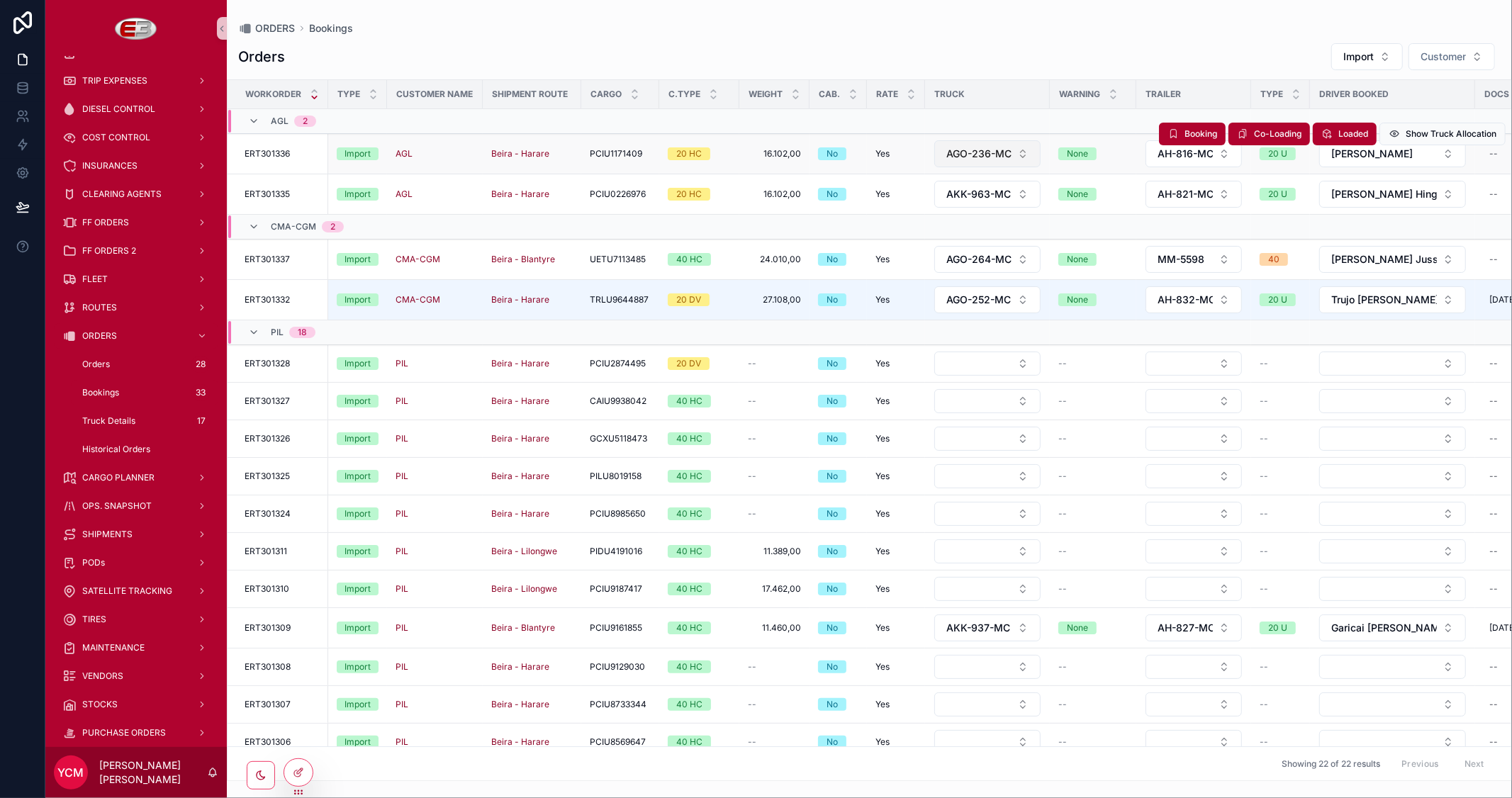
click at [1027, 154] on button "AGO-236-MC" at bounding box center [988, 153] width 107 height 27
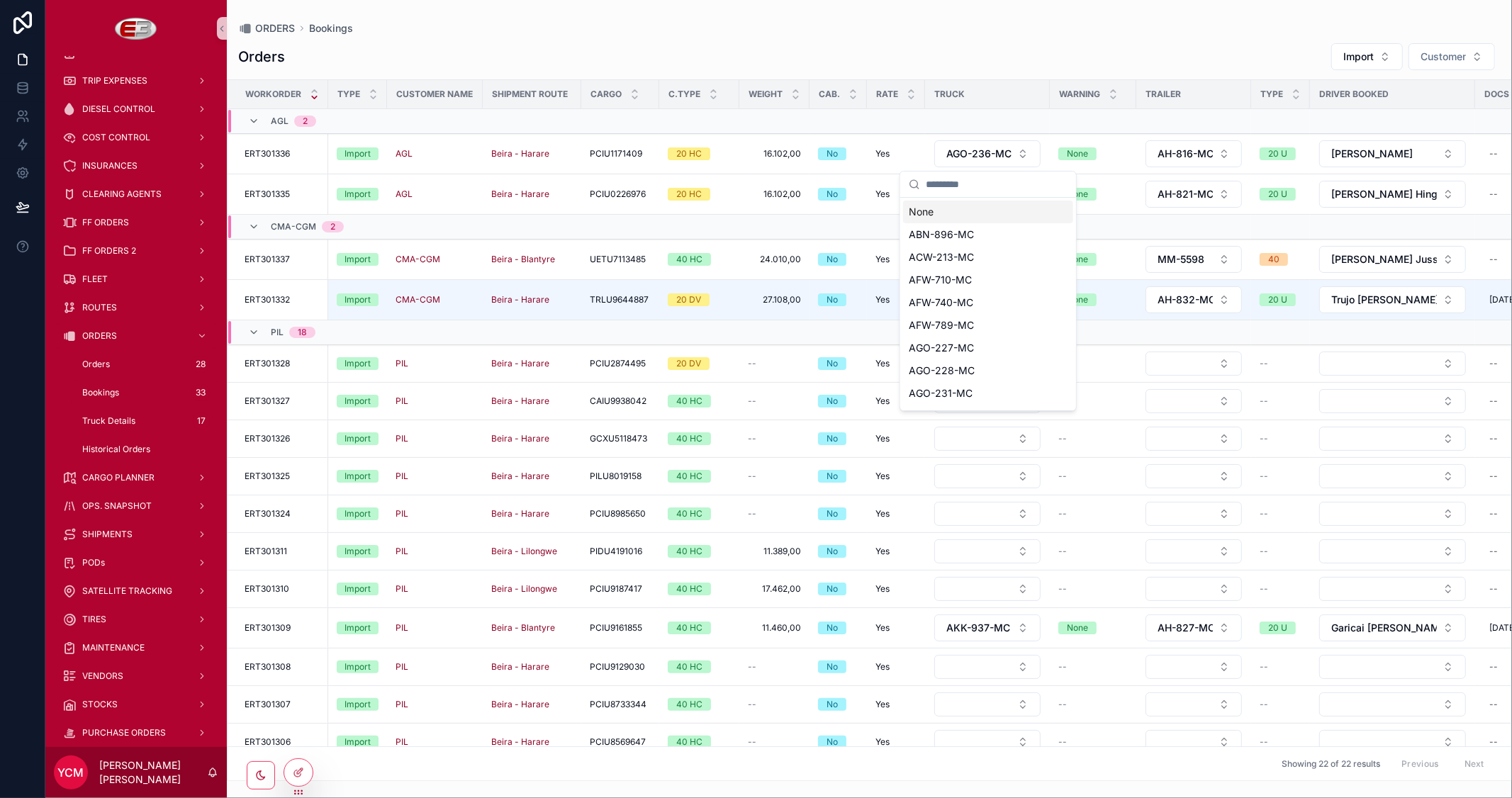
click at [937, 207] on div "None" at bounding box center [988, 211] width 170 height 23
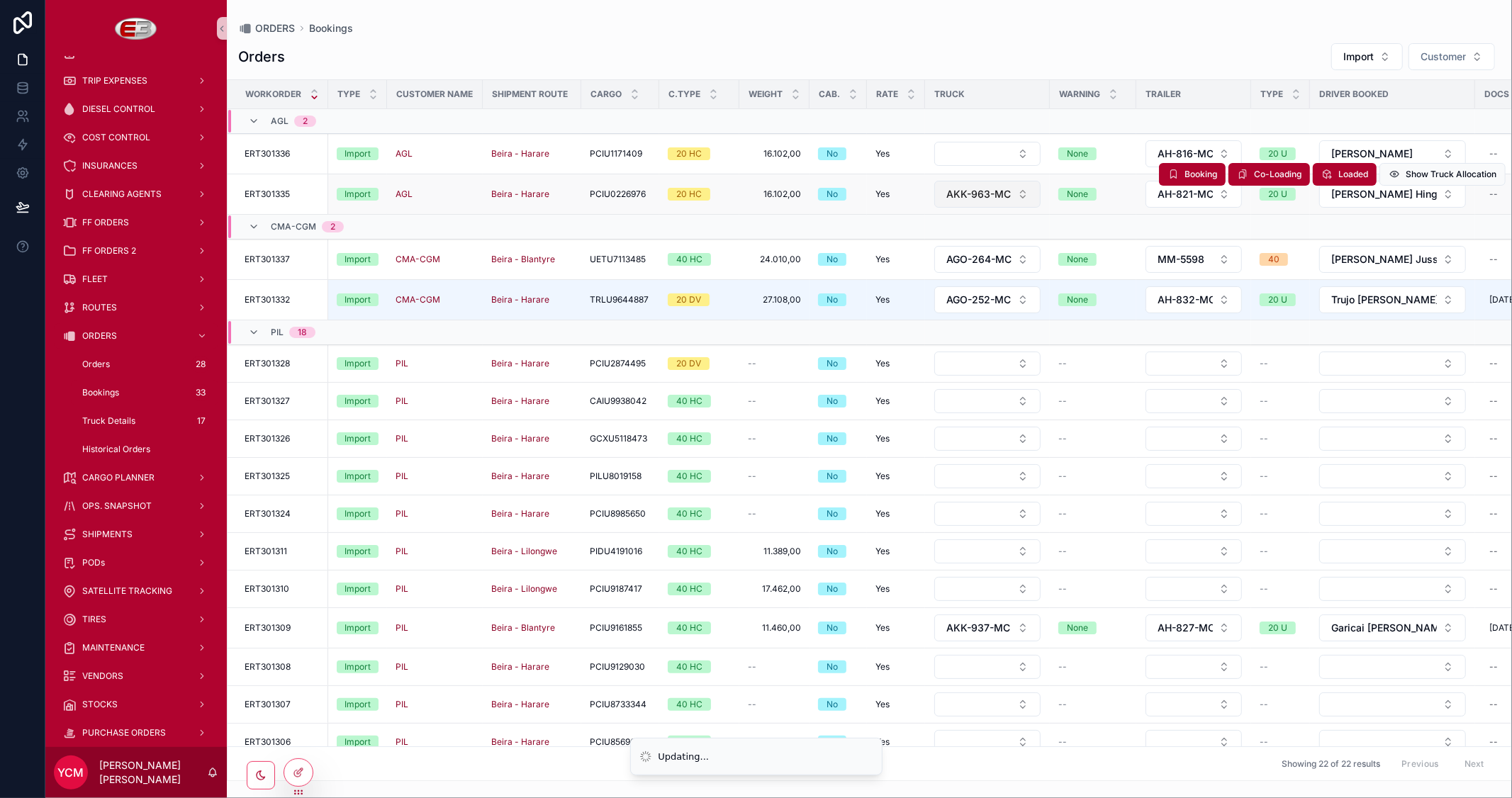
click at [1024, 190] on button "AKK-963-MC" at bounding box center [988, 194] width 107 height 27
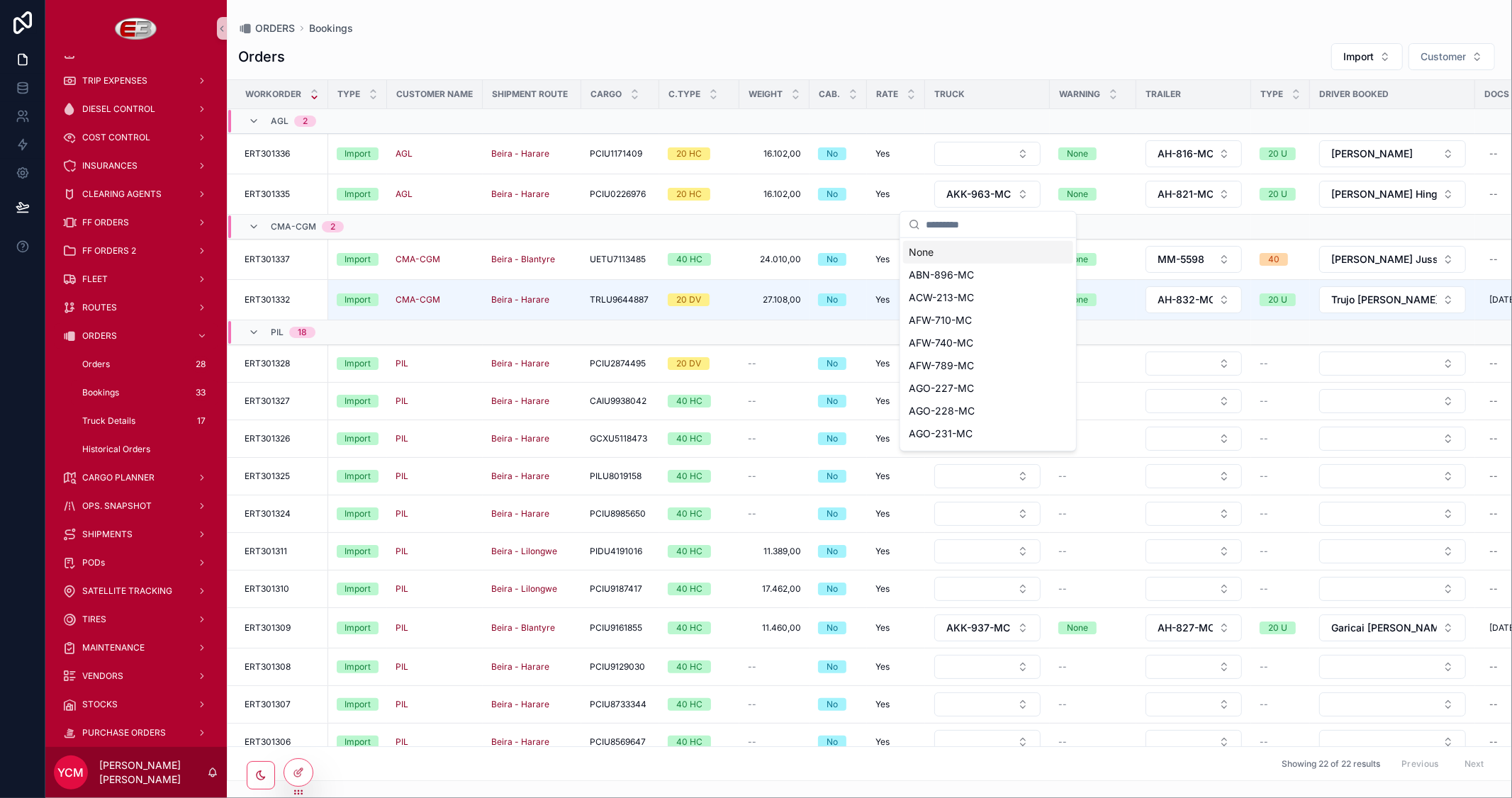
click at [943, 252] on div "None" at bounding box center [988, 252] width 170 height 23
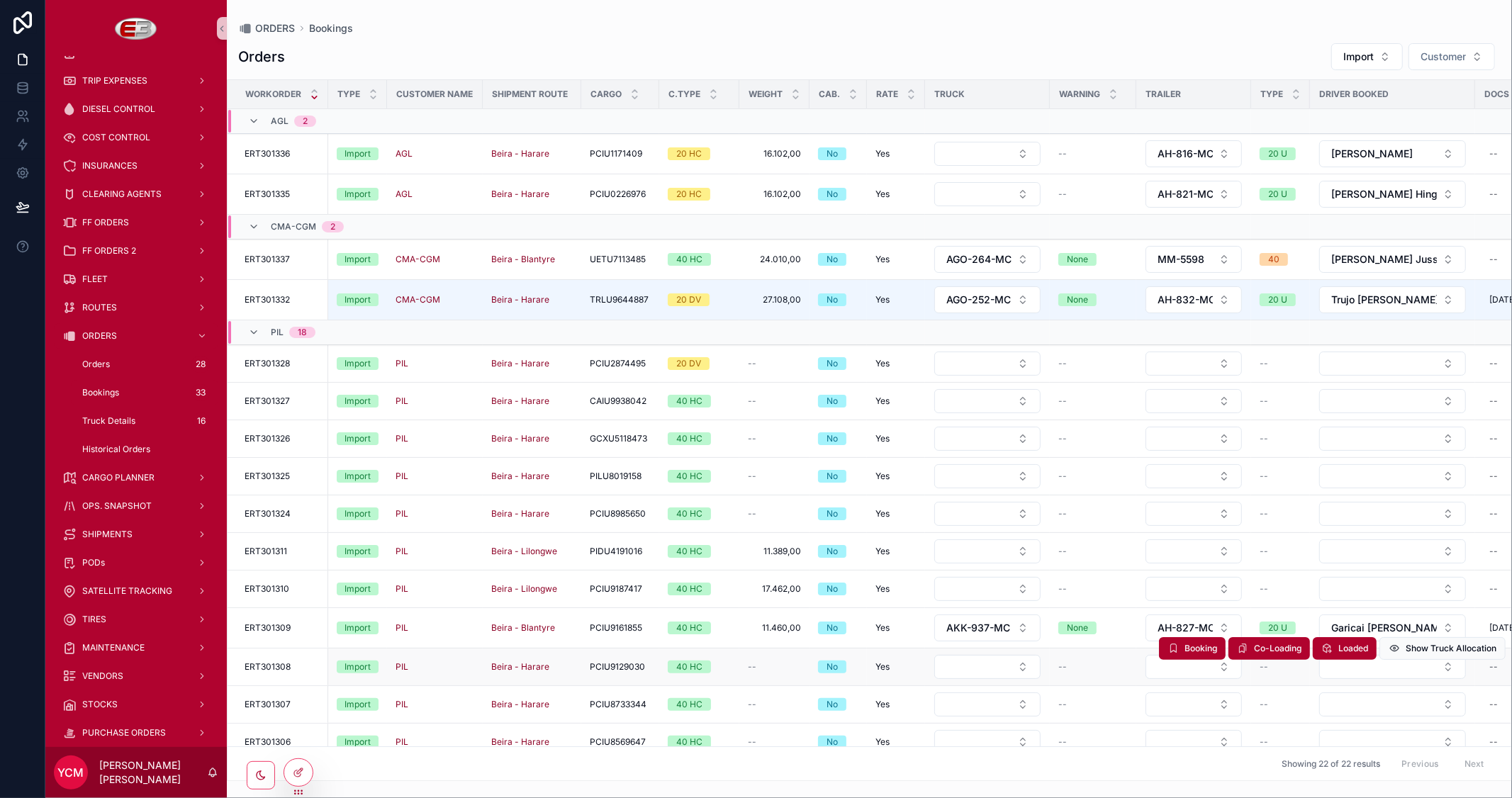
scroll to position [157, 0]
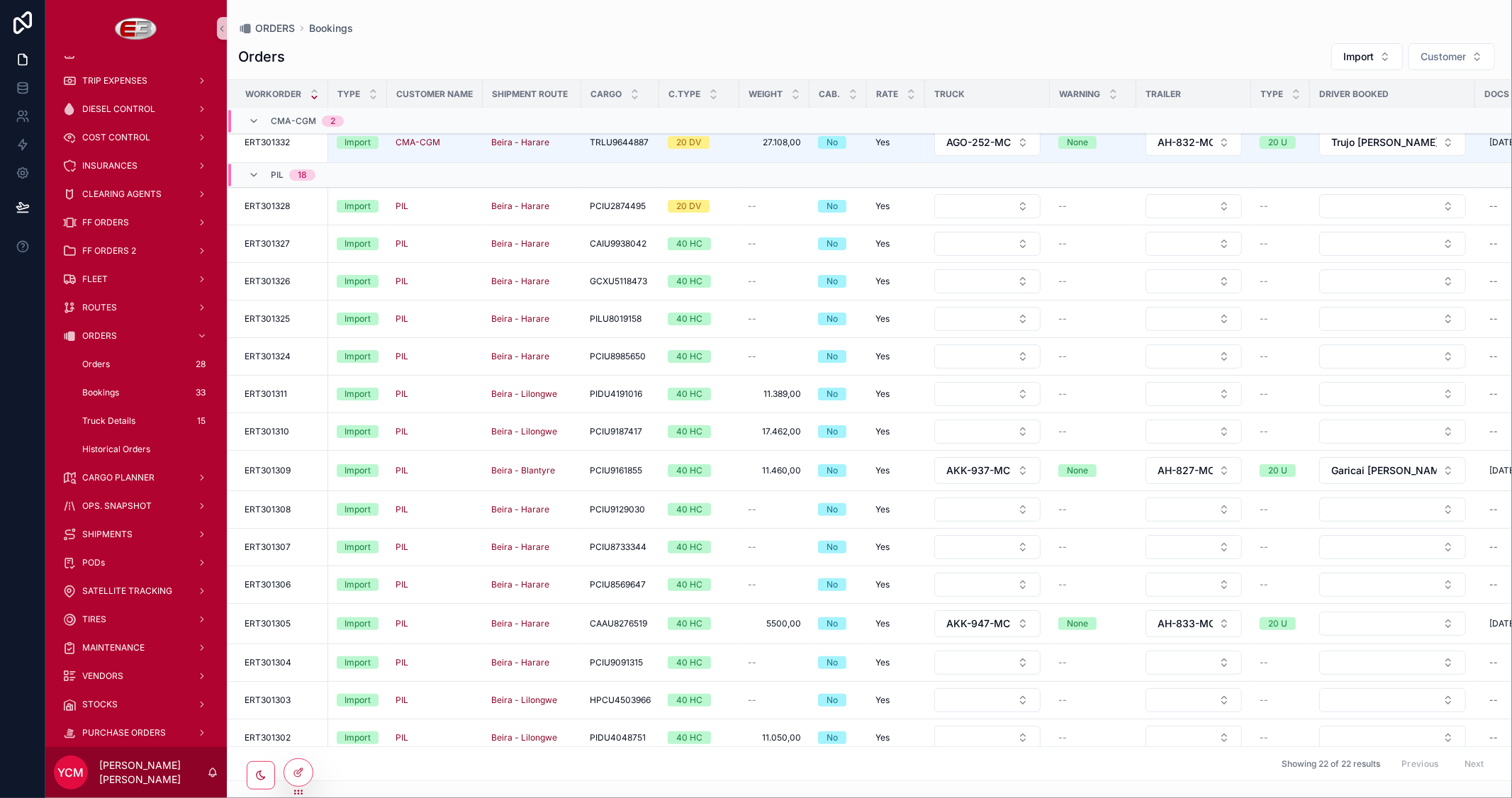
click at [986, 394] on button "Select Button" at bounding box center [988, 394] width 107 height 24
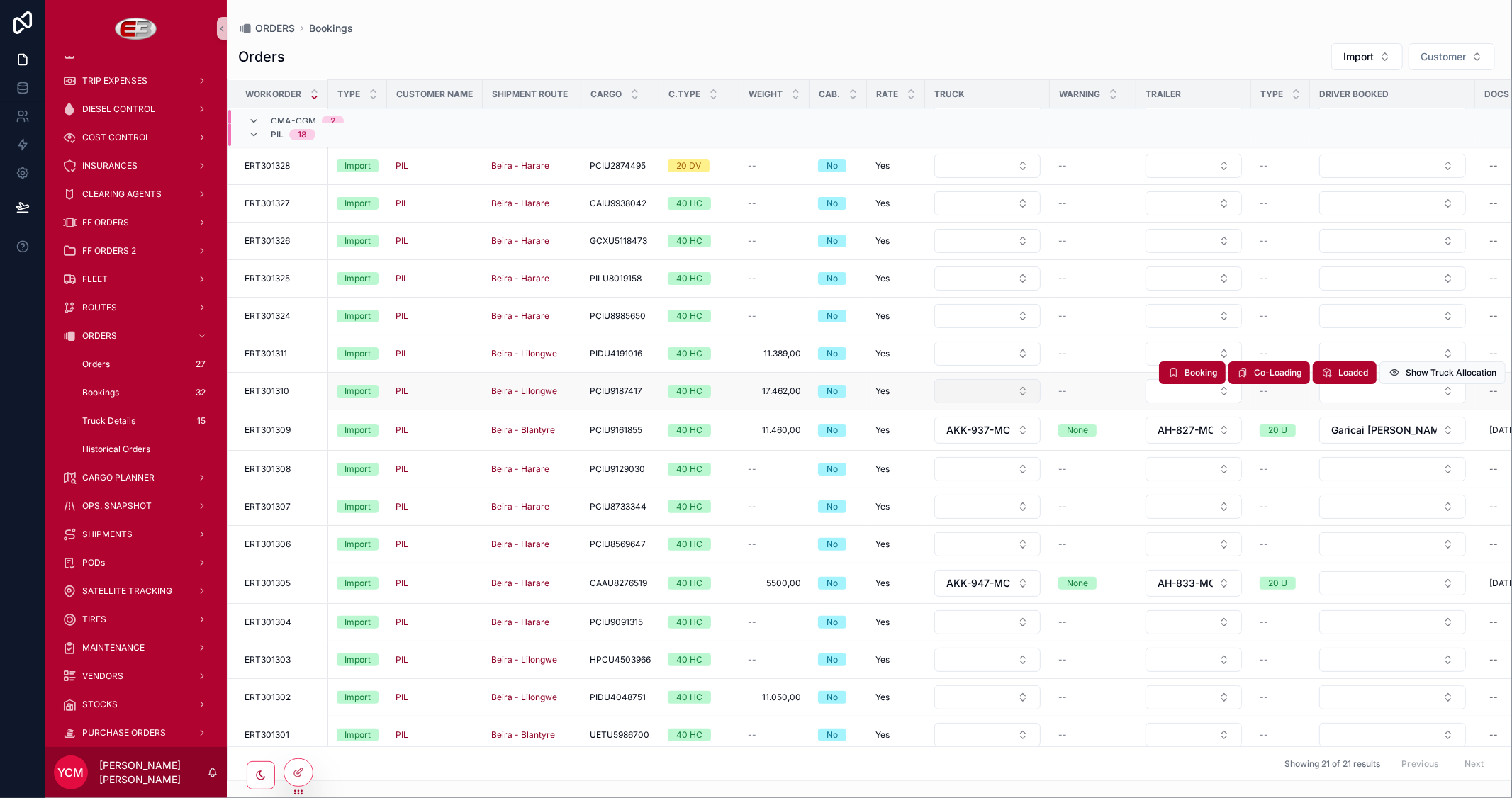
scroll to position [173, 0]
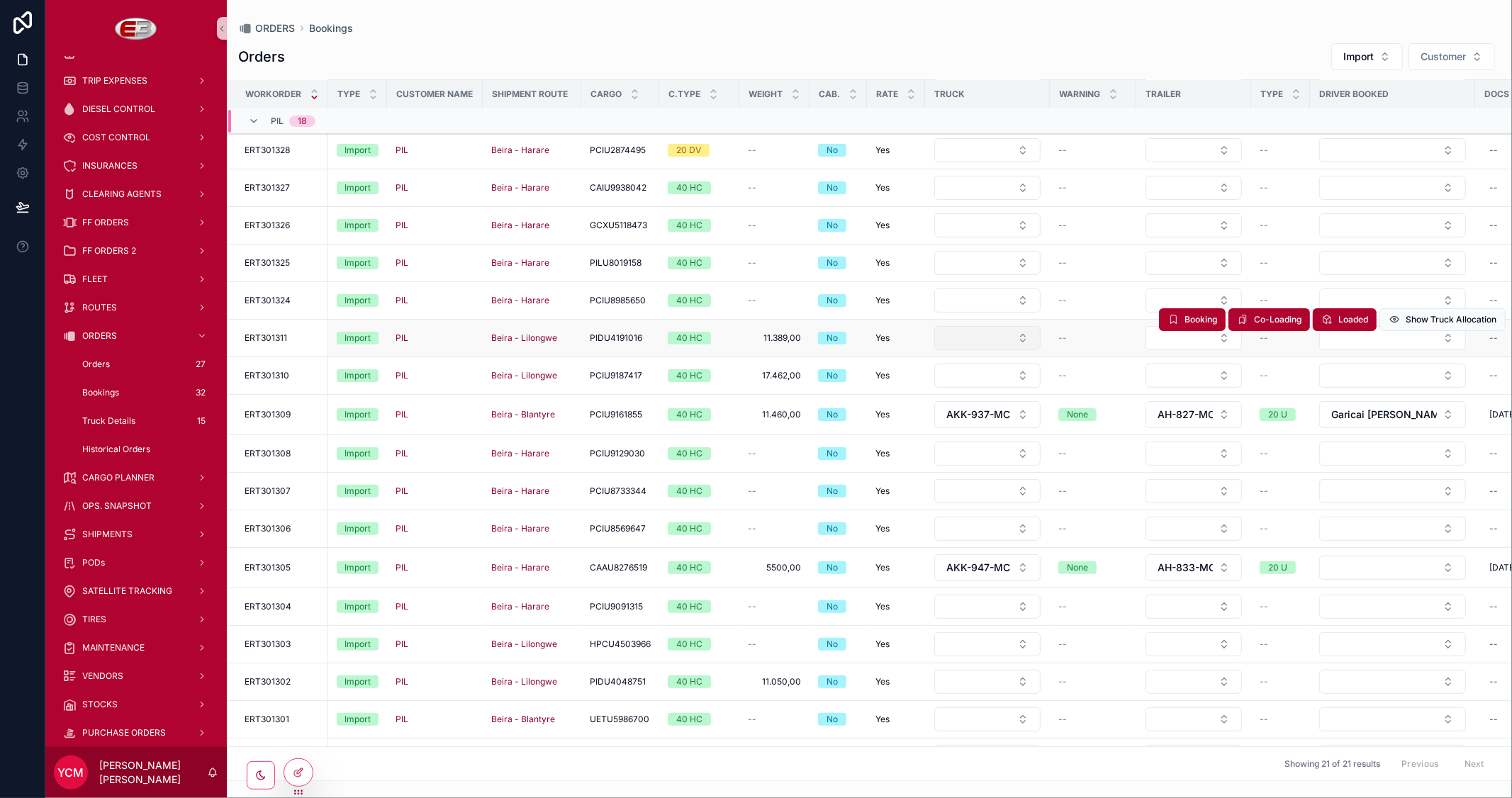
click at [961, 341] on button "Select Button" at bounding box center [988, 338] width 107 height 24
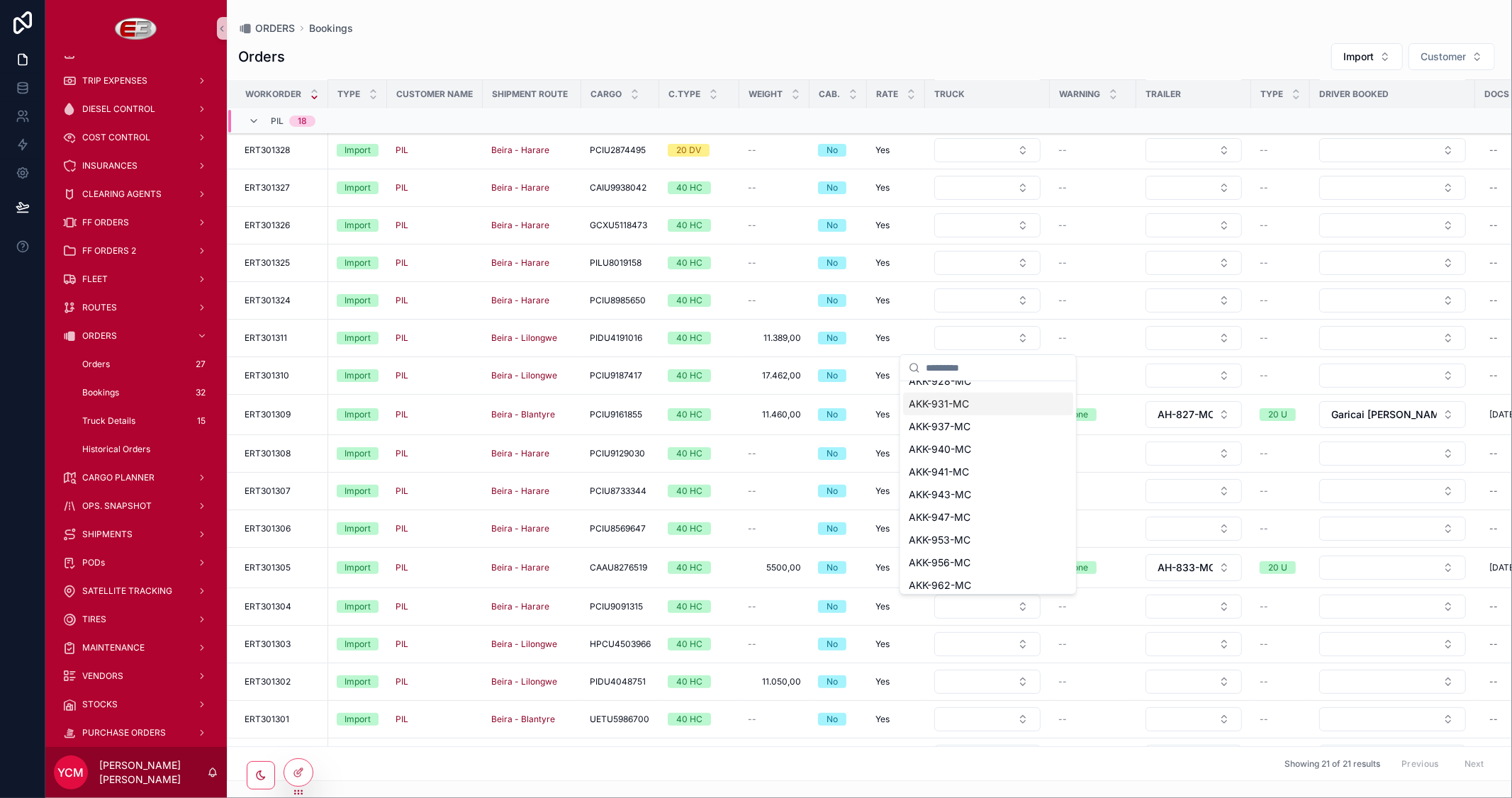
scroll to position [608, 0]
click at [961, 576] on span "AKK-963-MC" at bounding box center [939, 581] width 62 height 14
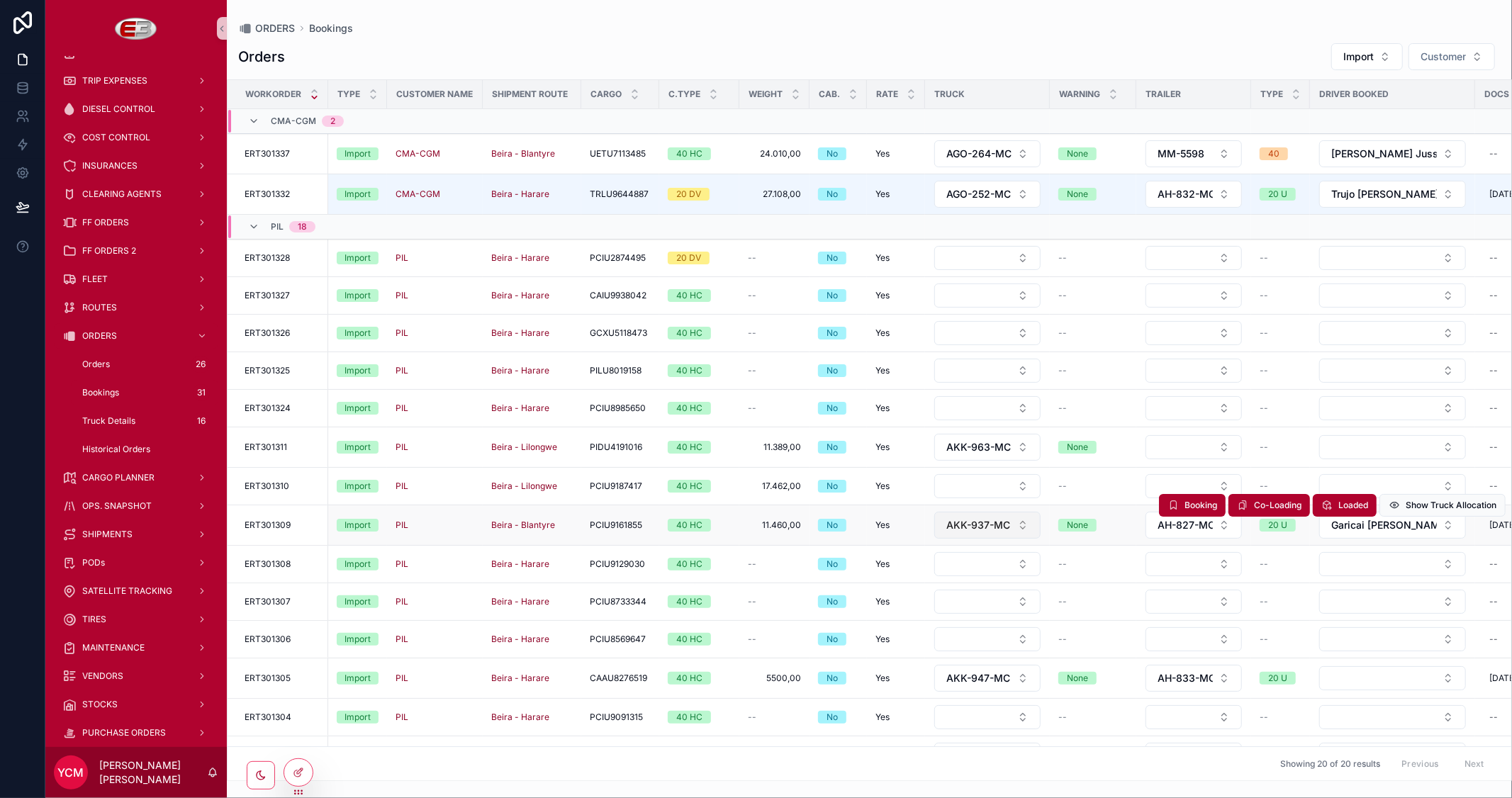
scroll to position [157, 0]
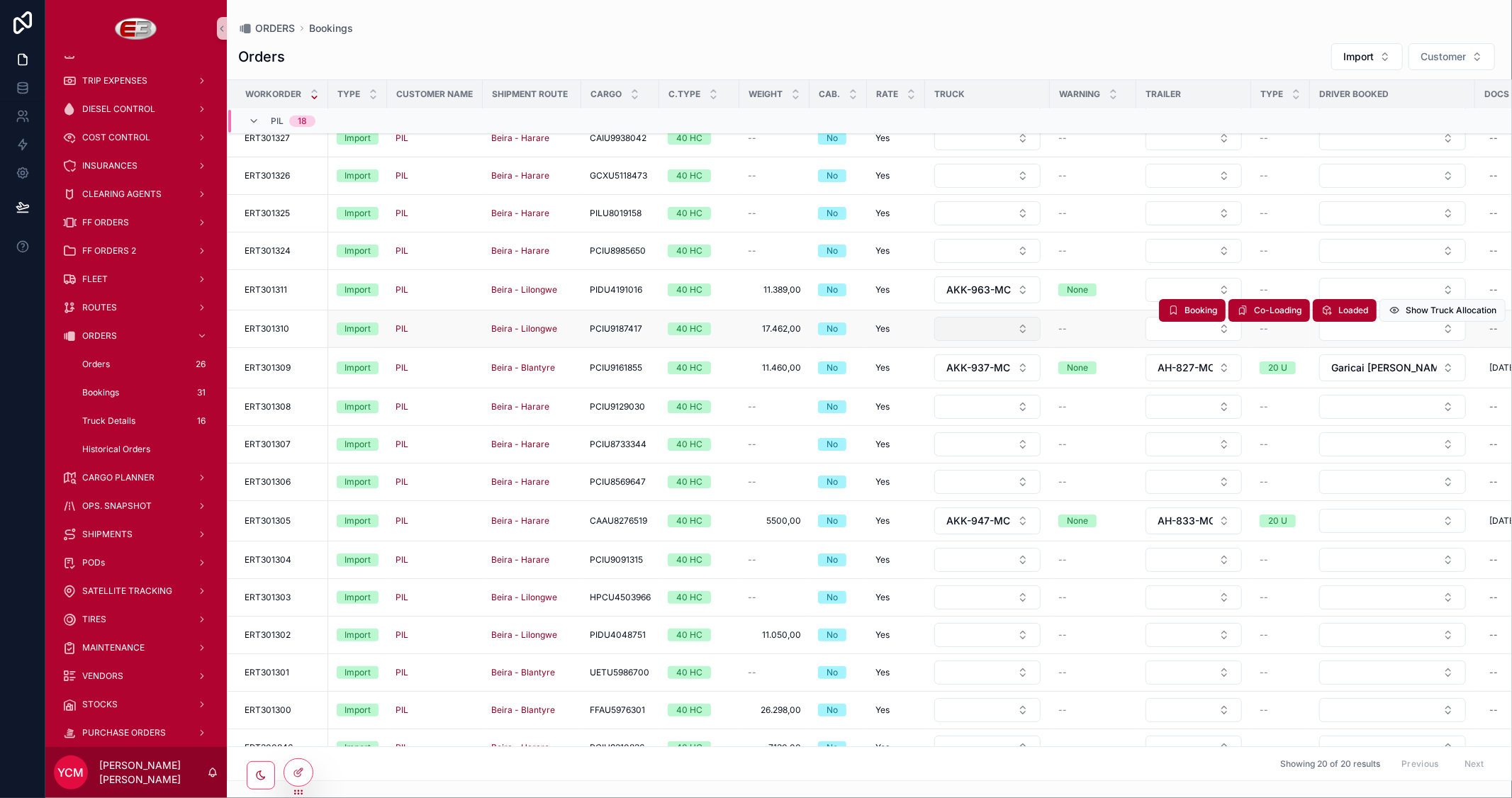
click at [1001, 327] on button "Select Button" at bounding box center [988, 329] width 107 height 24
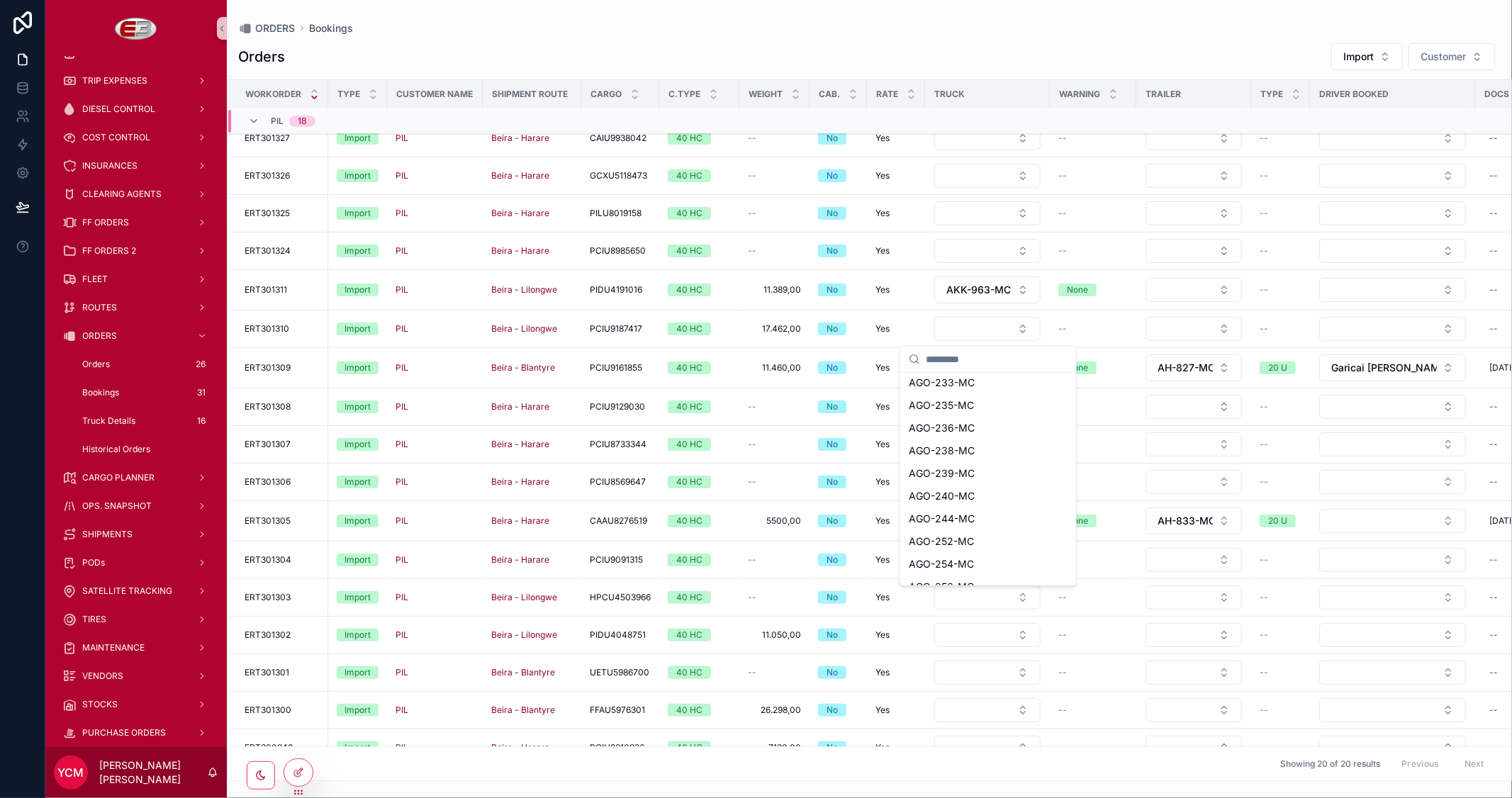
scroll to position [236, 0]
click at [967, 401] on span "AGO-236-MC" at bounding box center [941, 401] width 66 height 14
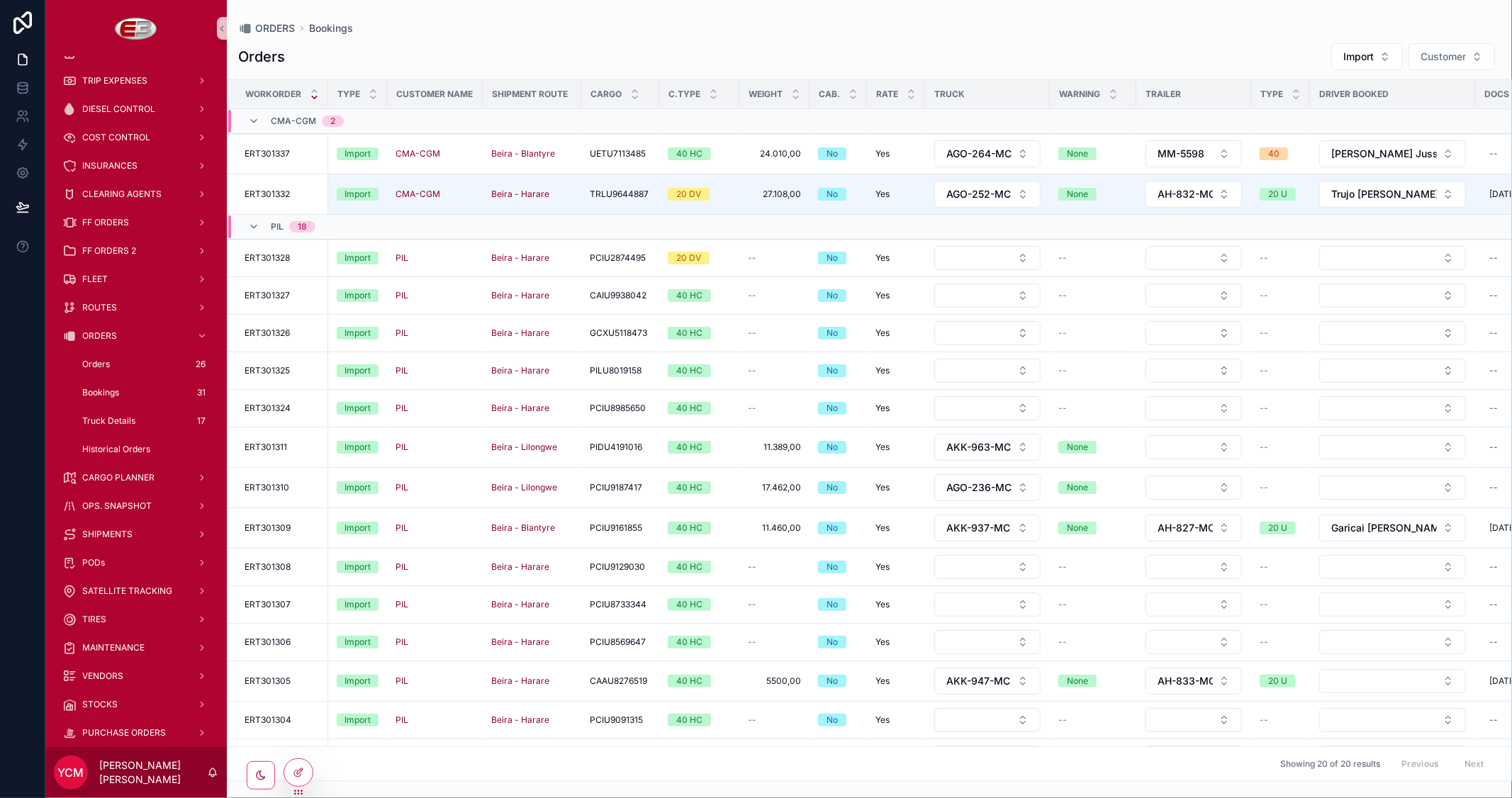
scroll to position [157, 0]
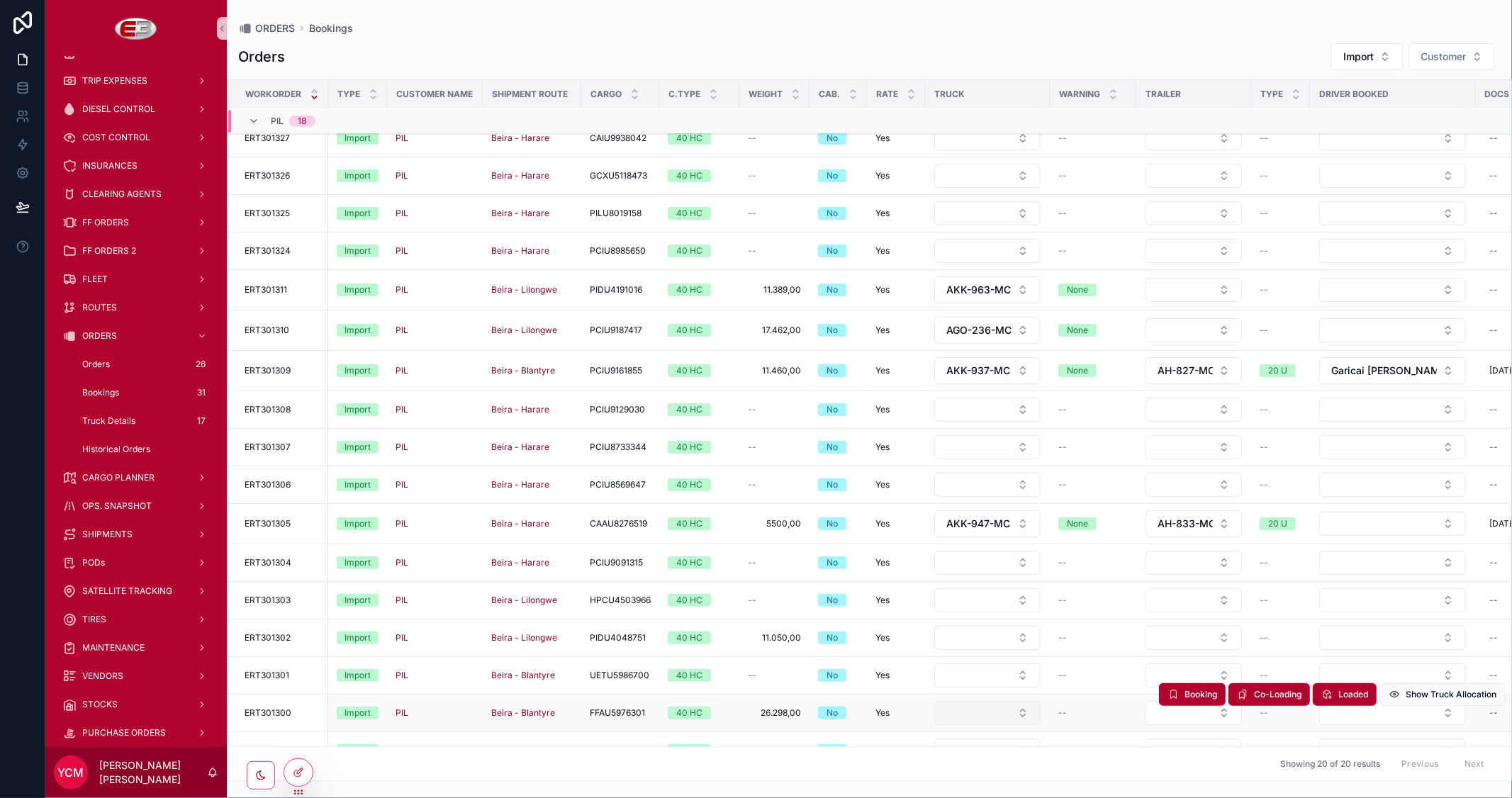
click at [998, 716] on button "Select Button" at bounding box center [988, 712] width 107 height 24
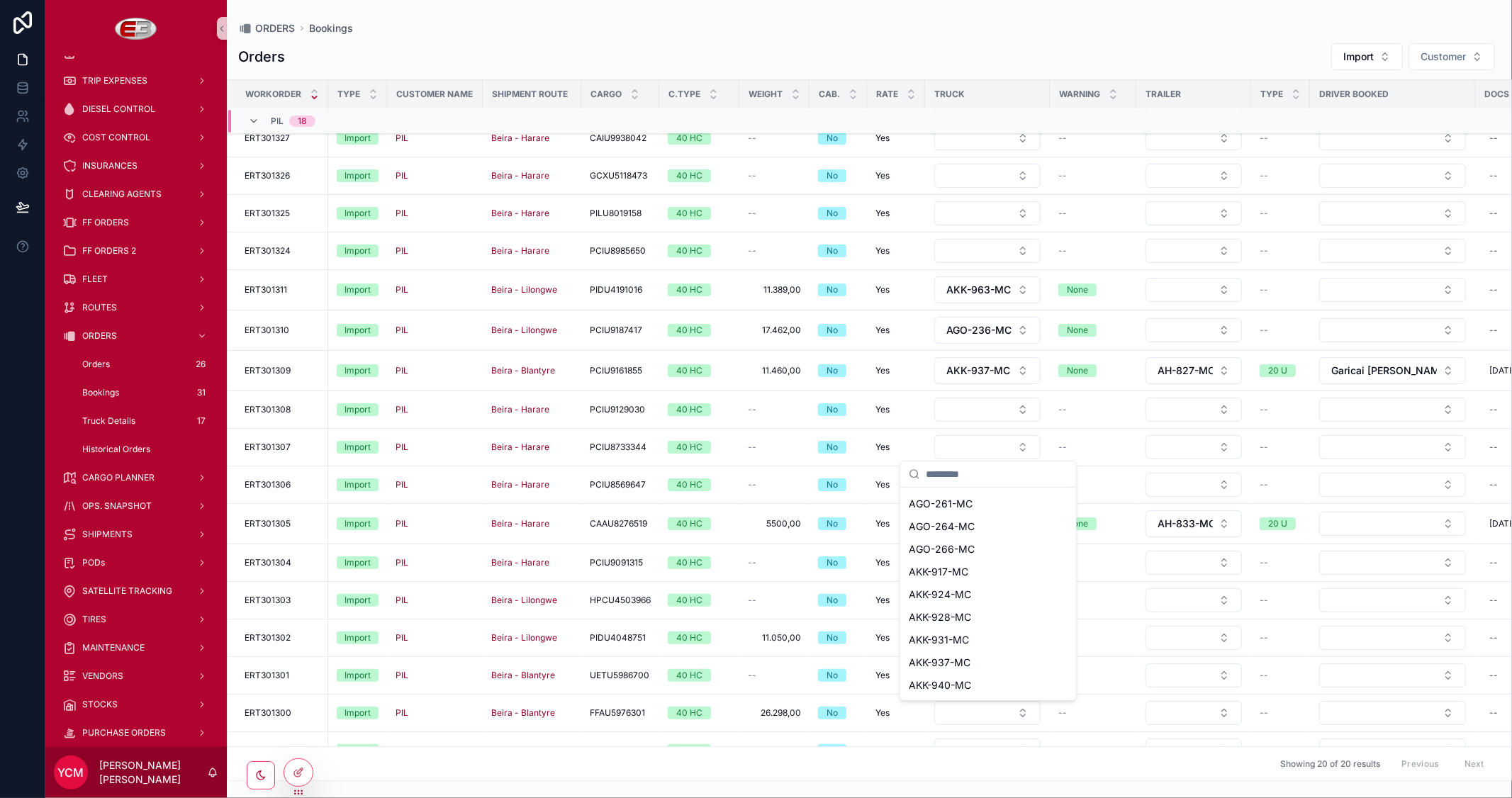
scroll to position [450, 0]
click at [963, 592] on span "AKK-924-MC" at bounding box center [939, 596] width 62 height 14
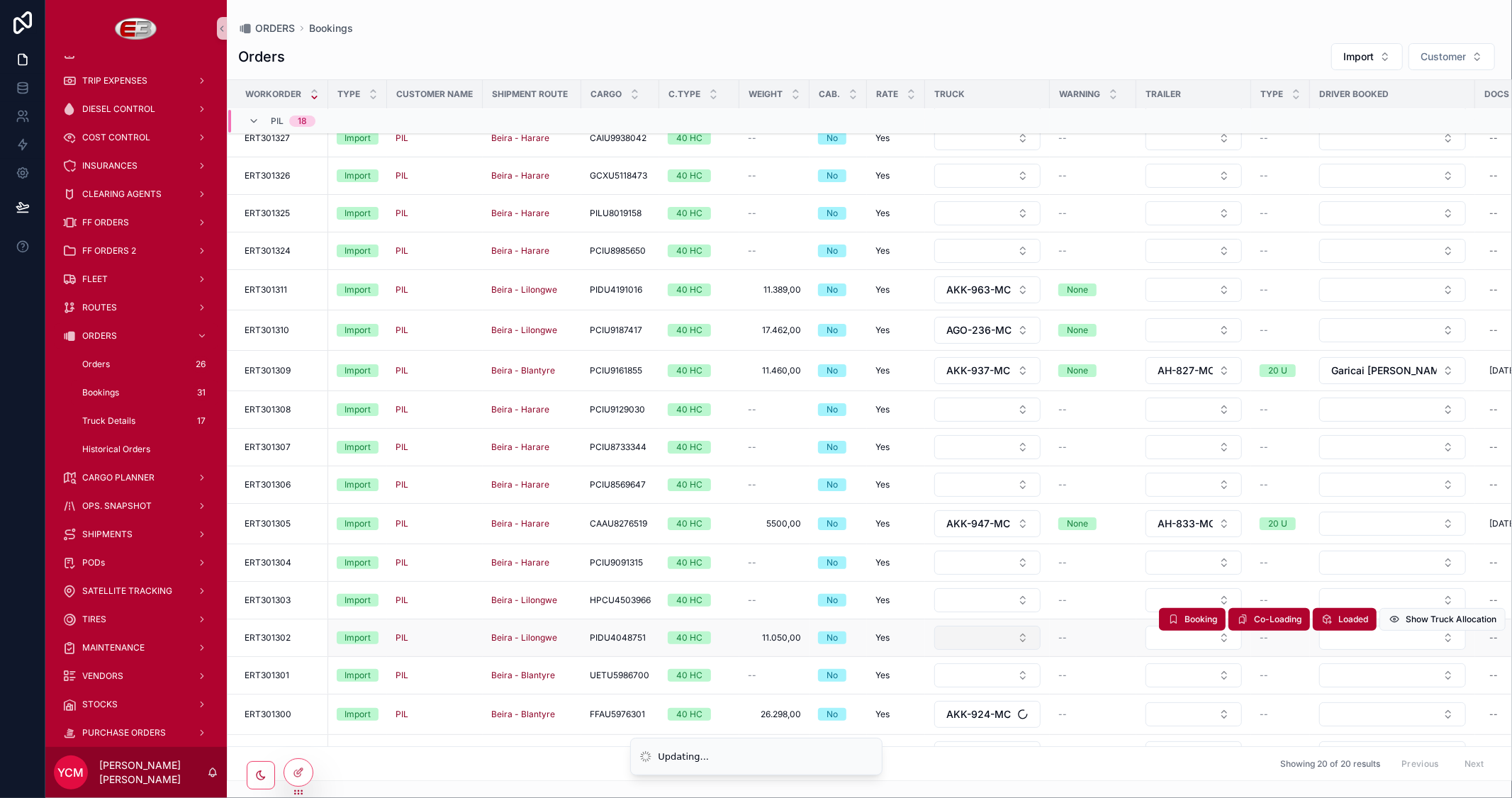
click at [1007, 638] on button "Select Button" at bounding box center [988, 637] width 107 height 24
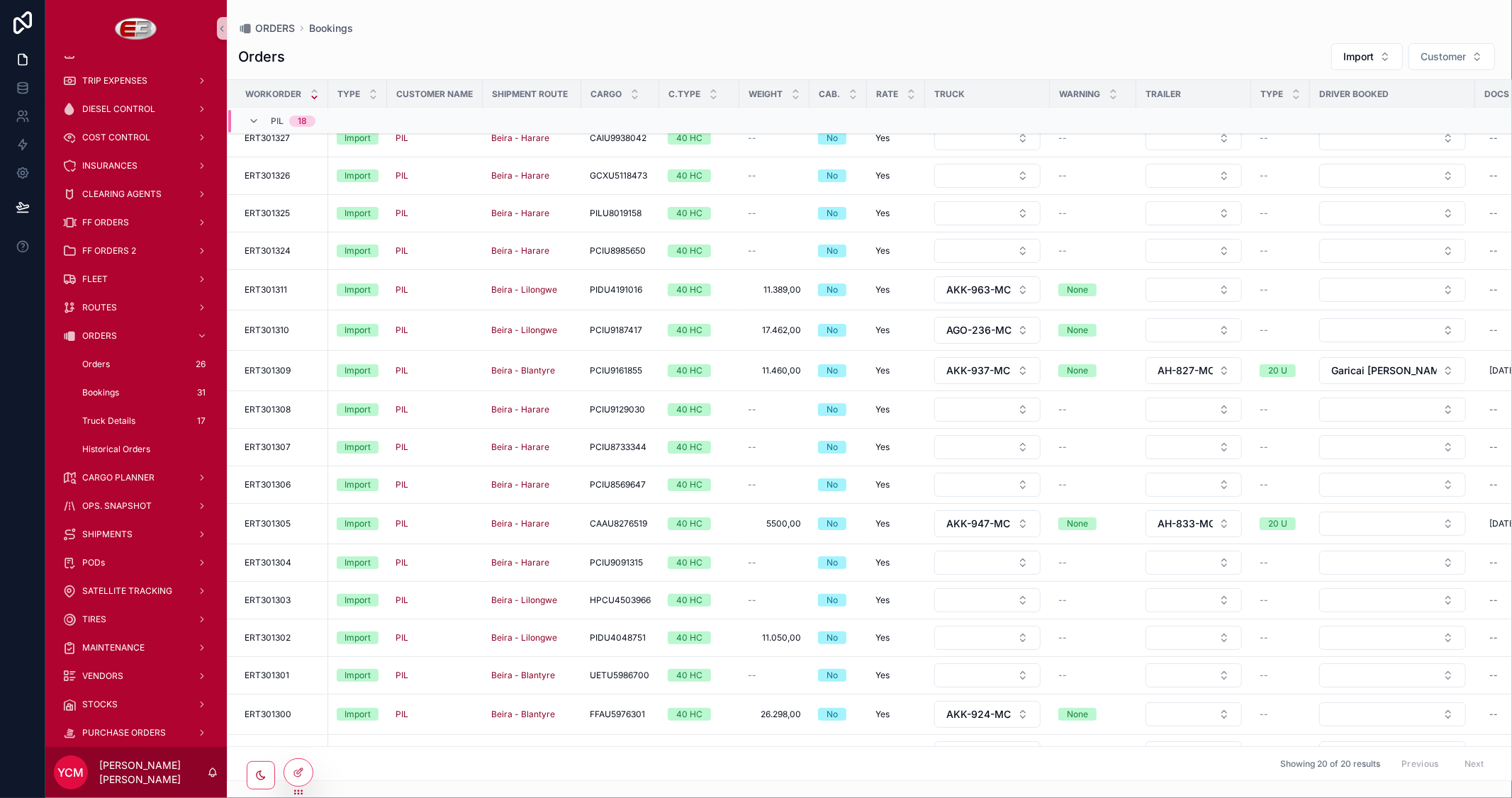
click at [1007, 638] on button "Select Button" at bounding box center [988, 637] width 107 height 24
click at [972, 542] on div "AKK-931-MC" at bounding box center [988, 543] width 170 height 23
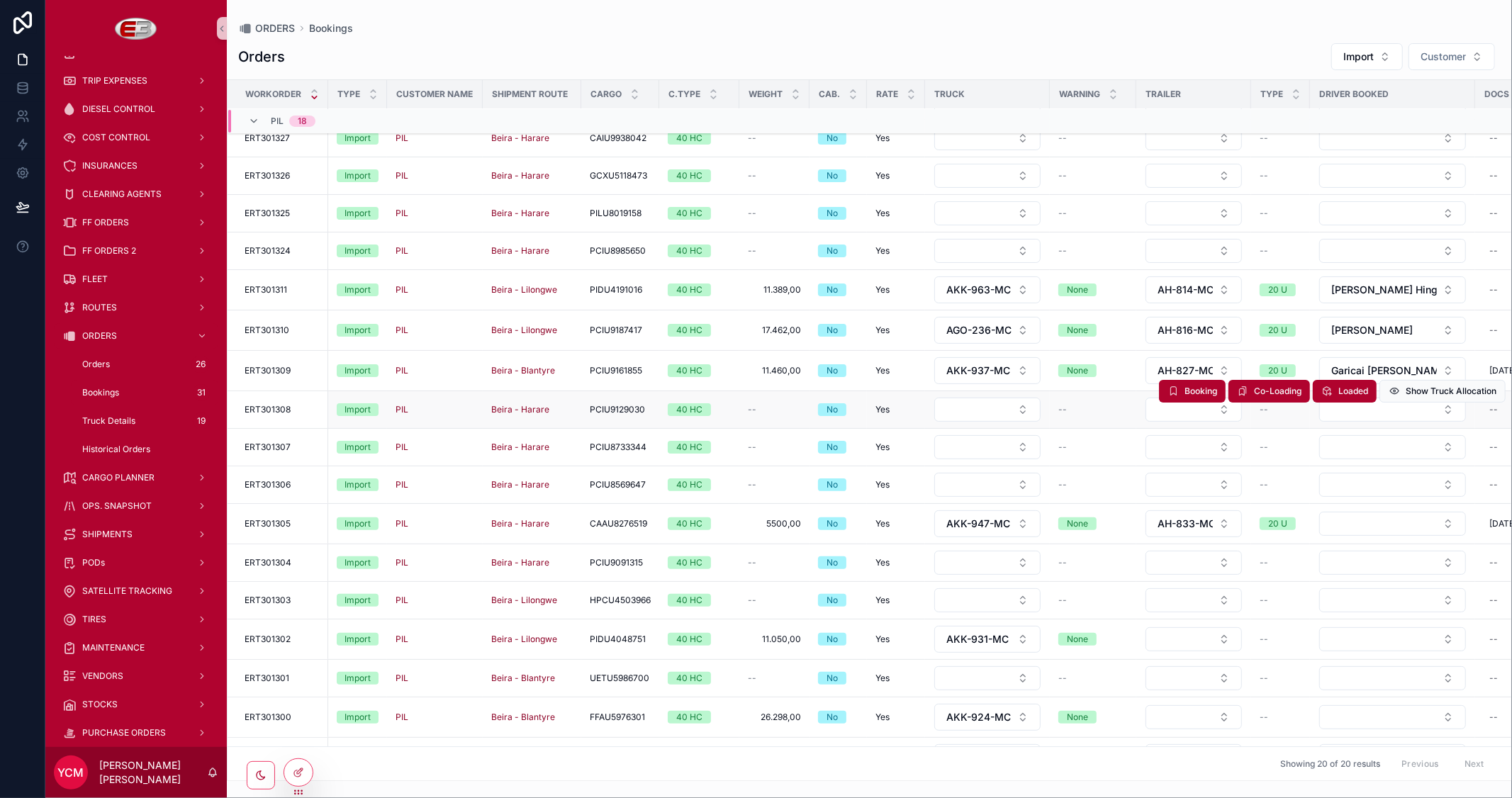
scroll to position [0, 0]
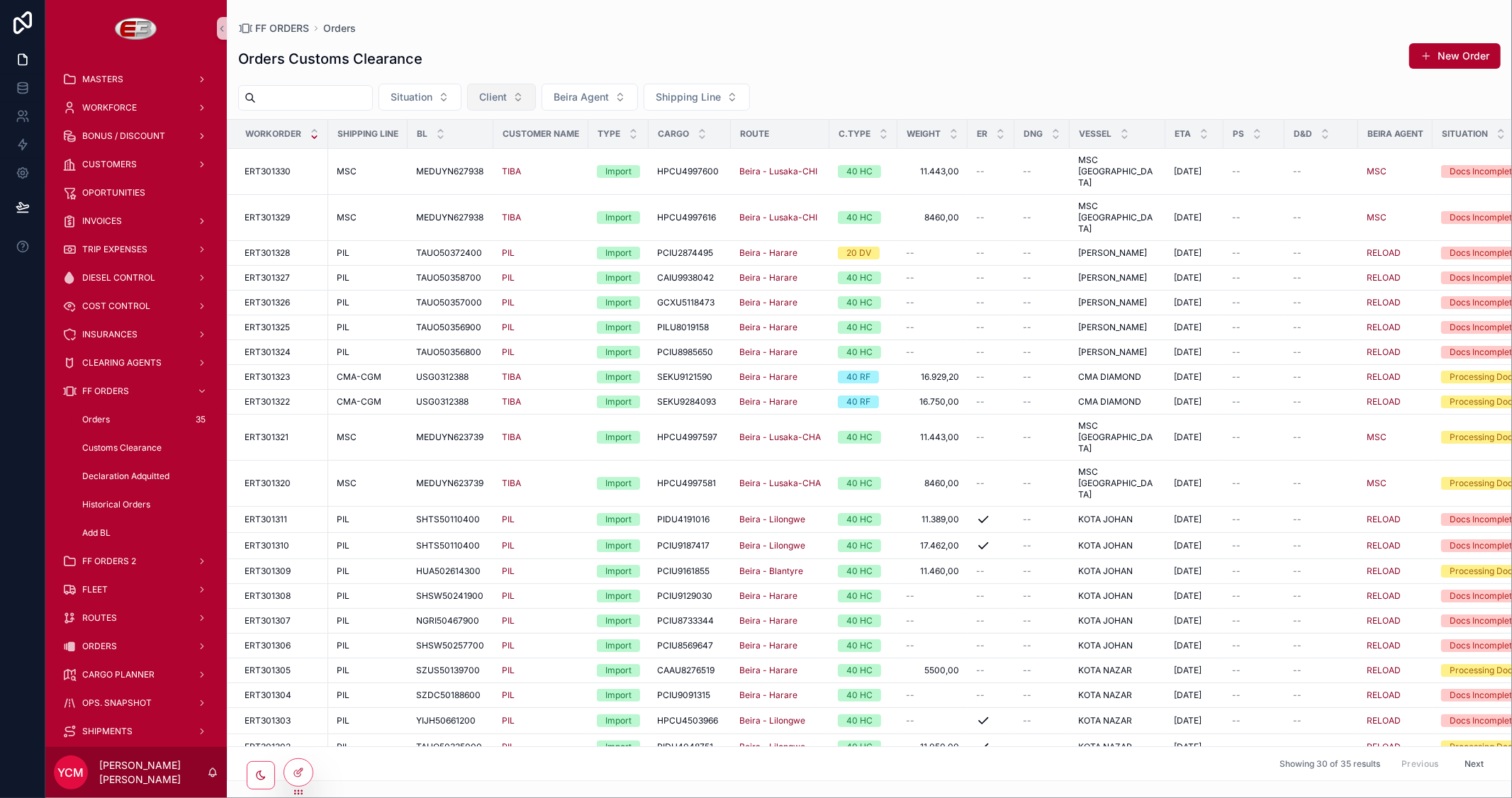
click at [536, 92] on button "Client" at bounding box center [501, 97] width 69 height 27
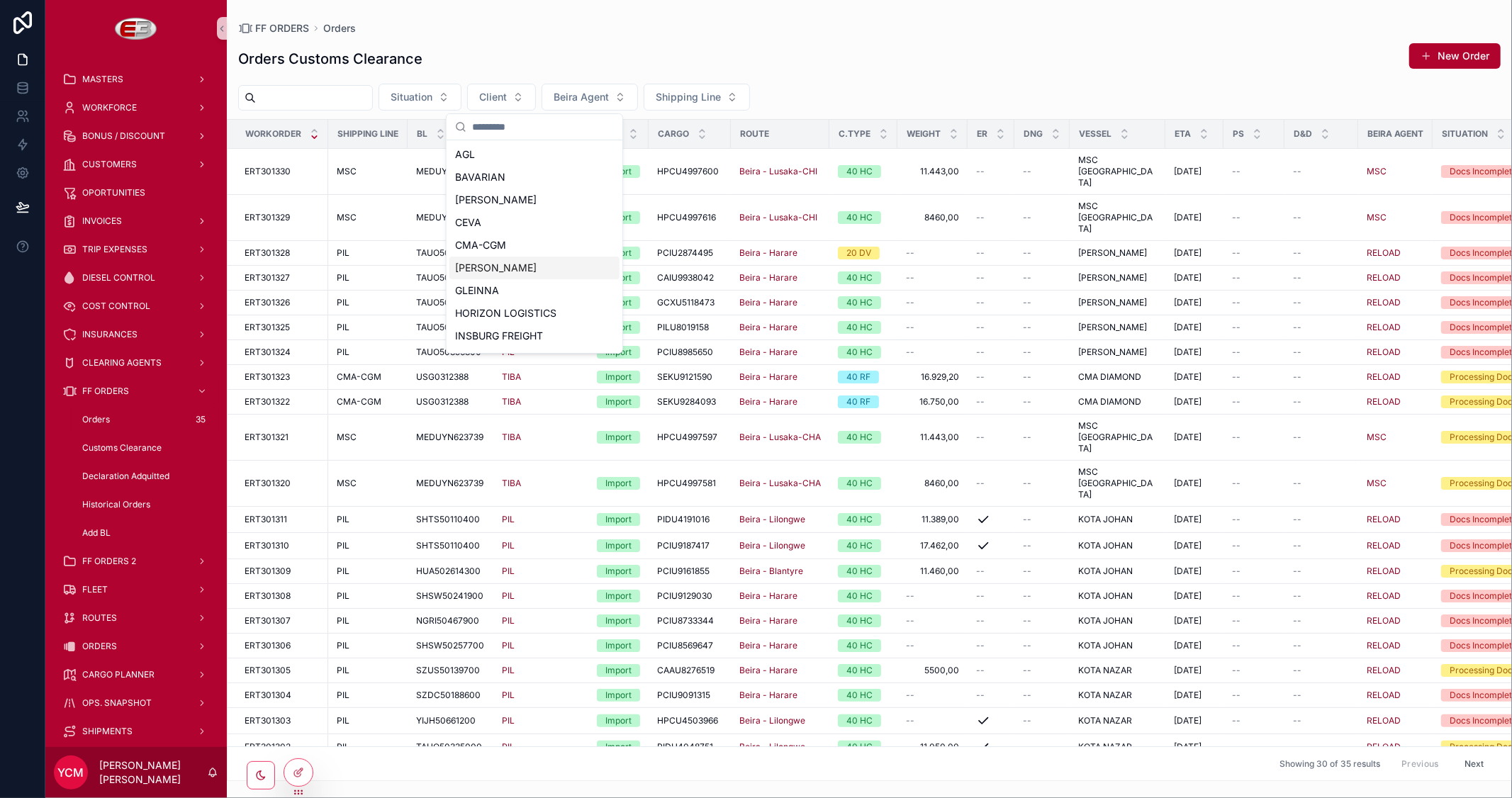
scroll to position [292, 0]
click at [488, 200] on div "PIL" at bounding box center [535, 203] width 170 height 23
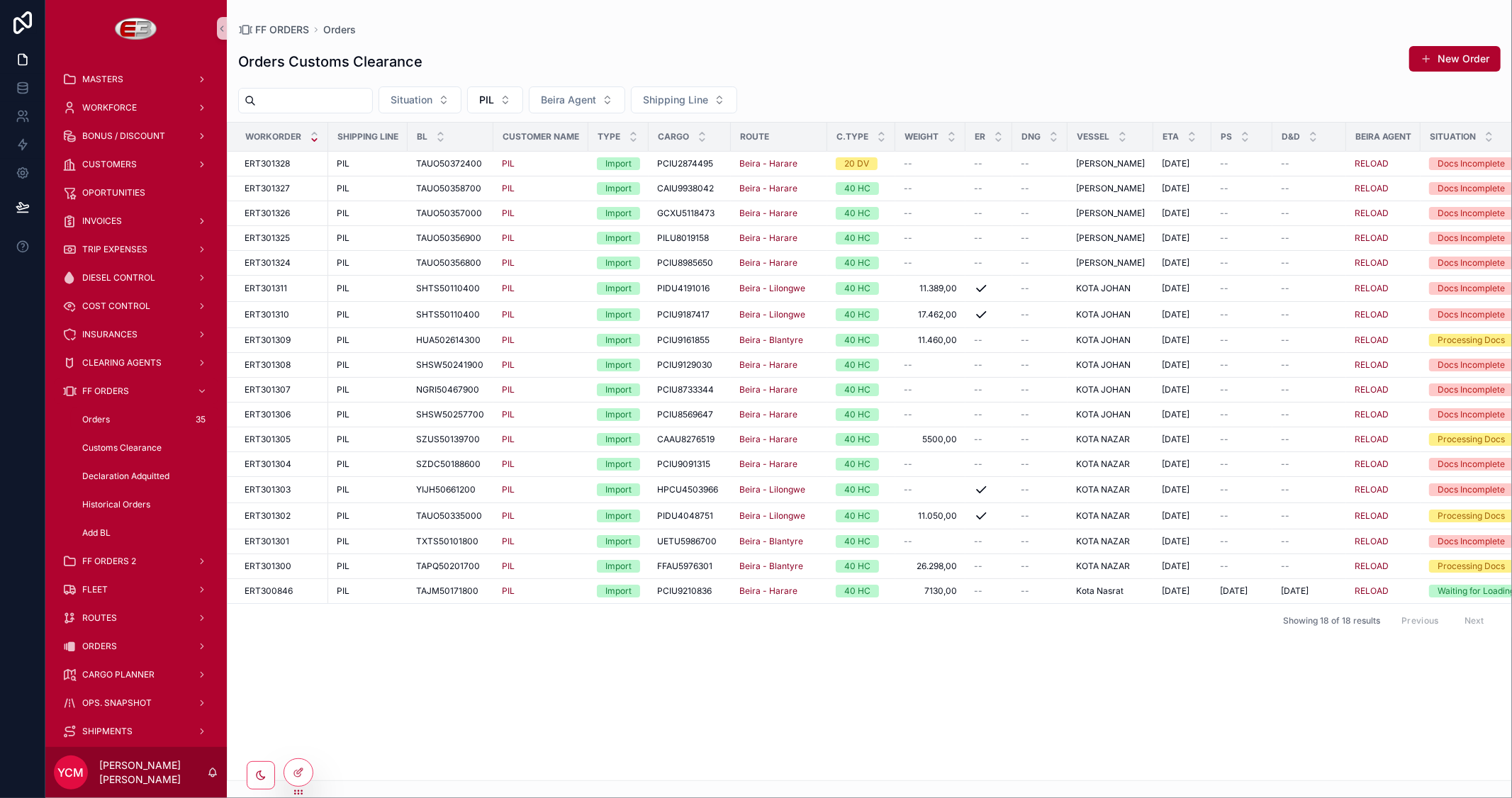
click at [285, 87] on div "Situation PIL Beira Agent Shipping Line" at bounding box center [869, 100] width 1285 height 27
click at [279, 97] on input "scrollable content" at bounding box center [313, 100] width 117 height 20
paste input "**********"
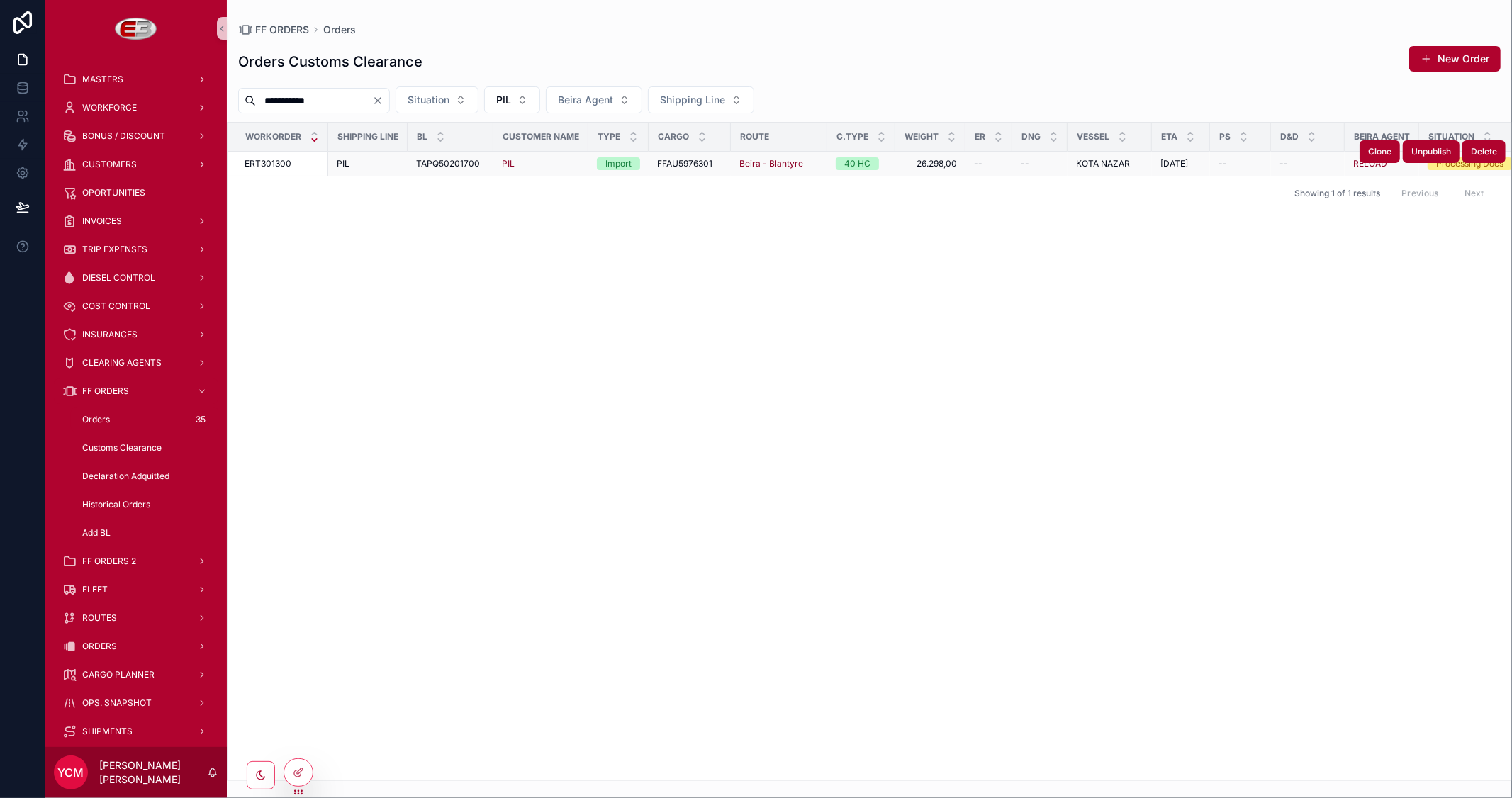
type input "**********"
click at [543, 158] on div "PIL" at bounding box center [541, 163] width 78 height 12
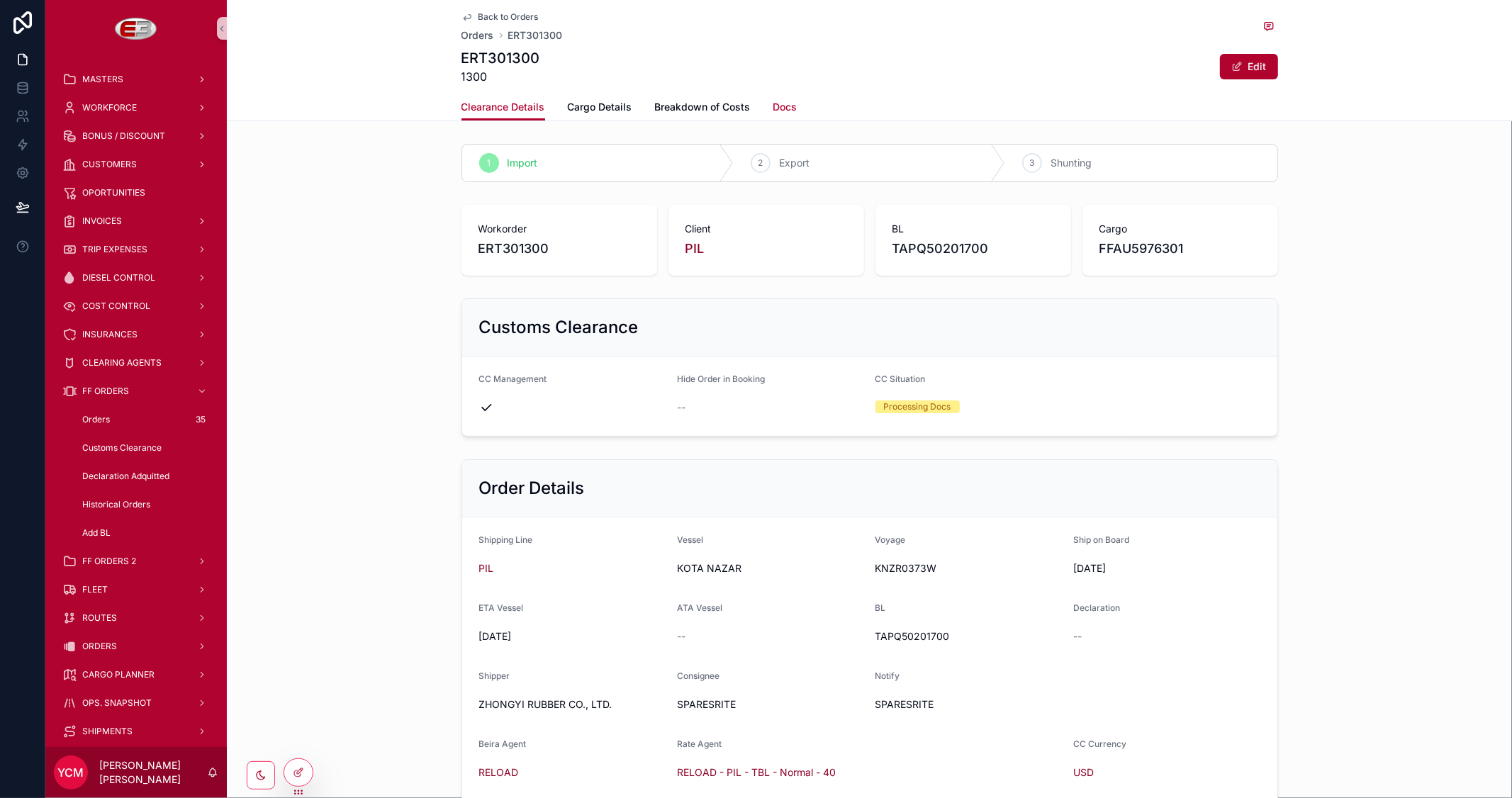
click at [780, 107] on span "Docs" at bounding box center [785, 107] width 24 height 14
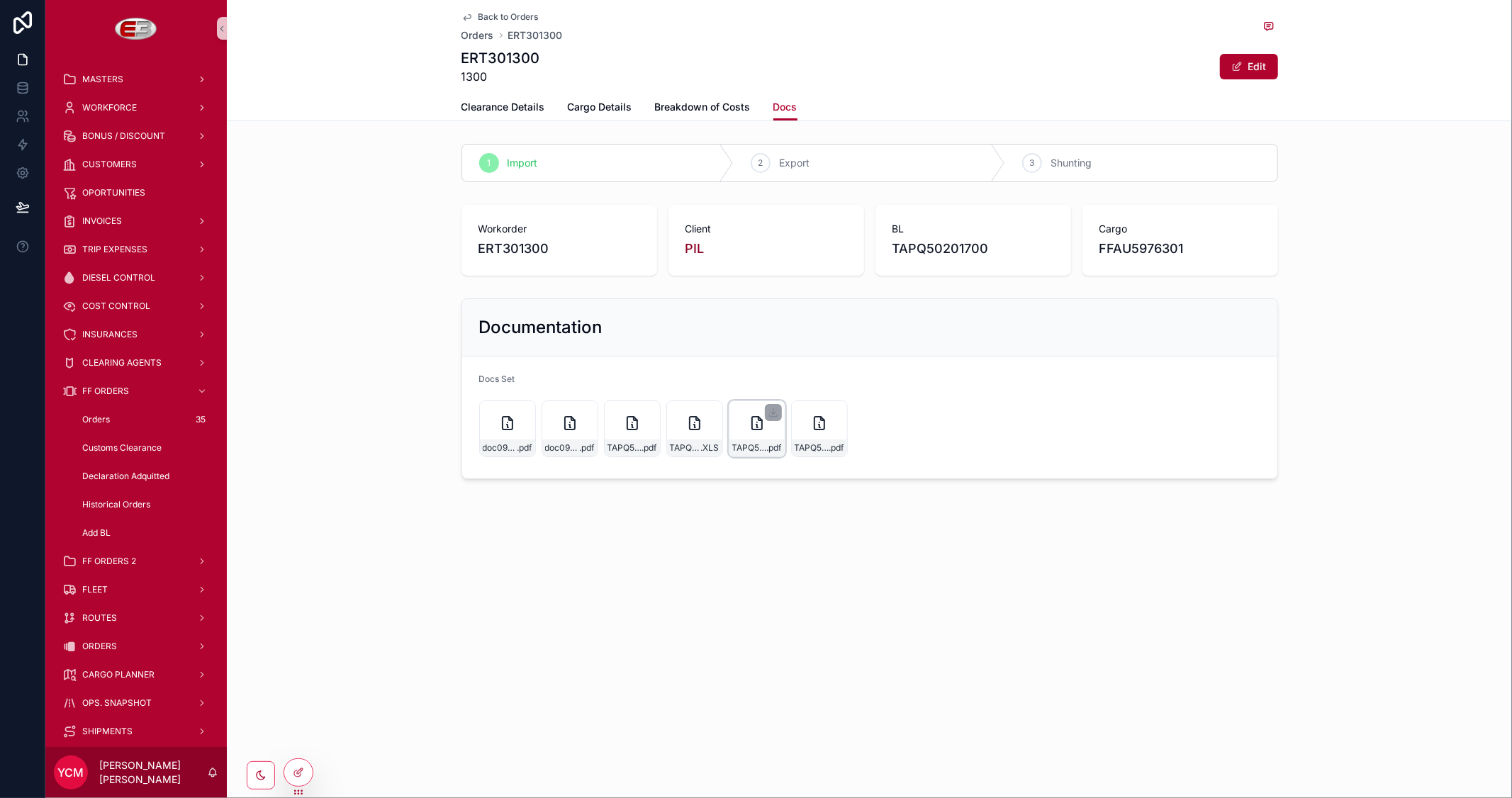
click at [753, 432] on div "TAPQ50201700-$36,500-PIL-ZY-TYRE2507-CI .pdf" at bounding box center [757, 429] width 57 height 57
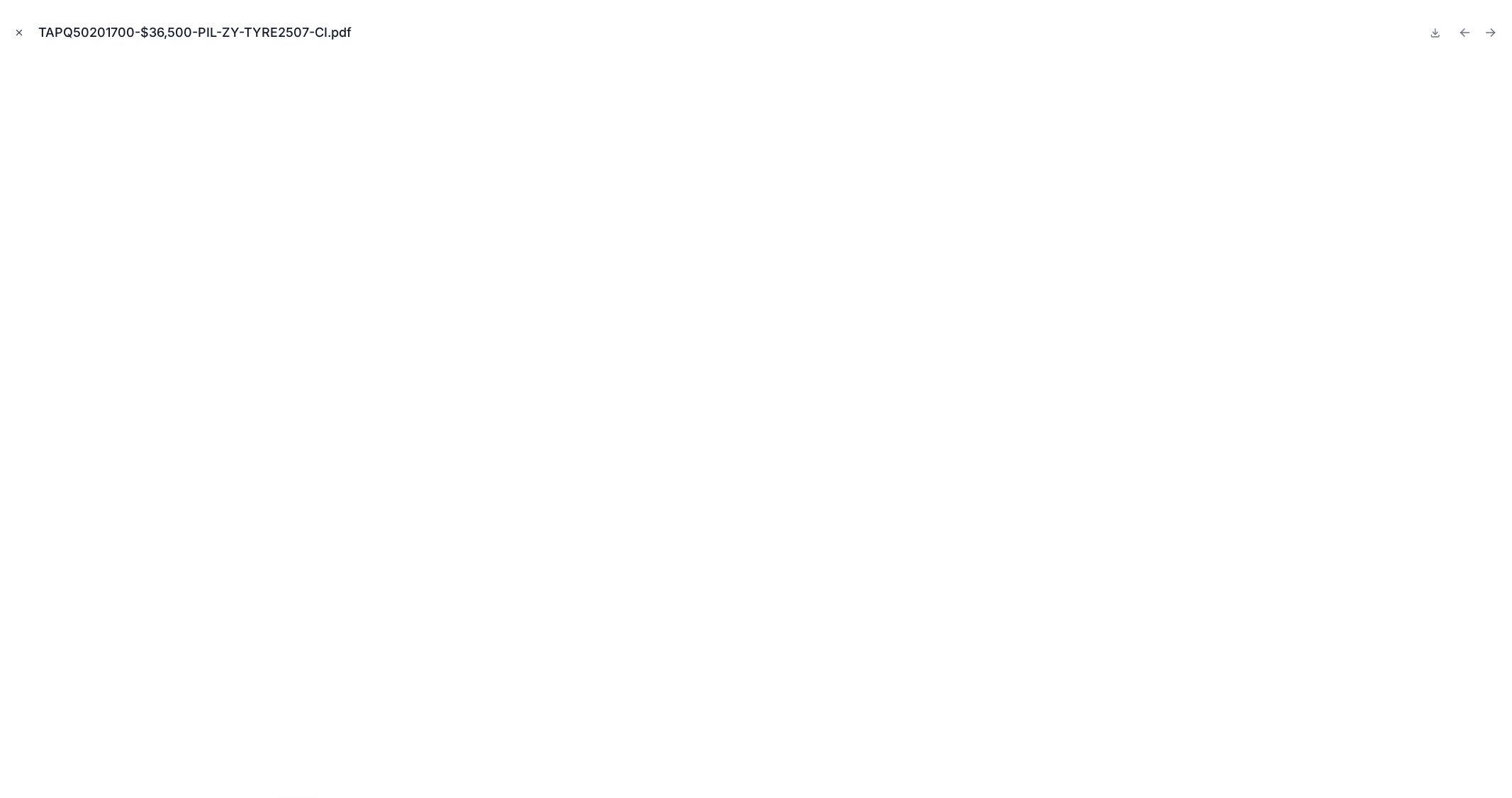
click at [18, 32] on icon "Close modal" at bounding box center [19, 32] width 10 height 10
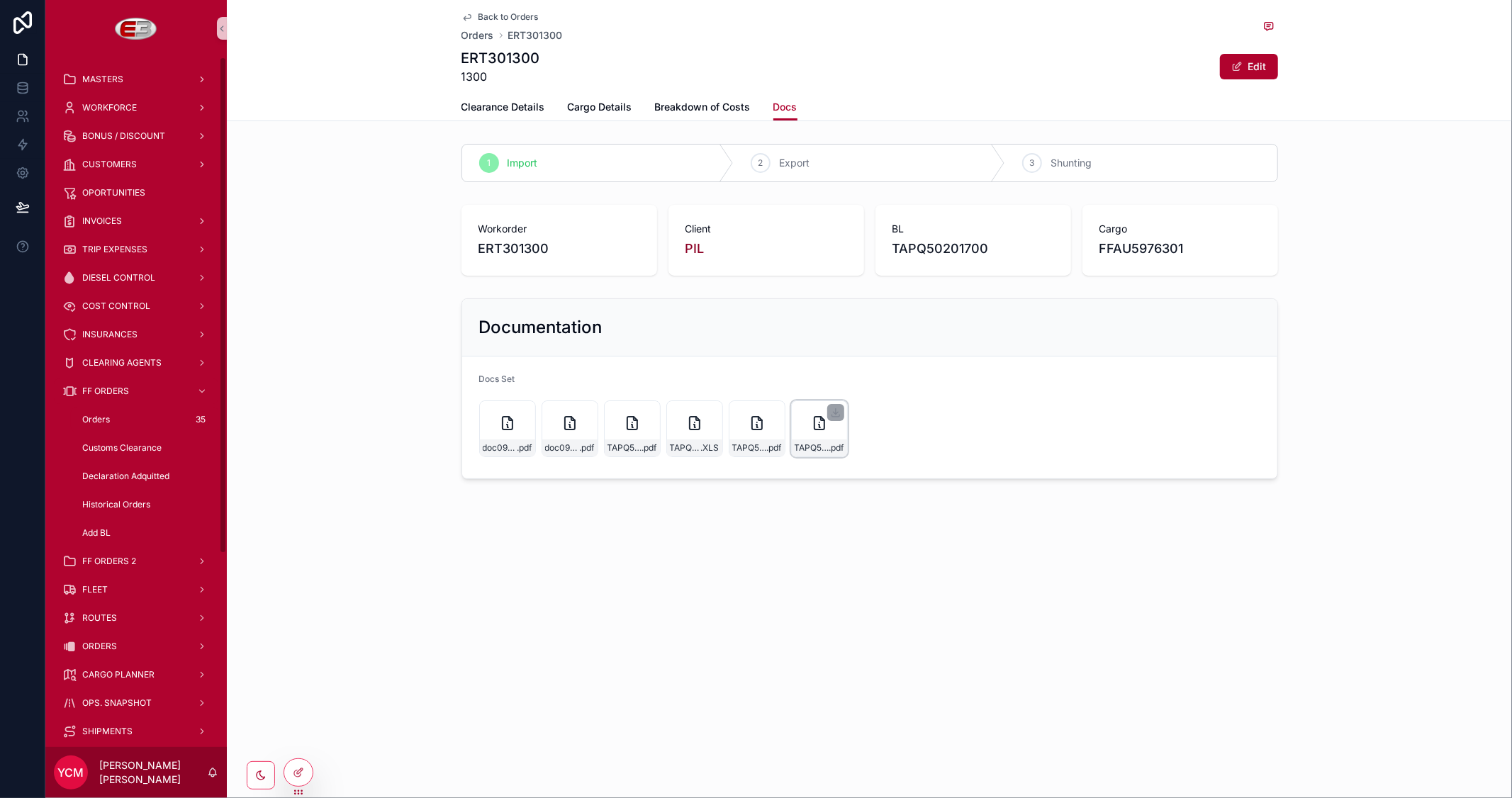
click at [813, 440] on div "TAPQ50201700-PIL-ZY-TYRE2507-PL .pdf" at bounding box center [819, 448] width 55 height 17
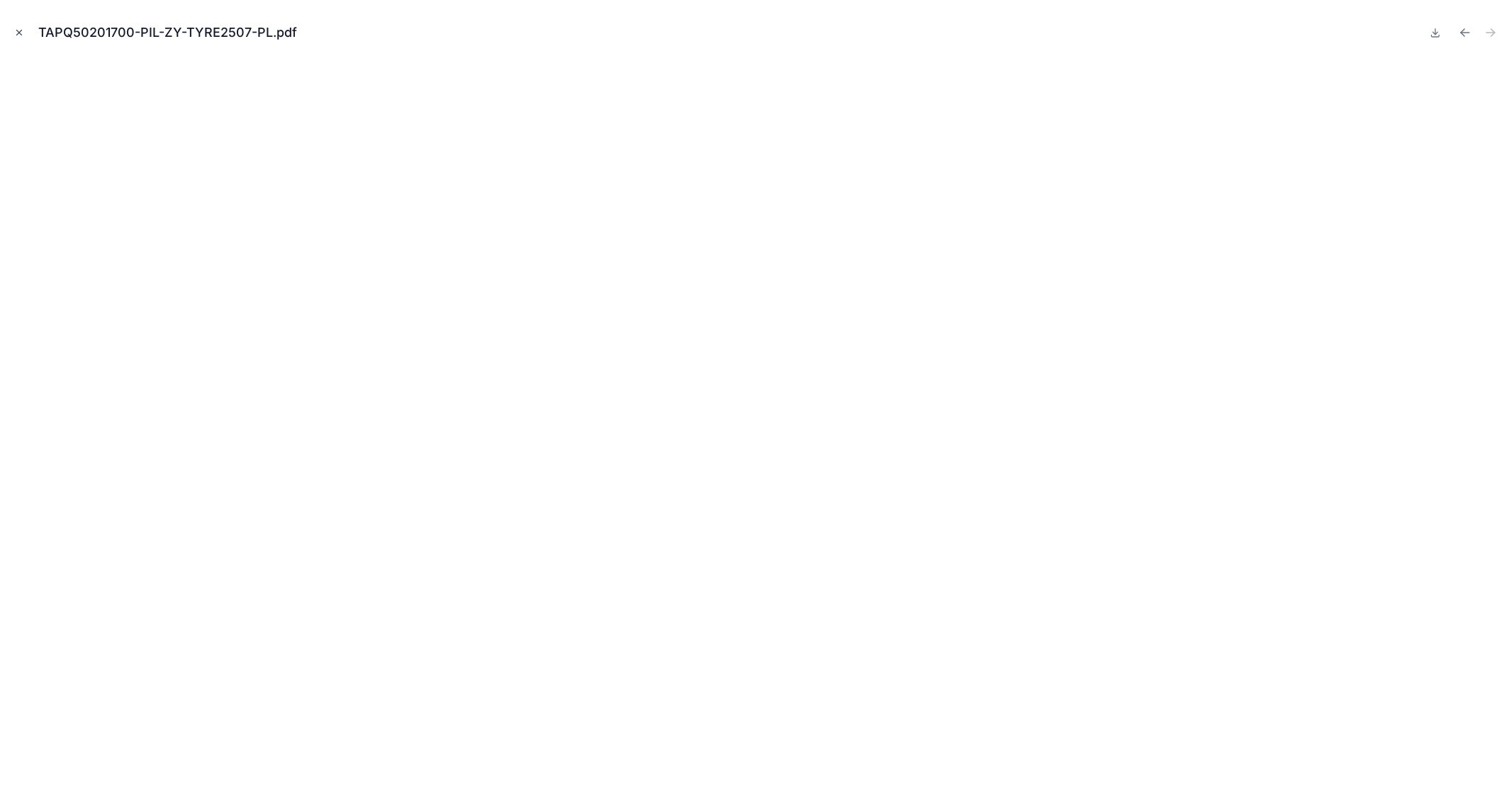
click at [18, 32] on icon "Close modal" at bounding box center [19, 32] width 5 height 5
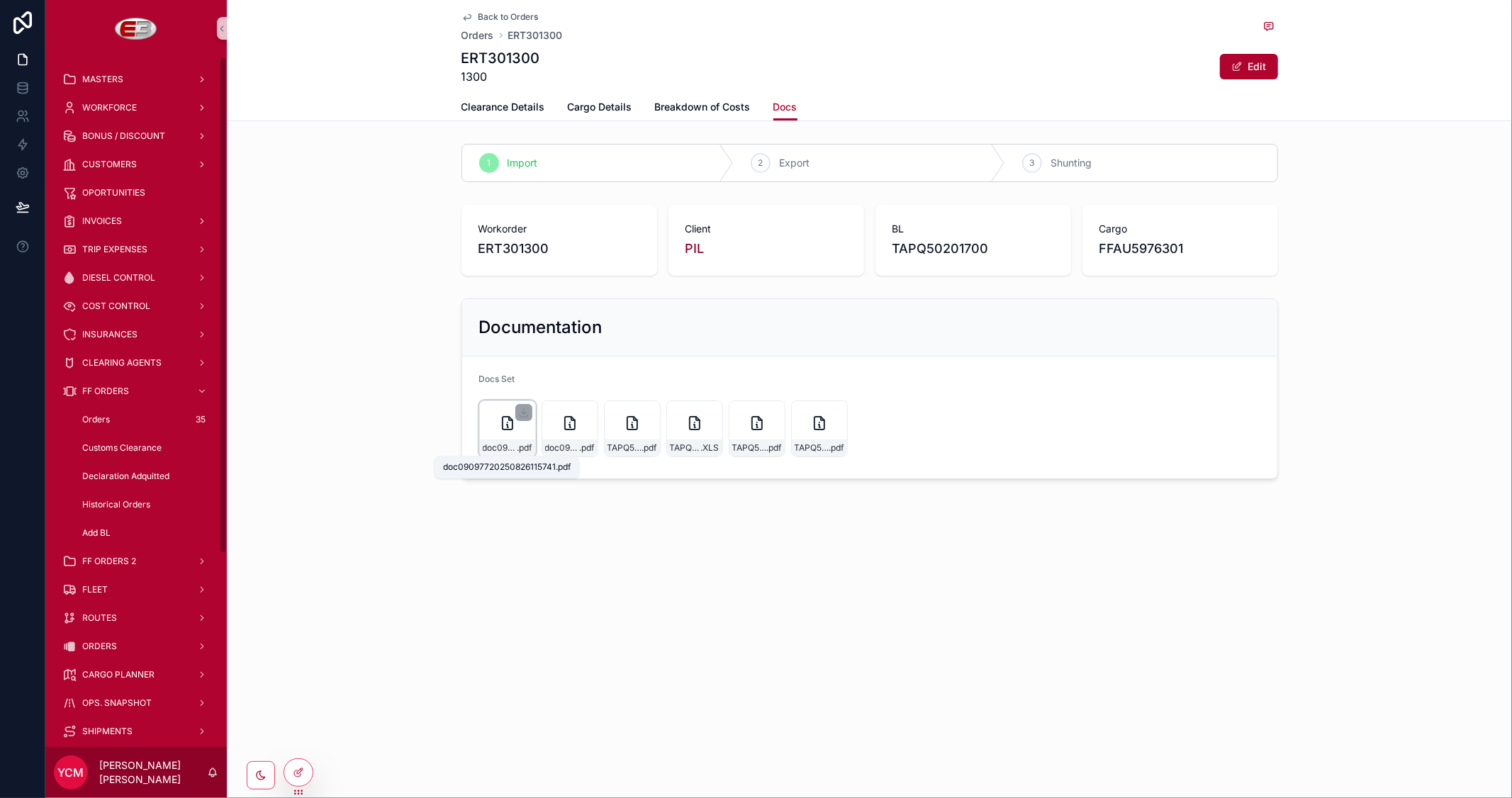
click at [505, 442] on span "doc09097720250826115741" at bounding box center [500, 448] width 34 height 12
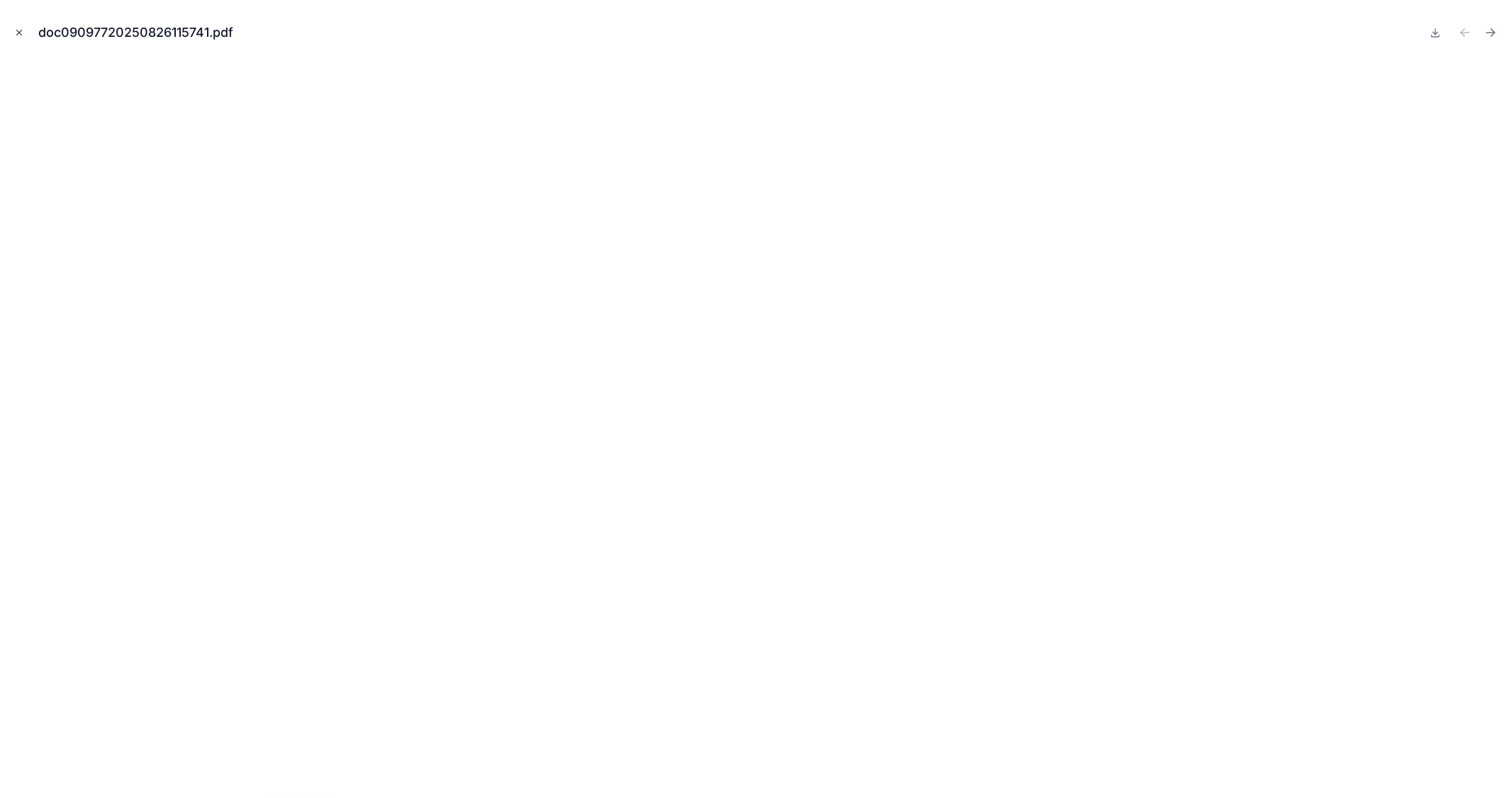
click at [15, 35] on icon "Close modal" at bounding box center [19, 32] width 10 height 10
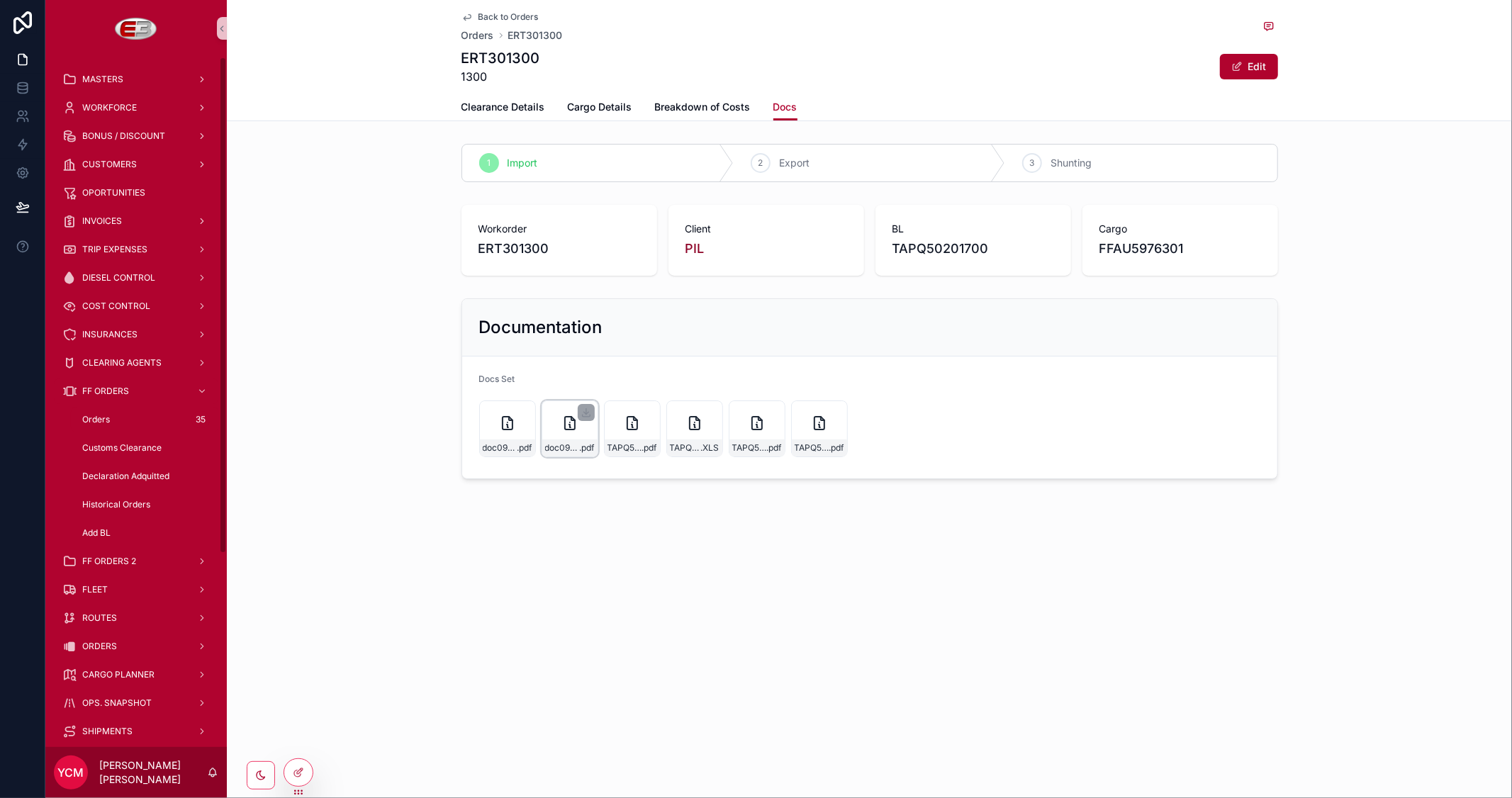
click at [553, 433] on div "doc09282420250828133121 .pdf" at bounding box center [570, 429] width 57 height 57
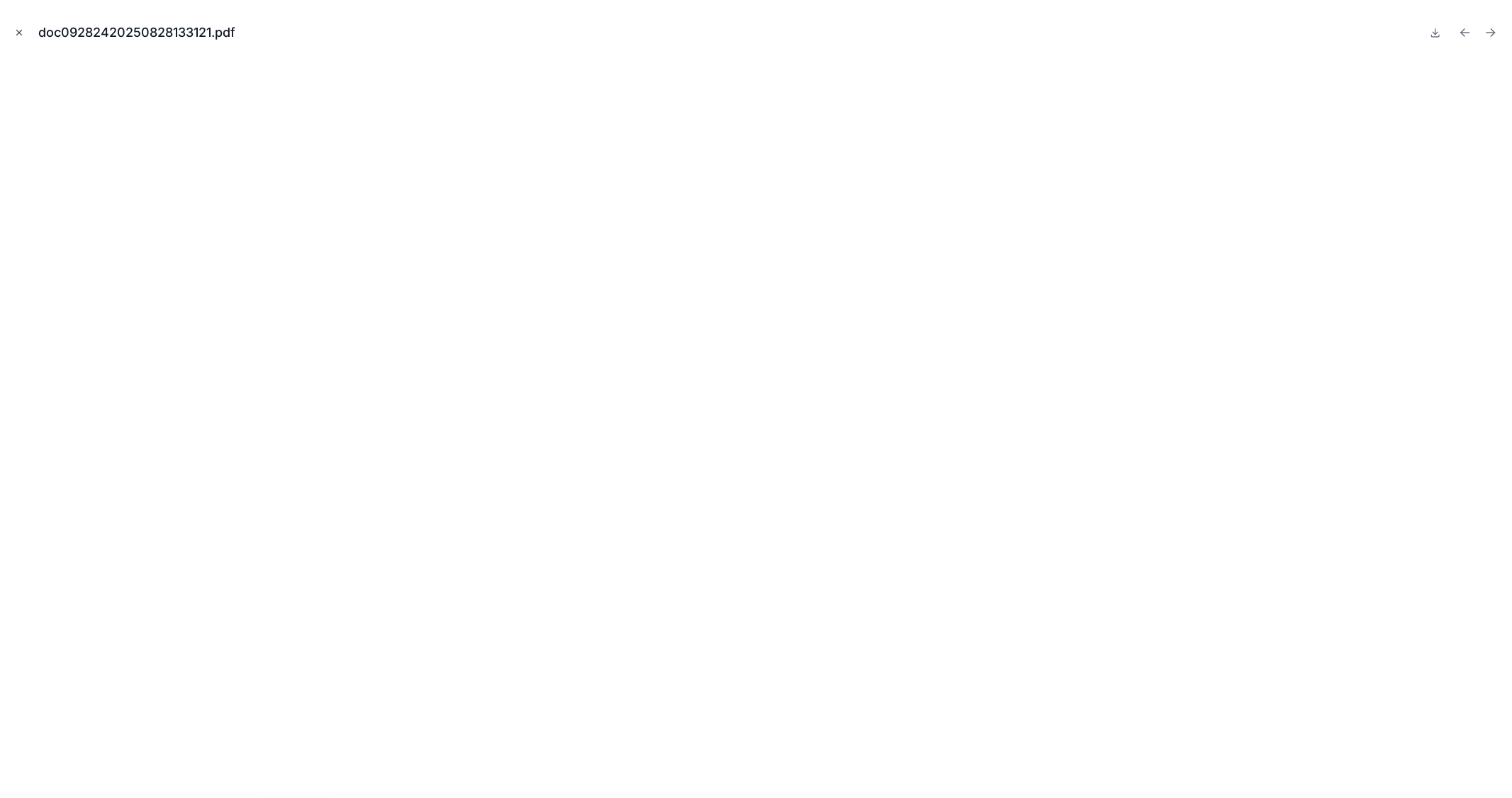
click at [14, 32] on icon "Close modal" at bounding box center [19, 32] width 10 height 10
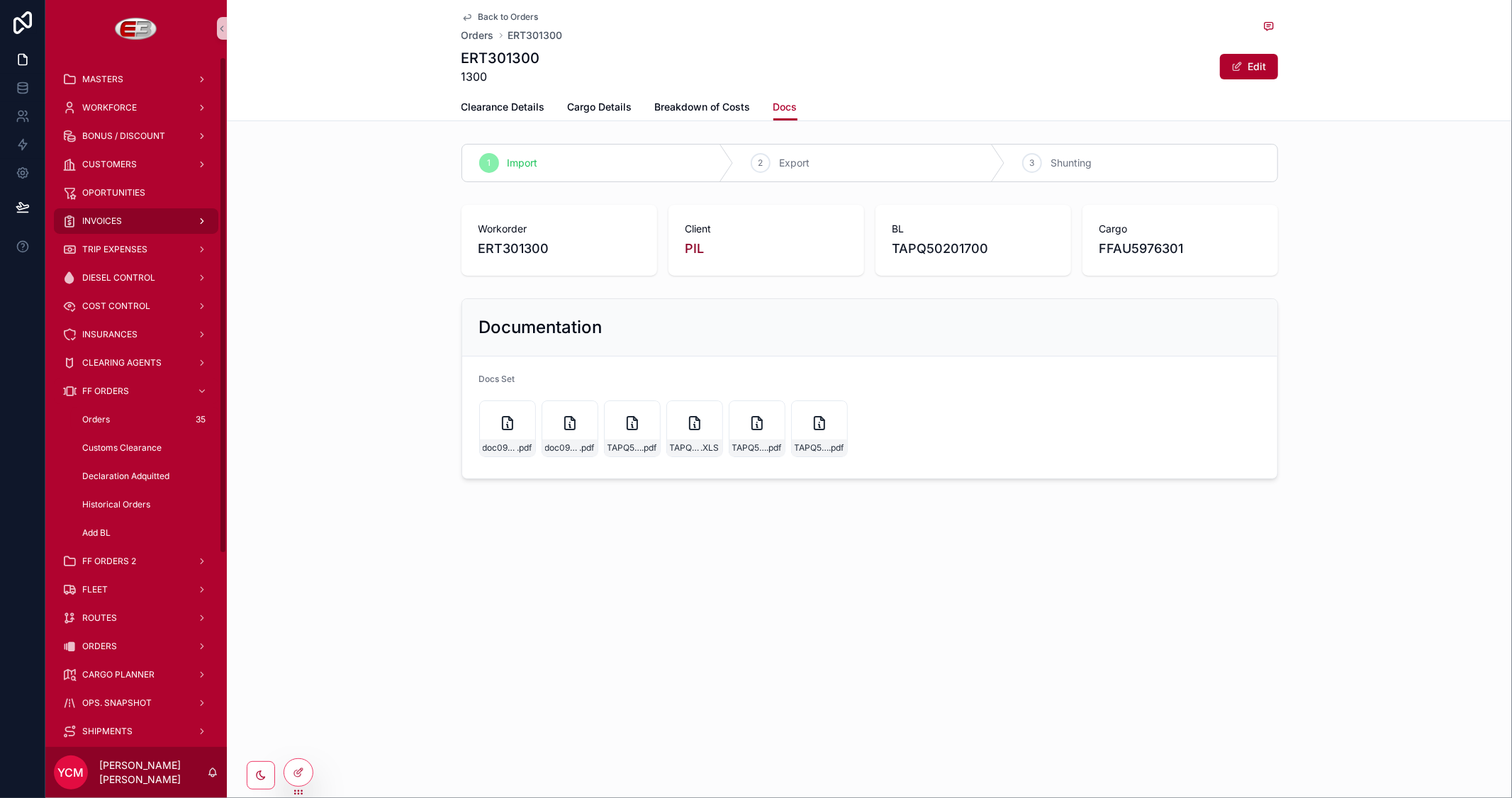
click at [154, 209] on link "INVOICES" at bounding box center [136, 221] width 164 height 25
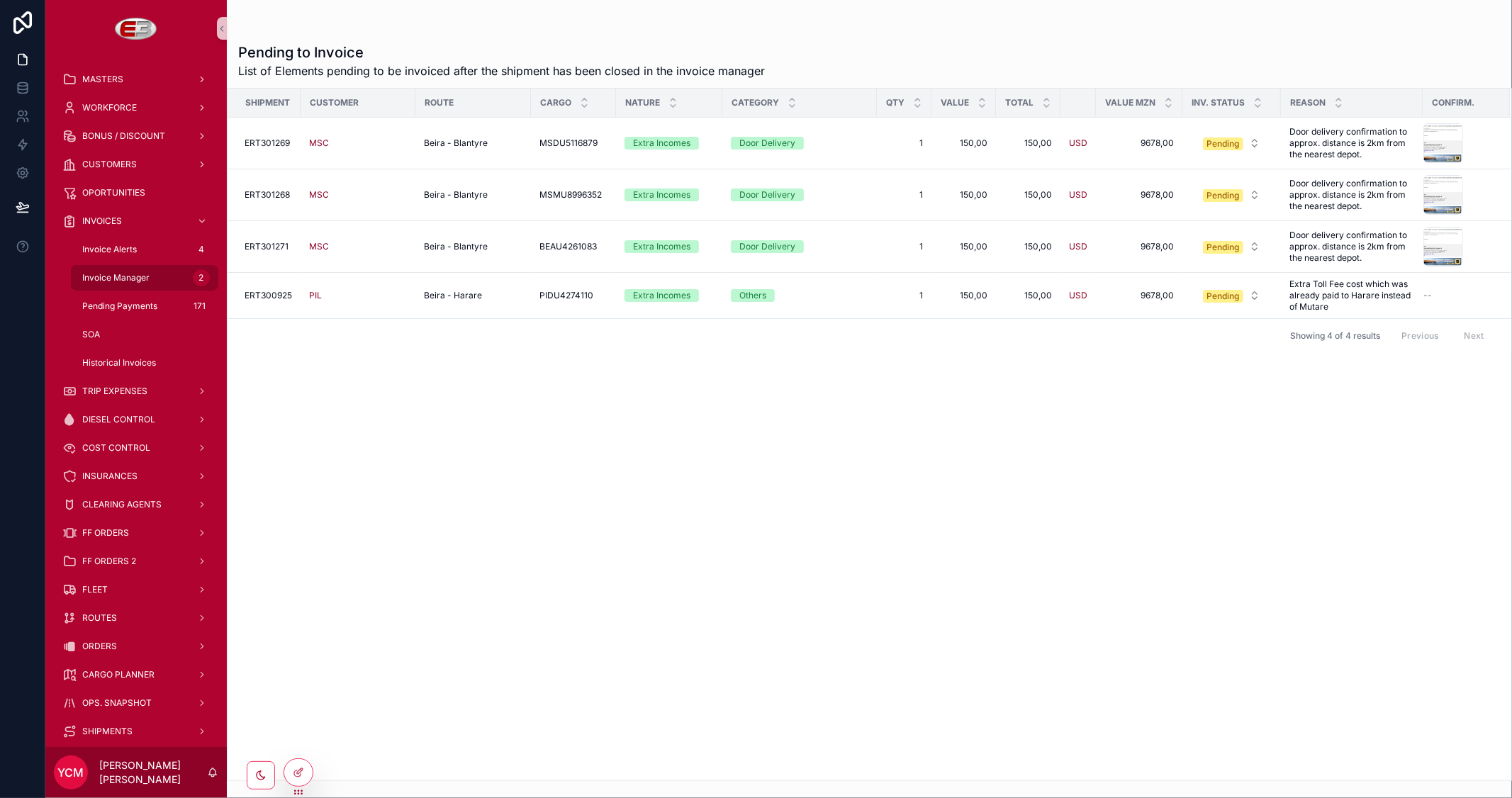
click at [120, 277] on span "Invoice Manager" at bounding box center [116, 277] width 68 height 12
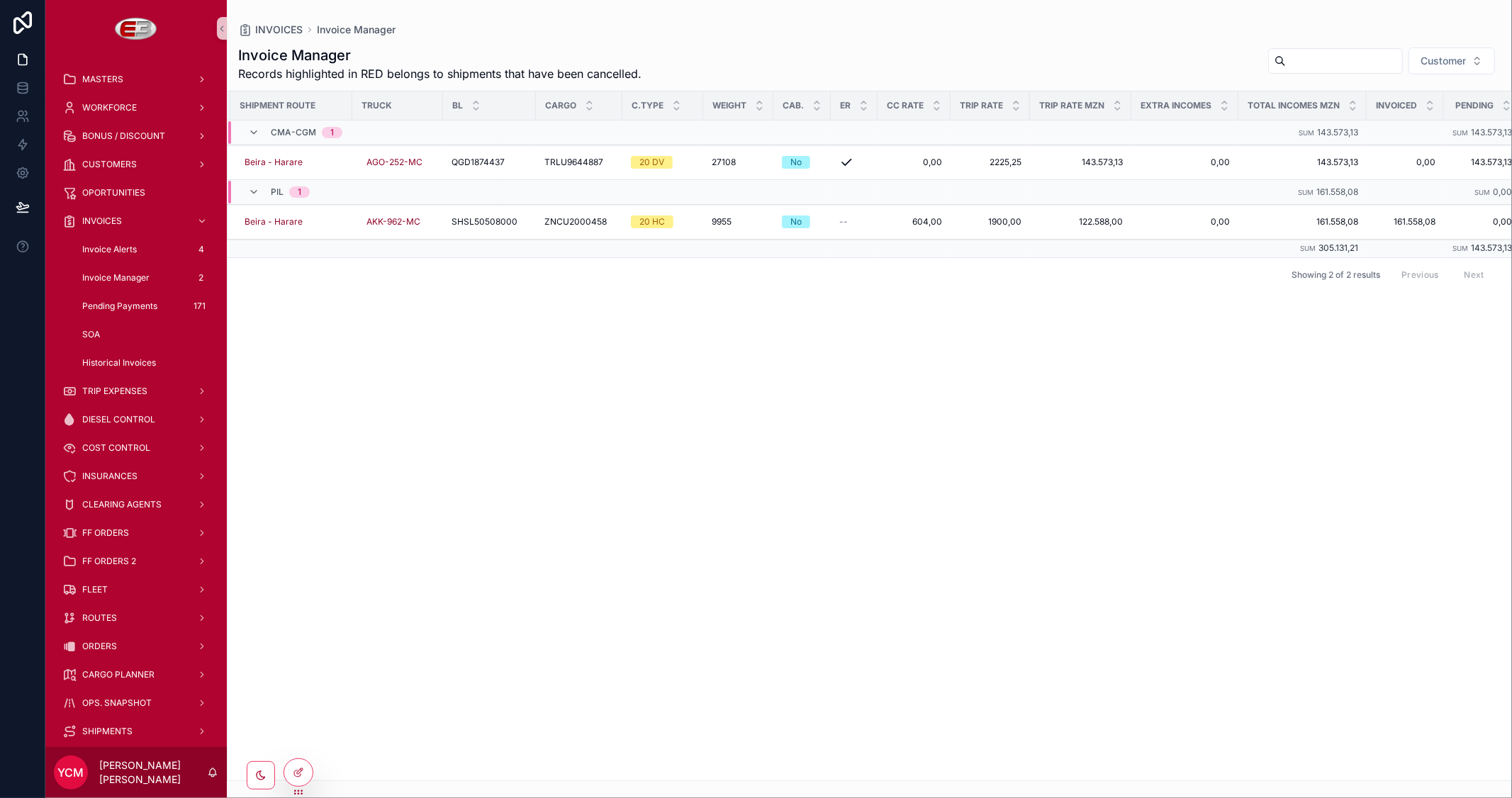
scroll to position [0, 281]
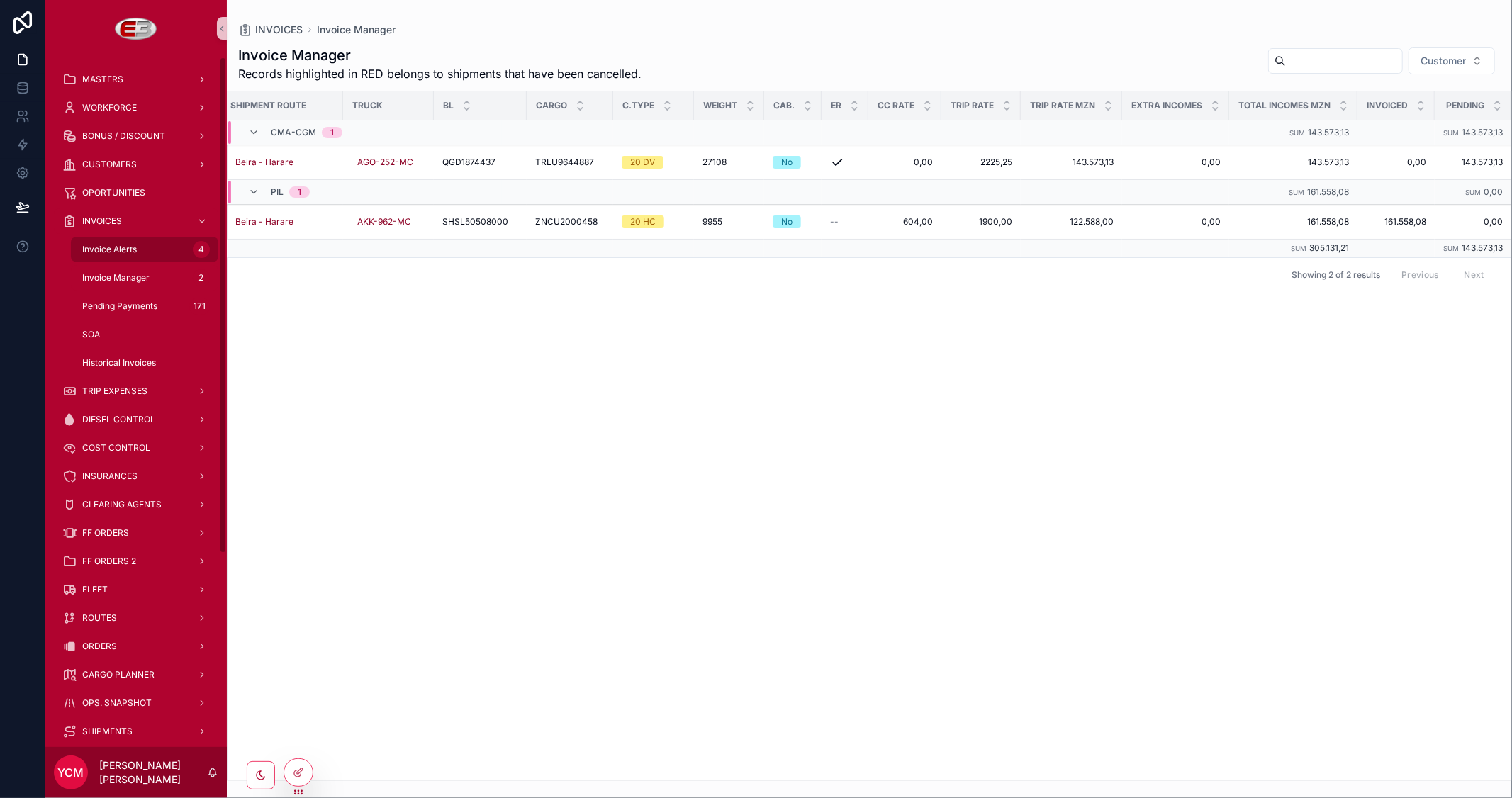
click at [119, 250] on span "Invoice Alerts" at bounding box center [109, 249] width 54 height 12
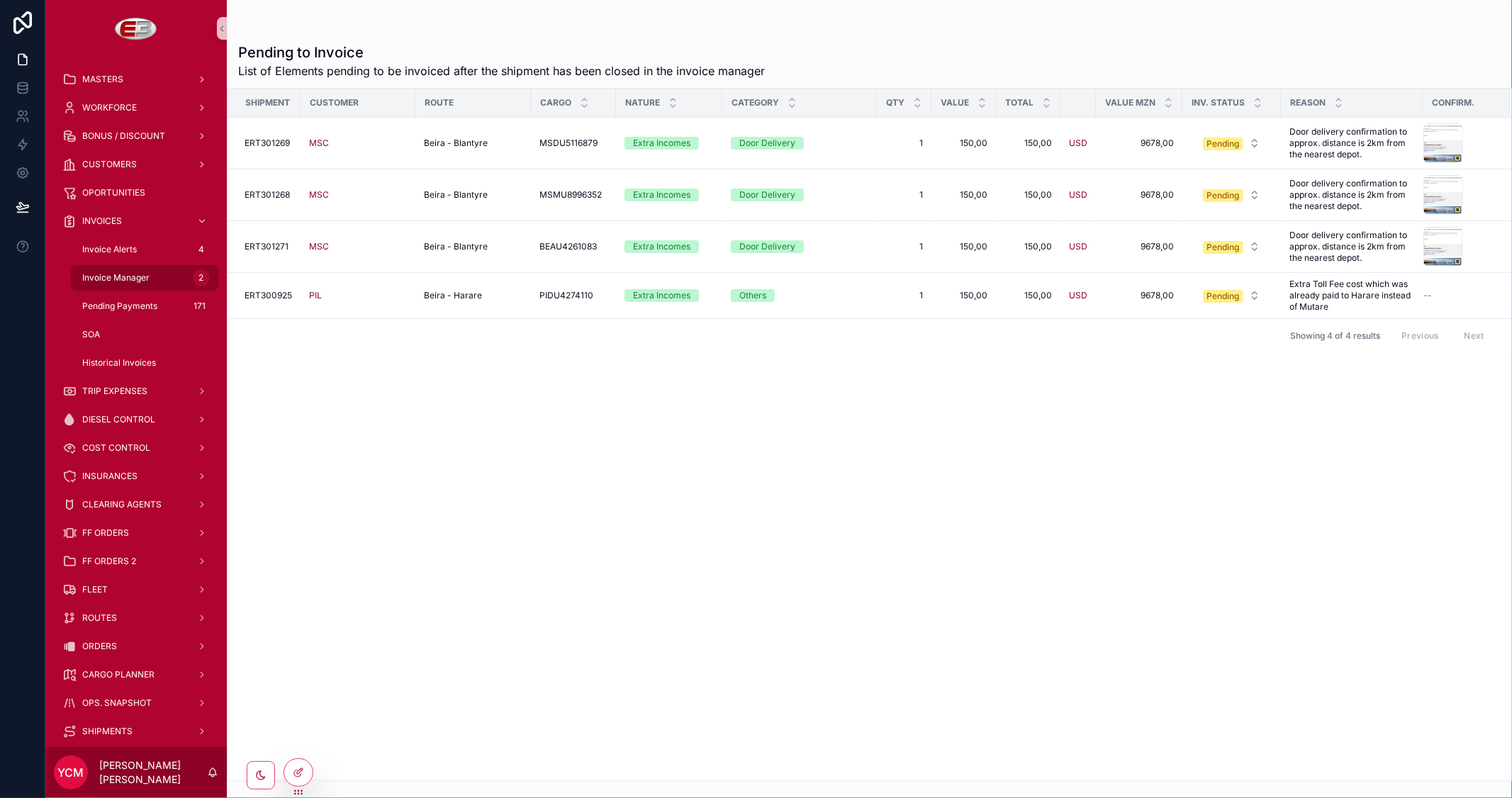
click at [140, 276] on span "Invoice Manager" at bounding box center [116, 277] width 68 height 12
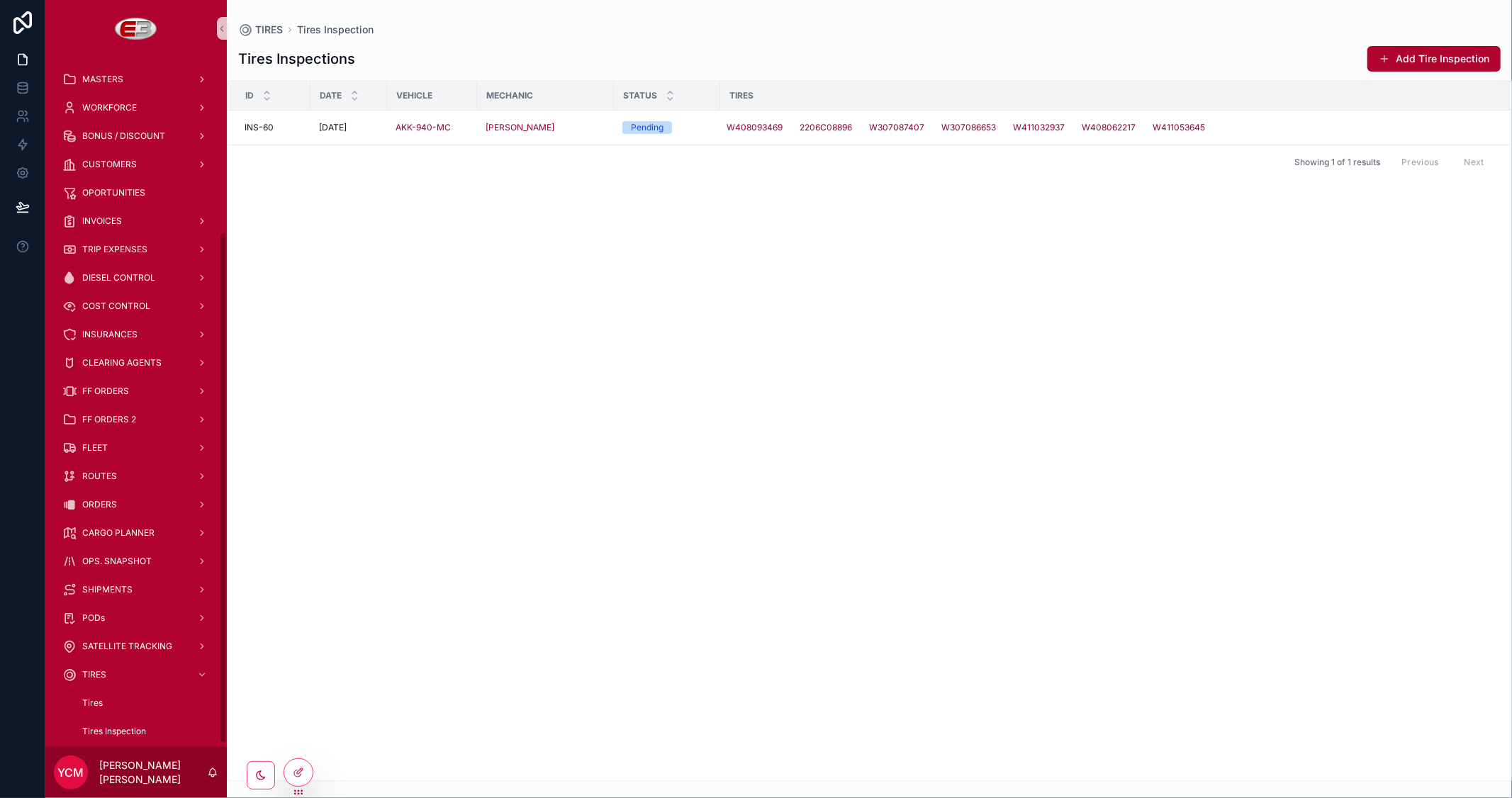
scroll to position [236, 0]
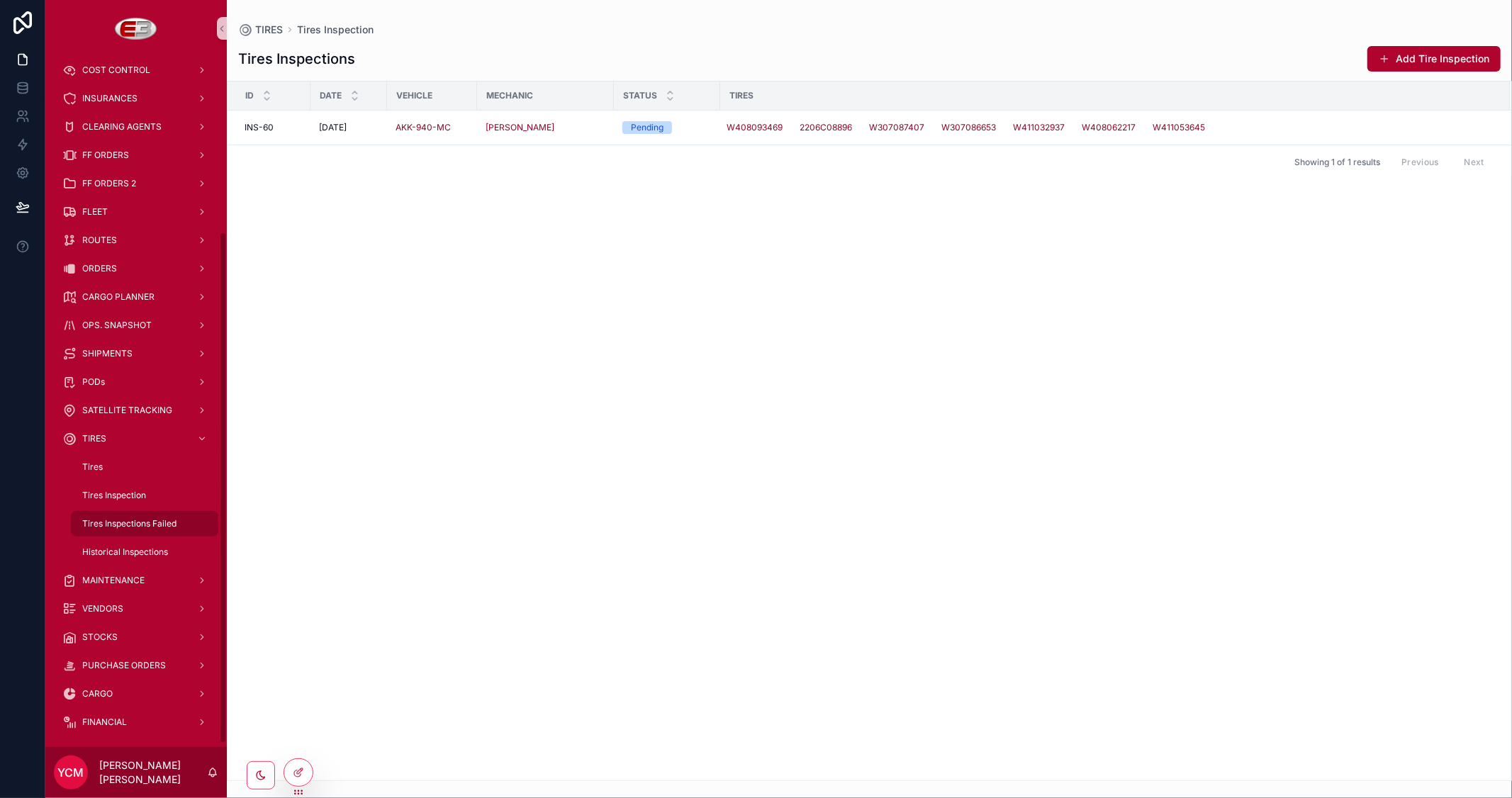
click at [135, 518] on span "Tires Inspections Failed" at bounding box center [129, 524] width 94 height 12
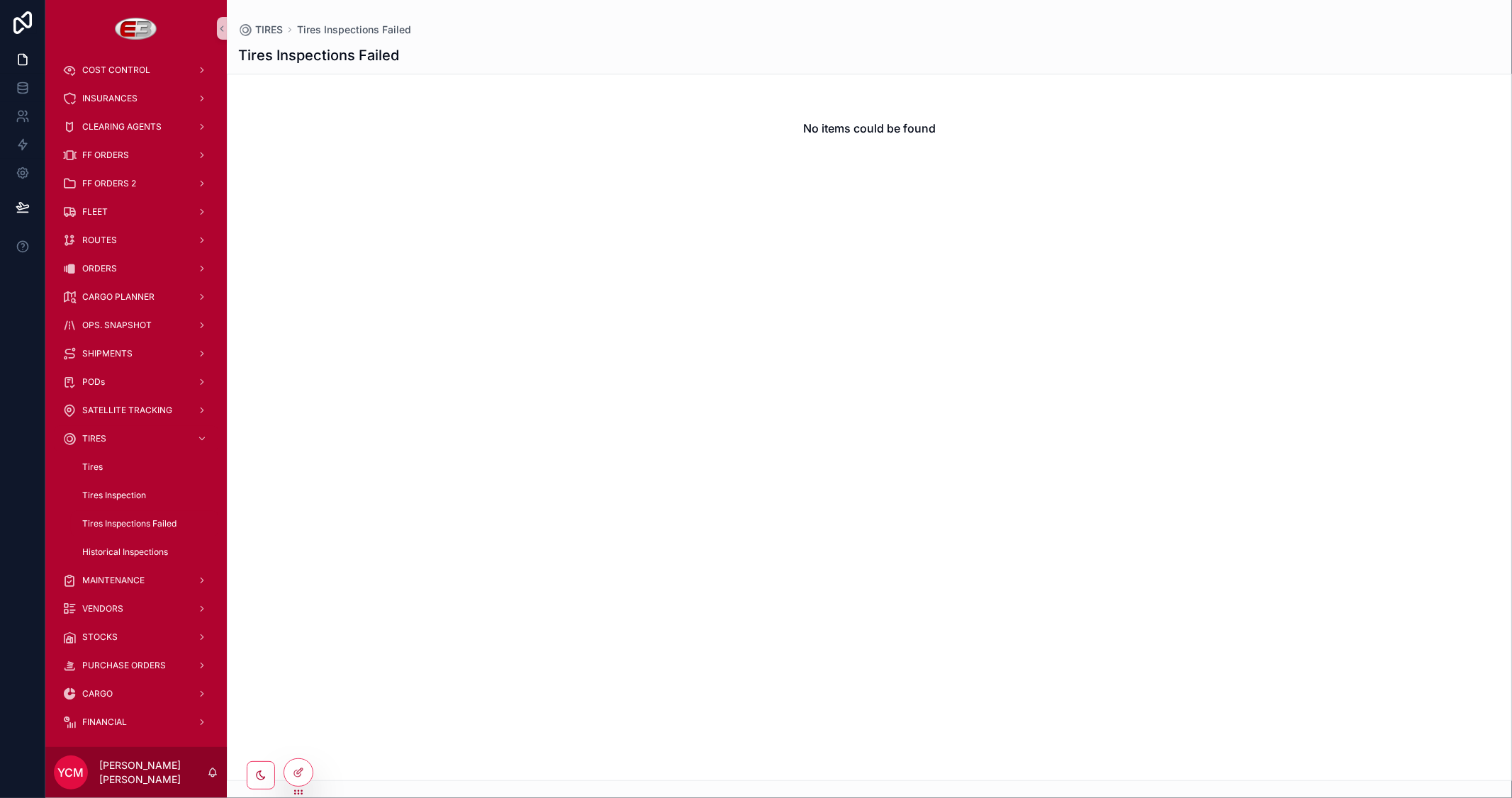
click at [144, 520] on span "Tires Inspections Failed" at bounding box center [129, 524] width 94 height 12
click at [126, 547] on span "Historical Inspections" at bounding box center [125, 552] width 86 height 12
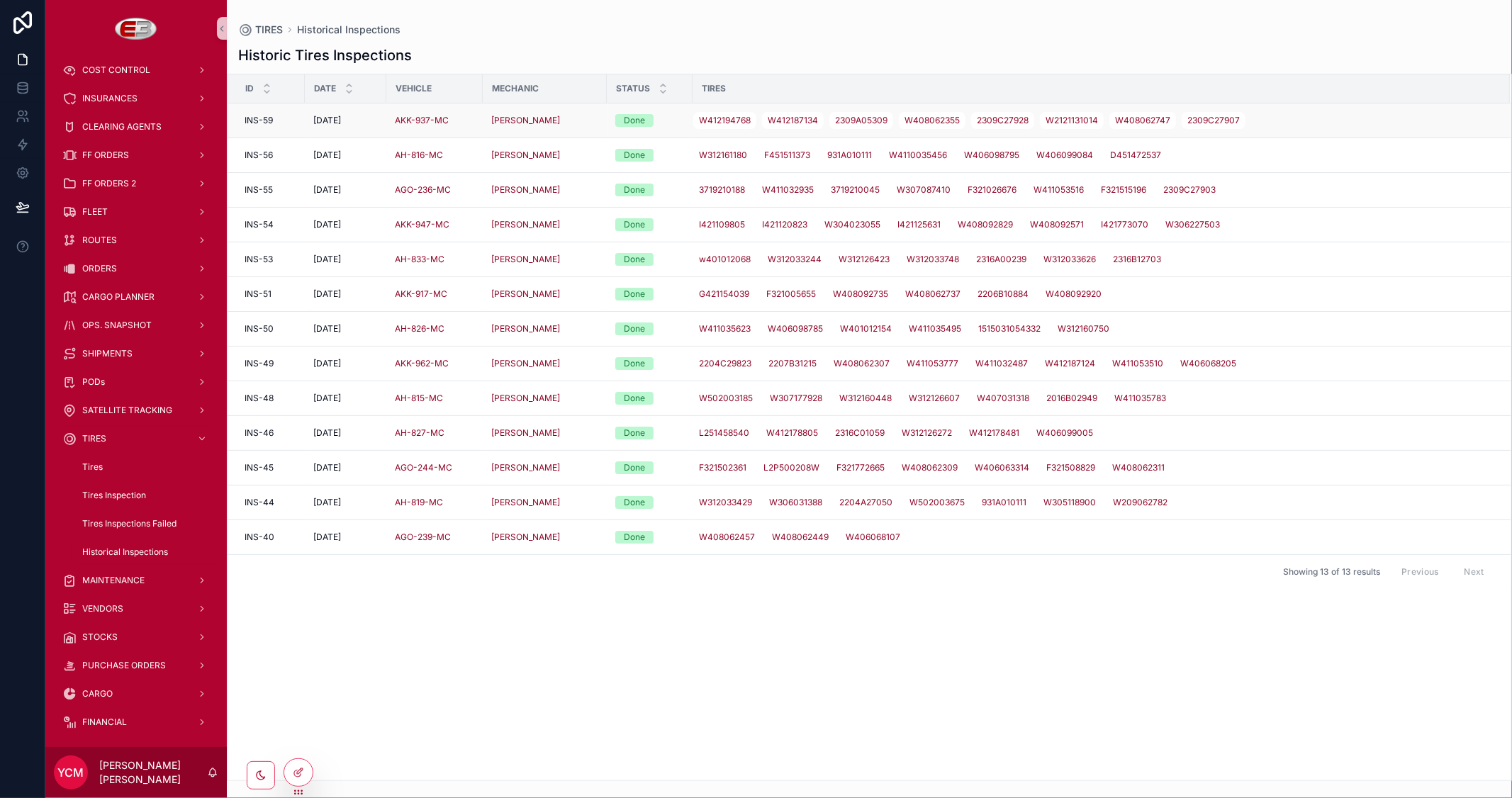
click at [471, 119] on div "AKK-937-MC" at bounding box center [434, 120] width 79 height 12
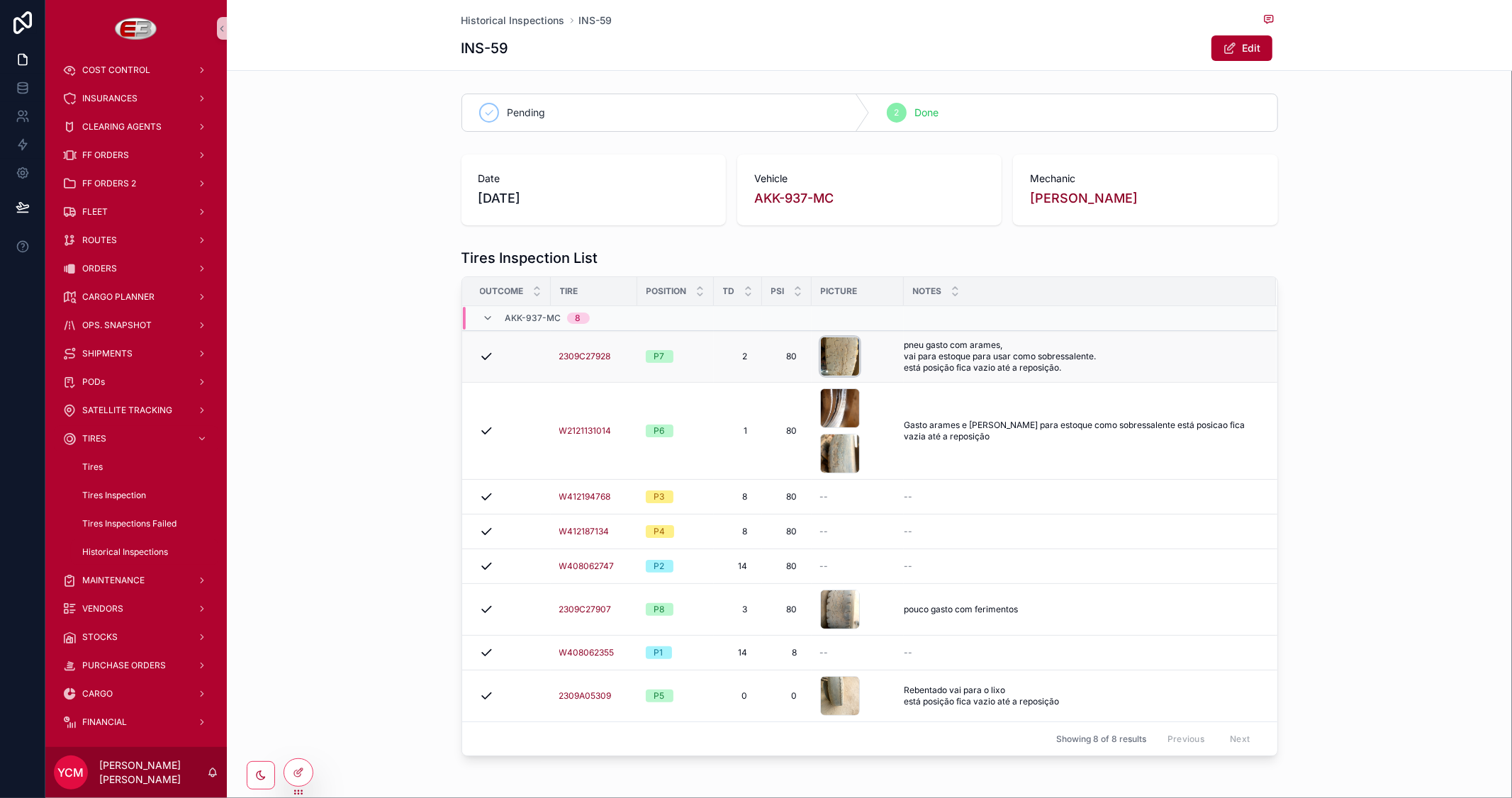
click at [835, 357] on div "scrollable content" at bounding box center [840, 357] width 40 height 40
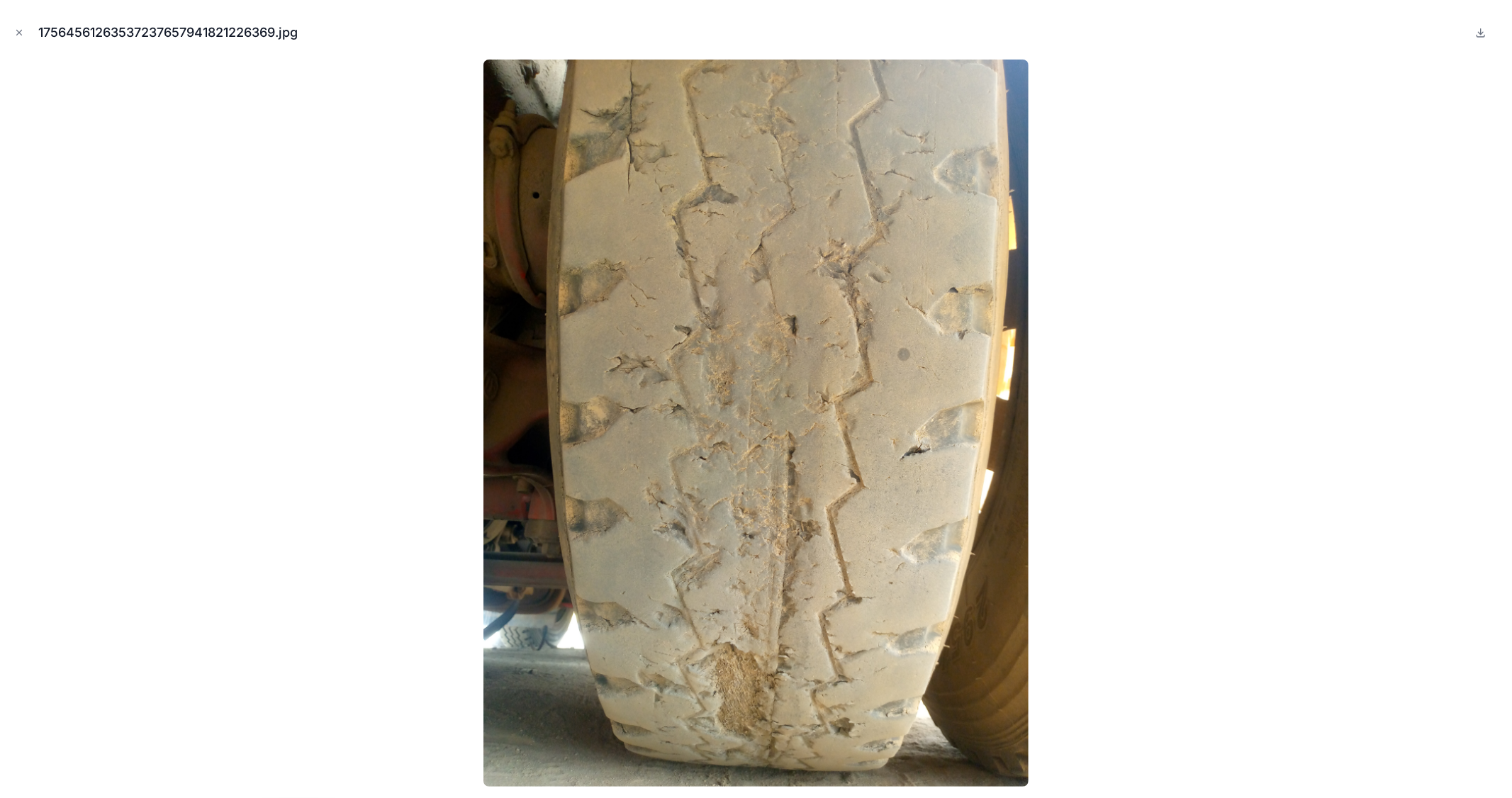
click at [17, 36] on icon "Close modal" at bounding box center [19, 32] width 10 height 10
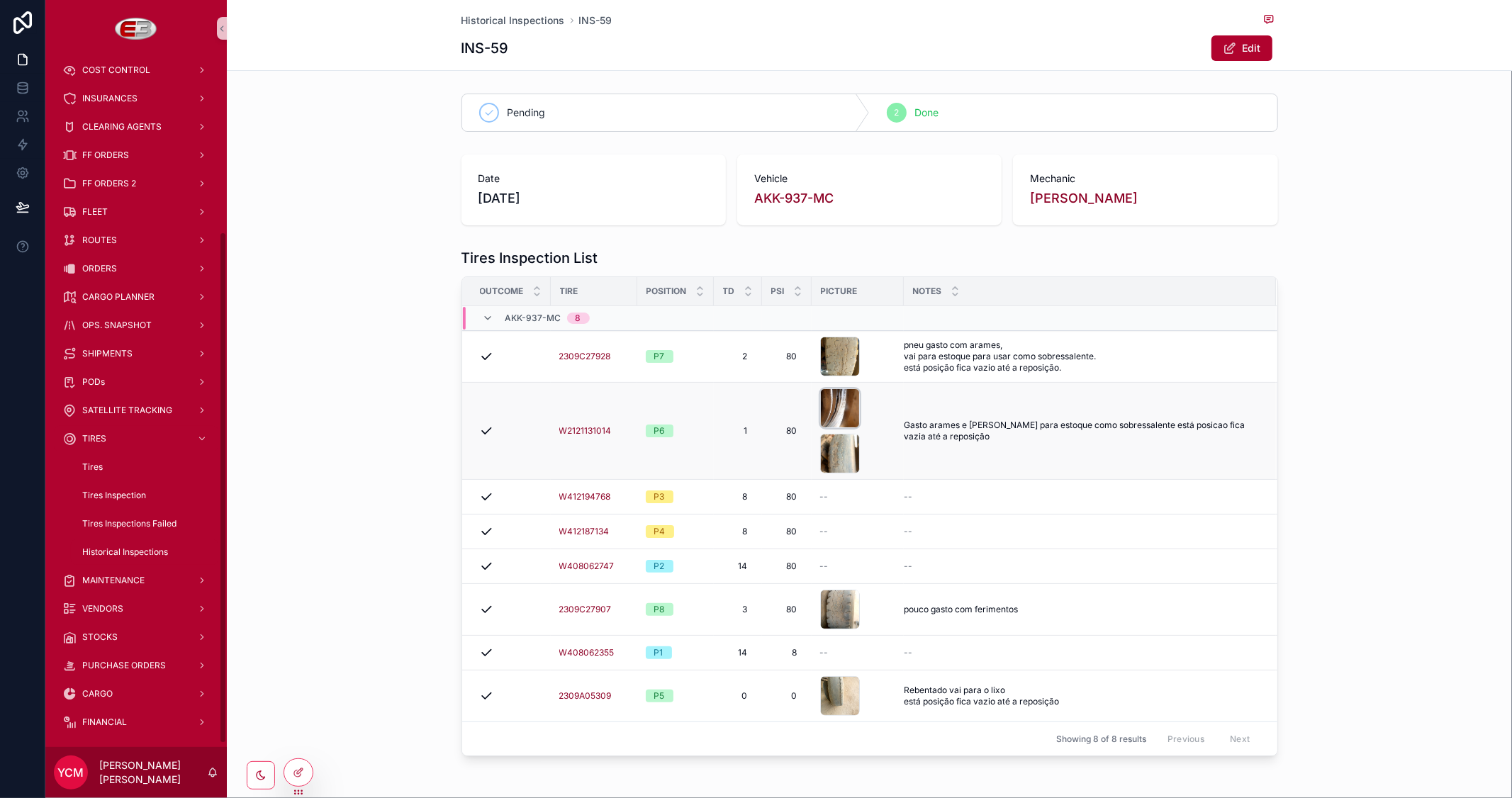
click at [828, 413] on div "scrollable content" at bounding box center [840, 408] width 40 height 40
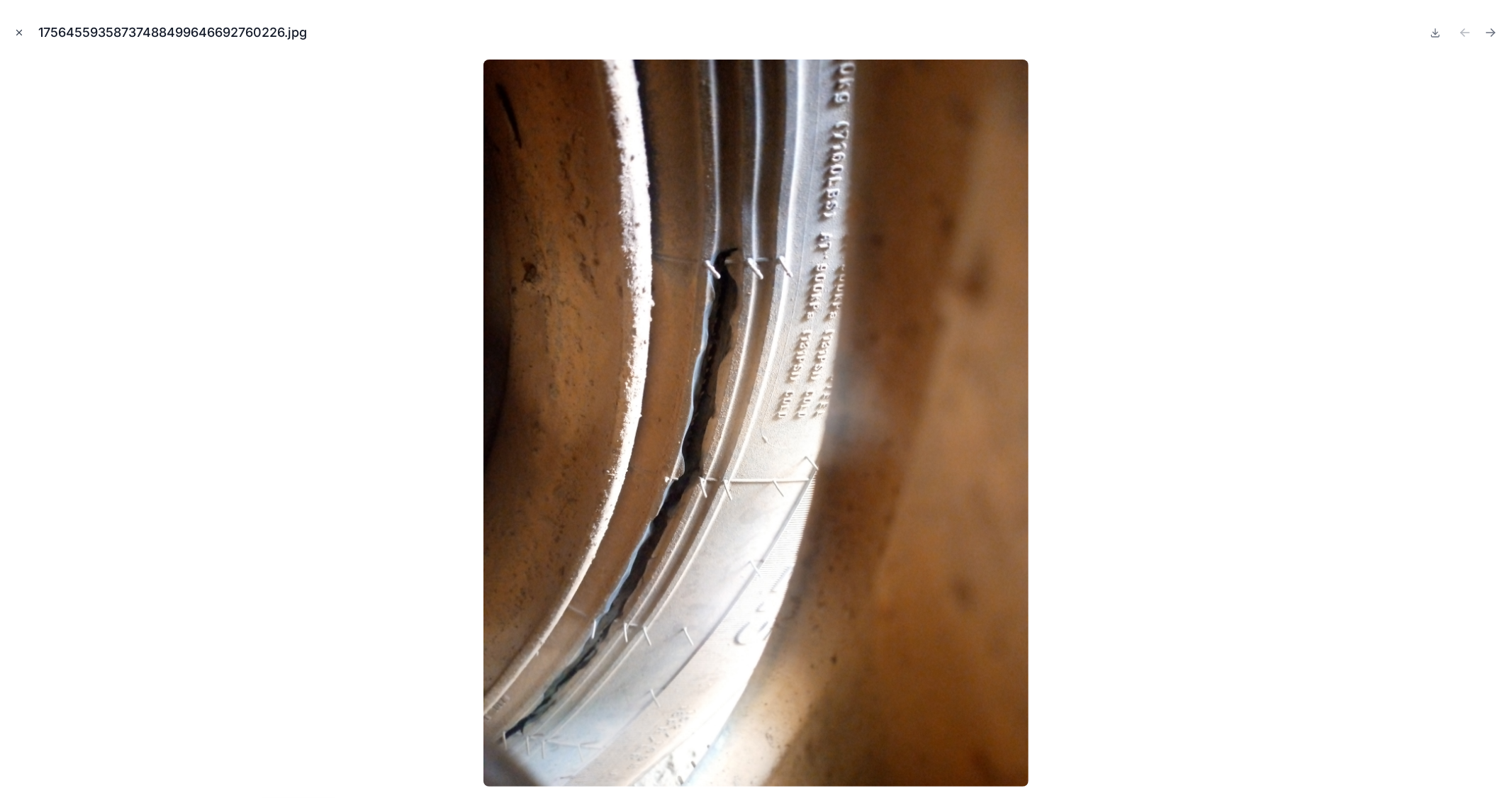
click at [14, 33] on icon "Close modal" at bounding box center [19, 32] width 10 height 10
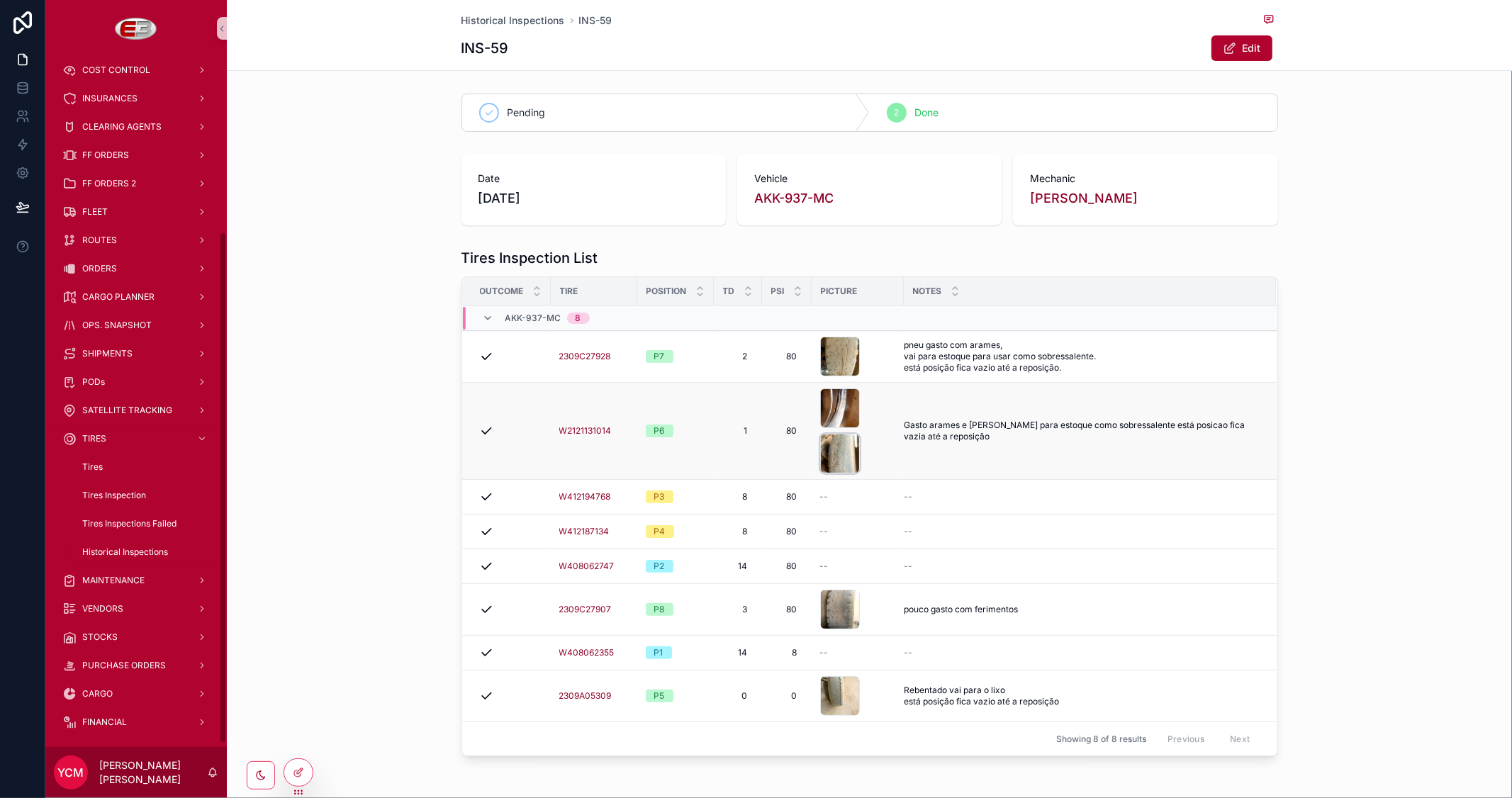
click at [841, 454] on div "scrollable content" at bounding box center [840, 453] width 40 height 40
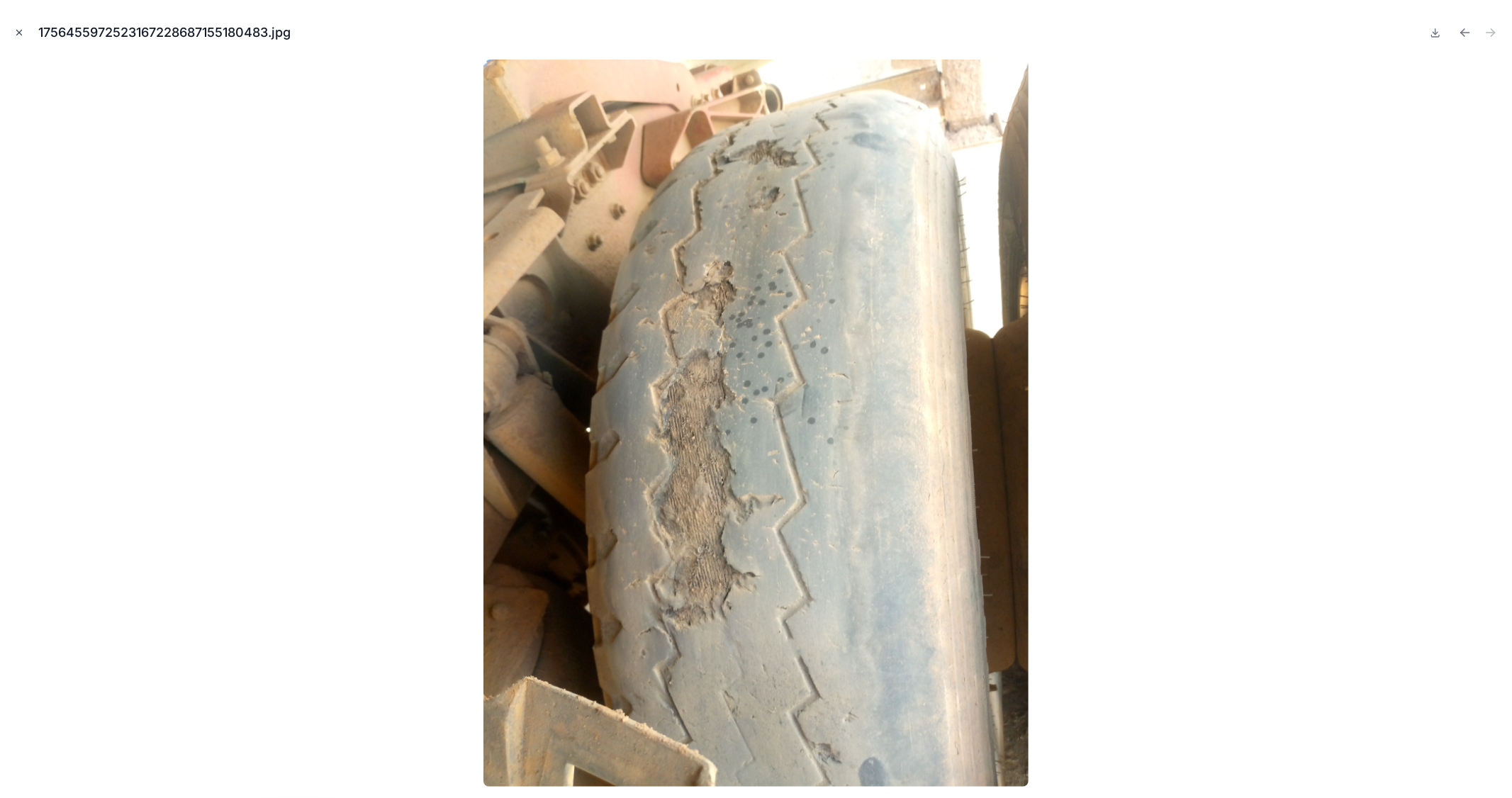
click at [15, 34] on icon "Close modal" at bounding box center [19, 32] width 10 height 10
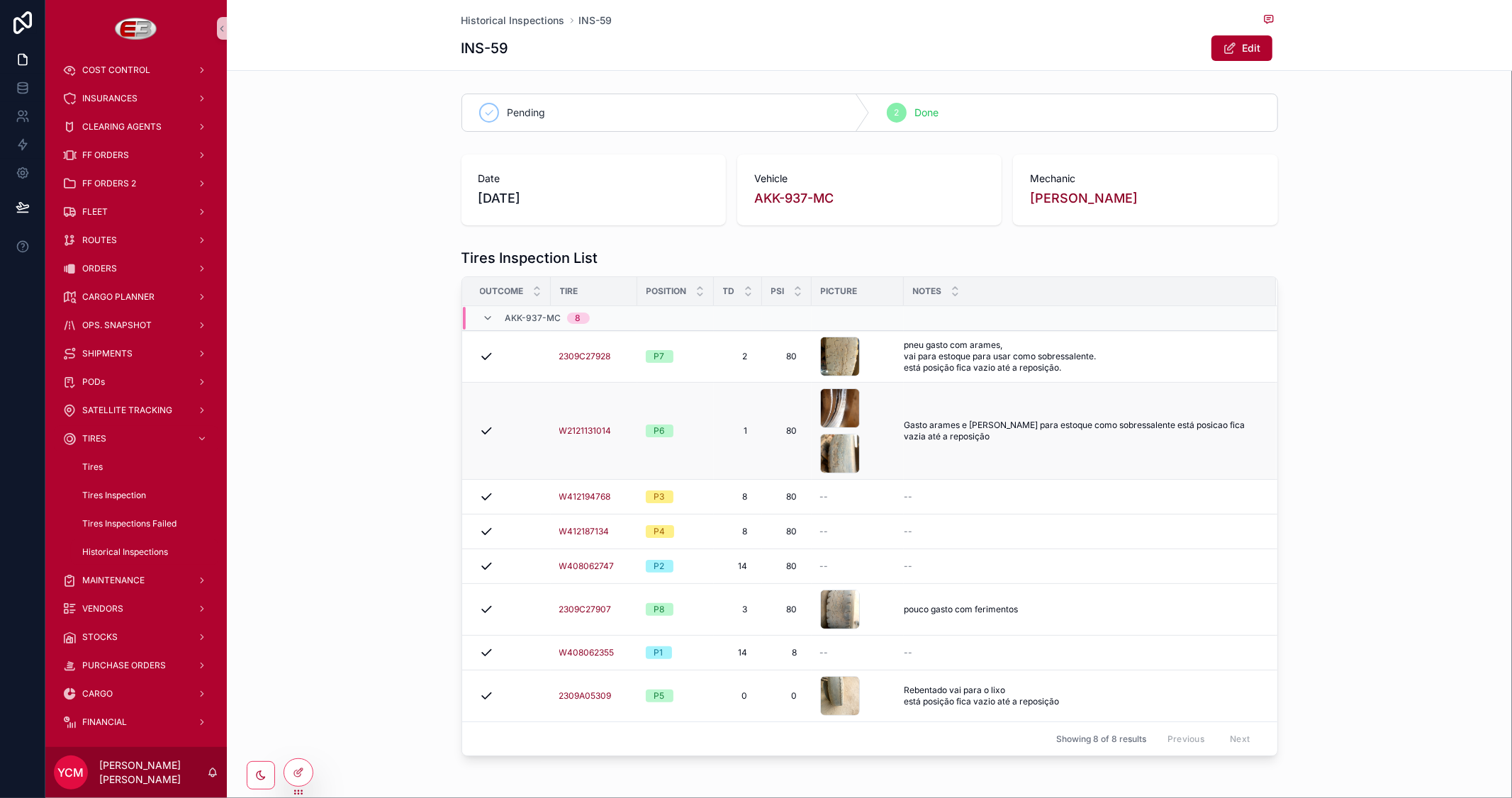
scroll to position [53, 0]
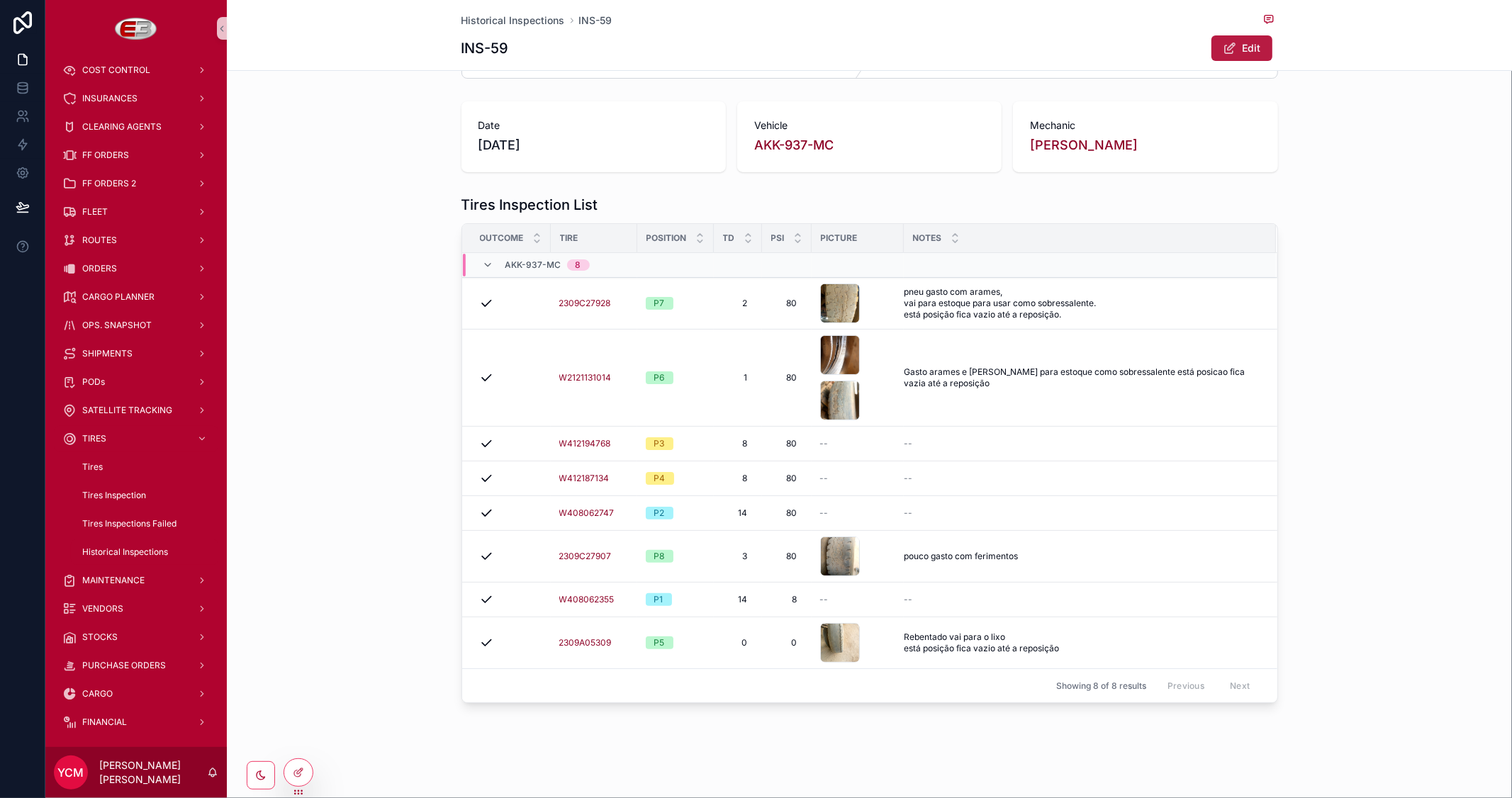
click at [1234, 48] on button "Edit" at bounding box center [1243, 48] width 61 height 25
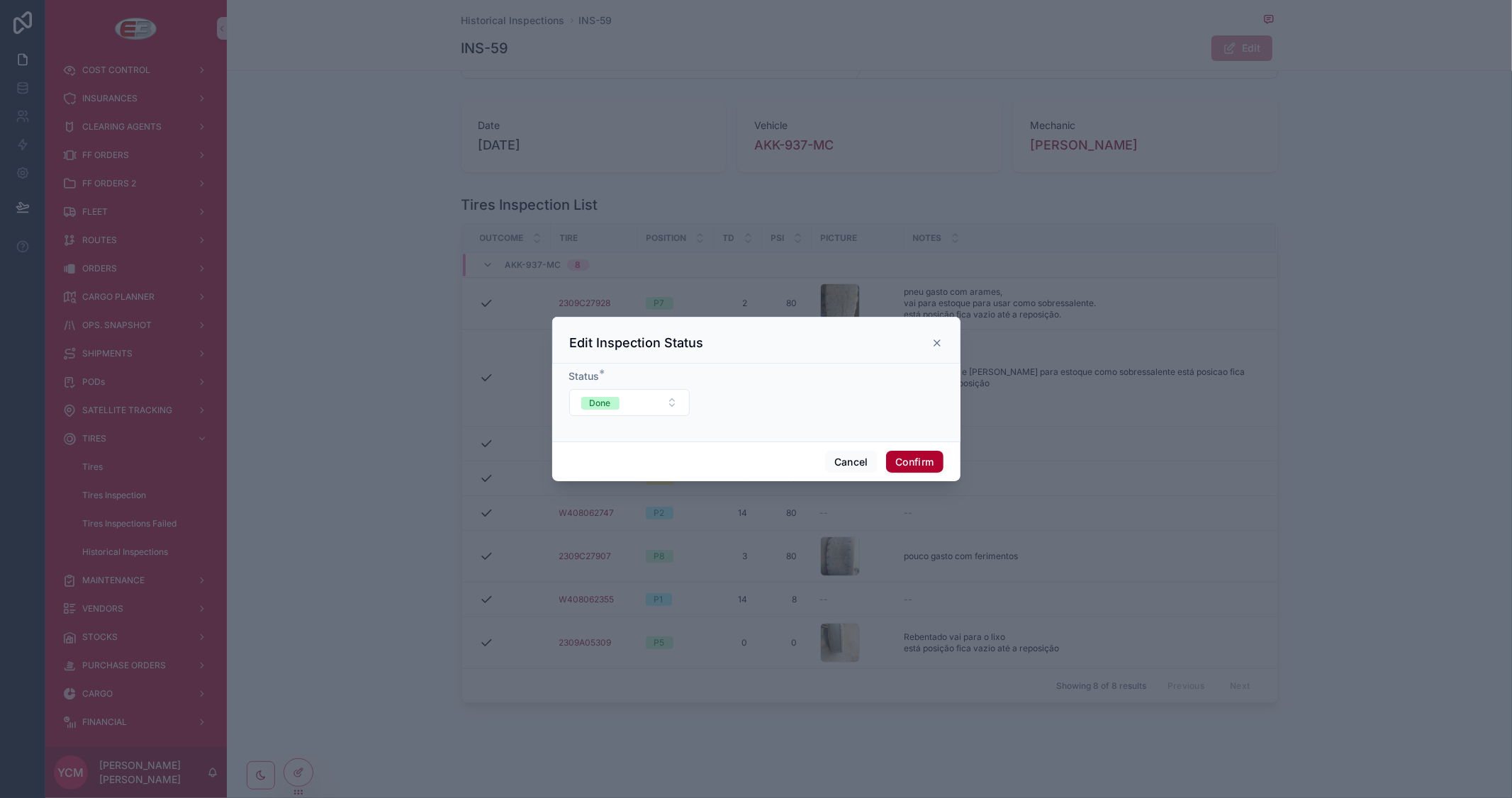
click at [935, 344] on icon at bounding box center [938, 343] width 5 height 5
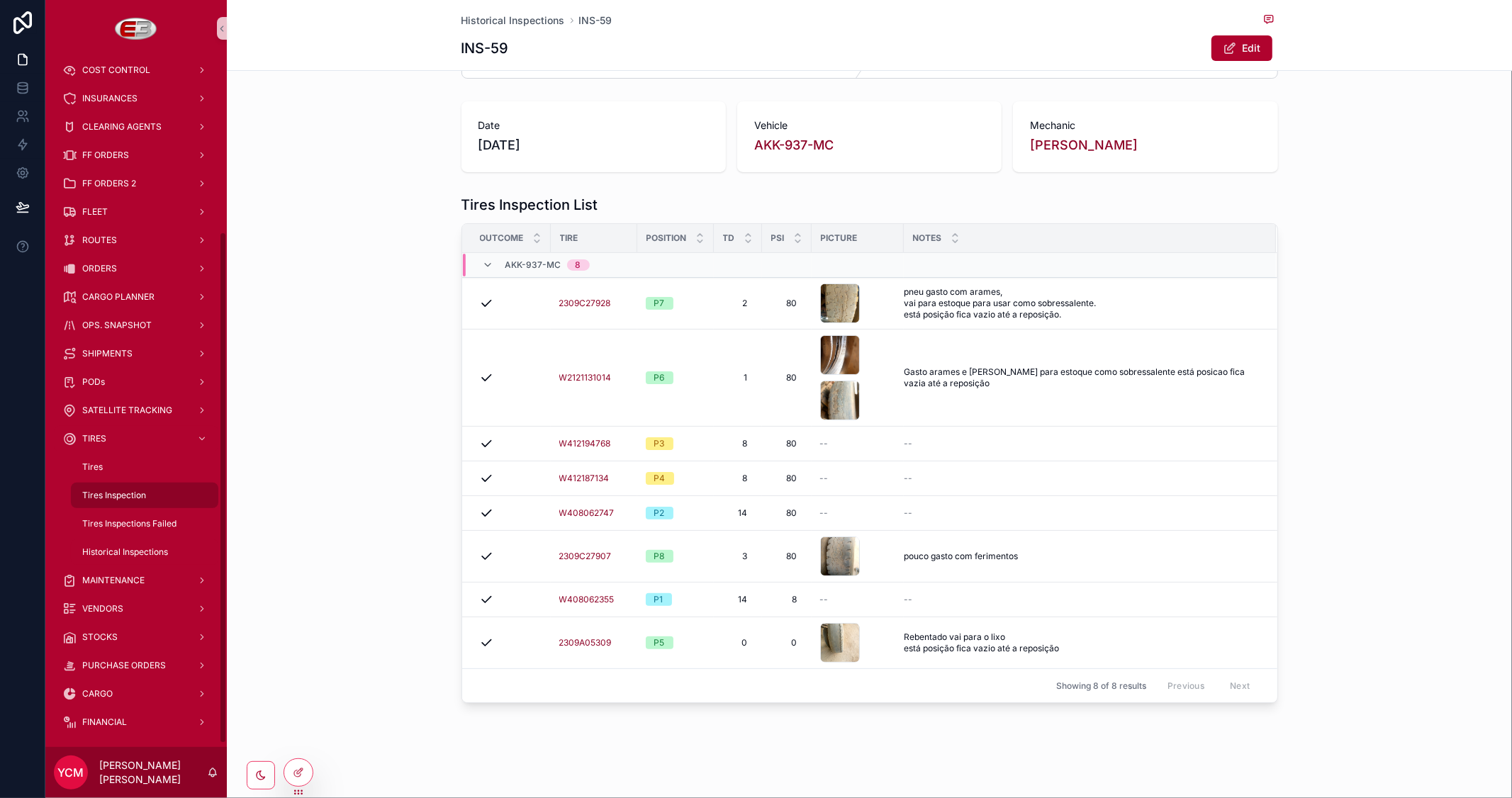
click at [121, 495] on span "Tires Inspection" at bounding box center [114, 495] width 64 height 12
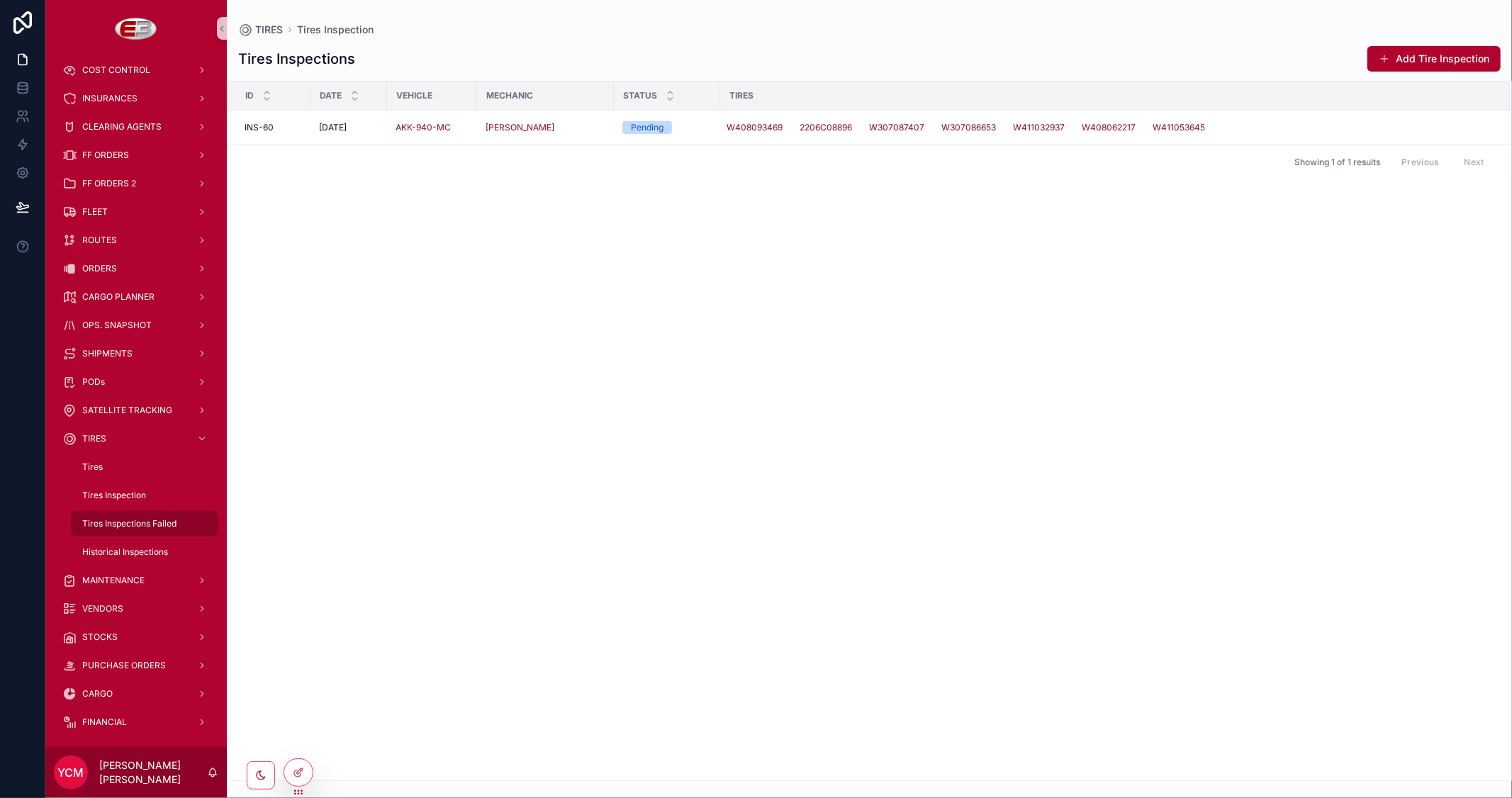
click at [144, 527] on span "Tires Inspections Failed" at bounding box center [129, 524] width 94 height 12
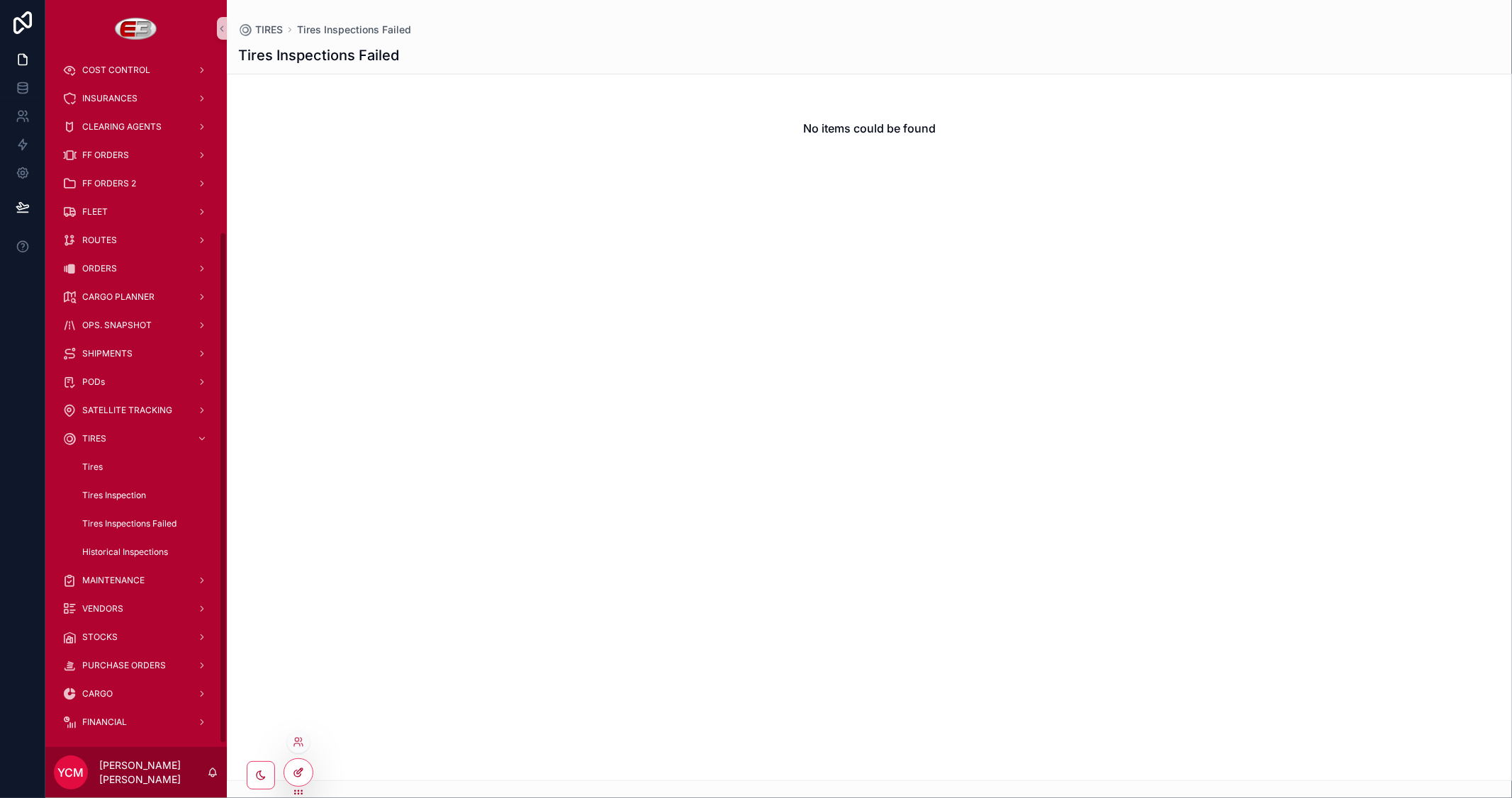
click at [298, 767] on icon at bounding box center [298, 772] width 12 height 12
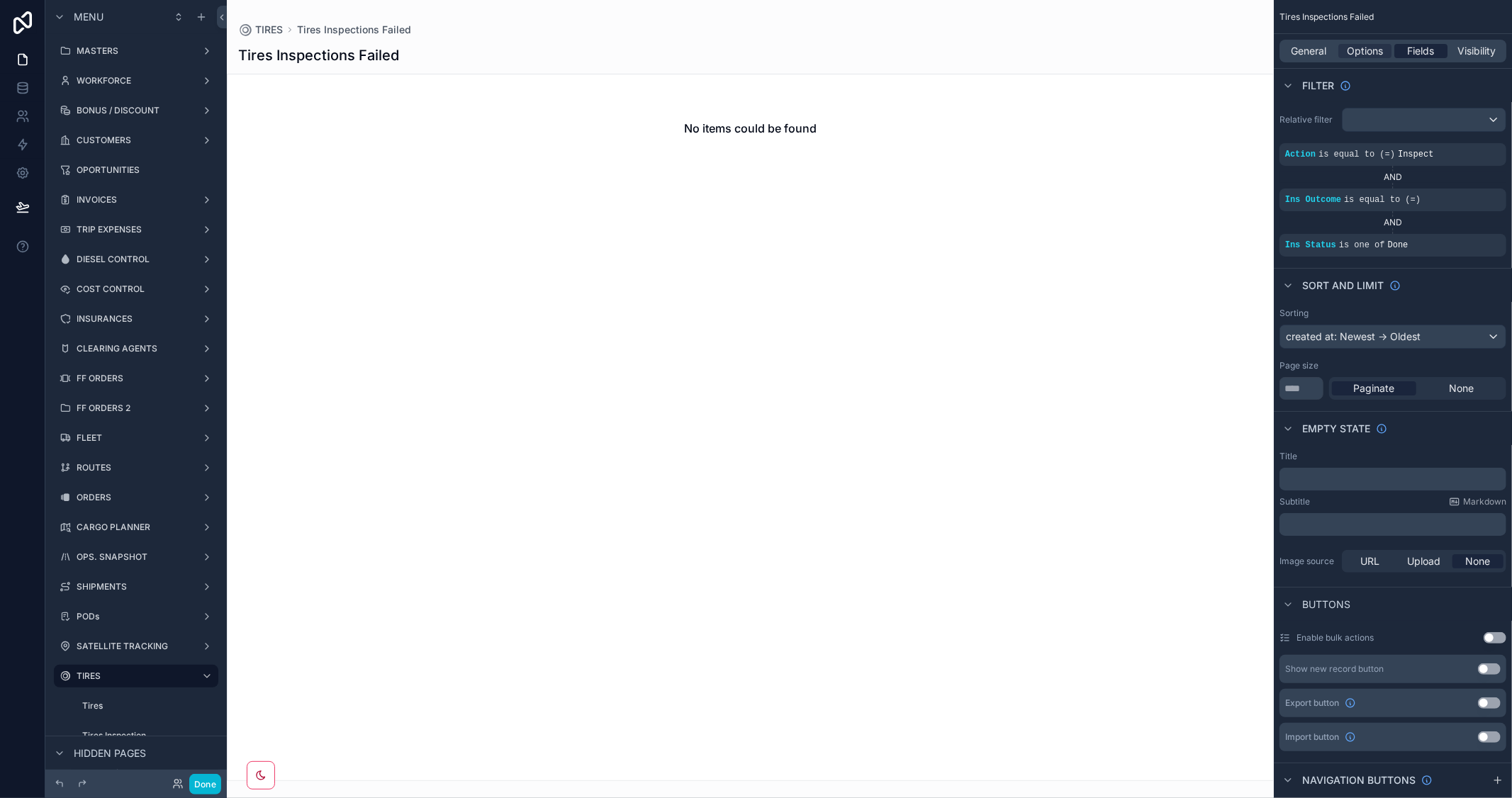
click at [1423, 47] on span "Fields" at bounding box center [1422, 51] width 27 height 14
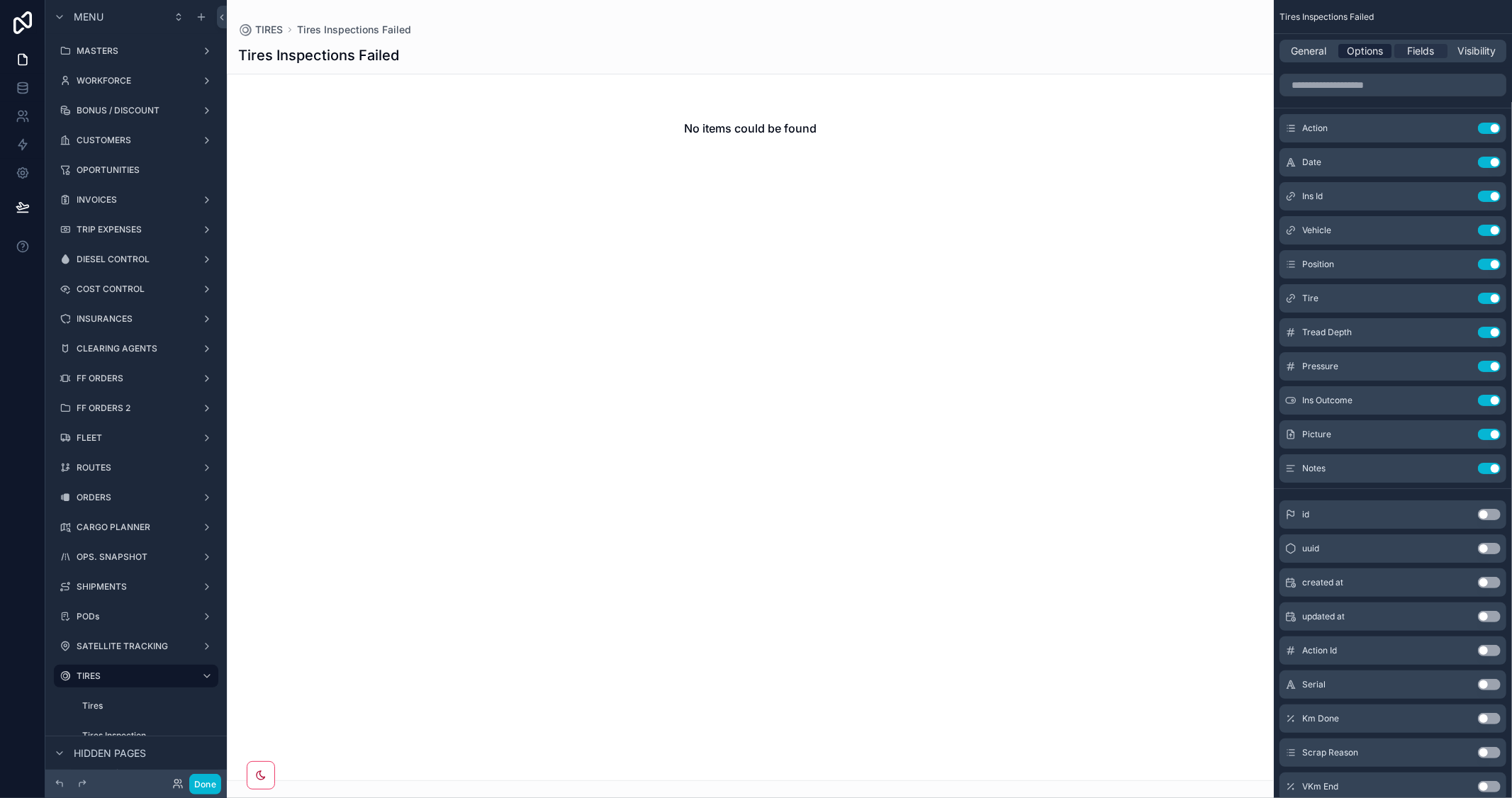
click at [1369, 54] on span "Options" at bounding box center [1366, 51] width 36 height 14
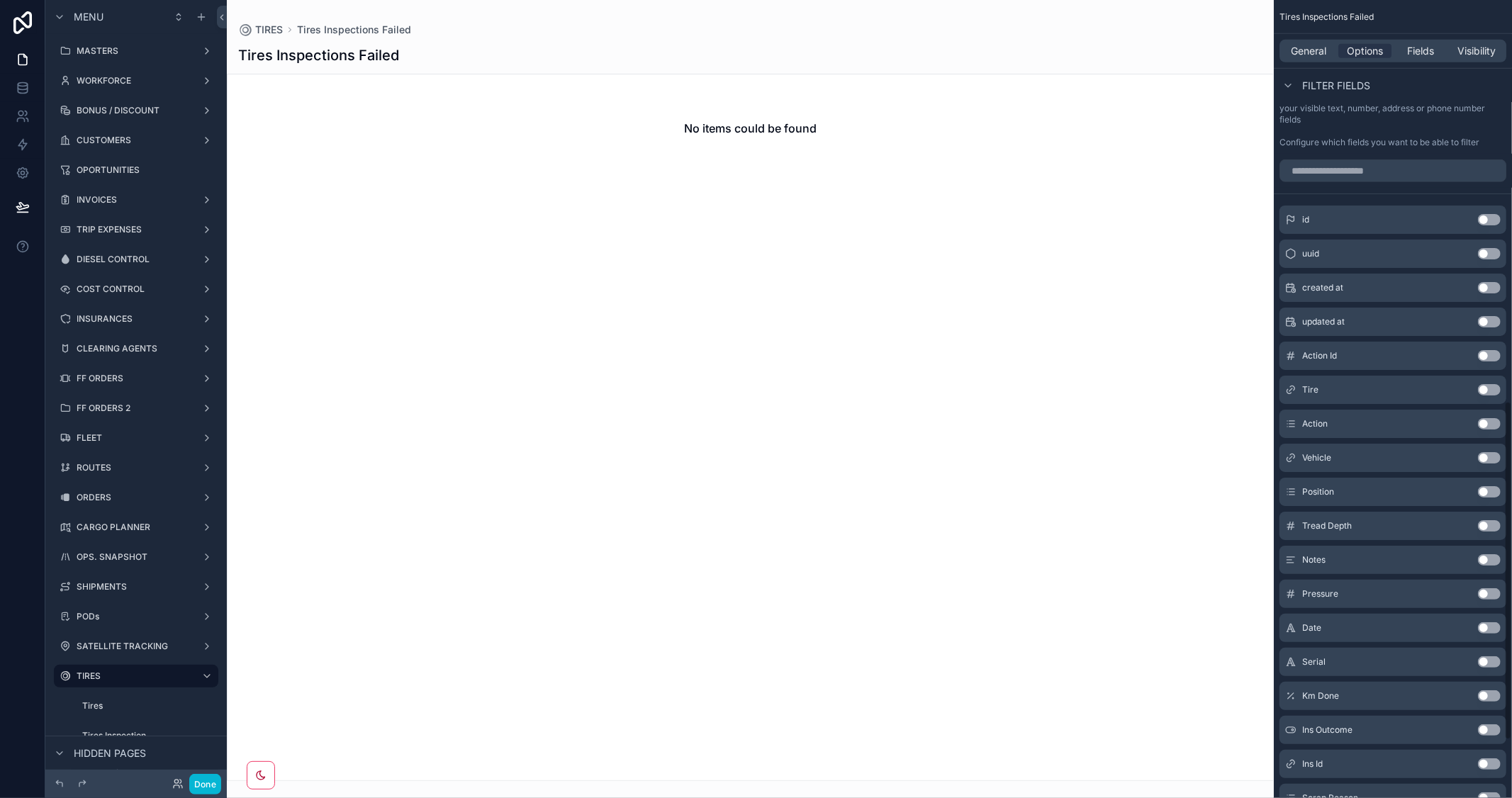
scroll to position [944, 0]
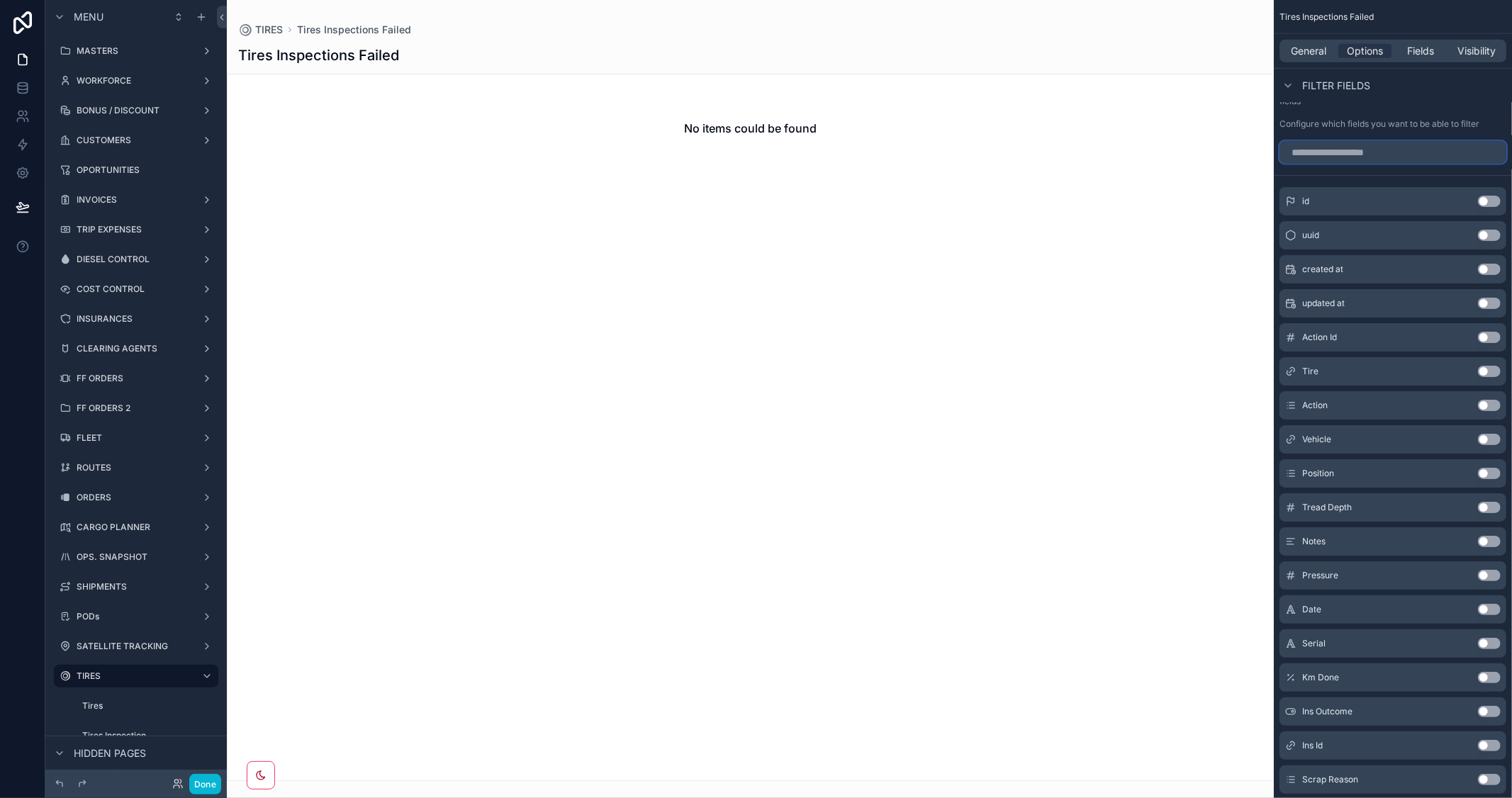
click at [1340, 153] on input "scrollable content" at bounding box center [1393, 152] width 227 height 23
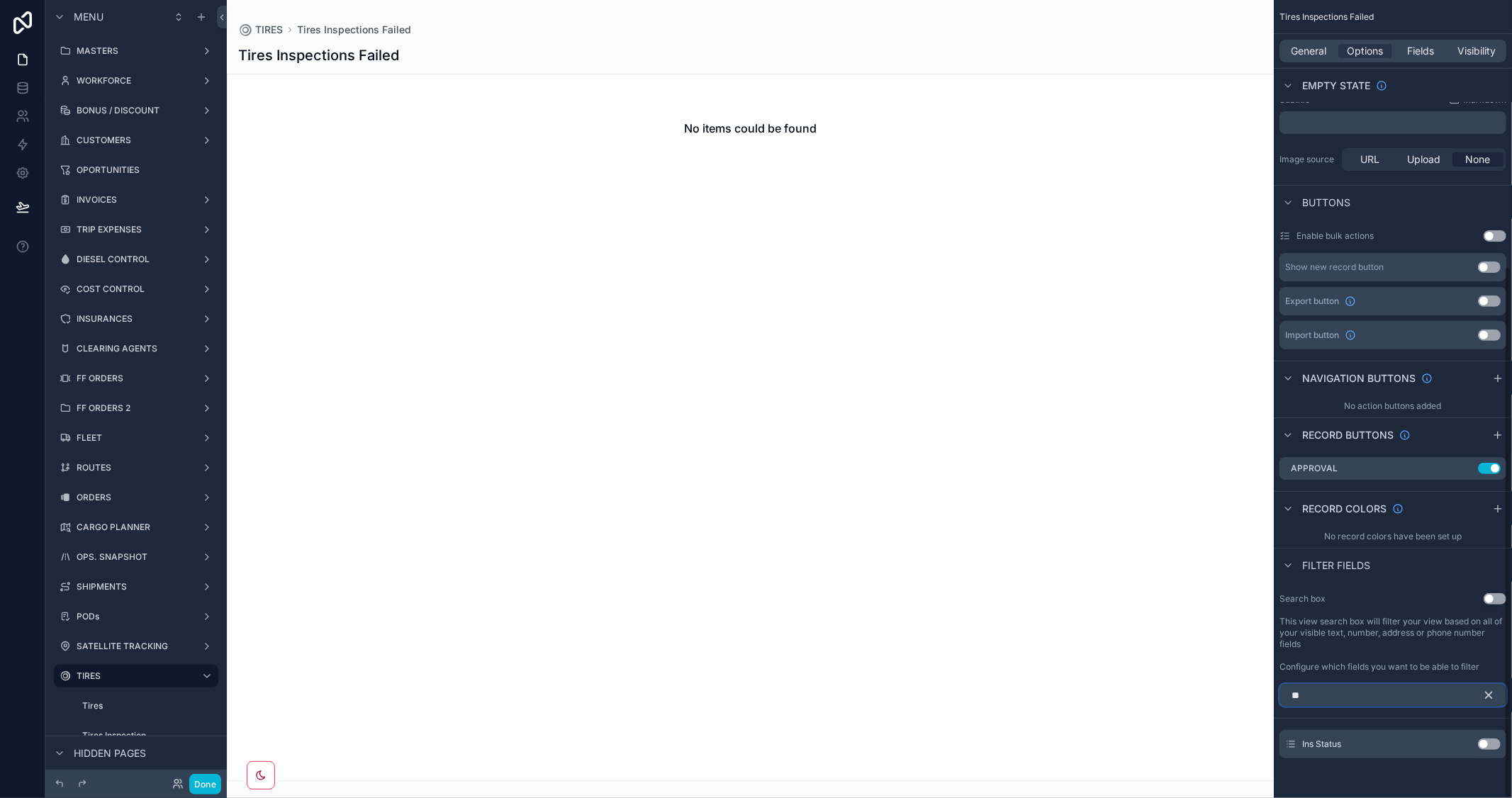
scroll to position [401, 0]
type input "***"
click at [1303, 50] on span "General" at bounding box center [1309, 51] width 35 height 14
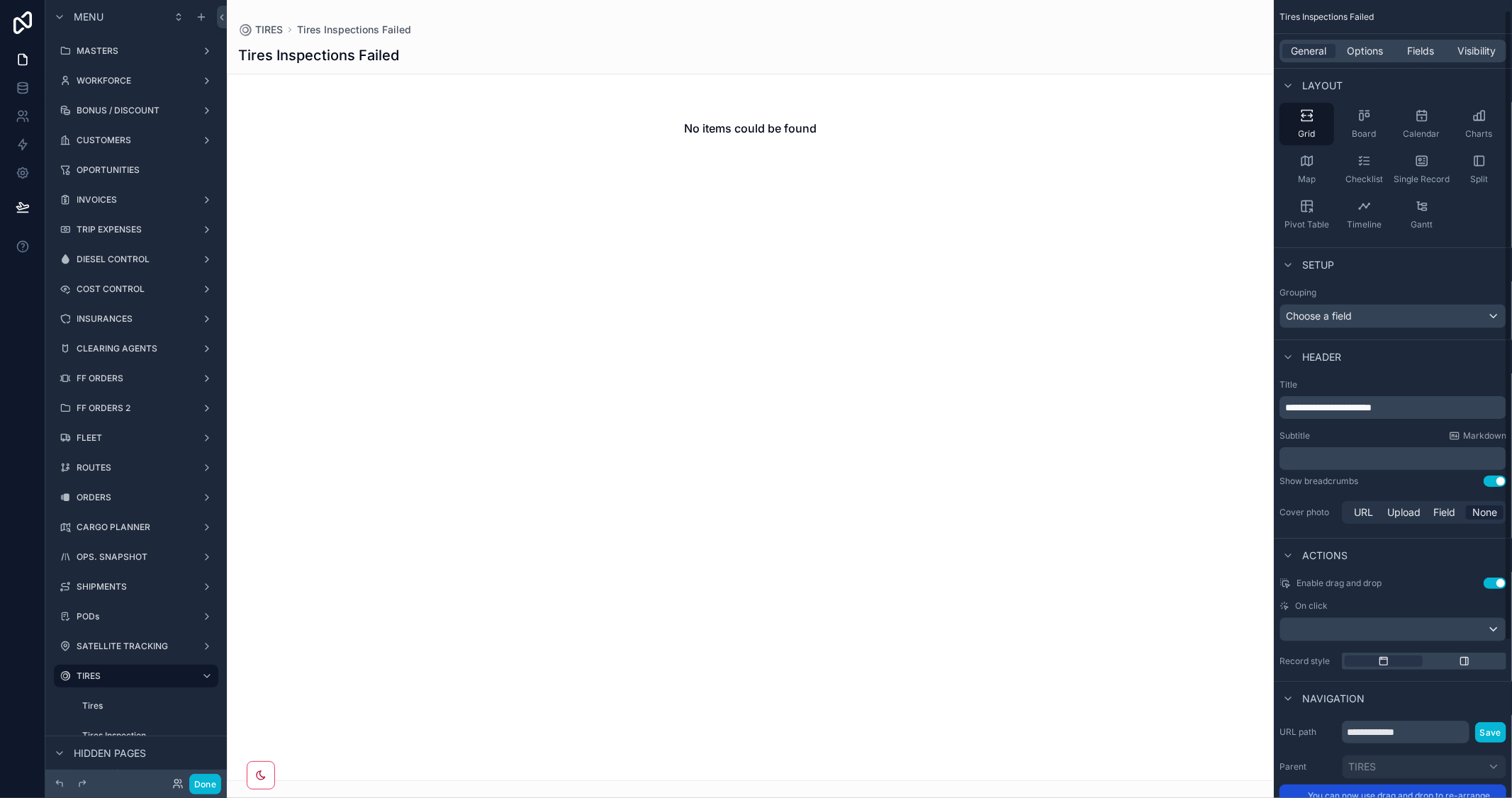
scroll to position [0, 0]
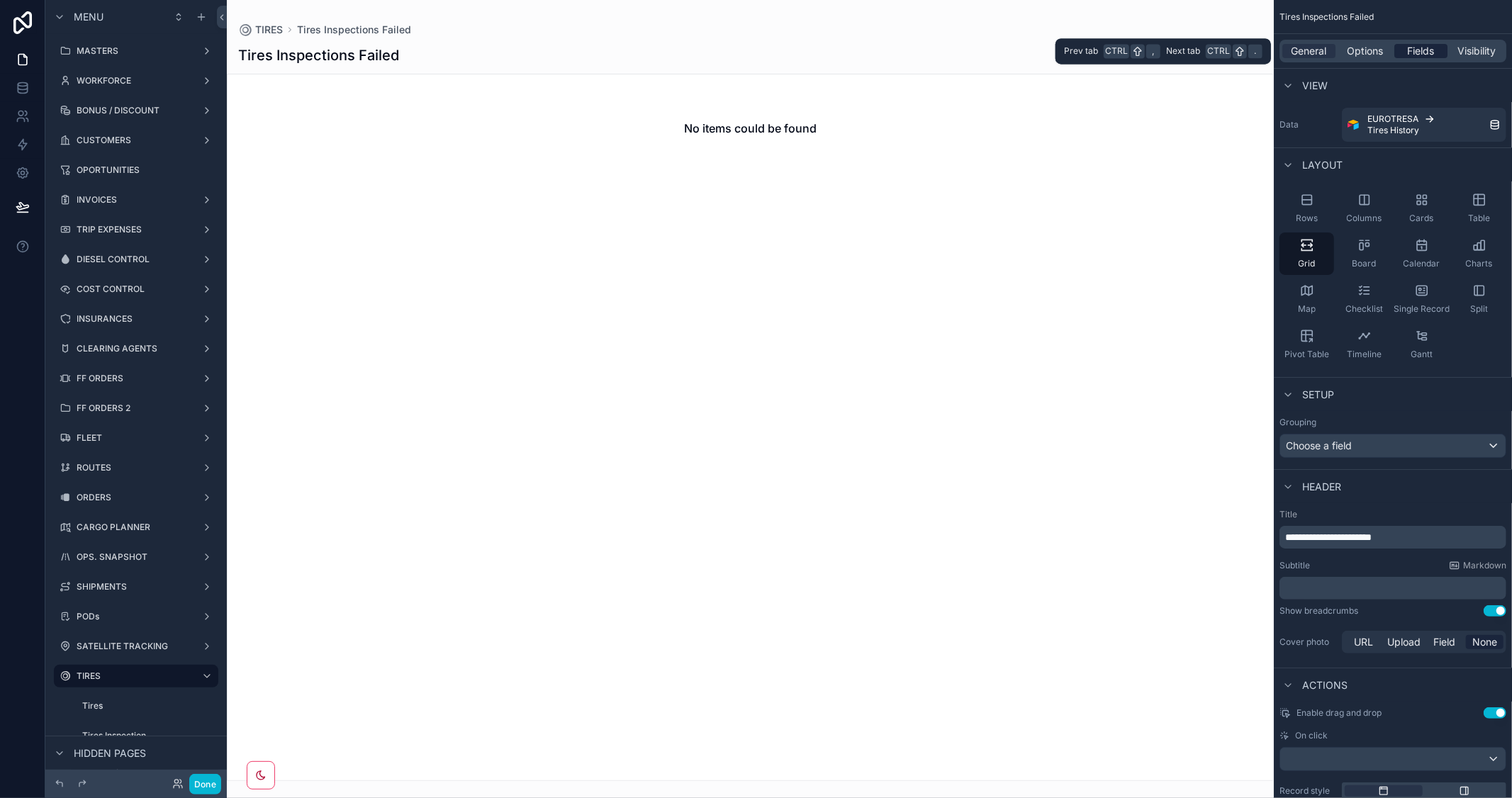
click at [1411, 51] on span "Fields" at bounding box center [1422, 51] width 27 height 14
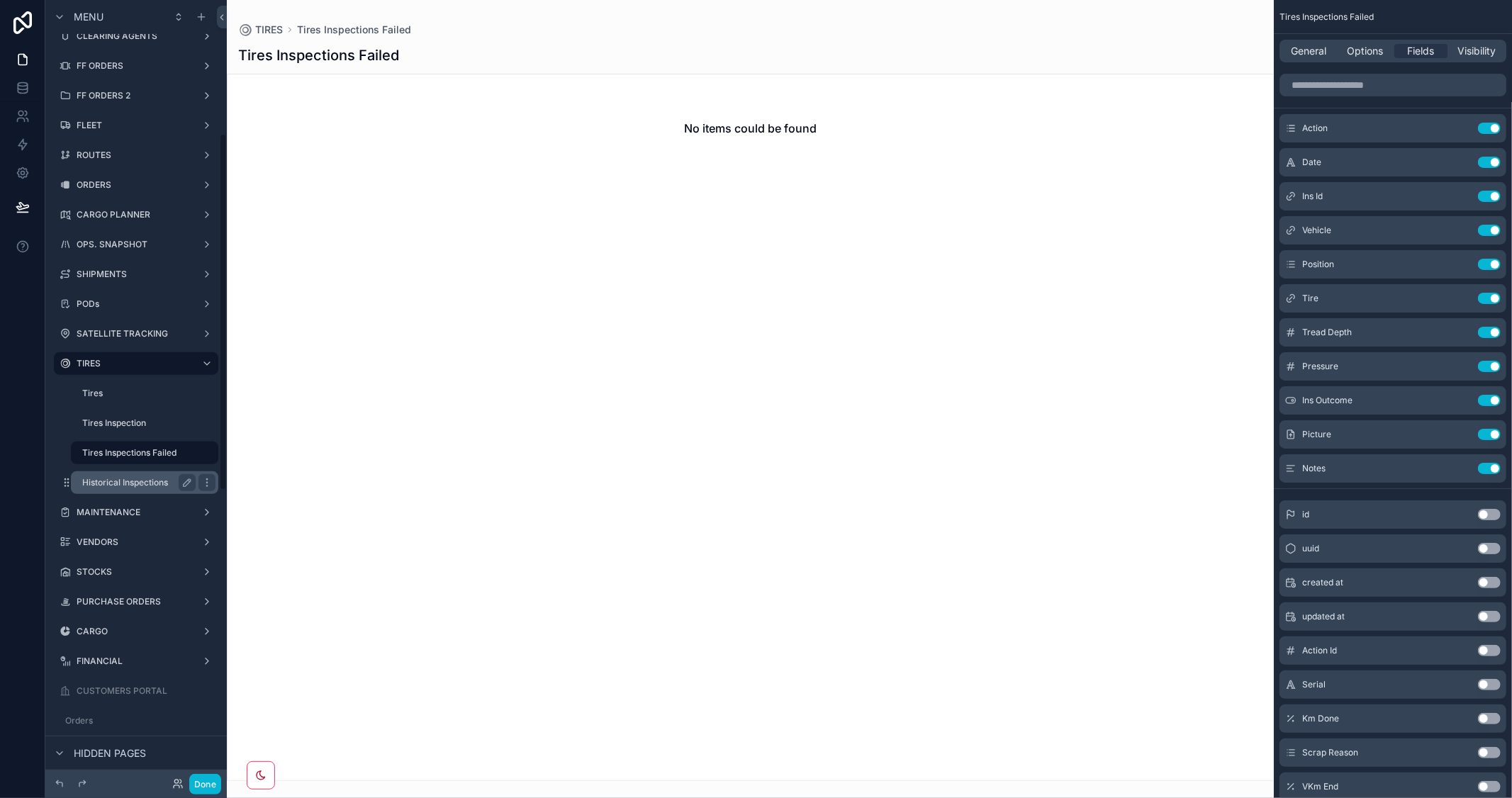
scroll to position [315, 0]
click at [114, 420] on label "Tires Inspection" at bounding box center [135, 421] width 107 height 12
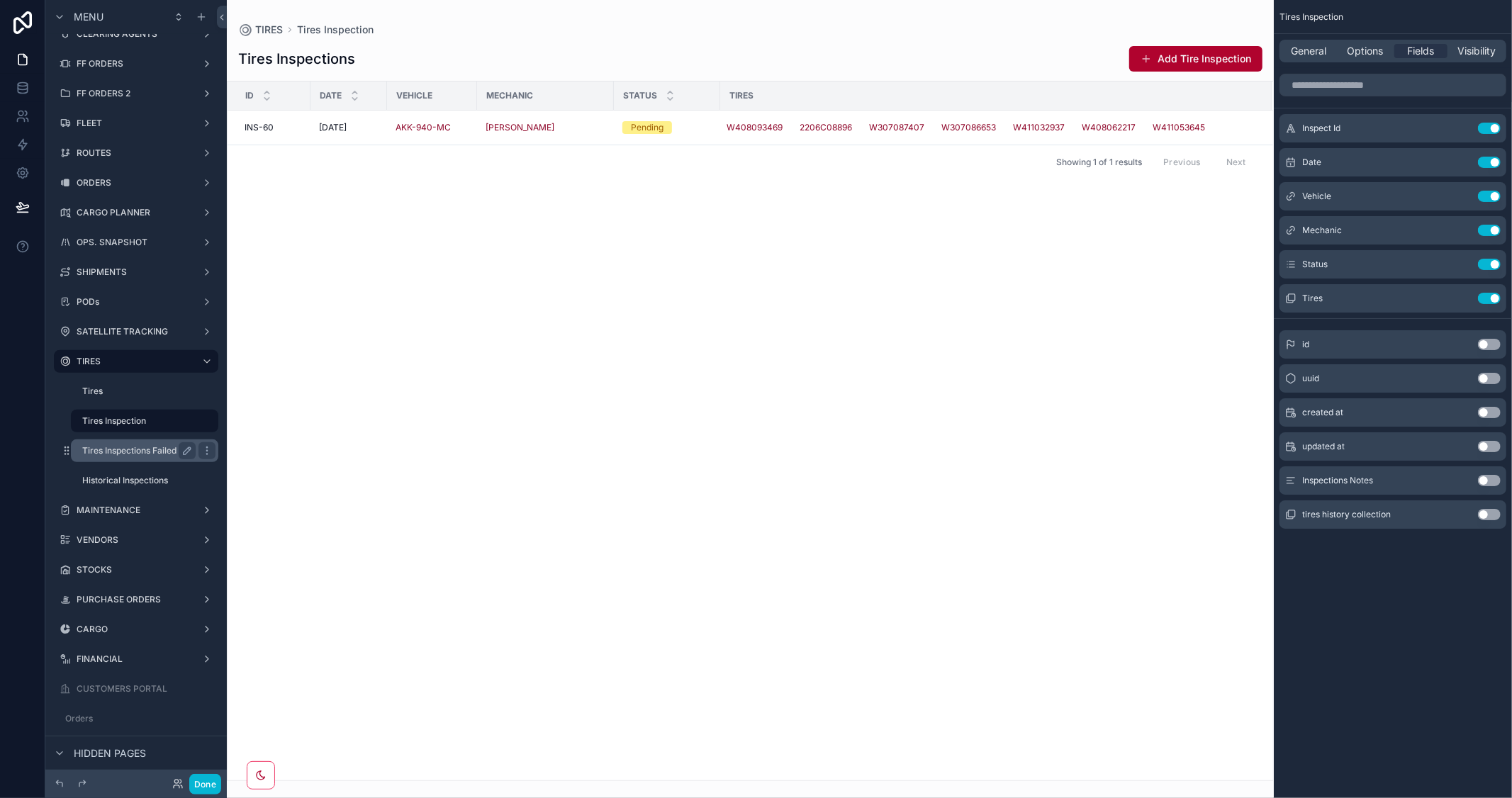
click at [120, 455] on label "Tires Inspections Failed" at bounding box center [135, 450] width 107 height 12
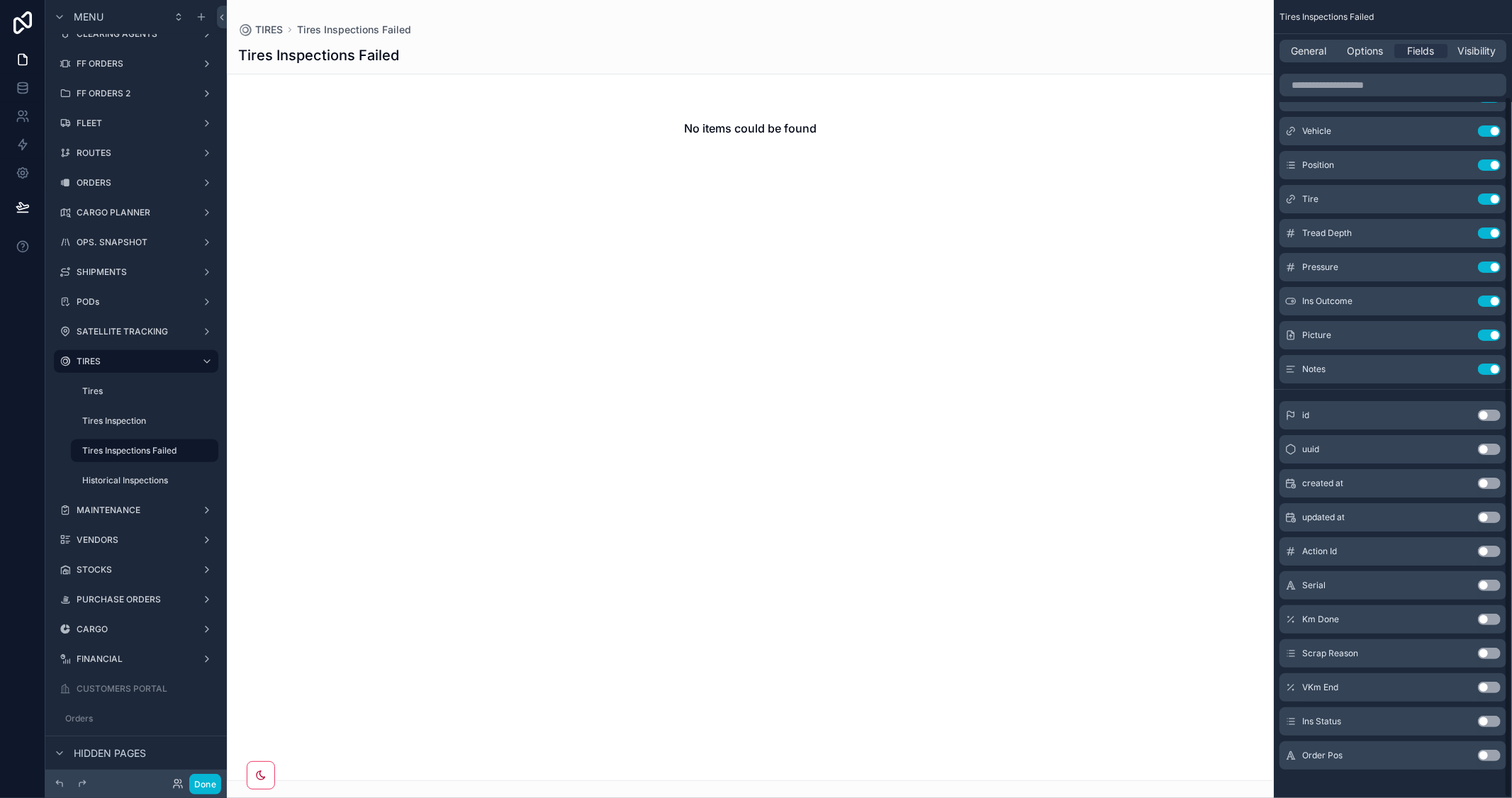
scroll to position [110, 0]
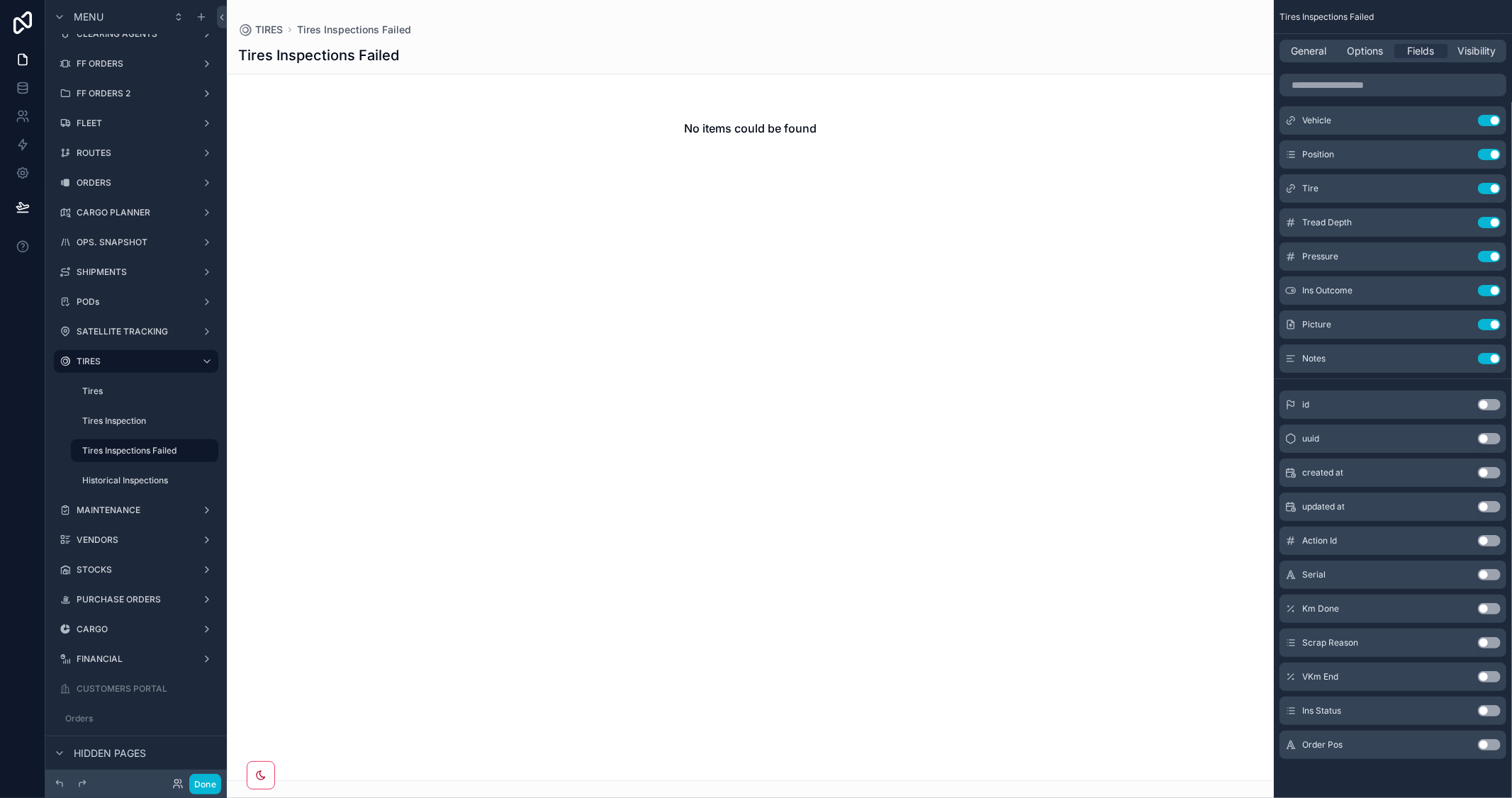
click at [1496, 710] on button "Use setting" at bounding box center [1489, 710] width 23 height 12
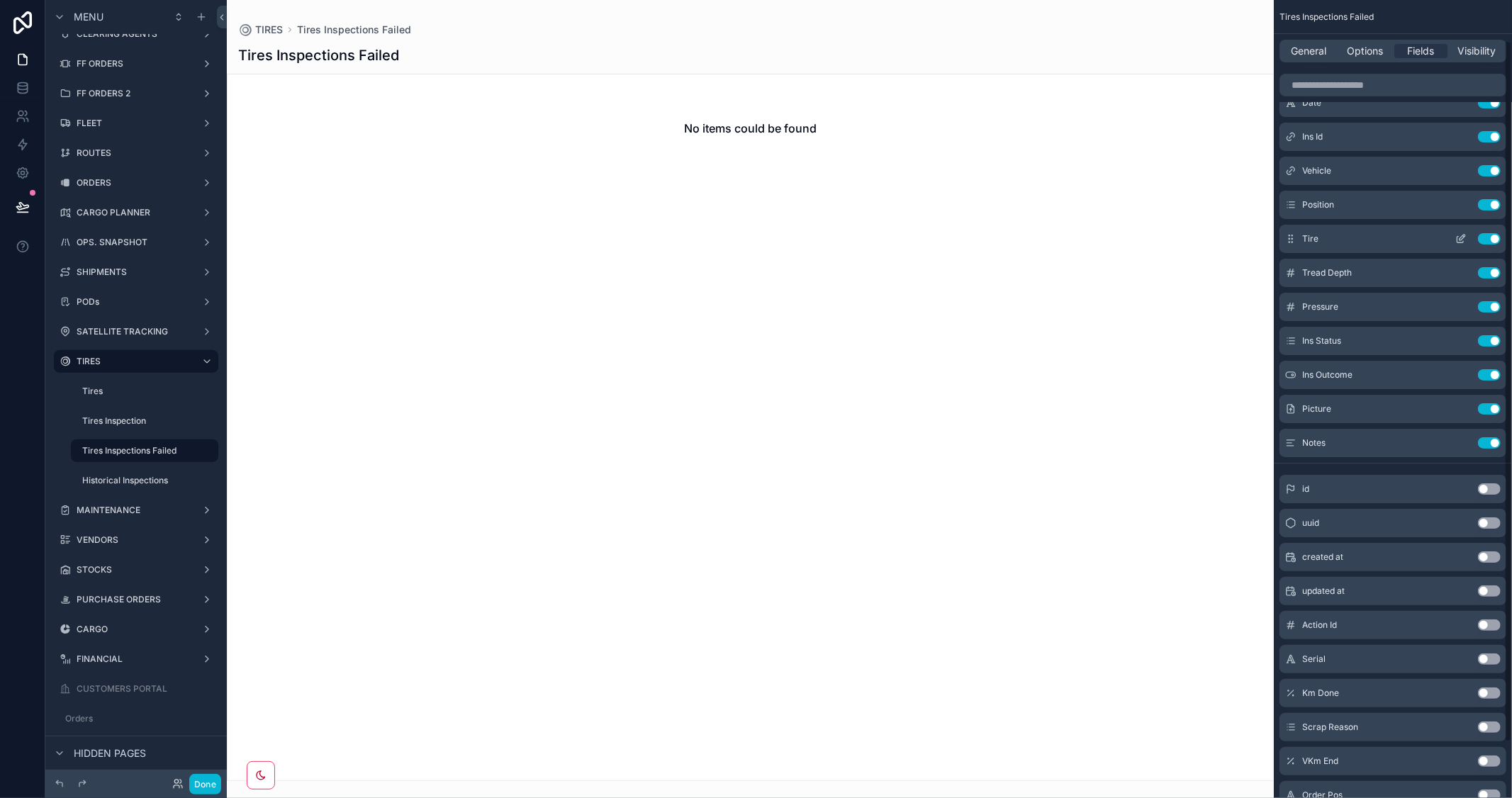
scroll to position [0, 0]
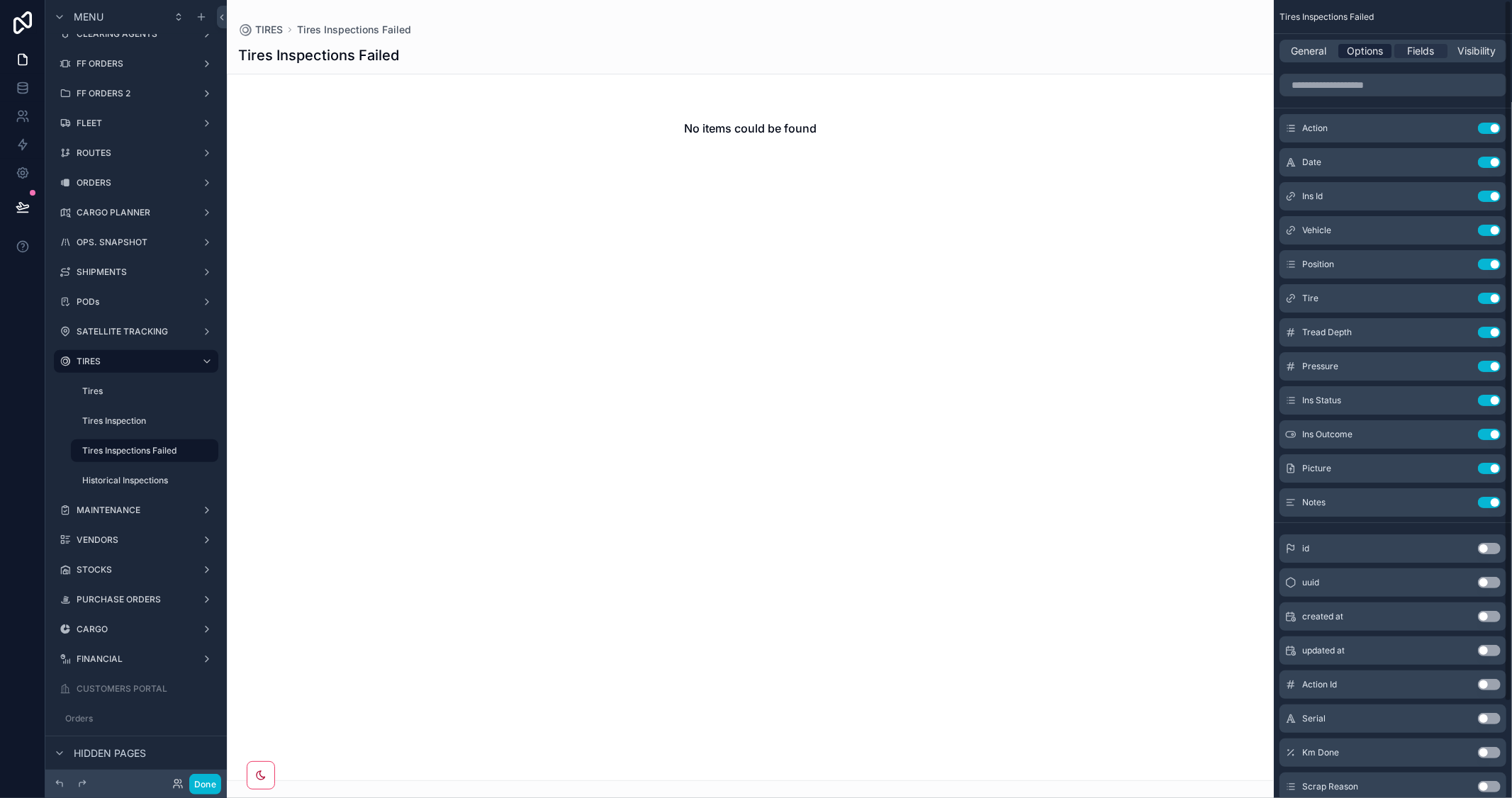
click at [1362, 54] on span "Options" at bounding box center [1366, 51] width 36 height 14
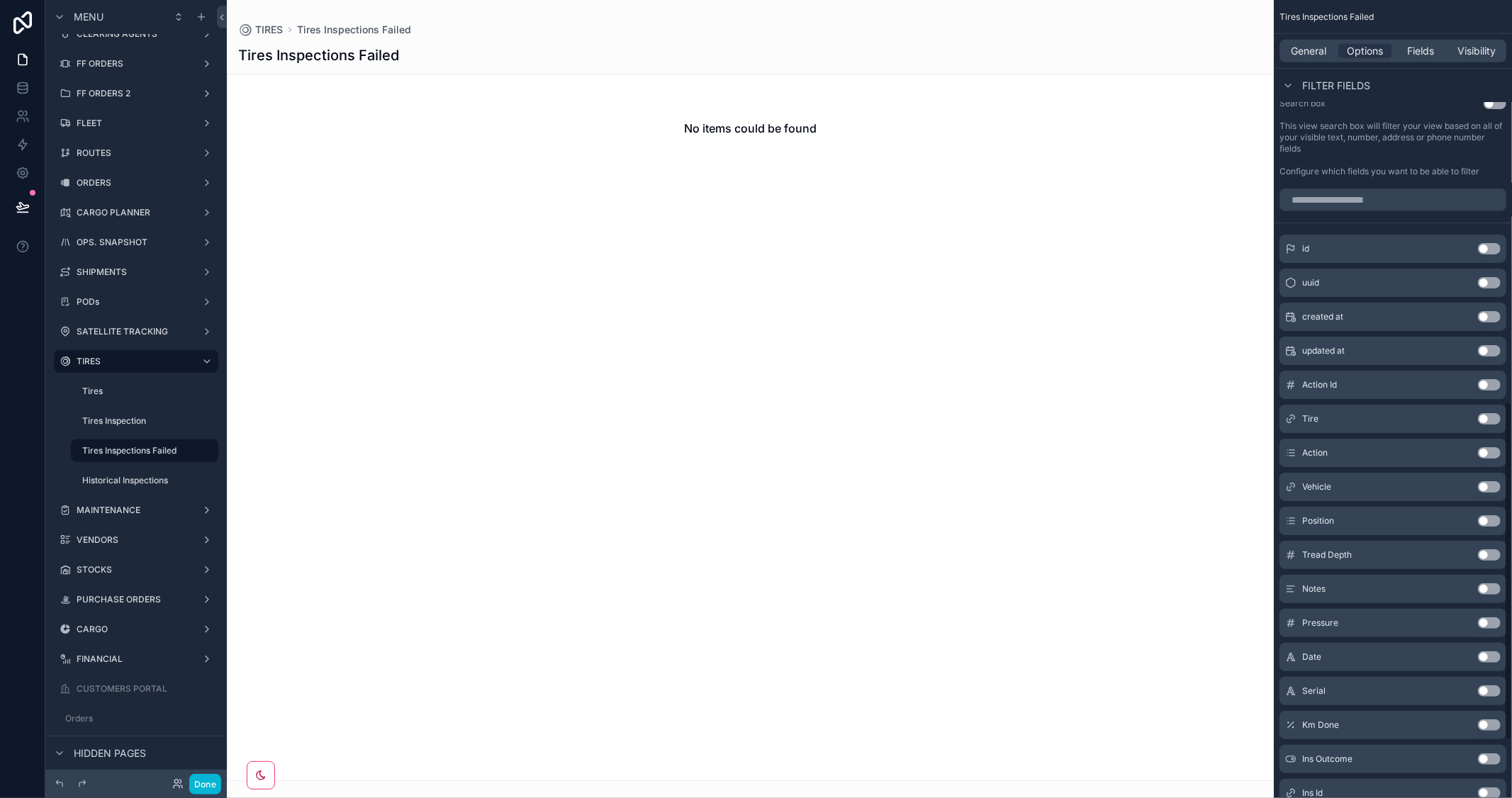
scroll to position [944, 0]
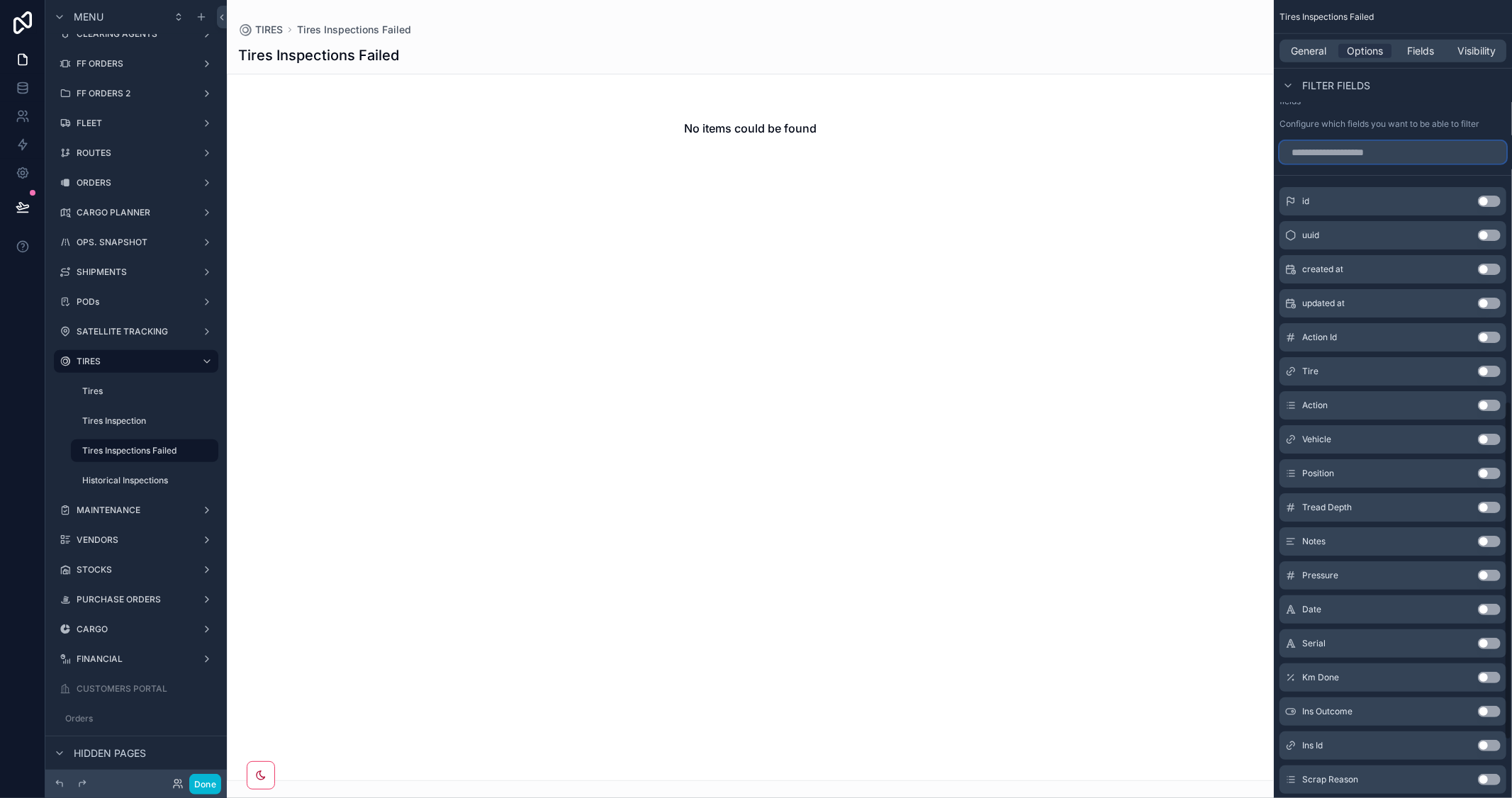
click at [1363, 150] on input "scrollable content" at bounding box center [1393, 152] width 227 height 23
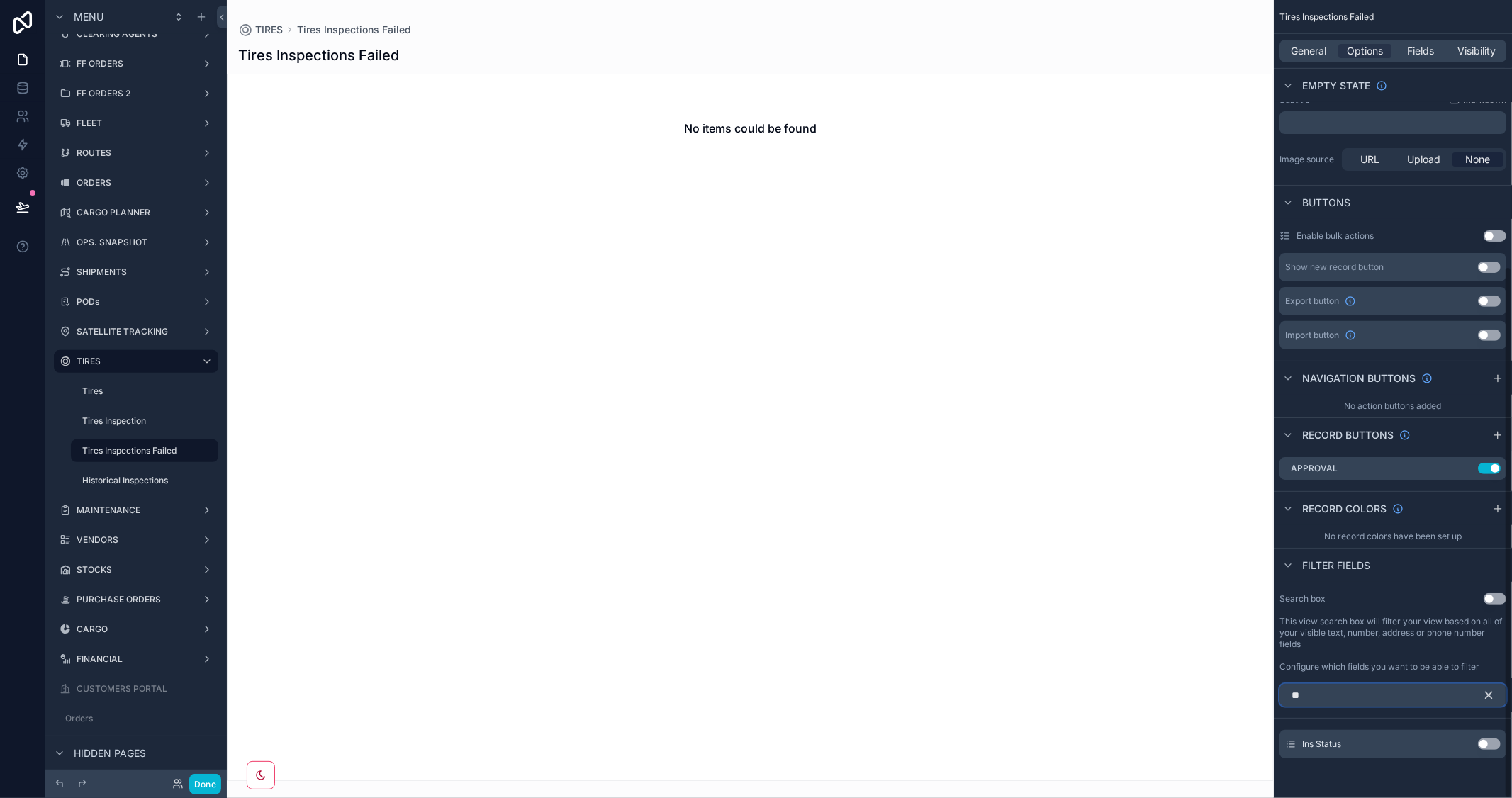
scroll to position [401, 0]
type input "****"
click at [1492, 747] on button "Use setting" at bounding box center [1489, 745] width 23 height 12
click at [1462, 735] on icon "scrollable content" at bounding box center [1461, 739] width 12 height 12
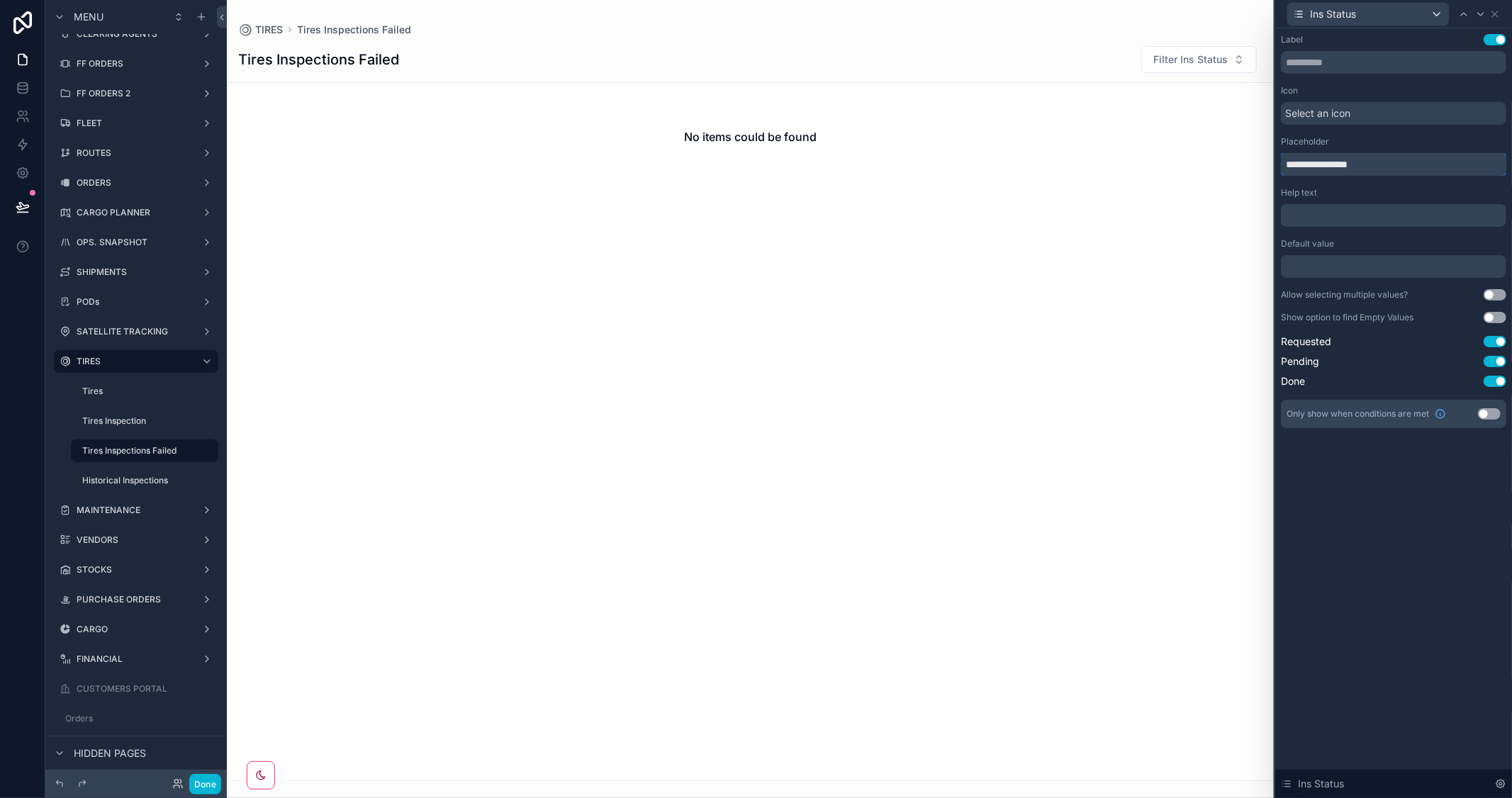
click at [1298, 163] on input "**********" at bounding box center [1395, 164] width 226 height 23
type input "**********"
click at [1429, 540] on div "**********" at bounding box center [1394, 413] width 237 height 770
click at [206, 783] on button "Done" at bounding box center [205, 784] width 32 height 21
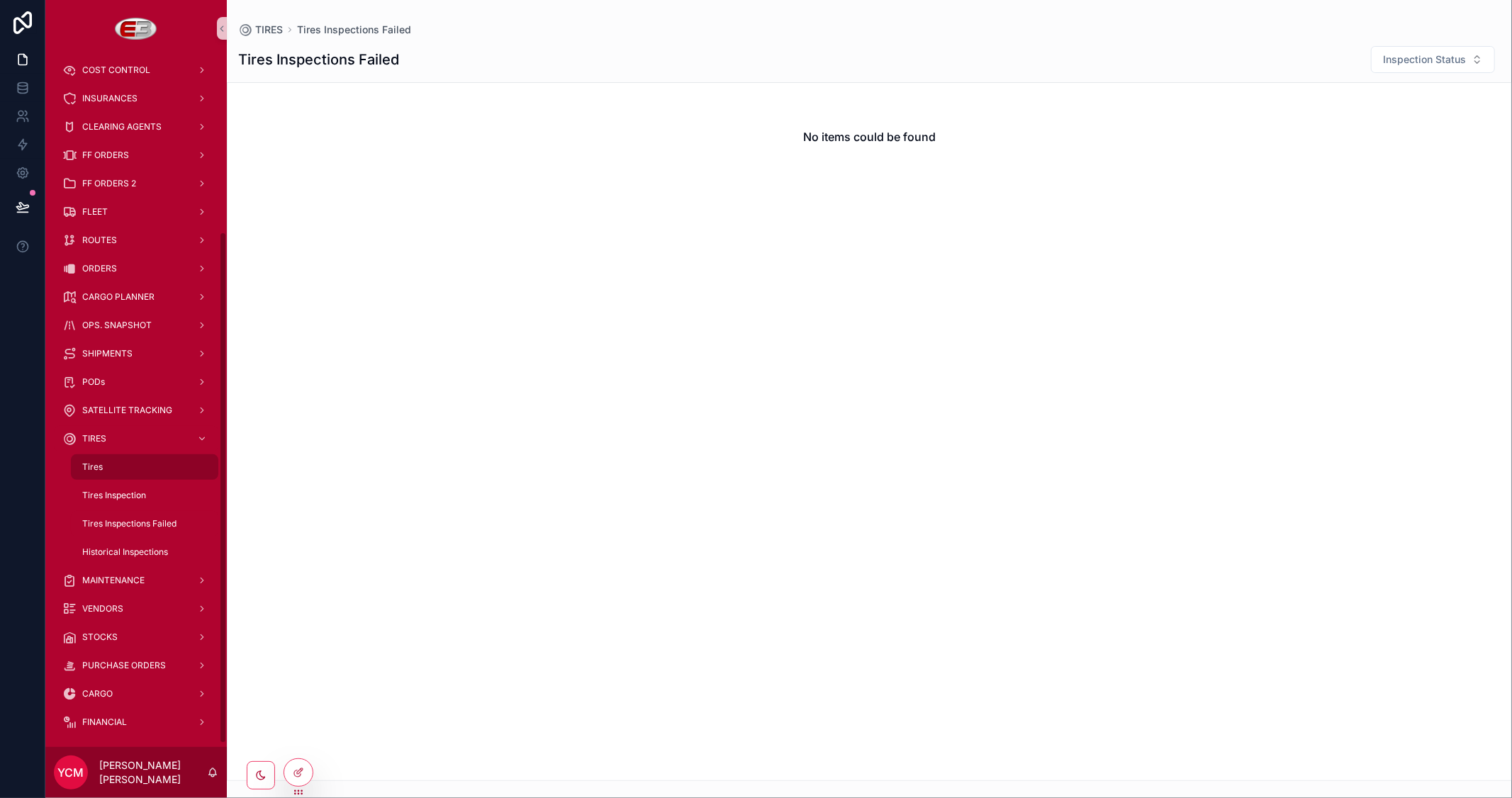
click at [100, 461] on span "Tires" at bounding box center [92, 467] width 21 height 12
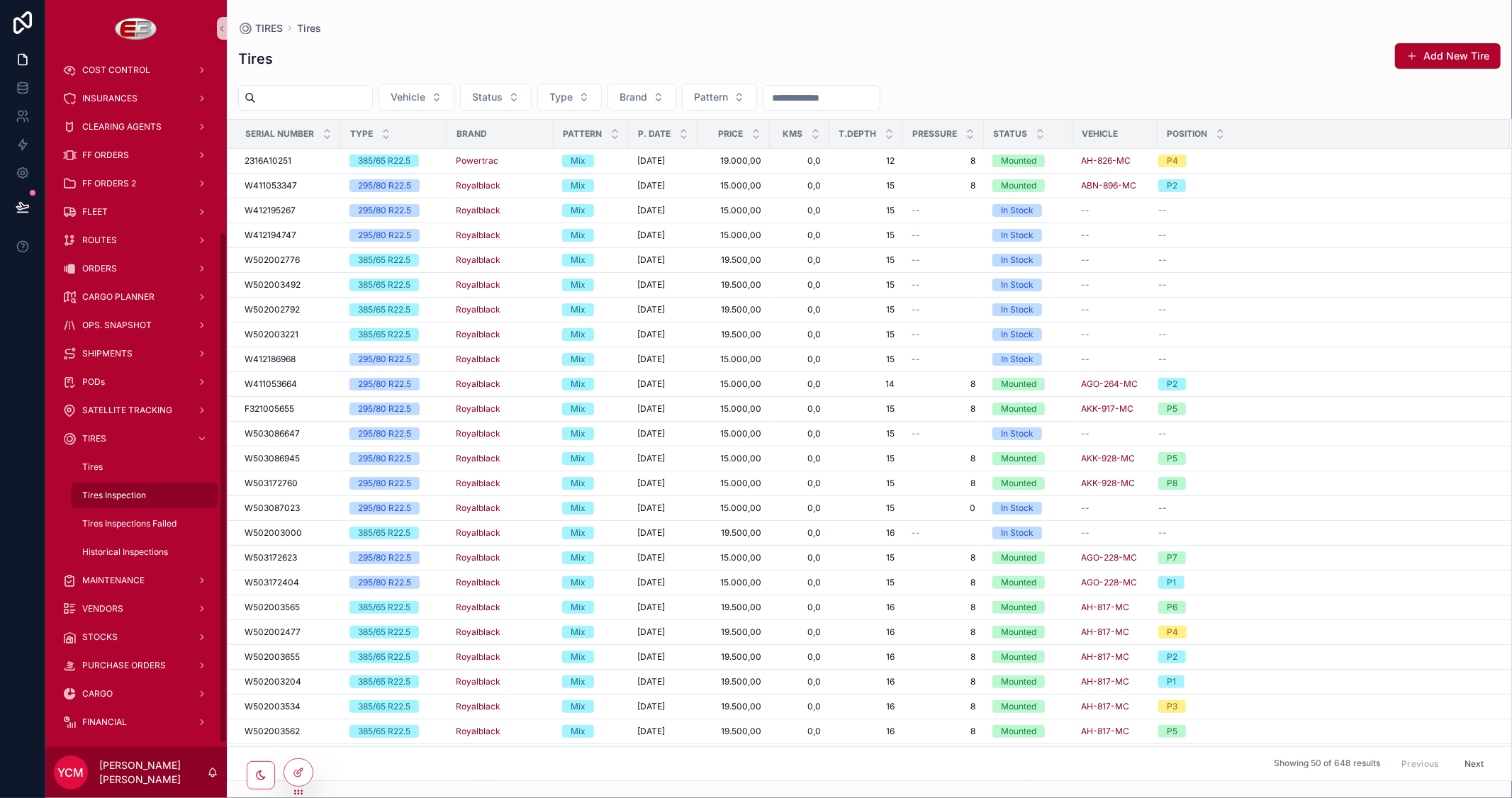
click at [104, 492] on span "Tires Inspection" at bounding box center [114, 495] width 64 height 12
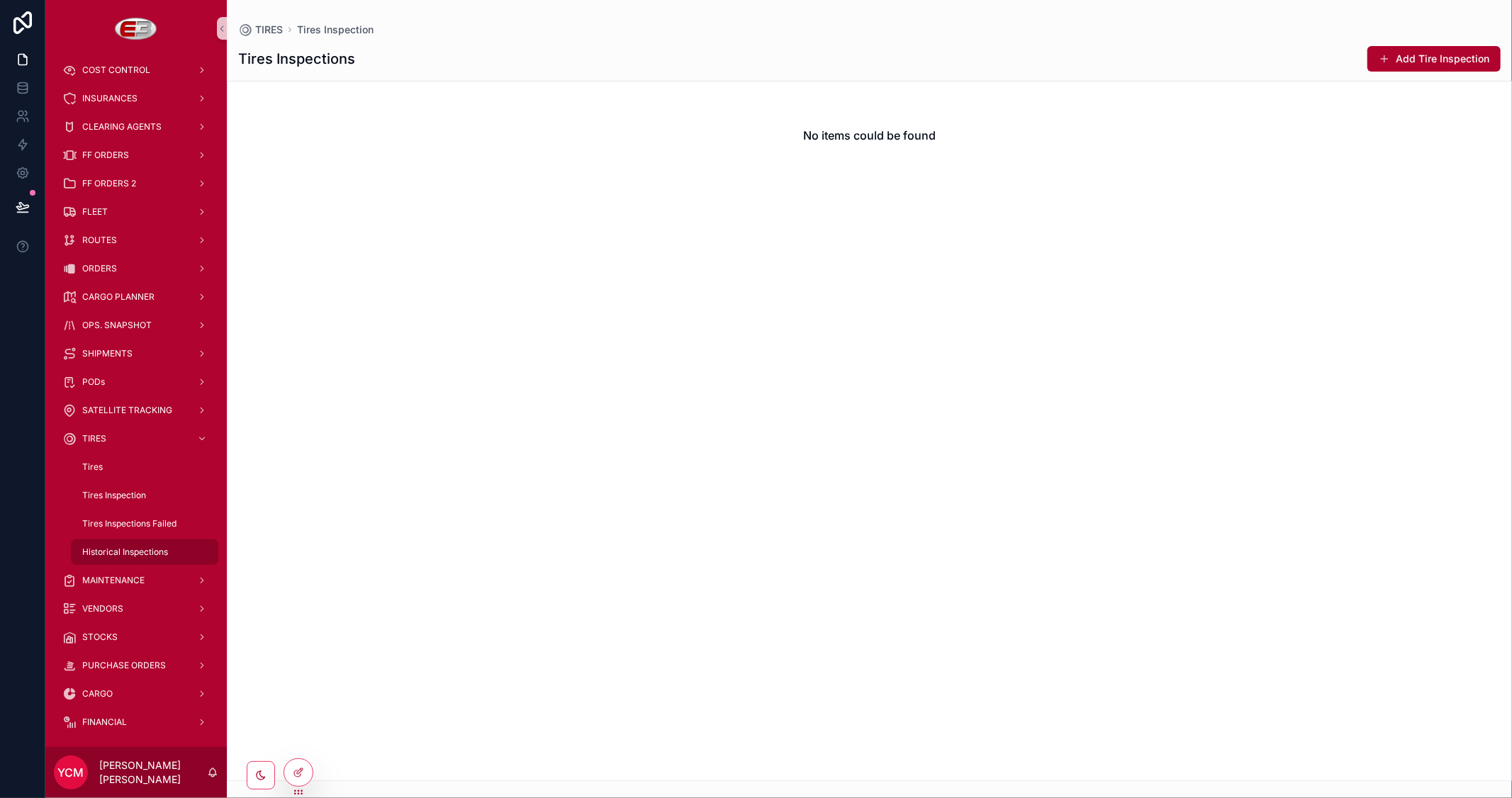
click at [135, 550] on span "Historical Inspections" at bounding box center [125, 552] width 86 height 12
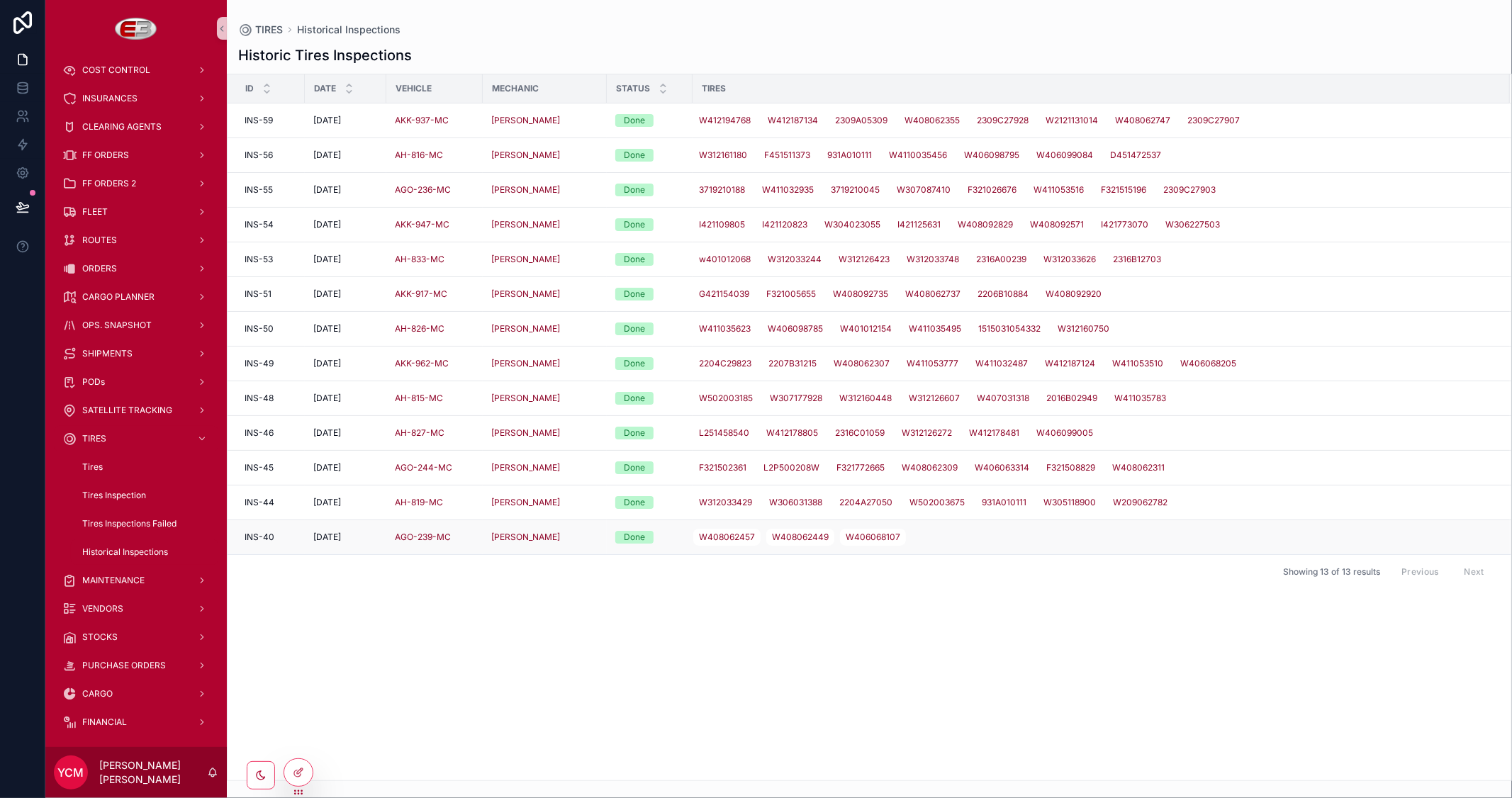
click at [259, 536] on span "INS-40" at bounding box center [259, 537] width 30 height 12
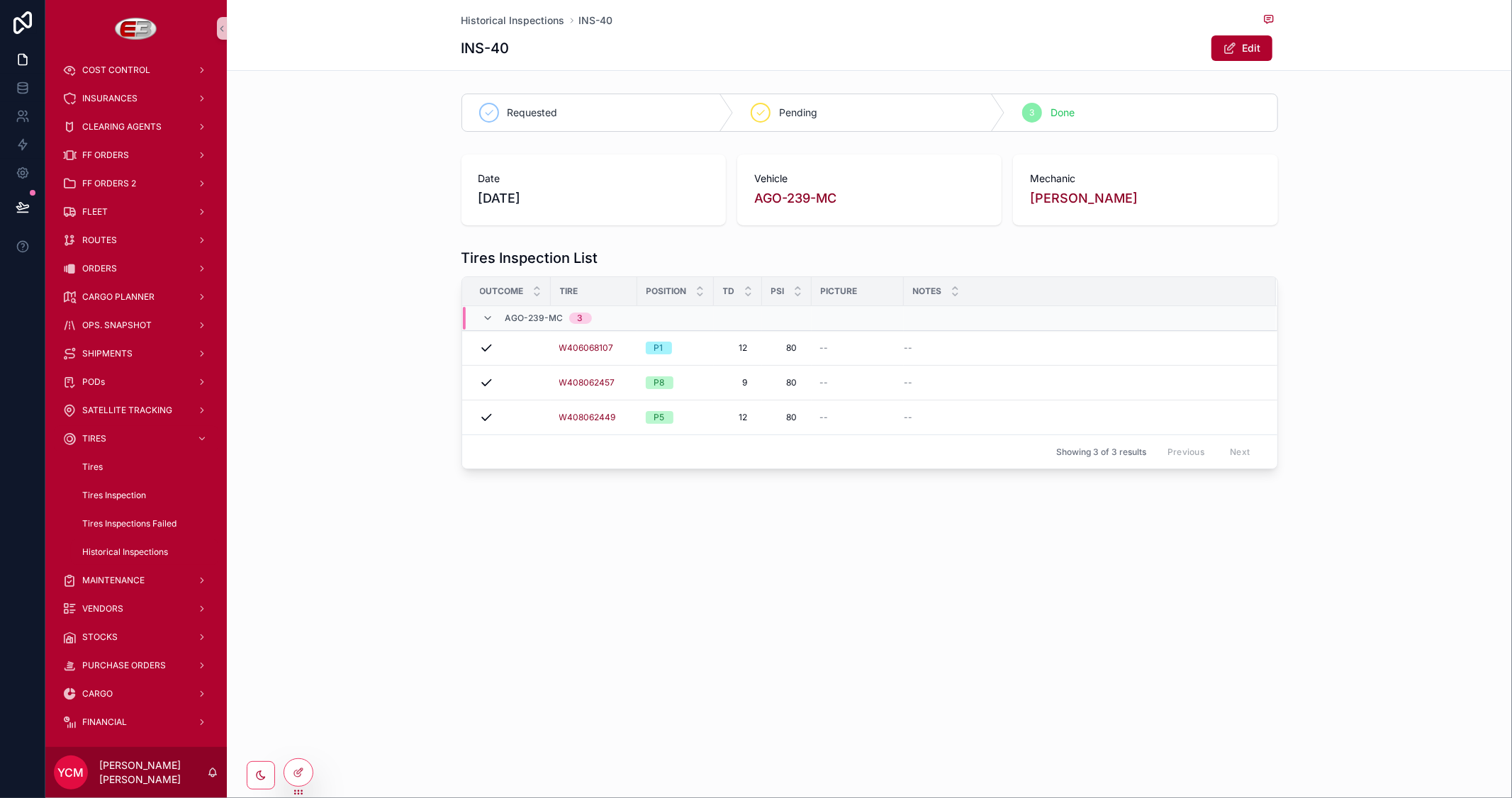
drag, startPoint x: 477, startPoint y: 514, endPoint x: 490, endPoint y: 677, distance: 163.5
click at [490, 677] on div "Historical Inspections INS-40 INS-40 Edit Requested Pending 3 Done Date 27/8/20…" at bounding box center [869, 399] width 1285 height 798
drag, startPoint x: 1027, startPoint y: 571, endPoint x: 1213, endPoint y: 571, distance: 186.0
click at [1115, 571] on div "Historical Inspections INS-40 INS-40 Edit Requested Pending 3 Done Date 27/8/20…" at bounding box center [869, 399] width 1285 height 798
click at [1199, 537] on div "Historical Inspections INS-40 INS-40 Edit Requested Pending 3 Done Date 27/8/20…" at bounding box center [869, 283] width 1285 height 565
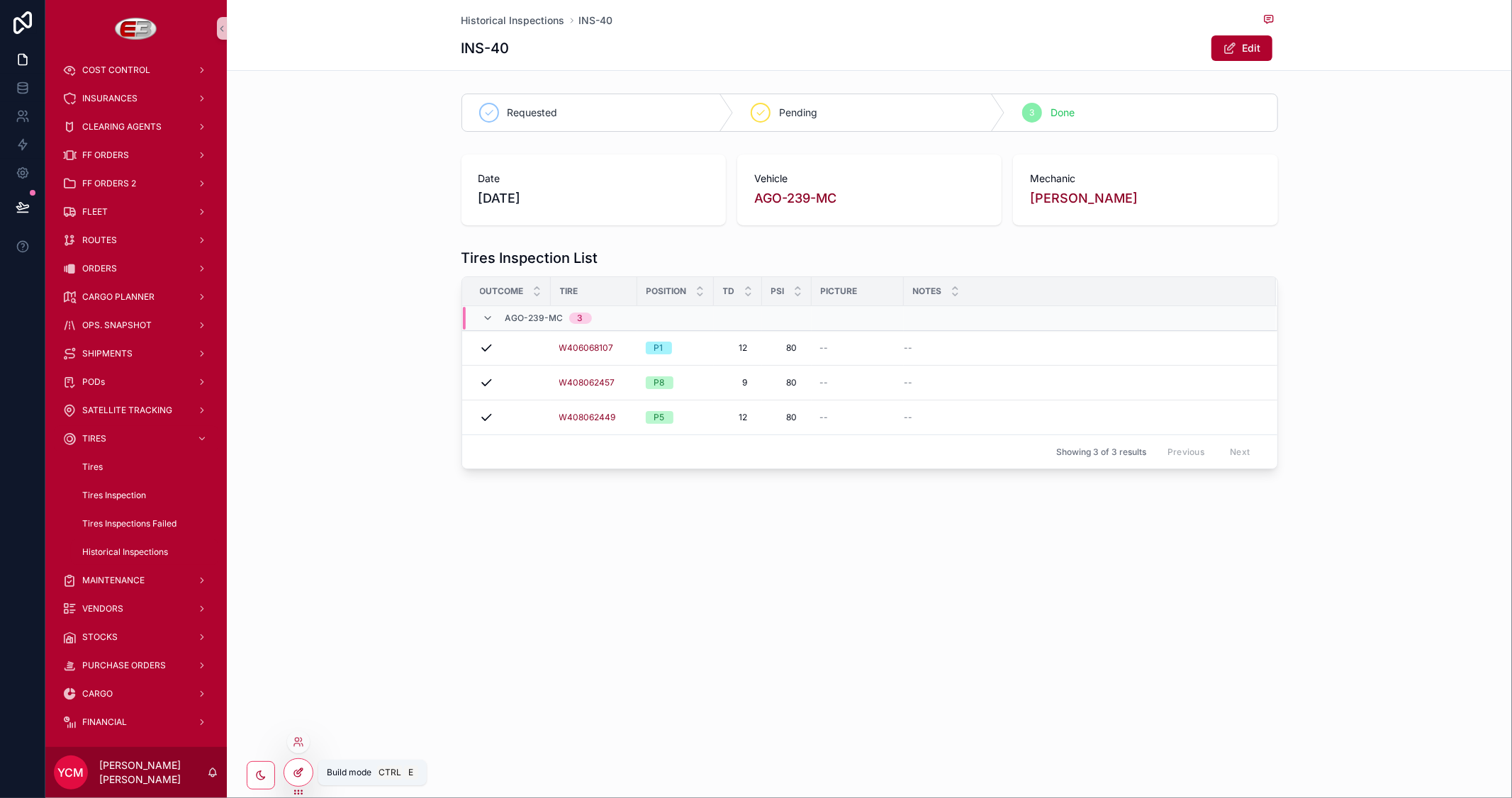
click at [303, 766] on icon at bounding box center [298, 772] width 12 height 12
click at [105, 465] on div "Tires" at bounding box center [145, 467] width 130 height 23
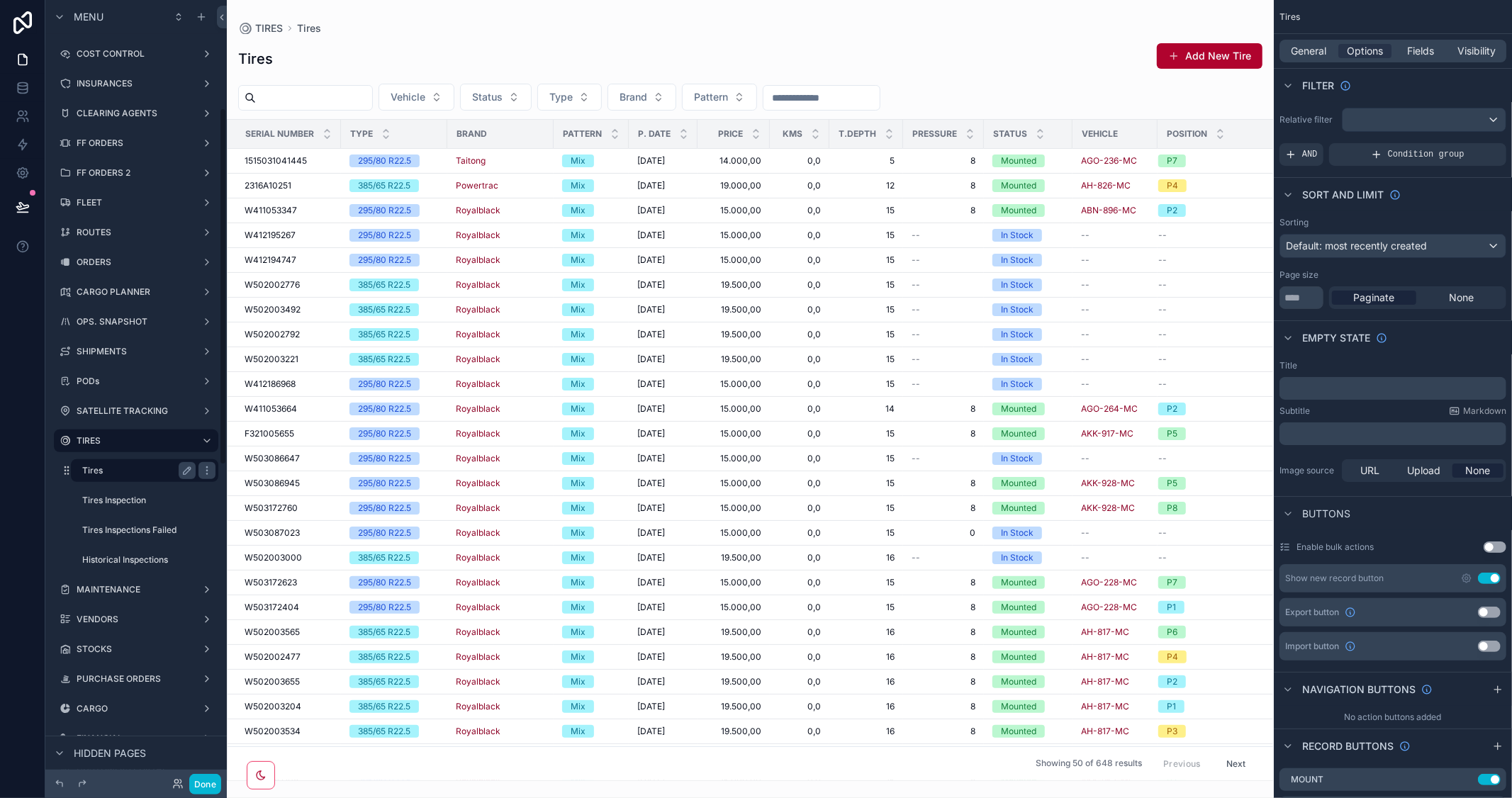
scroll to position [236, 0]
click at [126, 496] on label "Tires Inspection" at bounding box center [135, 499] width 107 height 12
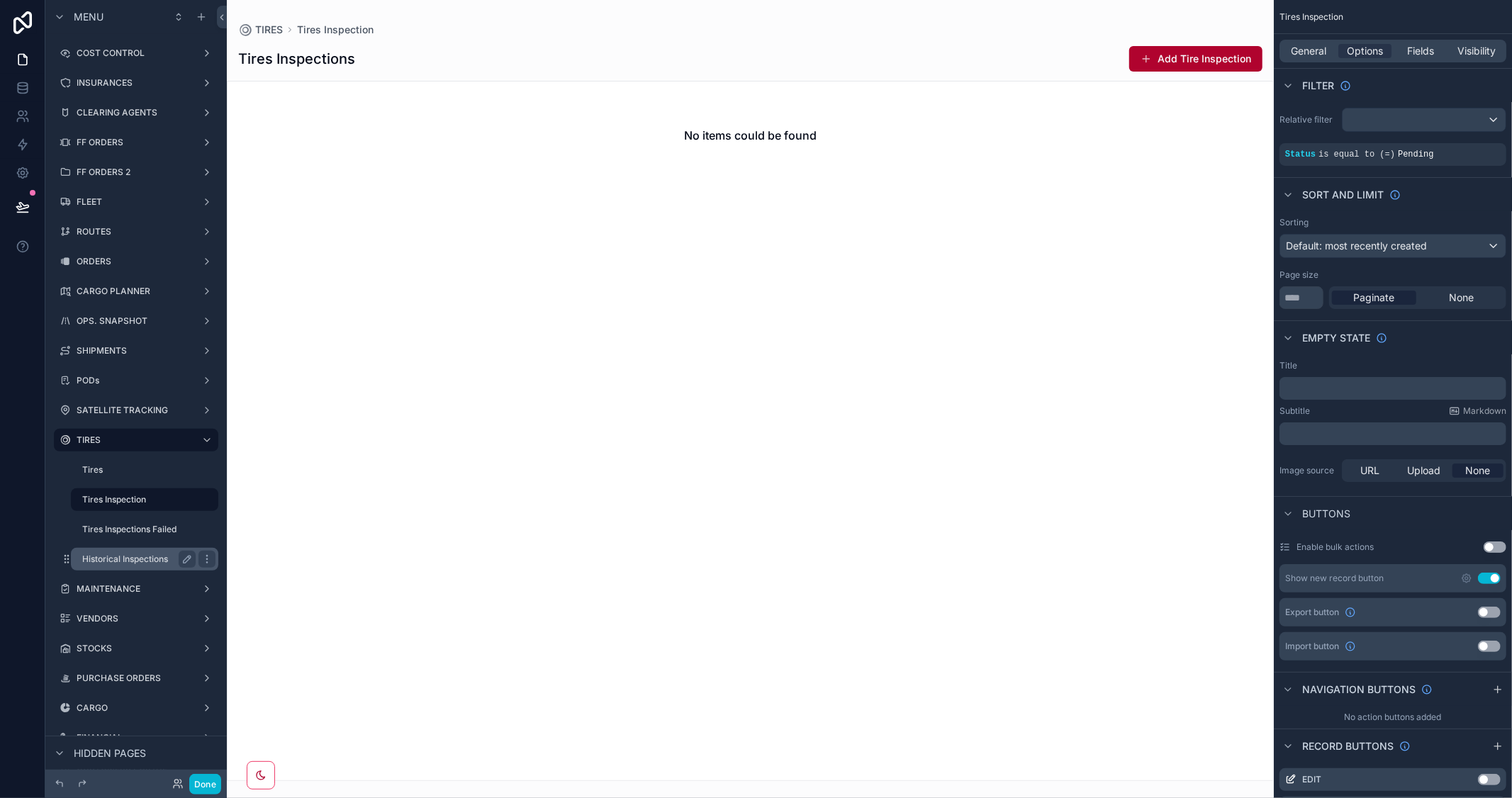
click at [123, 561] on label "Historical Inspections" at bounding box center [135, 559] width 107 height 12
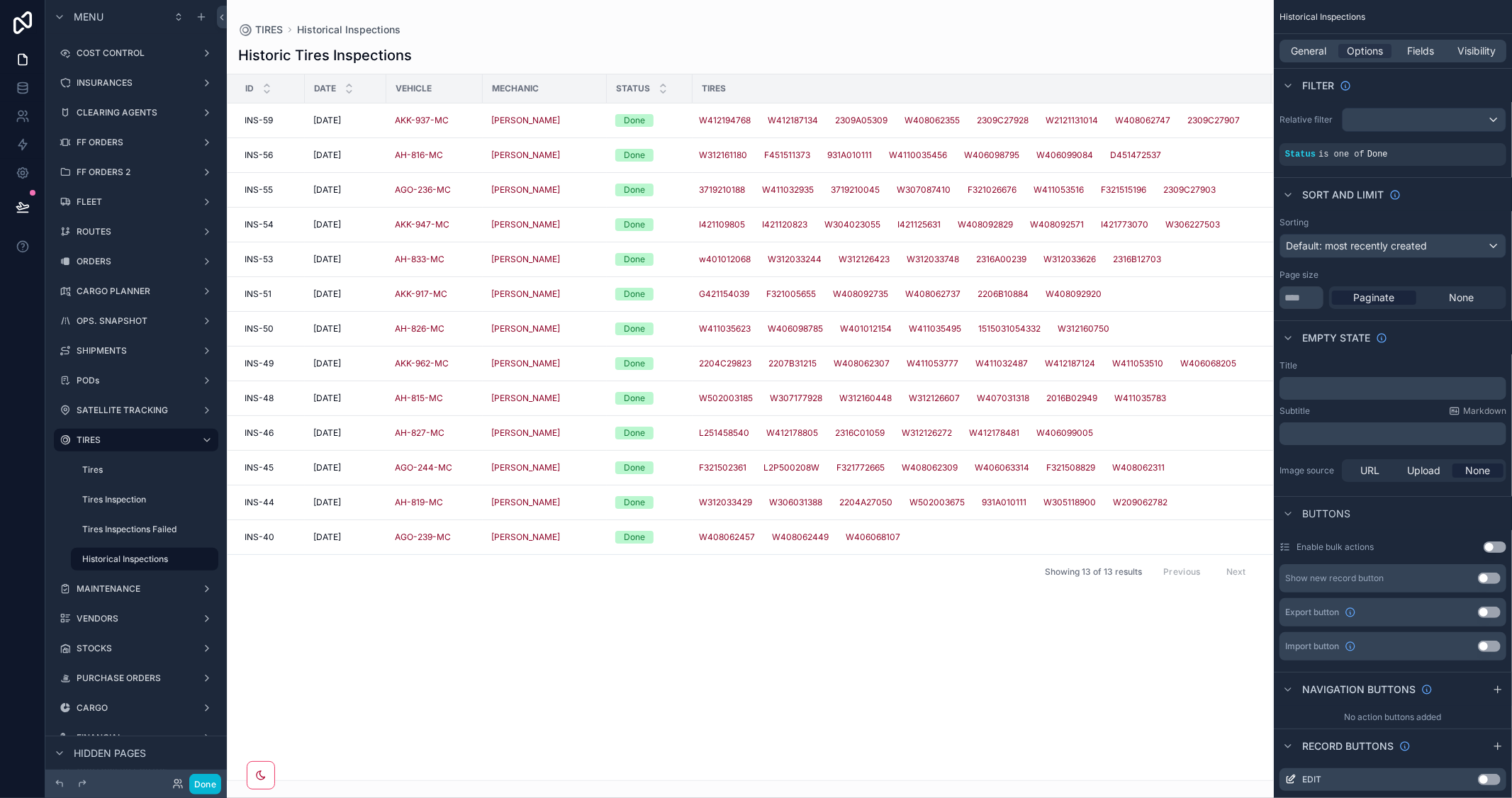
click at [331, 537] on div "scrollable content" at bounding box center [750, 399] width 1047 height 798
click at [271, 537] on span "INS-40" at bounding box center [259, 537] width 30 height 12
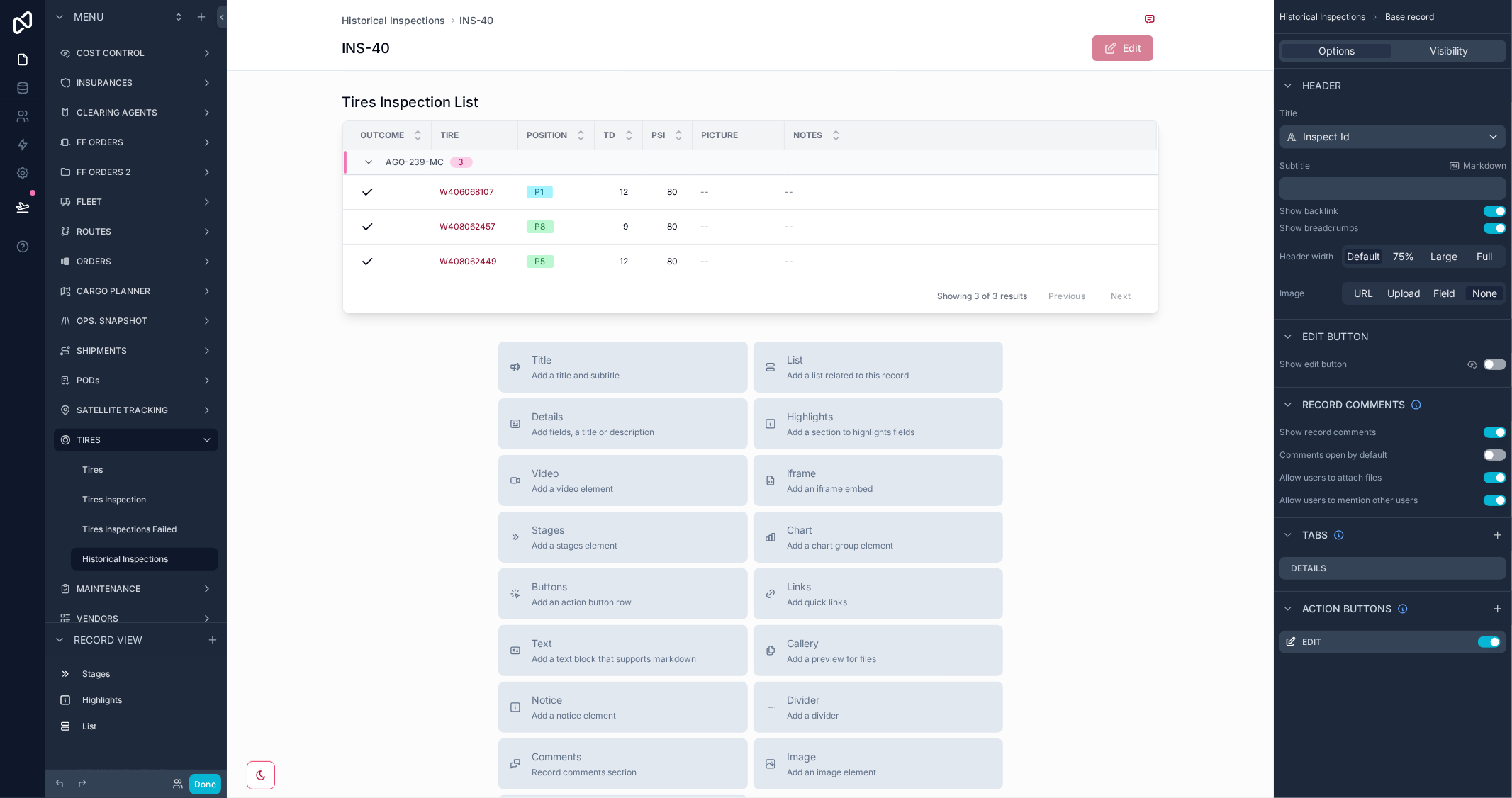
scroll to position [157, 0]
click at [620, 426] on span "Add fields, a title or description" at bounding box center [594, 431] width 123 height 12
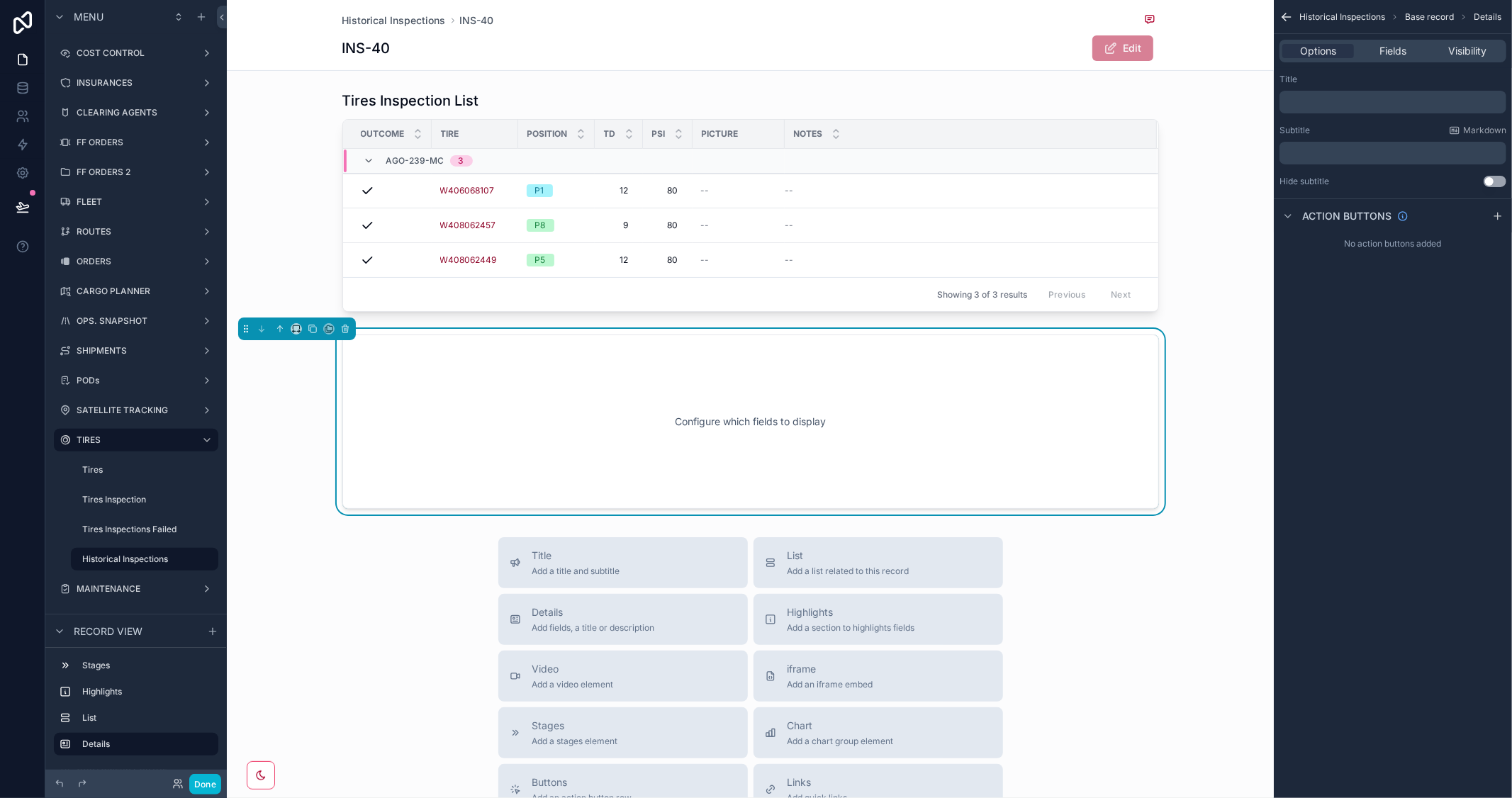
scroll to position [180, 0]
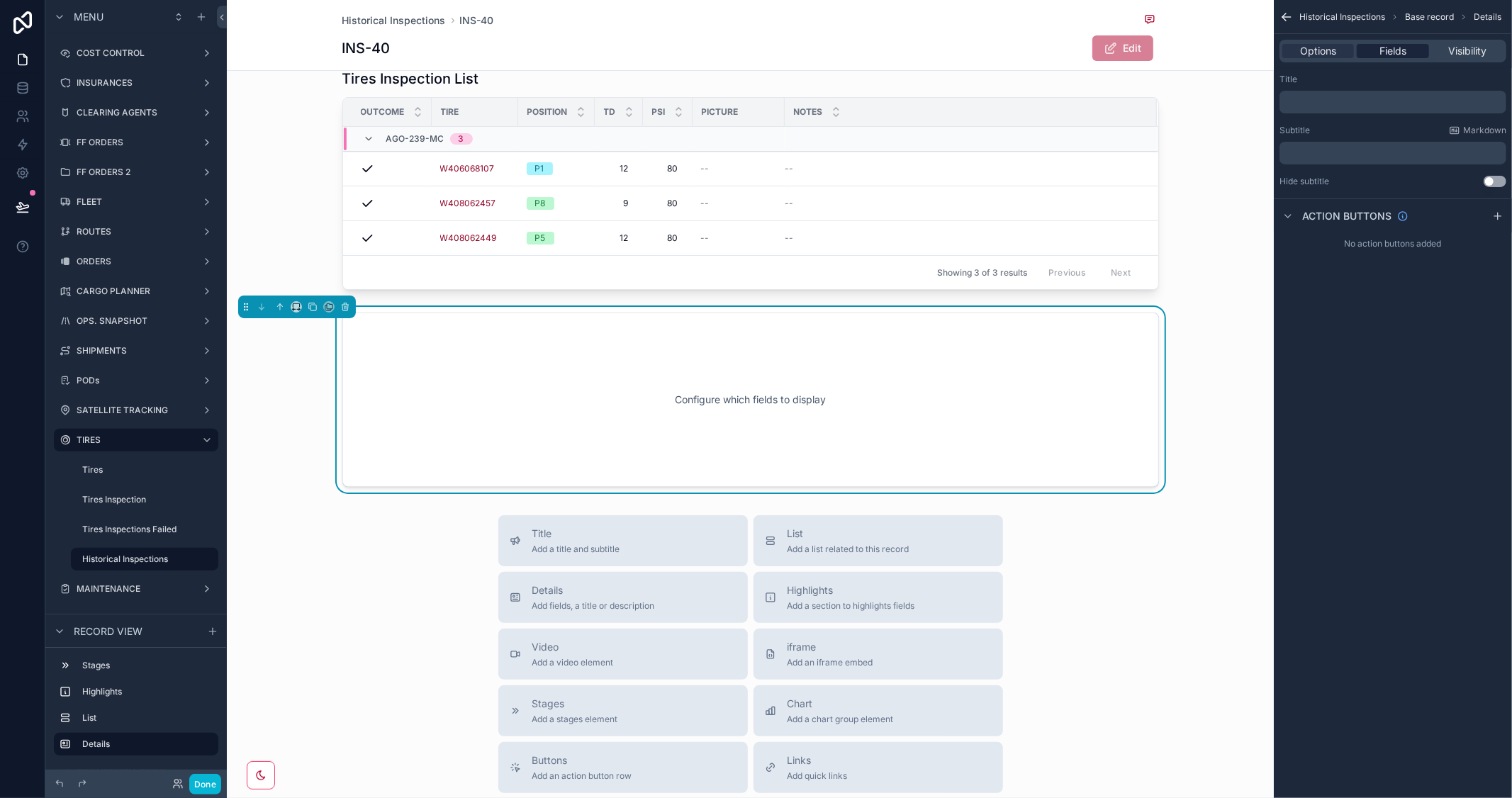
click at [1398, 57] on span "Fields" at bounding box center [1394, 51] width 27 height 14
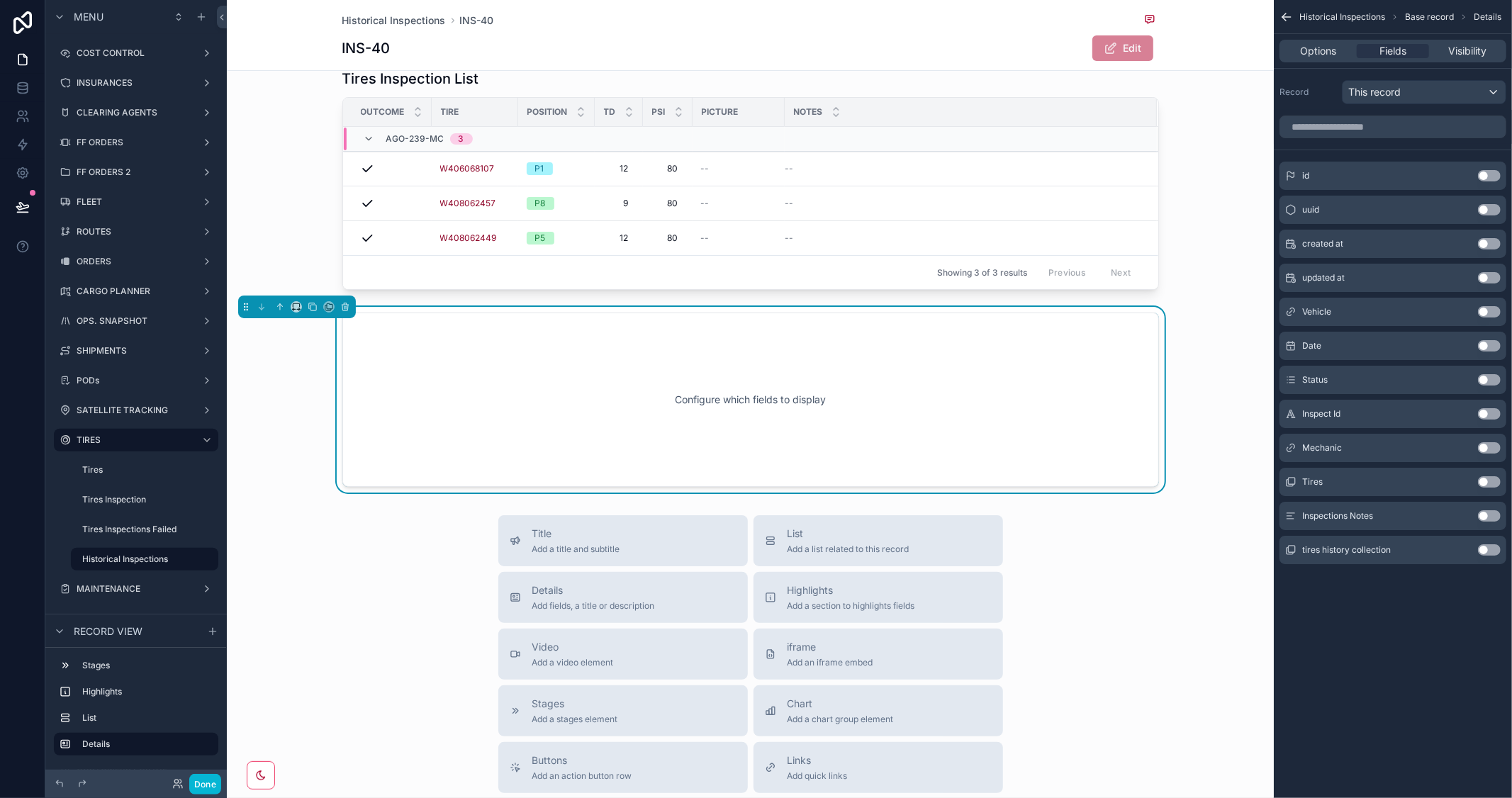
click at [1499, 514] on button "Use setting" at bounding box center [1489, 515] width 23 height 12
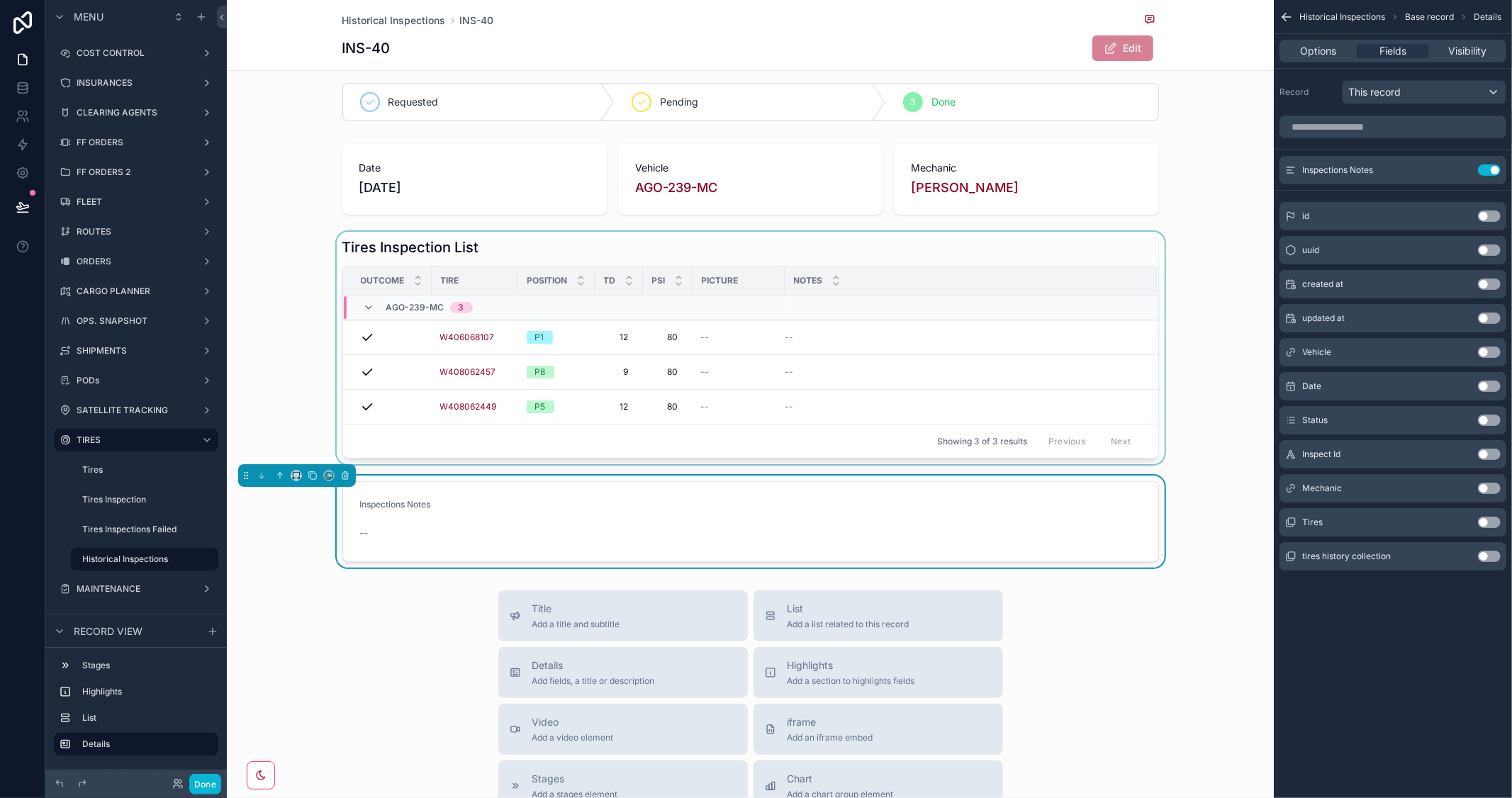
scroll to position [0, 0]
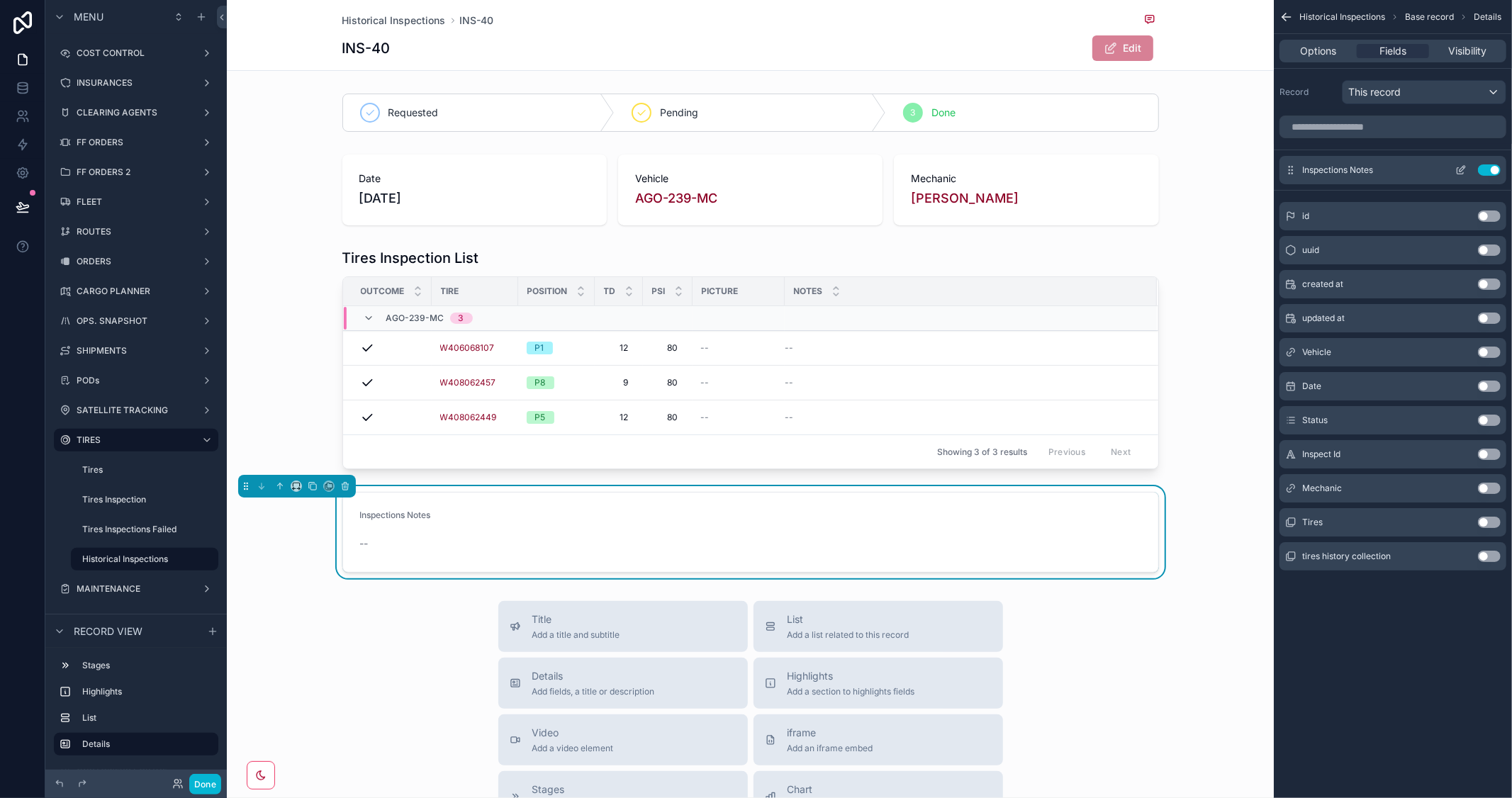
click at [1458, 168] on icon "scrollable content" at bounding box center [1461, 171] width 6 height 6
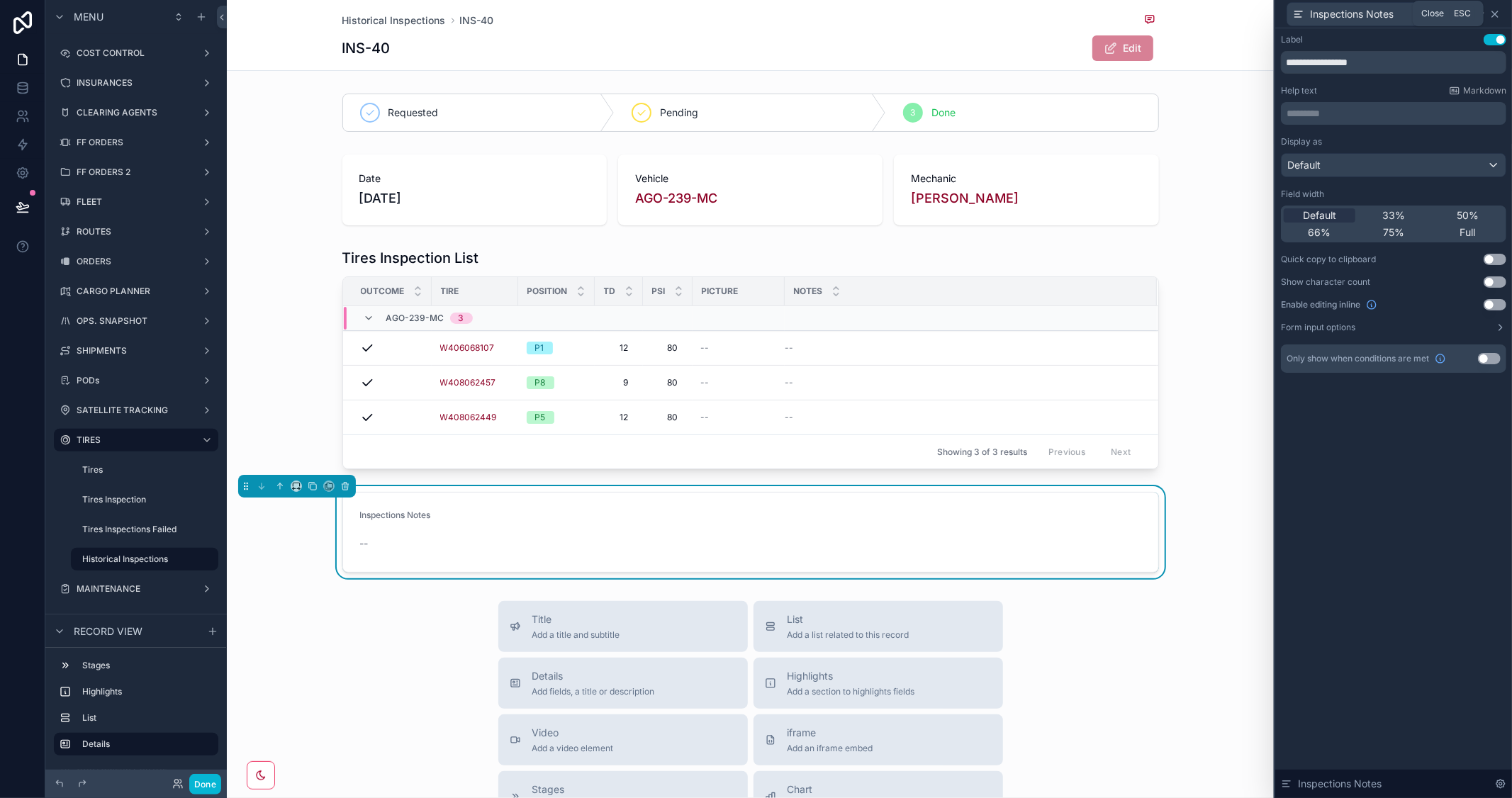
click at [1500, 9] on icon at bounding box center [1495, 14] width 12 height 12
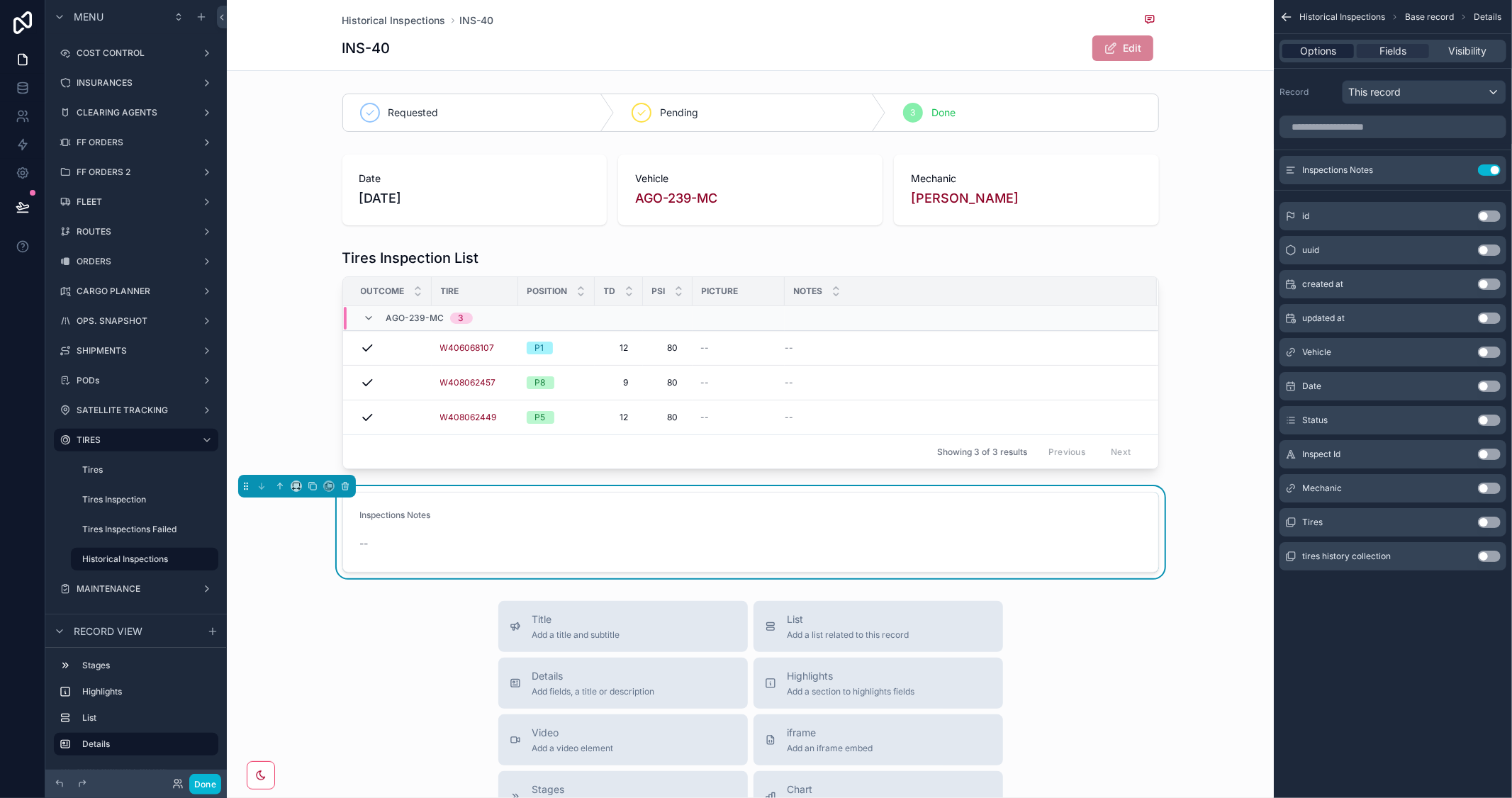
click at [1314, 51] on span "Options" at bounding box center [1319, 51] width 36 height 14
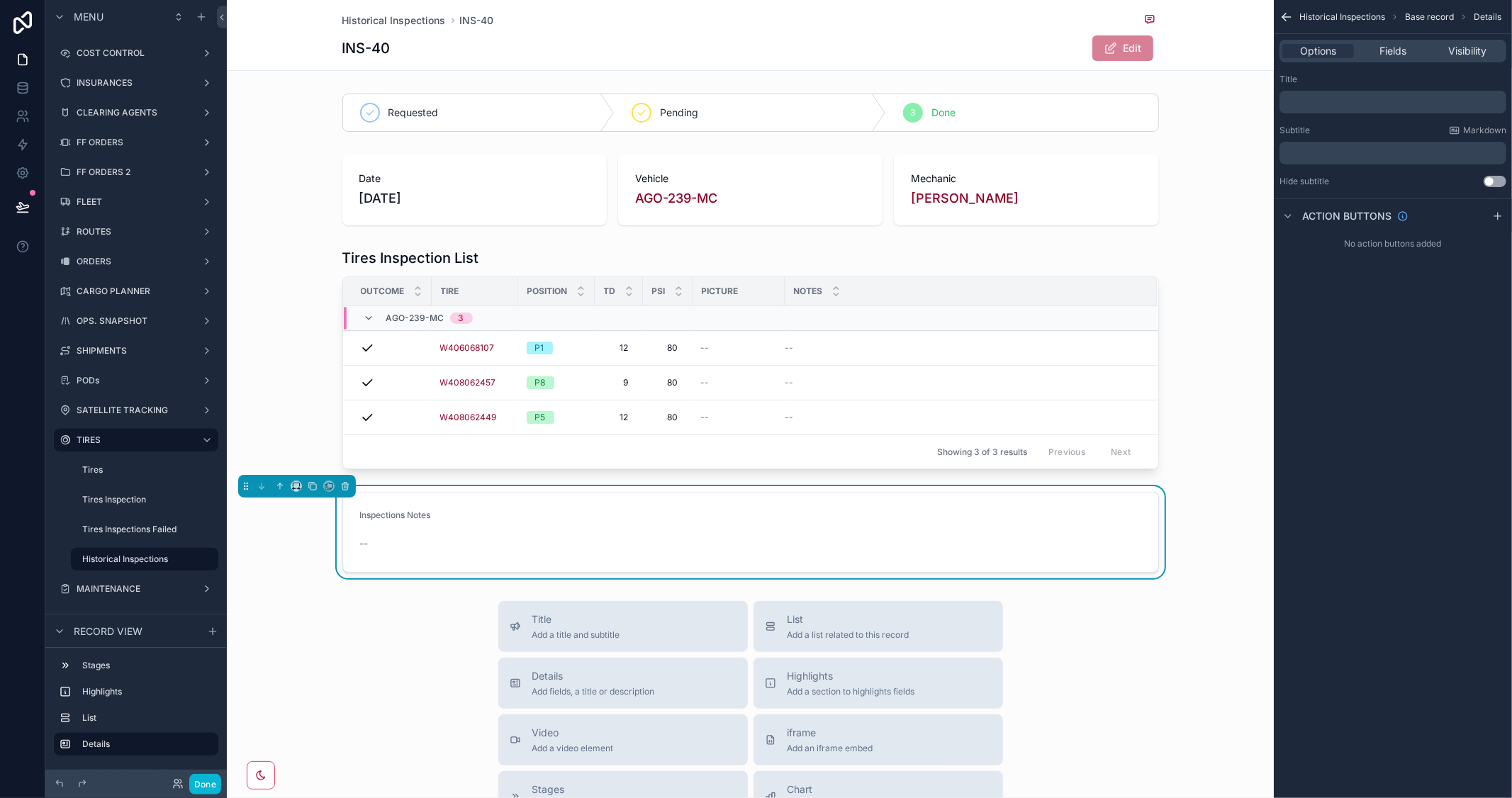
click at [1313, 104] on p "﻿" at bounding box center [1395, 102] width 219 height 12
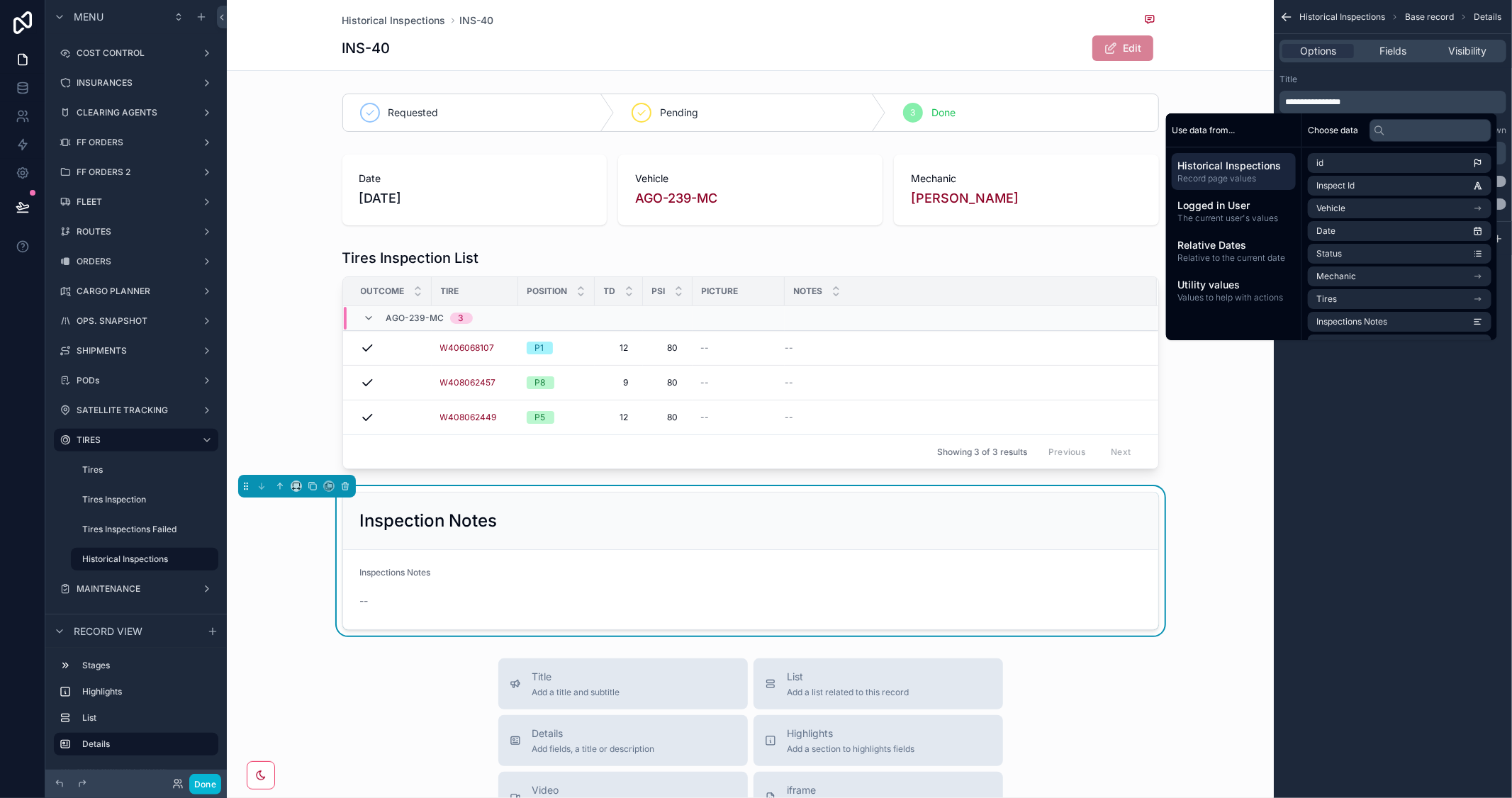
click at [1411, 457] on div "**********" at bounding box center [1394, 399] width 238 height 798
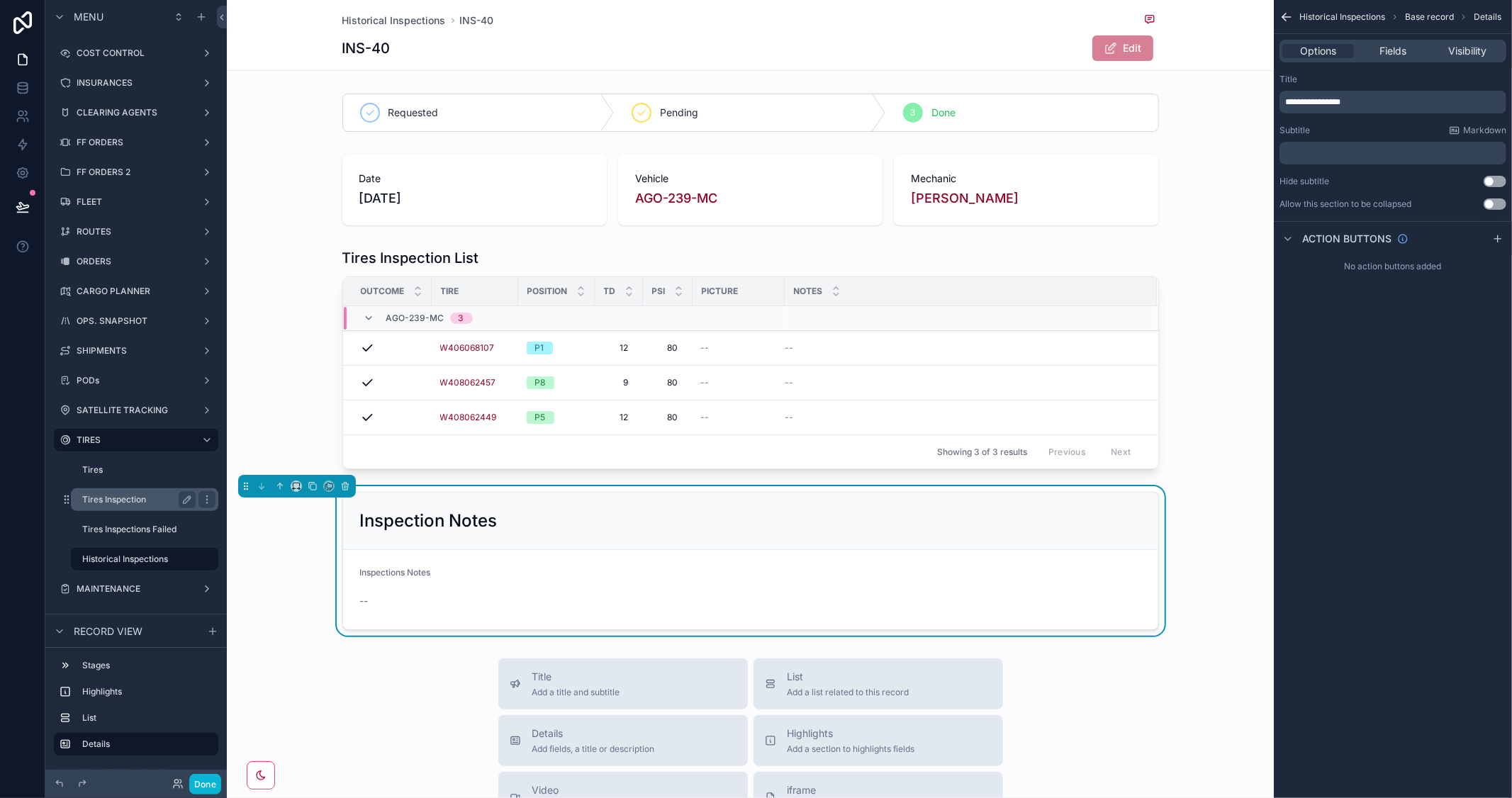
click at [117, 498] on label "Tires Inspection" at bounding box center [135, 499] width 107 height 12
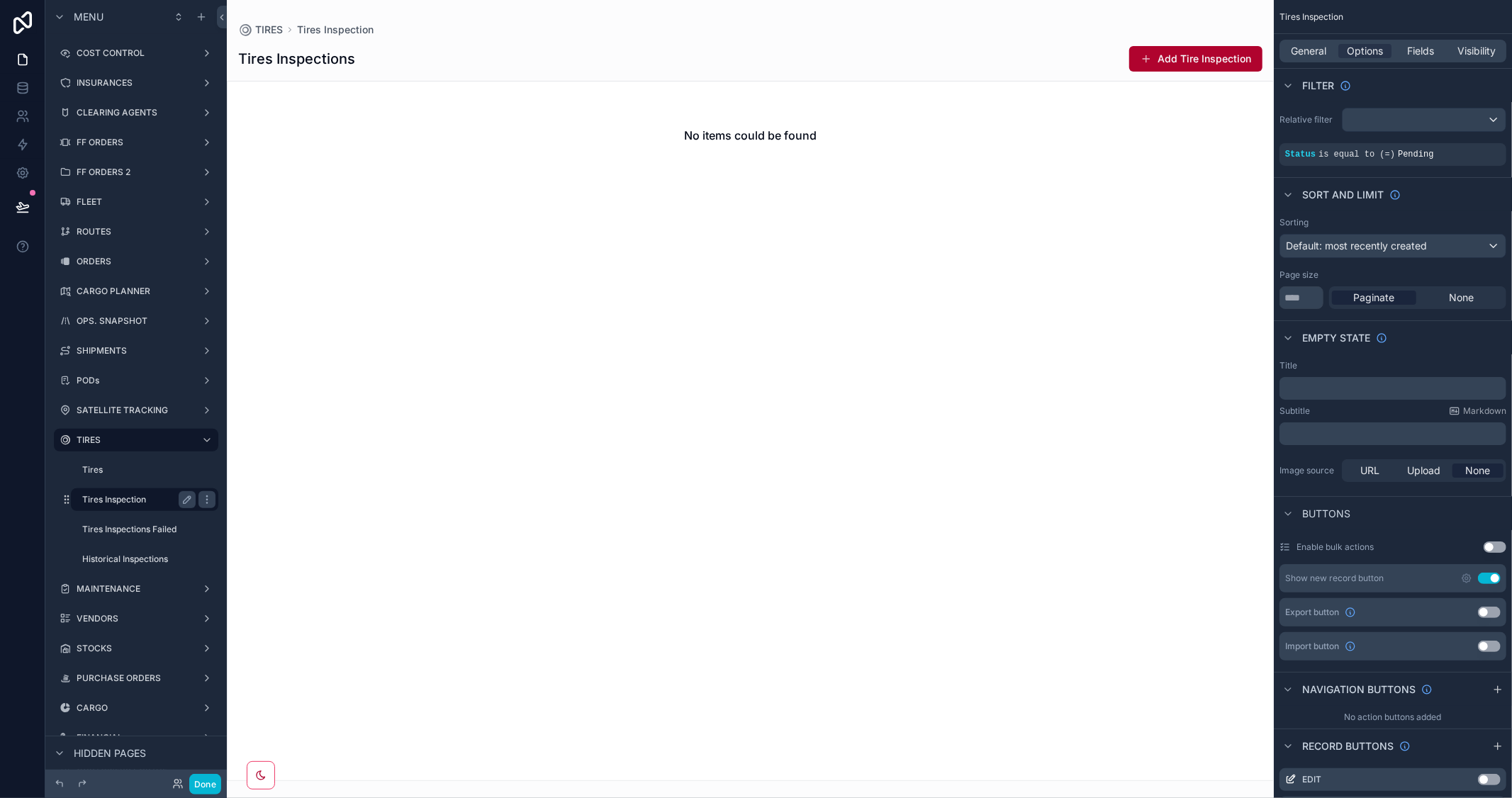
click at [117, 496] on label "Tires Inspection" at bounding box center [135, 499] width 107 height 12
click at [1441, 160] on div "Status is equal to (=) Pending" at bounding box center [1393, 154] width 227 height 23
click at [1470, 144] on icon "scrollable content" at bounding box center [1470, 144] width 8 height 8
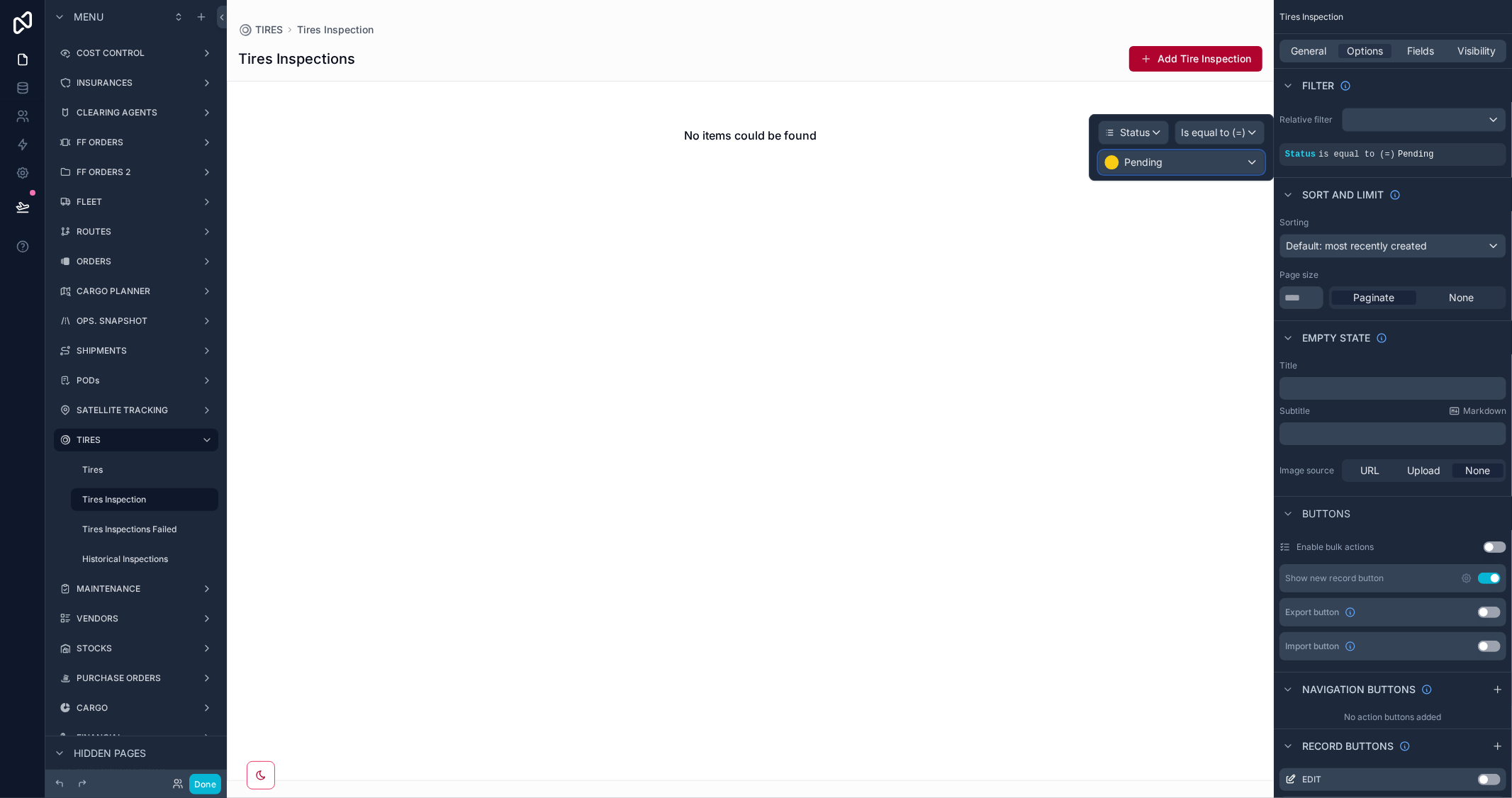
click at [1219, 163] on div "Pending" at bounding box center [1181, 162] width 165 height 23
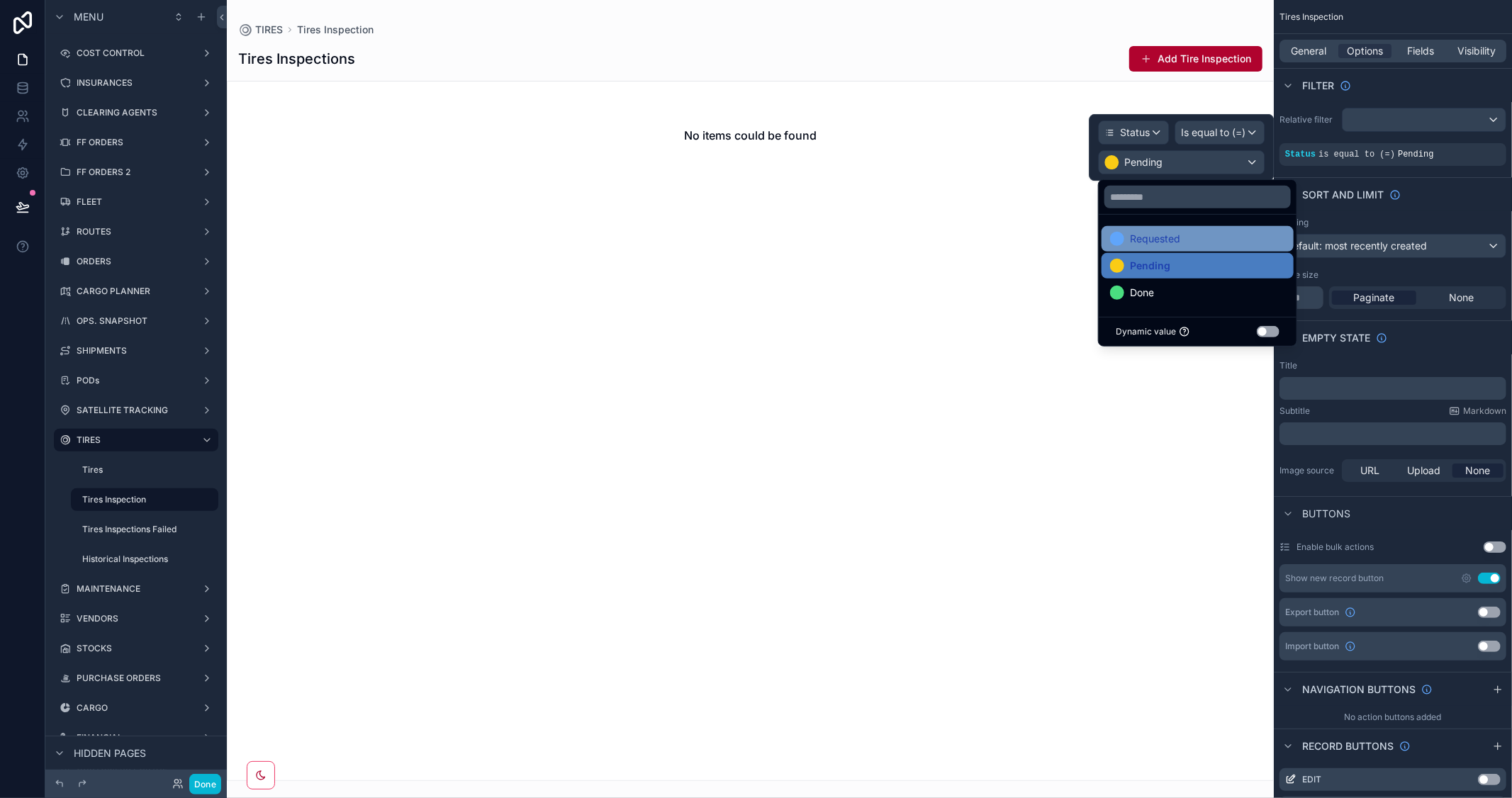
click at [1171, 236] on span "Requested" at bounding box center [1155, 238] width 51 height 17
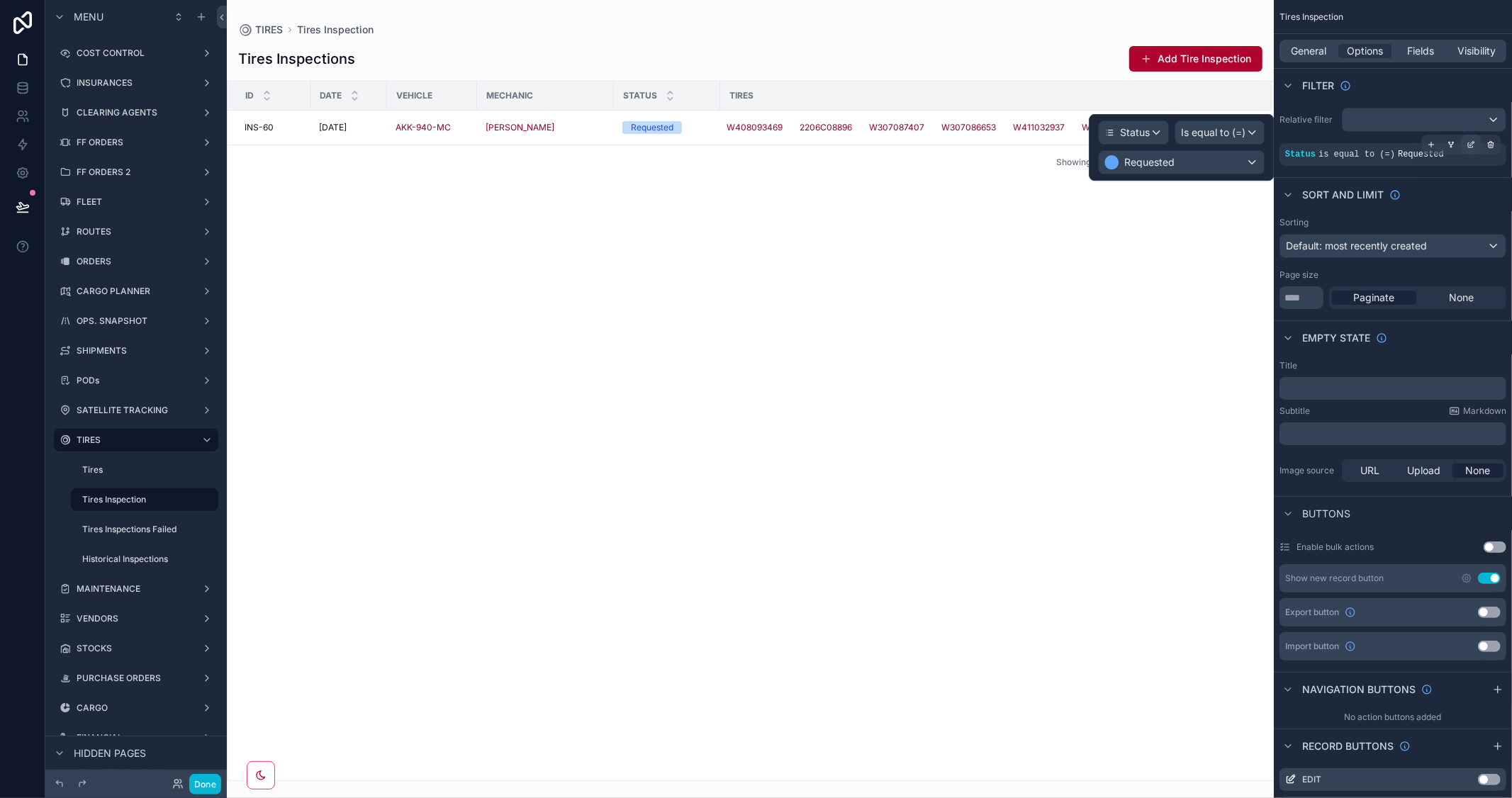
click at [1472, 144] on icon "scrollable content" at bounding box center [1470, 144] width 8 height 8
click at [1253, 135] on div "Is equal to (=)" at bounding box center [1220, 132] width 89 height 23
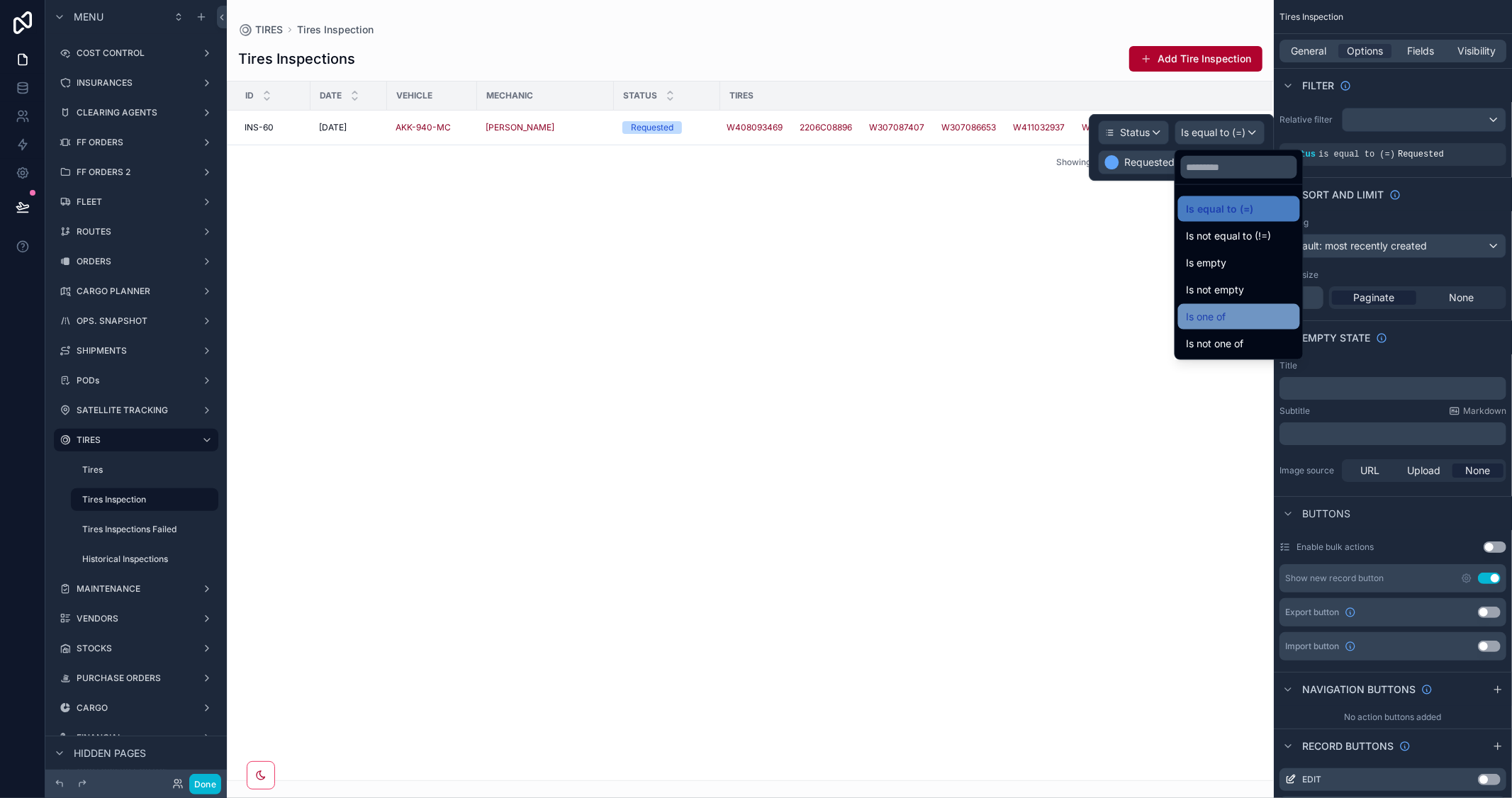
click at [1230, 313] on div "Is one of" at bounding box center [1239, 316] width 105 height 17
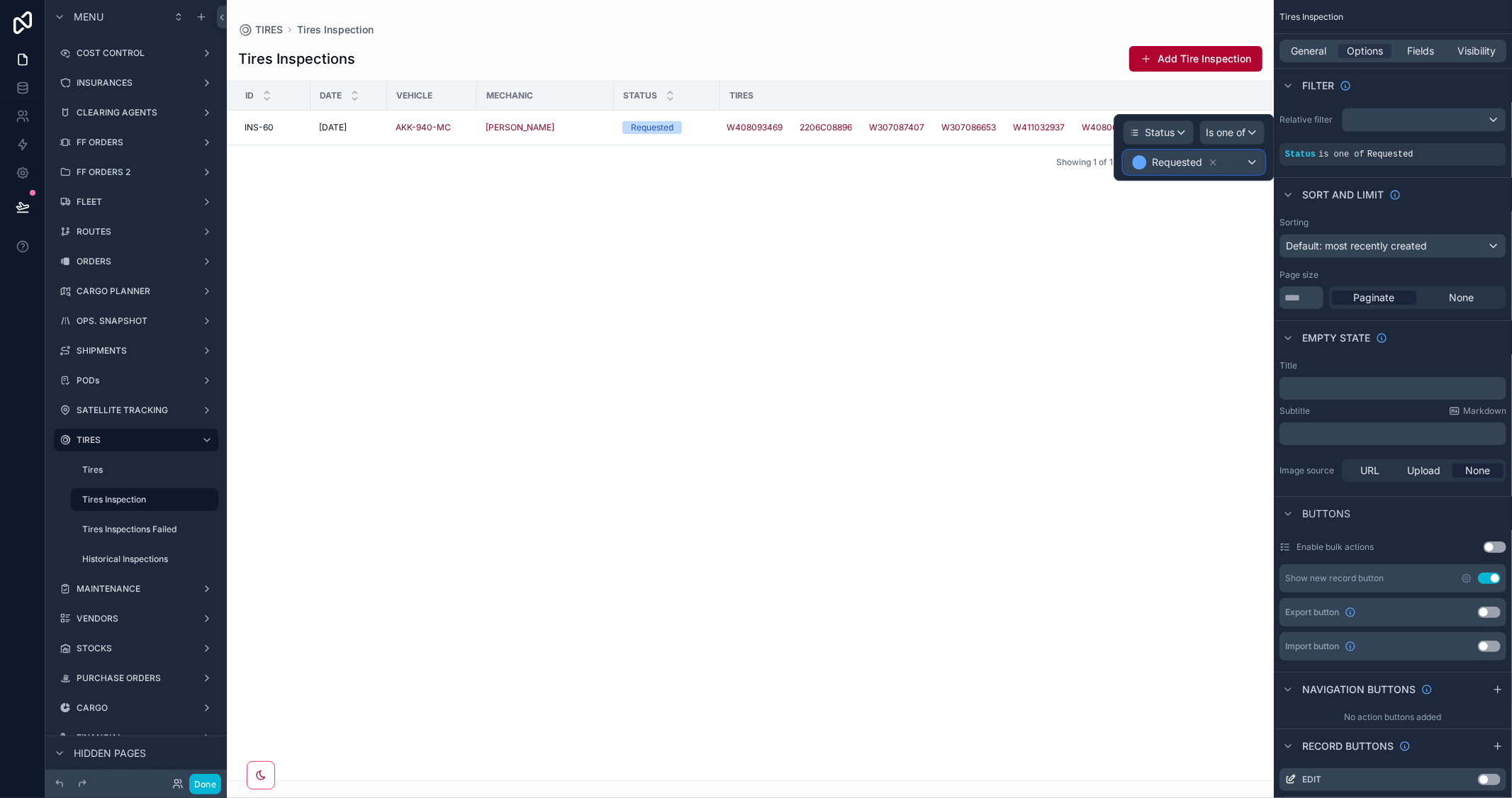
click at [1249, 163] on div "Requested" at bounding box center [1193, 162] width 140 height 23
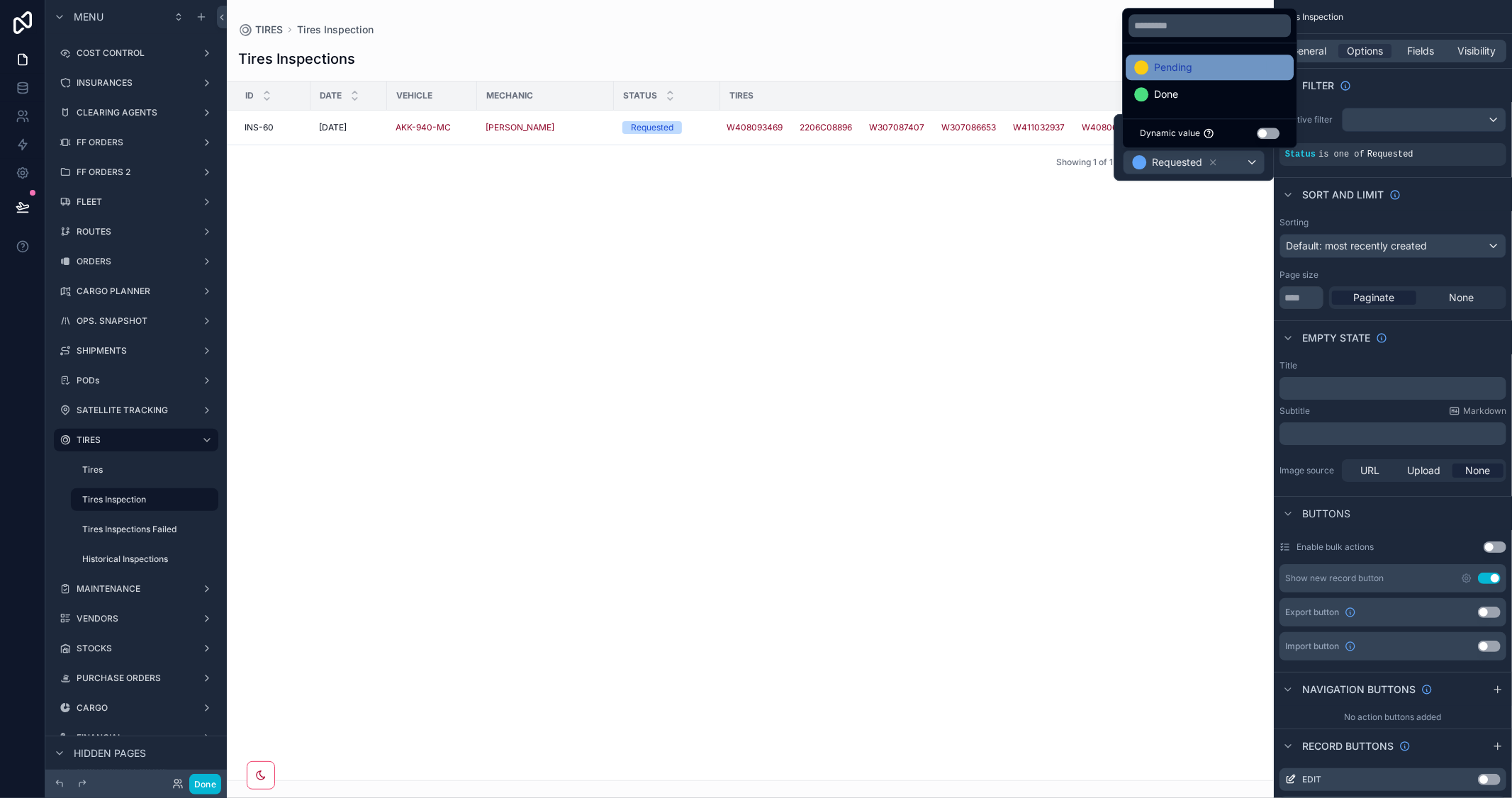
click at [1174, 72] on span "Pending" at bounding box center [1173, 67] width 38 height 17
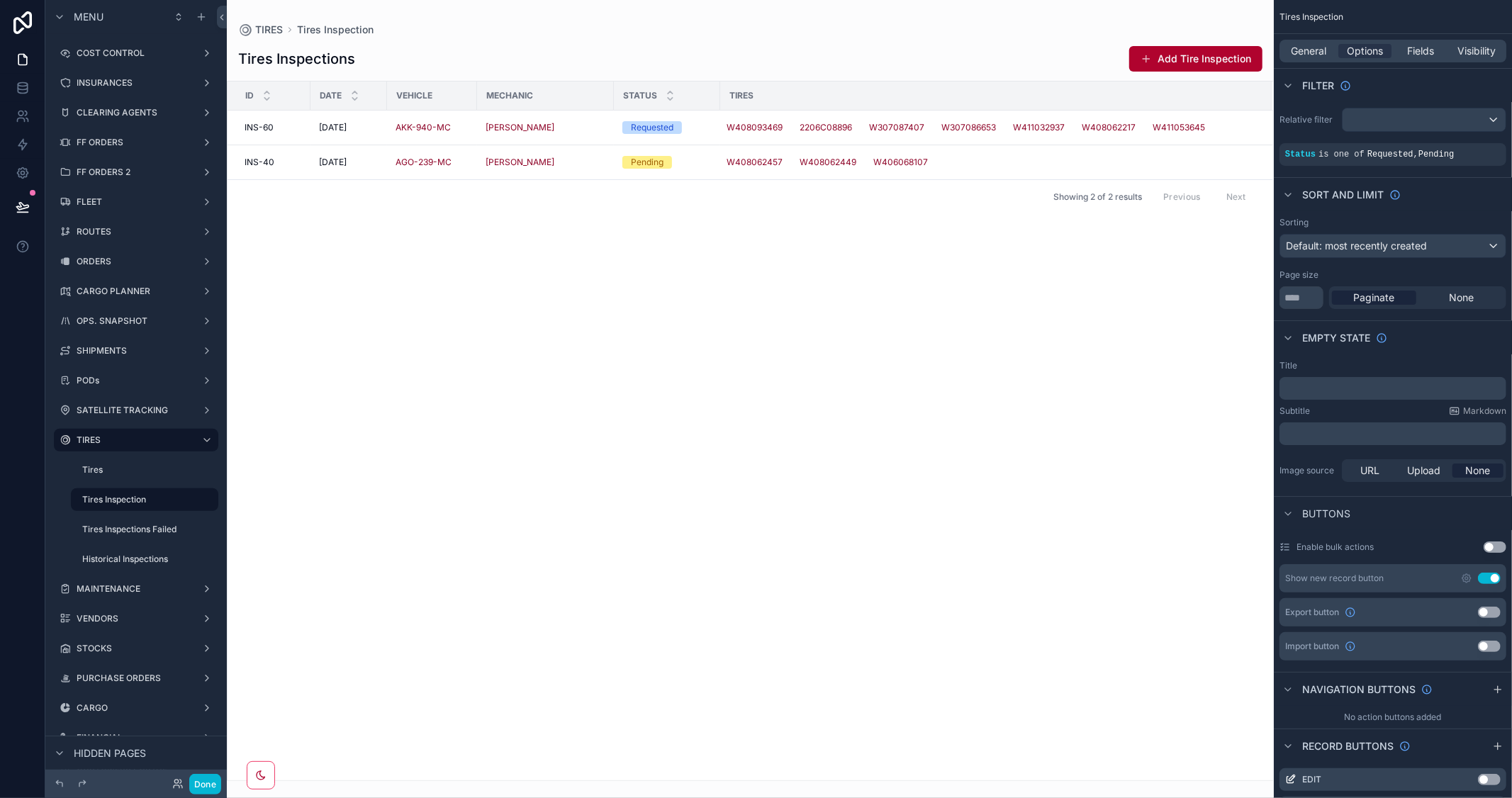
click at [764, 404] on div "scrollable content" at bounding box center [750, 399] width 1047 height 798
click at [274, 122] on div "INS-60 INS-60" at bounding box center [274, 127] width 58 height 12
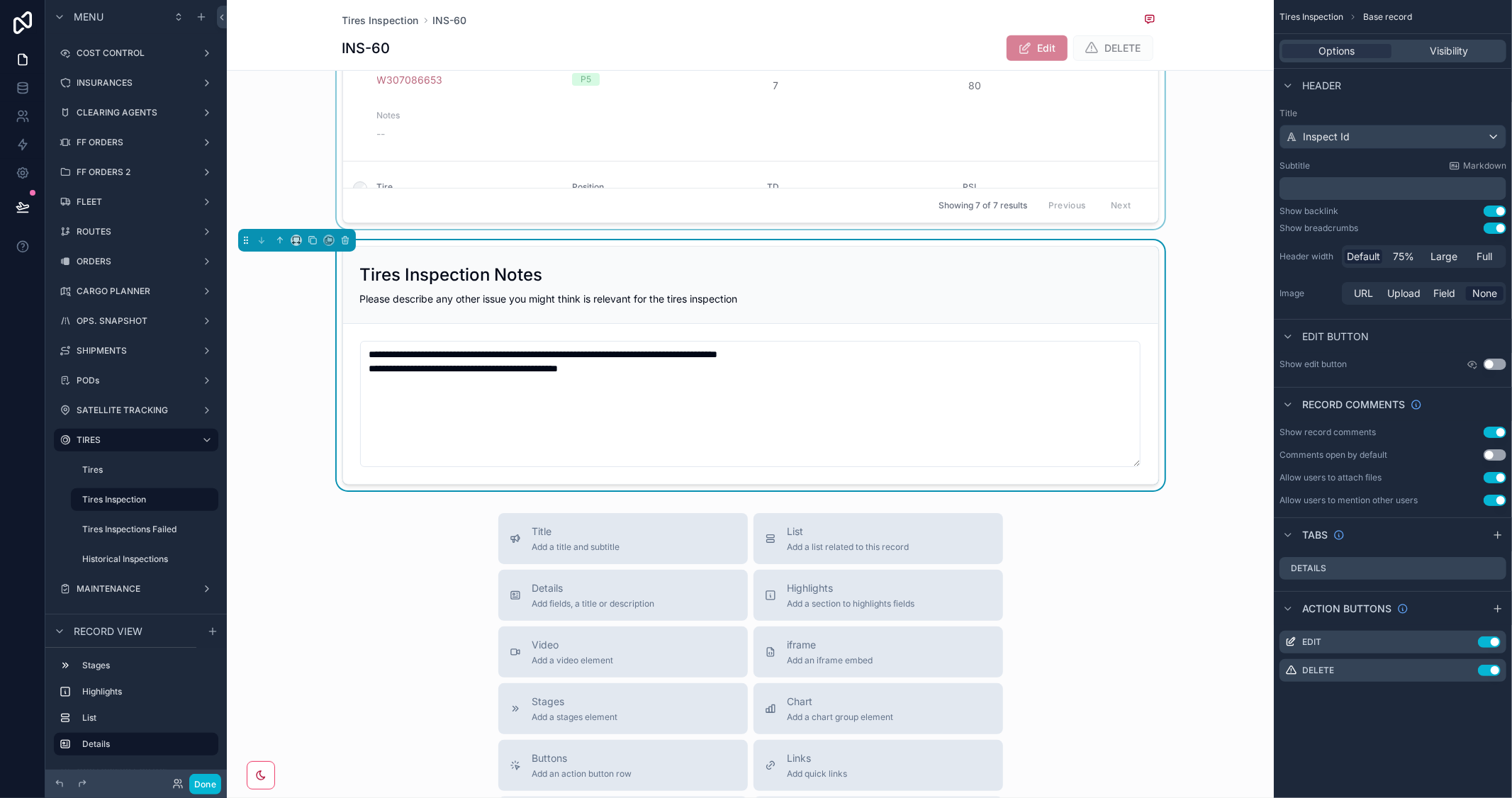
scroll to position [629, 0]
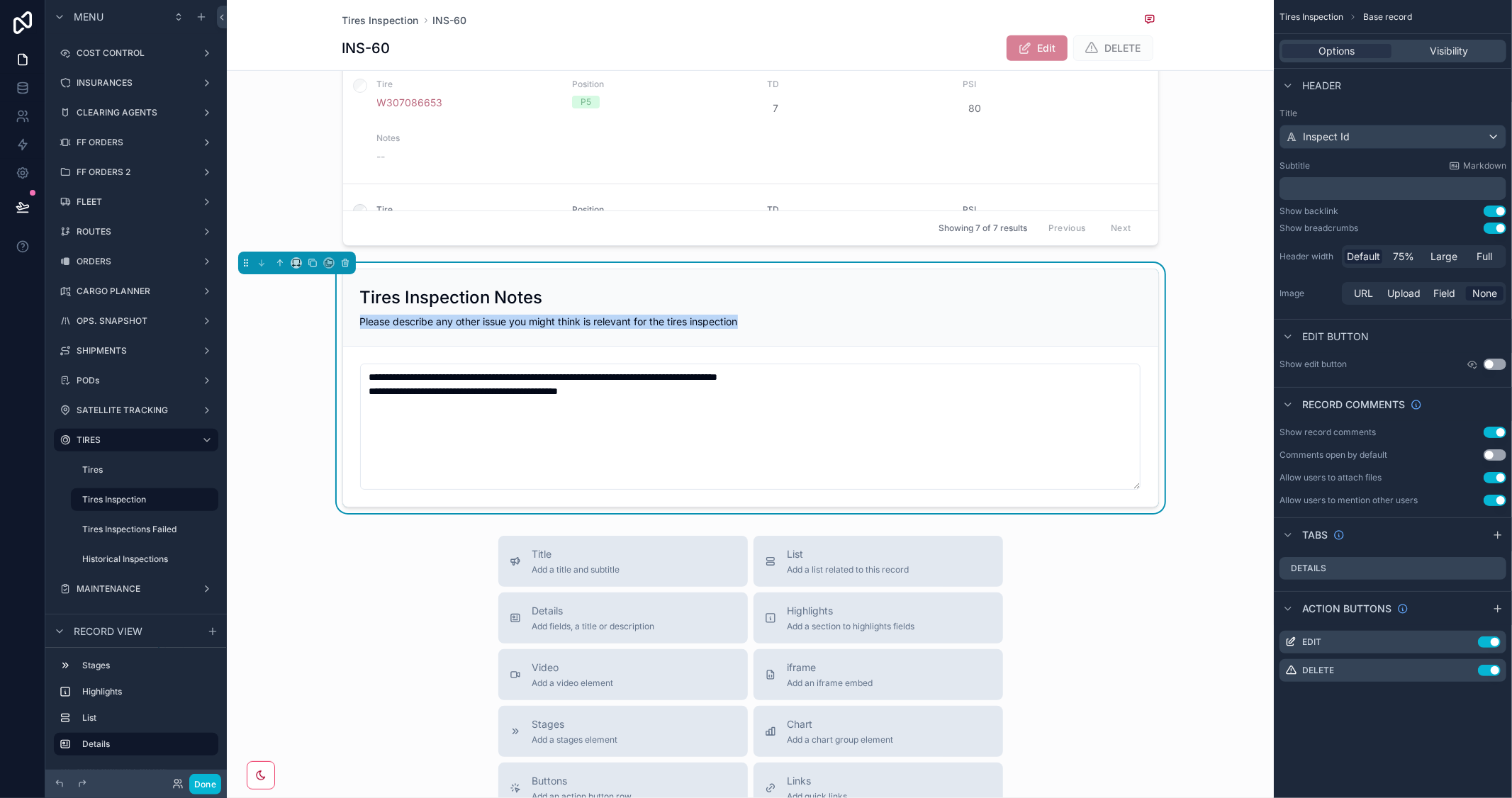
drag, startPoint x: 355, startPoint y: 321, endPoint x: 795, endPoint y: 321, distance: 440.0
click at [795, 321] on div "Please describe any other issue you might think is relevant for the tires inspe…" at bounding box center [751, 322] width 781 height 14
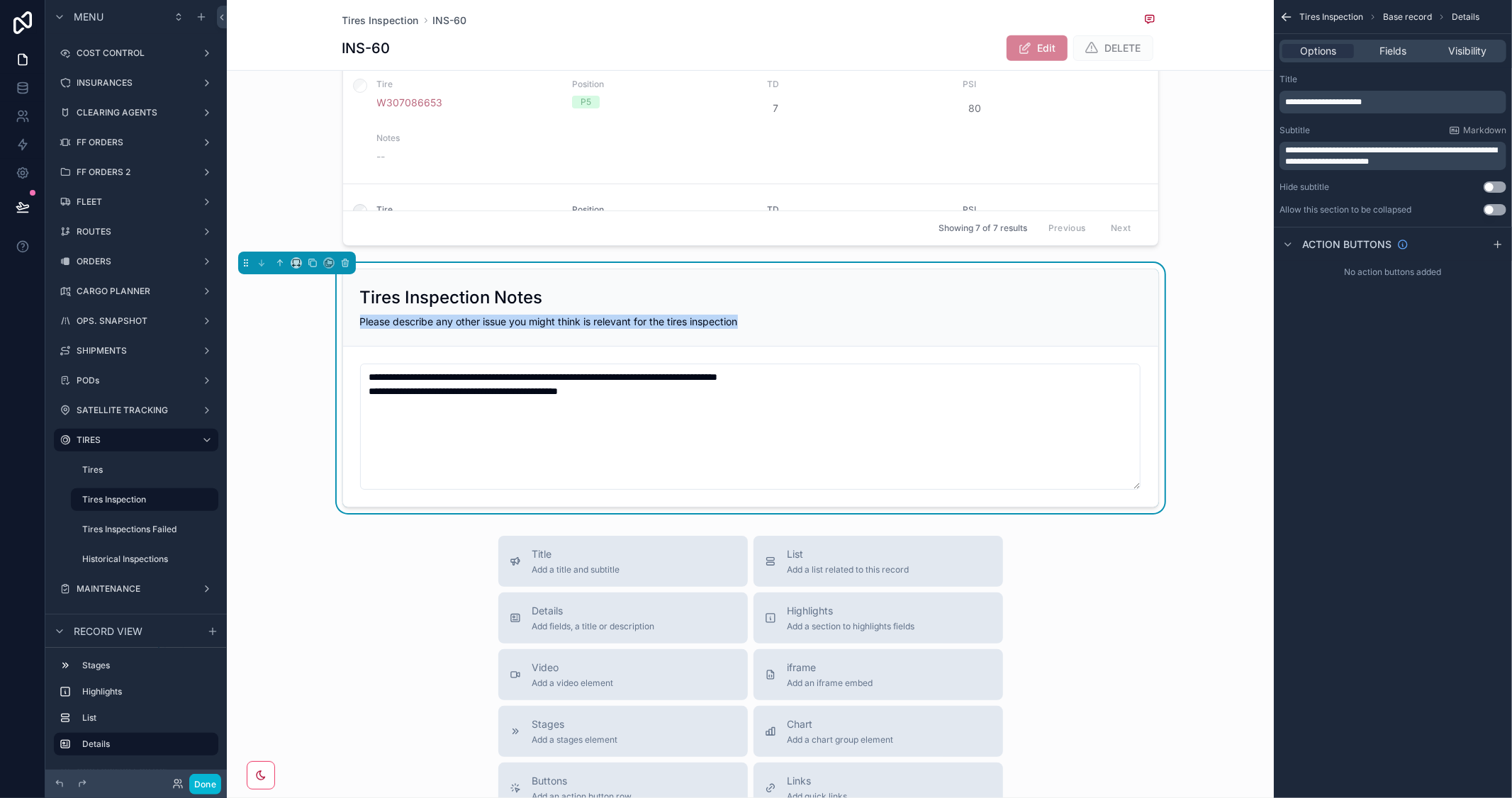
copy span "Please describe any other issue you might think is relevant for the tires inspe…"
drag, startPoint x: 145, startPoint y: 556, endPoint x: 216, endPoint y: 550, distance: 71.3
click at [145, 556] on label "Historical Inspections" at bounding box center [135, 559] width 107 height 12
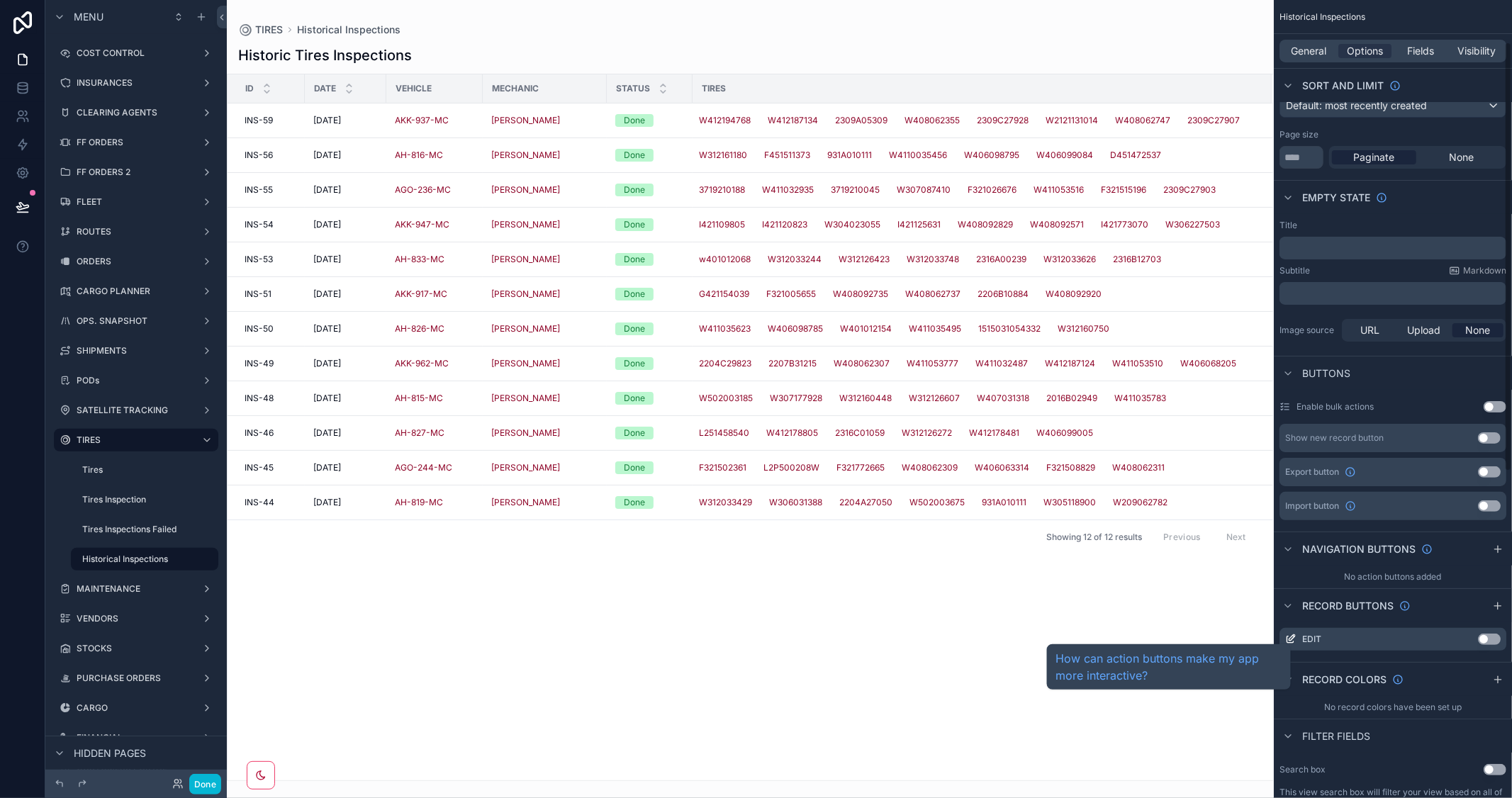
scroll to position [79, 0]
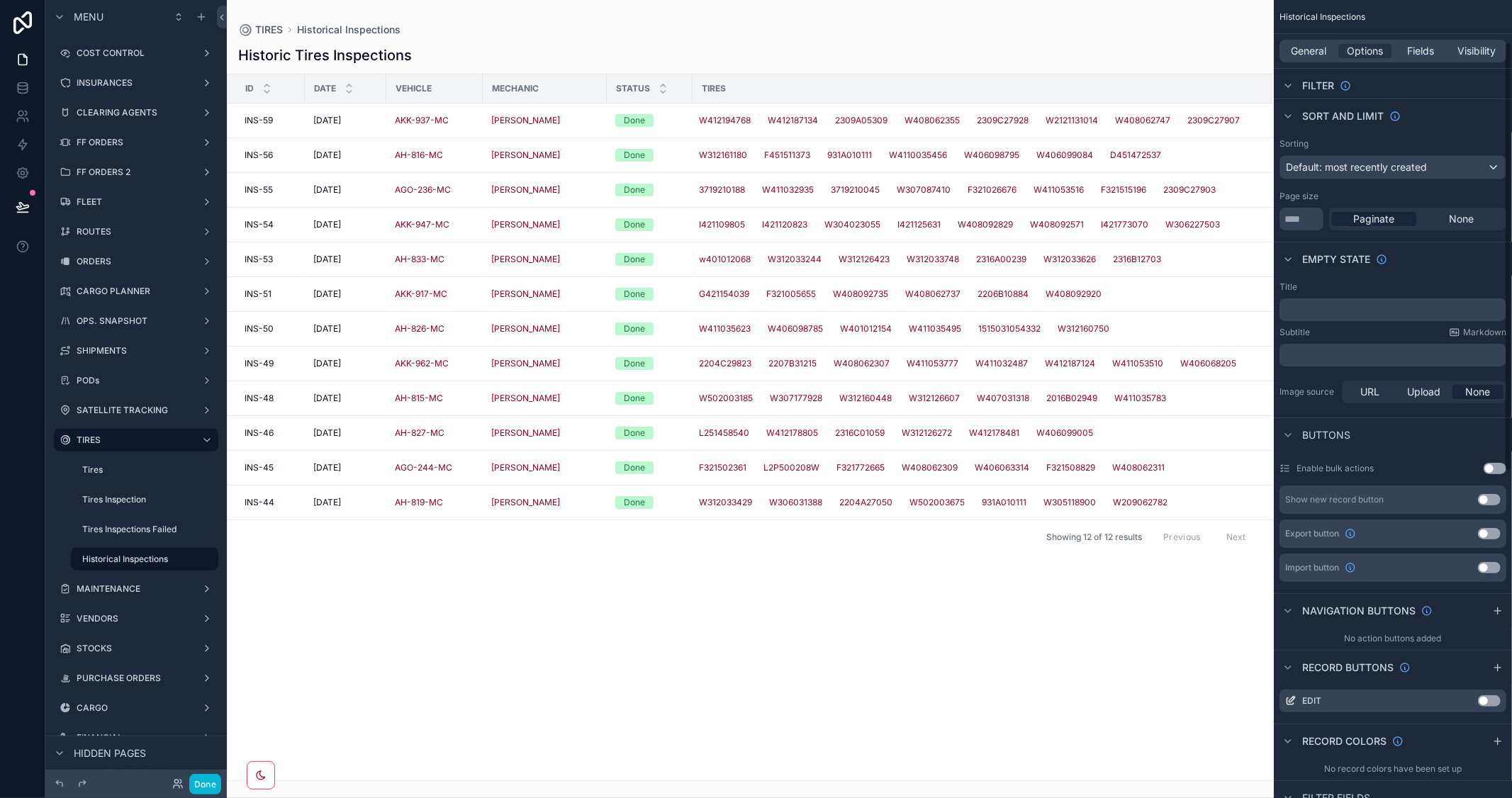
click at [246, 499] on div "scrollable content" at bounding box center [750, 399] width 1047 height 798
click at [256, 506] on span "INS-44" at bounding box center [259, 502] width 30 height 12
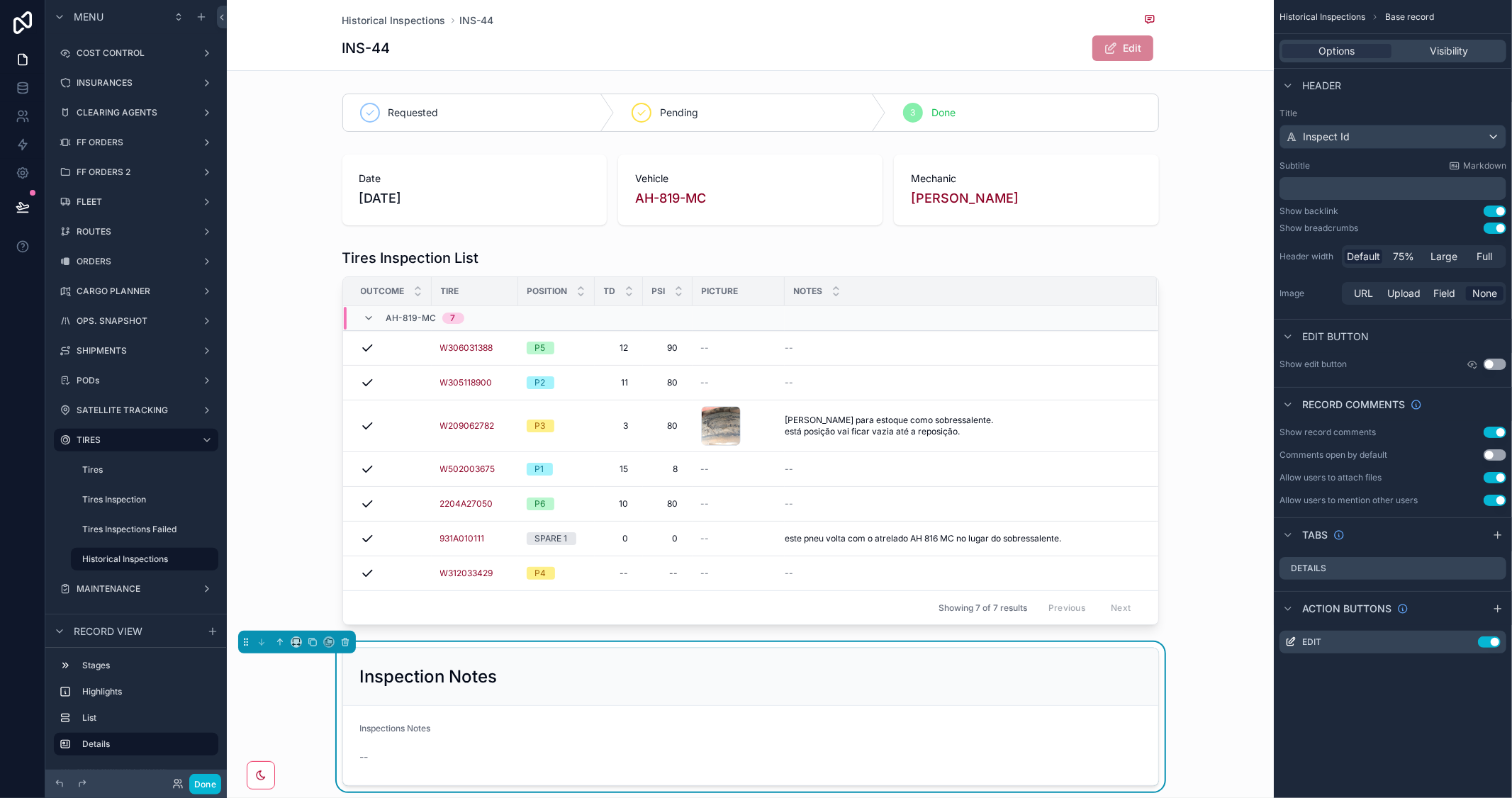
click at [1328, 181] on p "﻿" at bounding box center [1395, 189] width 219 height 14
click at [1390, 742] on div "Historical Inspections Base record Options Visibility Header Title Inspect Id S…" at bounding box center [1394, 399] width 238 height 798
click at [1194, 551] on div "scrollable content" at bounding box center [750, 436] width 1047 height 388
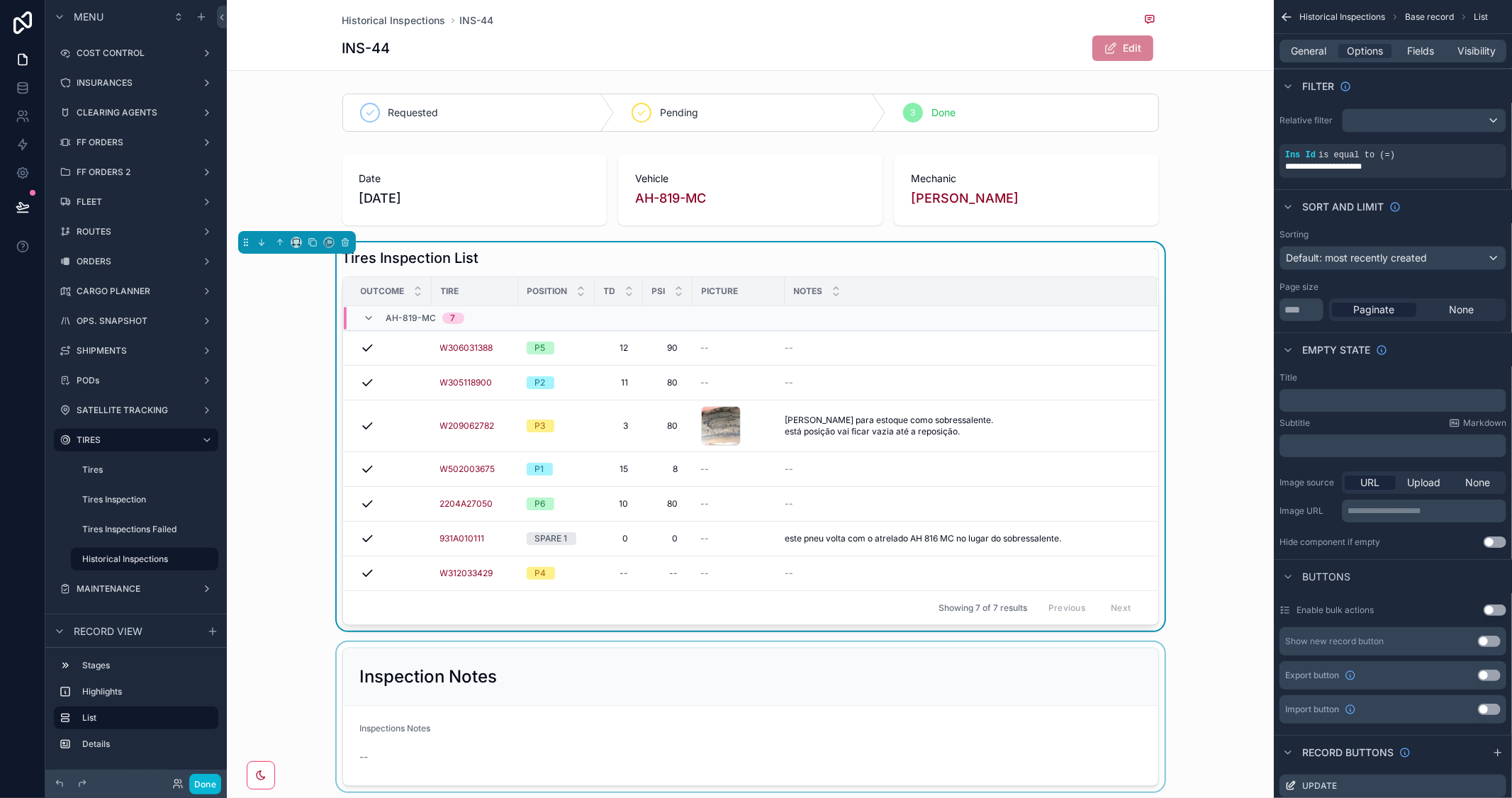
click at [1100, 672] on div "scrollable content" at bounding box center [750, 717] width 1047 height 150
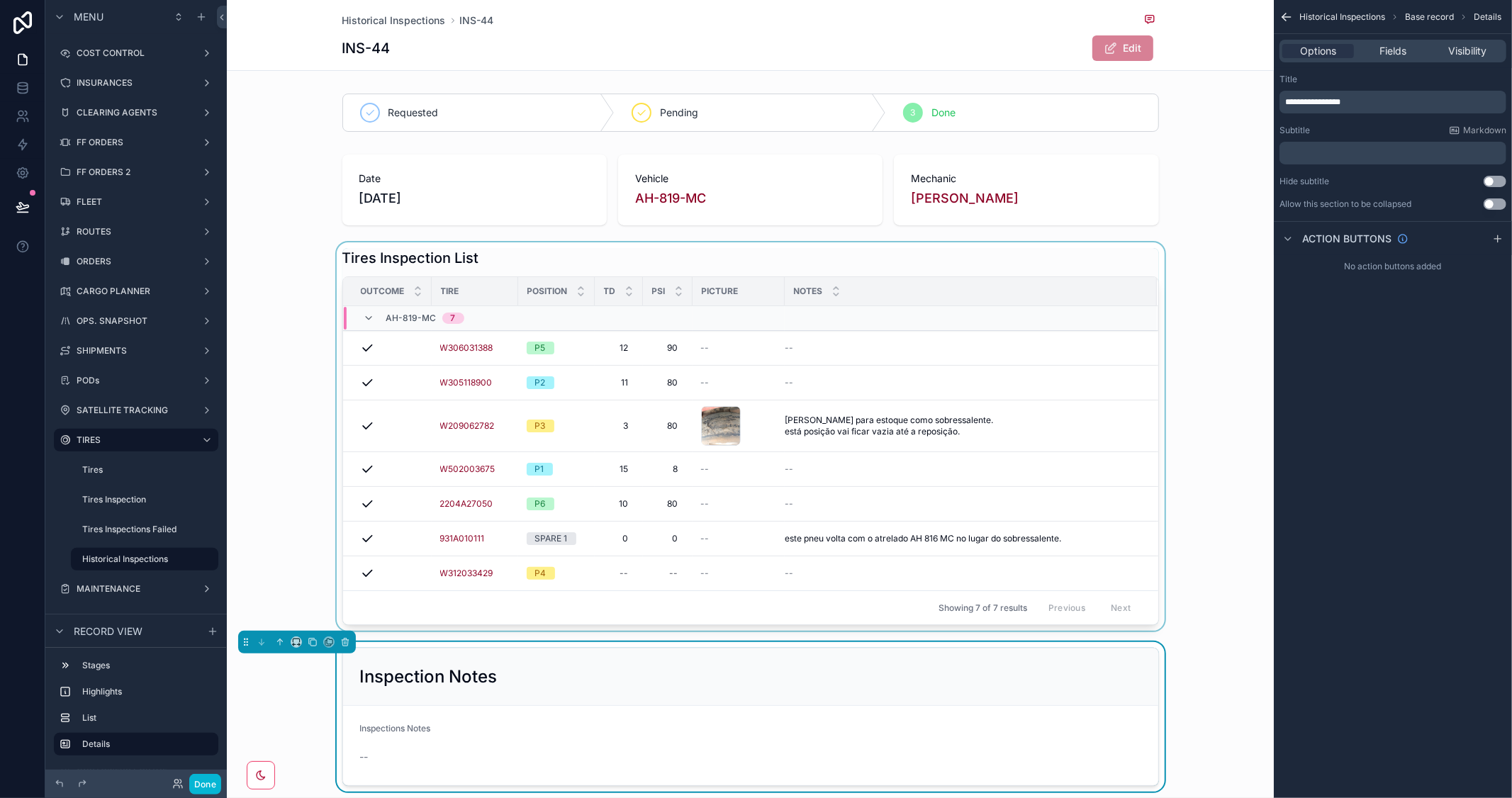
click at [1324, 152] on p "﻿" at bounding box center [1395, 153] width 219 height 12
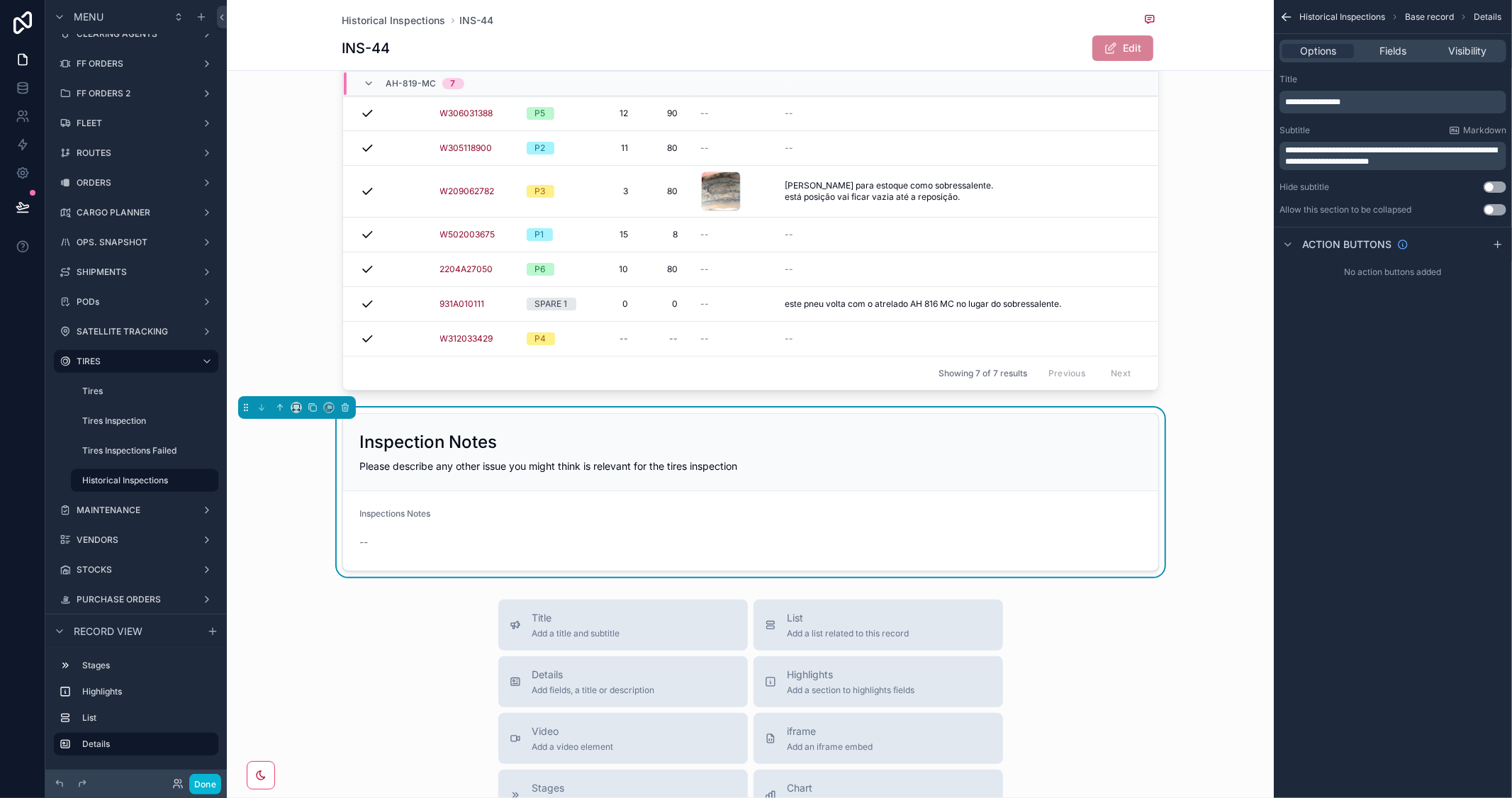
scroll to position [236, 0]
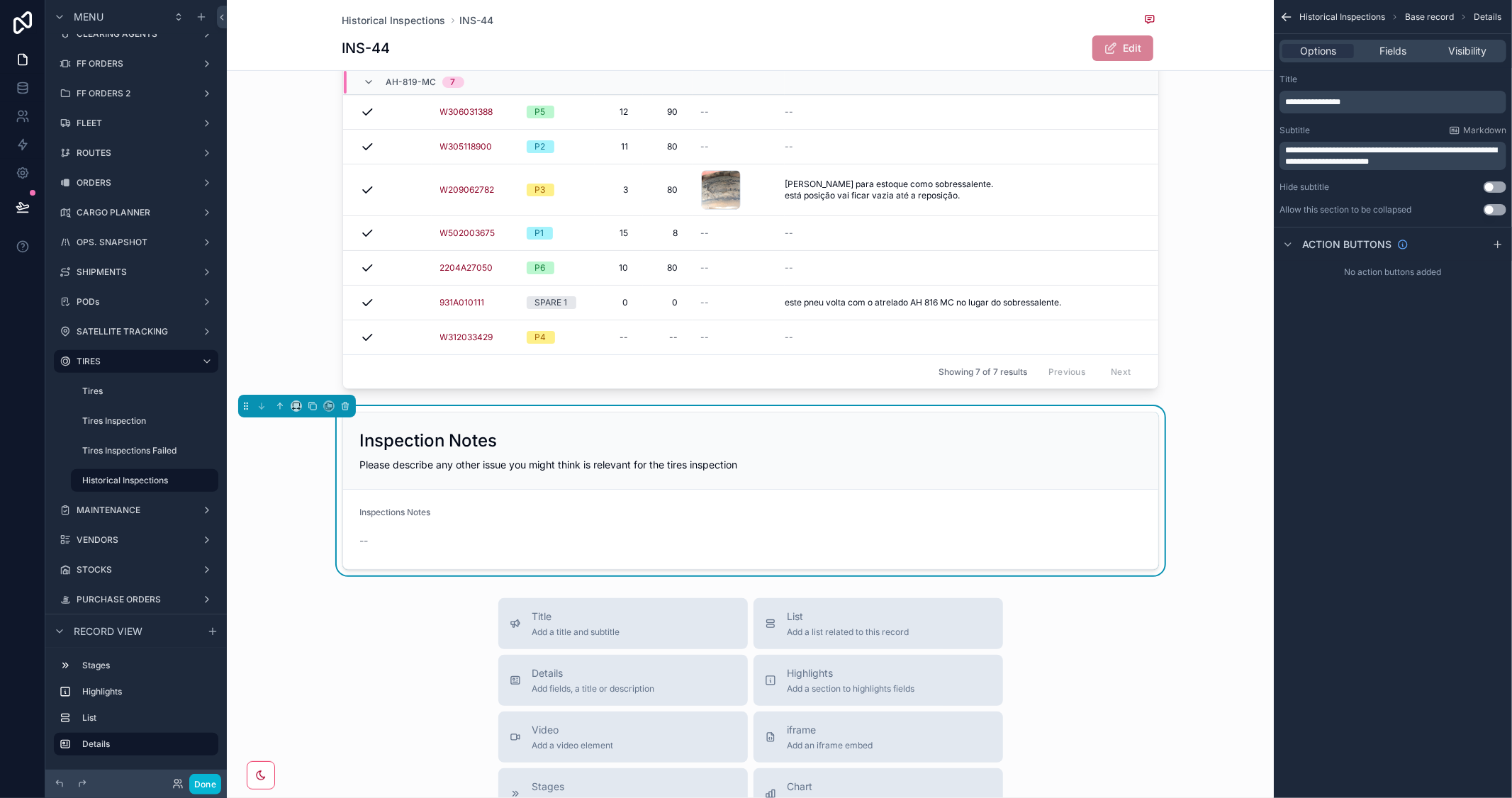
click at [741, 505] on form "Inspections Notes --" at bounding box center [751, 529] width 816 height 79
click at [1393, 46] on span "Fields" at bounding box center [1394, 51] width 27 height 14
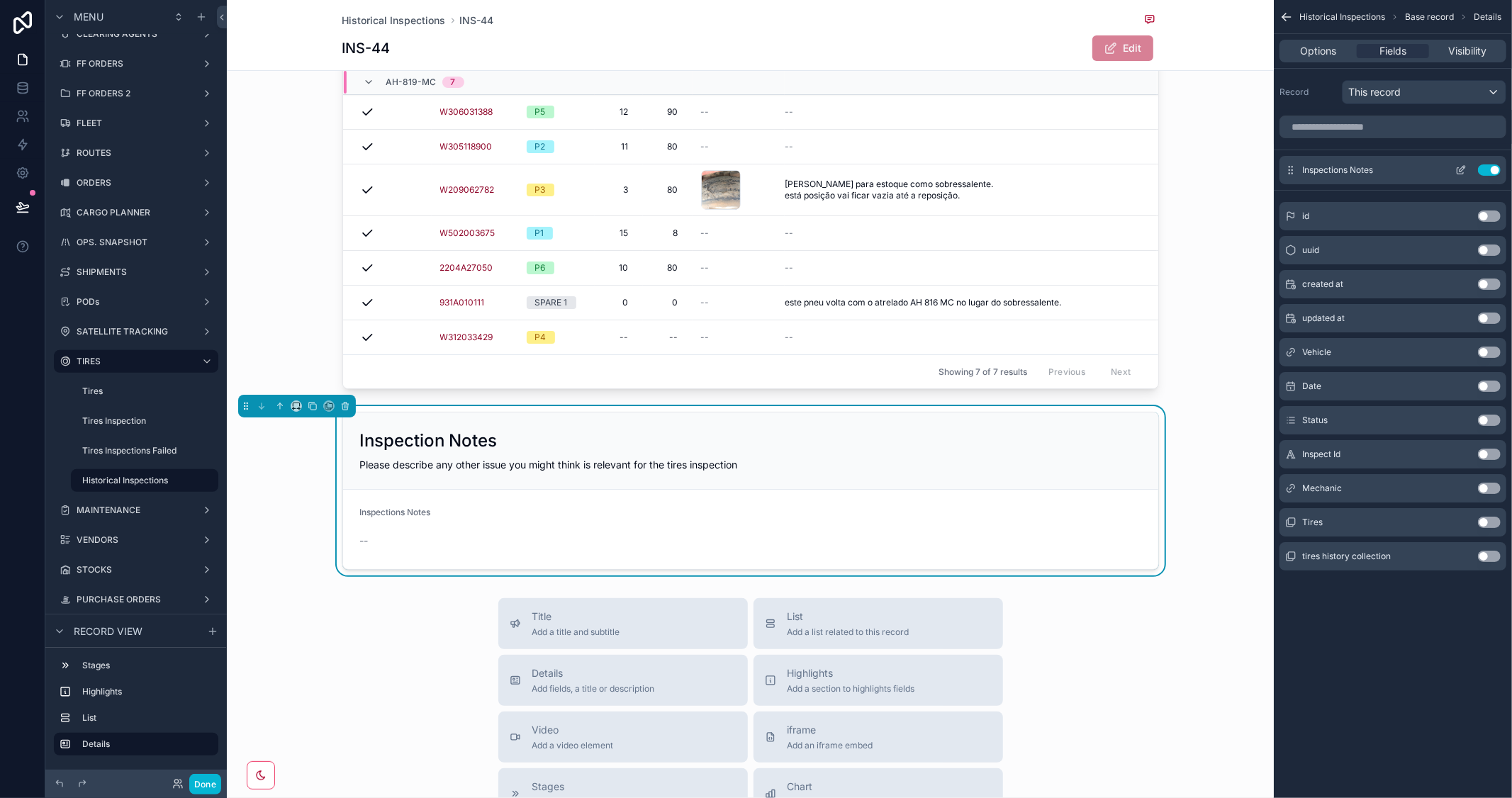
click at [1457, 166] on icon "scrollable content" at bounding box center [1461, 170] width 12 height 12
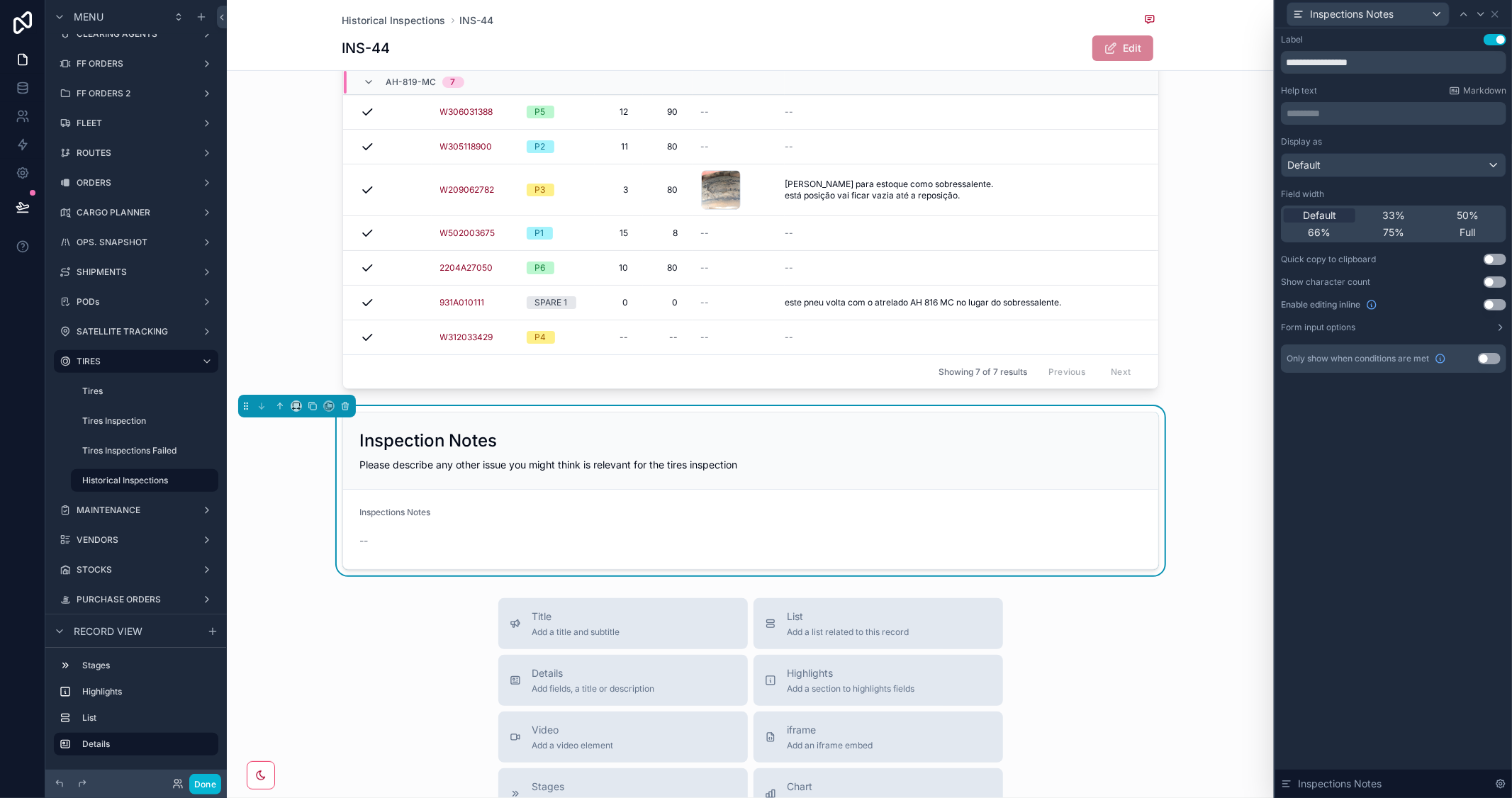
click at [1489, 39] on button "Use setting" at bounding box center [1495, 40] width 23 height 12
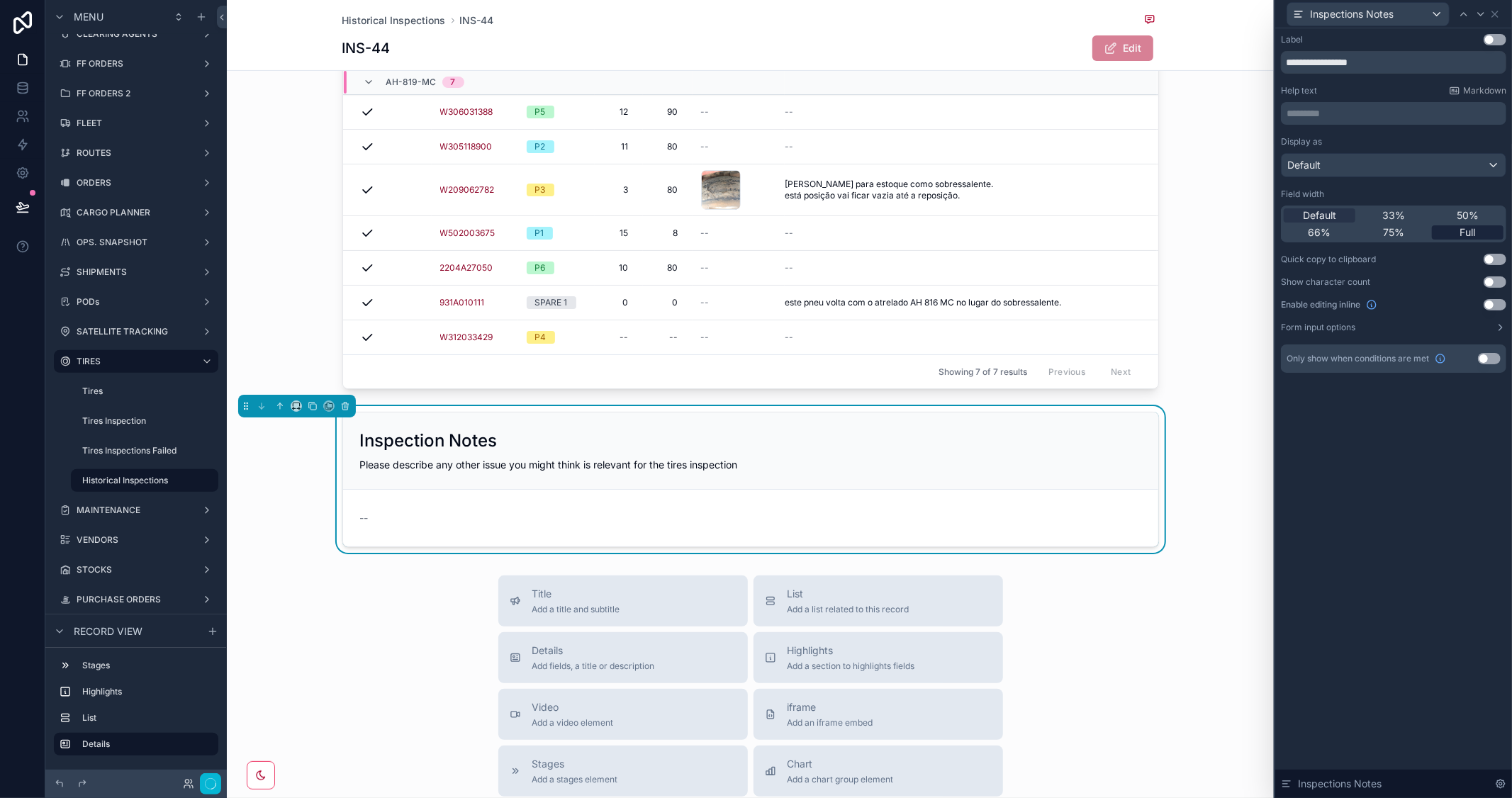
click at [1461, 231] on span "Full" at bounding box center [1468, 233] width 15 height 14
click at [209, 780] on button "Done" at bounding box center [205, 784] width 32 height 21
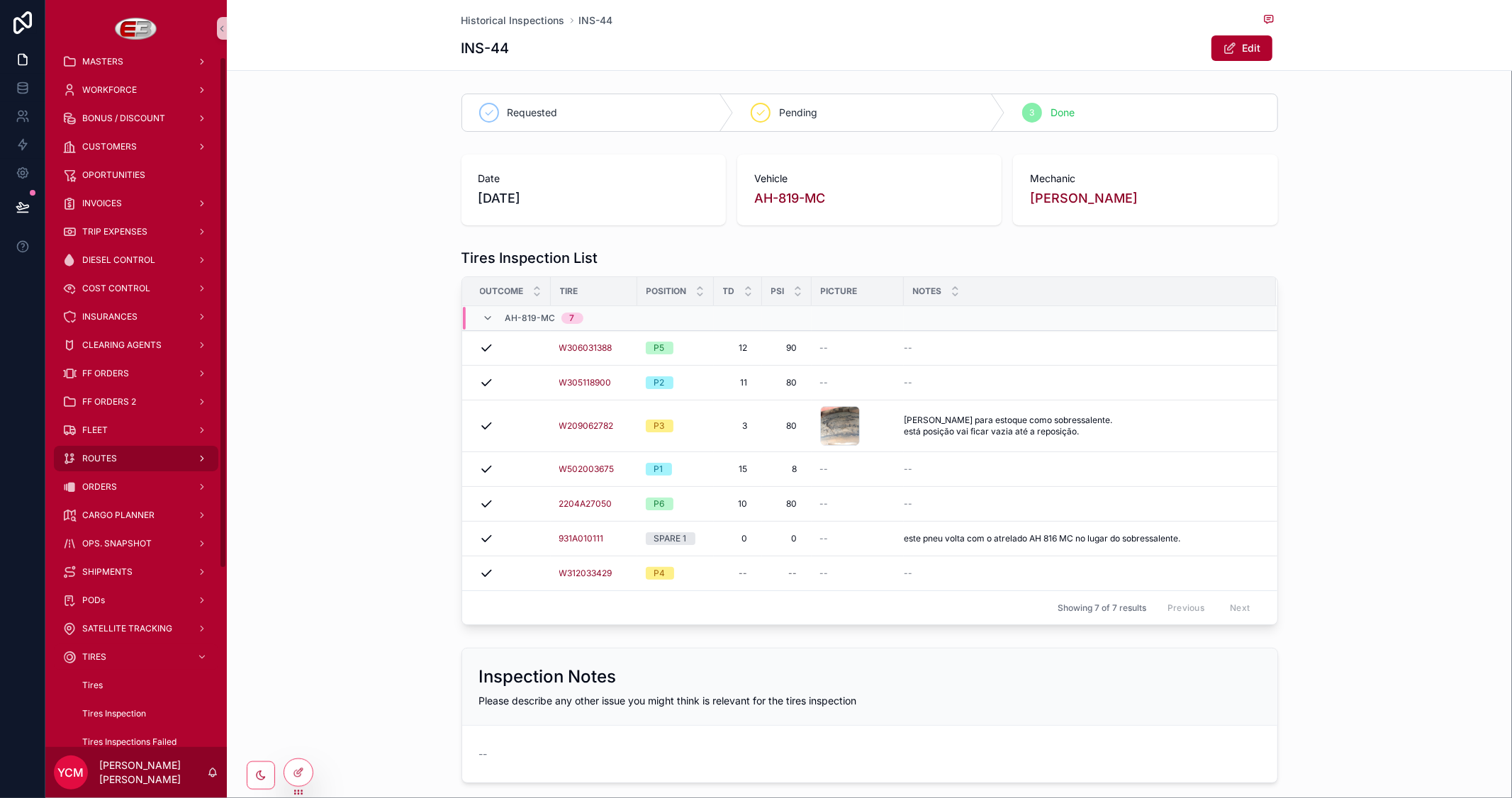
scroll to position [0, 0]
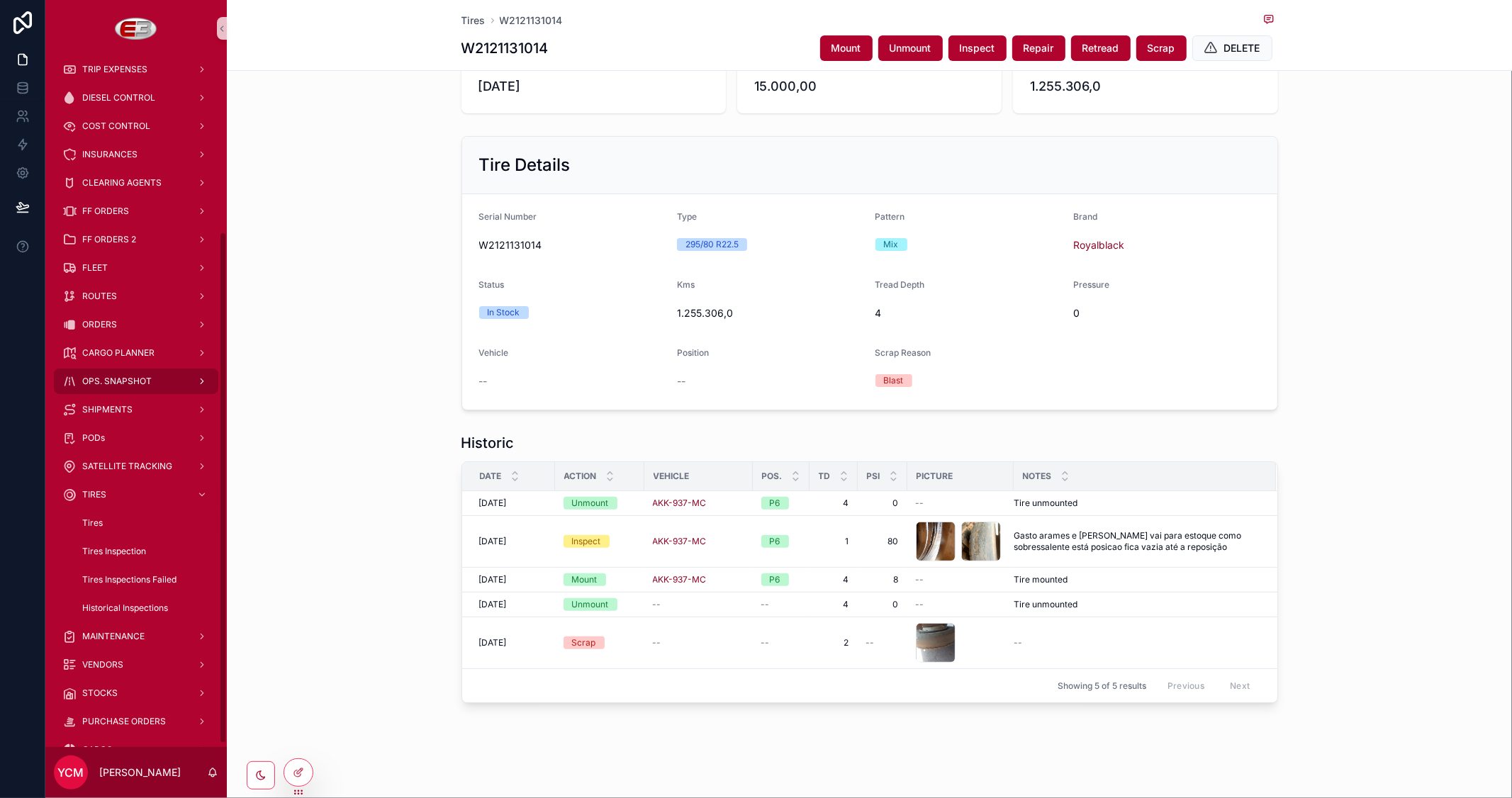
scroll to position [236, 0]
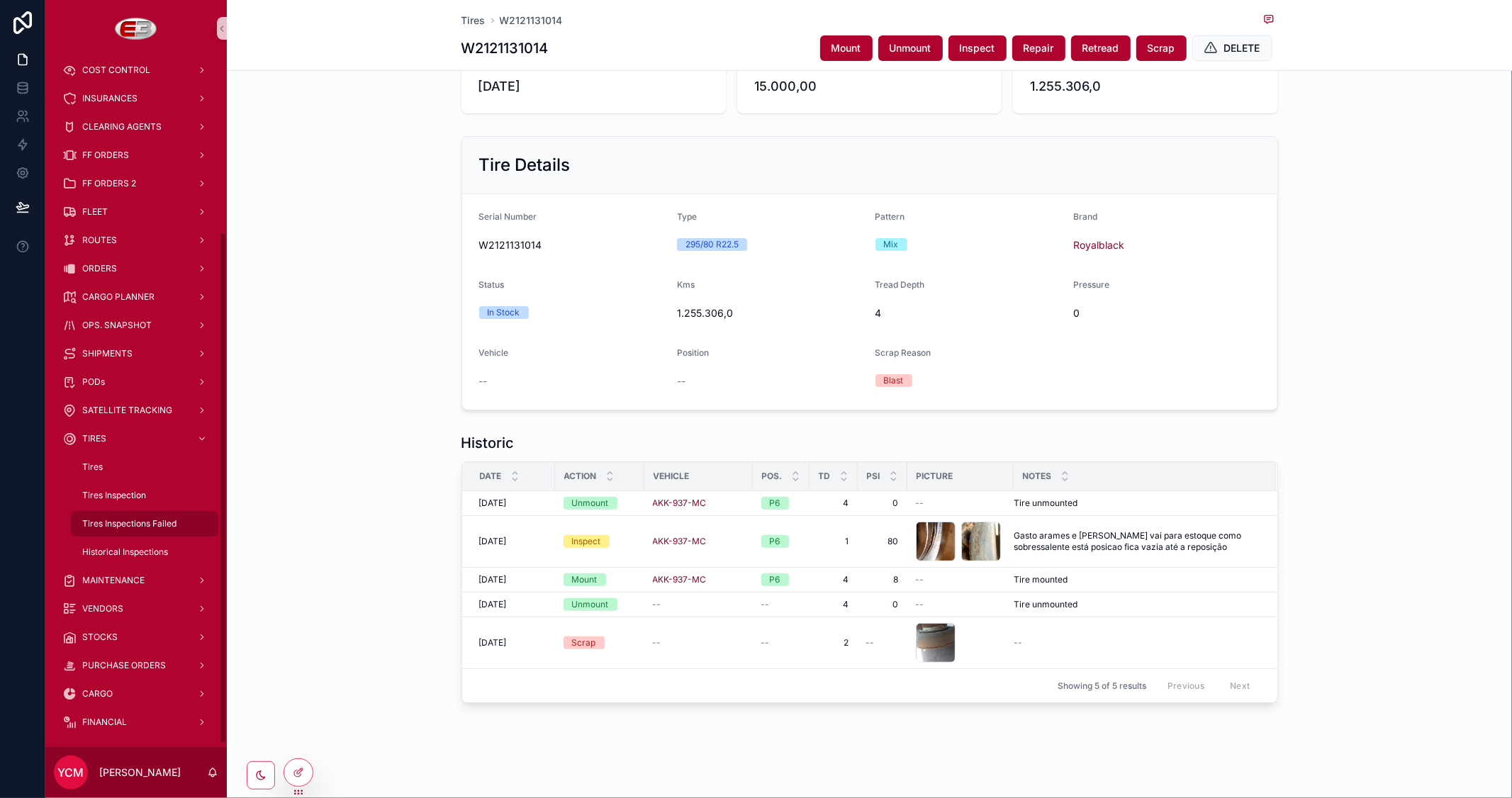
click at [136, 520] on span "Tires Inspections Failed" at bounding box center [129, 524] width 94 height 12
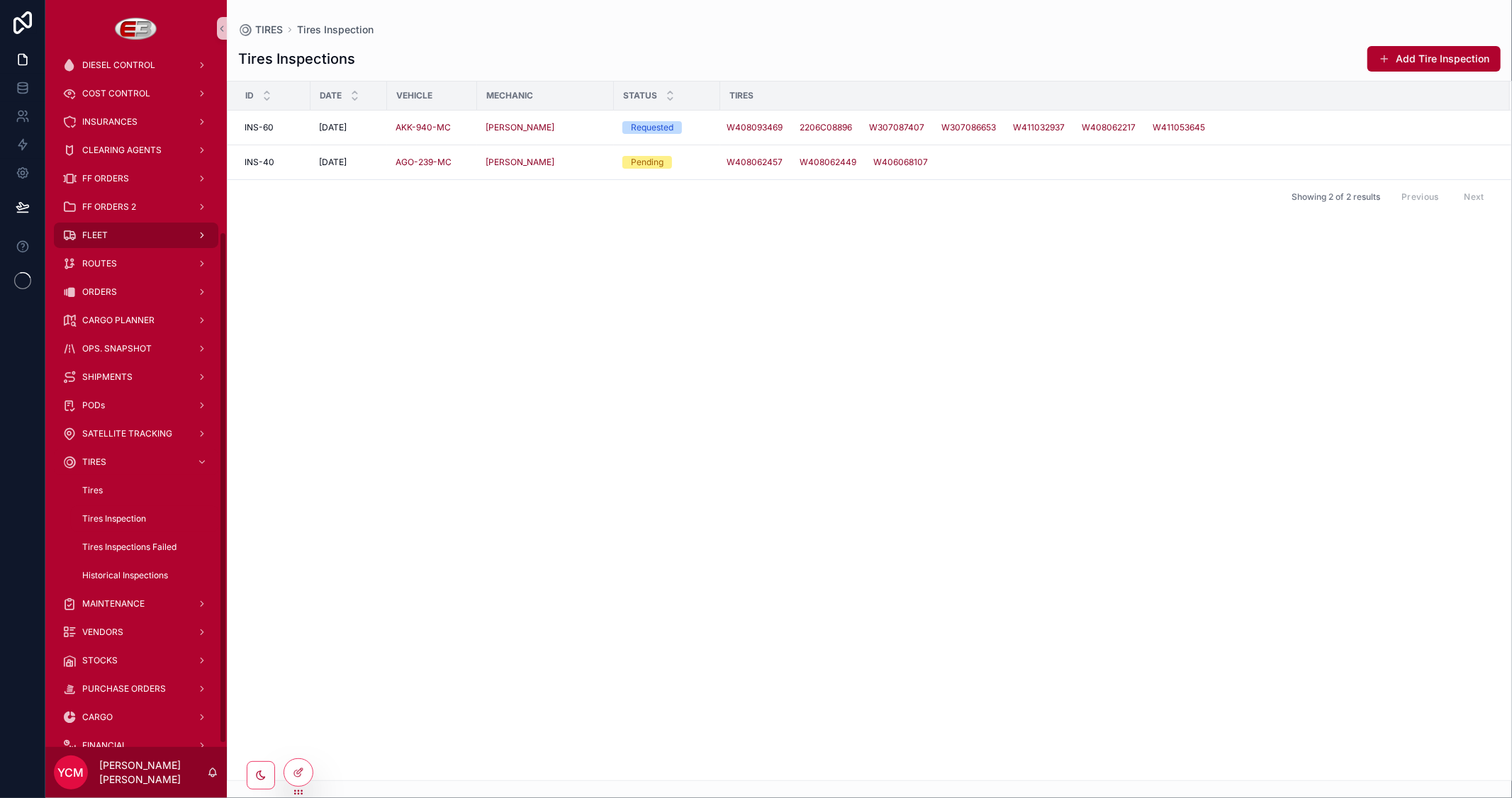
scroll to position [236, 0]
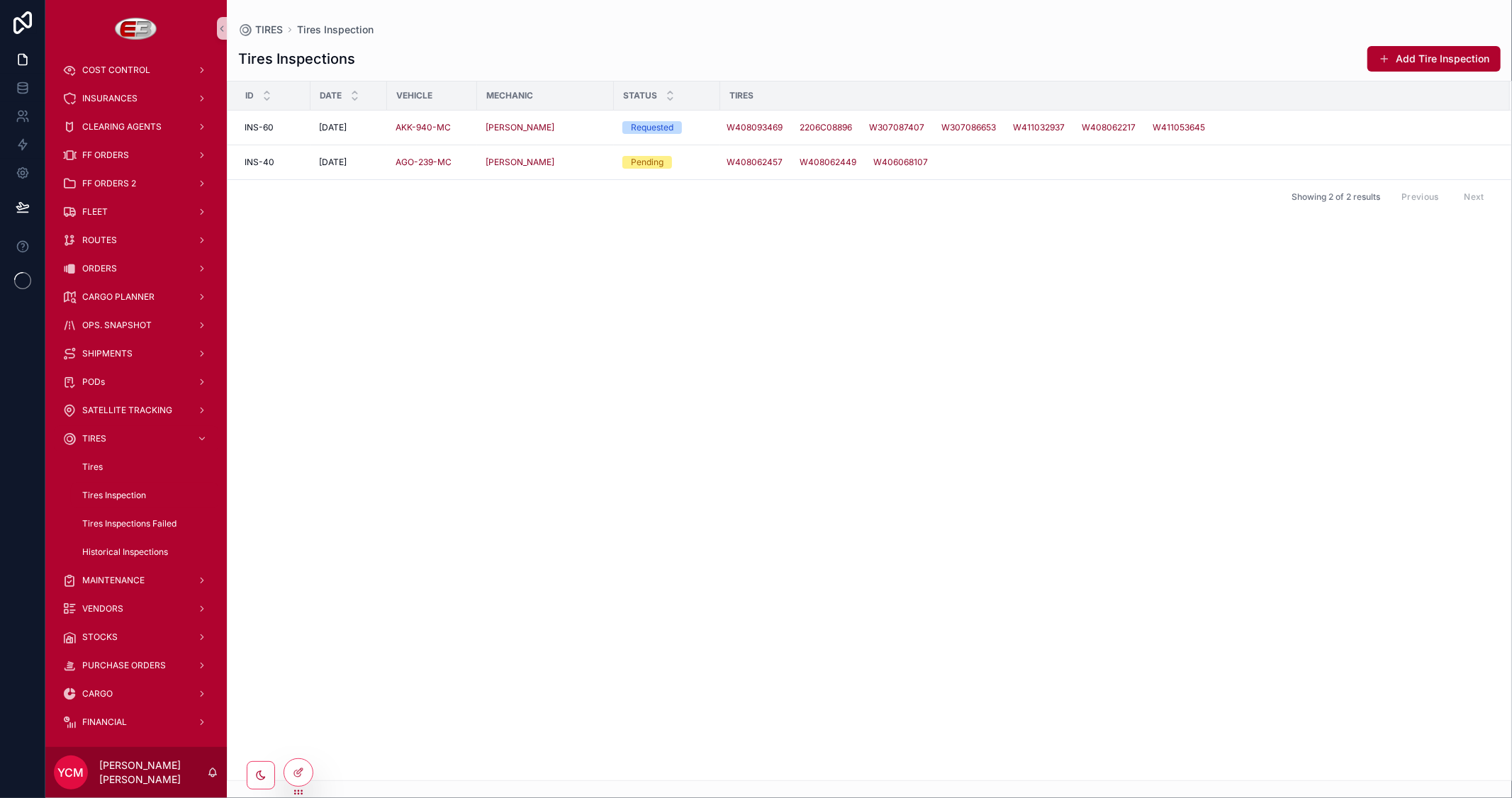
click at [137, 494] on span "Tires Inspection" at bounding box center [114, 495] width 64 height 12
click at [266, 168] on td "INS-40 INS-40" at bounding box center [269, 162] width 83 height 34
click at [272, 160] on span "INS-40" at bounding box center [259, 162] width 30 height 12
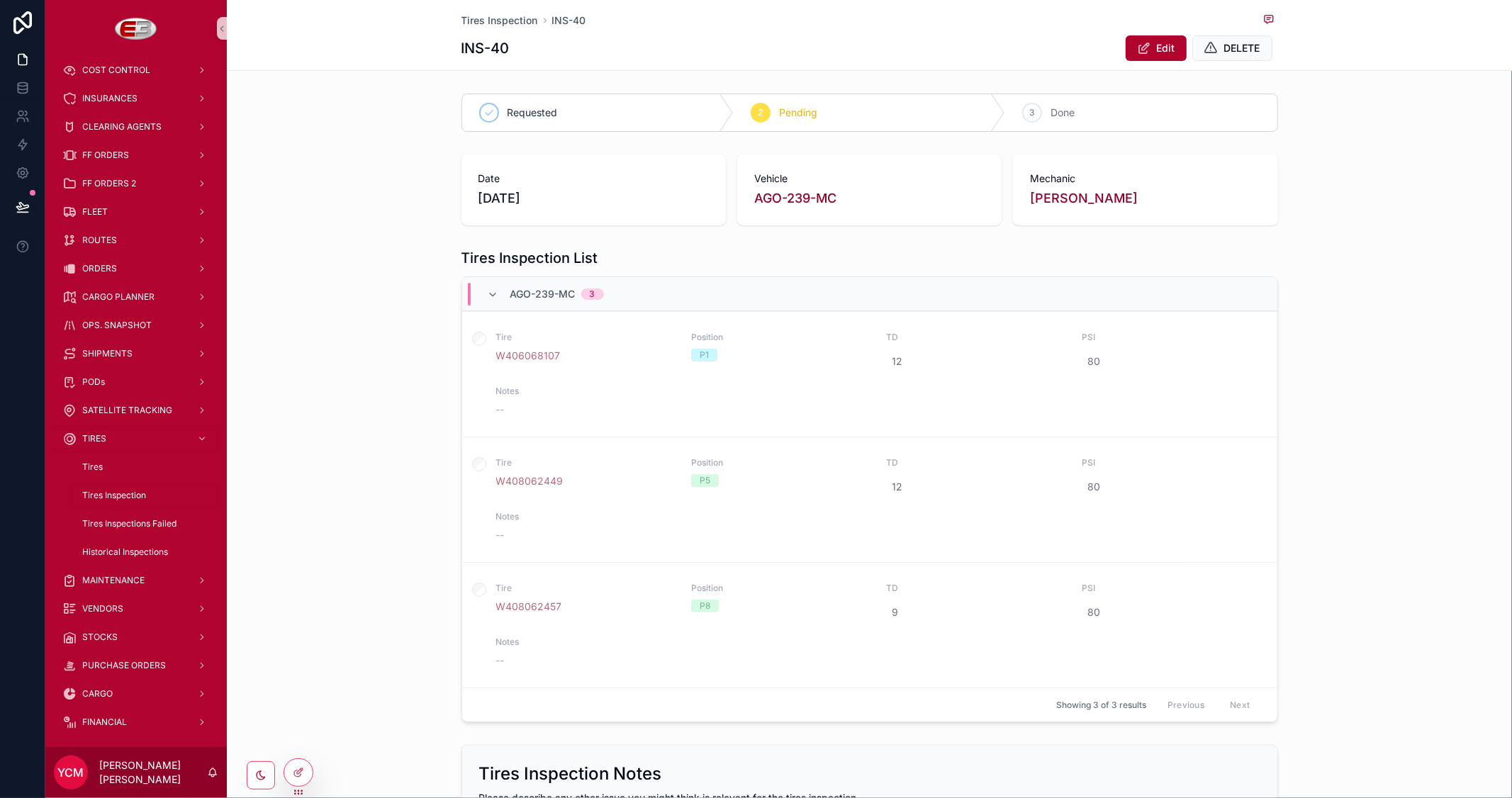
scroll to position [197, 0]
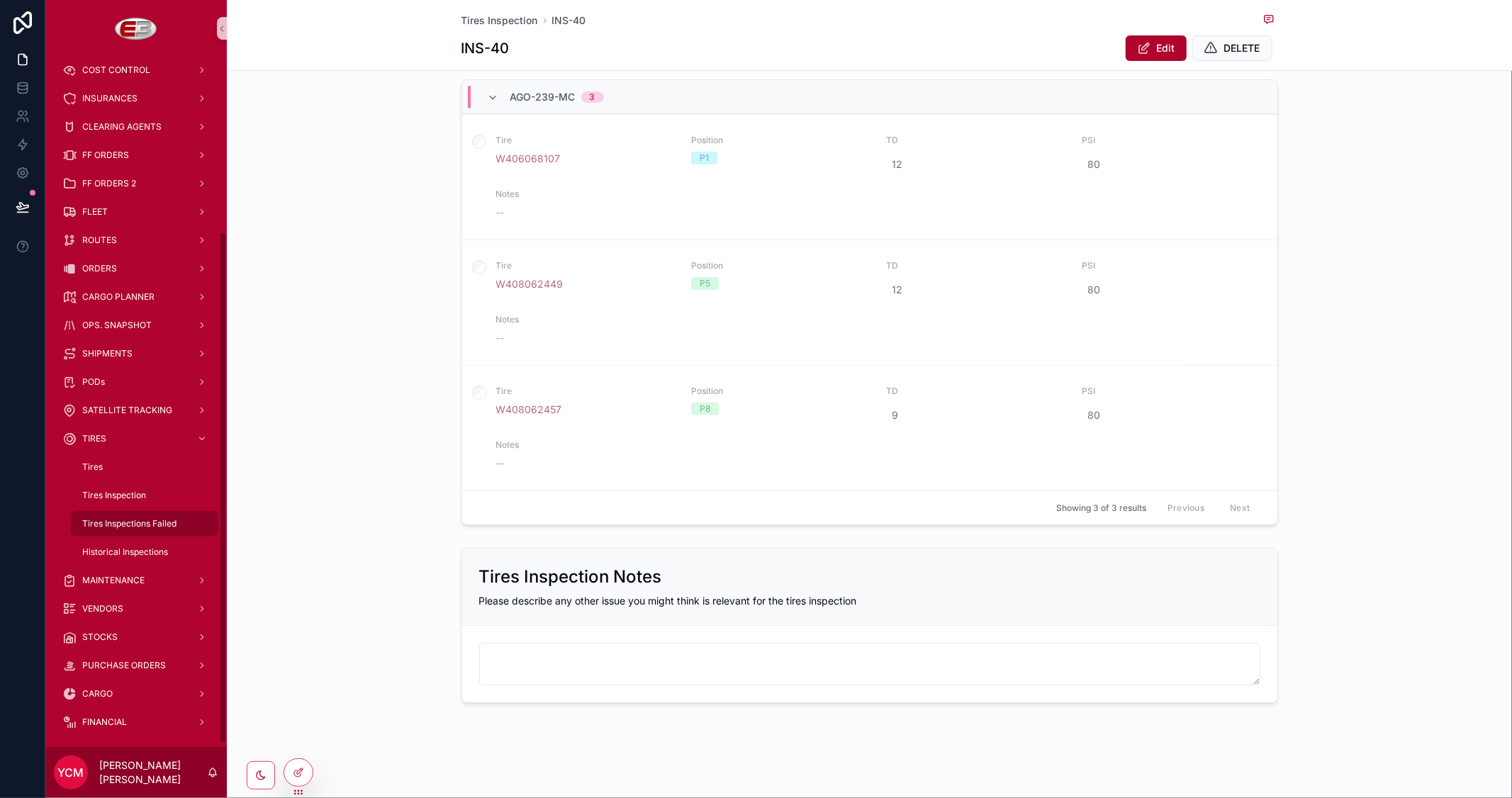
click at [135, 518] on span "Tires Inspections Failed" at bounding box center [129, 524] width 94 height 12
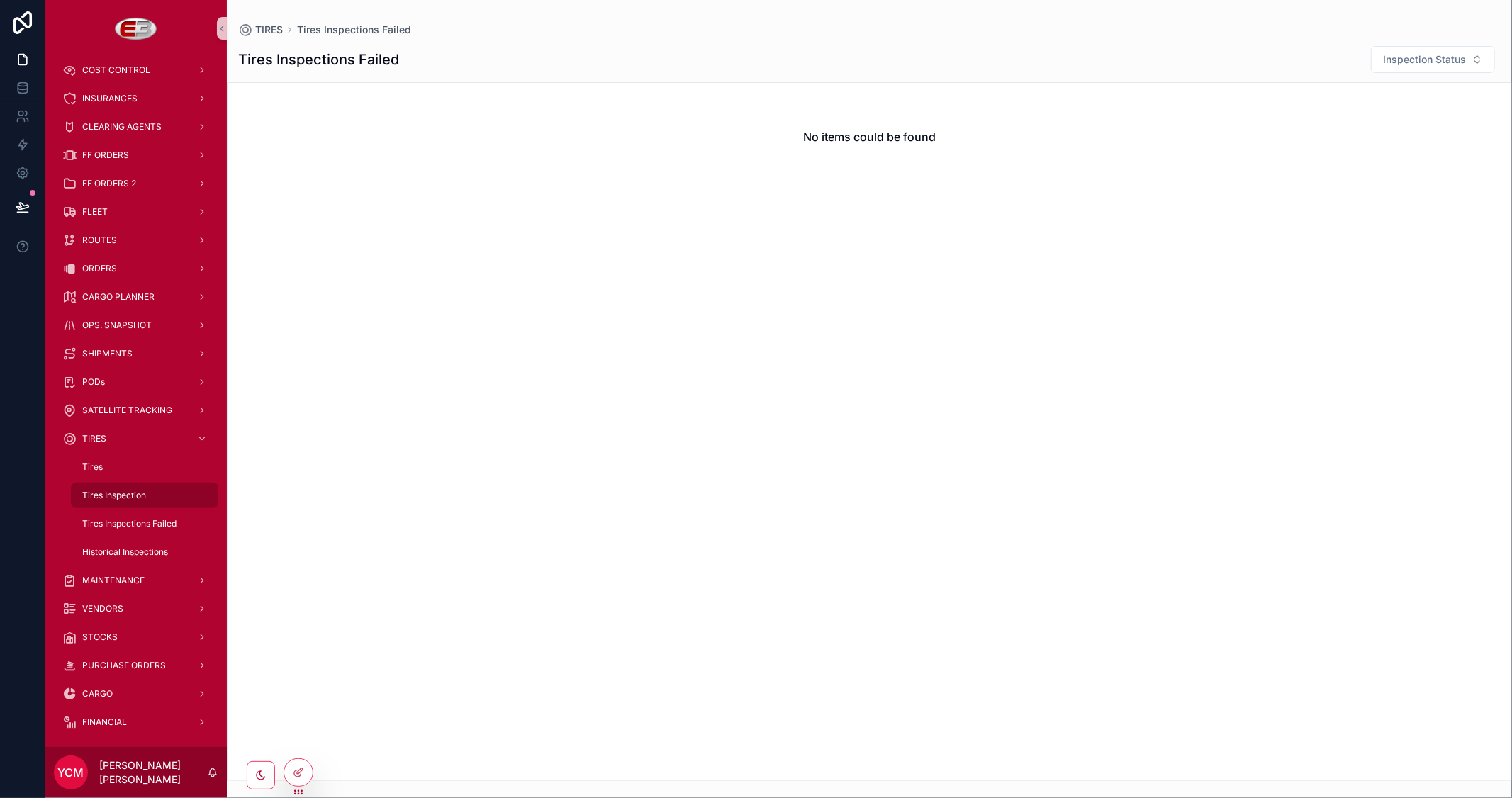
click at [118, 493] on span "Tires Inspection" at bounding box center [114, 495] width 64 height 12
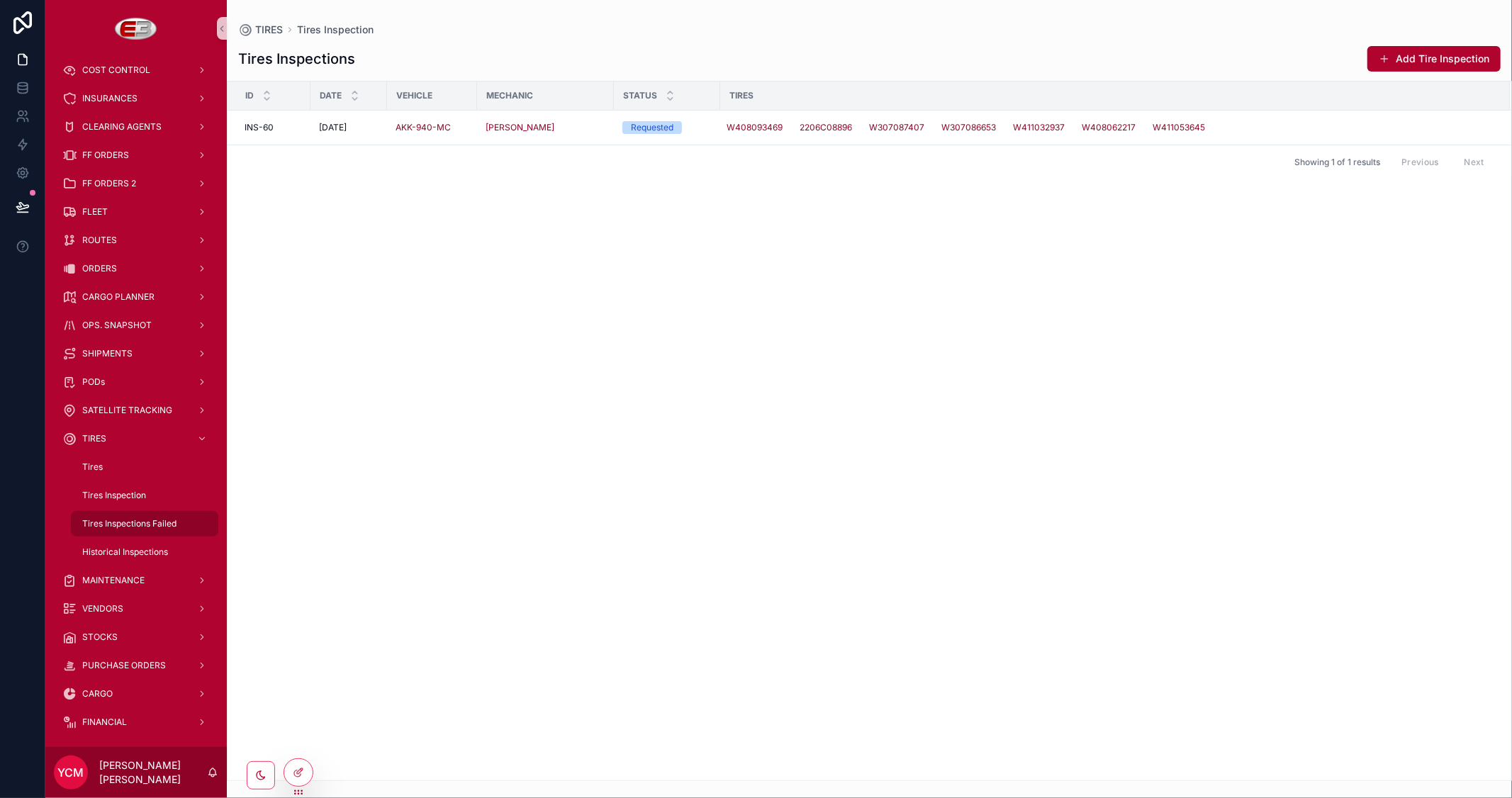
click at [119, 518] on span "Tires Inspections Failed" at bounding box center [129, 524] width 94 height 12
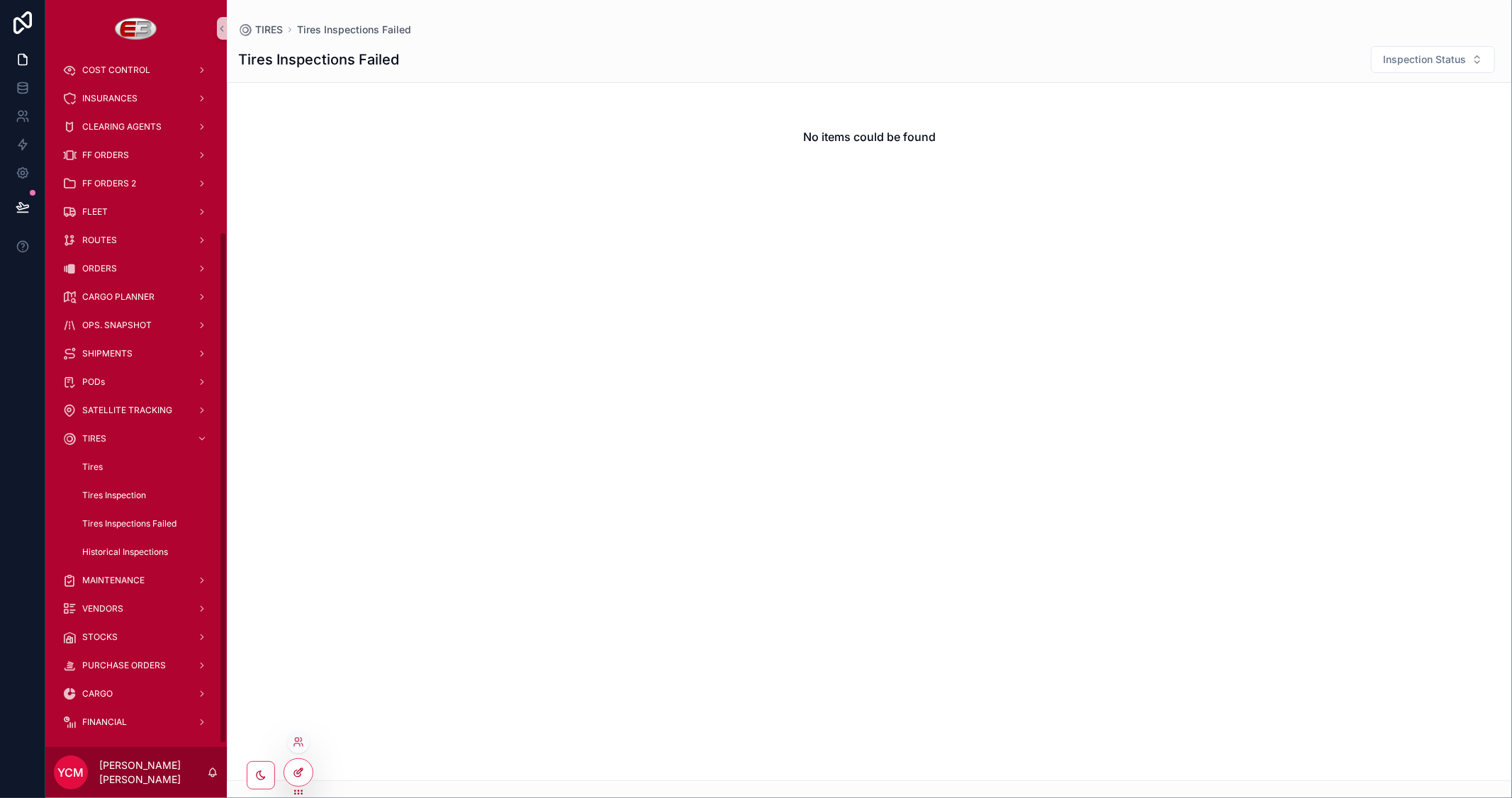
click at [295, 771] on icon at bounding box center [298, 772] width 12 height 12
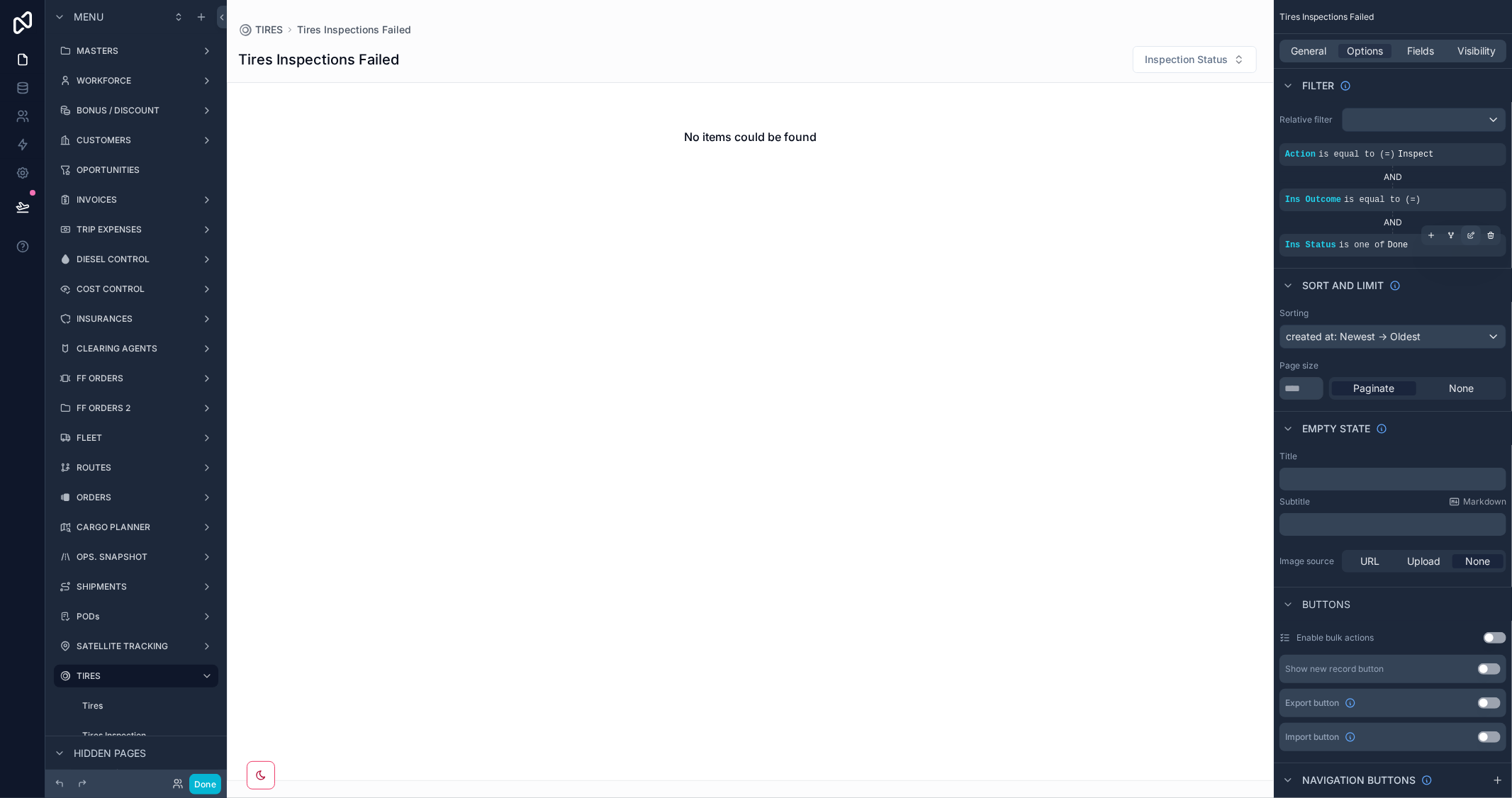
click at [1470, 229] on div "scrollable content" at bounding box center [1471, 236] width 20 height 20
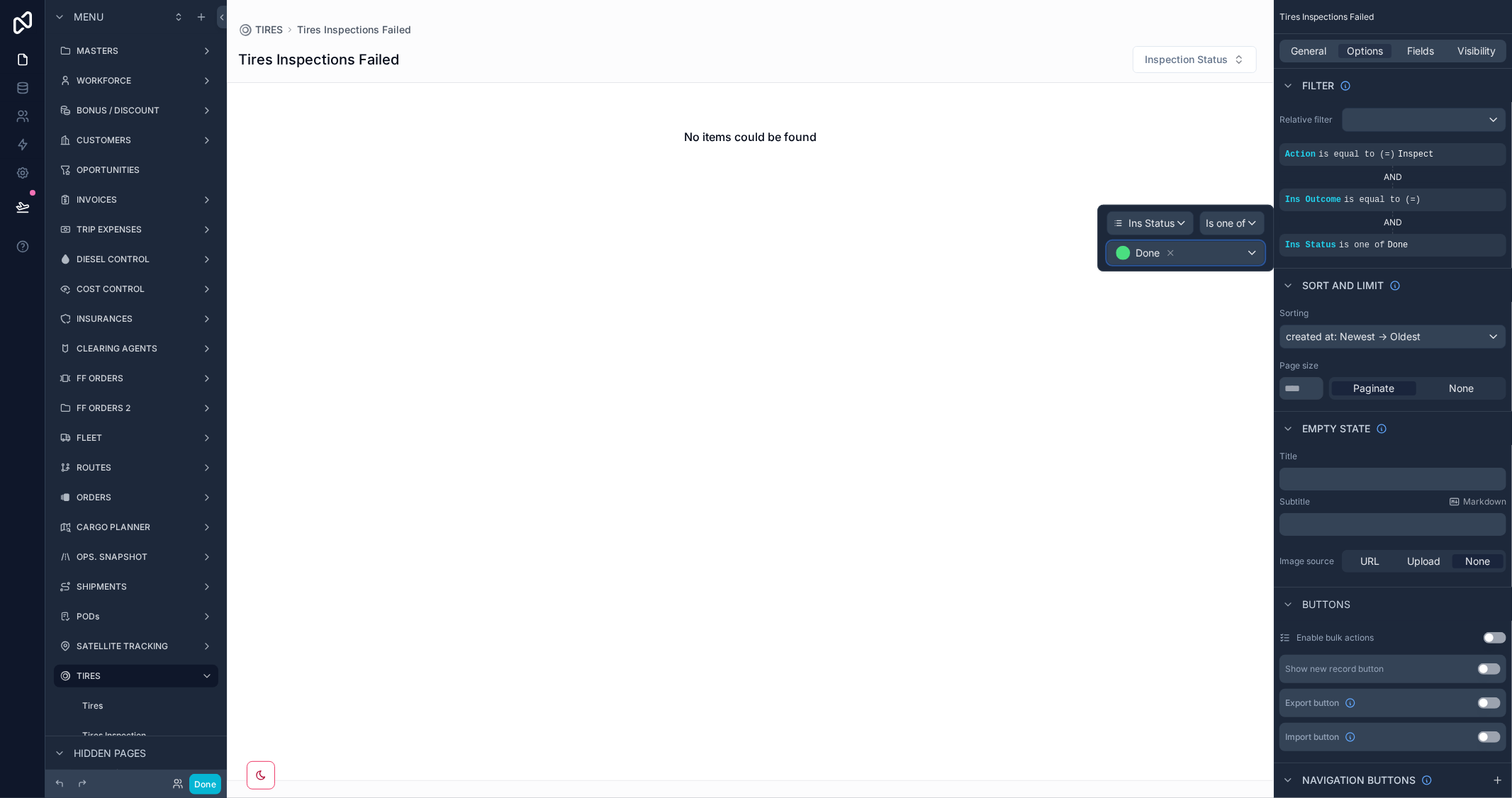
click at [1236, 246] on div "Done" at bounding box center [1185, 253] width 156 height 23
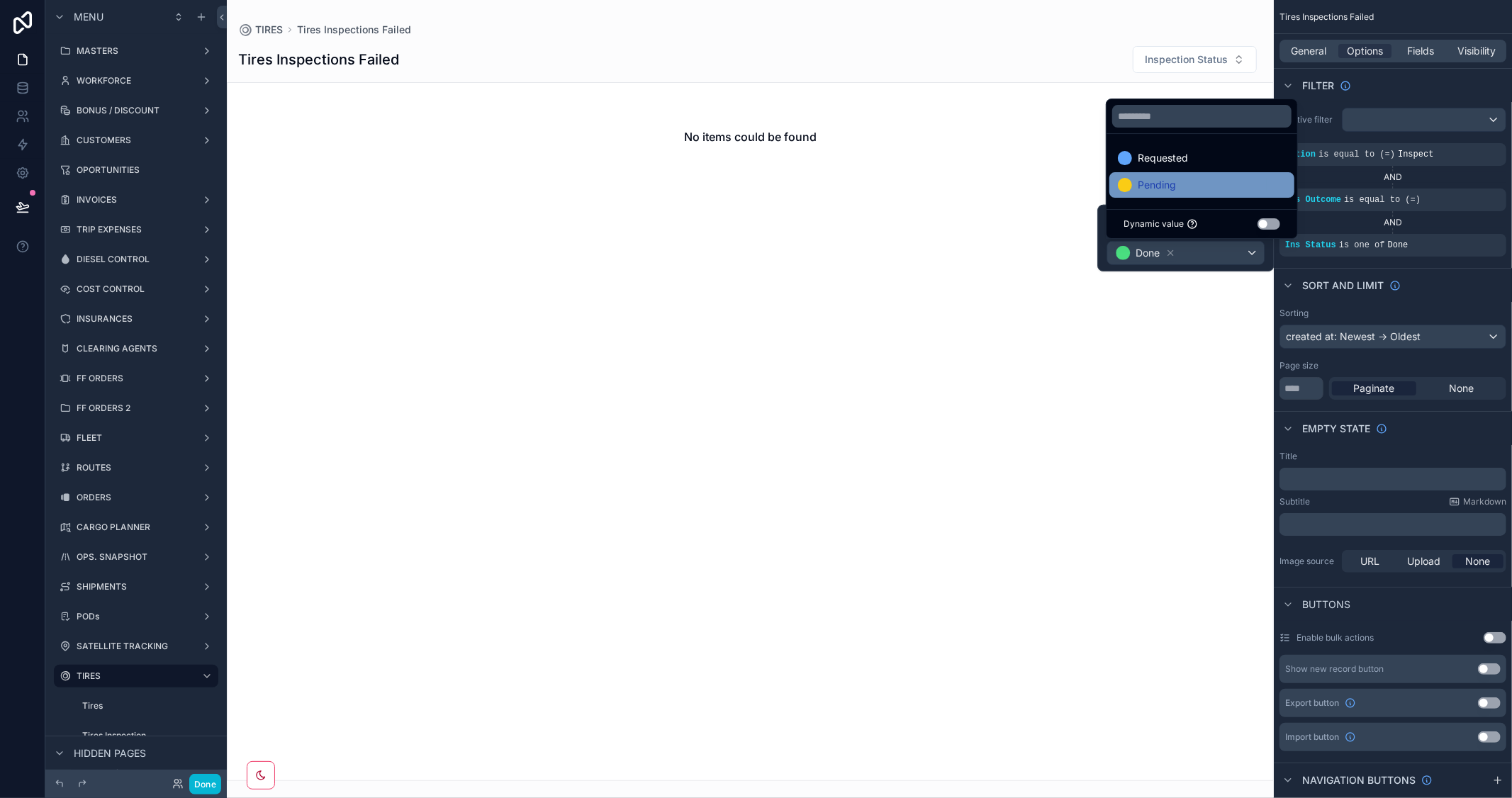
click at [1191, 180] on div "Pending" at bounding box center [1202, 184] width 168 height 17
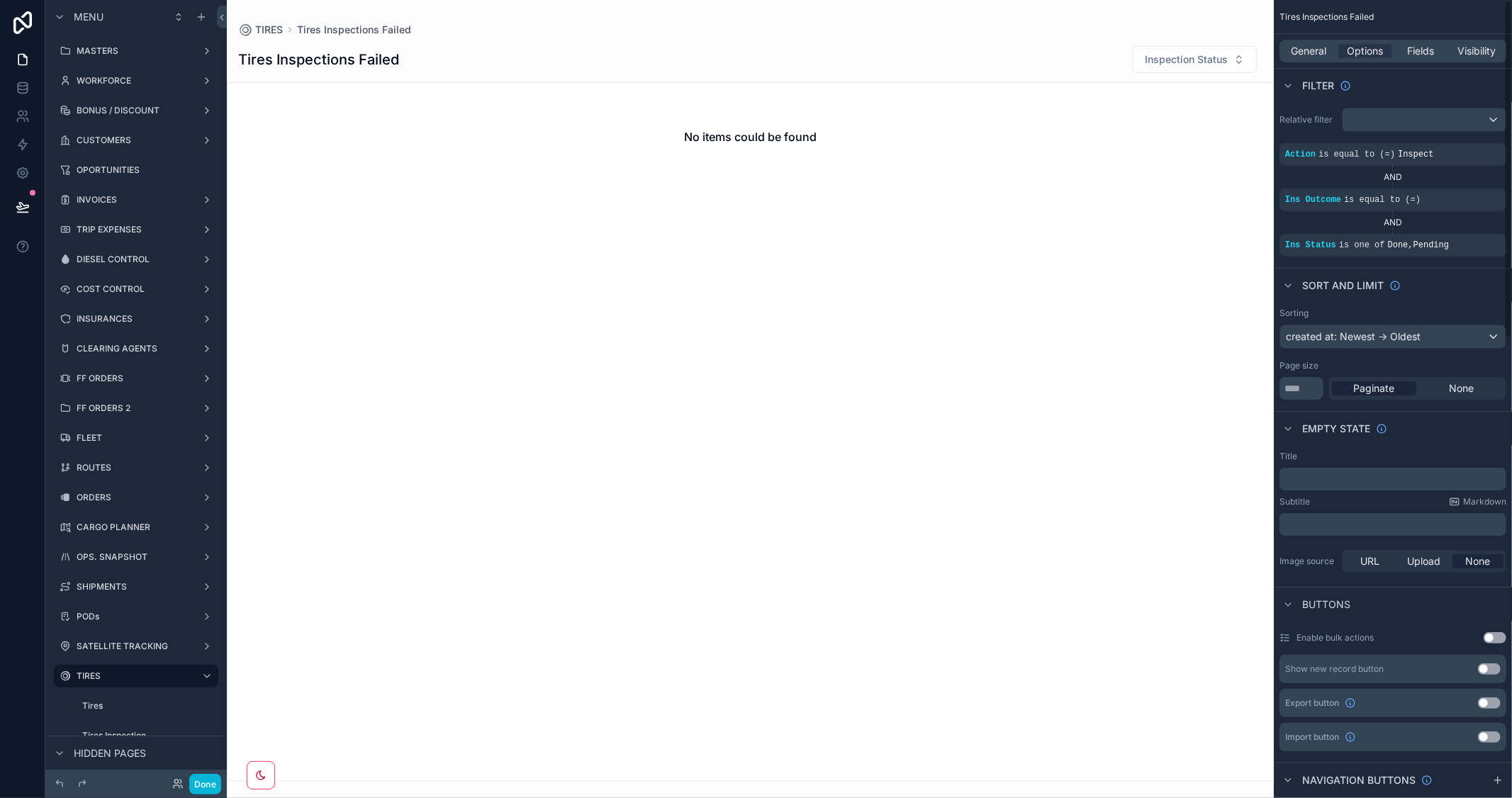
click at [1459, 283] on div "Sort And Limit" at bounding box center [1394, 285] width 238 height 34
click at [211, 782] on button "Done" at bounding box center [205, 784] width 32 height 21
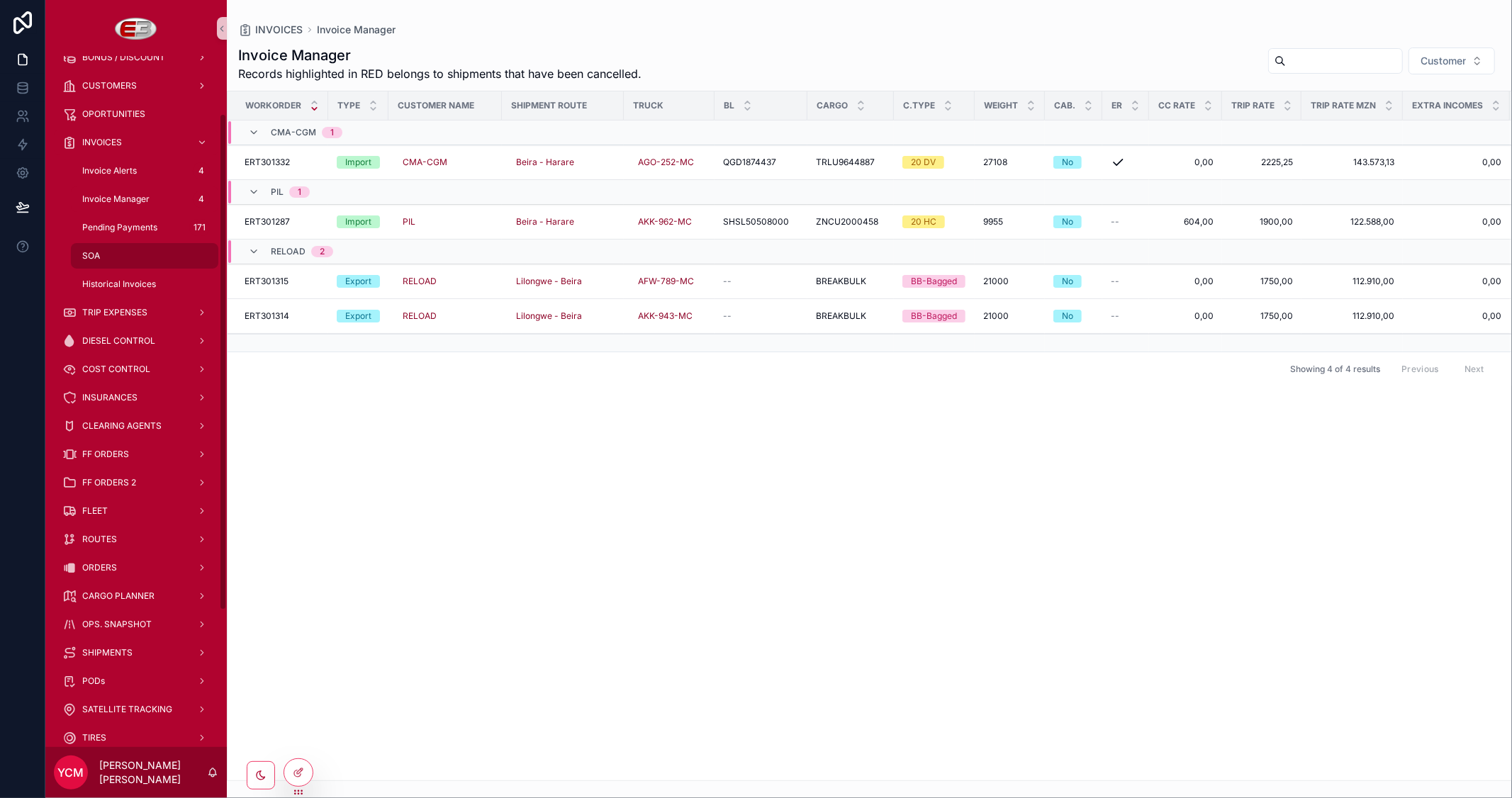
scroll to position [157, 0]
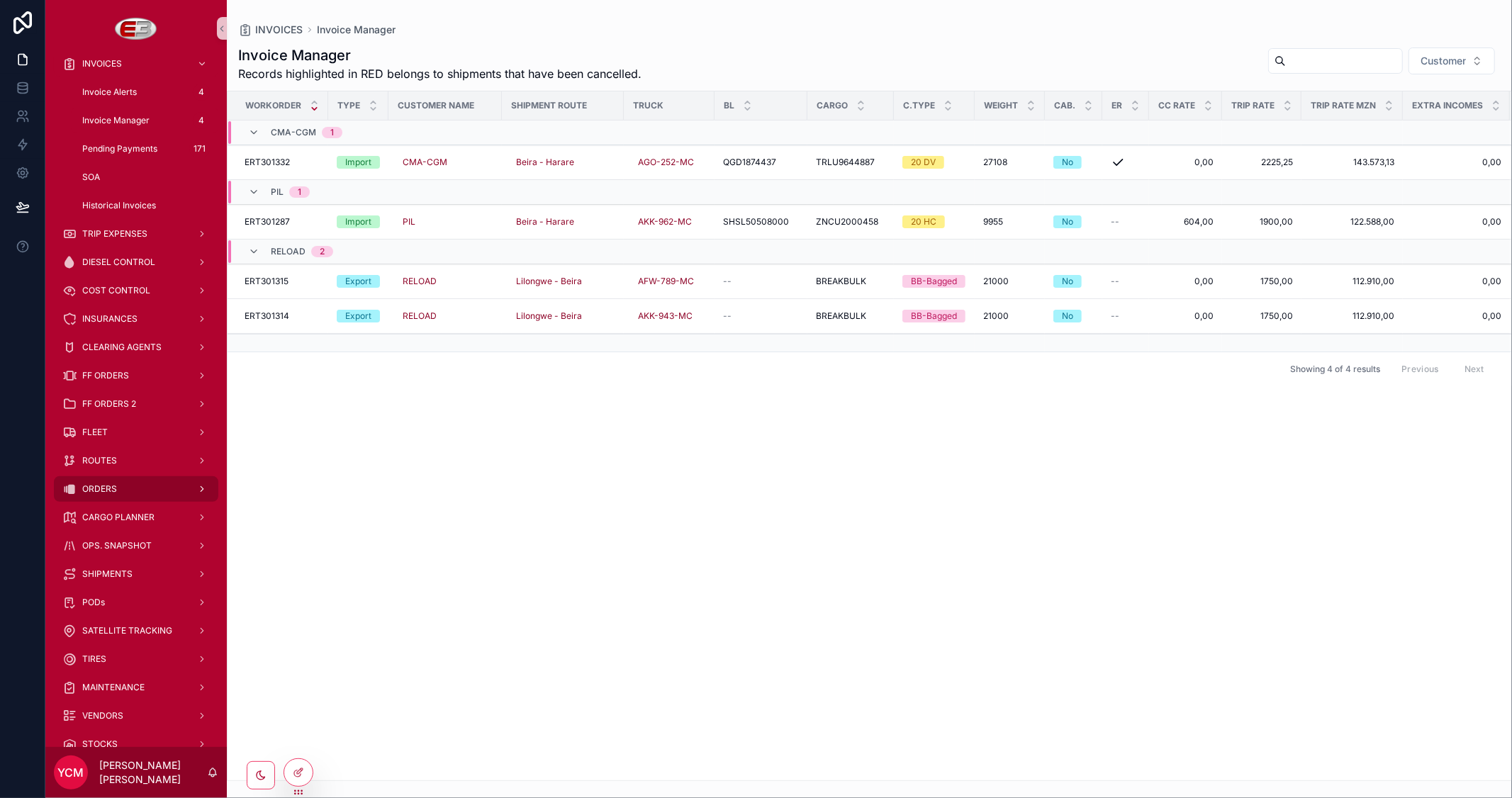
click at [114, 487] on span "ORDERS" at bounding box center [99, 488] width 34 height 12
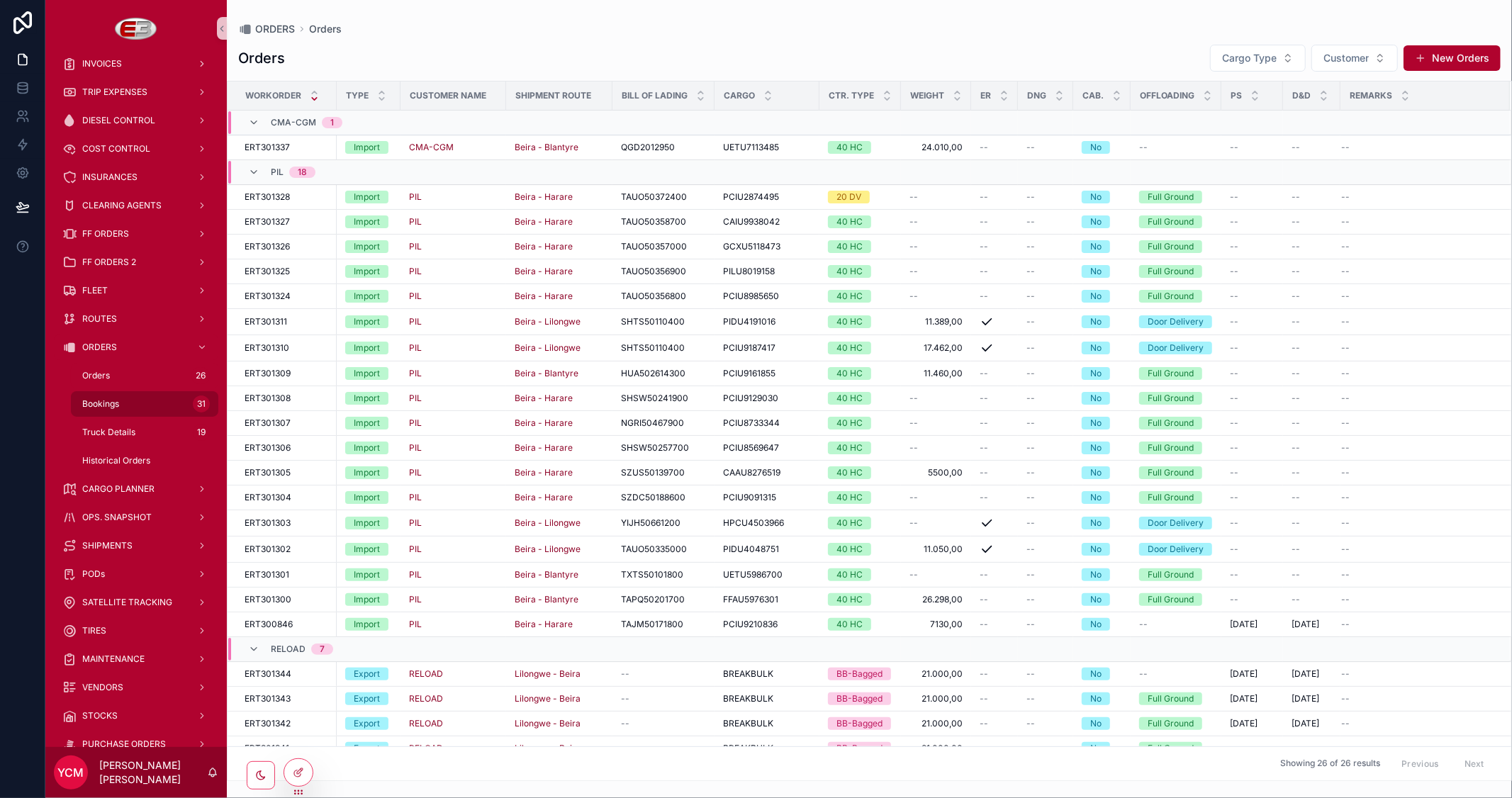
click at [114, 404] on span "Bookings" at bounding box center [100, 404] width 37 height 12
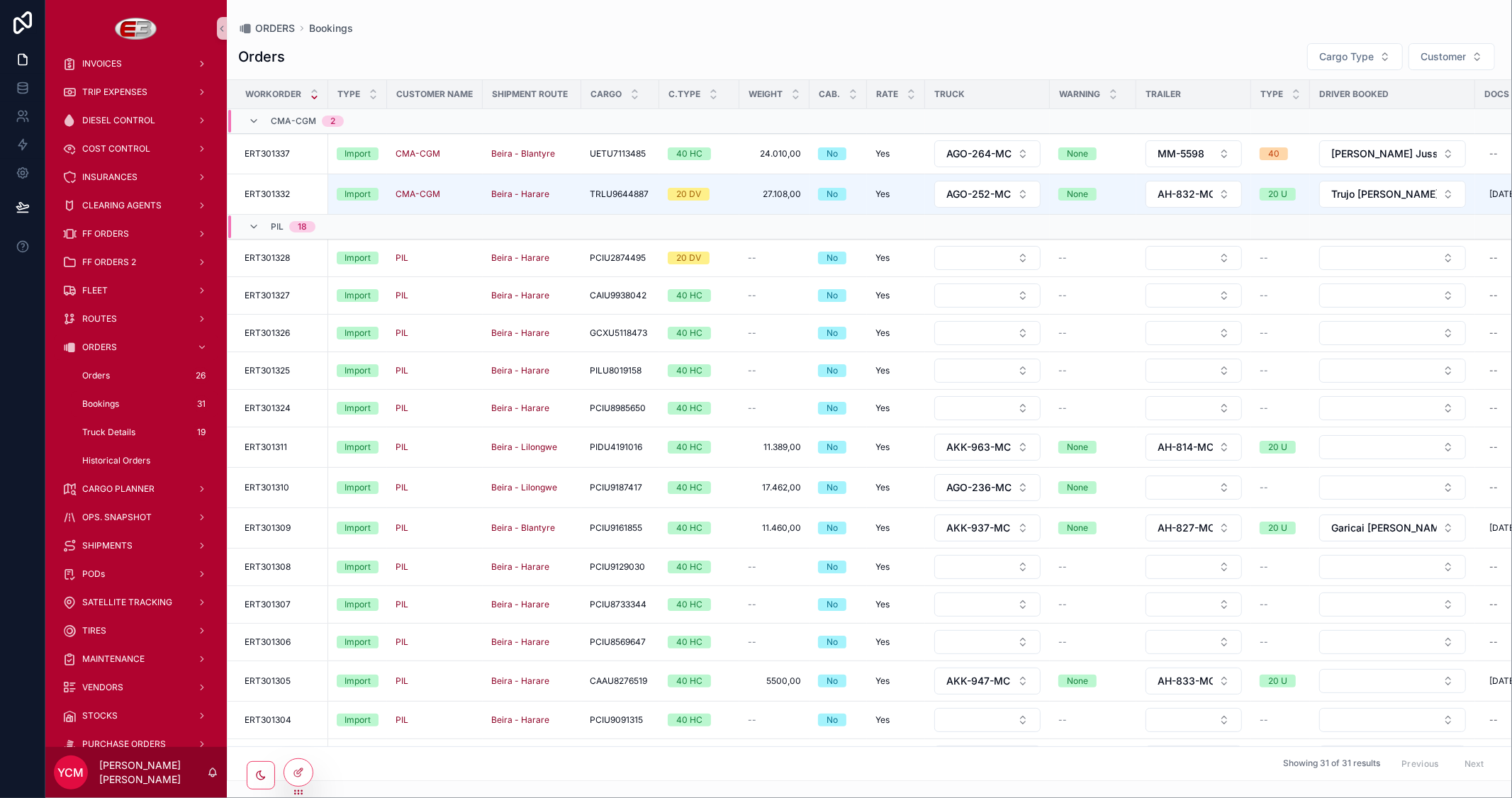
drag, startPoint x: 989, startPoint y: 781, endPoint x: 1124, endPoint y: 783, distance: 135.0
click at [1124, 783] on div "ORDERS Bookings Orders Cargo Type Customer Workorder Type Customer Name Shipmen…" at bounding box center [869, 399] width 1285 height 798
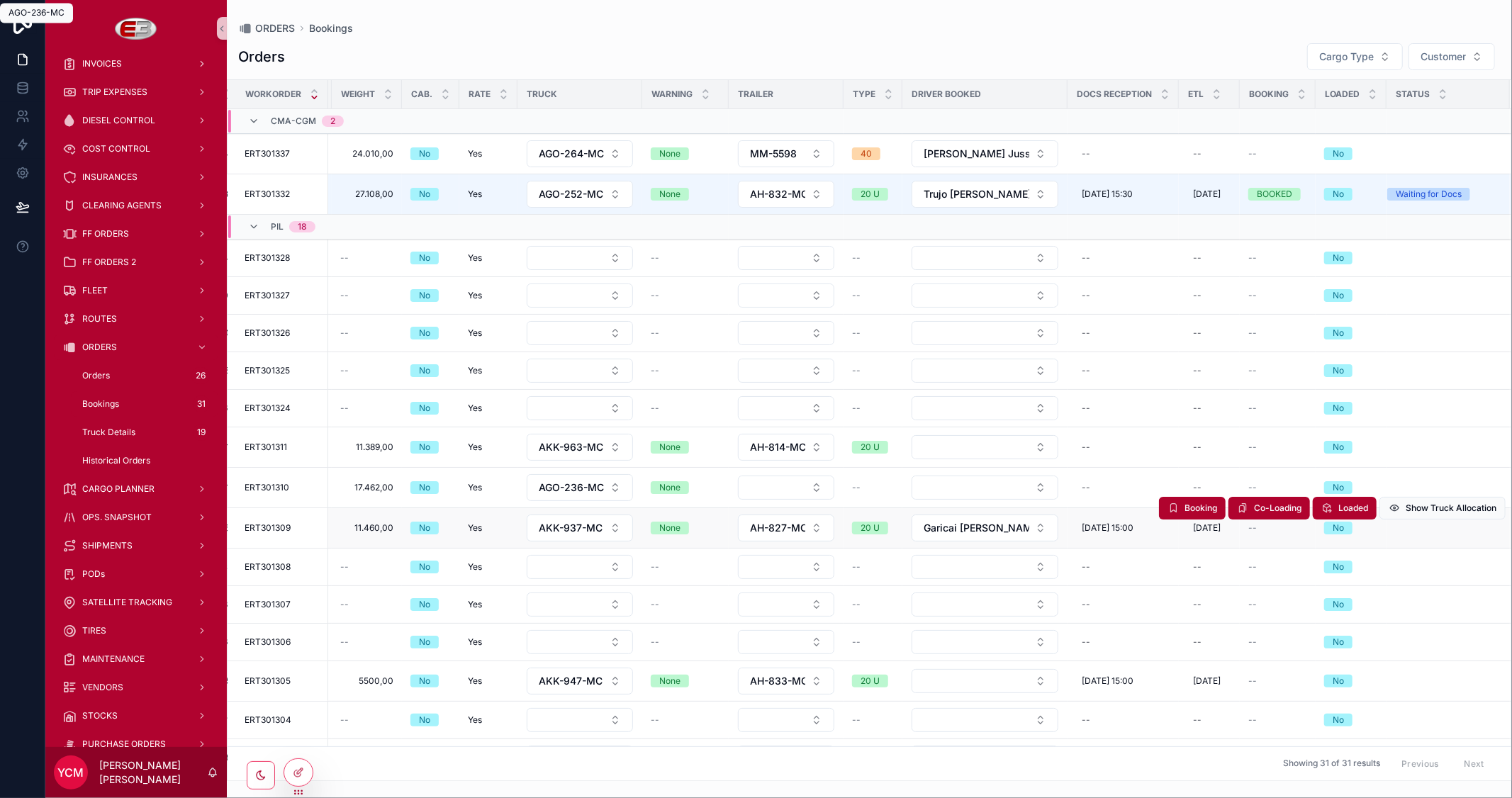
scroll to position [79, 430]
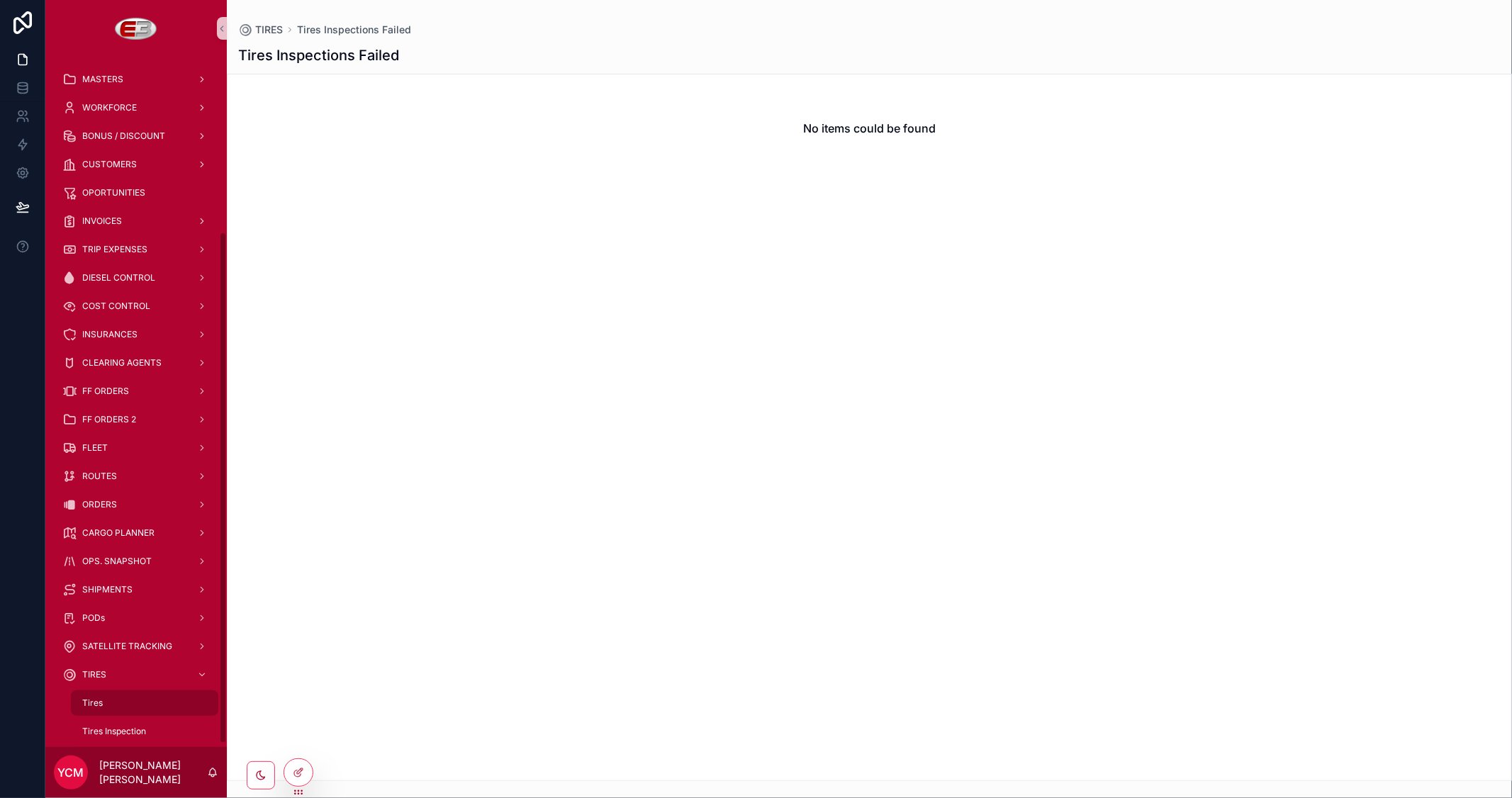
click at [101, 697] on span "Tires" at bounding box center [92, 702] width 21 height 12
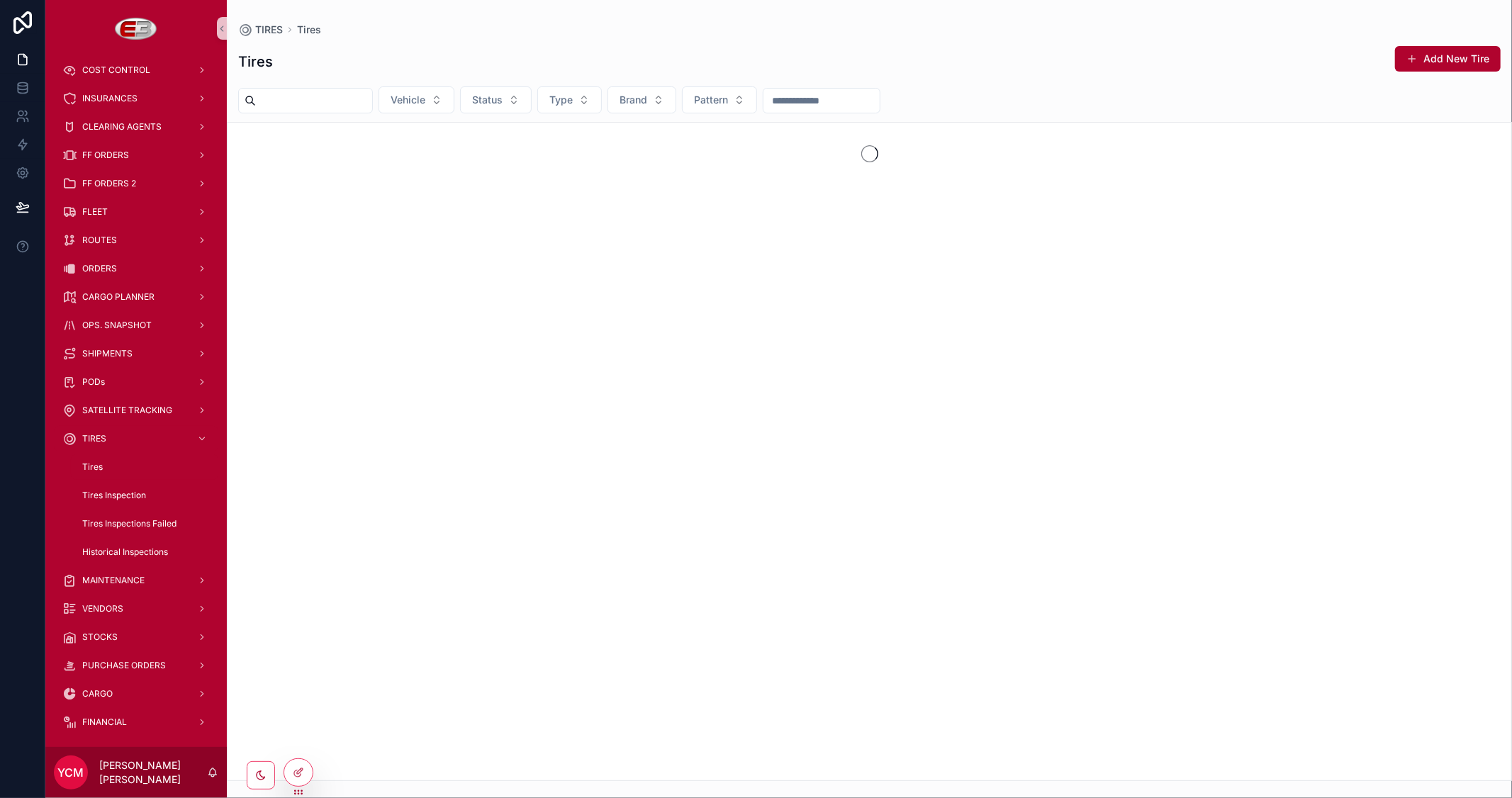
click at [299, 101] on input "scrollable content" at bounding box center [313, 100] width 117 height 20
paste input "**********"
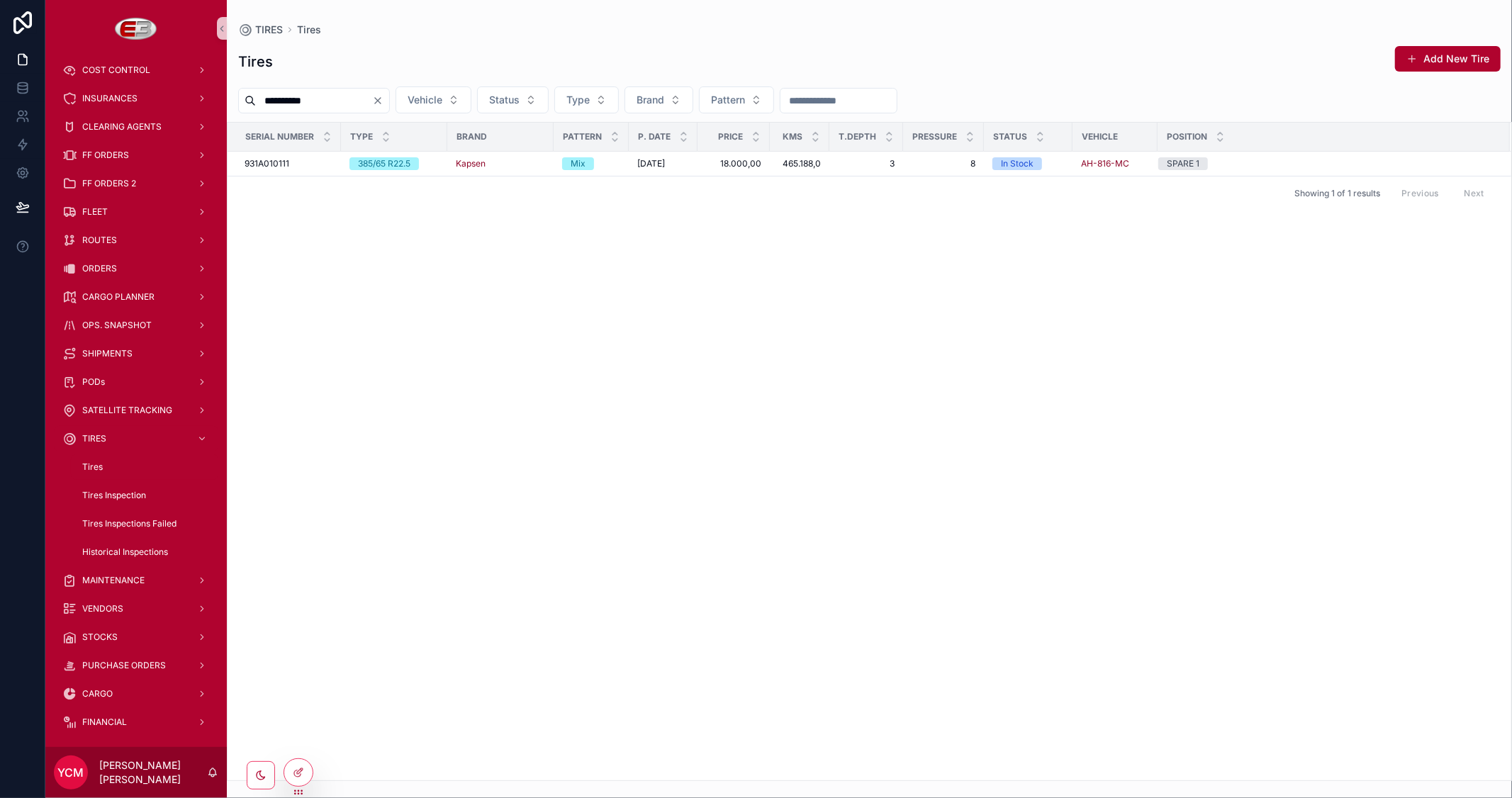
drag, startPoint x: 292, startPoint y: 100, endPoint x: 229, endPoint y: 100, distance: 63.0
click at [229, 100] on div "**********" at bounding box center [869, 100] width 1285 height 27
paste input "scrollable content"
type input "**********"
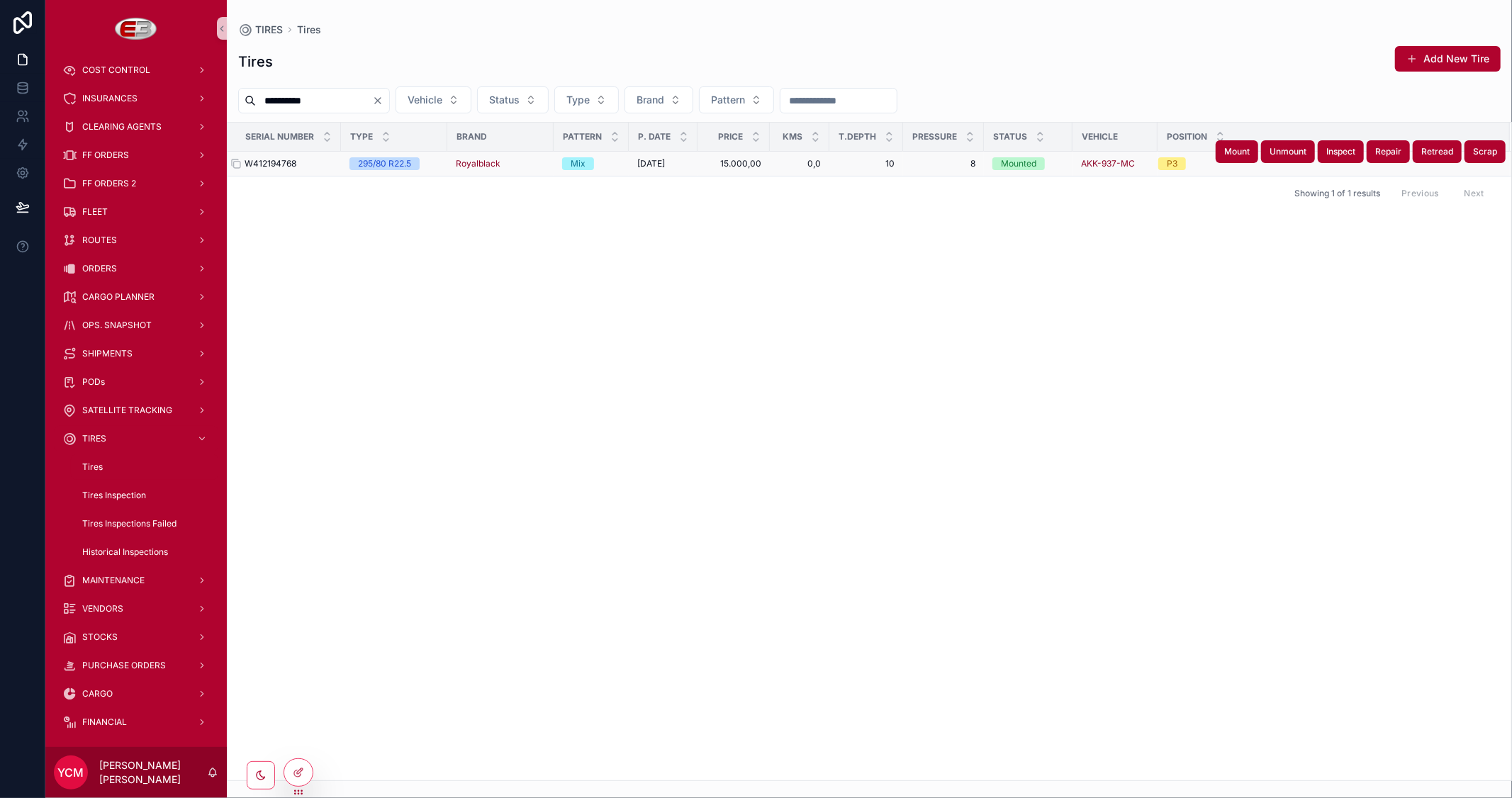
click at [275, 166] on span "W412194768" at bounding box center [270, 163] width 51 height 12
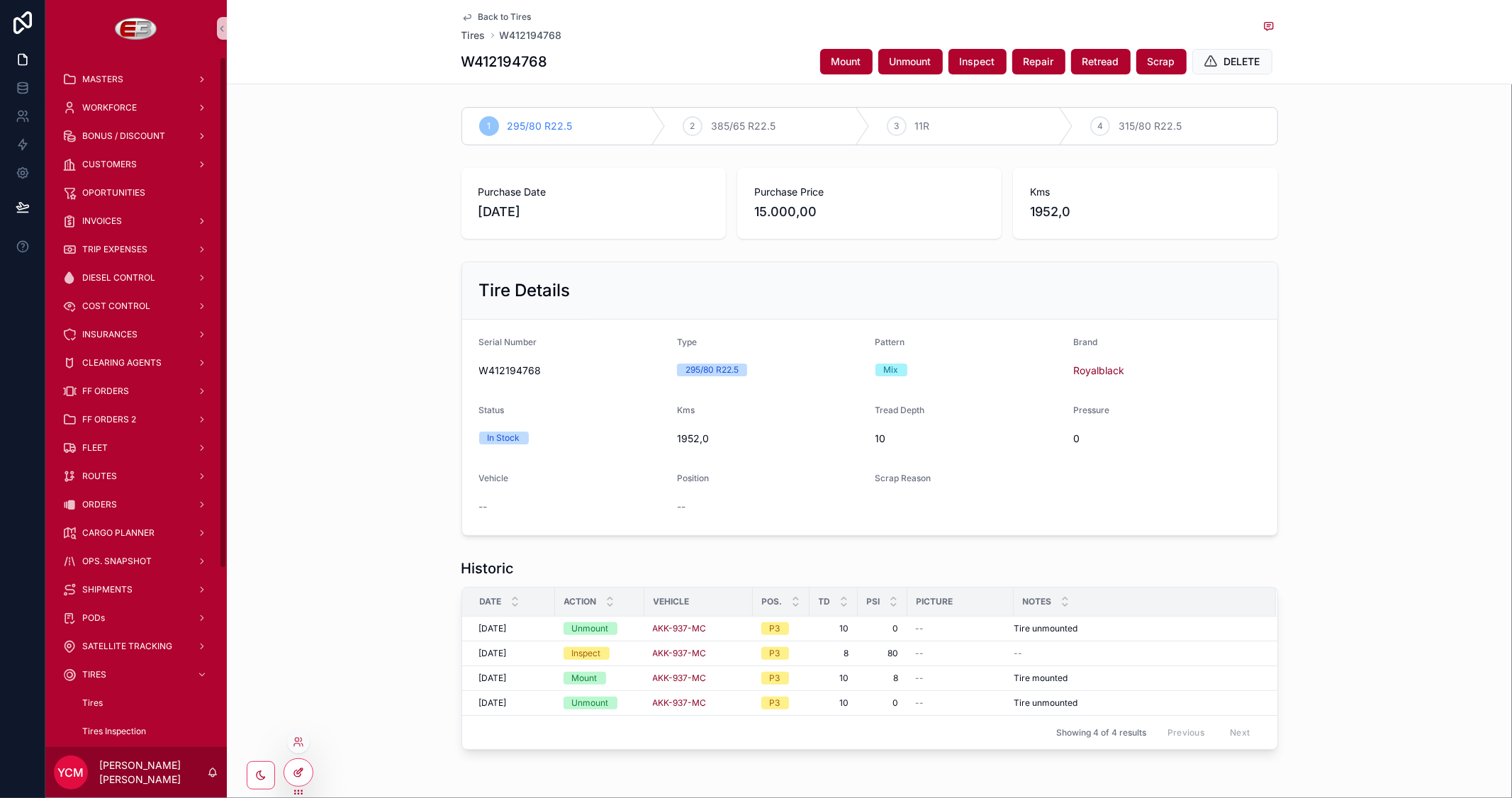
click at [298, 766] on icon at bounding box center [298, 772] width 12 height 12
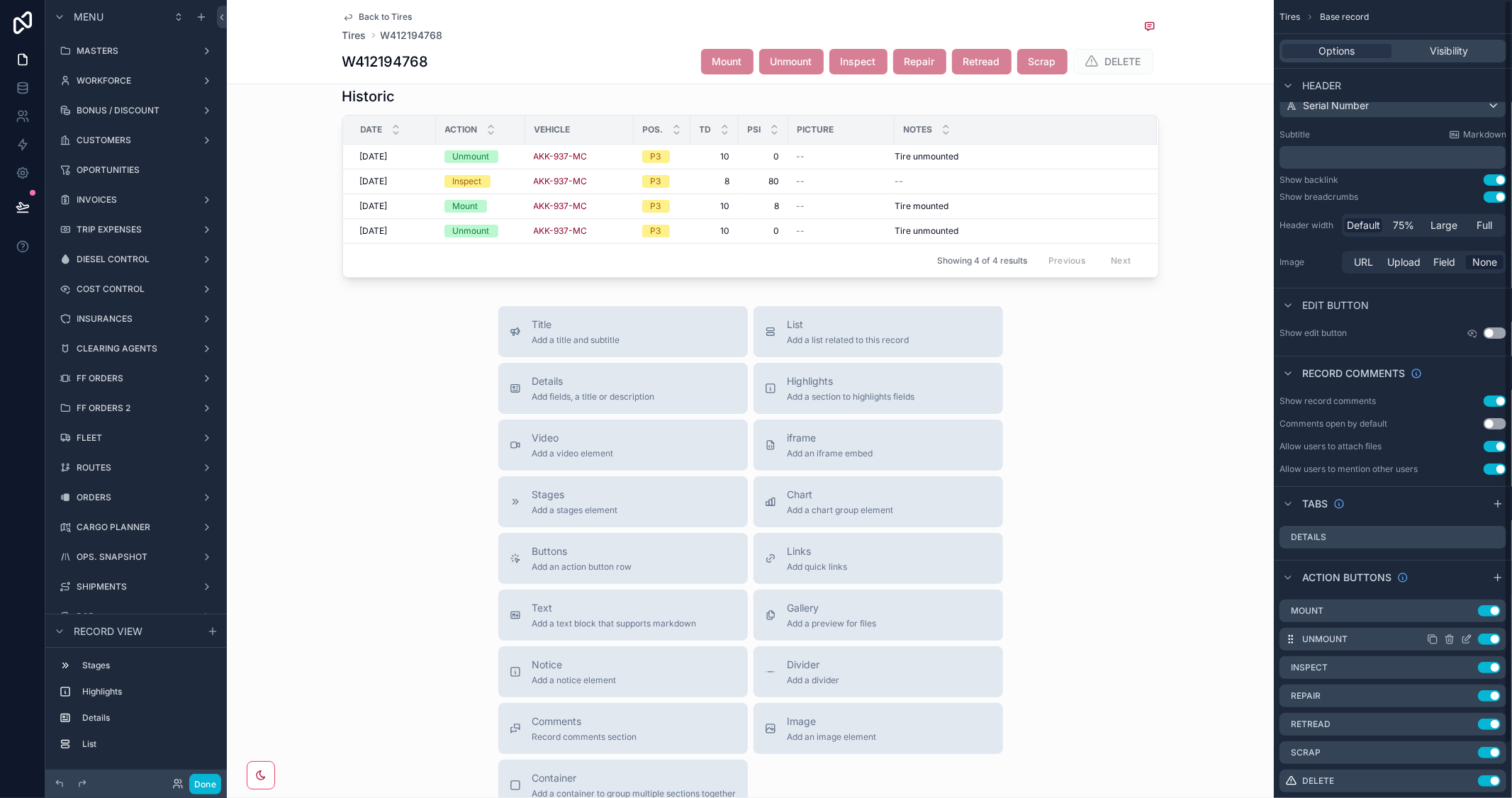
scroll to position [59, 0]
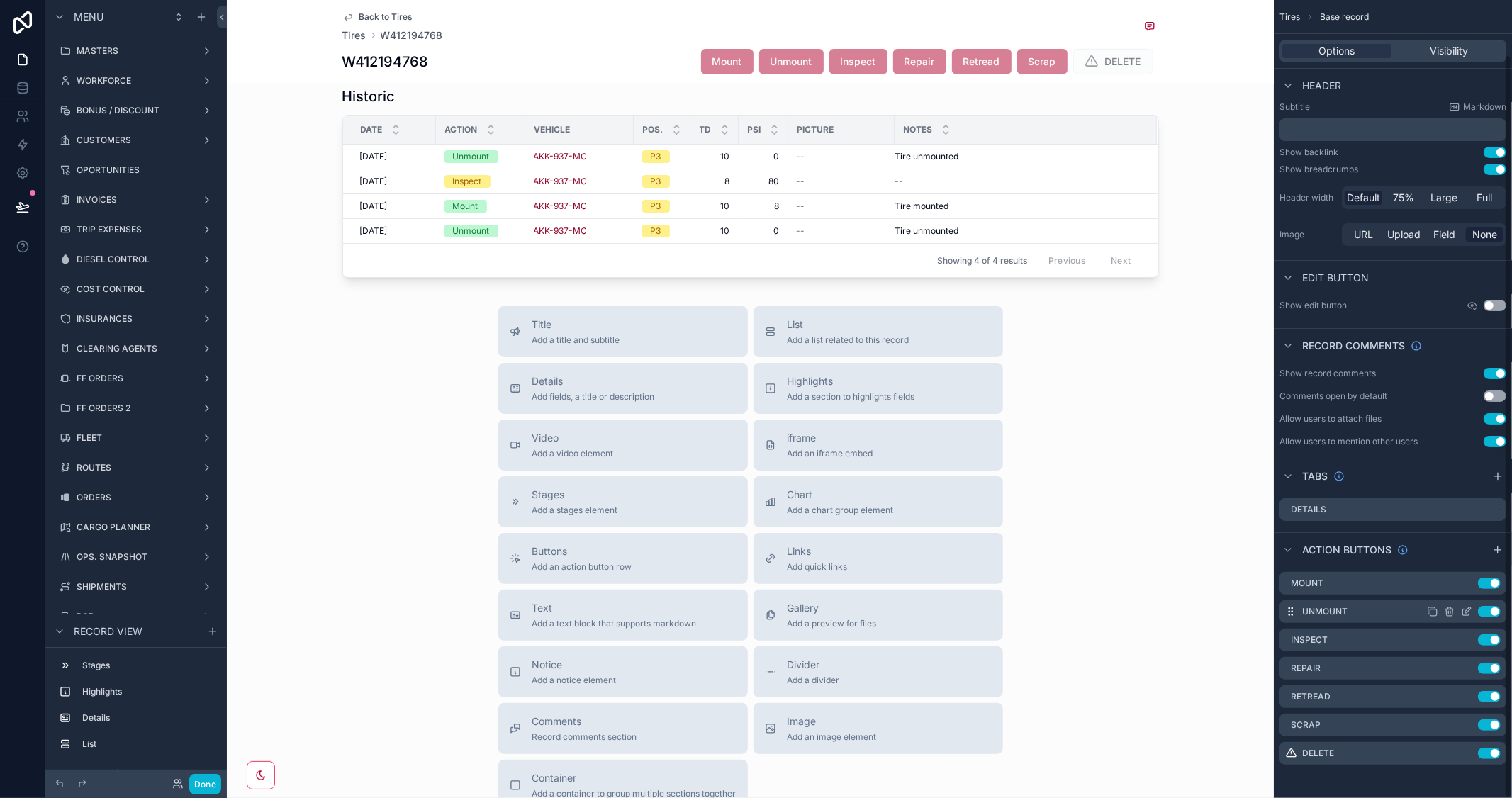
click at [1470, 608] on icon "scrollable content" at bounding box center [1469, 610] width 5 height 5
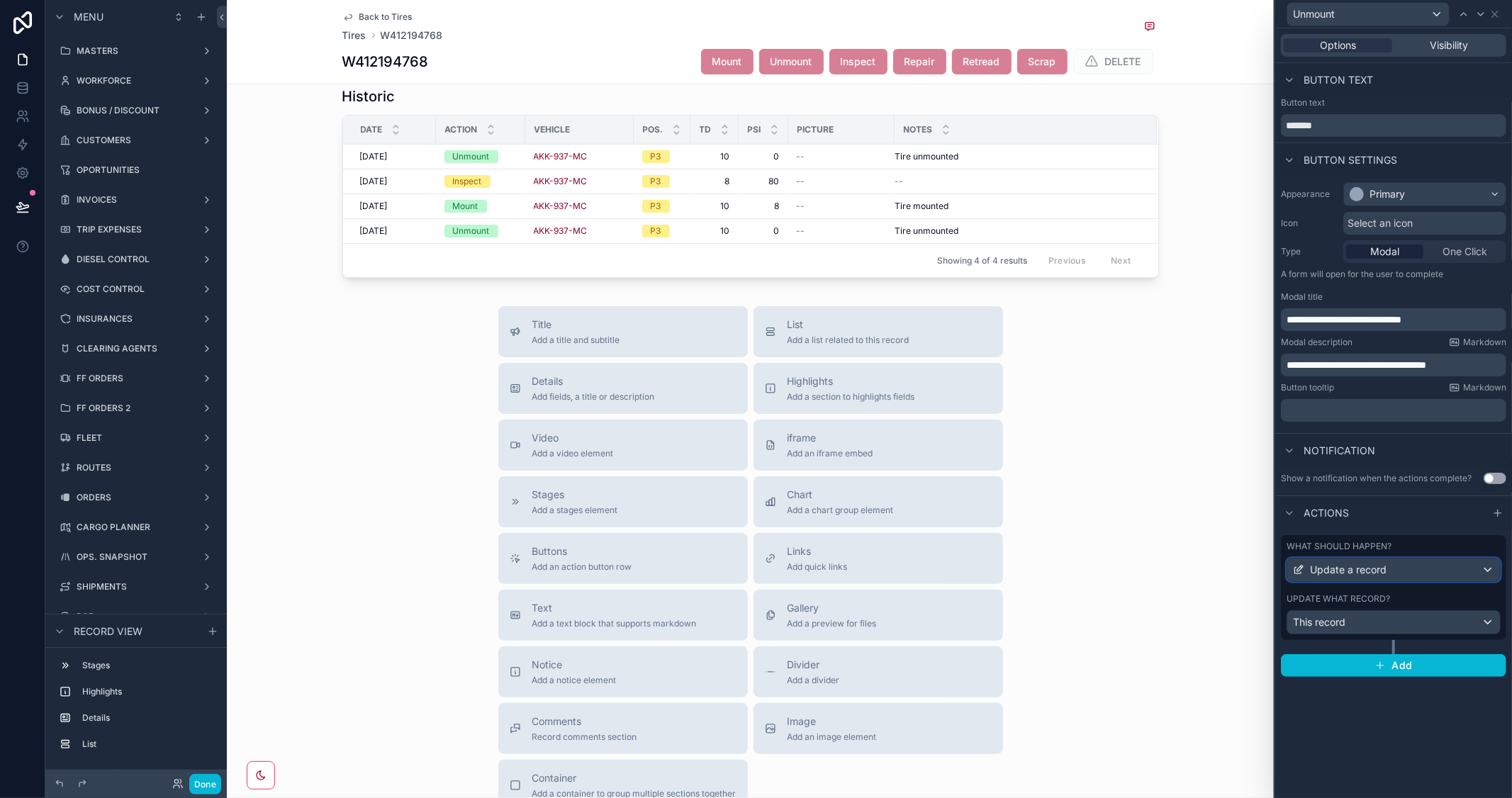
click at [1423, 563] on div "Update a record" at bounding box center [1395, 570] width 213 height 23
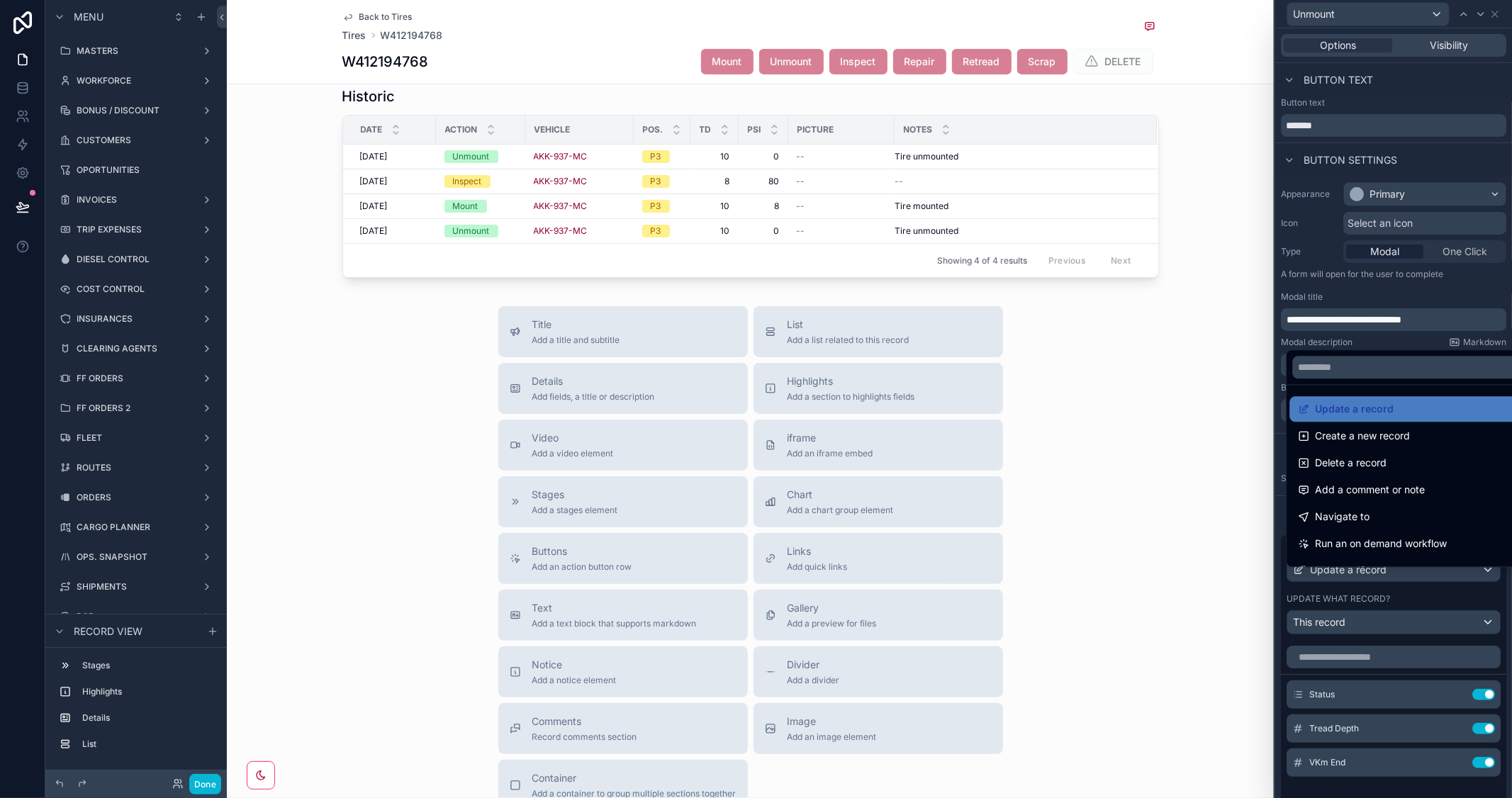
click at [1455, 289] on div at bounding box center [1394, 399] width 237 height 798
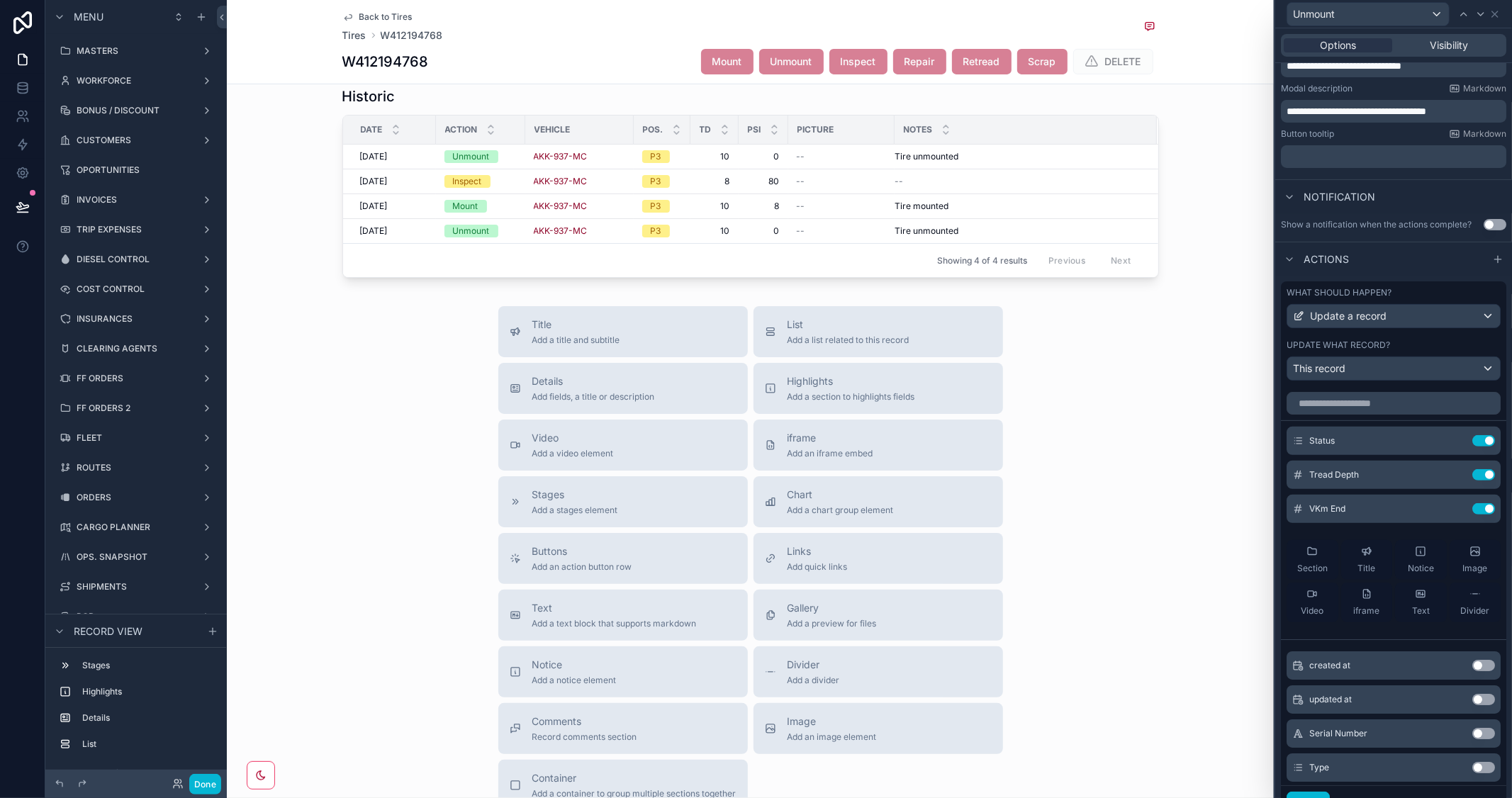
scroll to position [315, 0]
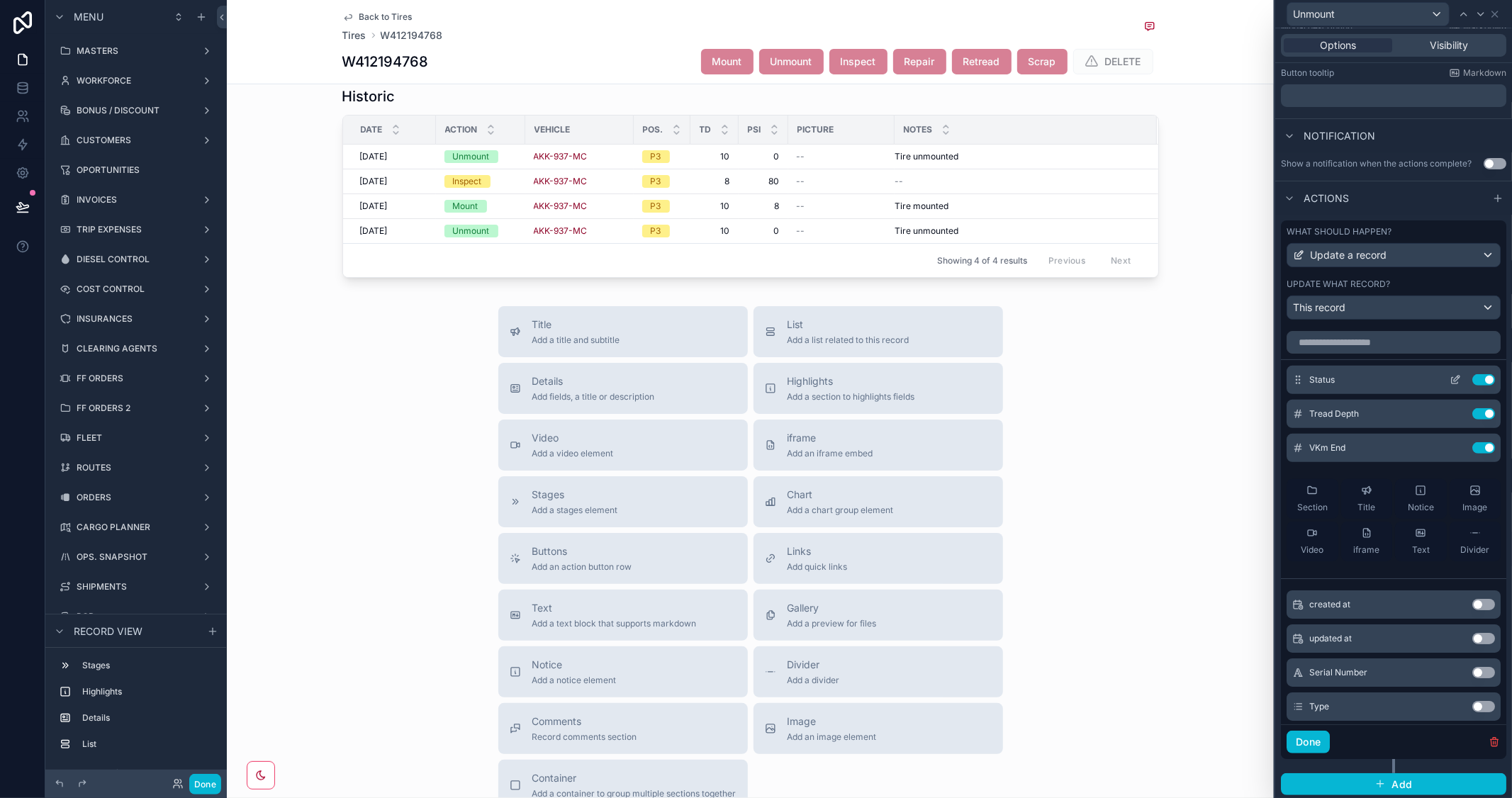
click at [1450, 385] on icon at bounding box center [1455, 379] width 12 height 12
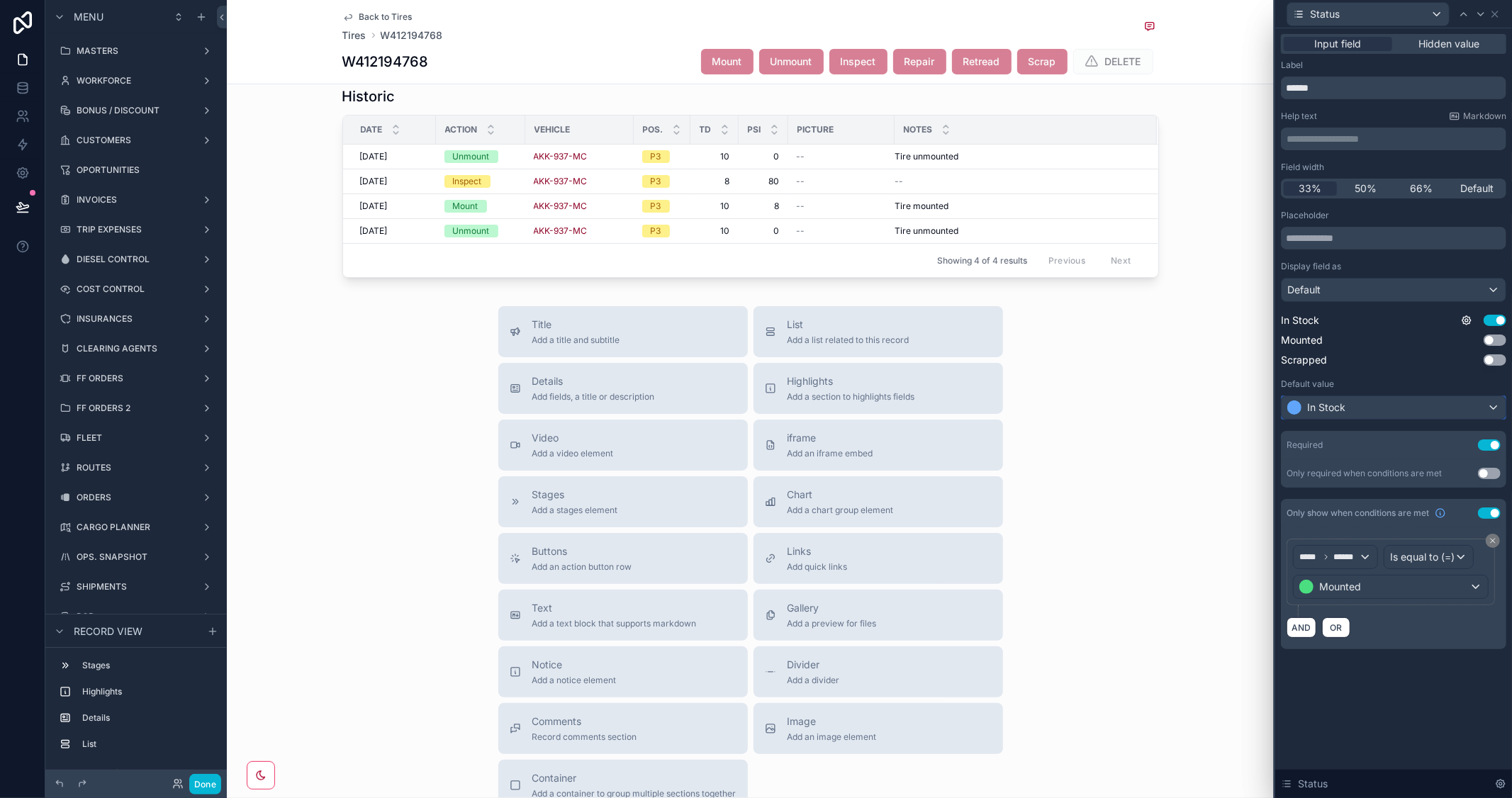
click at [1492, 407] on div "In Stock" at bounding box center [1394, 407] width 224 height 23
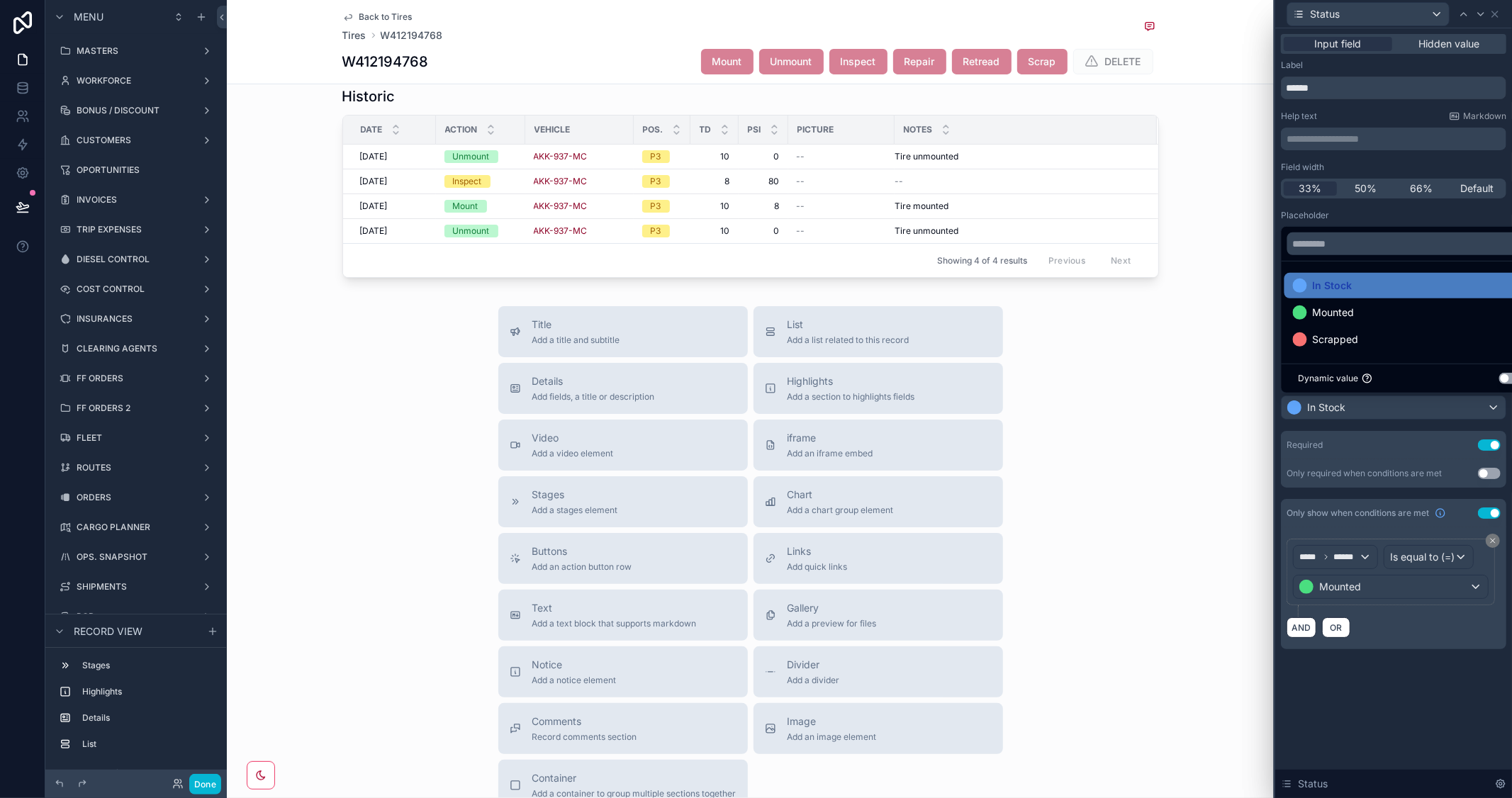
click at [1191, 496] on div "Title Add a title and subtitle List Add a list related to this record Details A…" at bounding box center [750, 558] width 1047 height 505
click at [186, 783] on div "Done" at bounding box center [192, 784] width 57 height 21
click at [203, 783] on button "Done" at bounding box center [205, 784] width 32 height 21
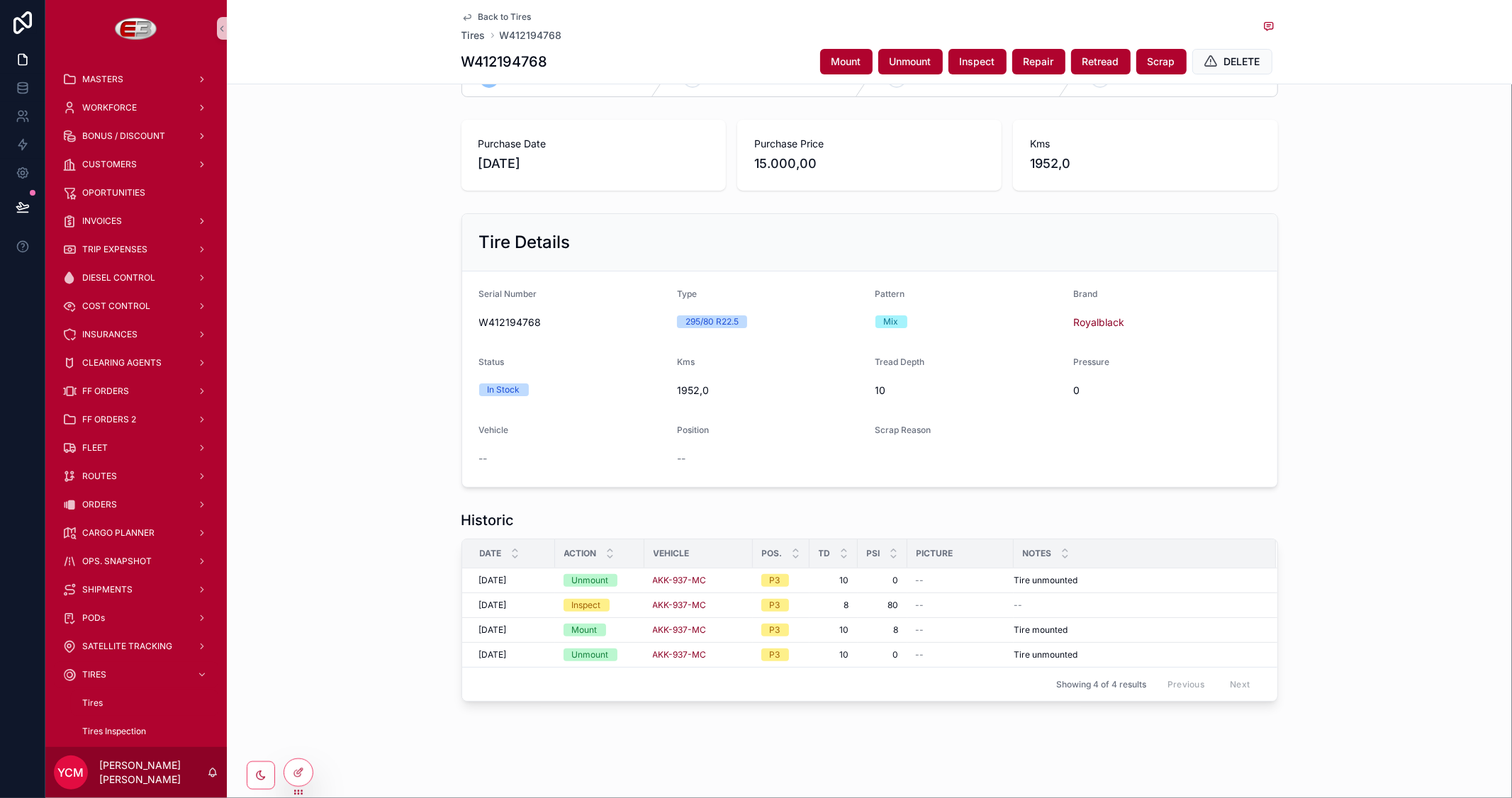
scroll to position [47, 0]
click at [912, 64] on span "Unmount" at bounding box center [910, 61] width 42 height 14
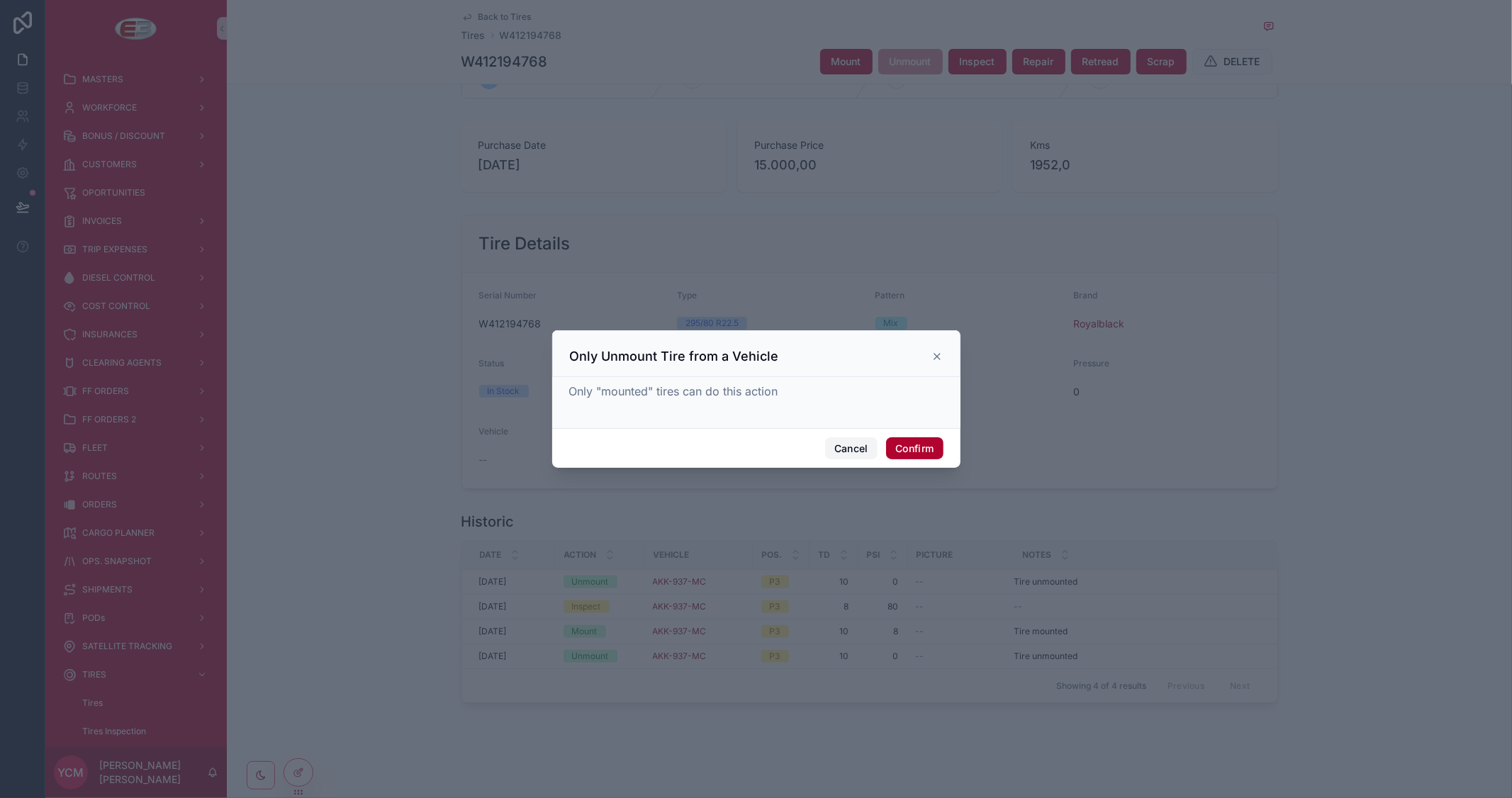
click at [849, 451] on button "Cancel" at bounding box center [852, 448] width 52 height 23
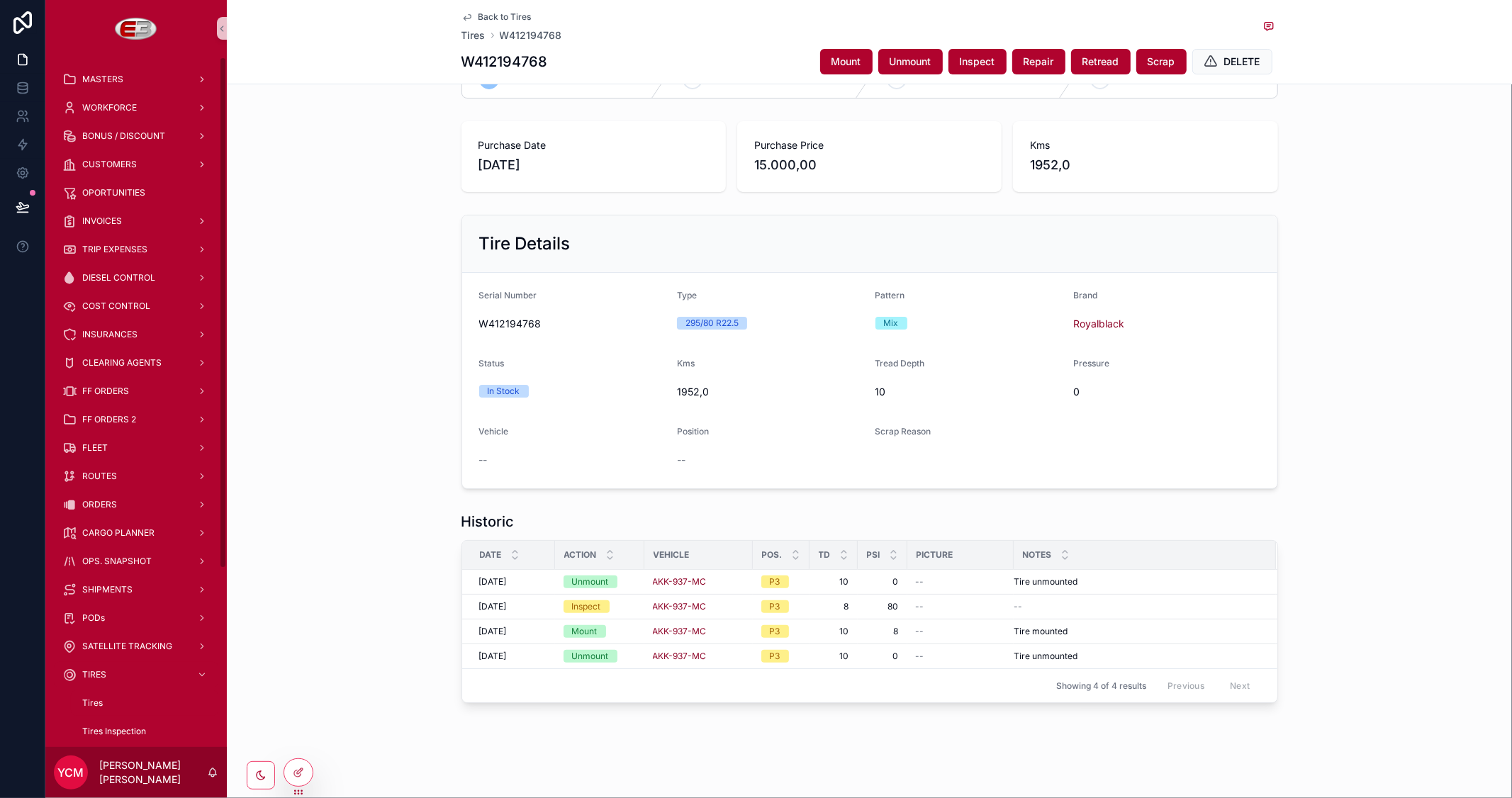
click at [499, 19] on span "Back to Tires" at bounding box center [505, 17] width 53 height 12
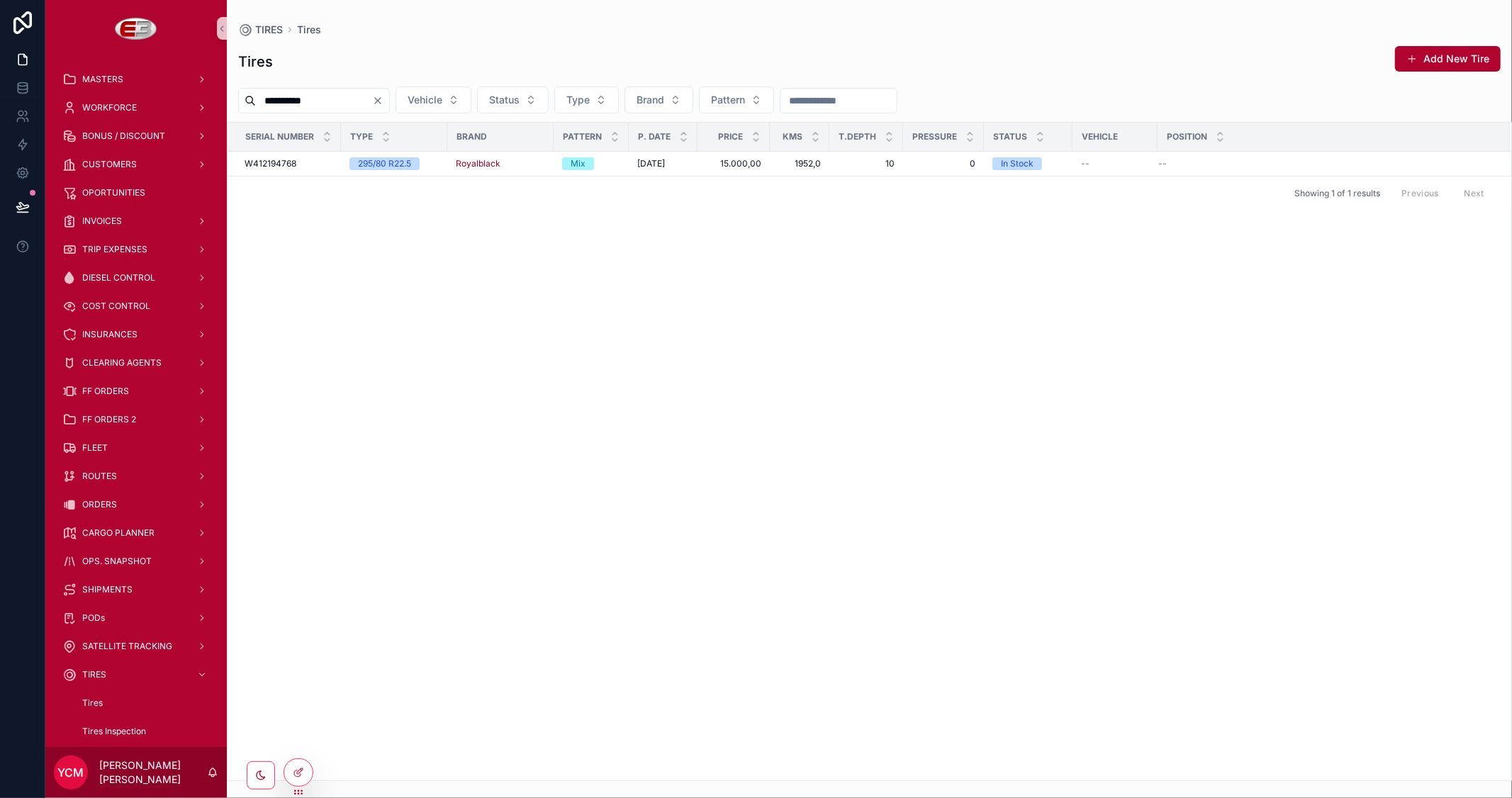
click at [384, 101] on icon "Clear" at bounding box center [378, 100] width 12 height 12
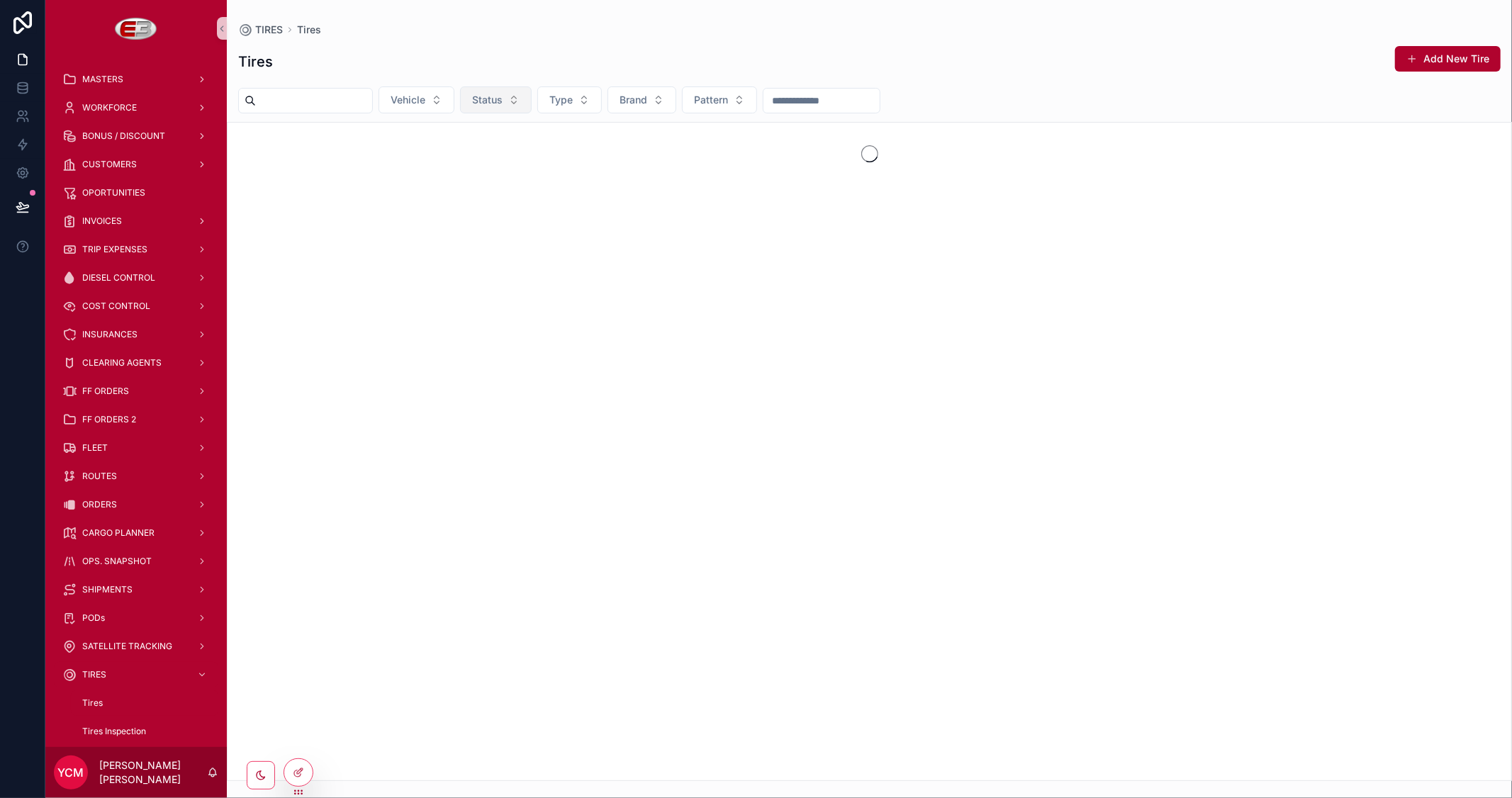
click at [532, 99] on button "Status" at bounding box center [495, 100] width 71 height 27
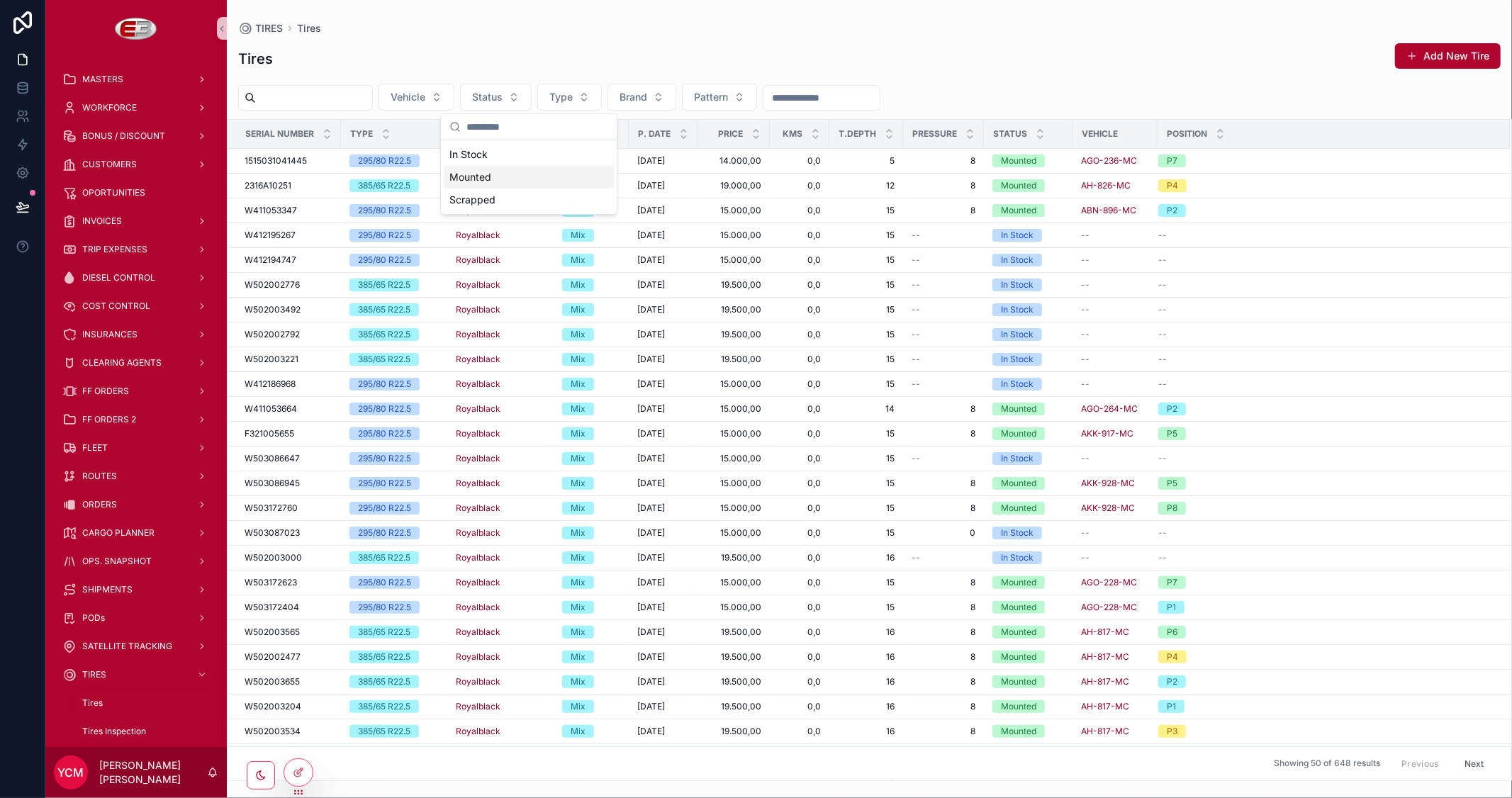
click at [485, 181] on div "Mounted" at bounding box center [528, 177] width 170 height 23
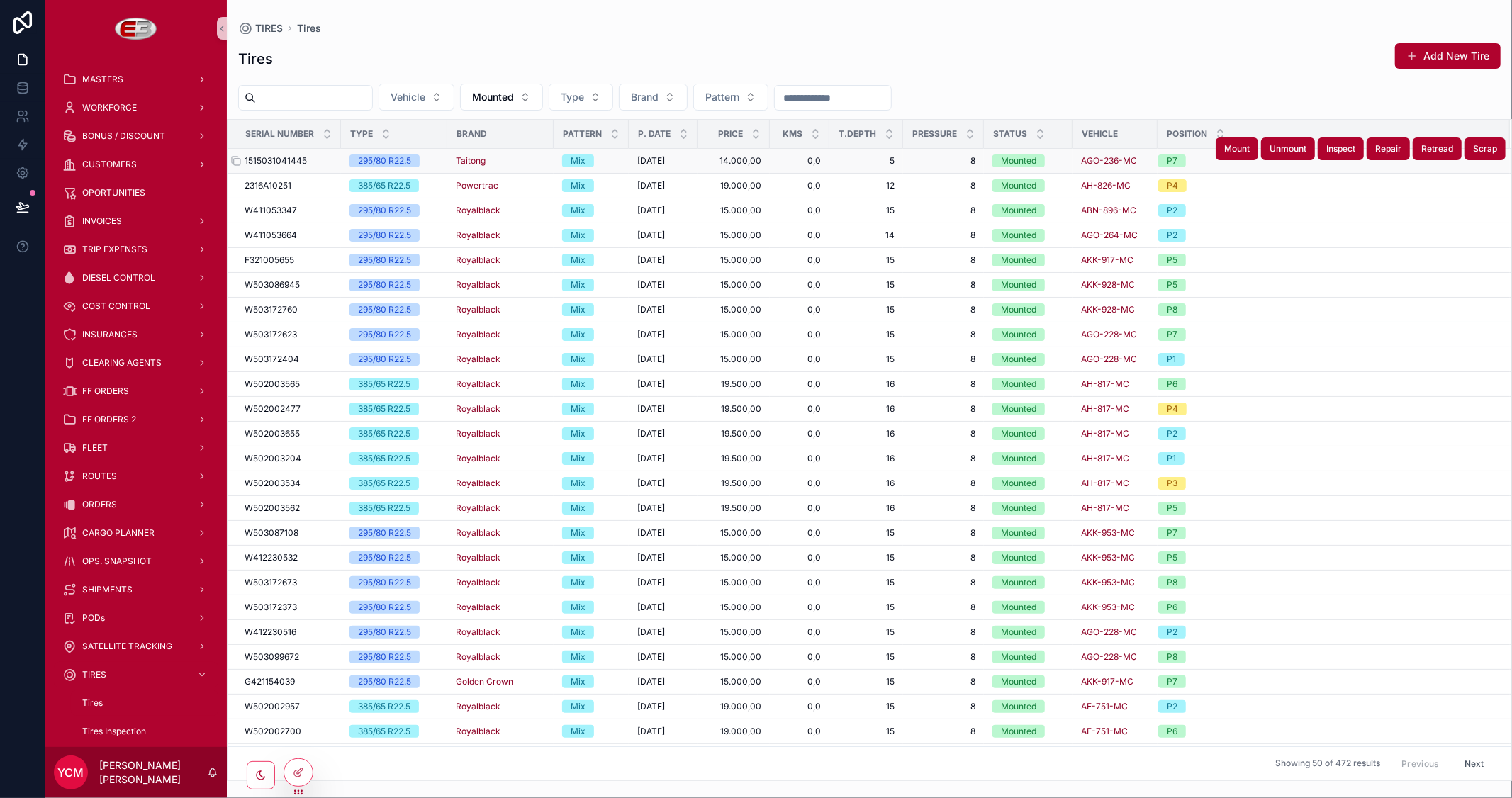
click at [287, 157] on span "1515031041445" at bounding box center [275, 161] width 62 height 12
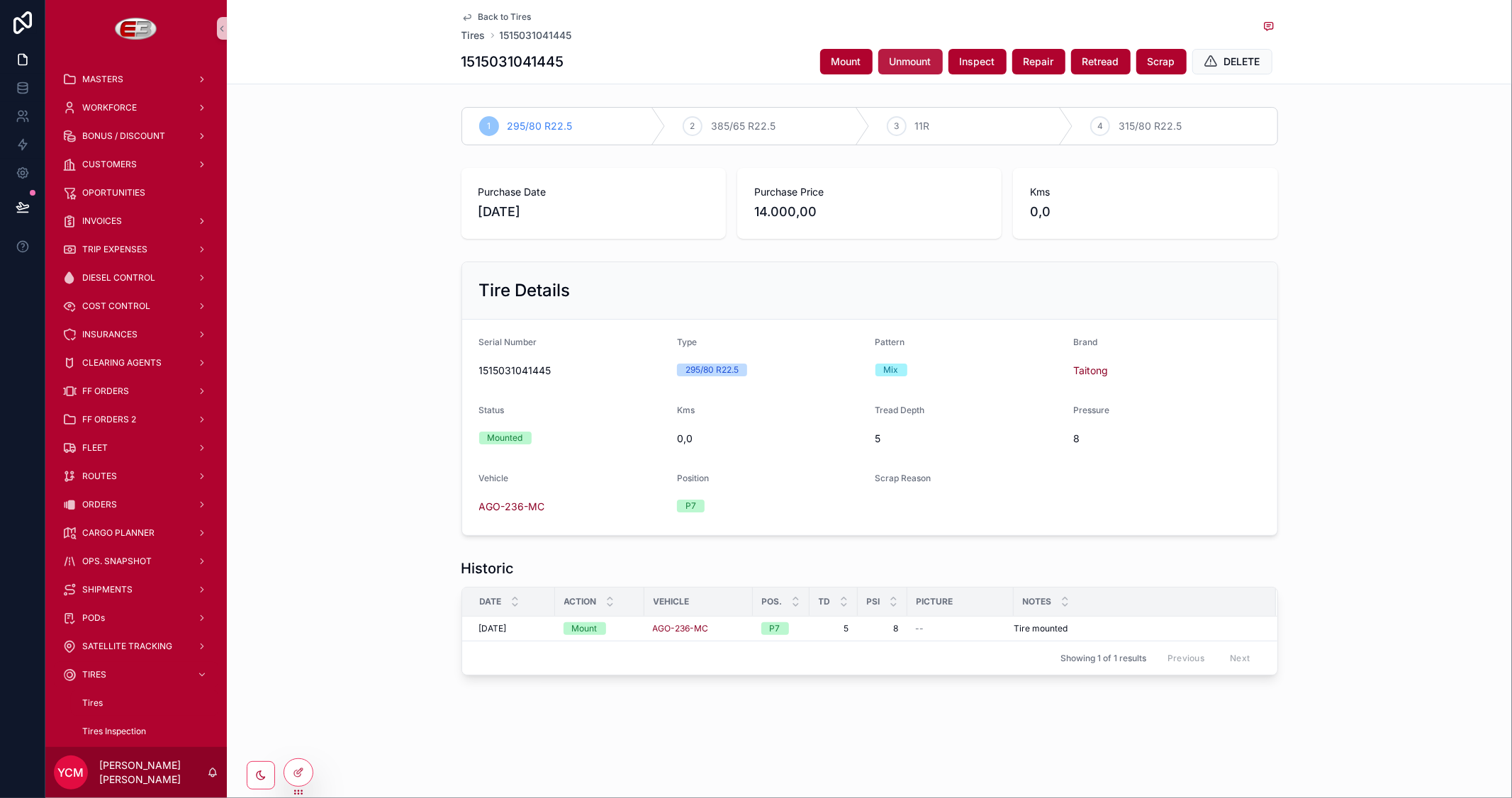
click at [911, 67] on span "Unmount" at bounding box center [910, 61] width 42 height 14
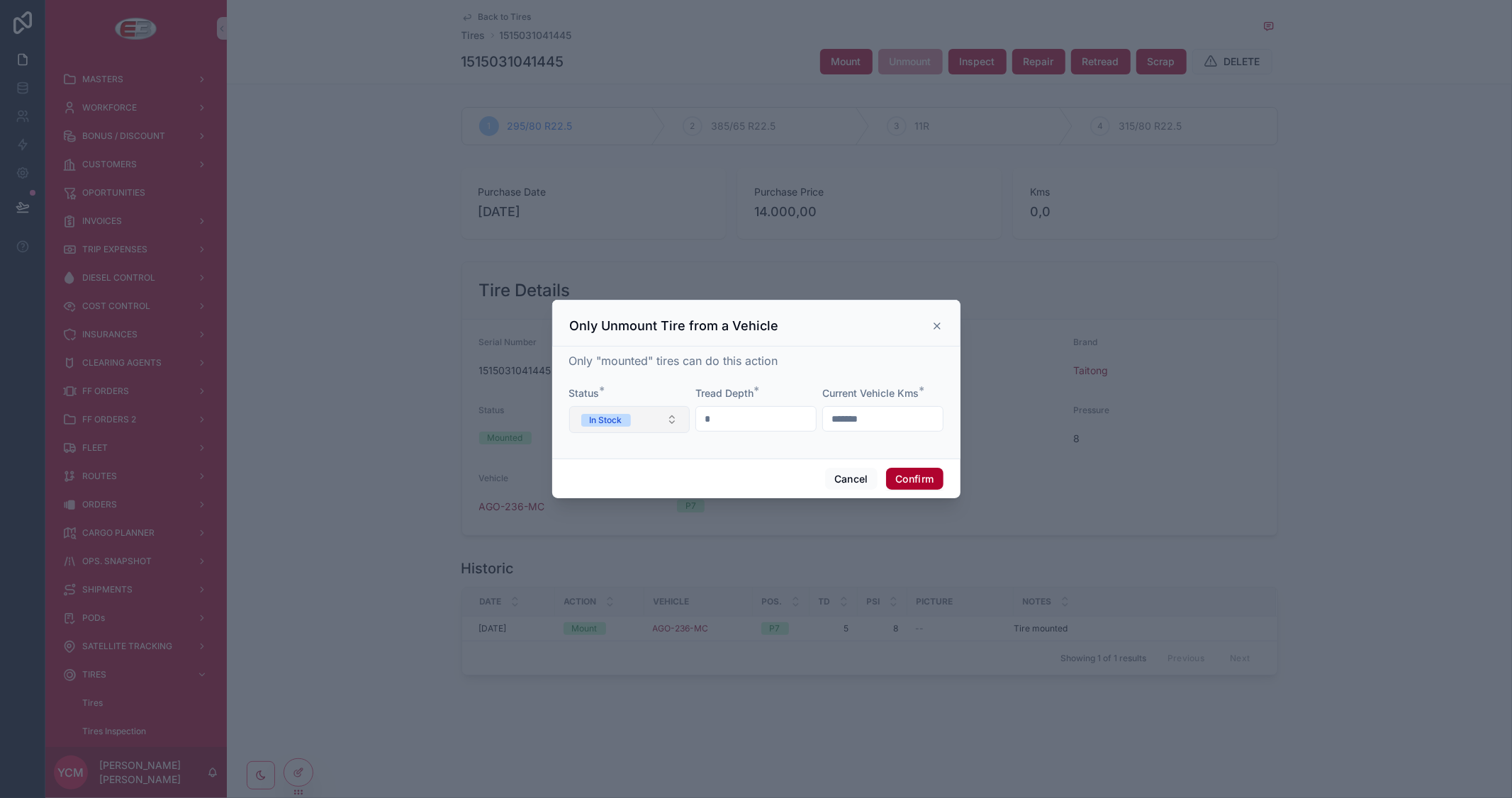
click at [675, 421] on button "In Stock" at bounding box center [630, 420] width 121 height 27
click at [853, 366] on div "Only "mounted" tires can do this action" at bounding box center [756, 360] width 374 height 17
click at [658, 421] on button "In Stock" at bounding box center [630, 420] width 121 height 27
click at [782, 454] on div "Only "mounted" tires can do this action Status * In Stock Tread Depth * * Curre…" at bounding box center [757, 403] width 408 height 112
click at [861, 479] on button "Cancel" at bounding box center [852, 478] width 52 height 23
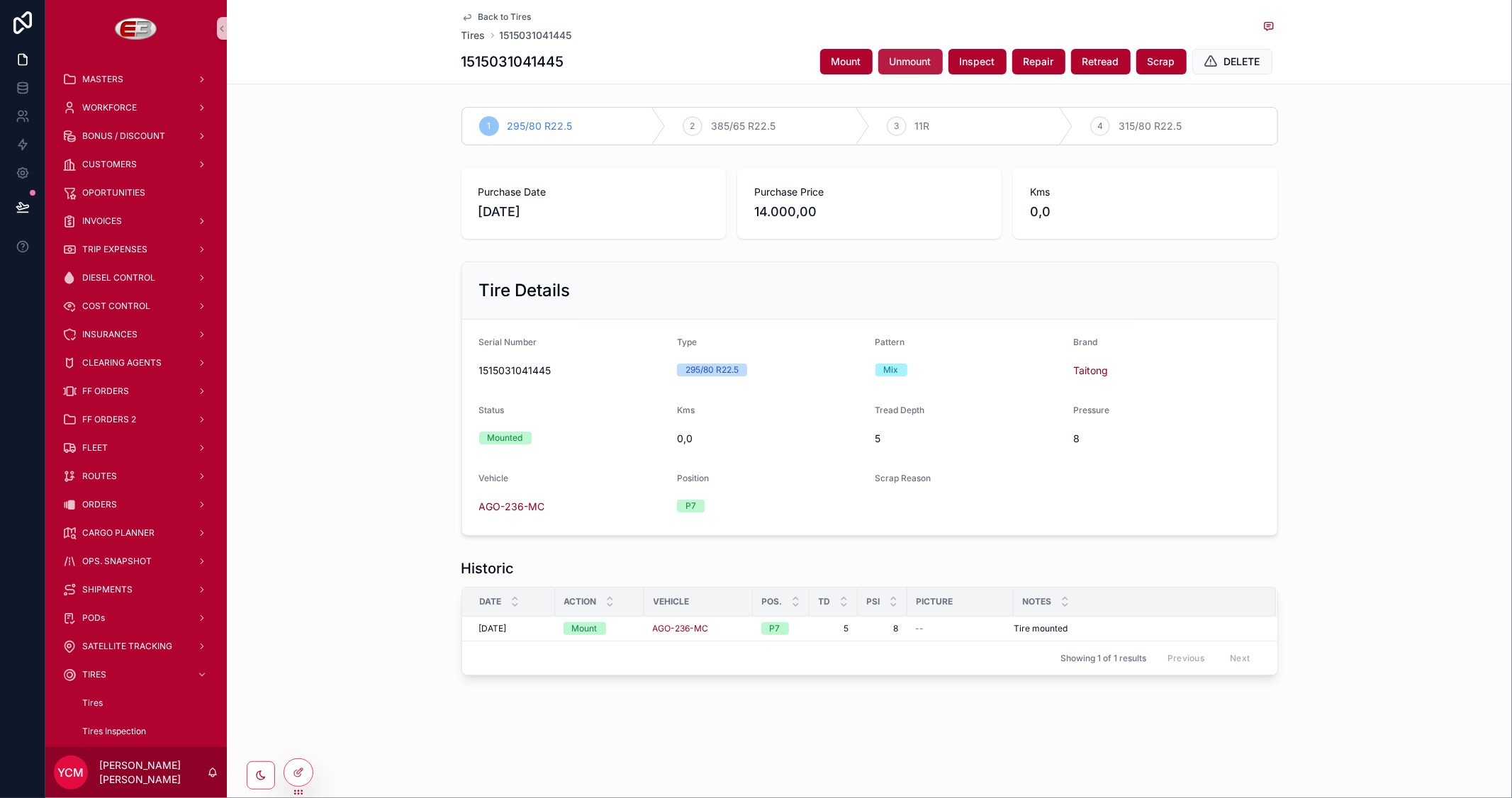
click at [912, 59] on span "Unmount" at bounding box center [910, 61] width 42 height 14
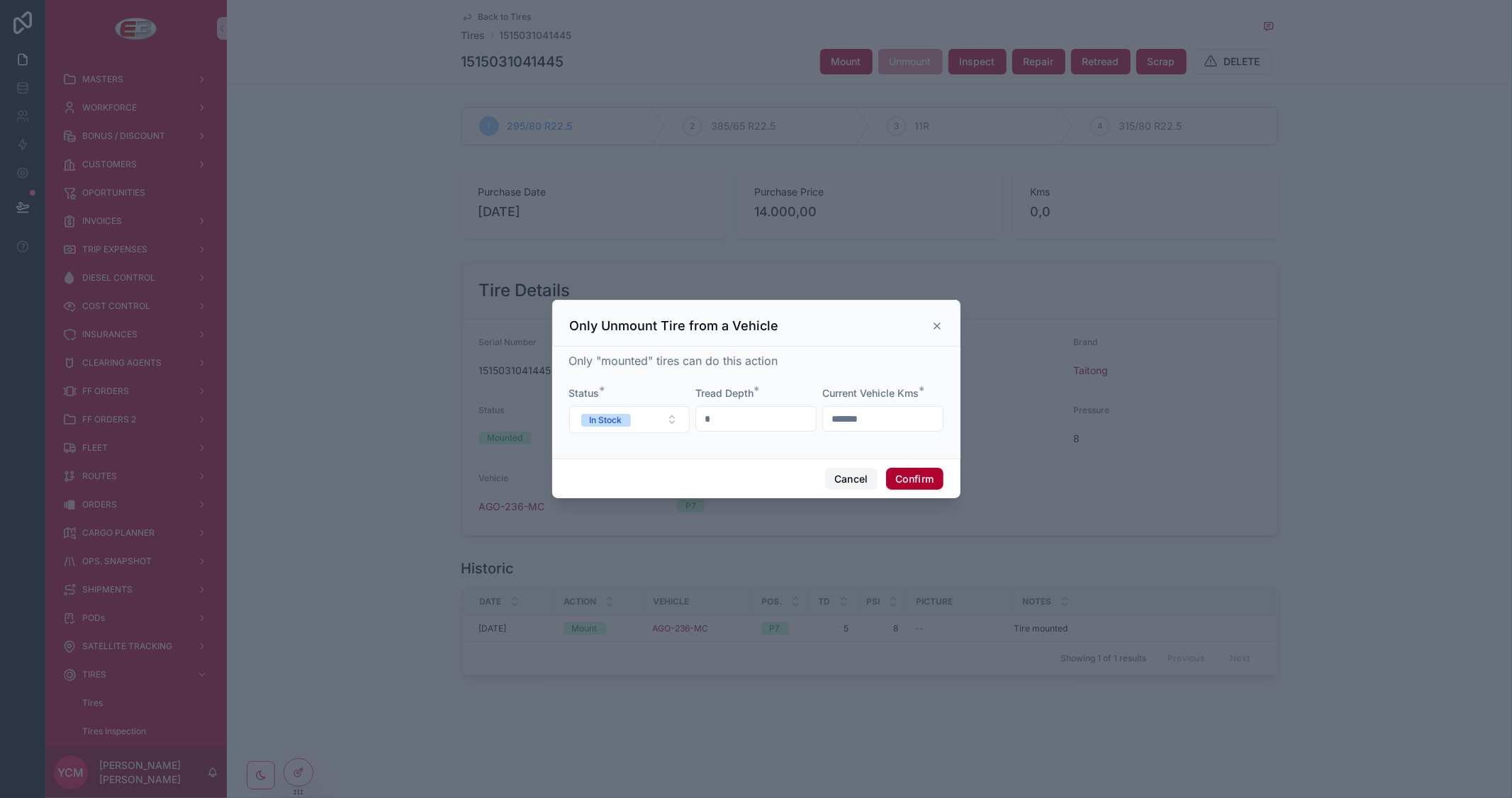
click at [847, 480] on button "Cancel" at bounding box center [852, 478] width 52 height 23
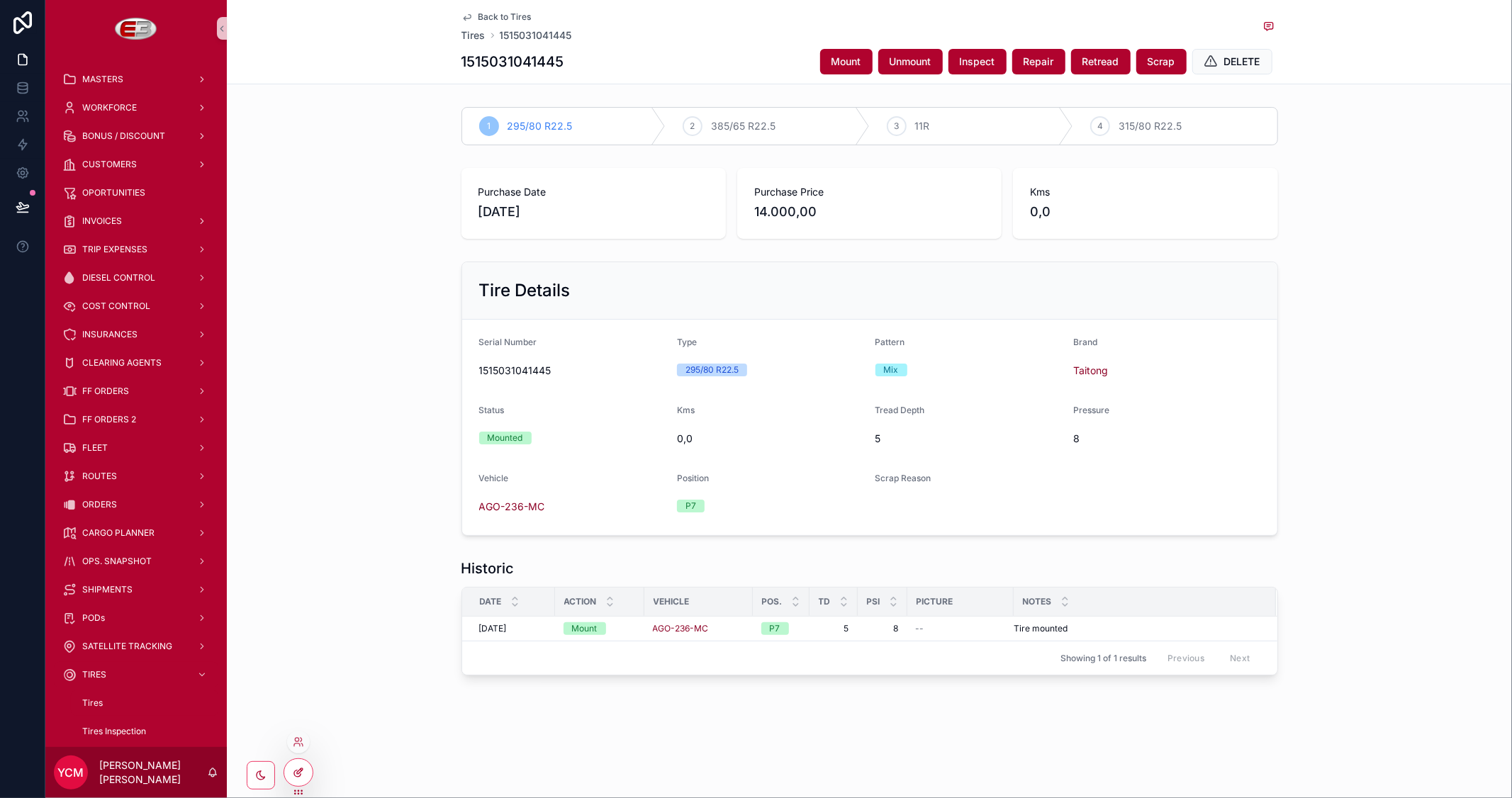
click at [303, 773] on icon at bounding box center [298, 772] width 12 height 12
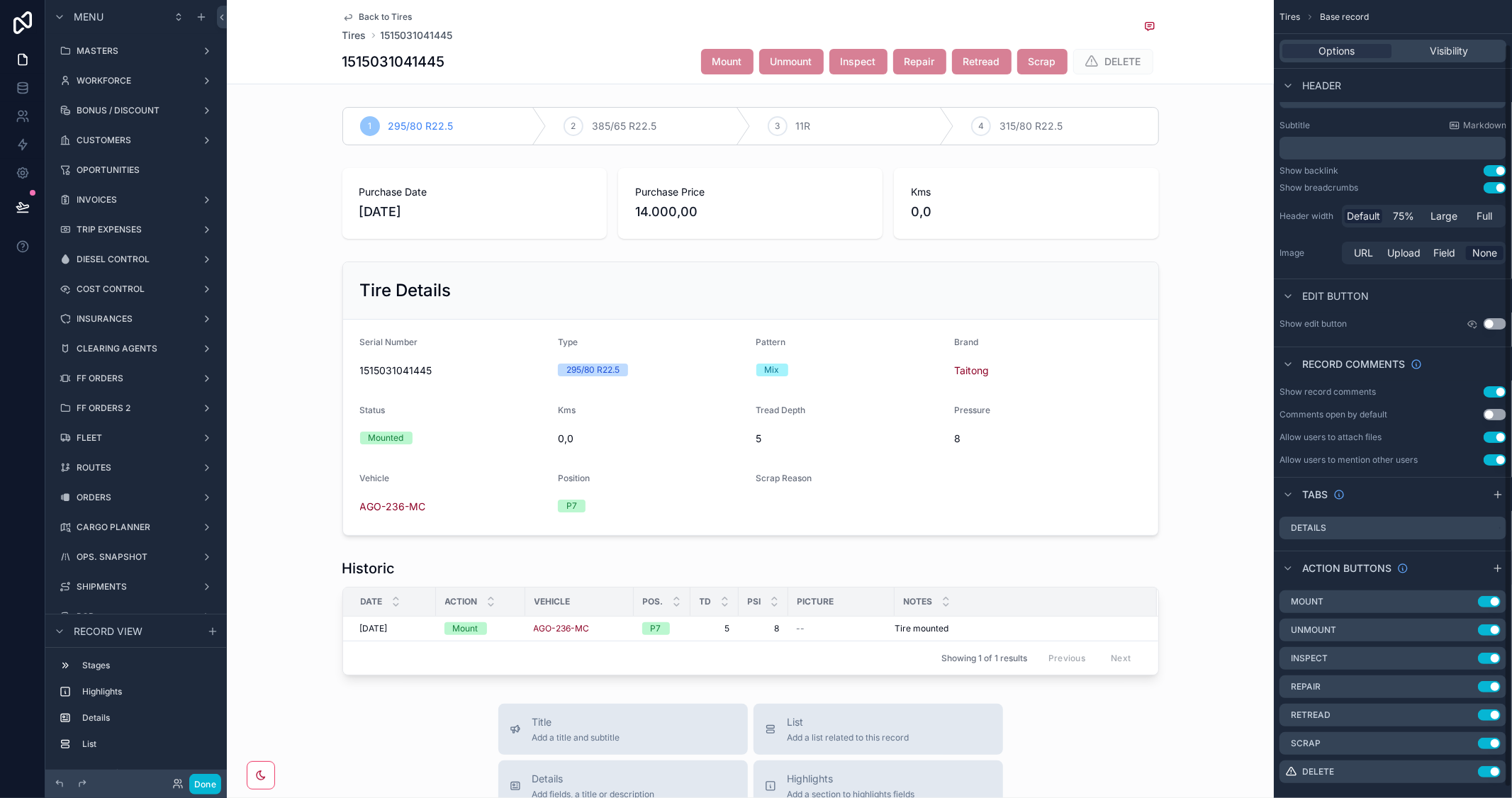
scroll to position [59, 0]
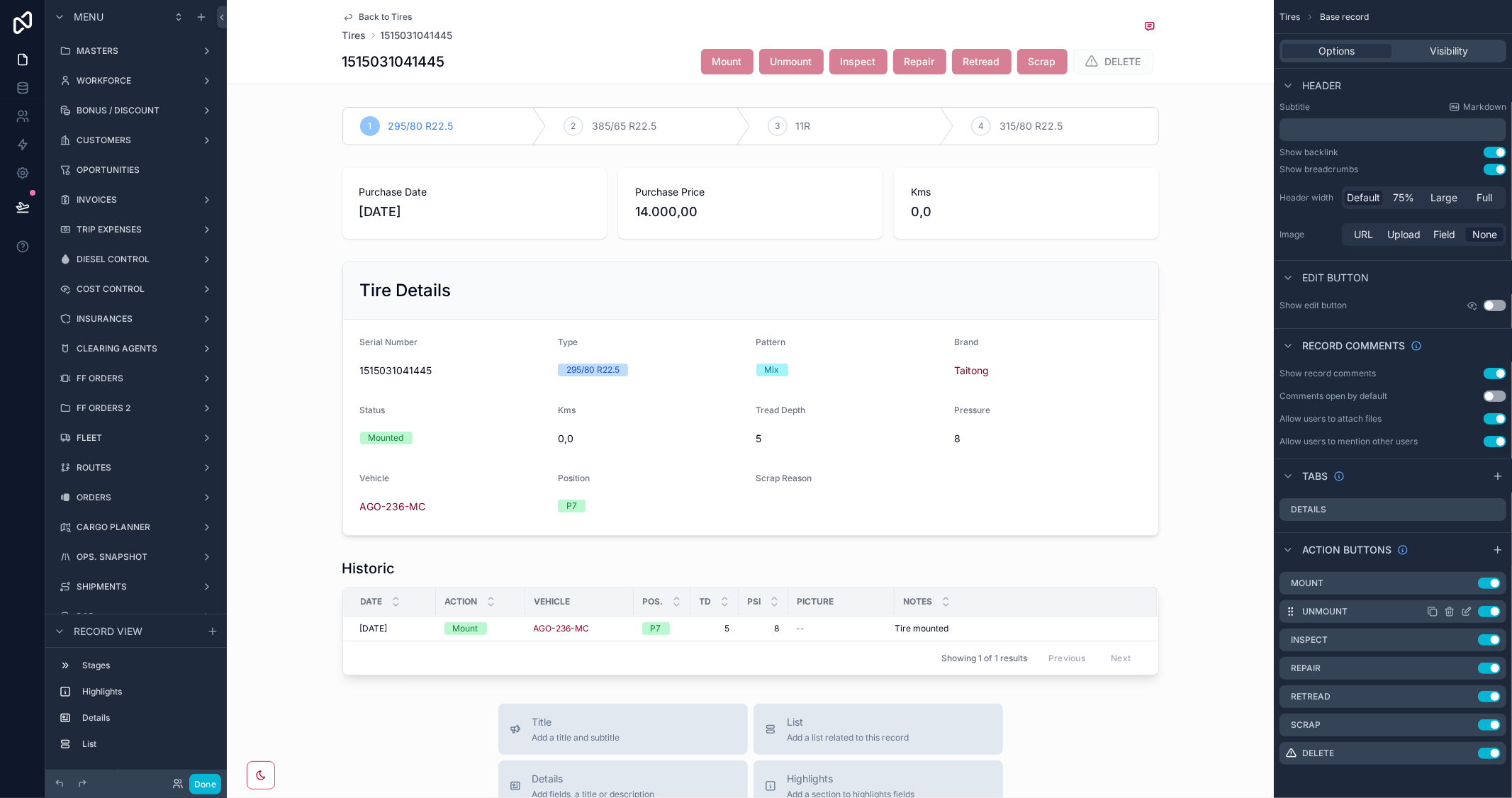
click at [1470, 608] on icon "scrollable content" at bounding box center [1467, 611] width 12 height 12
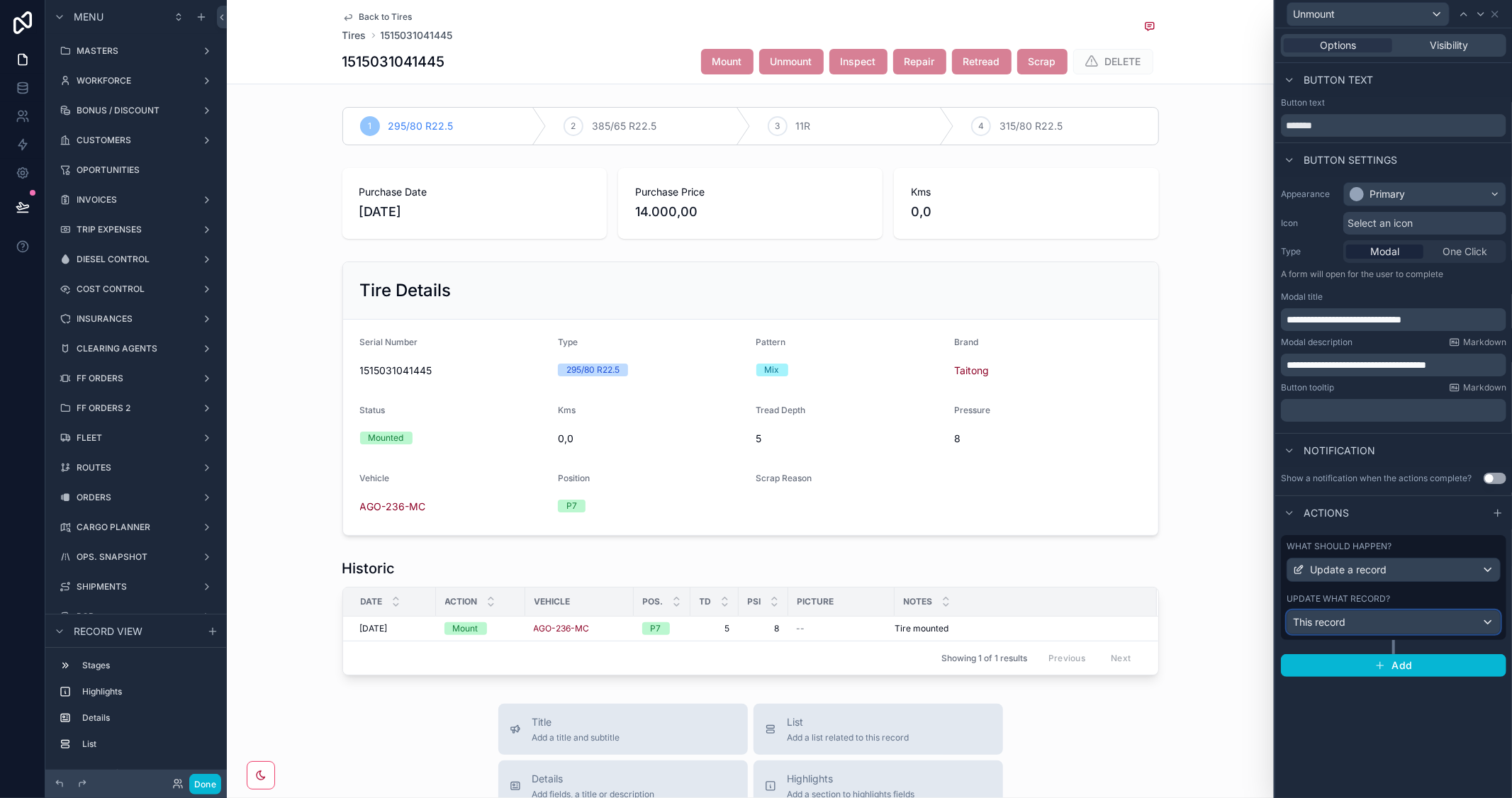
click at [1426, 624] on div "This record" at bounding box center [1395, 622] width 213 height 23
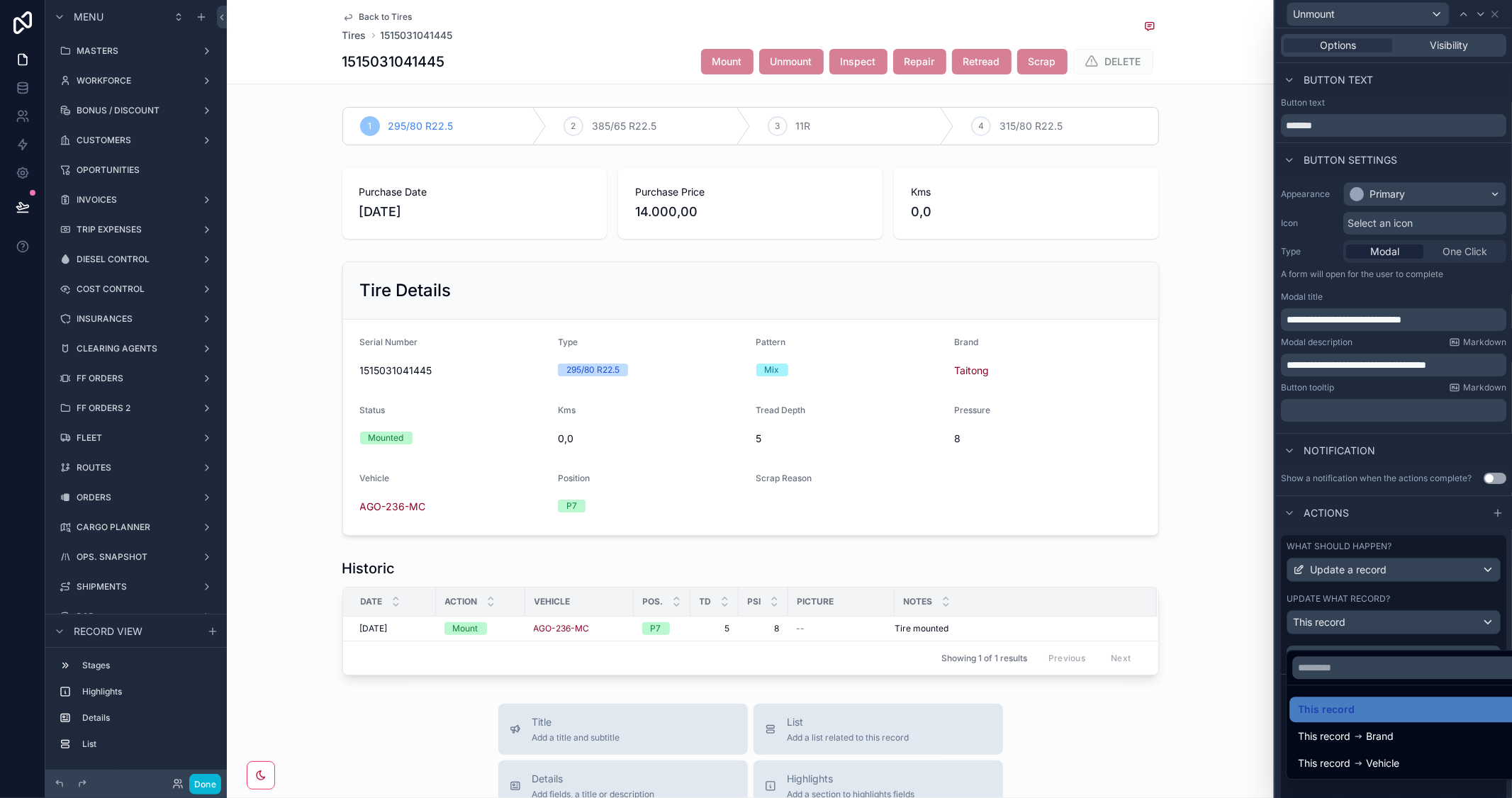
click at [1415, 529] on div at bounding box center [1394, 399] width 237 height 798
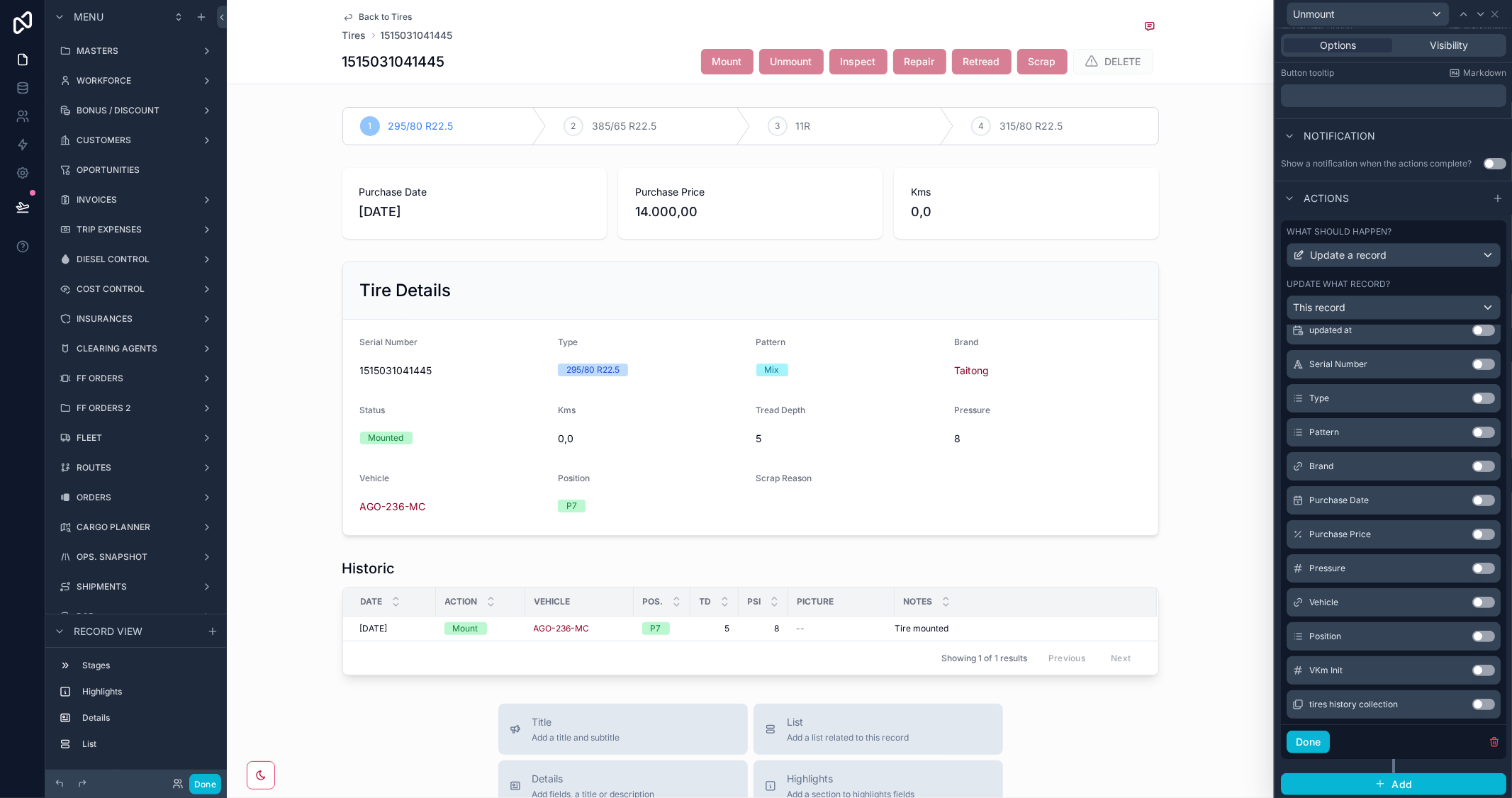
scroll to position [319, 0]
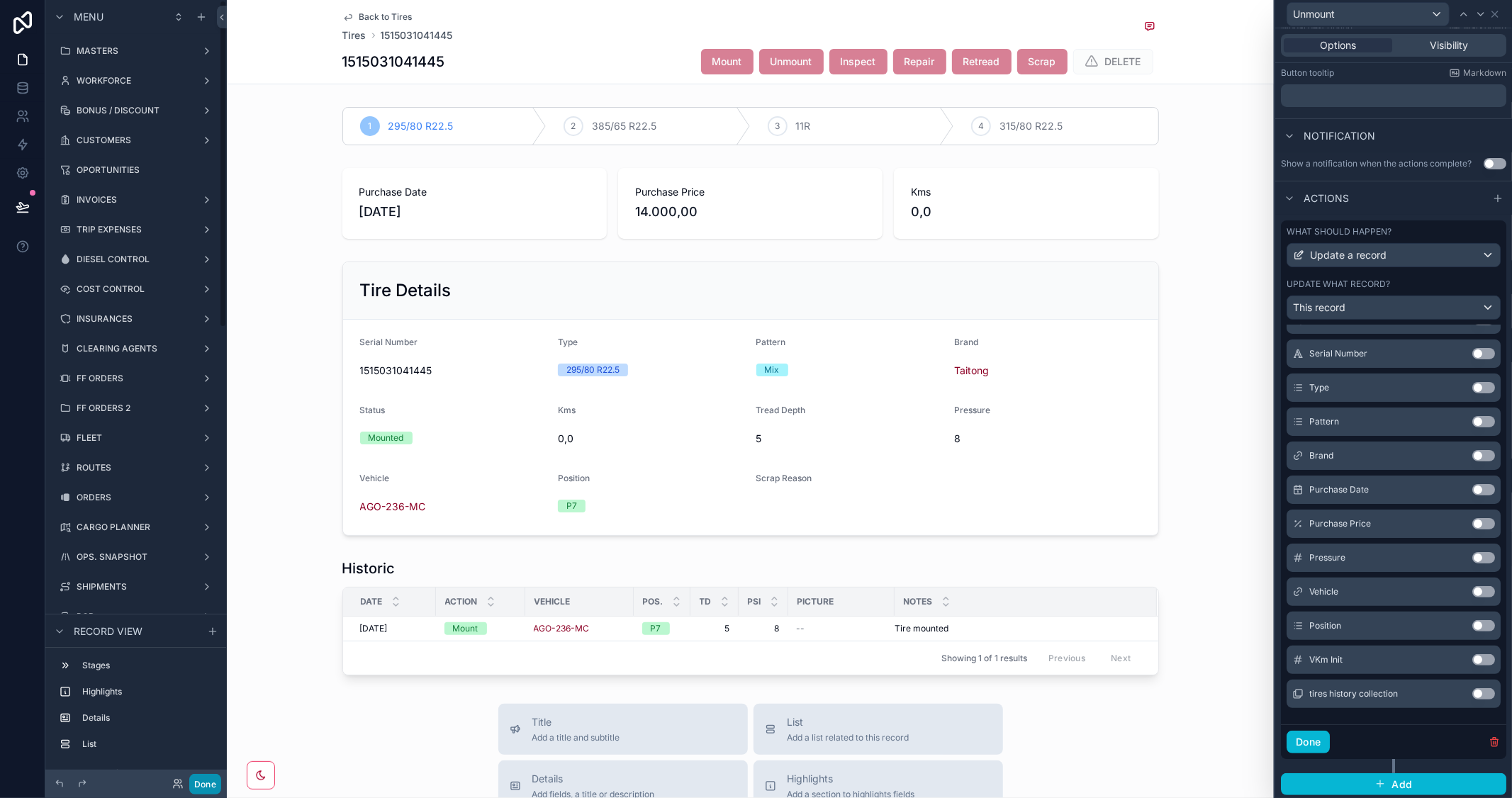
click at [206, 782] on button "Done" at bounding box center [205, 784] width 32 height 21
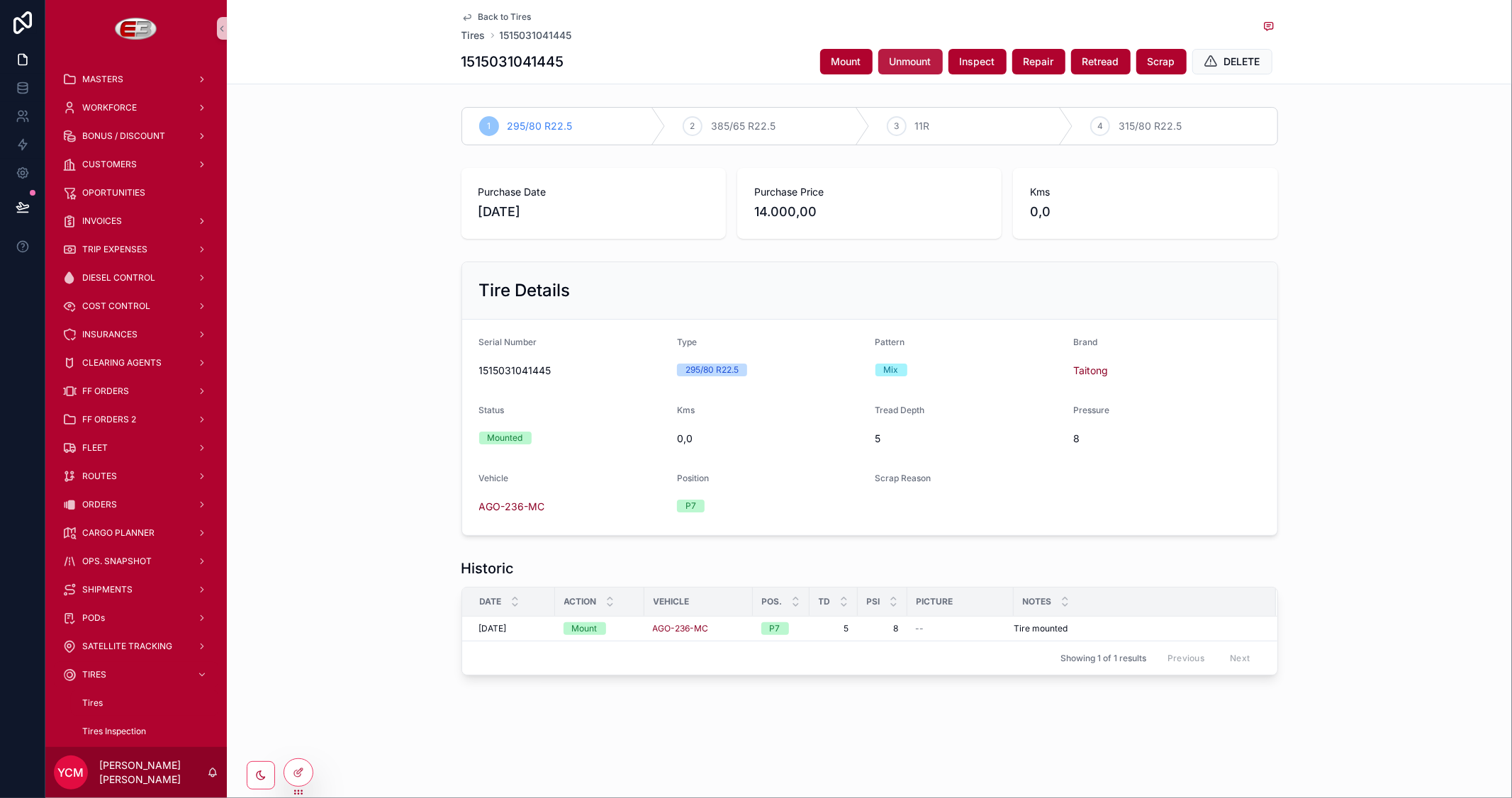
click at [890, 59] on span "Unmount" at bounding box center [910, 61] width 42 height 14
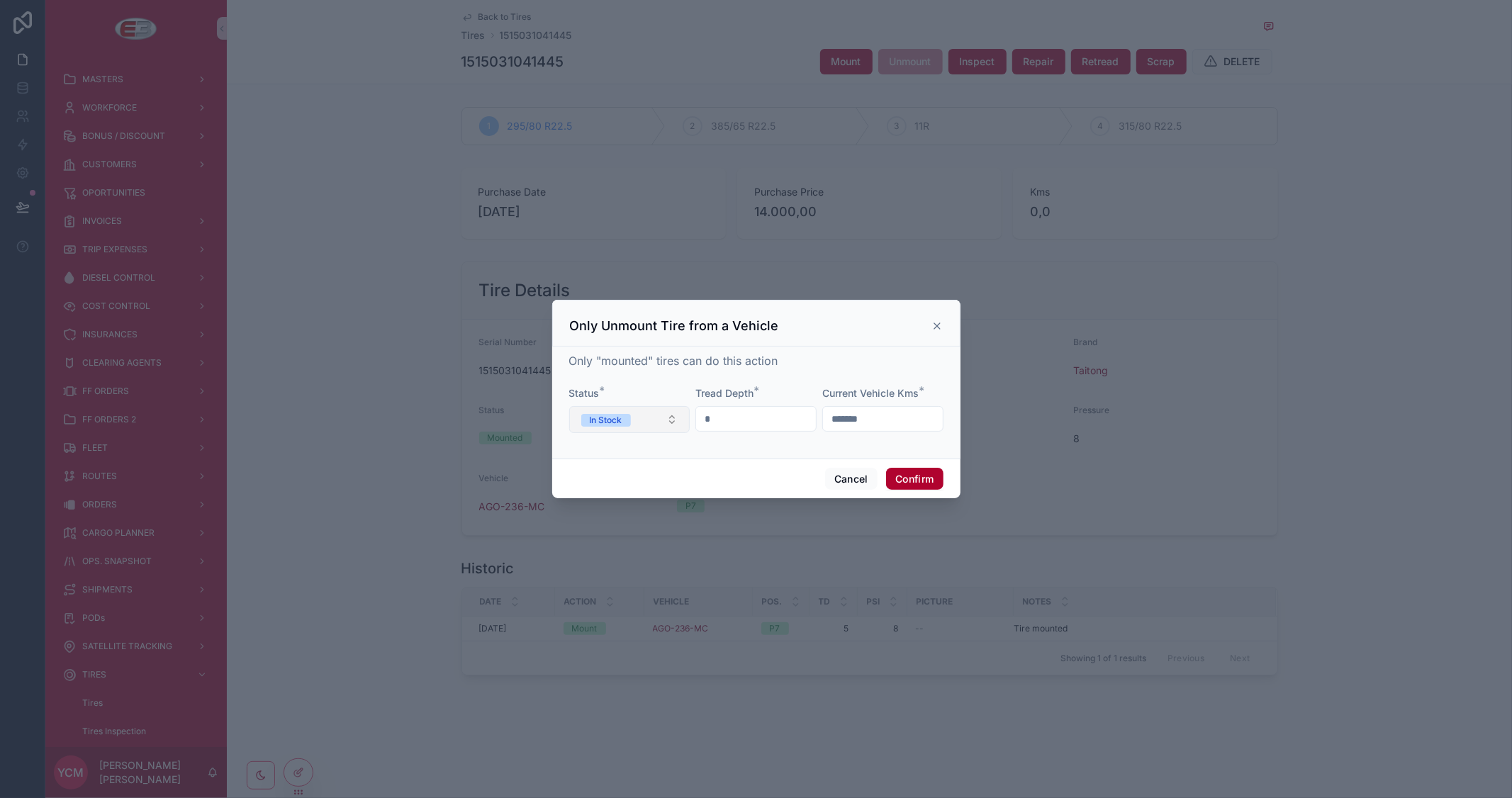
drag, startPoint x: 677, startPoint y: 422, endPoint x: 669, endPoint y: 421, distance: 8.1
click at [677, 422] on button "In Stock" at bounding box center [630, 420] width 121 height 27
click at [786, 450] on div "Only "mounted" tires can do this action Status * In Stock Tread Depth * * Curre…" at bounding box center [757, 403] width 408 height 112
click at [854, 478] on button "Cancel" at bounding box center [852, 478] width 52 height 23
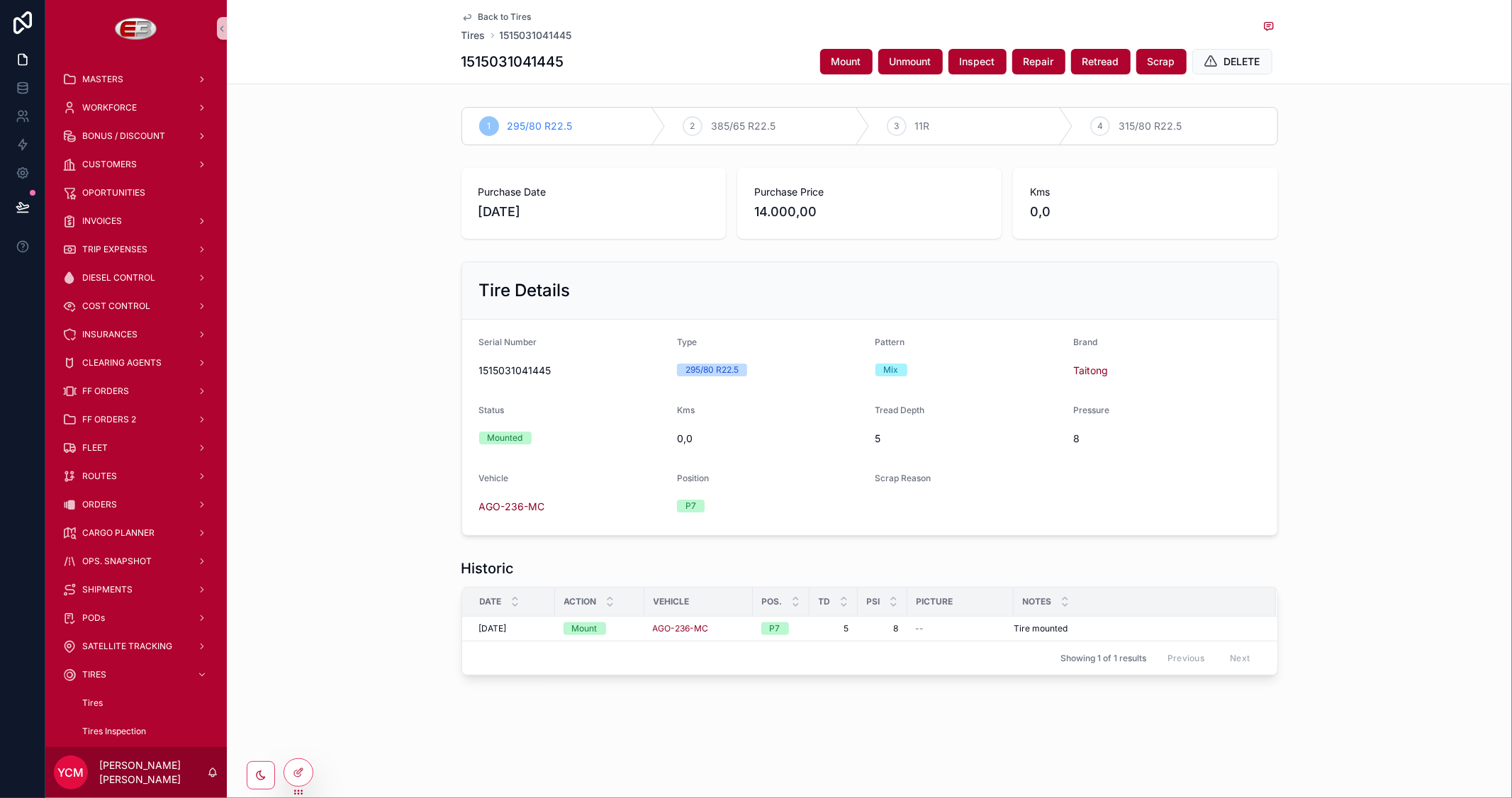
click at [497, 14] on span "Back to Tires" at bounding box center [505, 17] width 53 height 12
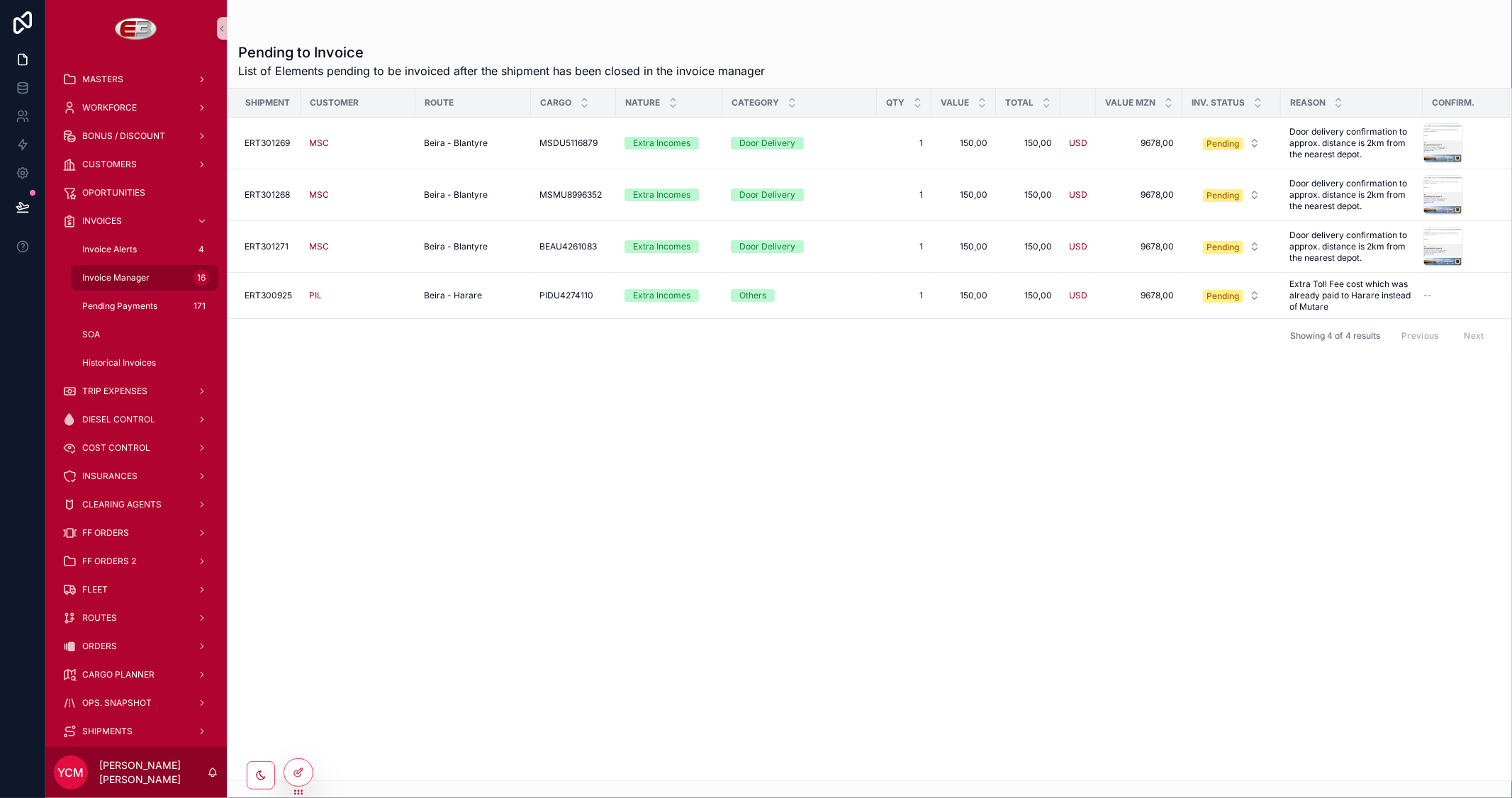
click at [117, 278] on span "Invoice Manager" at bounding box center [116, 277] width 68 height 12
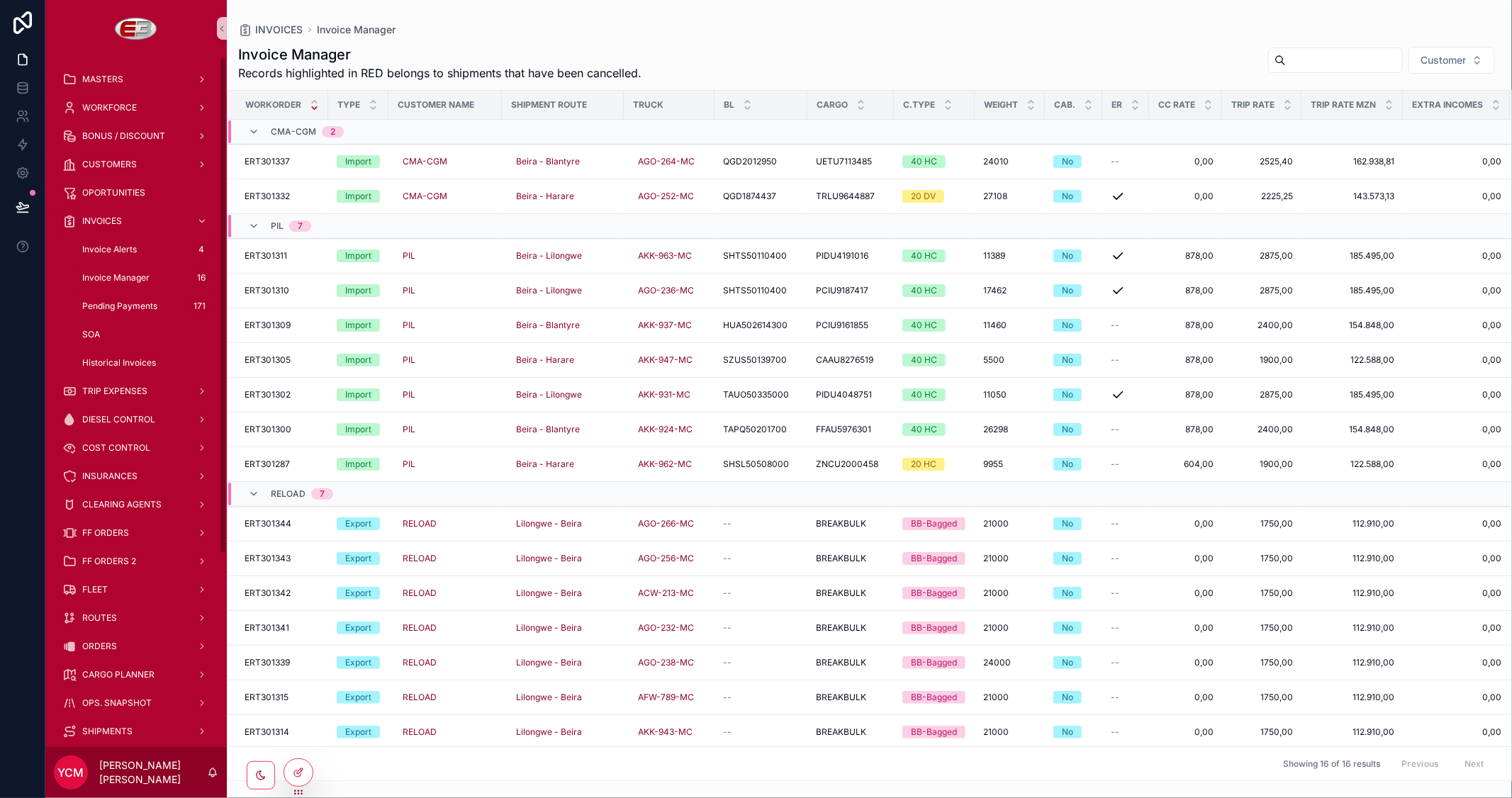
click at [137, 274] on span "Invoice Manager" at bounding box center [116, 277] width 68 height 12
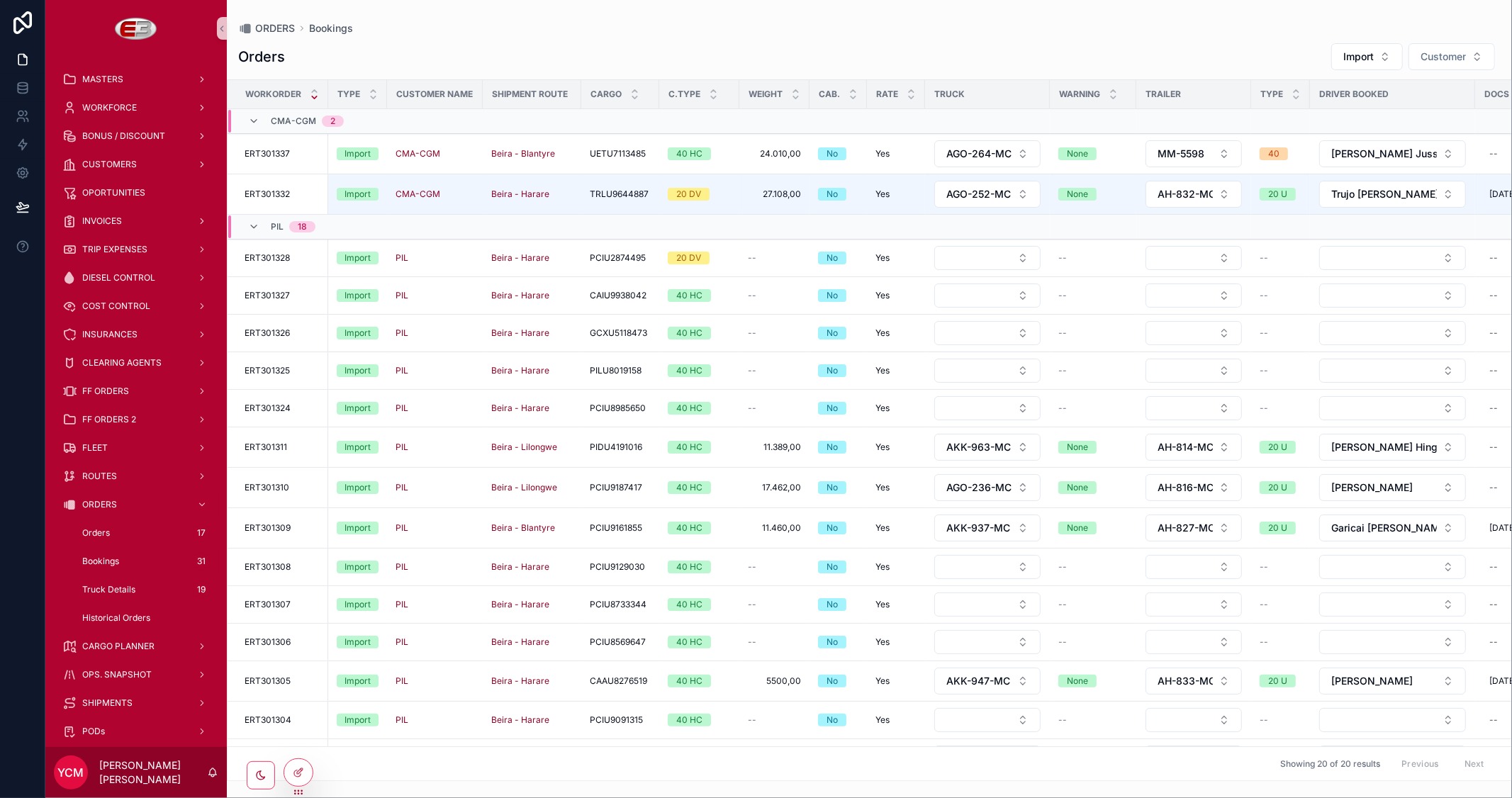
scroll to position [169, 0]
